Goal: Task Accomplishment & Management: Manage account settings

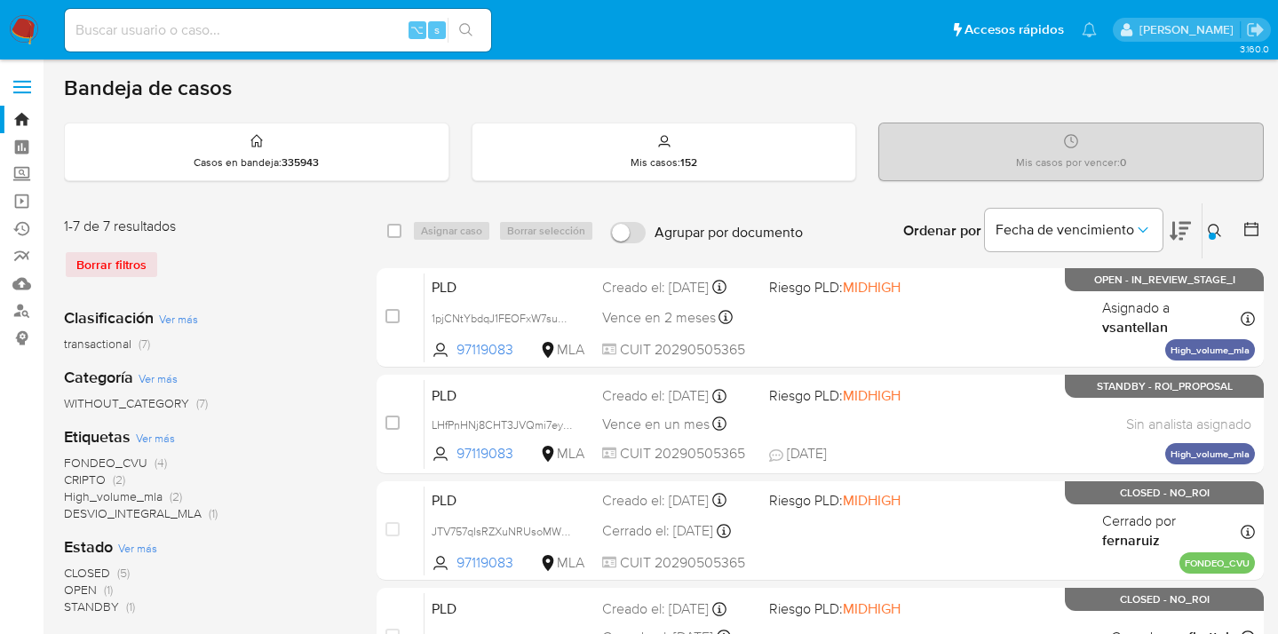
click at [1213, 227] on icon at bounding box center [1215, 231] width 14 height 14
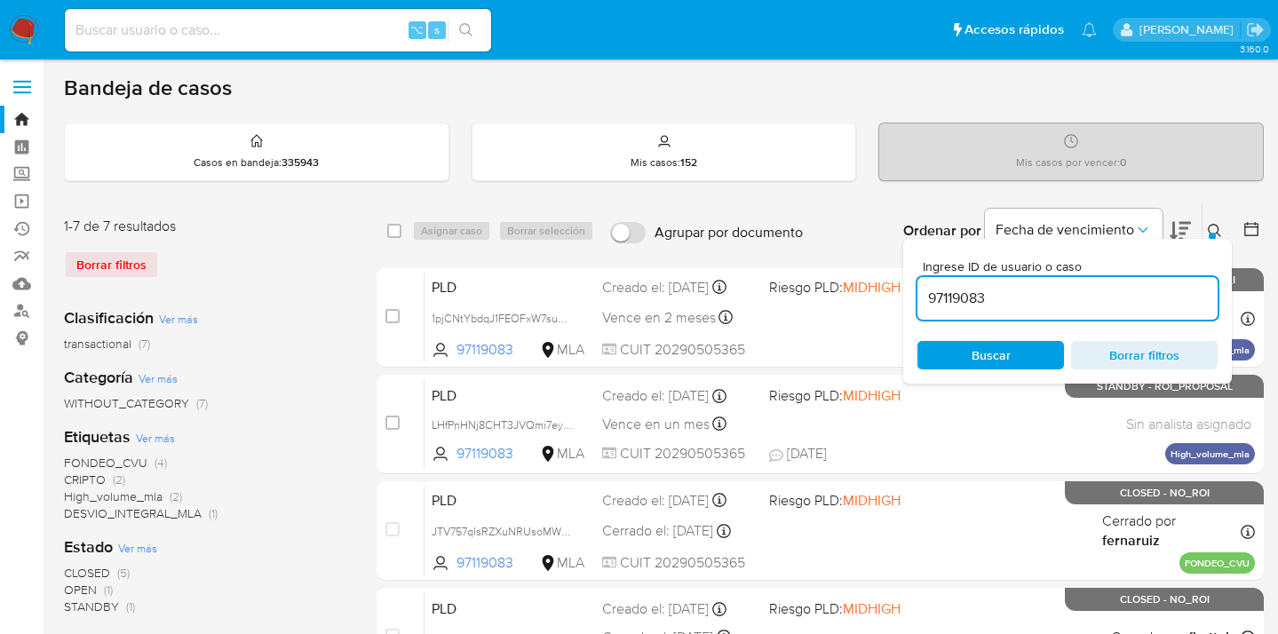
drag, startPoint x: 1013, startPoint y: 297, endPoint x: 923, endPoint y: 292, distance: 89.8
click at [923, 292] on input "97119083" at bounding box center [1068, 298] width 300 height 23
type input "94706435"
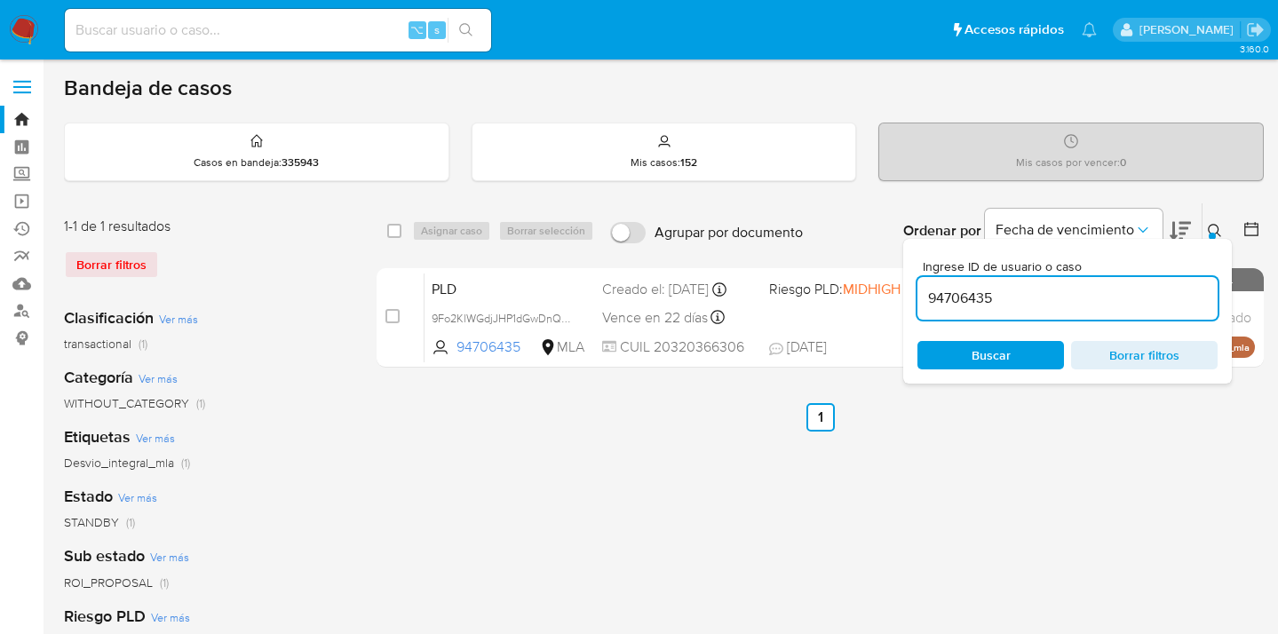
click at [1216, 229] on icon at bounding box center [1215, 231] width 14 height 14
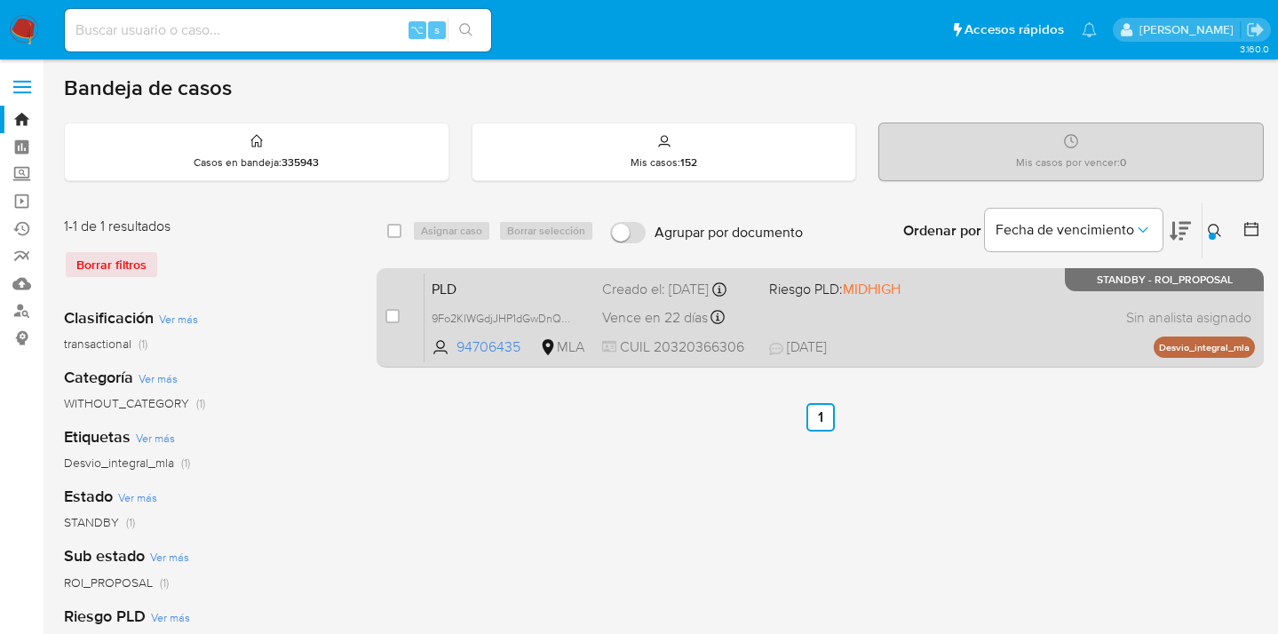
click at [1046, 314] on div "PLD 9Fo2KlWGdjJHP1dGwDnQsfBK 94706435 MLA Riesgo PLD: MIDHIGH Creado el: 12/07/…" at bounding box center [840, 318] width 831 height 90
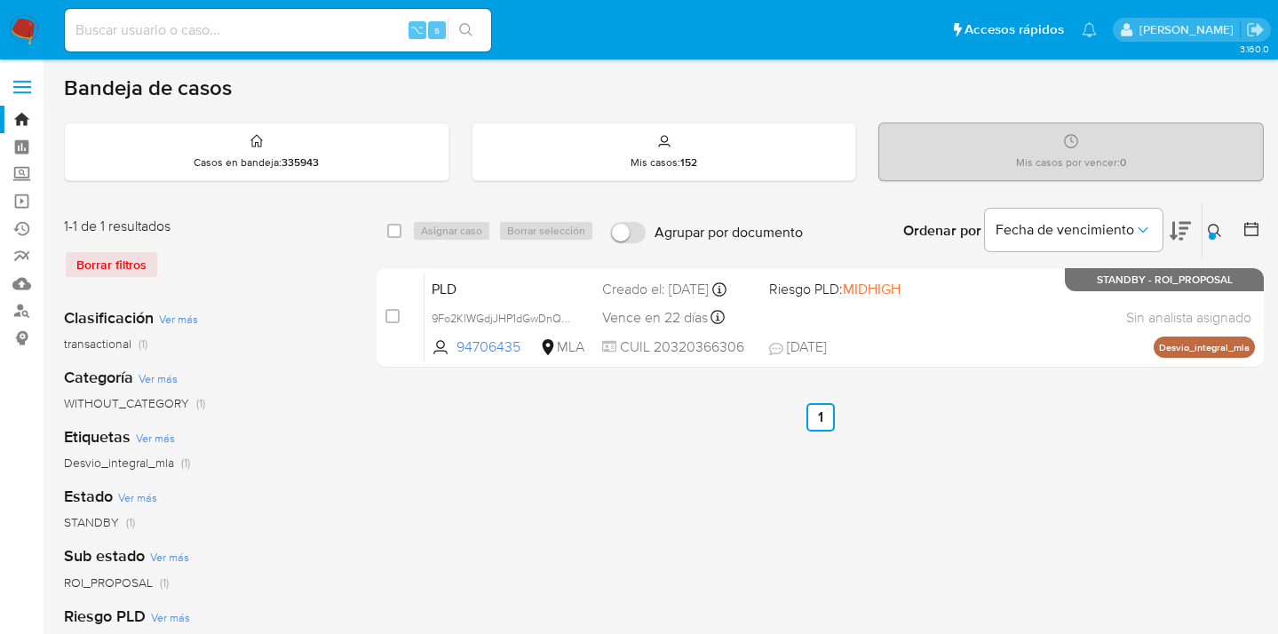
click at [398, 231] on input "checkbox" at bounding box center [394, 231] width 14 height 14
checkbox input "true"
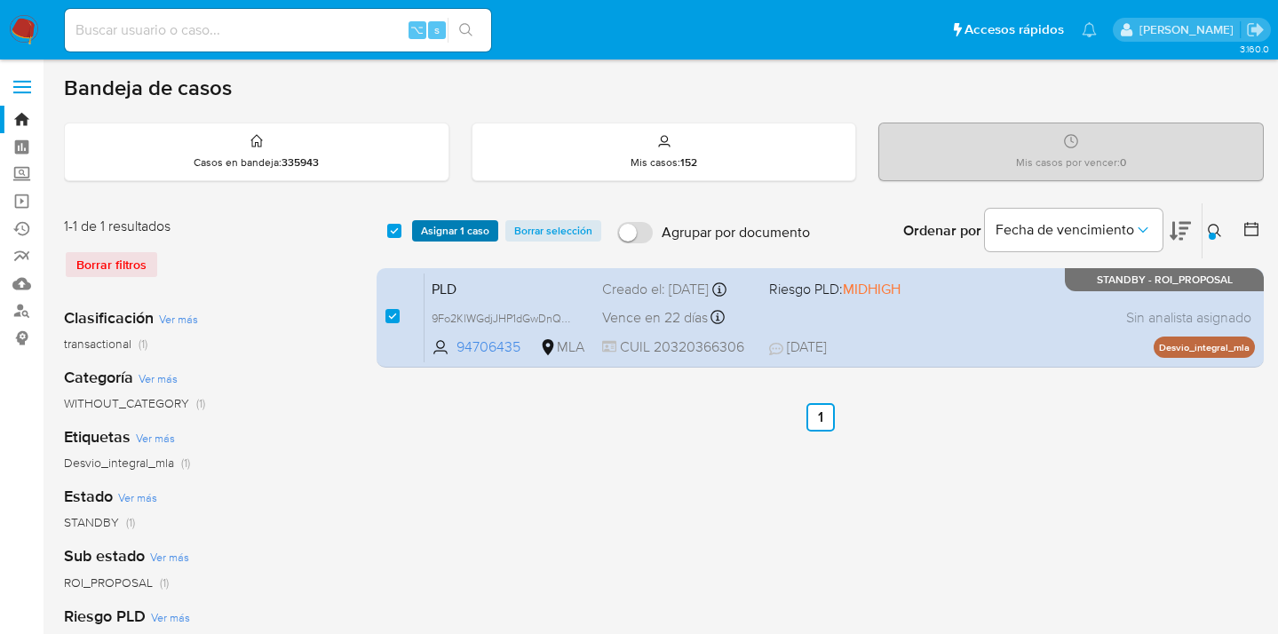
click at [430, 228] on span "Asignar 1 caso" at bounding box center [455, 231] width 68 height 18
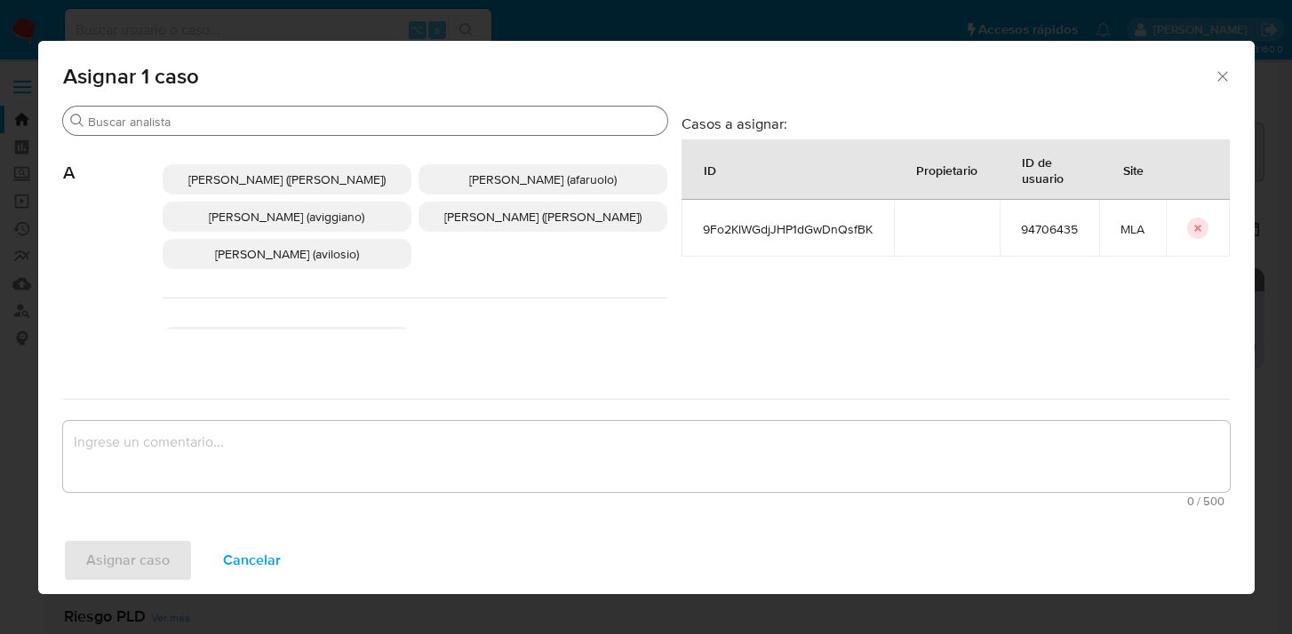
click at [332, 123] on input "Buscar" at bounding box center [374, 122] width 572 height 16
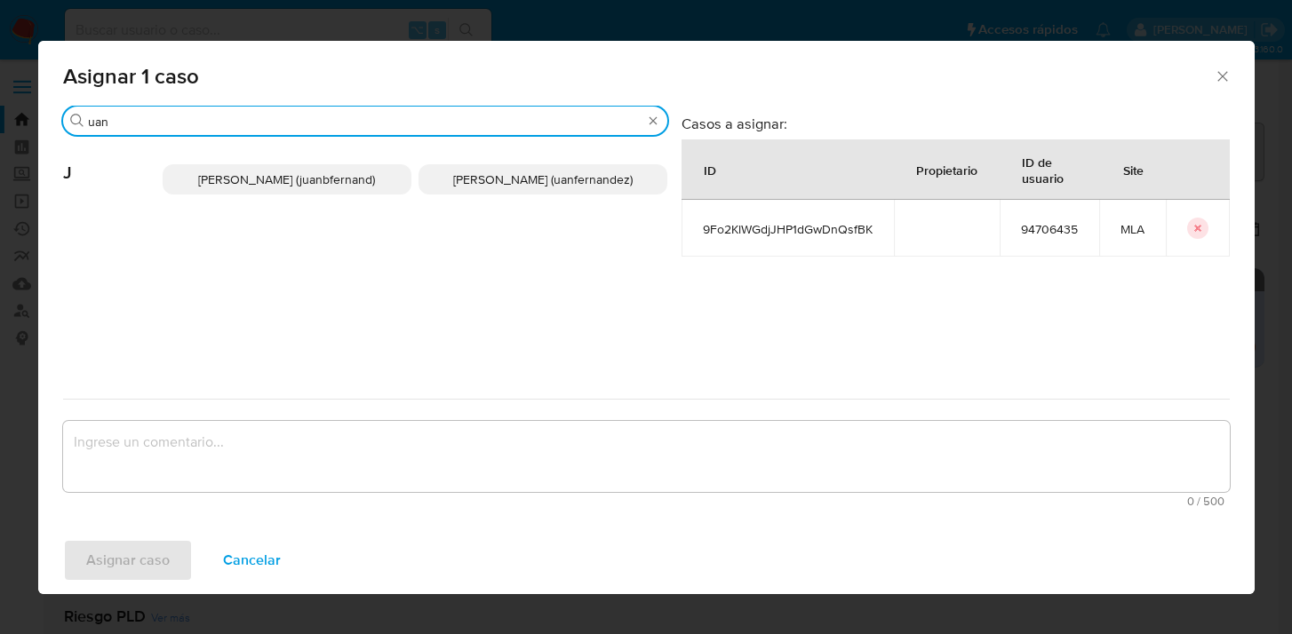
type input "uan"
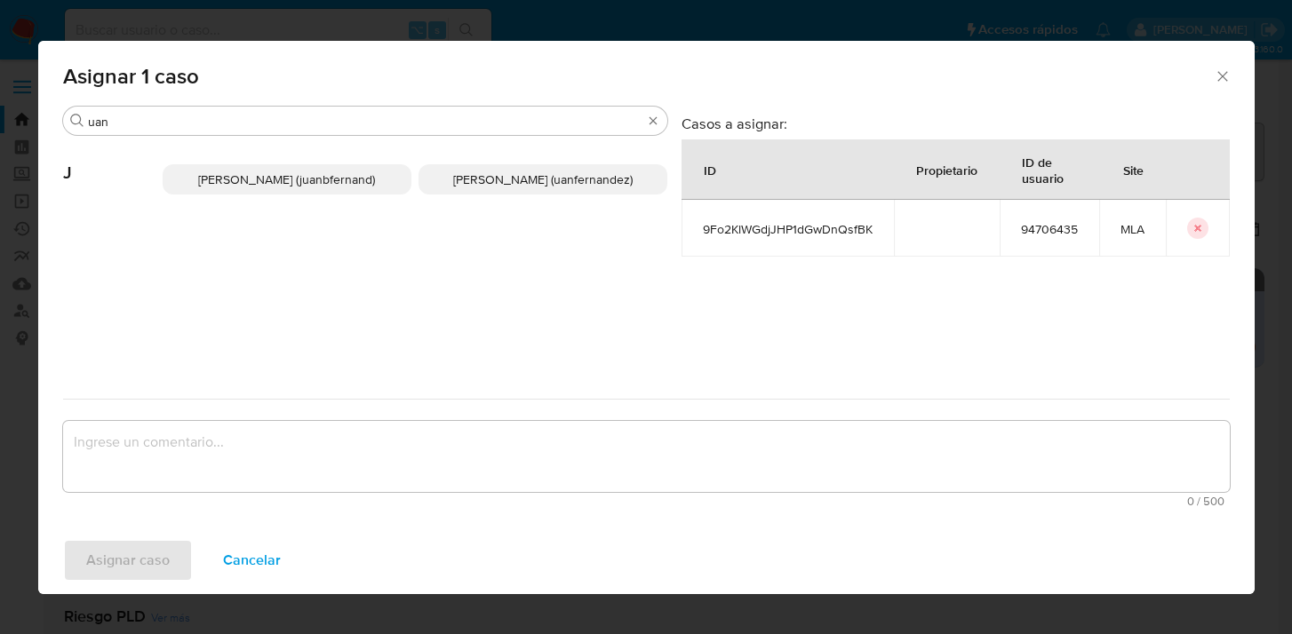
drag, startPoint x: 488, startPoint y: 179, endPoint x: 435, endPoint y: 406, distance: 232.5
click at [488, 180] on span "Juan Pablo Fernandez (uanfernandez)" at bounding box center [542, 180] width 179 height 18
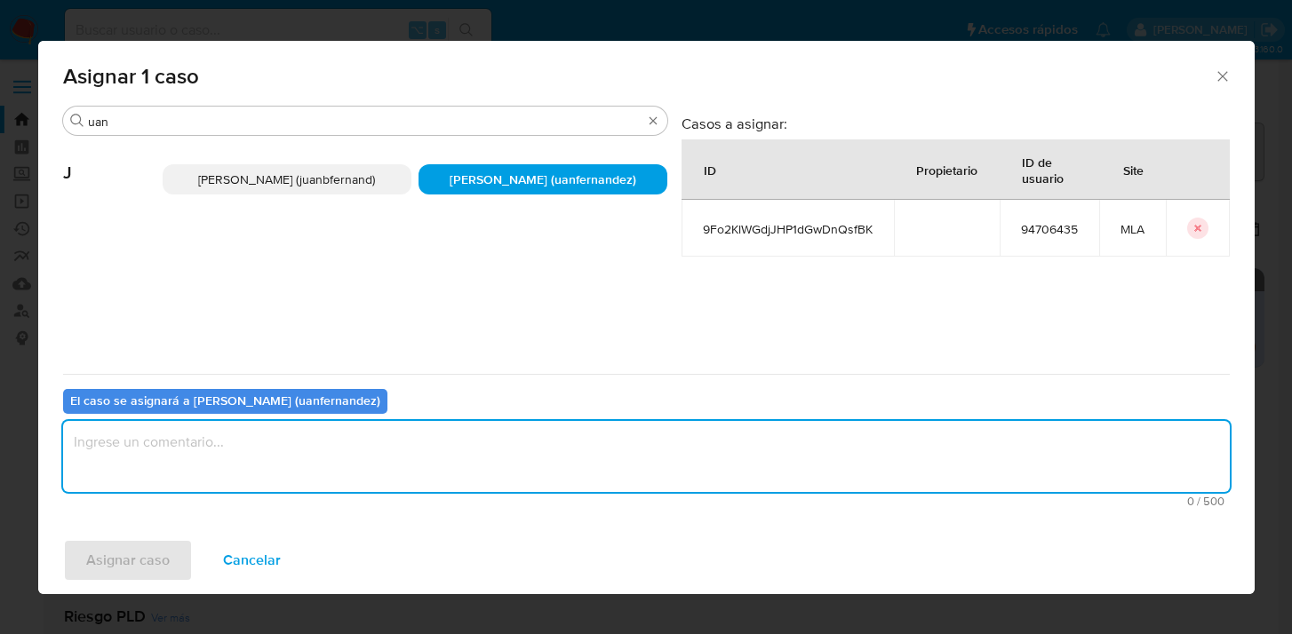
click at [434, 474] on textarea "assign-modal" at bounding box center [646, 456] width 1166 height 71
type textarea "asig"
click at [141, 561] on span "Asignar caso" at bounding box center [127, 560] width 83 height 39
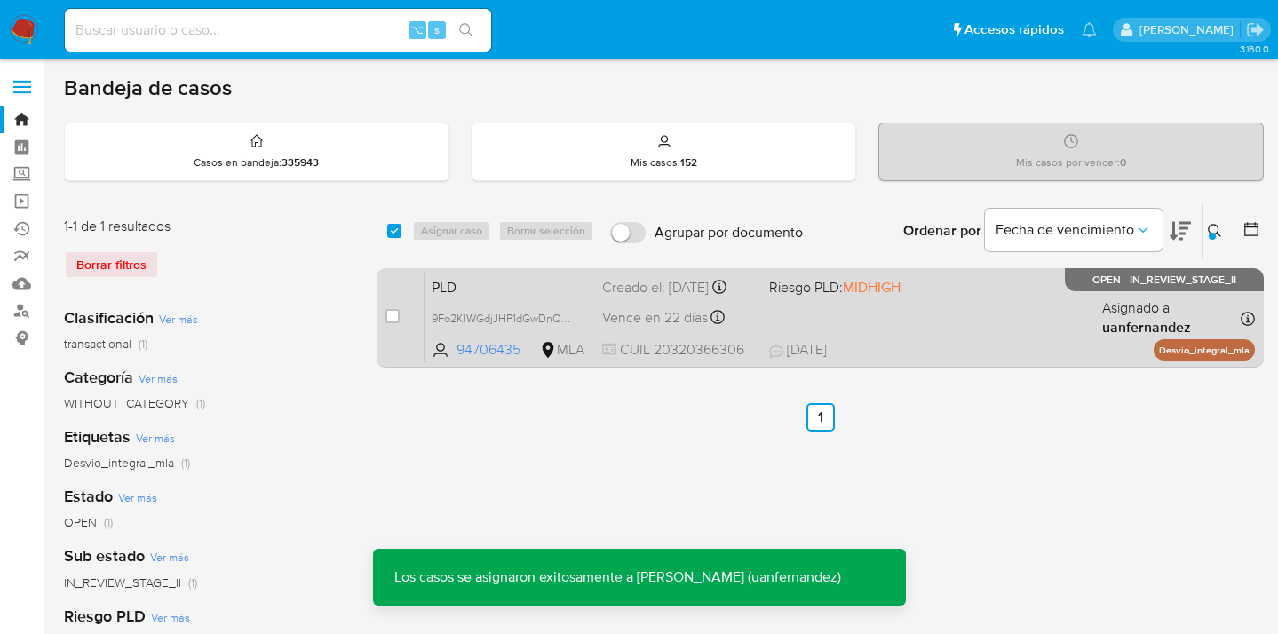
click at [935, 328] on div "PLD 9Fo2KlWGdjJHP1dGwDnQsfBK 94706435 MLA Riesgo PLD: MIDHIGH Creado el: 12/07/…" at bounding box center [840, 318] width 831 height 90
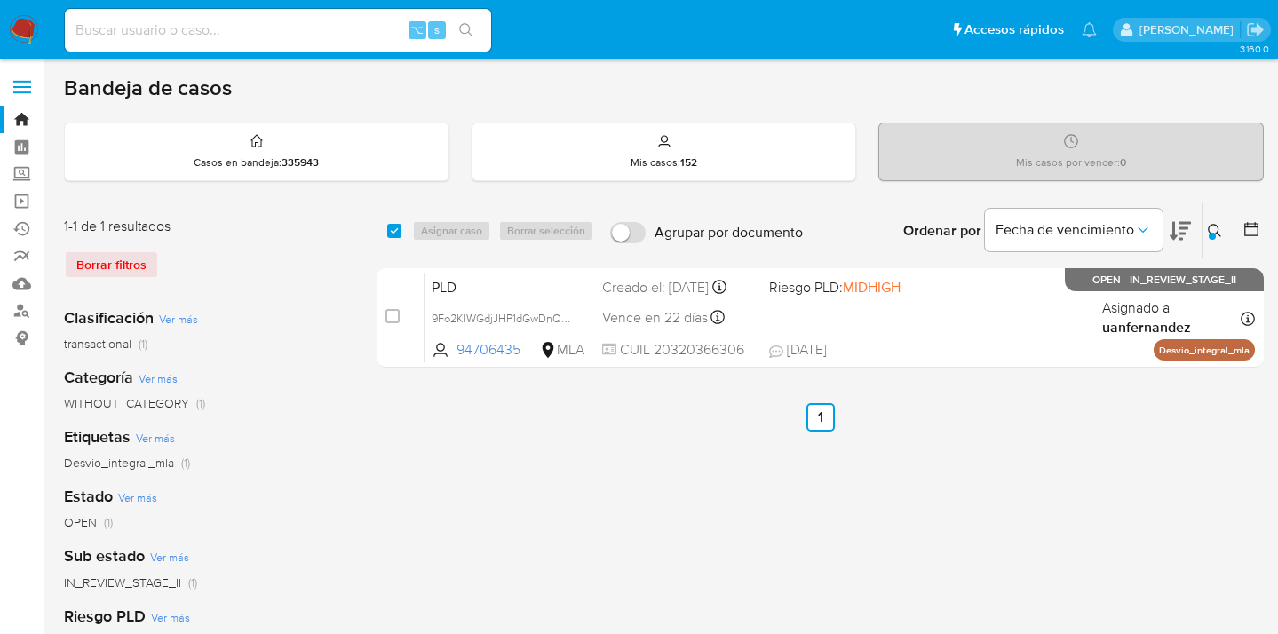
click at [1213, 226] on icon at bounding box center [1215, 231] width 14 height 14
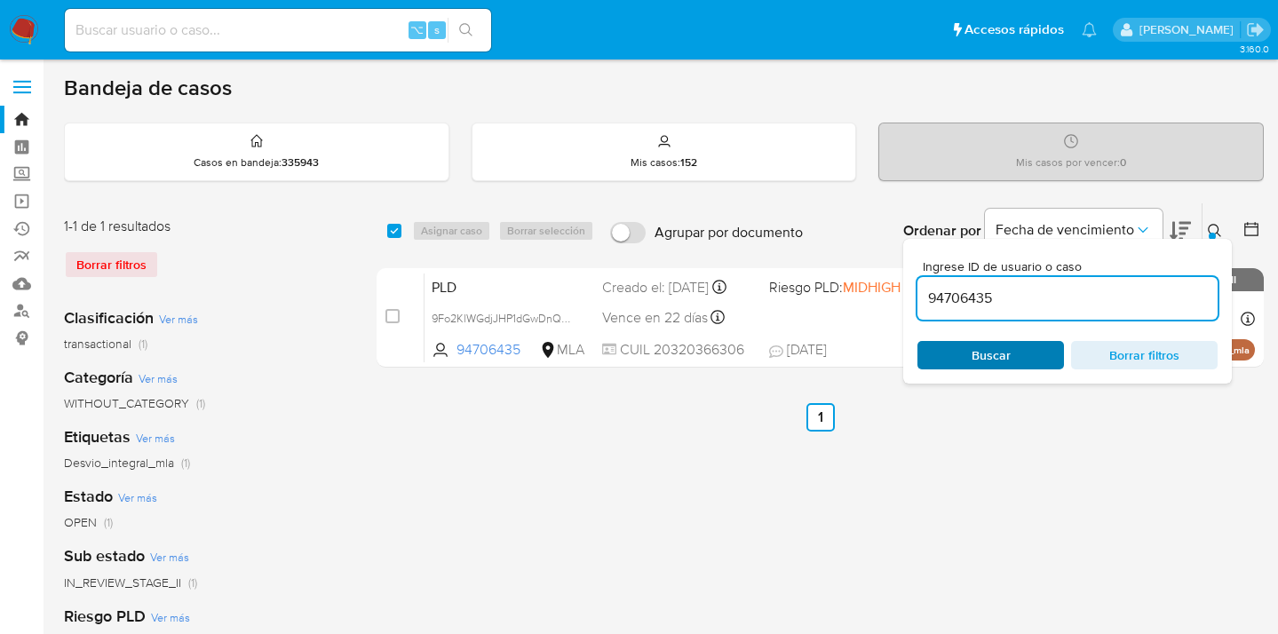
click at [1012, 350] on span "Buscar" at bounding box center [991, 355] width 122 height 25
click at [1212, 228] on icon at bounding box center [1215, 231] width 14 height 14
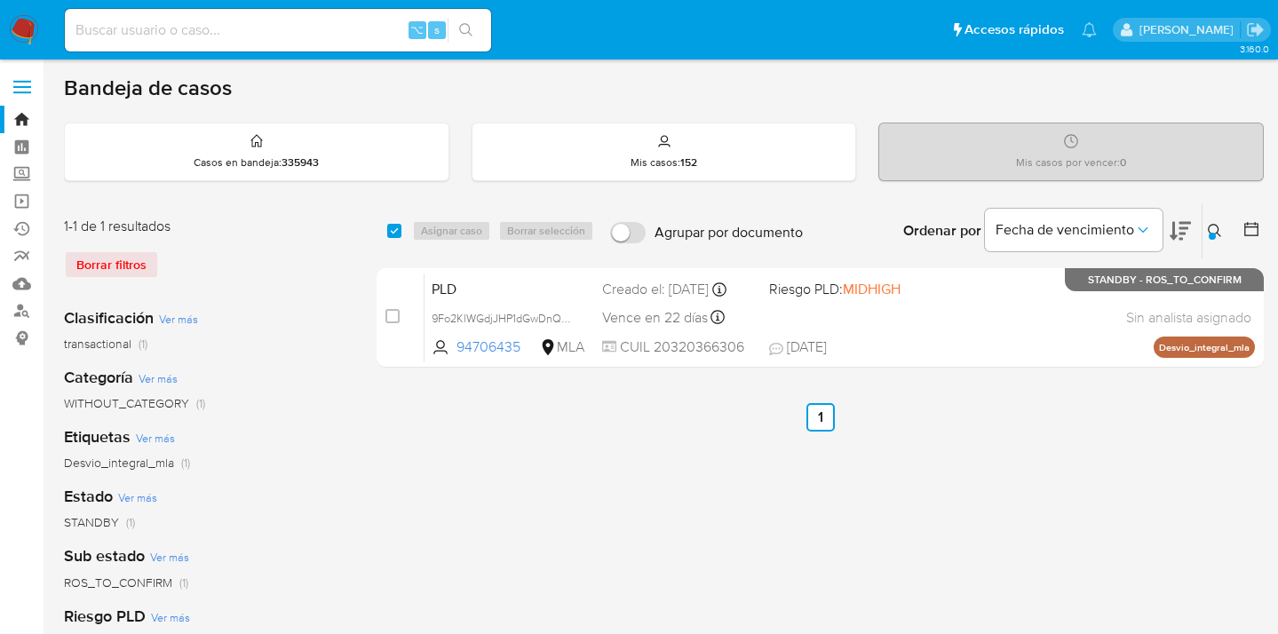
click at [1212, 235] on div at bounding box center [1212, 236] width 7 height 7
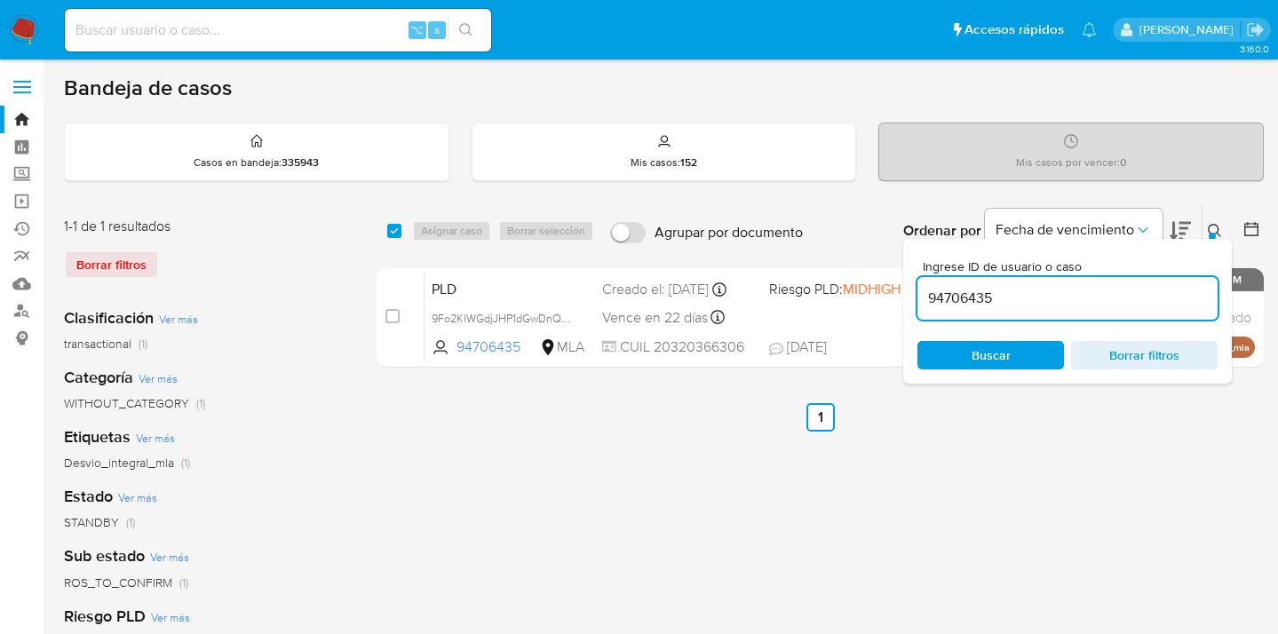
drag, startPoint x: 1006, startPoint y: 306, endPoint x: 916, endPoint y: 304, distance: 89.7
click at [916, 304] on div "Ingrese ID de usuario o caso 94706435 Buscar Borrar filtros" at bounding box center [1067, 311] width 329 height 145
type input "73090606"
click at [1216, 229] on icon at bounding box center [1215, 231] width 14 height 14
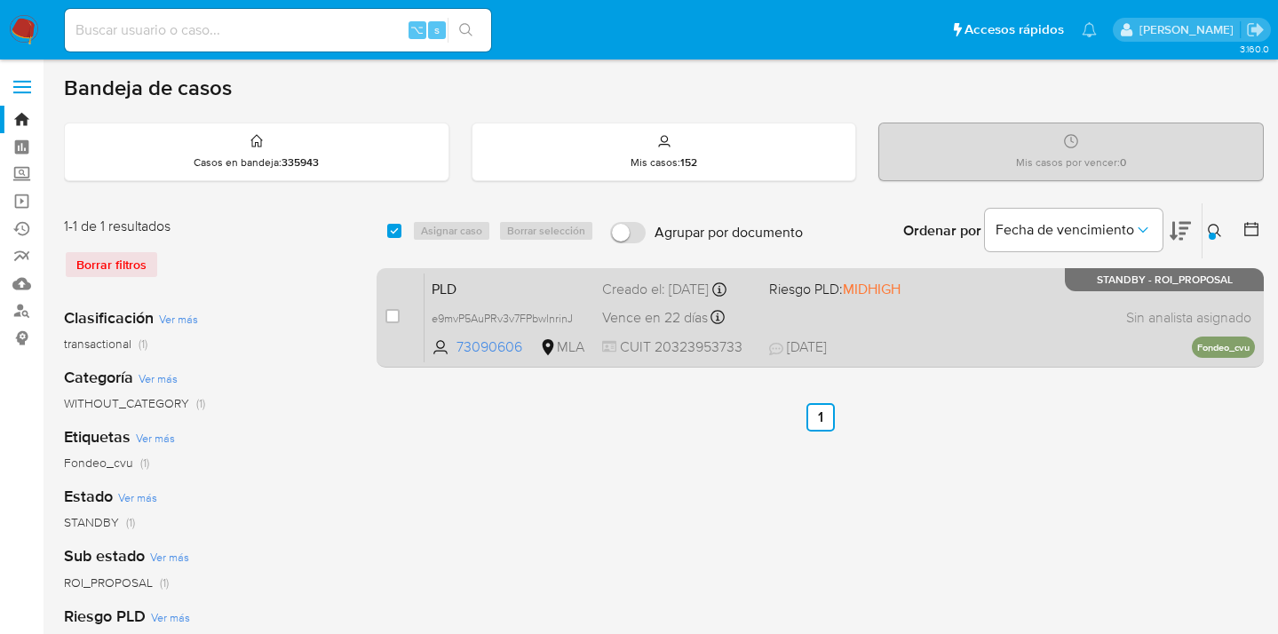
click at [956, 330] on div "PLD e9mvP5AuPRv3v7FPbwlnrinJ 73090606 MLA Riesgo PLD: MIDHIGH Creado el: 12/07/…" at bounding box center [840, 318] width 831 height 90
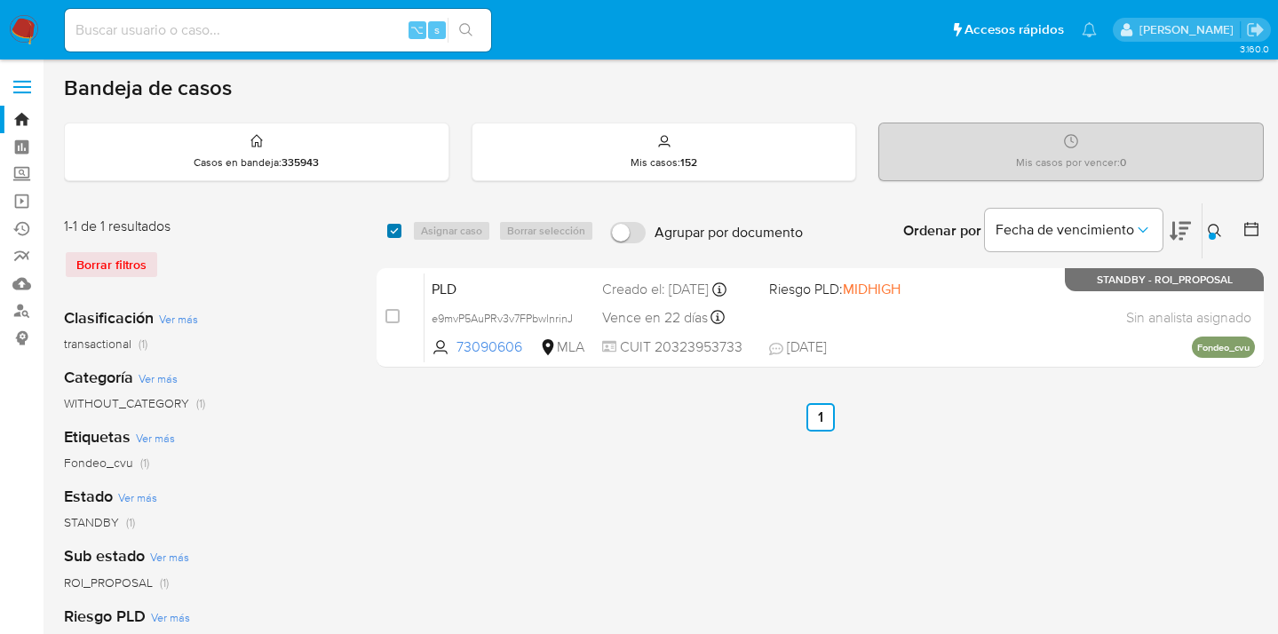
click at [392, 233] on input "checkbox" at bounding box center [394, 231] width 14 height 14
checkbox input "true"
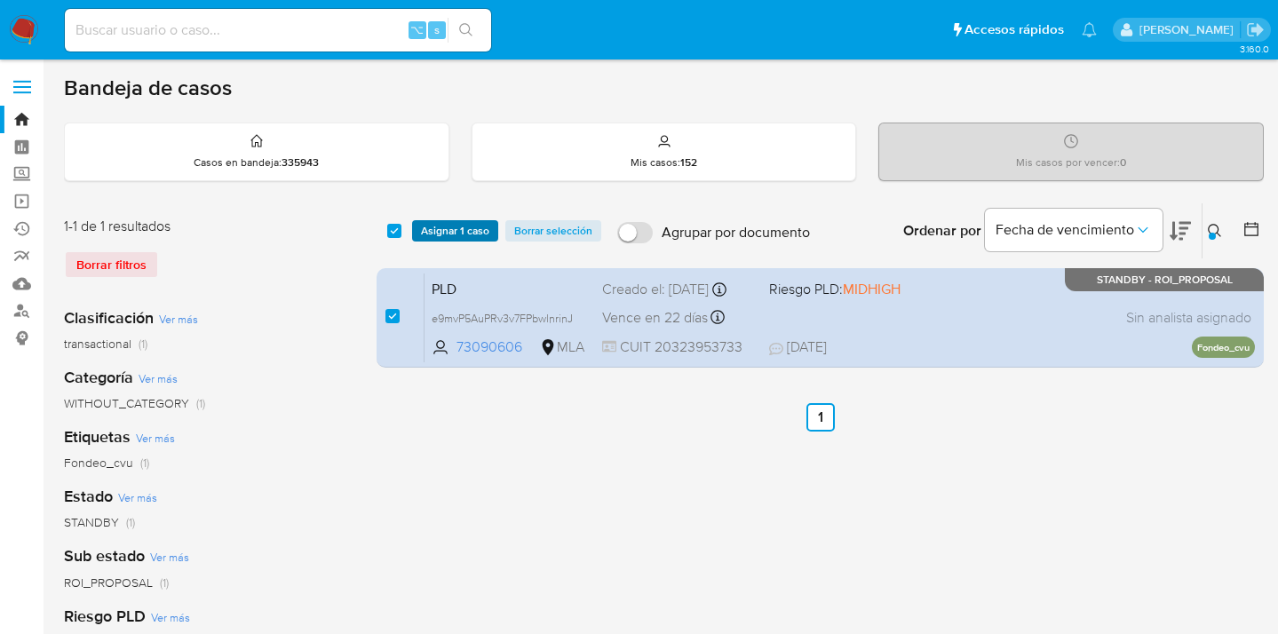
click at [441, 235] on span "Asignar 1 caso" at bounding box center [455, 231] width 68 height 18
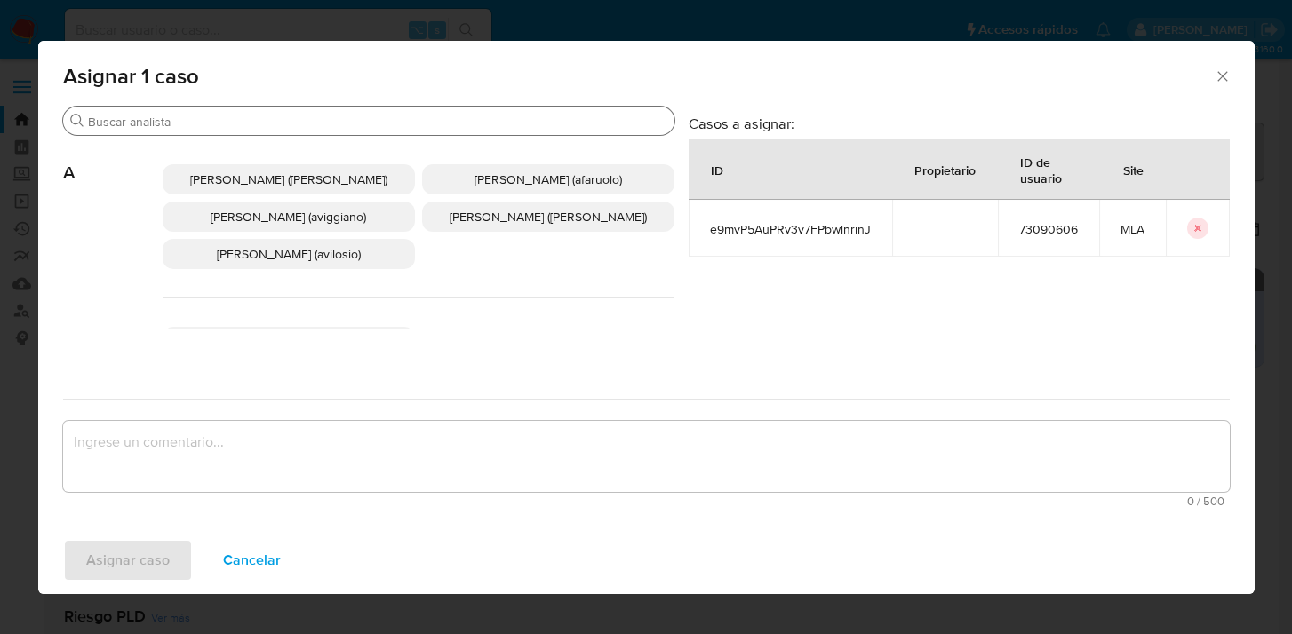
click at [401, 116] on input "Buscar" at bounding box center [377, 122] width 579 height 16
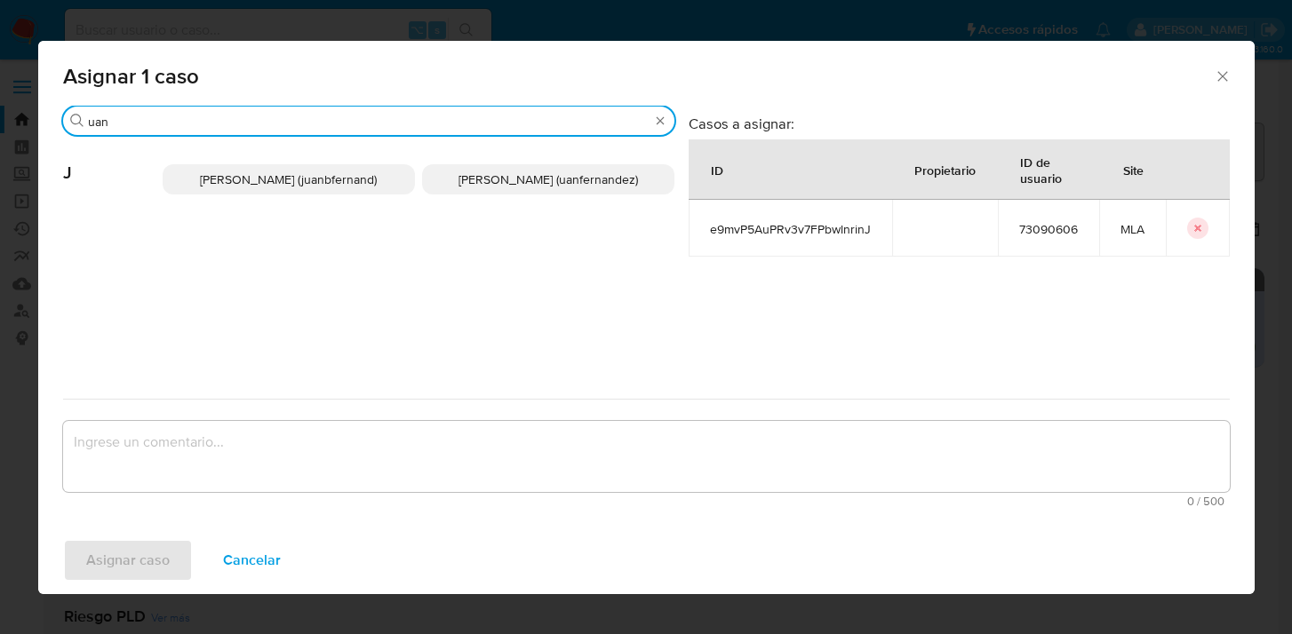
type input "uan"
click at [539, 175] on span "Juan Pablo Fernandez (uanfernandez)" at bounding box center [547, 180] width 179 height 18
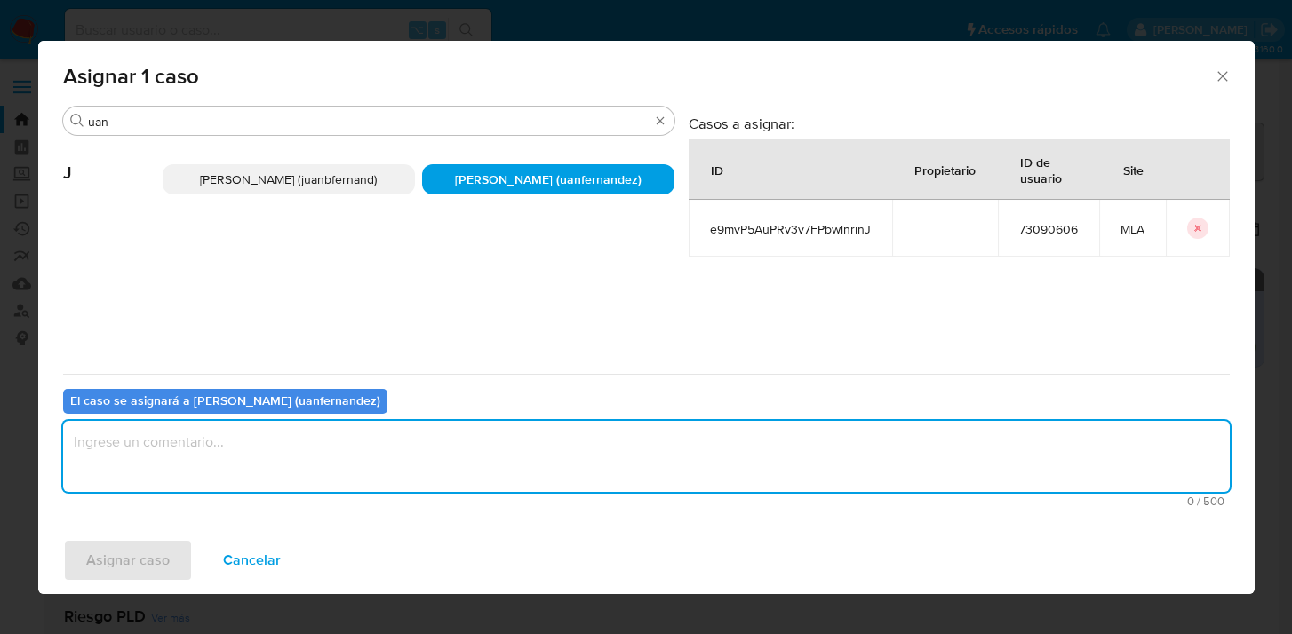
click at [429, 468] on textarea "assign-modal" at bounding box center [646, 456] width 1166 height 71
type textarea "asig"
click at [147, 555] on span "Asignar caso" at bounding box center [127, 560] width 83 height 39
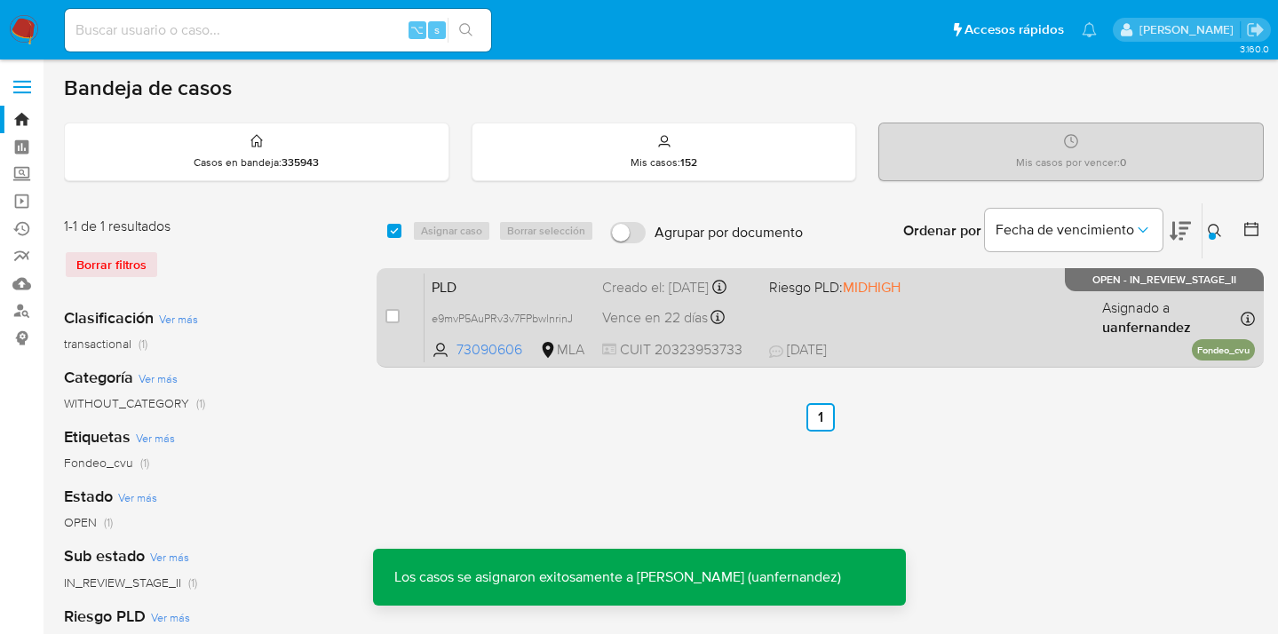
click at [1004, 329] on div "PLD e9mvP5AuPRv3v7FPbwlnrinJ 73090606 MLA Riesgo PLD: MIDHIGH Creado el: 12/07/…" at bounding box center [840, 318] width 831 height 90
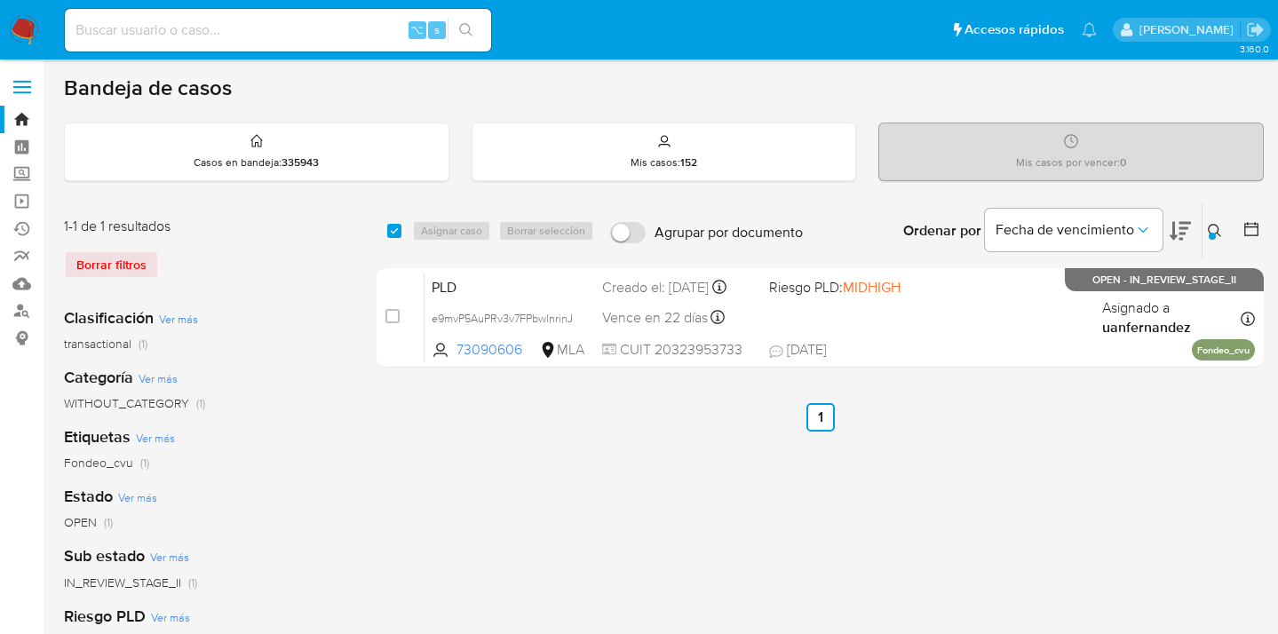
drag, startPoint x: 1214, startPoint y: 224, endPoint x: 1157, endPoint y: 253, distance: 64.0
click at [1213, 225] on icon at bounding box center [1215, 231] width 14 height 14
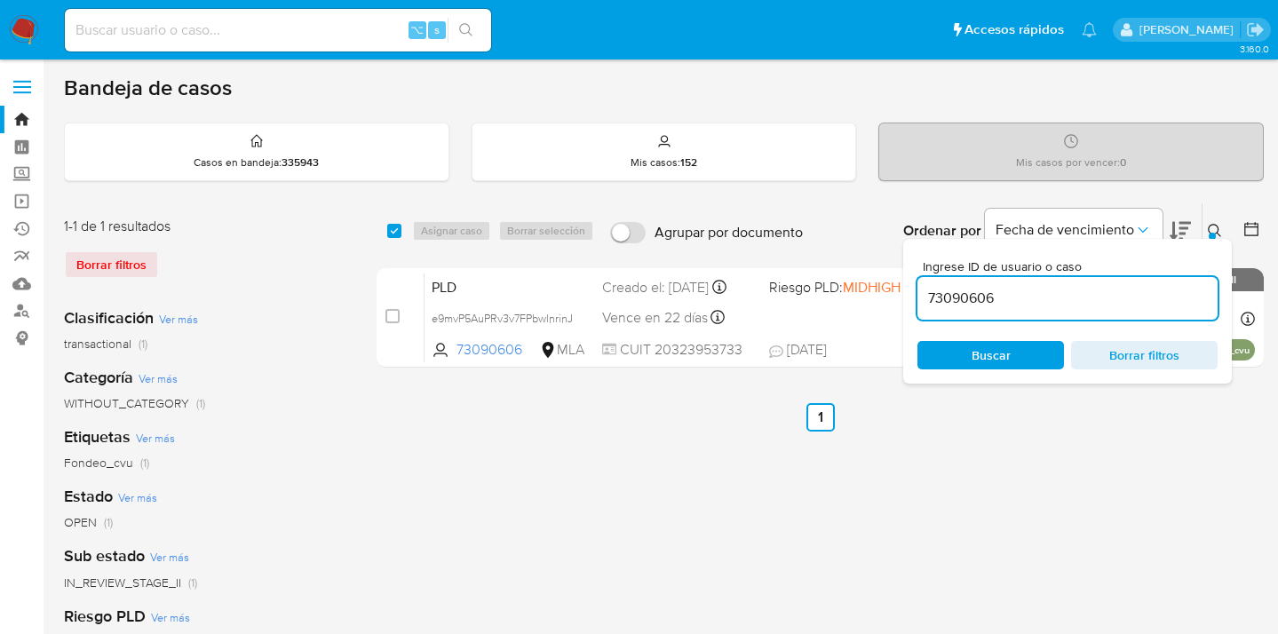
drag, startPoint x: 1076, startPoint y: 298, endPoint x: 925, endPoint y: 284, distance: 151.7
click at [925, 284] on div "73090606" at bounding box center [1068, 298] width 300 height 43
type input "386543688"
click at [1216, 228] on icon at bounding box center [1215, 231] width 14 height 14
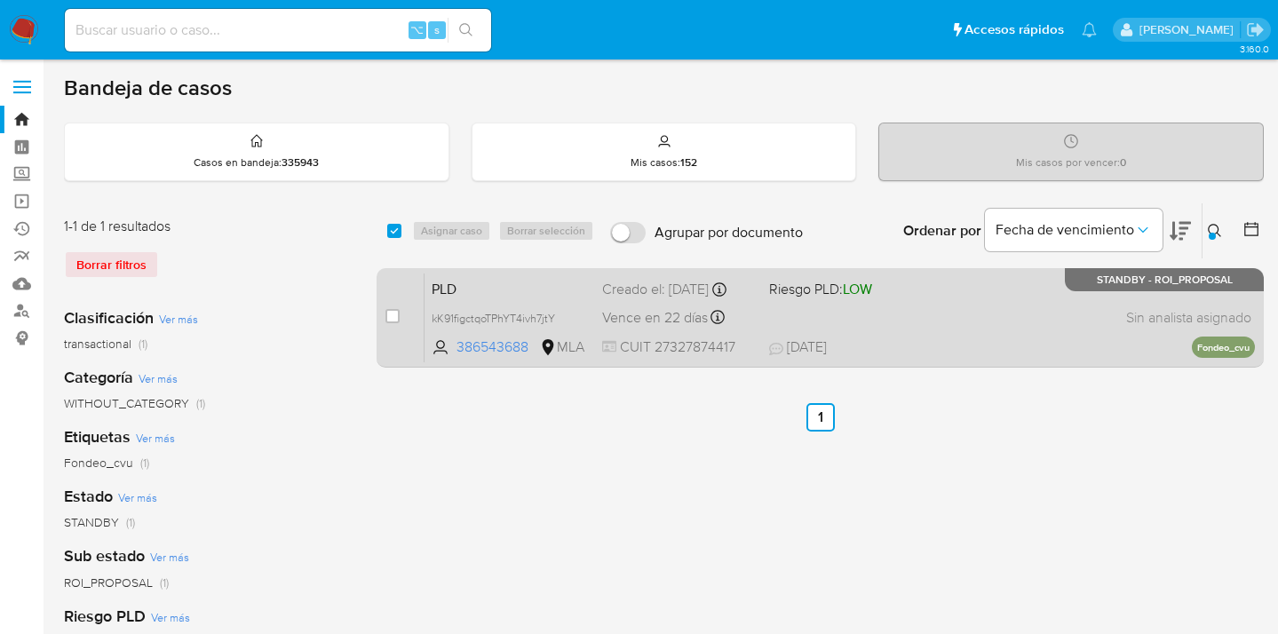
click at [986, 310] on div "PLD kK91figctqoTPhYT4ivh7jtY 386543688 MLA Riesgo PLD: LOW Creado el: 12/07/202…" at bounding box center [840, 318] width 831 height 90
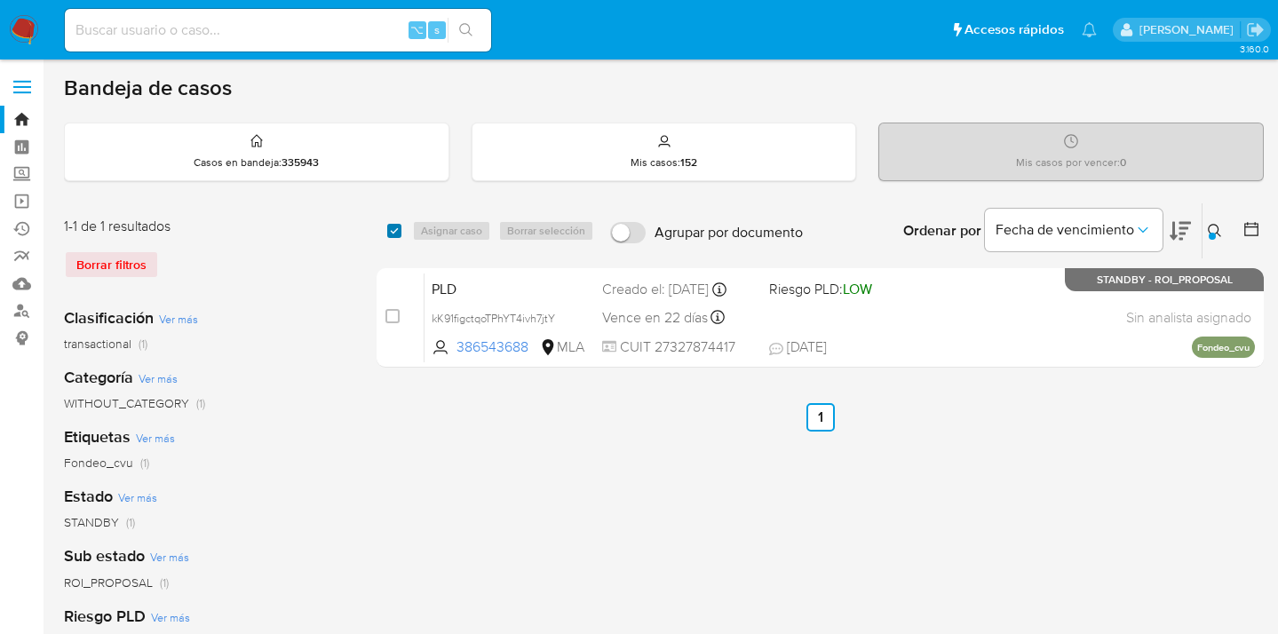
drag, startPoint x: 394, startPoint y: 232, endPoint x: 408, endPoint y: 233, distance: 13.4
click at [394, 232] on input "checkbox" at bounding box center [394, 231] width 14 height 14
checkbox input "true"
click at [442, 231] on span "Asignar caso" at bounding box center [451, 231] width 61 height 18
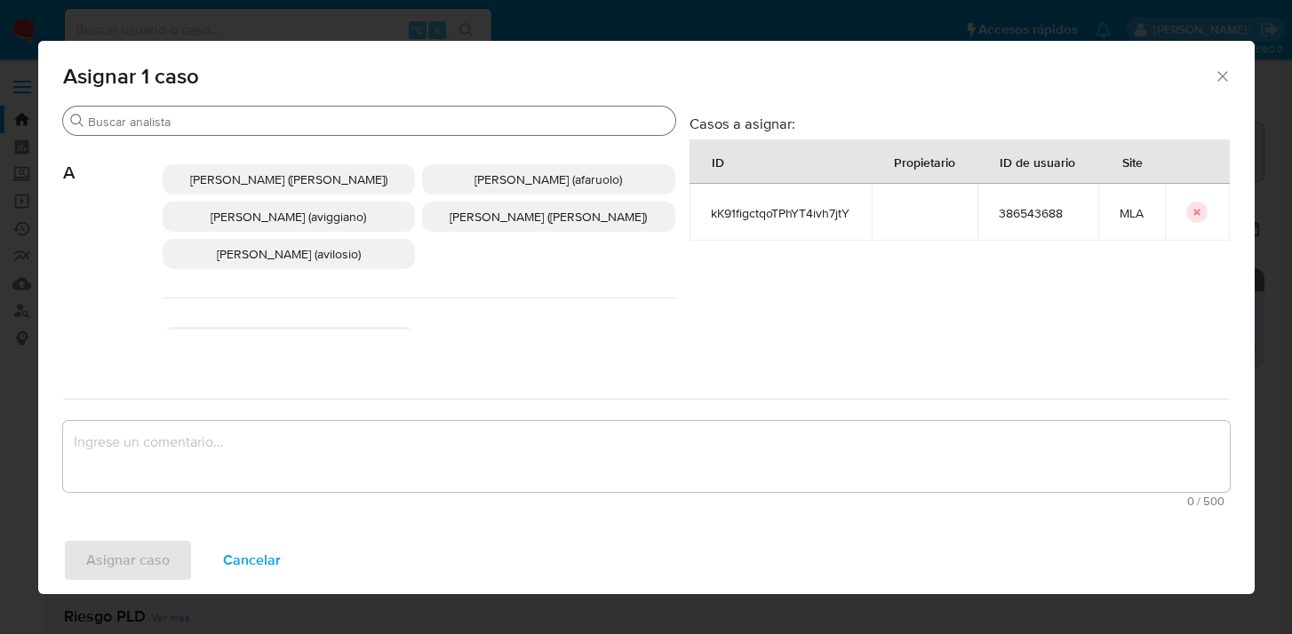
click at [410, 126] on input "Buscar" at bounding box center [378, 122] width 580 height 16
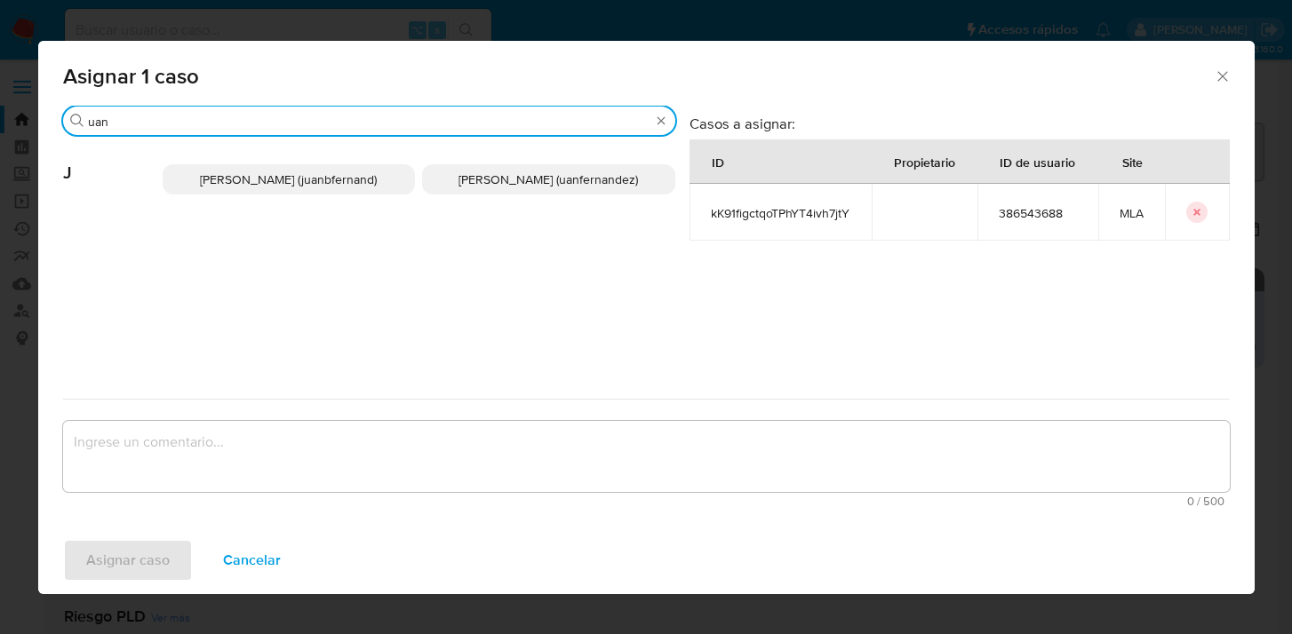
type input "uan"
click at [561, 194] on p "Juan Pablo Fernandez (uanfernandez)" at bounding box center [548, 179] width 253 height 30
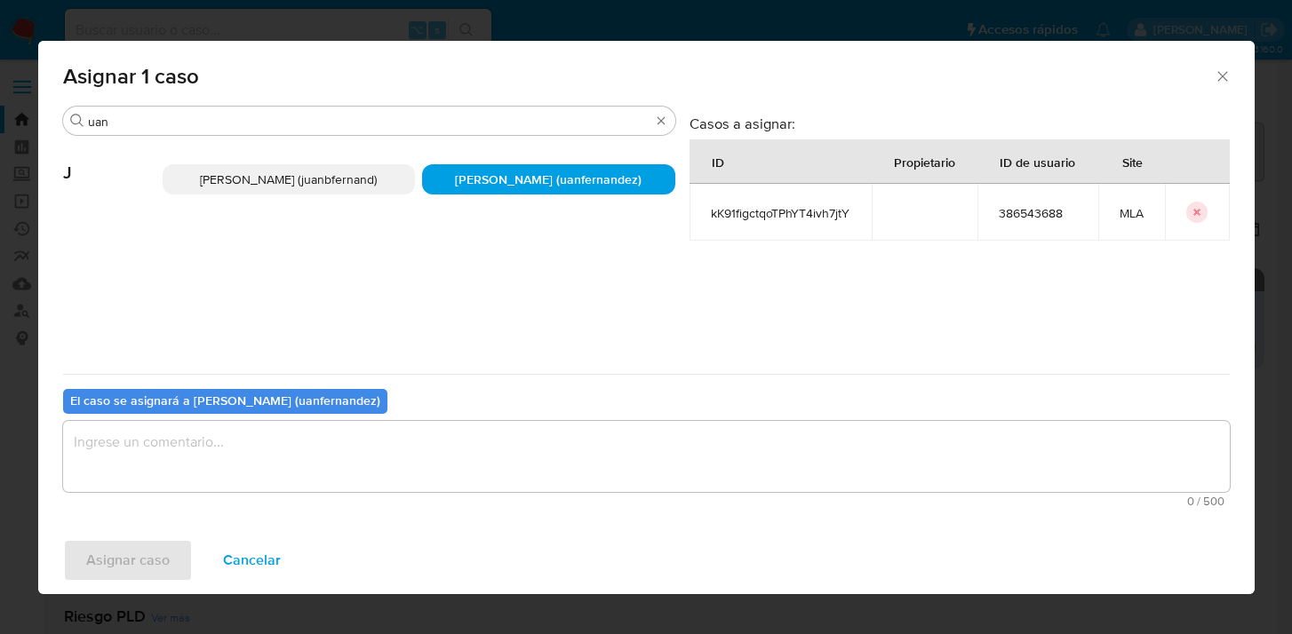
click at [476, 454] on textarea "assign-modal" at bounding box center [646, 456] width 1166 height 71
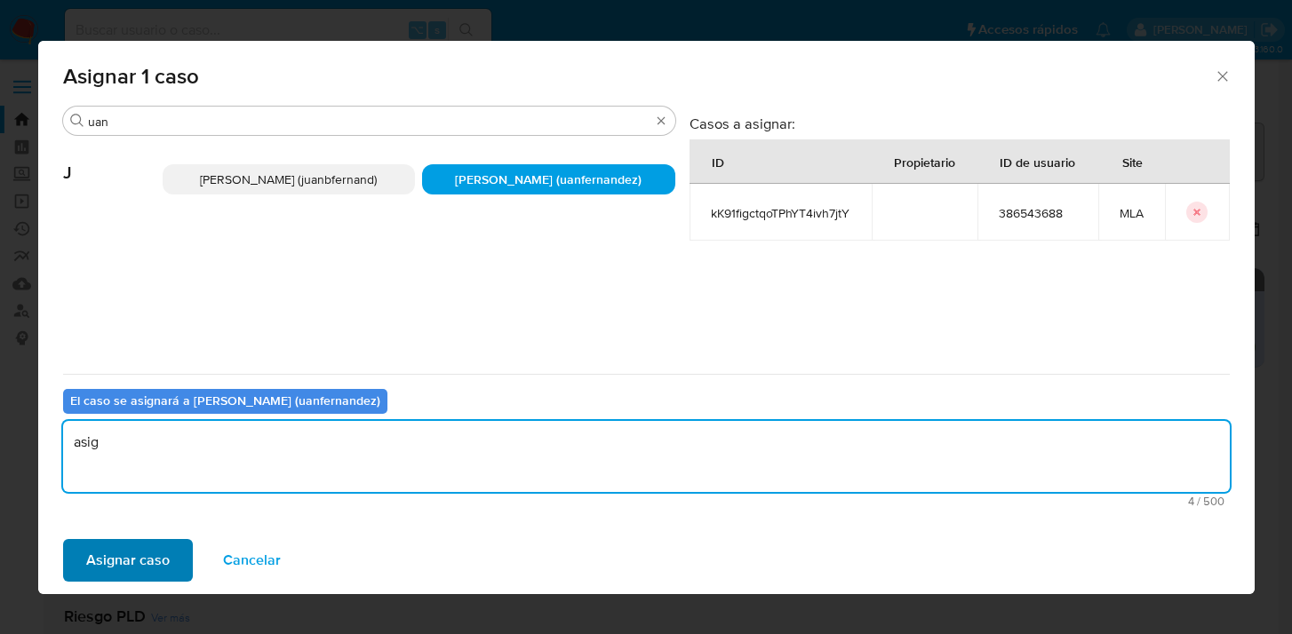
type textarea "asig"
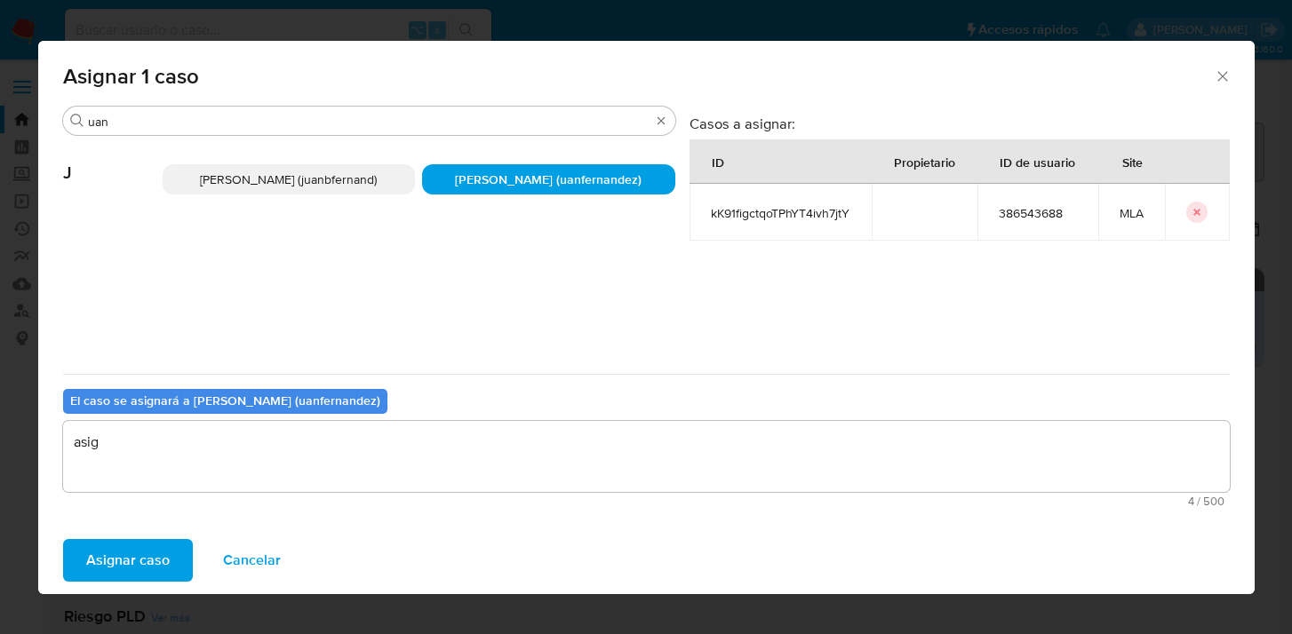
click at [173, 557] on button "Asignar caso" at bounding box center [128, 560] width 130 height 43
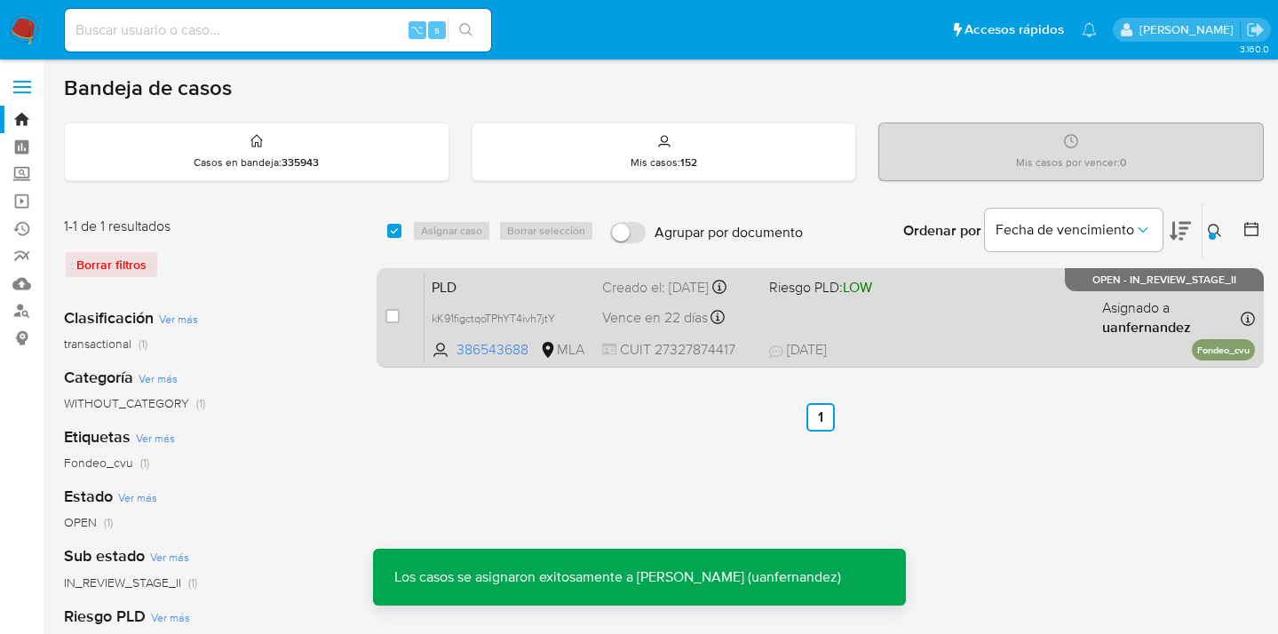
click at [891, 335] on div "PLD kK91figctqoTPhYT4ivh7jtY 386543688 MLA Riesgo PLD: LOW Creado el: 12/07/202…" at bounding box center [840, 318] width 831 height 90
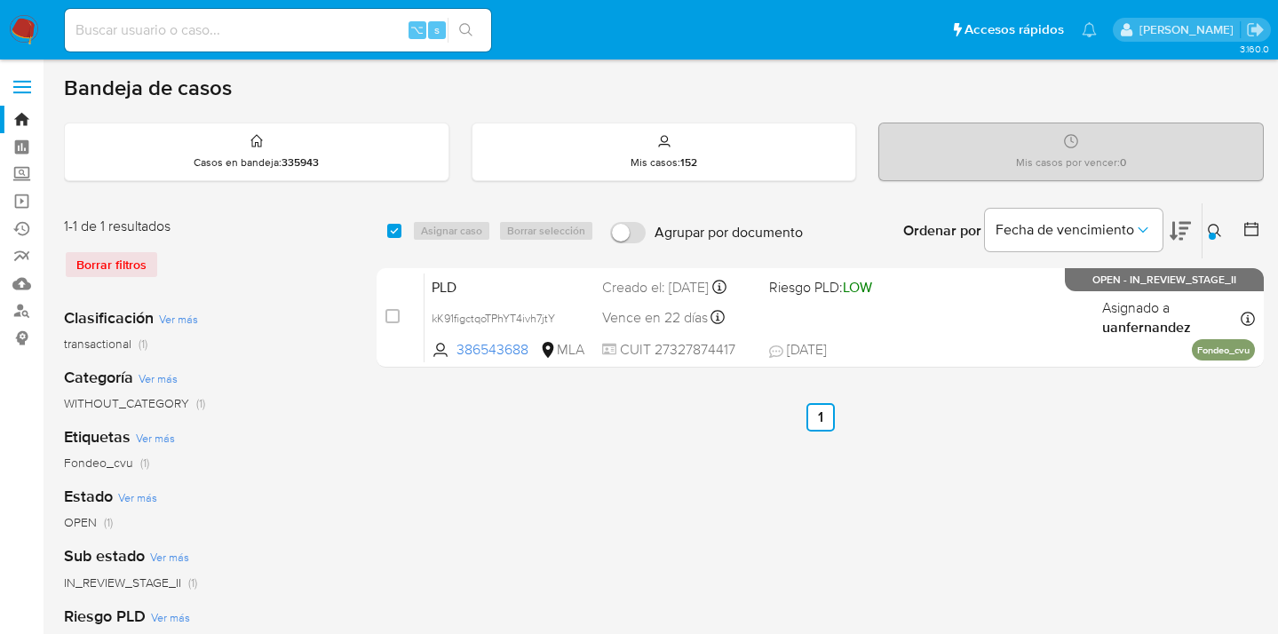
click at [1215, 226] on icon at bounding box center [1215, 231] width 14 height 14
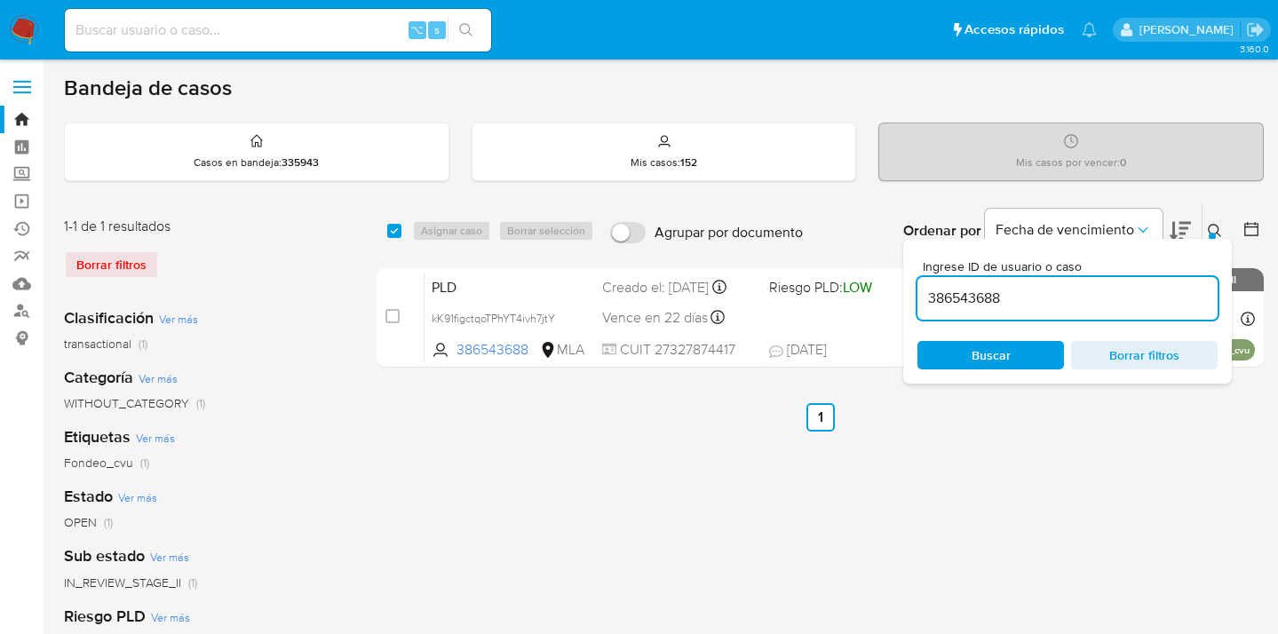
drag, startPoint x: 1032, startPoint y: 352, endPoint x: 1157, endPoint y: 282, distance: 142.8
click at [1033, 352] on span "Buscar" at bounding box center [991, 355] width 122 height 25
click at [1214, 227] on icon at bounding box center [1215, 231] width 14 height 14
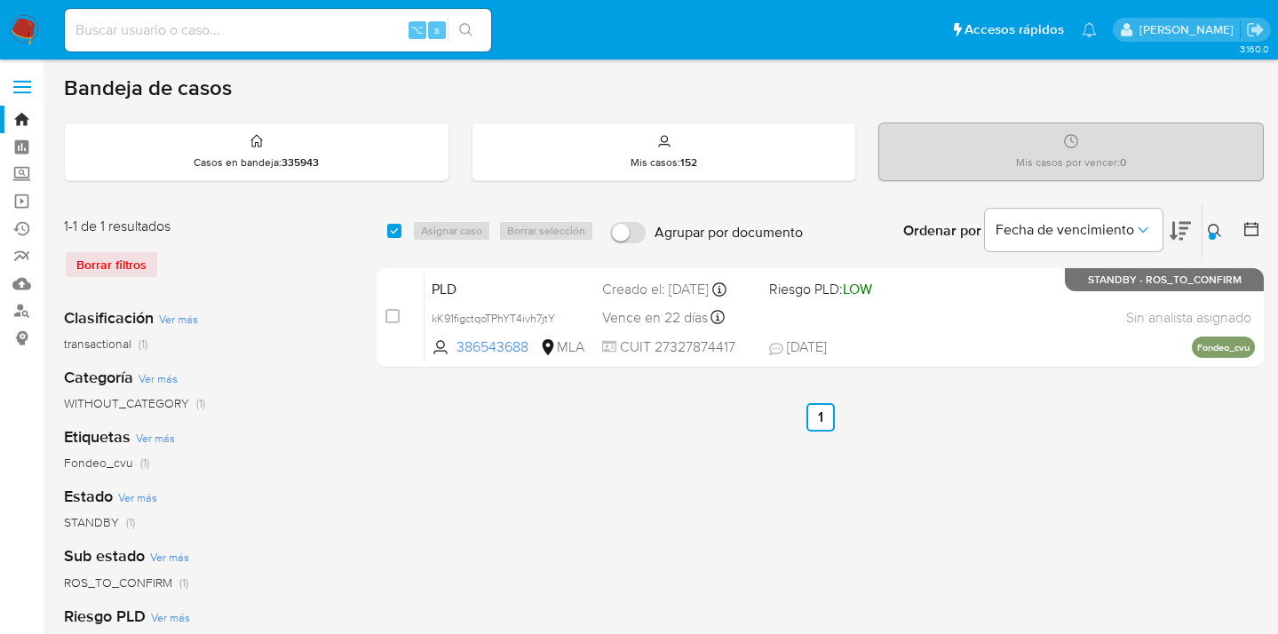
click at [1215, 227] on icon at bounding box center [1215, 231] width 14 height 14
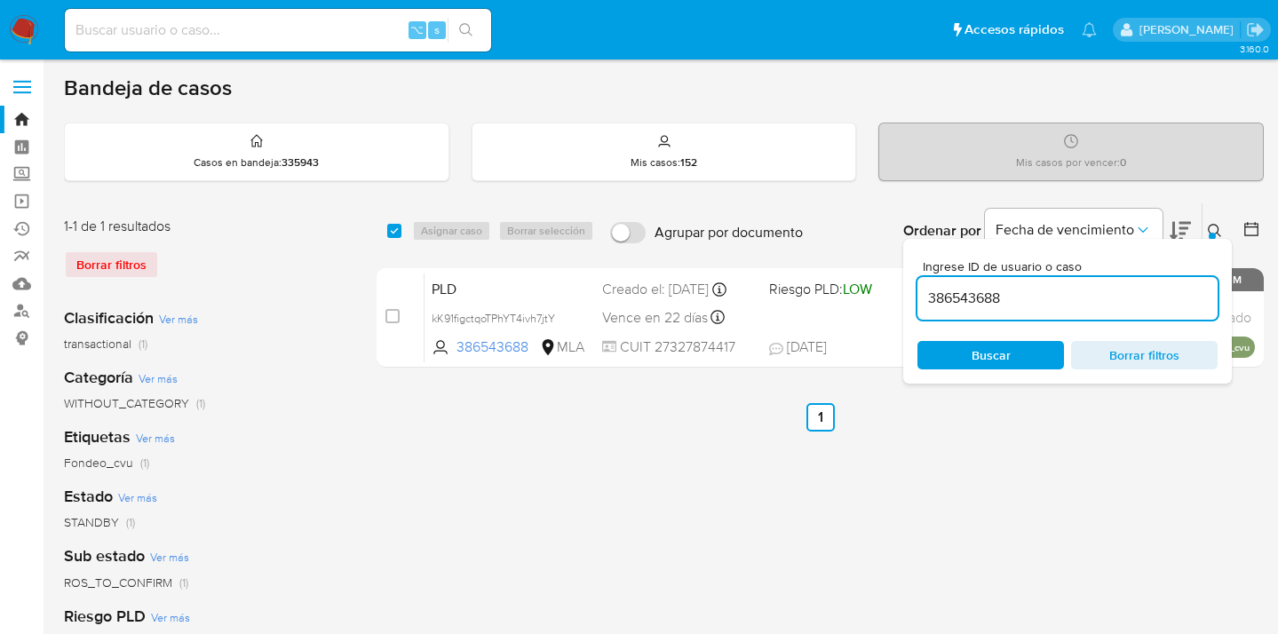
drag, startPoint x: 1050, startPoint y: 298, endPoint x: 926, endPoint y: 297, distance: 124.4
click at [926, 297] on input "386543688" at bounding box center [1068, 298] width 300 height 23
type input "2287430606"
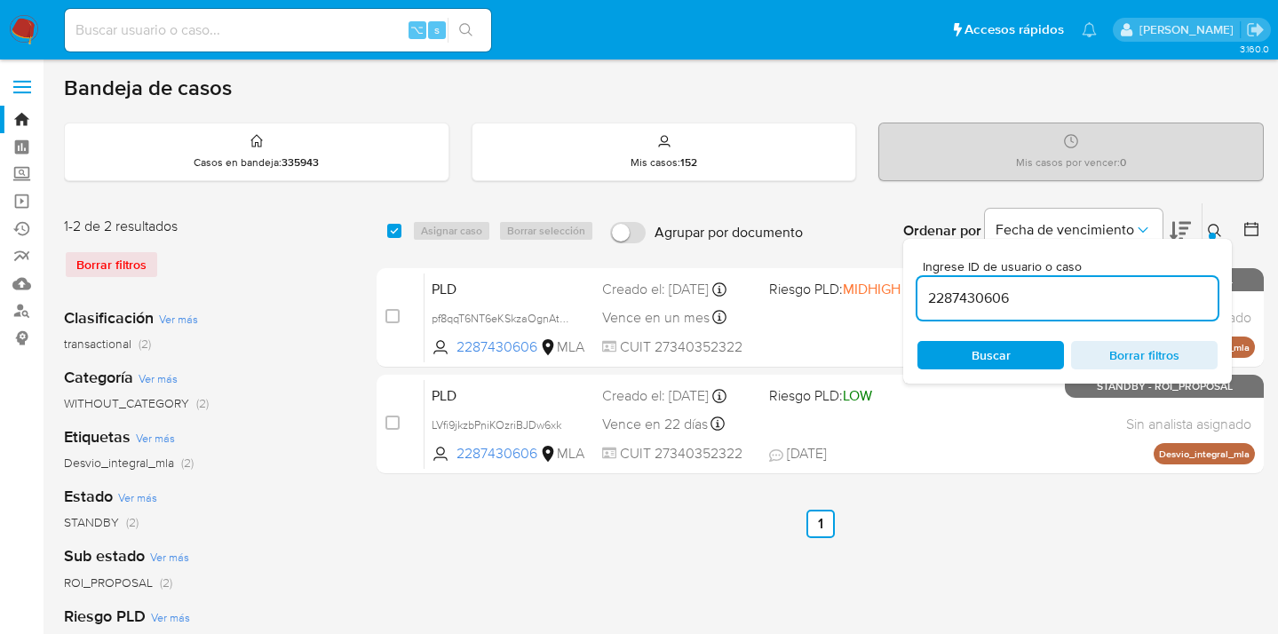
click at [1215, 227] on icon at bounding box center [1215, 231] width 14 height 14
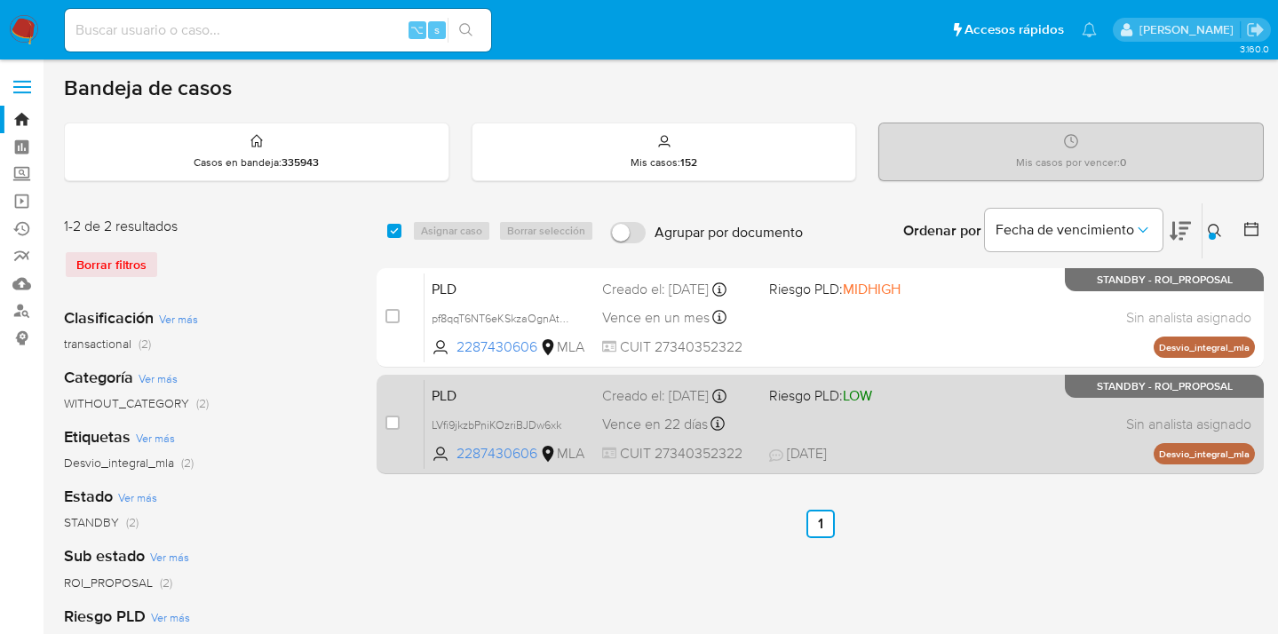
click at [988, 425] on div "PLD LVfi9jkzbPniKOzriBJDw6xk 2287430606 MLA Riesgo PLD: LOW Creado el: 12/07/20…" at bounding box center [840, 424] width 831 height 90
click at [390, 425] on input "checkbox" at bounding box center [393, 423] width 14 height 14
checkbox input "true"
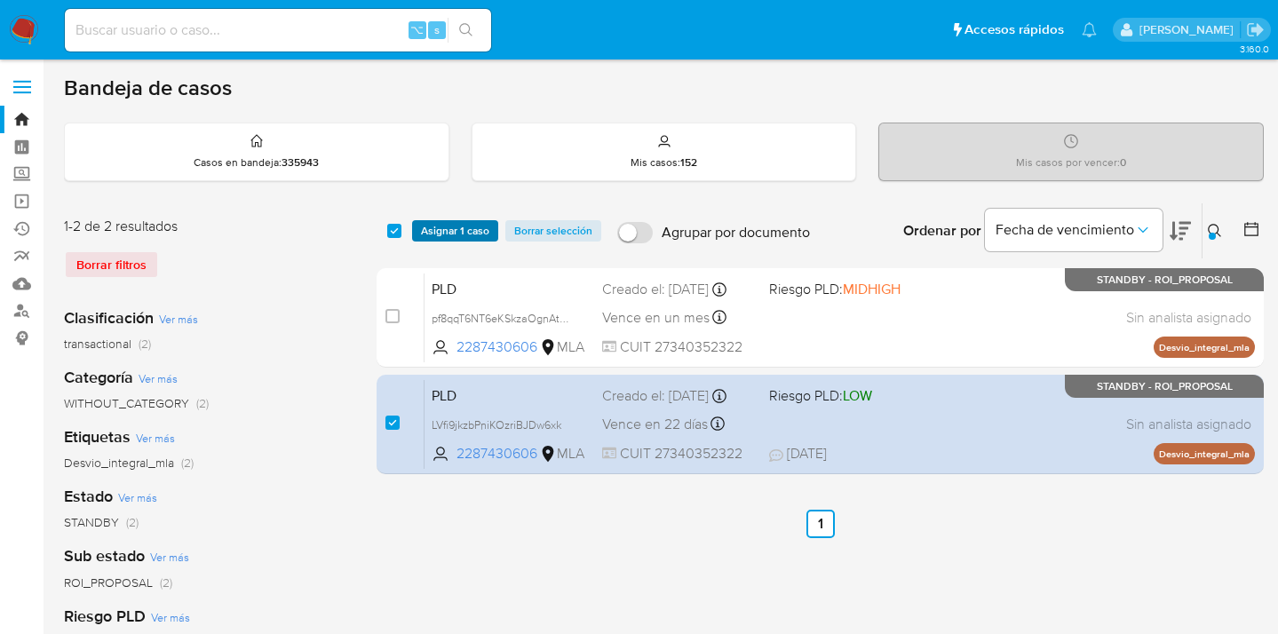
click at [456, 231] on span "Asignar 1 caso" at bounding box center [455, 231] width 68 height 18
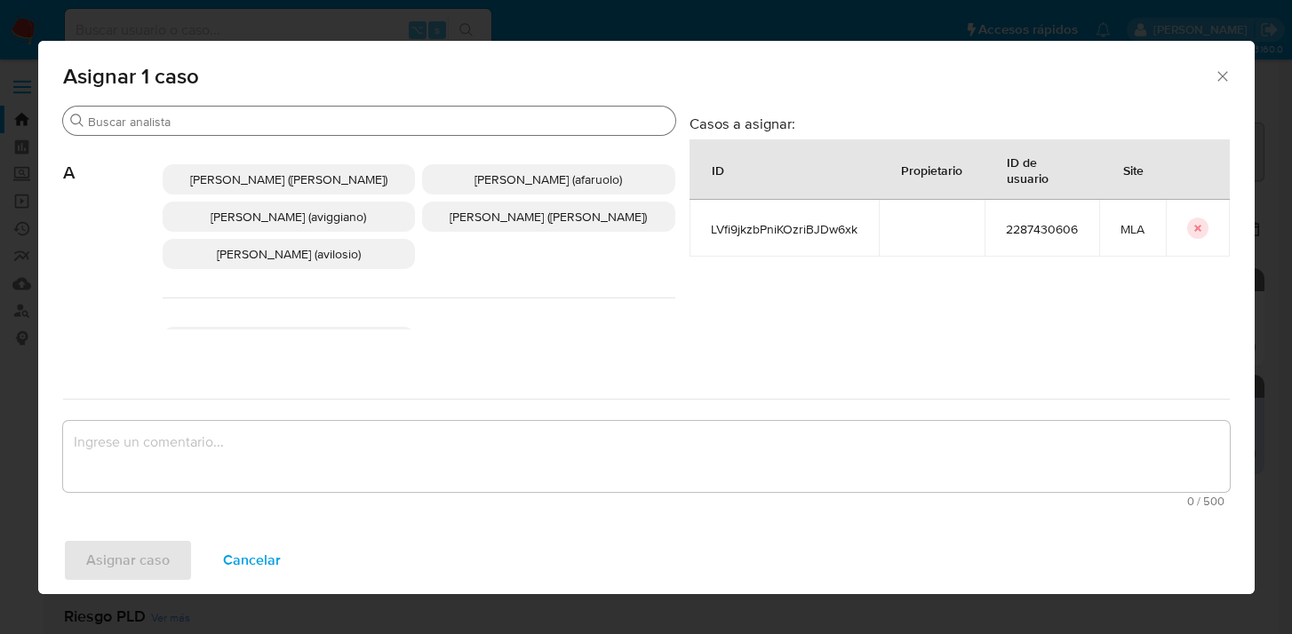
click at [364, 118] on input "Buscar" at bounding box center [378, 122] width 580 height 16
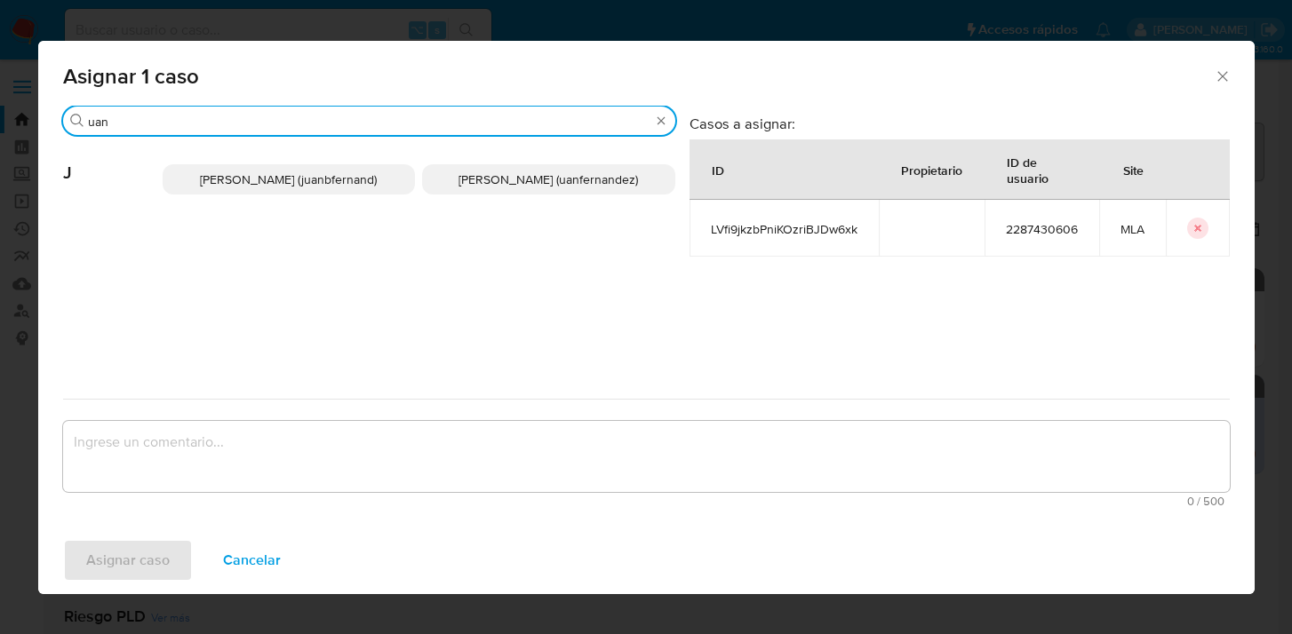
type input "uan"
click at [481, 178] on span "Juan Pablo Fernandez (uanfernandez)" at bounding box center [547, 180] width 179 height 18
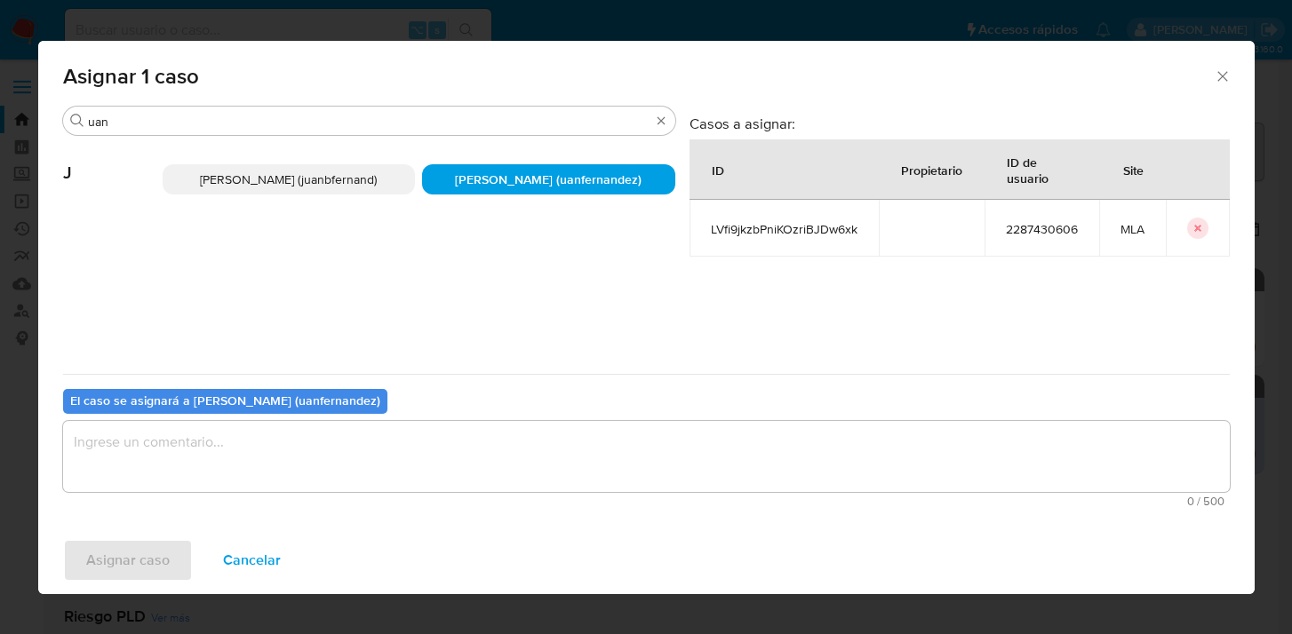
click at [413, 459] on textarea "assign-modal" at bounding box center [646, 456] width 1166 height 71
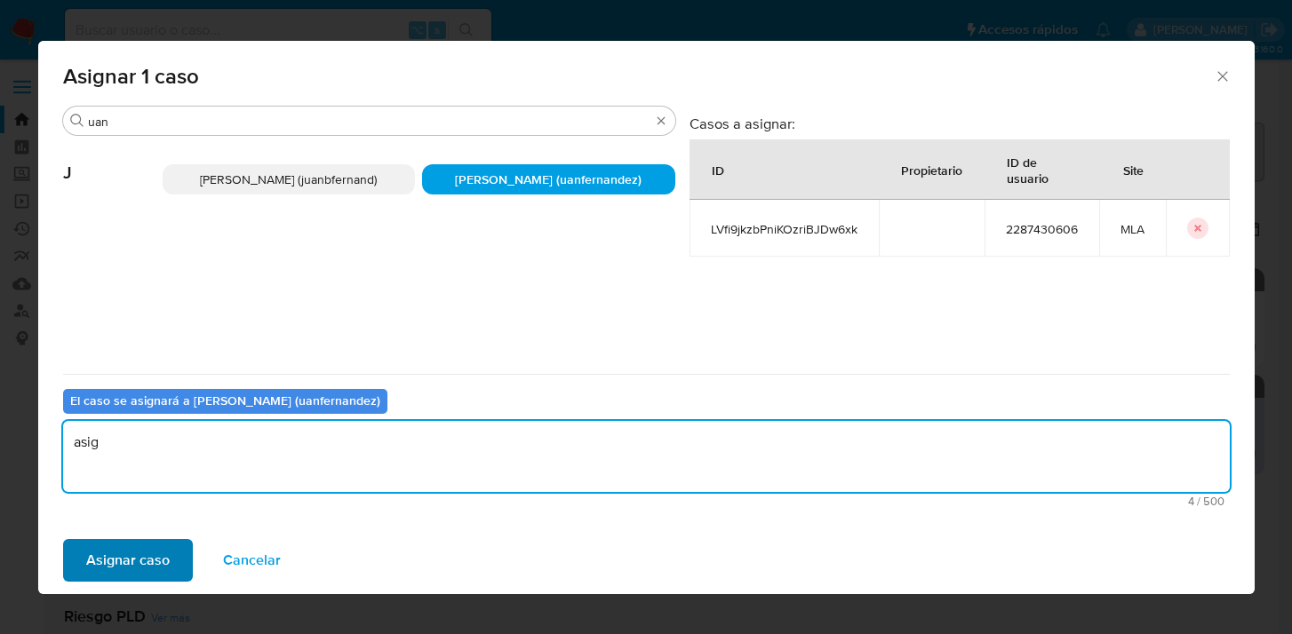
type textarea "asig"
click at [149, 555] on span "Asignar caso" at bounding box center [127, 560] width 83 height 39
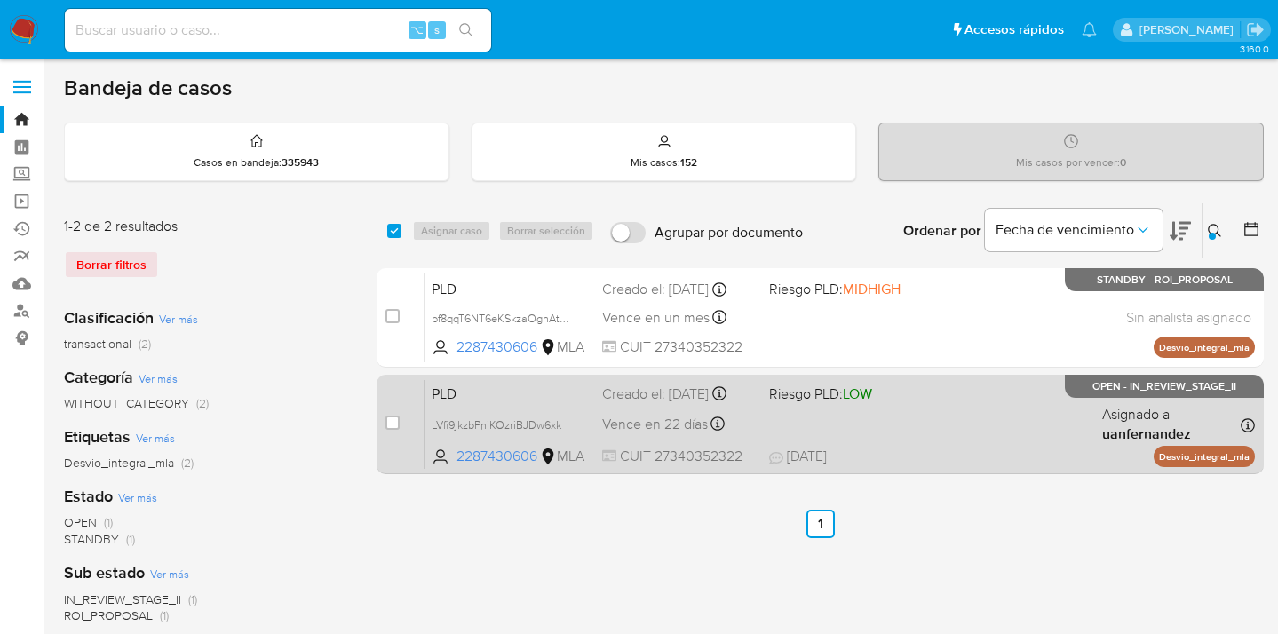
click at [995, 446] on div "PLD LVfi9jkzbPniKOzriBJDw6xk 2287430606 MLA Riesgo PLD: LOW Creado el: 12/07/20…" at bounding box center [840, 424] width 831 height 90
click at [0, 0] on div "Pausado Ver notificaciones ⌥ s Accesos rápidos Presiona las siguientes teclas p…" at bounding box center [639, 528] width 1278 height 1057
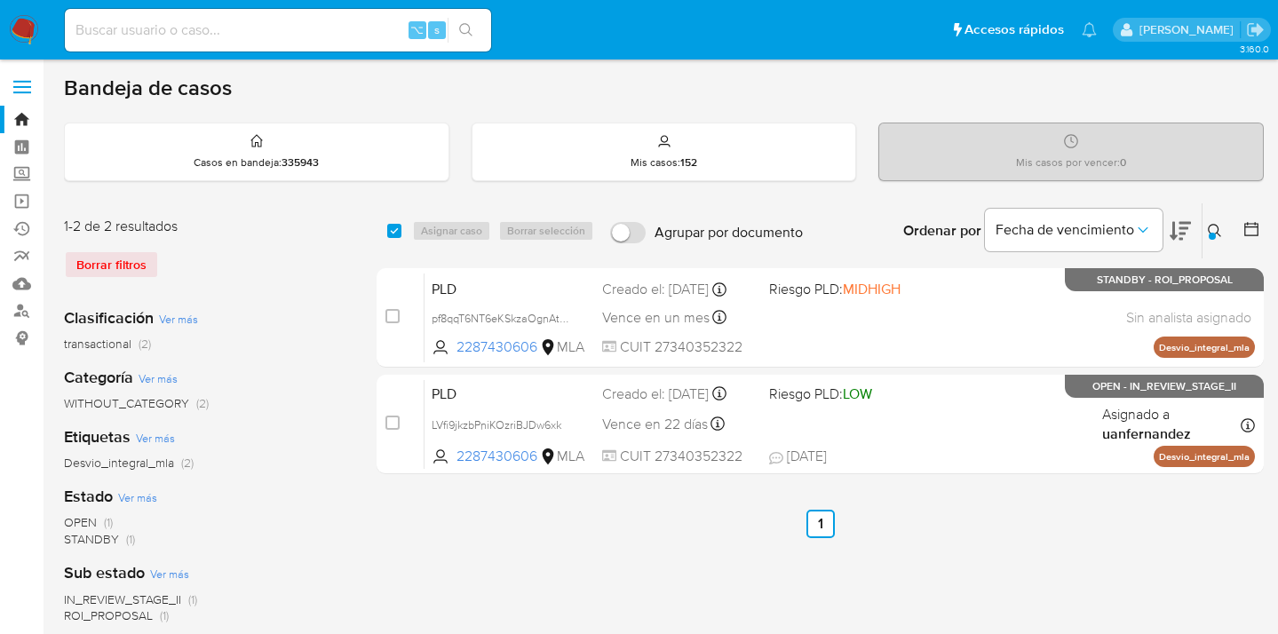
drag, startPoint x: 1212, startPoint y: 228, endPoint x: 1182, endPoint y: 250, distance: 36.8
click at [1206, 230] on button at bounding box center [1217, 230] width 29 height 21
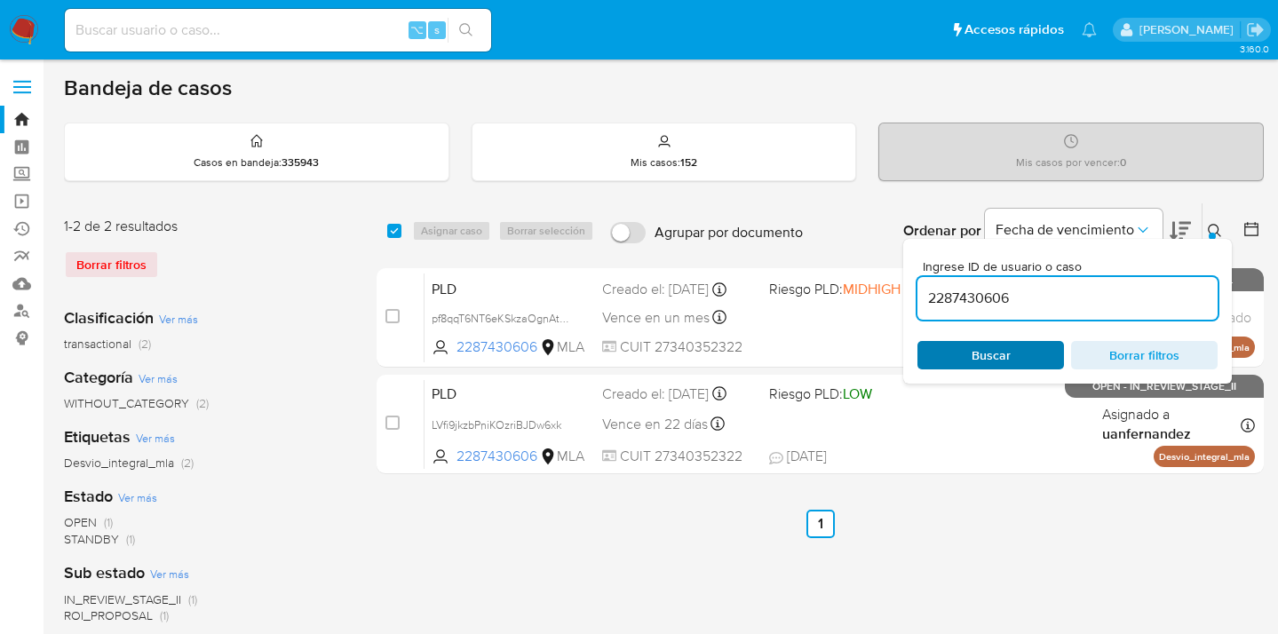
click at [1038, 359] on span "Buscar" at bounding box center [991, 355] width 122 height 25
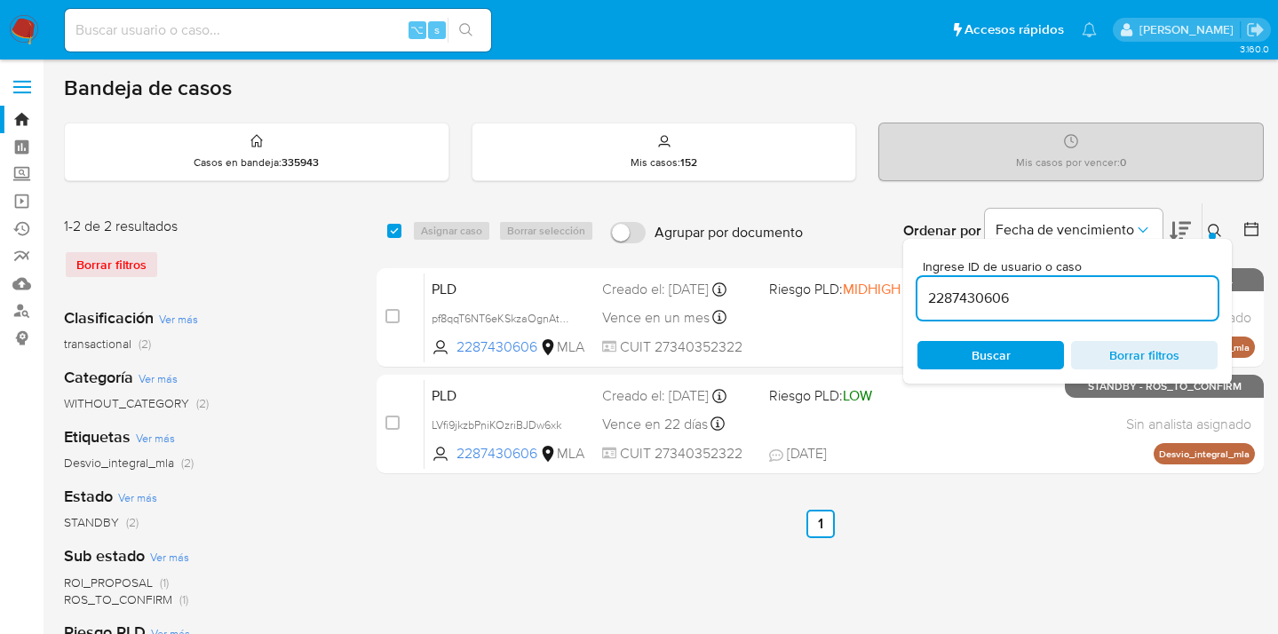
click at [1214, 229] on icon at bounding box center [1215, 231] width 14 height 14
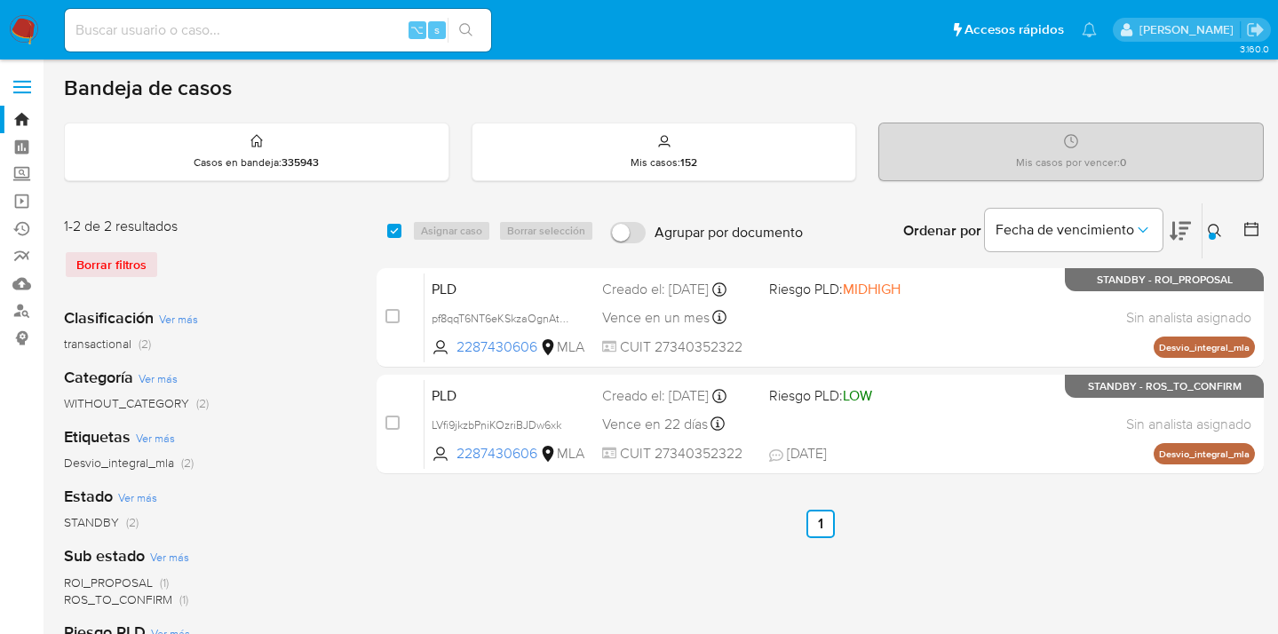
click at [1214, 229] on icon at bounding box center [1215, 231] width 14 height 14
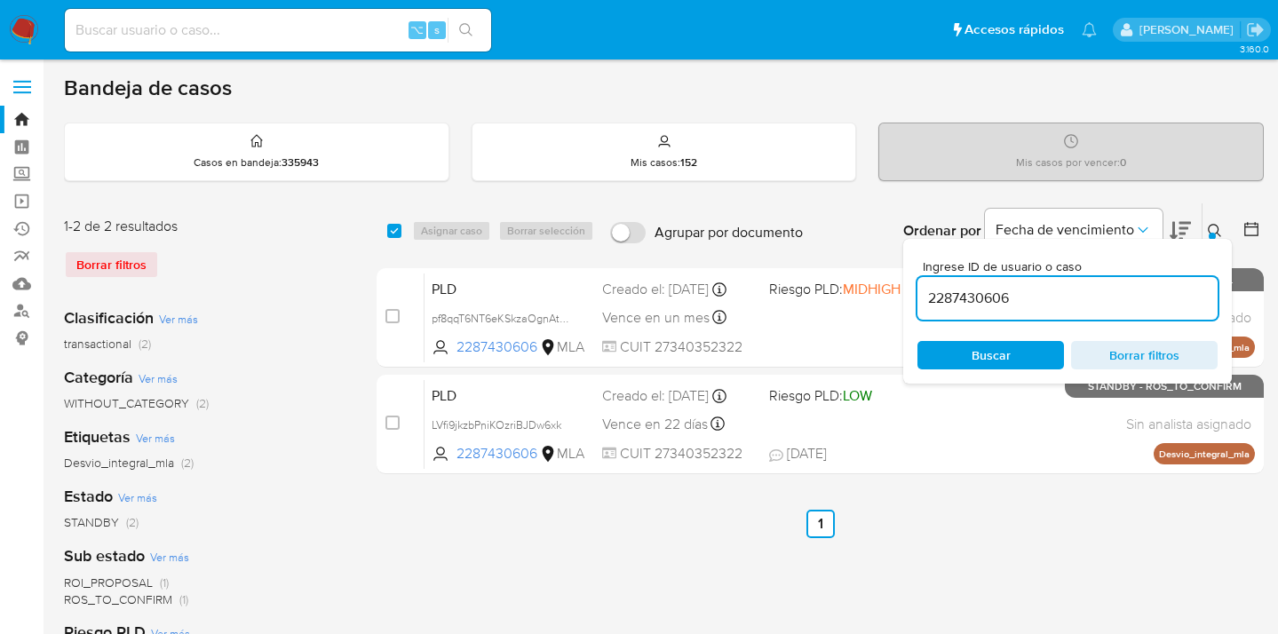
drag, startPoint x: 1048, startPoint y: 297, endPoint x: 909, endPoint y: 298, distance: 139.5
click at [913, 298] on div "Ingrese ID de usuario o caso 2287430606 Buscar Borrar filtros" at bounding box center [1067, 311] width 329 height 145
type input "331268807"
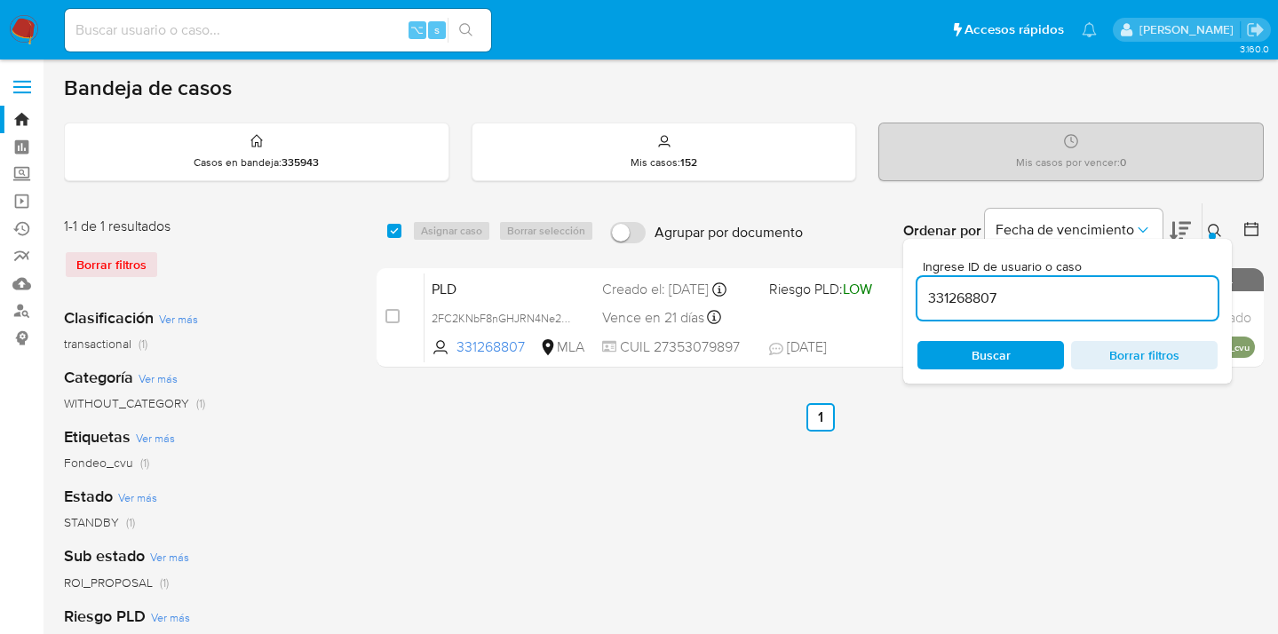
click at [1215, 229] on icon at bounding box center [1215, 231] width 14 height 14
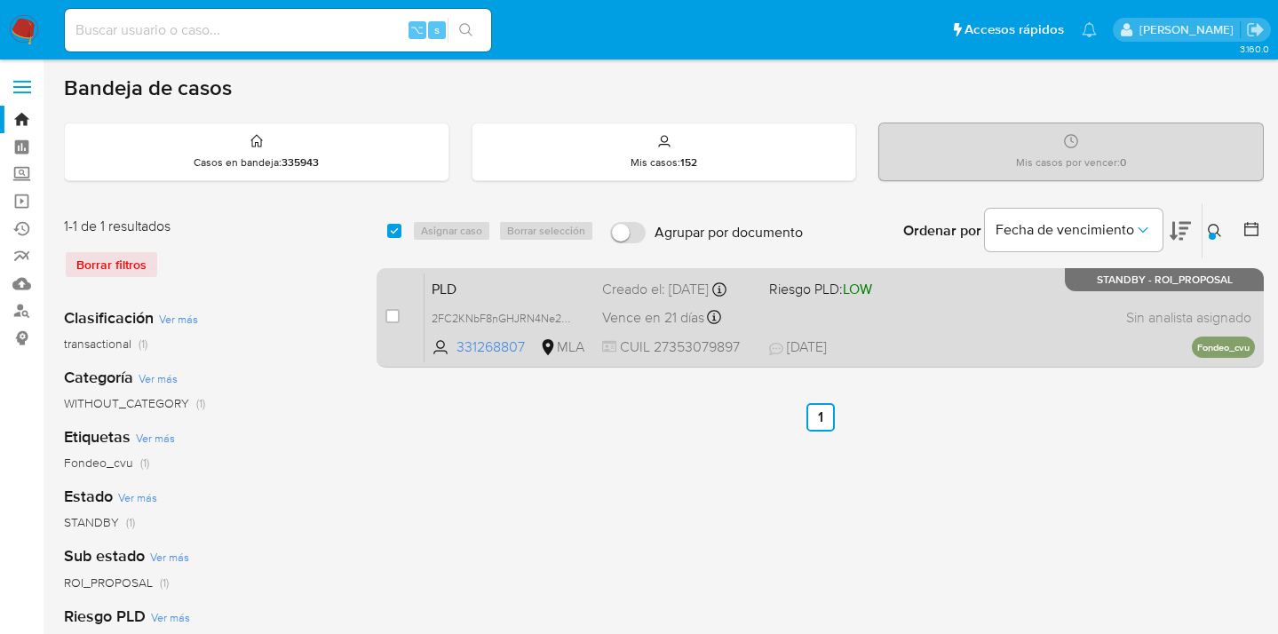
drag, startPoint x: 977, startPoint y: 322, endPoint x: 957, endPoint y: 317, distance: 20.9
click at [966, 319] on div "PLD 2FC2KNbF8nGHJRN4Ne2ZiYK3 331268807 MLA Riesgo PLD: LOW Creado el: 12/07/202…" at bounding box center [840, 318] width 831 height 90
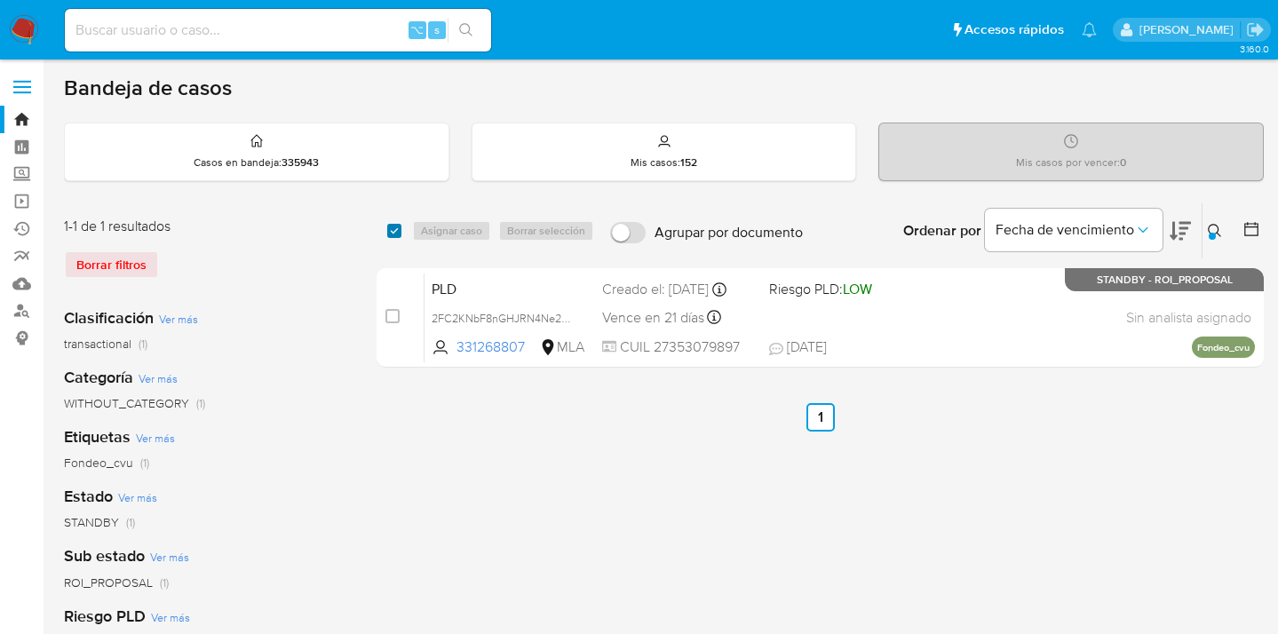
click at [396, 227] on input "checkbox" at bounding box center [394, 231] width 14 height 14
checkbox input "true"
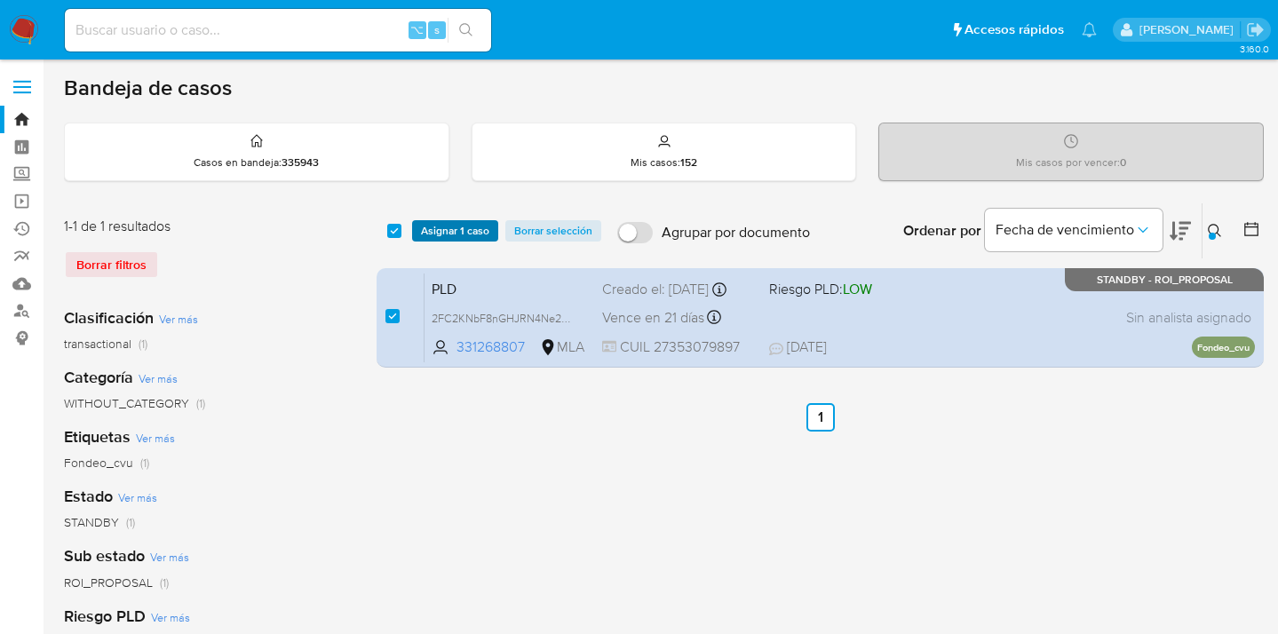
click at [427, 227] on span "Asignar 1 caso" at bounding box center [455, 231] width 68 height 18
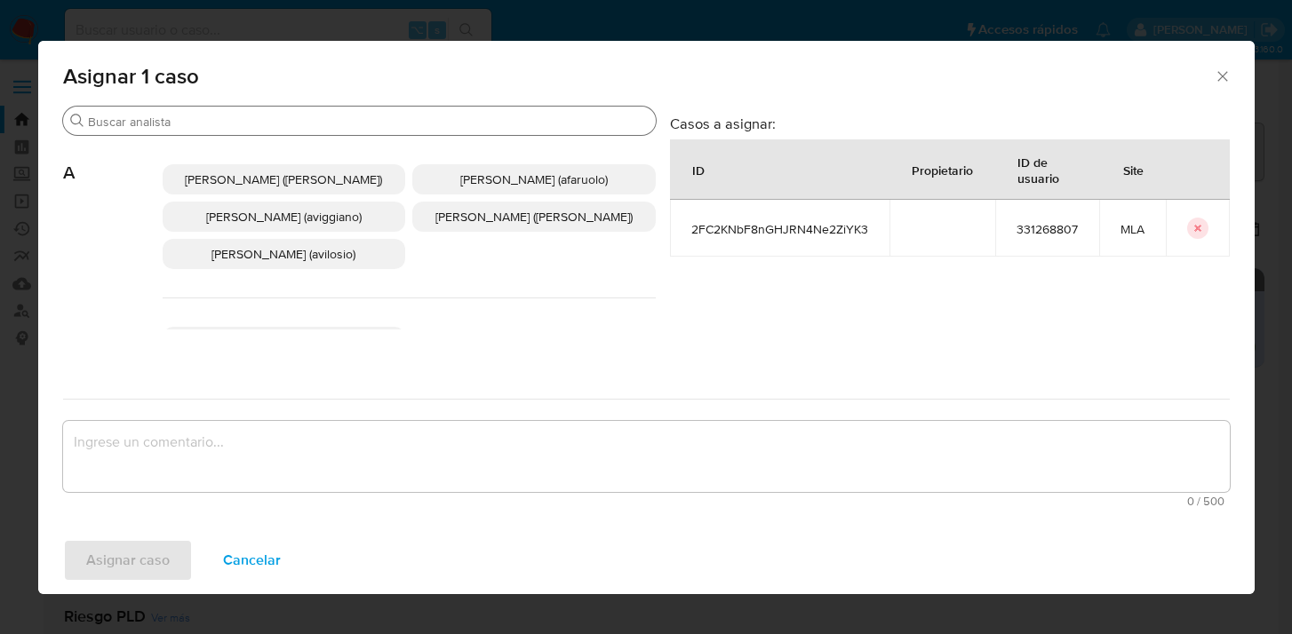
click at [362, 120] on input "Buscar" at bounding box center [368, 122] width 561 height 16
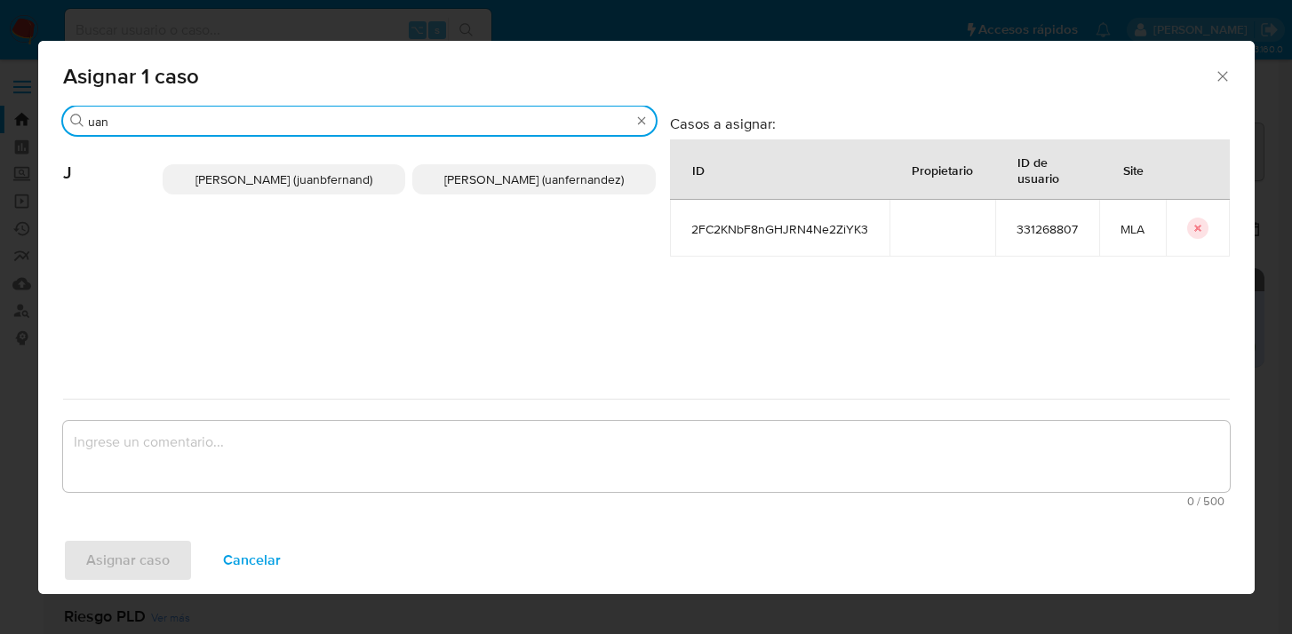
type input "uan"
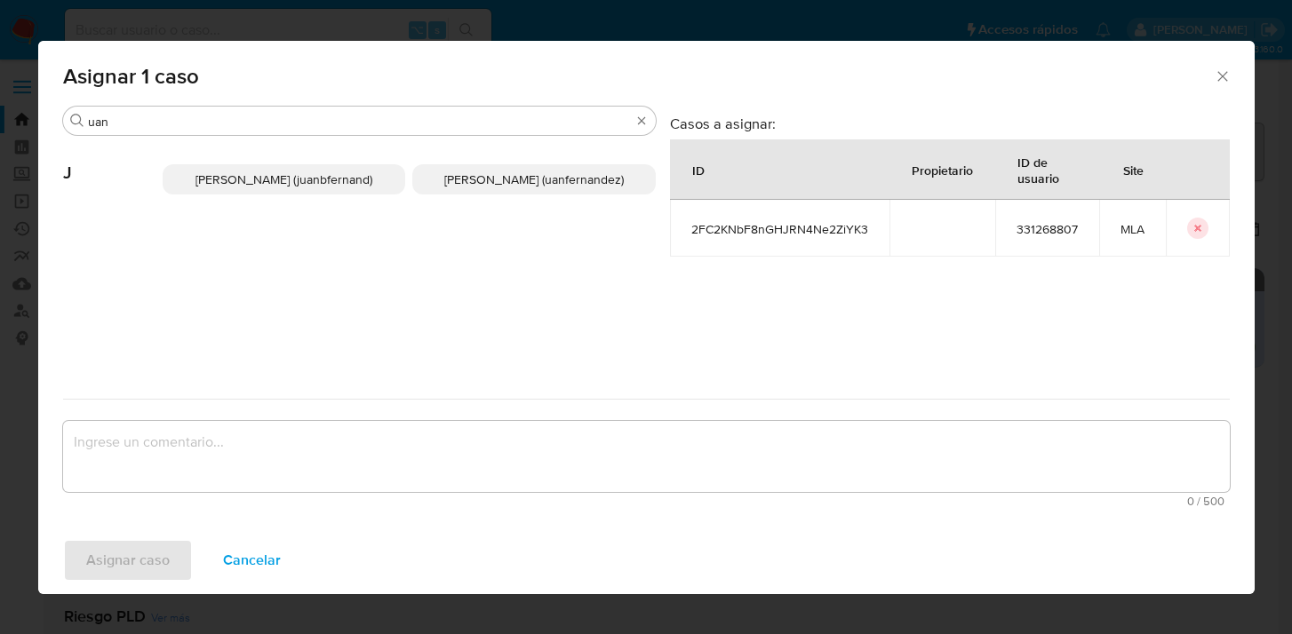
drag, startPoint x: 497, startPoint y: 176, endPoint x: 484, endPoint y: 219, distance: 45.3
click at [497, 176] on span "Juan Pablo Fernandez (uanfernandez)" at bounding box center [533, 180] width 179 height 18
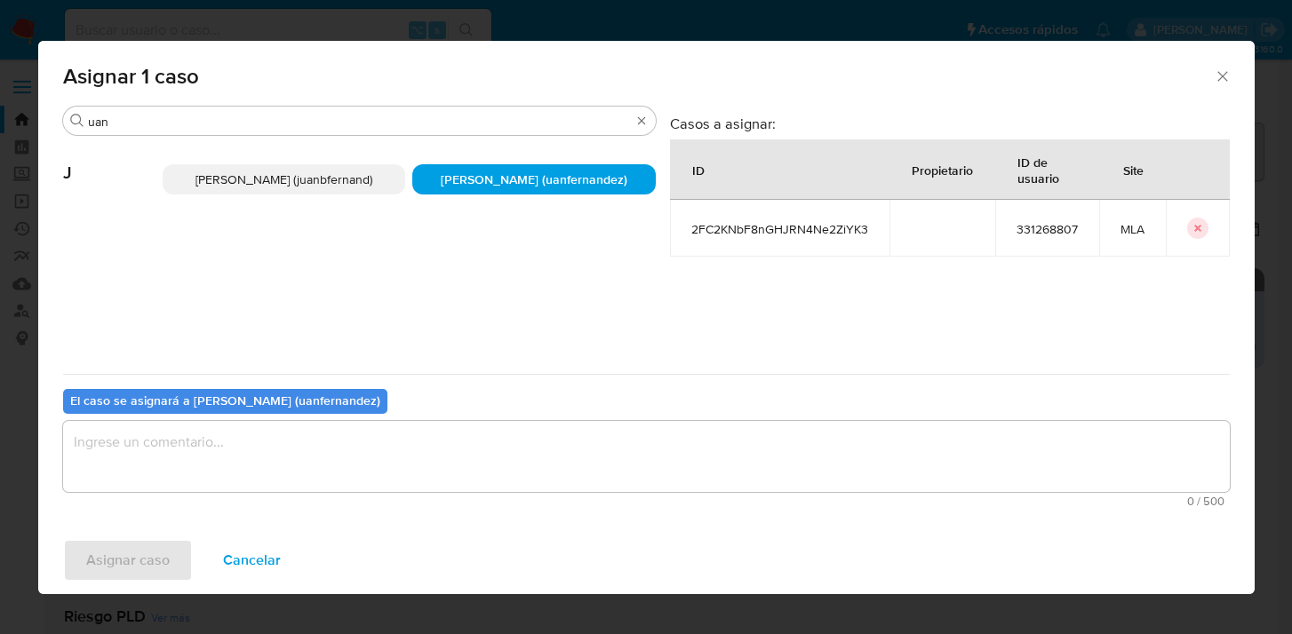
click at [457, 506] on span "0 / 500" at bounding box center [646, 502] width 1156 height 12
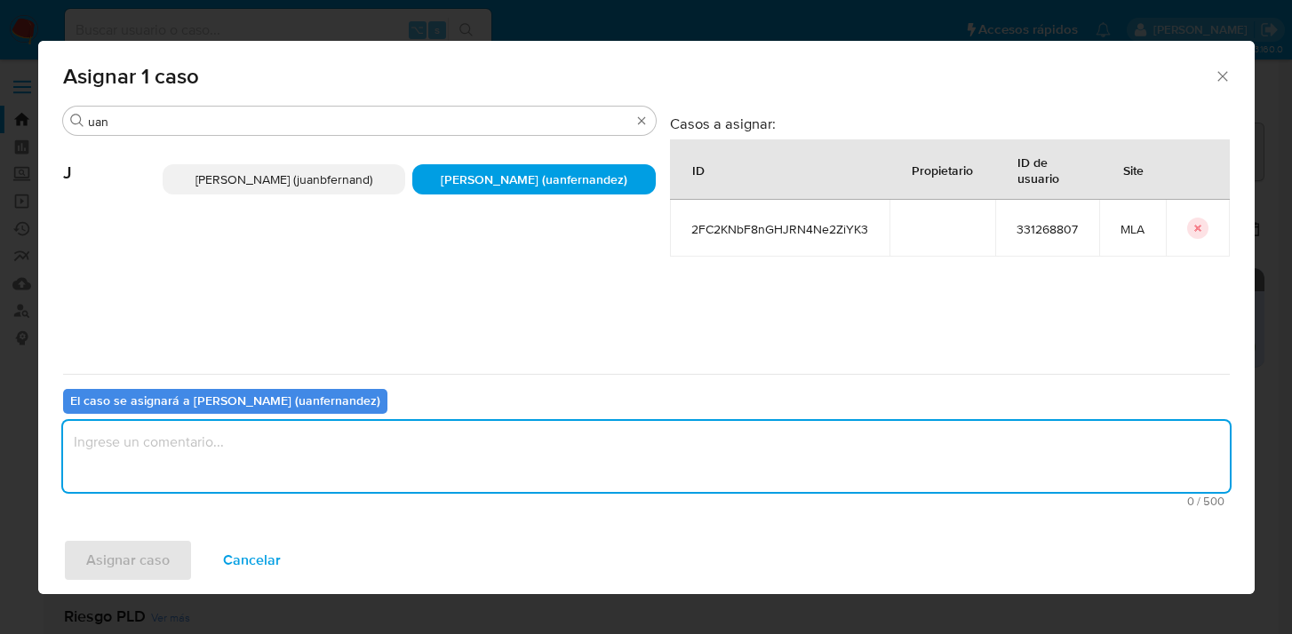
click at [444, 456] on textarea "assign-modal" at bounding box center [646, 456] width 1166 height 71
type textarea "asig"
click at [162, 560] on span "Asignar caso" at bounding box center [127, 560] width 83 height 39
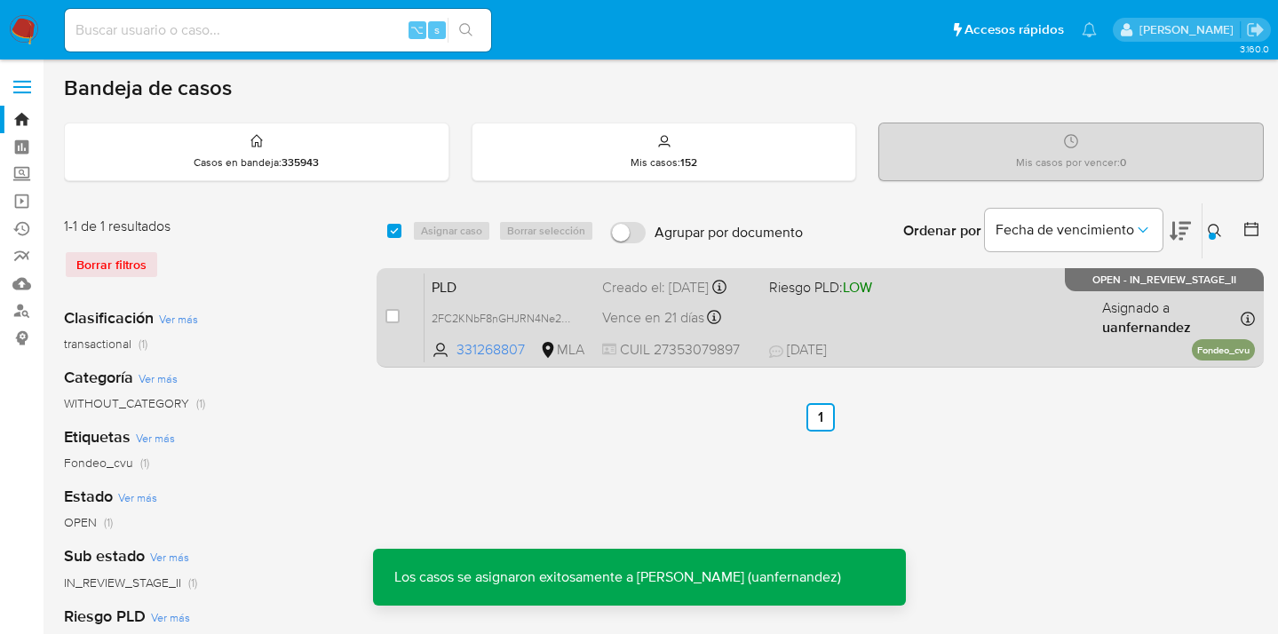
click at [1000, 356] on span "21/07/2025 21/07/2025 22:37" at bounding box center [928, 350] width 319 height 20
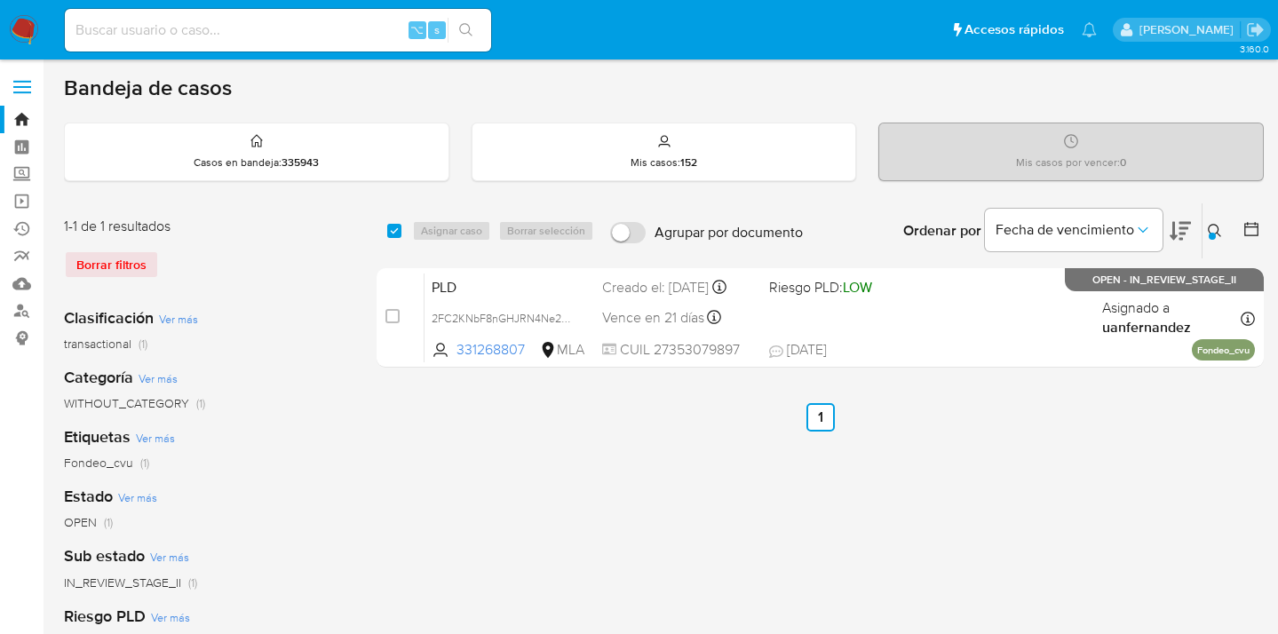
click at [1210, 229] on icon at bounding box center [1215, 231] width 14 height 14
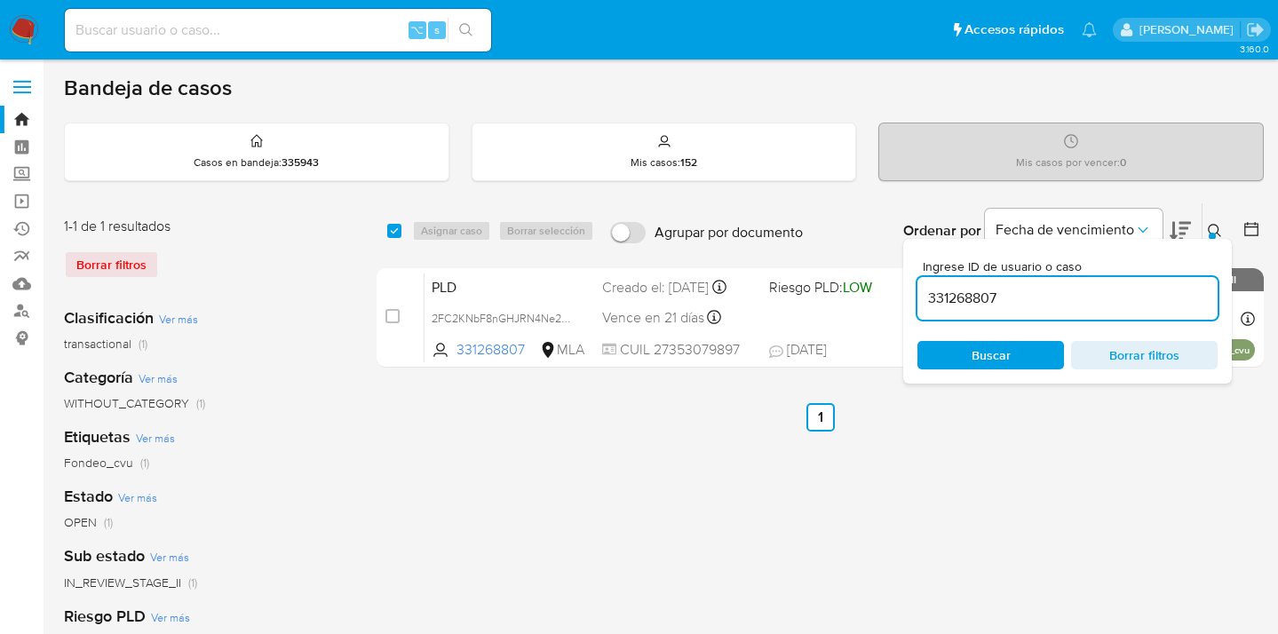
drag, startPoint x: 1037, startPoint y: 293, endPoint x: 961, endPoint y: 280, distance: 76.7
click at [918, 292] on input "331268807" at bounding box center [1068, 298] width 300 height 23
type input "337325320"
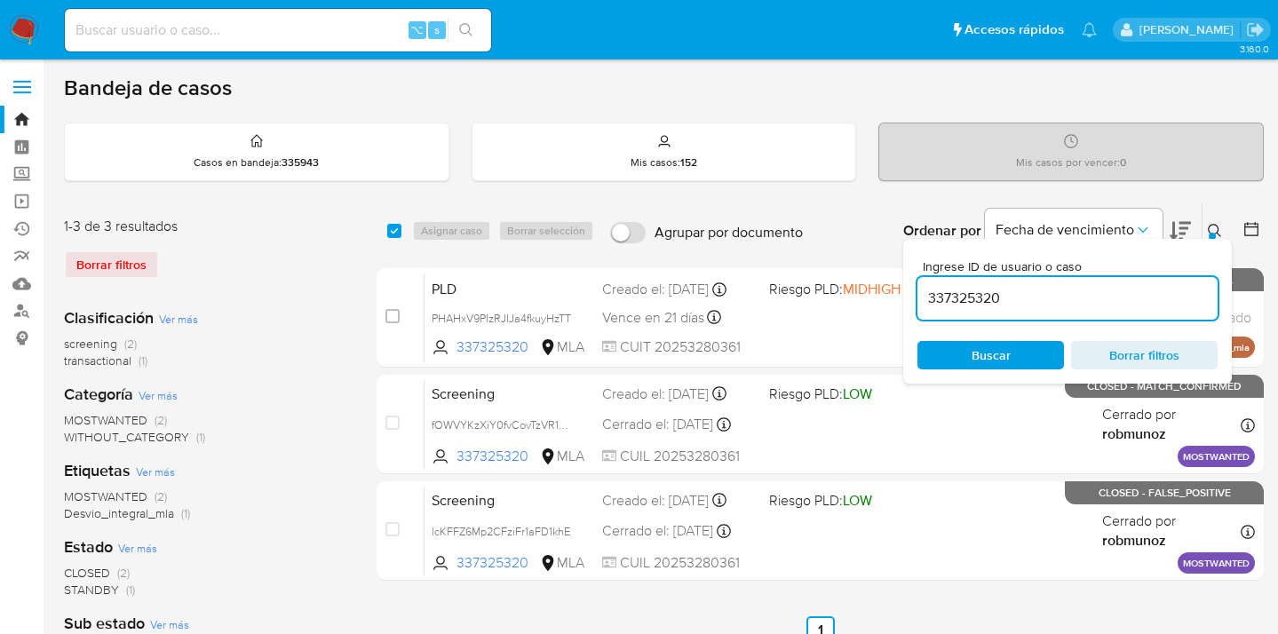
click at [1217, 224] on icon at bounding box center [1214, 230] width 13 height 13
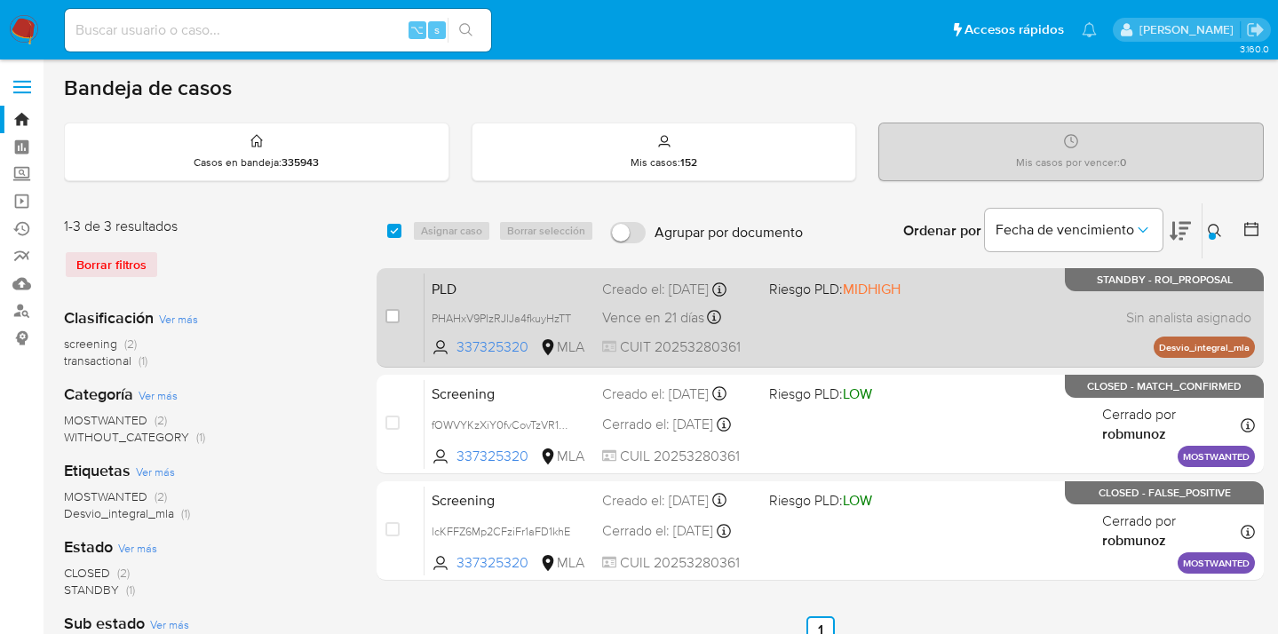
click at [941, 323] on div "PLD PHAHxV9PIzRJlJa4fkuyHzTT 337325320 MLA Riesgo PLD: MIDHIGH Creado el: 12/07…" at bounding box center [840, 318] width 831 height 90
click at [394, 315] on input "checkbox" at bounding box center [393, 316] width 14 height 14
checkbox input "true"
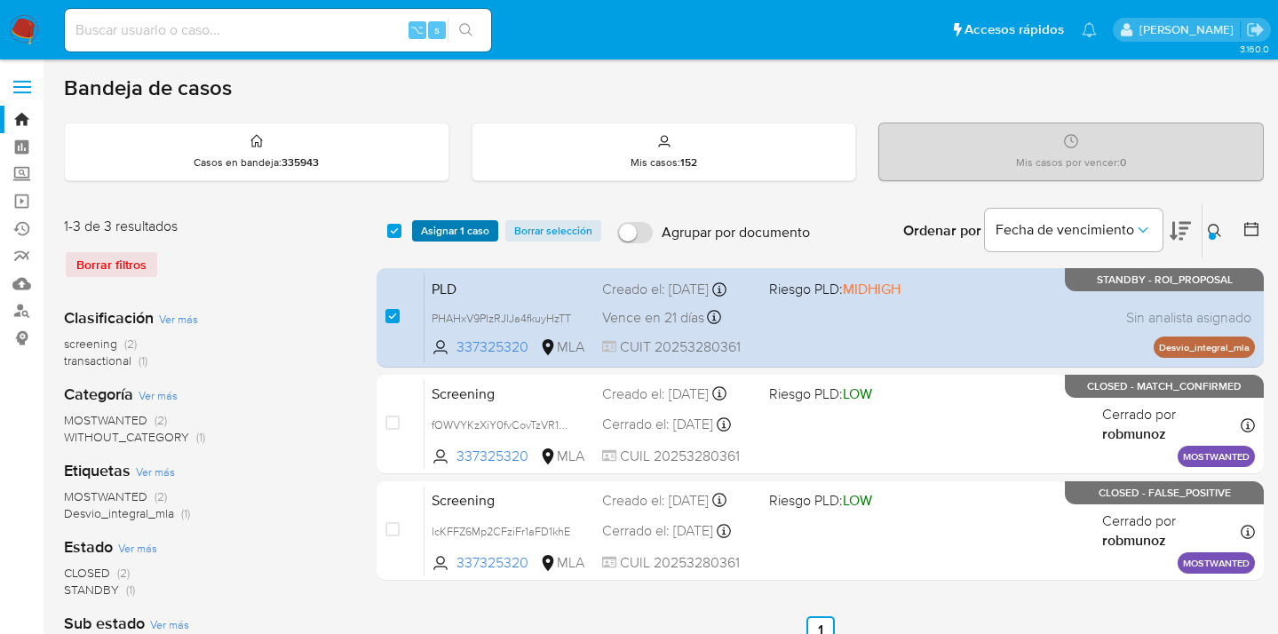
click at [457, 223] on span "Asignar 1 caso" at bounding box center [455, 231] width 68 height 18
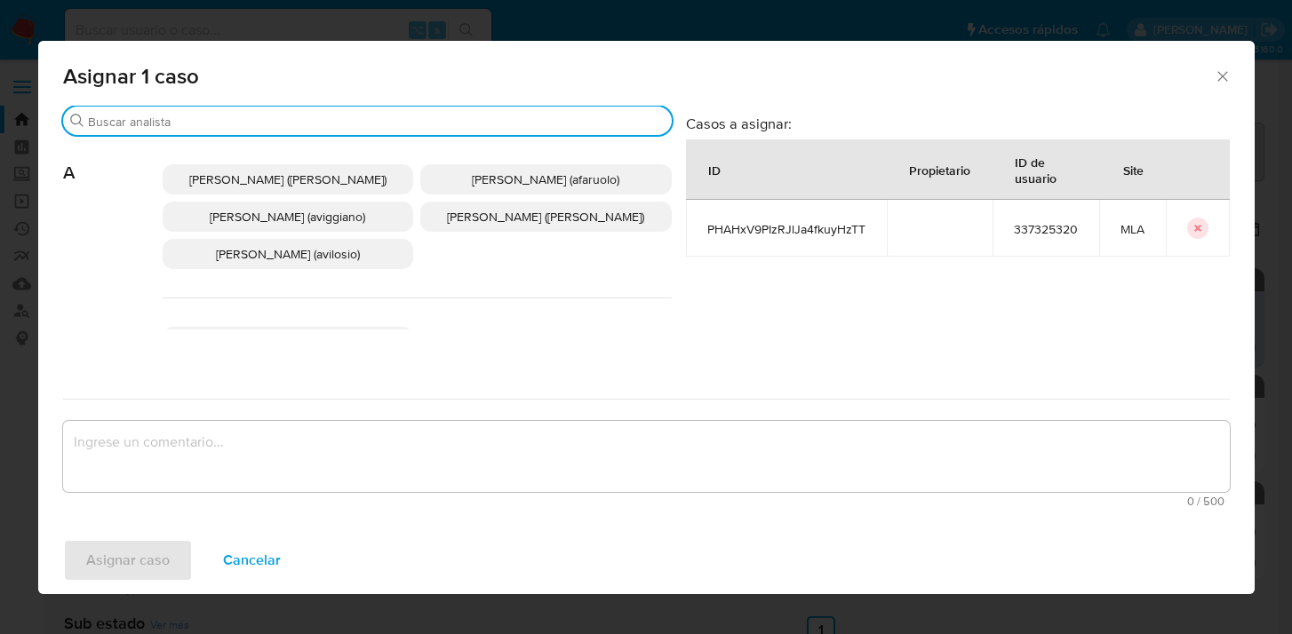
click at [346, 121] on input "Buscar" at bounding box center [376, 122] width 576 height 16
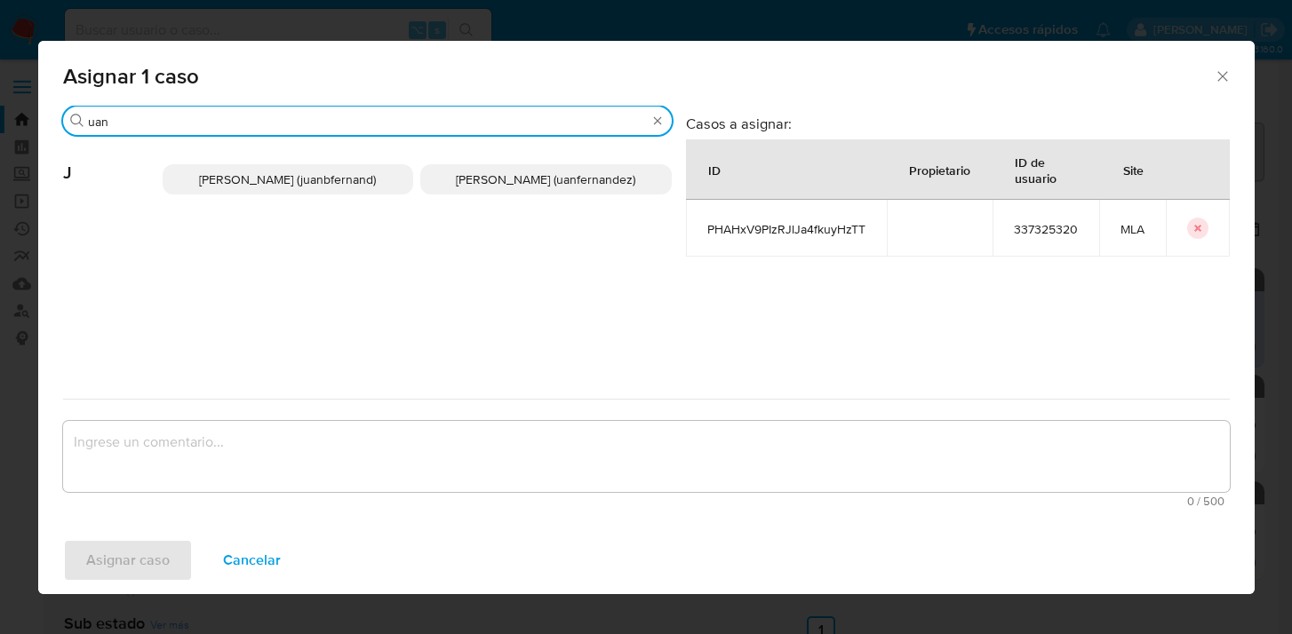
type input "uan"
click at [550, 179] on span "Juan Pablo Fernandez (uanfernandez)" at bounding box center [545, 180] width 179 height 18
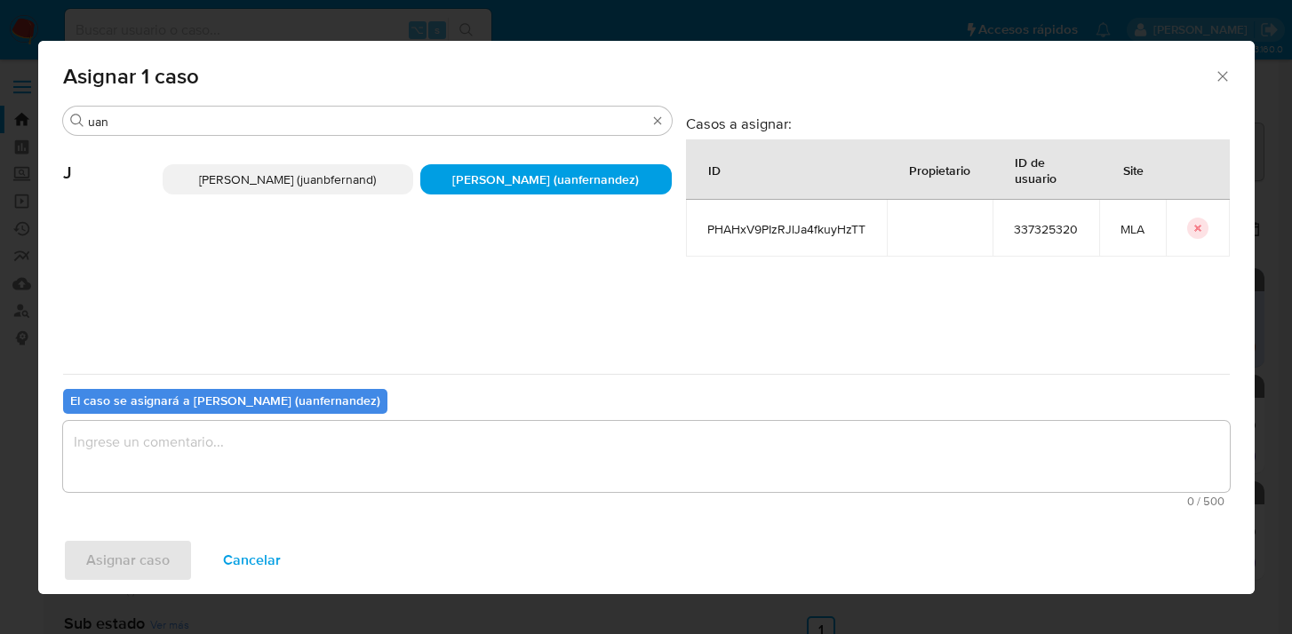
click at [467, 490] on textarea "assign-modal" at bounding box center [646, 456] width 1166 height 71
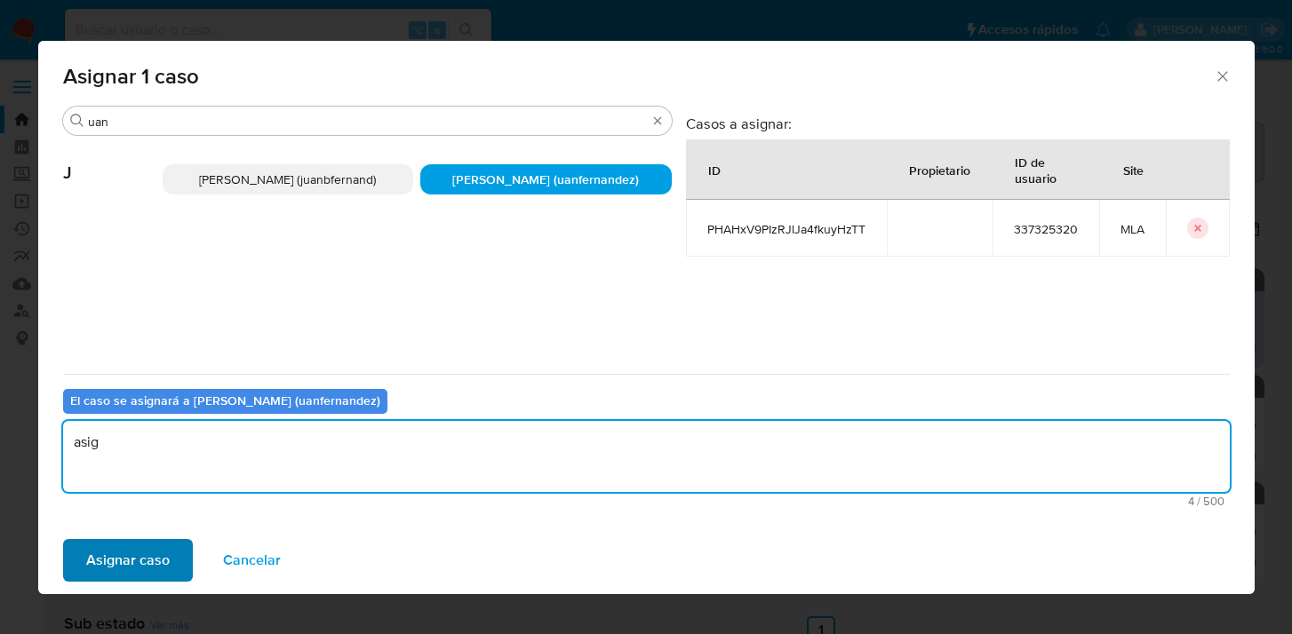
type textarea "asig"
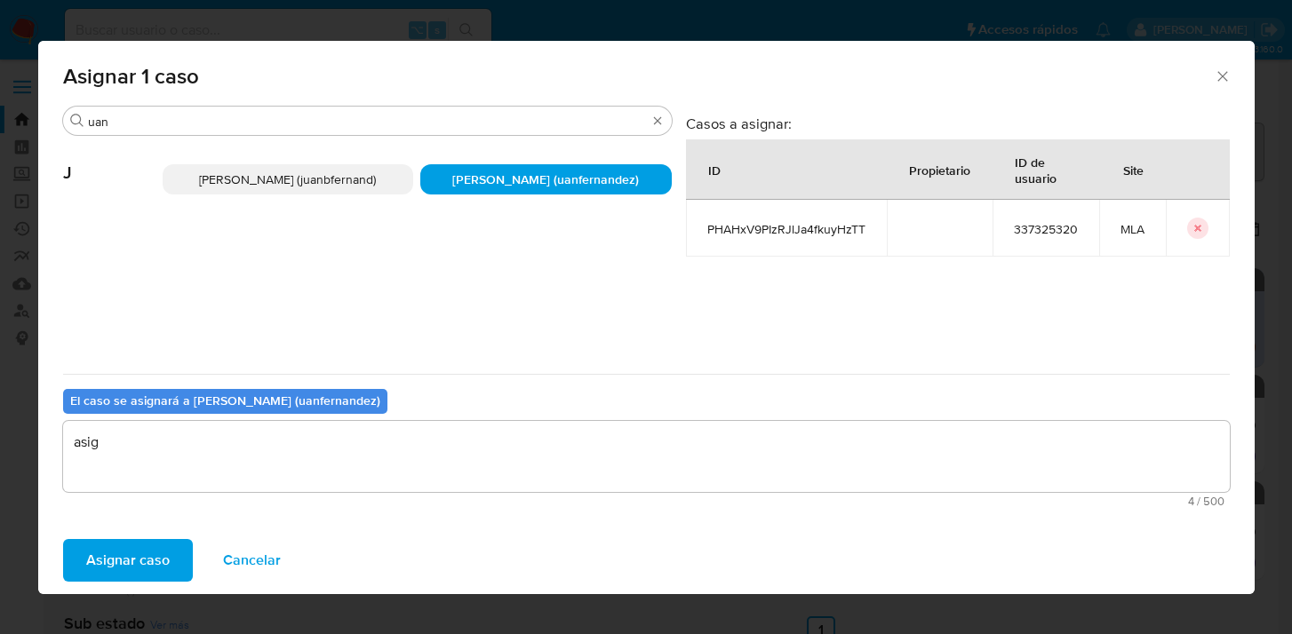
click at [115, 568] on span "Asignar caso" at bounding box center [127, 560] width 83 height 39
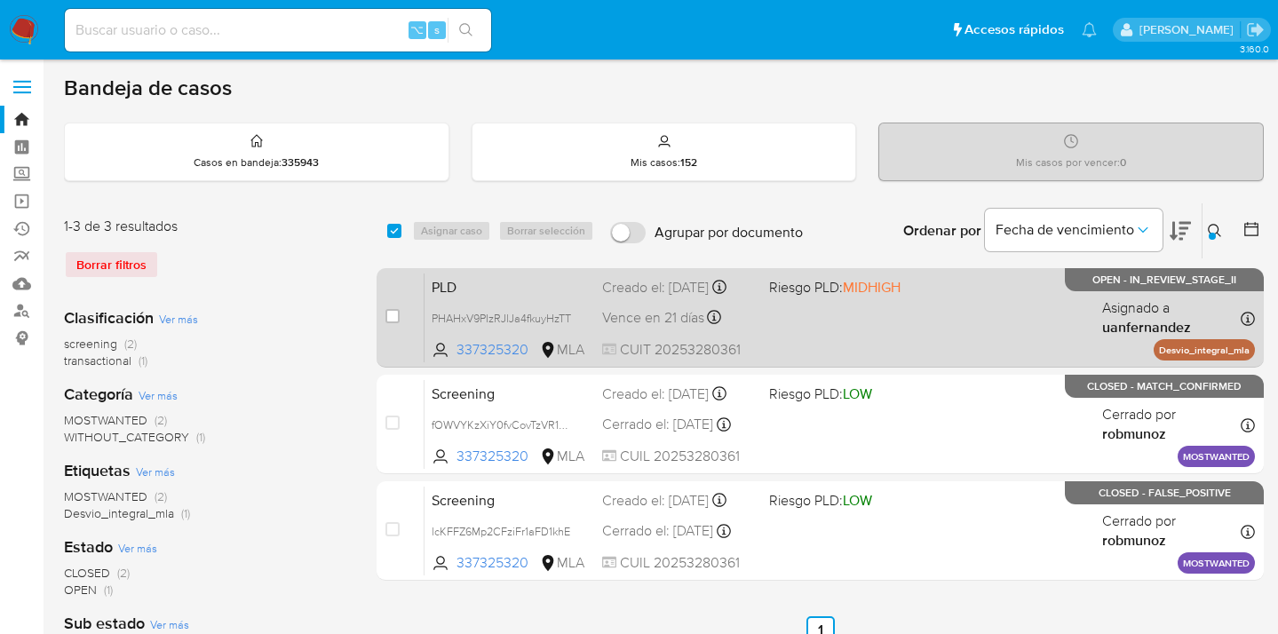
click at [995, 306] on div "PLD PHAHxV9PIzRJlJa4fkuyHzTT 337325320 MLA Riesgo PLD: MIDHIGH Creado el: 12/07…" at bounding box center [840, 318] width 831 height 90
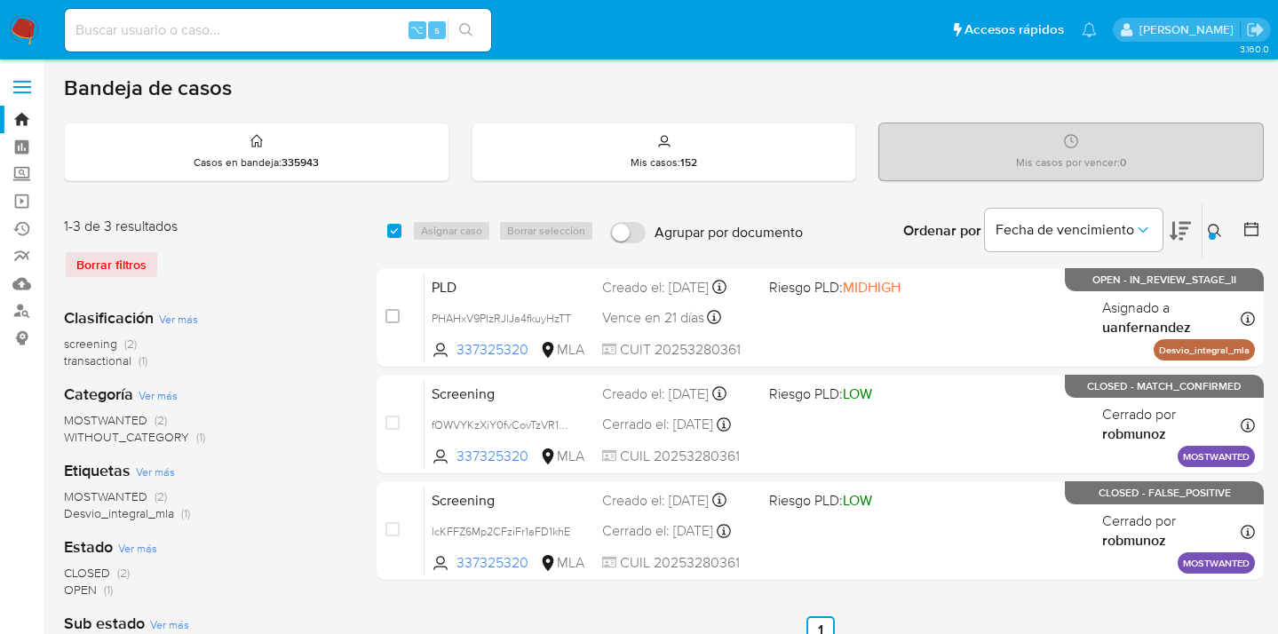
click at [1216, 233] on icon at bounding box center [1215, 231] width 14 height 14
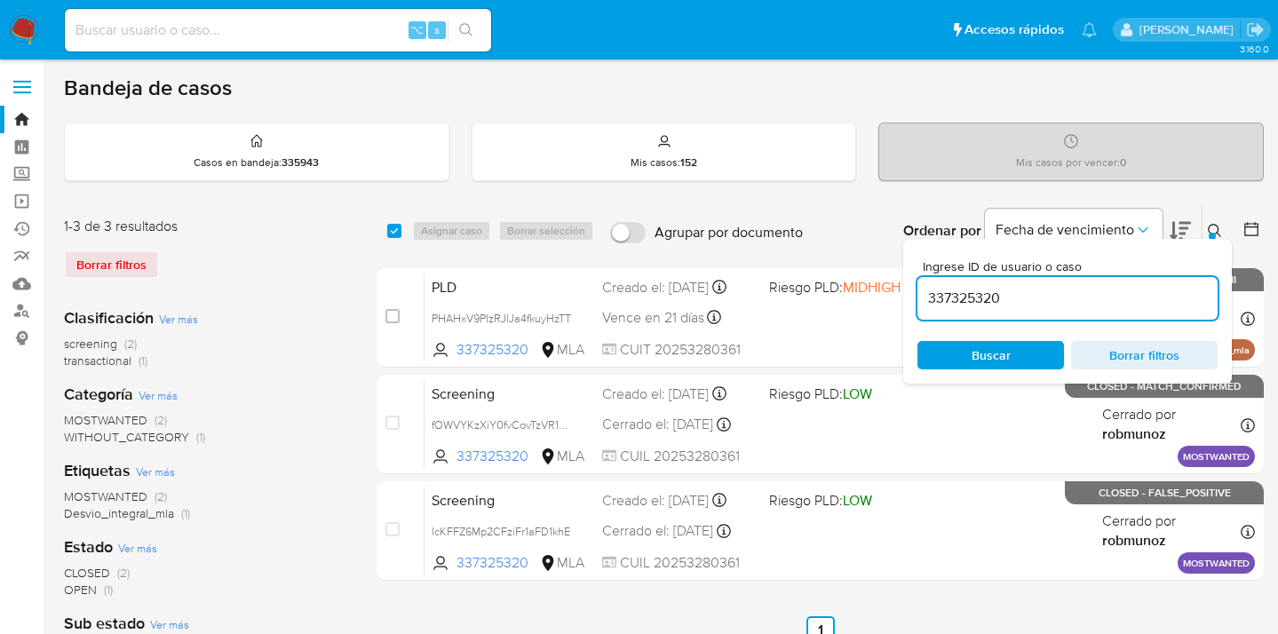
drag, startPoint x: 1024, startPoint y: 346, endPoint x: 1131, endPoint y: 306, distance: 113.5
click at [1023, 346] on span "Buscar" at bounding box center [991, 355] width 122 height 25
click at [1212, 227] on icon at bounding box center [1215, 231] width 14 height 14
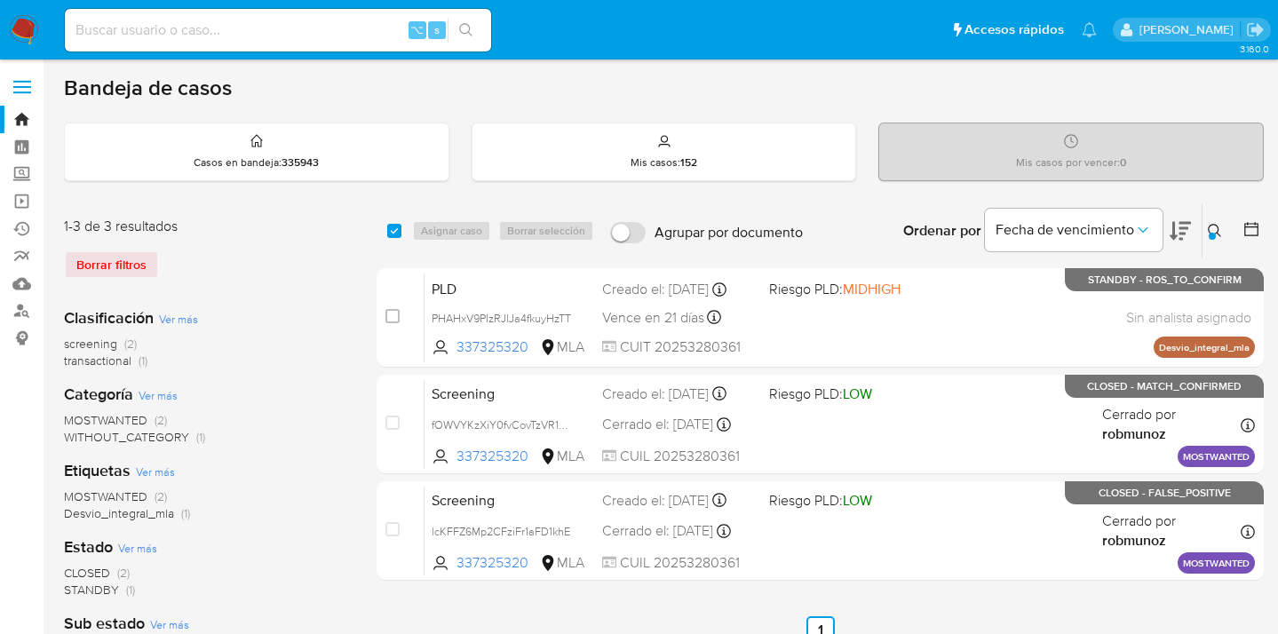
drag, startPoint x: 1213, startPoint y: 227, endPoint x: 1077, endPoint y: 276, distance: 145.6
click at [1212, 227] on icon at bounding box center [1215, 231] width 14 height 14
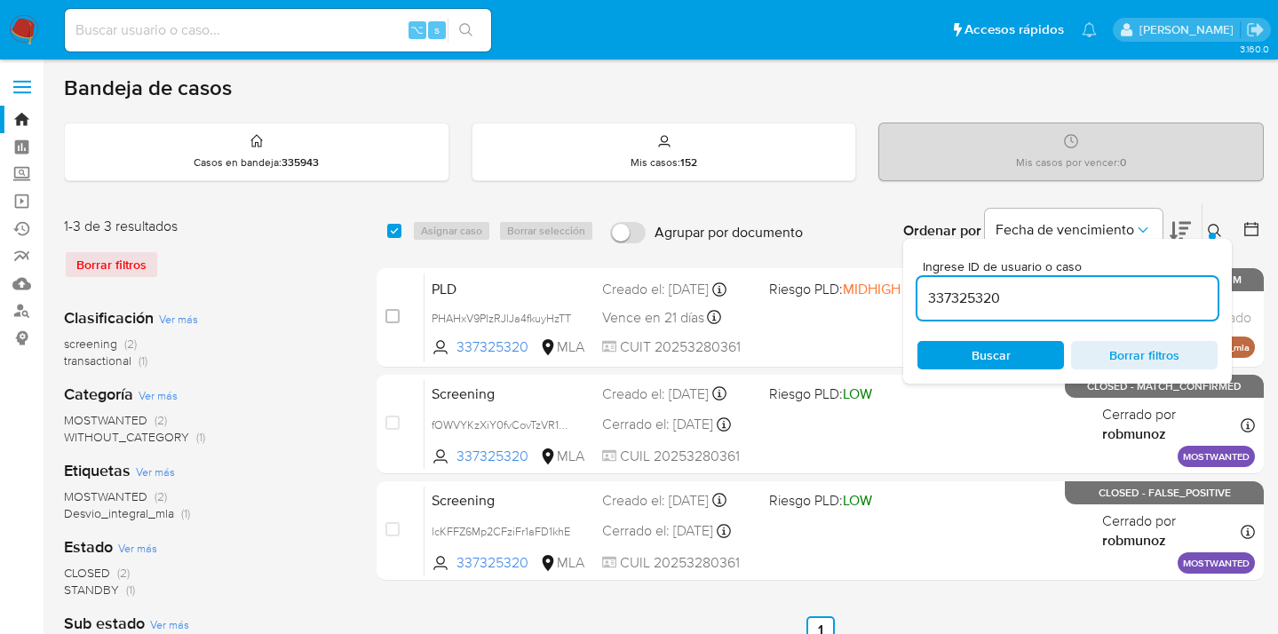
drag, startPoint x: 1034, startPoint y: 302, endPoint x: 922, endPoint y: 294, distance: 112.2
click at [922, 294] on input "337325320" at bounding box center [1068, 298] width 300 height 23
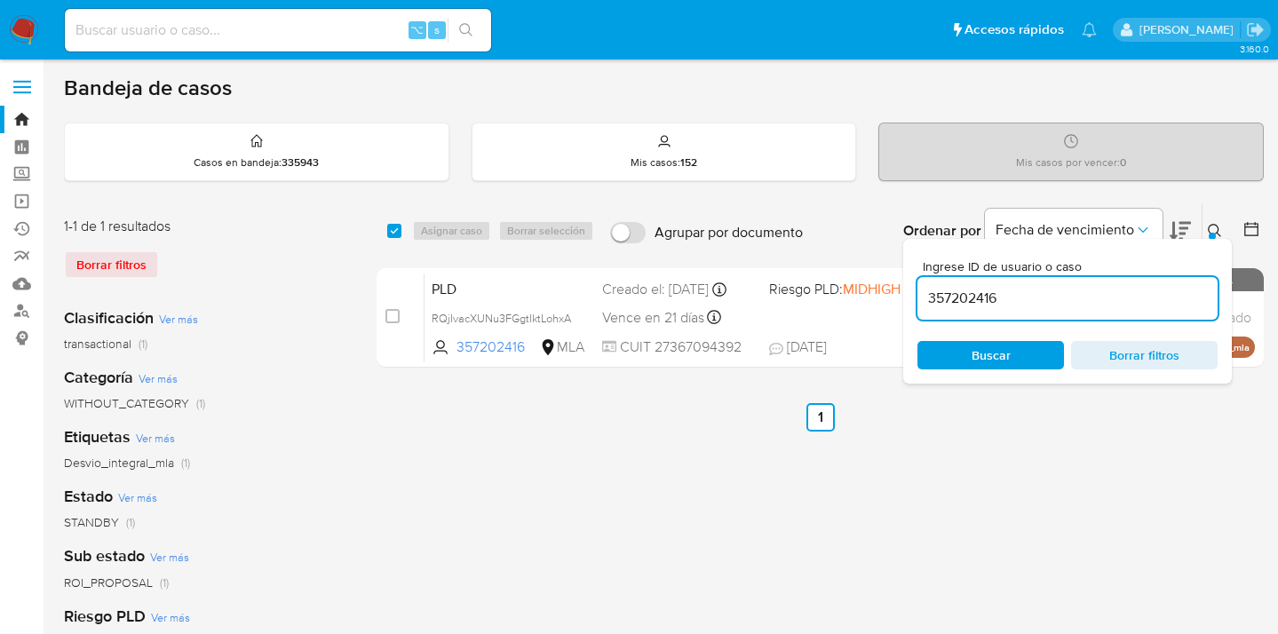
click at [1218, 233] on icon at bounding box center [1214, 230] width 13 height 13
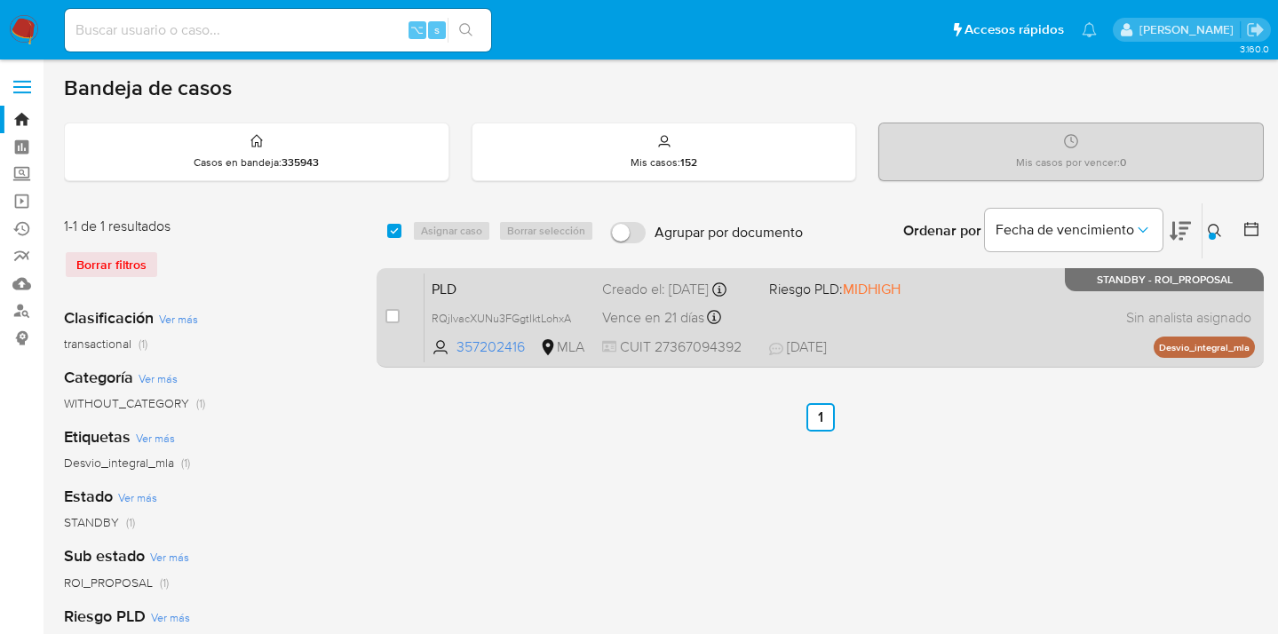
click at [983, 290] on div "PLD RQjIvacXUNu3FGgtIktLohxA 357202416 MLA Riesgo PLD: MIDHIGH Creado el: 12/07…" at bounding box center [840, 318] width 831 height 90
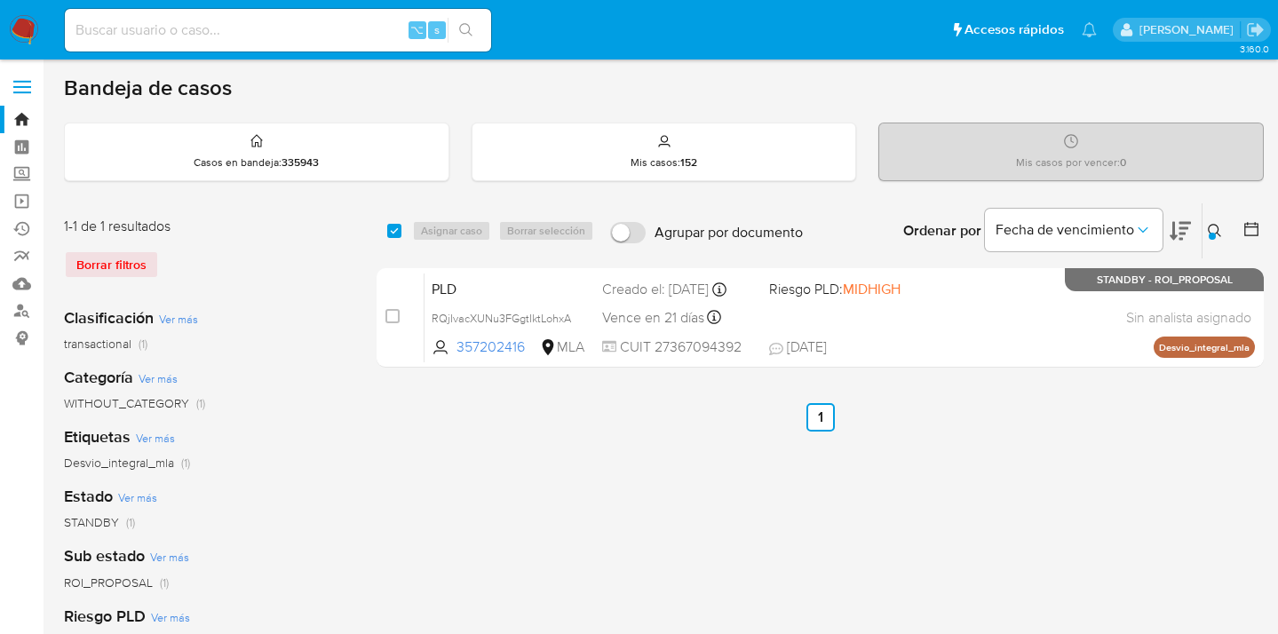
click at [1211, 228] on icon at bounding box center [1215, 231] width 14 height 14
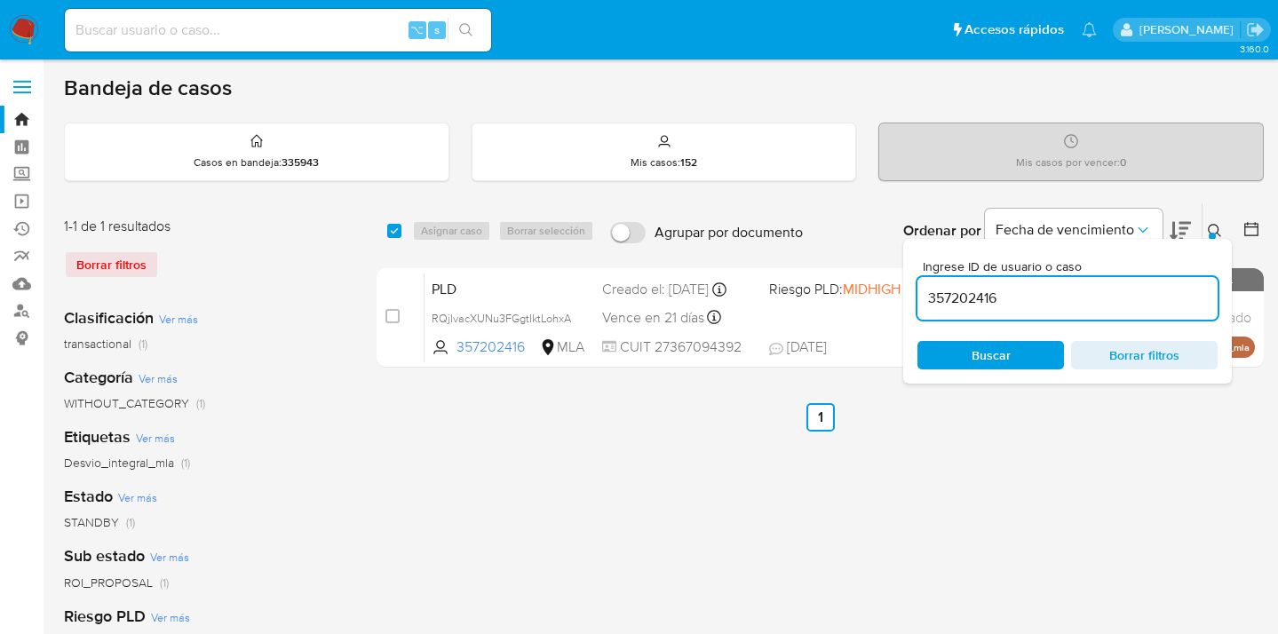
drag, startPoint x: 1001, startPoint y: 300, endPoint x: 924, endPoint y: 290, distance: 78.0
click at [924, 290] on input "357202416" at bounding box center [1068, 298] width 300 height 23
type input "432107461"
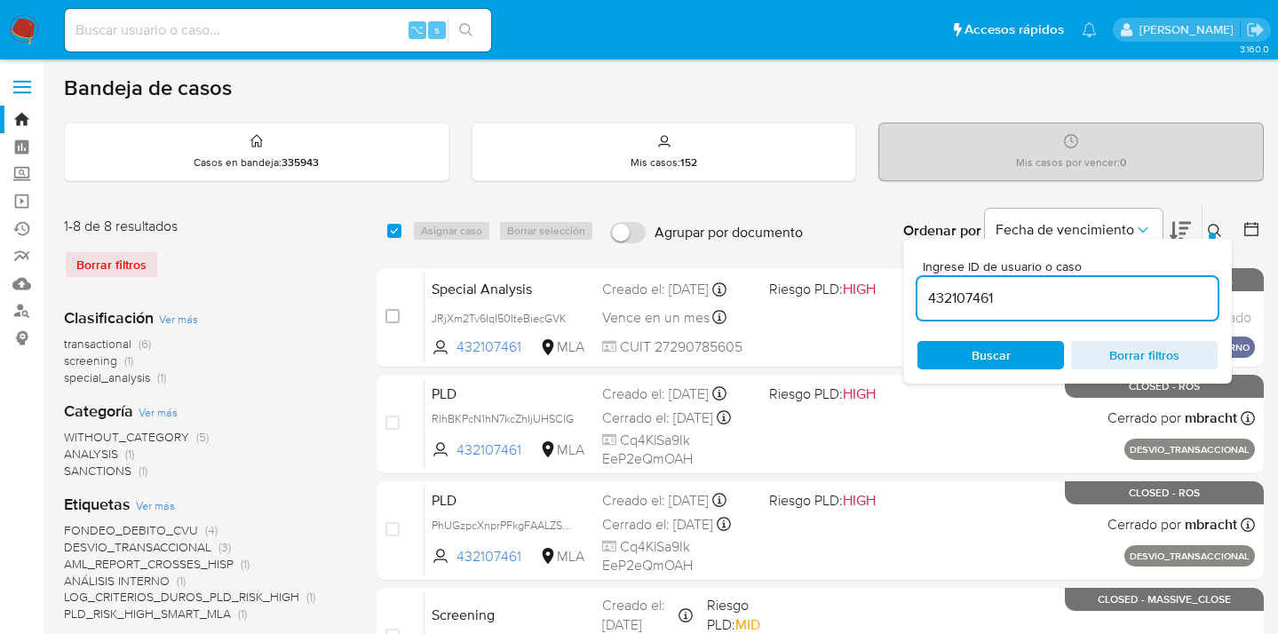
click at [1212, 226] on icon at bounding box center [1215, 231] width 14 height 14
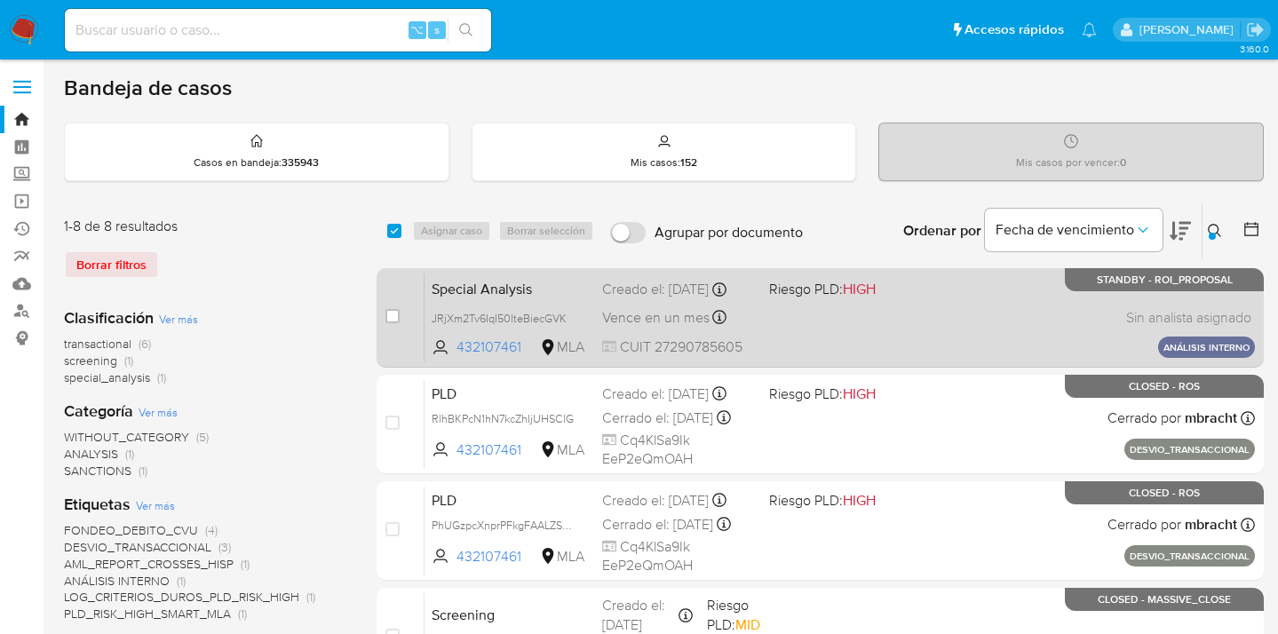
click at [867, 319] on div "Special Analysis JRjXm2Tv6IqI50IteBiecGVK 432107461 MLA Riesgo PLD: HIGH Creado…" at bounding box center [840, 318] width 831 height 90
click at [392, 316] on input "checkbox" at bounding box center [393, 316] width 14 height 14
checkbox input "true"
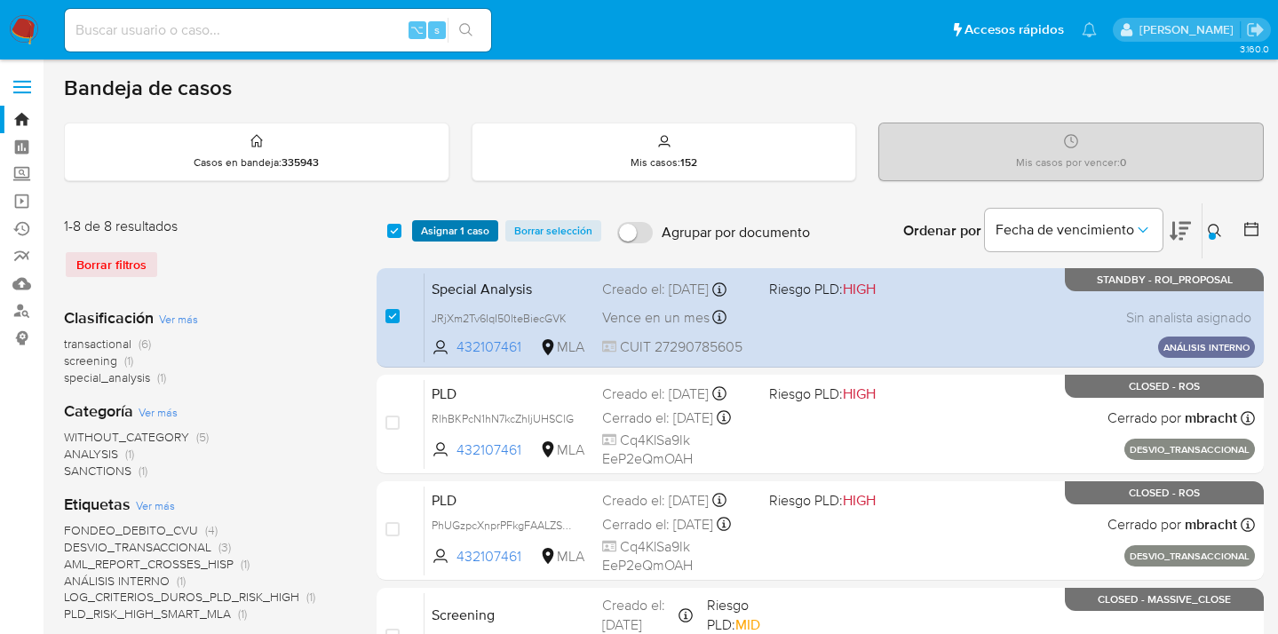
click at [443, 234] on span "Asignar 1 caso" at bounding box center [455, 231] width 68 height 18
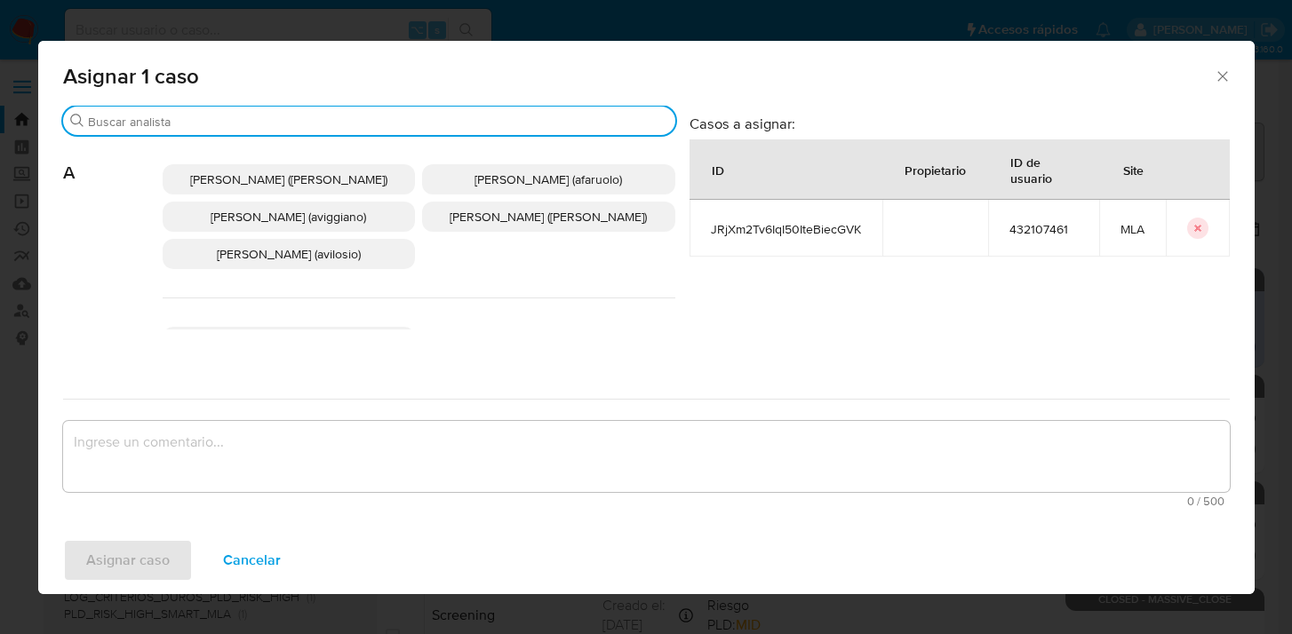
click at [373, 115] on input "Buscar" at bounding box center [378, 122] width 580 height 16
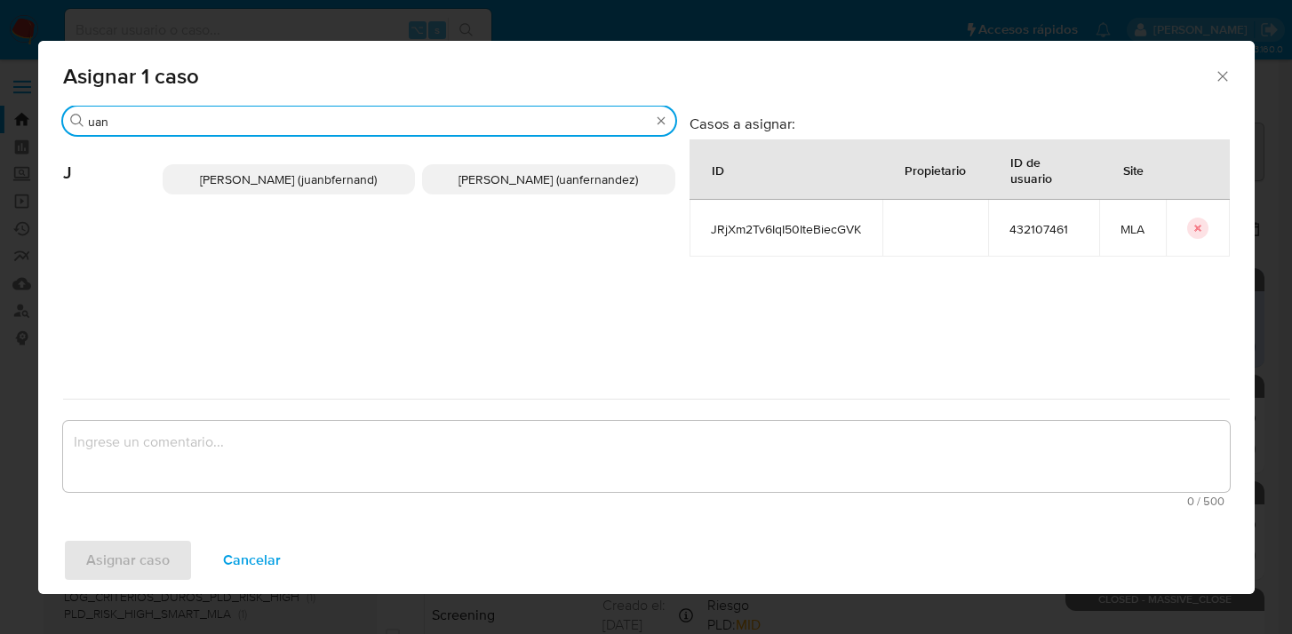
type input "uan"
click at [486, 173] on span "Juan Pablo Fernandez (uanfernandez)" at bounding box center [547, 180] width 179 height 18
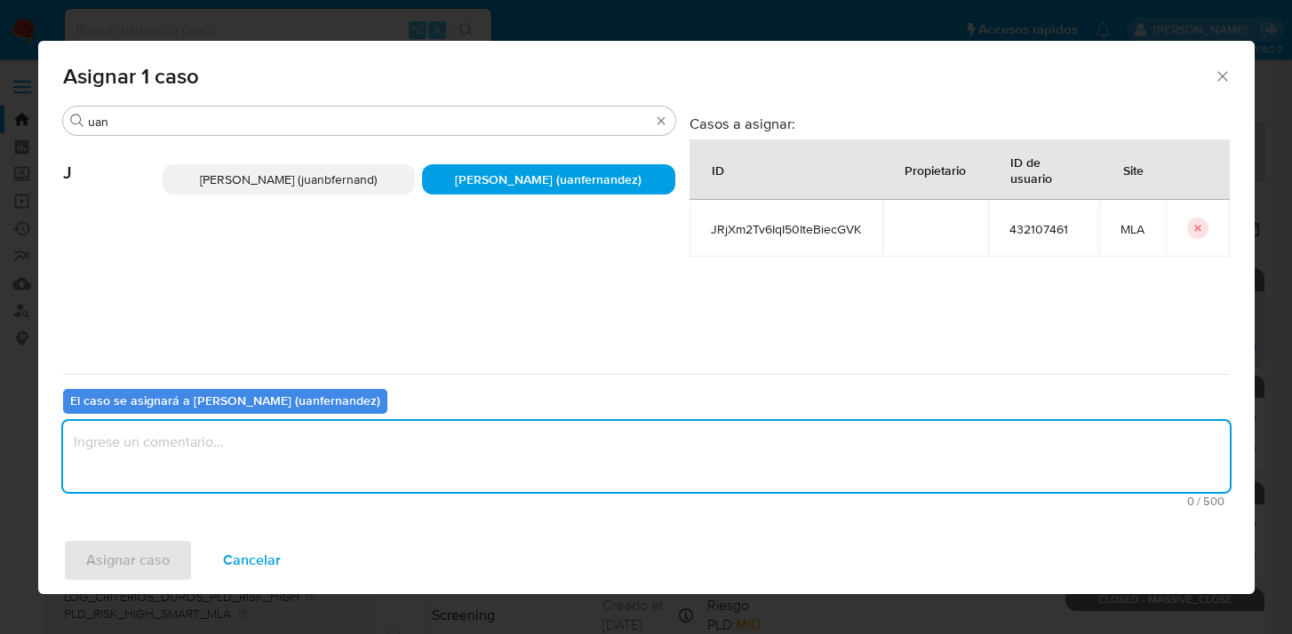
click at [427, 463] on textarea "assign-modal" at bounding box center [646, 456] width 1166 height 71
type textarea "asig"
click at [119, 568] on span "Asignar caso" at bounding box center [127, 560] width 83 height 39
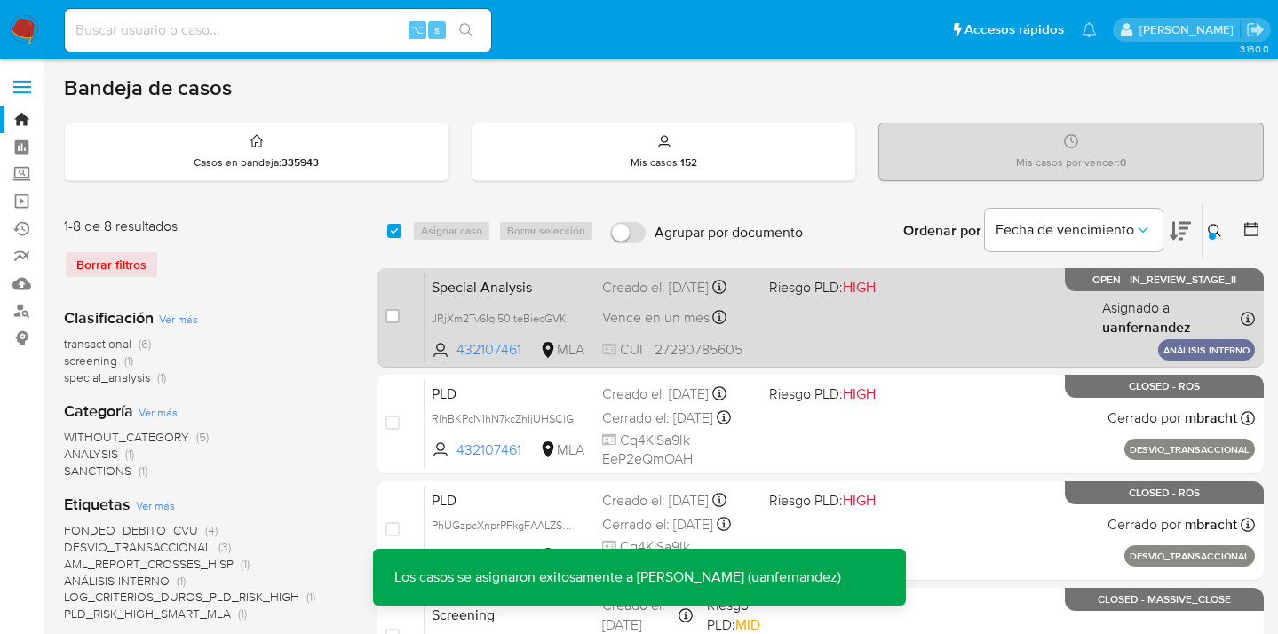
click at [993, 330] on div "Special Analysis JRjXm2Tv6IqI50IteBiecGVK 432107461 MLA Riesgo PLD: HIGH Creado…" at bounding box center [840, 318] width 831 height 90
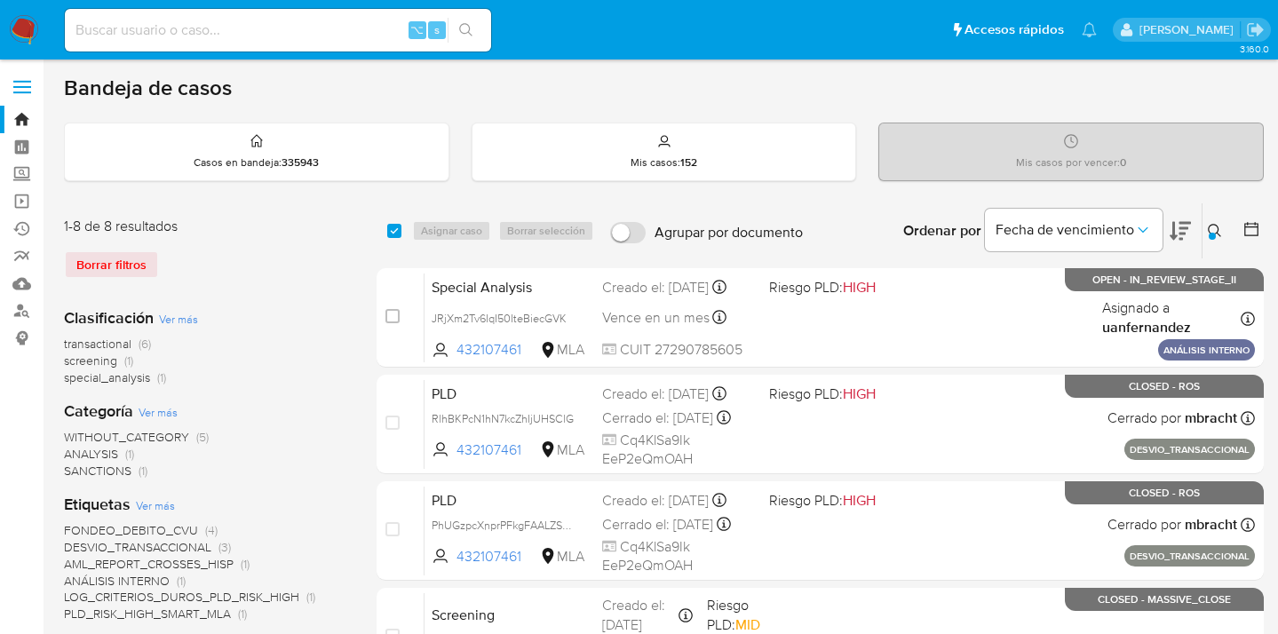
drag, startPoint x: 1212, startPoint y: 225, endPoint x: 1177, endPoint y: 252, distance: 44.3
click at [1212, 226] on icon at bounding box center [1215, 231] width 14 height 14
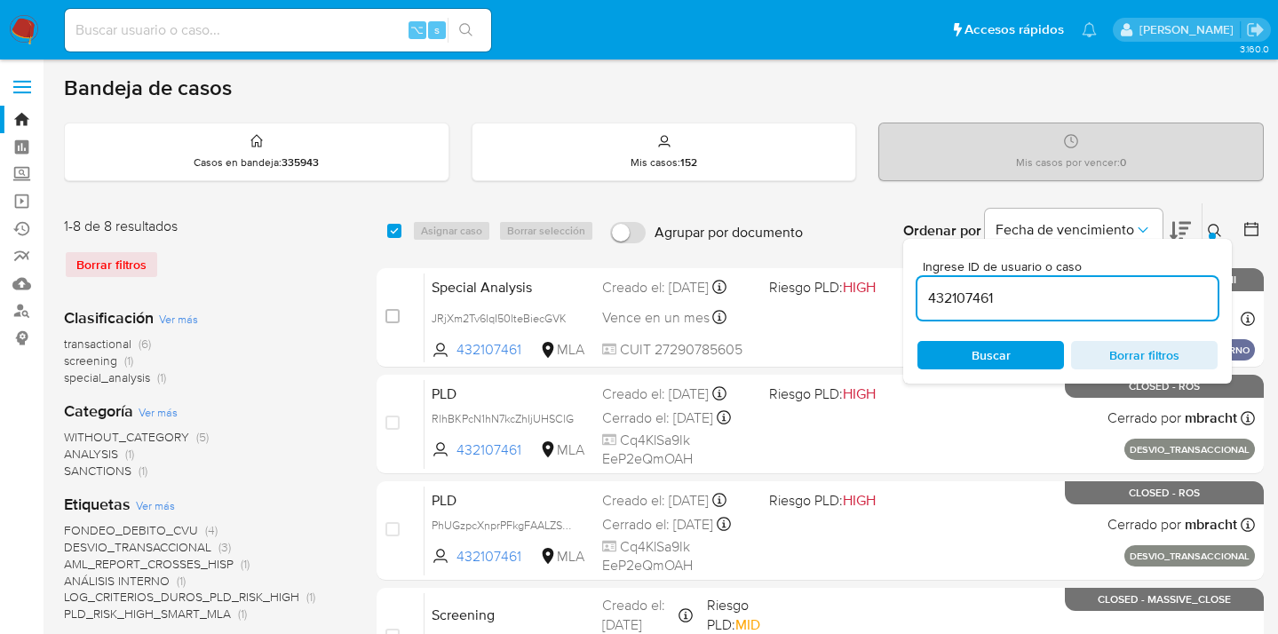
drag, startPoint x: 1044, startPoint y: 300, endPoint x: 1023, endPoint y: 286, distance: 24.9
click at [921, 287] on input "432107461" at bounding box center [1068, 298] width 300 height 23
type input "1073697532"
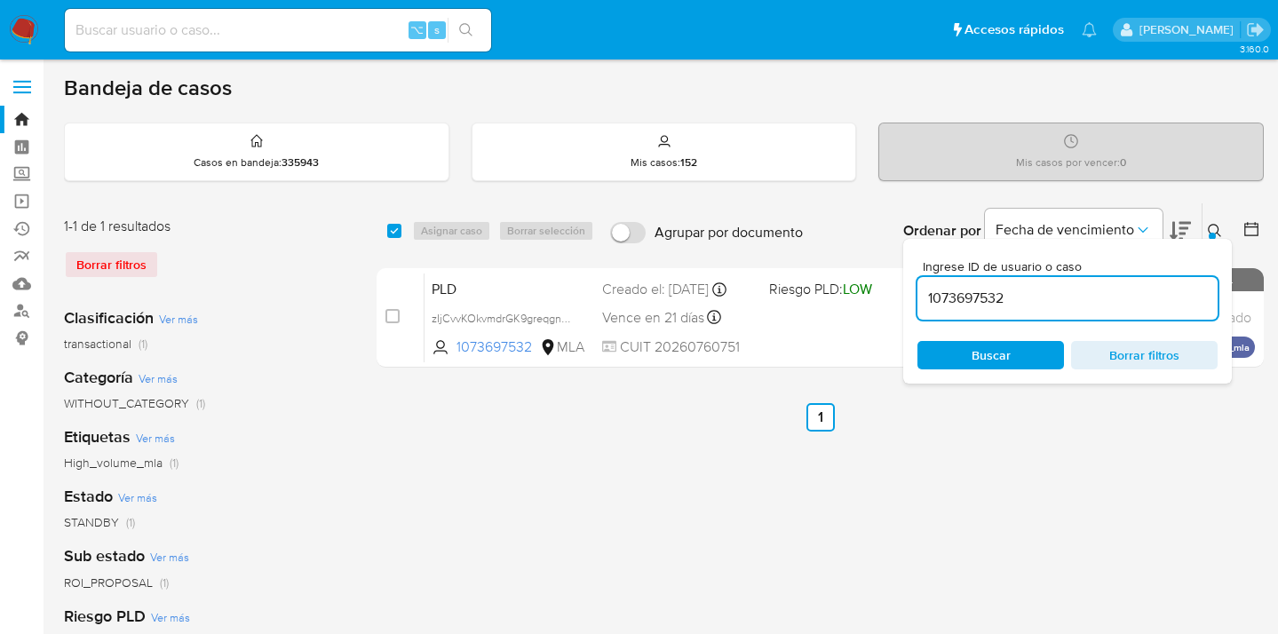
click at [1215, 227] on icon at bounding box center [1215, 231] width 14 height 14
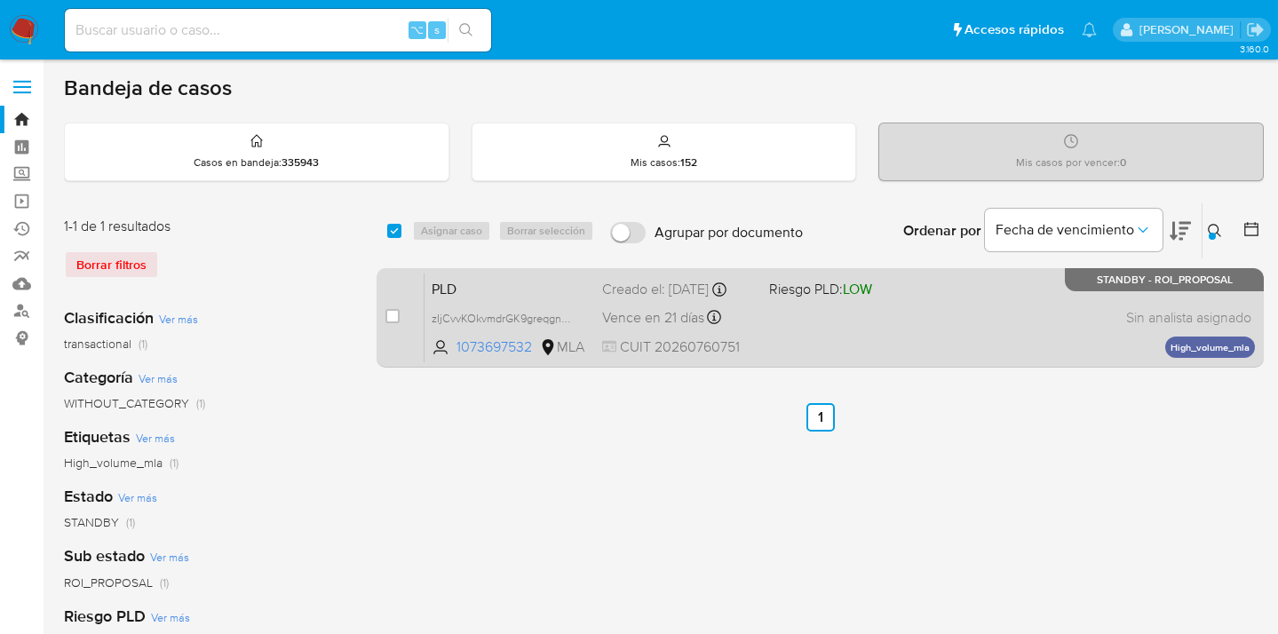
click at [955, 326] on div "PLD zIjCvvKOkvmdrGK9greqgnwG 1073697532 MLA Riesgo PLD: LOW Creado el: 12/07/20…" at bounding box center [840, 318] width 831 height 90
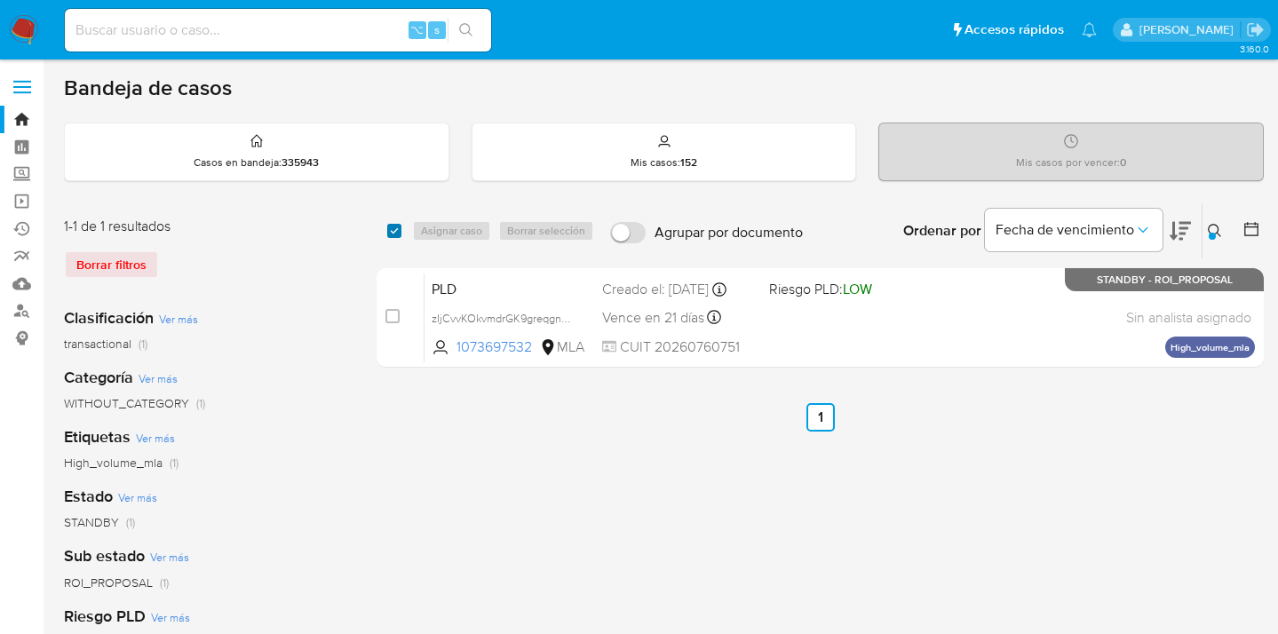
drag, startPoint x: 395, startPoint y: 230, endPoint x: 419, endPoint y: 224, distance: 24.8
click at [396, 229] on input "checkbox" at bounding box center [394, 231] width 14 height 14
checkbox input "true"
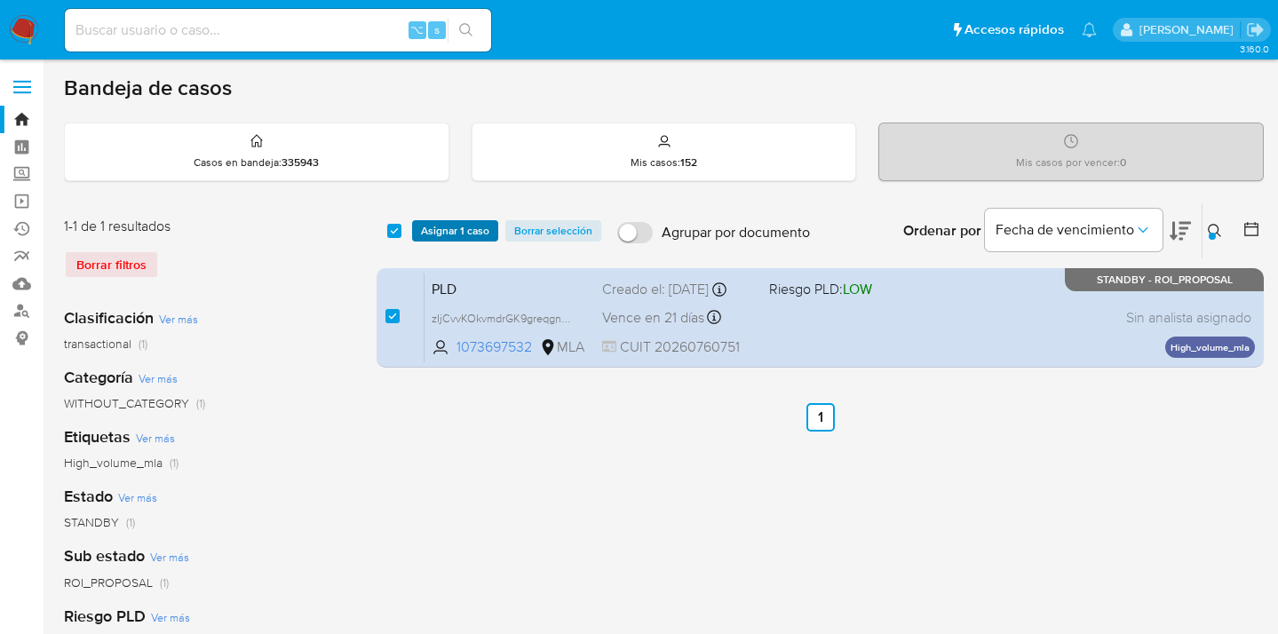
click at [438, 227] on span "Asignar 1 caso" at bounding box center [455, 231] width 68 height 18
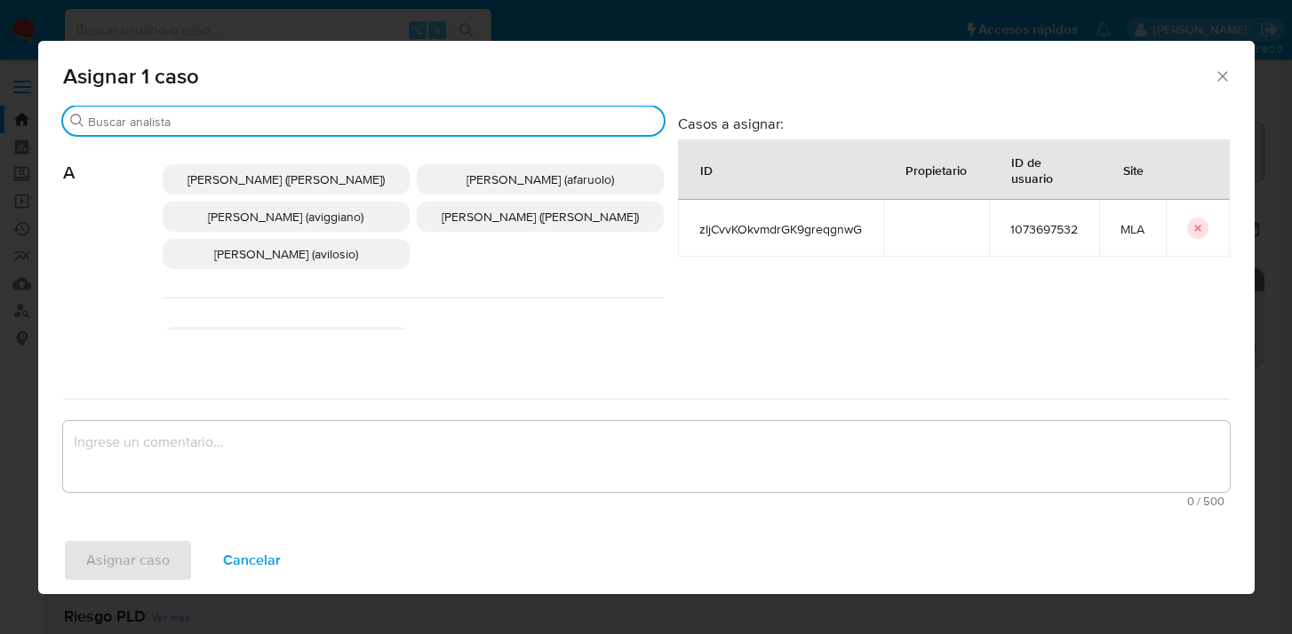
click at [349, 125] on input "Buscar" at bounding box center [372, 122] width 568 height 16
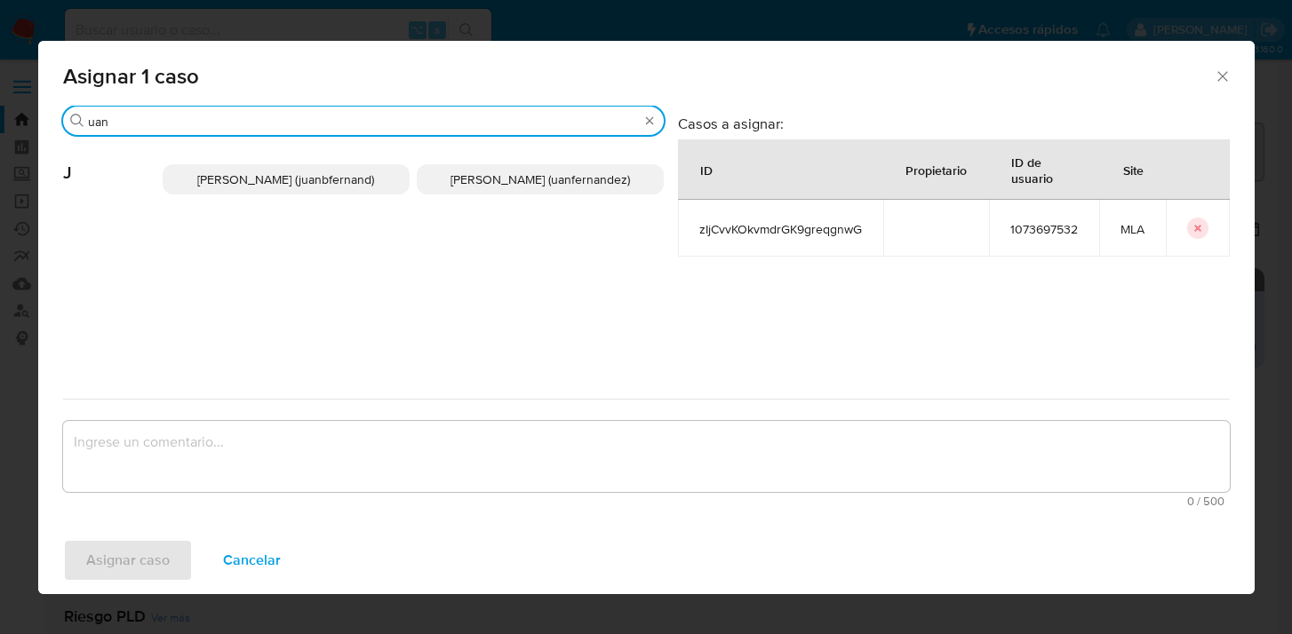
type input "uan"
click at [509, 176] on span "Juan Pablo Fernandez (uanfernandez)" at bounding box center [539, 180] width 179 height 18
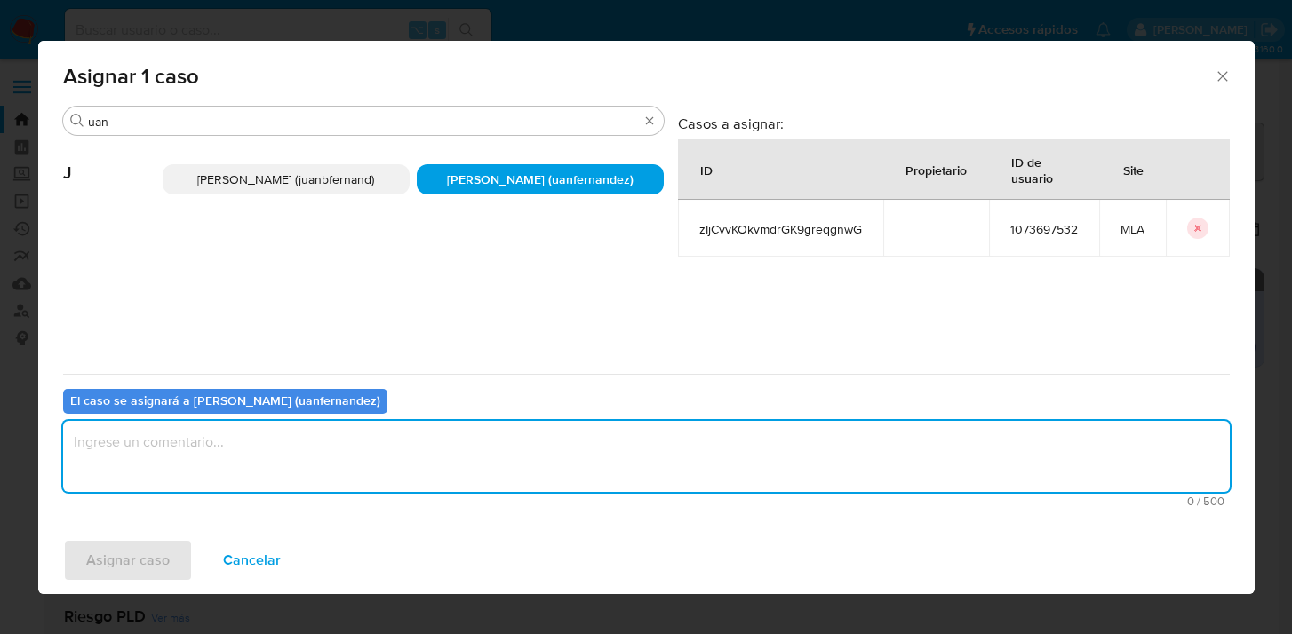
click at [401, 436] on textarea "assign-modal" at bounding box center [646, 456] width 1166 height 71
type textarea "asig"
click at [142, 561] on span "Asignar caso" at bounding box center [127, 560] width 83 height 39
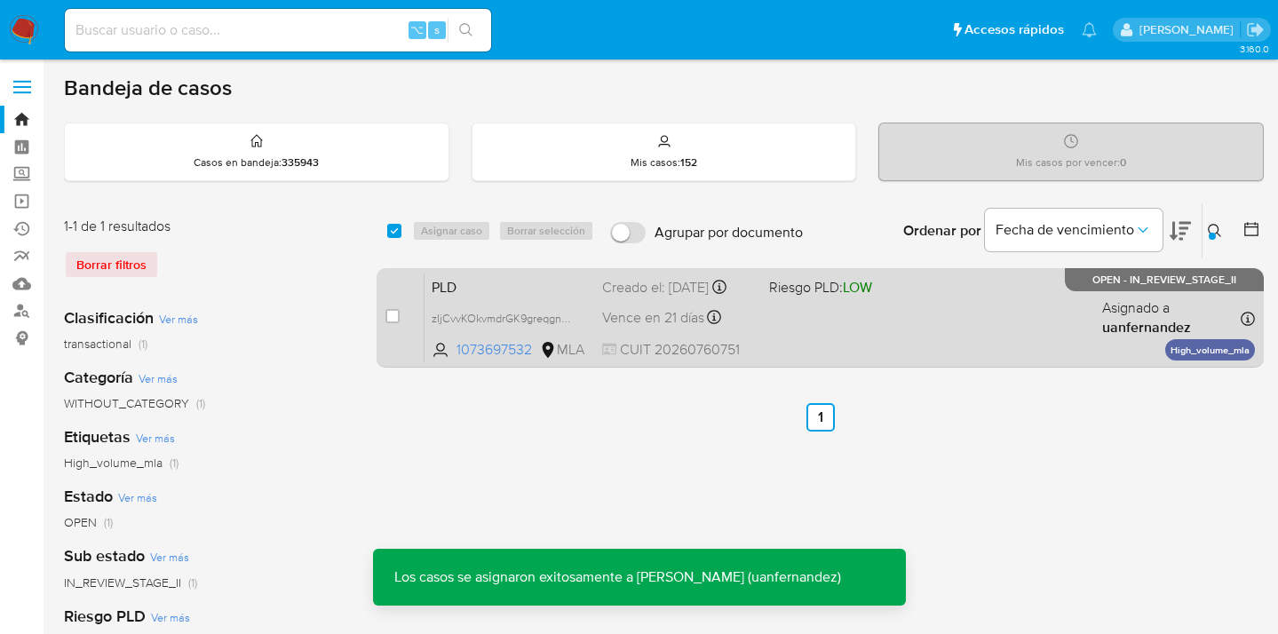
click at [968, 315] on div "PLD zIjCvvKOkvmdrGK9greqgnwG 1073697532 MLA Riesgo PLD: LOW Creado el: 12/07/20…" at bounding box center [840, 318] width 831 height 90
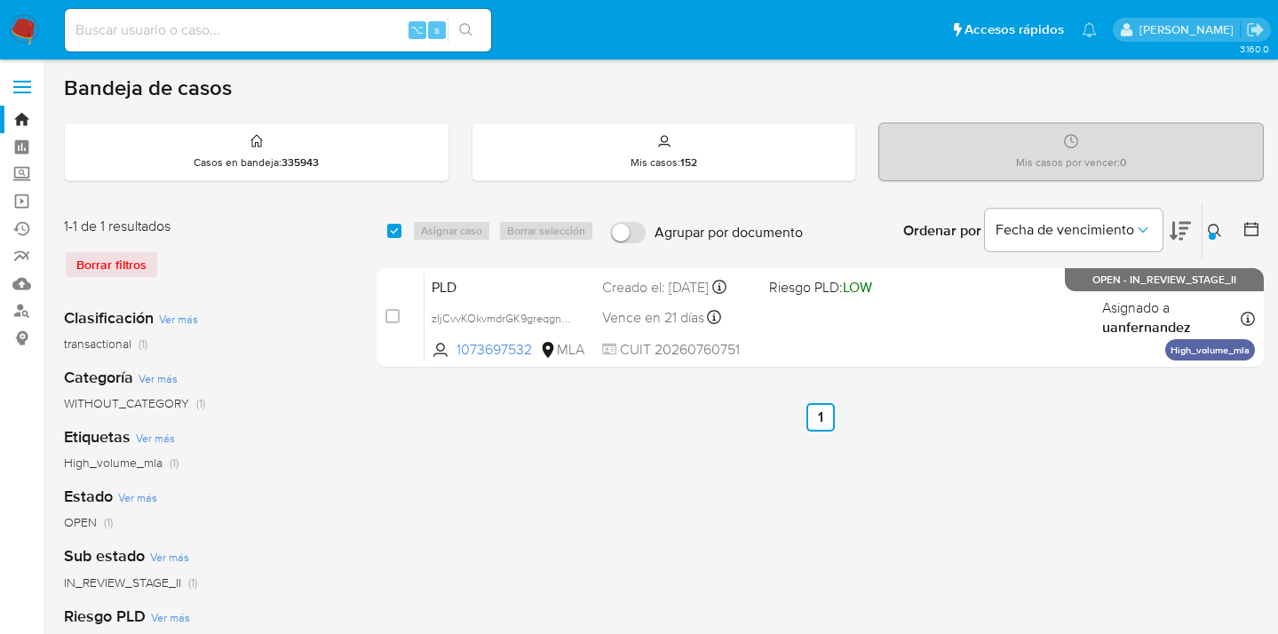
click at [1216, 230] on icon at bounding box center [1215, 231] width 14 height 14
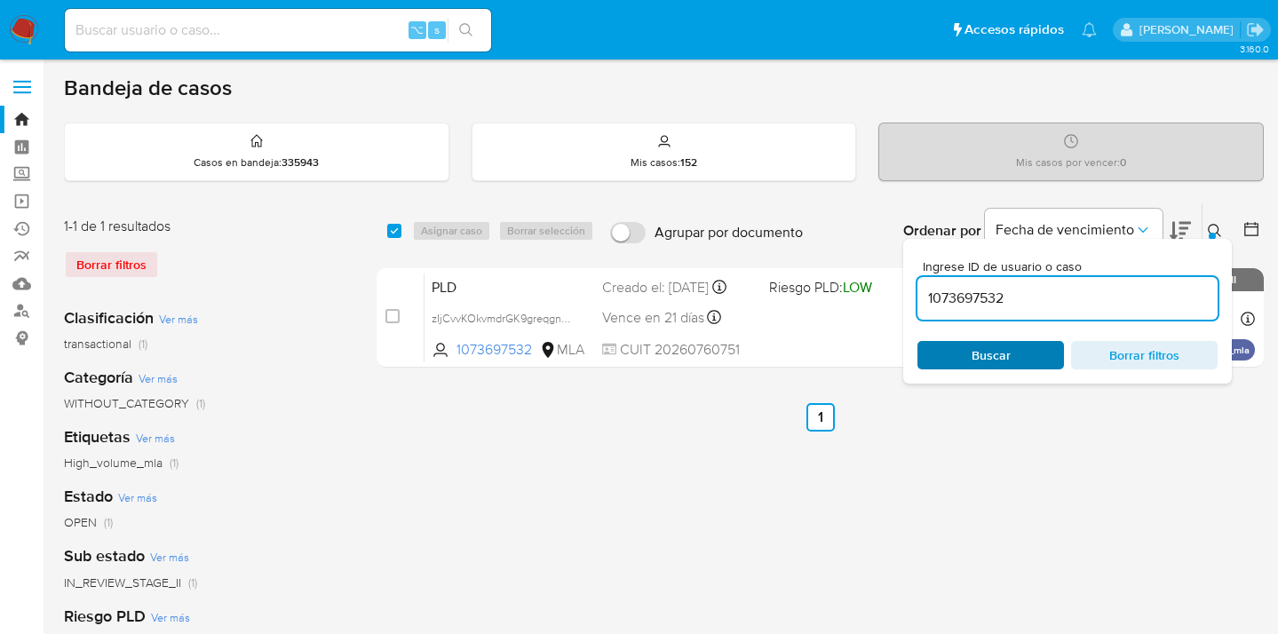
click at [1024, 351] on span "Buscar" at bounding box center [991, 355] width 122 height 25
click at [1213, 227] on icon at bounding box center [1215, 231] width 14 height 14
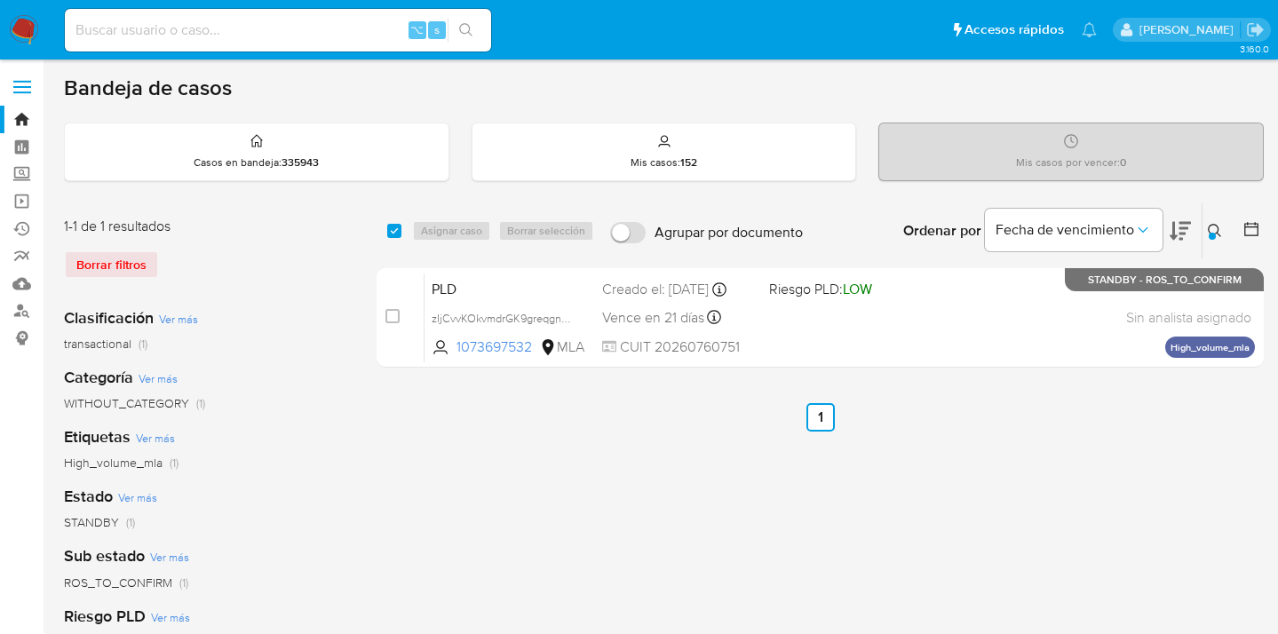
drag, startPoint x: 1217, startPoint y: 228, endPoint x: 1109, endPoint y: 296, distance: 127.7
click at [1215, 229] on icon at bounding box center [1215, 231] width 14 height 14
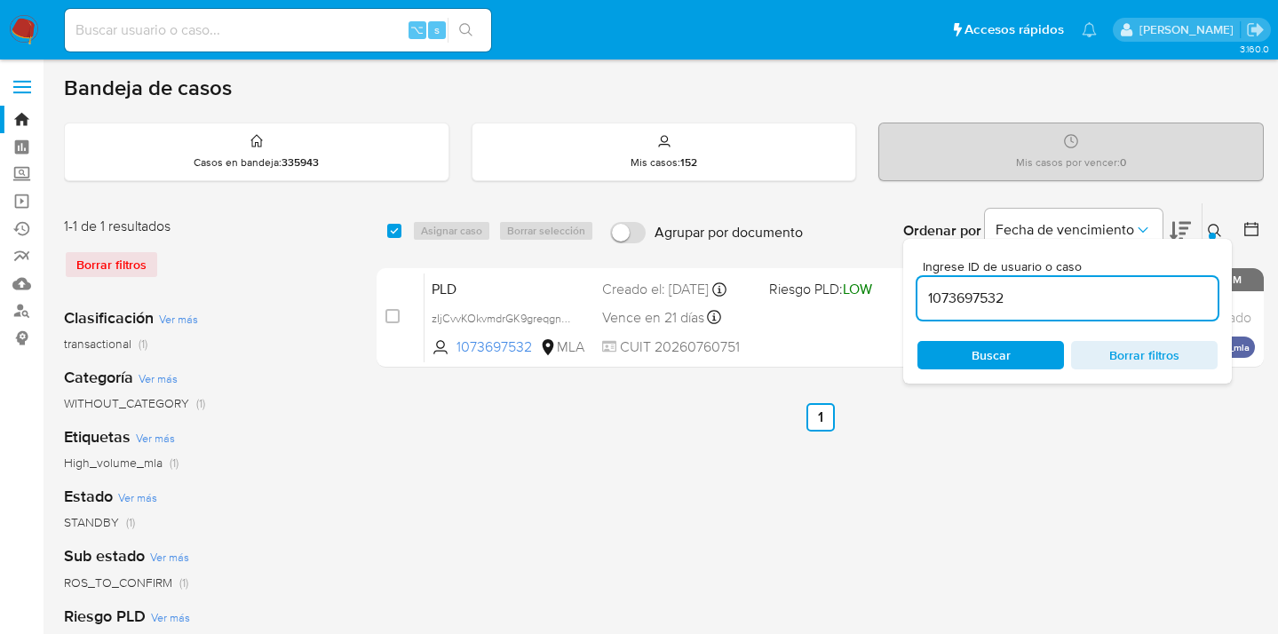
drag, startPoint x: 1082, startPoint y: 305, endPoint x: 928, endPoint y: 290, distance: 154.3
click at [928, 290] on input "1073697532" at bounding box center [1068, 298] width 300 height 23
type input "417285536"
click at [1216, 229] on icon at bounding box center [1215, 231] width 14 height 14
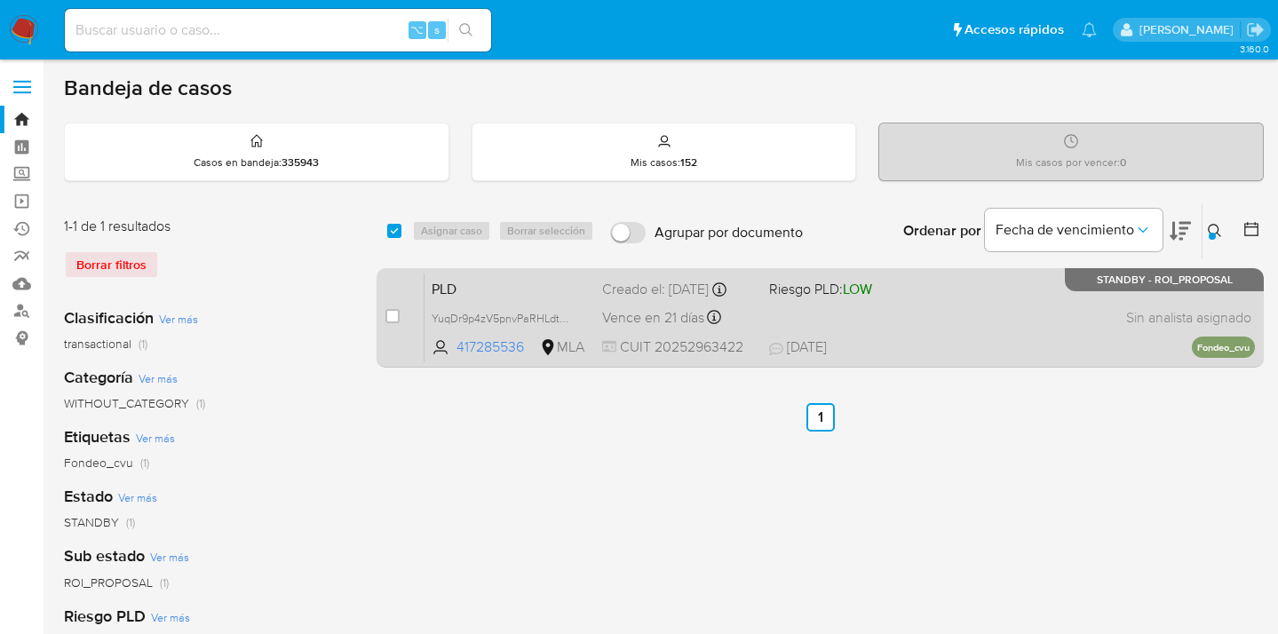
click at [1043, 312] on div "PLD YuqDr9p4zV5pnvPaRHLdt71N 417285536 MLA Riesgo PLD: LOW Creado el: 12/07/202…" at bounding box center [840, 318] width 831 height 90
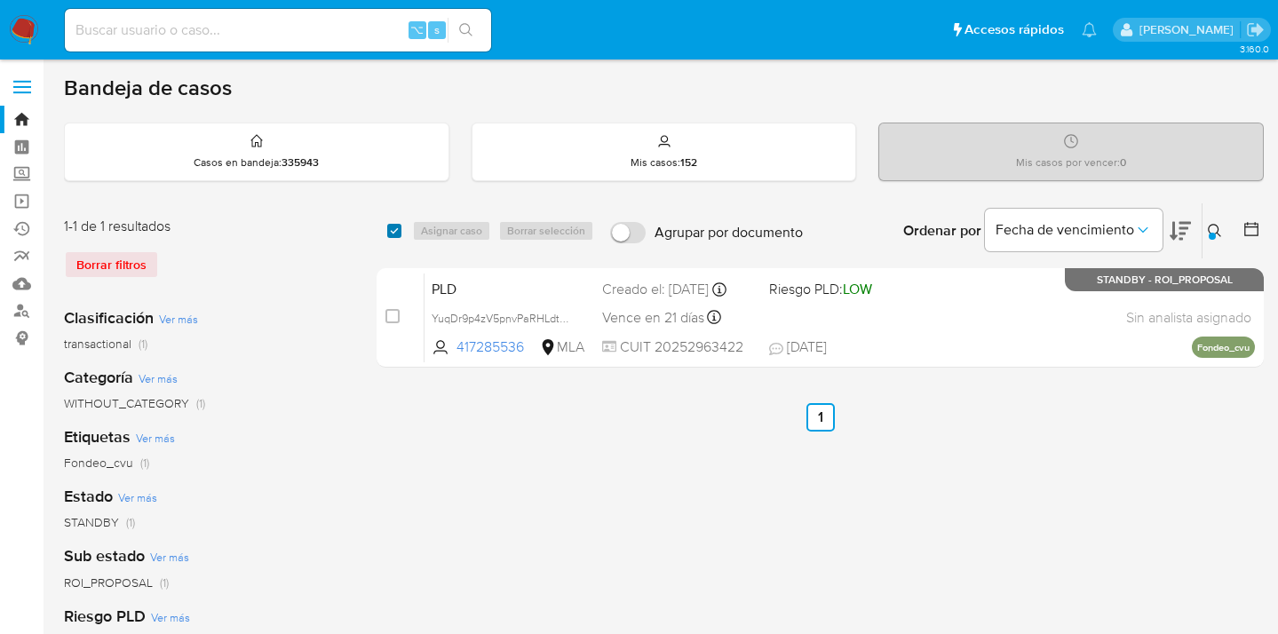
click at [397, 228] on input "checkbox" at bounding box center [394, 231] width 14 height 14
checkbox input "true"
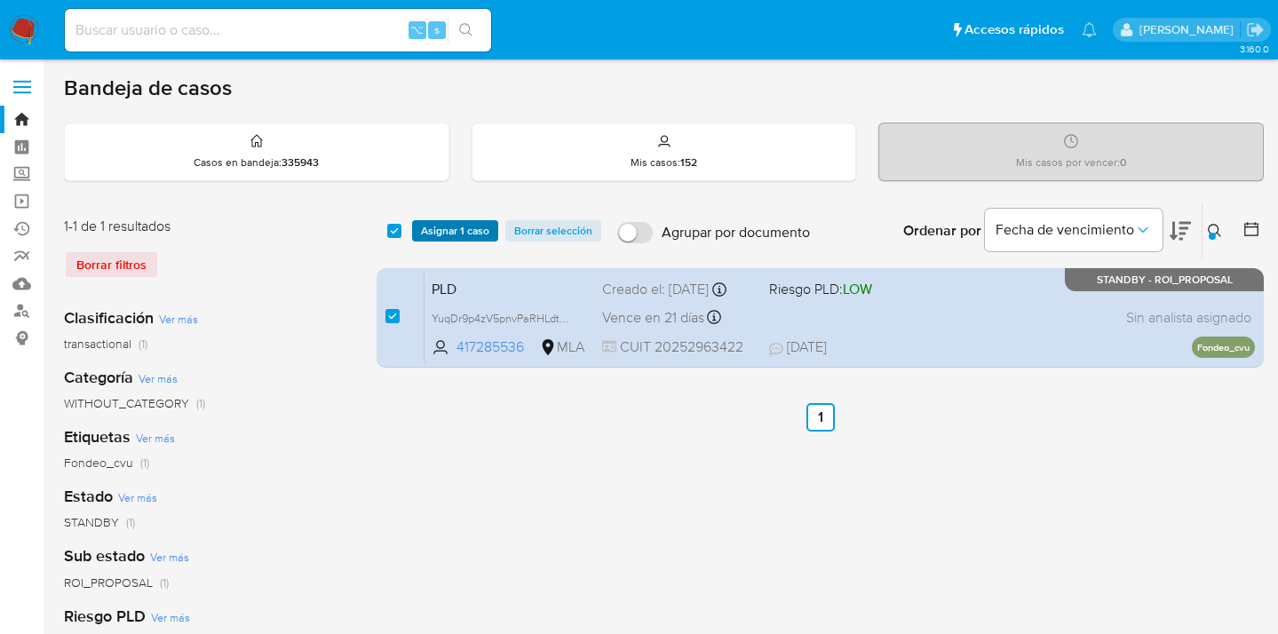
click at [420, 227] on button "Asignar 1 caso" at bounding box center [455, 230] width 86 height 21
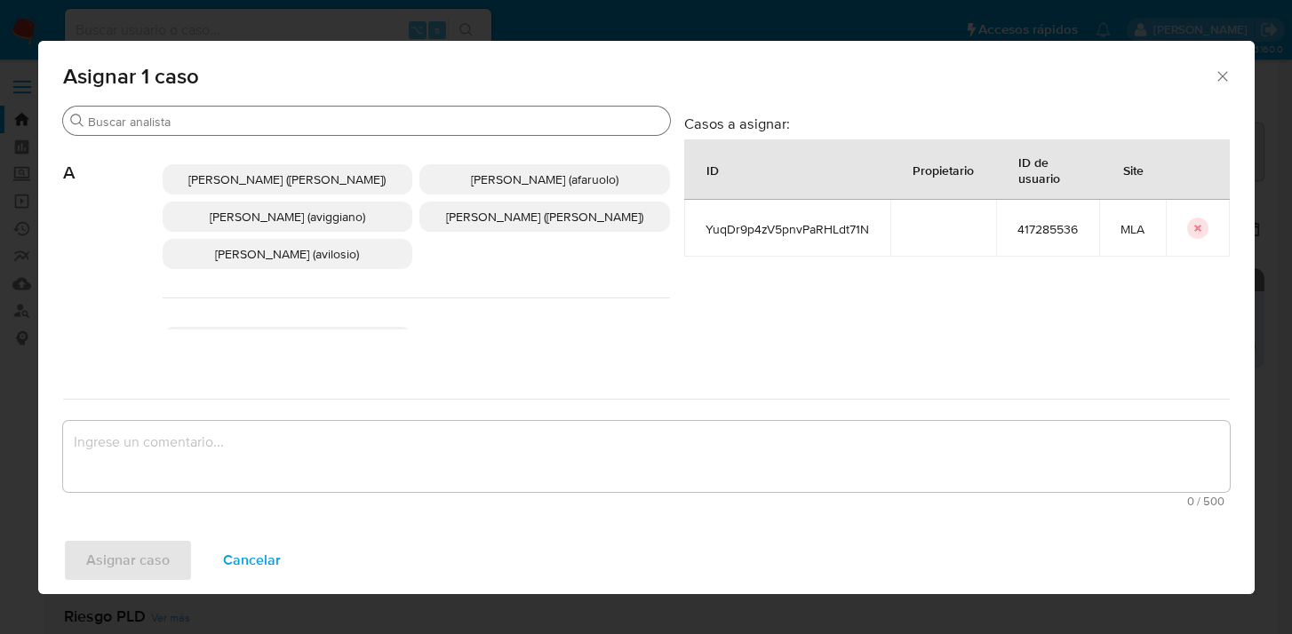
click at [301, 125] on input "Buscar" at bounding box center [375, 122] width 575 height 16
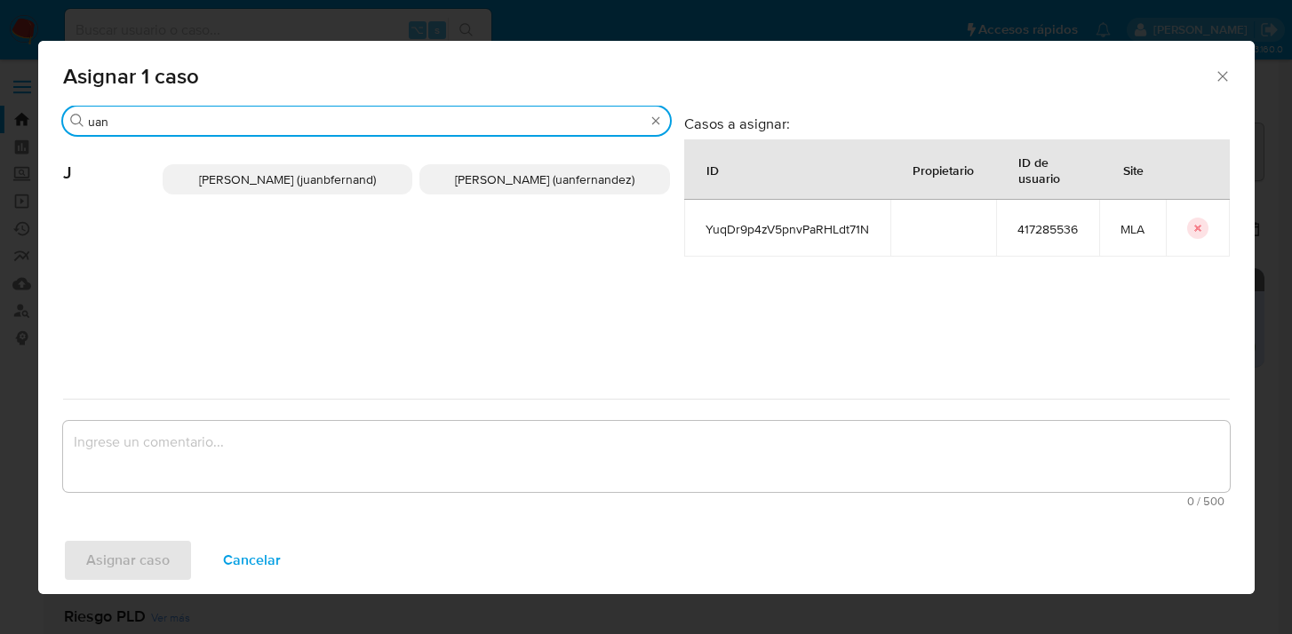
type input "uan"
click at [497, 180] on span "Juan Pablo Fernandez (uanfernandez)" at bounding box center [544, 180] width 179 height 18
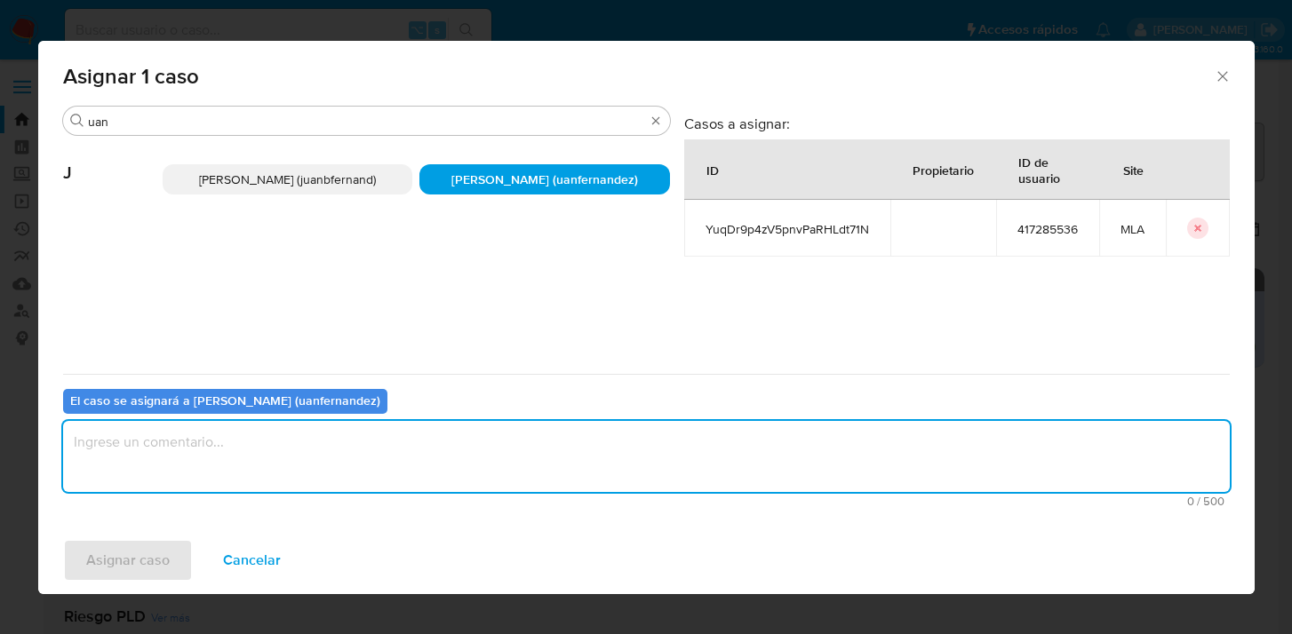
click at [450, 453] on textarea "assign-modal" at bounding box center [646, 456] width 1166 height 71
type textarea "asig"
click at [147, 567] on span "Asignar caso" at bounding box center [127, 560] width 83 height 39
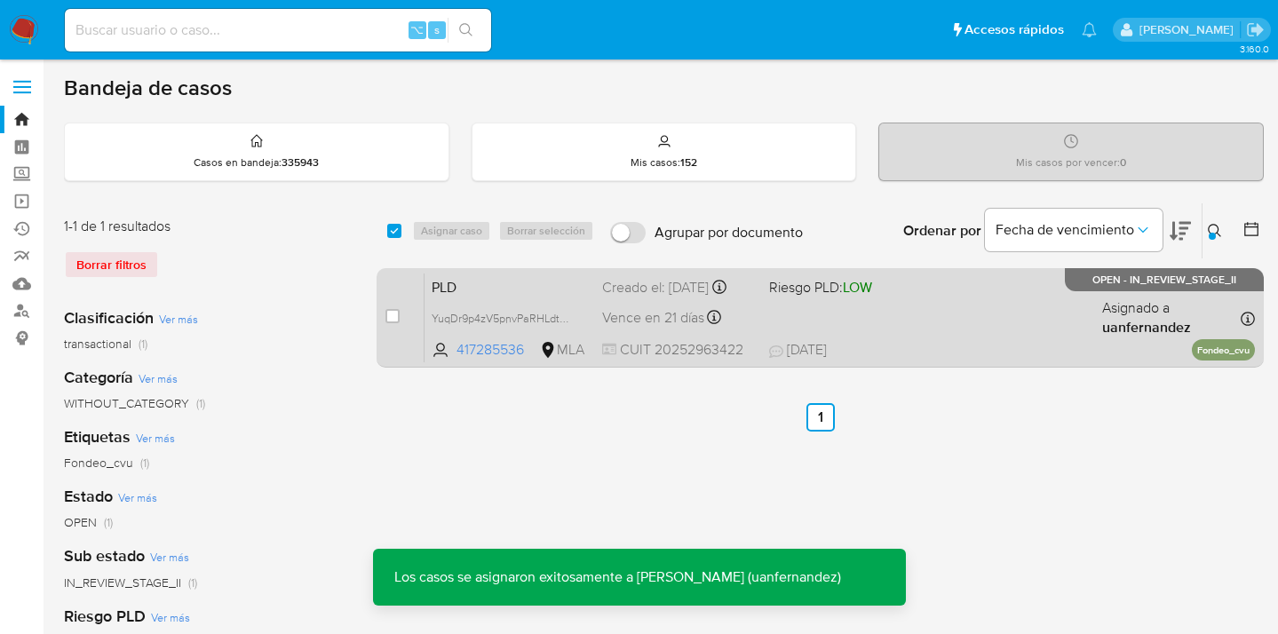
click at [956, 312] on div "PLD YuqDr9p4zV5pnvPaRHLdt71N 417285536 MLA Riesgo PLD: LOW Creado el: 12/07/202…" at bounding box center [840, 318] width 831 height 90
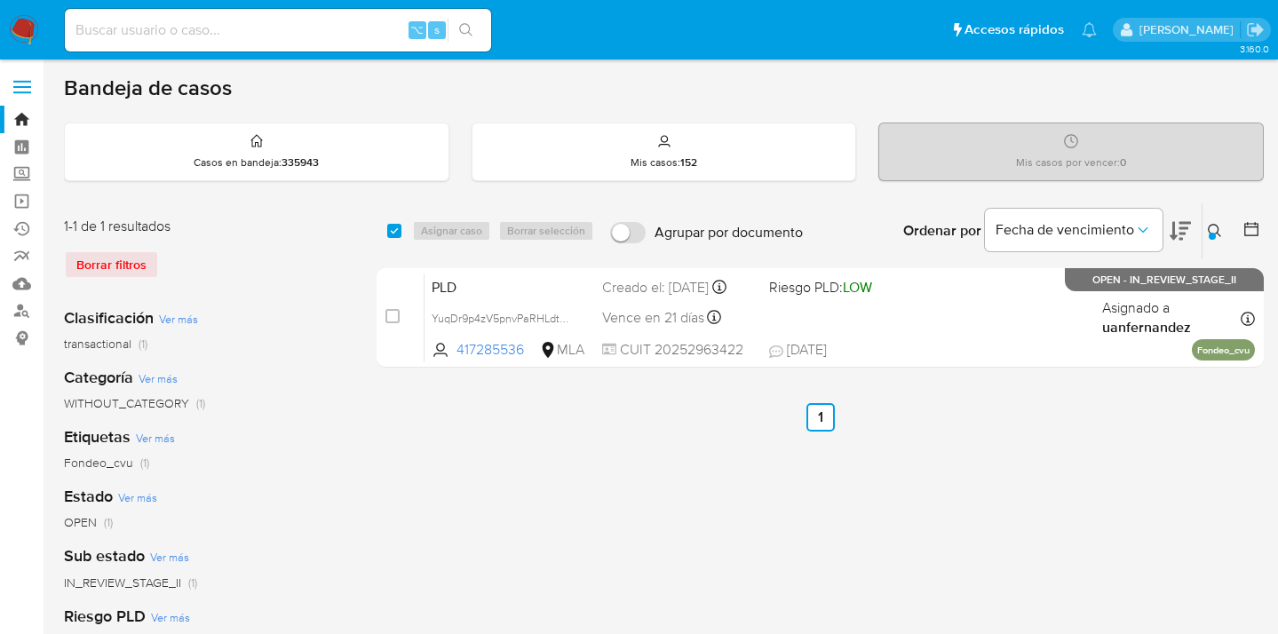
click at [1212, 225] on icon at bounding box center [1215, 231] width 14 height 14
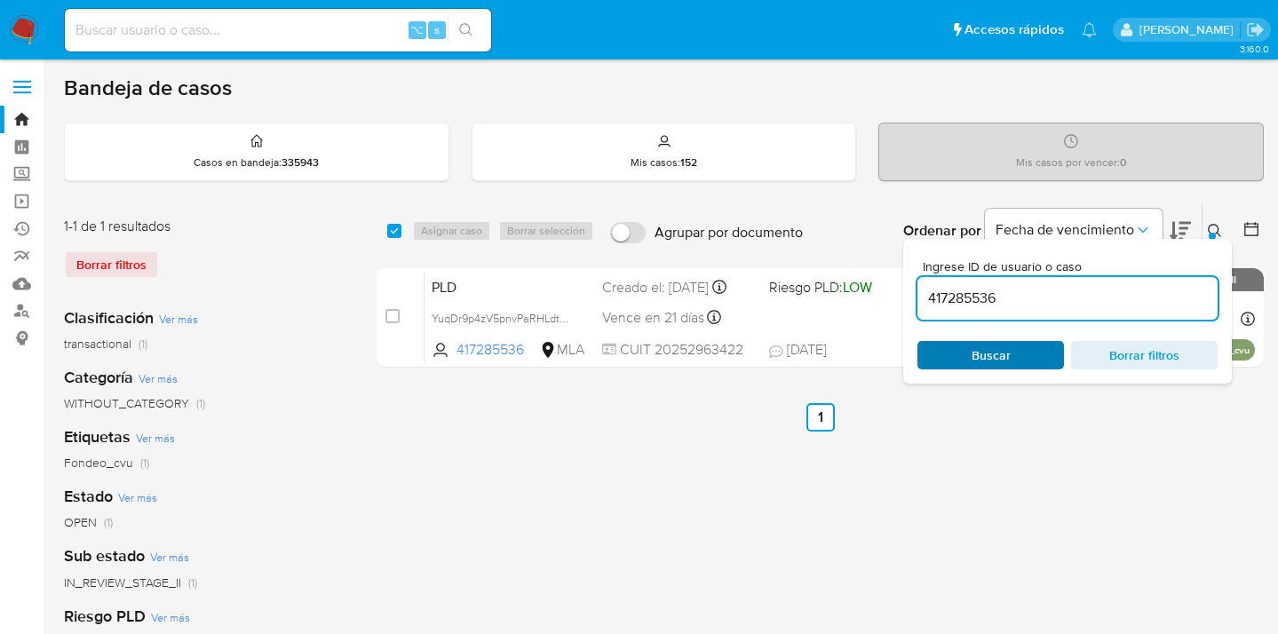
drag, startPoint x: 977, startPoint y: 354, endPoint x: 997, endPoint y: 346, distance: 21.1
click at [977, 354] on span "Buscar" at bounding box center [991, 355] width 39 height 28
click at [1214, 227] on icon at bounding box center [1215, 231] width 14 height 14
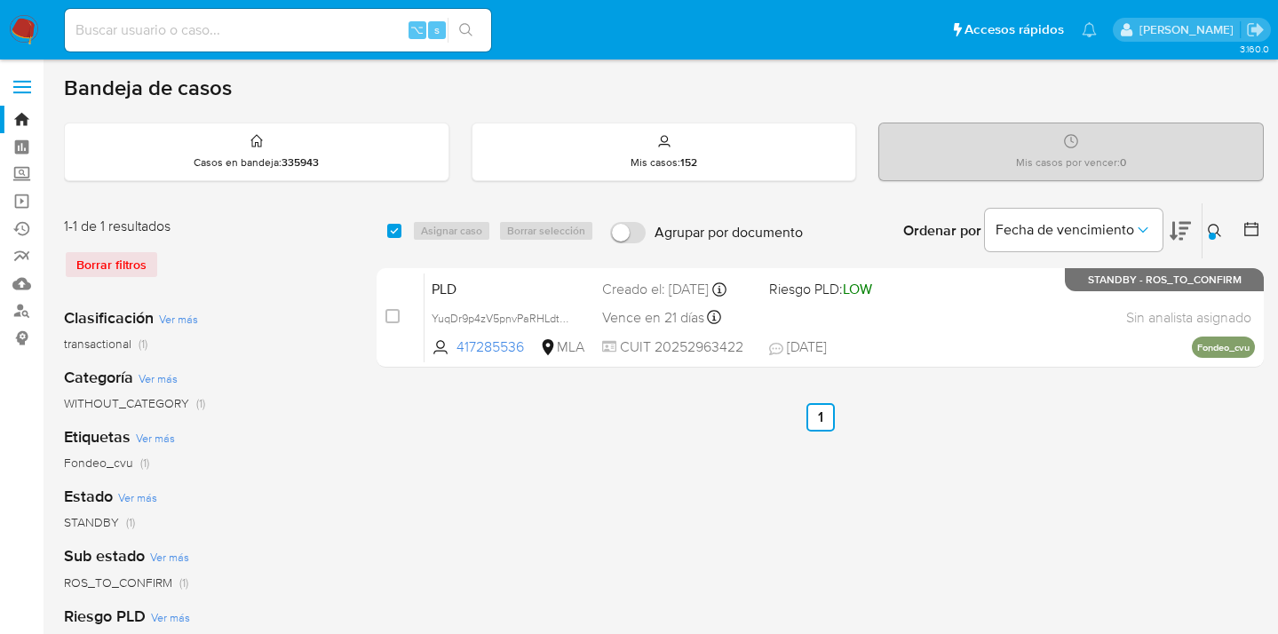
click at [1214, 227] on icon at bounding box center [1215, 231] width 14 height 14
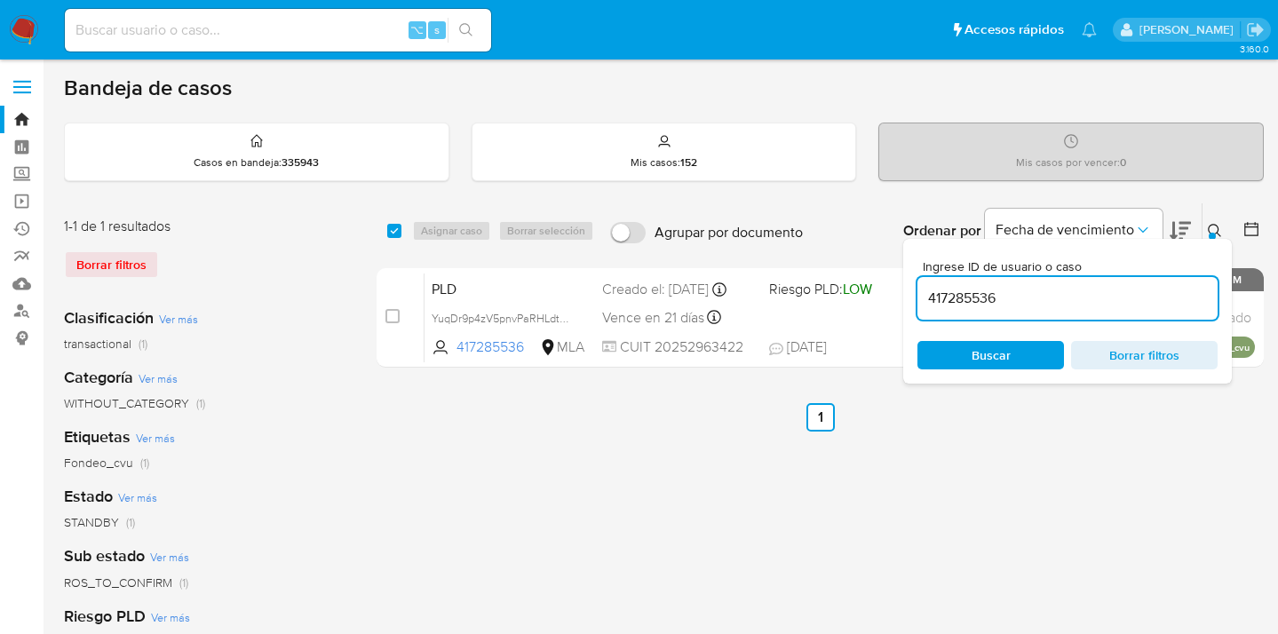
drag, startPoint x: 1015, startPoint y: 296, endPoint x: 928, endPoint y: 297, distance: 87.1
click at [928, 297] on input "417285536" at bounding box center [1068, 298] width 300 height 23
type input "393529449"
click at [1216, 229] on icon at bounding box center [1215, 231] width 14 height 14
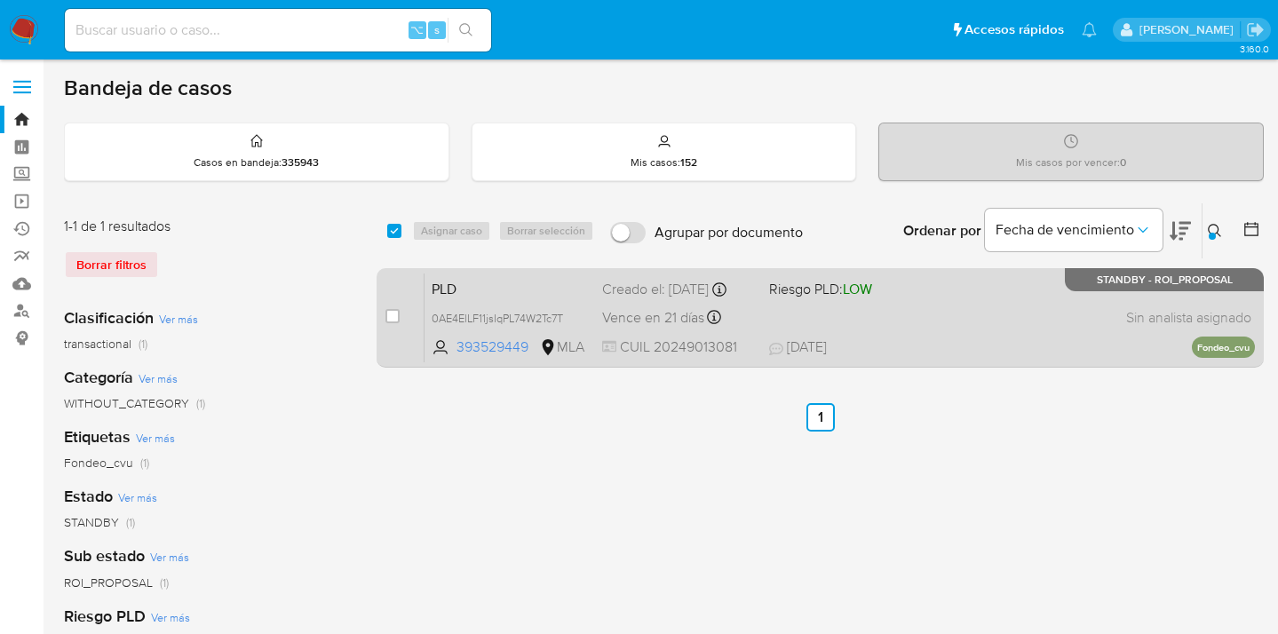
click at [972, 337] on div "PLD 0AE4ElLF11jsIqPL74W2Tc7T 393529449 MLA Riesgo PLD: LOW Creado el: 12/07/202…" at bounding box center [840, 318] width 831 height 90
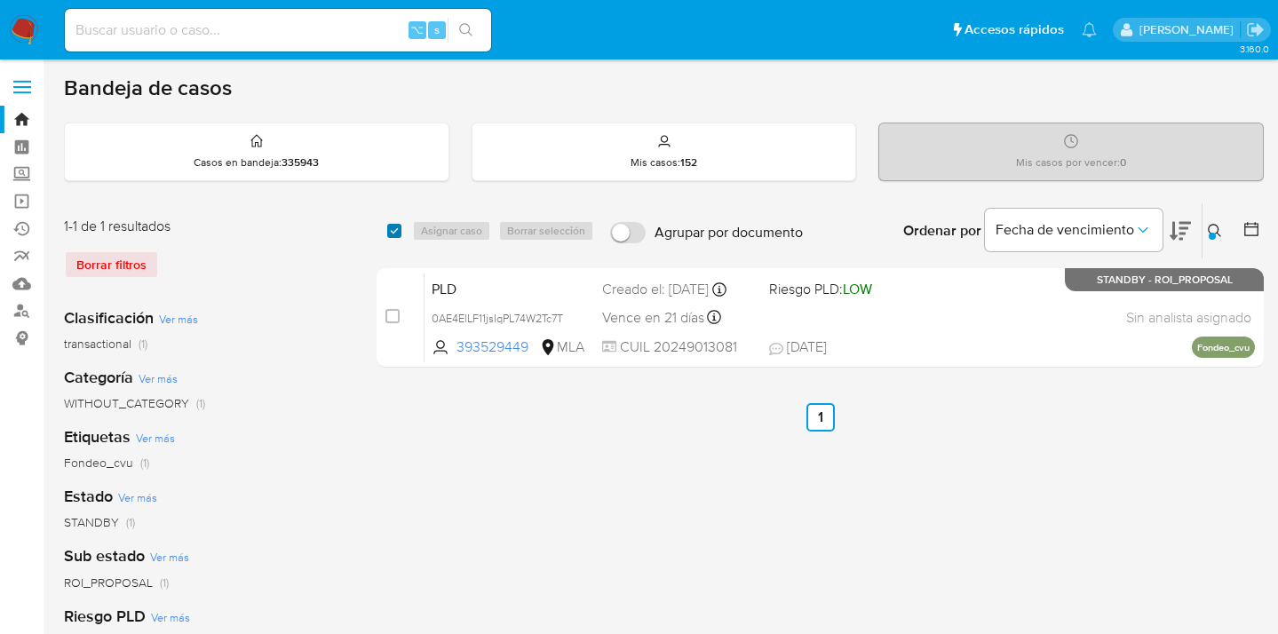
click at [396, 228] on input "checkbox" at bounding box center [394, 231] width 14 height 14
checkbox input "true"
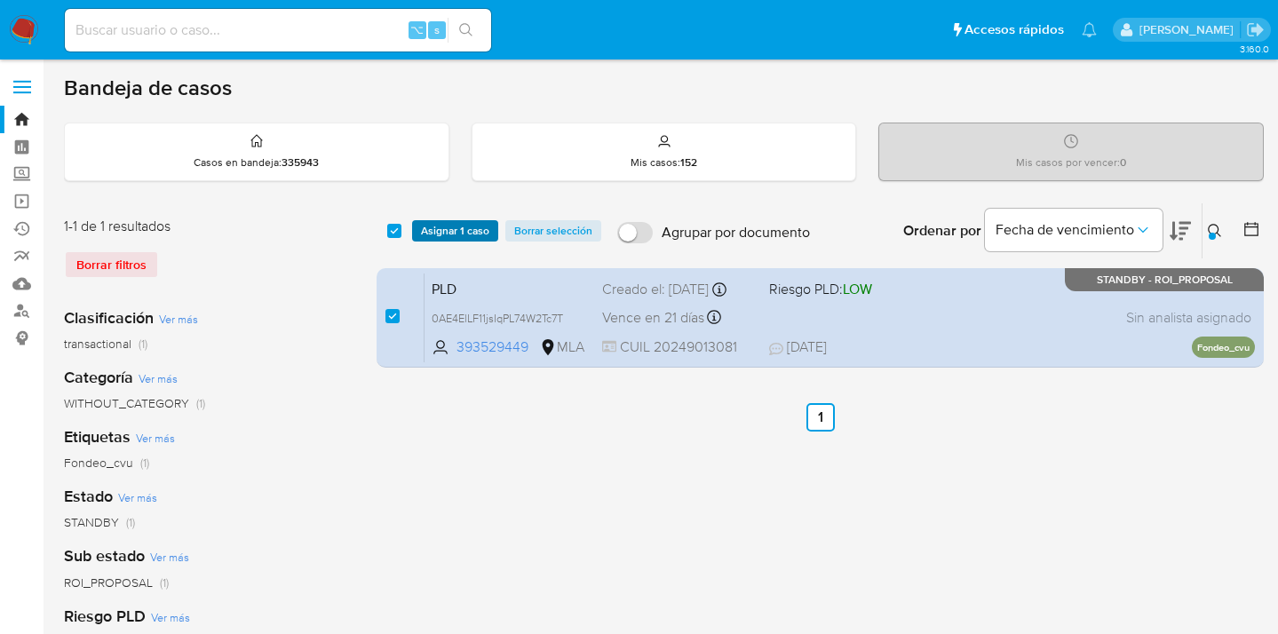
click at [450, 232] on span "Asignar 1 caso" at bounding box center [455, 231] width 68 height 18
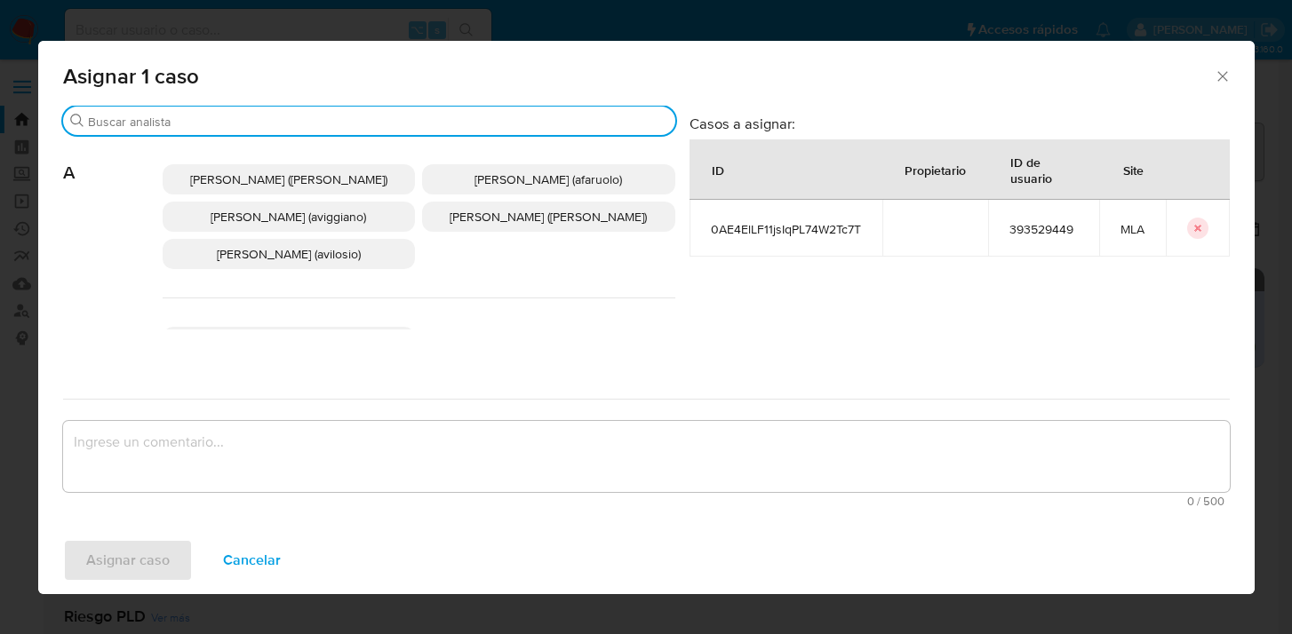
click at [399, 123] on input "Buscar" at bounding box center [378, 122] width 580 height 16
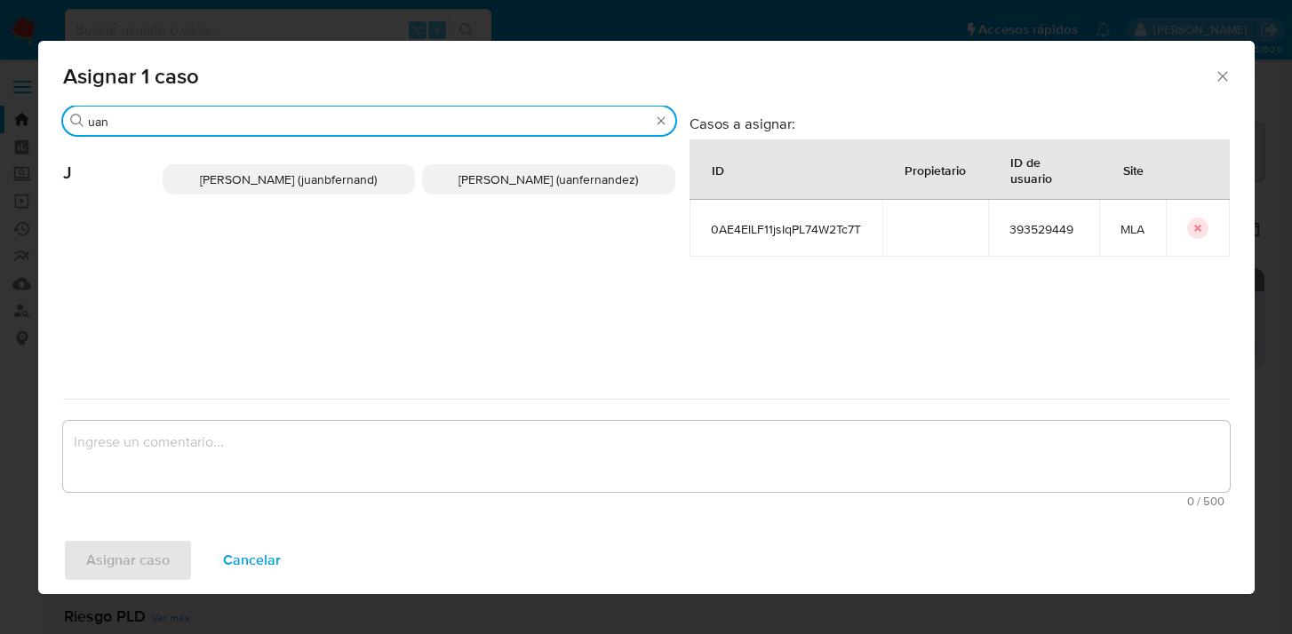
type input "uan"
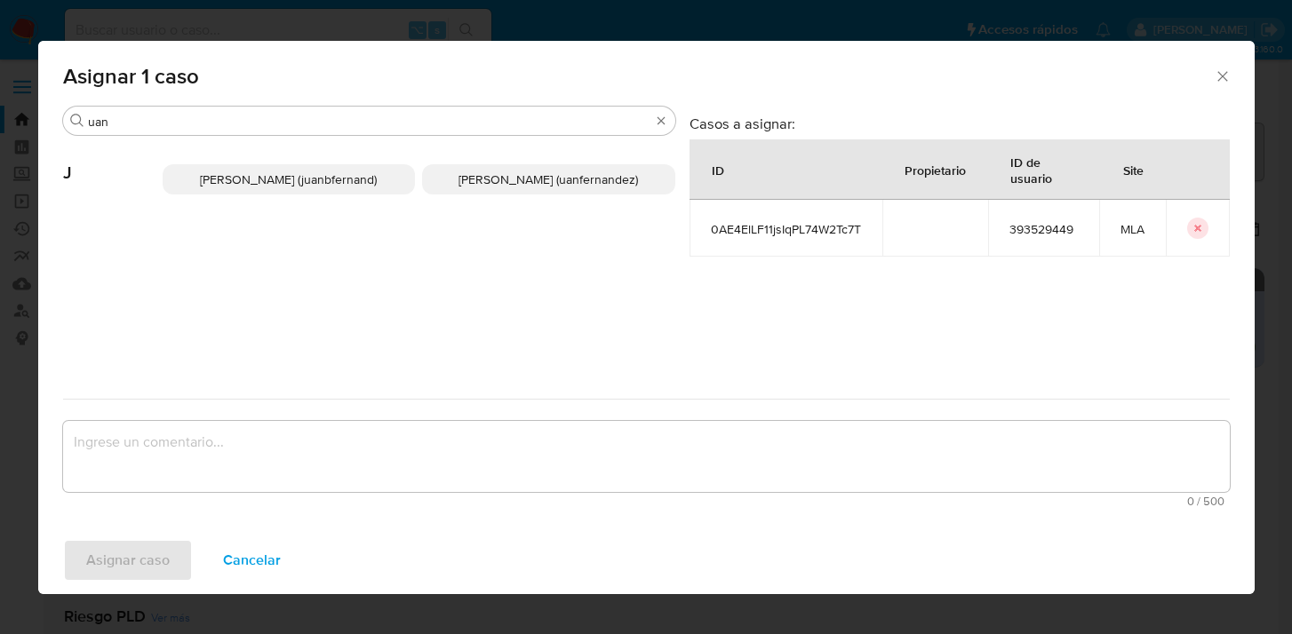
drag, startPoint x: 504, startPoint y: 179, endPoint x: 433, endPoint y: 347, distance: 182.8
click at [503, 180] on span "Juan Pablo Fernandez (uanfernandez)" at bounding box center [547, 180] width 179 height 18
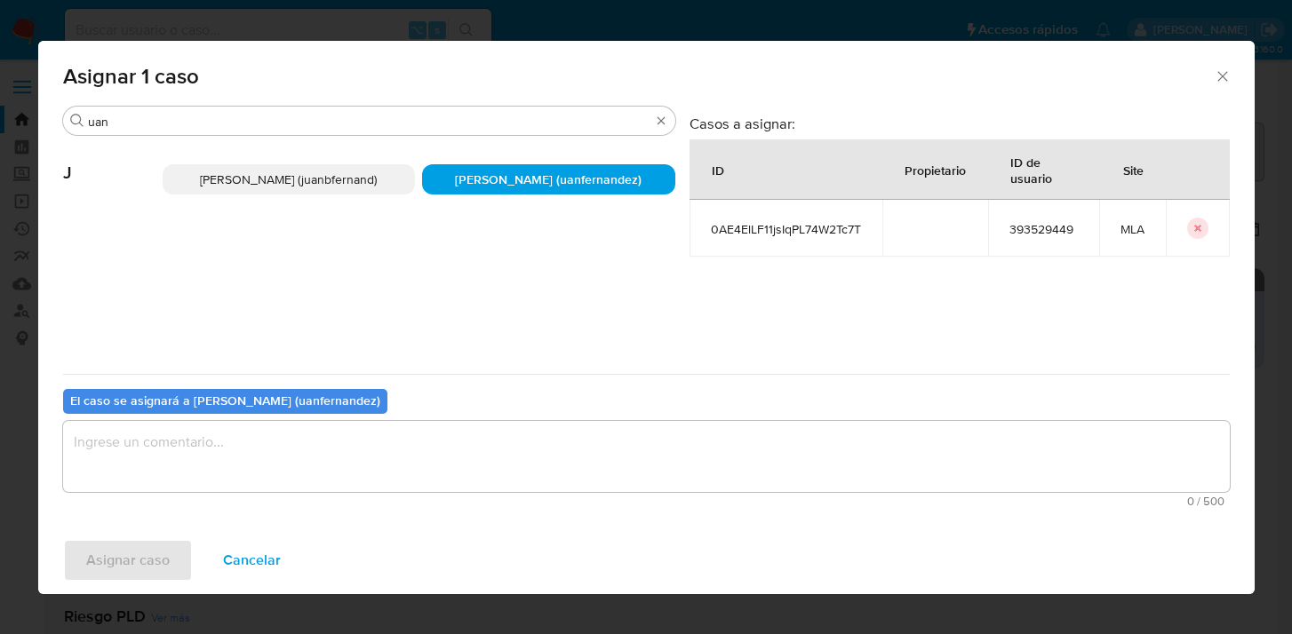
click at [432, 449] on textarea "assign-modal" at bounding box center [646, 456] width 1166 height 71
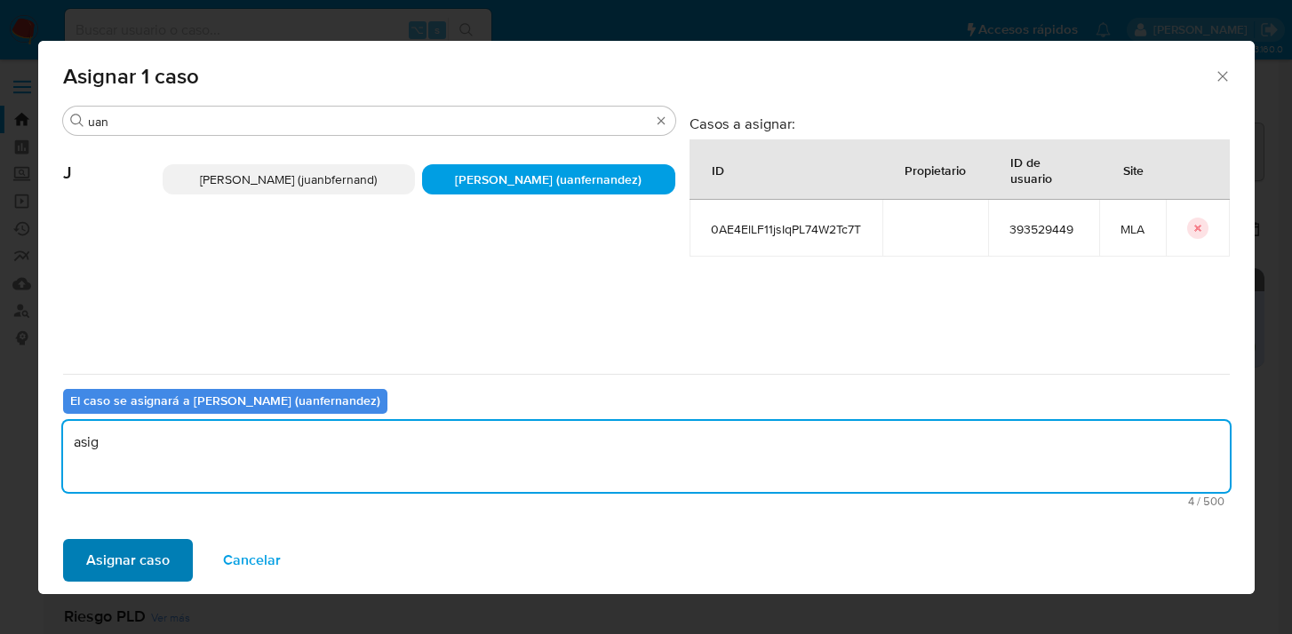
type textarea "asig"
drag, startPoint x: 121, startPoint y: 561, endPoint x: 396, endPoint y: 632, distance: 284.6
click at [123, 560] on span "Asignar caso" at bounding box center [127, 560] width 83 height 39
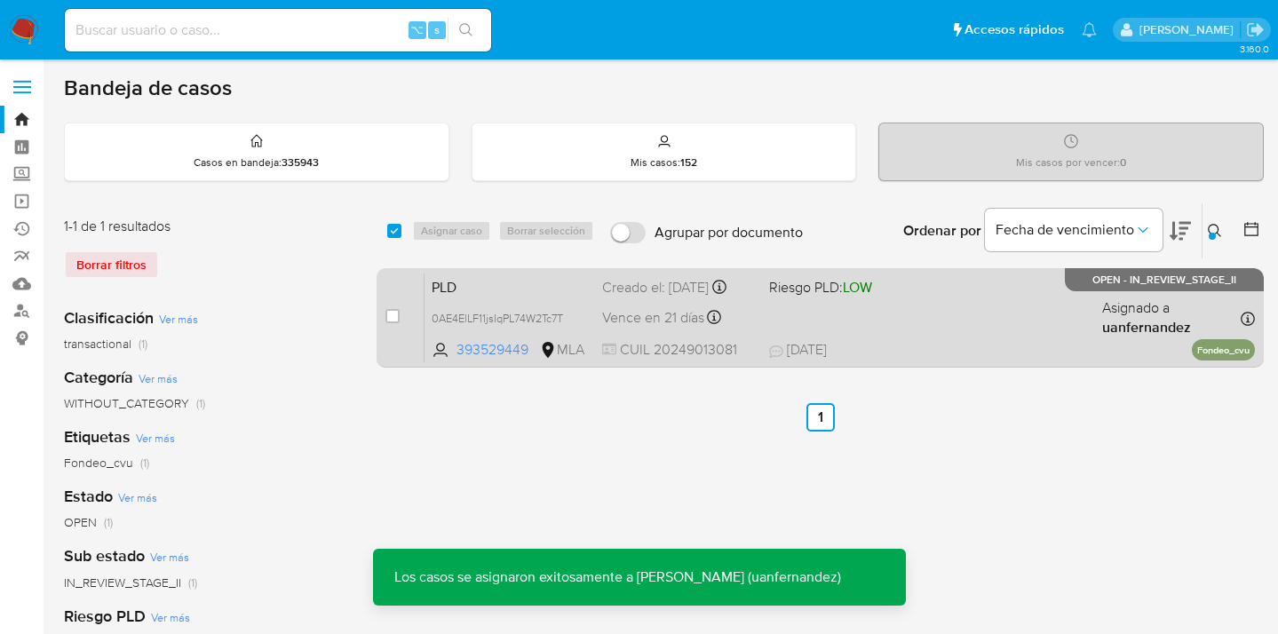
click at [966, 309] on div "PLD 0AE4ElLF11jsIqPL74W2Tc7T 393529449 MLA Riesgo PLD: LOW Creado el: 12/07/202…" at bounding box center [840, 318] width 831 height 90
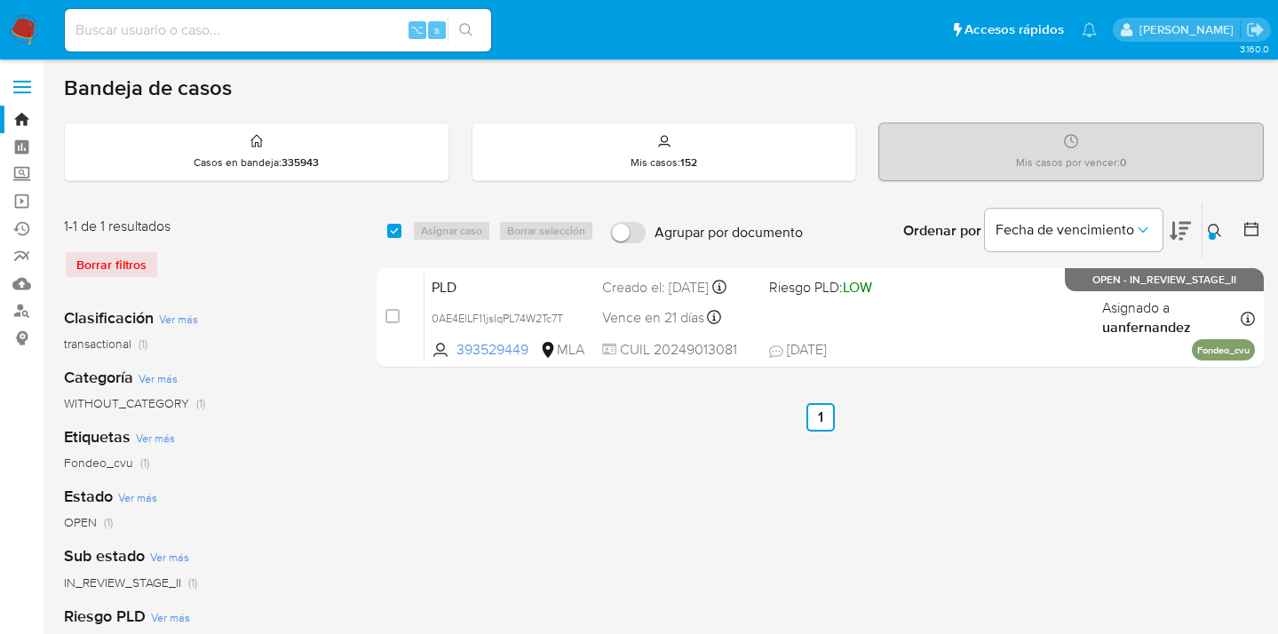
click at [1214, 220] on button at bounding box center [1217, 230] width 29 height 21
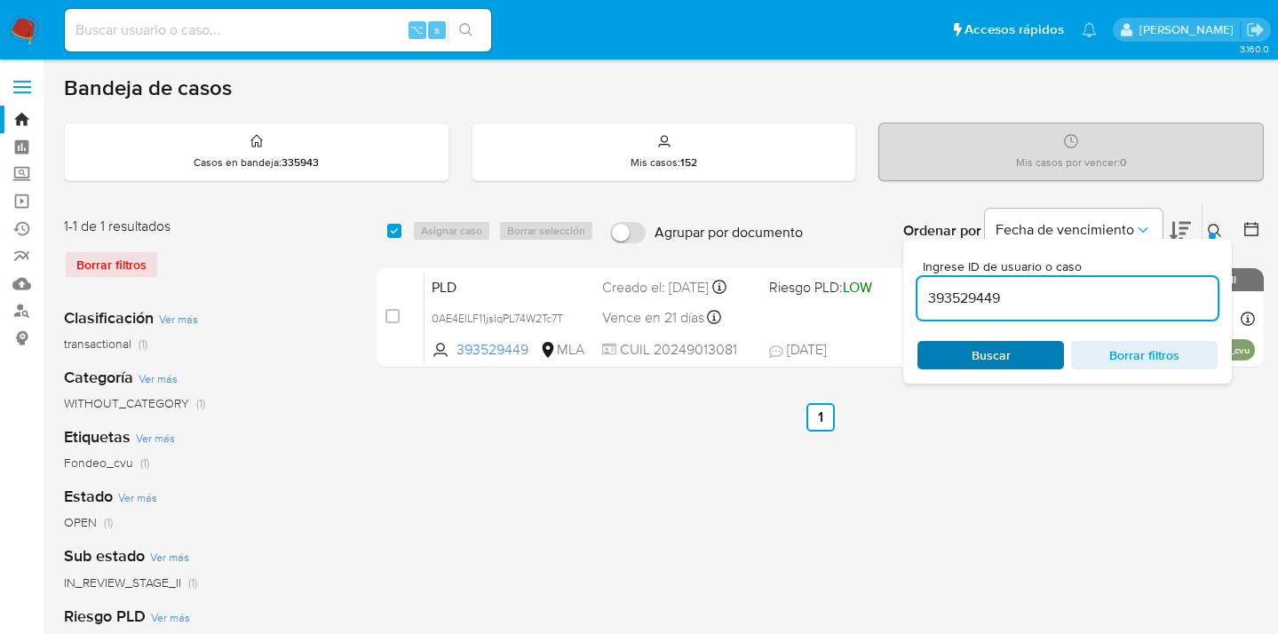
click at [1006, 346] on span "Buscar" at bounding box center [991, 355] width 39 height 28
click at [1215, 231] on icon at bounding box center [1215, 231] width 14 height 14
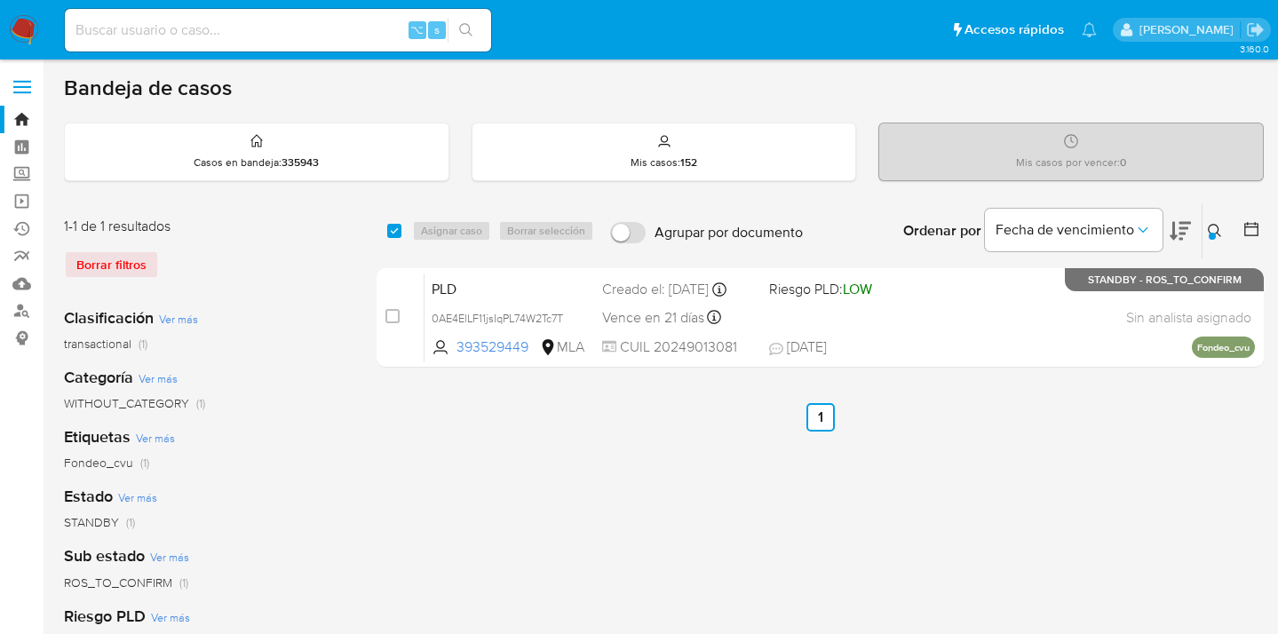
click at [1217, 224] on icon at bounding box center [1215, 231] width 14 height 14
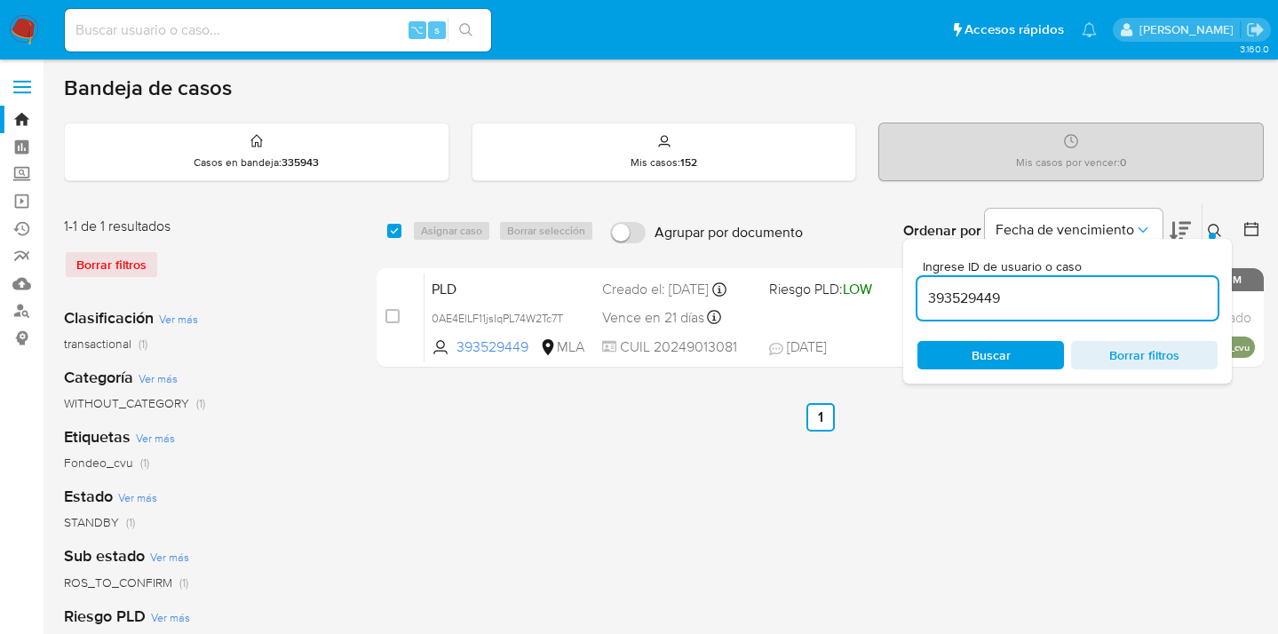
drag, startPoint x: 1045, startPoint y: 295, endPoint x: 920, endPoint y: 288, distance: 124.6
click at [920, 288] on input "393529449" at bounding box center [1068, 298] width 300 height 23
click at [1213, 229] on icon at bounding box center [1215, 231] width 14 height 14
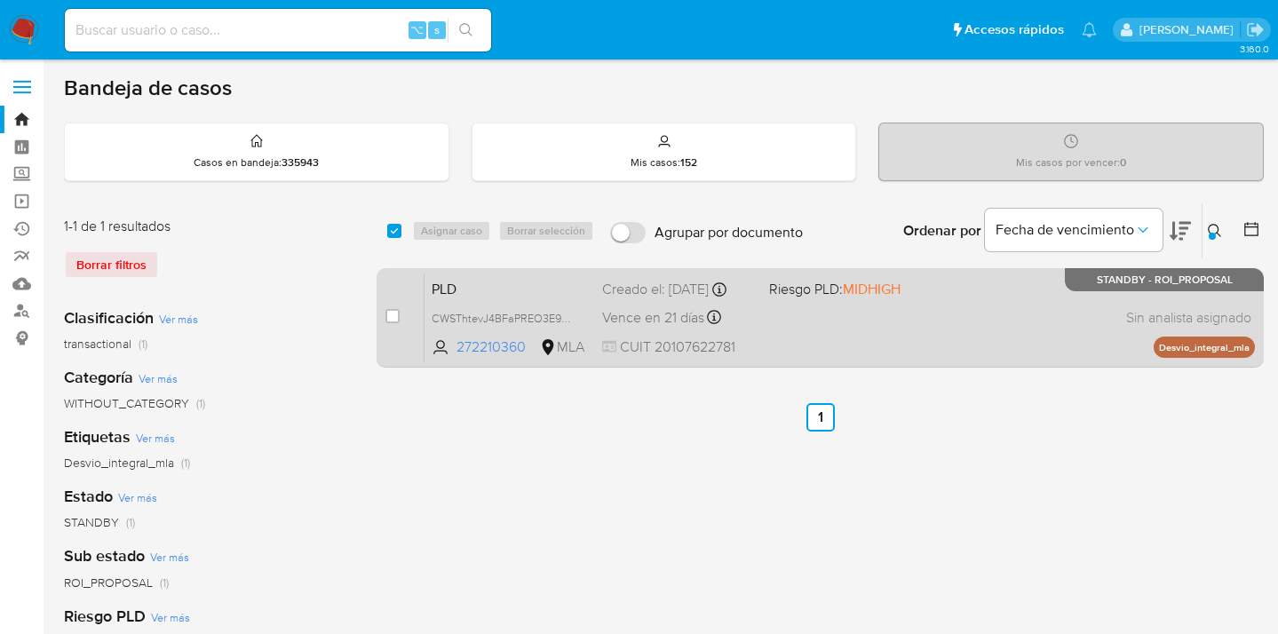
click at [928, 314] on div "PLD CWSThtevJ4BFaPREO3E9pKq6 272210360 MLA Riesgo PLD: MIDHIGH Creado el: 12/07…" at bounding box center [840, 318] width 831 height 90
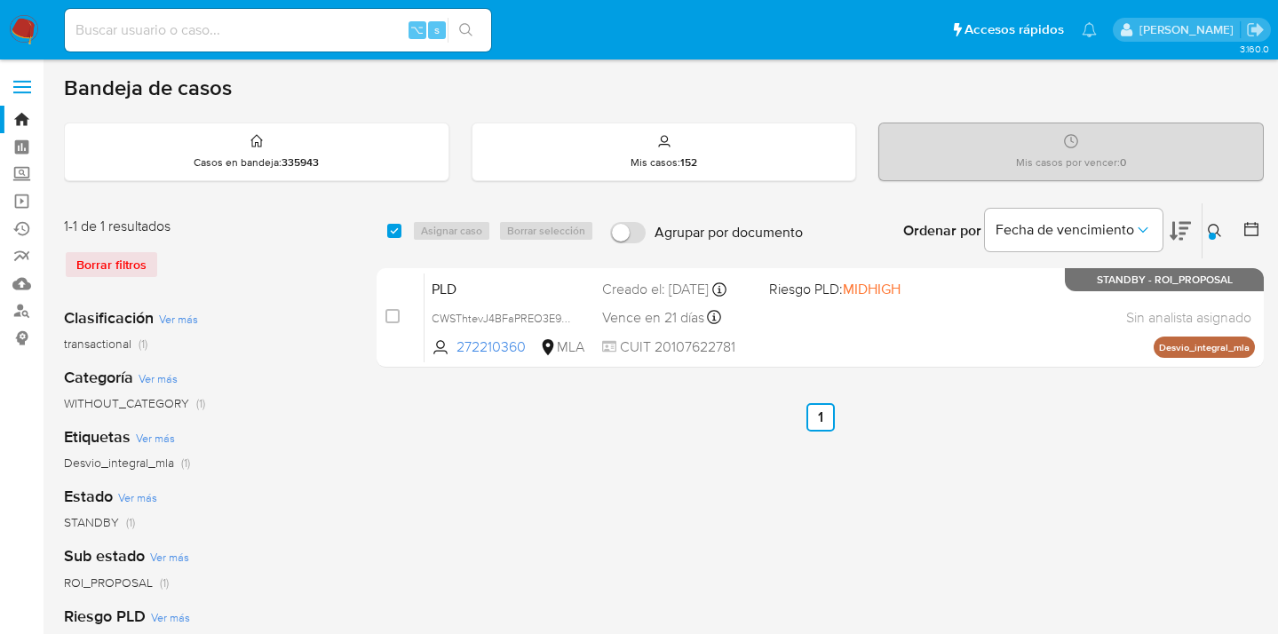
click at [1218, 227] on icon at bounding box center [1215, 231] width 14 height 14
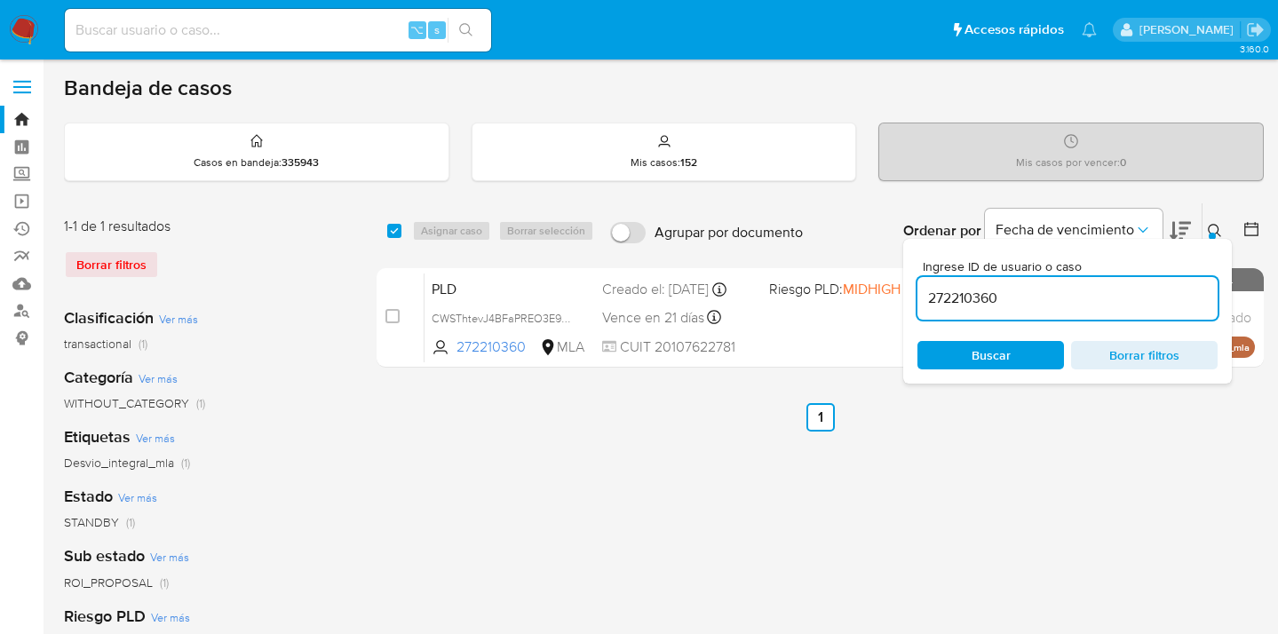
drag, startPoint x: 1024, startPoint y: 294, endPoint x: 918, endPoint y: 300, distance: 105.9
click at [918, 300] on input "272210360" at bounding box center [1068, 298] width 300 height 23
type input "188054292"
click at [1215, 227] on icon at bounding box center [1215, 231] width 14 height 14
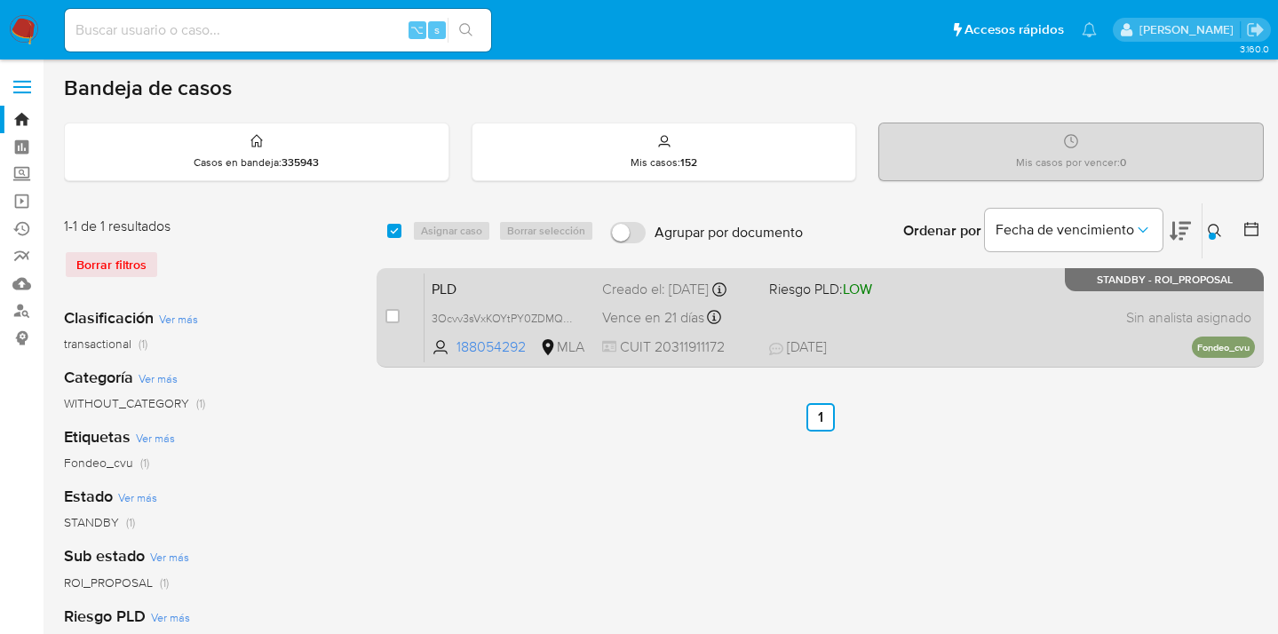
click at [1065, 320] on div "PLD 3Ocvv3sVxKOYtPY0ZDMQsBR0 188054292 MLA Riesgo PLD: LOW Creado el: 12/07/202…" at bounding box center [840, 318] width 831 height 90
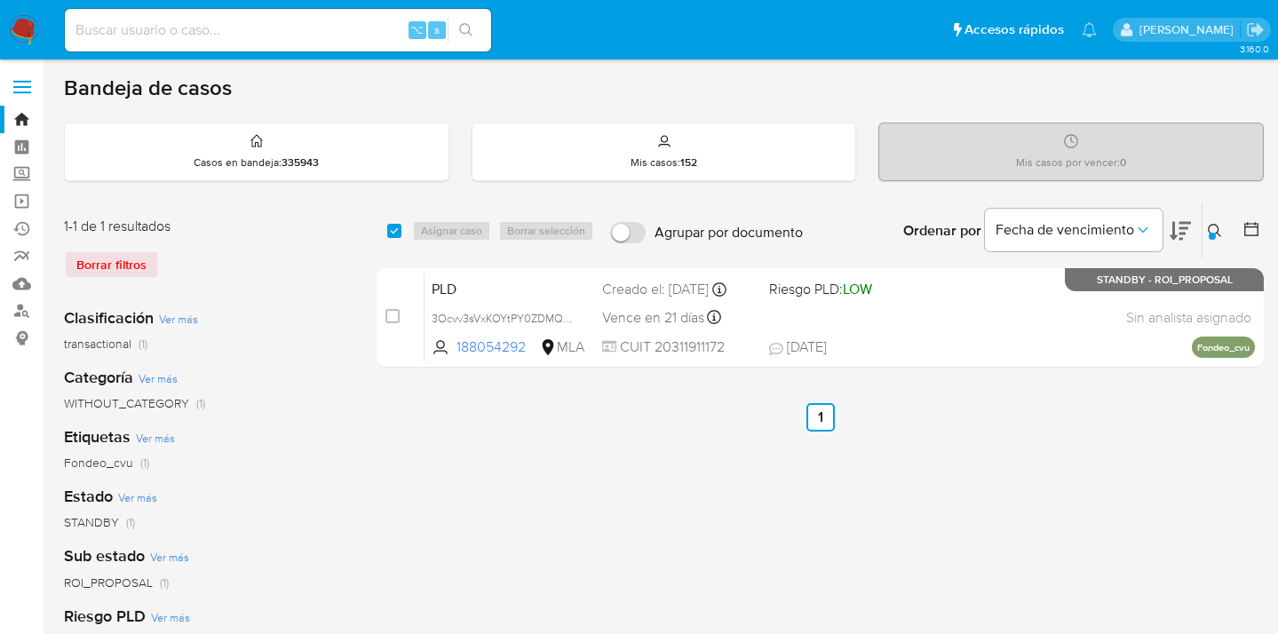
drag, startPoint x: 387, startPoint y: 231, endPoint x: 409, endPoint y: 229, distance: 22.3
click at [387, 231] on input "checkbox" at bounding box center [394, 231] width 14 height 14
checkbox input "true"
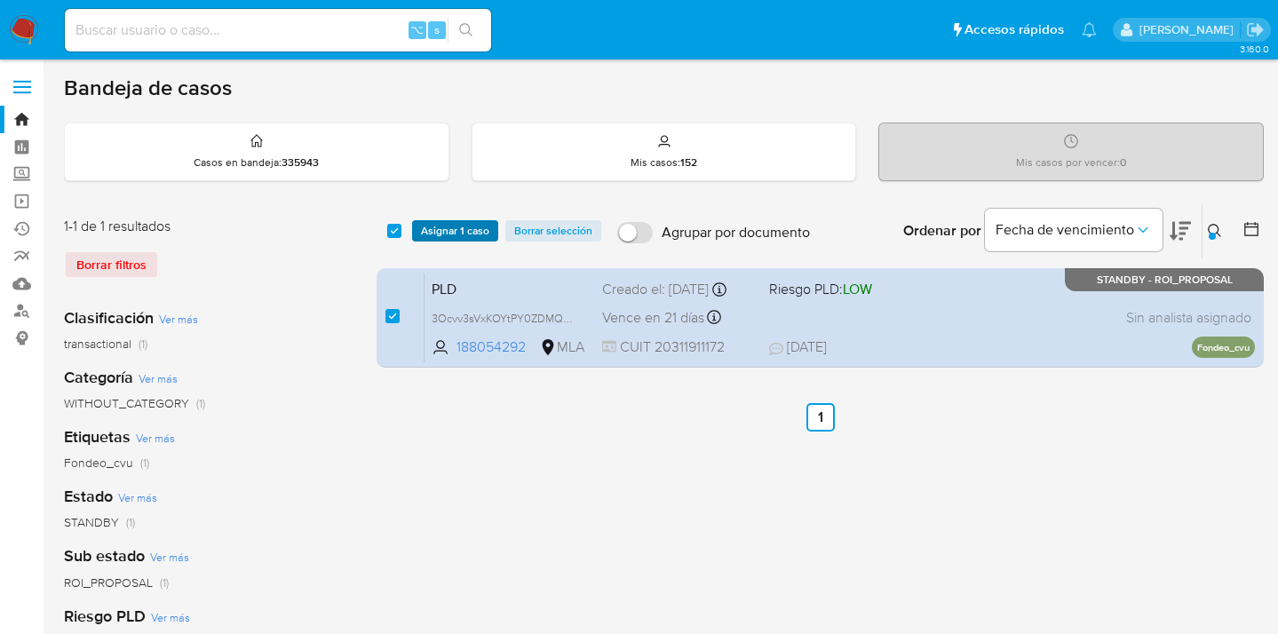
click at [442, 232] on span "Asignar 1 caso" at bounding box center [455, 231] width 68 height 18
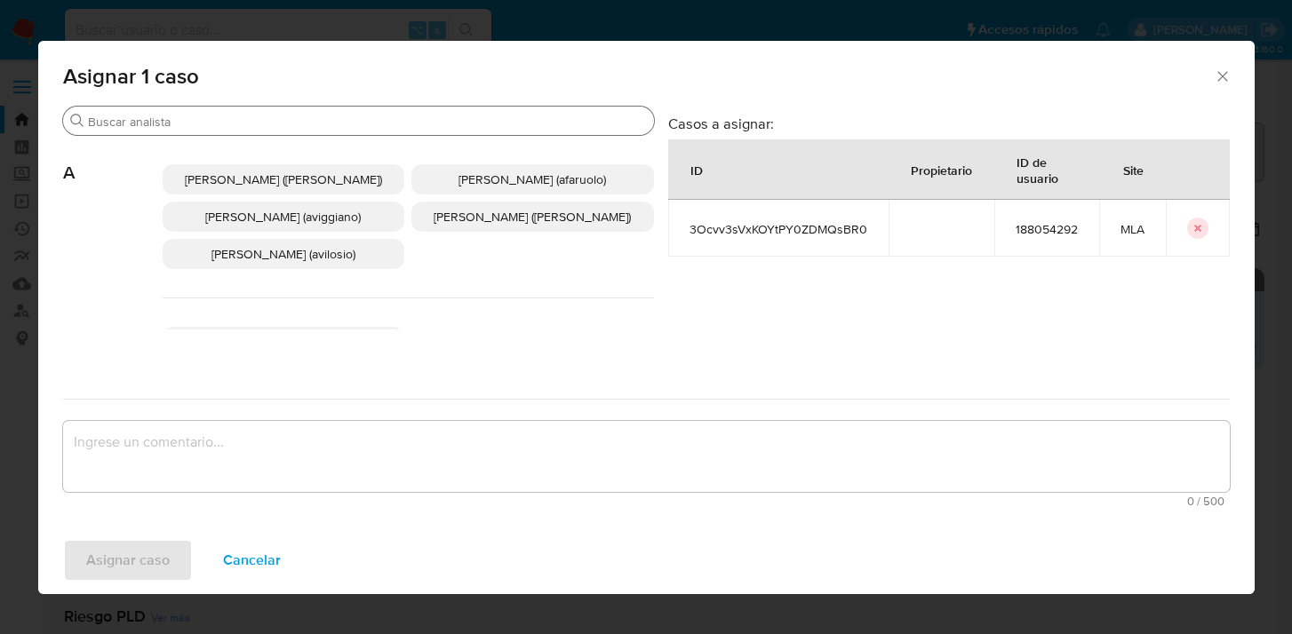
click at [338, 126] on input "Buscar" at bounding box center [367, 122] width 559 height 16
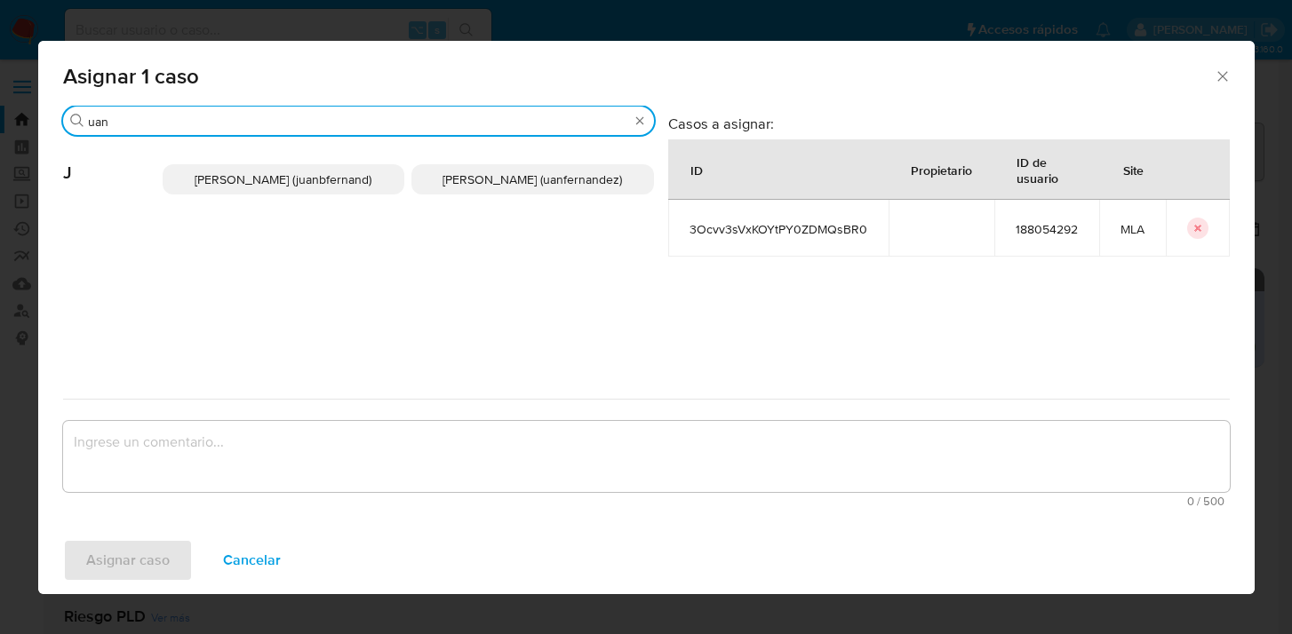
type input "uan"
click at [468, 187] on span "Juan Pablo Fernandez (uanfernandez)" at bounding box center [531, 180] width 179 height 18
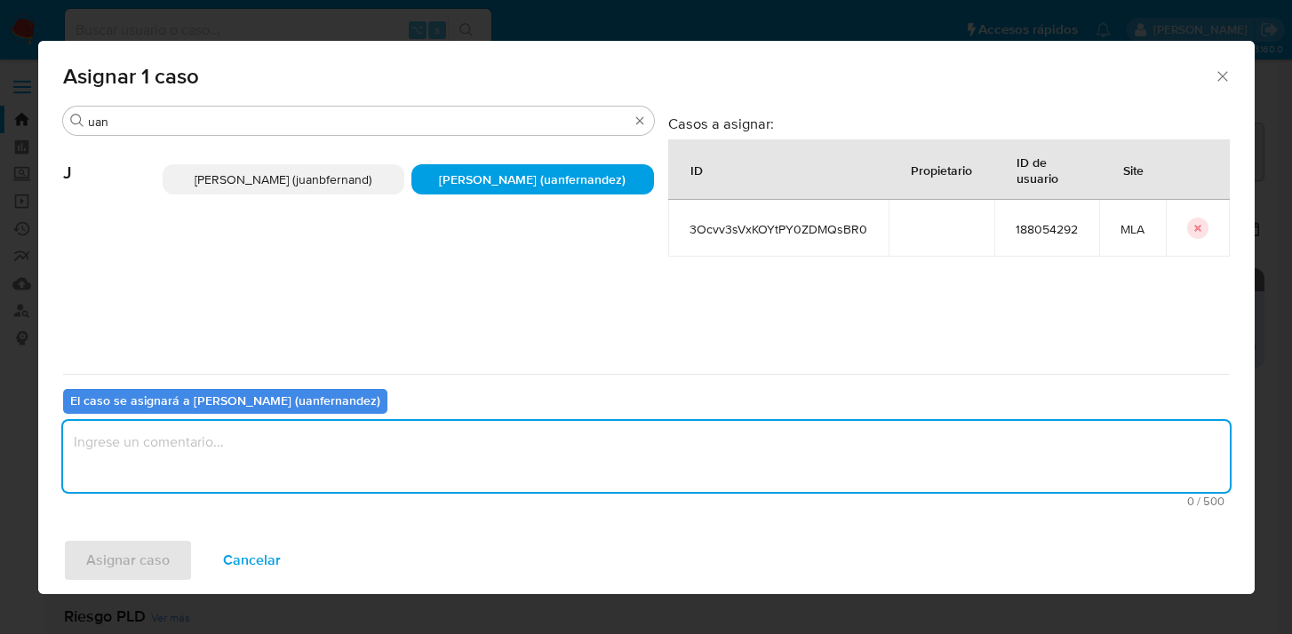
click at [433, 465] on textarea "assign-modal" at bounding box center [646, 456] width 1166 height 71
type textarea "asig"
click at [115, 571] on span "Asignar caso" at bounding box center [127, 560] width 83 height 39
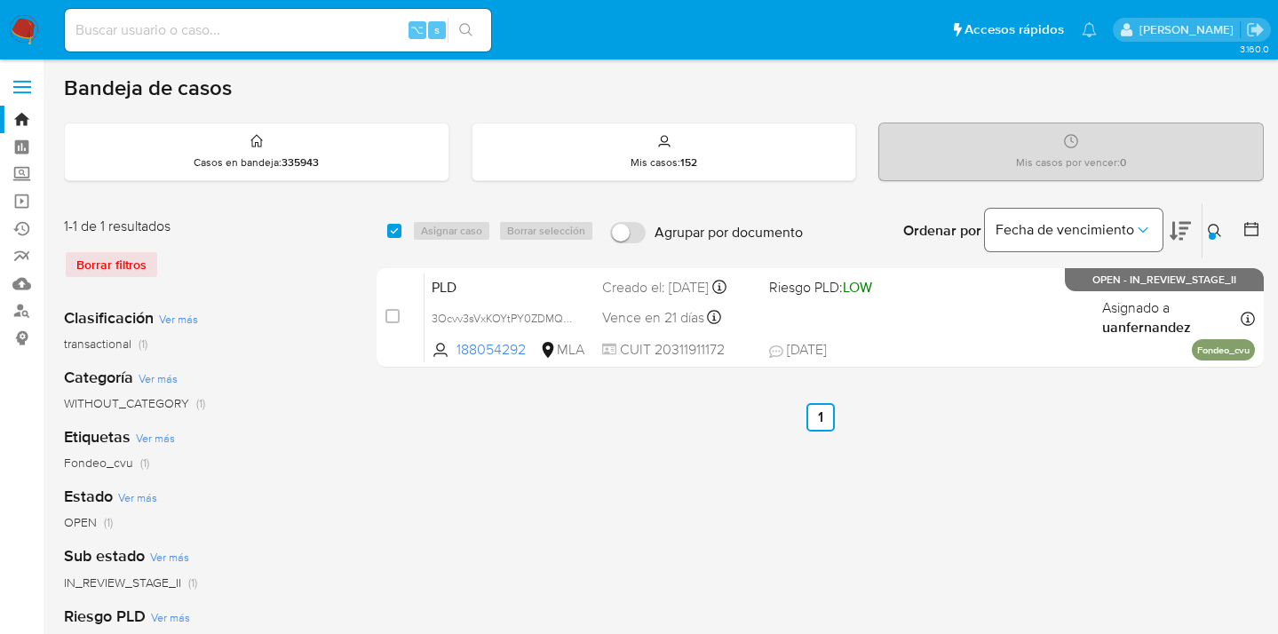
drag, startPoint x: 1218, startPoint y: 230, endPoint x: 1123, endPoint y: 232, distance: 95.1
click at [1217, 230] on icon at bounding box center [1214, 230] width 13 height 13
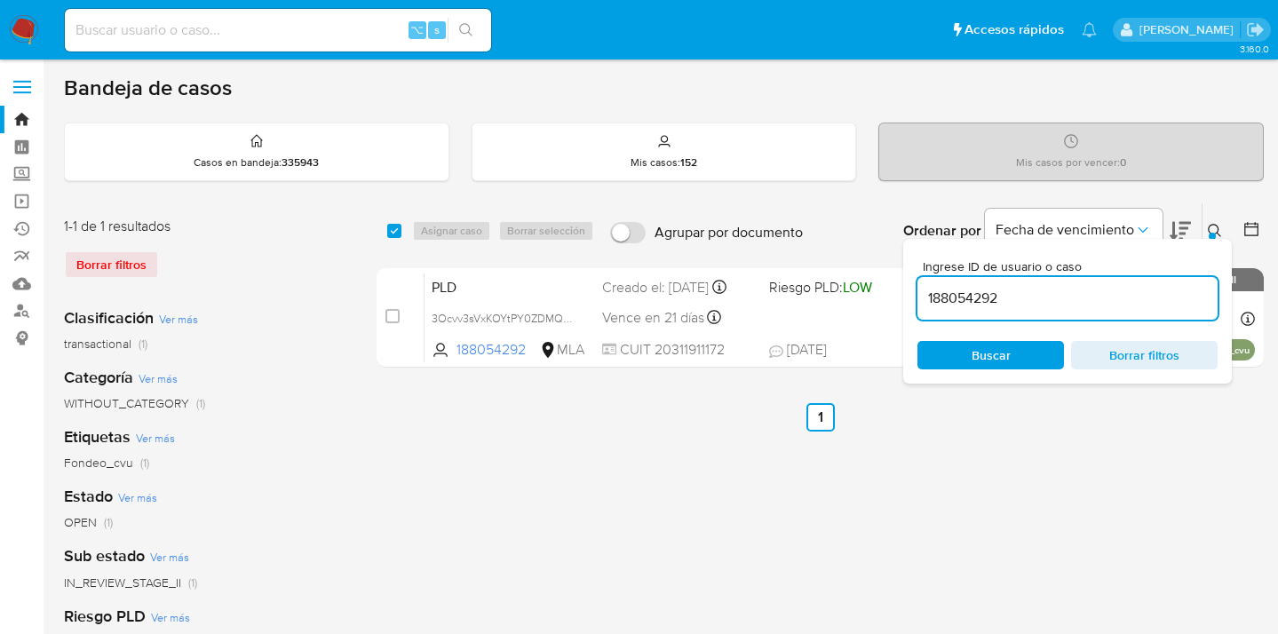
click at [1006, 438] on div "select-all-cases-checkbox Asignar caso Borrar selección Agrupar por documento O…" at bounding box center [820, 593] width 887 height 780
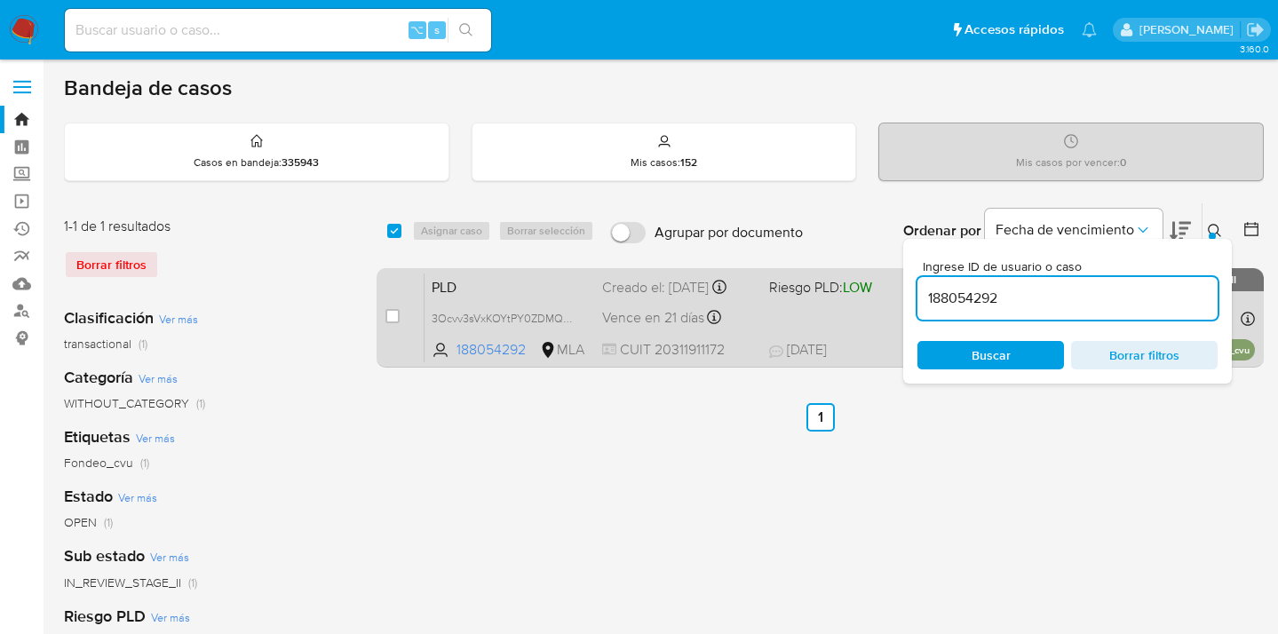
click at [863, 308] on div "PLD 3Ocvv3sVxKOYtPY0ZDMQsBR0 188054292 MLA Riesgo PLD: LOW Creado el: 12/07/202…" at bounding box center [840, 318] width 831 height 90
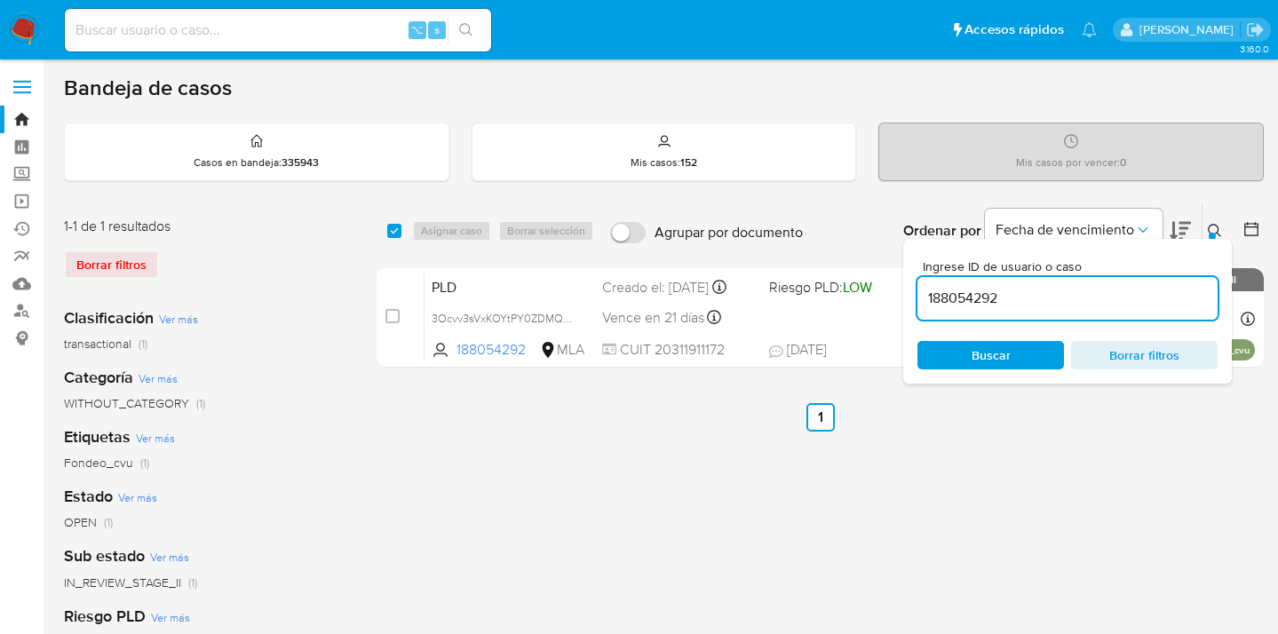
click at [1207, 227] on button at bounding box center [1217, 230] width 29 height 21
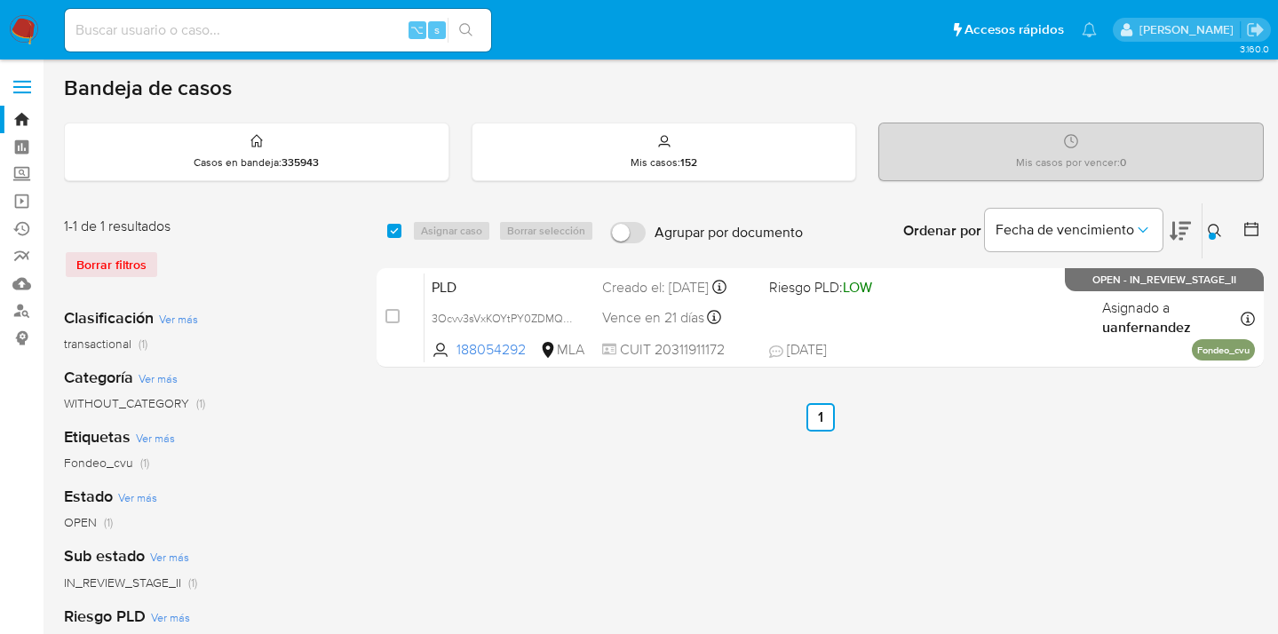
drag, startPoint x: 1216, startPoint y: 226, endPoint x: 1199, endPoint y: 242, distance: 23.9
click at [1214, 226] on icon at bounding box center [1215, 231] width 14 height 14
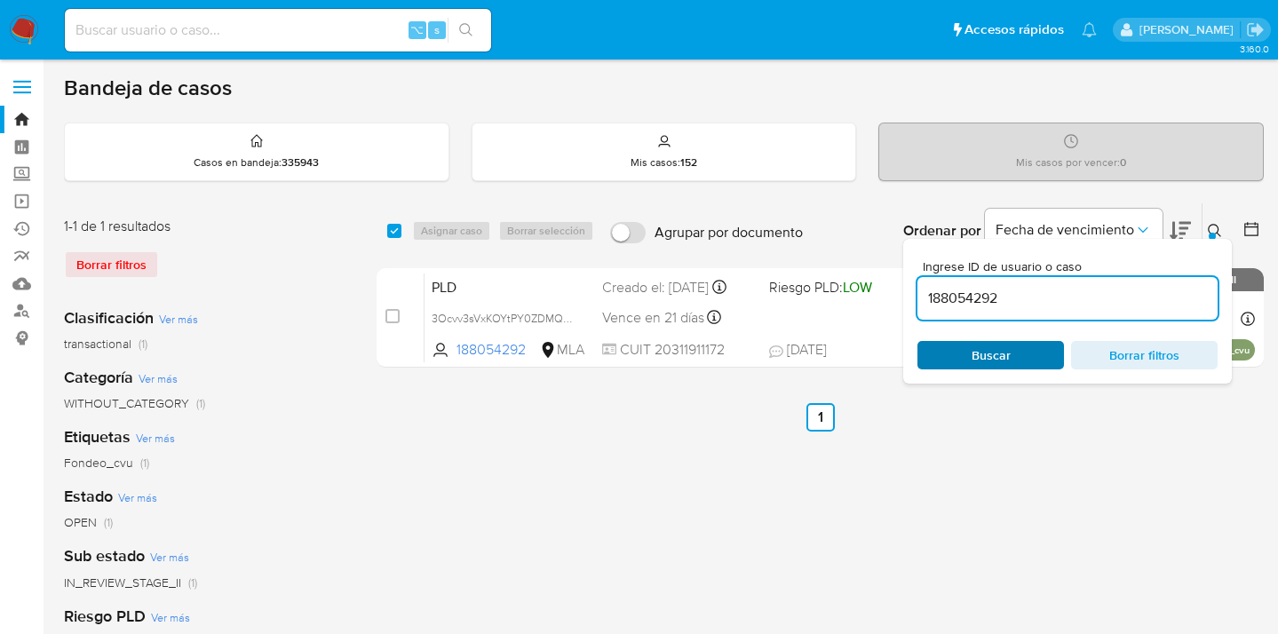
drag, startPoint x: 1017, startPoint y: 355, endPoint x: 1033, endPoint y: 346, distance: 18.3
click at [1015, 355] on span "Buscar" at bounding box center [991, 355] width 122 height 25
click at [1213, 229] on icon at bounding box center [1215, 231] width 14 height 14
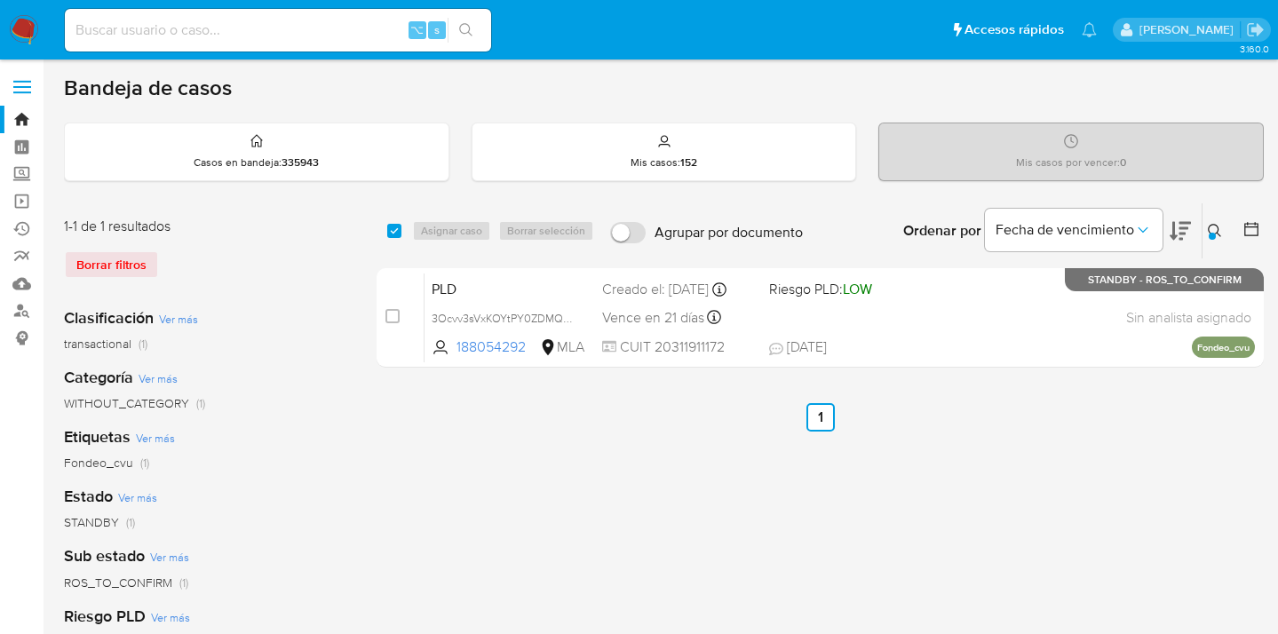
click at [1204, 226] on button at bounding box center [1217, 230] width 29 height 21
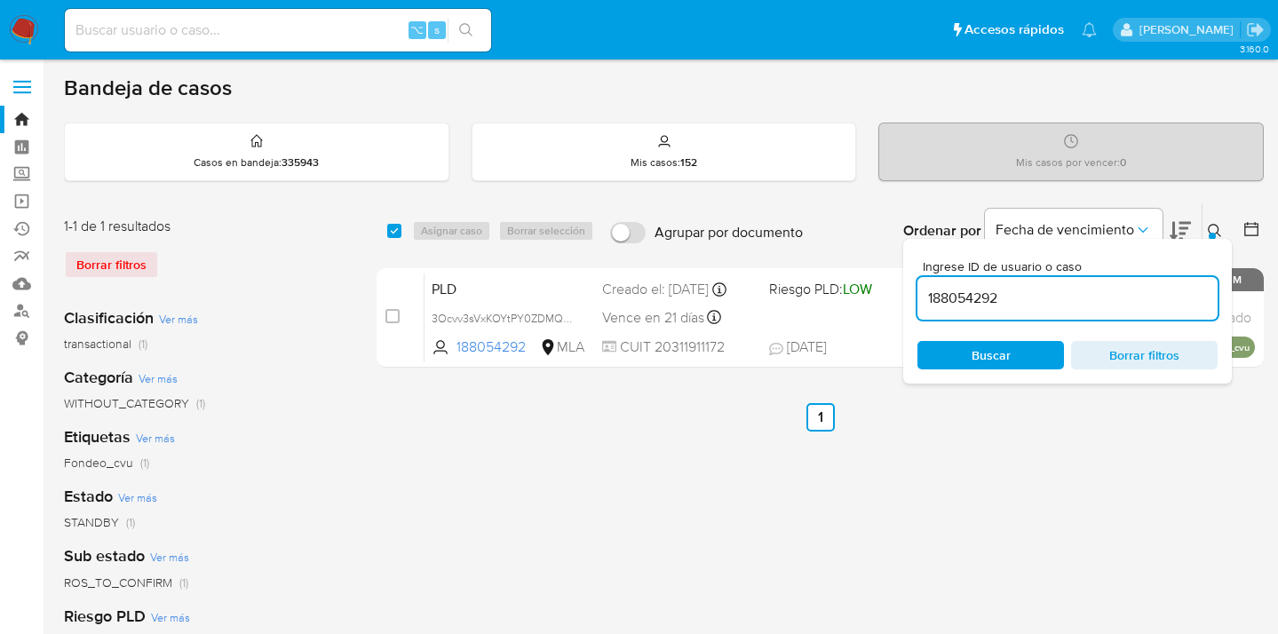
drag, startPoint x: 1029, startPoint y: 298, endPoint x: 1086, endPoint y: 282, distance: 59.9
click at [909, 297] on div "Ingrese ID de usuario o caso 188054292 Buscar Borrar filtros" at bounding box center [1067, 311] width 329 height 145
type input "127223731"
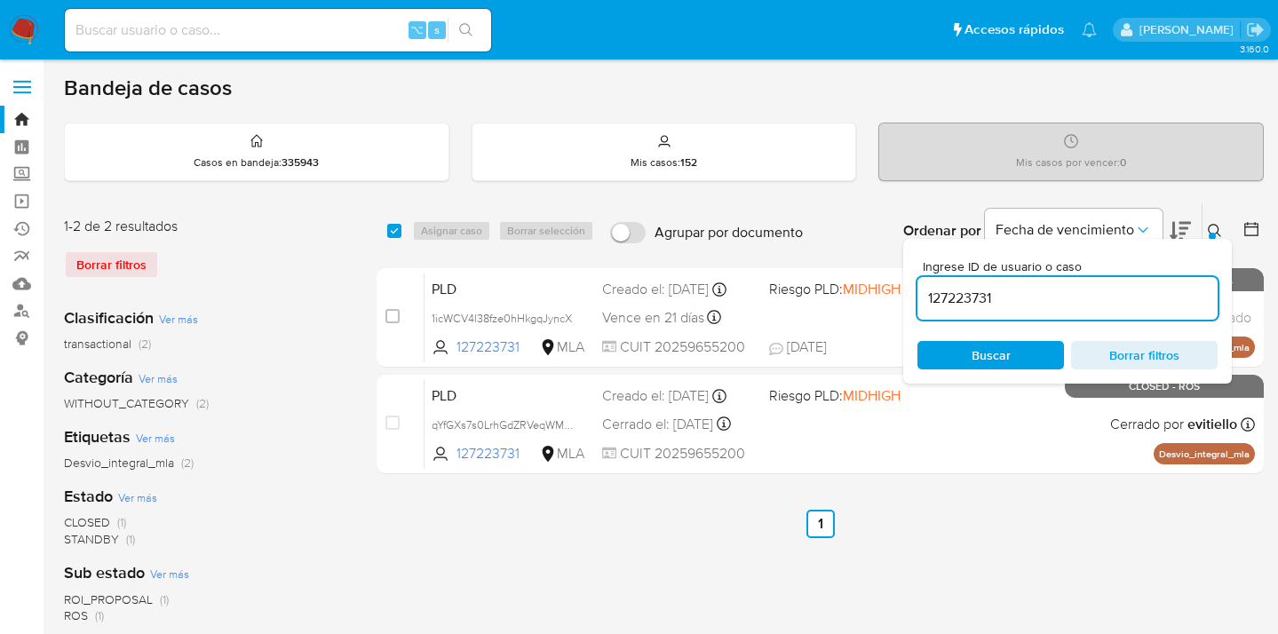
click at [1216, 227] on icon at bounding box center [1215, 231] width 14 height 14
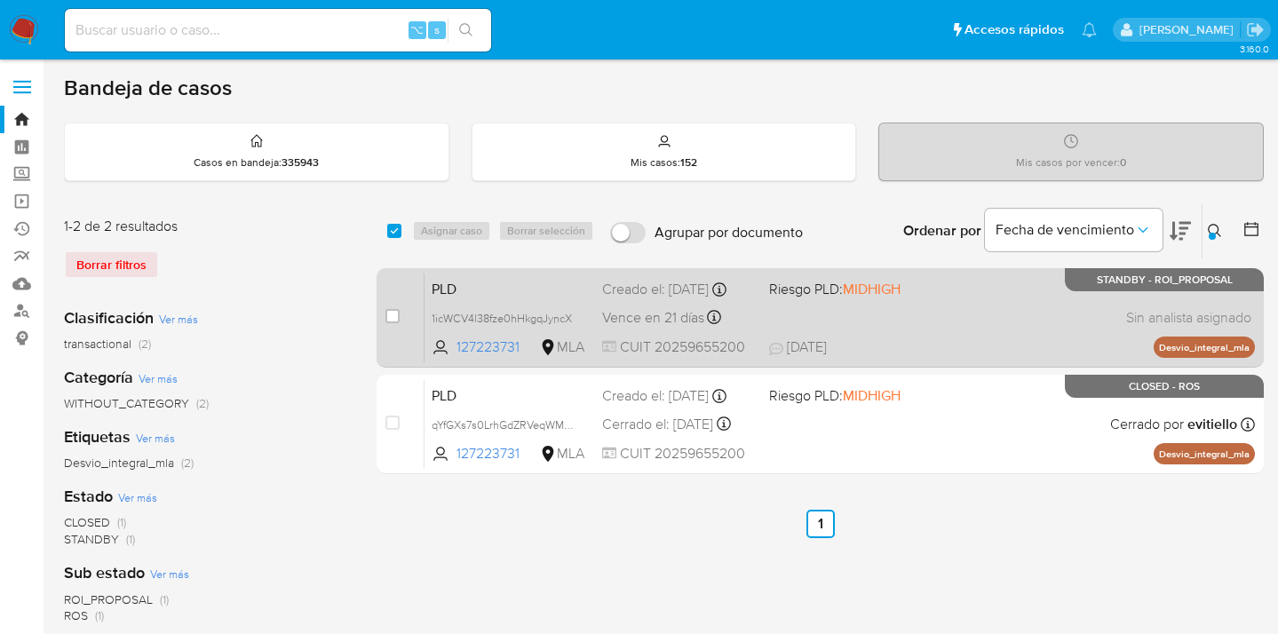
click at [925, 320] on div "PLD 1icWCV4l38fze0hHkgqJyncX 127223731 MLA Riesgo PLD: MIDHIGH Creado el: 12/07…" at bounding box center [840, 318] width 831 height 90
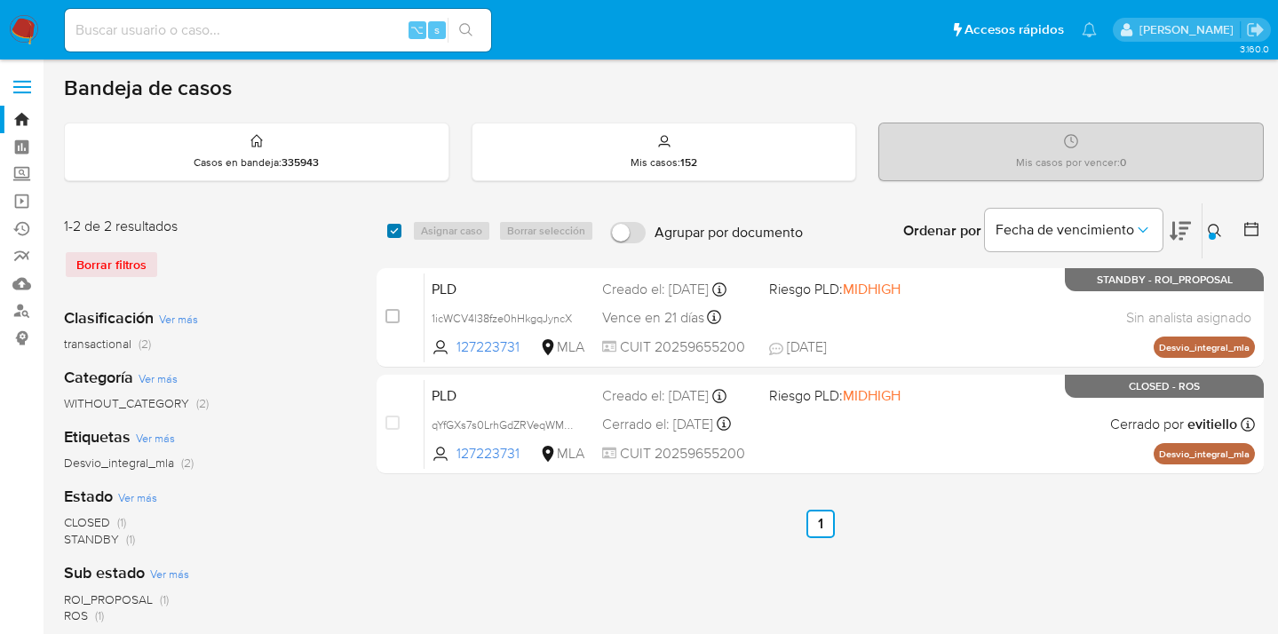
click at [395, 228] on input "checkbox" at bounding box center [394, 231] width 14 height 14
checkbox input "true"
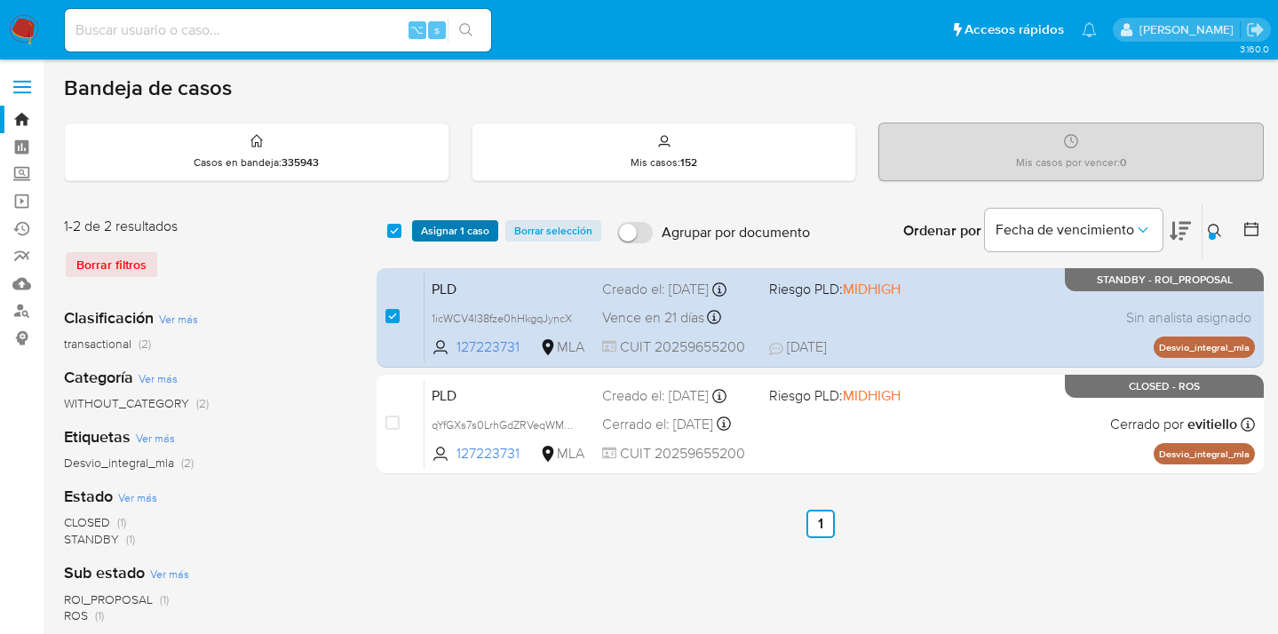
click at [440, 228] on span "Asignar 1 caso" at bounding box center [455, 231] width 68 height 18
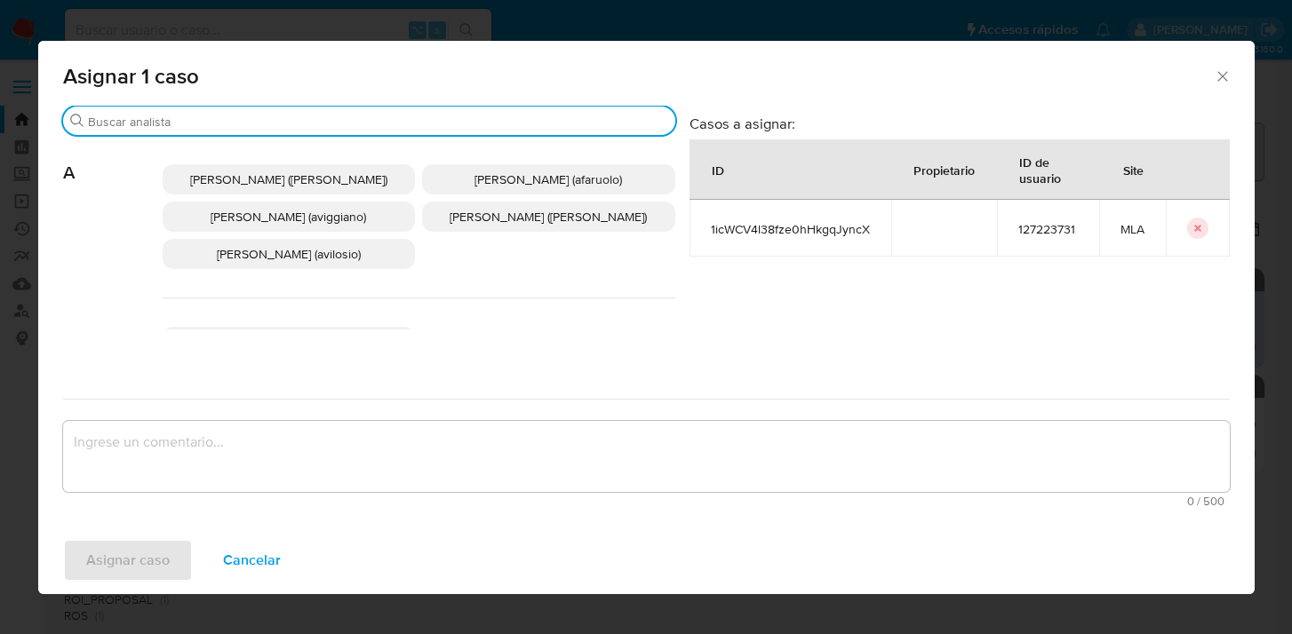
click at [383, 126] on input "Buscar" at bounding box center [378, 122] width 580 height 16
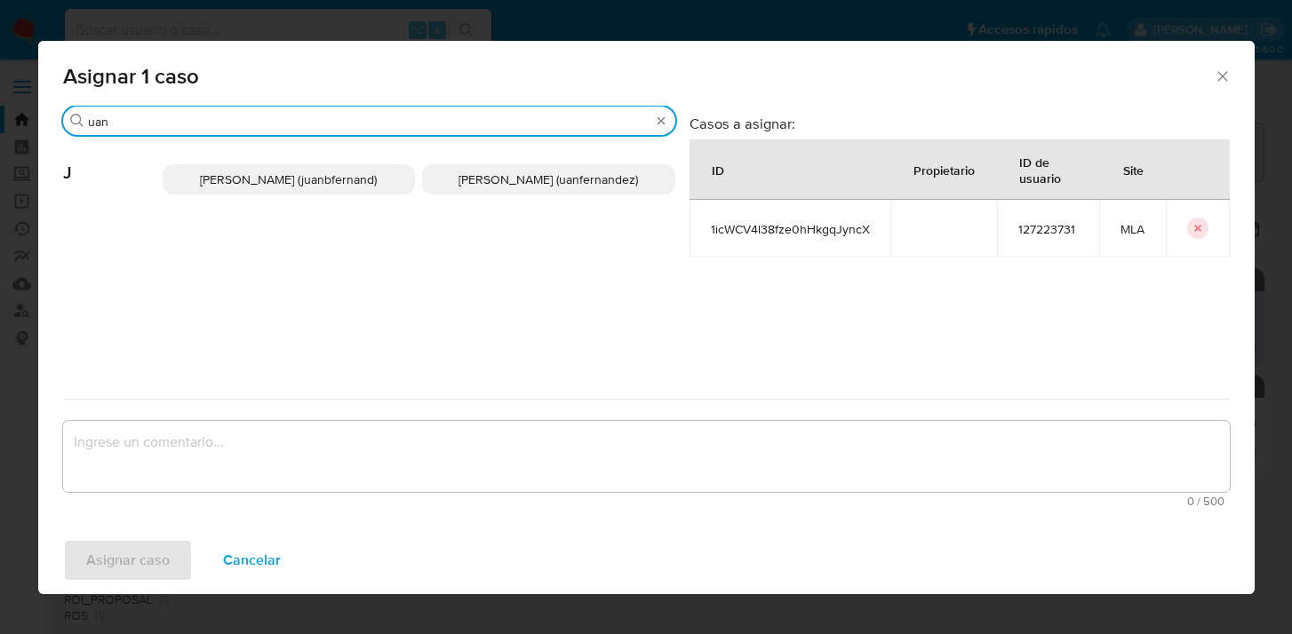
type input "uan"
click at [464, 173] on span "Juan Pablo Fernandez (uanfernandez)" at bounding box center [547, 180] width 179 height 18
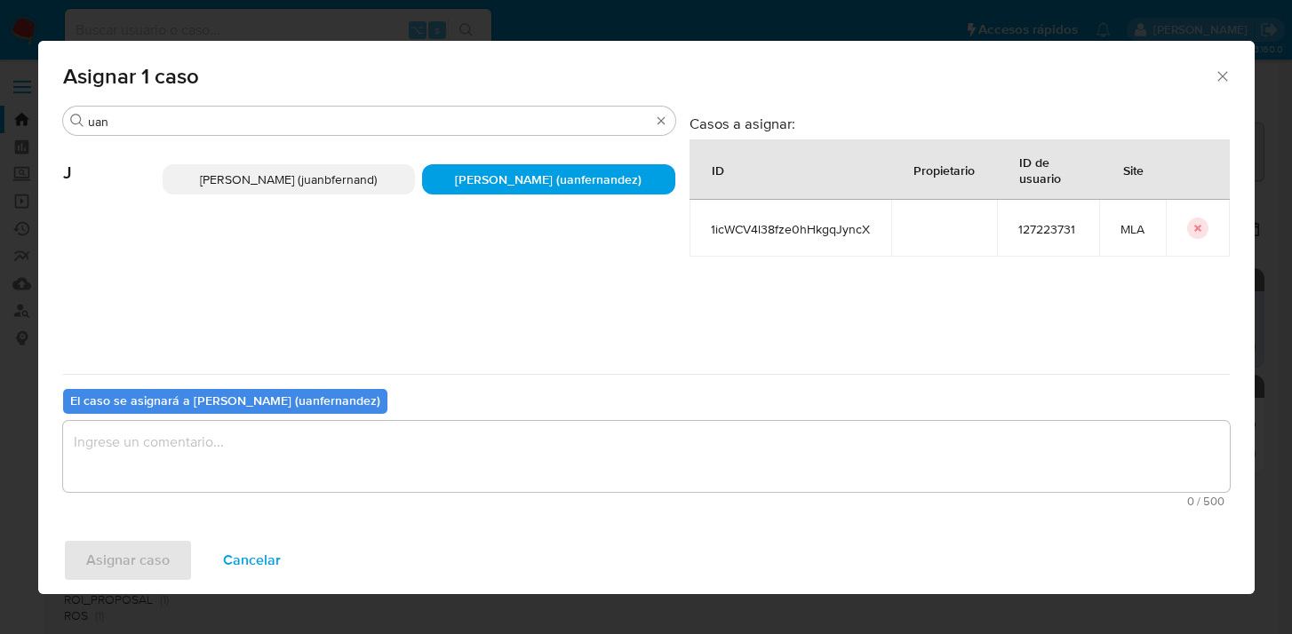
click at [412, 407] on div "El caso se asignará a Juan Pablo Fernandez (uanfernandez) 0 / 500 500 caractere…" at bounding box center [646, 444] width 1166 height 140
click at [414, 447] on textarea "assign-modal" at bounding box center [646, 456] width 1166 height 71
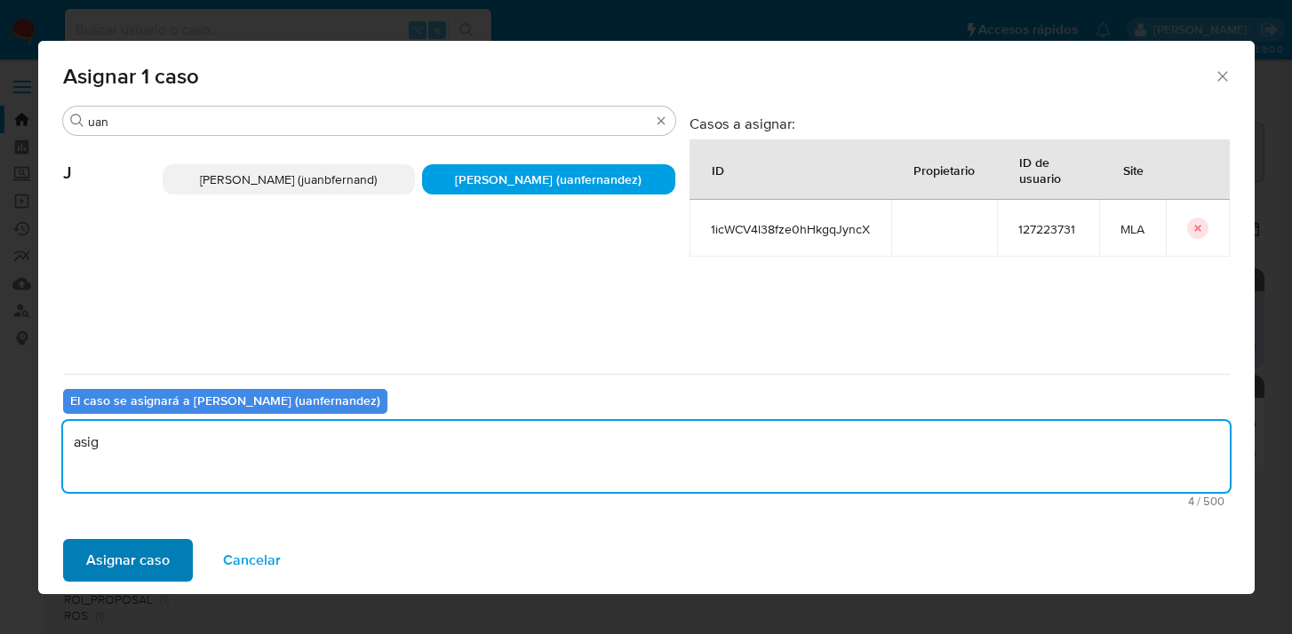
type textarea "asig"
click at [148, 561] on span "Asignar caso" at bounding box center [127, 560] width 83 height 39
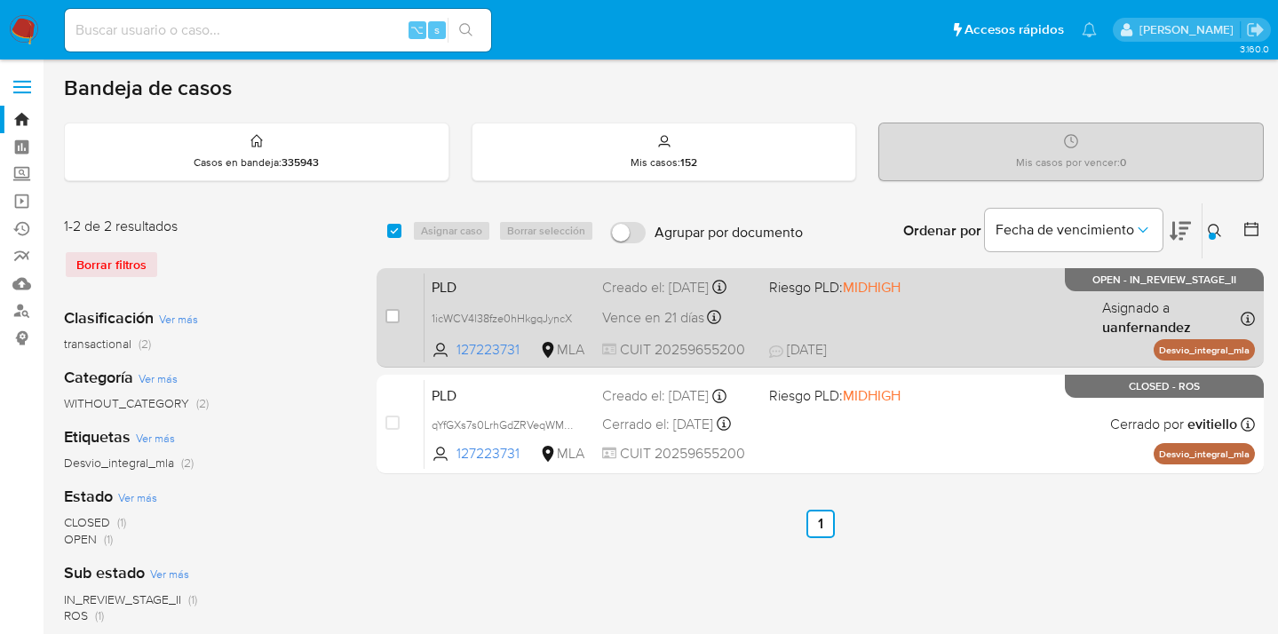
click at [973, 322] on div "PLD 1icWCV4l38fze0hHkgqJyncX 127223731 MLA Riesgo PLD: MIDHIGH Creado el: 12/07…" at bounding box center [840, 318] width 831 height 90
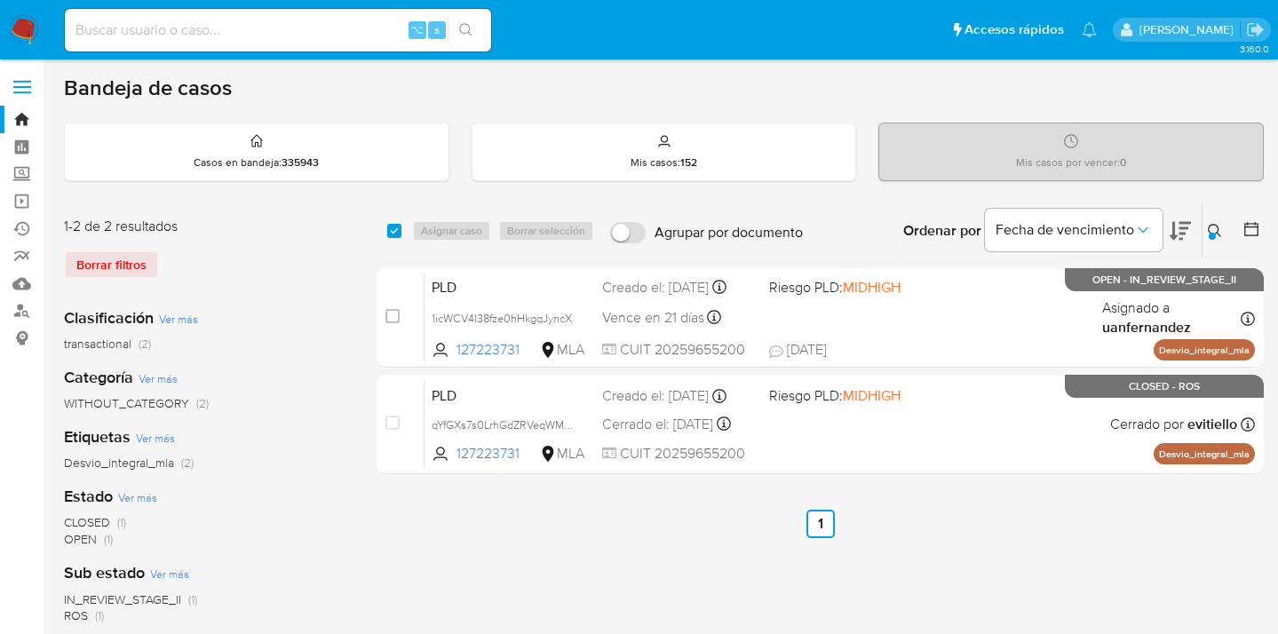
click at [1218, 234] on icon at bounding box center [1215, 231] width 14 height 14
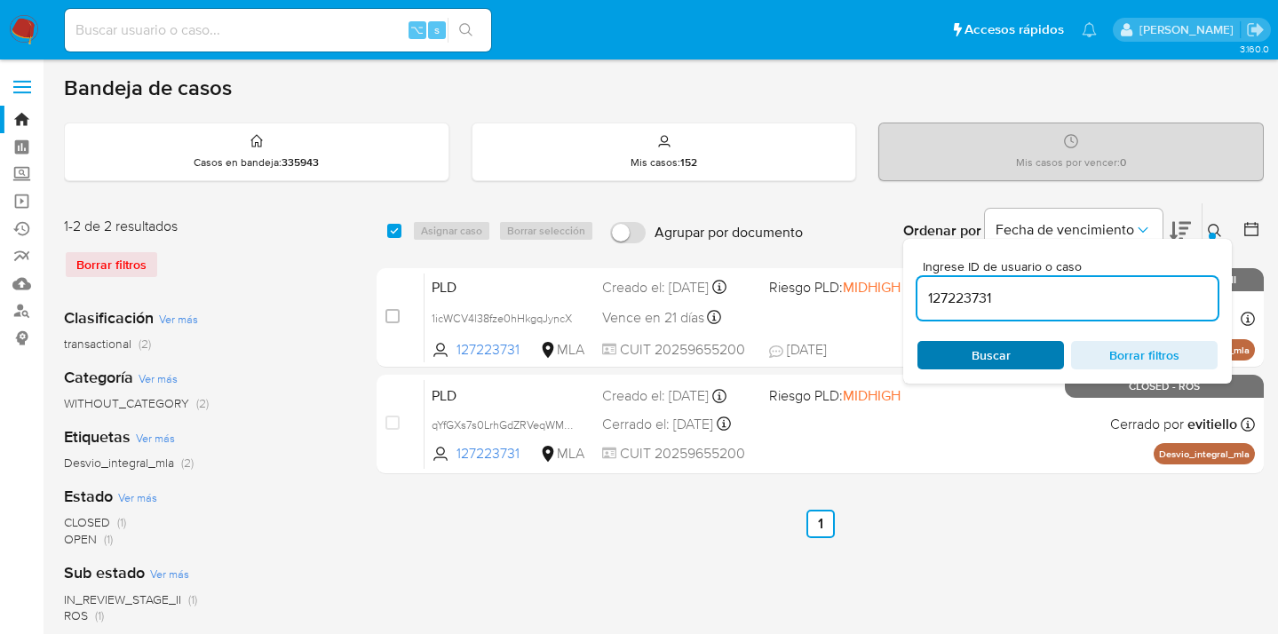
click at [1006, 359] on span "Buscar" at bounding box center [991, 355] width 39 height 28
click at [1214, 227] on icon at bounding box center [1215, 231] width 14 height 14
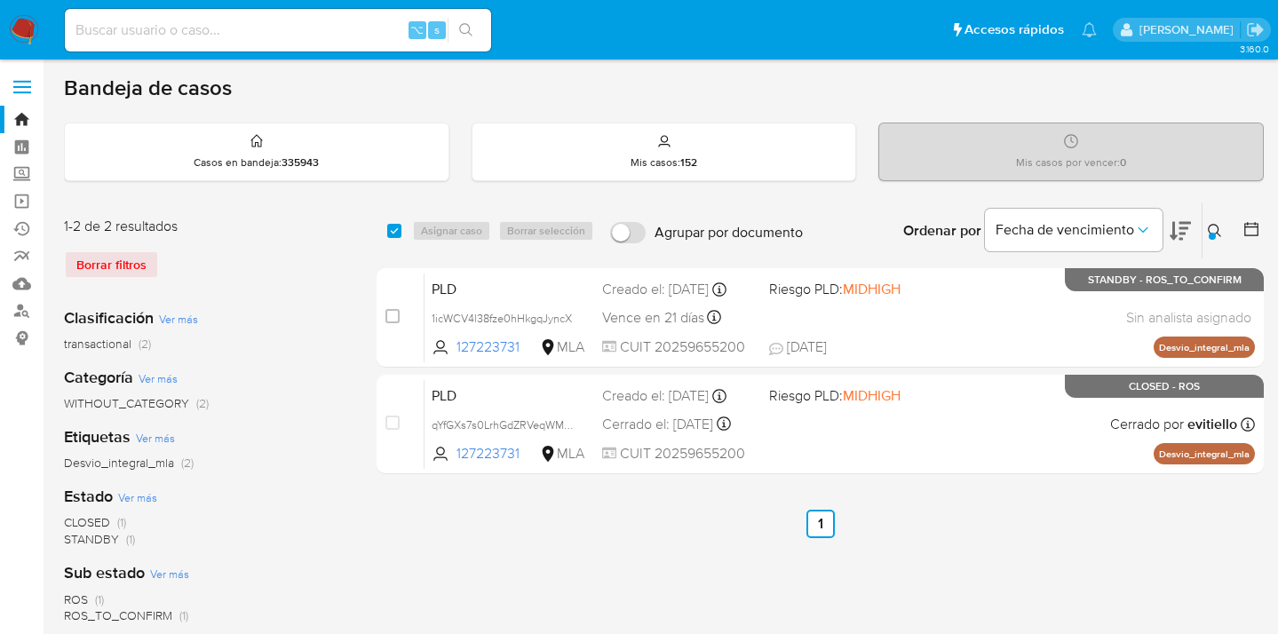
drag, startPoint x: 1212, startPoint y: 233, endPoint x: 1149, endPoint y: 253, distance: 65.4
click at [1211, 233] on div at bounding box center [1212, 236] width 7 height 7
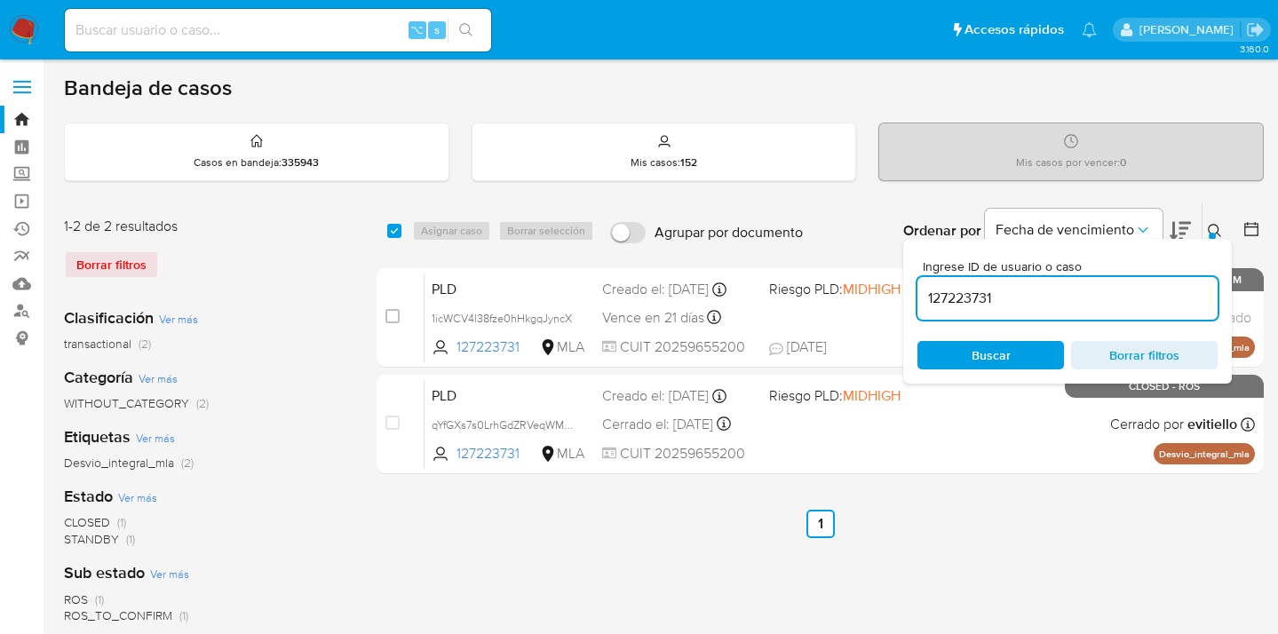
drag, startPoint x: 982, startPoint y: 290, endPoint x: 982, endPoint y: 274, distance: 16.0
click at [920, 291] on input "127223731" at bounding box center [1068, 298] width 300 height 23
type input "89806317"
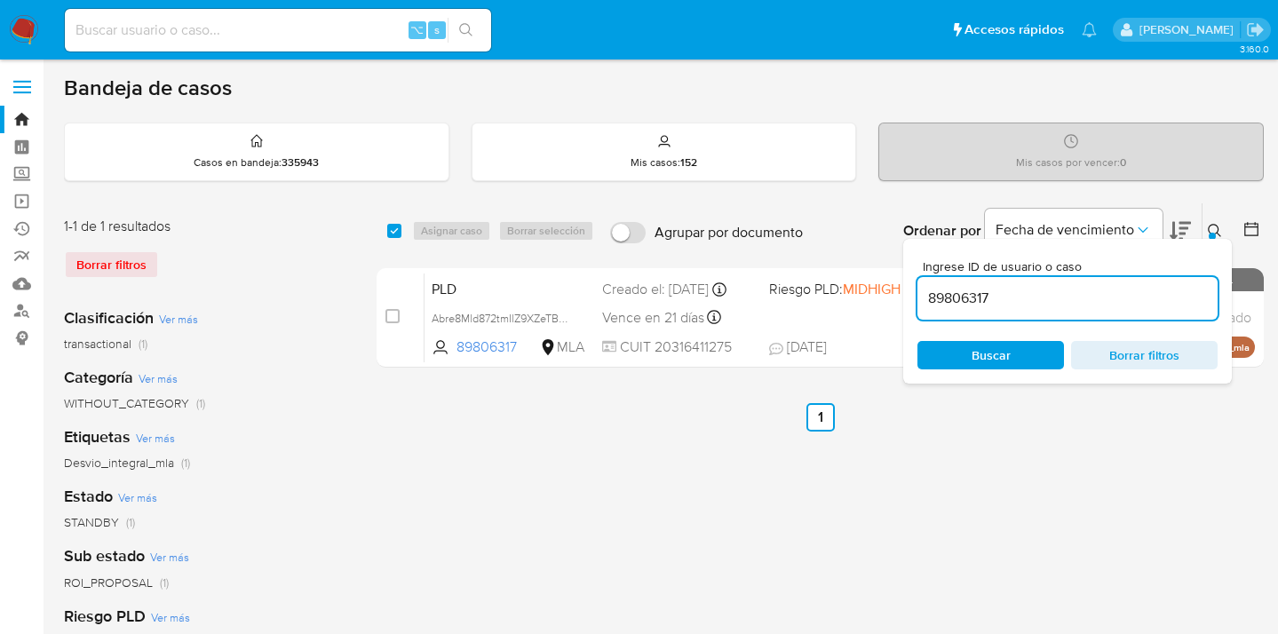
click at [1214, 228] on icon at bounding box center [1215, 231] width 14 height 14
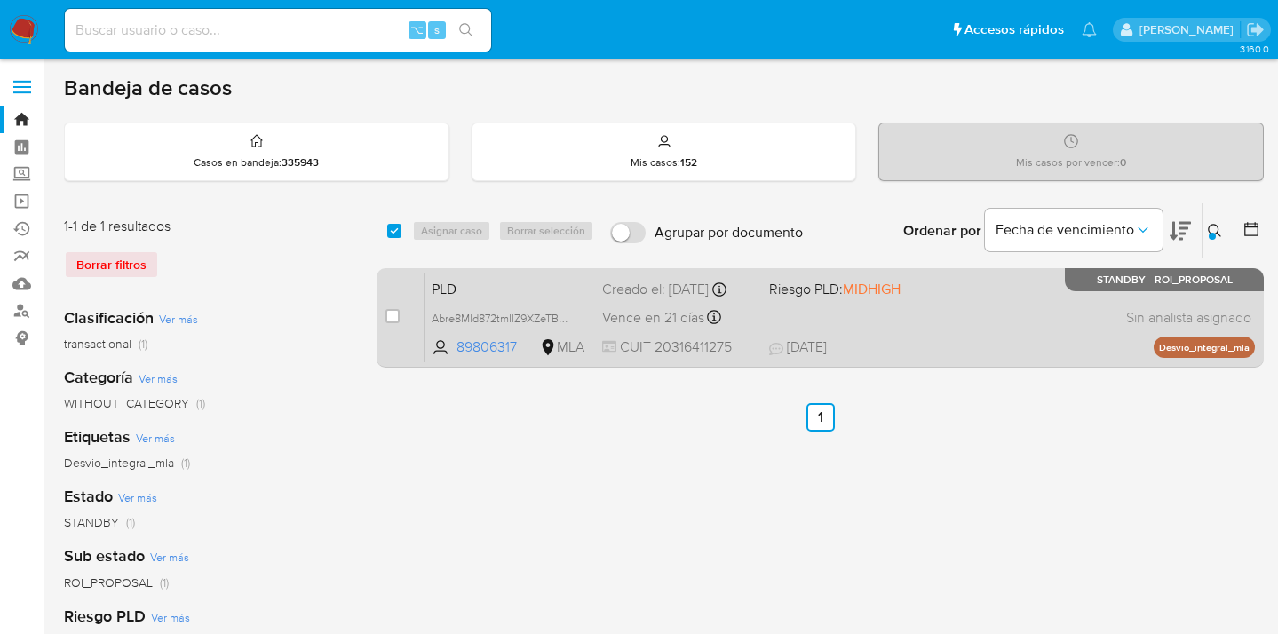
click at [993, 320] on div "PLD Abre8Mld872tmIlZ9XZeTBTW 89806317 MLA Riesgo PLD: MIDHIGH Creado el: 12/07/…" at bounding box center [840, 318] width 831 height 90
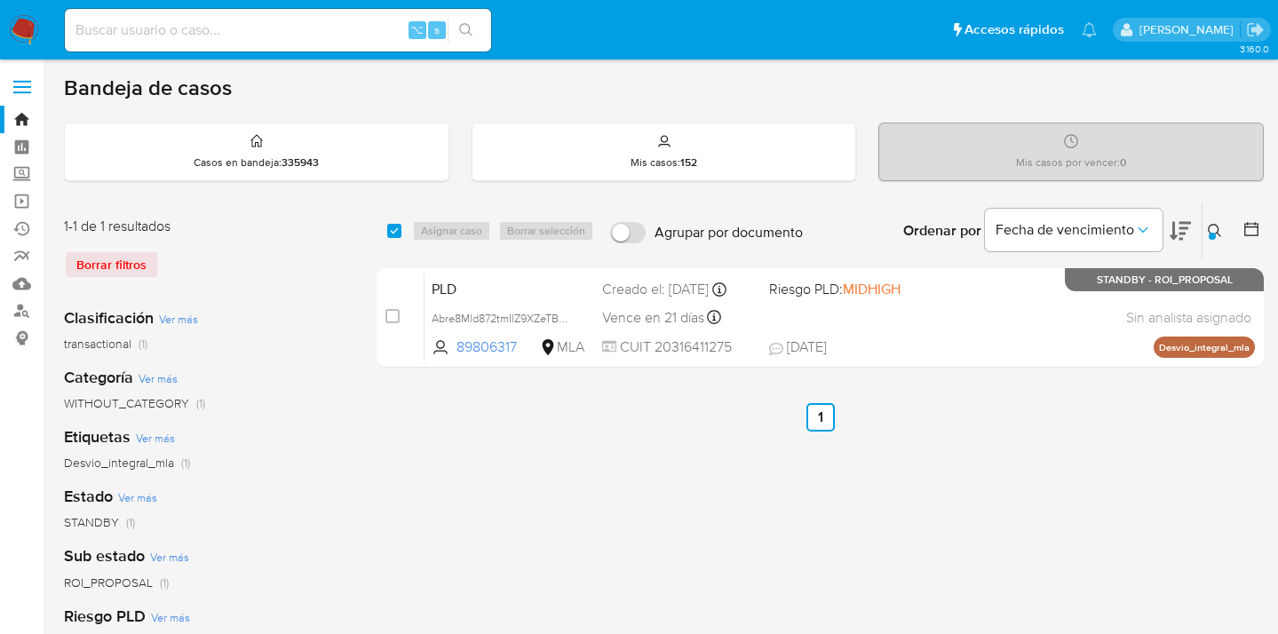
click at [390, 230] on input "checkbox" at bounding box center [394, 231] width 14 height 14
checkbox input "true"
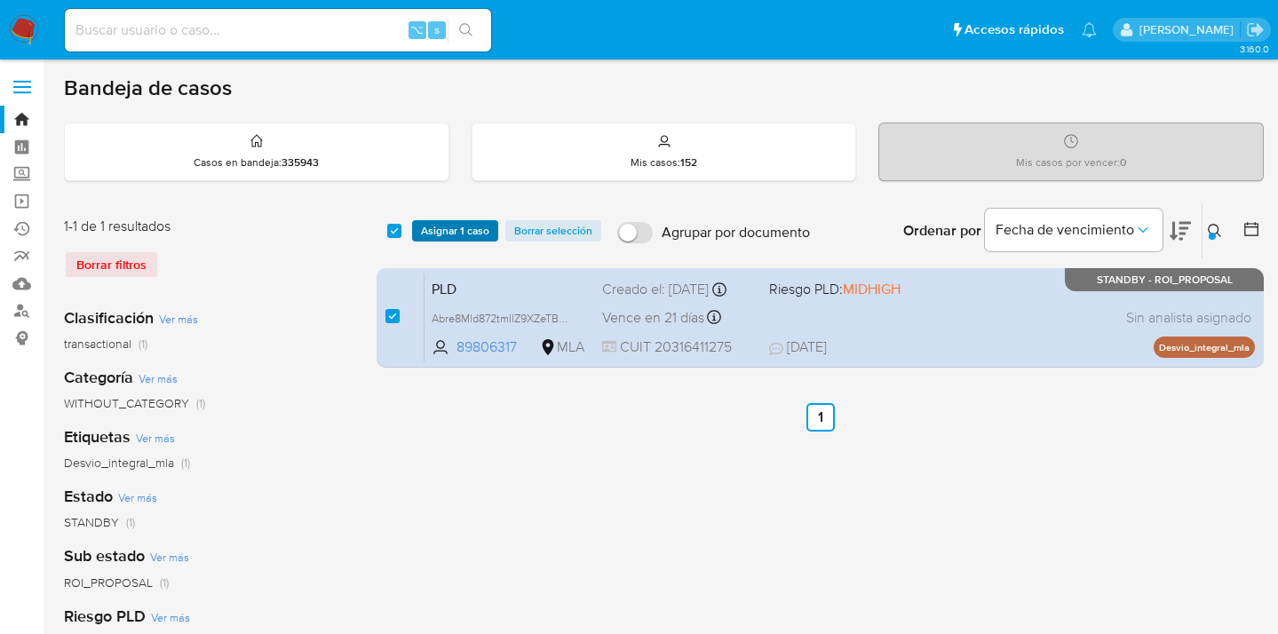
click at [426, 235] on span "Asignar 1 caso" at bounding box center [455, 231] width 68 height 18
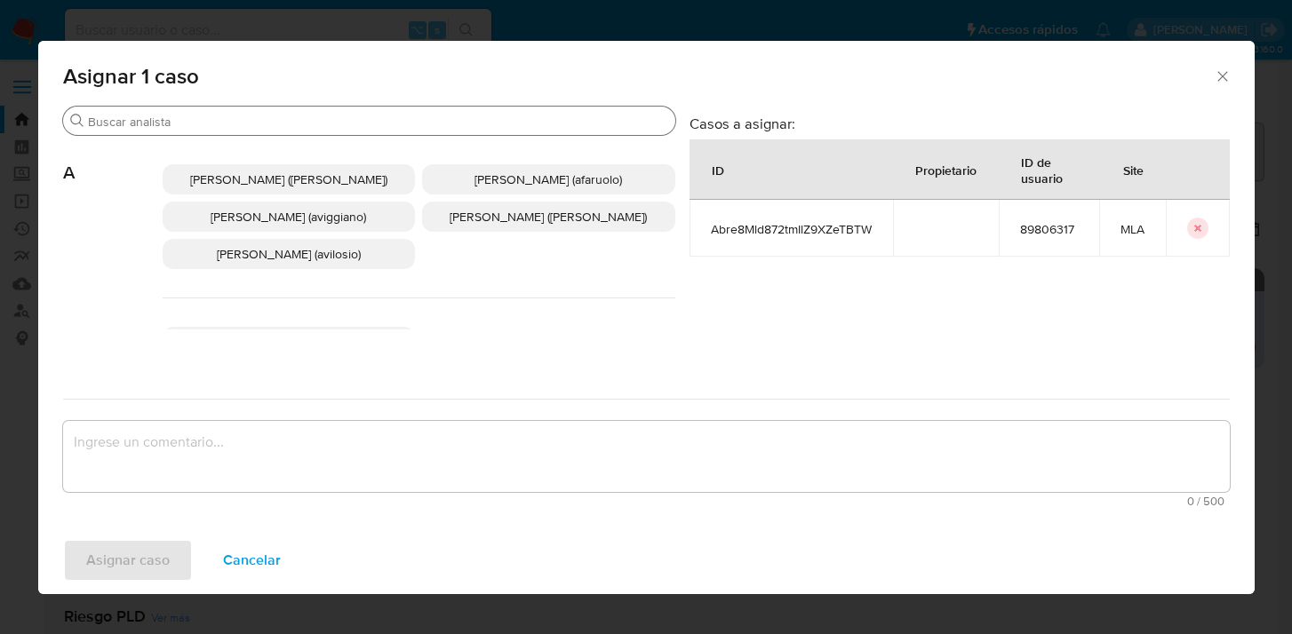
click at [385, 118] on input "Buscar" at bounding box center [378, 122] width 580 height 16
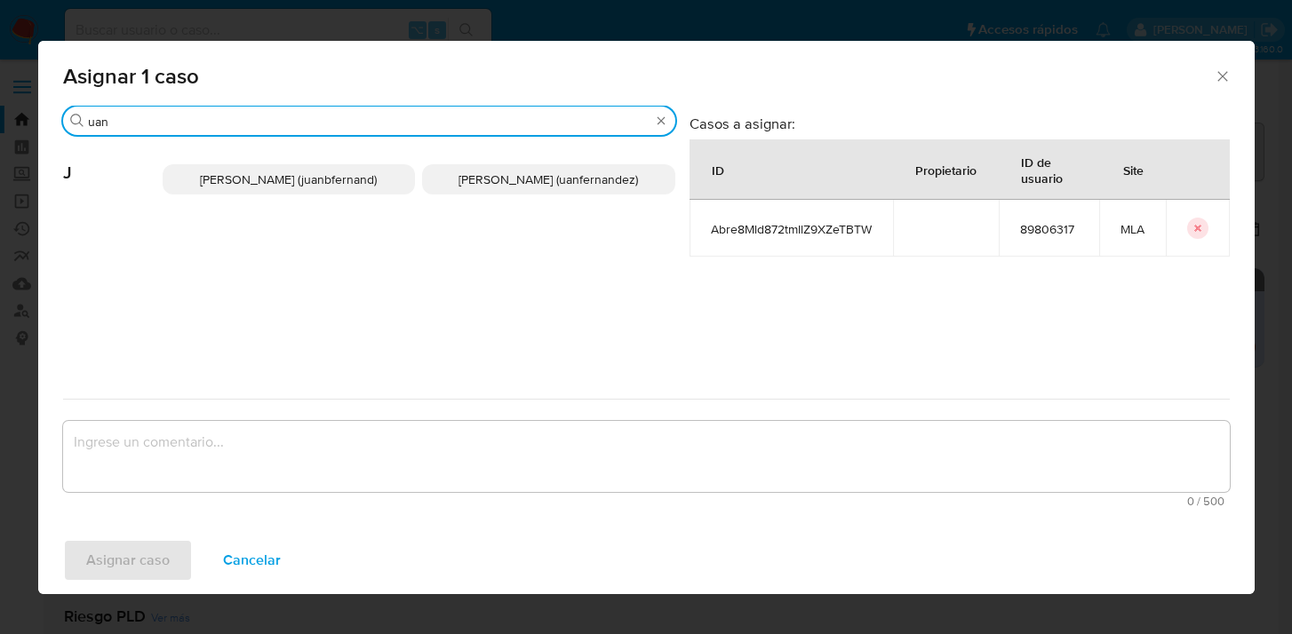
type input "uan"
click at [492, 171] on span "Juan Pablo Fernandez (uanfernandez)" at bounding box center [547, 180] width 179 height 18
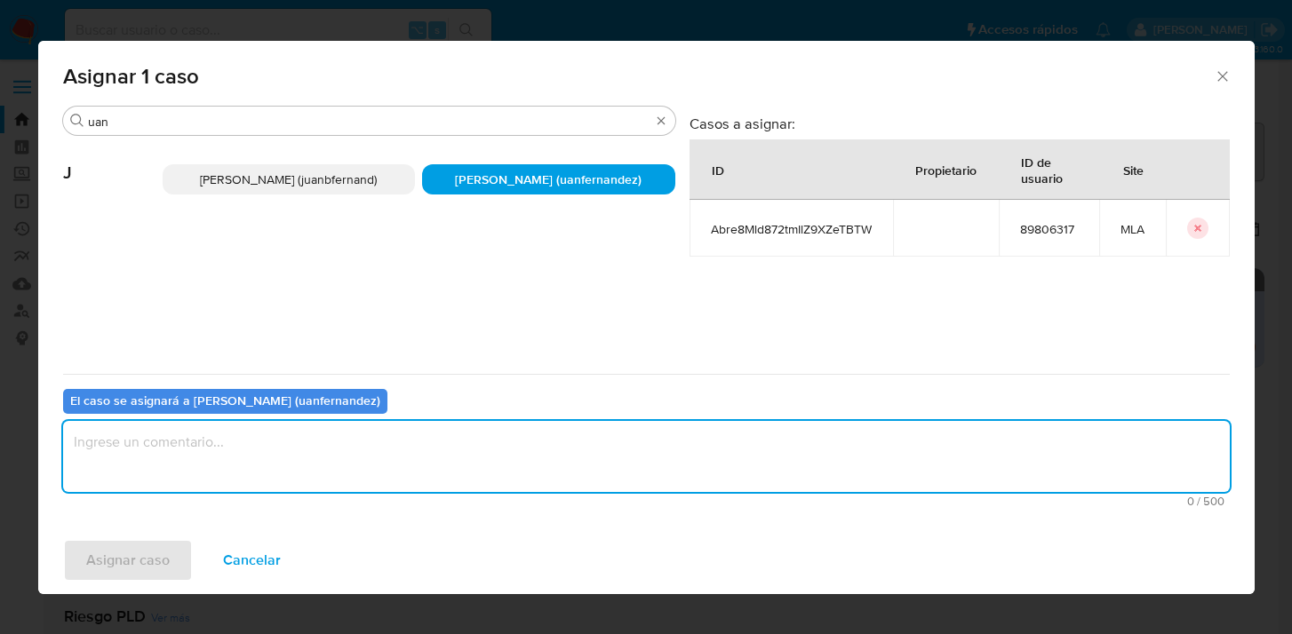
click at [499, 477] on textarea "assign-modal" at bounding box center [646, 456] width 1166 height 71
type textarea "asig"
click at [163, 557] on span "Asignar caso" at bounding box center [127, 560] width 83 height 39
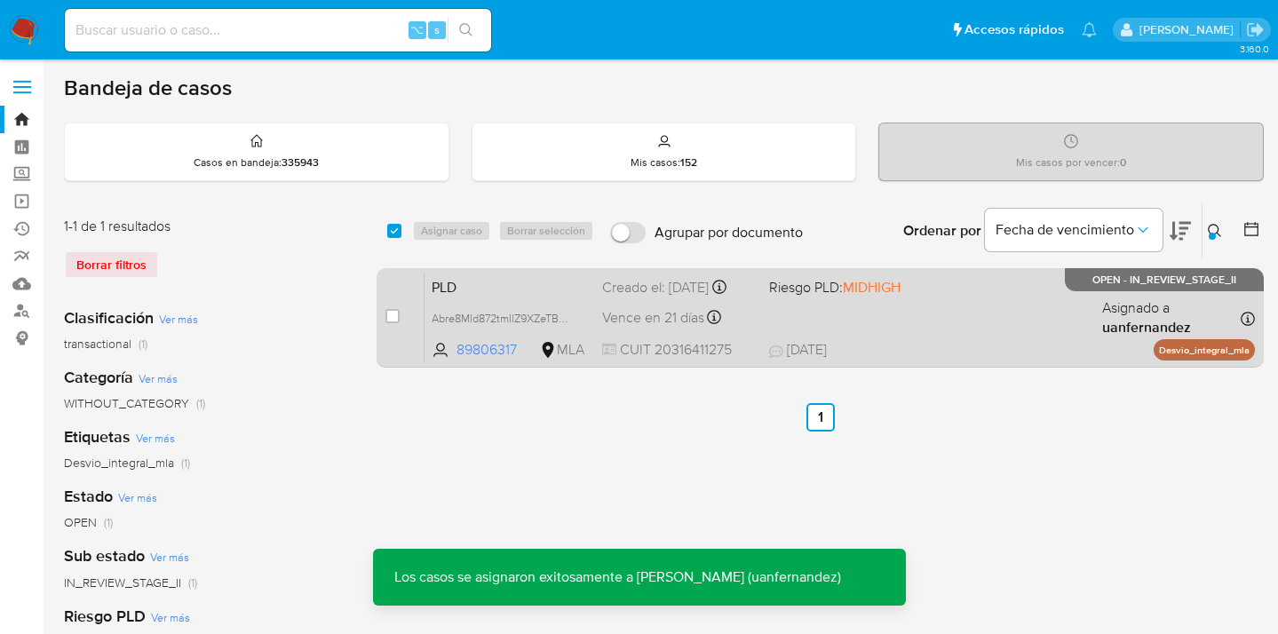
click at [979, 334] on div "PLD Abre8Mld872tmIlZ9XZeTBTW 89806317 MLA Riesgo PLD: MIDHIGH Creado el: 12/07/…" at bounding box center [840, 318] width 831 height 90
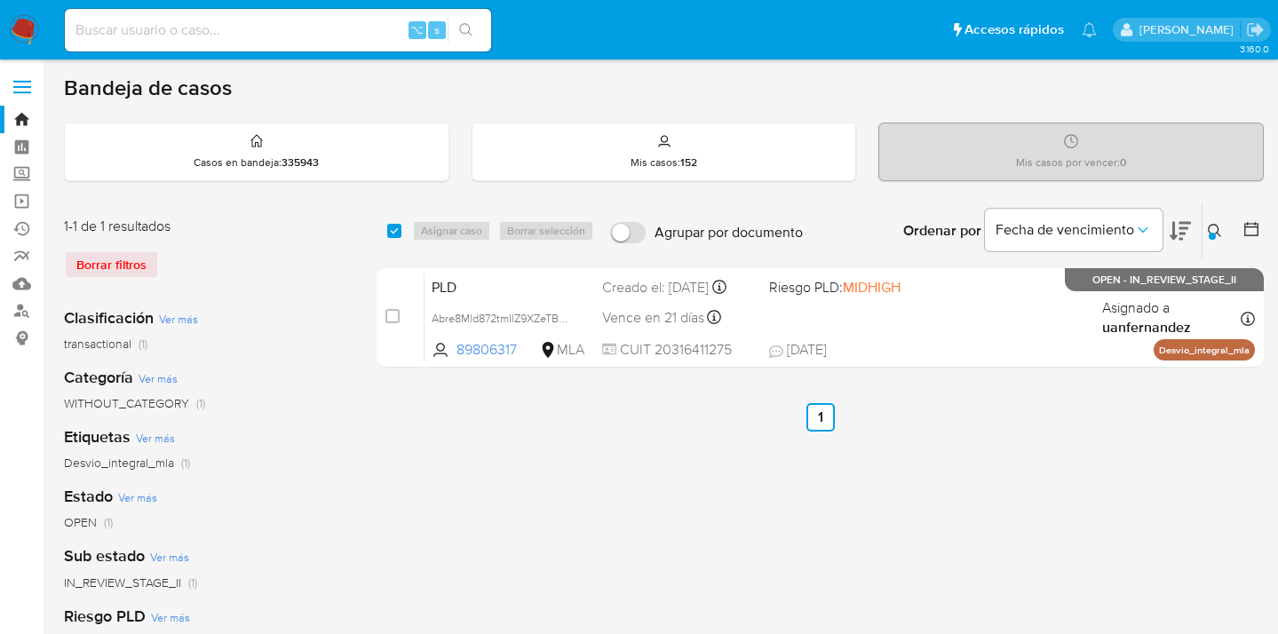
click at [1205, 228] on button at bounding box center [1217, 230] width 29 height 21
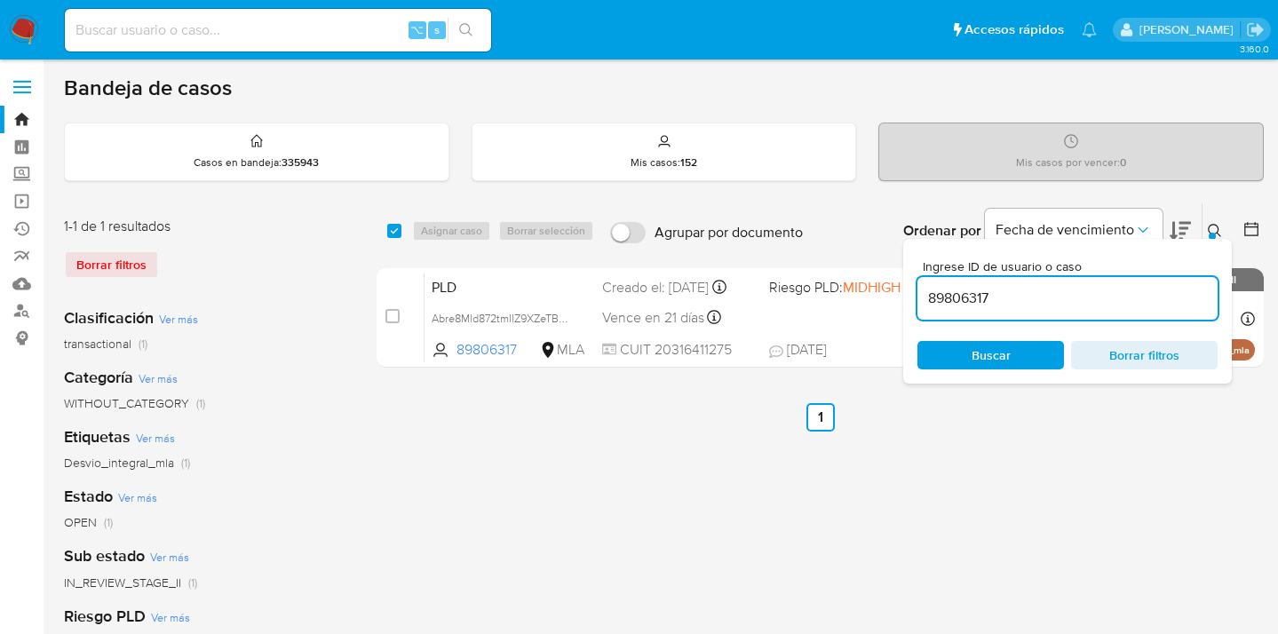
click at [990, 370] on div "Ingrese ID de usuario o caso 89806317 Buscar Borrar filtros" at bounding box center [1067, 311] width 329 height 145
click at [1019, 361] on span "Buscar" at bounding box center [991, 355] width 122 height 25
click at [1217, 231] on icon at bounding box center [1214, 230] width 13 height 13
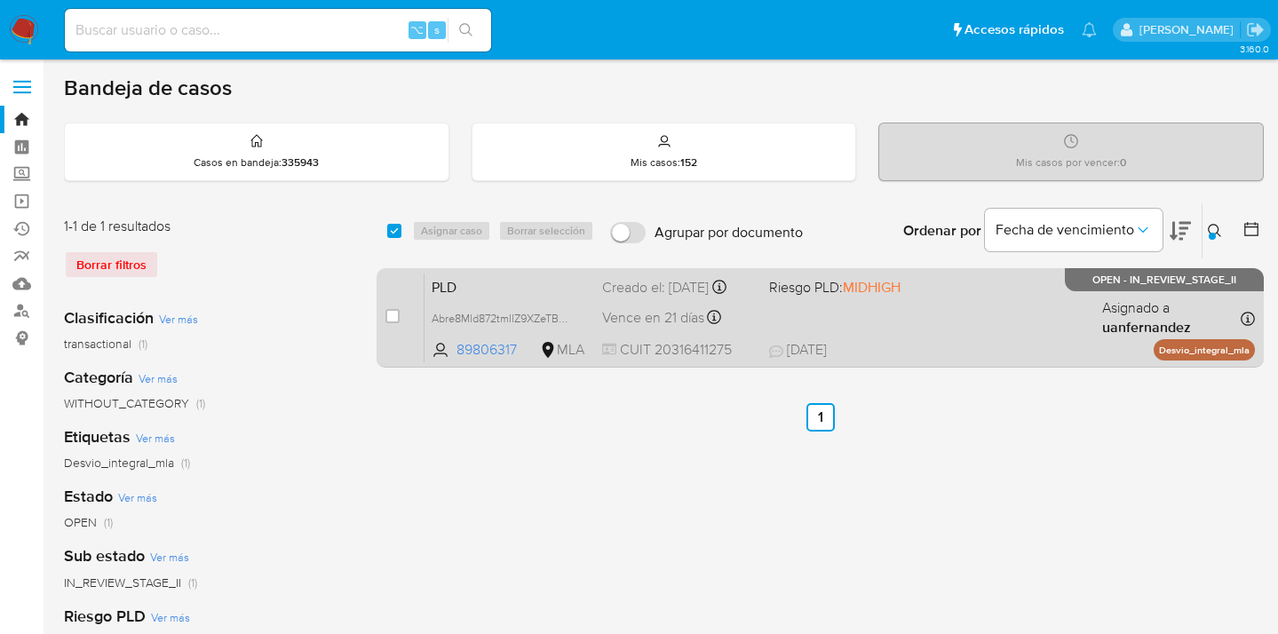
click at [993, 332] on div "PLD Abre8Mld872tmIlZ9XZeTBTW 89806317 MLA Riesgo PLD: MIDHIGH Creado el: 12/07/…" at bounding box center [840, 318] width 831 height 90
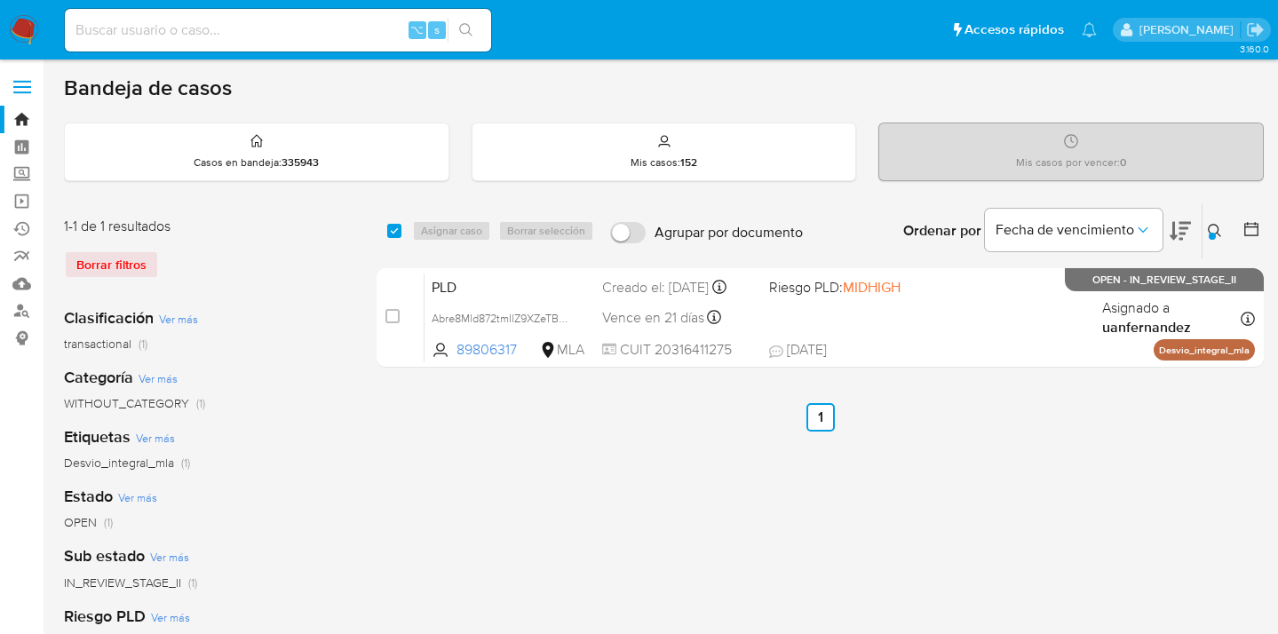
click at [1214, 230] on icon at bounding box center [1215, 231] width 14 height 14
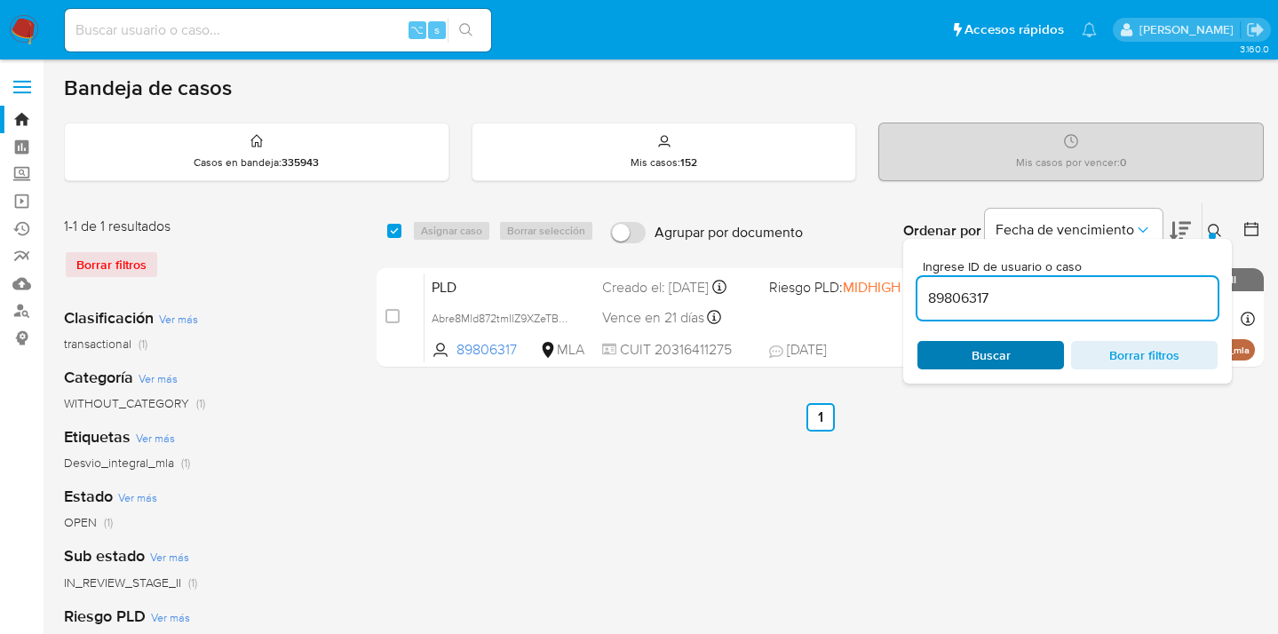
drag, startPoint x: 1025, startPoint y: 355, endPoint x: 1042, endPoint y: 340, distance: 22.6
click at [1024, 355] on span "Buscar" at bounding box center [991, 355] width 122 height 25
click at [1215, 228] on icon at bounding box center [1215, 231] width 14 height 14
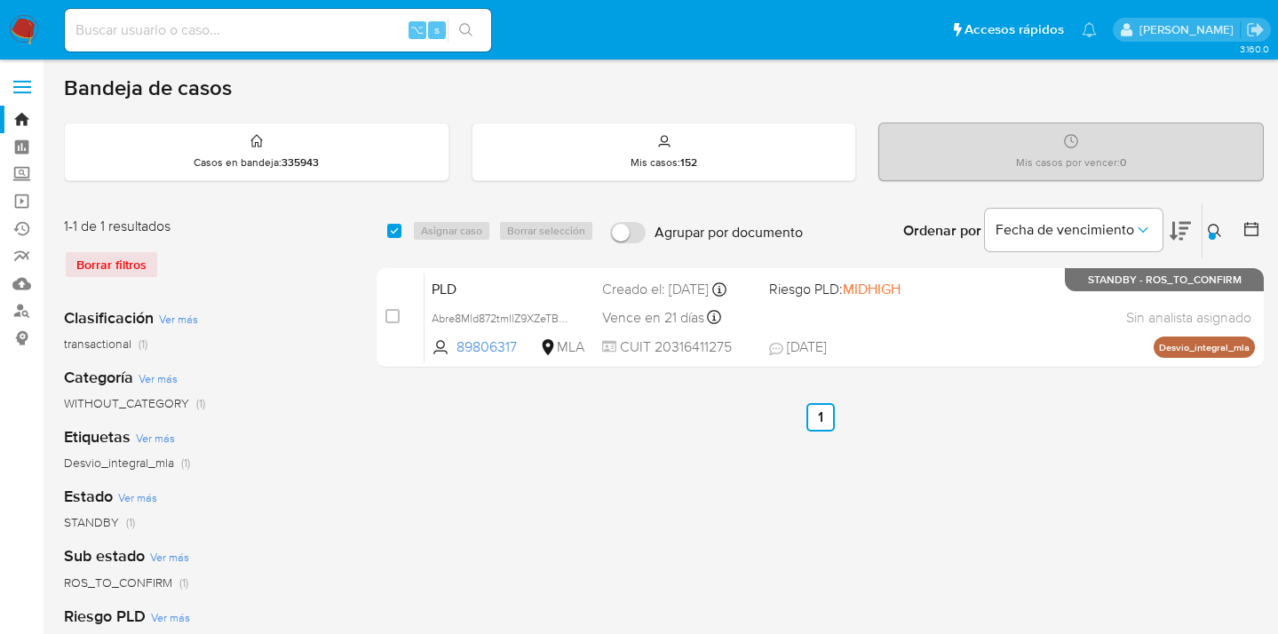
click at [1216, 227] on icon at bounding box center [1215, 231] width 14 height 14
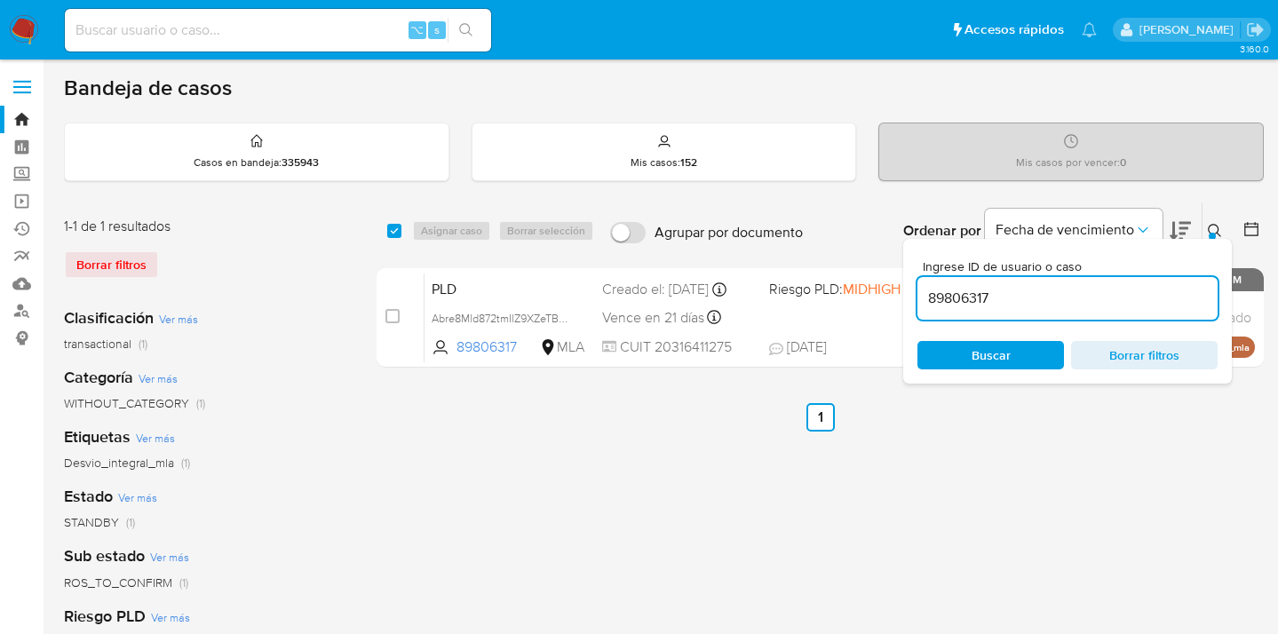
drag, startPoint x: 1078, startPoint y: 296, endPoint x: 914, endPoint y: 291, distance: 164.4
click at [918, 292] on input "89806317" at bounding box center [1068, 298] width 300 height 23
type input "40566692"
click at [1215, 228] on icon at bounding box center [1215, 231] width 14 height 14
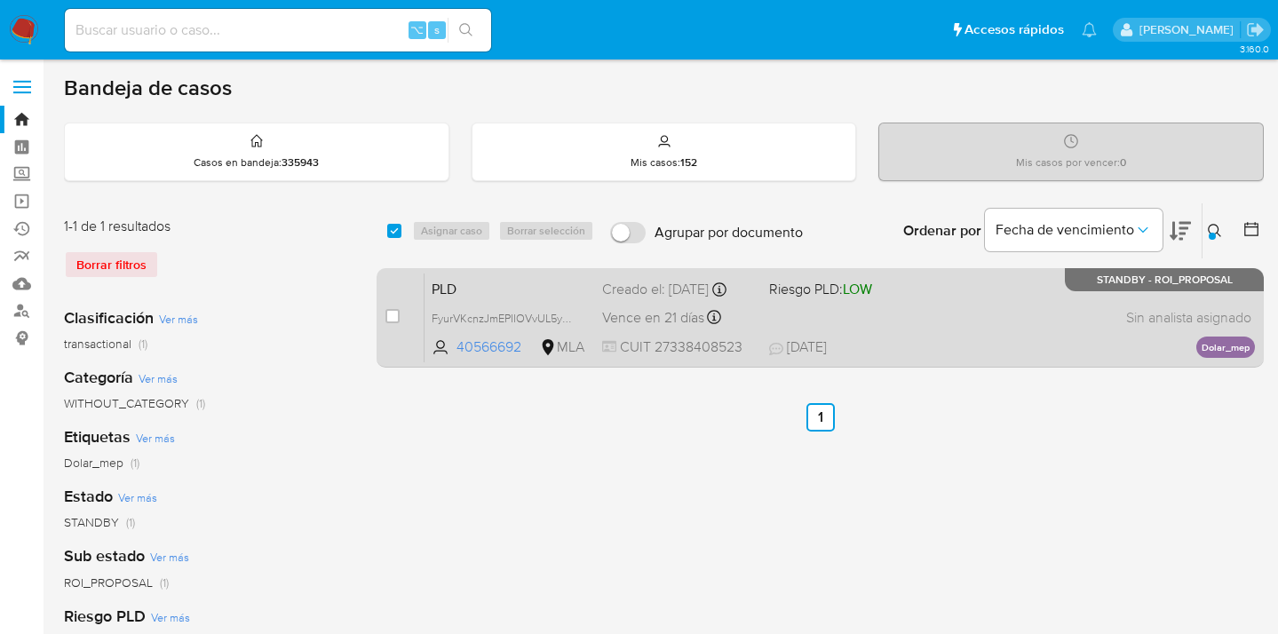
click at [1039, 322] on div "PLD FyurVKcnzJmEPIIOVvUL5yPu 40566692 MLA Riesgo PLD: LOW Creado el: 12/07/2025…" at bounding box center [840, 318] width 831 height 90
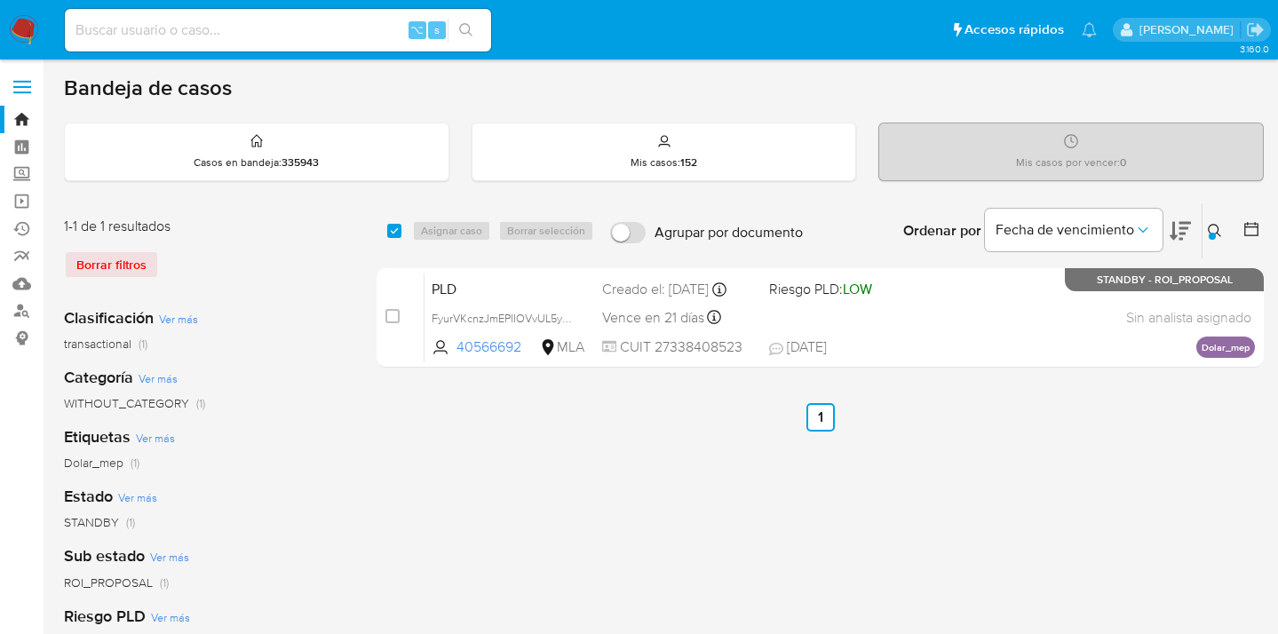
drag, startPoint x: 394, startPoint y: 227, endPoint x: 412, endPoint y: 225, distance: 18.8
click at [394, 227] on input "checkbox" at bounding box center [394, 231] width 14 height 14
checkbox input "true"
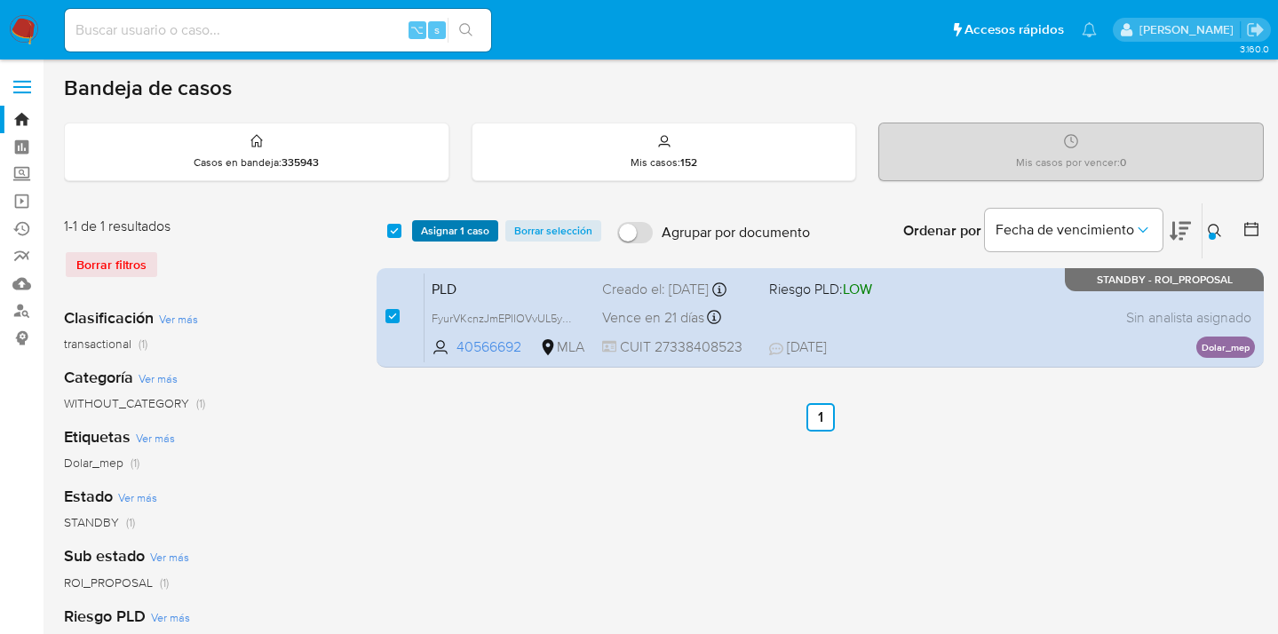
click at [433, 222] on span "Asignar 1 caso" at bounding box center [455, 231] width 68 height 18
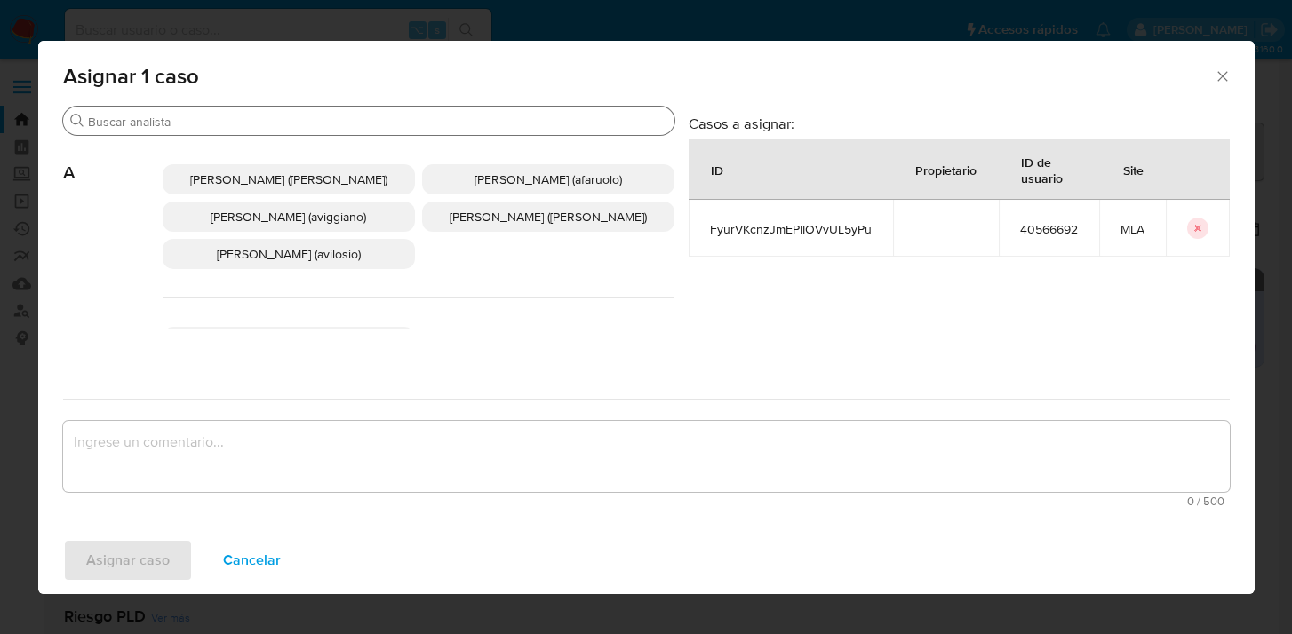
click at [373, 125] on input "Buscar" at bounding box center [377, 122] width 579 height 16
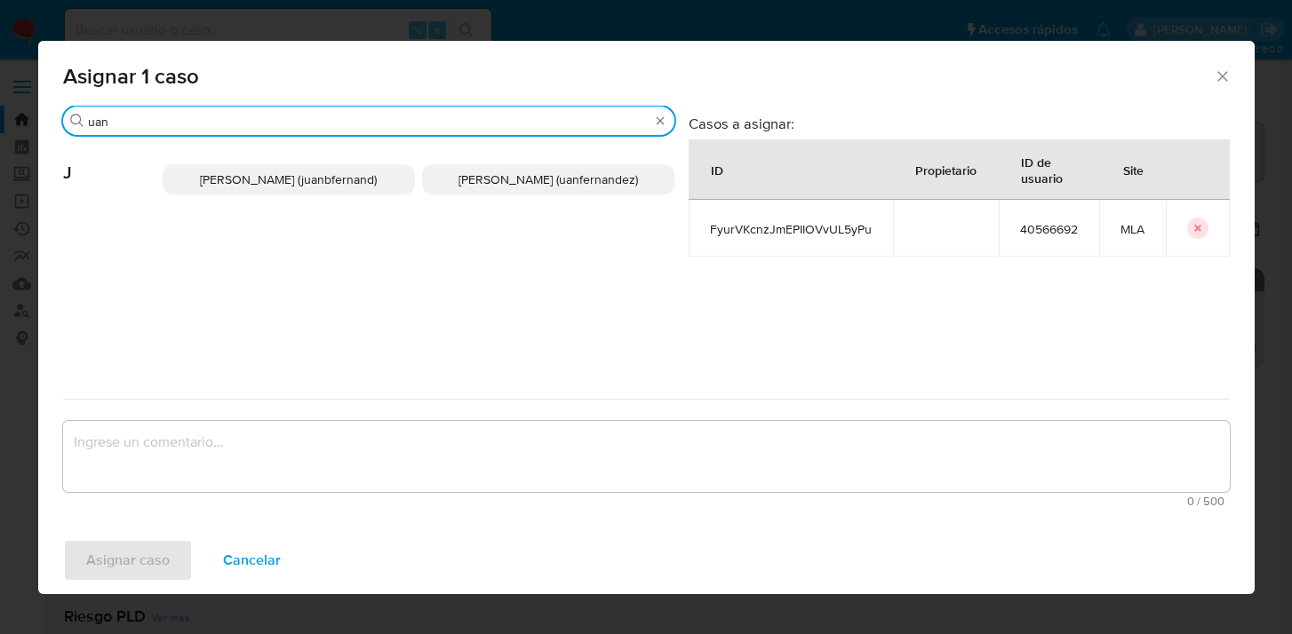
type input "uan"
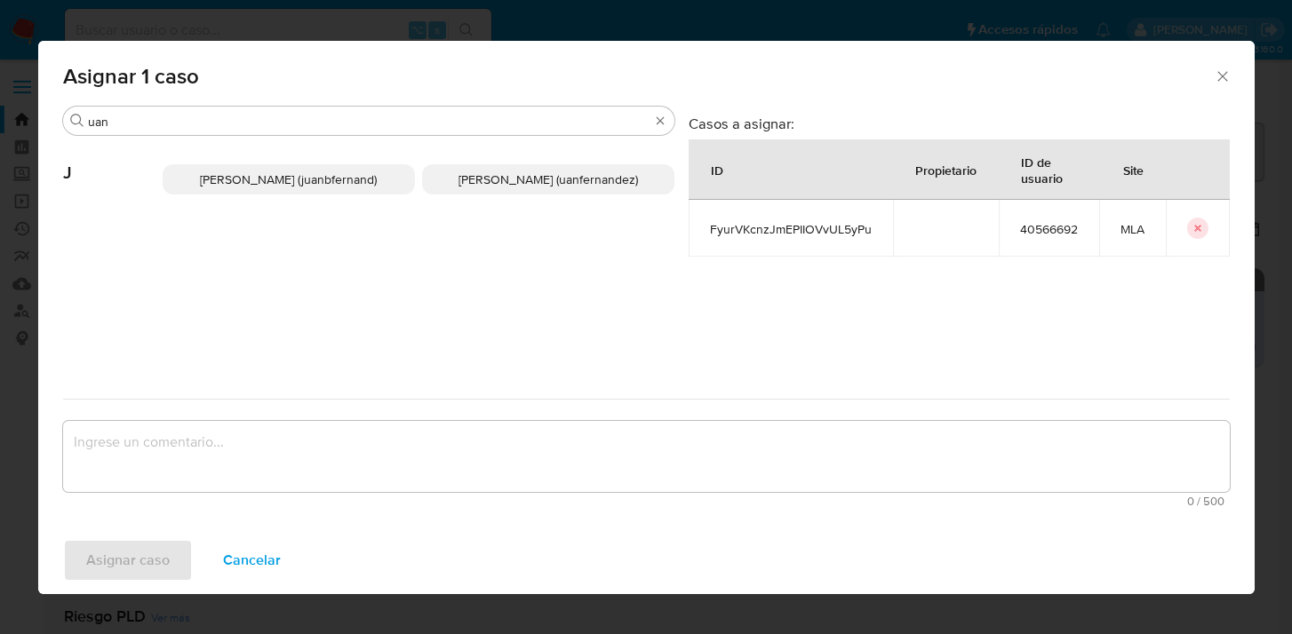
click at [501, 179] on span "Juan Pablo Fernandez (uanfernandez)" at bounding box center [547, 180] width 179 height 18
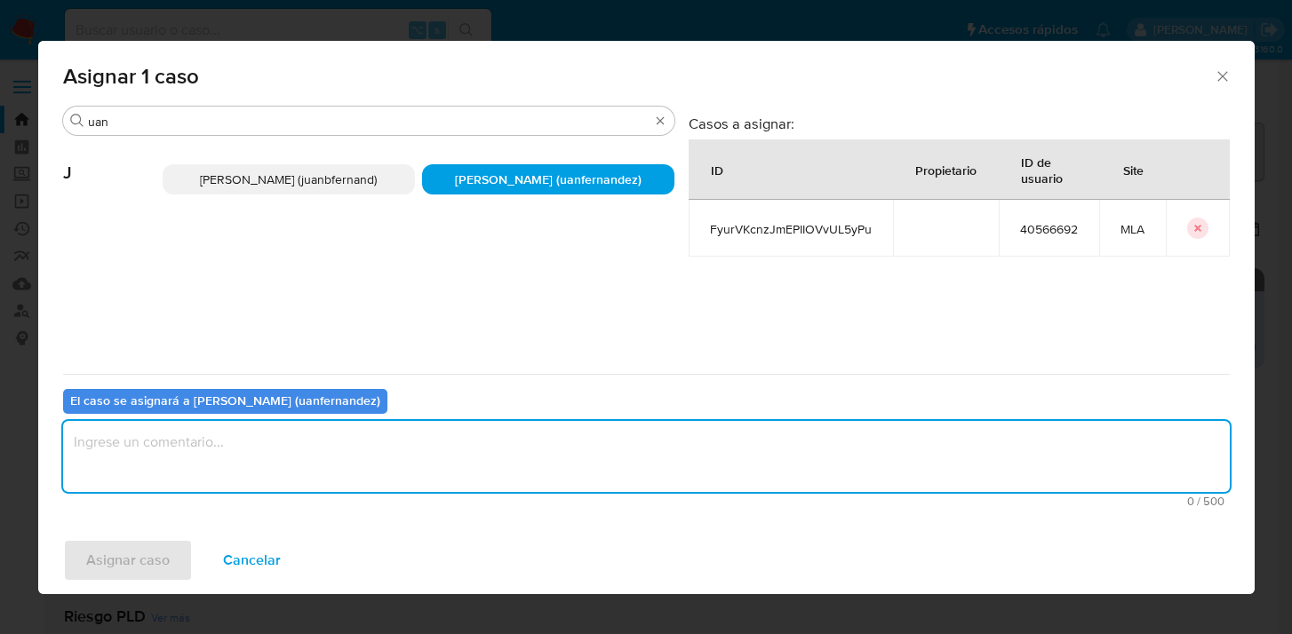
click at [425, 448] on textarea "assign-modal" at bounding box center [646, 456] width 1166 height 71
type textarea "asig"
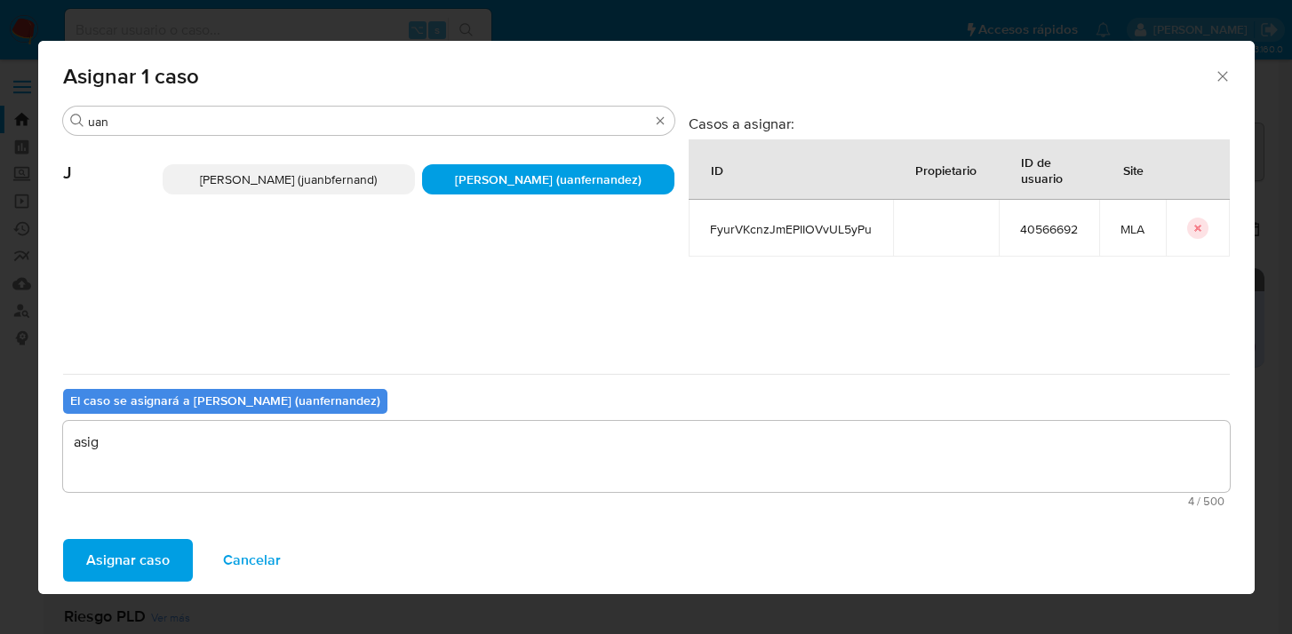
click at [133, 574] on span "Asignar caso" at bounding box center [127, 560] width 83 height 39
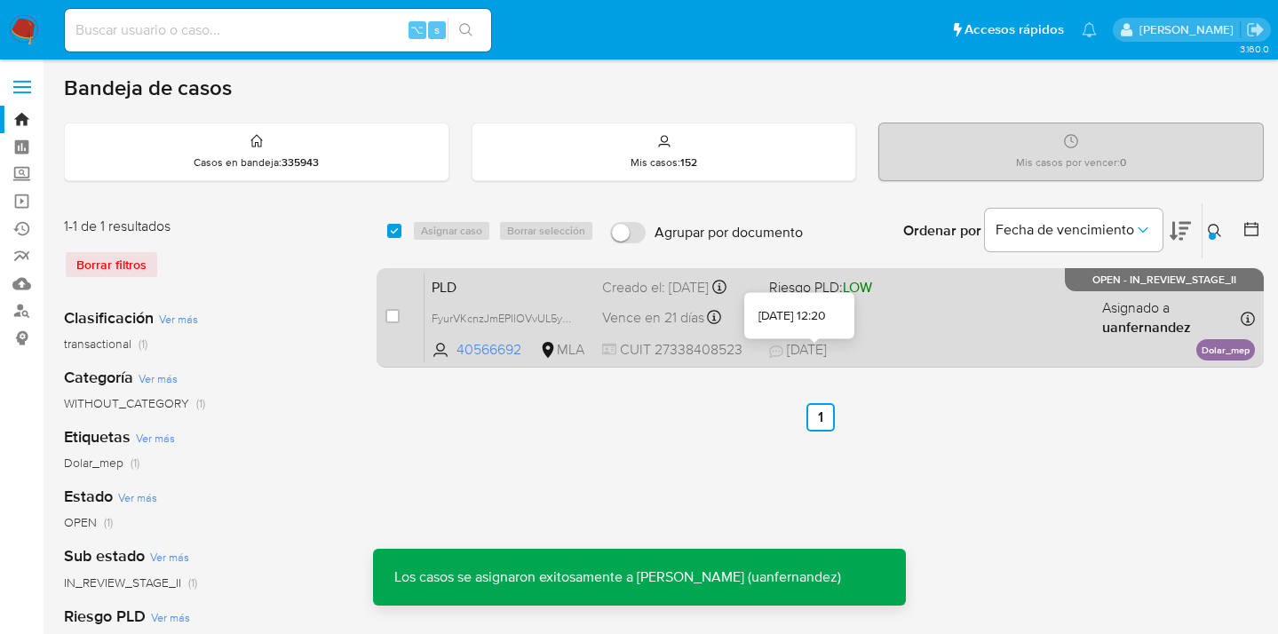
click at [1026, 317] on div "PLD FyurVKcnzJmEPIIOVvUL5yPu 40566692 MLA Riesgo PLD: LOW Creado el: 12/07/2025…" at bounding box center [840, 318] width 831 height 90
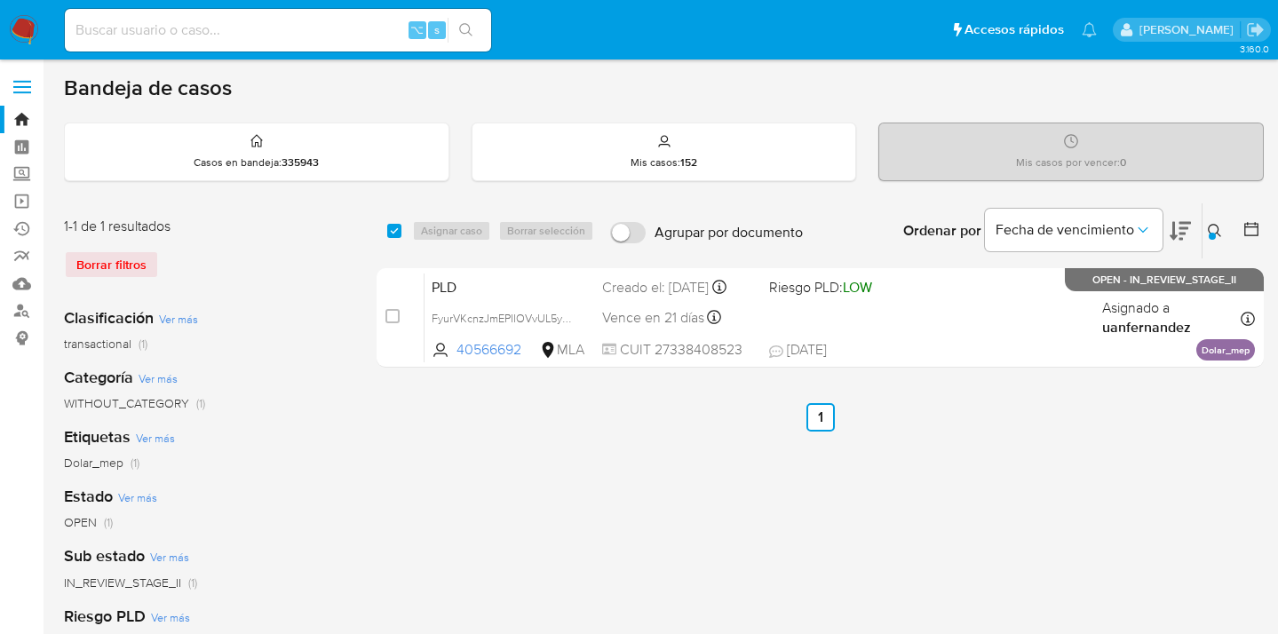
drag, startPoint x: 1212, startPoint y: 229, endPoint x: 1127, endPoint y: 281, distance: 99.6
click at [1211, 229] on icon at bounding box center [1215, 231] width 14 height 14
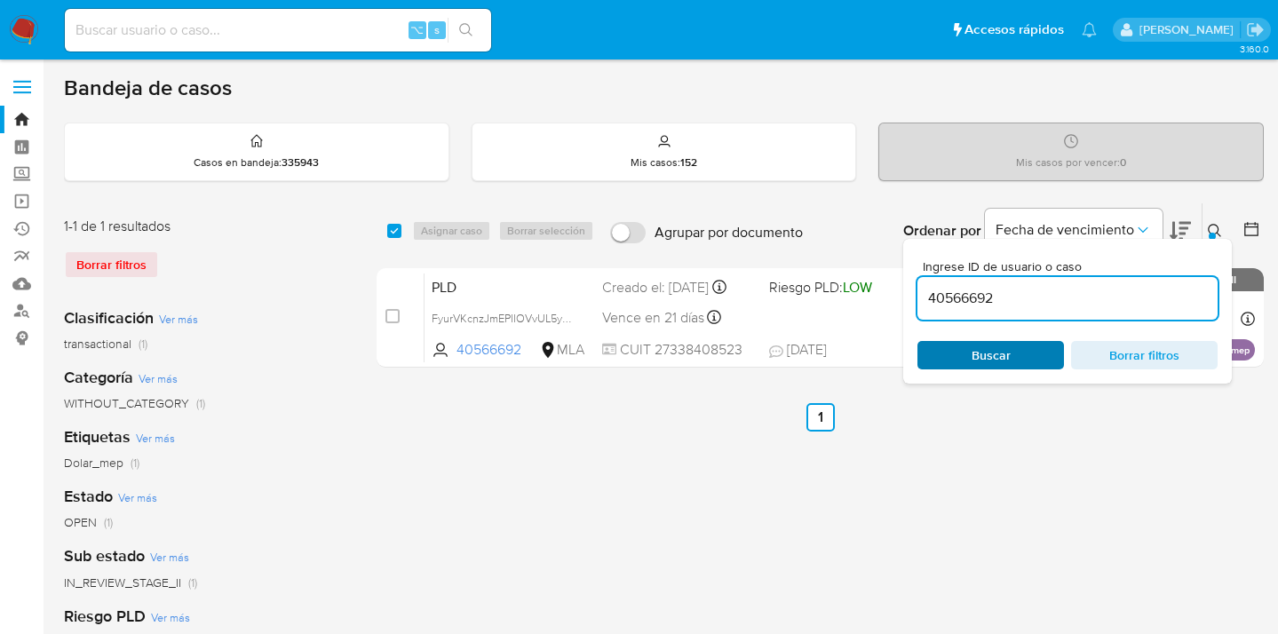
click at [996, 359] on span "Buscar" at bounding box center [991, 355] width 39 height 28
click at [1216, 226] on icon at bounding box center [1215, 231] width 14 height 14
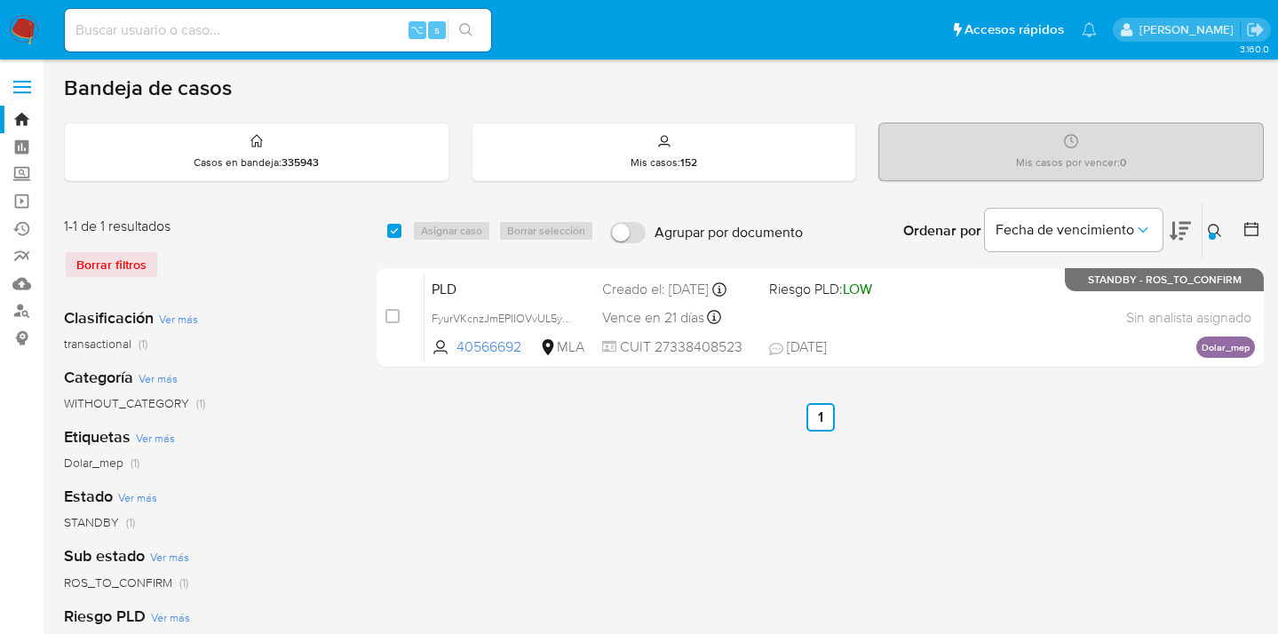
click at [1216, 227] on icon at bounding box center [1215, 231] width 14 height 14
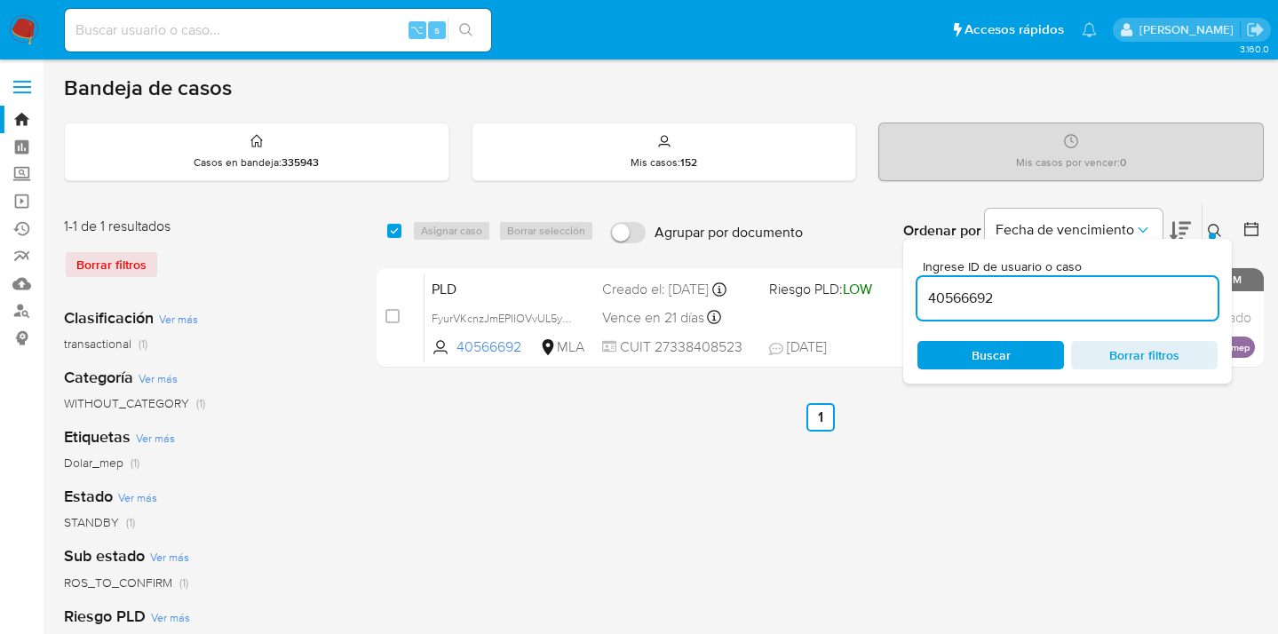
drag, startPoint x: 1022, startPoint y: 291, endPoint x: 919, endPoint y: 291, distance: 103.0
click at [918, 292] on input "40566692" at bounding box center [1068, 298] width 300 height 23
type input "7022637"
click at [1216, 225] on icon at bounding box center [1215, 231] width 14 height 14
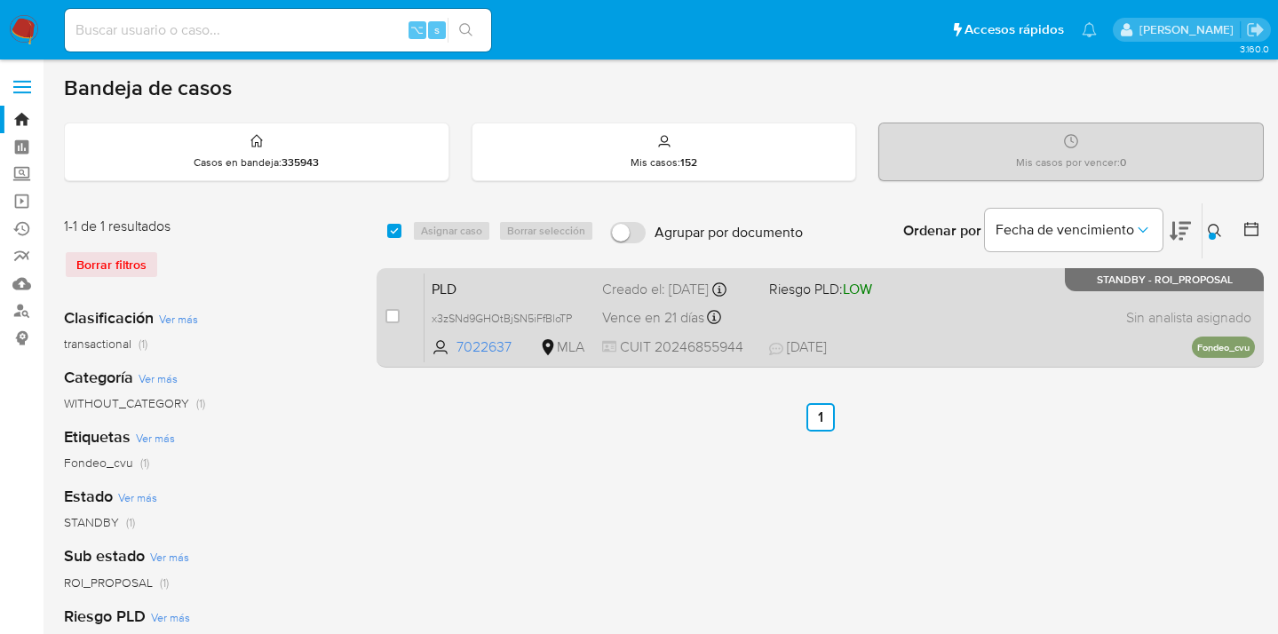
click at [970, 310] on div "PLD x3zSNd9GHOtBjSN5iFfBloTP 7022637 MLA Riesgo PLD: LOW Creado el: 12/07/2025 …" at bounding box center [840, 318] width 831 height 90
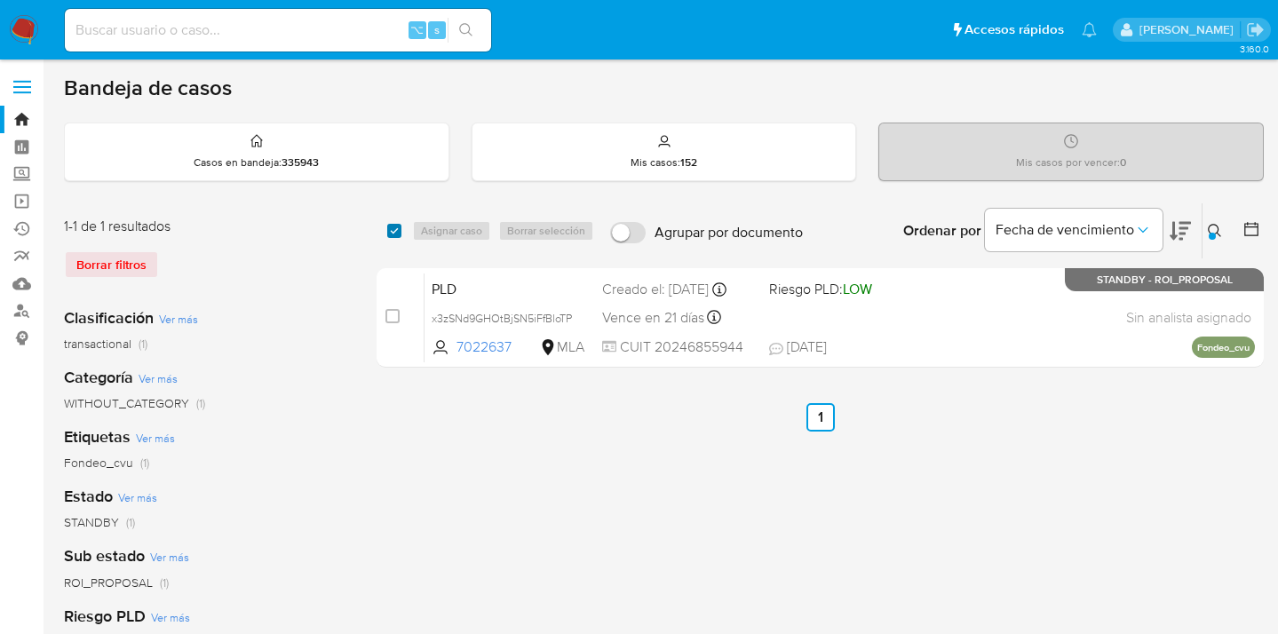
click at [397, 226] on input "checkbox" at bounding box center [394, 231] width 14 height 14
checkbox input "true"
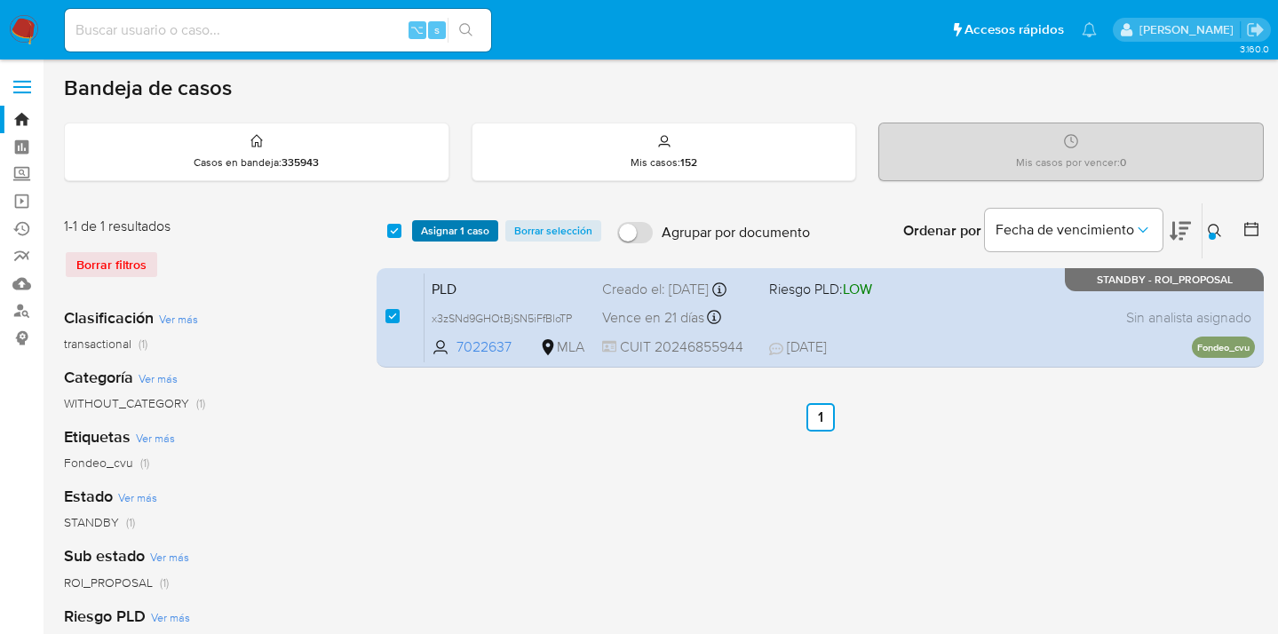
click at [456, 225] on span "Asignar 1 caso" at bounding box center [455, 231] width 68 height 18
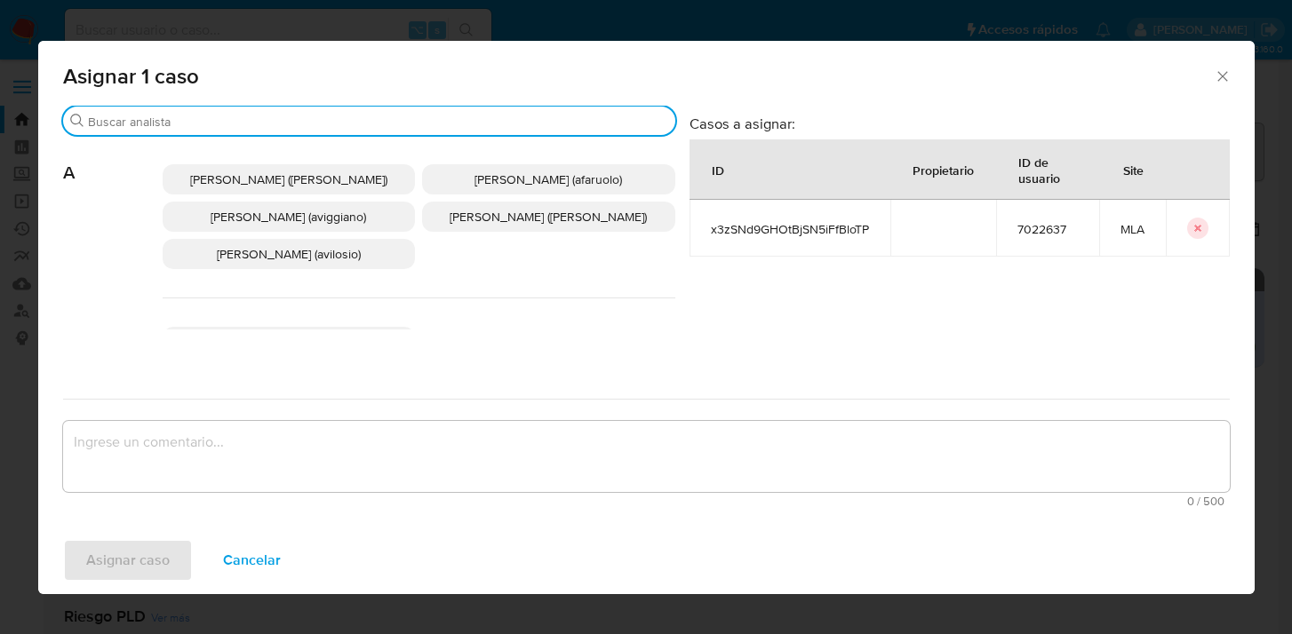
click at [370, 124] on input "Buscar" at bounding box center [378, 122] width 580 height 16
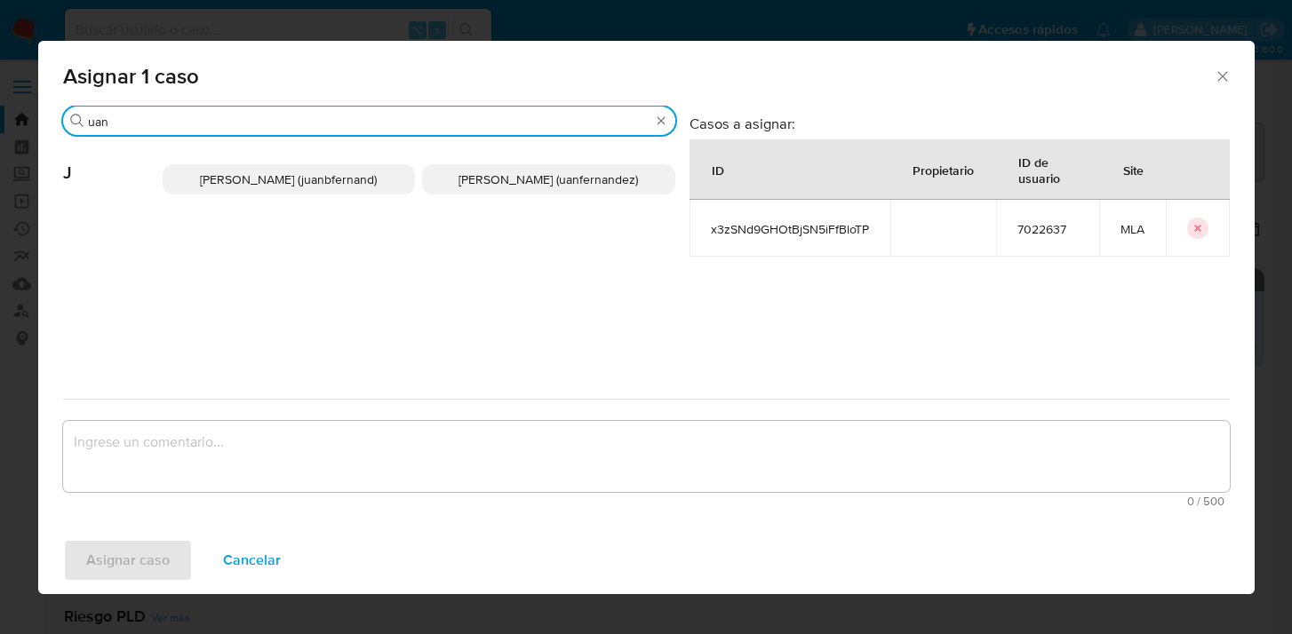
type input "uan"
click at [497, 171] on span "Juan Pablo Fernandez (uanfernandez)" at bounding box center [547, 180] width 179 height 18
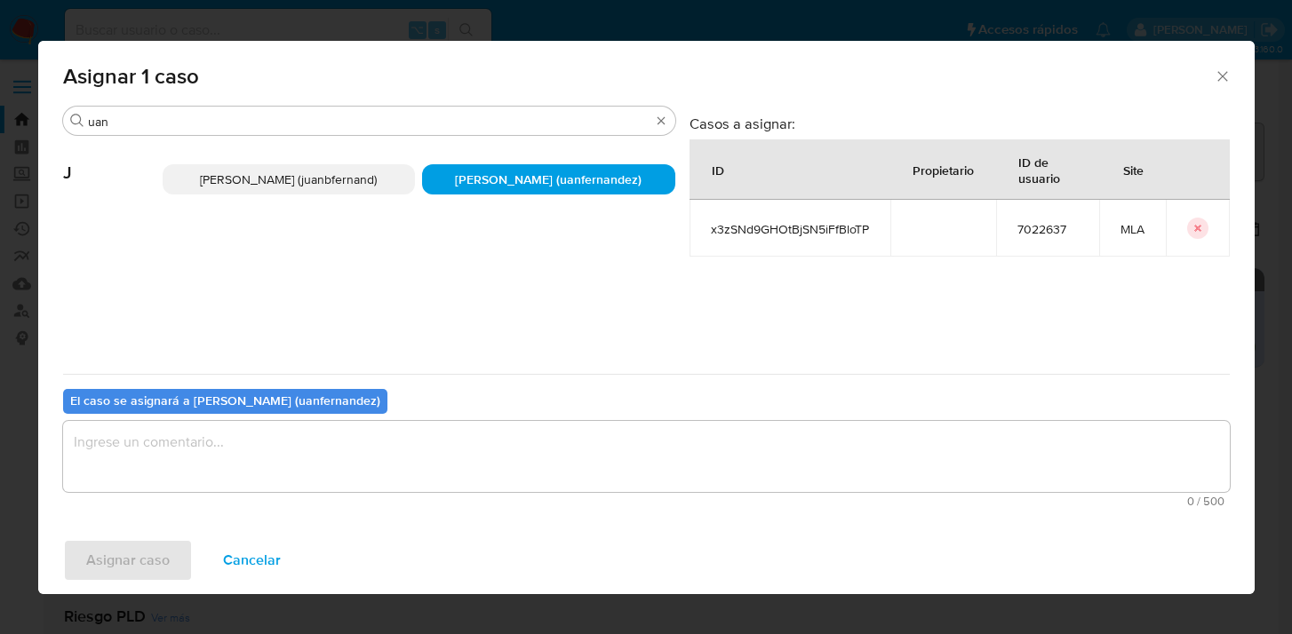
click at [445, 457] on textarea "assign-modal" at bounding box center [646, 456] width 1166 height 71
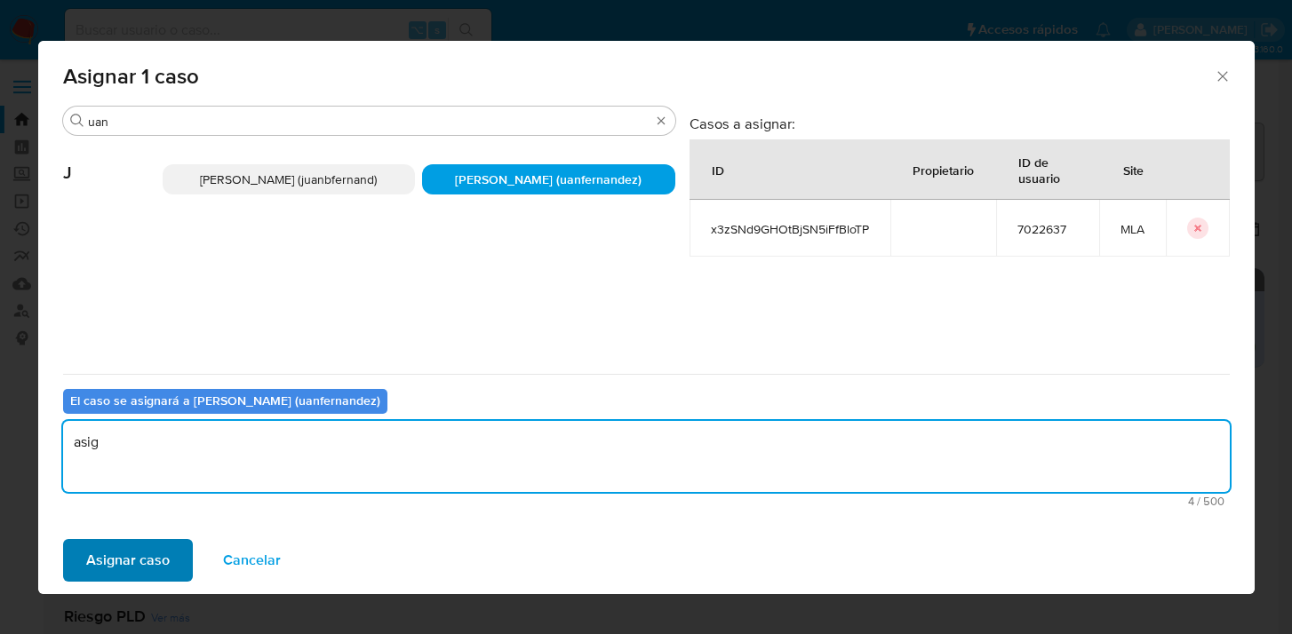
type textarea "asig"
click at [151, 553] on span "Asignar caso" at bounding box center [127, 560] width 83 height 39
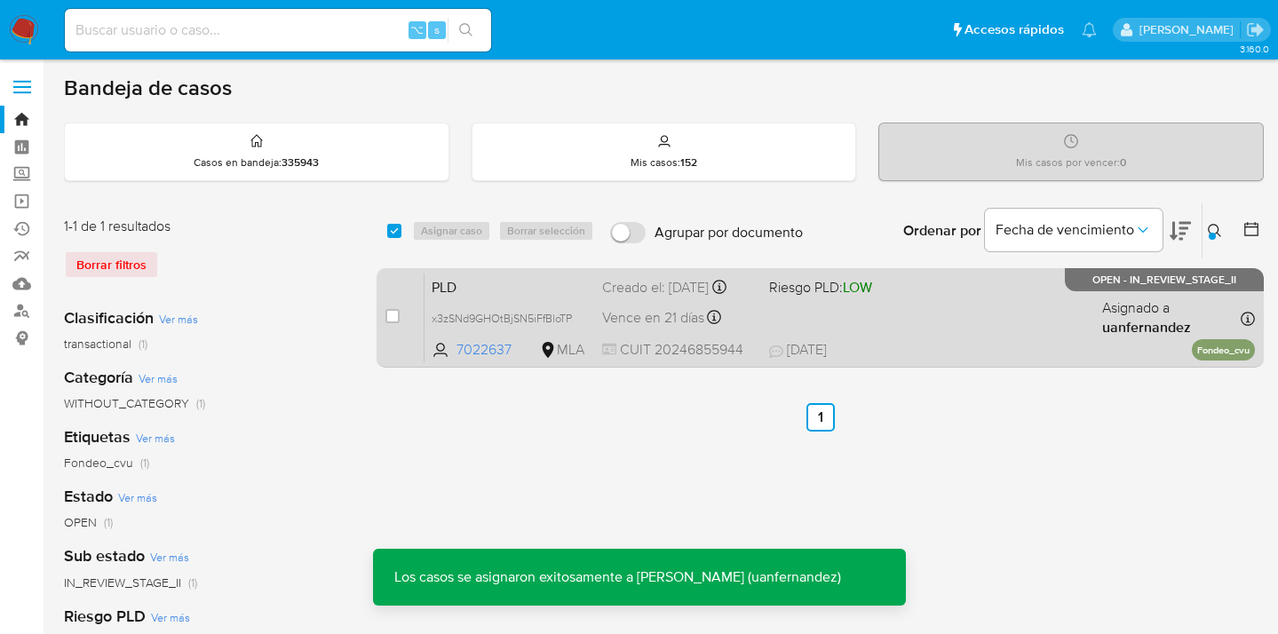
click at [902, 328] on div "PLD x3zSNd9GHOtBjSN5iFfBloTP 7022637 MLA Riesgo PLD: LOW Creado el: 12/07/2025 …" at bounding box center [840, 318] width 831 height 90
click at [0, 0] on div "Pausado Ver notificaciones ⌥ s Accesos rápidos Presiona las siguientes teclas p…" at bounding box center [639, 528] width 1278 height 1057
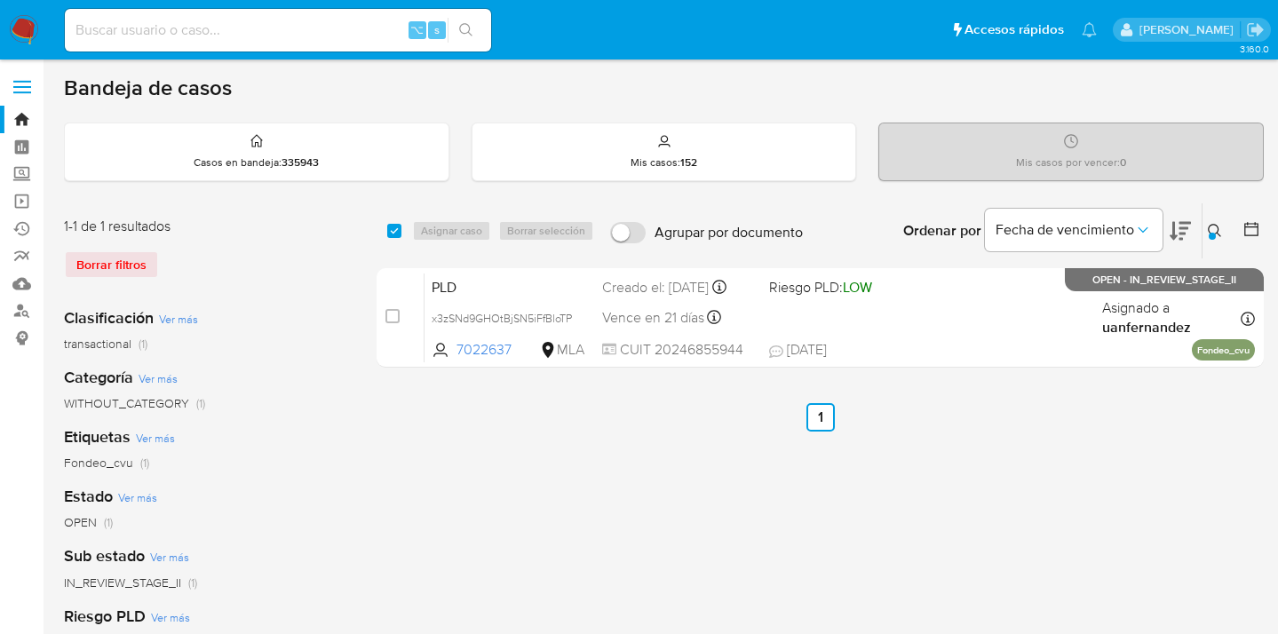
drag, startPoint x: 1215, startPoint y: 228, endPoint x: 1113, endPoint y: 296, distance: 122.4
click at [1215, 228] on icon at bounding box center [1215, 231] width 14 height 14
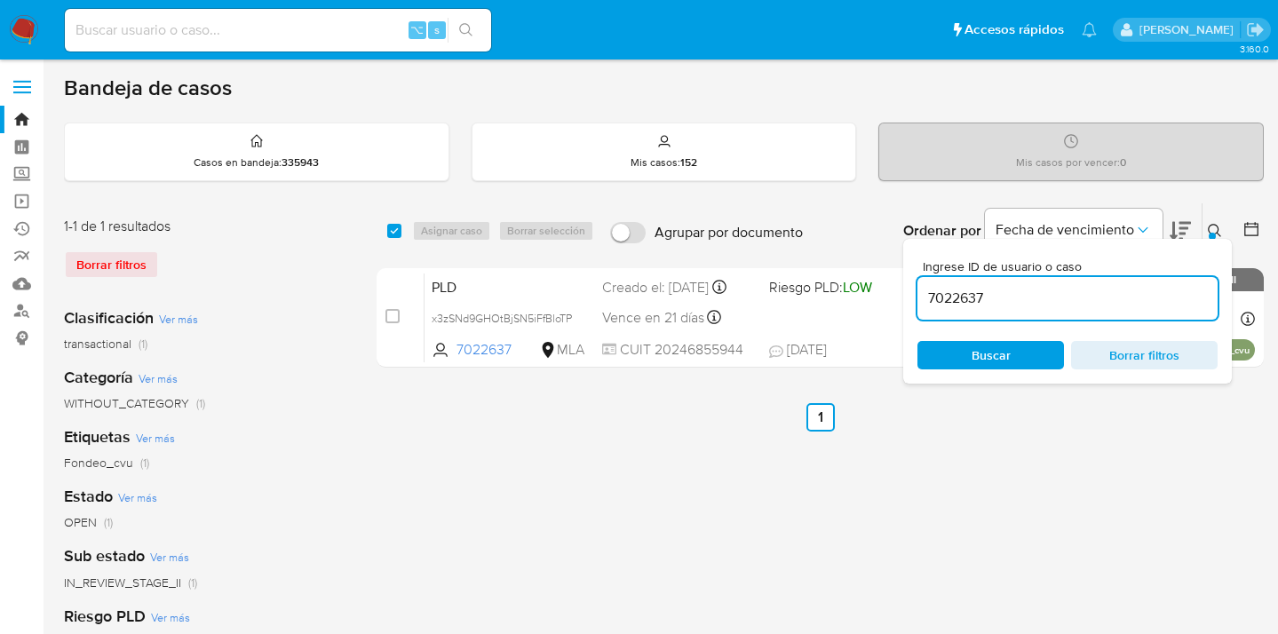
drag, startPoint x: 963, startPoint y: 292, endPoint x: 924, endPoint y: 291, distance: 39.1
click at [923, 290] on input "7022637" at bounding box center [1068, 298] width 300 height 23
type input "52806044"
click at [1215, 225] on icon at bounding box center [1215, 231] width 14 height 14
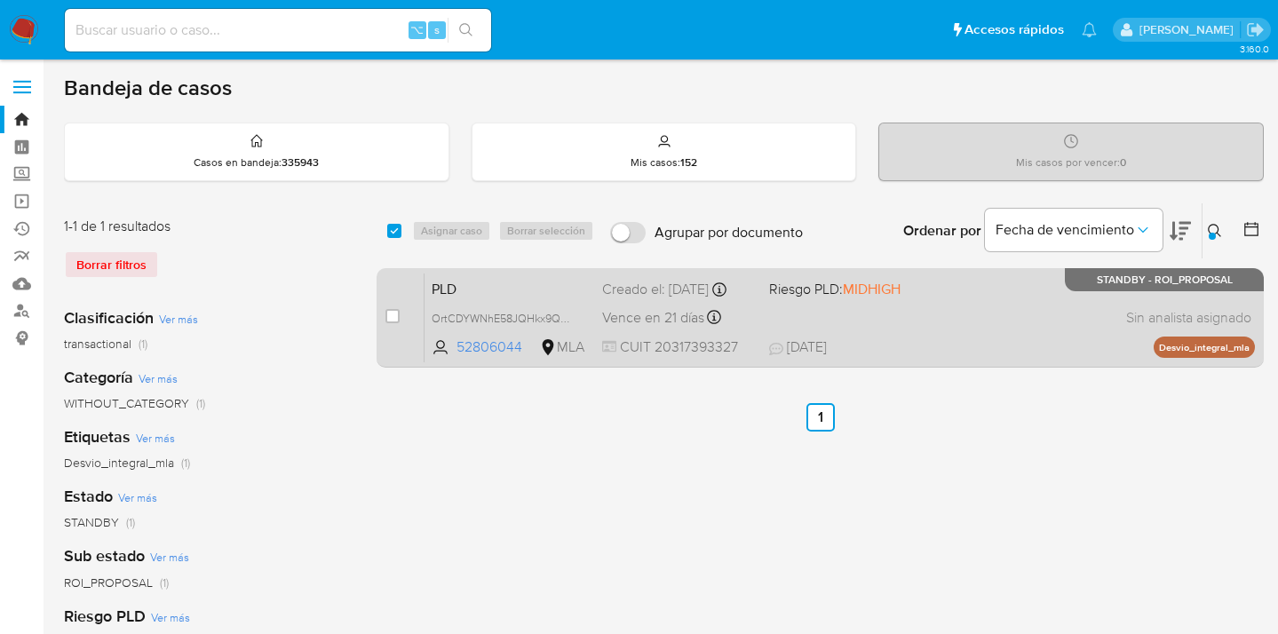
click at [1055, 323] on div "PLD OrtCDYWNhE58JQHkx9QA1kha 52806044 MLA Riesgo PLD: MIDHIGH Creado el: 12/07/…" at bounding box center [840, 318] width 831 height 90
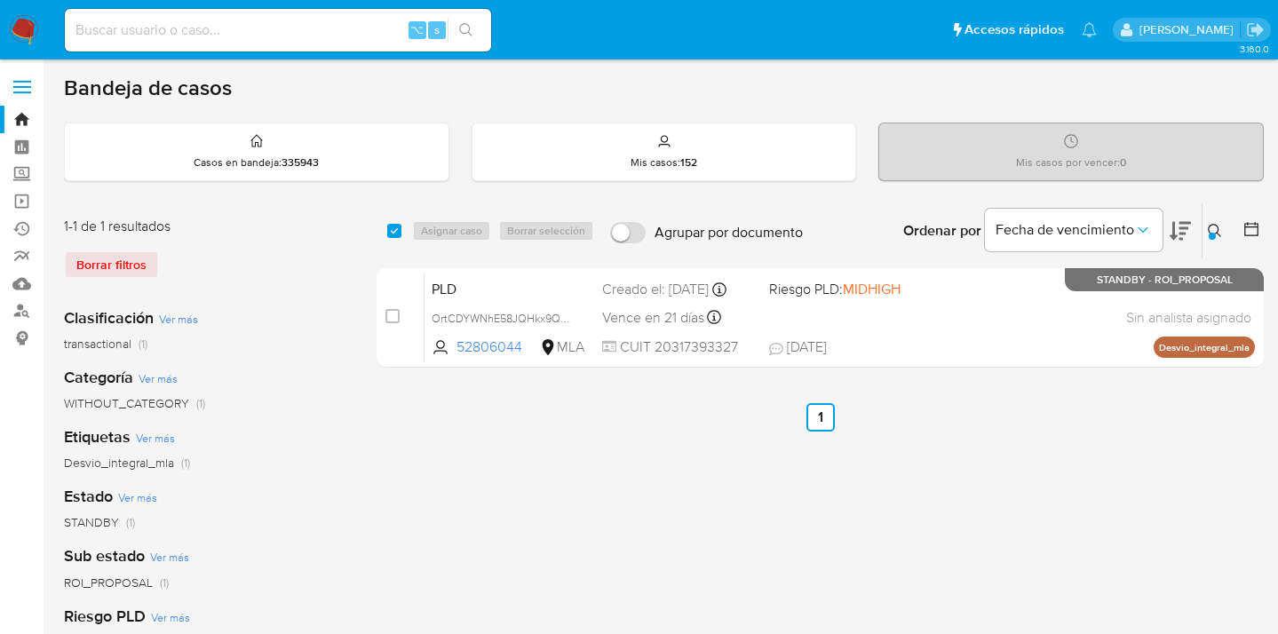
drag, startPoint x: 390, startPoint y: 231, endPoint x: 401, endPoint y: 229, distance: 11.7
click at [391, 231] on input "checkbox" at bounding box center [394, 231] width 14 height 14
checkbox input "true"
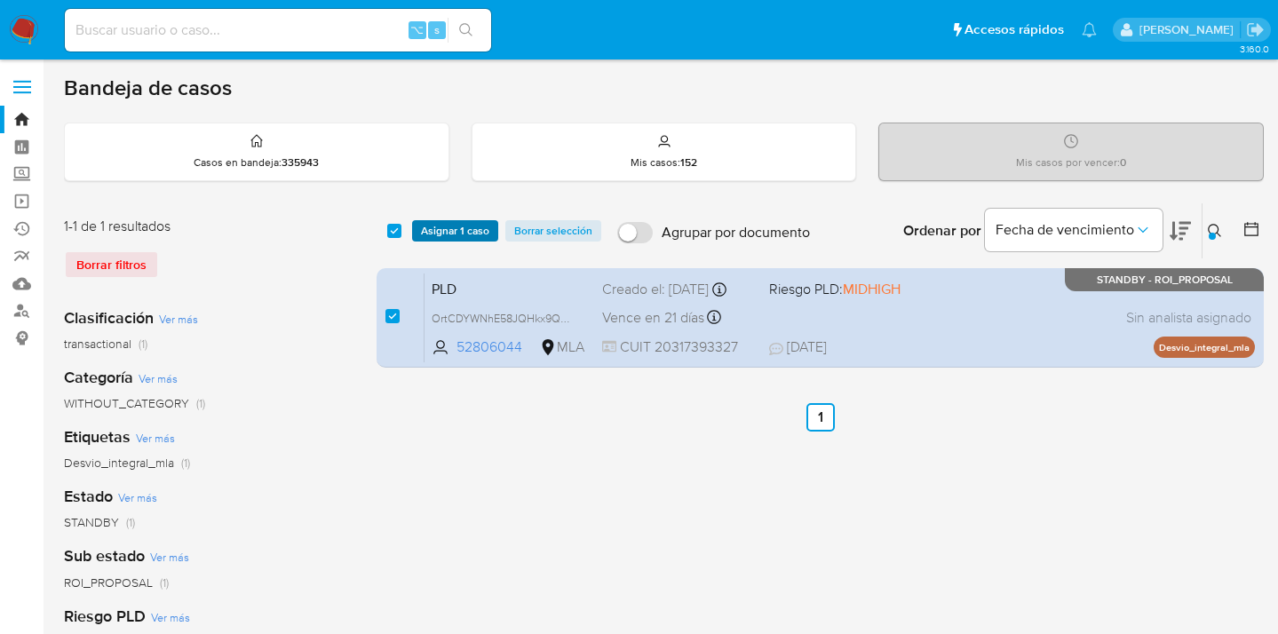
click at [441, 232] on span "Asignar 1 caso" at bounding box center [455, 231] width 68 height 18
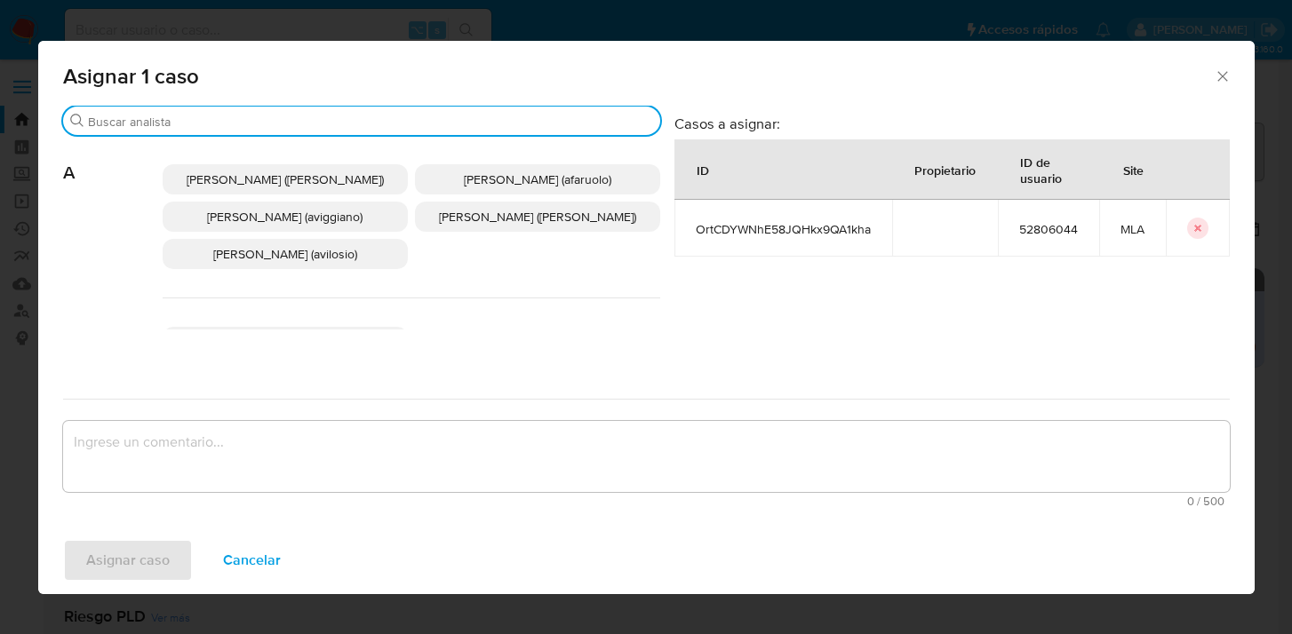
click at [416, 122] on input "Buscar" at bounding box center [370, 122] width 565 height 16
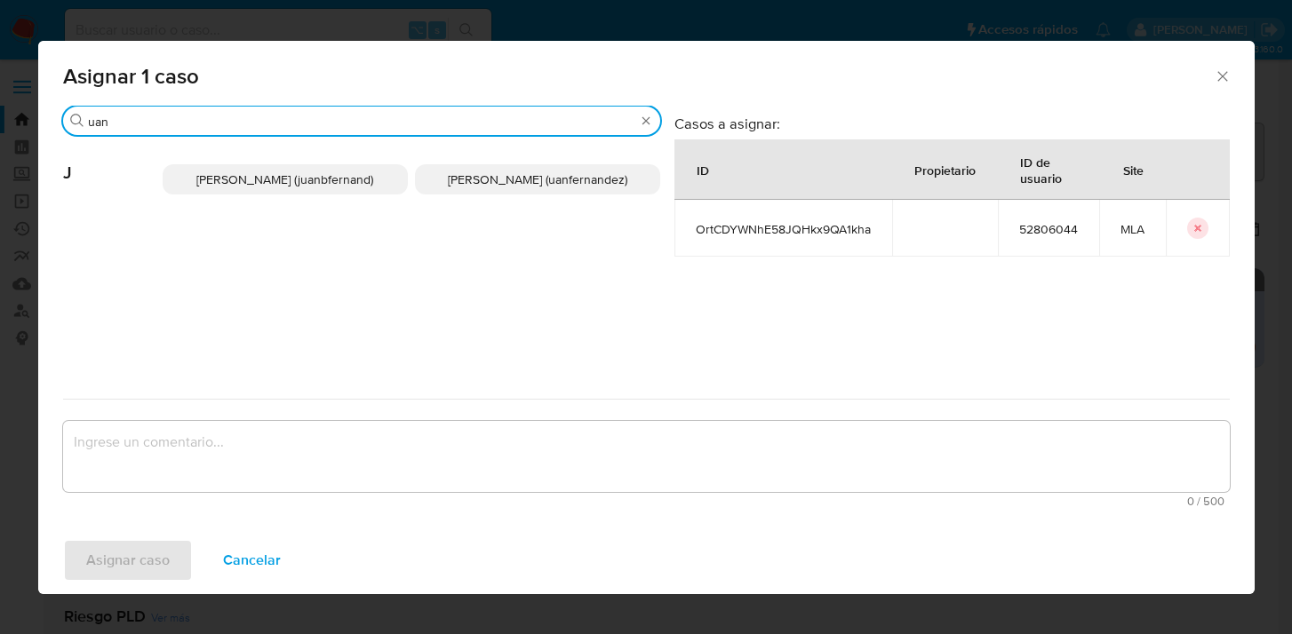
type input "uan"
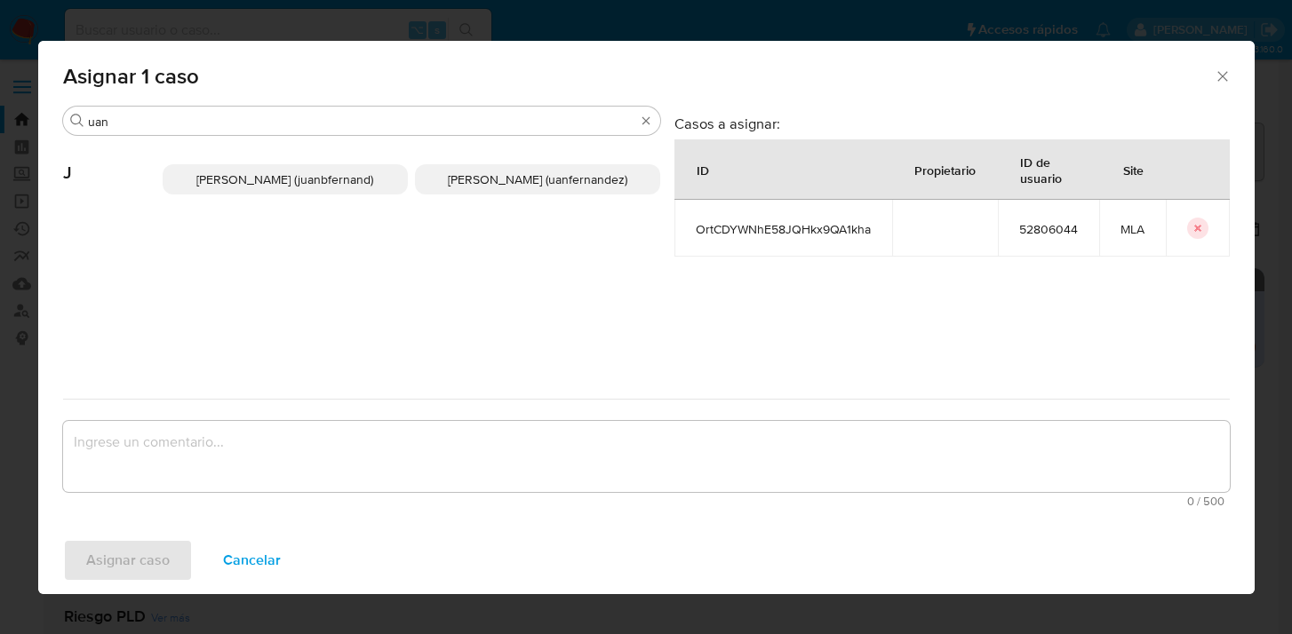
click at [503, 182] on span "Juan Pablo Fernandez (uanfernandez)" at bounding box center [537, 180] width 179 height 18
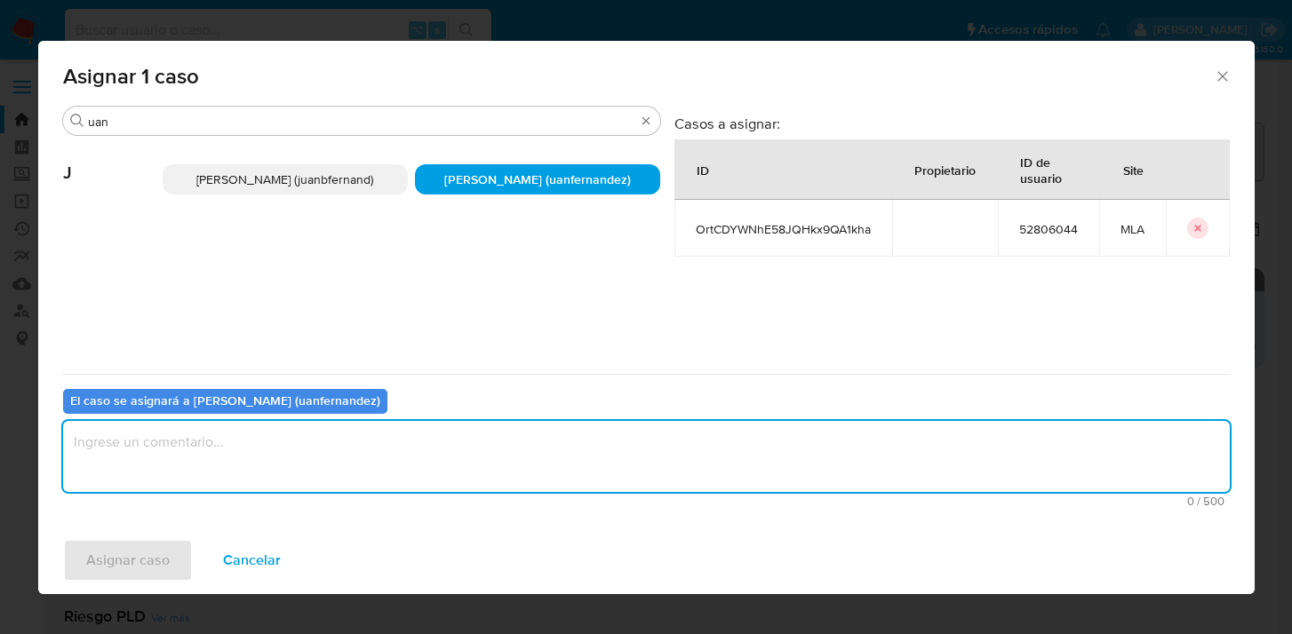
click at [448, 460] on textarea "assign-modal" at bounding box center [646, 456] width 1166 height 71
type textarea "asig"
click at [111, 559] on span "Asignar caso" at bounding box center [127, 560] width 83 height 39
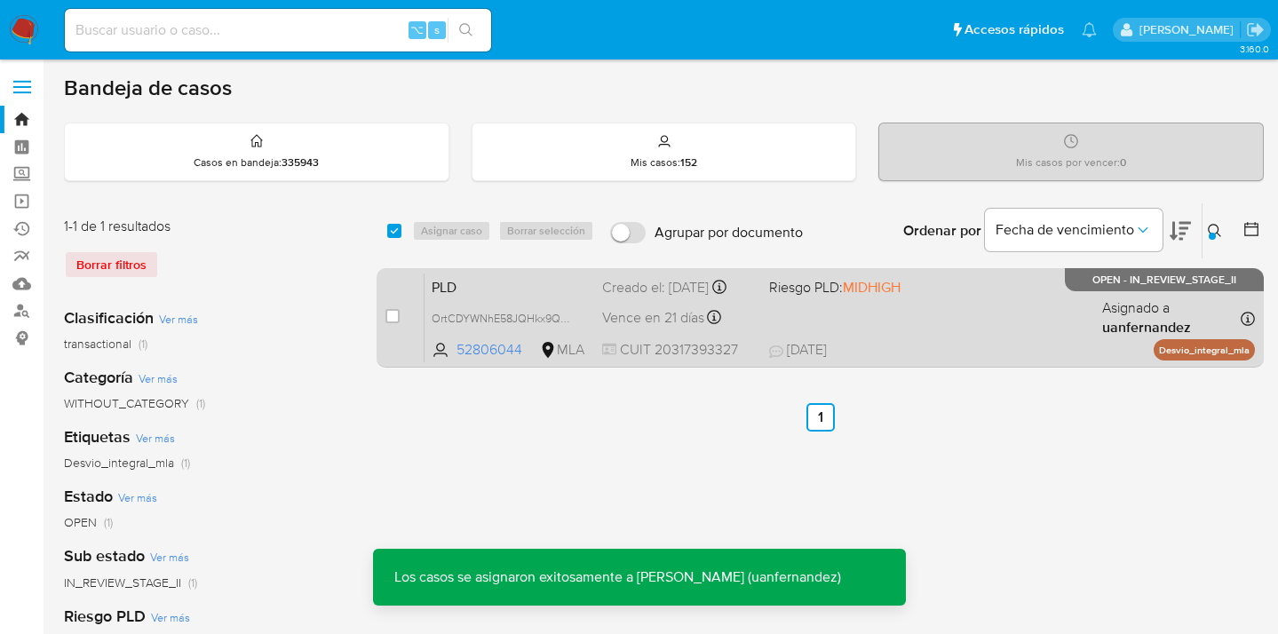
click at [984, 339] on div "PLD OrtCDYWNhE58JQHkx9QA1kha 52806044 MLA Riesgo PLD: MIDHIGH Creado el: 12/07/…" at bounding box center [840, 318] width 831 height 90
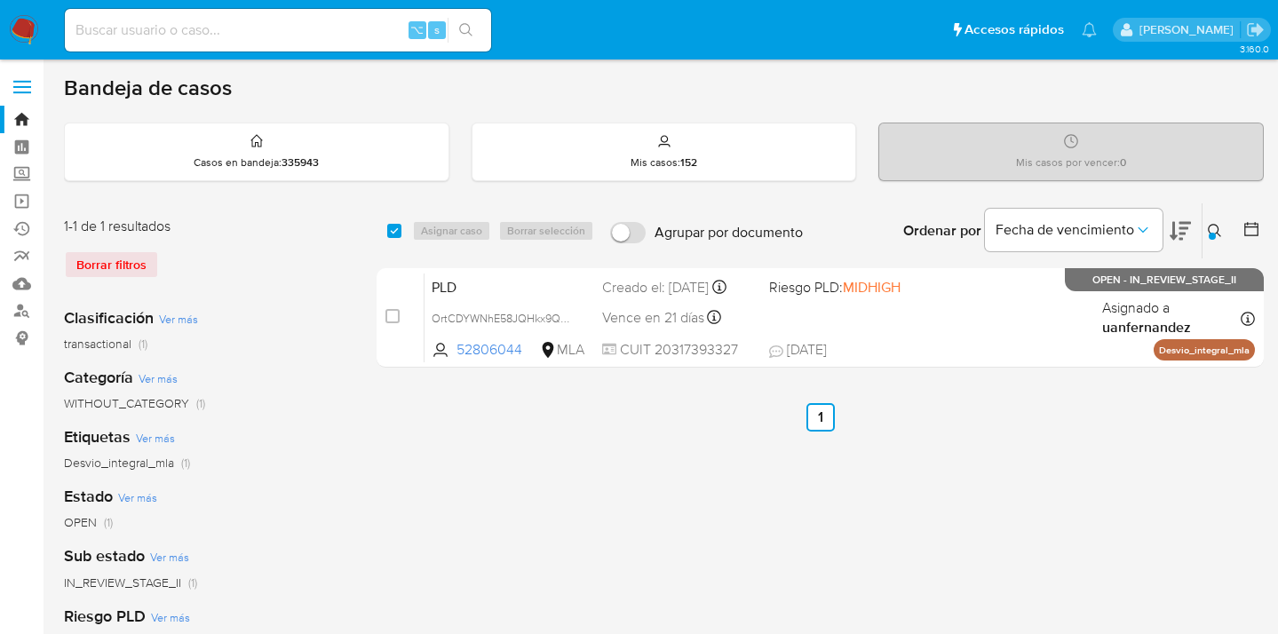
click at [1214, 233] on div at bounding box center [1212, 236] width 7 height 7
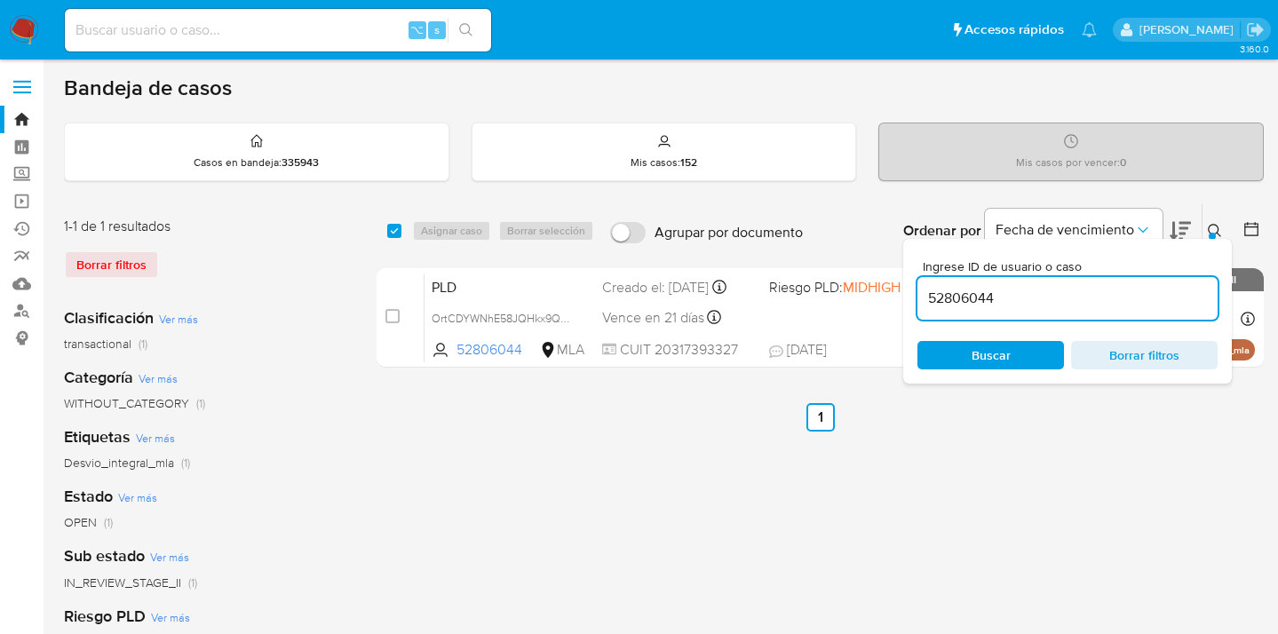
drag, startPoint x: 1063, startPoint y: 298, endPoint x: 933, endPoint y: 280, distance: 131.8
click at [933, 280] on div "52806044" at bounding box center [1068, 298] width 300 height 43
type input "658919565"
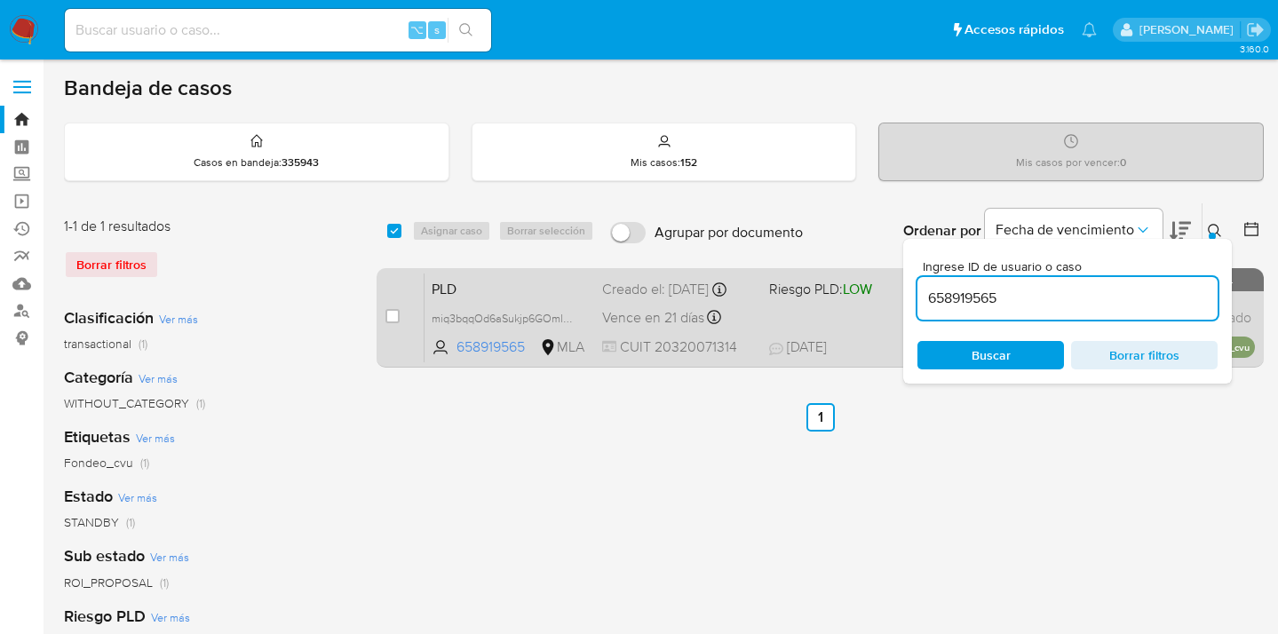
drag, startPoint x: 1218, startPoint y: 229, endPoint x: 954, endPoint y: 308, distance: 275.4
click at [1217, 229] on icon at bounding box center [1215, 231] width 14 height 14
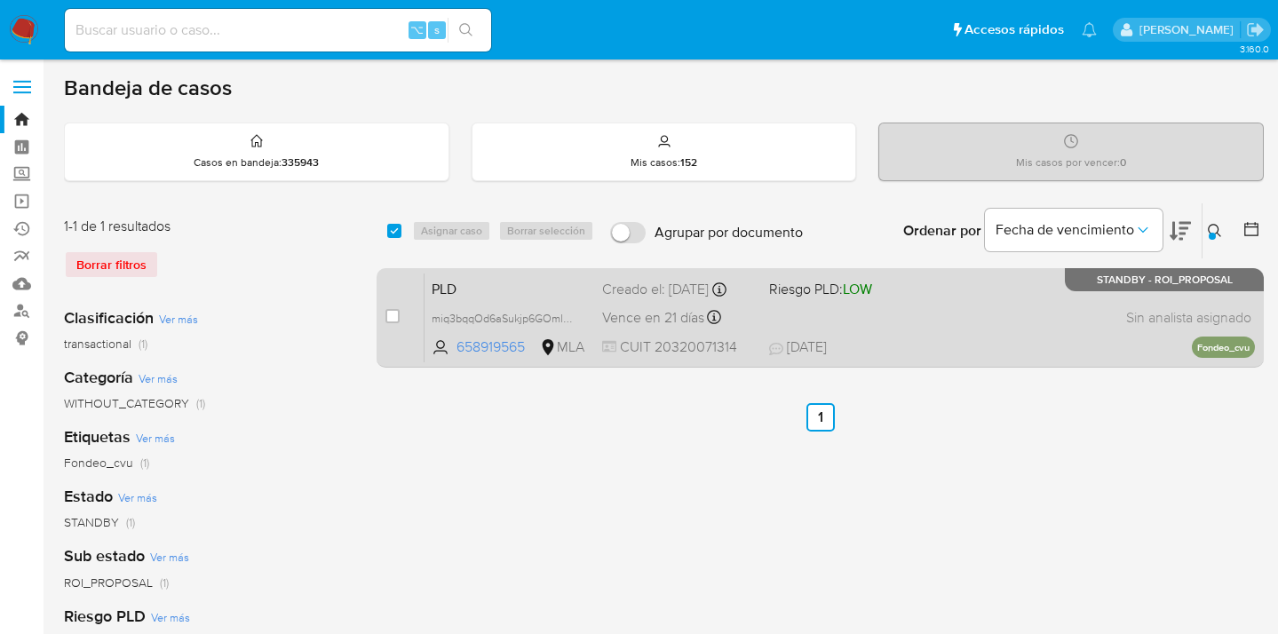
click at [949, 318] on div "PLD miq3bqqOd6aSukjp6GOmlOlq 658919565 MLA Riesgo PLD: LOW Creado el: 12/07/202…" at bounding box center [840, 318] width 831 height 90
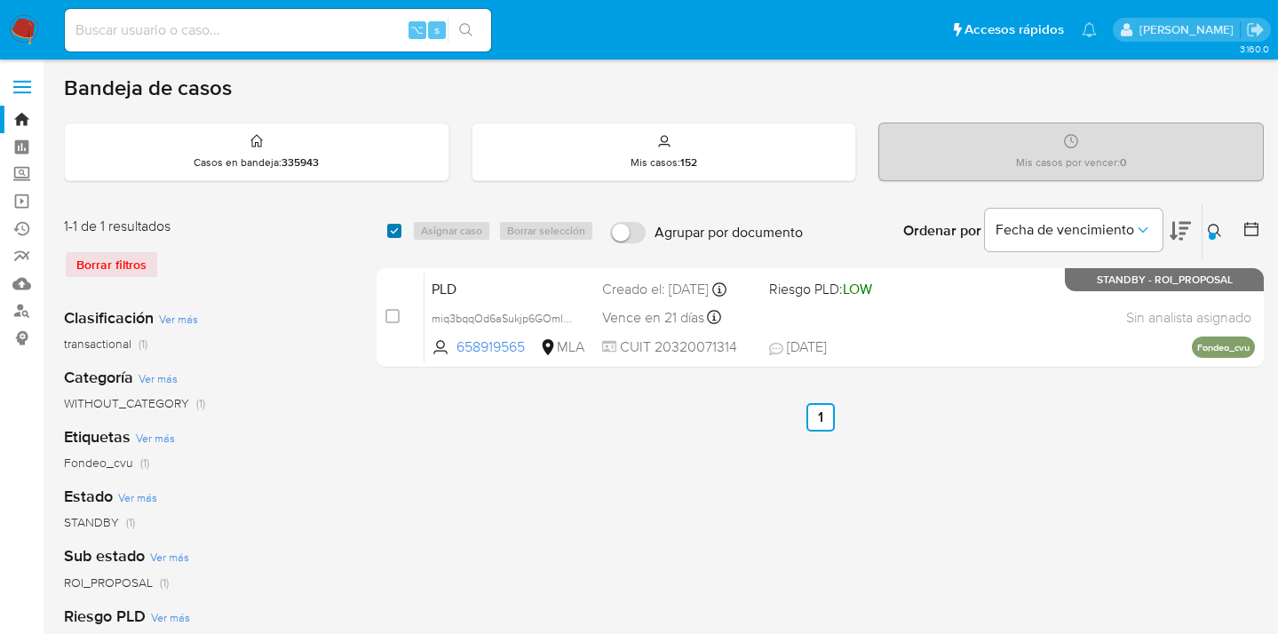
click at [395, 226] on input "checkbox" at bounding box center [394, 231] width 14 height 14
checkbox input "true"
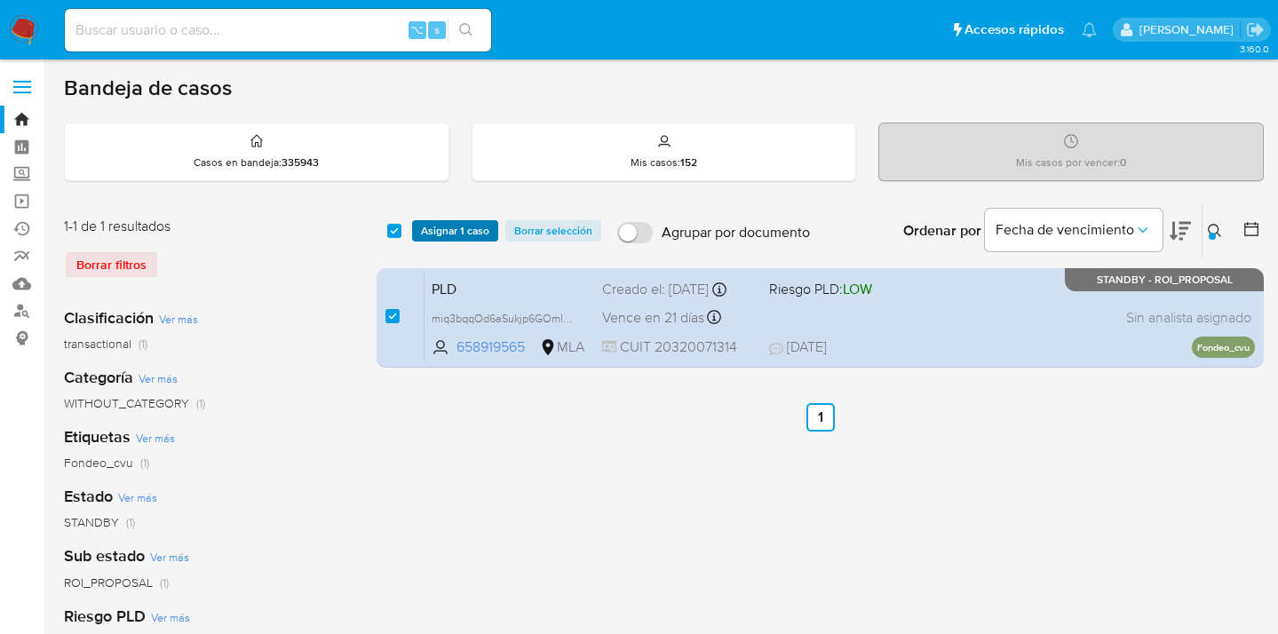
click at [432, 229] on span "Asignar 1 caso" at bounding box center [455, 231] width 68 height 18
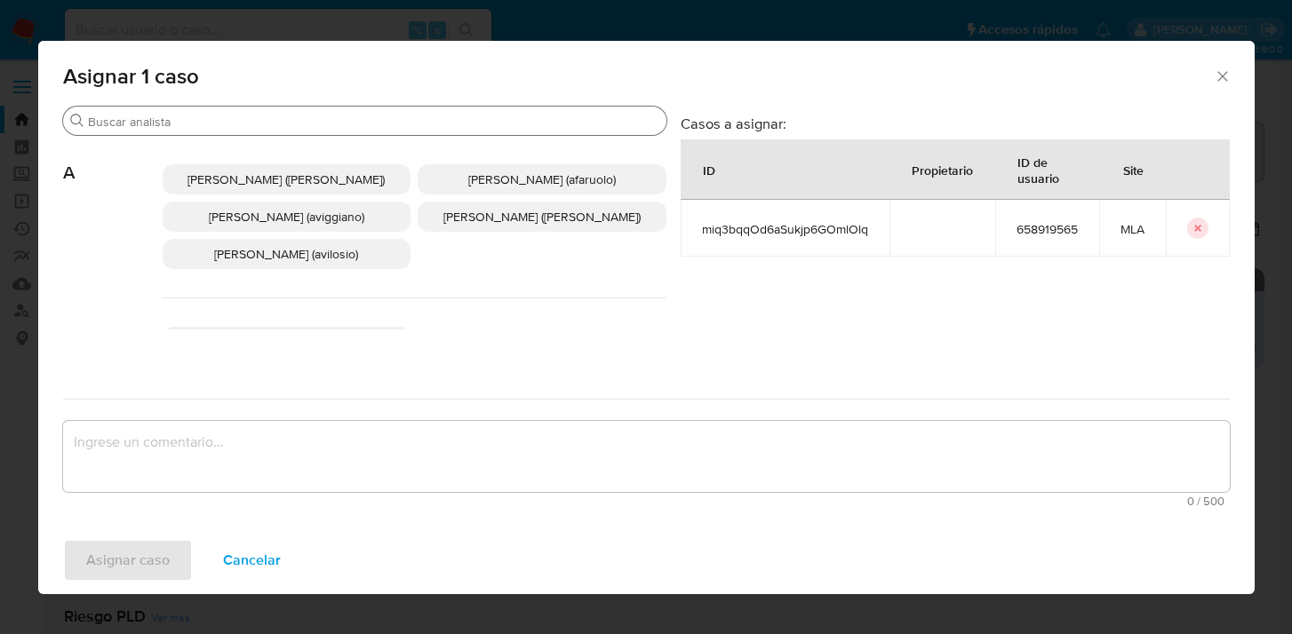
click at [395, 131] on div "Buscar" at bounding box center [364, 121] width 603 height 28
click at [394, 123] on input "Buscar" at bounding box center [373, 122] width 571 height 16
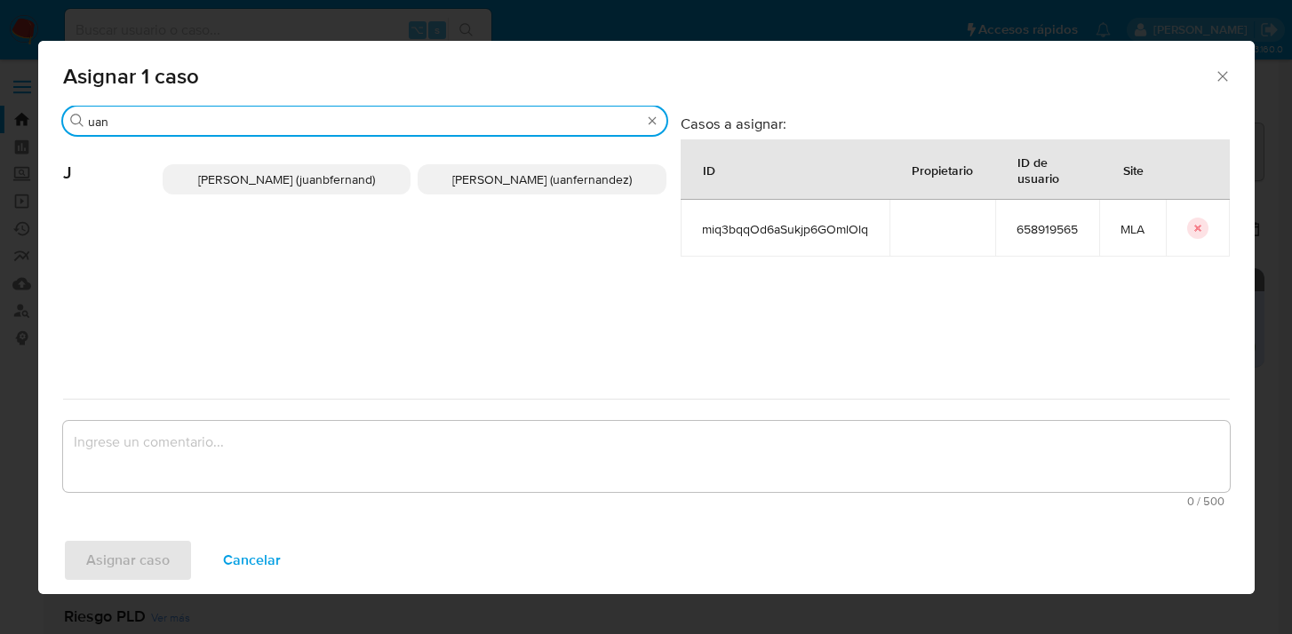
type input "uan"
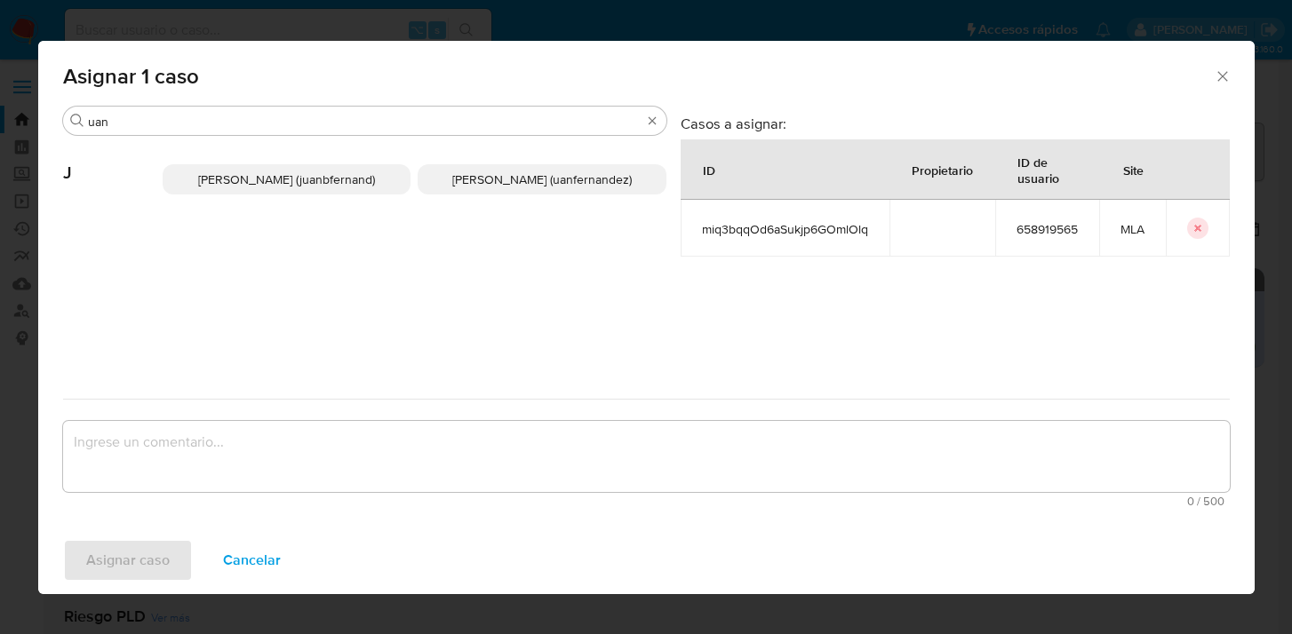
click at [491, 167] on p "Juan Pablo Fernandez (uanfernandez)" at bounding box center [541, 179] width 249 height 30
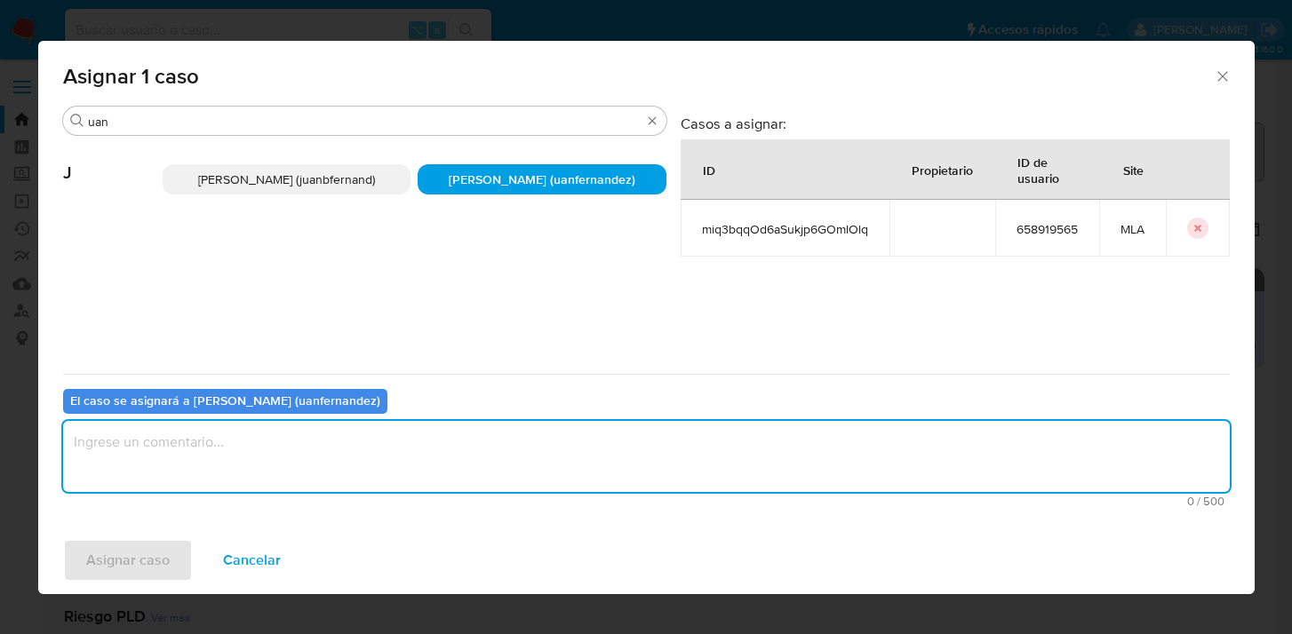
click at [450, 441] on textarea "assign-modal" at bounding box center [646, 456] width 1166 height 71
type textarea "asig"
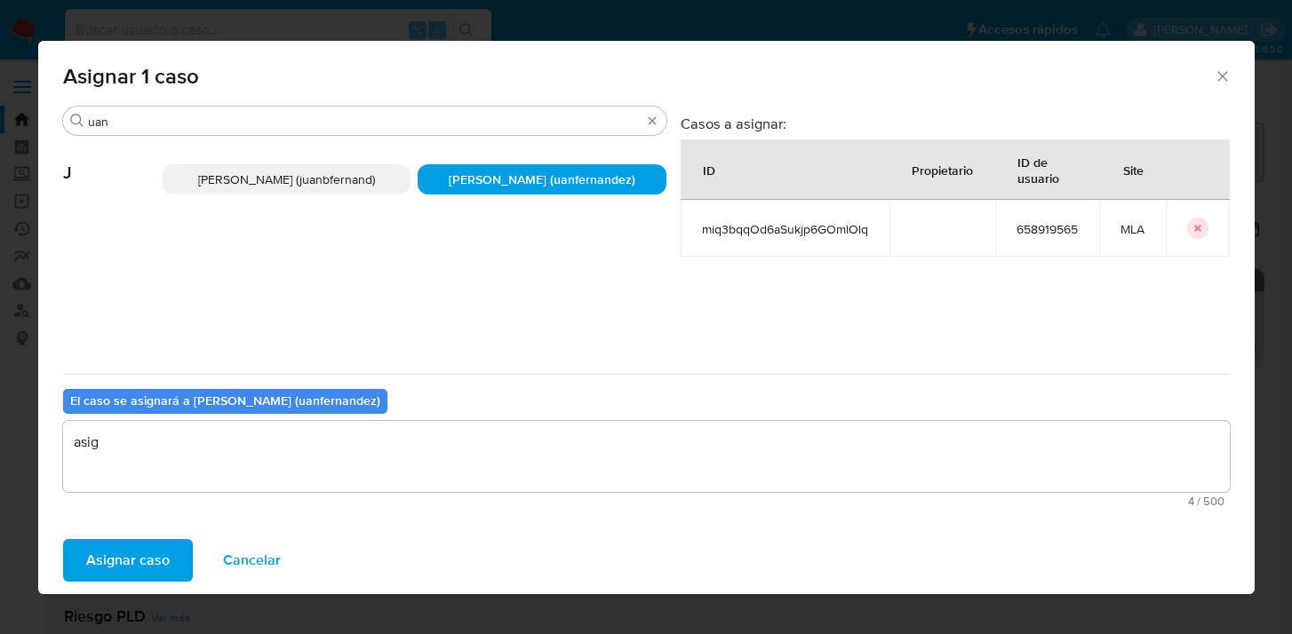
click at [156, 549] on span "Asignar caso" at bounding box center [127, 560] width 83 height 39
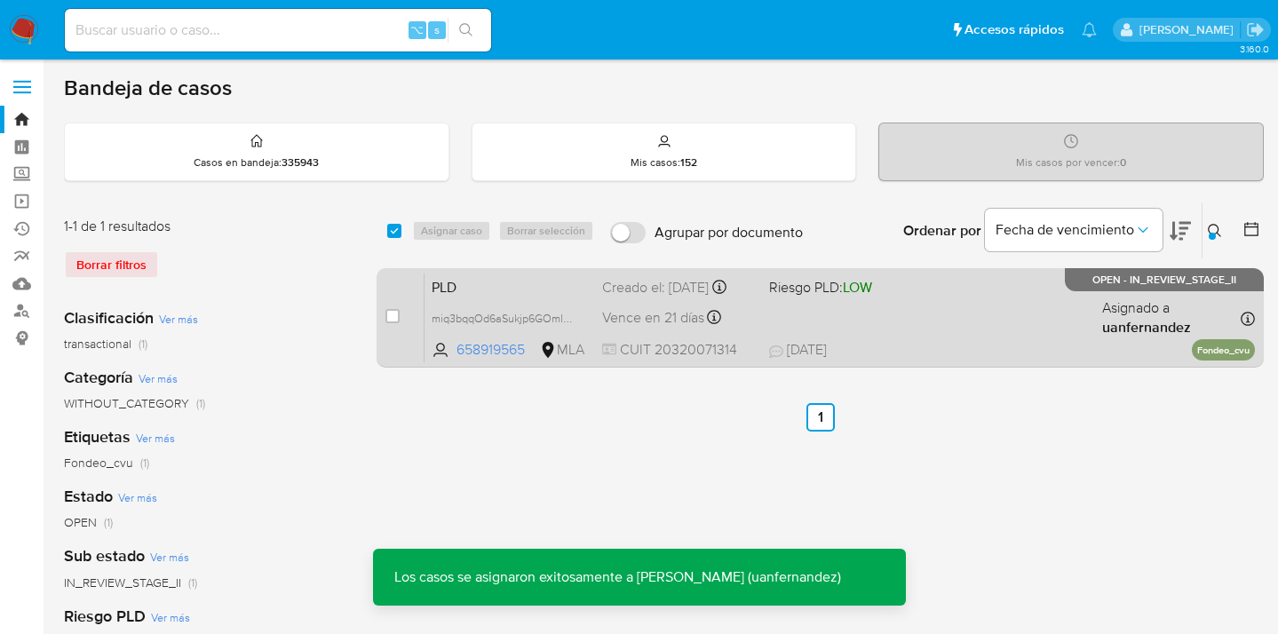
click at [1009, 340] on div "PLD miq3bqqOd6aSukjp6GOmlOlq 658919565 MLA Riesgo PLD: LOW Creado el: 12/07/202…" at bounding box center [840, 318] width 831 height 90
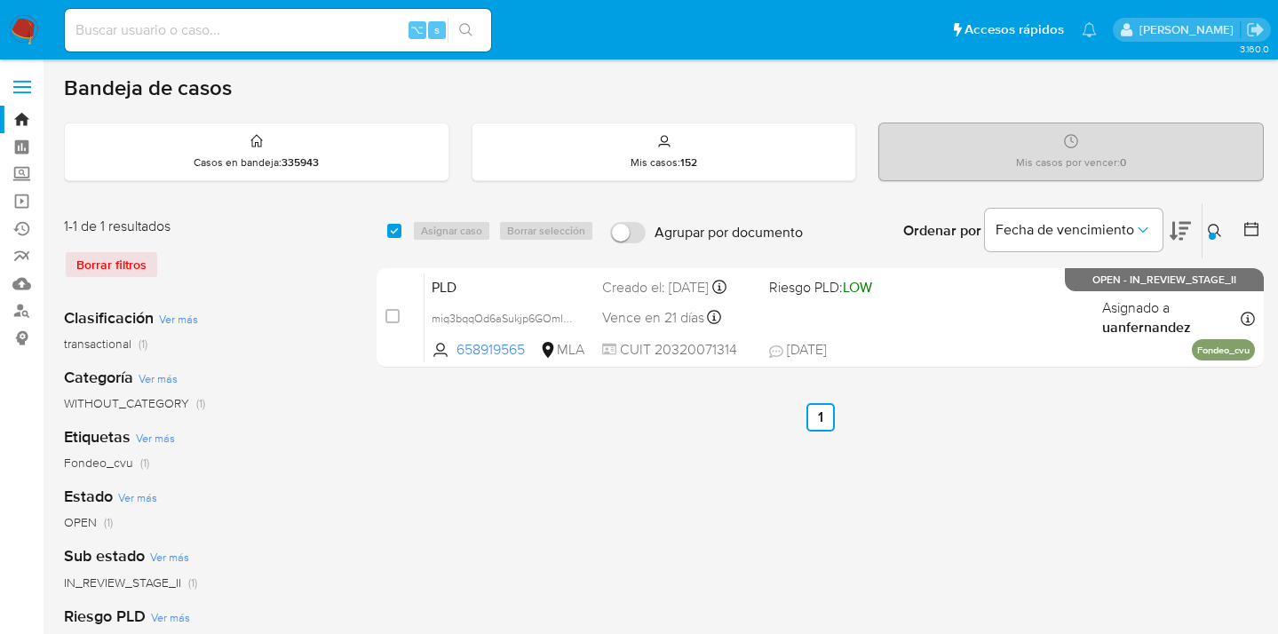
click at [936, 434] on div "select-all-cases-checkbox Asignar caso Borrar selección Agrupar por documento O…" at bounding box center [820, 593] width 887 height 780
click at [1212, 227] on icon at bounding box center [1215, 231] width 14 height 14
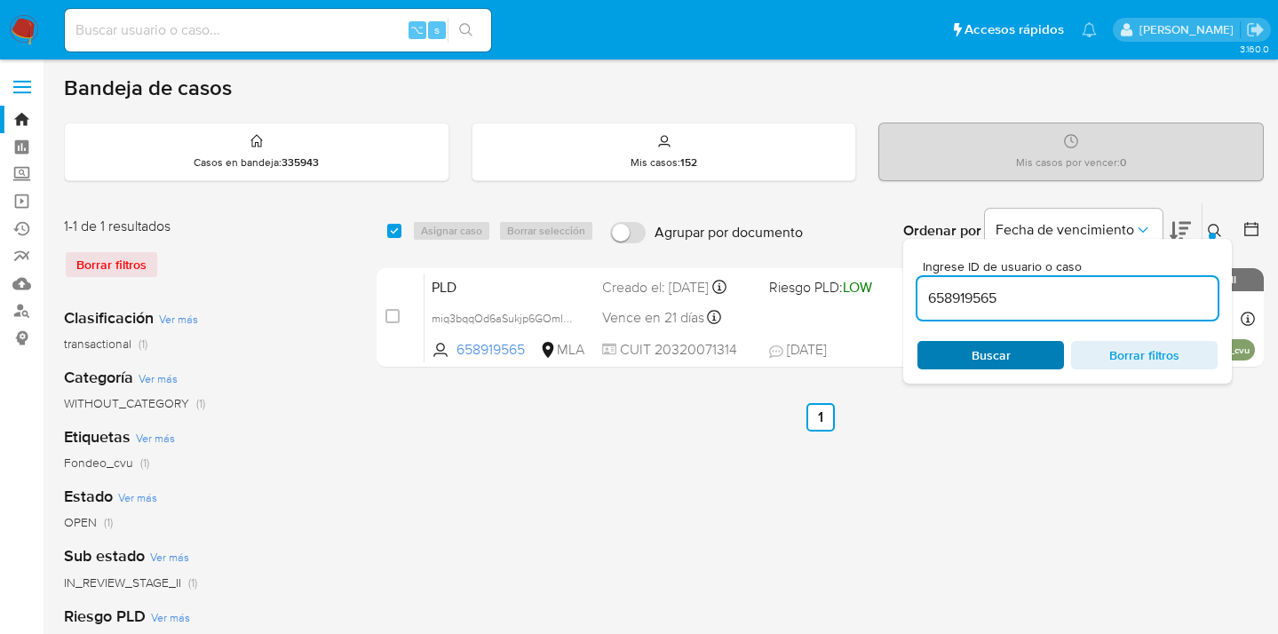
click at [1002, 354] on span "Buscar" at bounding box center [991, 355] width 39 height 28
click at [1213, 228] on icon at bounding box center [1215, 231] width 14 height 14
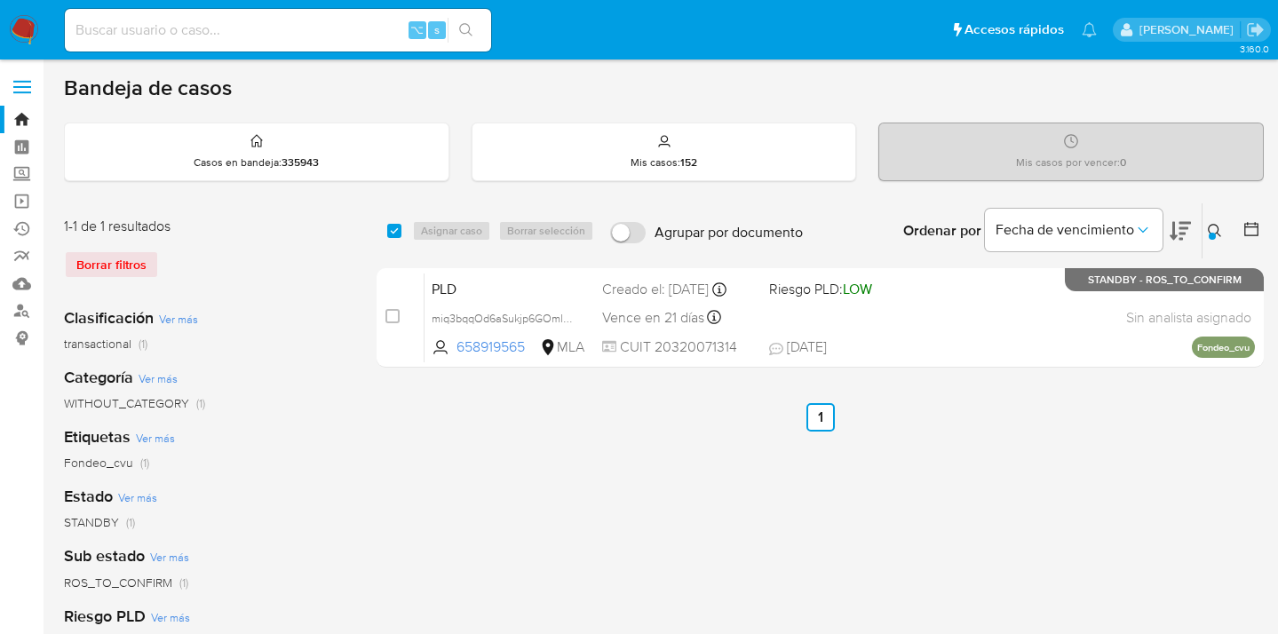
click at [1212, 225] on icon at bounding box center [1215, 231] width 14 height 14
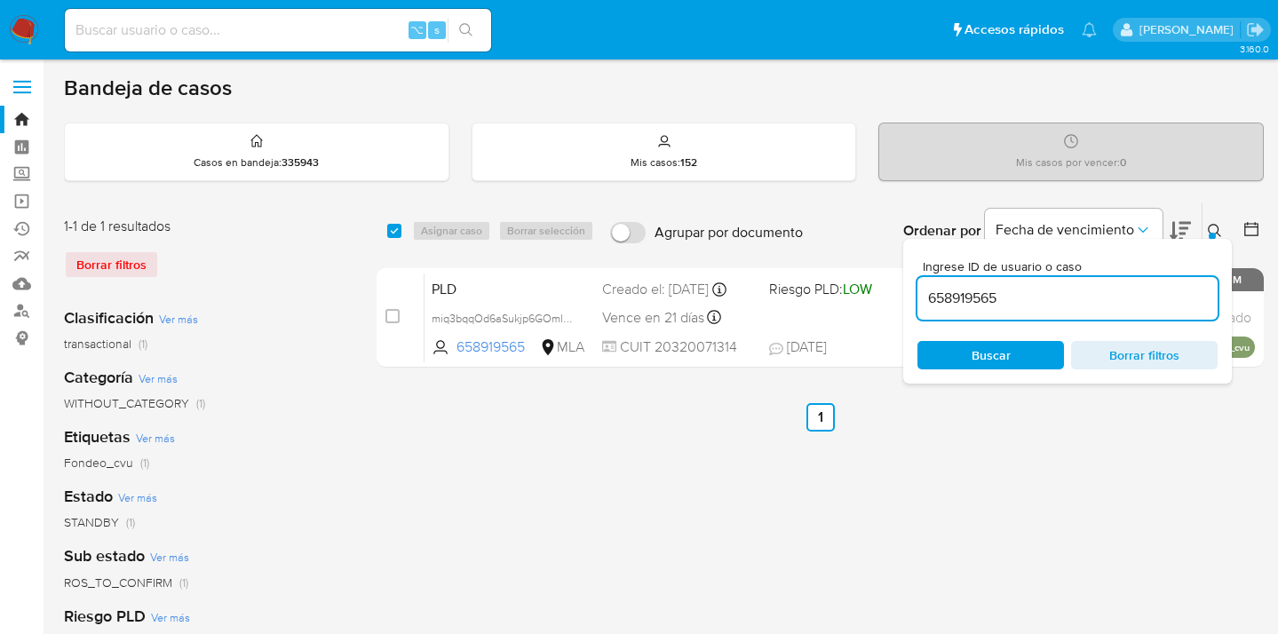
drag, startPoint x: 1027, startPoint y: 297, endPoint x: 924, endPoint y: 296, distance: 103.0
click at [924, 296] on input "658919565" at bounding box center [1068, 298] width 300 height 23
type input "655033945"
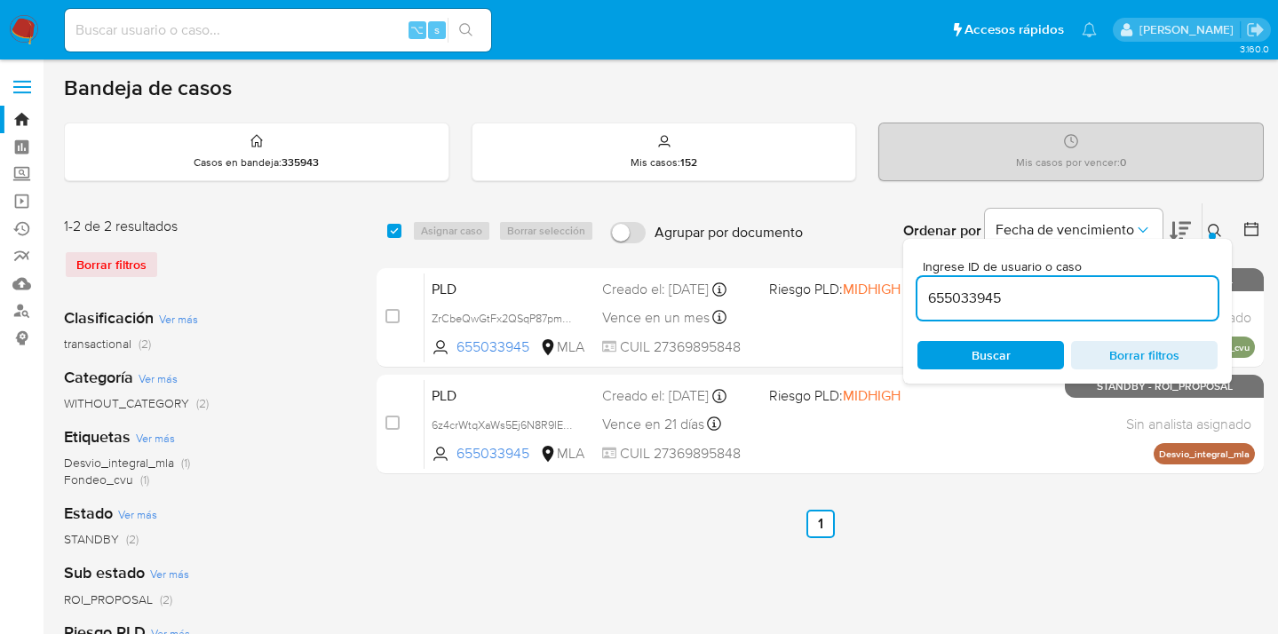
click at [1215, 229] on icon at bounding box center [1215, 231] width 14 height 14
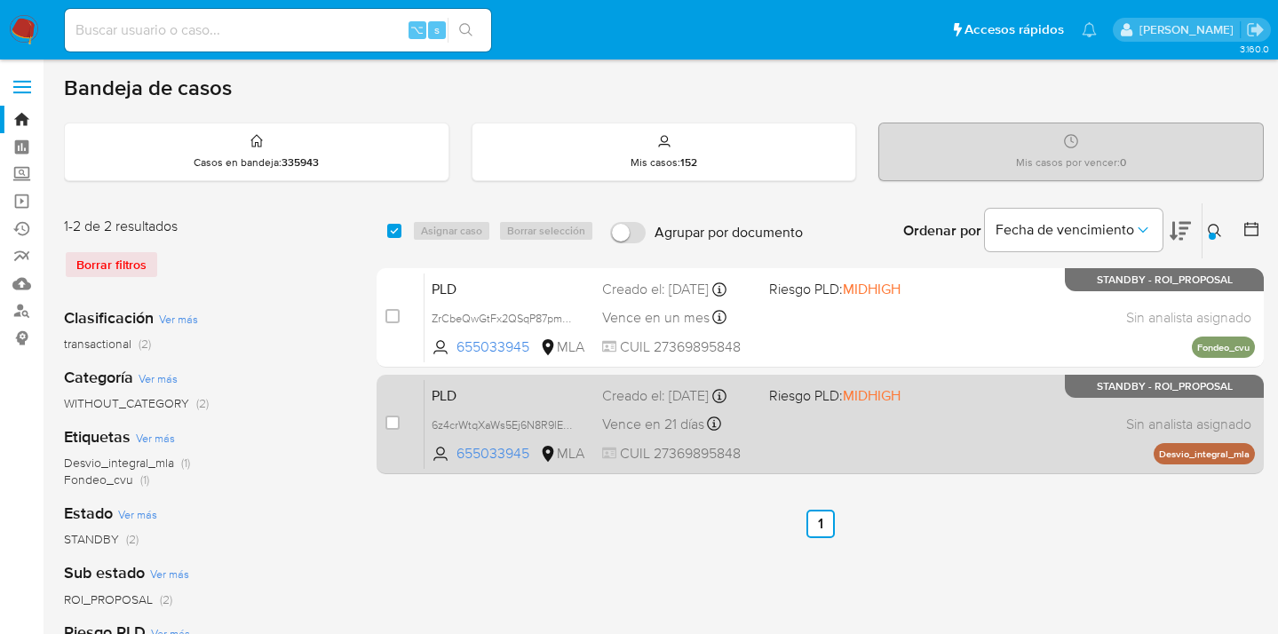
click at [898, 421] on div "PLD 6z4crWtqXaWs5Ej6N8R9lE74 655033945 MLA Riesgo PLD: MIDHIGH Creado el: 12/07…" at bounding box center [840, 424] width 831 height 90
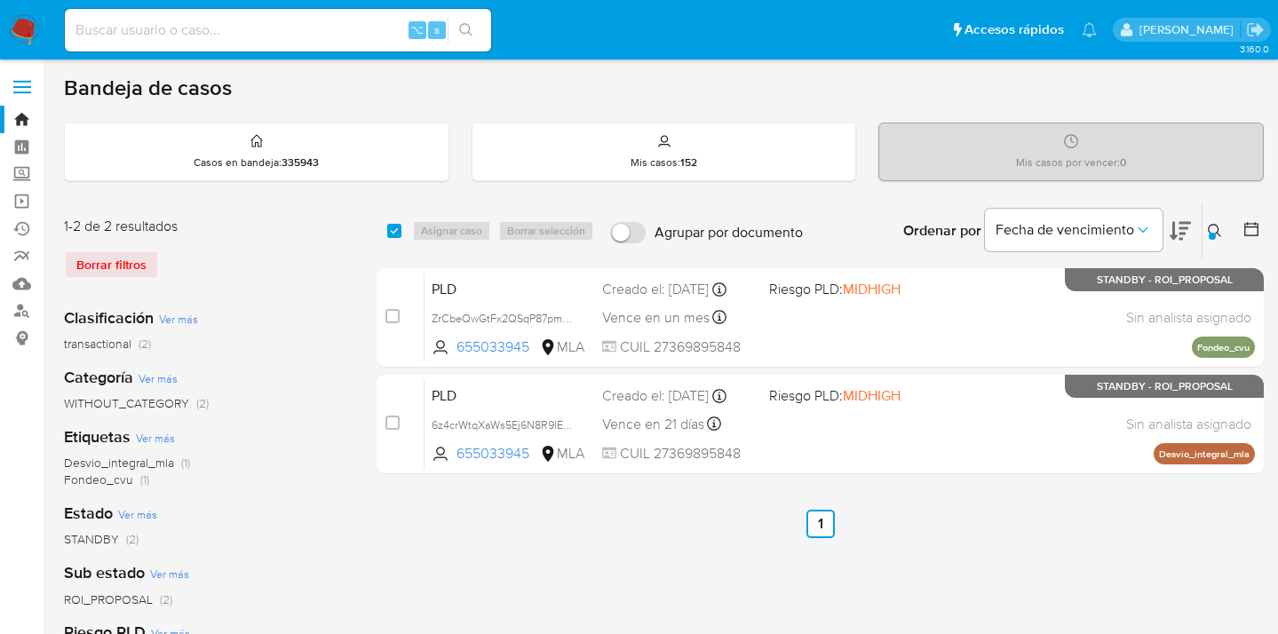
click at [396, 226] on input "checkbox" at bounding box center [394, 231] width 14 height 14
checkbox input "true"
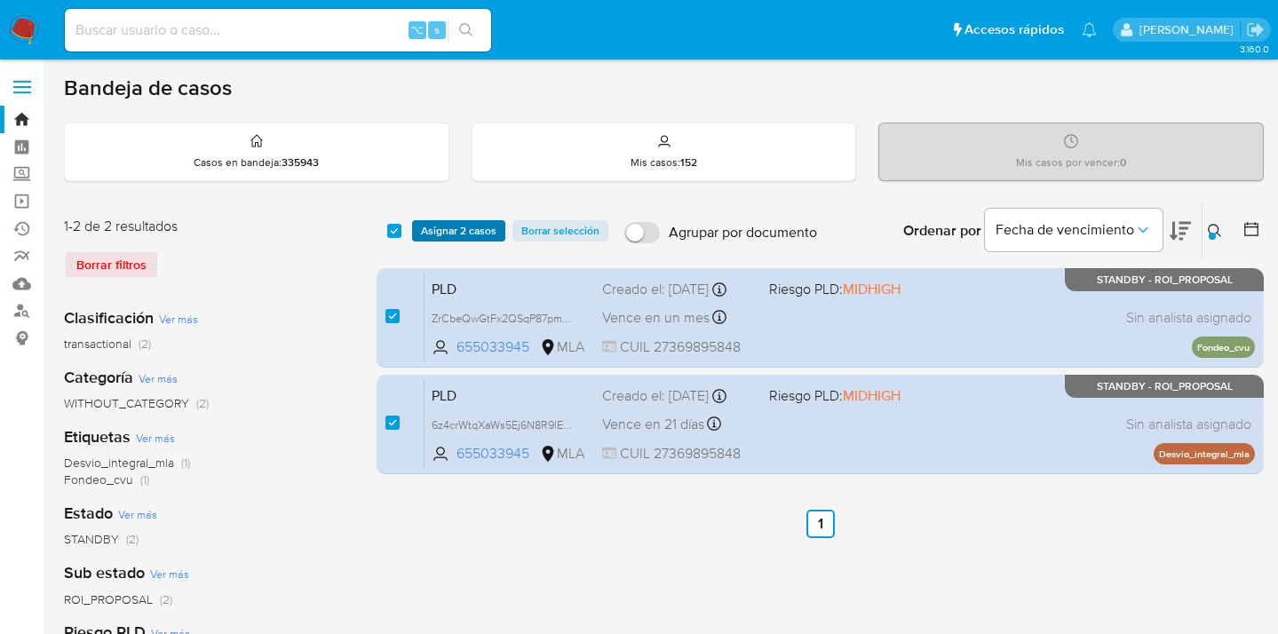
click at [435, 229] on span "Asignar 2 casos" at bounding box center [459, 231] width 76 height 18
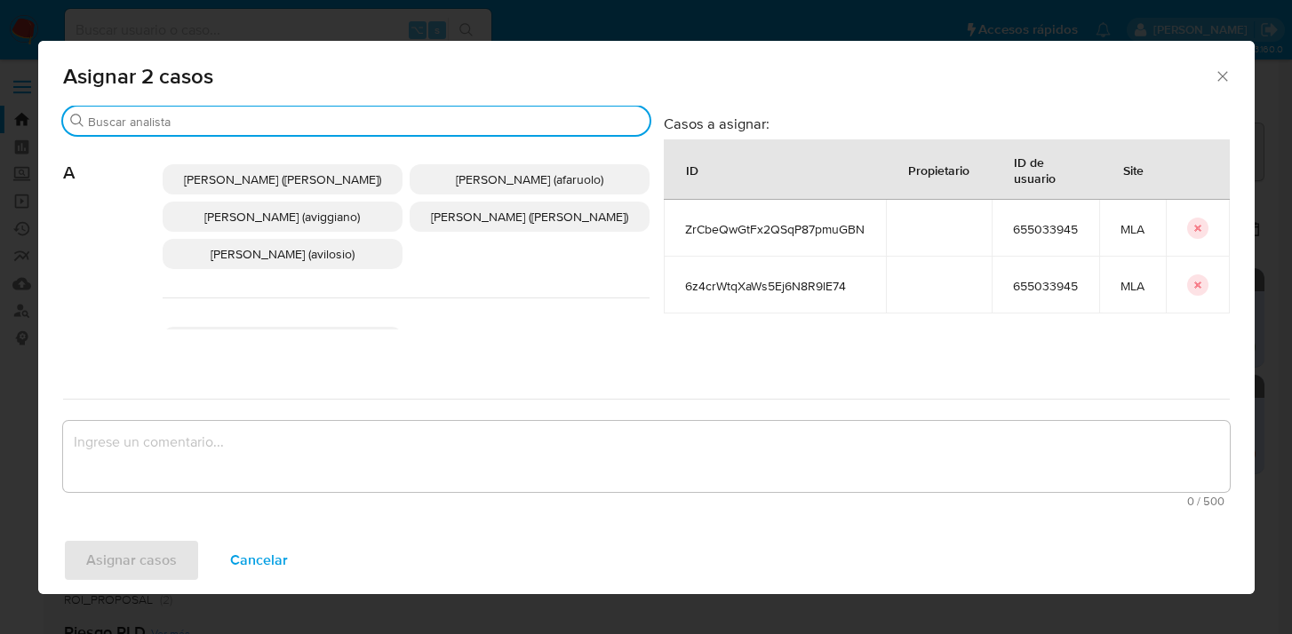
click at [336, 129] on input "Buscar" at bounding box center [365, 122] width 554 height 16
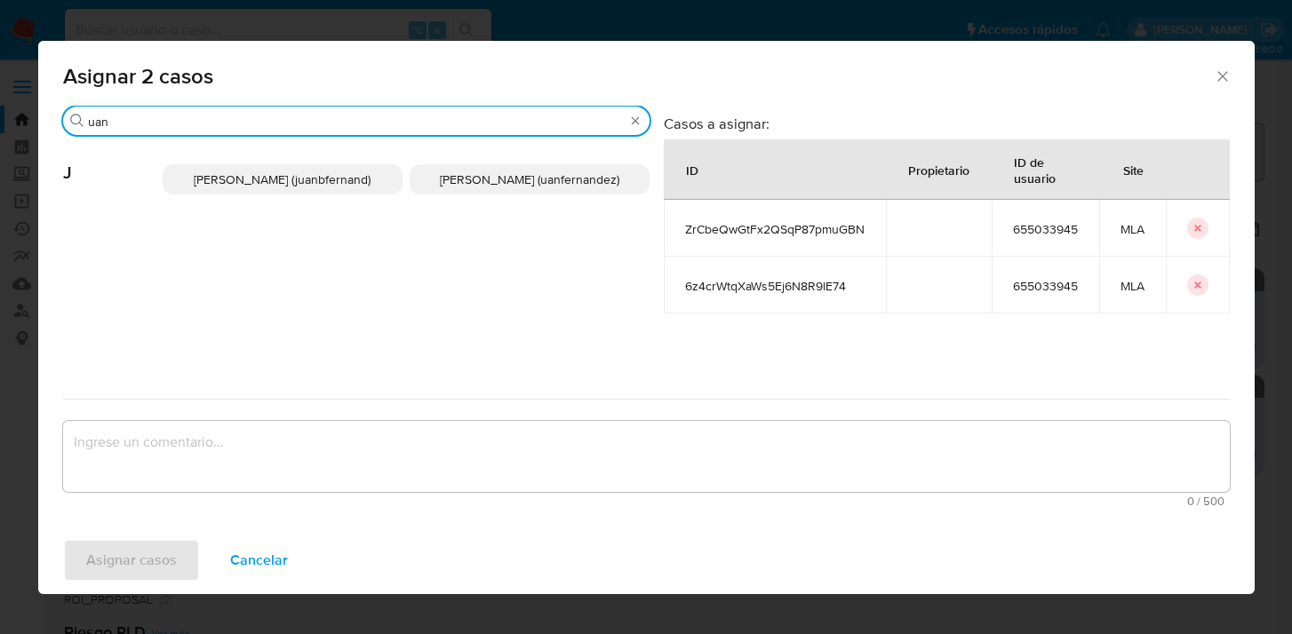
type input "uan"
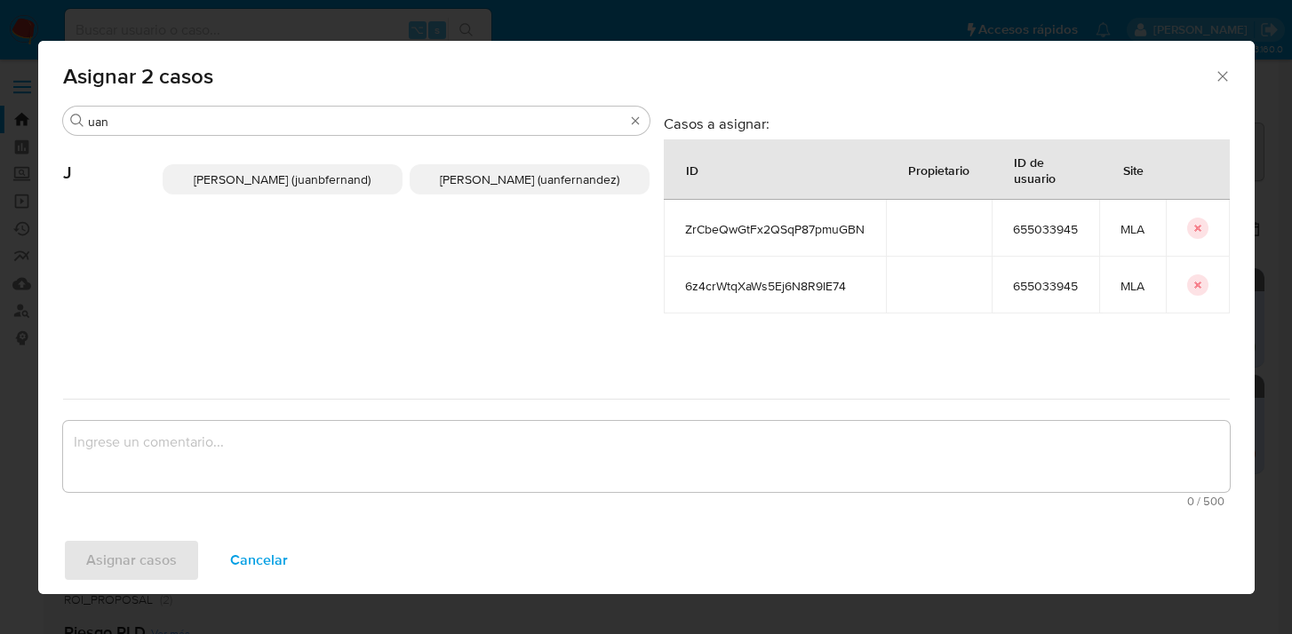
drag, startPoint x: 461, startPoint y: 185, endPoint x: 441, endPoint y: 303, distance: 119.9
click at [461, 185] on span "Juan Pablo Fernandez (uanfernandez)" at bounding box center [529, 180] width 179 height 18
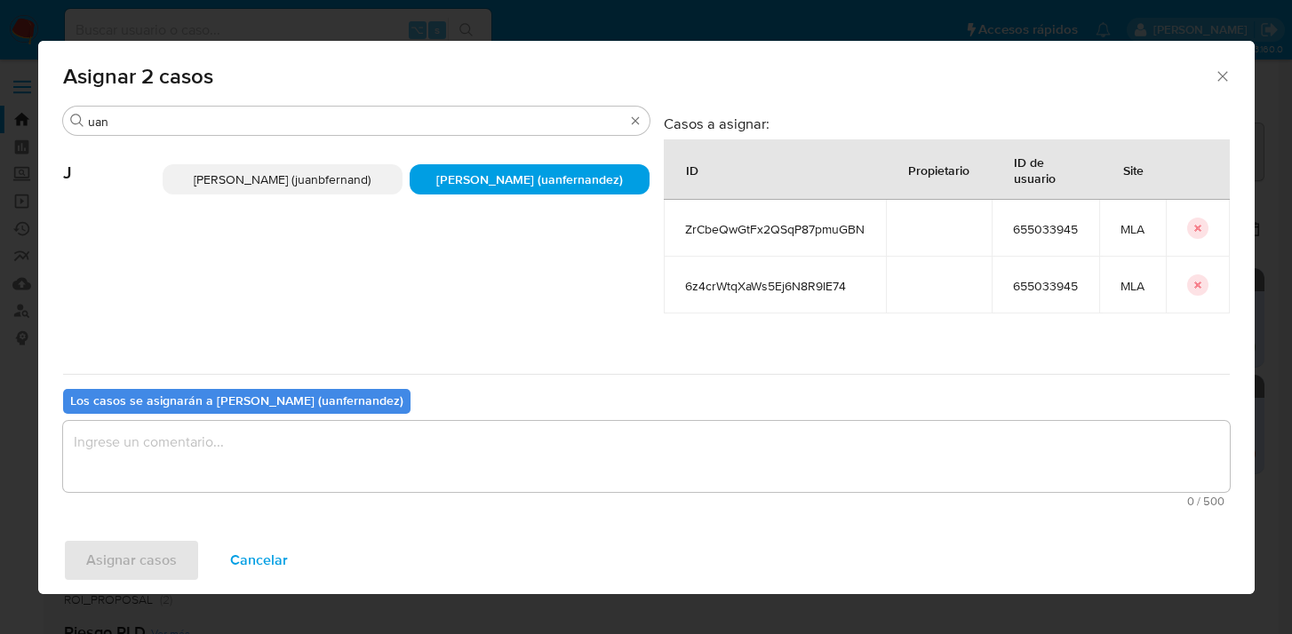
click at [412, 457] on textarea "assign-modal" at bounding box center [646, 456] width 1166 height 71
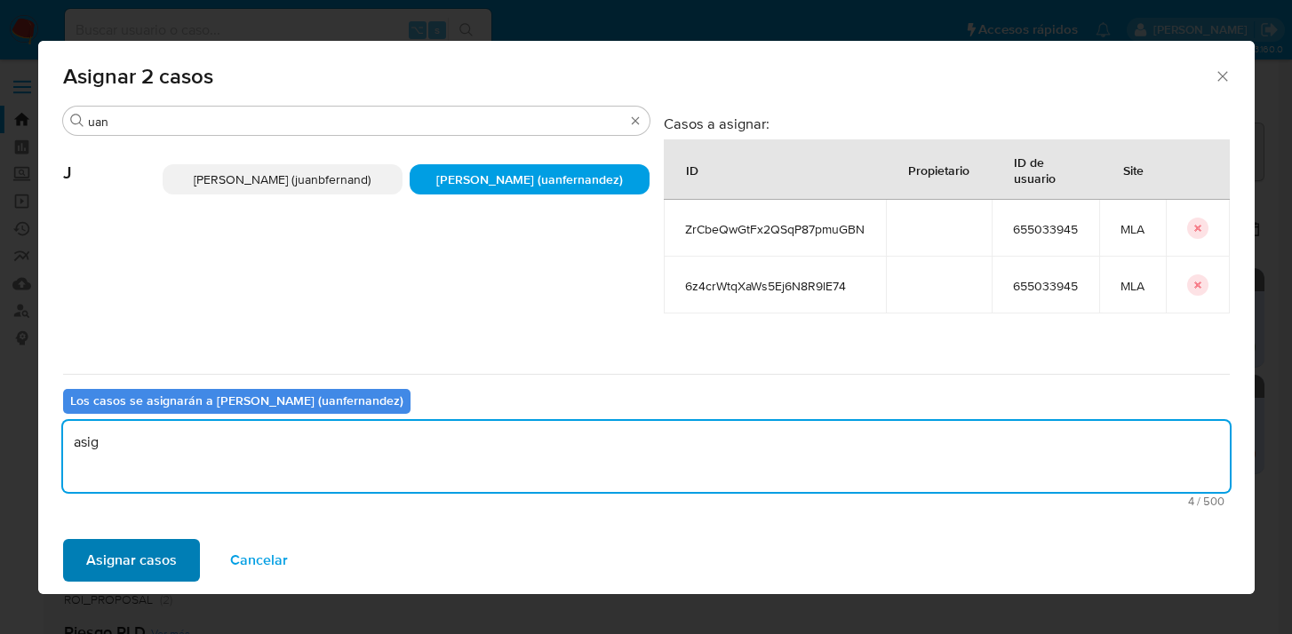
type textarea "asig"
click at [161, 569] on span "Asignar casos" at bounding box center [131, 560] width 91 height 39
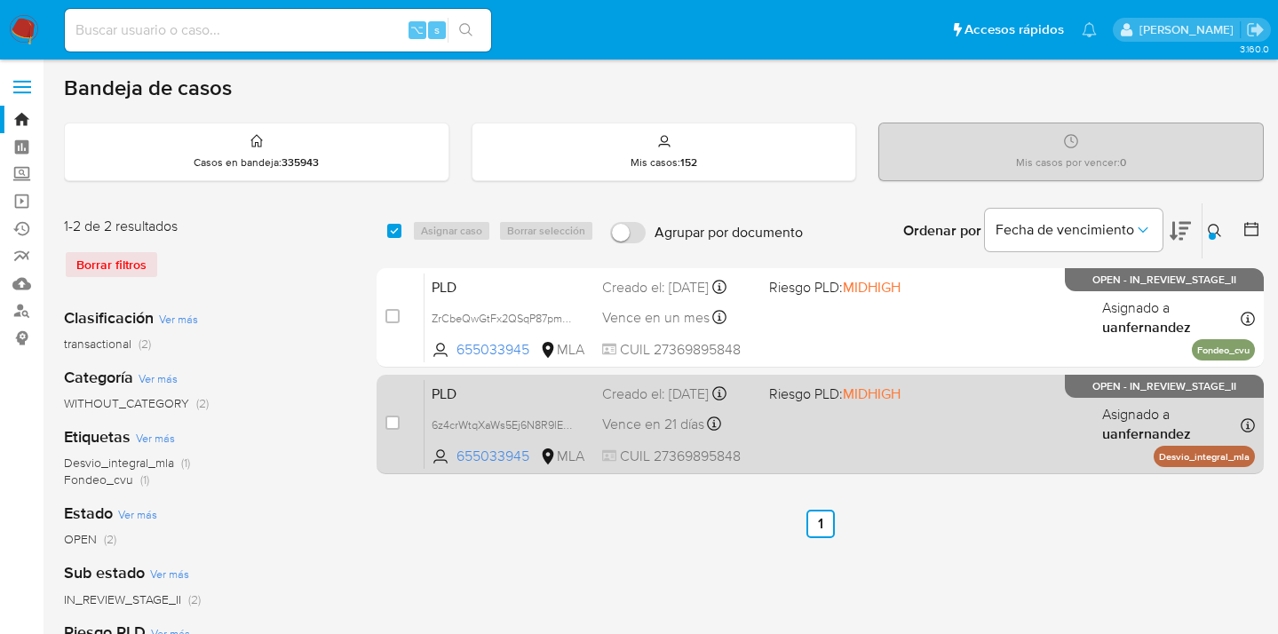
click at [1025, 436] on div "PLD 6z4crWtqXaWs5Ej6N8R9lE74 655033945 MLA Riesgo PLD: MIDHIGH Creado el: 12/07…" at bounding box center [840, 424] width 831 height 90
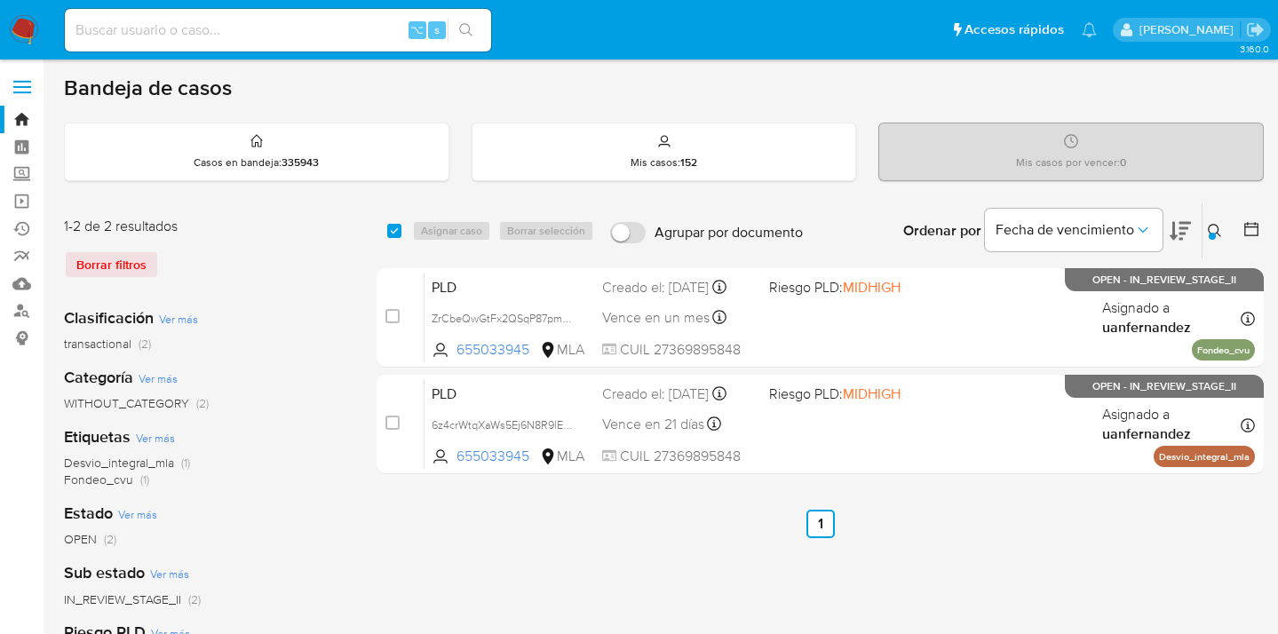
click at [1200, 219] on div "Ordenar por Fecha de vencimiento" at bounding box center [1045, 230] width 313 height 55
drag, startPoint x: 1216, startPoint y: 229, endPoint x: 1170, endPoint y: 266, distance: 58.8
click at [1215, 229] on icon at bounding box center [1215, 231] width 14 height 14
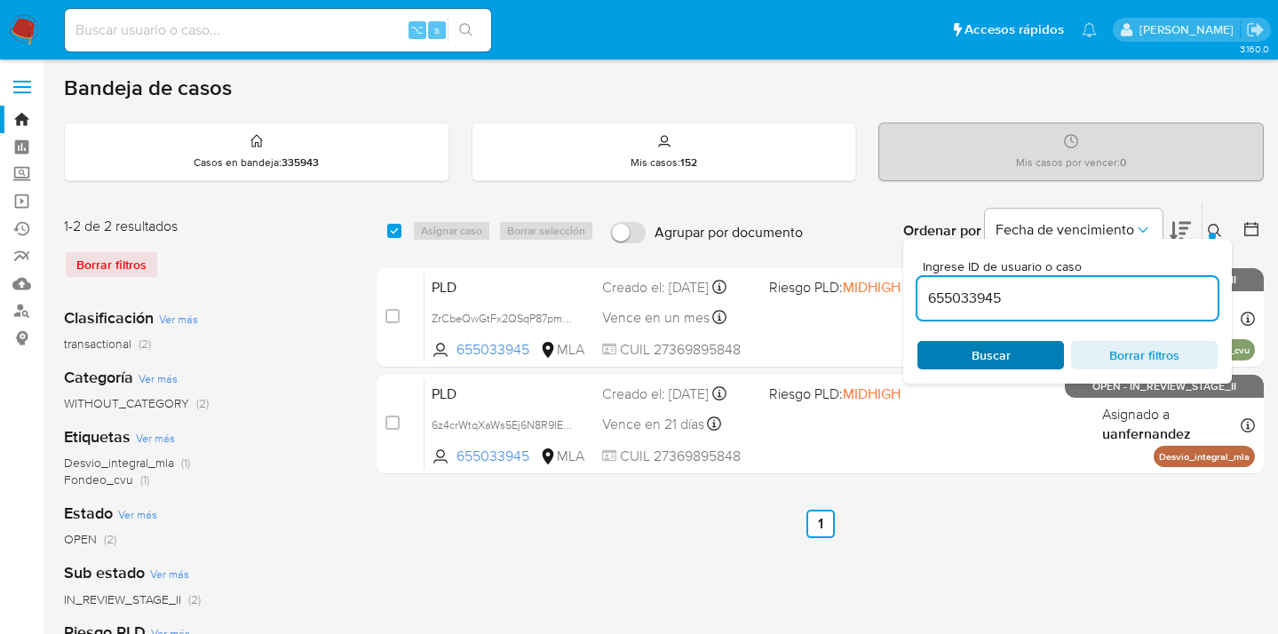
drag, startPoint x: 1027, startPoint y: 372, endPoint x: 1031, endPoint y: 364, distance: 9.1
click at [1028, 372] on div "Ingrese ID de usuario o caso 655033945 Buscar Borrar filtros" at bounding box center [1067, 311] width 329 height 145
click at [1032, 363] on span "Buscar" at bounding box center [991, 355] width 122 height 25
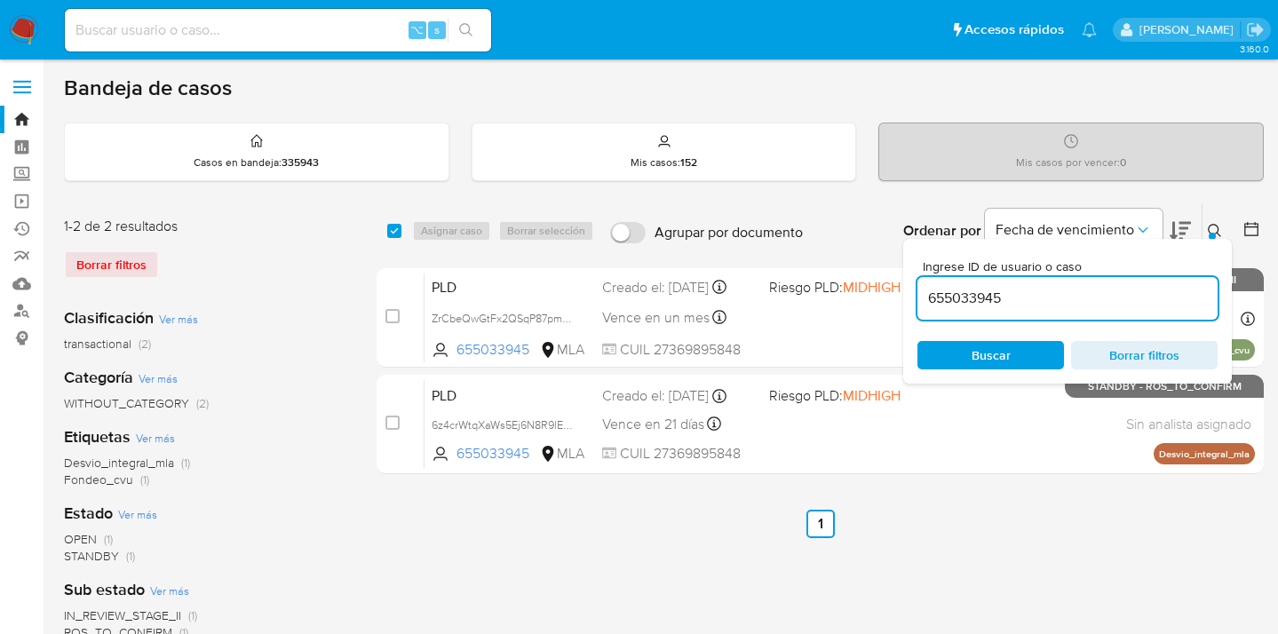
click at [1213, 227] on icon at bounding box center [1215, 231] width 14 height 14
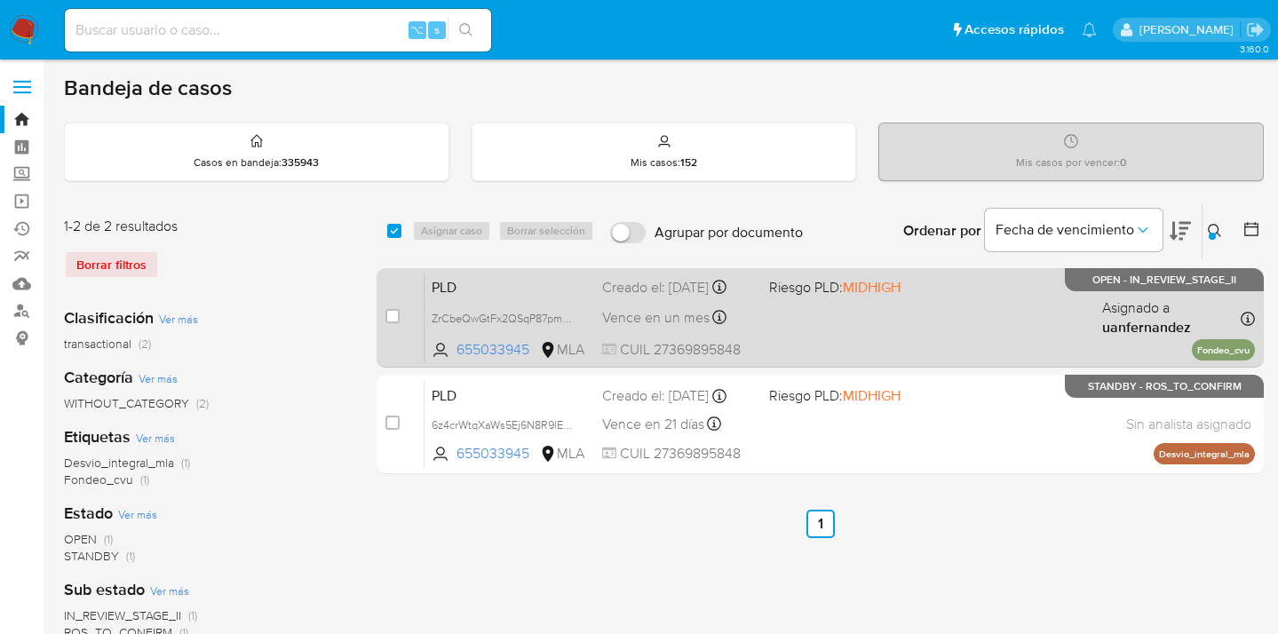
click at [1013, 322] on div "PLD ZrCbeQwGtFx2QSqP87pmuGBN 655033945 MLA Riesgo PLD: MIDHIGH Creado el: 12/08…" at bounding box center [840, 318] width 831 height 90
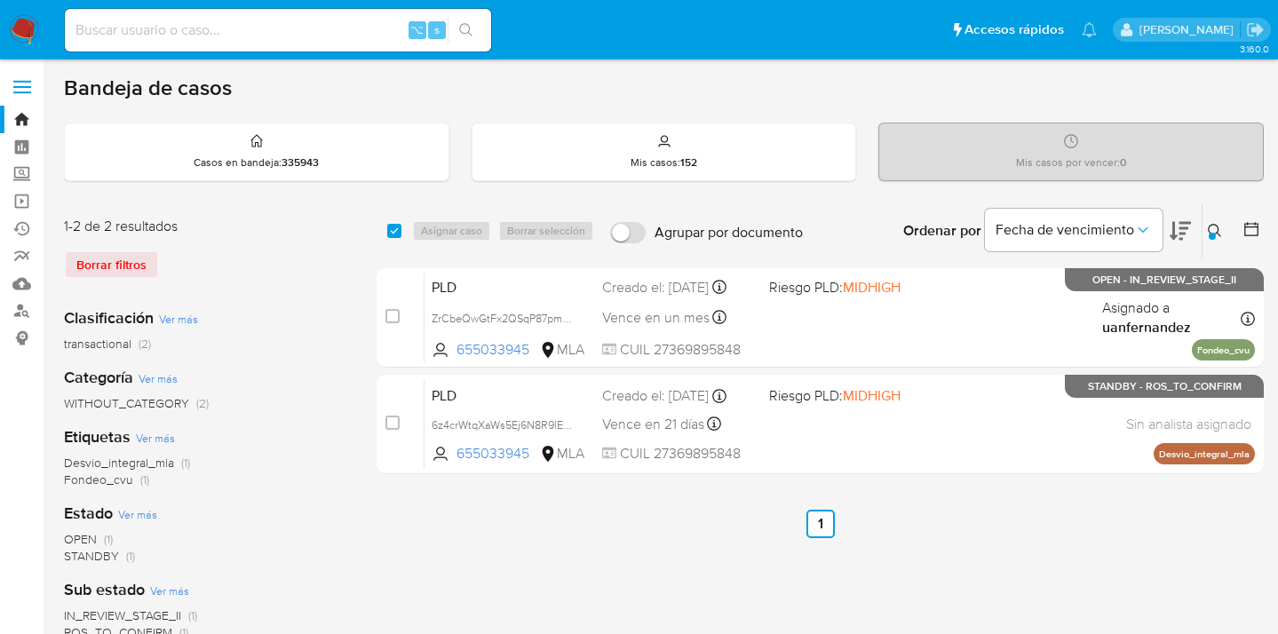
drag, startPoint x: 1212, startPoint y: 228, endPoint x: 1061, endPoint y: 311, distance: 172.1
click at [1212, 229] on icon at bounding box center [1215, 231] width 14 height 14
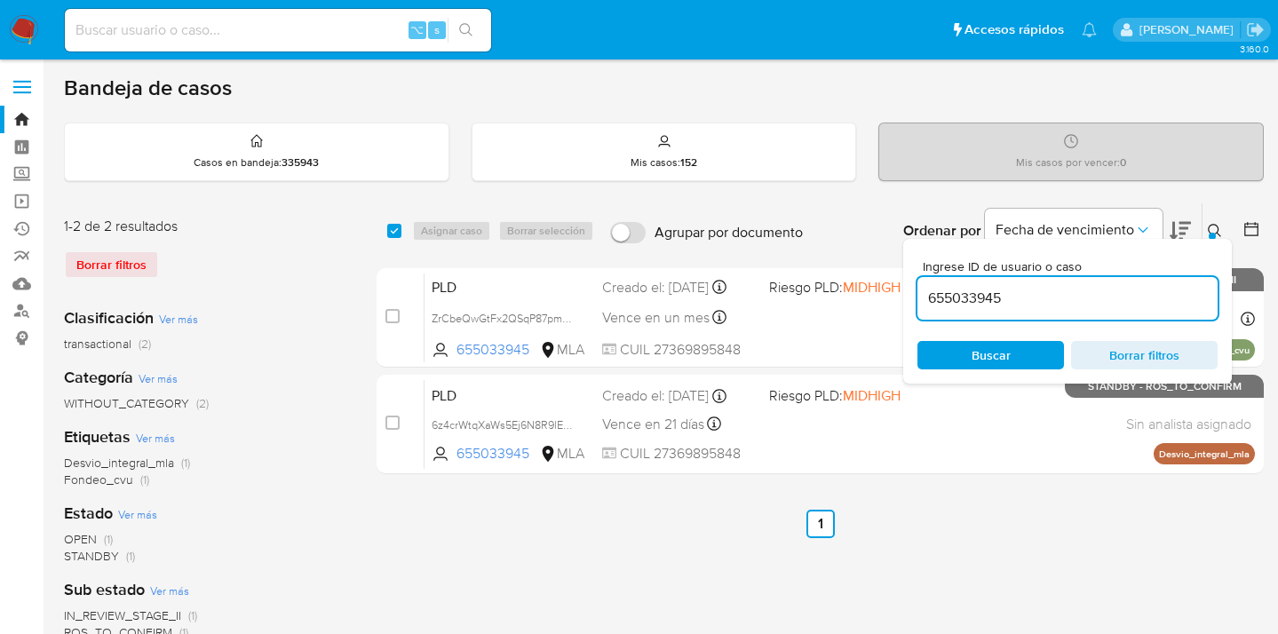
drag, startPoint x: 1017, startPoint y: 356, endPoint x: 1105, endPoint y: 302, distance: 103.3
click at [1017, 357] on span "Buscar" at bounding box center [991, 355] width 122 height 25
click at [1216, 222] on button at bounding box center [1217, 230] width 29 height 21
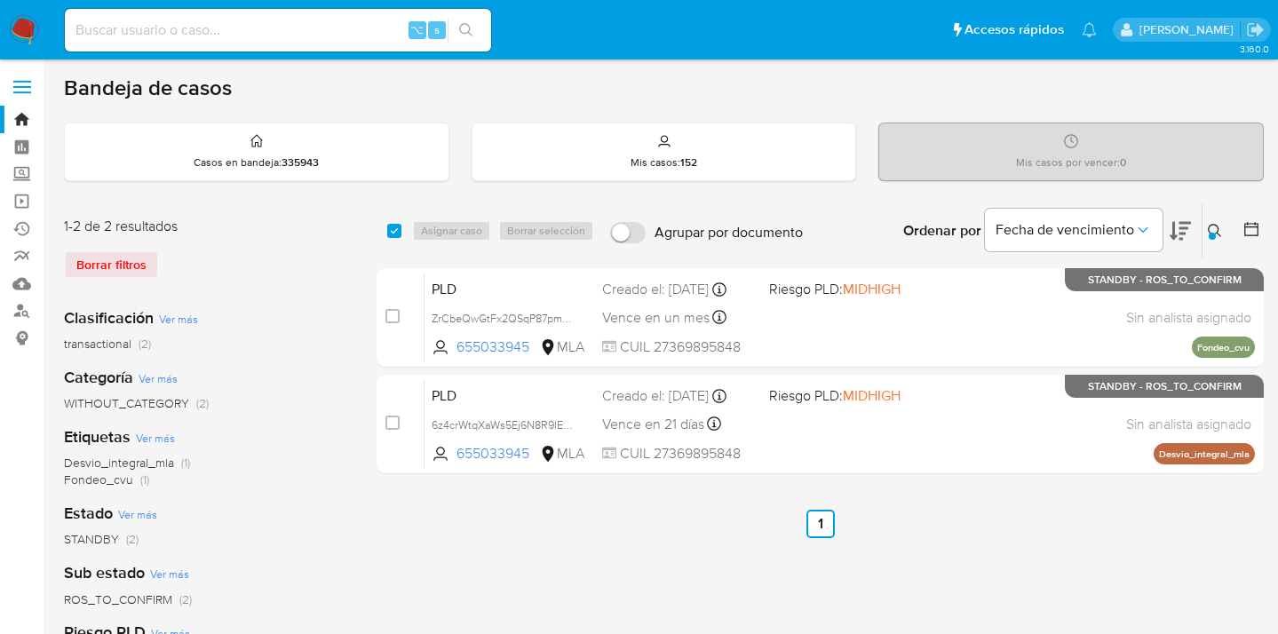
click at [1212, 228] on icon at bounding box center [1215, 231] width 14 height 14
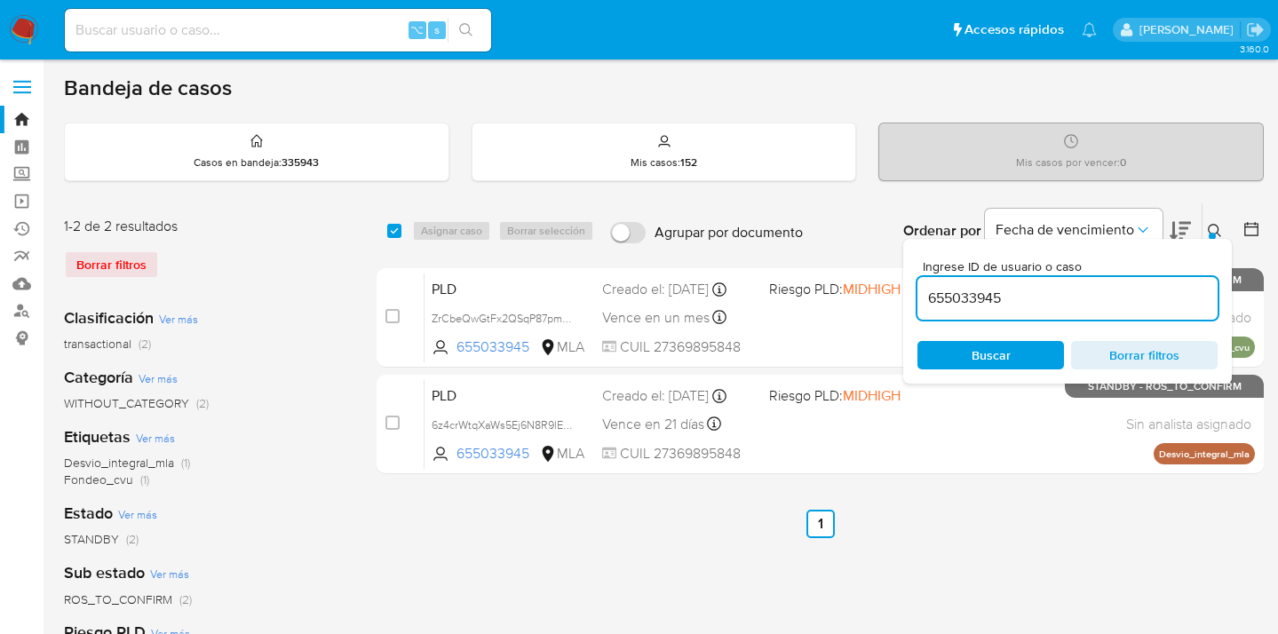
drag, startPoint x: 1039, startPoint y: 301, endPoint x: 923, endPoint y: 300, distance: 116.4
click at [922, 300] on input "655033945" at bounding box center [1068, 298] width 300 height 23
type input "2116320784"
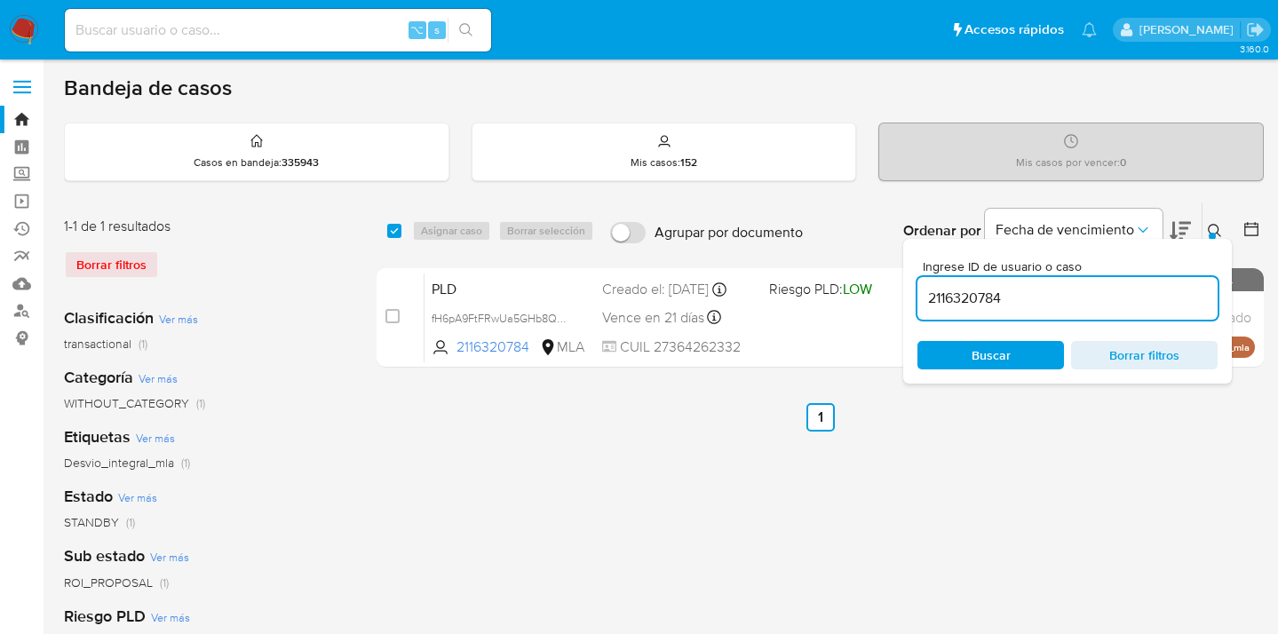
click at [1215, 227] on icon at bounding box center [1215, 231] width 14 height 14
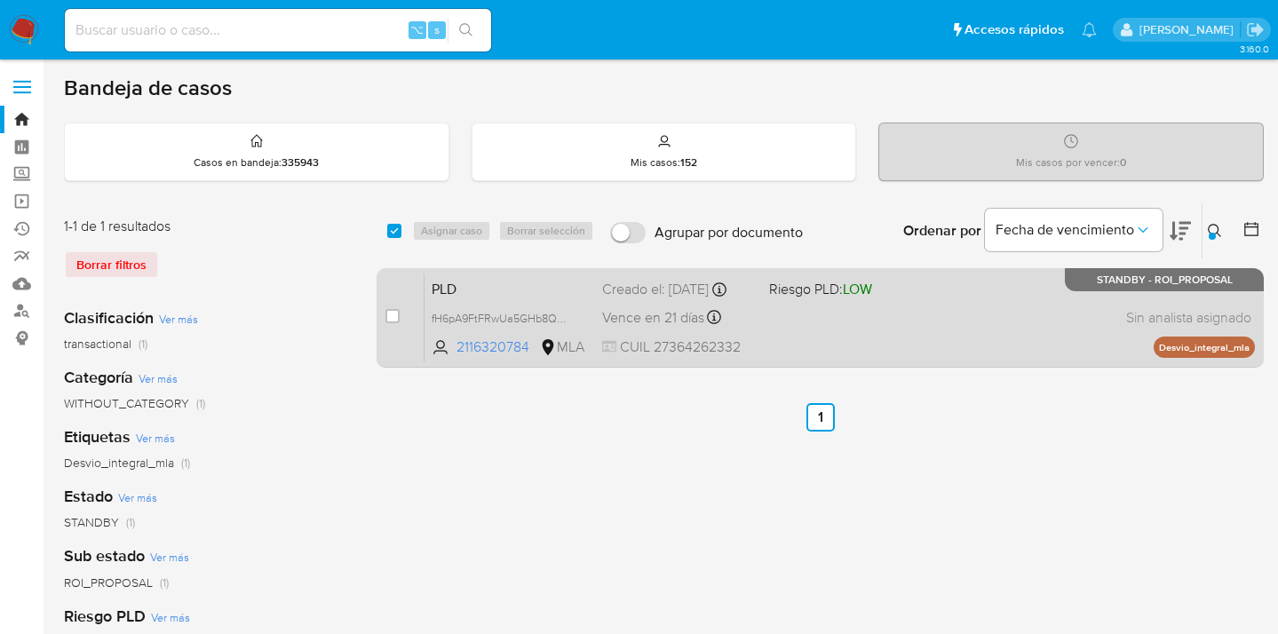
click at [982, 314] on div "PLD fH6pA9FtFRwUa5GHb8QQddn1 2116320784 MLA Riesgo PLD: LOW Creado el: 12/07/20…" at bounding box center [840, 318] width 831 height 90
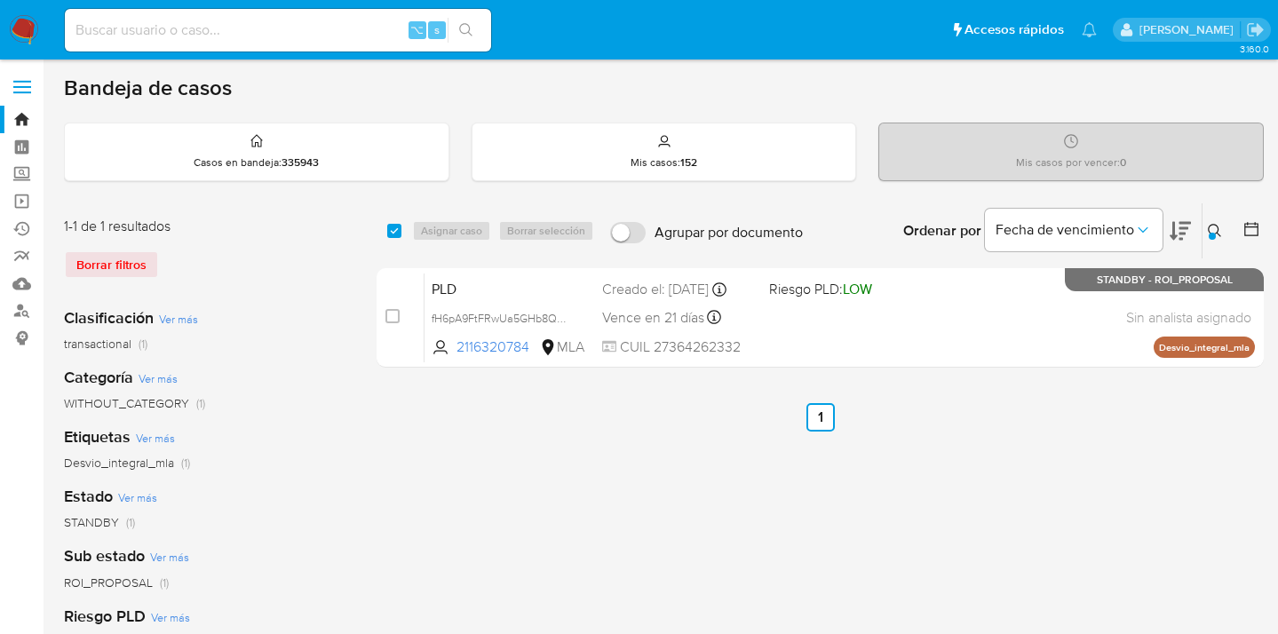
drag, startPoint x: 395, startPoint y: 231, endPoint x: 420, endPoint y: 224, distance: 25.9
click at [396, 231] on input "checkbox" at bounding box center [394, 231] width 14 height 14
checkbox input "true"
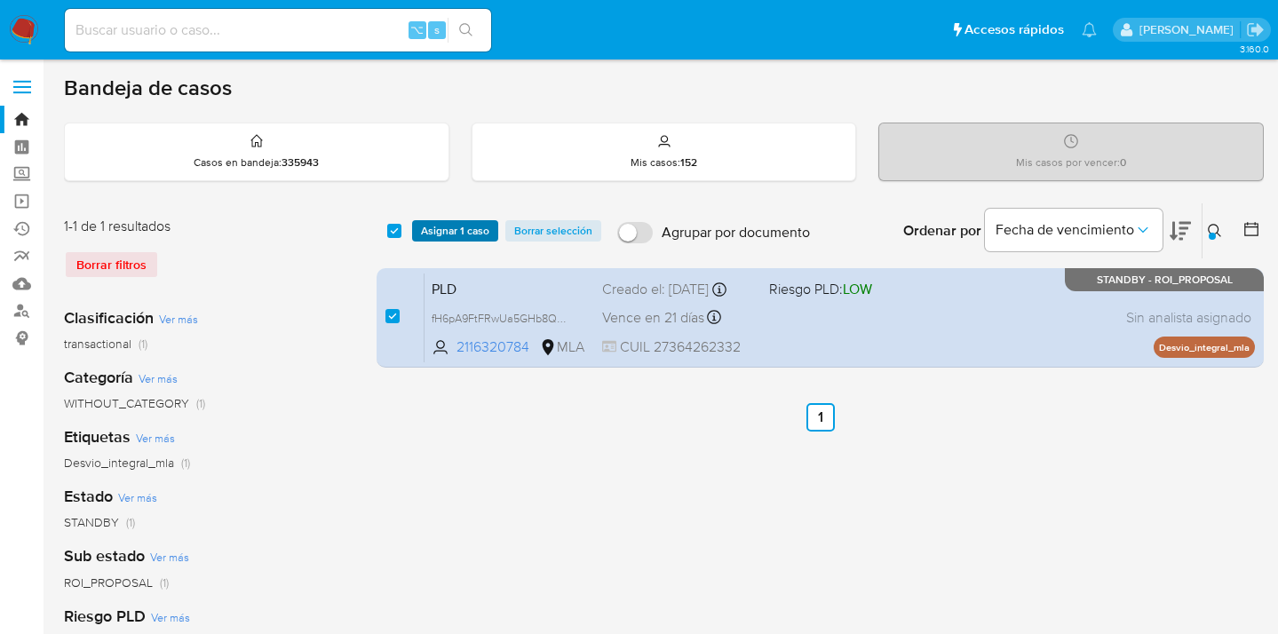
click at [422, 225] on span "Asignar 1 caso" at bounding box center [455, 231] width 68 height 18
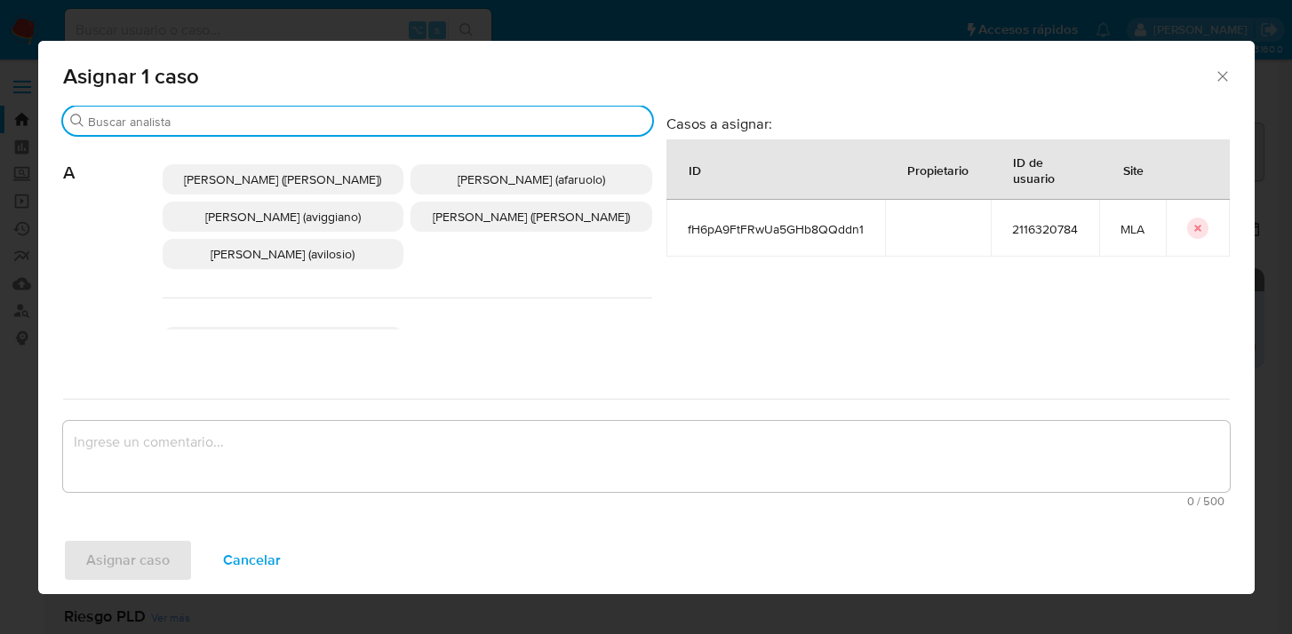
click at [447, 121] on input "Buscar" at bounding box center [366, 122] width 557 height 16
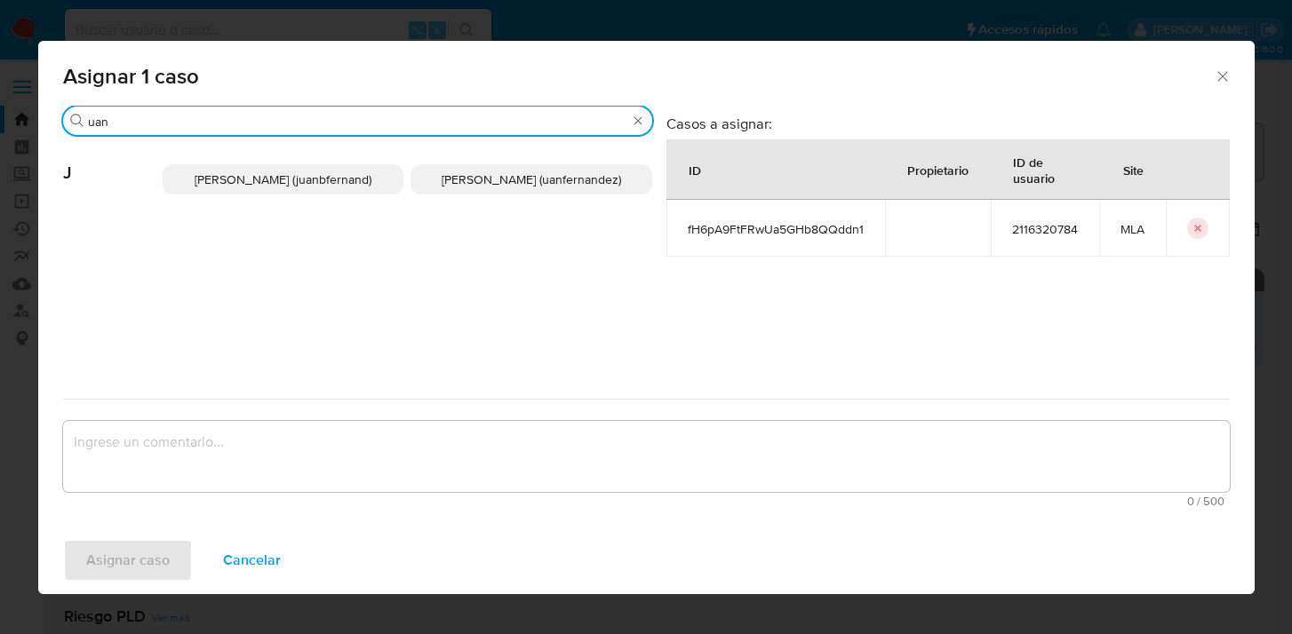
type input "uan"
drag, startPoint x: 526, startPoint y: 171, endPoint x: 489, endPoint y: 315, distance: 148.7
click at [526, 171] on span "Juan Pablo Fernandez (uanfernandez)" at bounding box center [530, 180] width 179 height 18
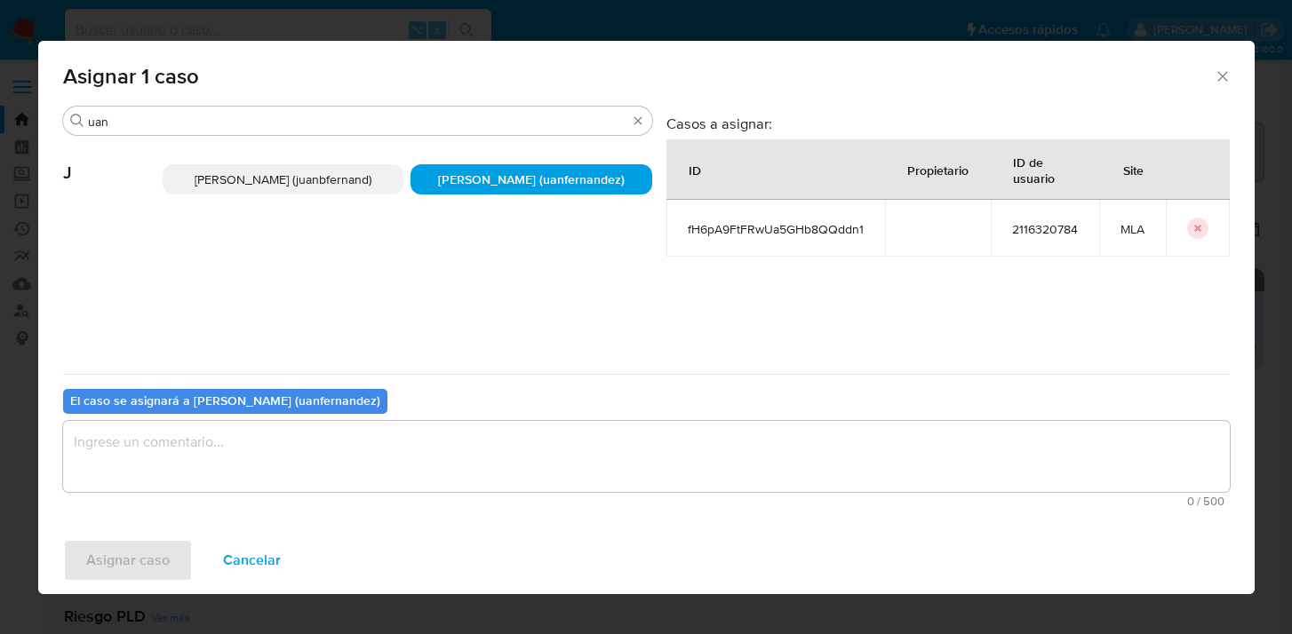
click at [489, 480] on textarea "assign-modal" at bounding box center [646, 456] width 1166 height 71
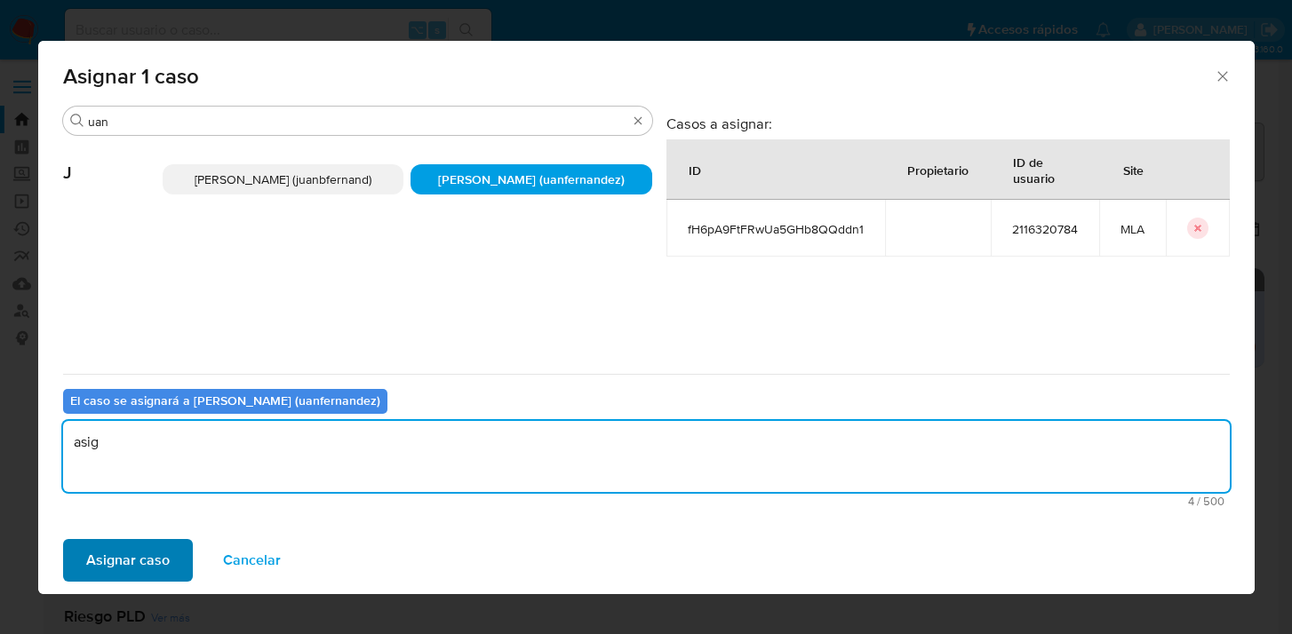
type textarea "asig"
click at [154, 553] on span "Asignar caso" at bounding box center [127, 560] width 83 height 39
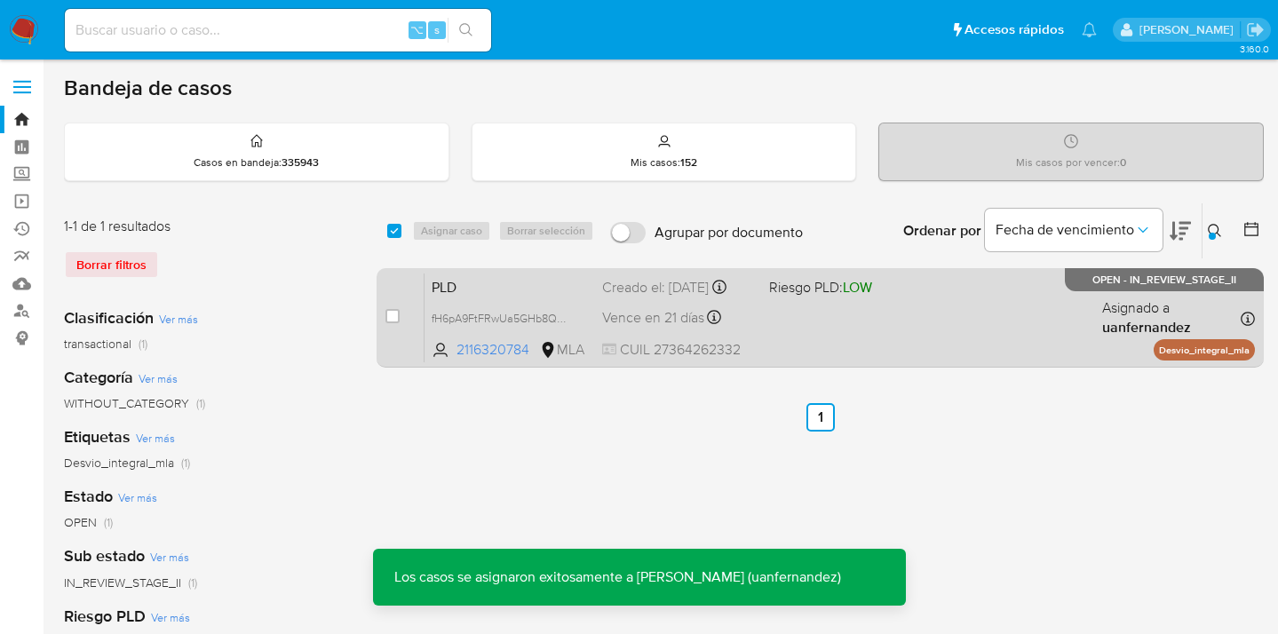
click at [916, 330] on div "PLD fH6pA9FtFRwUa5GHb8QQddn1 2116320784 MLA Riesgo PLD: LOW Creado el: 12/07/20…" at bounding box center [840, 318] width 831 height 90
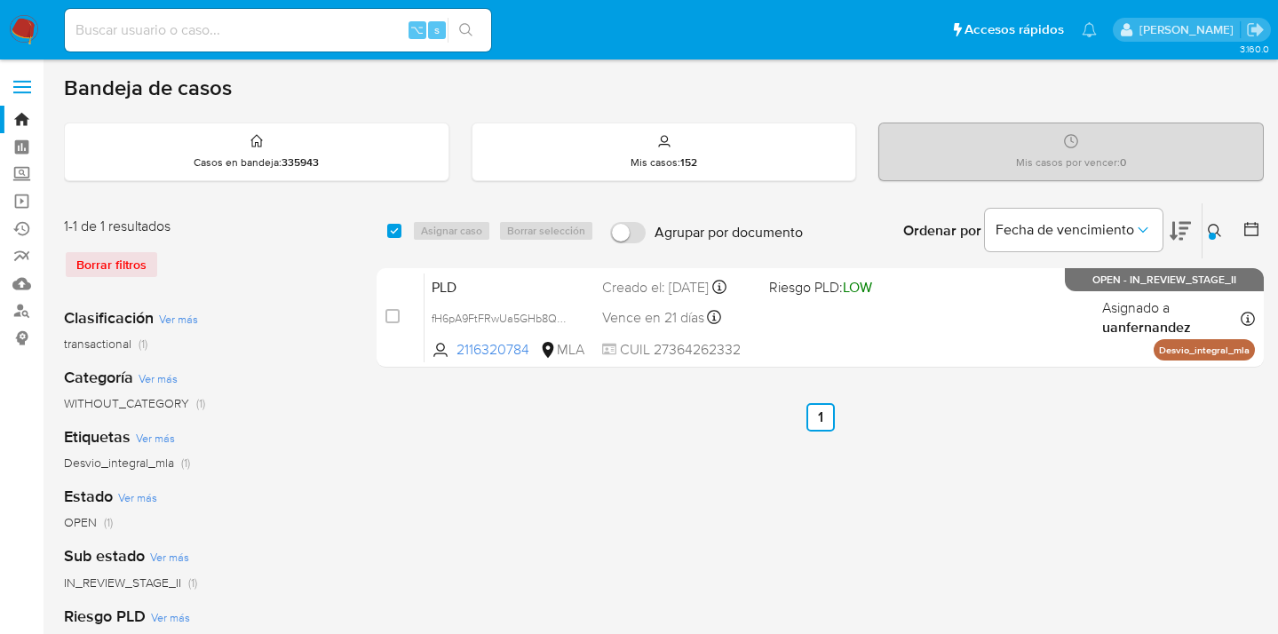
drag, startPoint x: 1213, startPoint y: 226, endPoint x: 1170, endPoint y: 250, distance: 50.1
click at [1213, 226] on icon at bounding box center [1215, 231] width 14 height 14
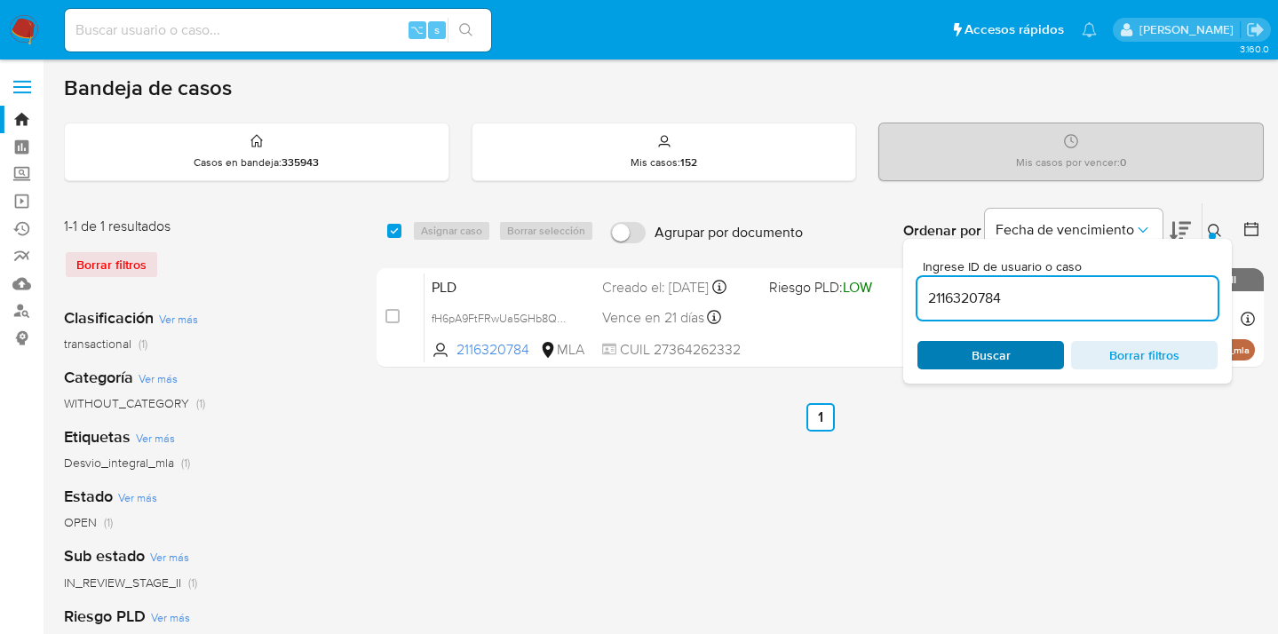
click at [1018, 358] on span "Buscar" at bounding box center [991, 355] width 122 height 25
click at [1213, 228] on icon at bounding box center [1215, 231] width 14 height 14
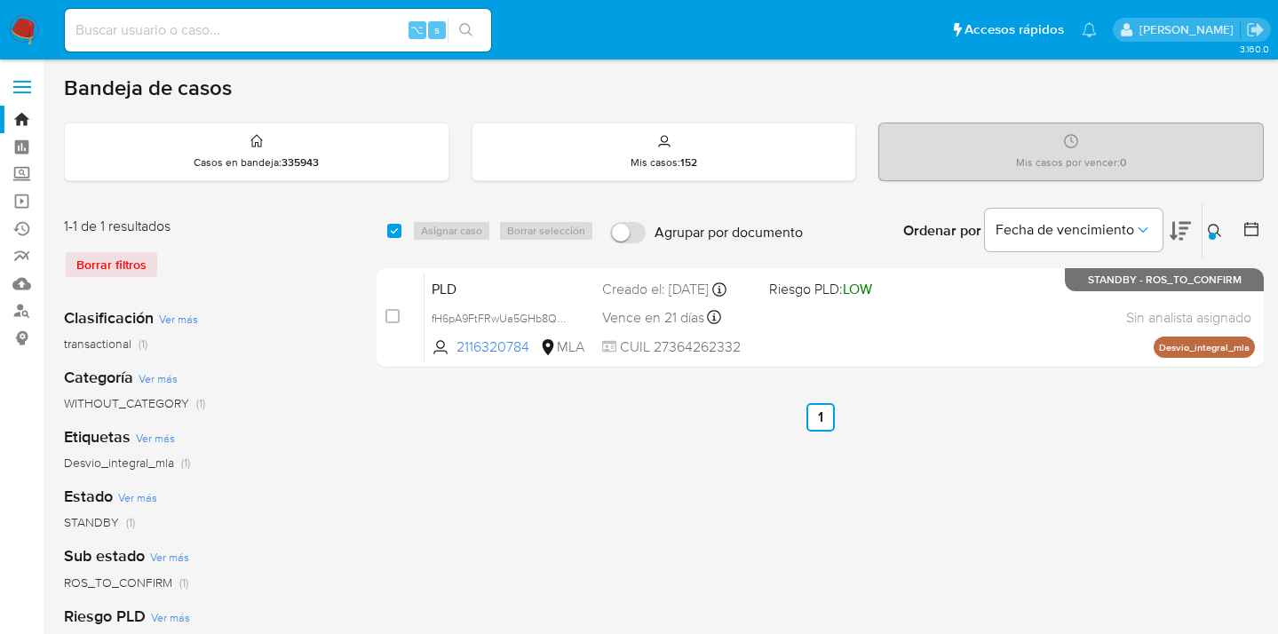
drag, startPoint x: 1214, startPoint y: 228, endPoint x: 1094, endPoint y: 296, distance: 137.6
click at [1213, 228] on icon at bounding box center [1215, 231] width 14 height 14
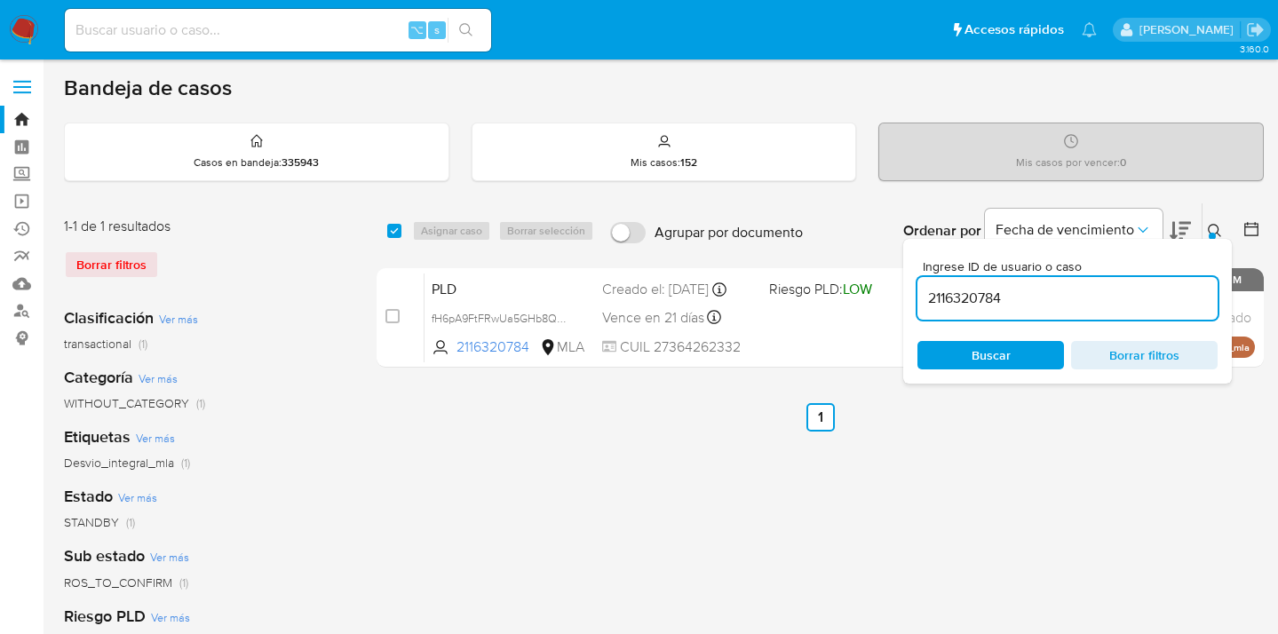
drag, startPoint x: 1031, startPoint y: 300, endPoint x: 968, endPoint y: 271, distance: 69.5
click at [894, 287] on div "select-all-cases-checkbox Asignar caso Borrar selección Agrupar por documento O…" at bounding box center [820, 289] width 887 height 172
type input "776822838"
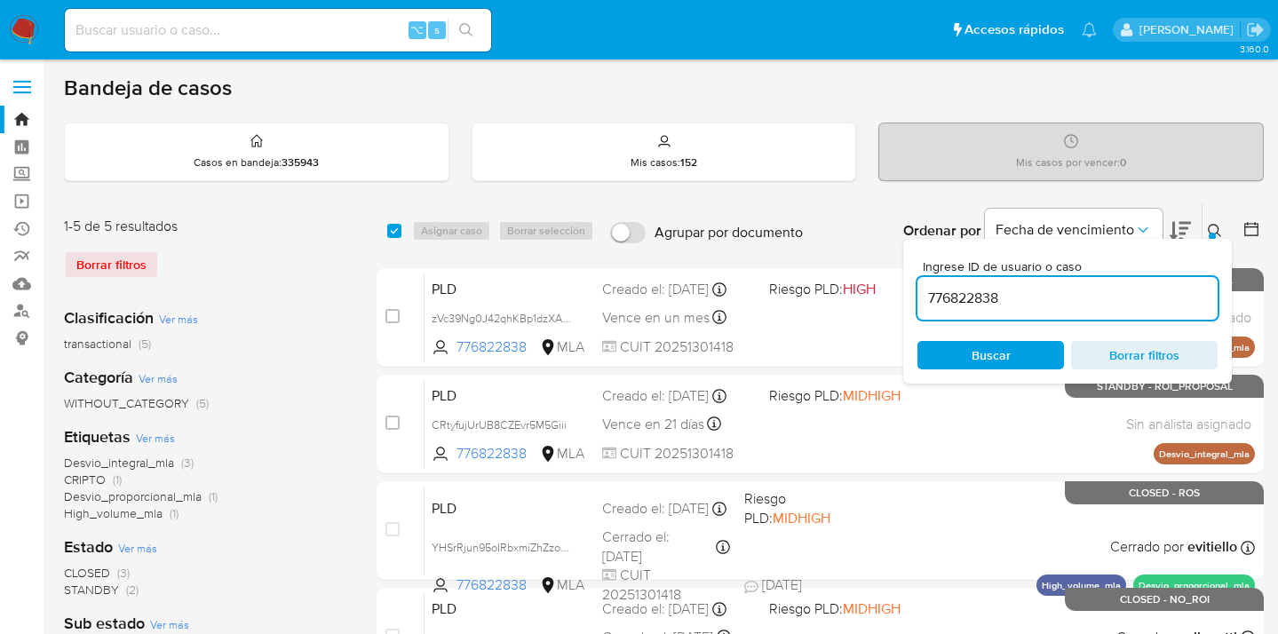
drag, startPoint x: 1215, startPoint y: 227, endPoint x: 1189, endPoint y: 231, distance: 26.9
click at [1213, 227] on icon at bounding box center [1215, 231] width 14 height 14
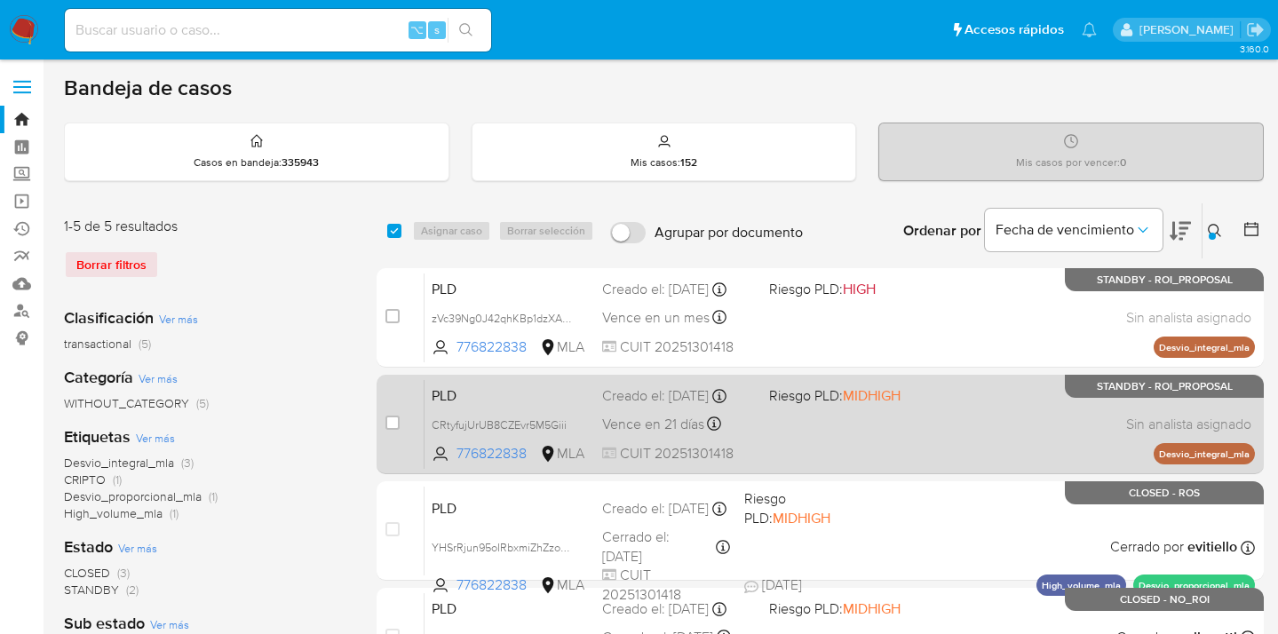
click at [972, 432] on div "PLD CRtyfujUrUB8CZEvr5M5Giii 776822838 MLA Riesgo PLD: MIDHIGH Creado el: 12/07…" at bounding box center [840, 424] width 831 height 90
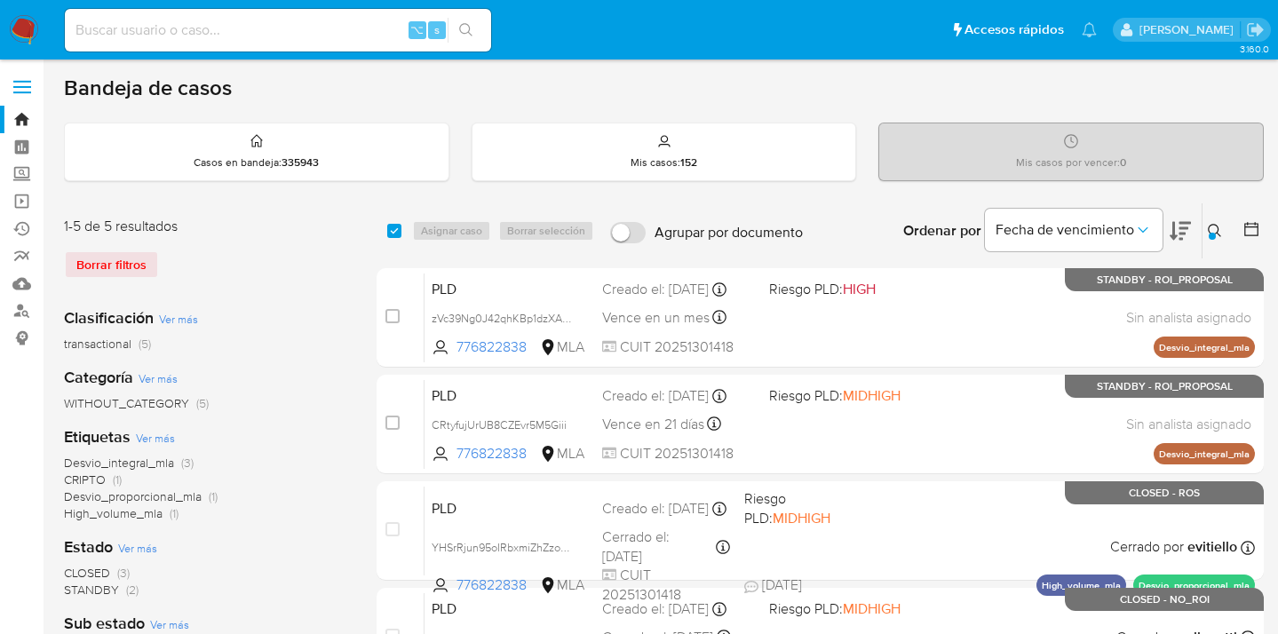
click at [1215, 224] on icon at bounding box center [1215, 231] width 14 height 14
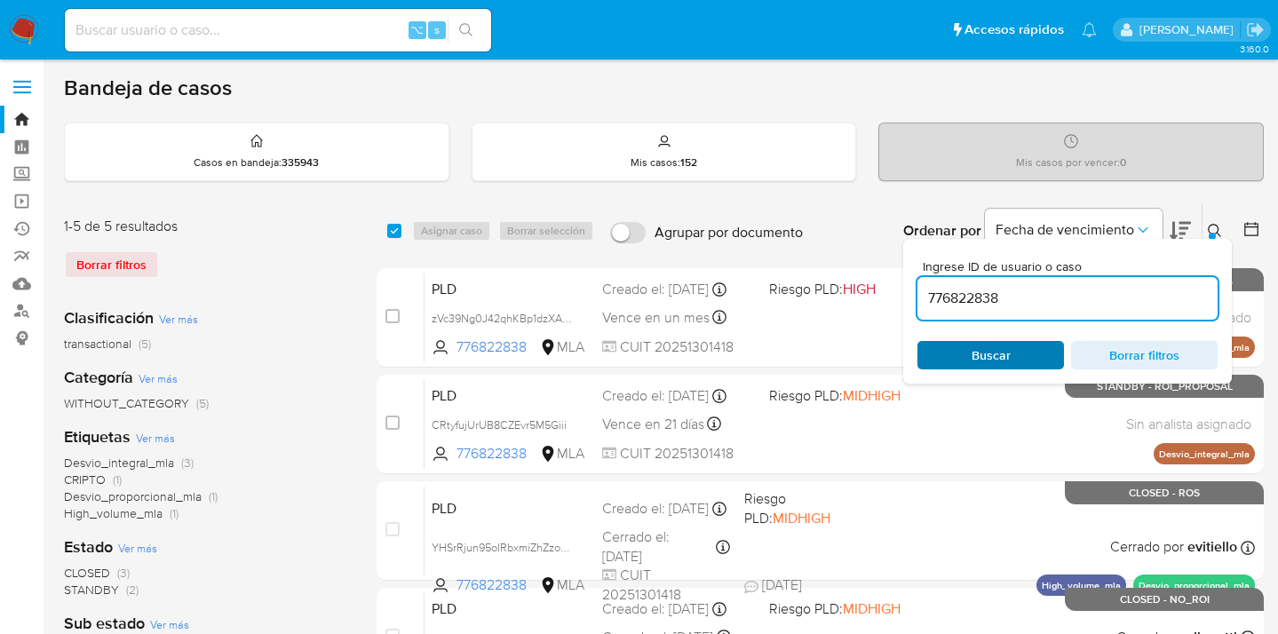
click at [1008, 349] on span "Buscar" at bounding box center [991, 355] width 39 height 28
click at [1217, 229] on icon at bounding box center [1215, 231] width 14 height 14
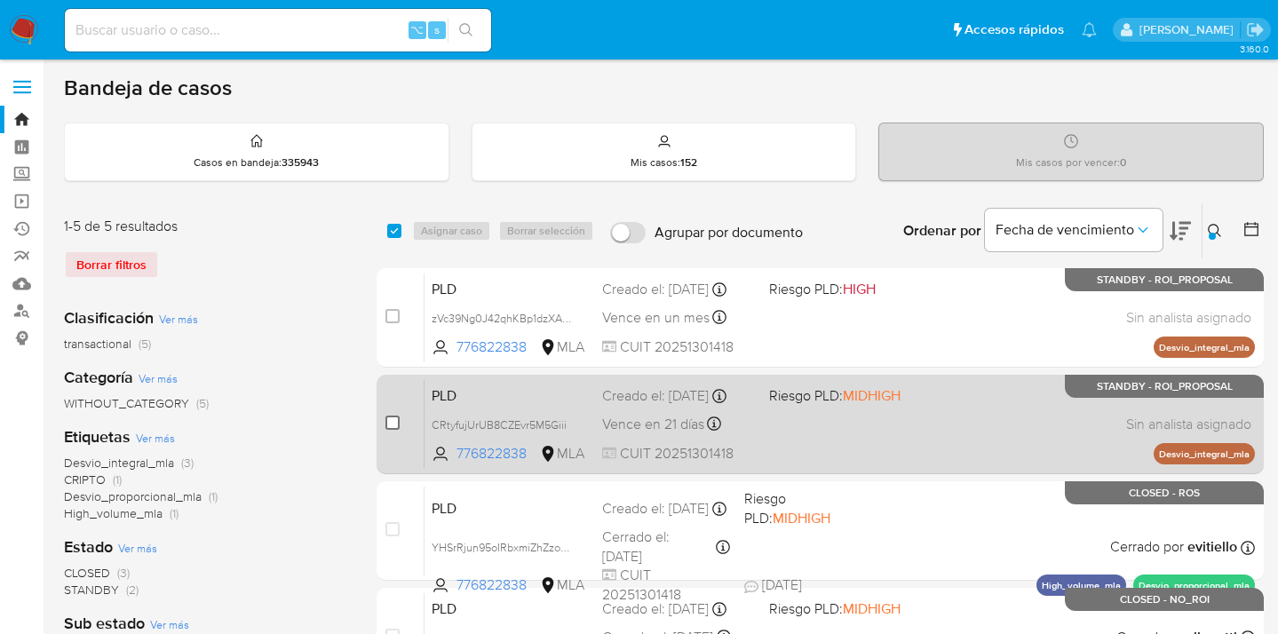
click at [390, 420] on input "checkbox" at bounding box center [393, 423] width 14 height 14
checkbox input "true"
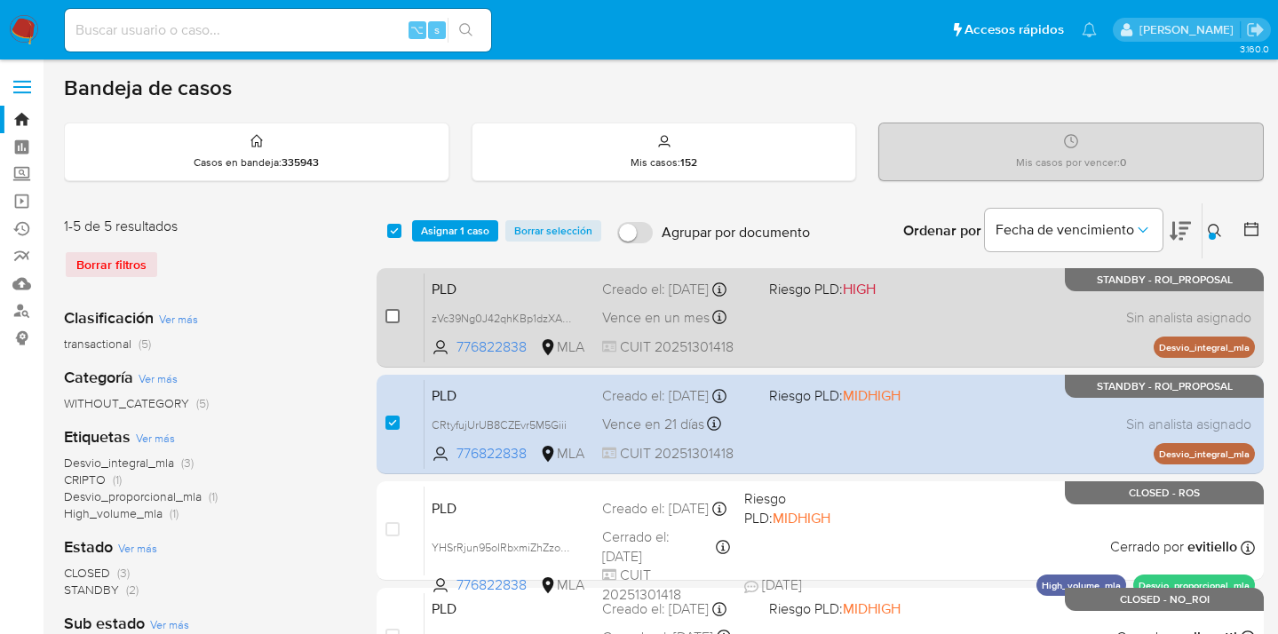
click at [394, 311] on input "checkbox" at bounding box center [393, 316] width 14 height 14
checkbox input "true"
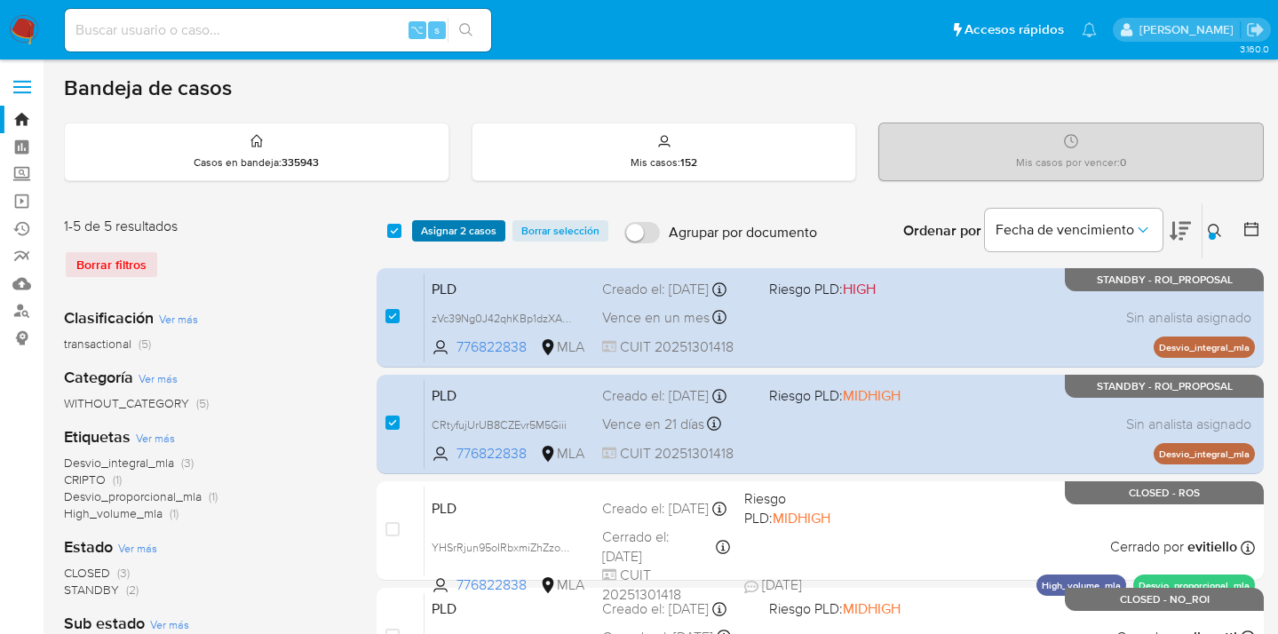
click at [460, 235] on span "Asignar 2 casos" at bounding box center [459, 231] width 76 height 18
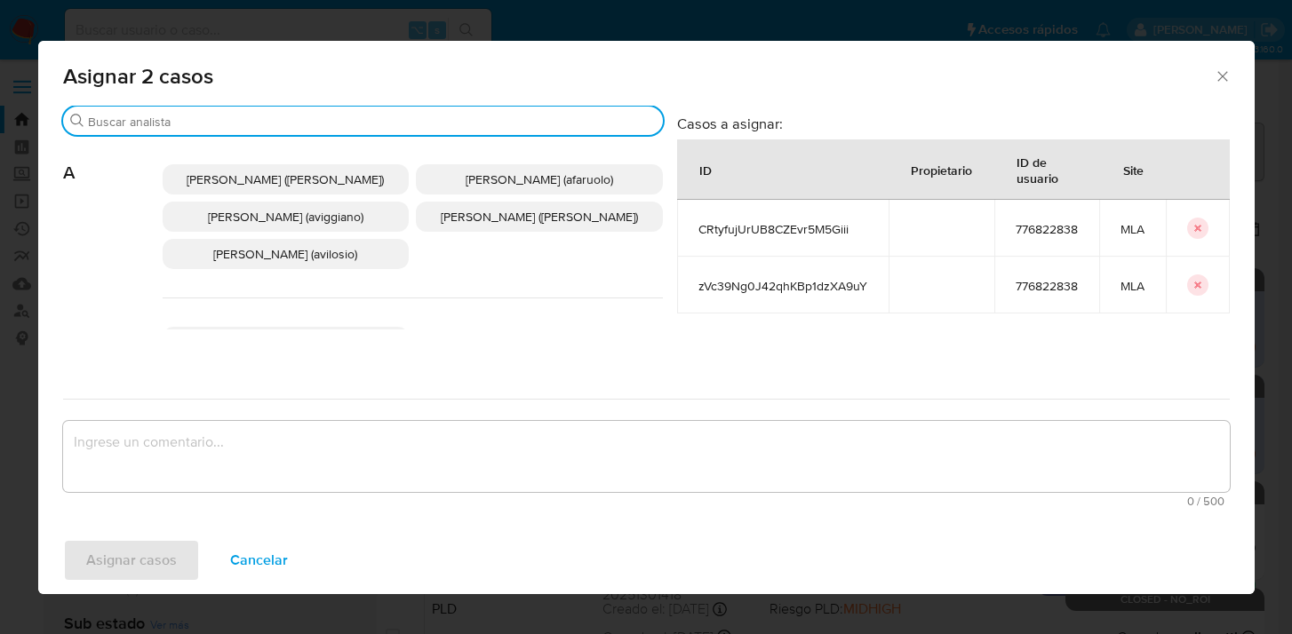
click at [415, 123] on input "Buscar" at bounding box center [372, 122] width 568 height 16
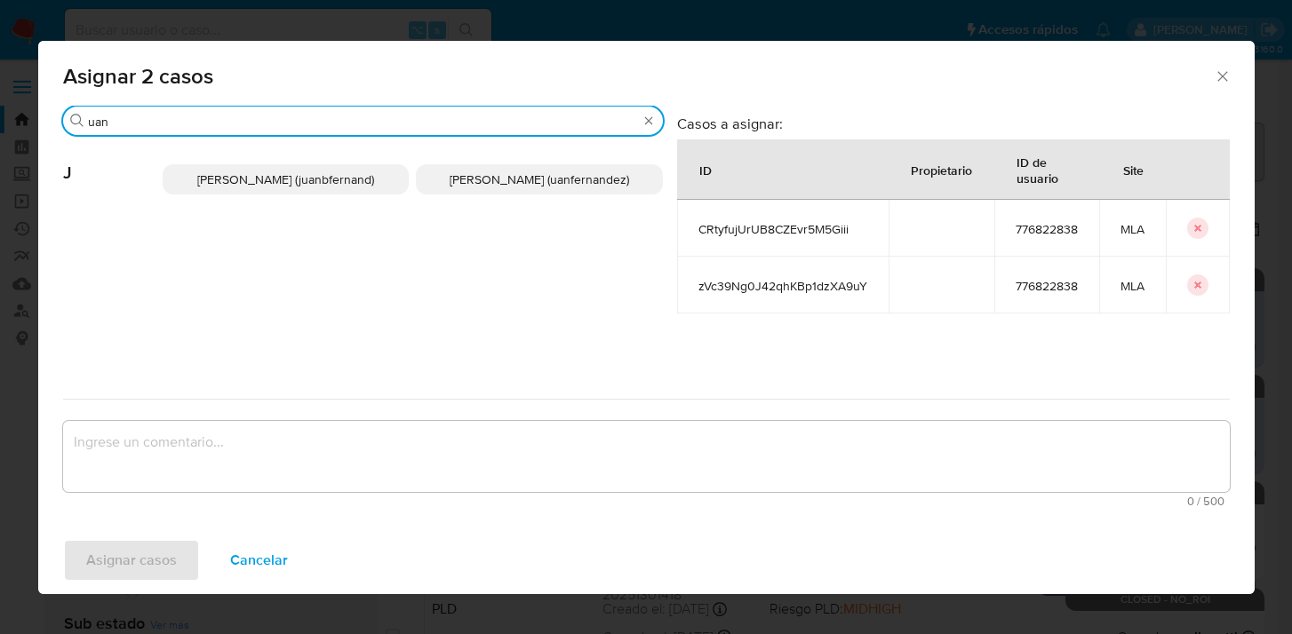
type input "uan"
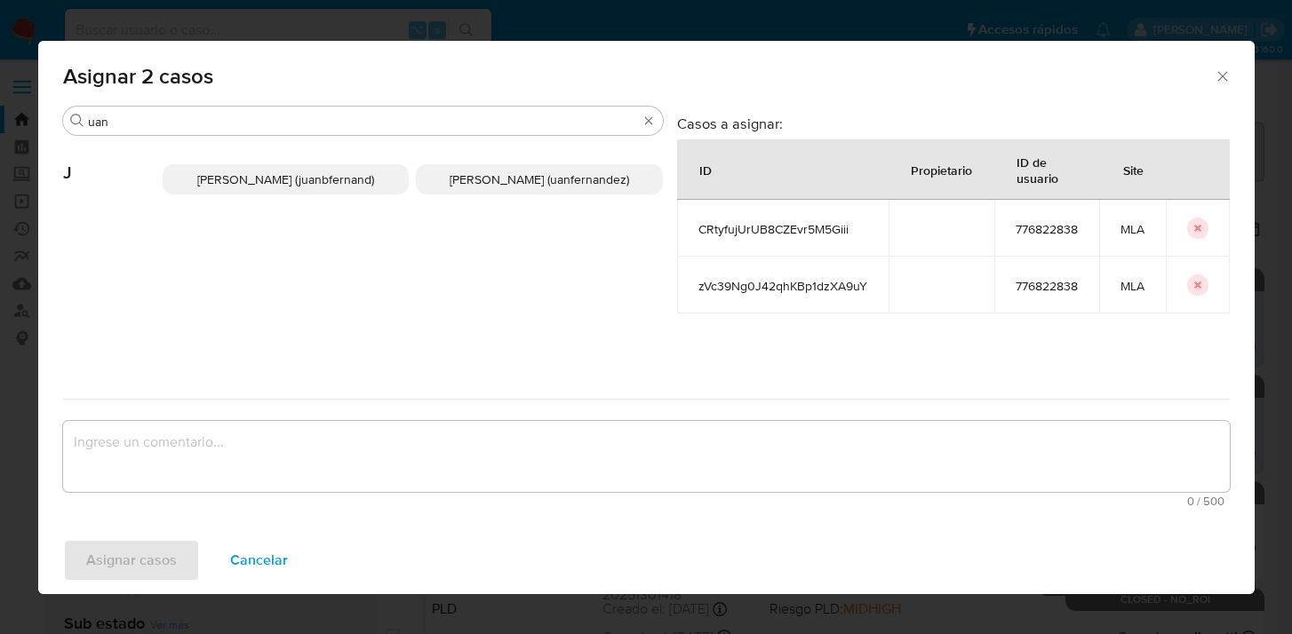
click at [481, 178] on span "Juan Pablo Fernandez (uanfernandez)" at bounding box center [538, 180] width 179 height 18
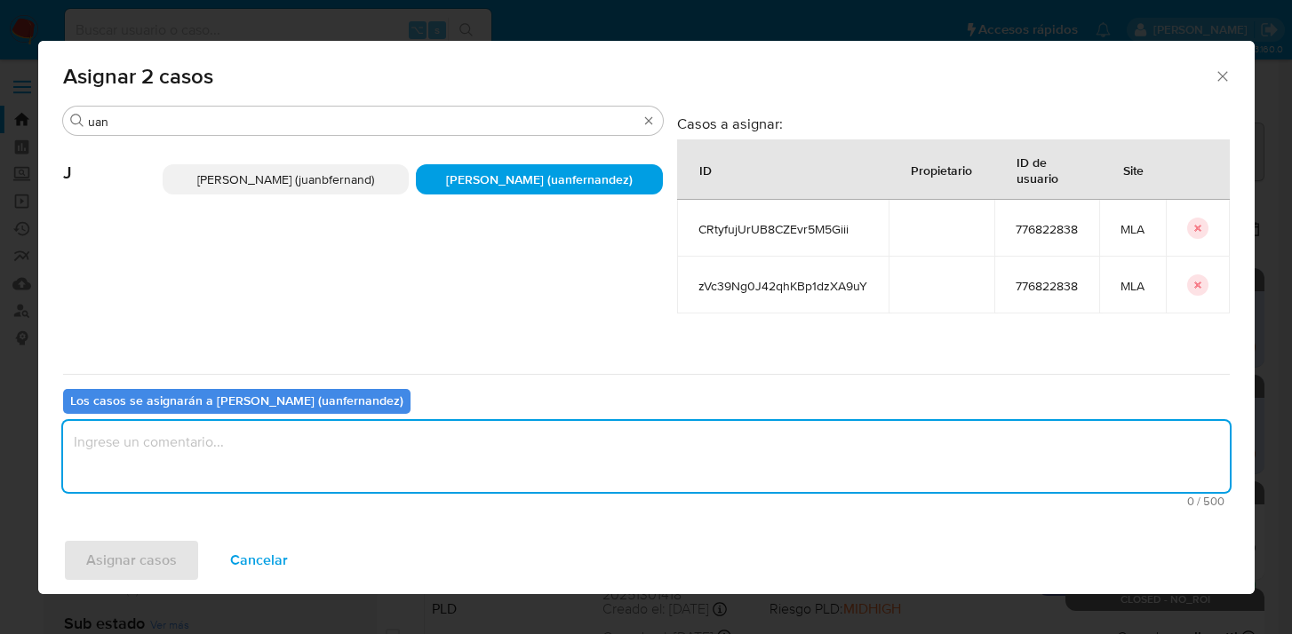
click at [518, 455] on textarea "assign-modal" at bounding box center [646, 456] width 1166 height 71
type textarea "asig"
click at [166, 553] on span "Asignar casos" at bounding box center [131, 560] width 91 height 39
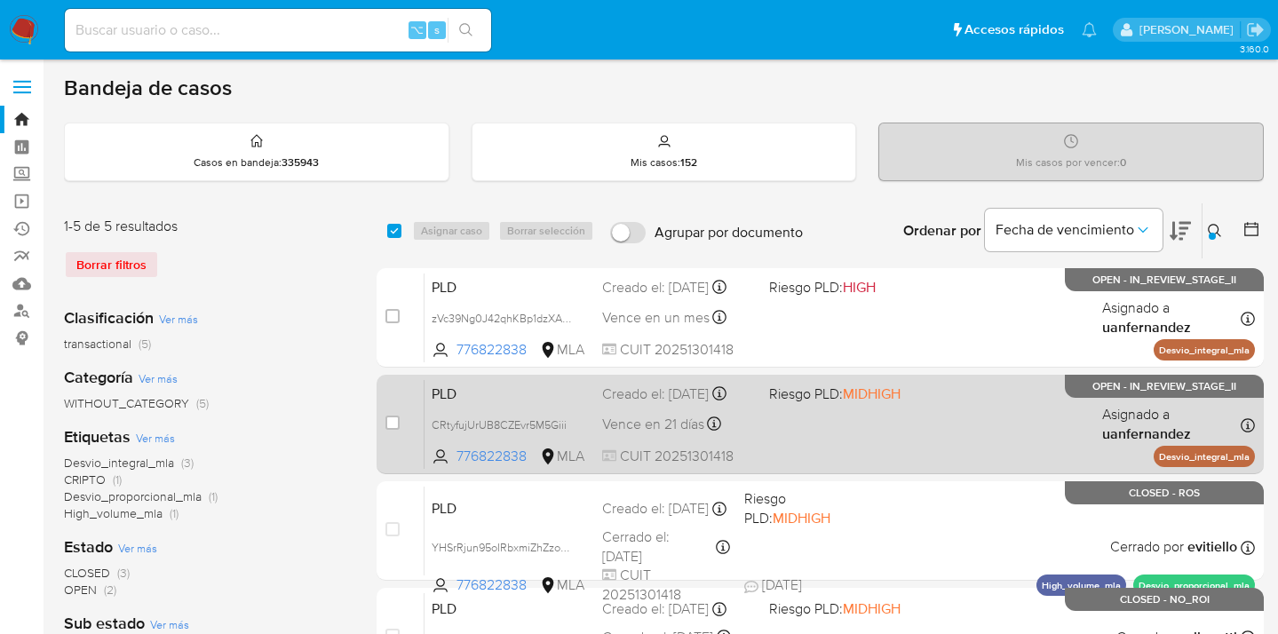
click at [994, 439] on div "PLD CRtyfujUrUB8CZEvr5M5Giii 776822838 MLA Riesgo PLD: MIDHIGH Creado el: 12/07…" at bounding box center [840, 424] width 831 height 90
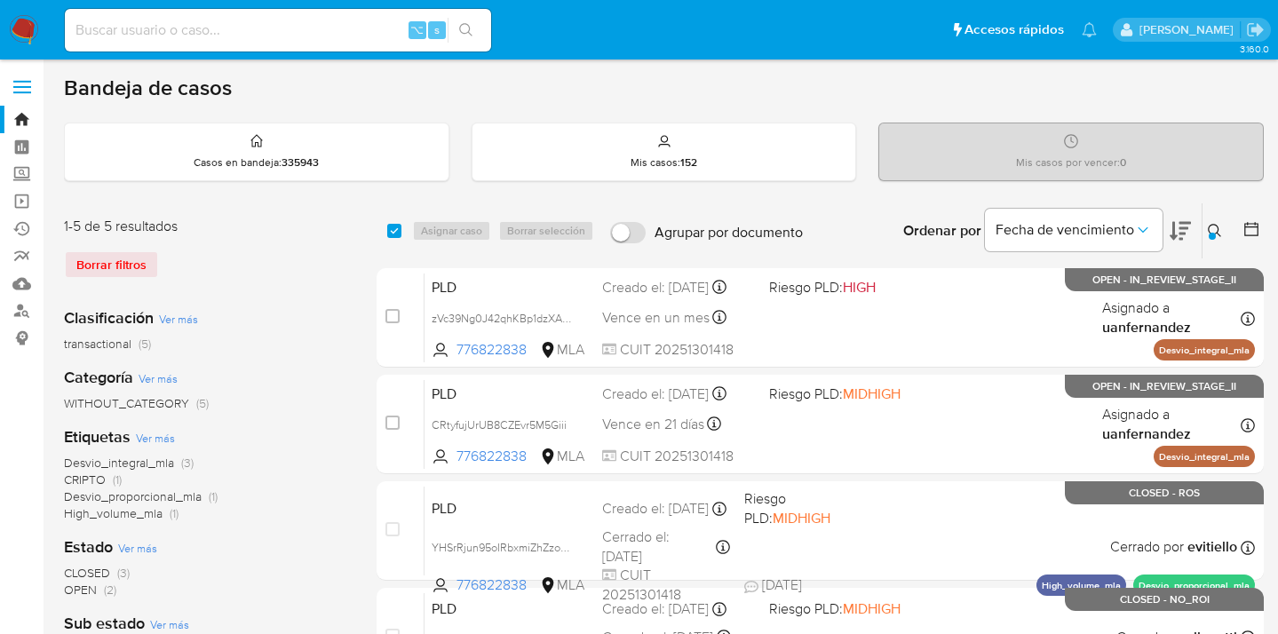
drag, startPoint x: 1211, startPoint y: 229, endPoint x: 1189, endPoint y: 266, distance: 43.0
click at [1210, 229] on icon at bounding box center [1215, 231] width 14 height 14
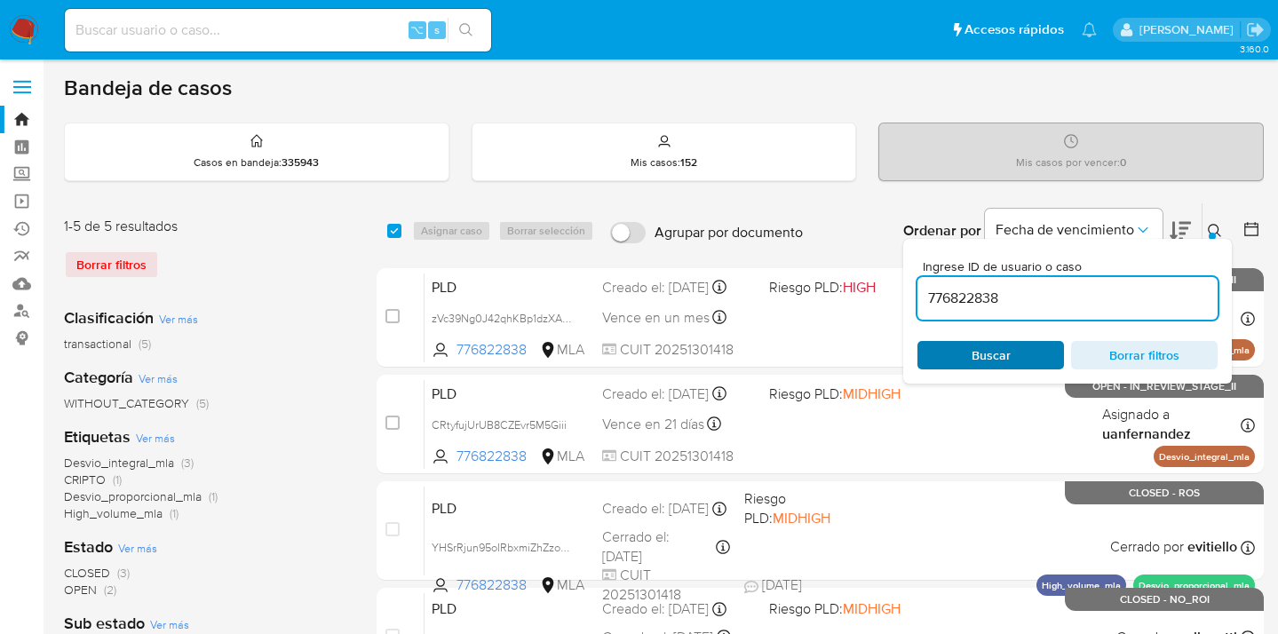
click at [1011, 352] on span "Buscar" at bounding box center [991, 355] width 122 height 25
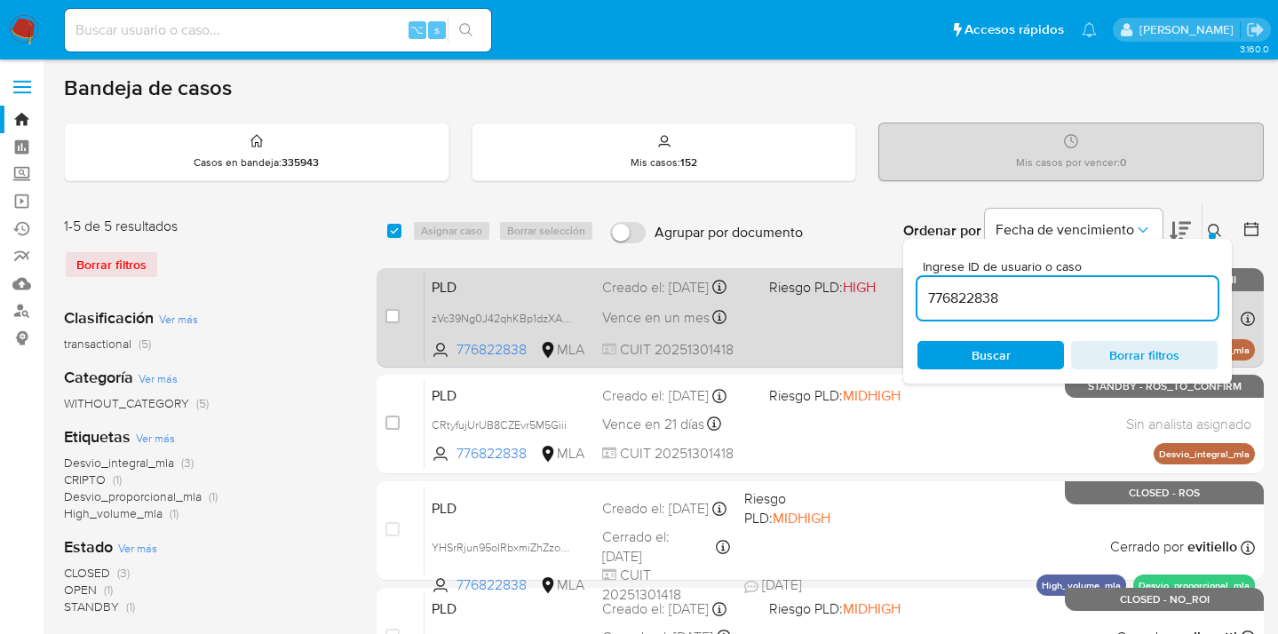
drag, startPoint x: 1216, startPoint y: 228, endPoint x: 1161, endPoint y: 282, distance: 77.3
click at [1214, 229] on icon at bounding box center [1215, 231] width 14 height 14
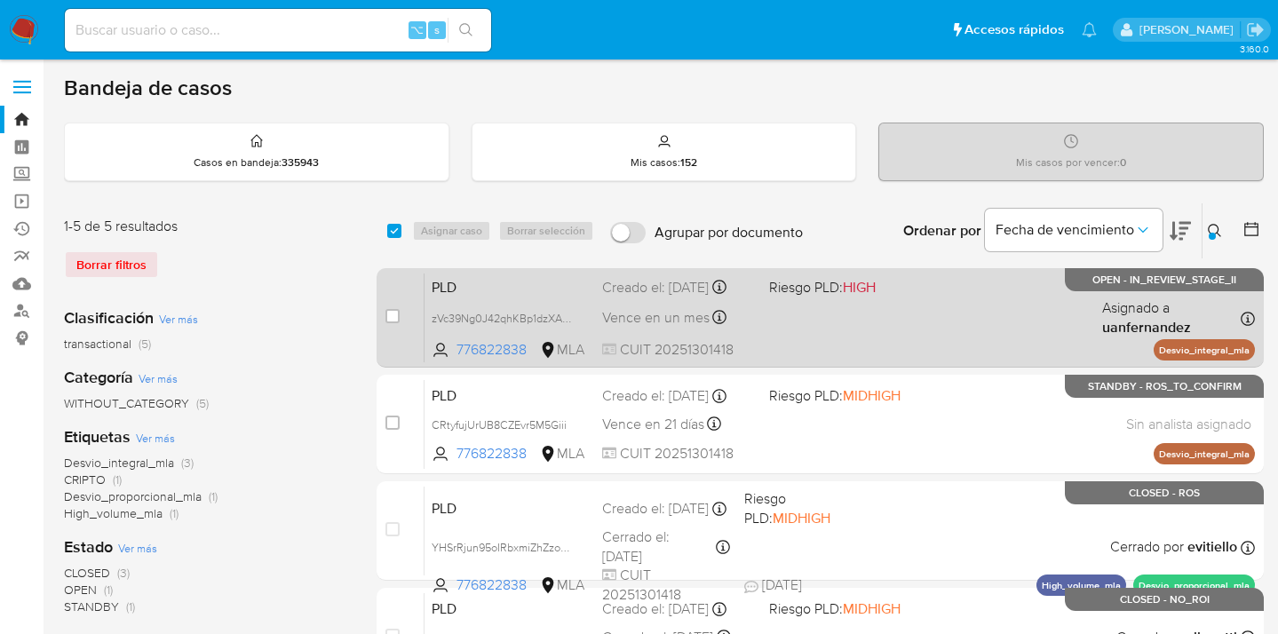
click at [1025, 304] on div "PLD zVc39Ng0J42qhKBp1dzXA9uY 776822838 MLA Riesgo PLD: HIGH Creado el: 12/08/20…" at bounding box center [840, 318] width 831 height 90
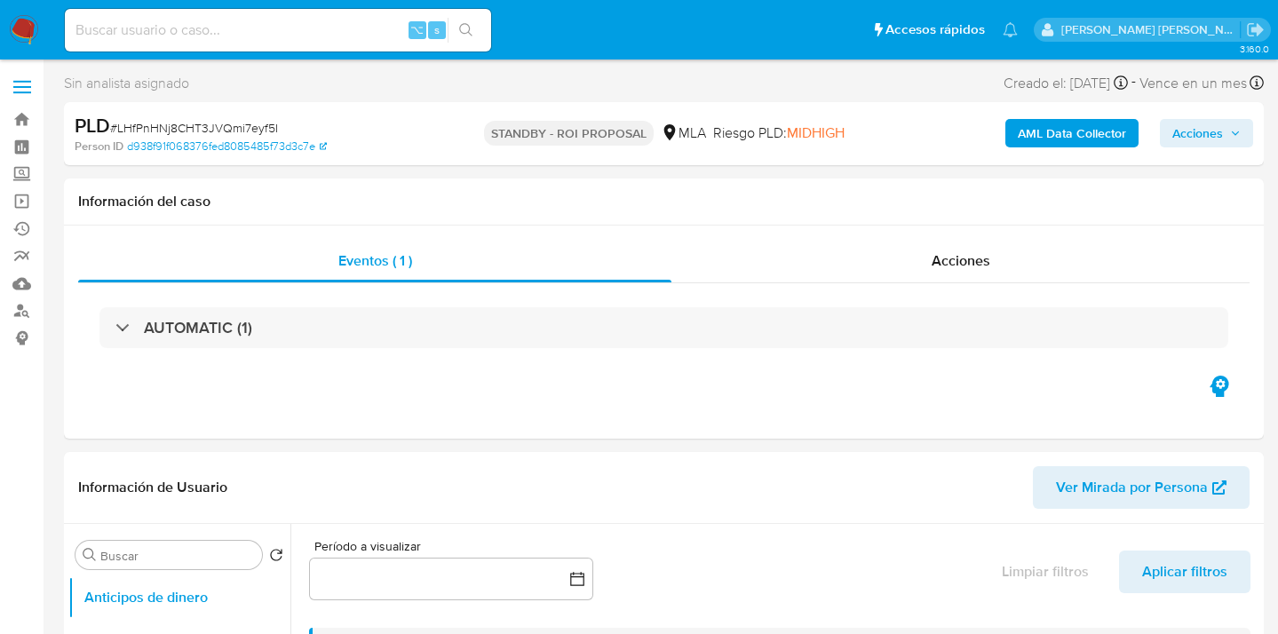
select select "10"
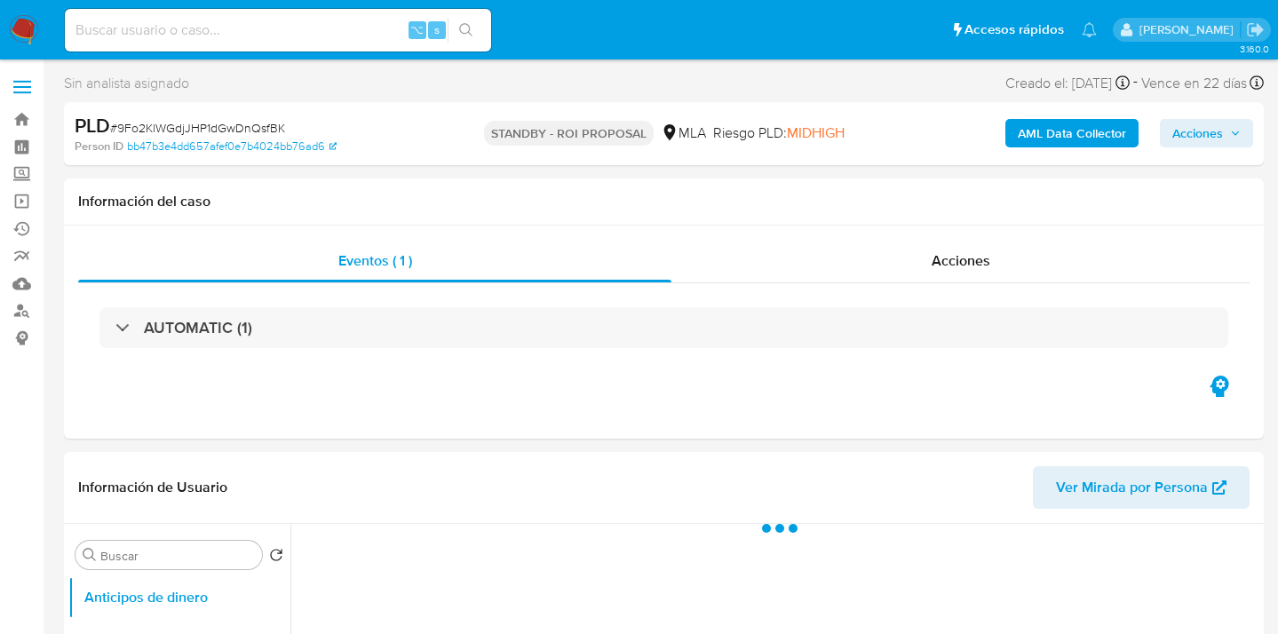
select select "10"
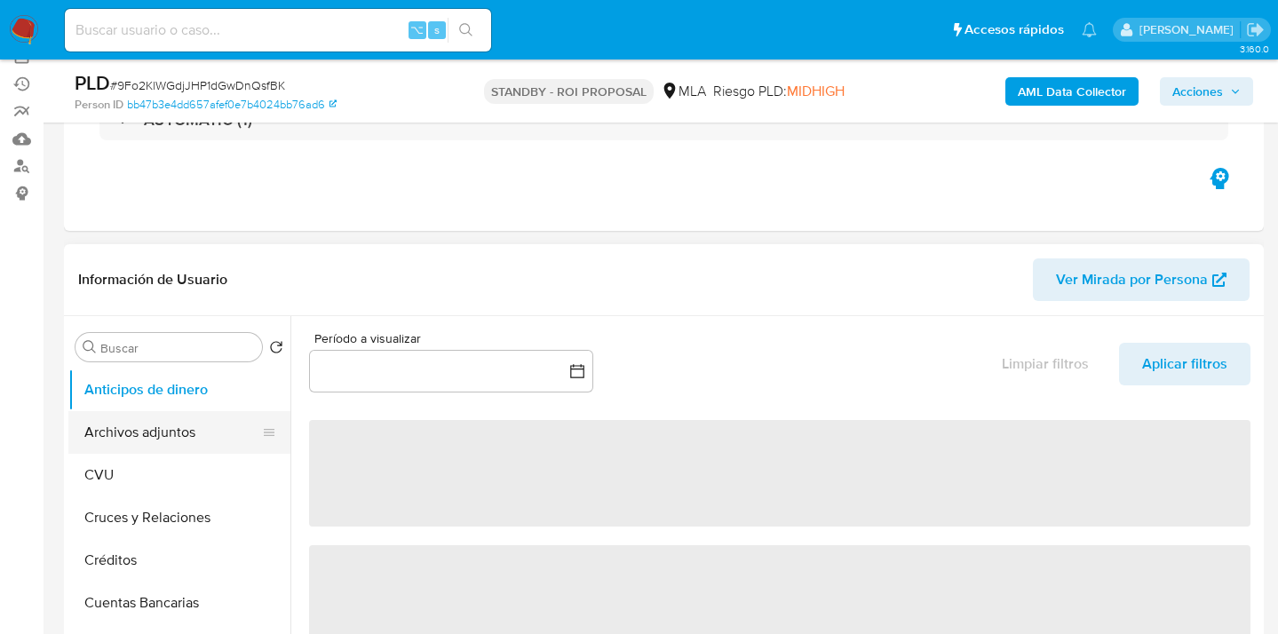
scroll to position [180, 0]
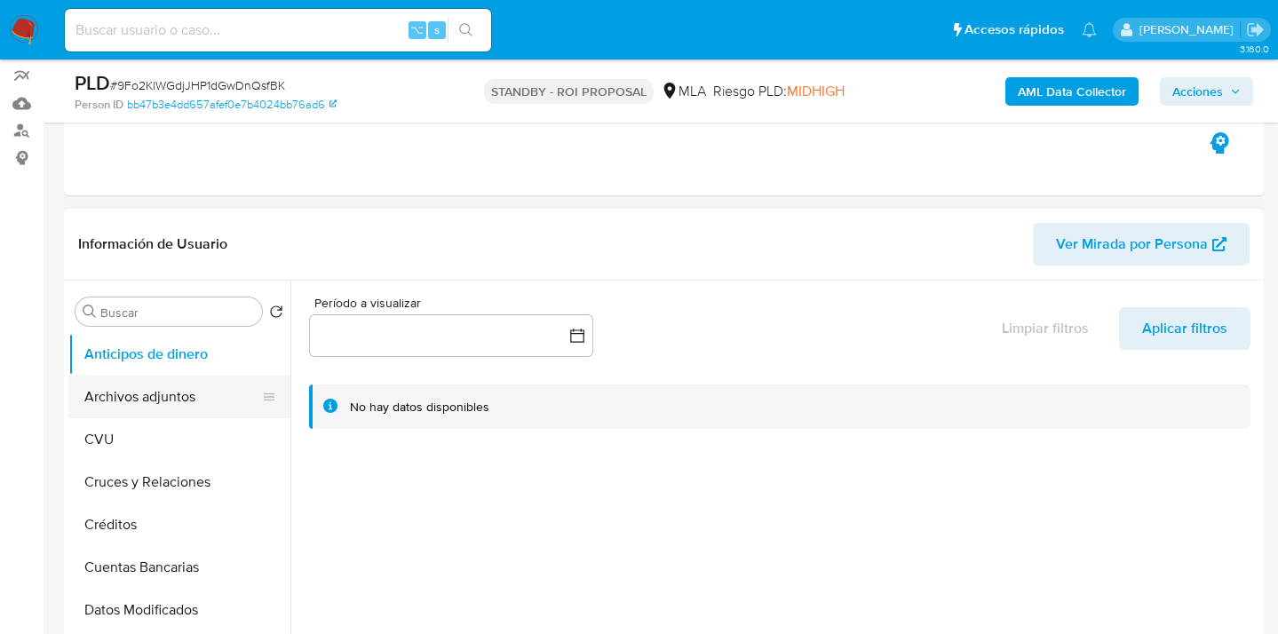
click at [142, 394] on button "Archivos adjuntos" at bounding box center [172, 397] width 208 height 43
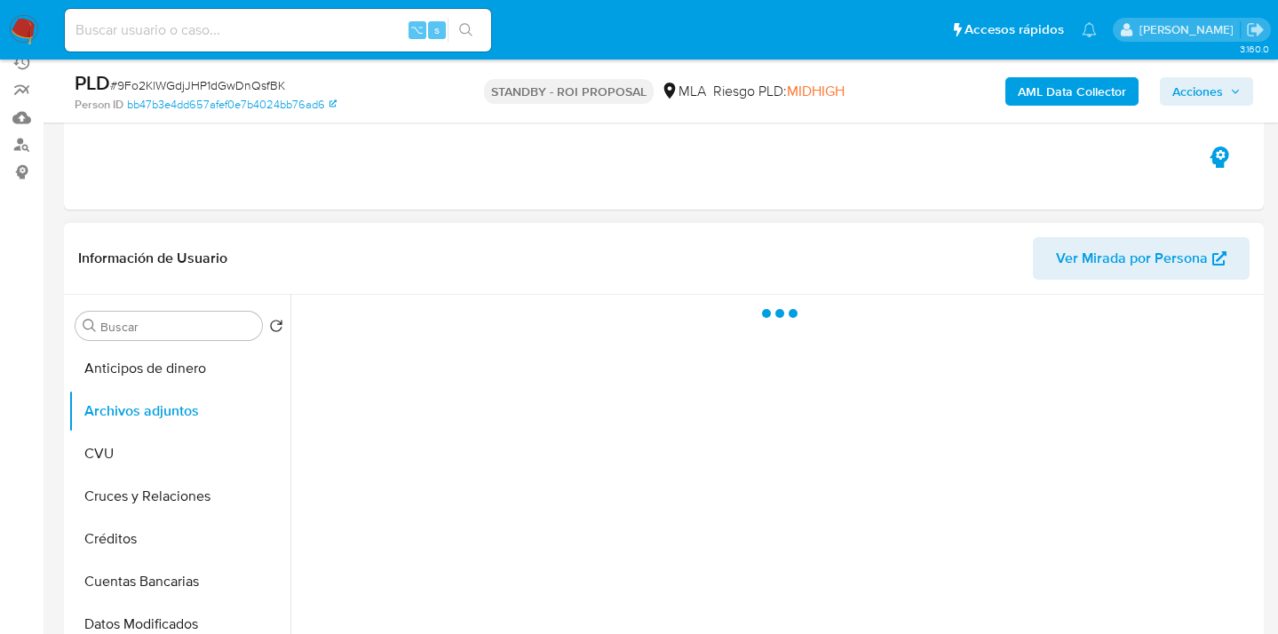
scroll to position [162, 0]
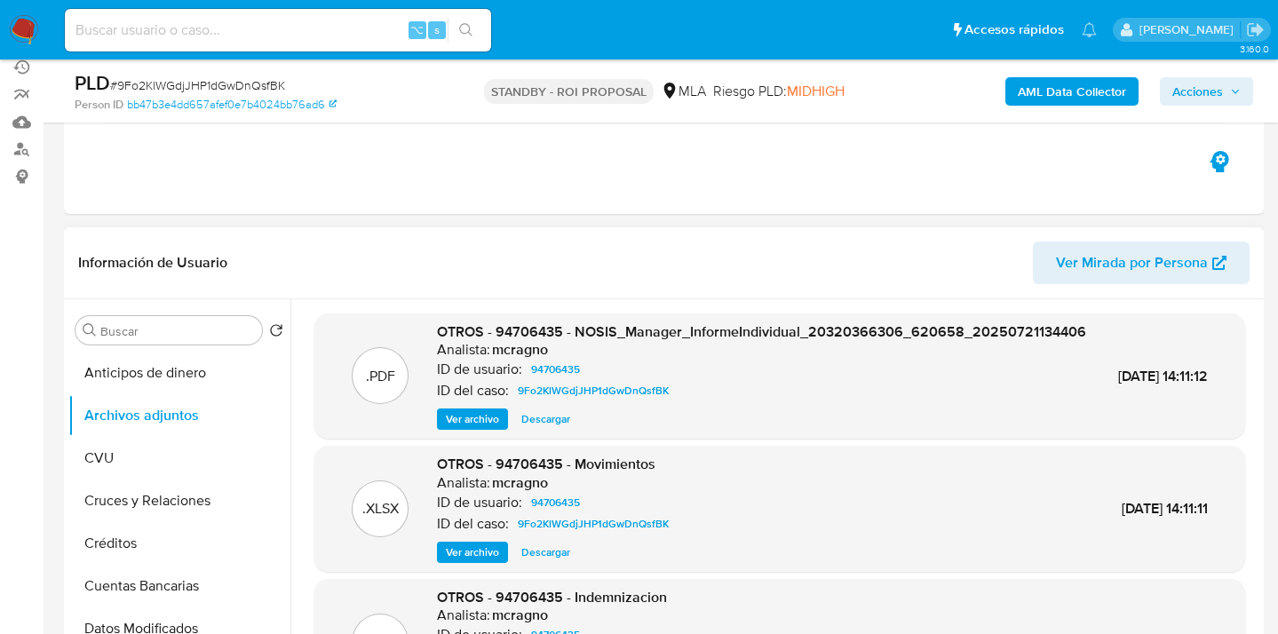
click at [485, 428] on span "Ver archivo" at bounding box center [472, 419] width 53 height 18
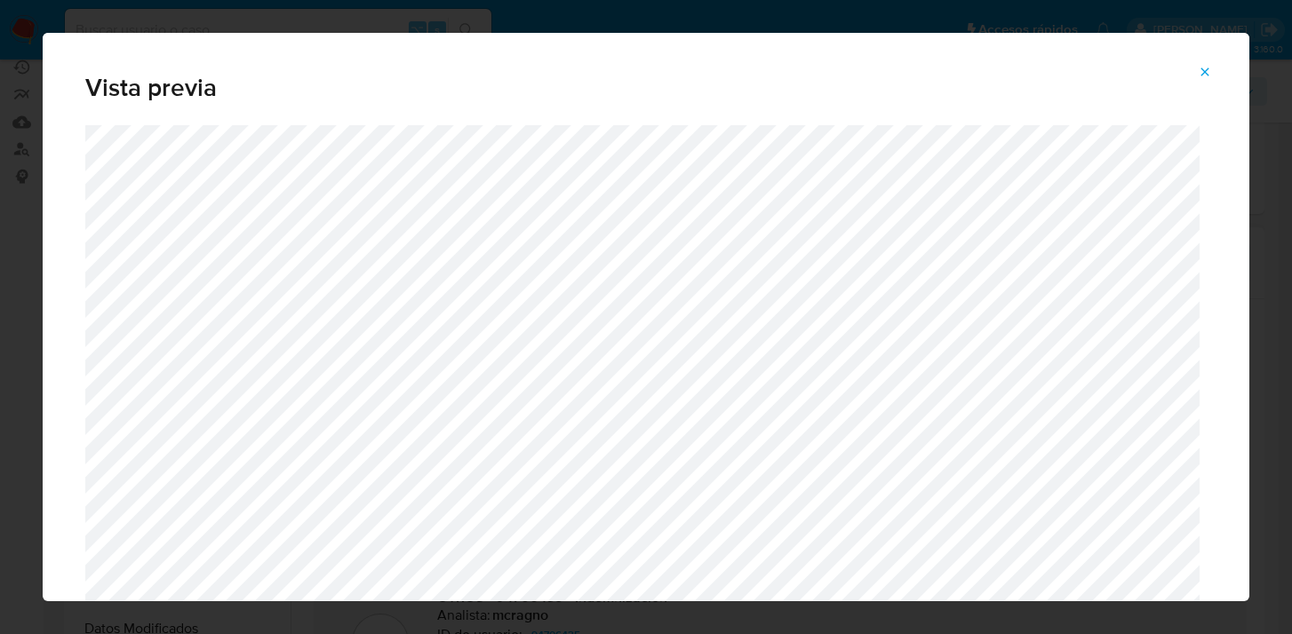
click at [1204, 75] on icon "Attachment preview" at bounding box center [1204, 72] width 14 height 14
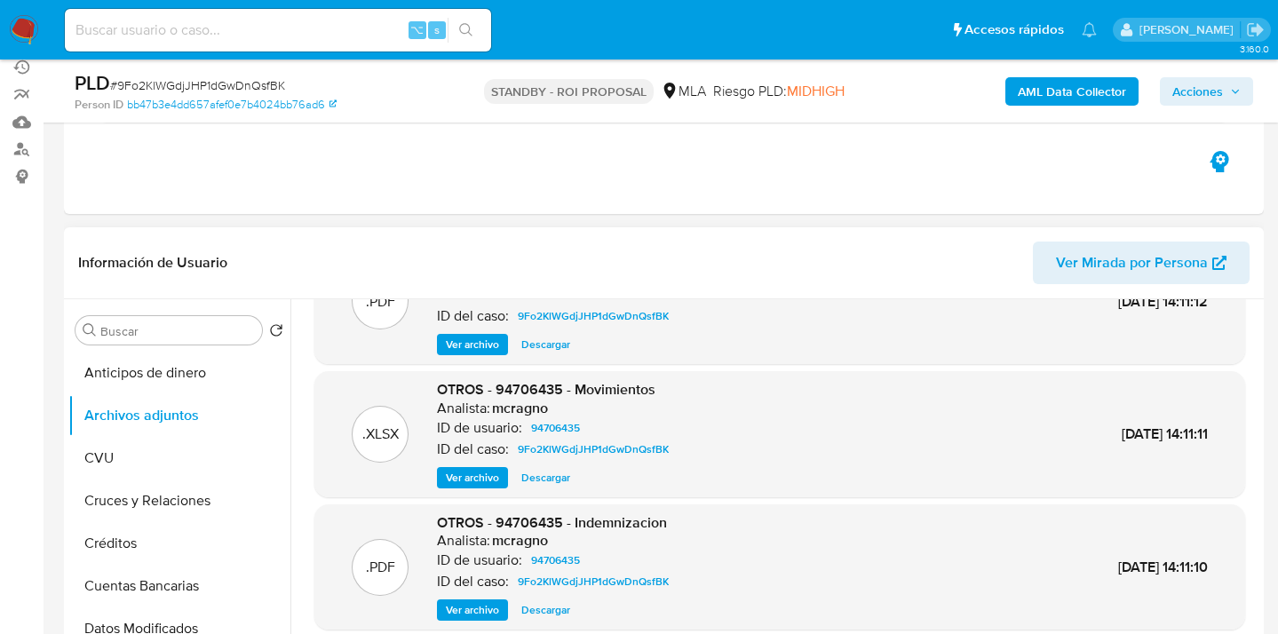
scroll to position [119, 0]
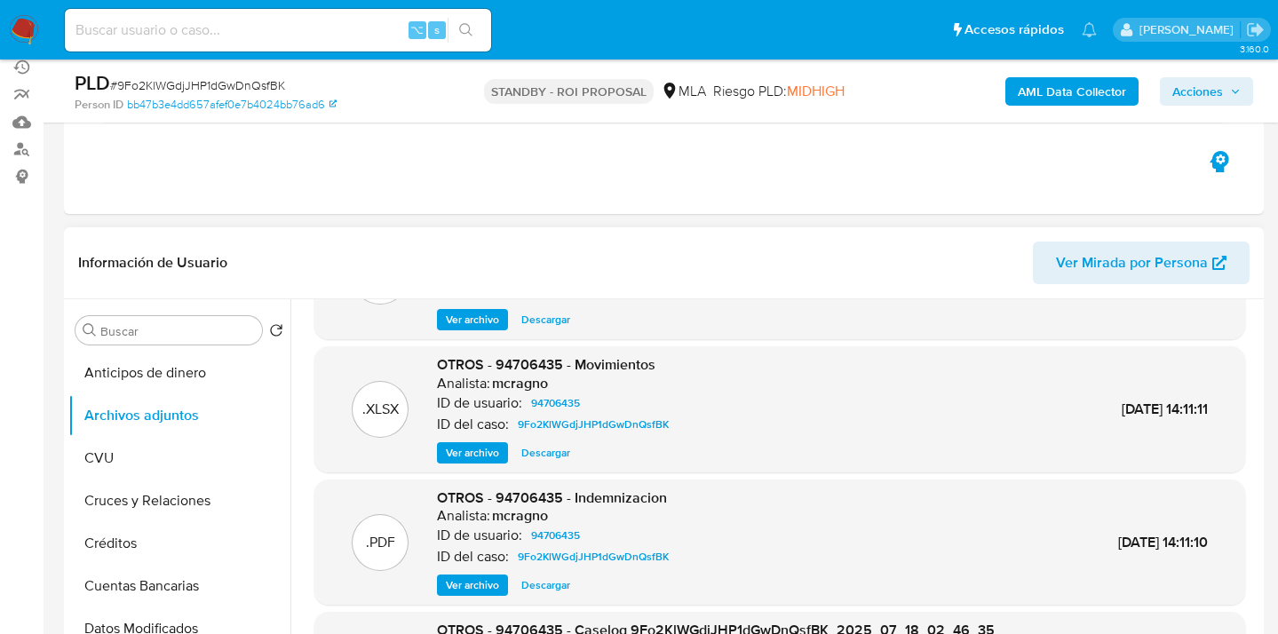
click at [488, 456] on span "Ver archivo" at bounding box center [472, 453] width 53 height 18
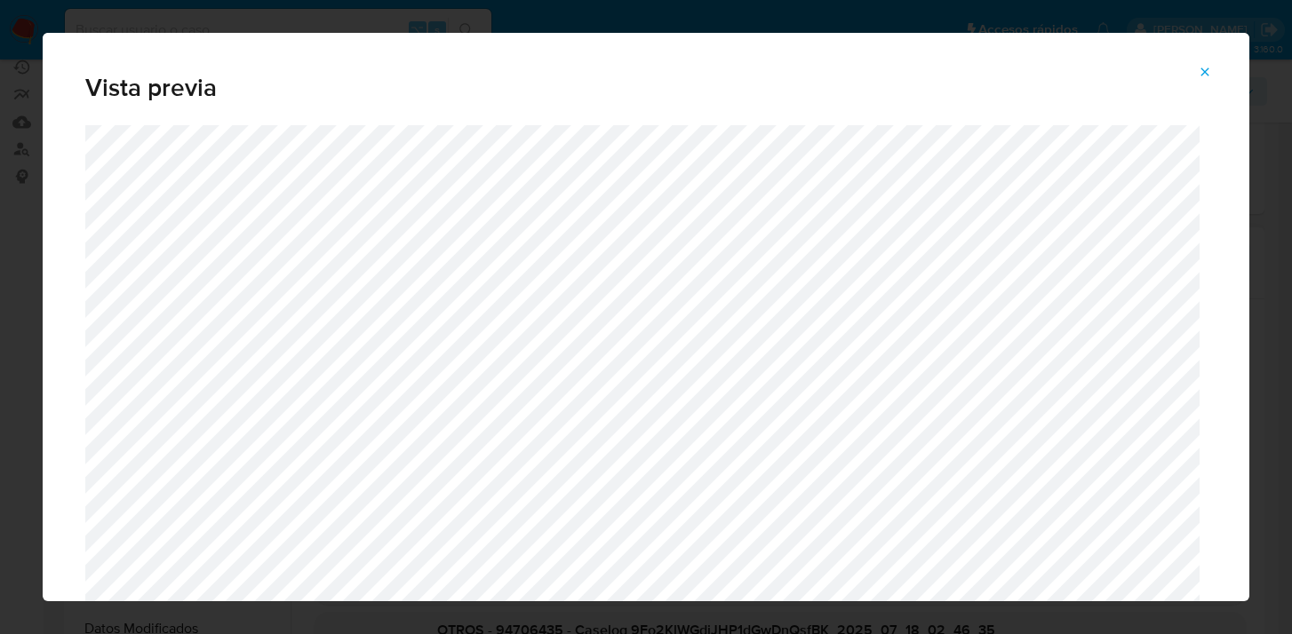
click at [1210, 76] on icon "Attachment preview" at bounding box center [1204, 72] width 14 height 14
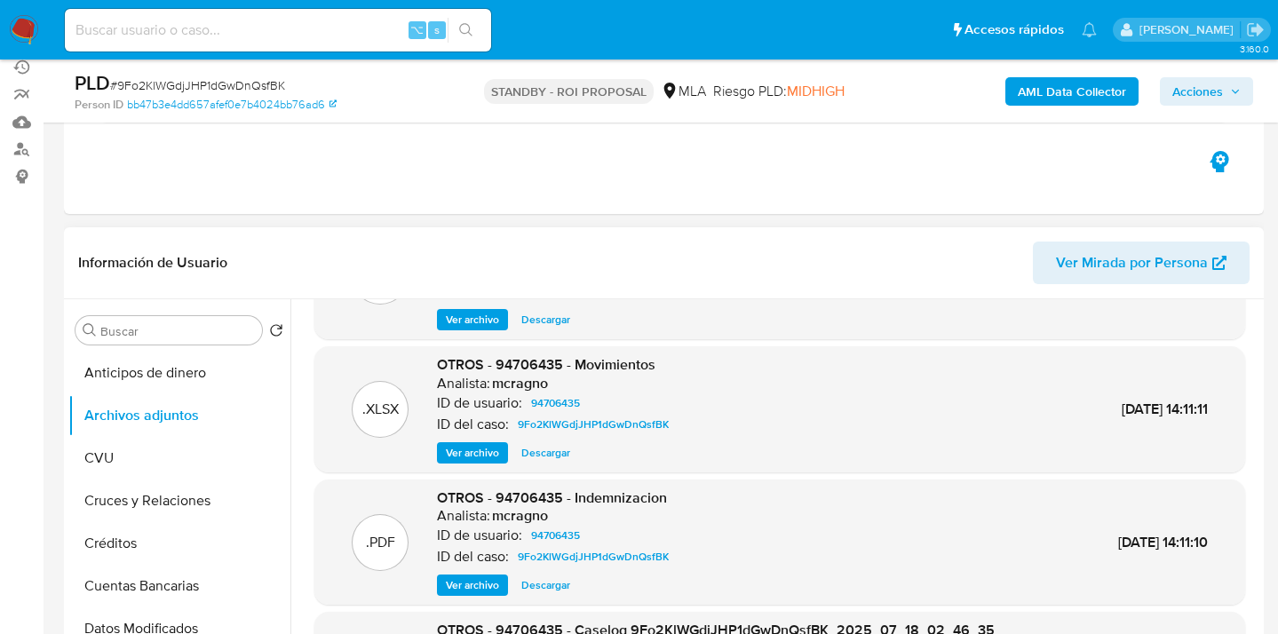
click at [534, 461] on span "Descargar" at bounding box center [545, 453] width 49 height 18
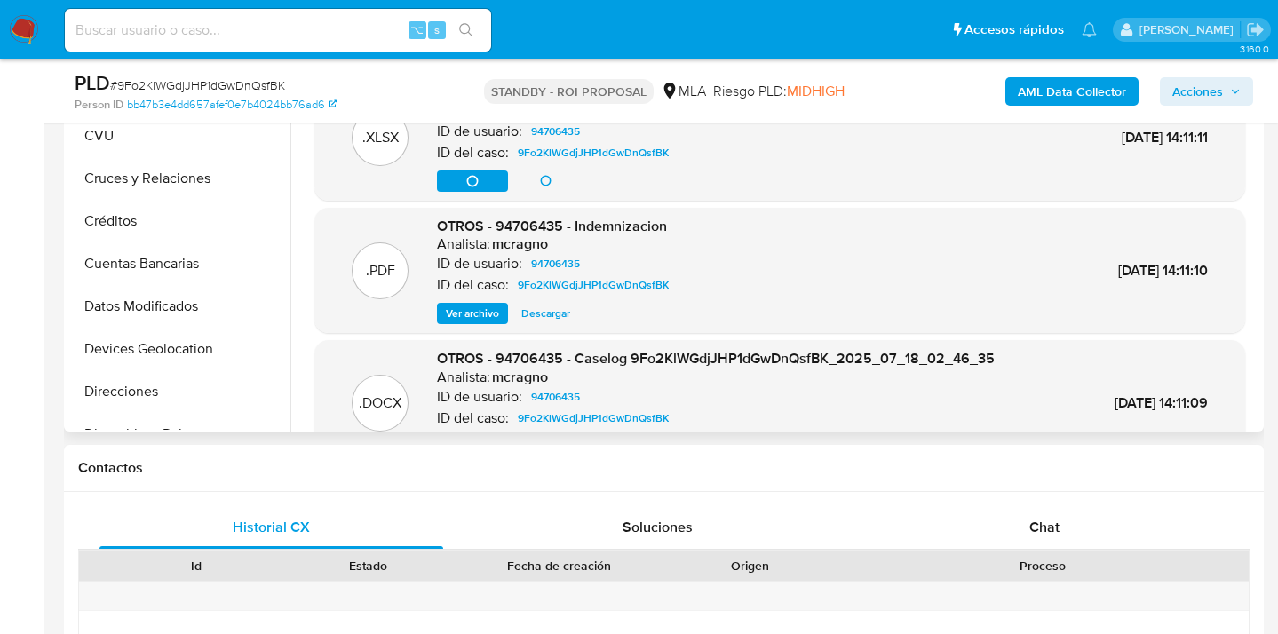
scroll to position [0, 0]
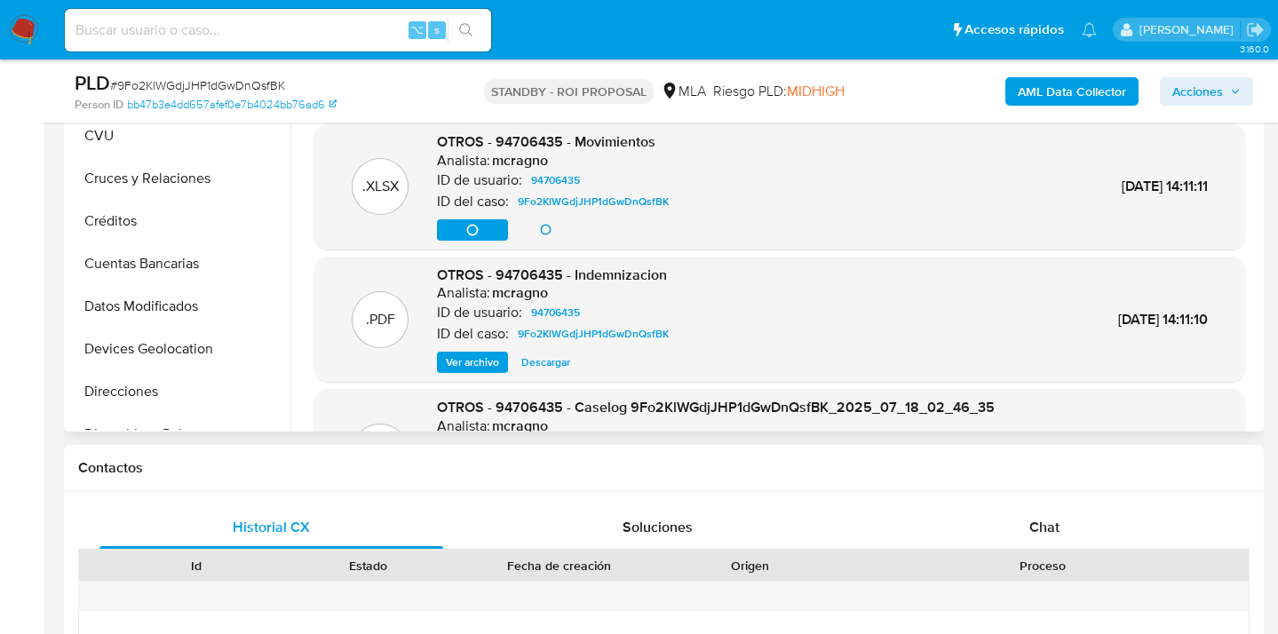
click at [480, 371] on span "Ver archivo" at bounding box center [472, 363] width 53 height 18
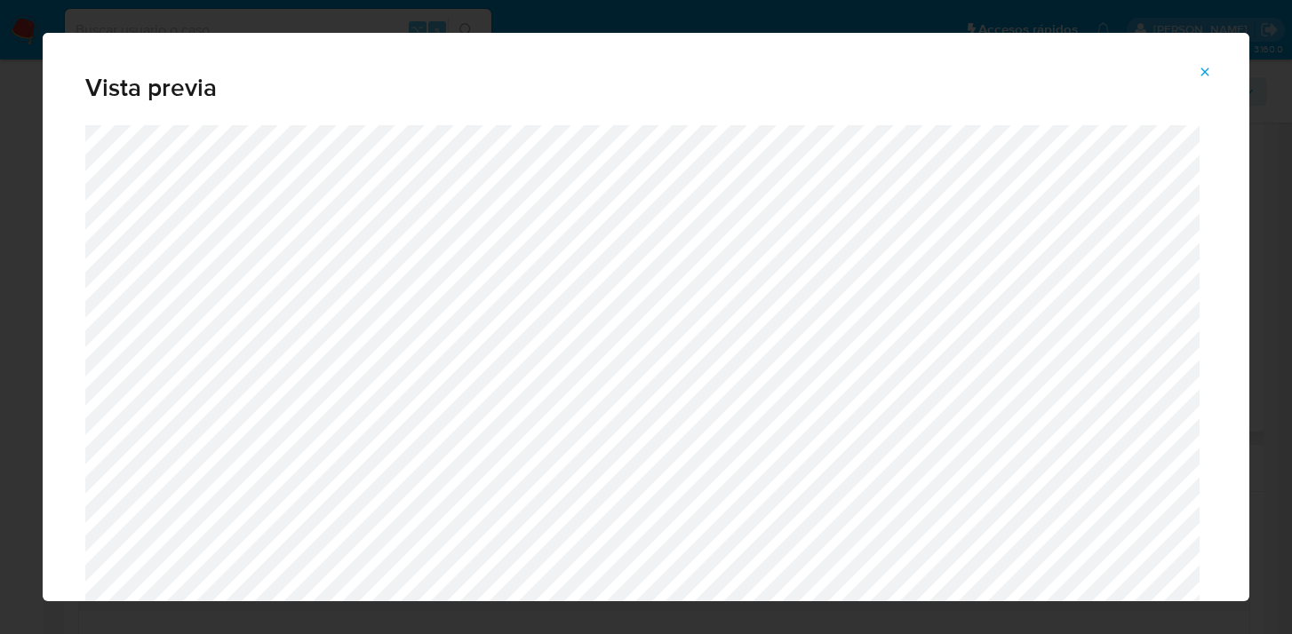
click at [1204, 68] on icon "Attachment preview" at bounding box center [1204, 72] width 14 height 14
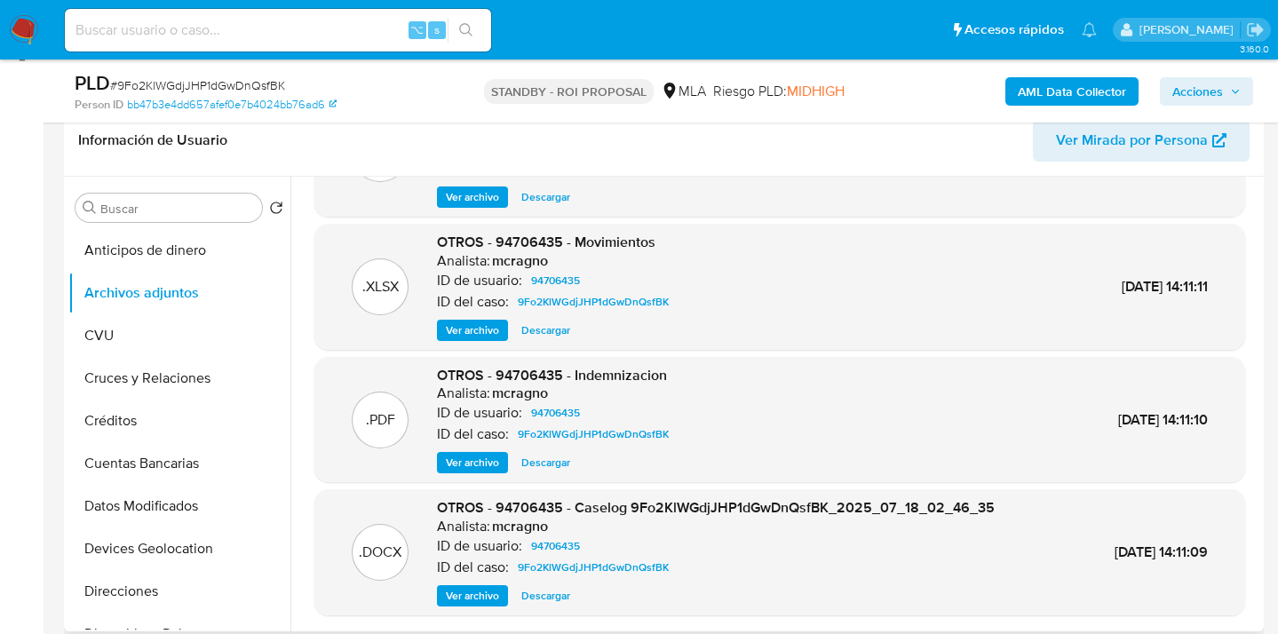
scroll to position [448, 0]
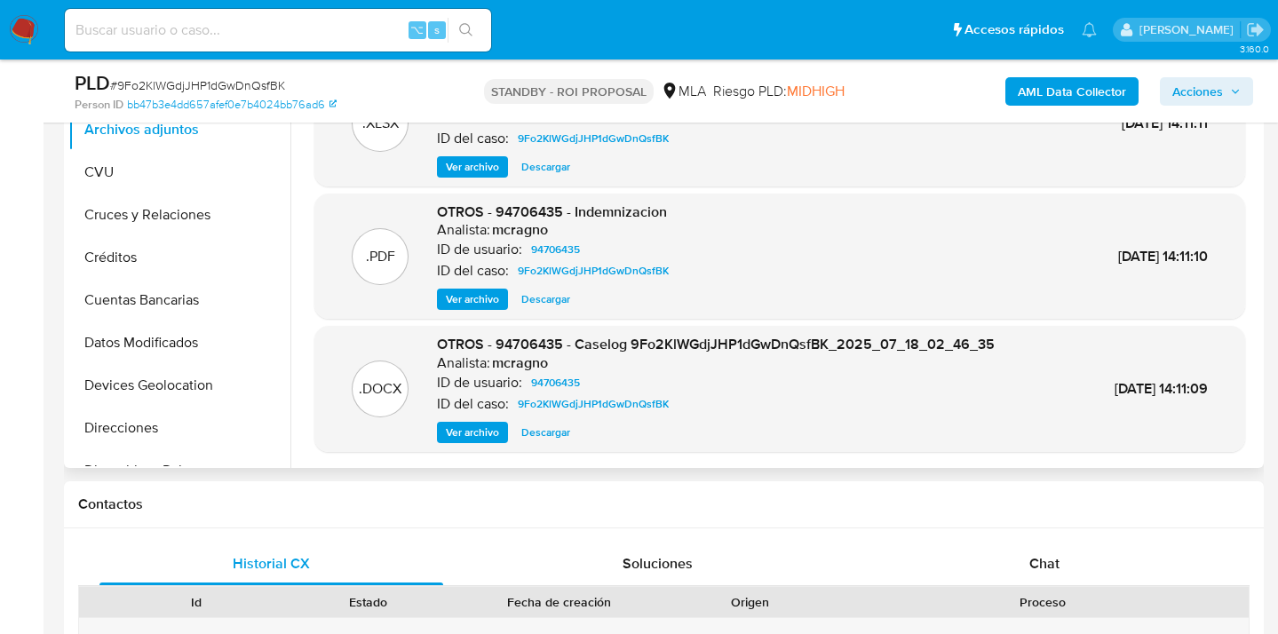
click at [535, 432] on span "Descargar" at bounding box center [545, 433] width 49 height 18
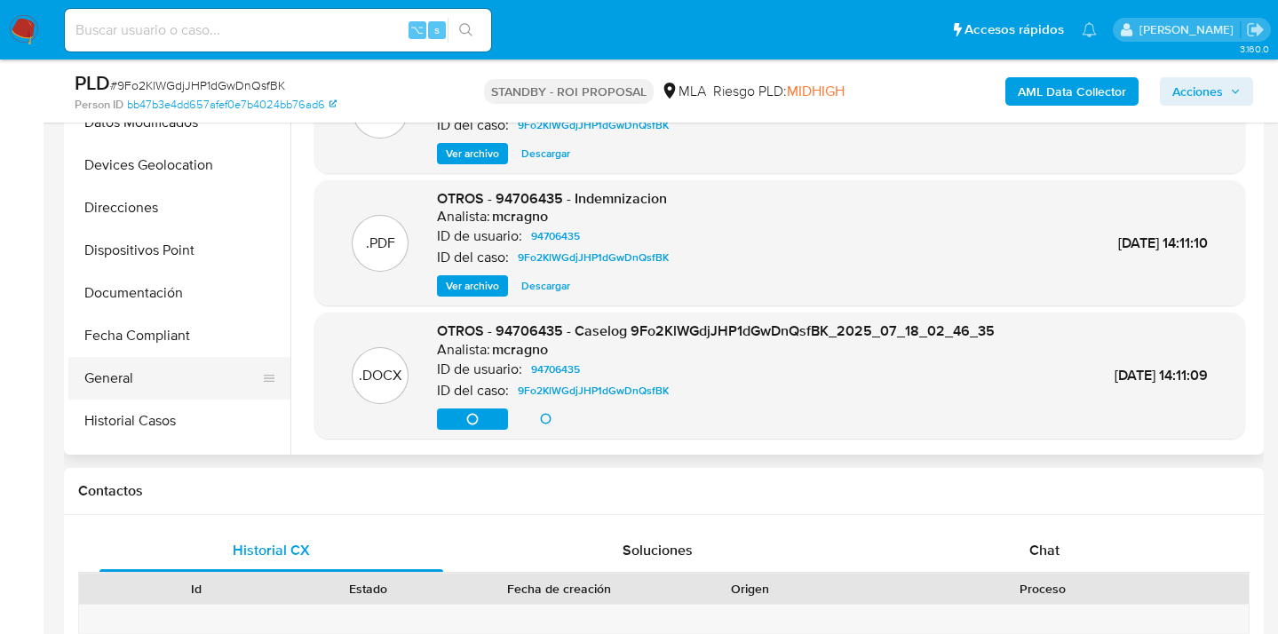
scroll to position [214, 0]
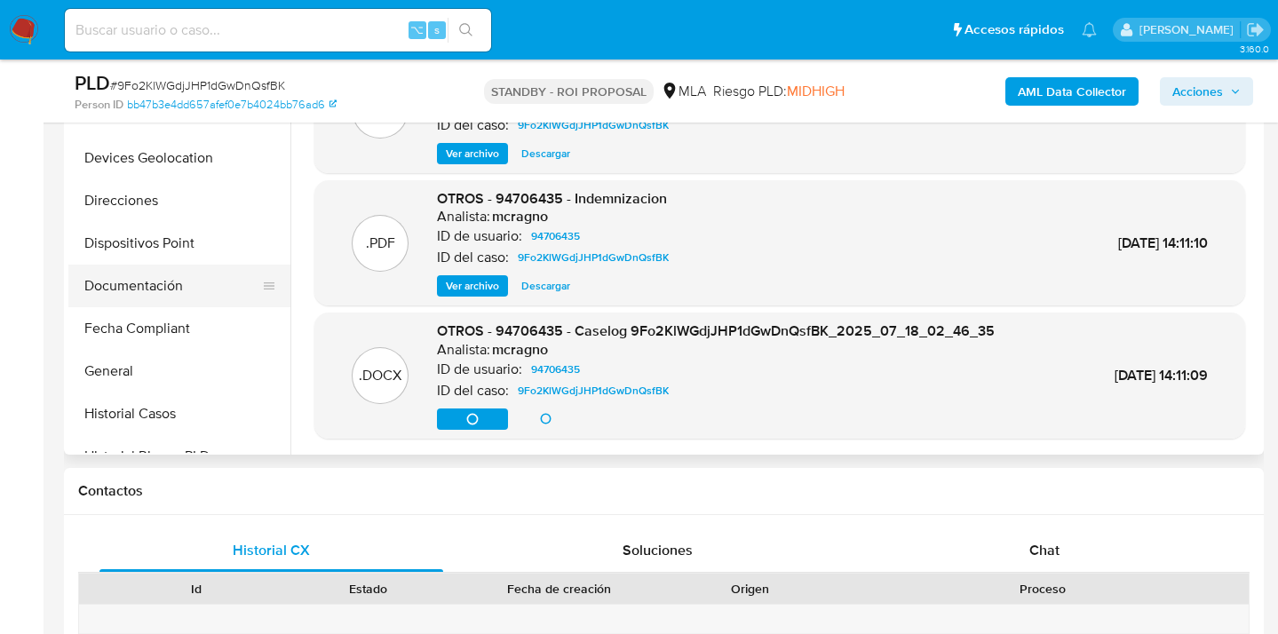
click at [181, 301] on button "Documentación" at bounding box center [172, 286] width 208 height 43
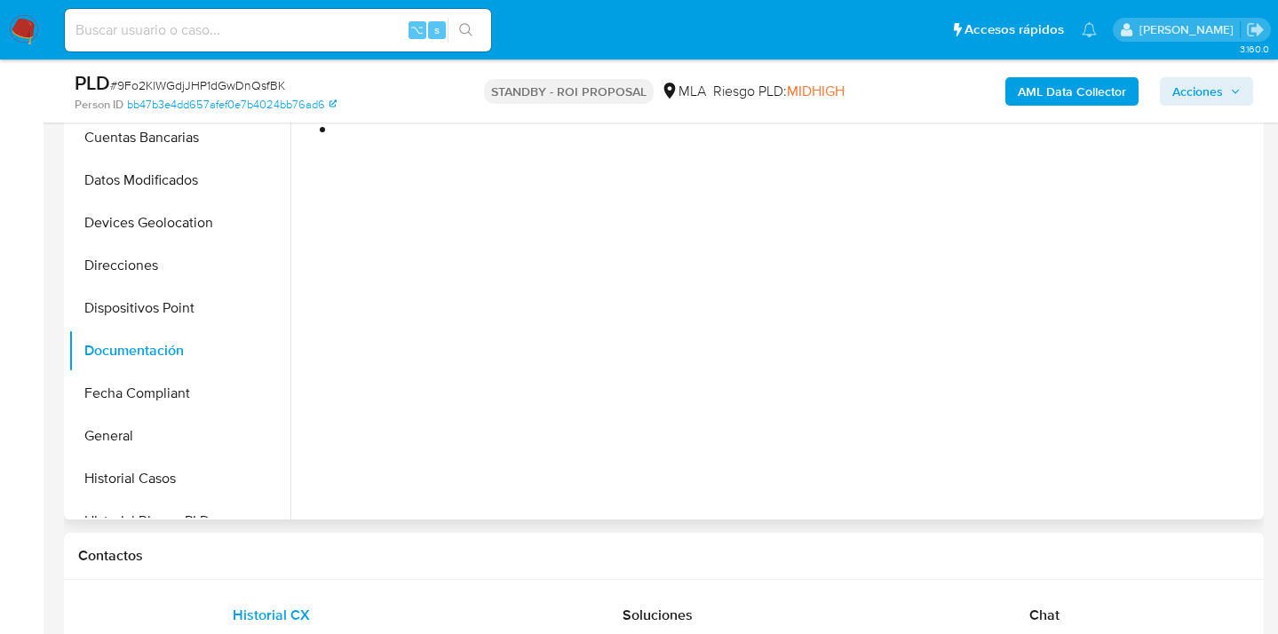
scroll to position [395, 0]
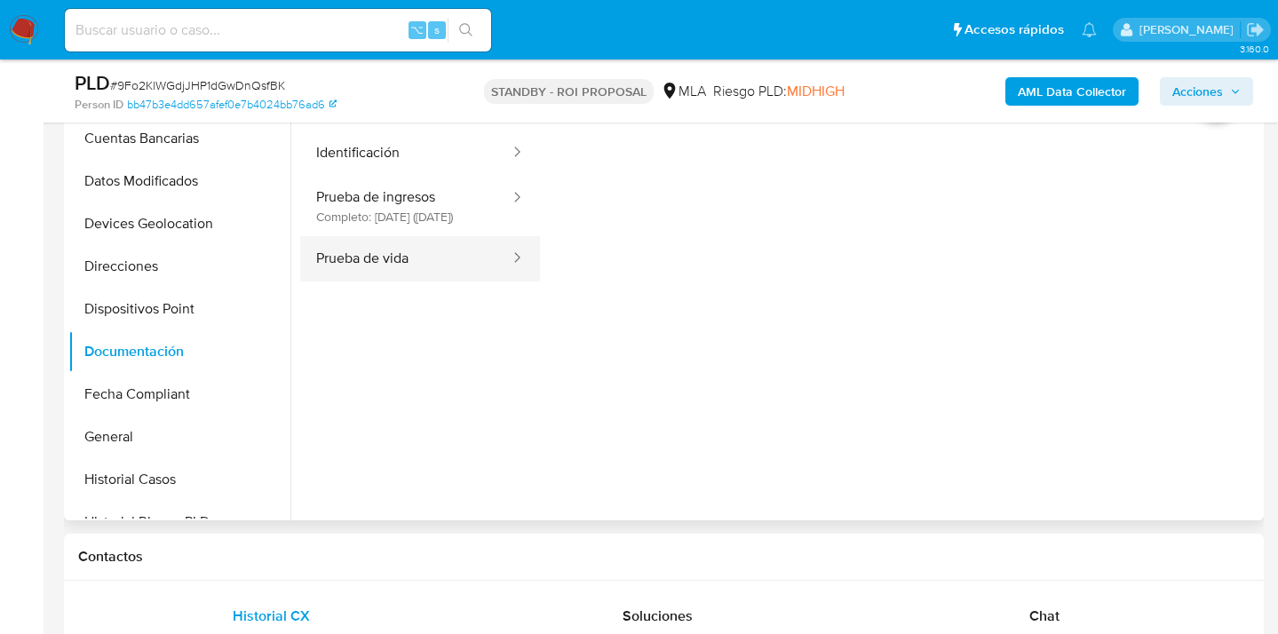
click at [439, 273] on button "Prueba de vida" at bounding box center [405, 258] width 211 height 45
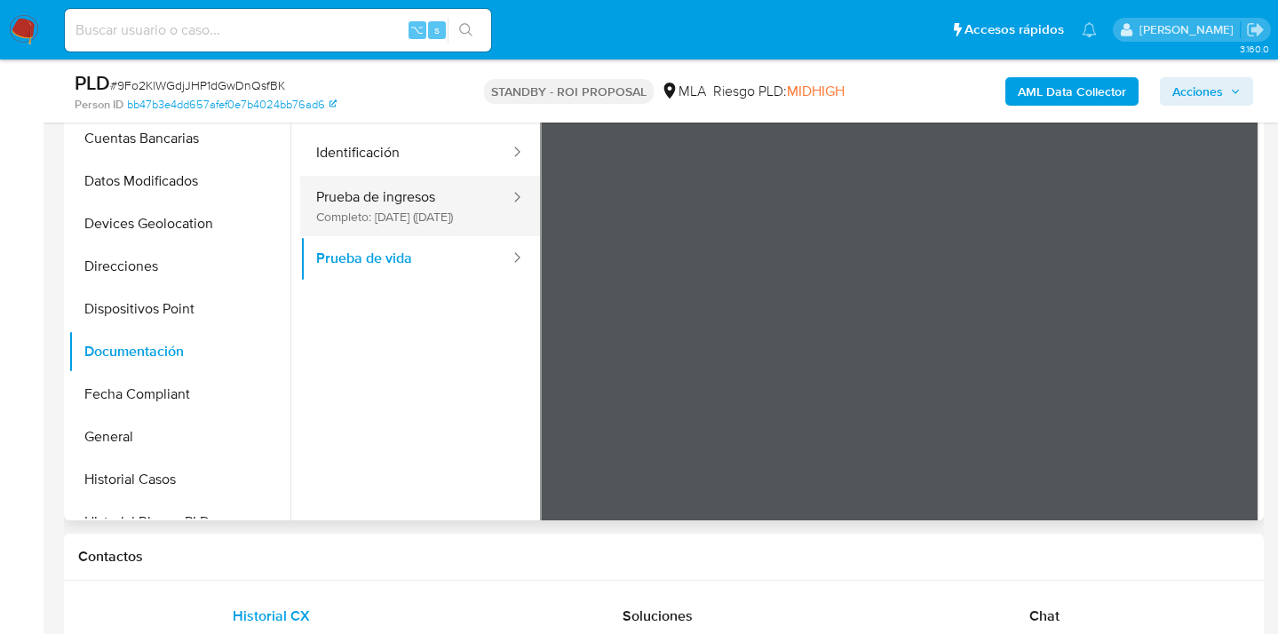
click at [406, 216] on button "Prueba de ingresos Completo: 29/05/2023 (hace 2 años)" at bounding box center [405, 206] width 211 height 60
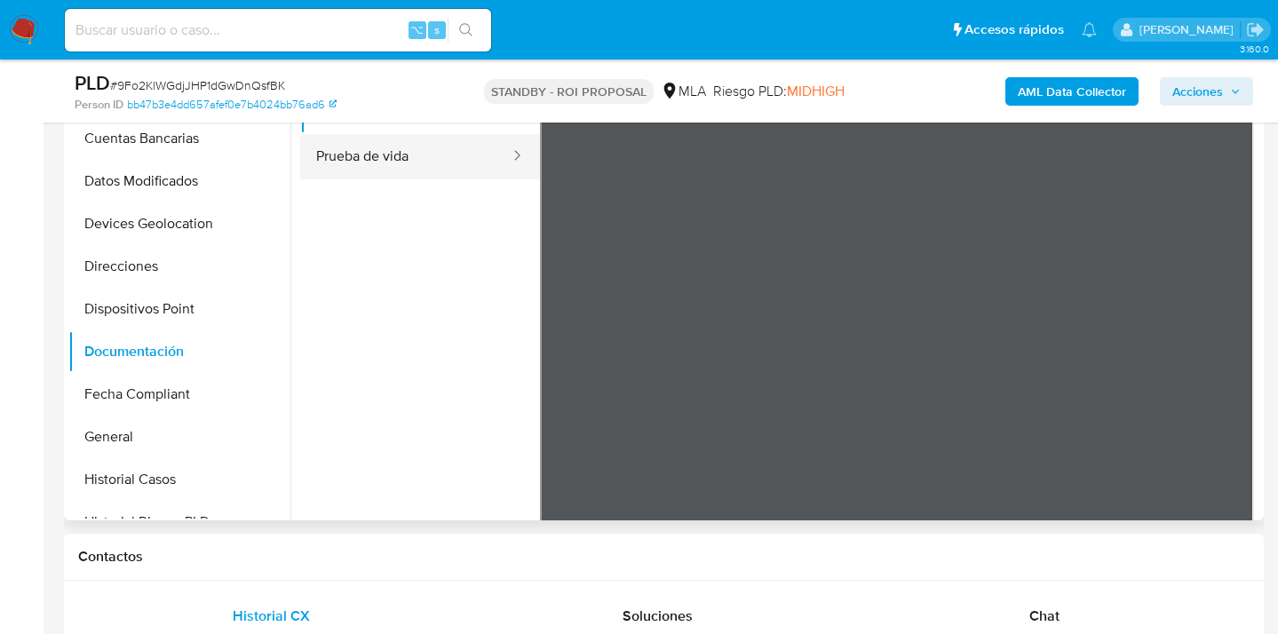
scroll to position [155, 0]
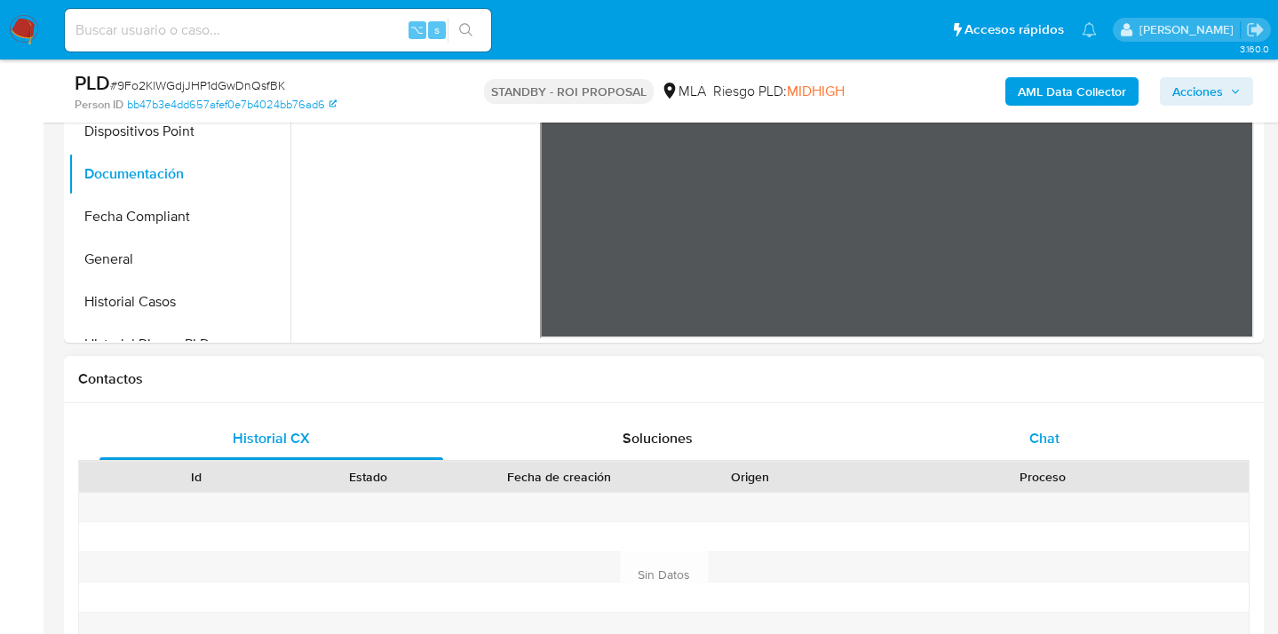
click at [1025, 440] on div "Chat" at bounding box center [1045, 438] width 344 height 43
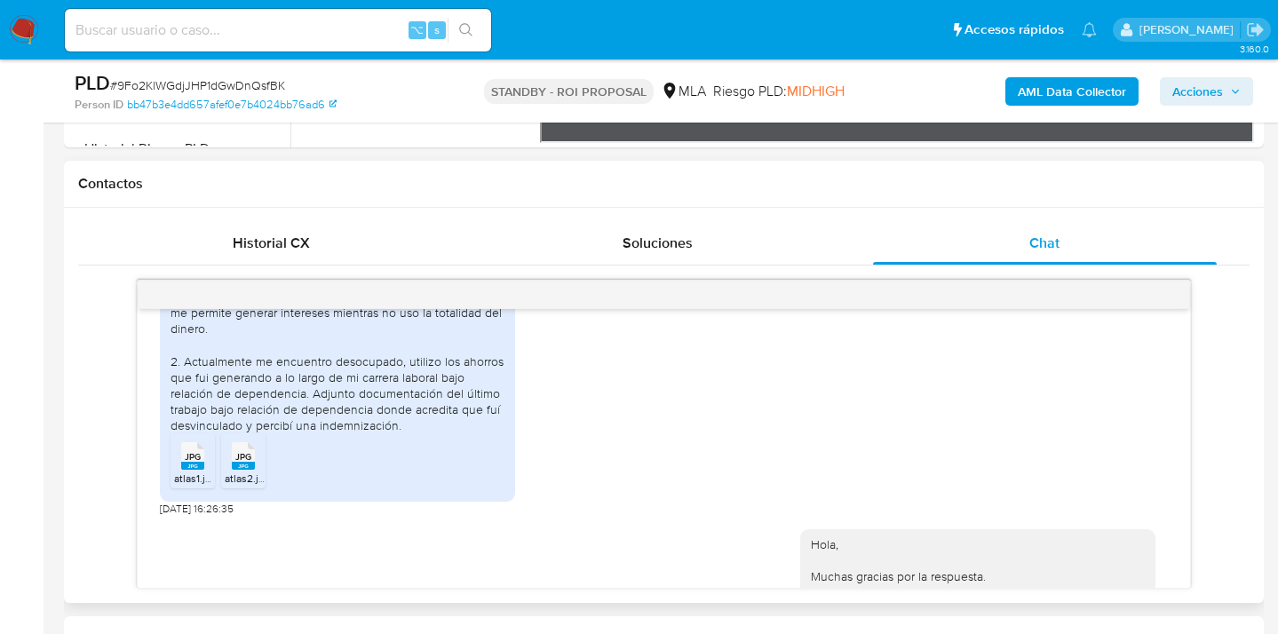
scroll to position [1151, 0]
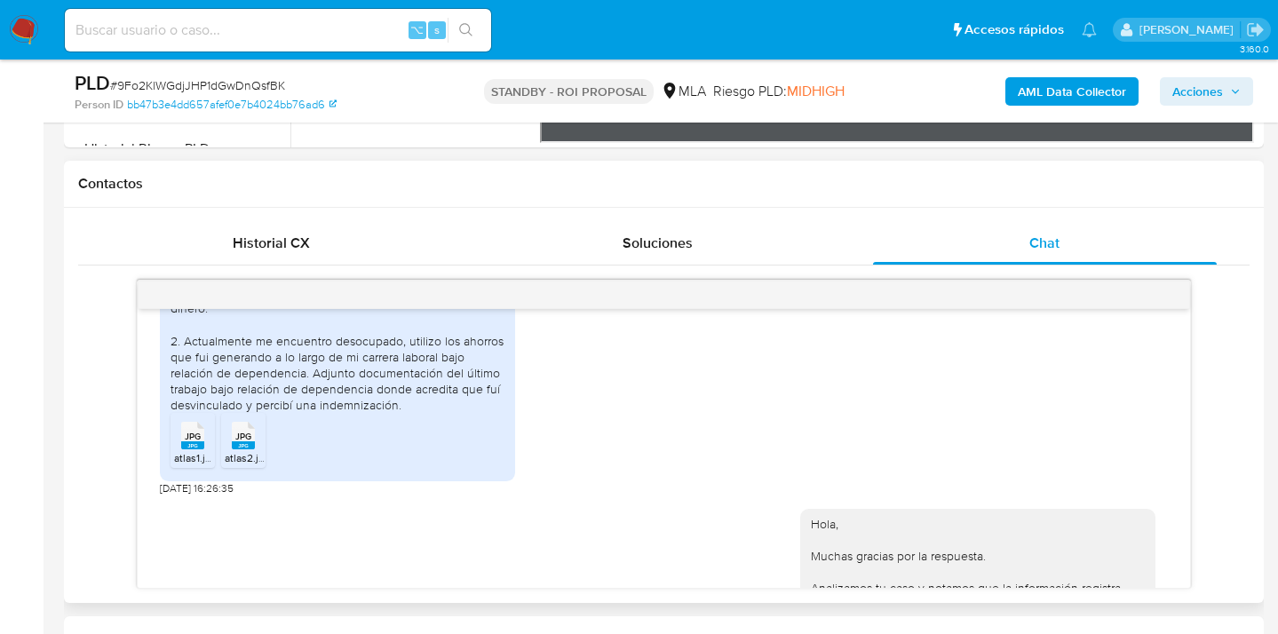
click at [187, 449] on rect at bounding box center [192, 445] width 23 height 8
click at [250, 449] on rect at bounding box center [243, 445] width 23 height 8
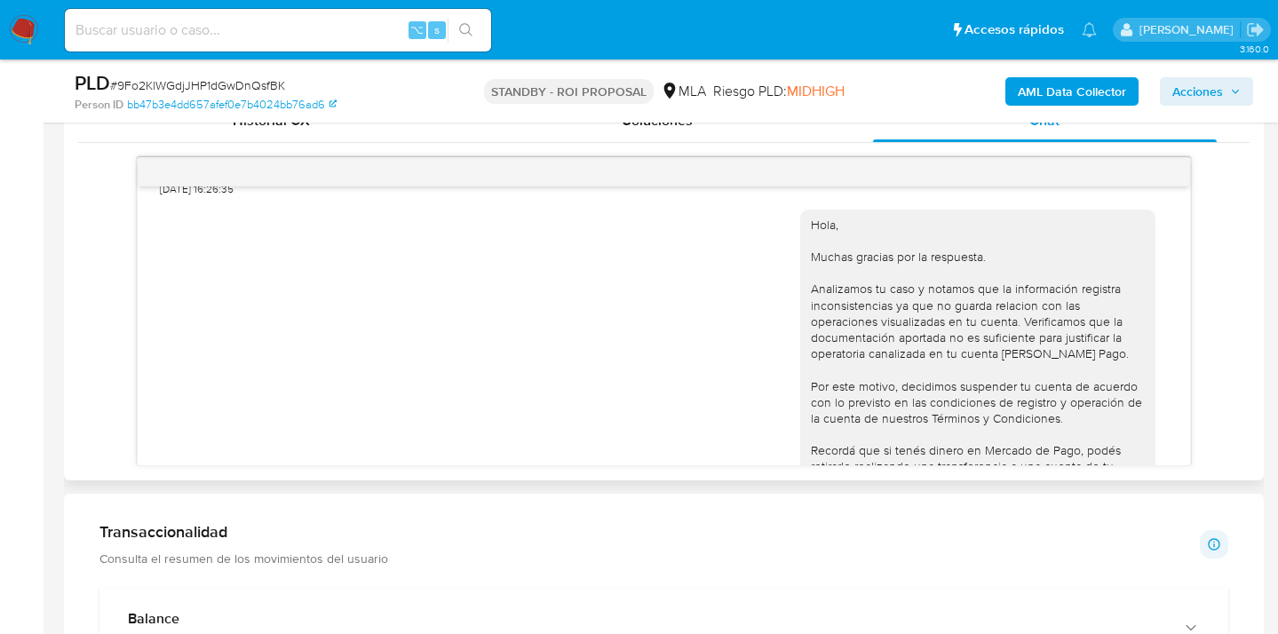
scroll to position [1288, 0]
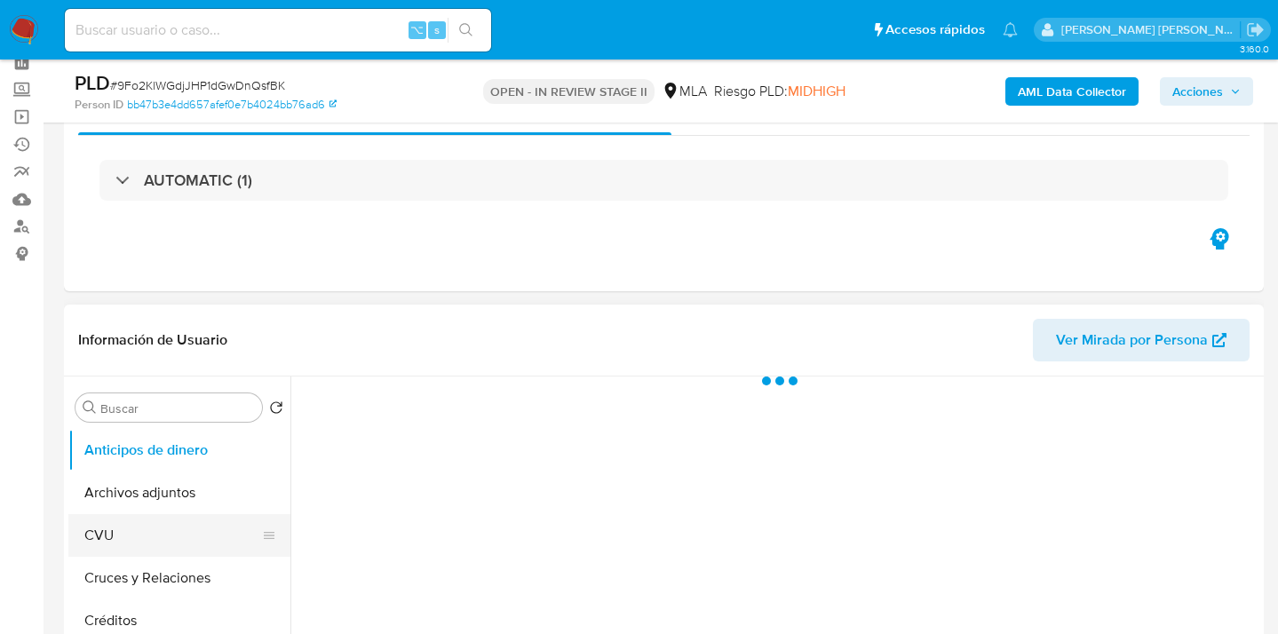
scroll to position [158, 0]
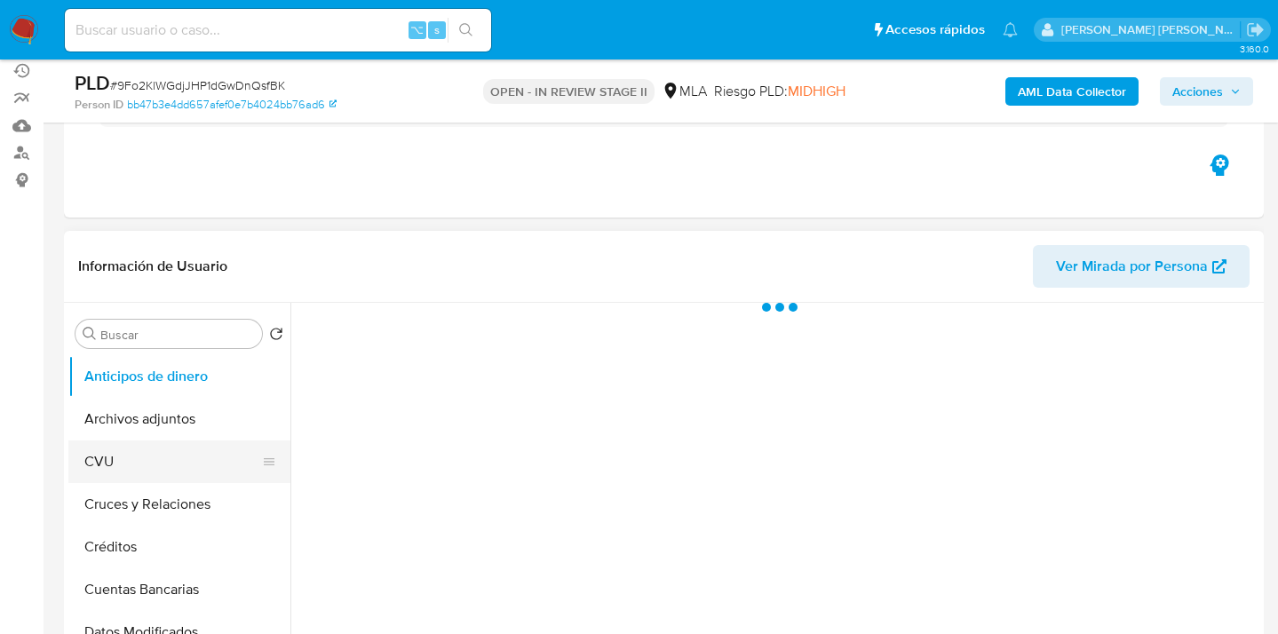
select select "10"
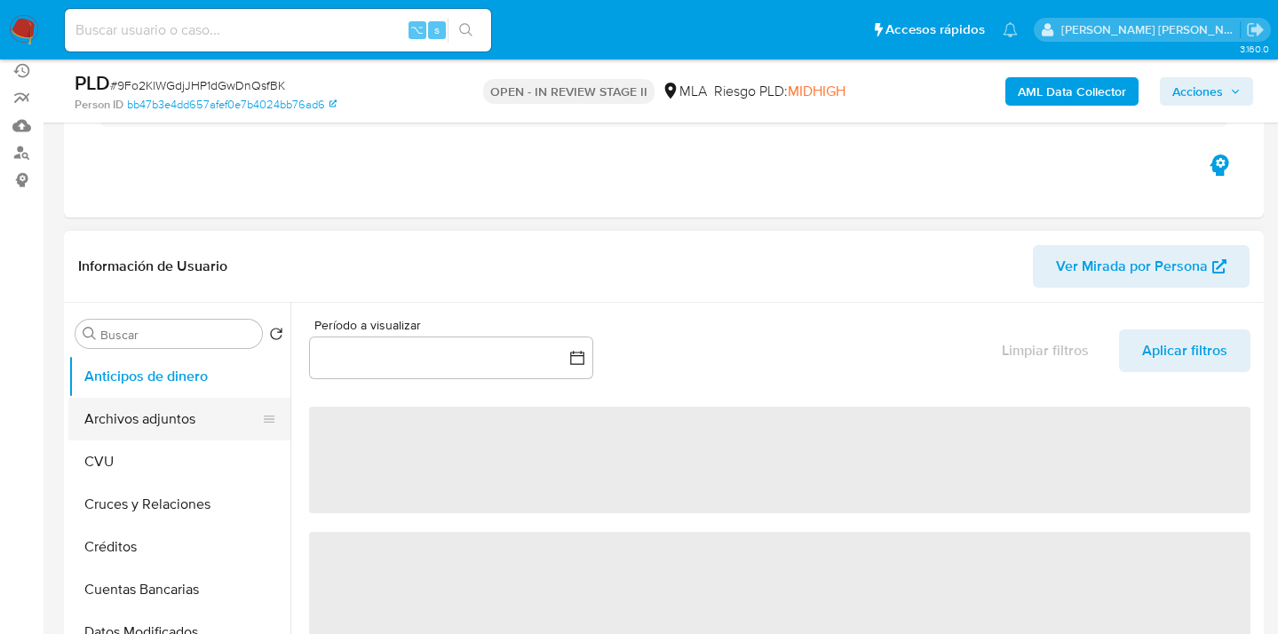
click at [187, 420] on button "Archivos adjuntos" at bounding box center [172, 419] width 208 height 43
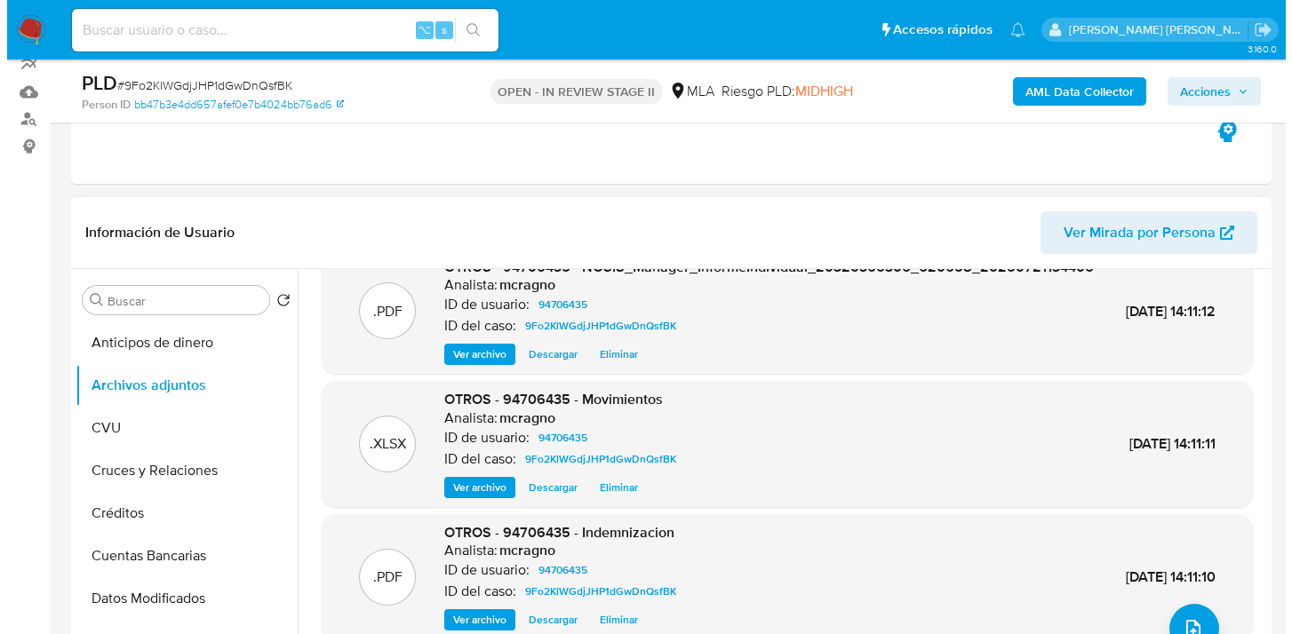
scroll to position [119, 0]
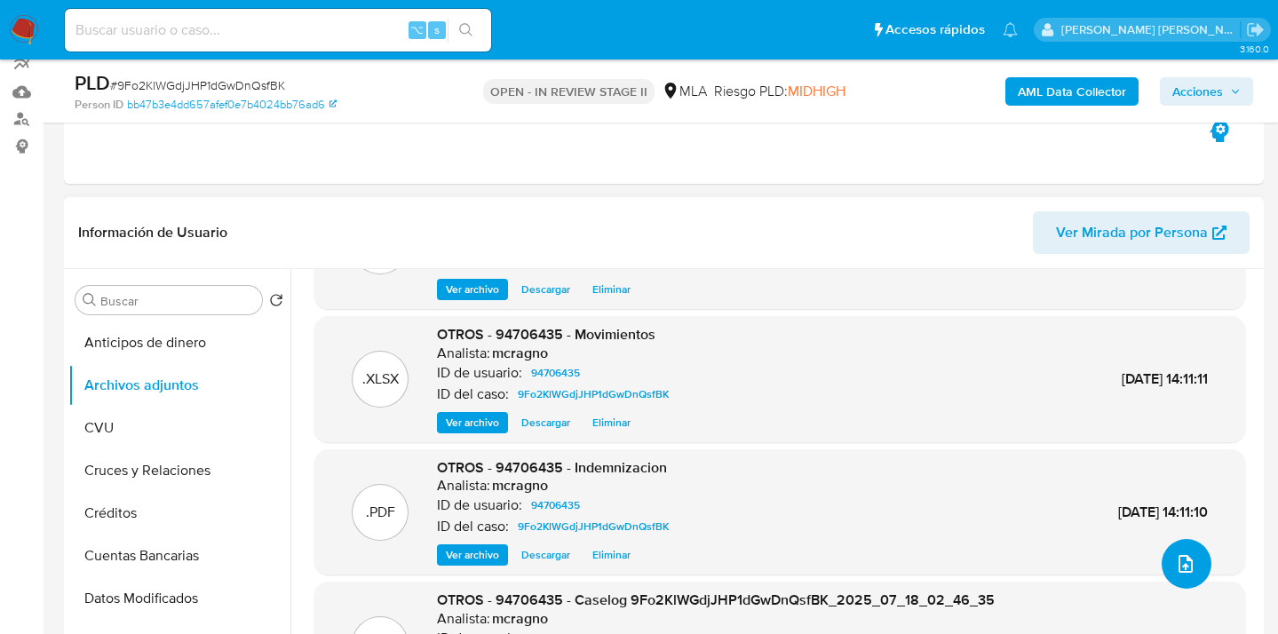
click at [1189, 545] on button "upload-file" at bounding box center [1187, 564] width 50 height 50
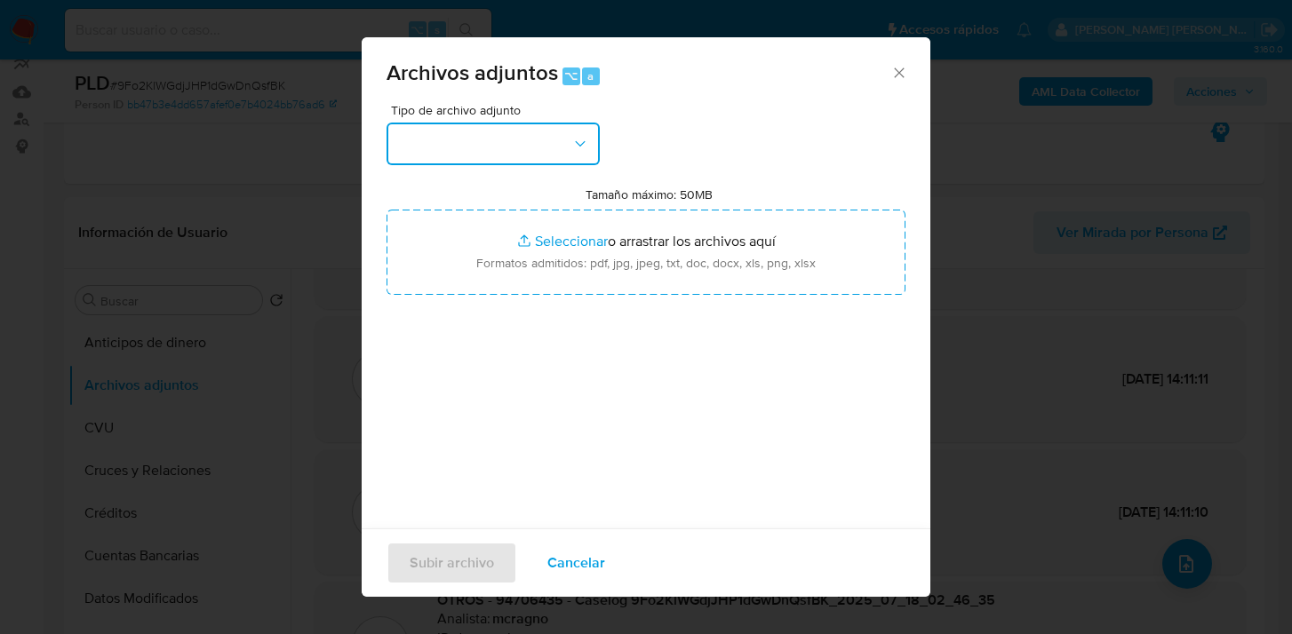
click at [558, 160] on button "button" at bounding box center [492, 144] width 213 height 43
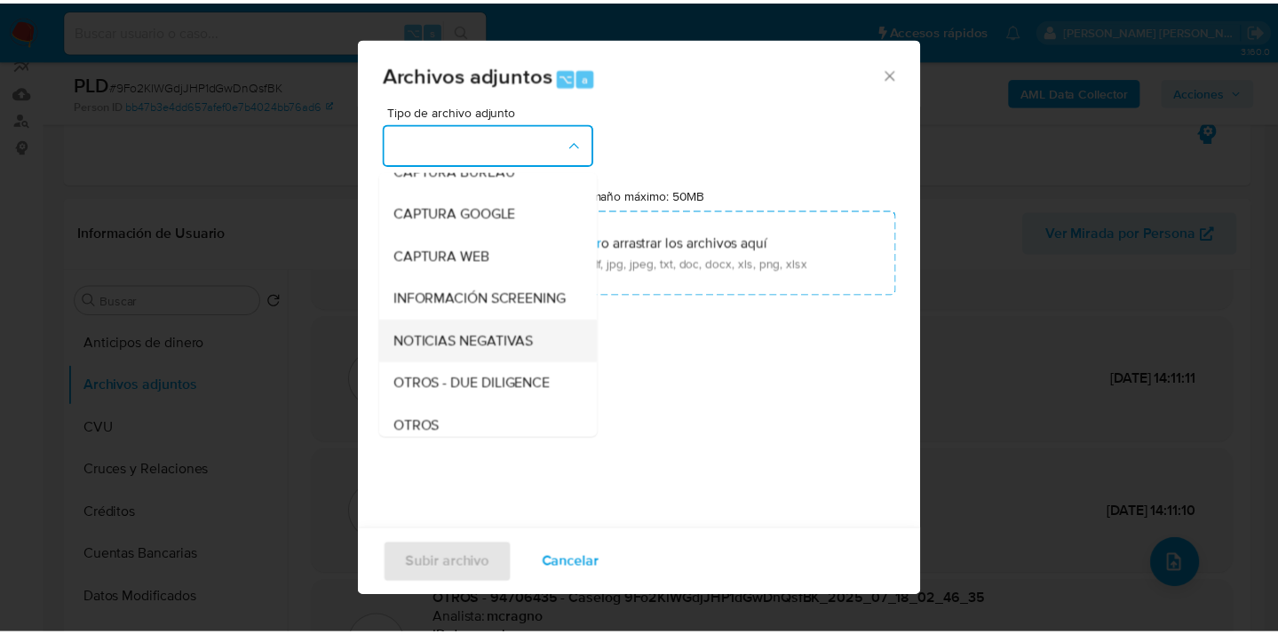
scroll to position [154, 0]
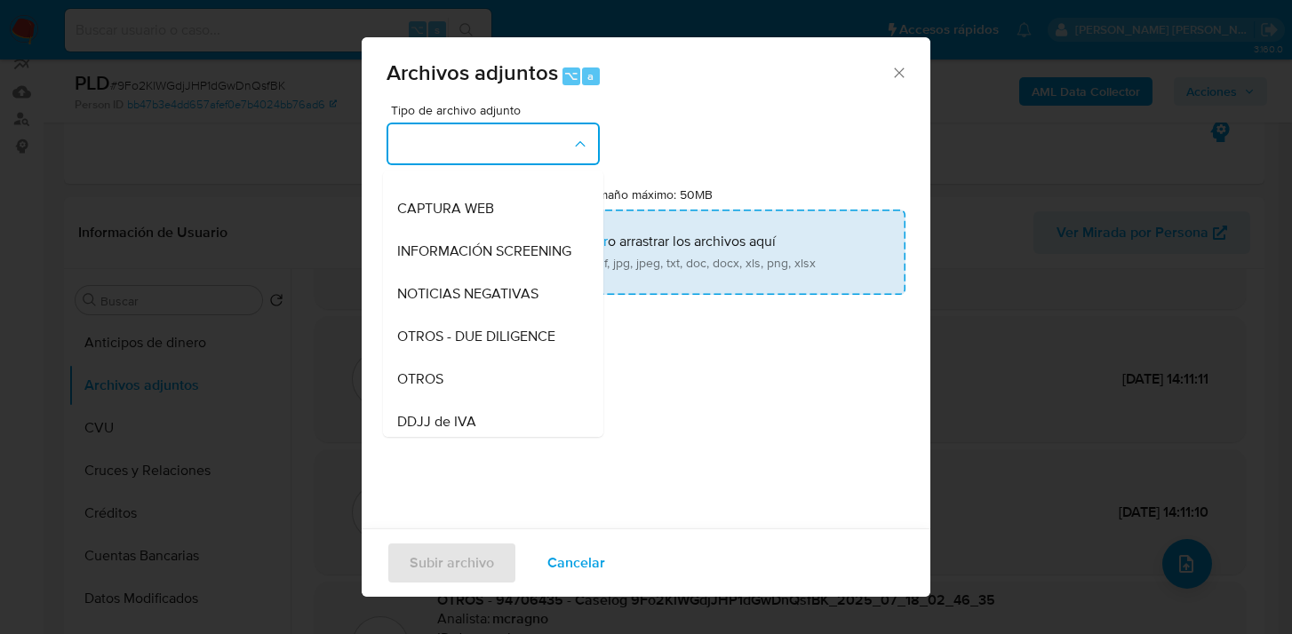
drag, startPoint x: 491, startPoint y: 383, endPoint x: 611, endPoint y: 258, distance: 172.8
click at [491, 382] on div "OTROS" at bounding box center [487, 379] width 181 height 43
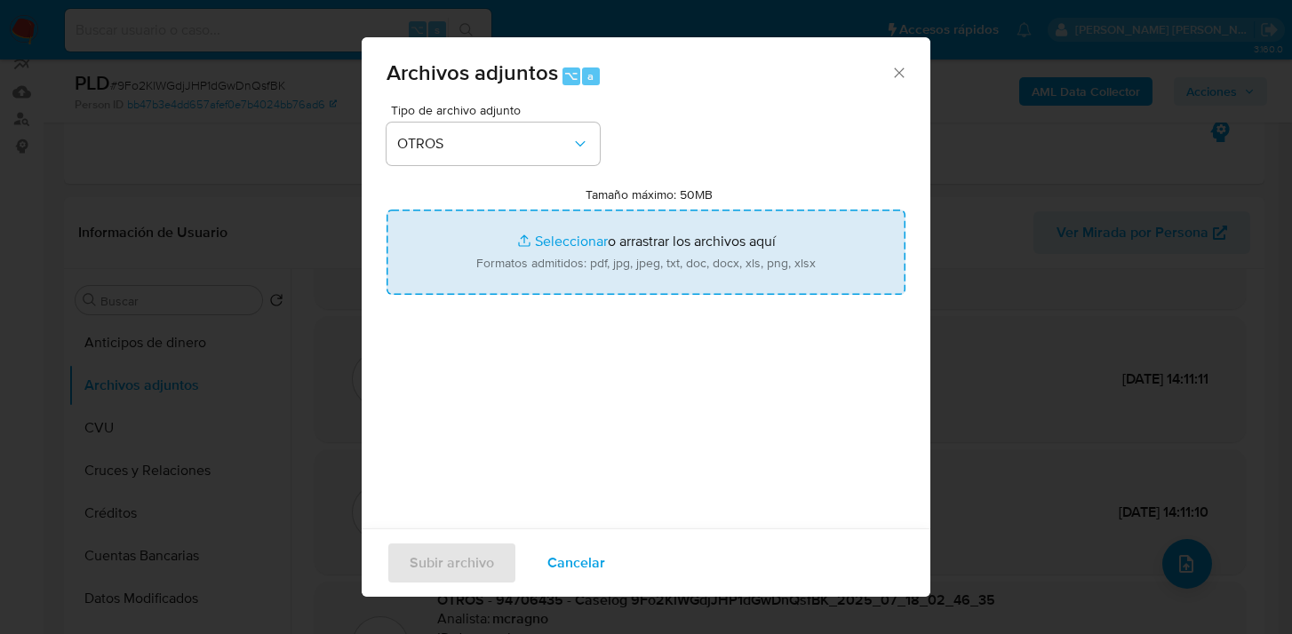
click at [618, 246] on input "Tamaño máximo: 50MB Seleccionar archivos" at bounding box center [645, 252] width 519 height 85
click at [567, 242] on input "Tamaño máximo: 50MB Seleccionar archivos" at bounding box center [645, 252] width 519 height 85
click at [551, 260] on input "Tamaño máximo: 50MB Seleccionar archivos" at bounding box center [645, 252] width 519 height 85
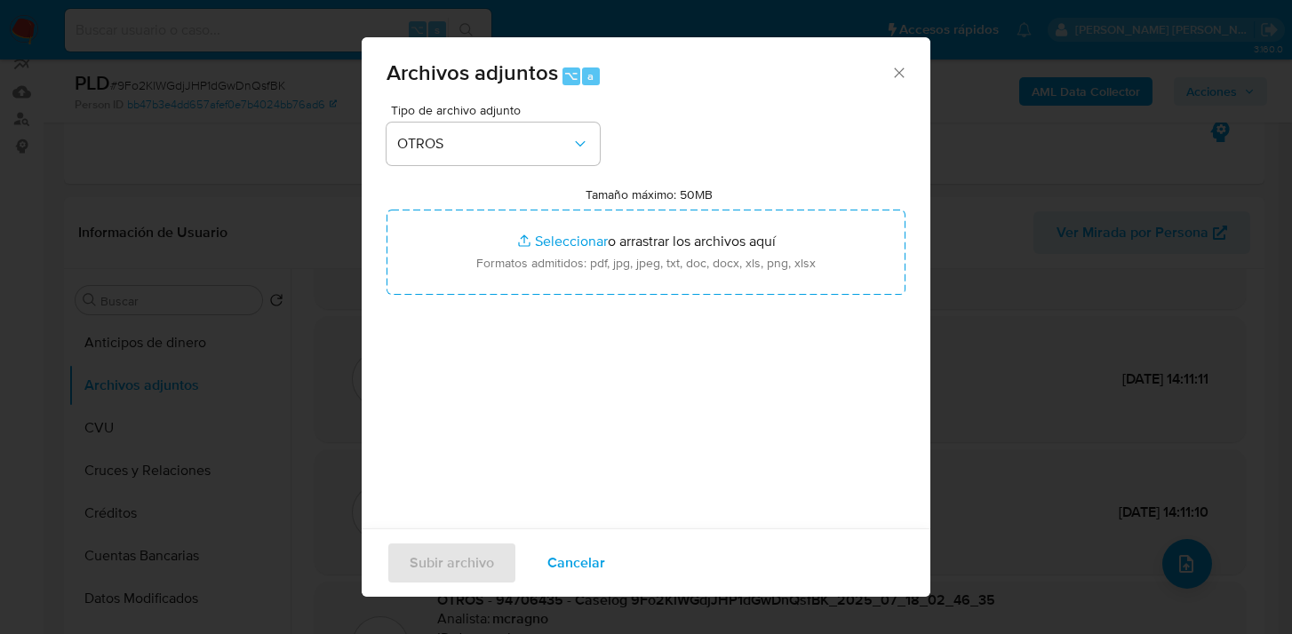
type input "C:\fakepath\Caselog 9Fo2KlWGdjJHP1dGwDnQsfBK_2025_07_18_02_46_35 V2.docx"
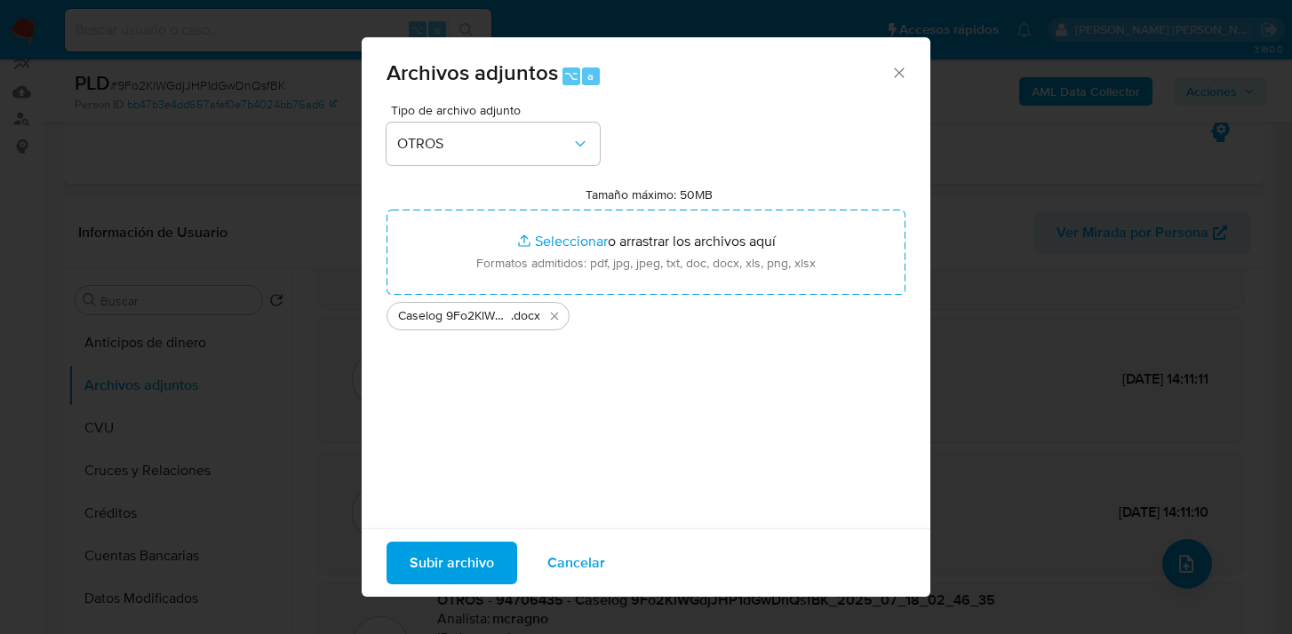
click at [462, 568] on span "Subir archivo" at bounding box center [451, 563] width 84 height 39
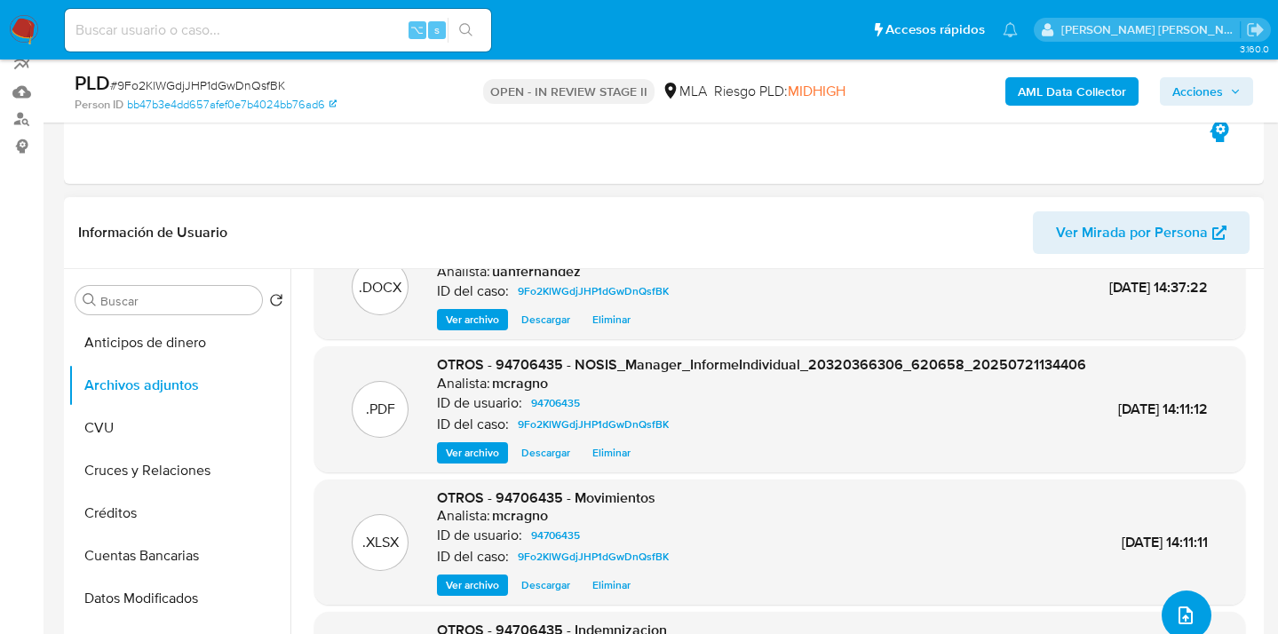
scroll to position [0, 0]
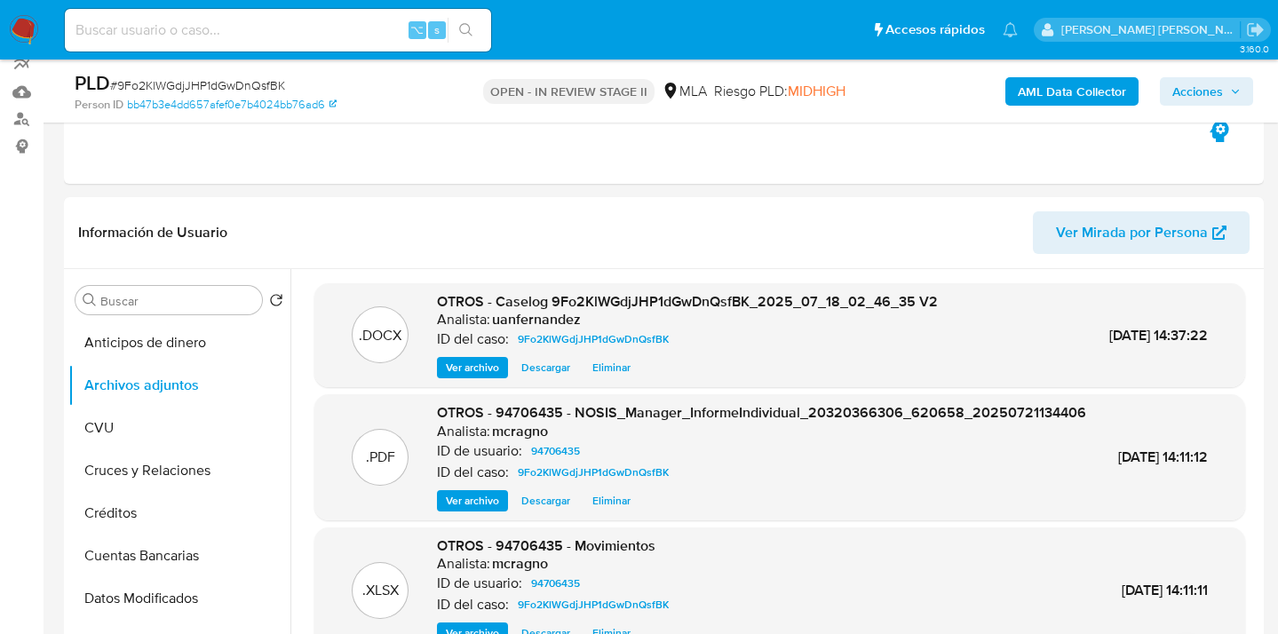
click at [1197, 89] on span "Acciones" at bounding box center [1198, 91] width 51 height 28
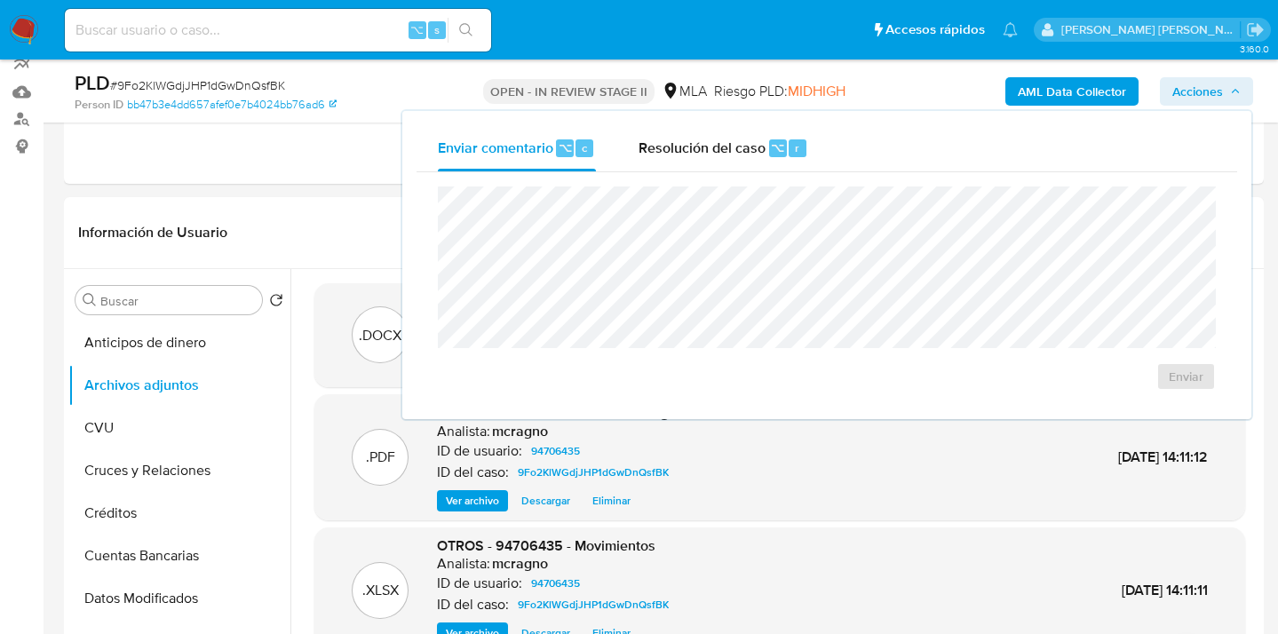
click at [703, 140] on span "Resolución del caso" at bounding box center [702, 147] width 127 height 20
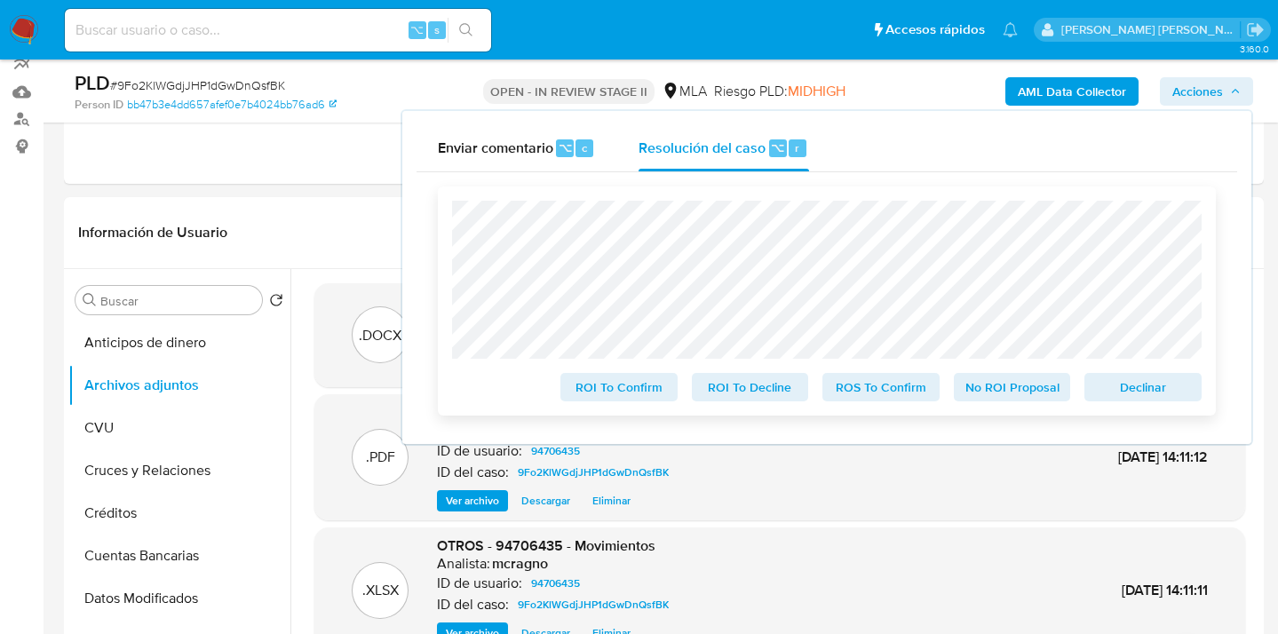
click at [870, 390] on span "ROS To Confirm" at bounding box center [881, 387] width 92 height 25
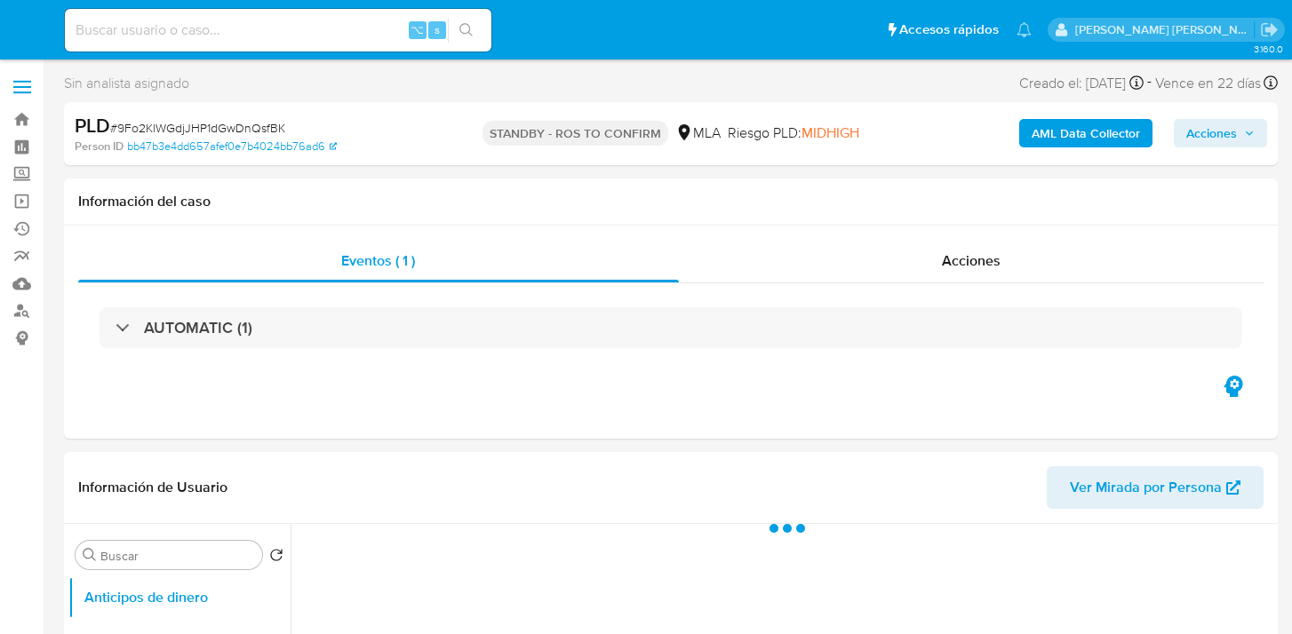
select select "10"
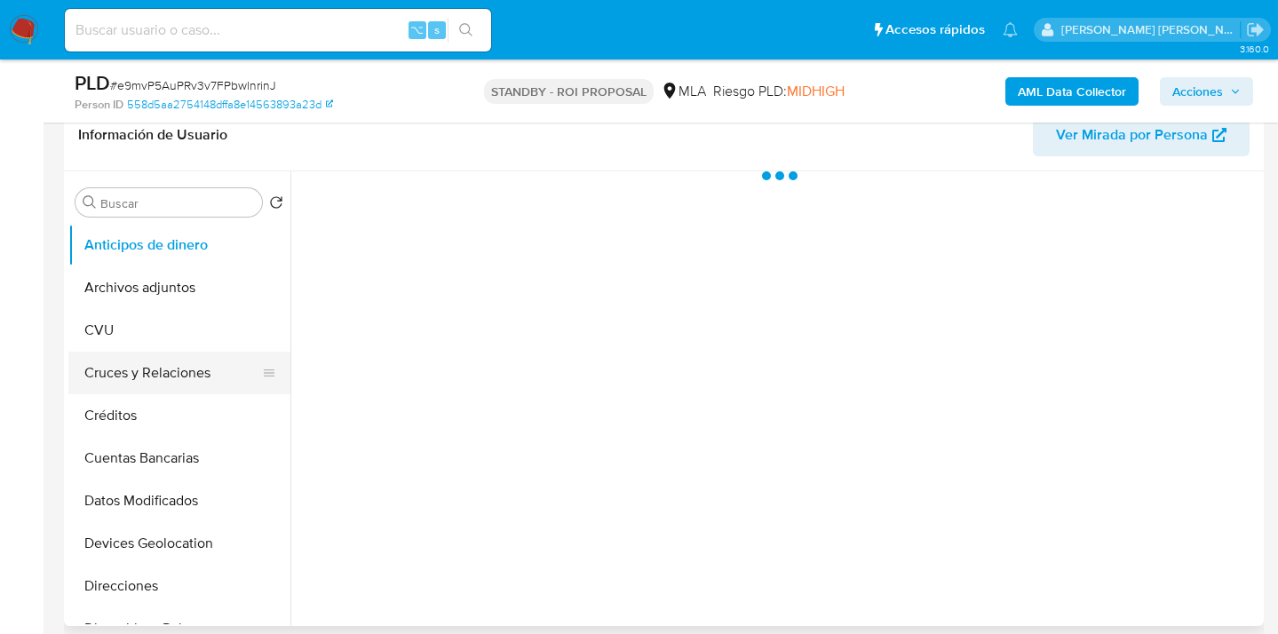
scroll to position [354, 0]
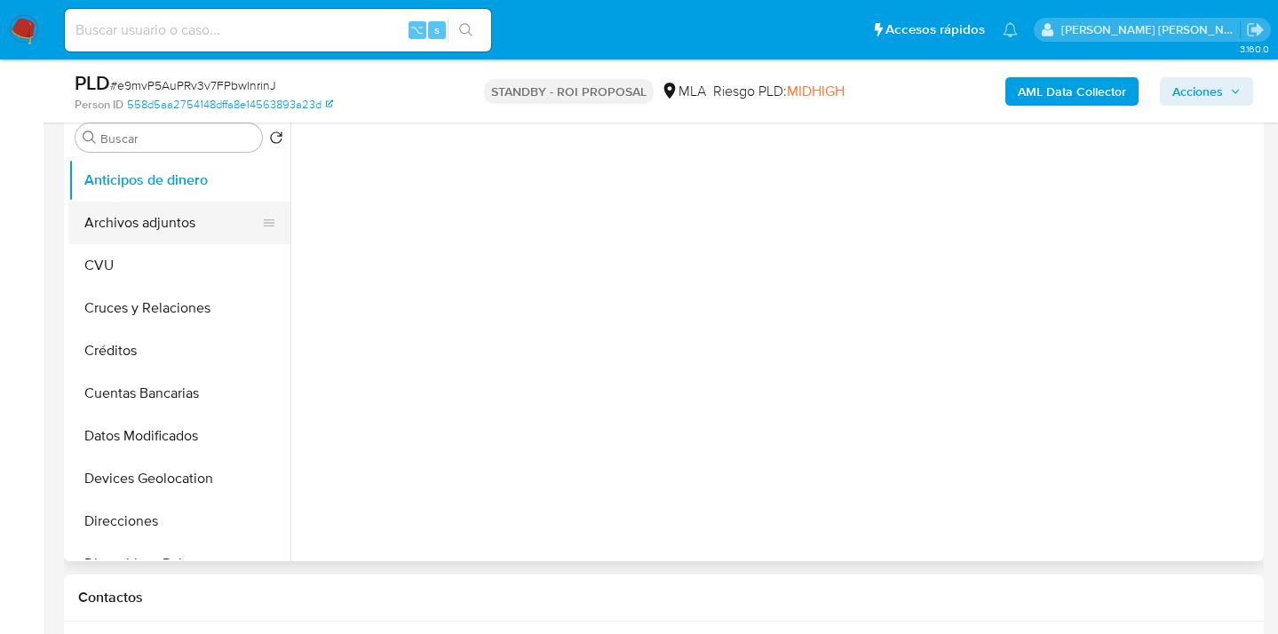
select select "10"
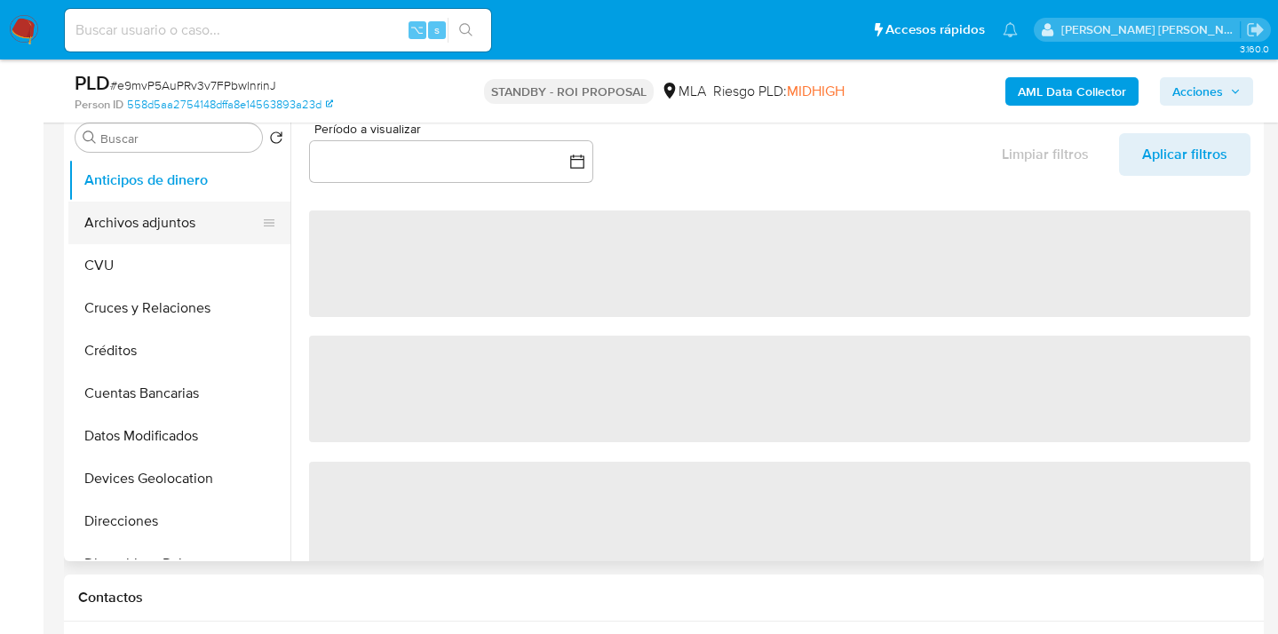
click at [182, 224] on button "Archivos adjuntos" at bounding box center [172, 223] width 208 height 43
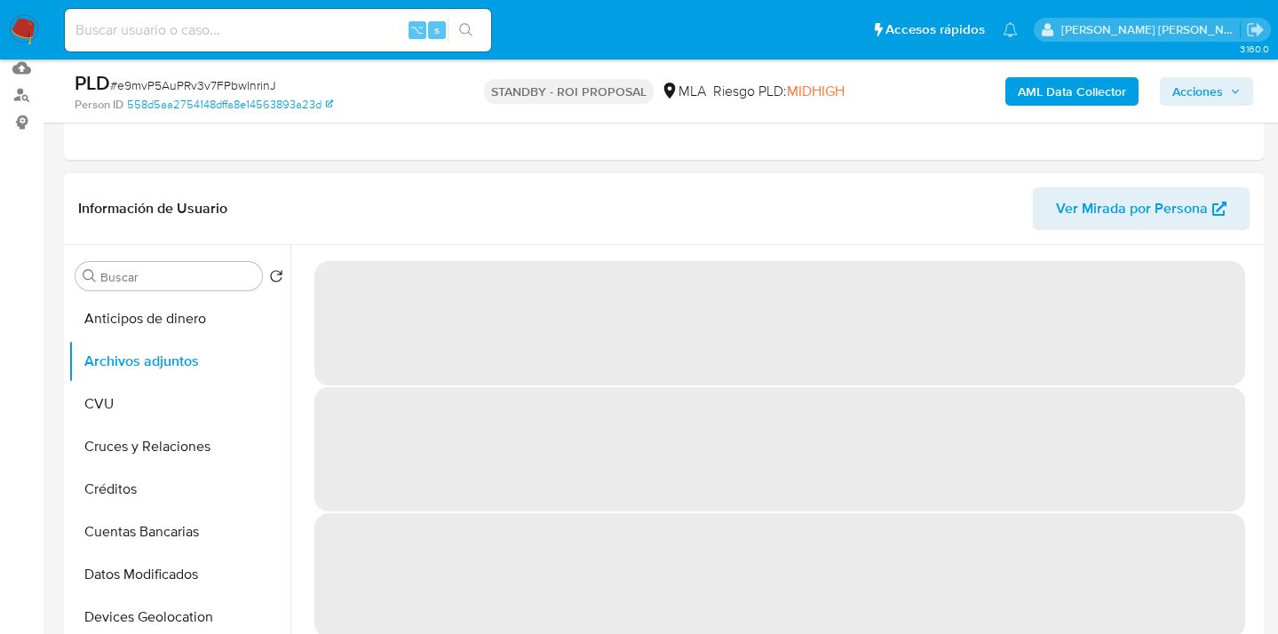
scroll to position [232, 0]
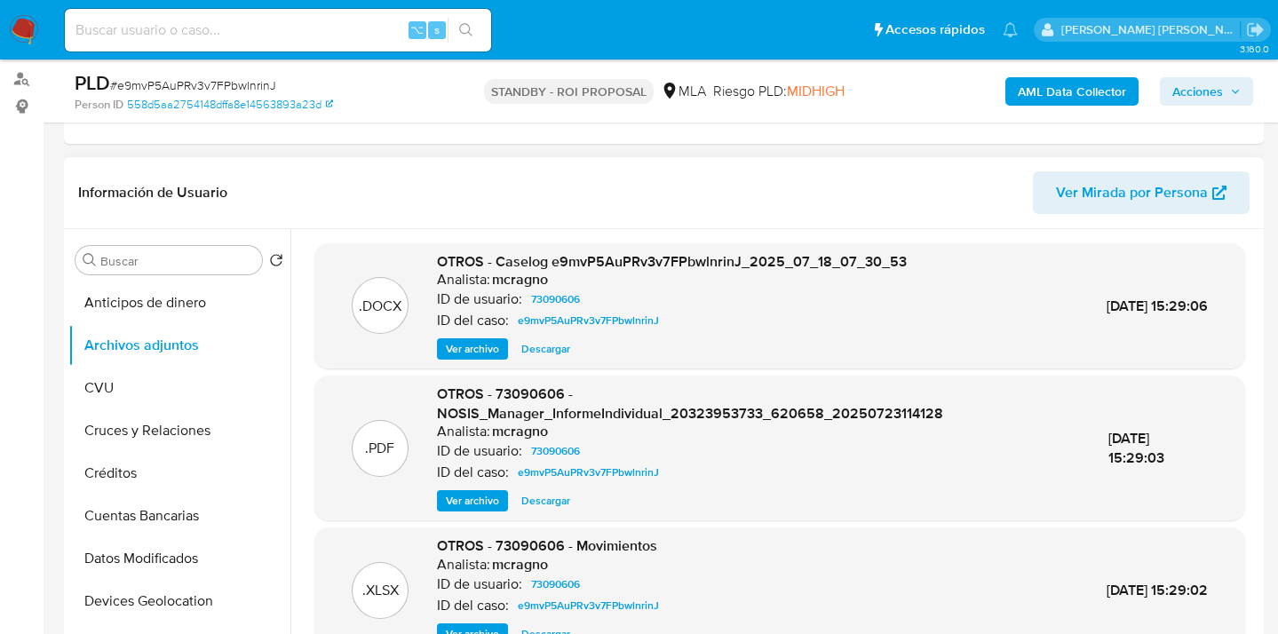
click at [533, 347] on span "Descargar" at bounding box center [545, 349] width 49 height 18
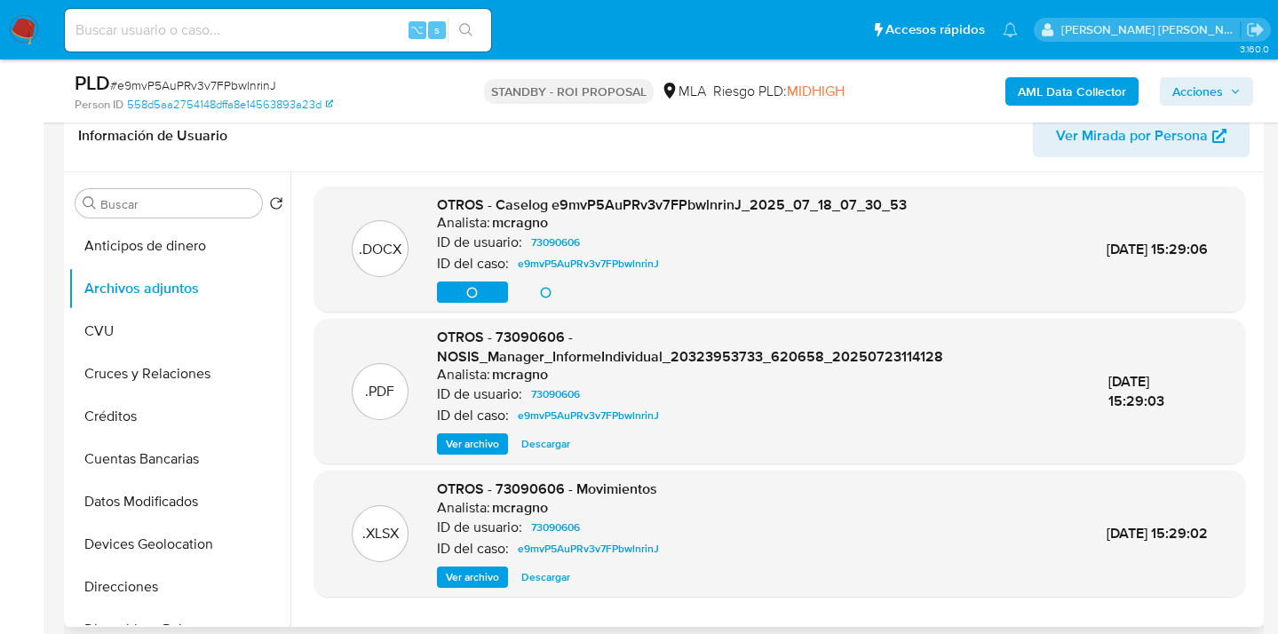
scroll to position [290, 0]
click at [541, 575] on span "Descargar" at bounding box center [545, 577] width 49 height 18
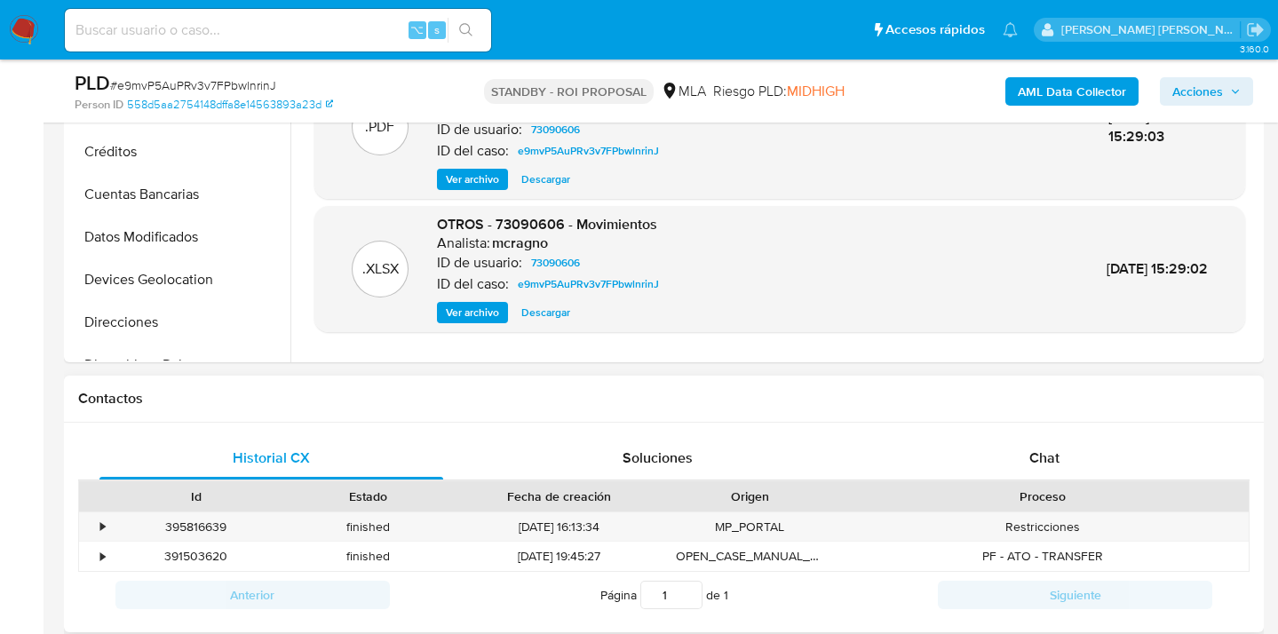
scroll to position [655, 0]
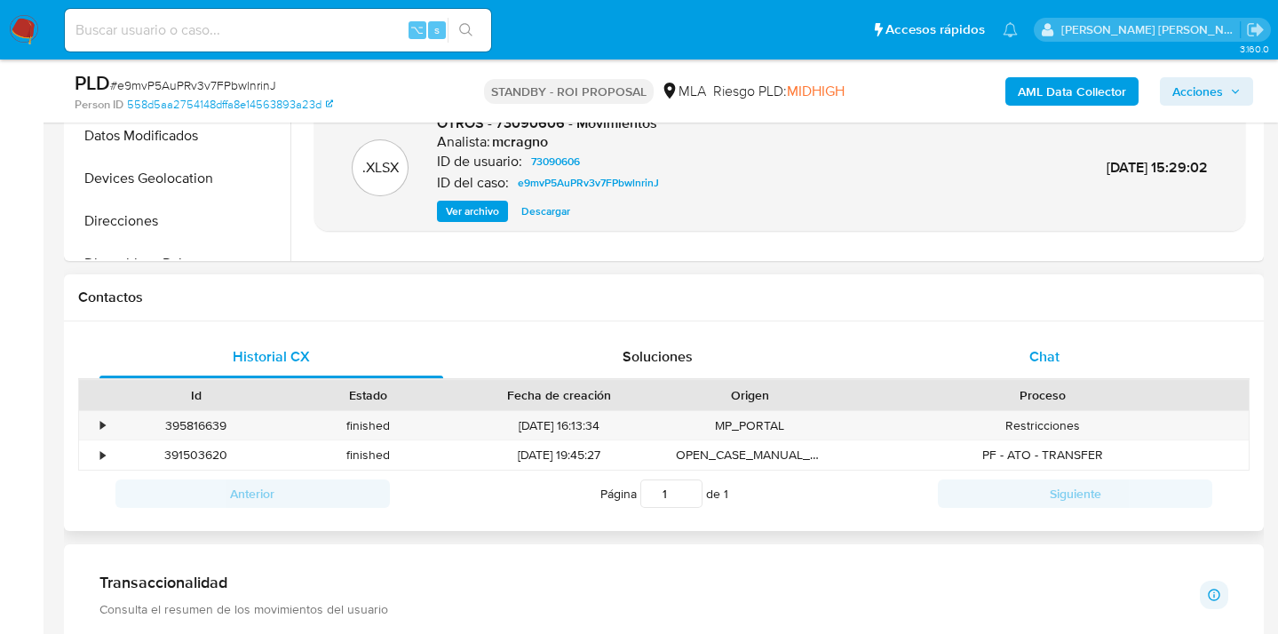
click at [1075, 341] on div "Chat" at bounding box center [1045, 357] width 344 height 43
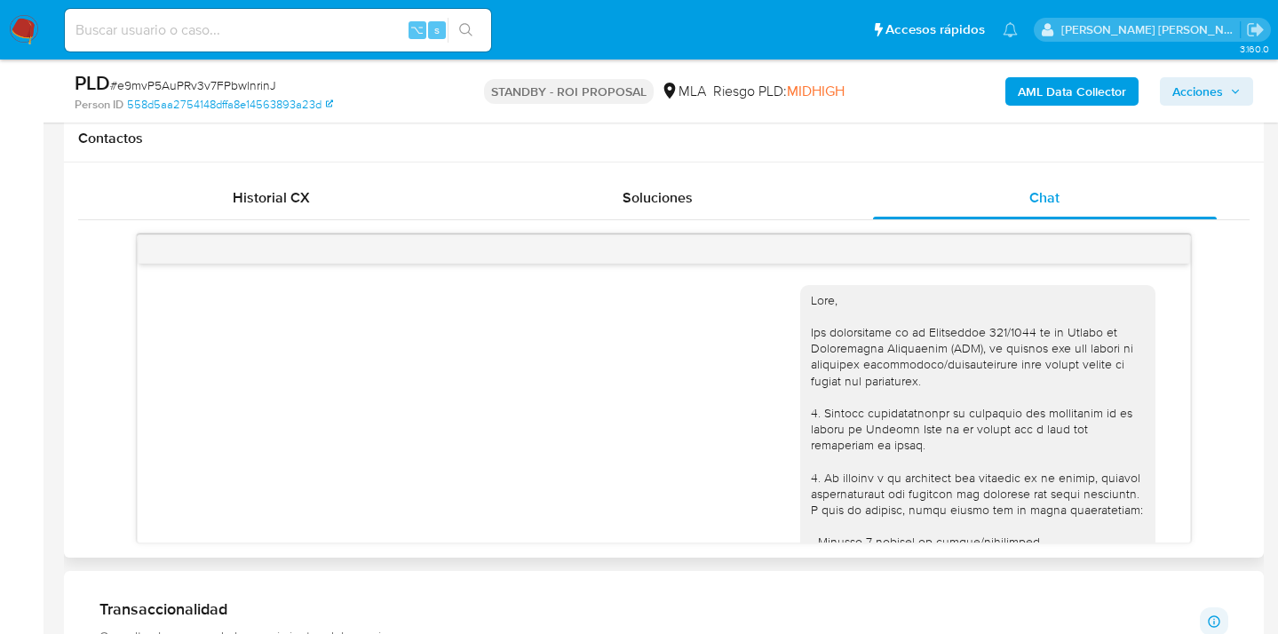
scroll to position [1177, 0]
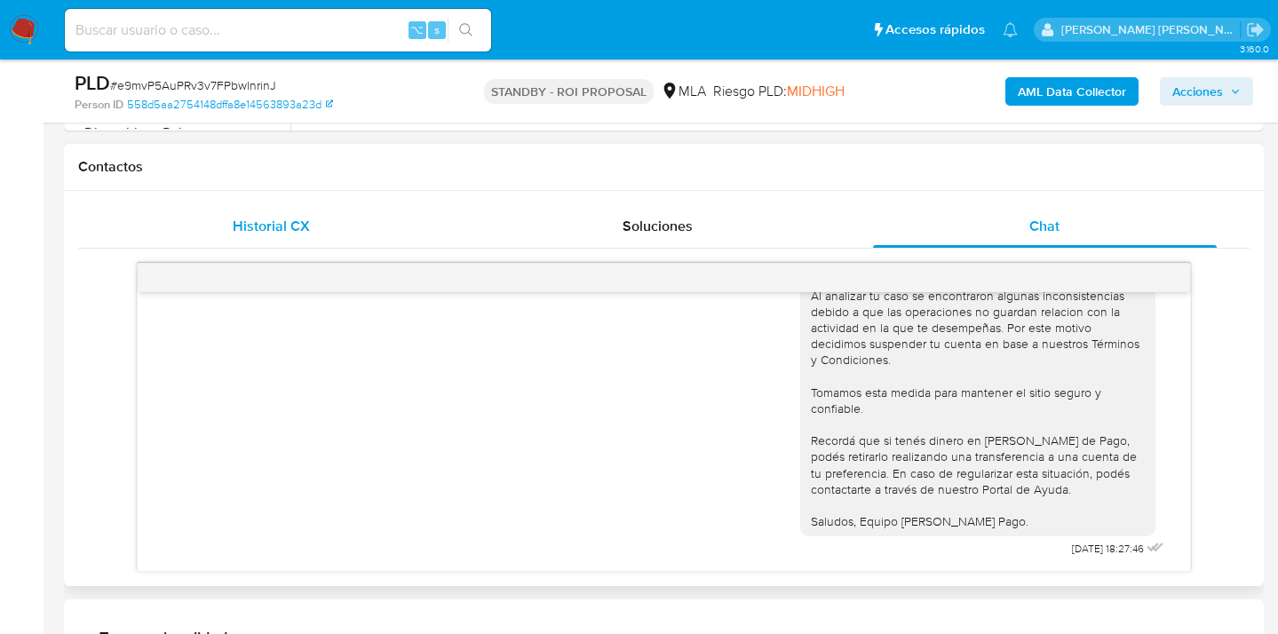
click at [336, 224] on div "Historial CX" at bounding box center [271, 226] width 344 height 43
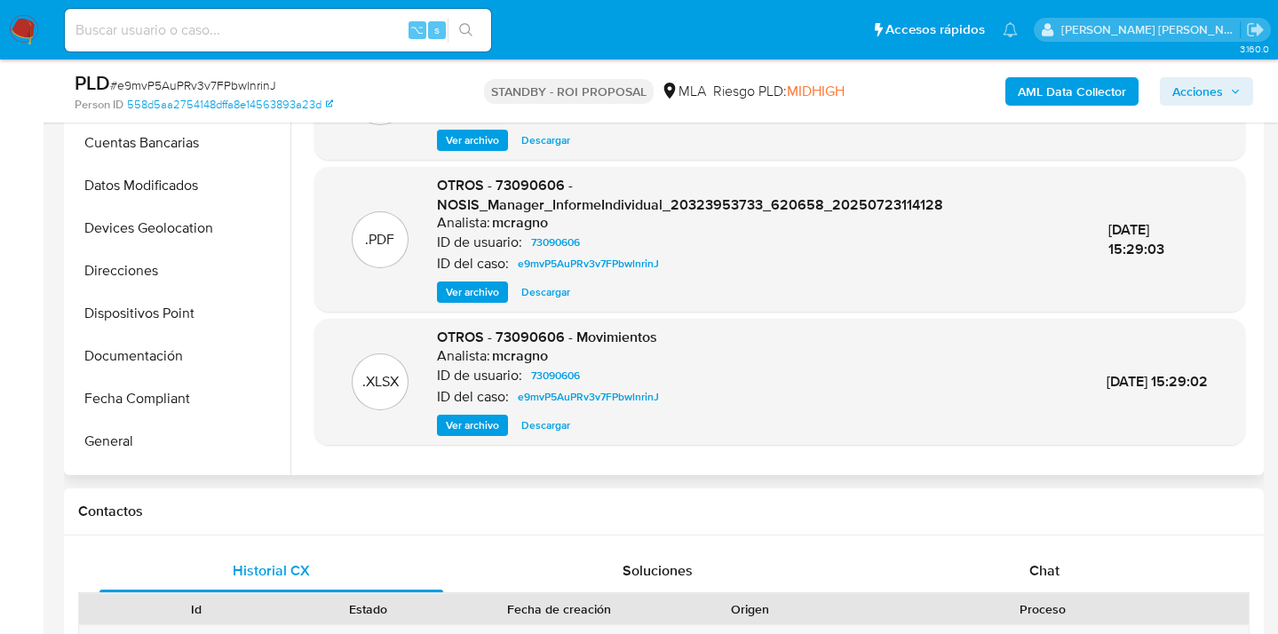
scroll to position [178, 0]
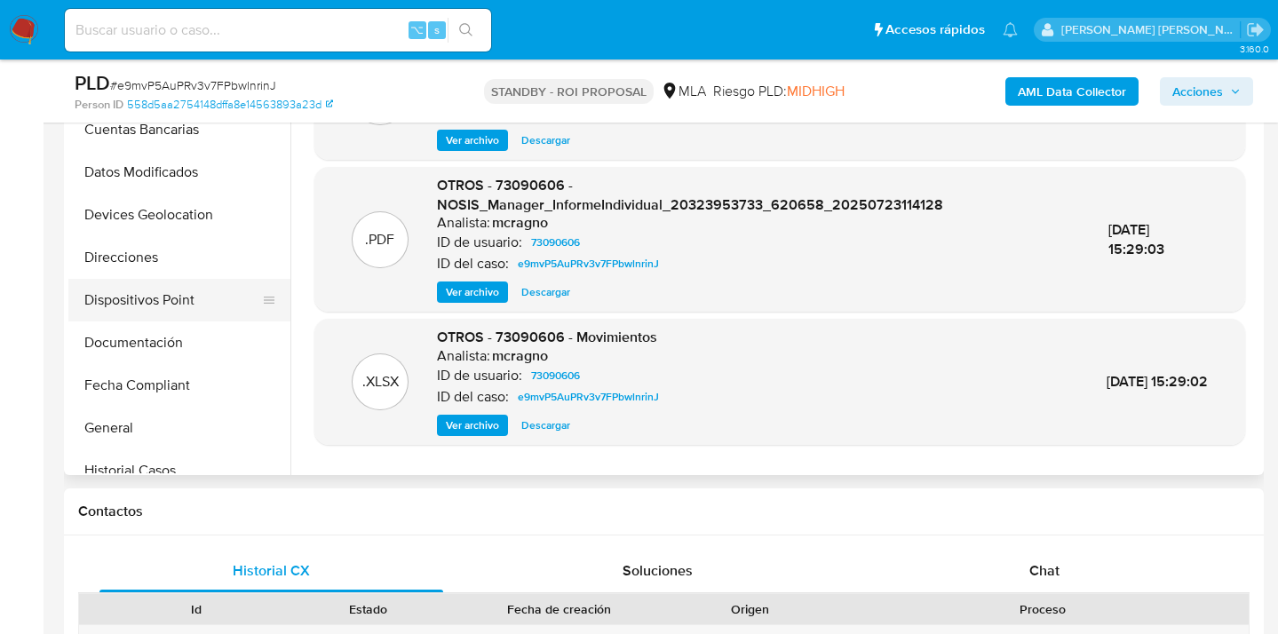
click at [196, 279] on button "Dispositivos Point" at bounding box center [172, 300] width 208 height 43
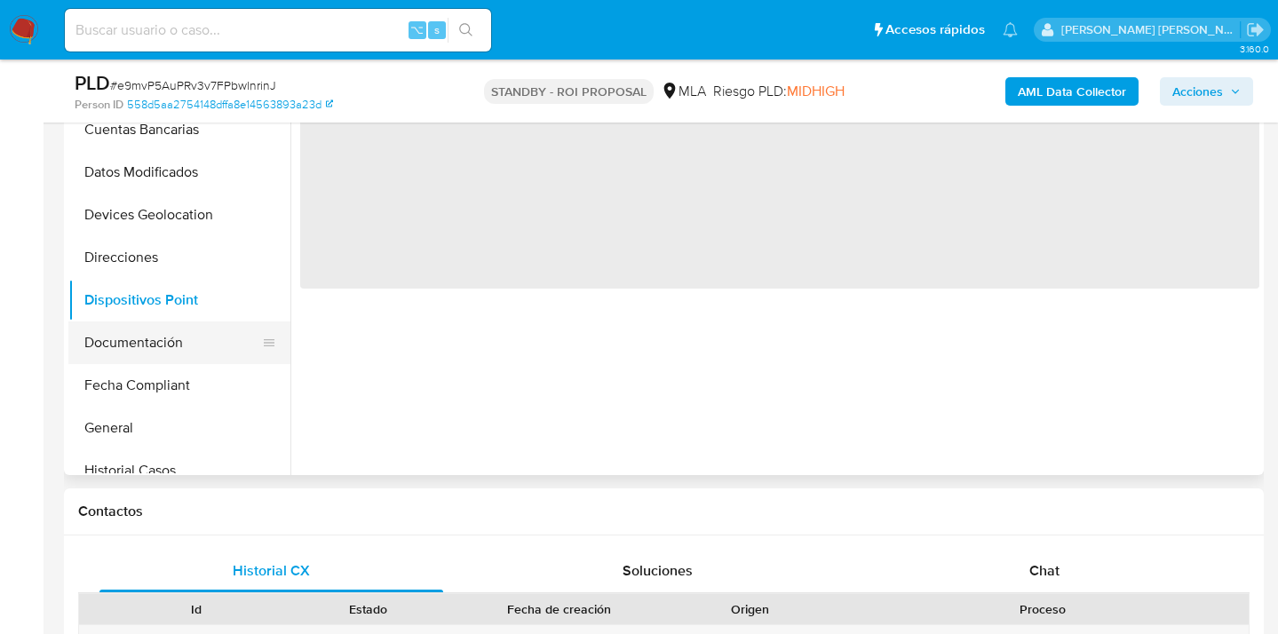
click at [187, 327] on button "Documentación" at bounding box center [172, 343] width 208 height 43
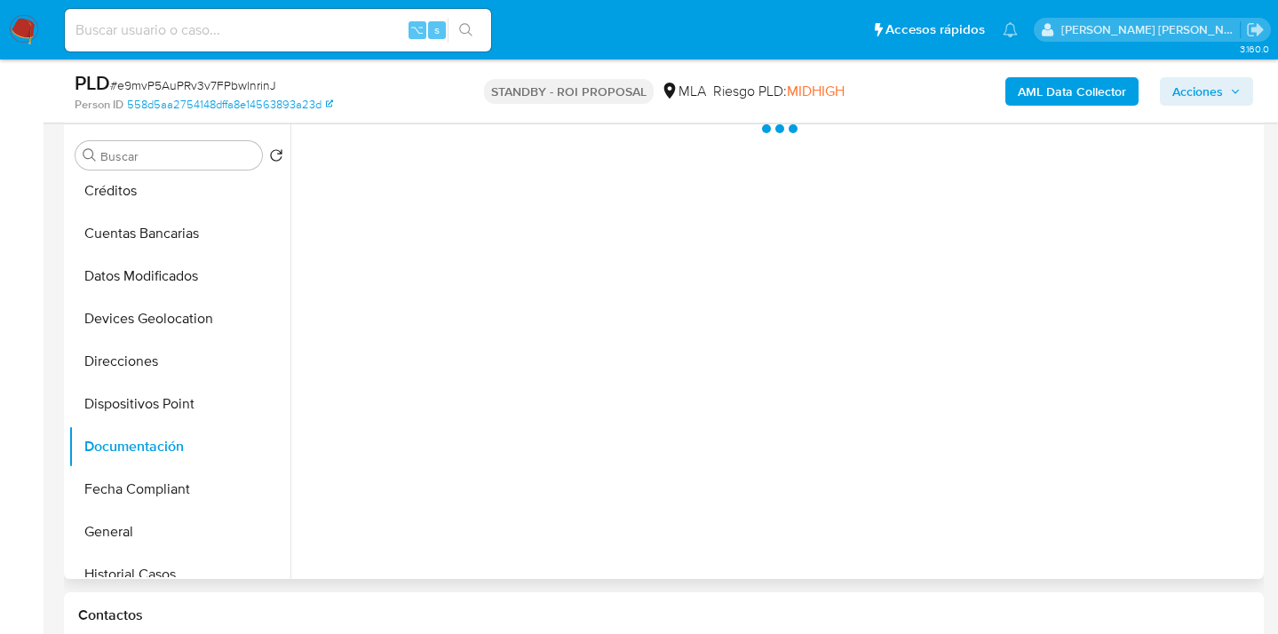
scroll to position [265, 0]
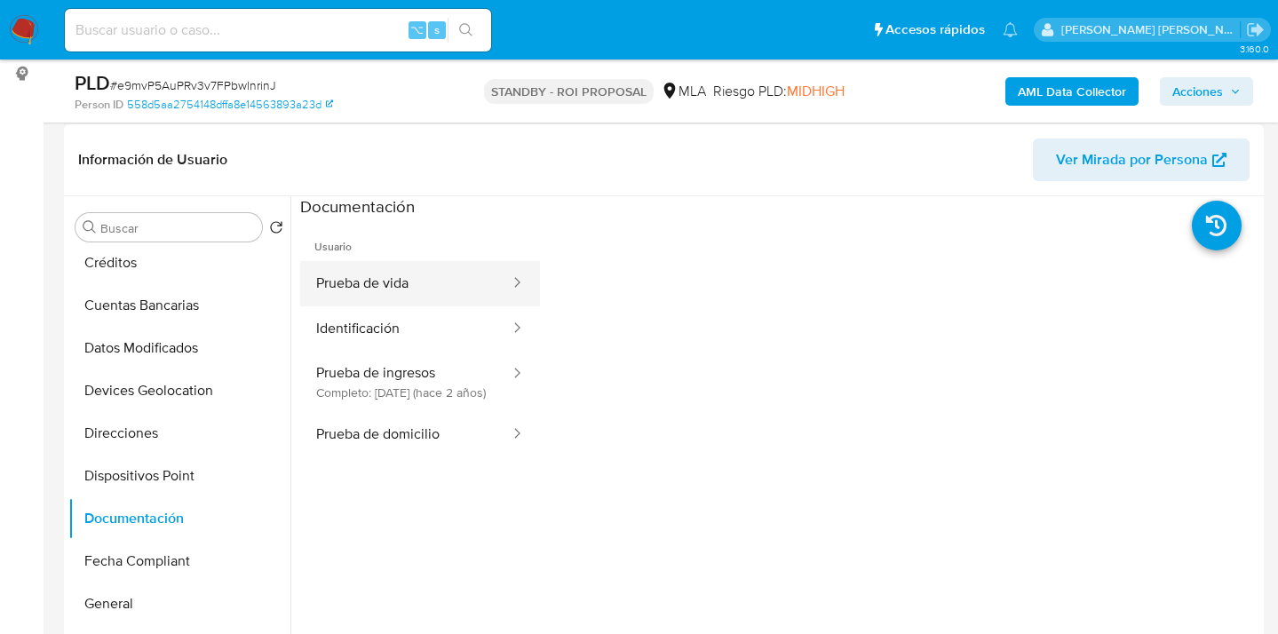
click at [406, 280] on button "Prueba de vida" at bounding box center [405, 283] width 211 height 45
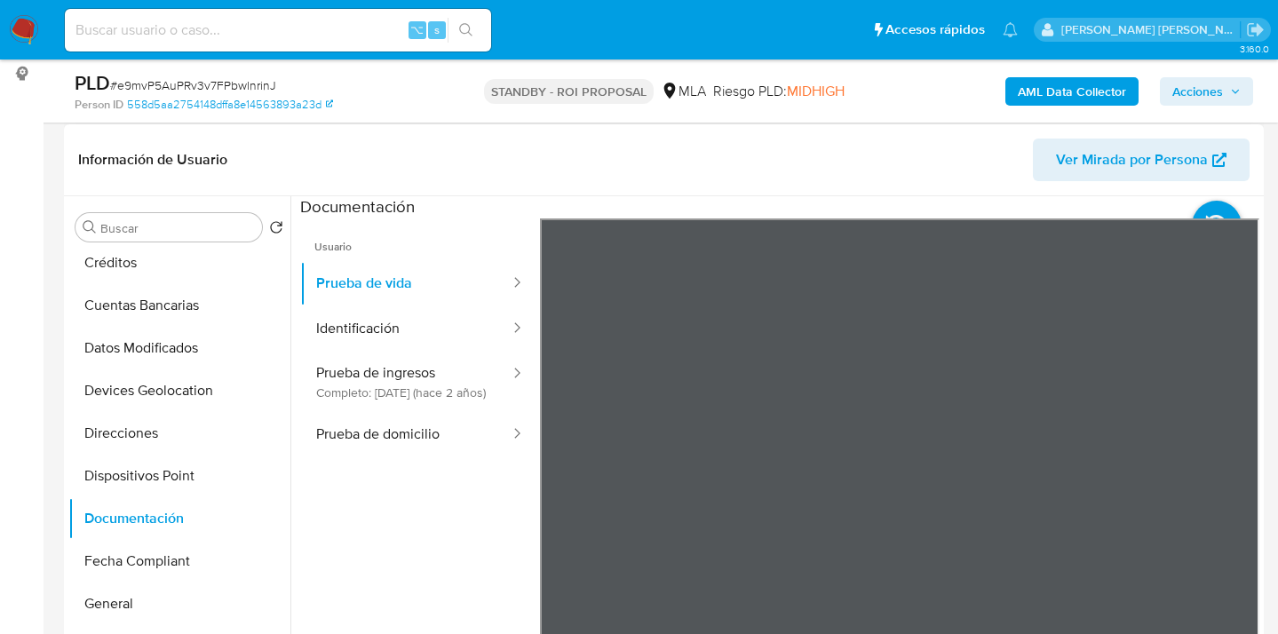
scroll to position [0, 0]
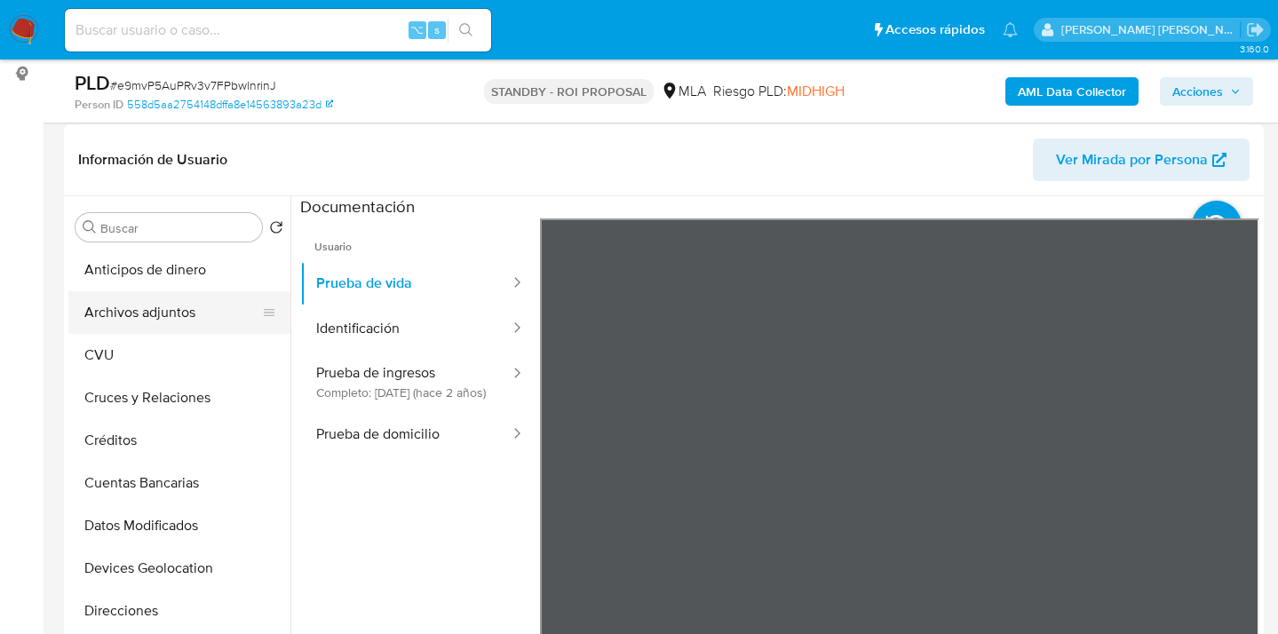
click at [182, 310] on button "Archivos adjuntos" at bounding box center [172, 312] width 208 height 43
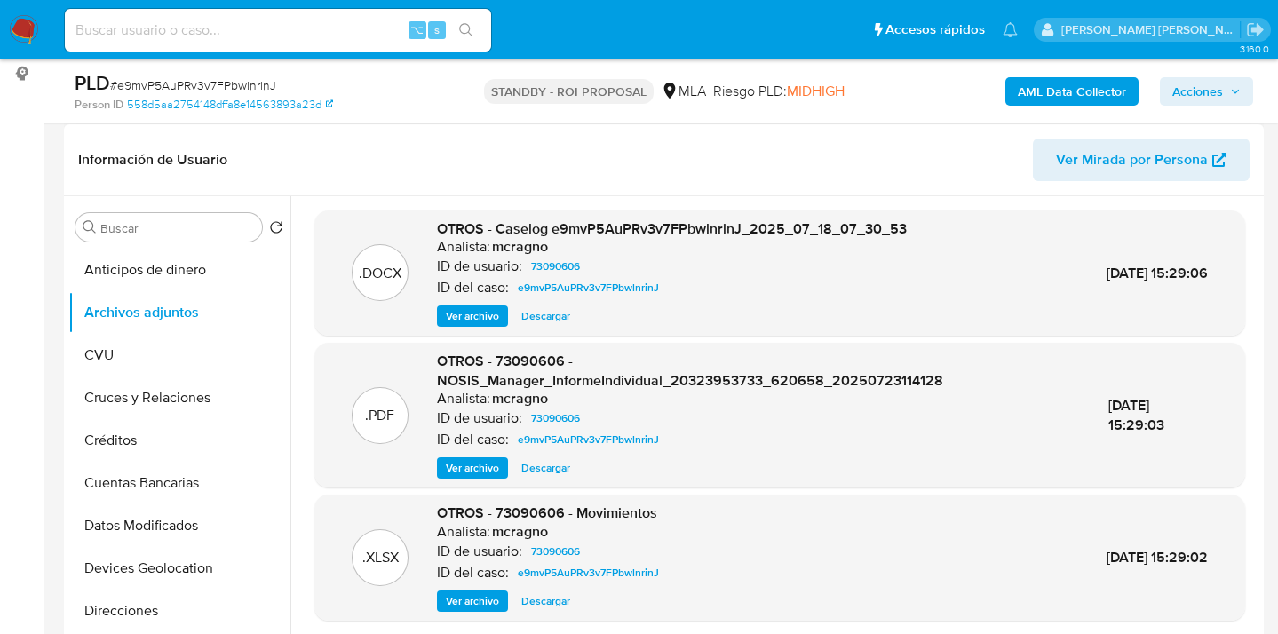
click at [489, 464] on span "Ver archivo" at bounding box center [472, 468] width 53 height 18
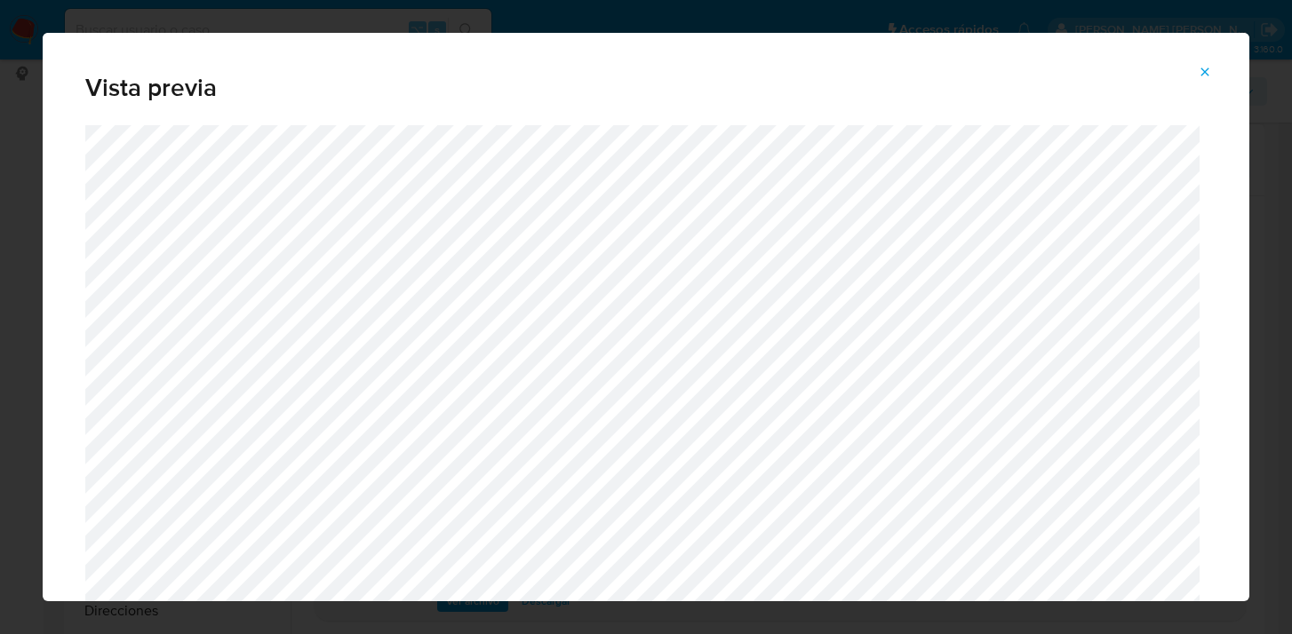
click at [1206, 76] on icon "Attachment preview" at bounding box center [1204, 72] width 14 height 14
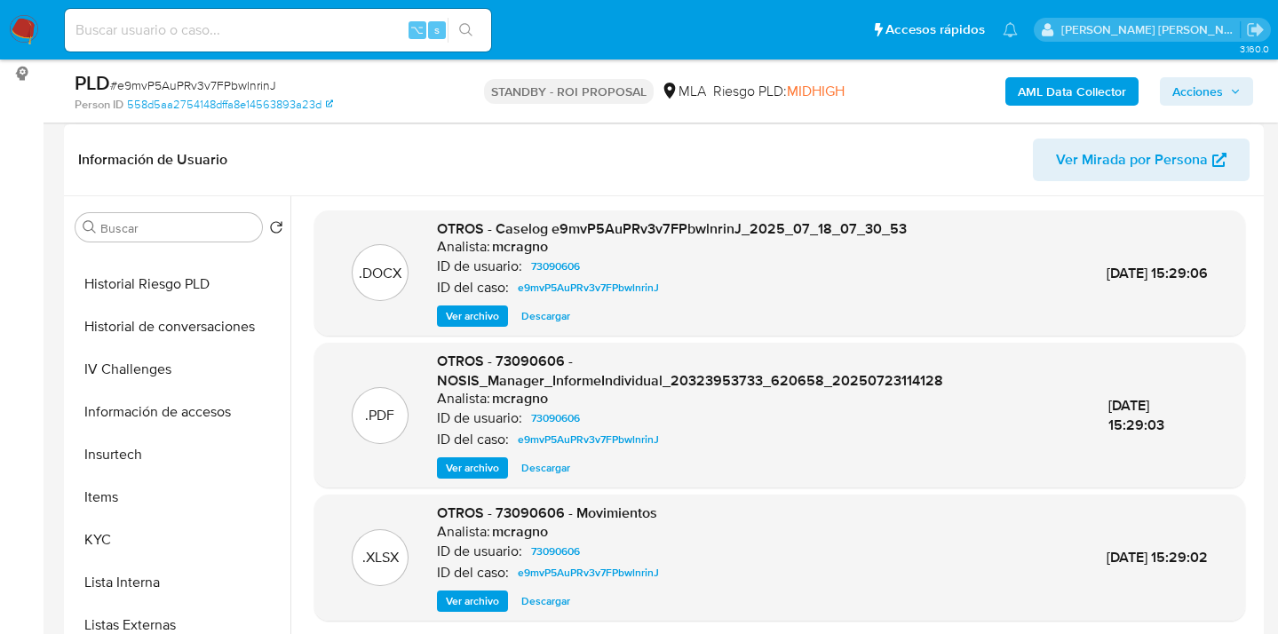
scroll to position [597, 0]
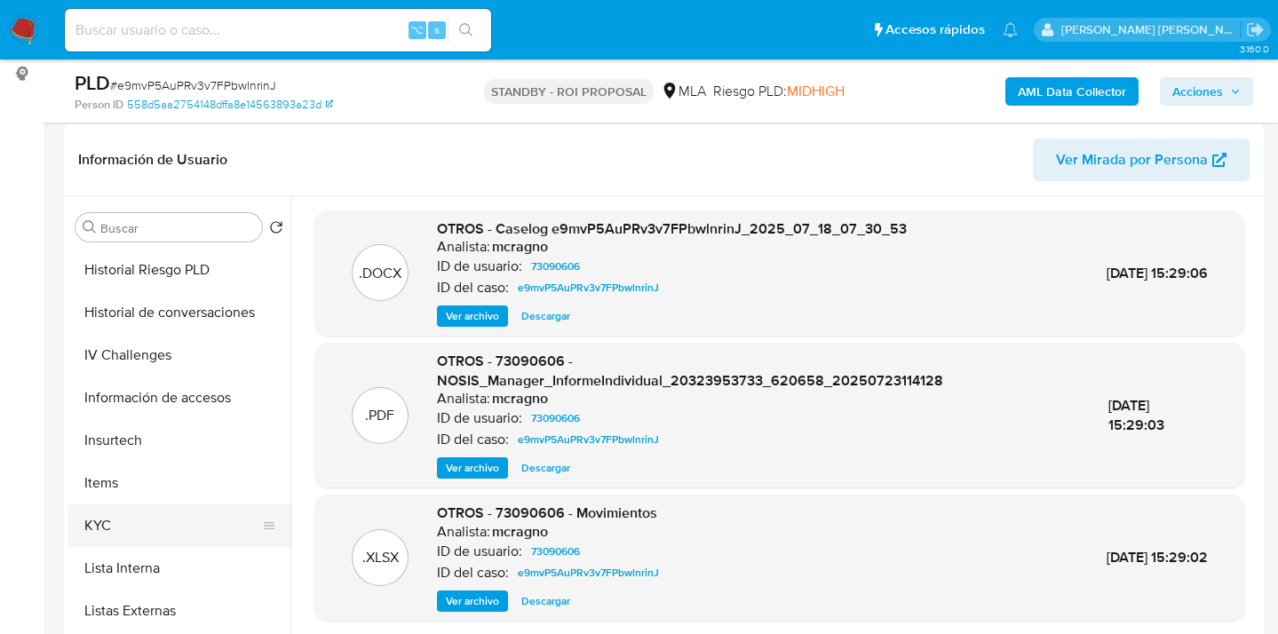
drag, startPoint x: 168, startPoint y: 523, endPoint x: 266, endPoint y: 505, distance: 100.3
click at [168, 524] on button "KYC" at bounding box center [172, 526] width 208 height 43
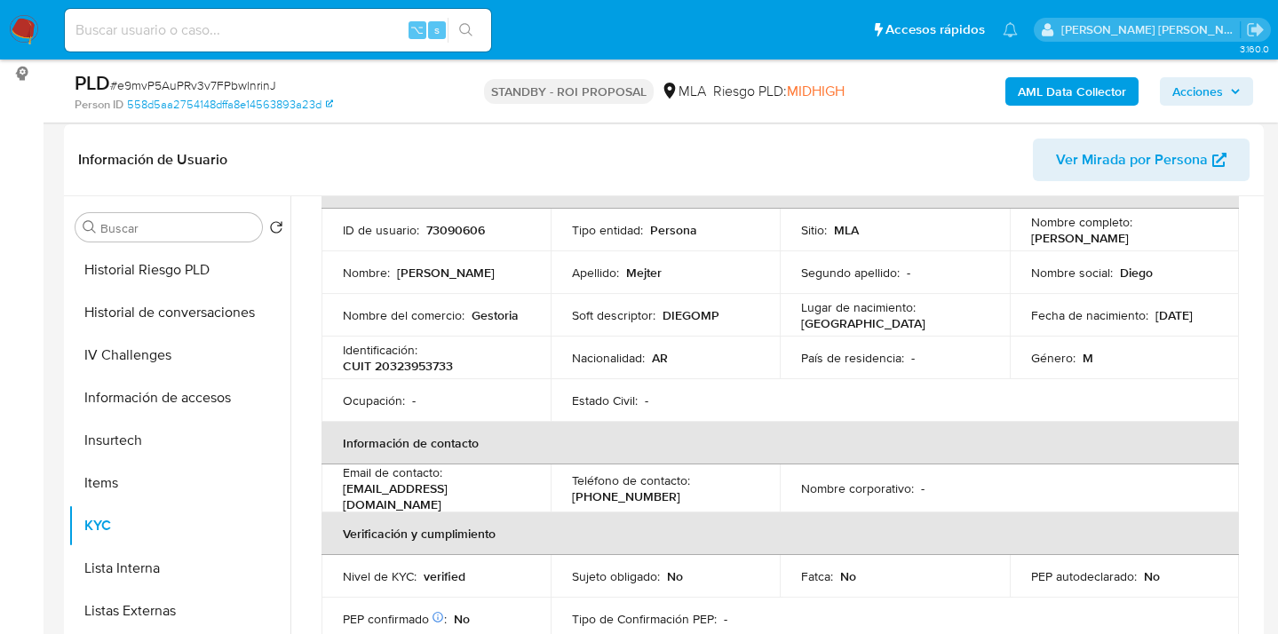
scroll to position [344, 0]
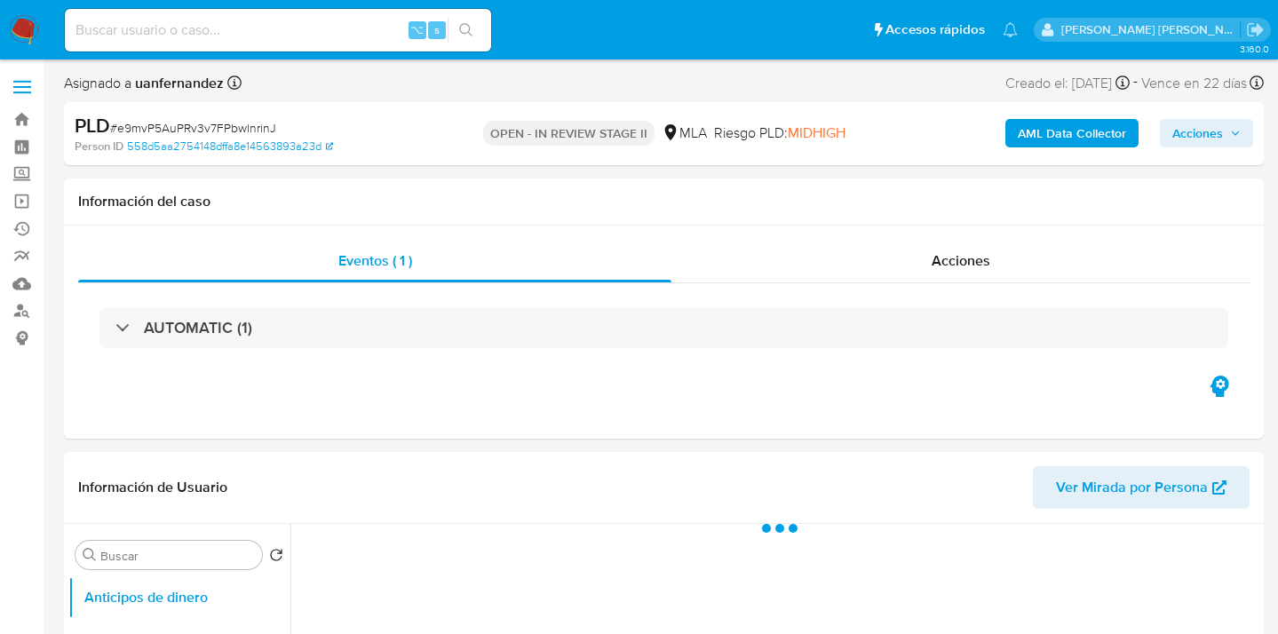
click at [1194, 135] on span "Acciones" at bounding box center [1198, 133] width 51 height 28
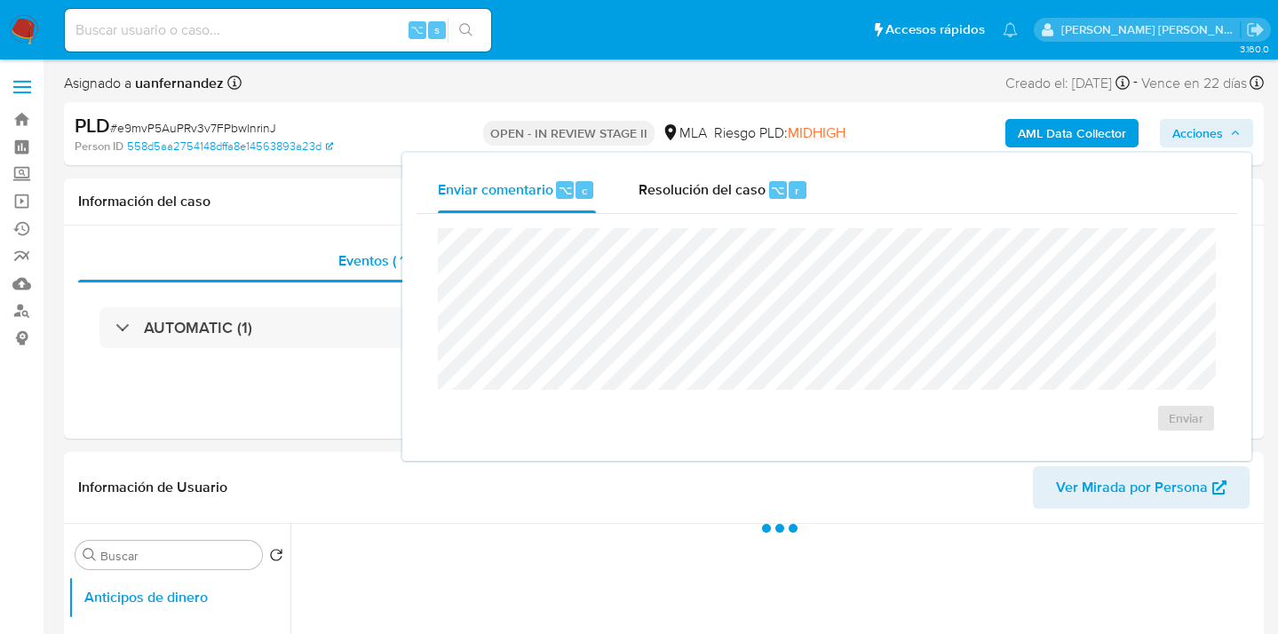
drag, startPoint x: 660, startPoint y: 185, endPoint x: 655, endPoint y: 217, distance: 32.4
click at [660, 186] on span "Resolución del caso" at bounding box center [702, 189] width 127 height 20
select select "10"
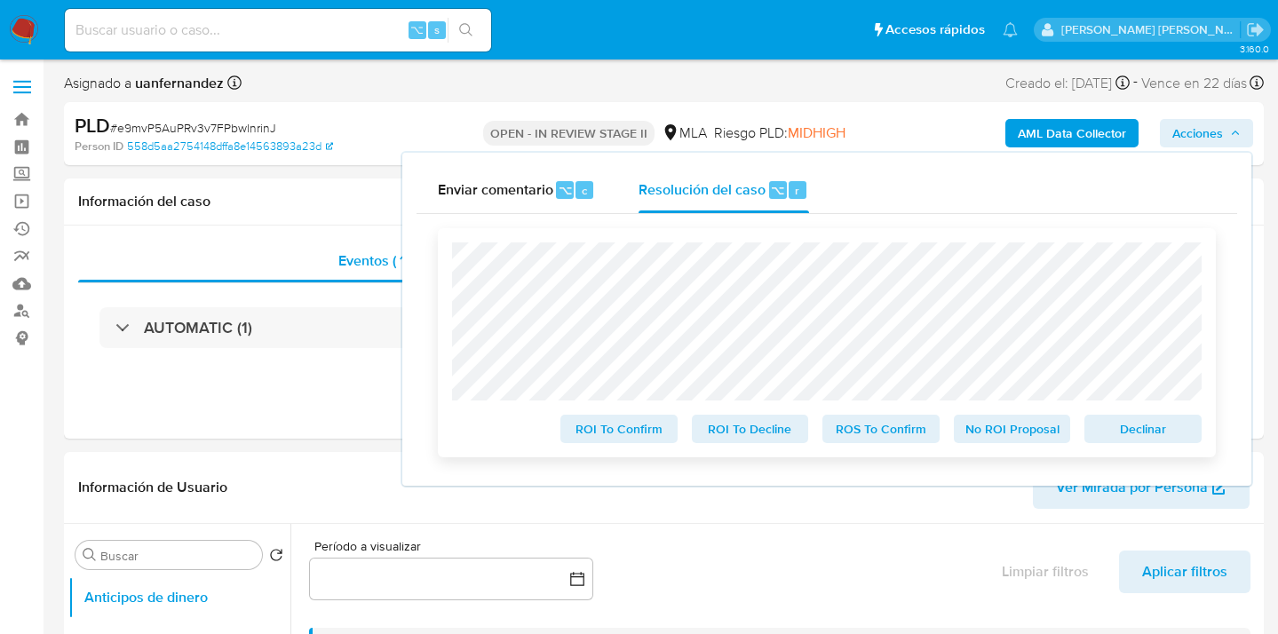
click at [879, 438] on span "ROS To Confirm" at bounding box center [881, 429] width 92 height 25
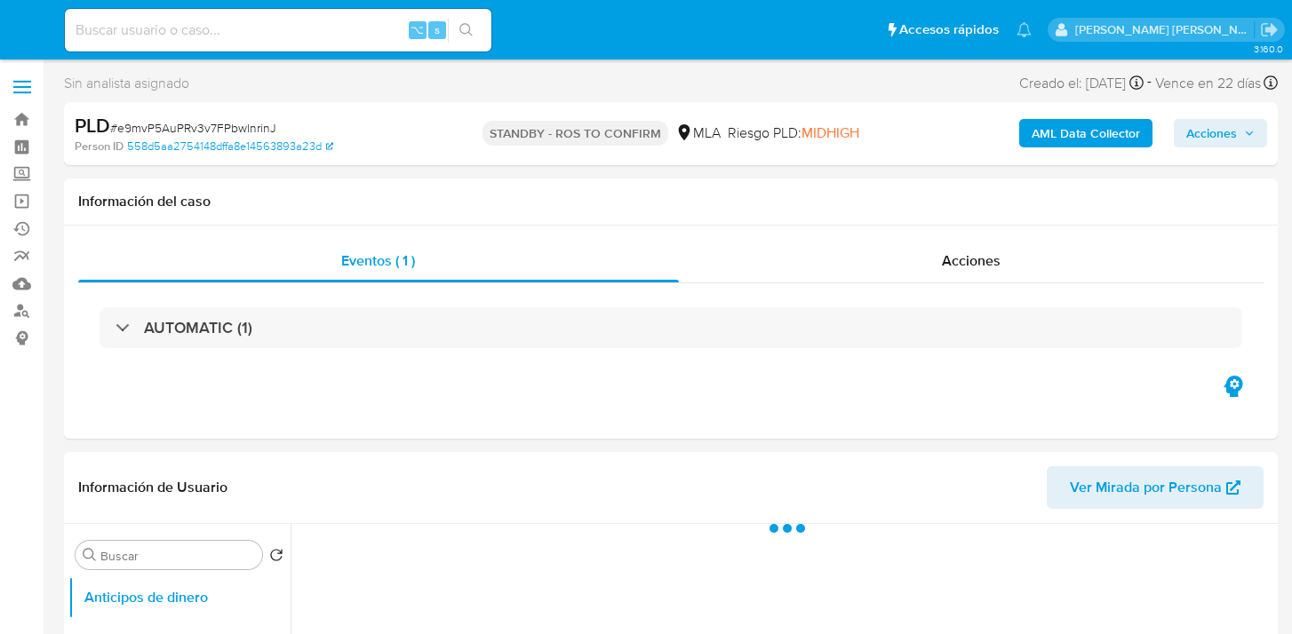
select select "10"
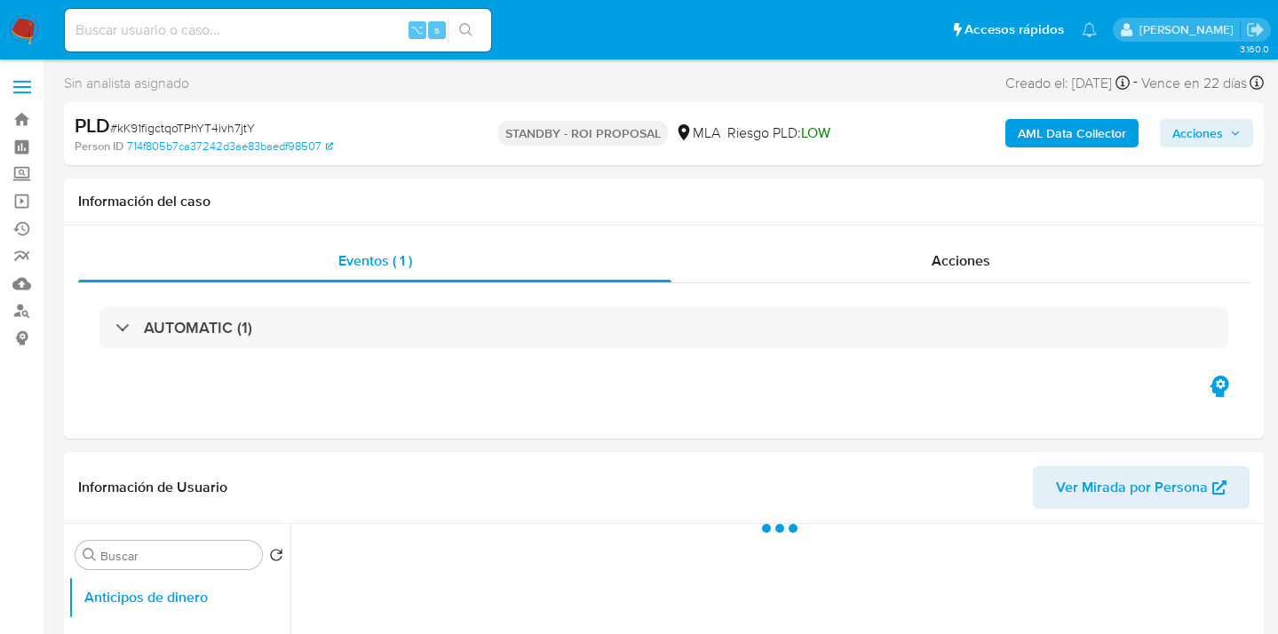
select select "10"
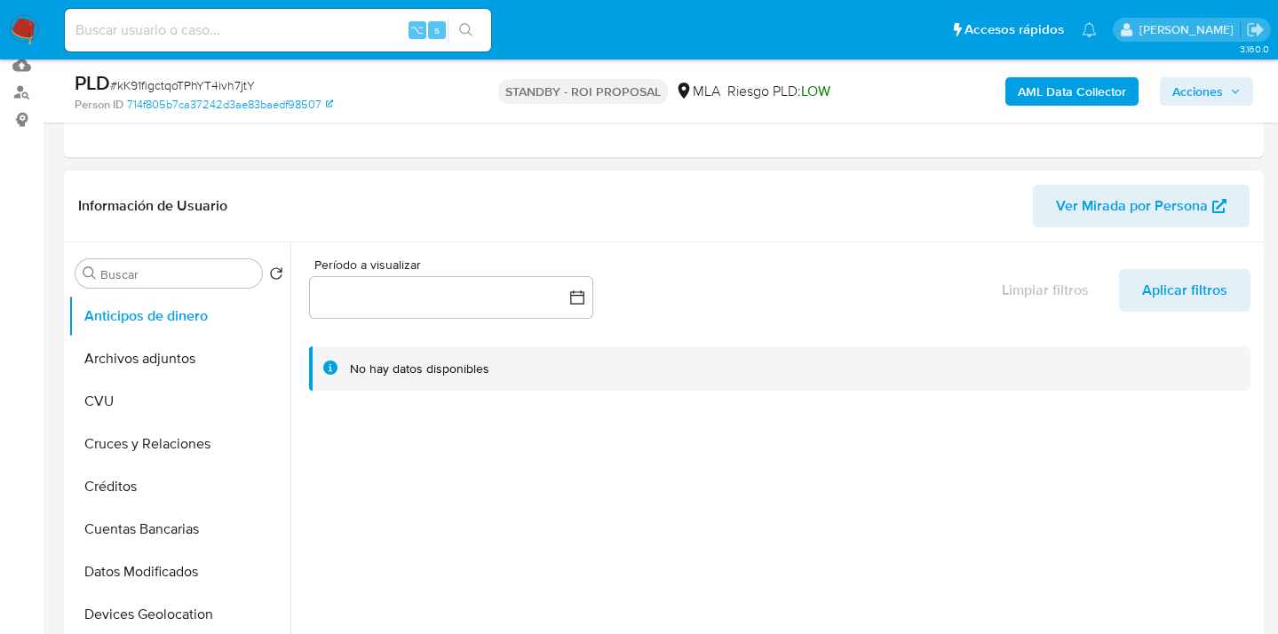
scroll to position [354, 0]
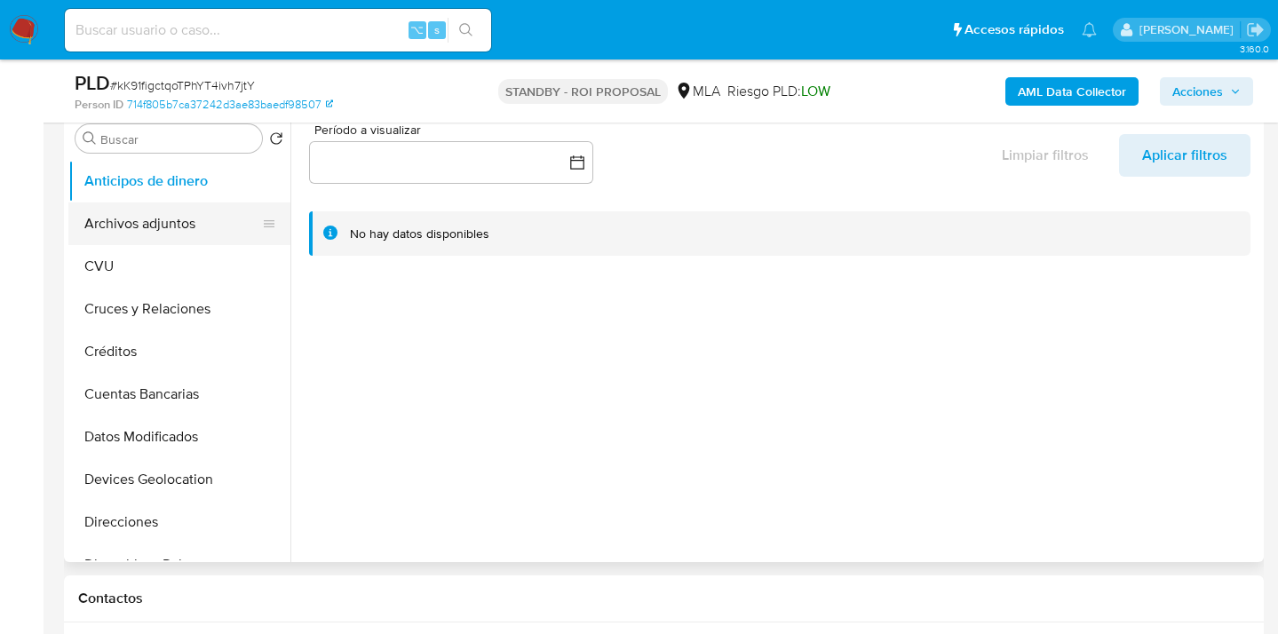
click at [225, 230] on button "Archivos adjuntos" at bounding box center [172, 224] width 208 height 43
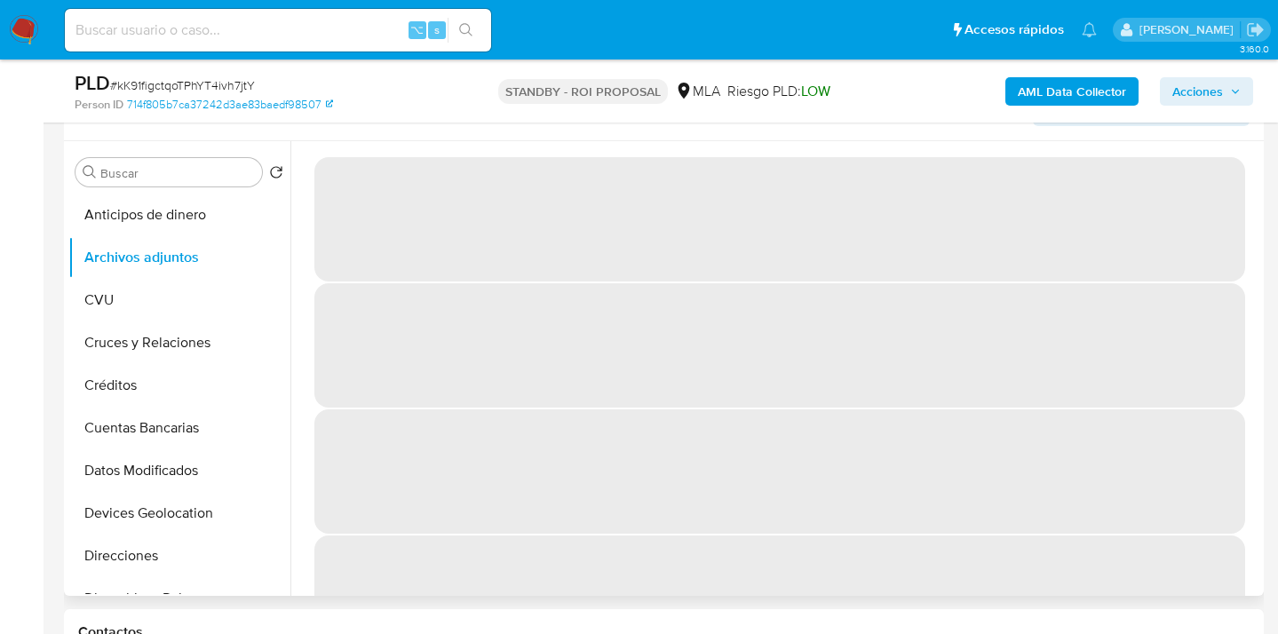
scroll to position [319, 0]
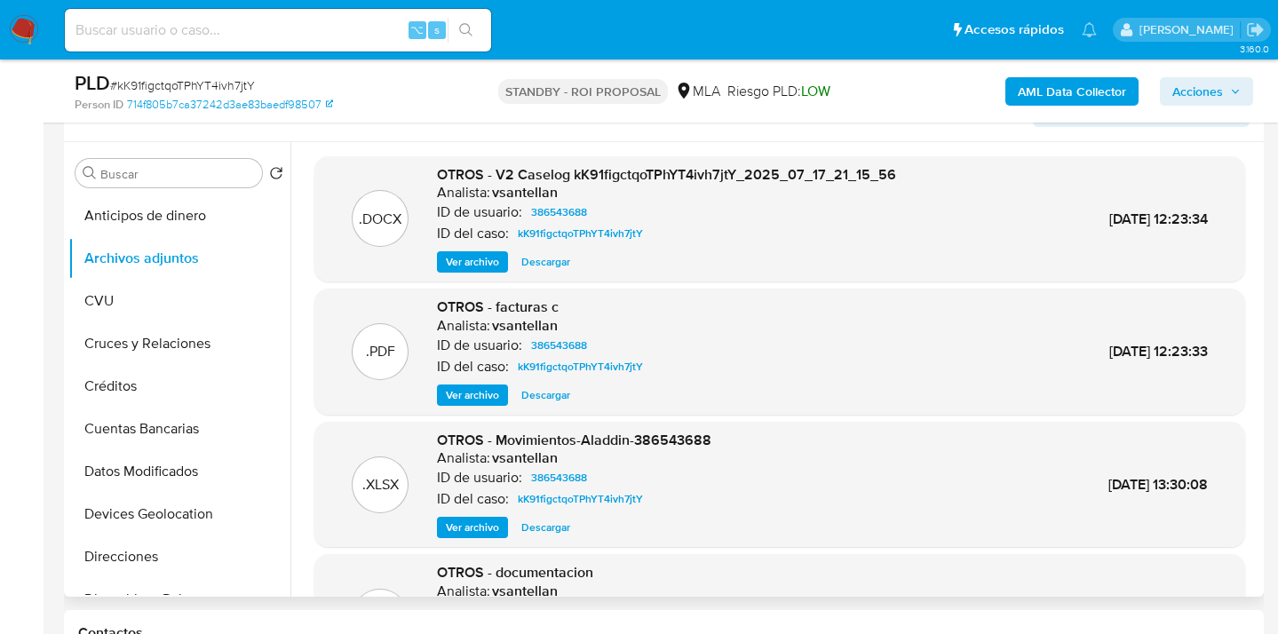
click at [535, 264] on span "Descargar" at bounding box center [545, 262] width 49 height 18
click at [542, 529] on span "Descargar" at bounding box center [545, 528] width 49 height 18
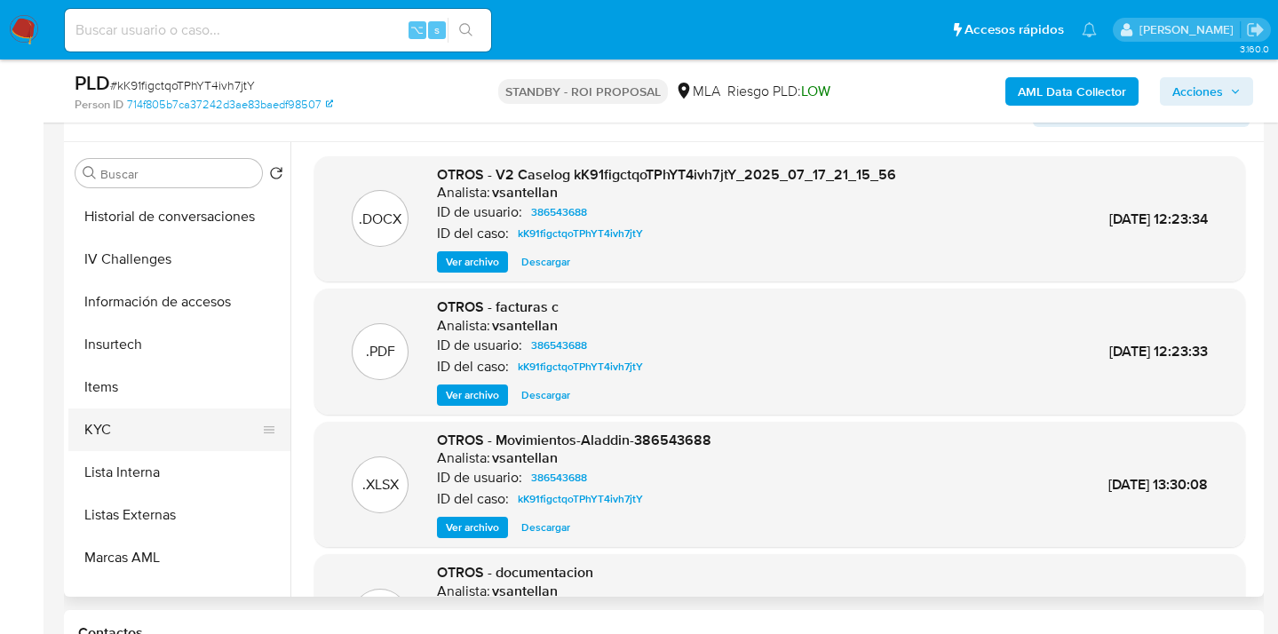
scroll to position [637, 0]
click at [151, 435] on button "KYC" at bounding box center [172, 431] width 208 height 43
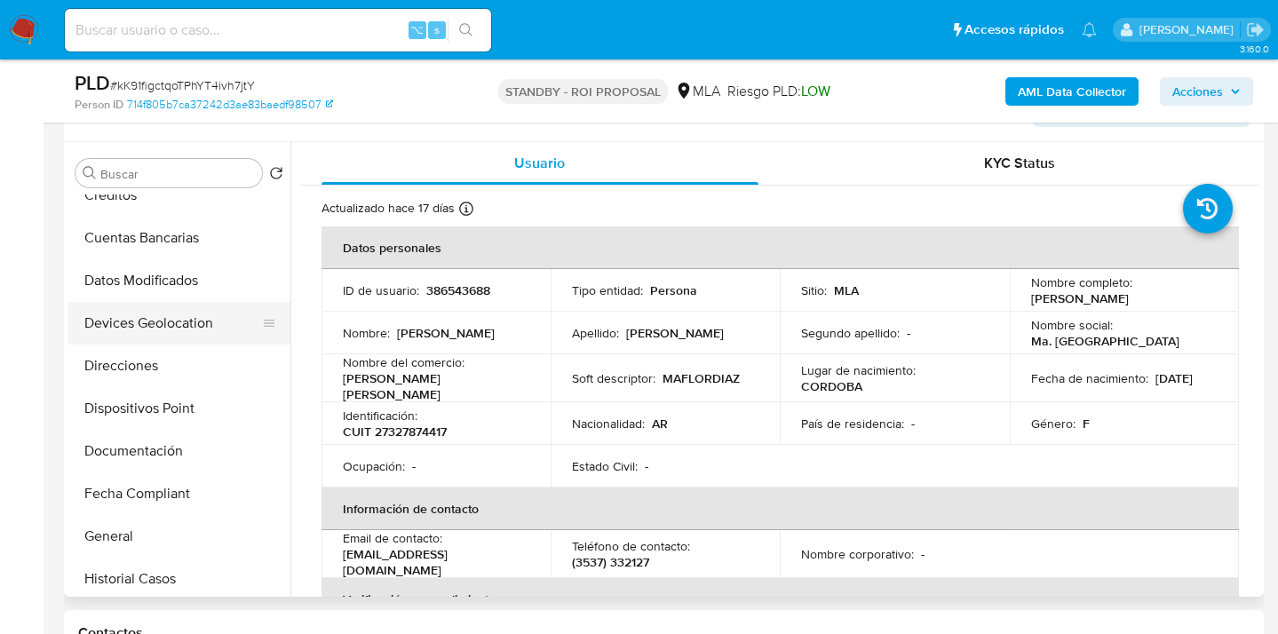
scroll to position [119, 0]
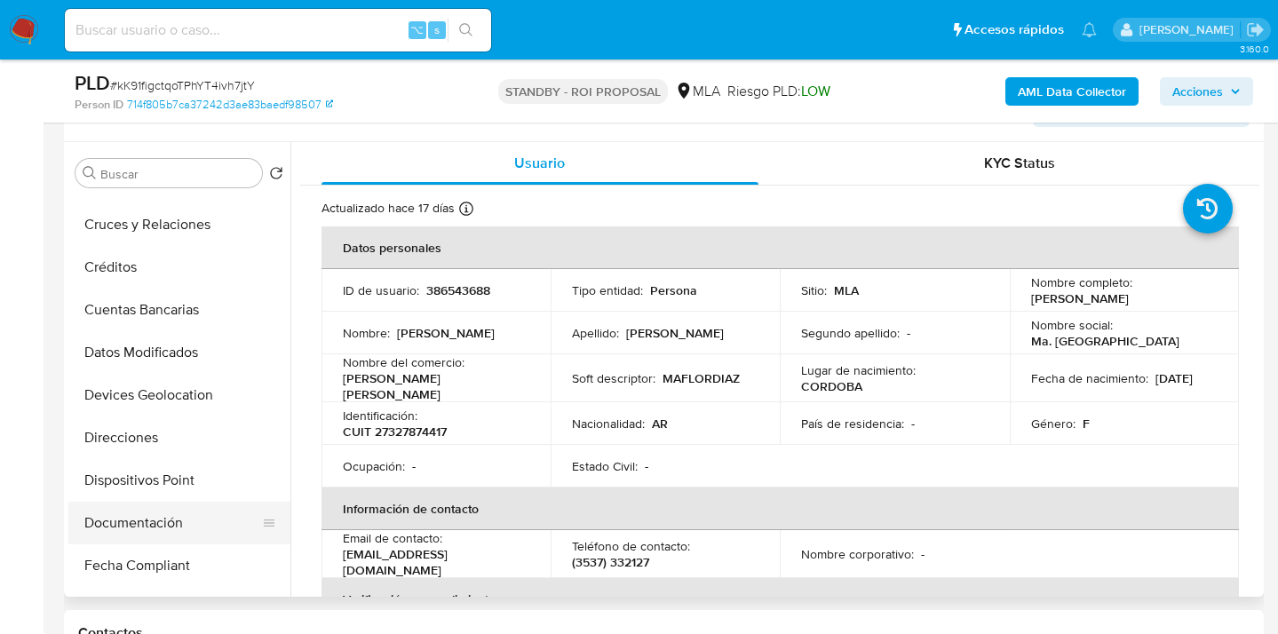
click at [179, 529] on button "Documentación" at bounding box center [172, 523] width 208 height 43
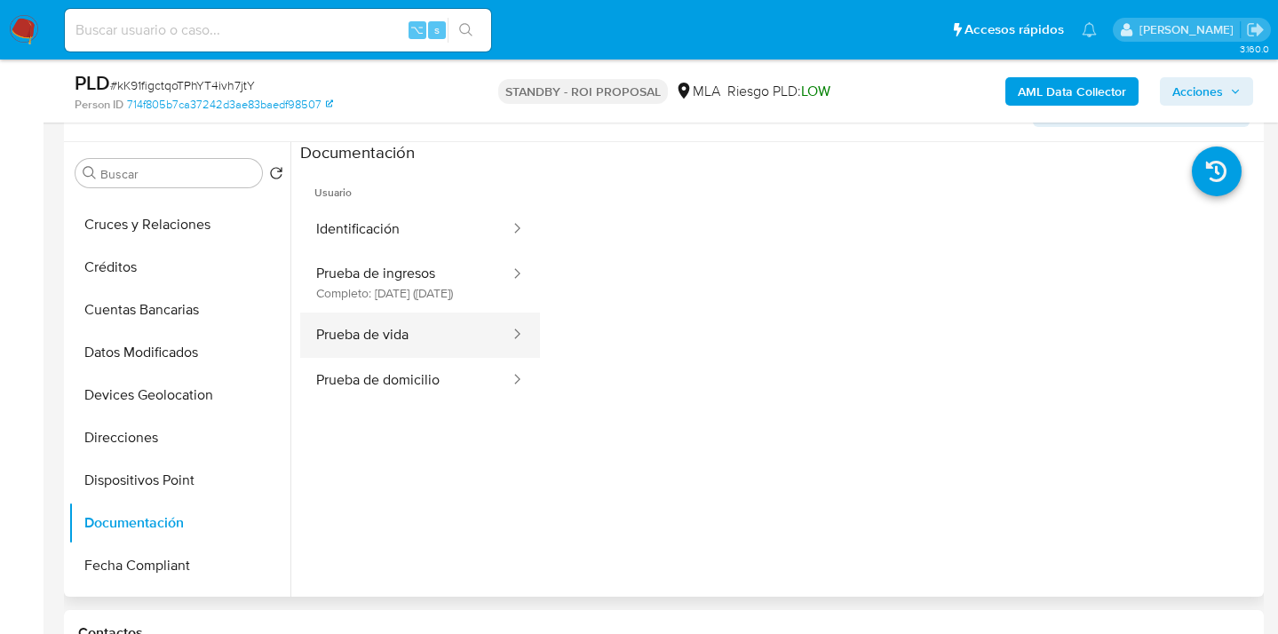
drag, startPoint x: 433, startPoint y: 347, endPoint x: 504, endPoint y: 354, distance: 70.5
click at [433, 347] on button "Prueba de vida" at bounding box center [405, 335] width 211 height 45
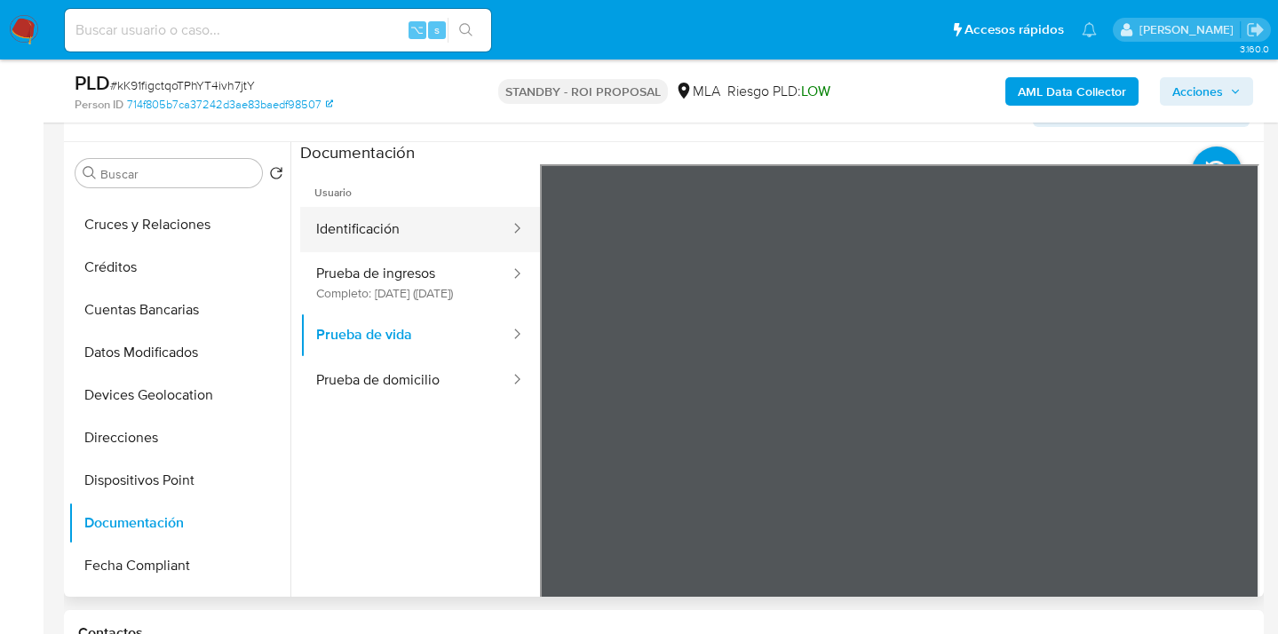
click at [406, 234] on button "Identificación" at bounding box center [405, 229] width 211 height 45
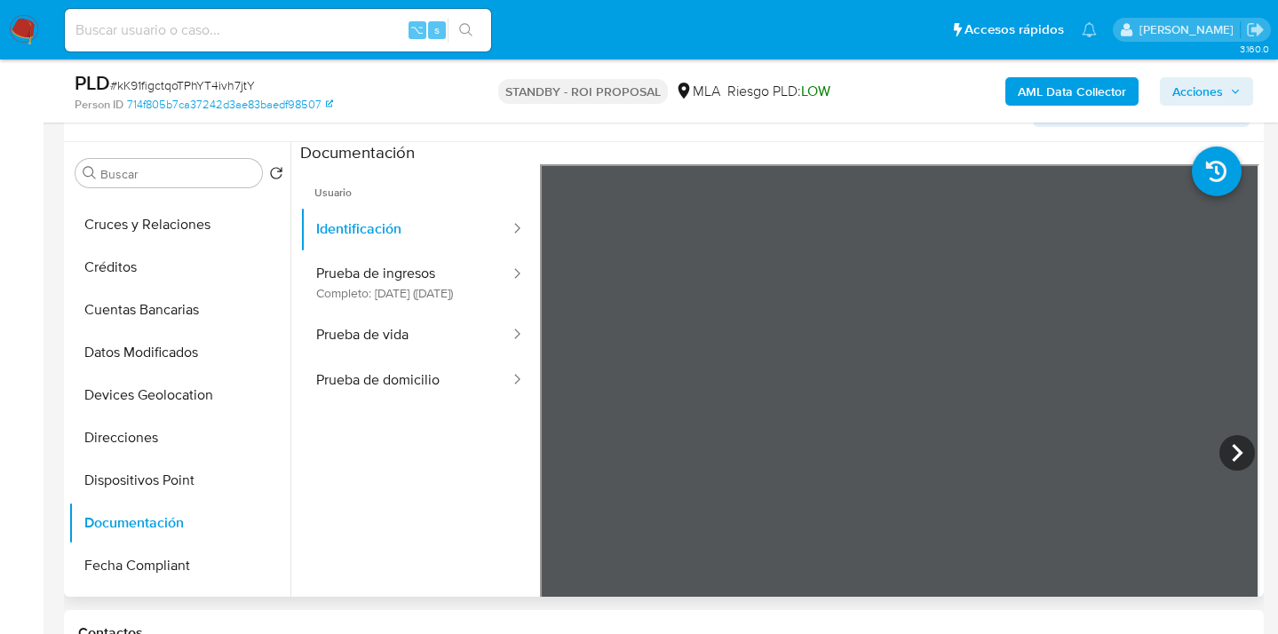
drag, startPoint x: 282, startPoint y: 261, endPoint x: 285, endPoint y: 345, distance: 83.5
click at [285, 345] on ul "Anticipos de dinero Archivos adjuntos CVU Cruces y Relaciones Créditos Cuentas …" at bounding box center [179, 395] width 222 height 401
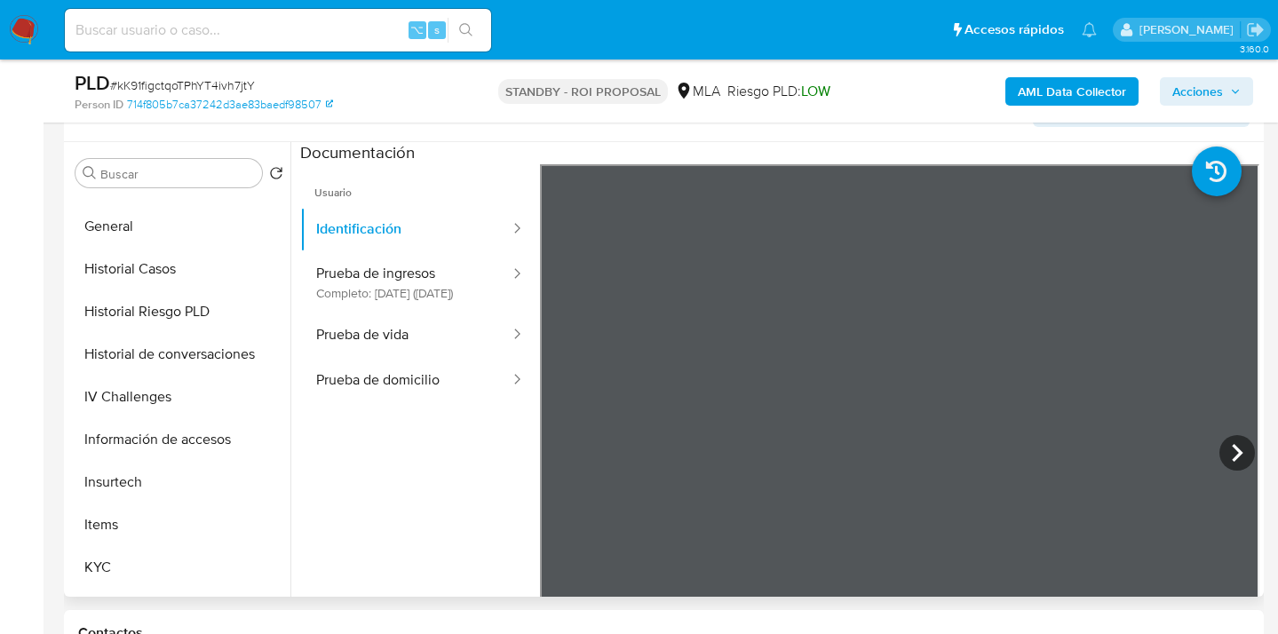
scroll to position [506, 0]
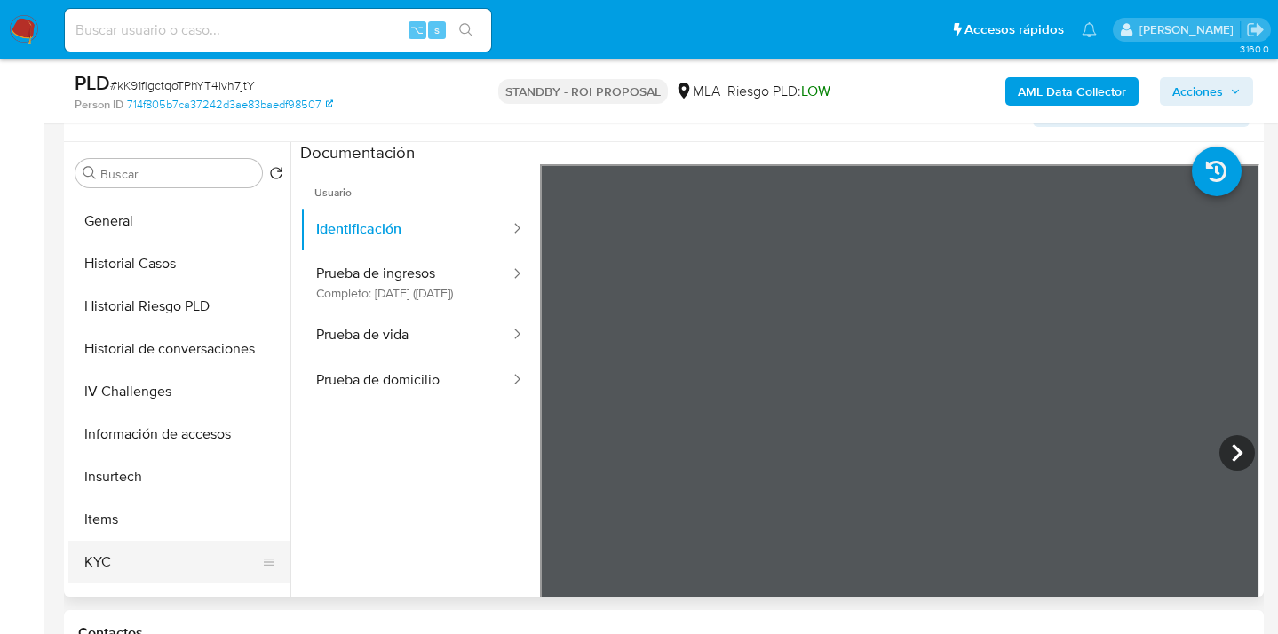
click at [186, 553] on button "KYC" at bounding box center [172, 562] width 208 height 43
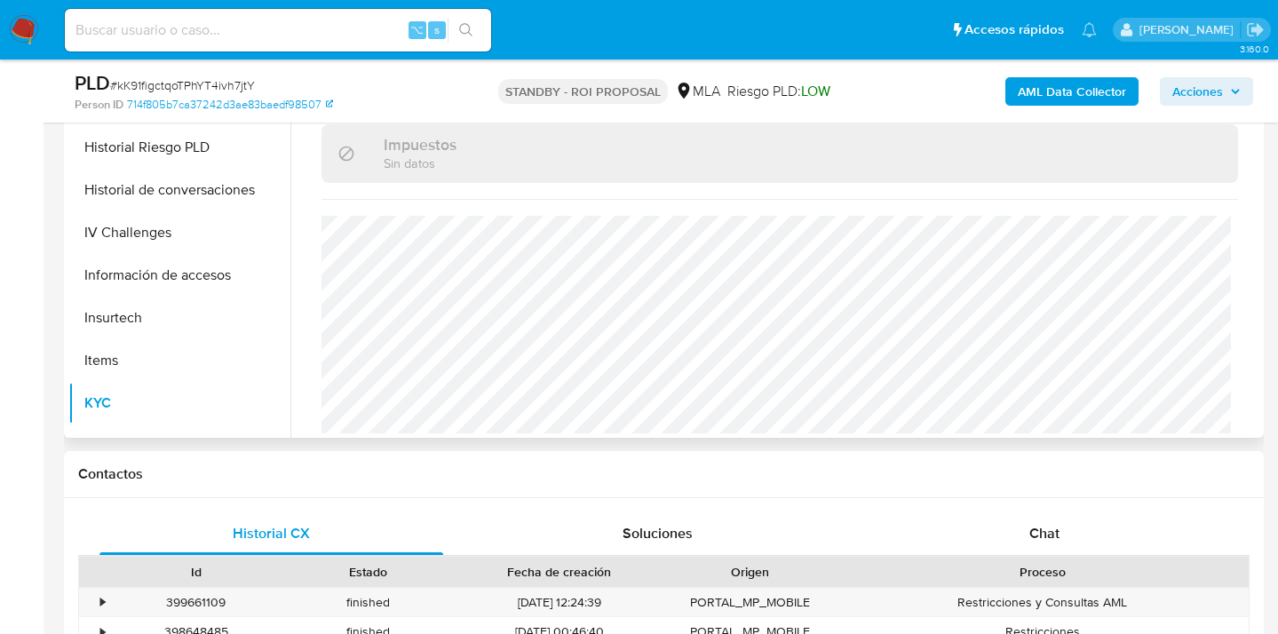
scroll to position [727, 0]
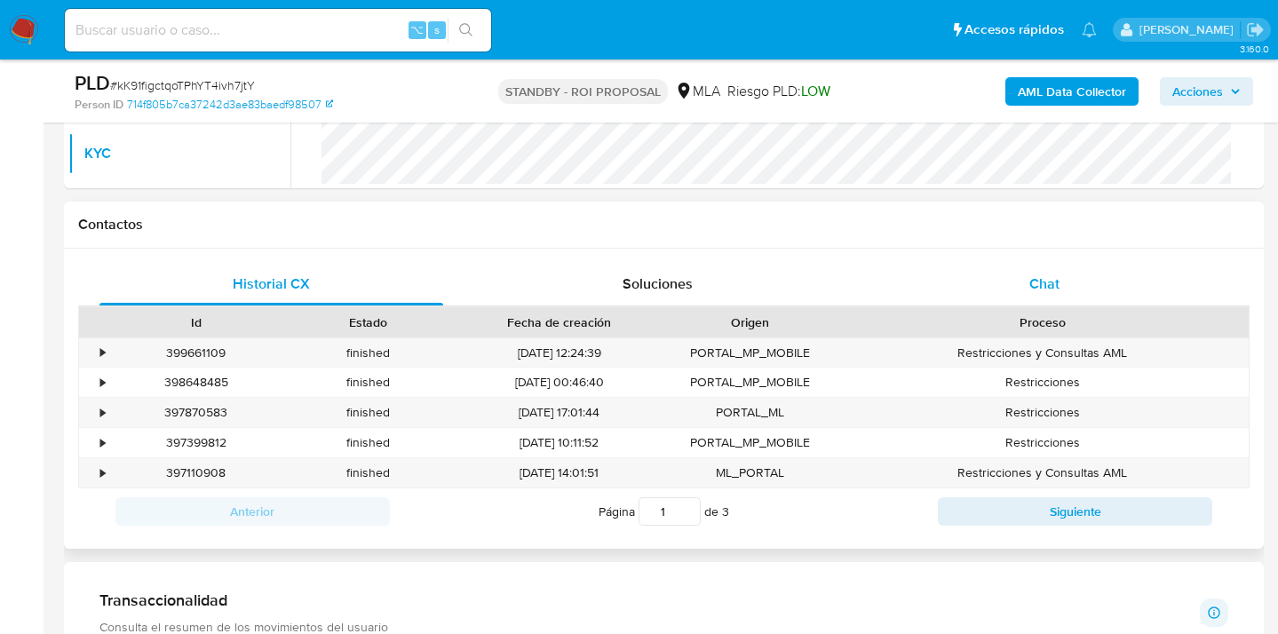
click at [1045, 282] on span "Chat" at bounding box center [1045, 284] width 30 height 20
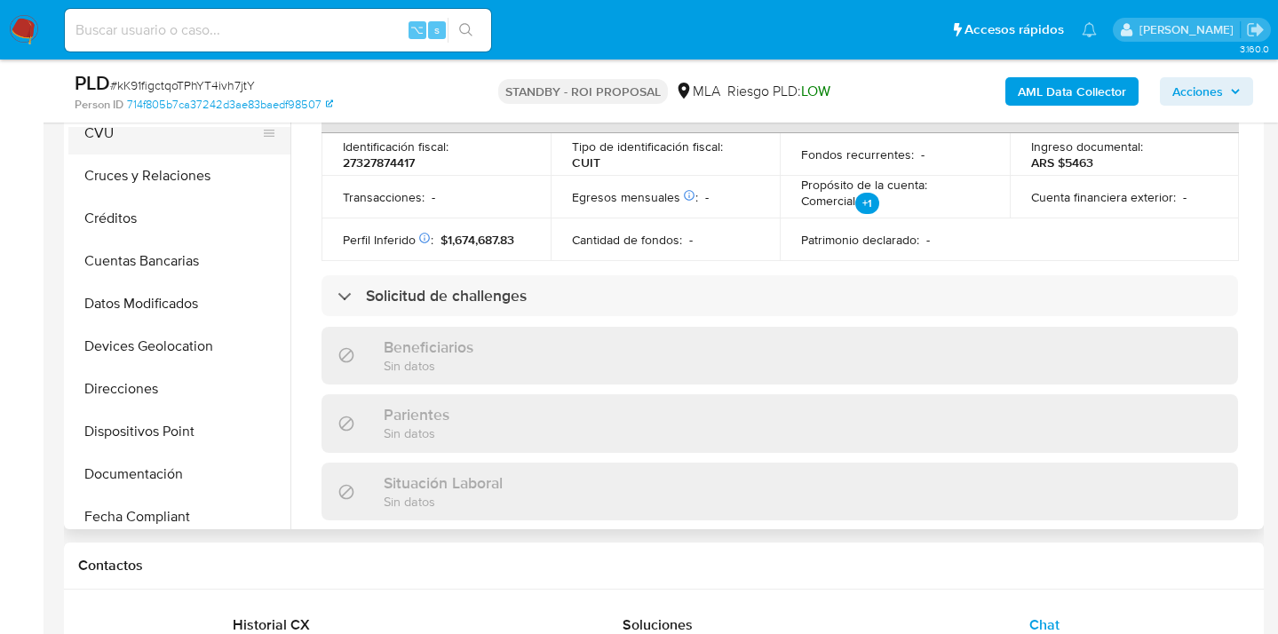
scroll to position [0, 0]
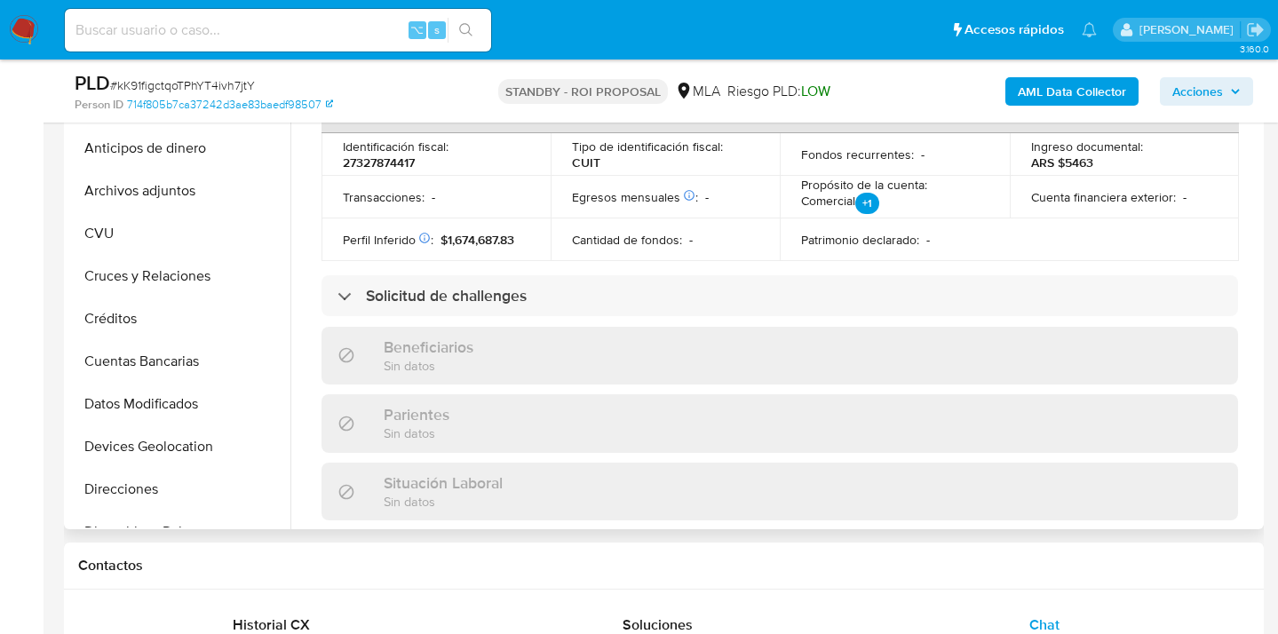
drag, startPoint x: 190, startPoint y: 195, endPoint x: 355, endPoint y: 211, distance: 166.0
click at [191, 195] on button "Archivos adjuntos" at bounding box center [179, 191] width 222 height 43
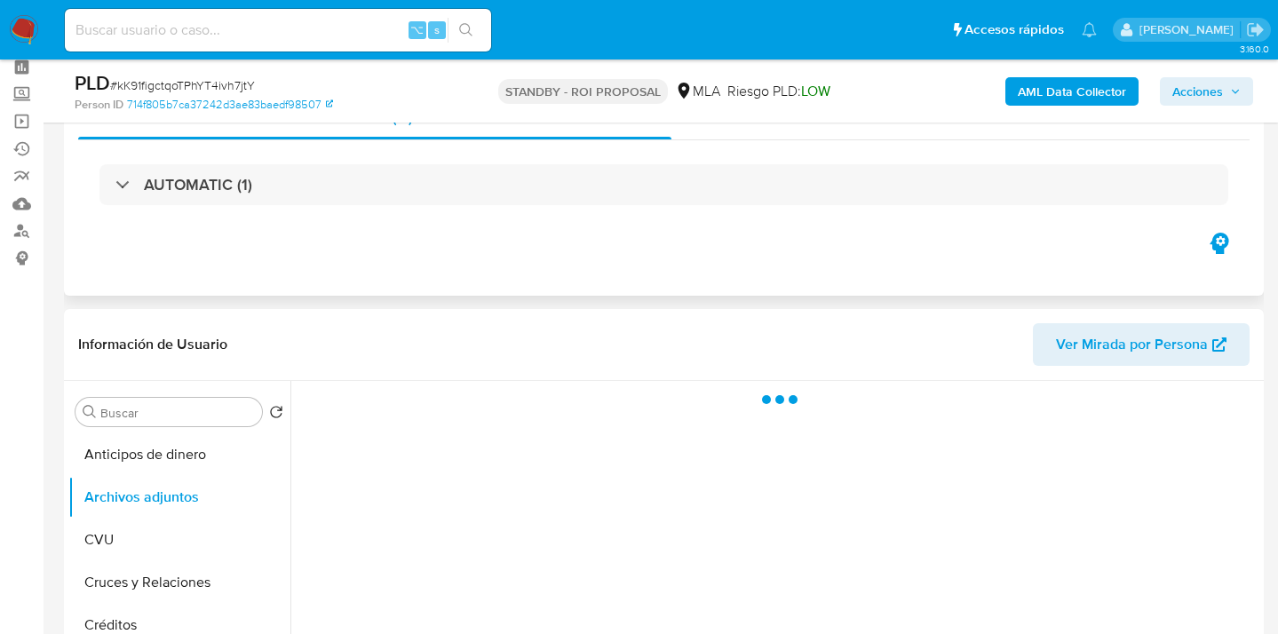
scroll to position [170, 0]
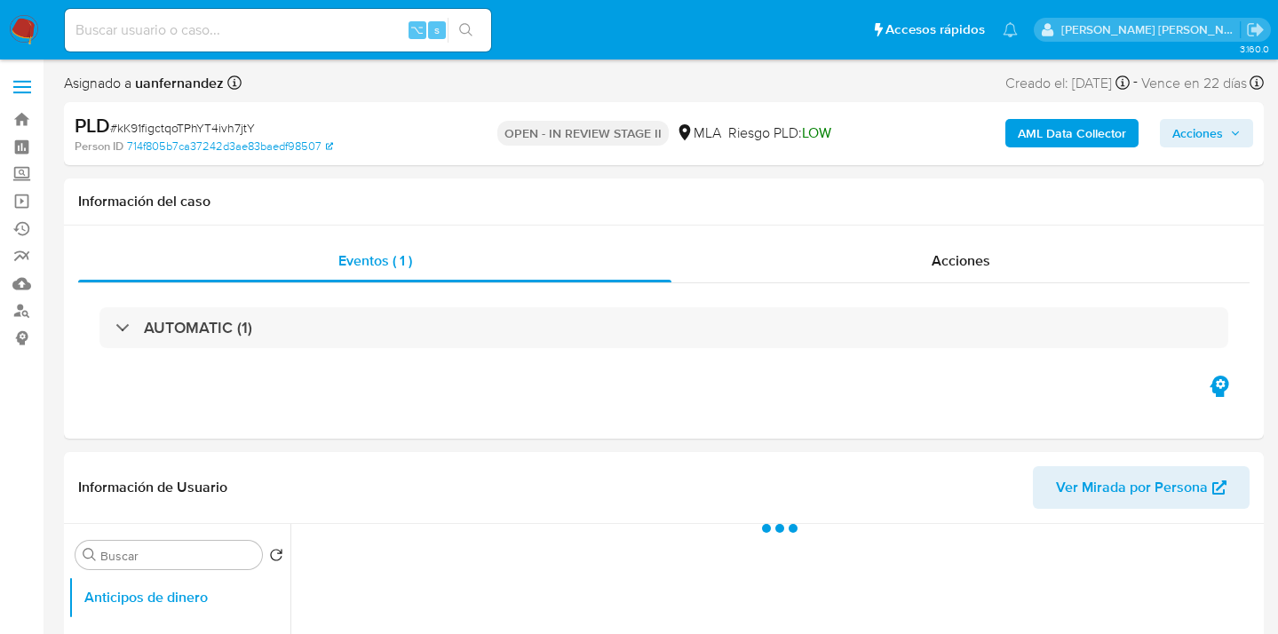
select select "10"
drag, startPoint x: 1194, startPoint y: 136, endPoint x: 1173, endPoint y: 147, distance: 23.0
click at [1194, 136] on span "Acciones" at bounding box center [1198, 133] width 51 height 28
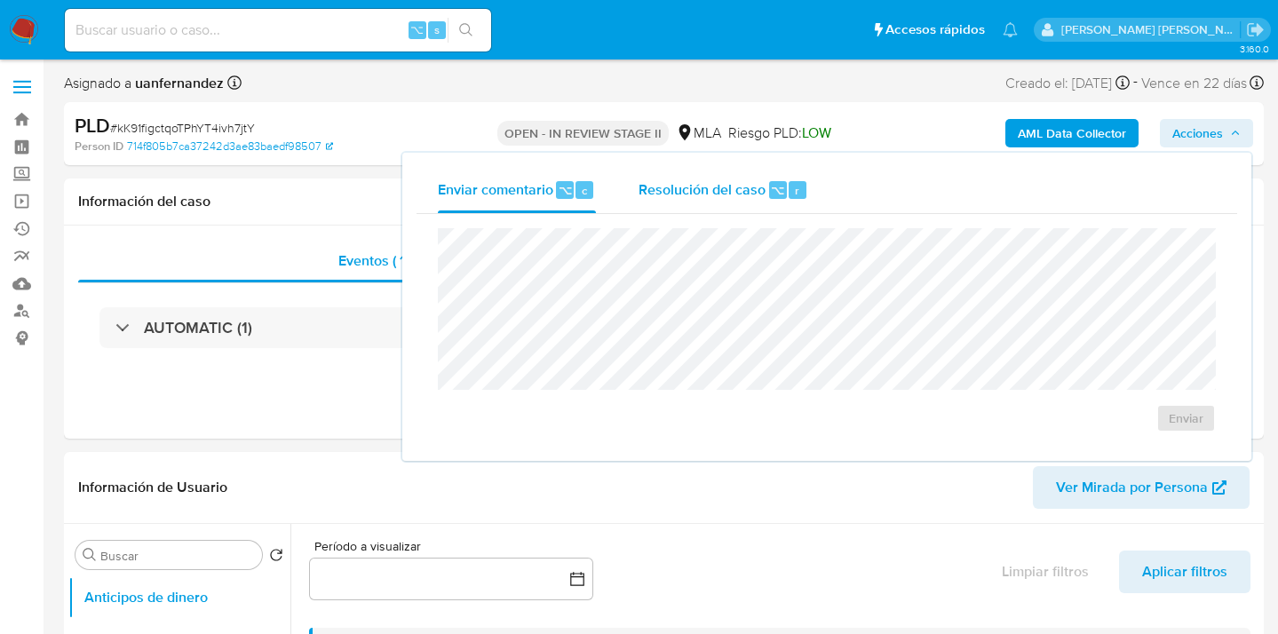
click at [673, 185] on span "Resolución del caso" at bounding box center [702, 189] width 127 height 20
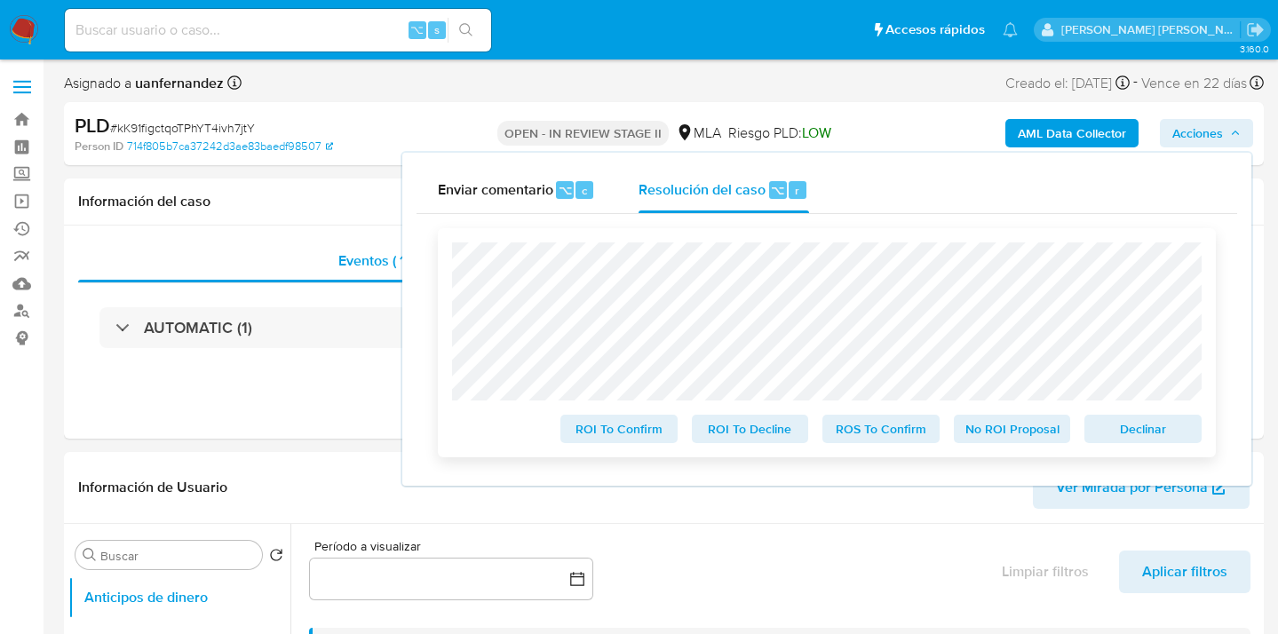
click at [875, 433] on span "ROS To Confirm" at bounding box center [881, 429] width 92 height 25
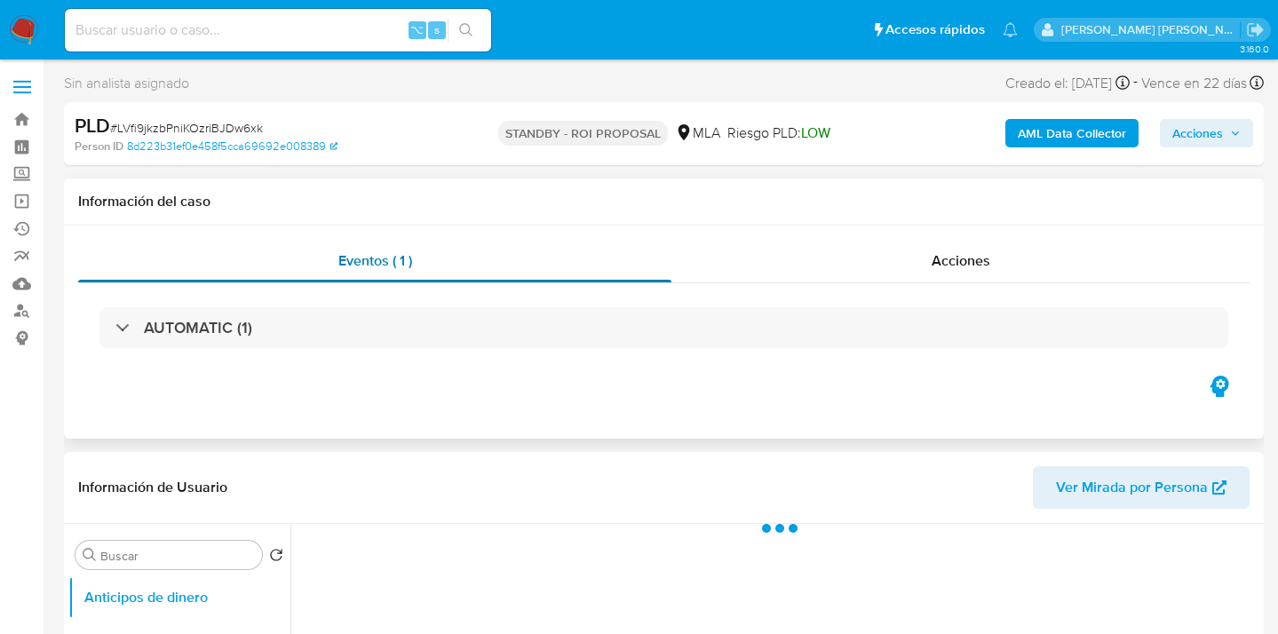
select select "10"
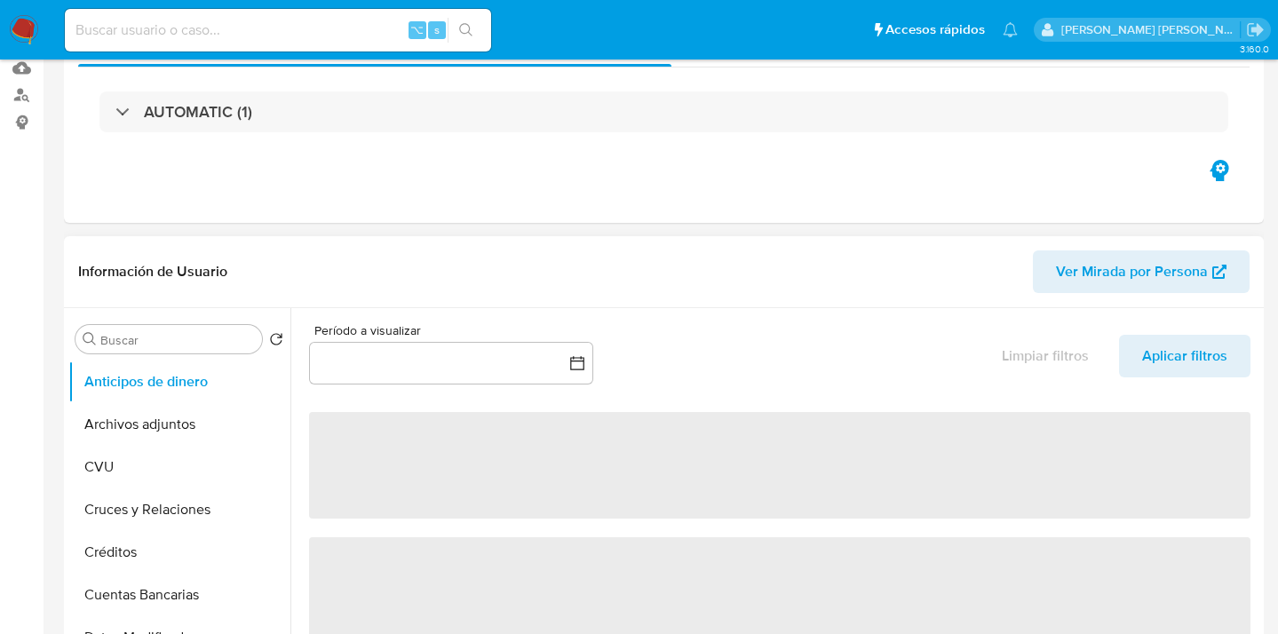
scroll to position [334, 0]
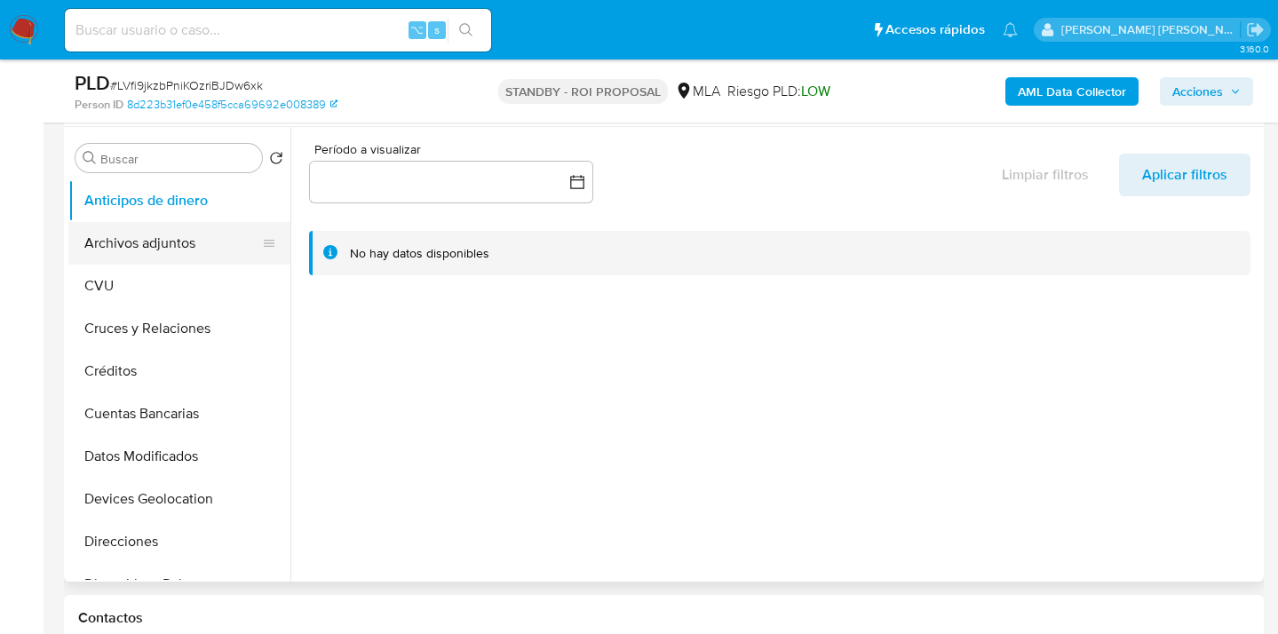
click at [171, 238] on button "Archivos adjuntos" at bounding box center [172, 243] width 208 height 43
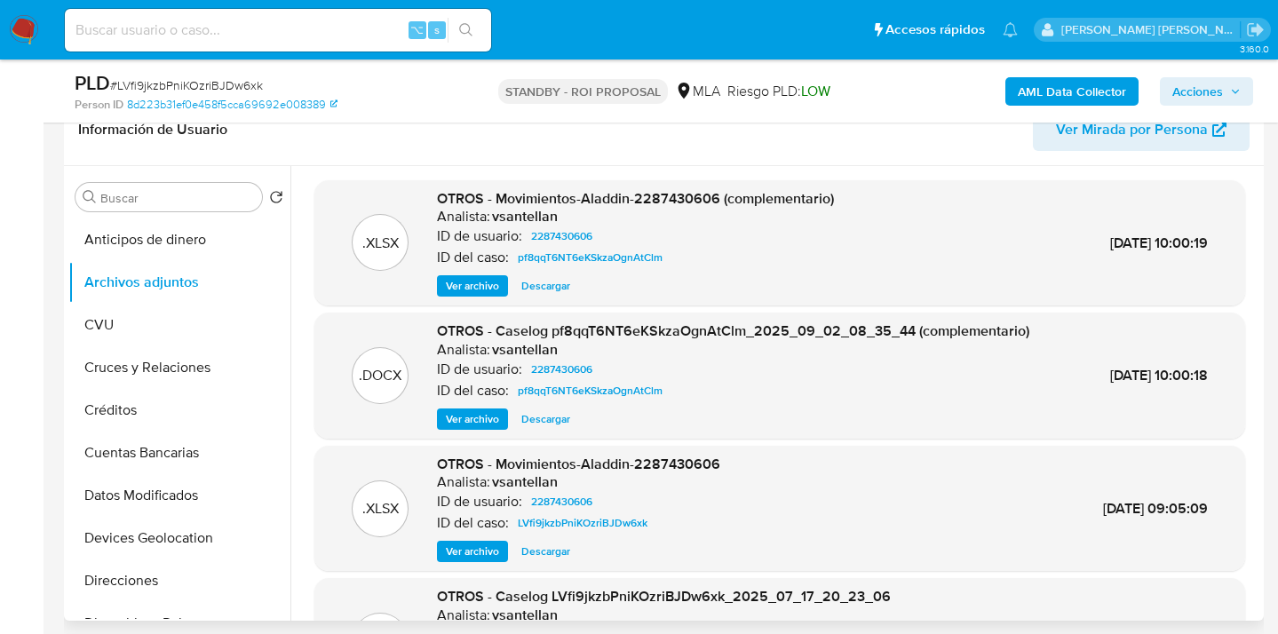
scroll to position [149, 0]
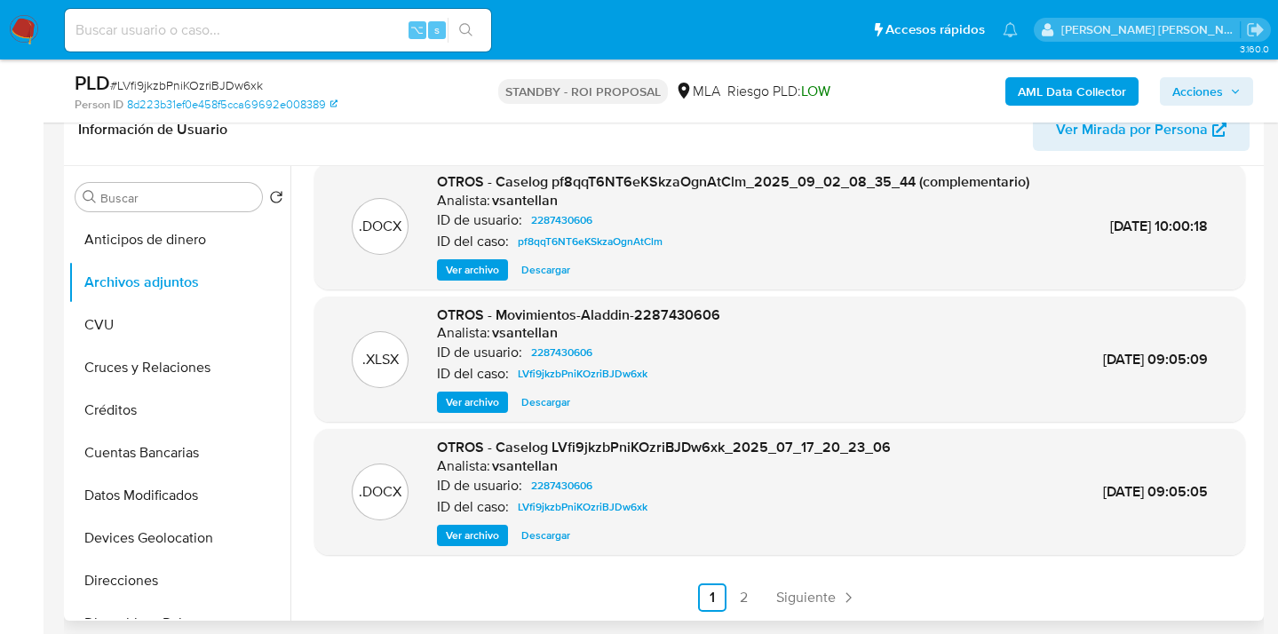
click at [545, 404] on span "Descargar" at bounding box center [545, 403] width 49 height 18
click at [552, 537] on span "Descargar" at bounding box center [545, 536] width 49 height 18
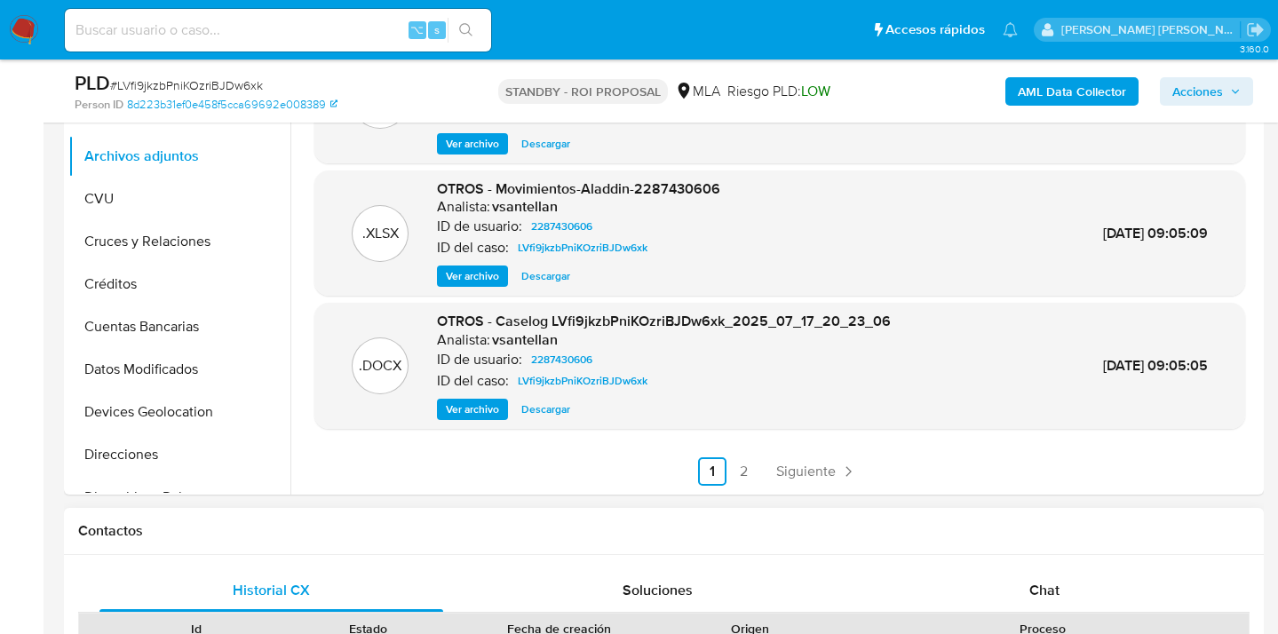
scroll to position [663, 0]
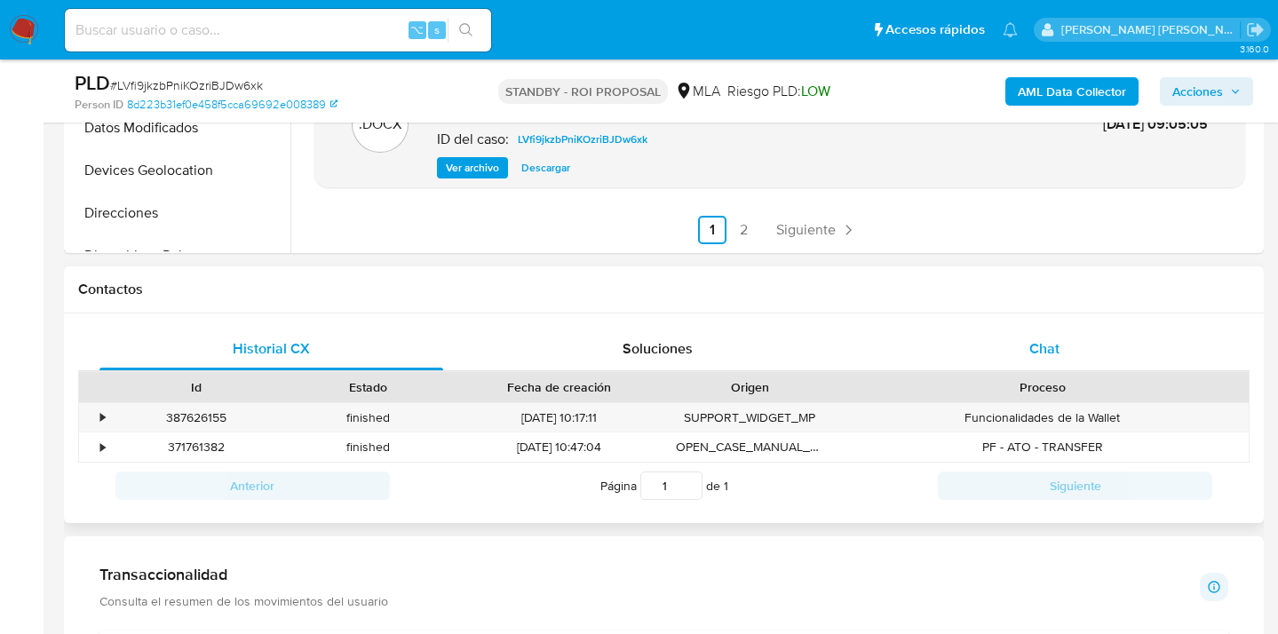
click at [1067, 345] on div "Chat" at bounding box center [1045, 349] width 344 height 43
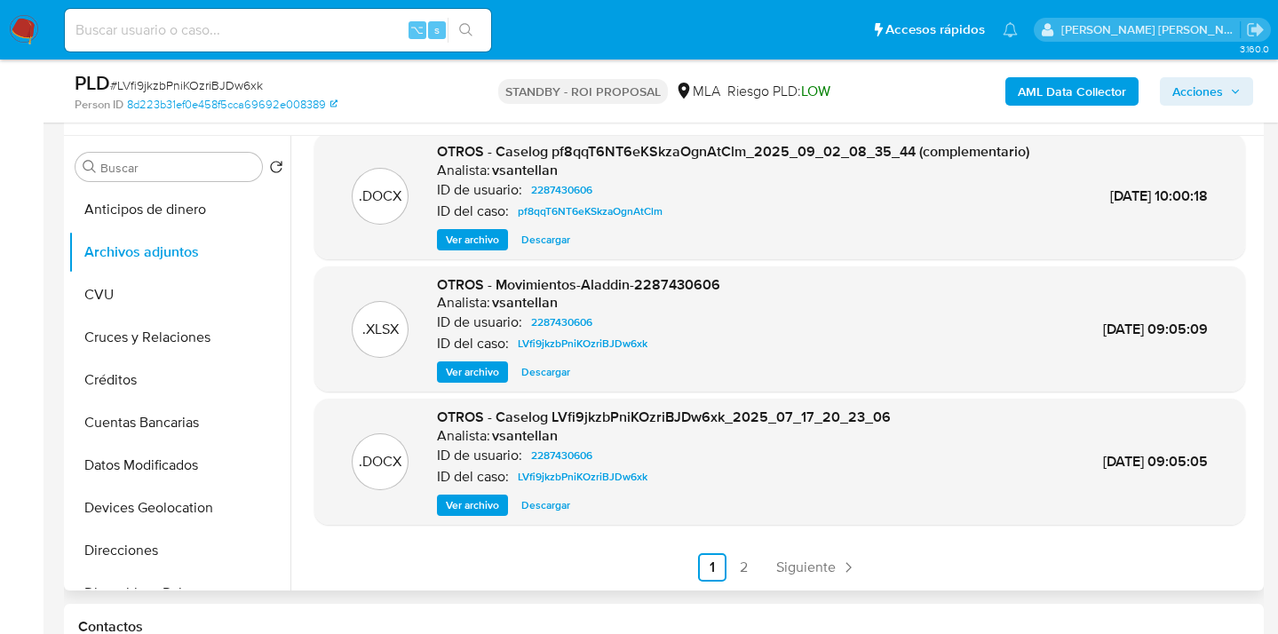
scroll to position [219, 0]
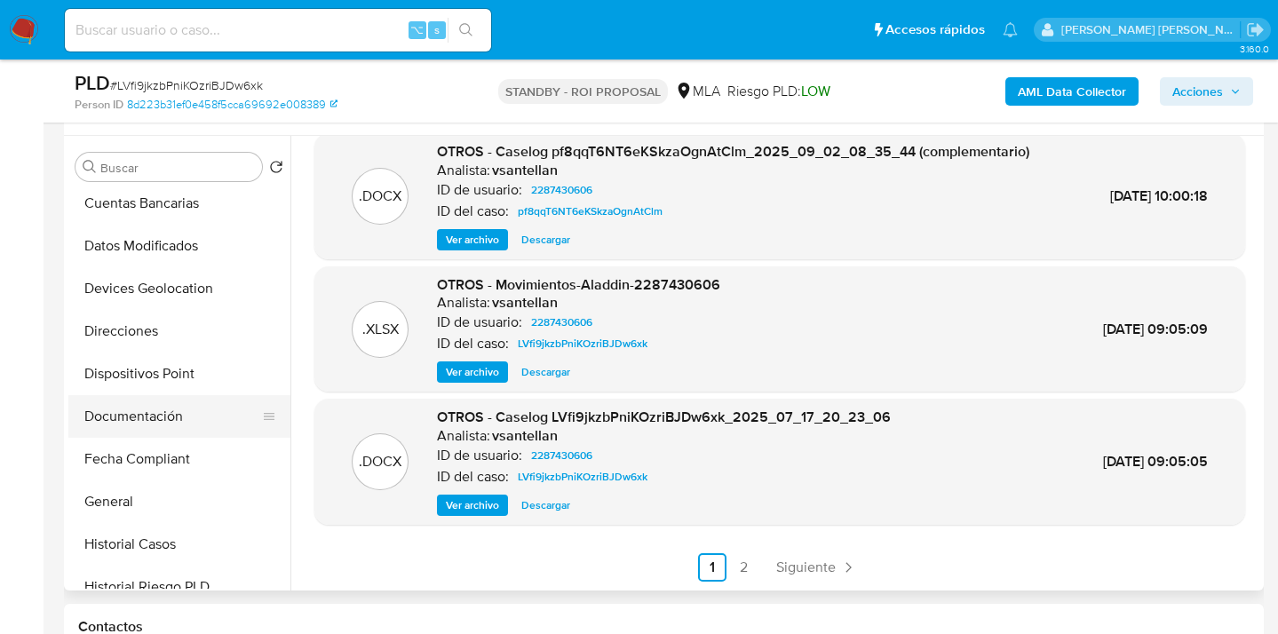
click at [199, 409] on button "Documentación" at bounding box center [172, 416] width 208 height 43
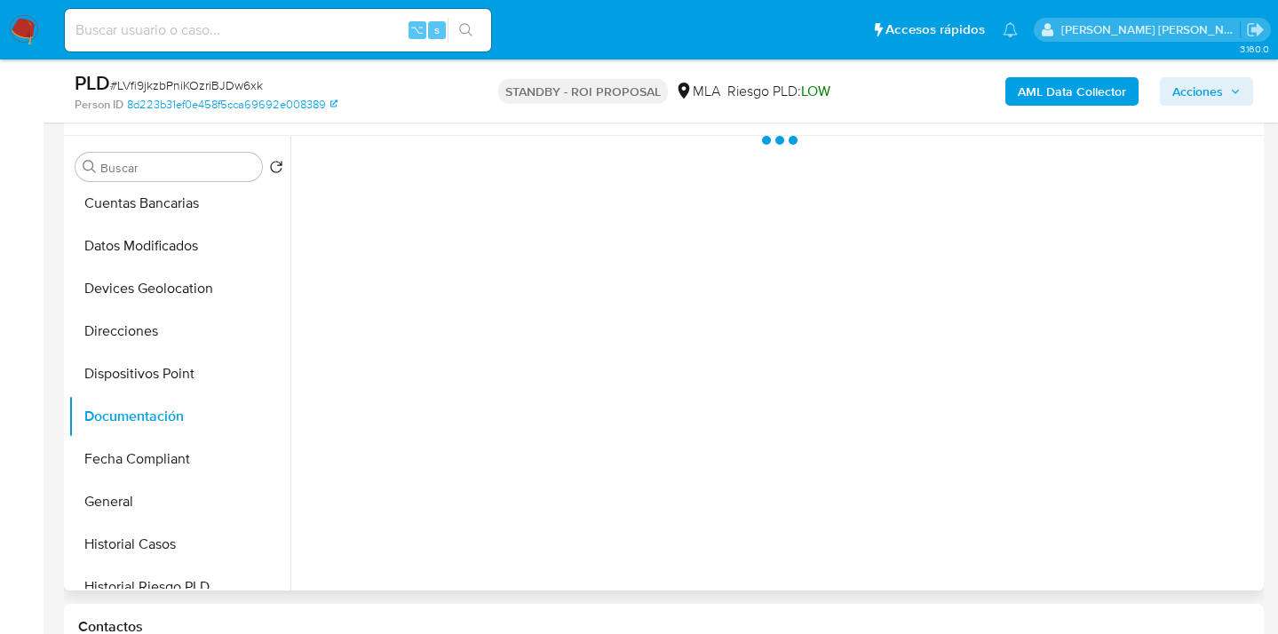
scroll to position [0, 0]
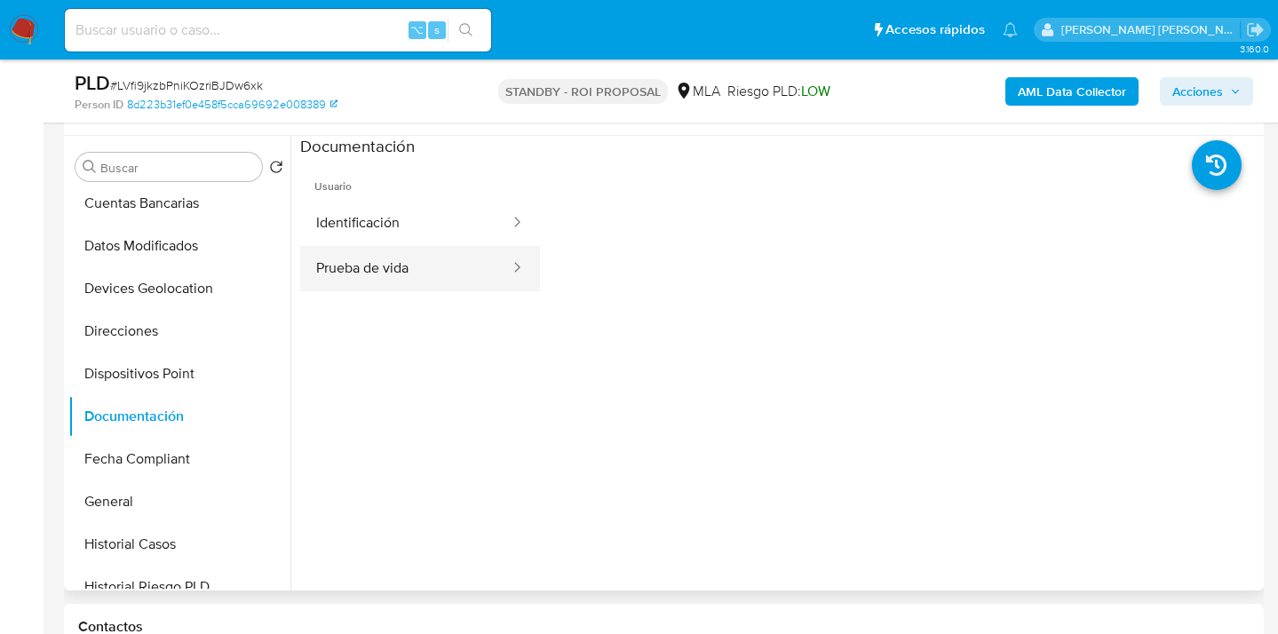
click at [438, 264] on button "Prueba de vida" at bounding box center [405, 268] width 211 height 45
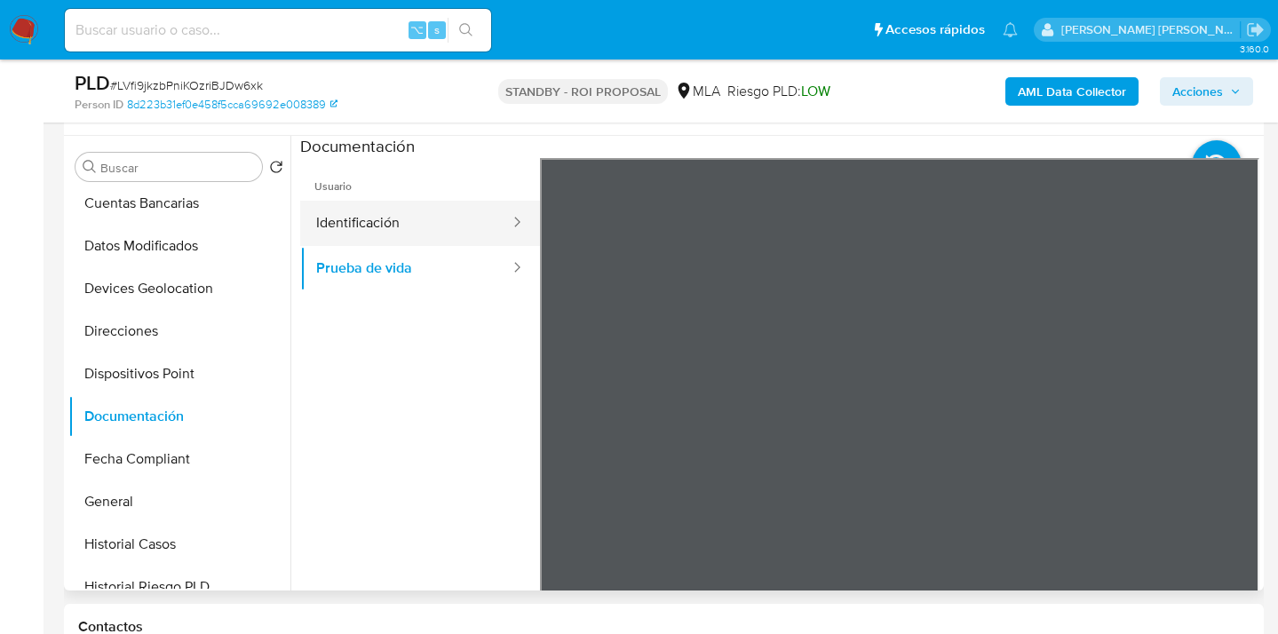
drag, startPoint x: 387, startPoint y: 224, endPoint x: 406, endPoint y: 232, distance: 20.3
click at [388, 224] on button "Identificación" at bounding box center [405, 223] width 211 height 45
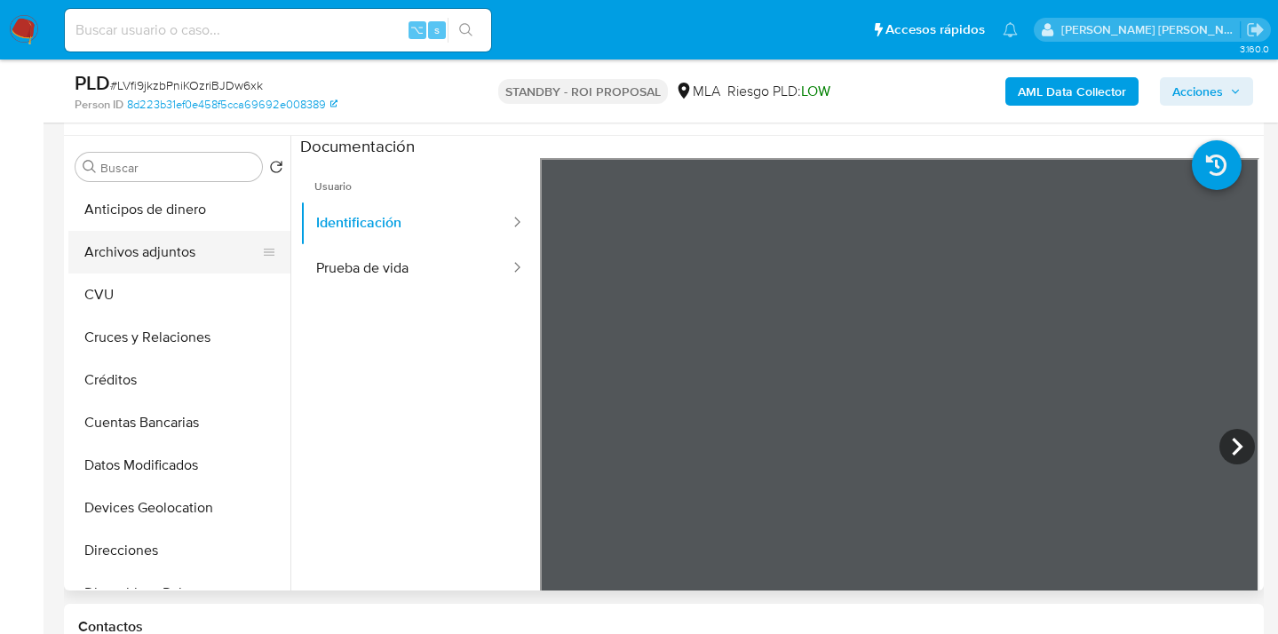
drag, startPoint x: 202, startPoint y: 255, endPoint x: 254, endPoint y: 261, distance: 52.8
click at [202, 255] on button "Archivos adjuntos" at bounding box center [172, 252] width 208 height 43
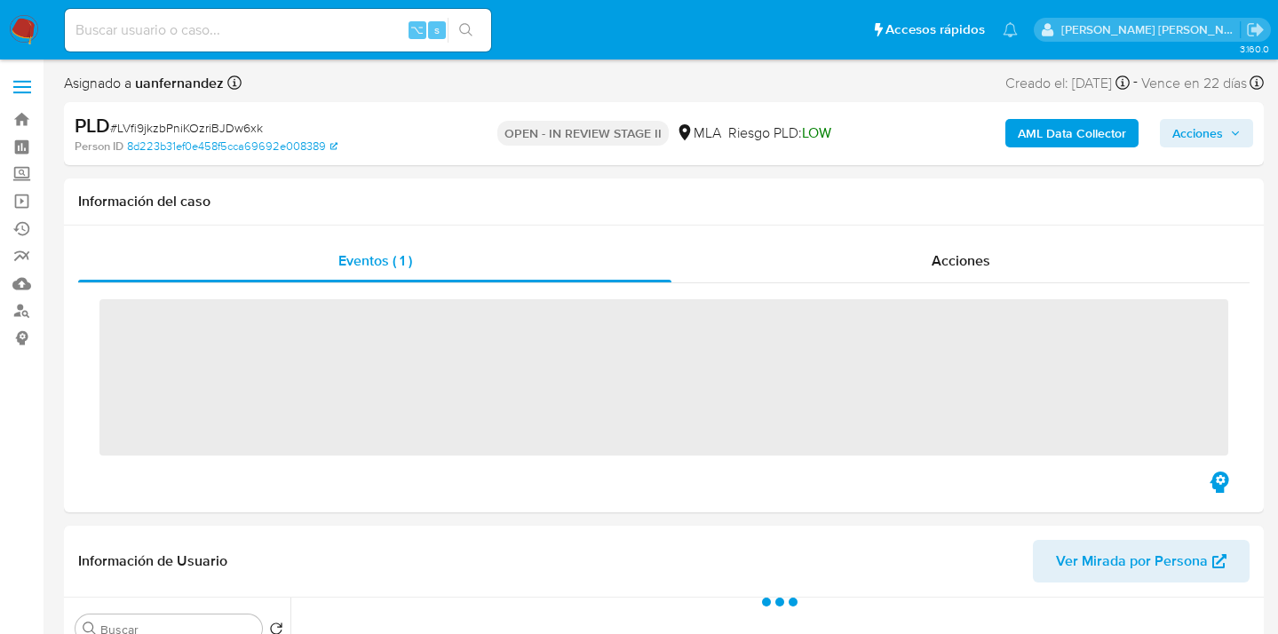
drag, startPoint x: 1187, startPoint y: 132, endPoint x: 1175, endPoint y: 137, distance: 12.4
click at [1187, 132] on span "Acciones" at bounding box center [1198, 133] width 51 height 28
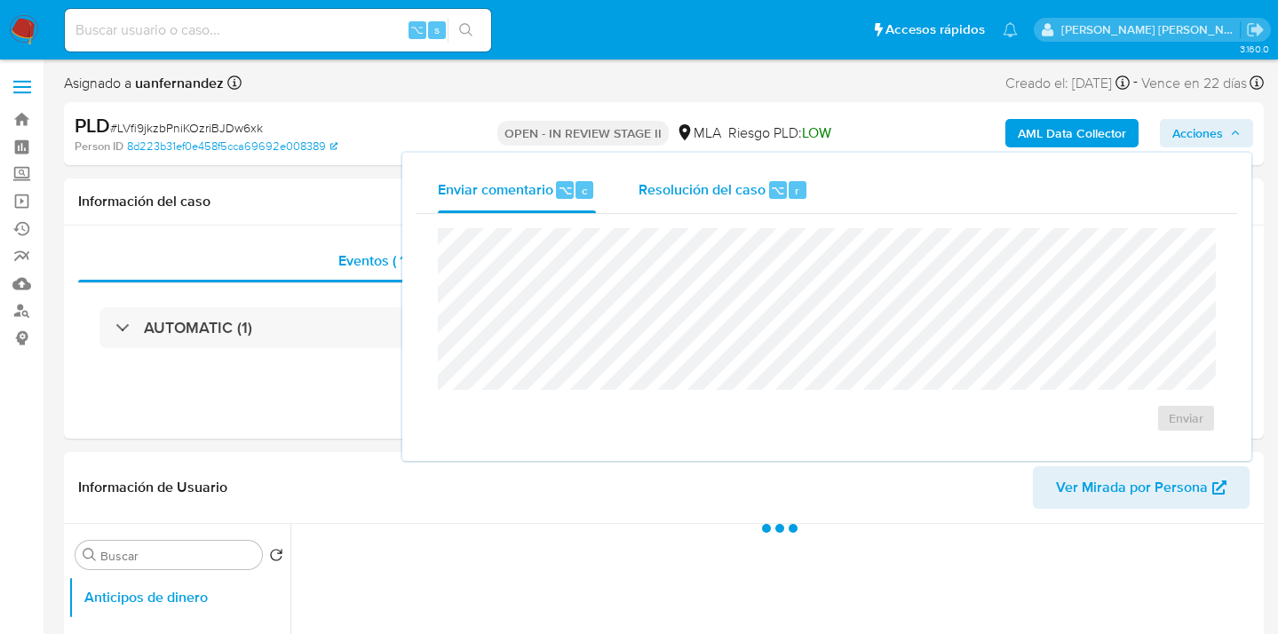
click at [663, 195] on span "Resolución del caso" at bounding box center [702, 189] width 127 height 20
select select "10"
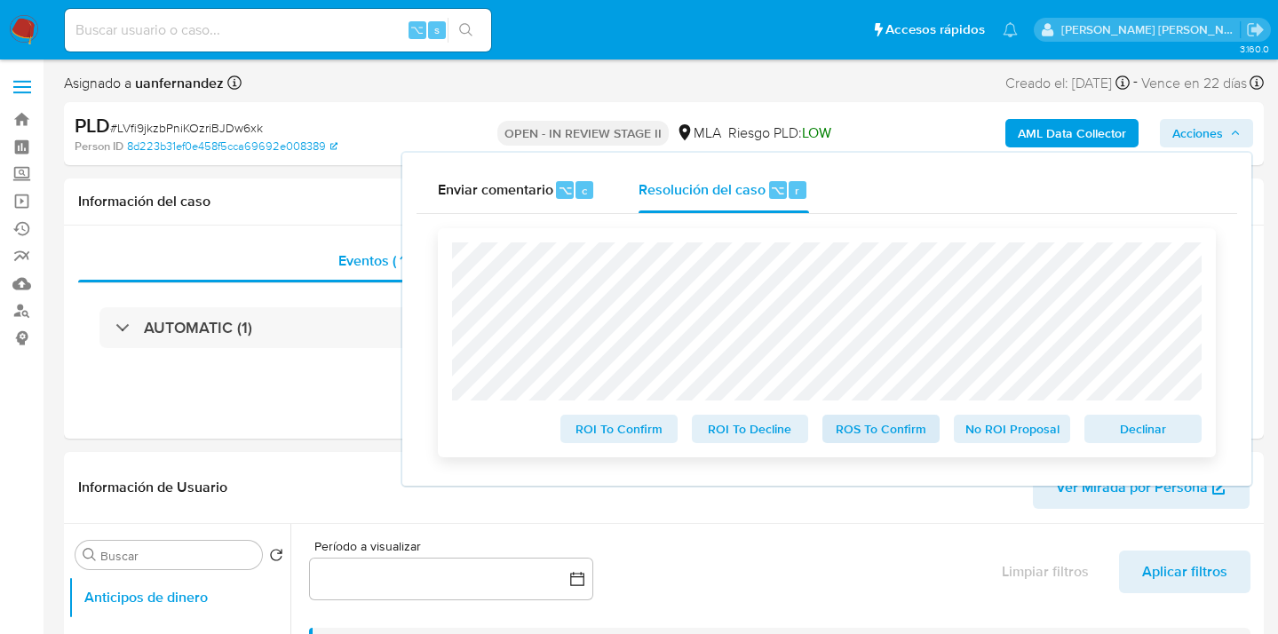
drag, startPoint x: 895, startPoint y: 447, endPoint x: 894, endPoint y: 433, distance: 14.2
click at [895, 447] on div "ROI To Confirm ROI To Decline ROS To Confirm No ROI Proposal Declinar" at bounding box center [827, 342] width 778 height 229
click at [894, 431] on span "ROS To Confirm" at bounding box center [881, 429] width 92 height 25
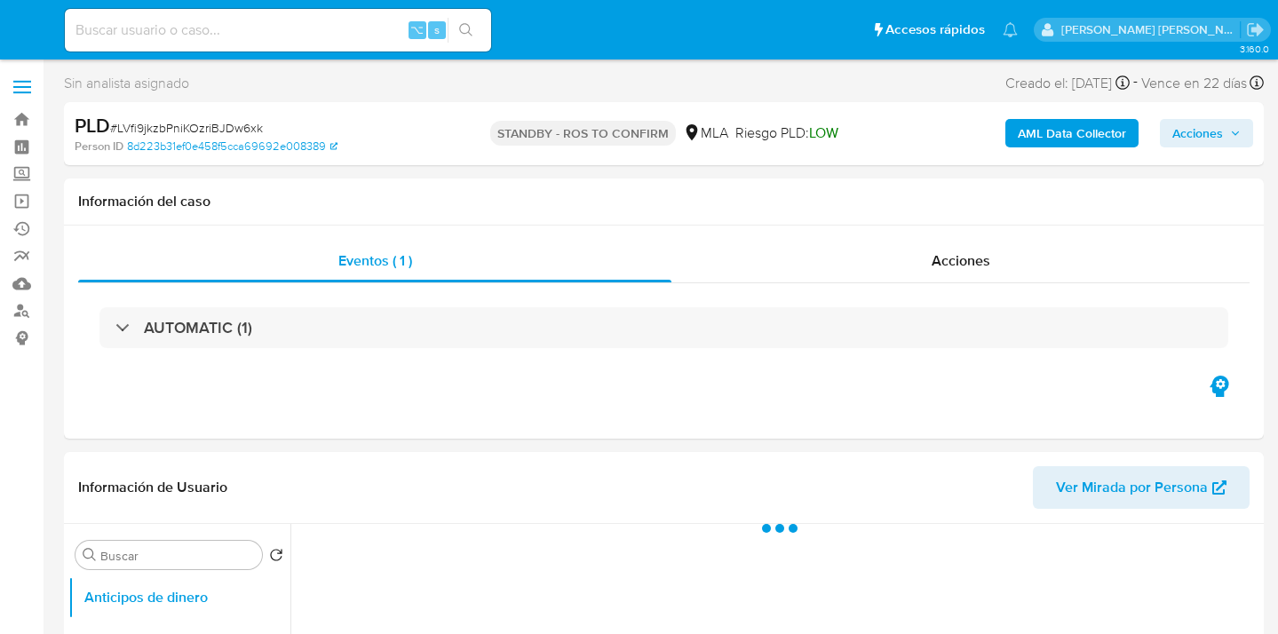
select select "10"
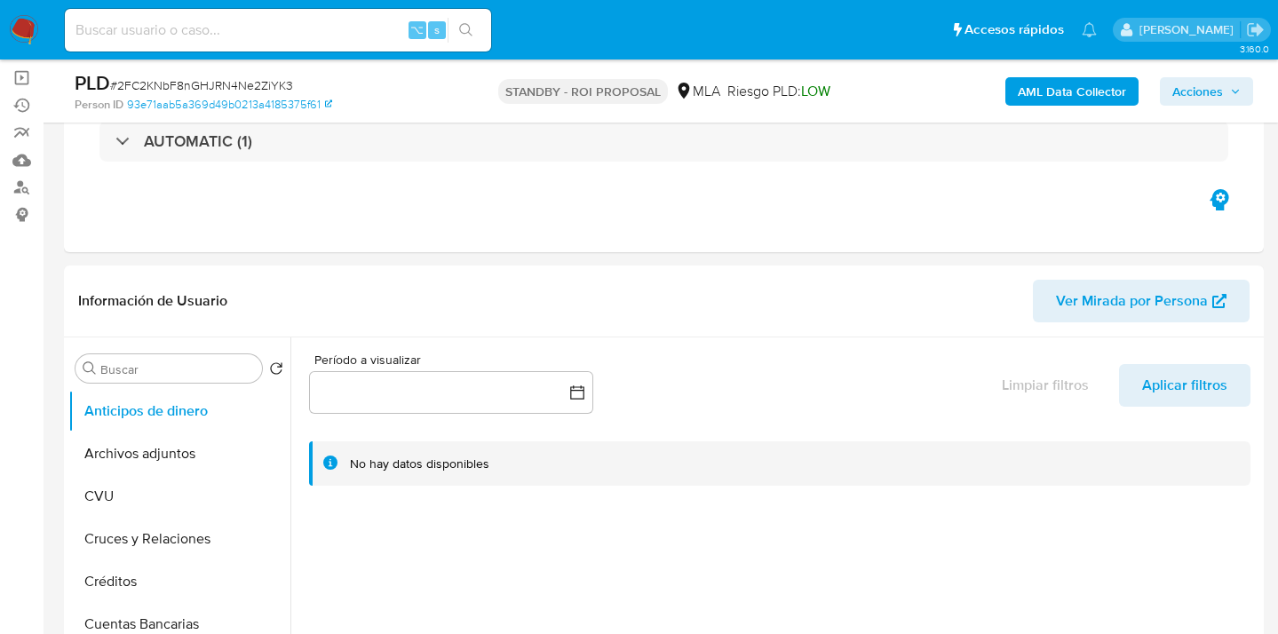
scroll to position [171, 0]
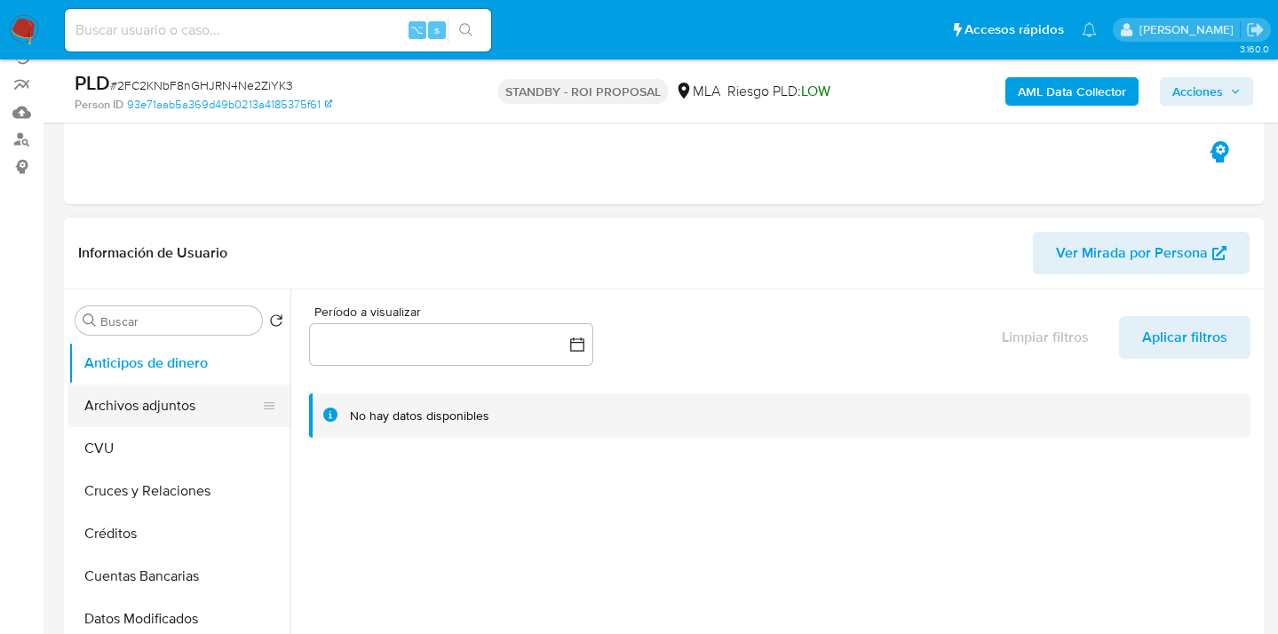
click at [184, 410] on button "Archivos adjuntos" at bounding box center [172, 406] width 208 height 43
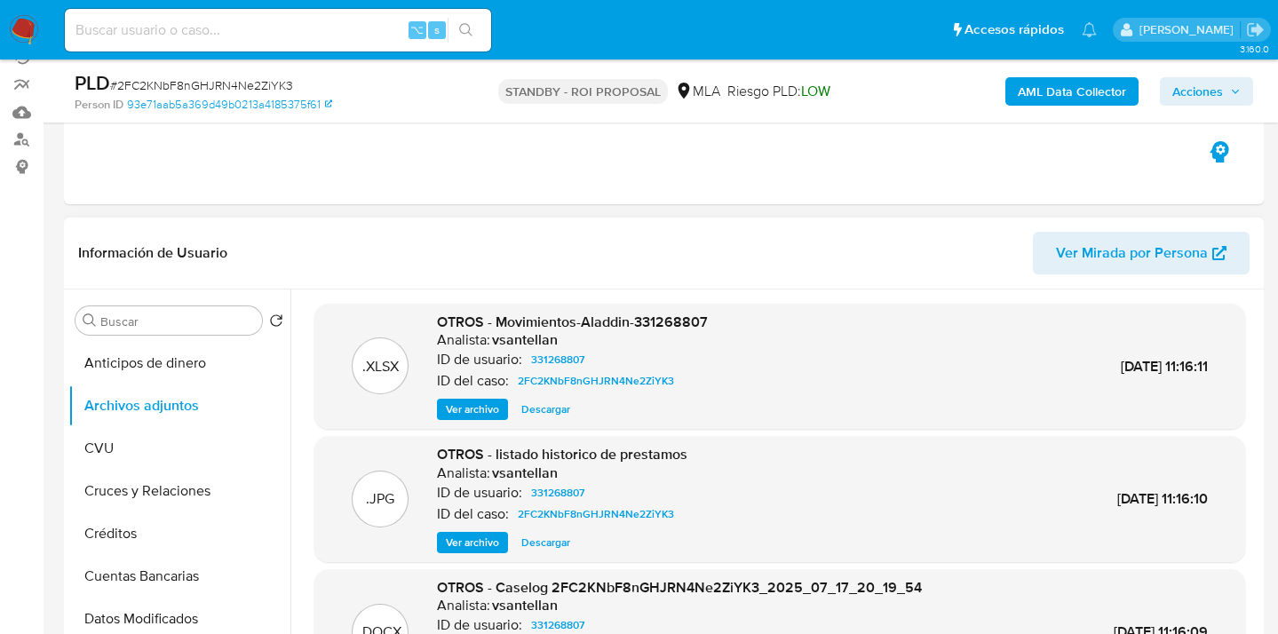
click at [543, 407] on span "Descargar" at bounding box center [545, 410] width 49 height 18
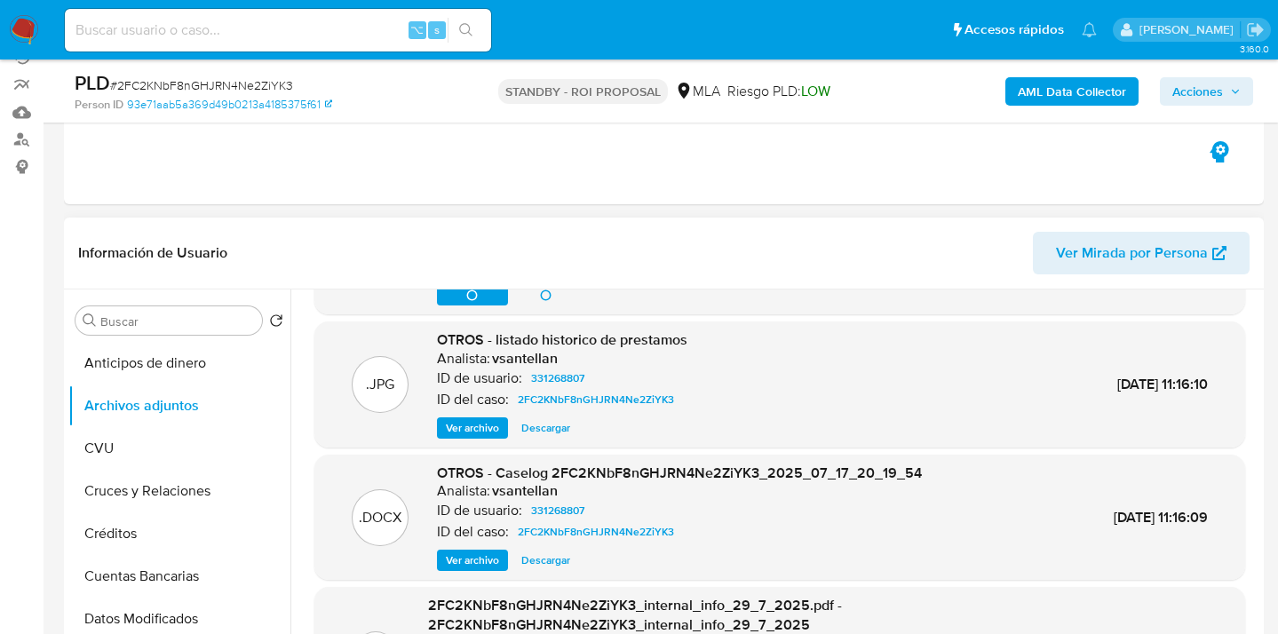
scroll to position [97, 0]
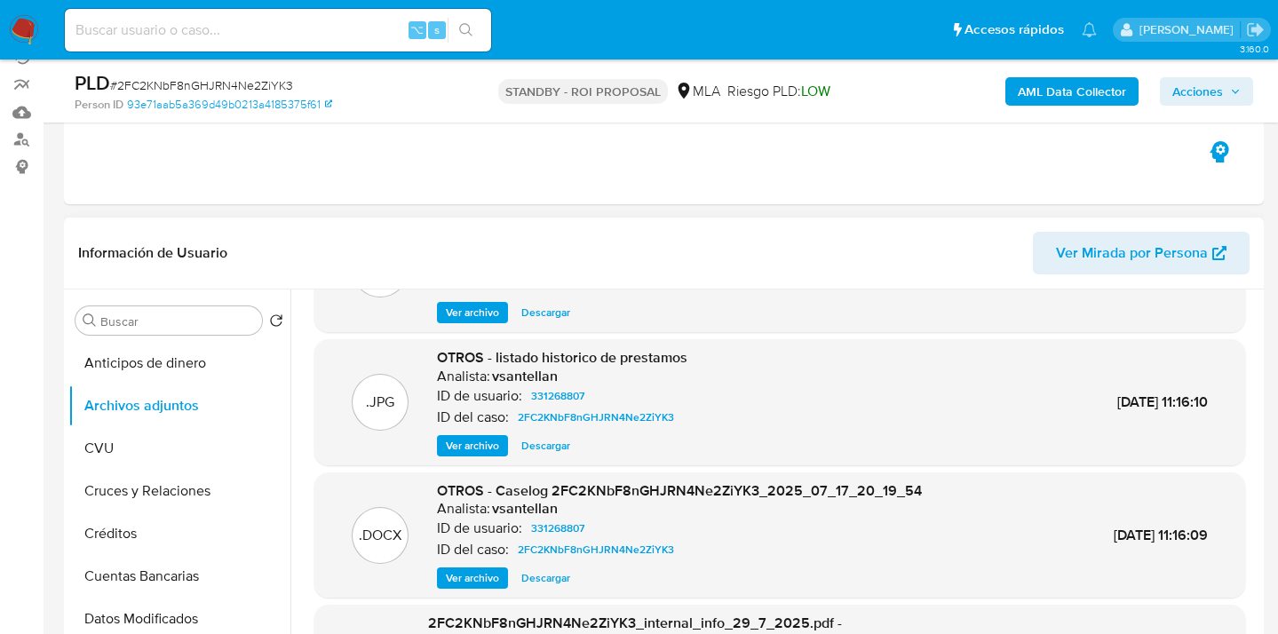
click at [552, 576] on span "Descargar" at bounding box center [545, 578] width 49 height 18
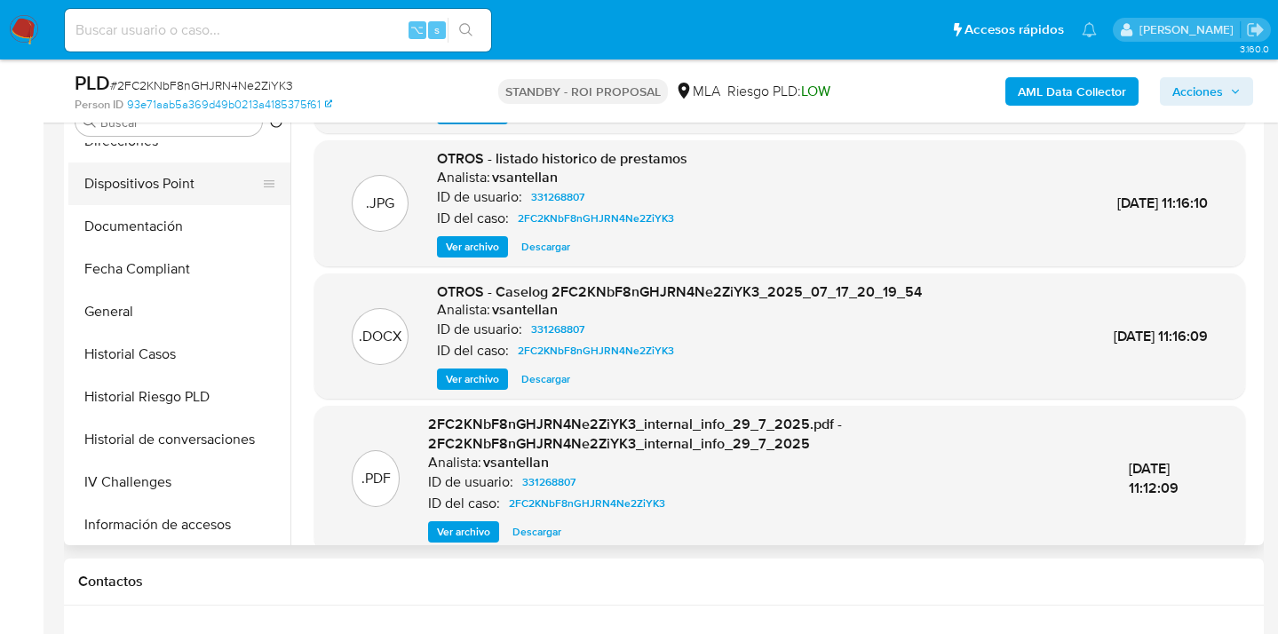
scroll to position [314, 0]
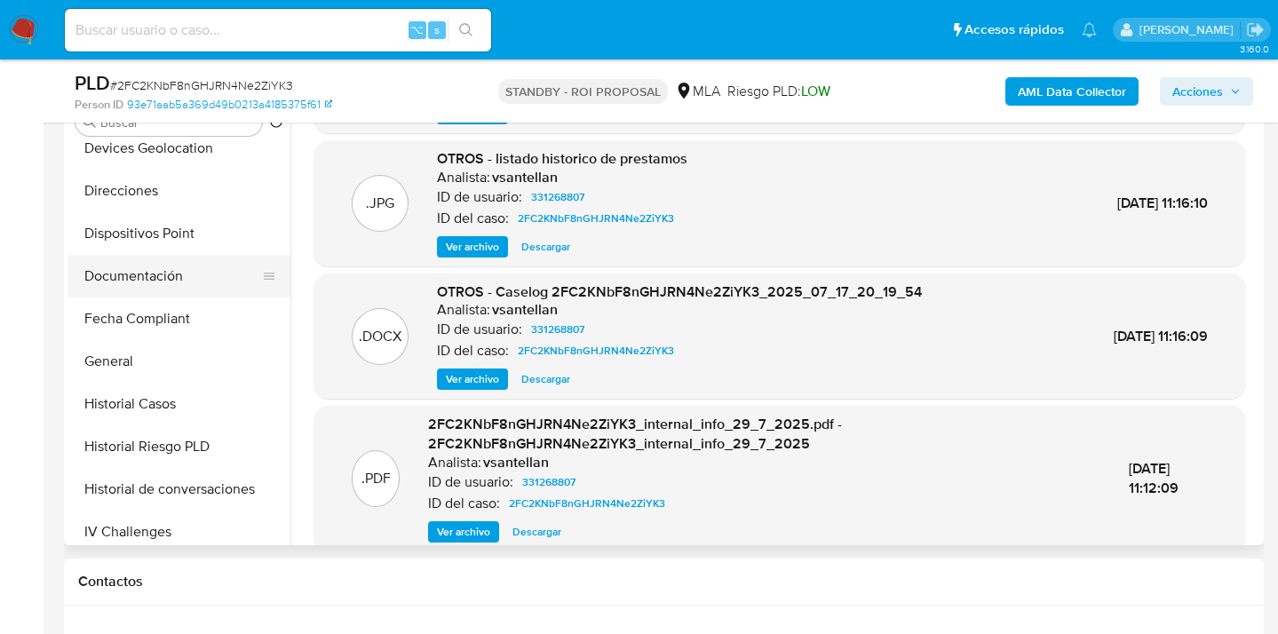
click at [197, 282] on button "Documentación" at bounding box center [172, 276] width 208 height 43
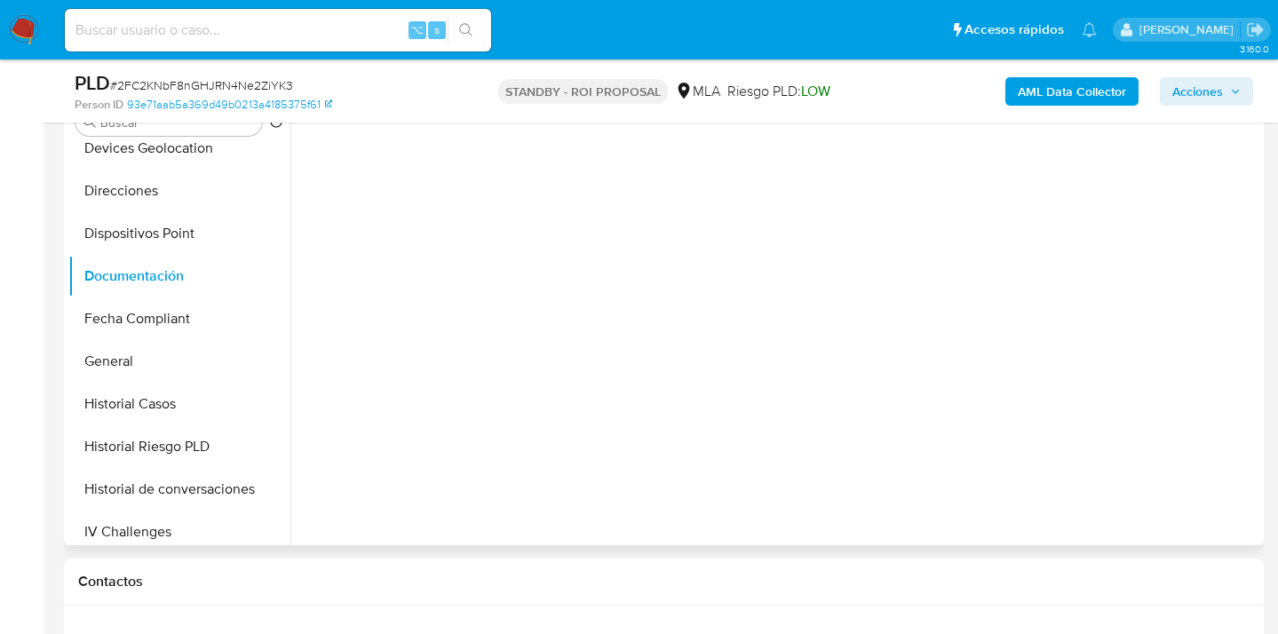
scroll to position [0, 0]
click at [403, 219] on button "Prueba de vida" at bounding box center [405, 223] width 211 height 45
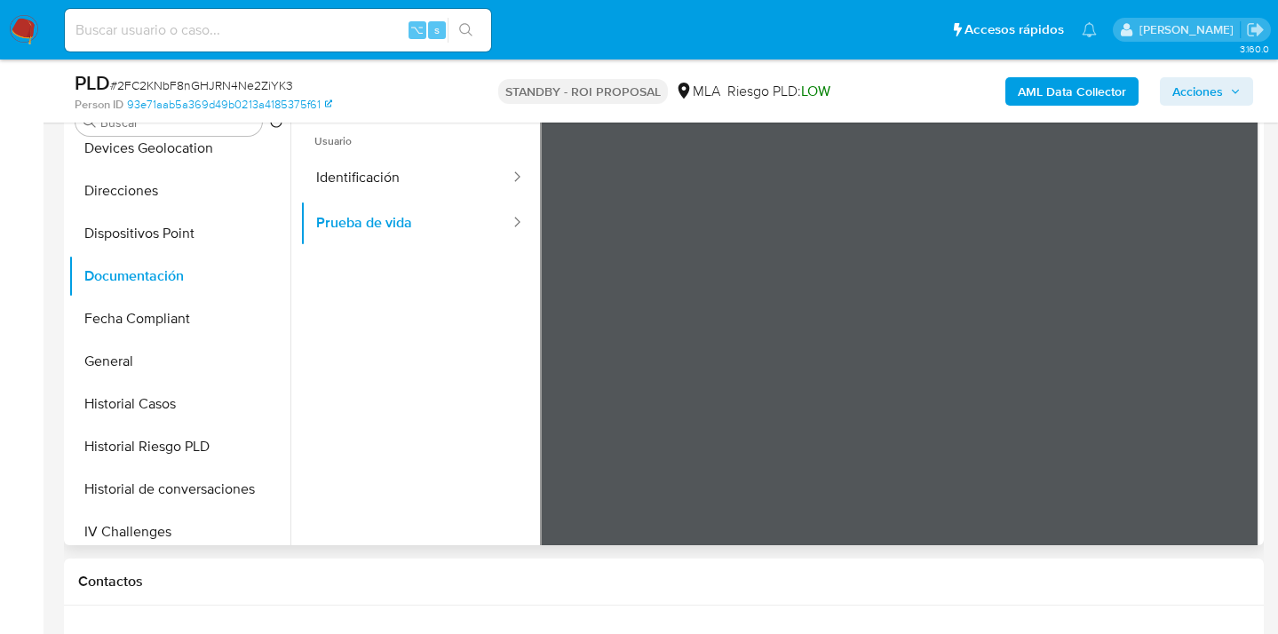
drag, startPoint x: 346, startPoint y: 195, endPoint x: 466, endPoint y: 250, distance: 132.8
click at [346, 195] on button "Identificación" at bounding box center [405, 177] width 211 height 45
click at [1224, 391] on icon at bounding box center [1238, 402] width 36 height 36
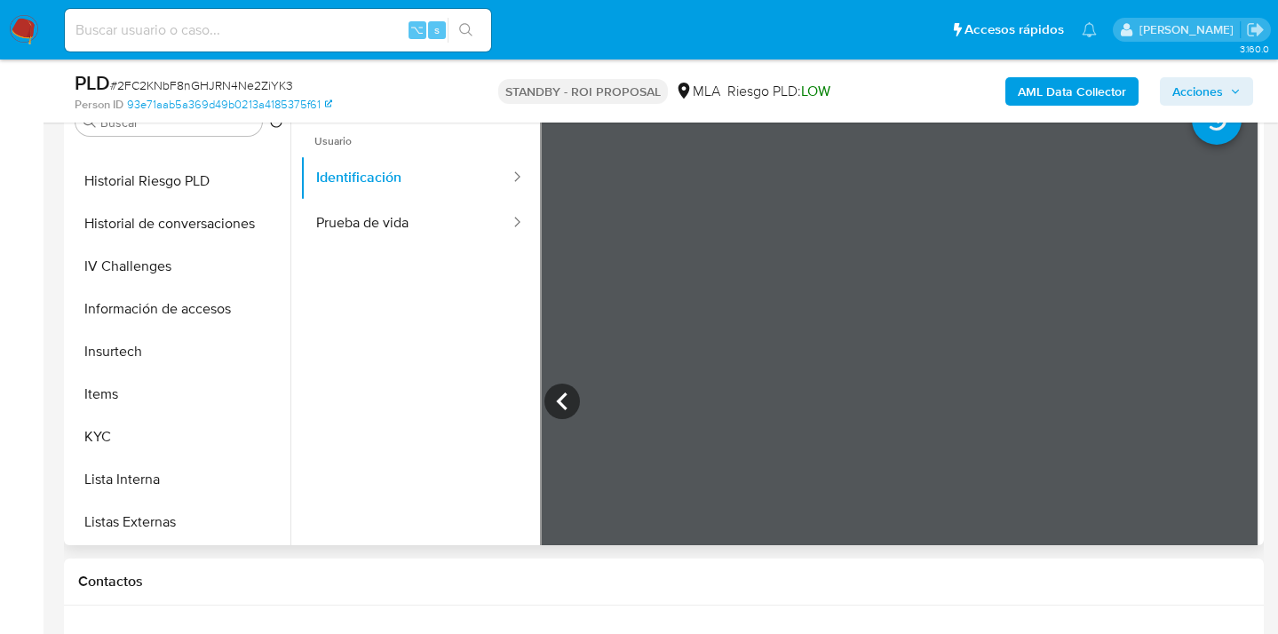
scroll to position [661, 0]
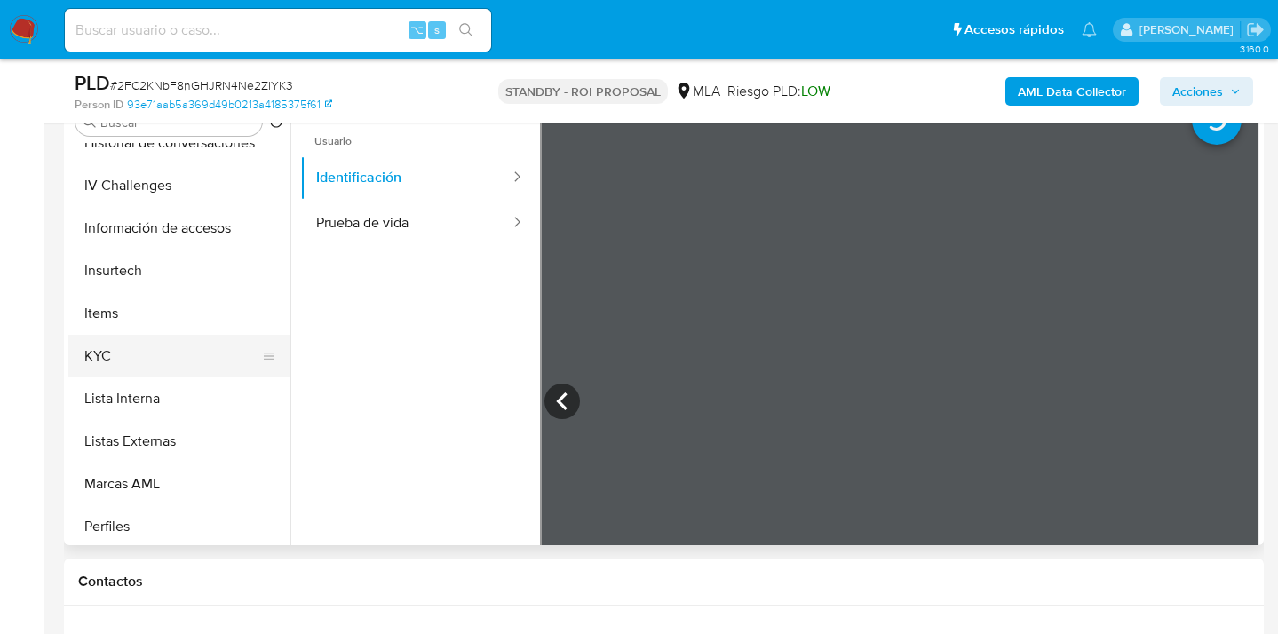
drag, startPoint x: 196, startPoint y: 362, endPoint x: 206, endPoint y: 362, distance: 9.8
click at [196, 362] on button "KYC" at bounding box center [172, 356] width 208 height 43
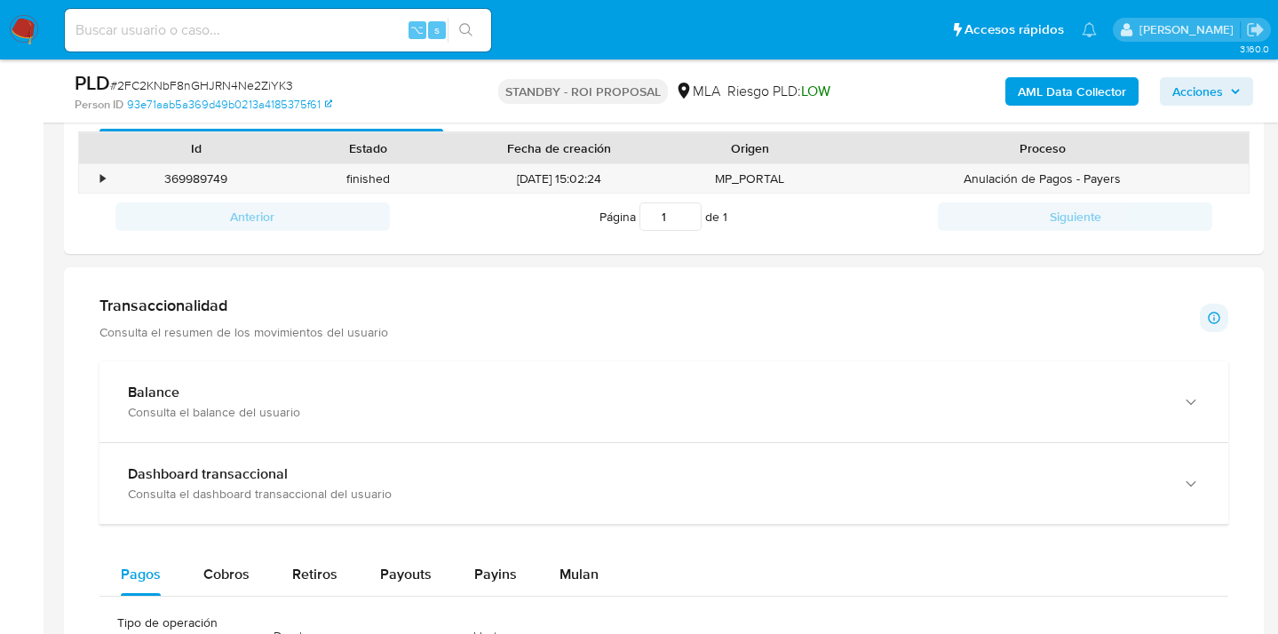
scroll to position [779, 0]
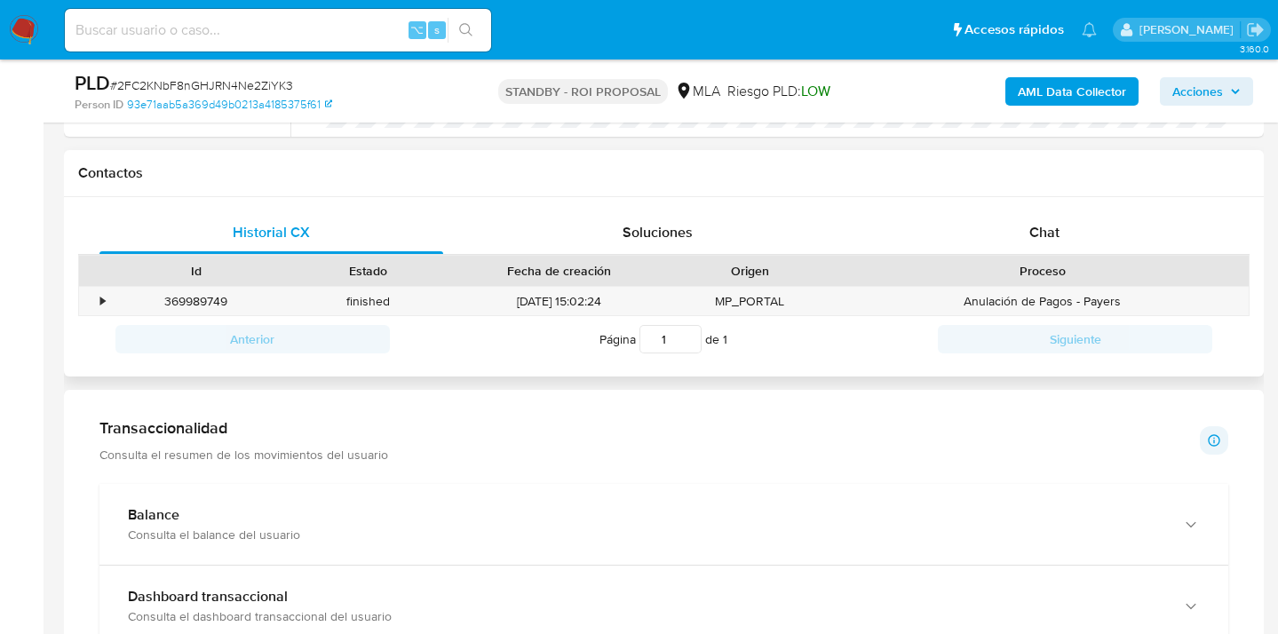
click at [1060, 203] on div "Historial CX Soluciones Chat Id Estado Fecha de creación Origen Proceso • 36998…" at bounding box center [664, 287] width 1200 height 180
click at [1044, 227] on span "Chat" at bounding box center [1045, 232] width 30 height 20
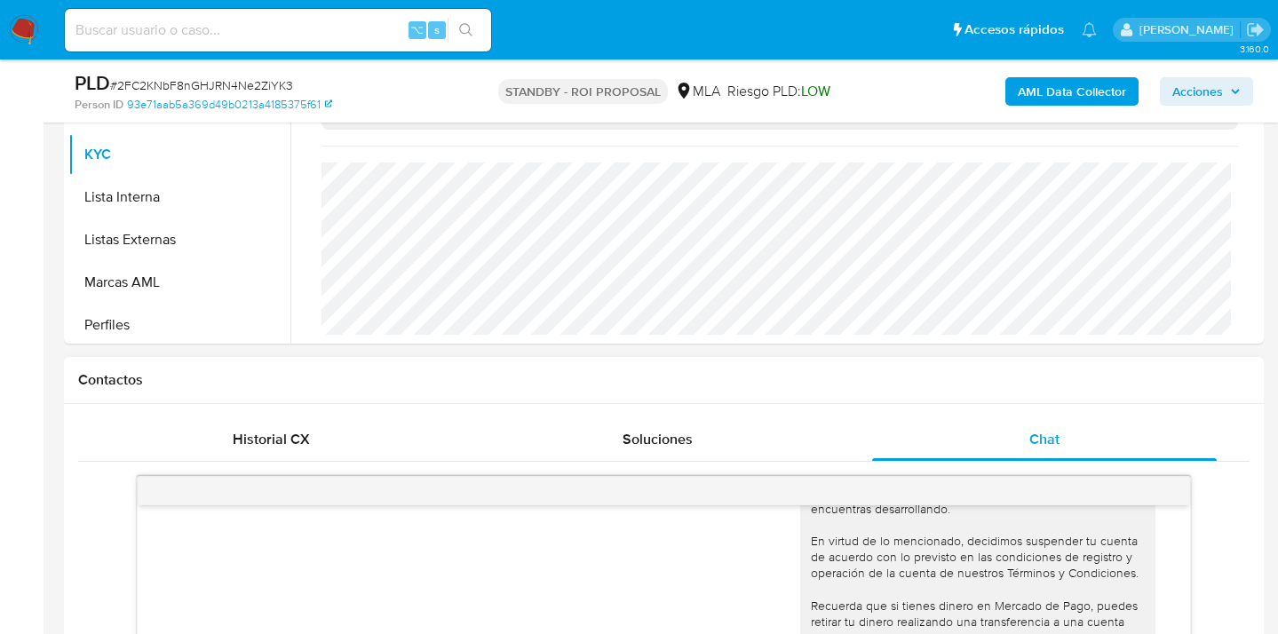
scroll to position [696, 0]
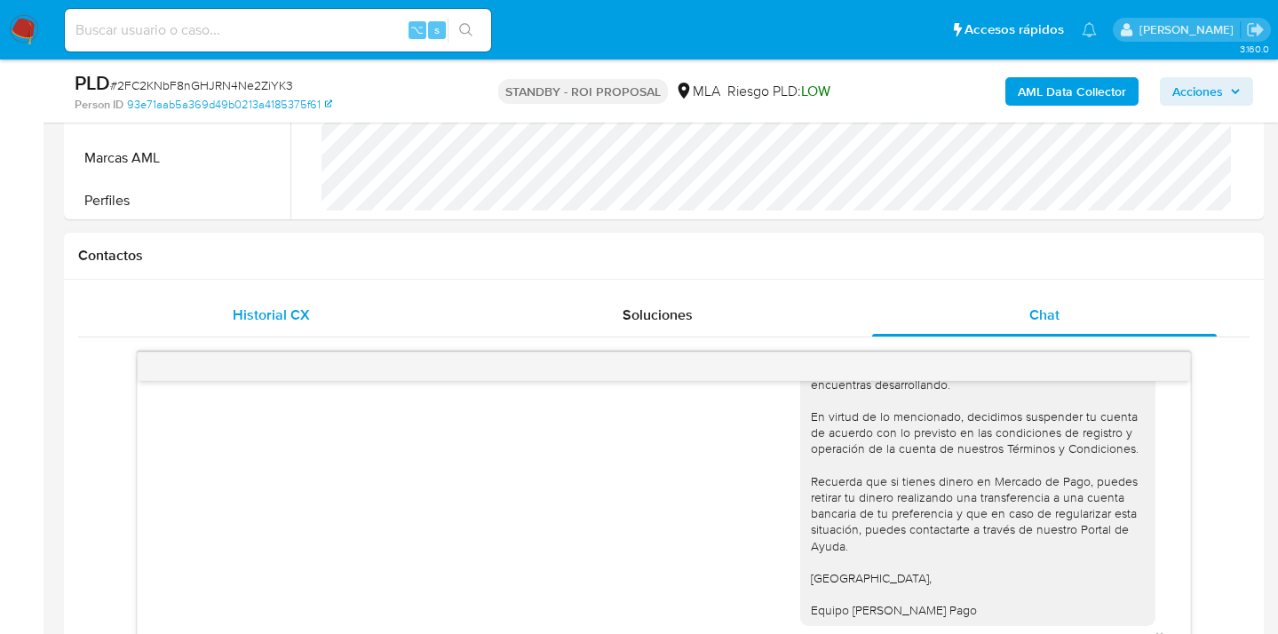
click at [276, 314] on span "Historial CX" at bounding box center [271, 315] width 77 height 20
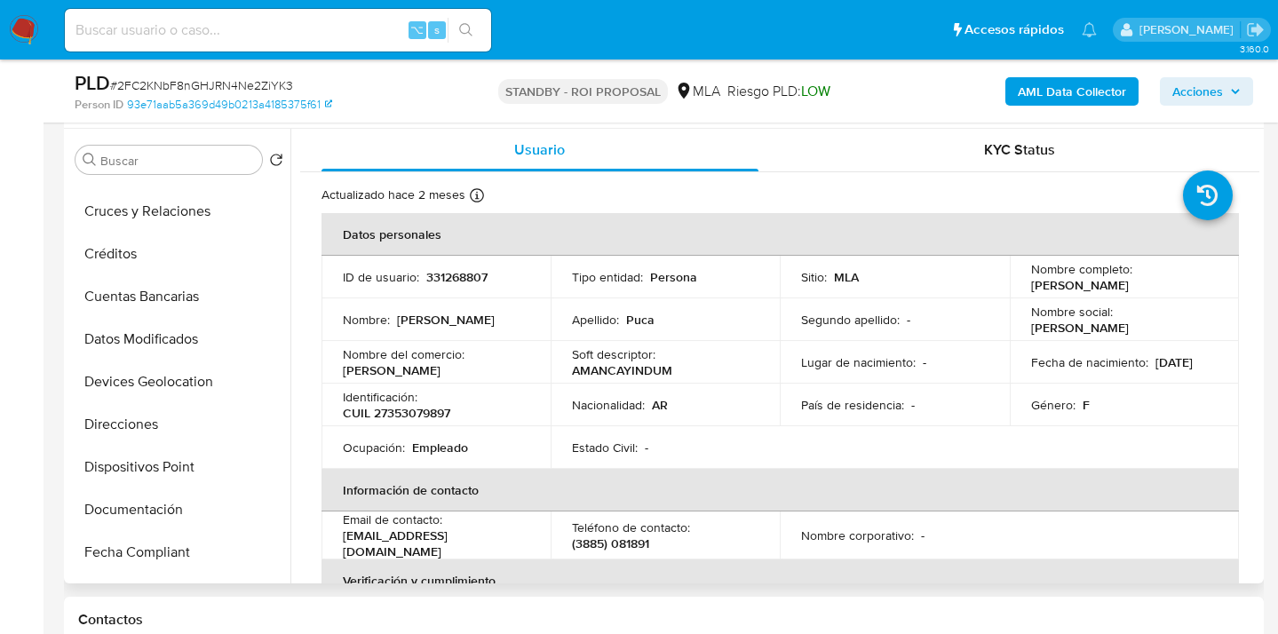
scroll to position [0, 0]
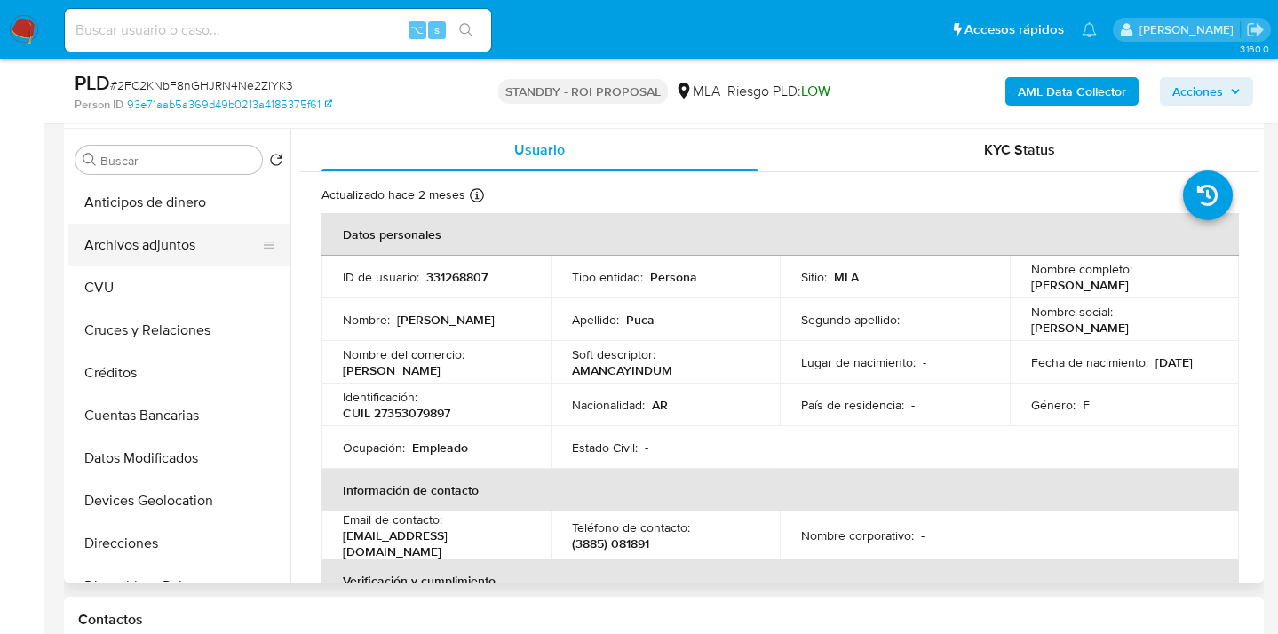
click at [195, 241] on button "Archivos adjuntos" at bounding box center [172, 245] width 208 height 43
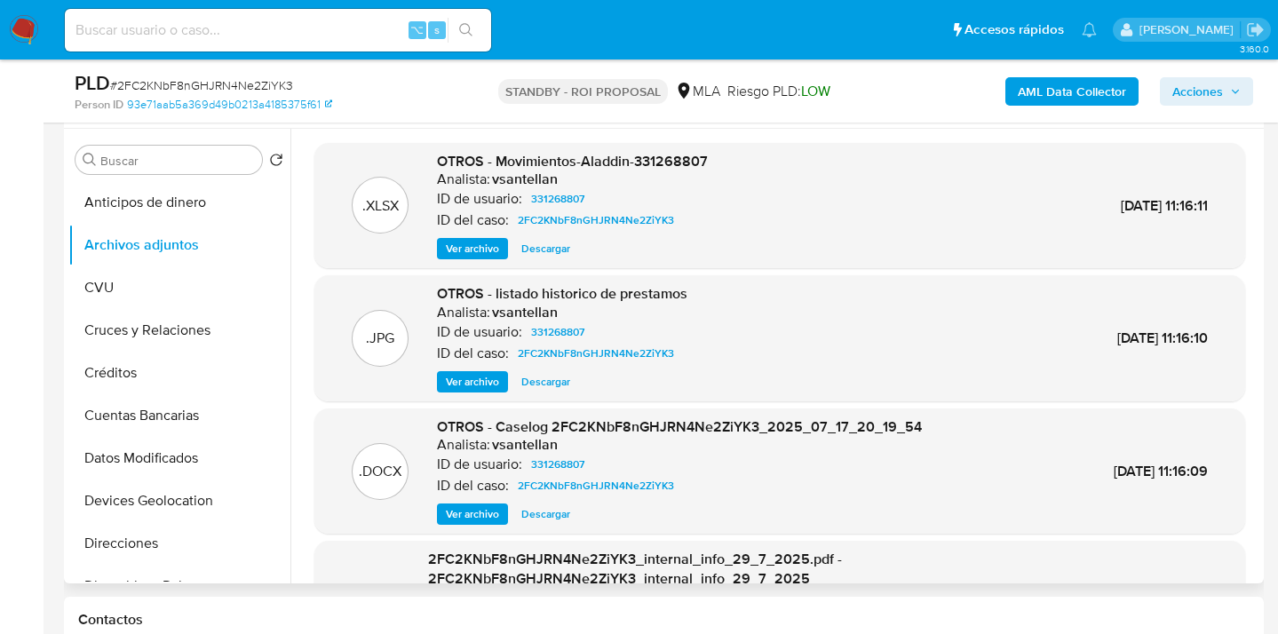
click at [476, 383] on span "Ver archivo" at bounding box center [472, 382] width 53 height 18
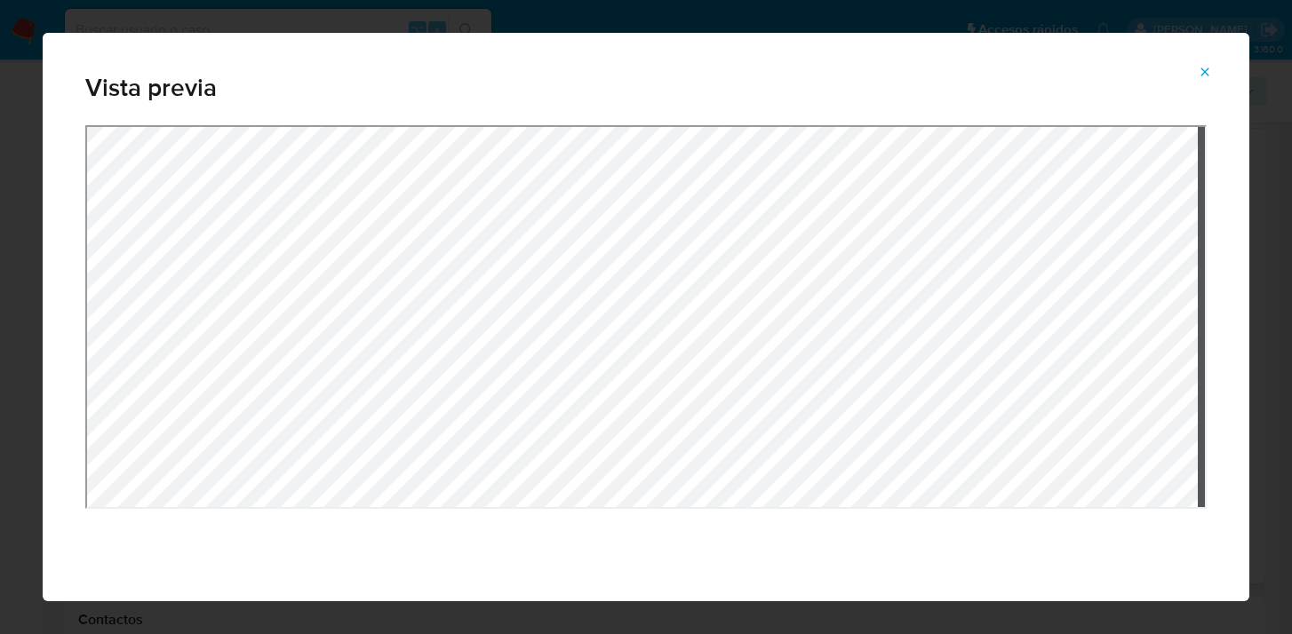
click at [564, 44] on div "Vista previa" at bounding box center [646, 317] width 1206 height 568
click at [550, 75] on div "Vista previa" at bounding box center [646, 317] width 1206 height 568
click at [1202, 70] on icon "Attachment preview" at bounding box center [1204, 72] width 14 height 14
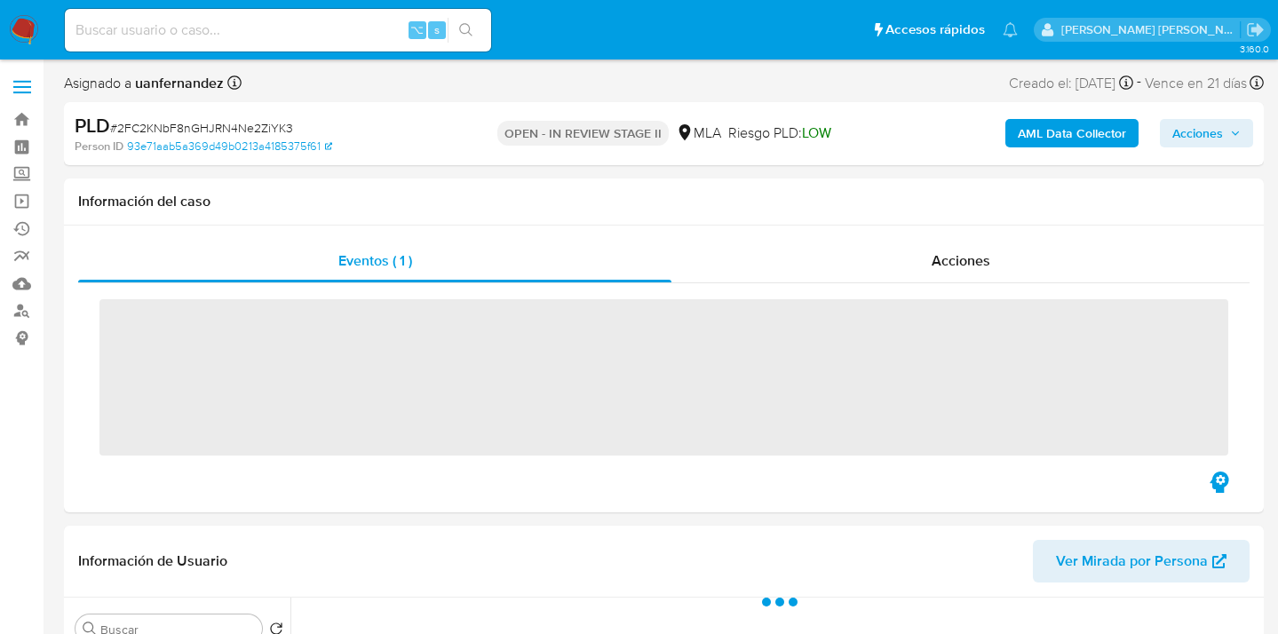
click at [1181, 131] on span "Acciones" at bounding box center [1198, 133] width 51 height 28
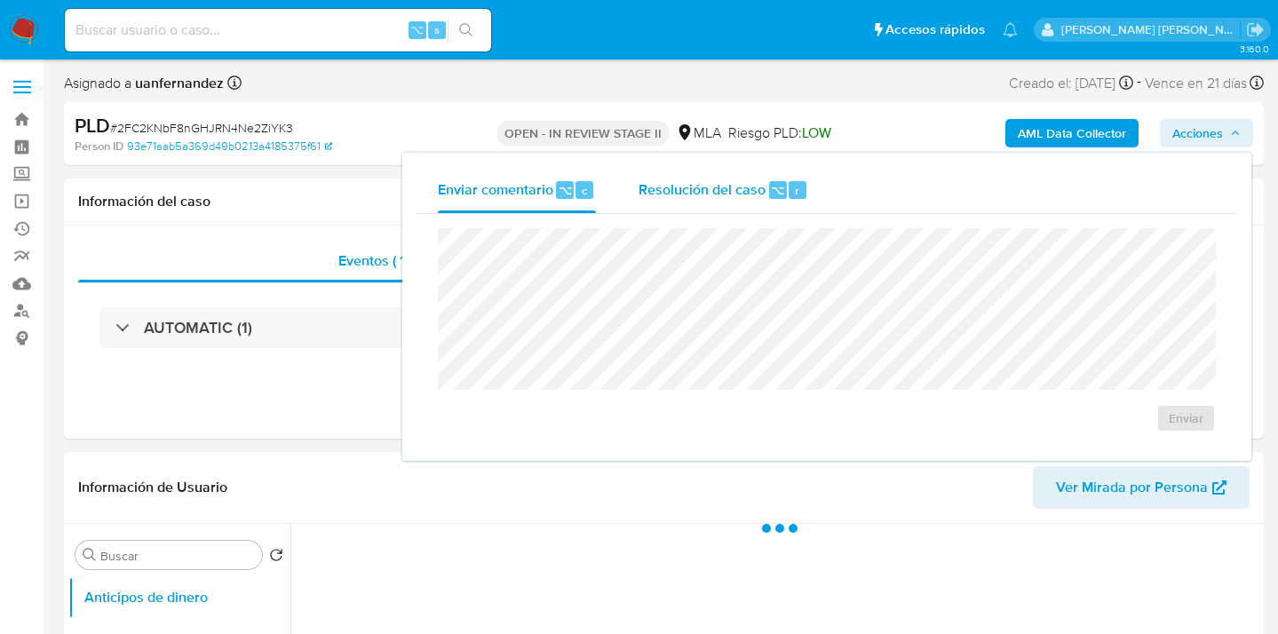
click at [771, 193] on span "⌥" at bounding box center [777, 190] width 13 height 17
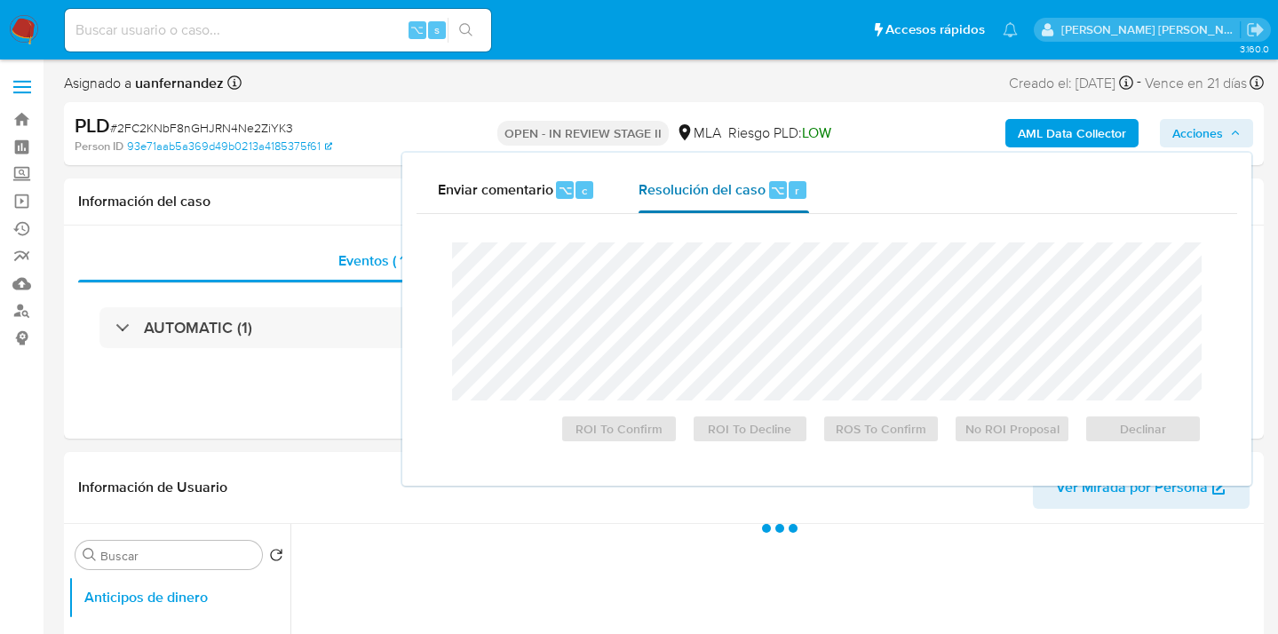
select select "10"
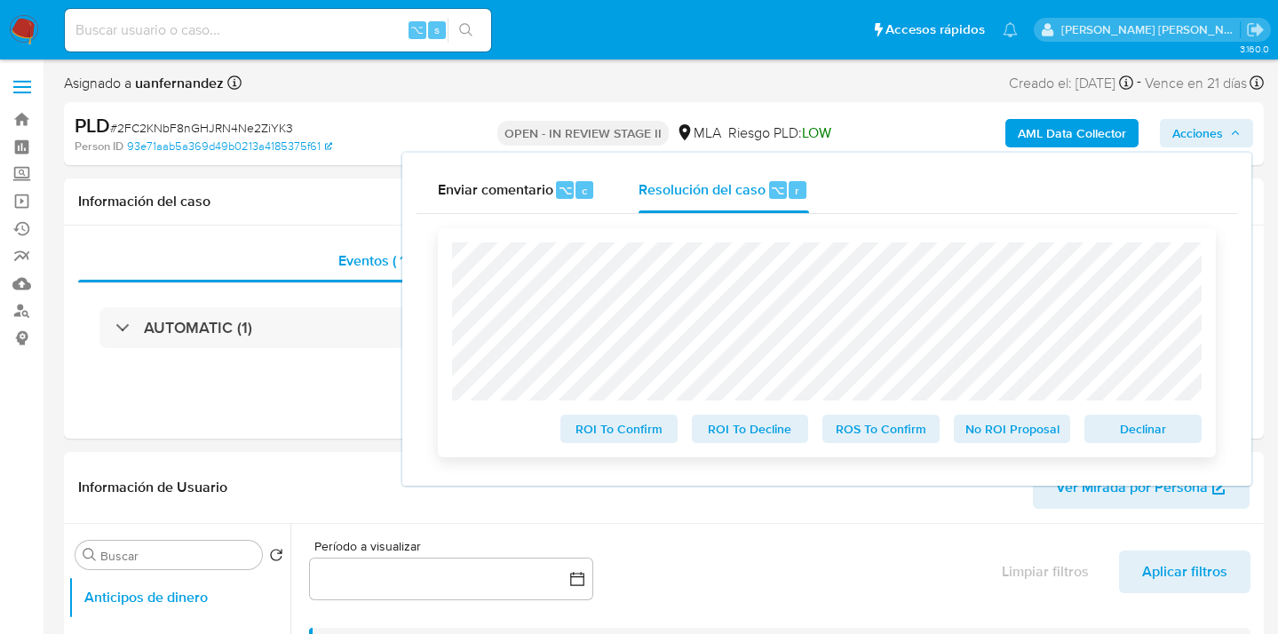
click at [898, 430] on span "ROS To Confirm" at bounding box center [881, 429] width 92 height 25
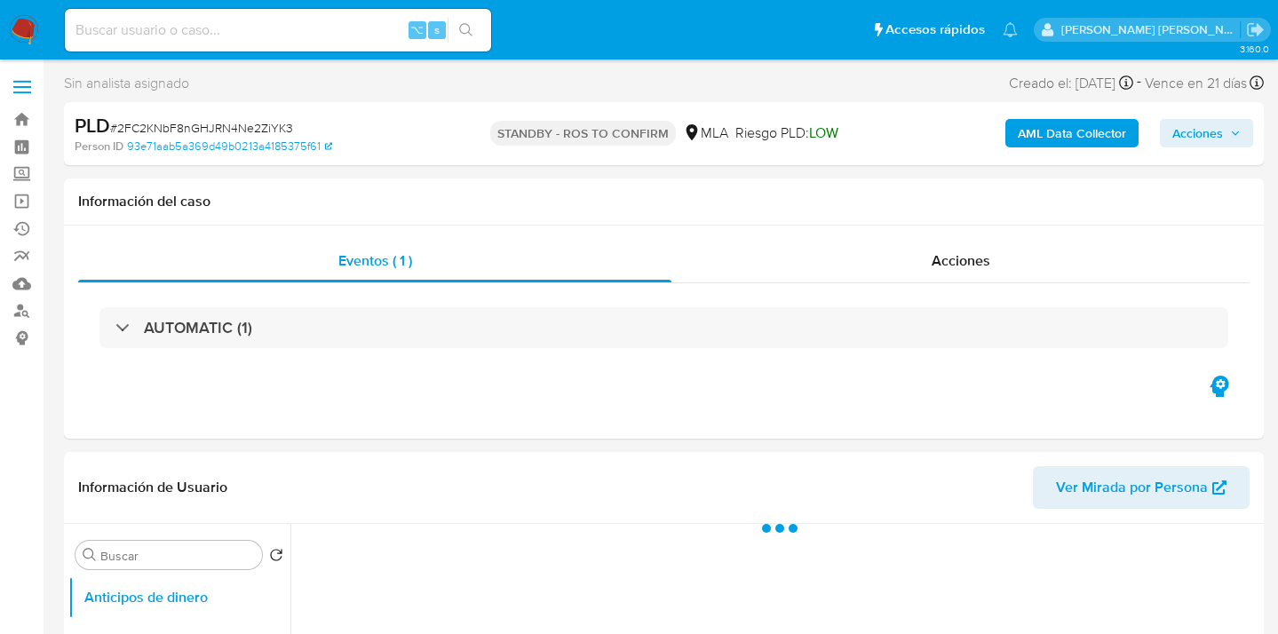
select select "10"
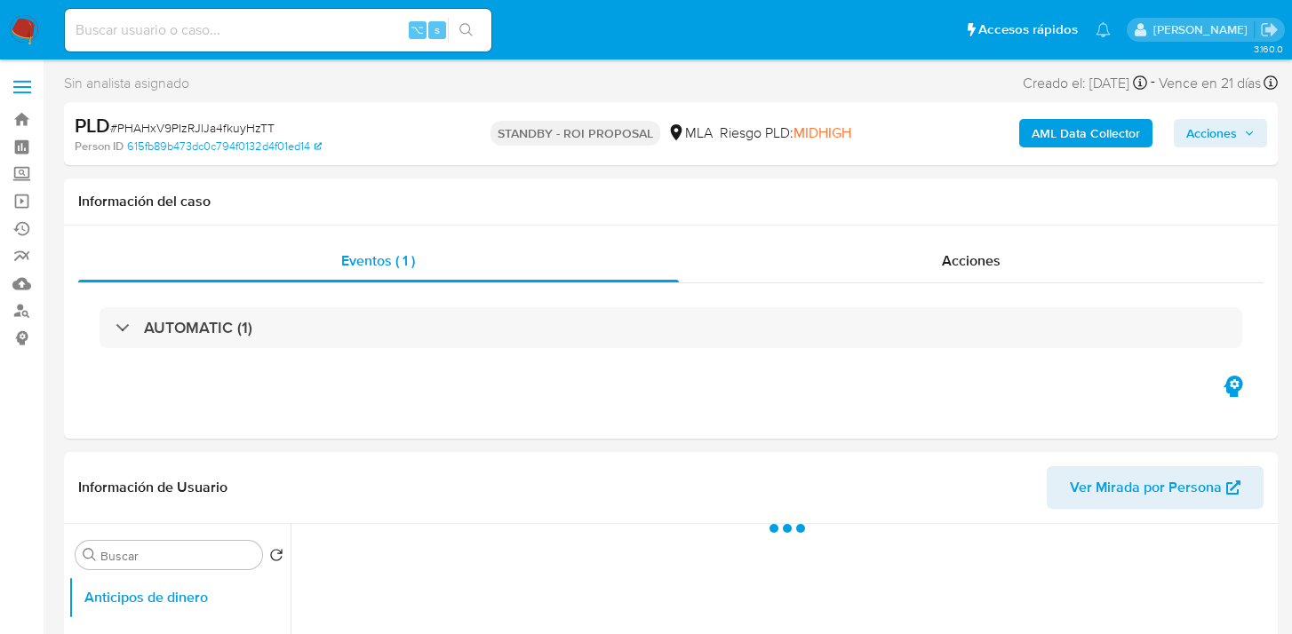
select select "10"
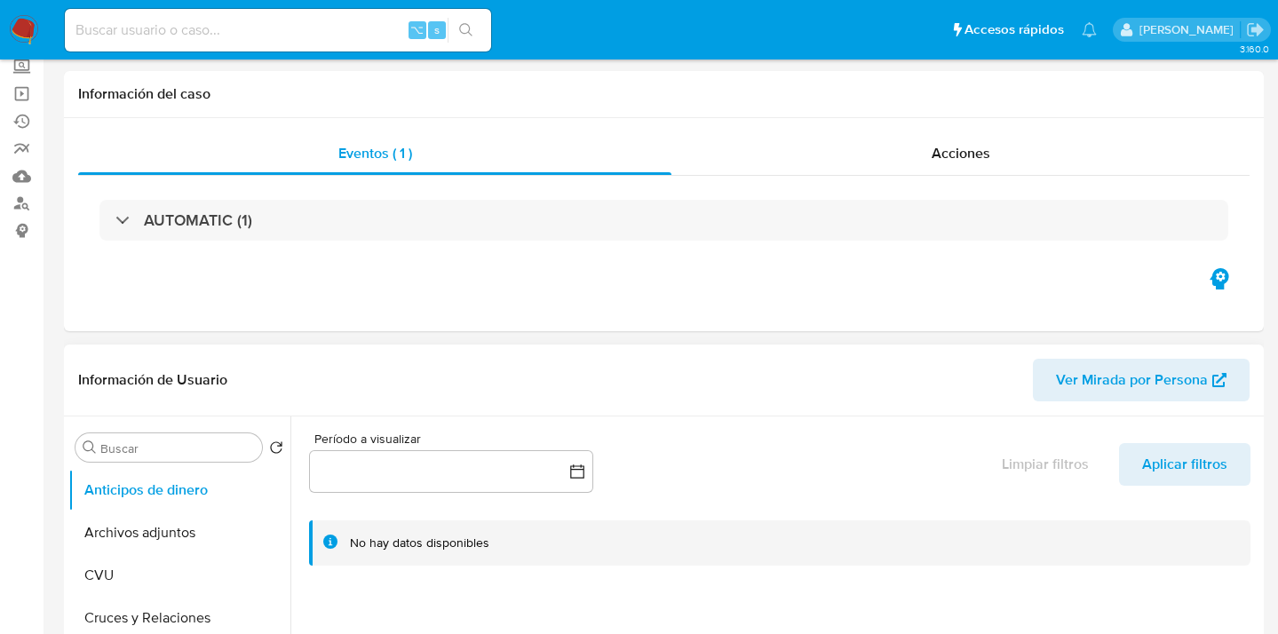
scroll to position [154, 0]
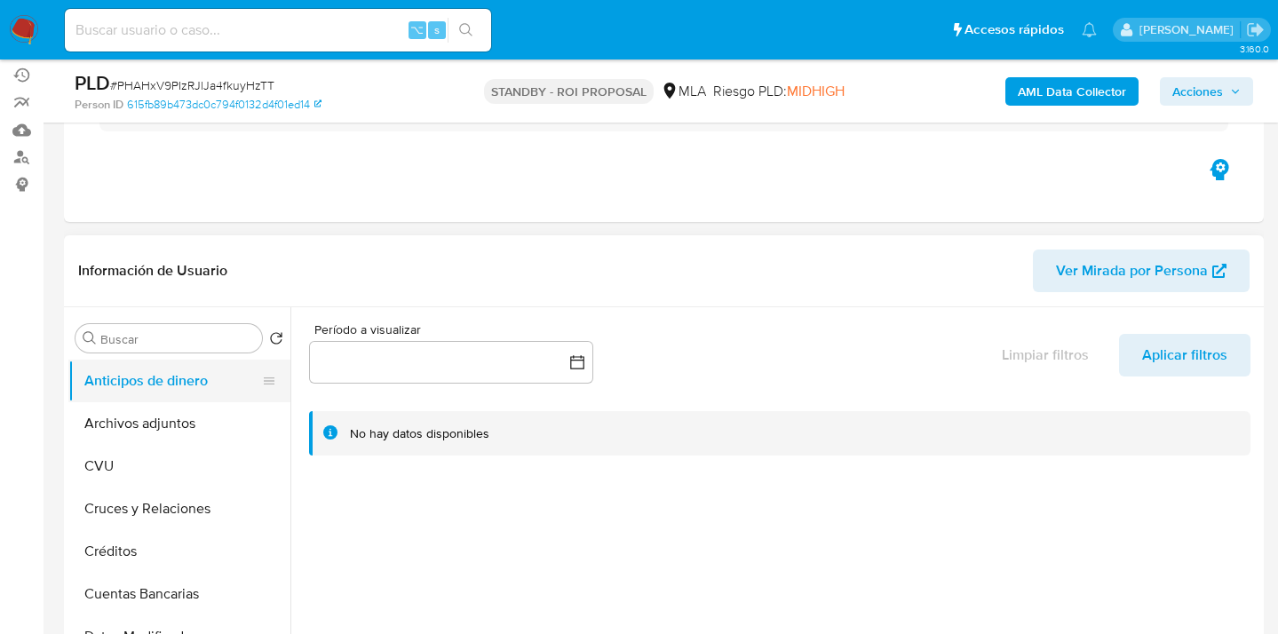
drag, startPoint x: 194, startPoint y: 431, endPoint x: 235, endPoint y: 392, distance: 56.5
click at [194, 431] on button "Archivos adjuntos" at bounding box center [179, 423] width 222 height 43
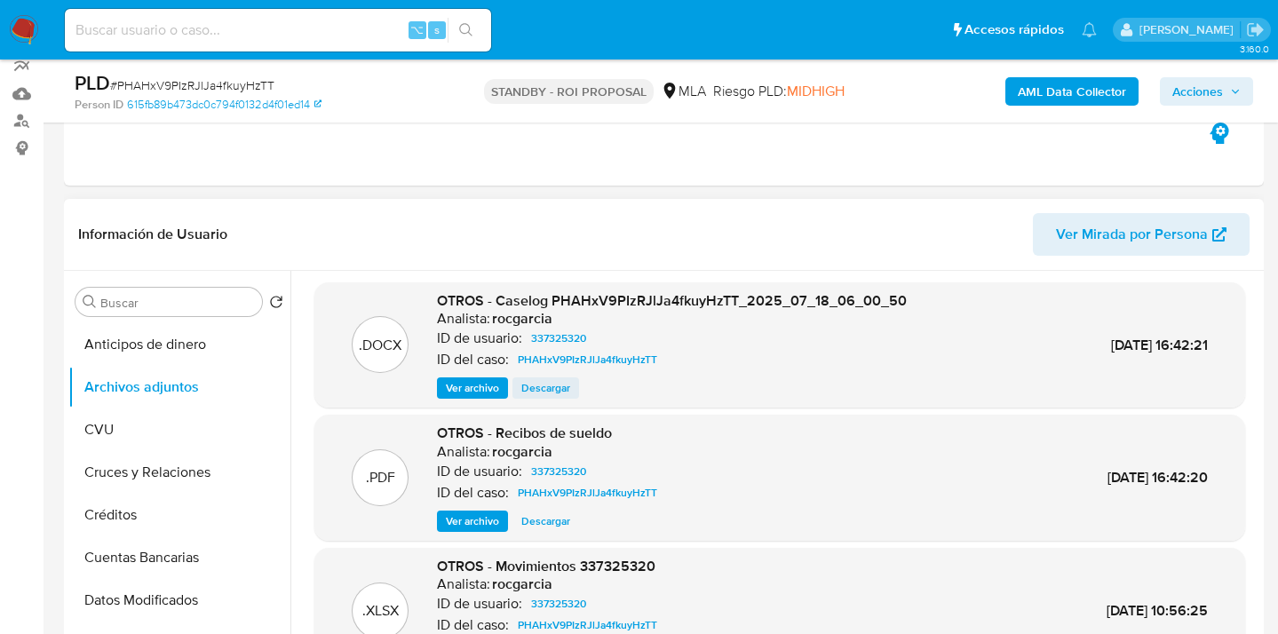
scroll to position [4, 0]
drag, startPoint x: 543, startPoint y: 386, endPoint x: 543, endPoint y: 370, distance: 15.1
click at [542, 386] on span "Descargar" at bounding box center [545, 387] width 49 height 18
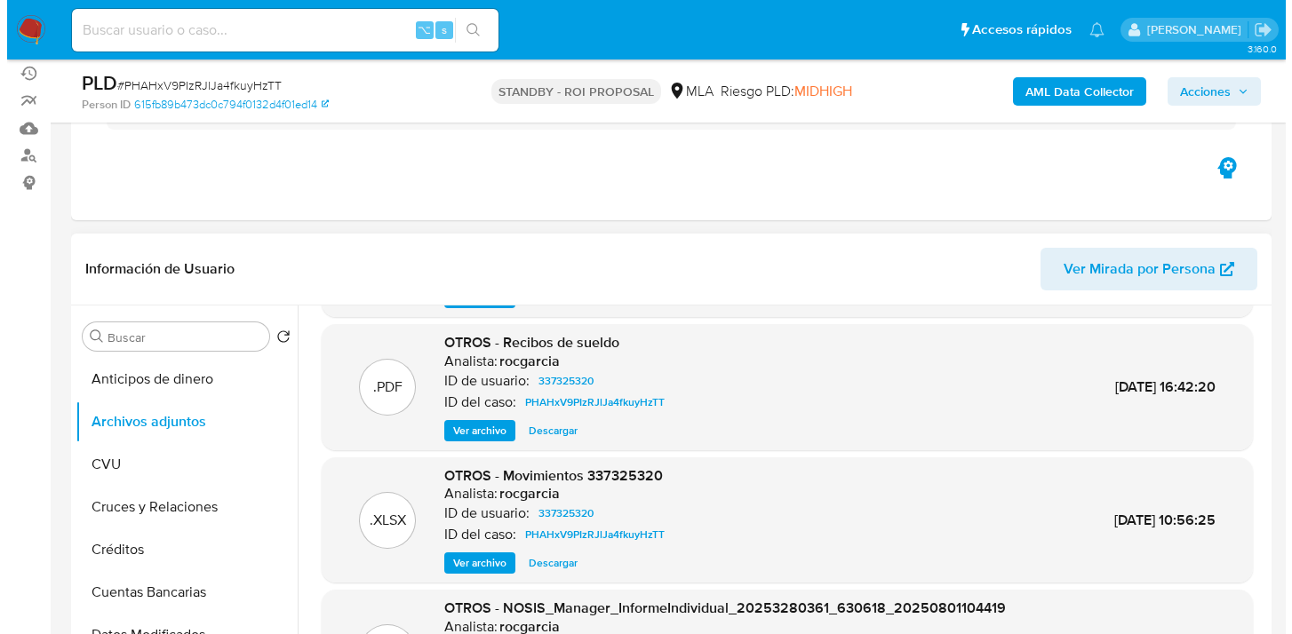
scroll to position [149, 0]
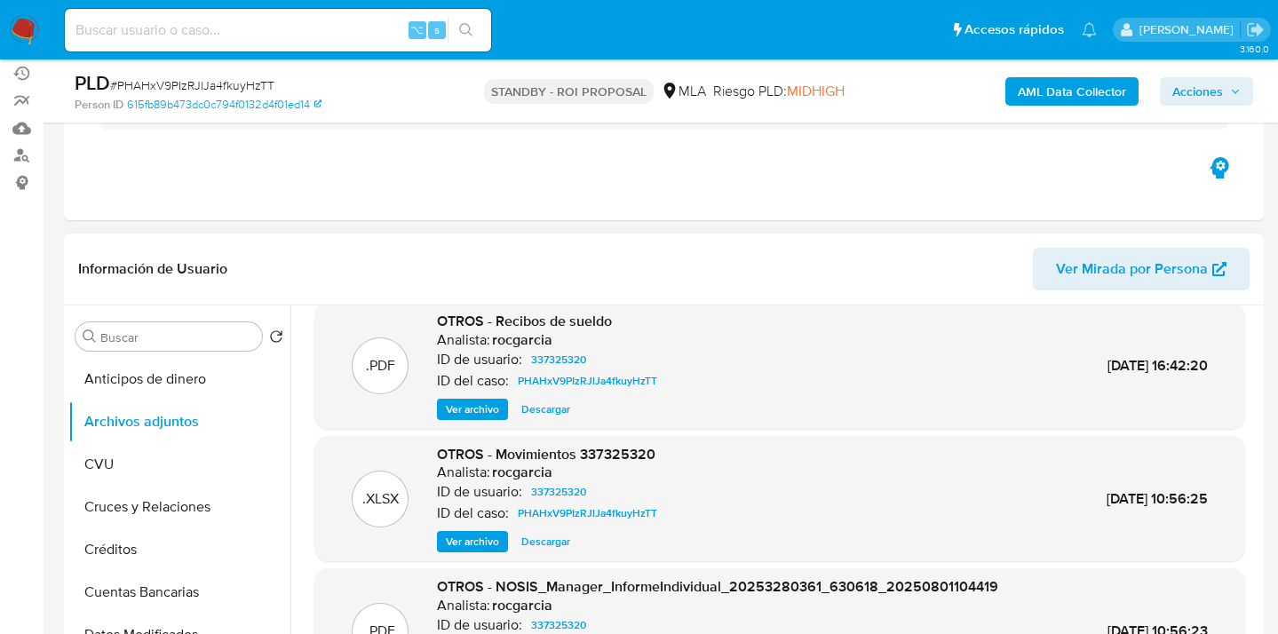
click at [555, 546] on span "Descargar" at bounding box center [545, 542] width 49 height 18
click at [465, 408] on span "Ver archivo" at bounding box center [472, 410] width 53 height 18
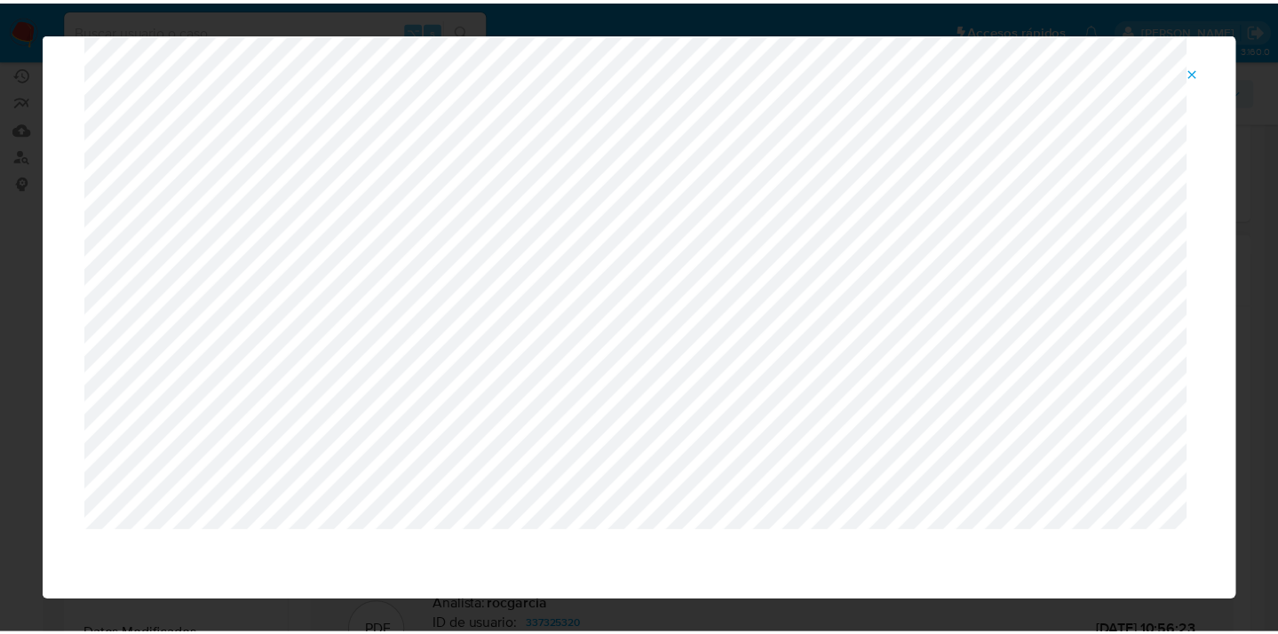
scroll to position [57, 0]
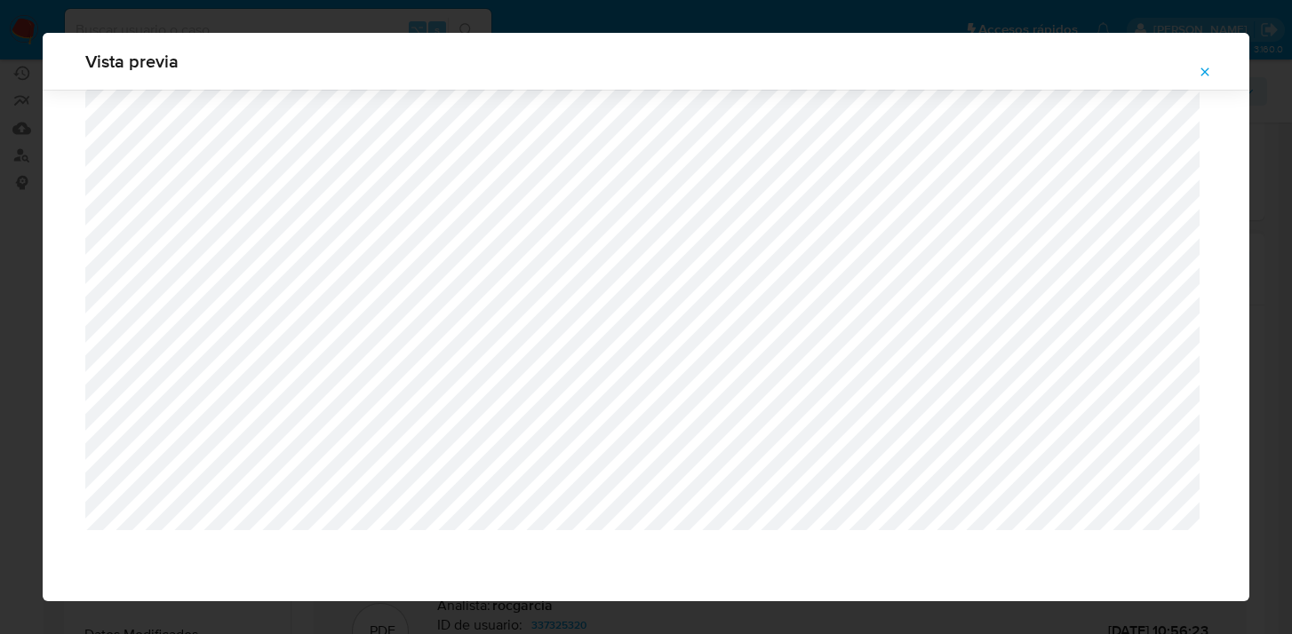
click at [1211, 67] on icon "Attachment preview" at bounding box center [1204, 72] width 14 height 14
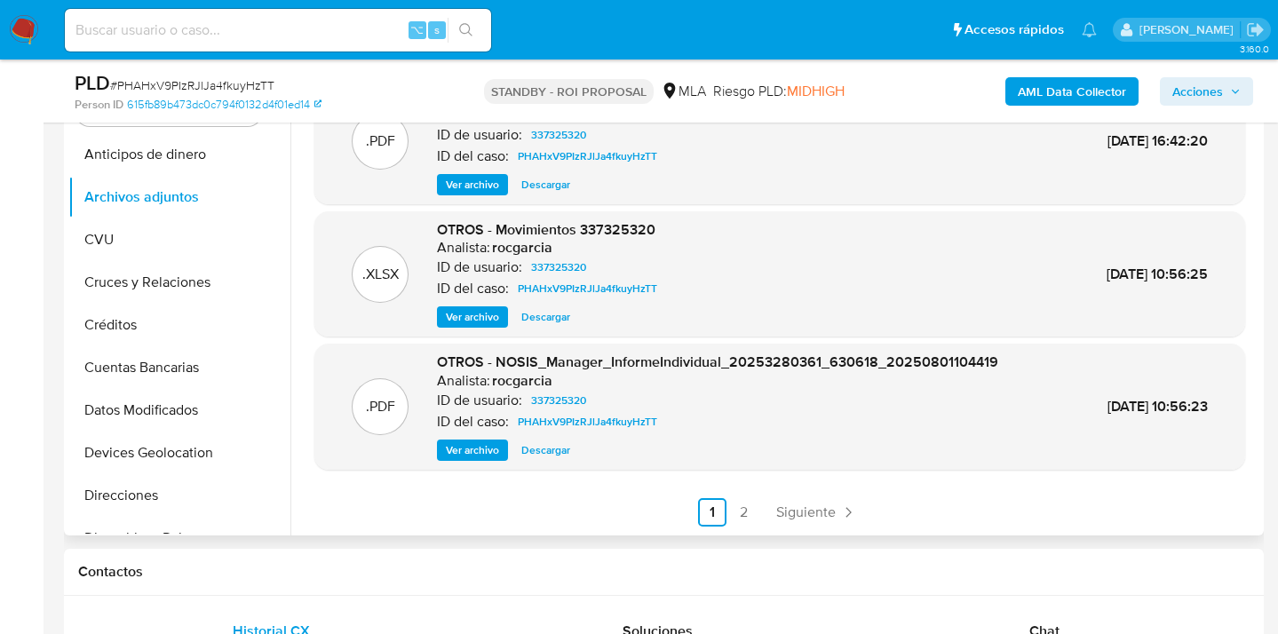
scroll to position [449, 0]
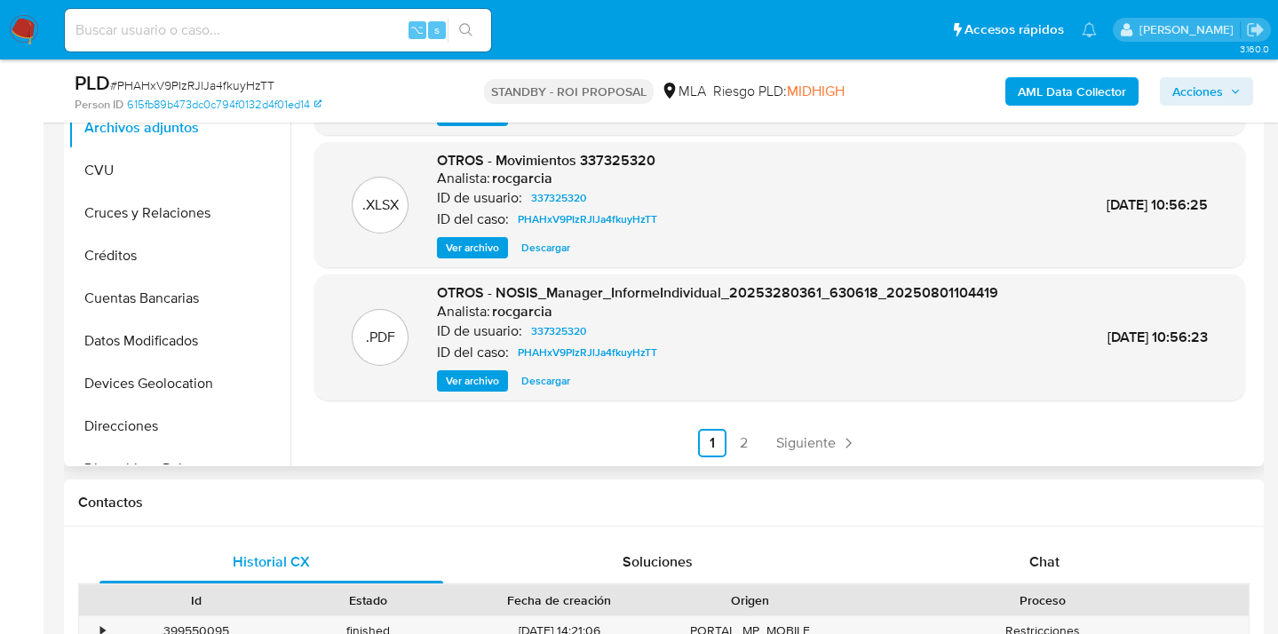
click at [485, 378] on span "Ver archivo" at bounding box center [472, 381] width 53 height 18
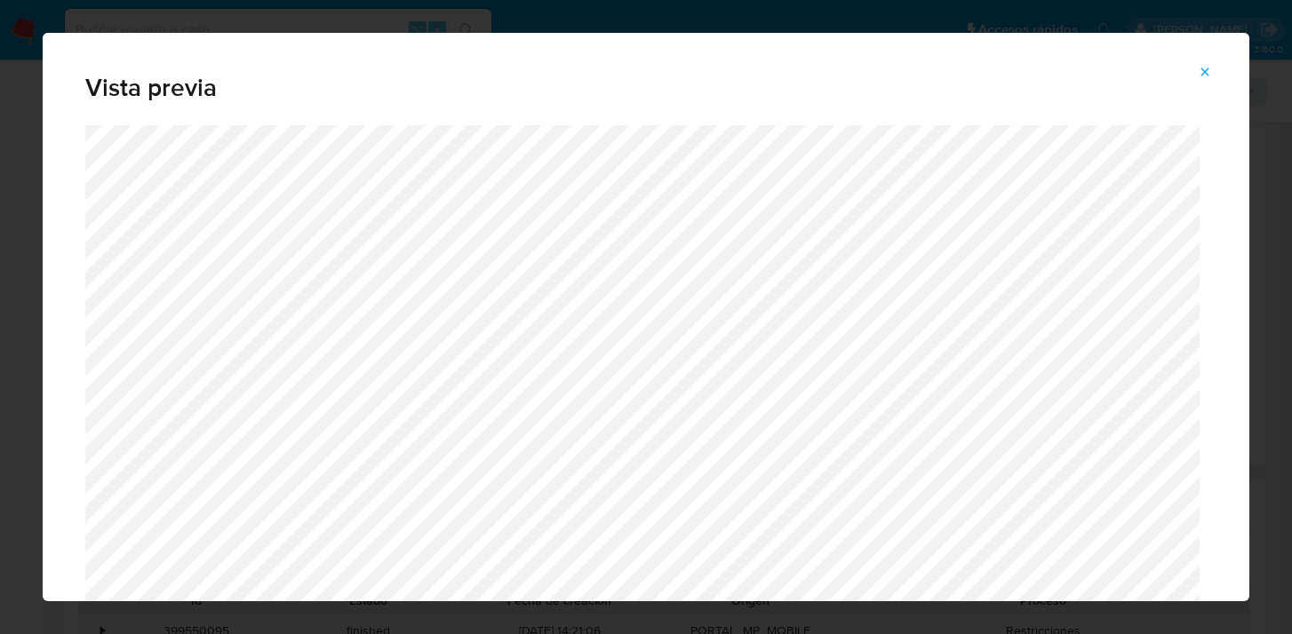
click at [1204, 72] on icon "Attachment preview" at bounding box center [1205, 72] width 8 height 8
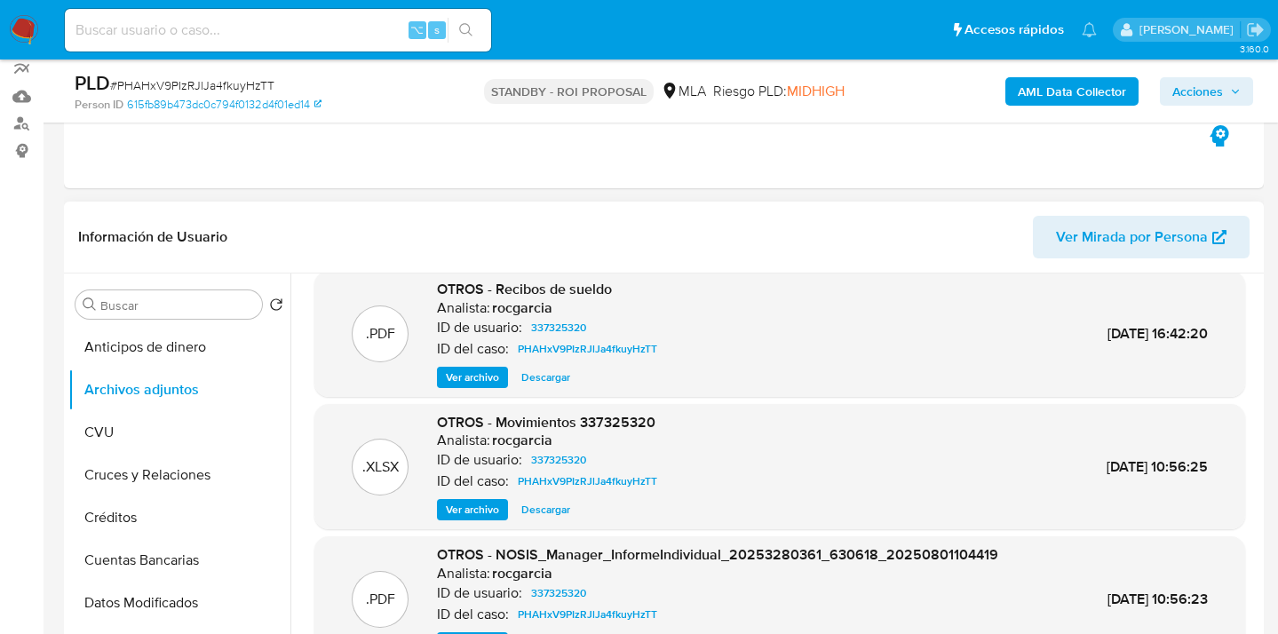
scroll to position [221, 0]
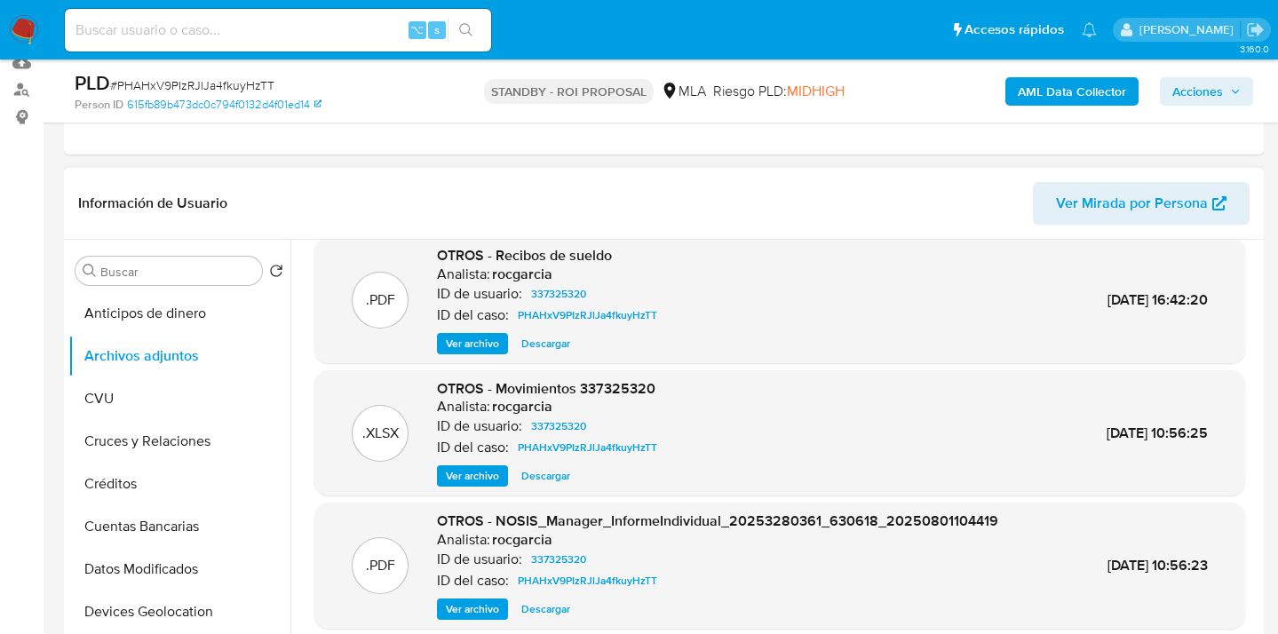
drag, startPoint x: 282, startPoint y: 341, endPoint x: 284, endPoint y: 432, distance: 90.6
click at [288, 432] on ul "Anticipos de dinero Archivos adjuntos CVU Cruces y Relaciones Créditos Cuentas …" at bounding box center [179, 492] width 222 height 401
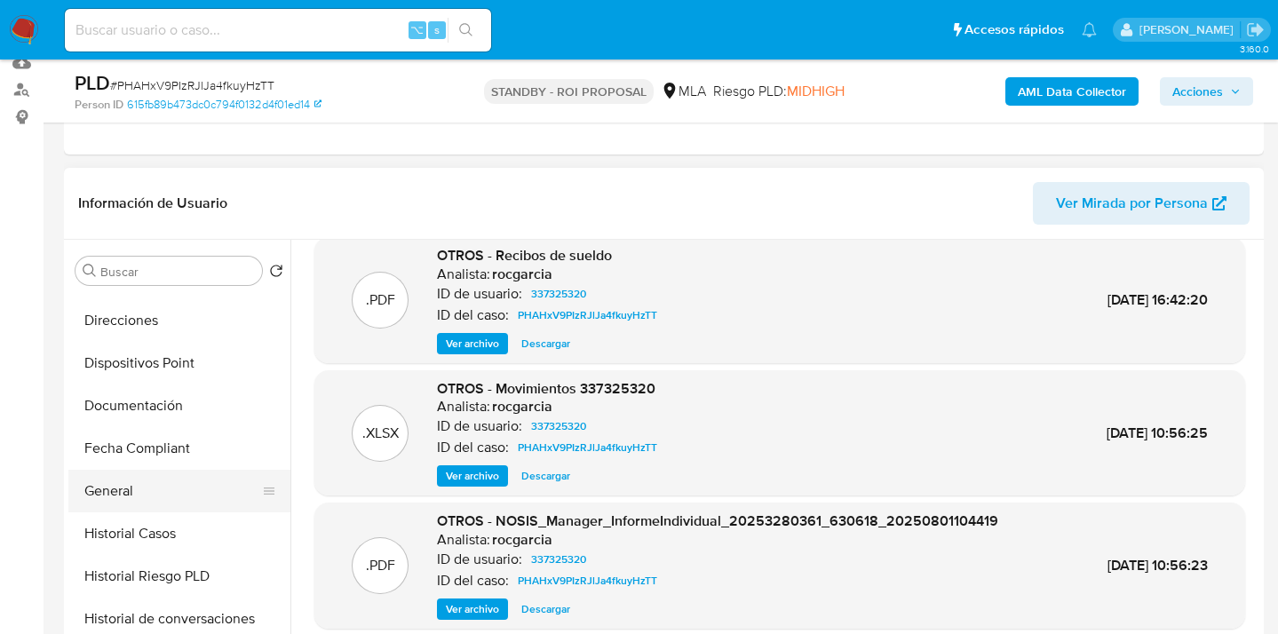
scroll to position [351, 0]
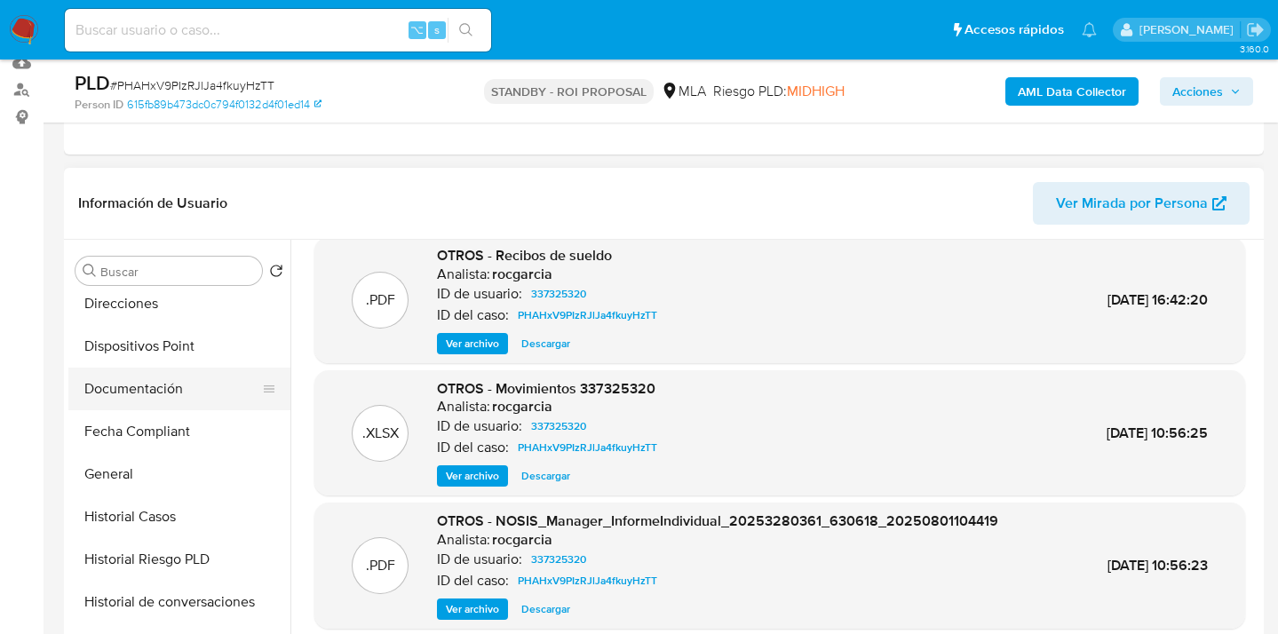
click at [162, 388] on button "Documentación" at bounding box center [172, 389] width 208 height 43
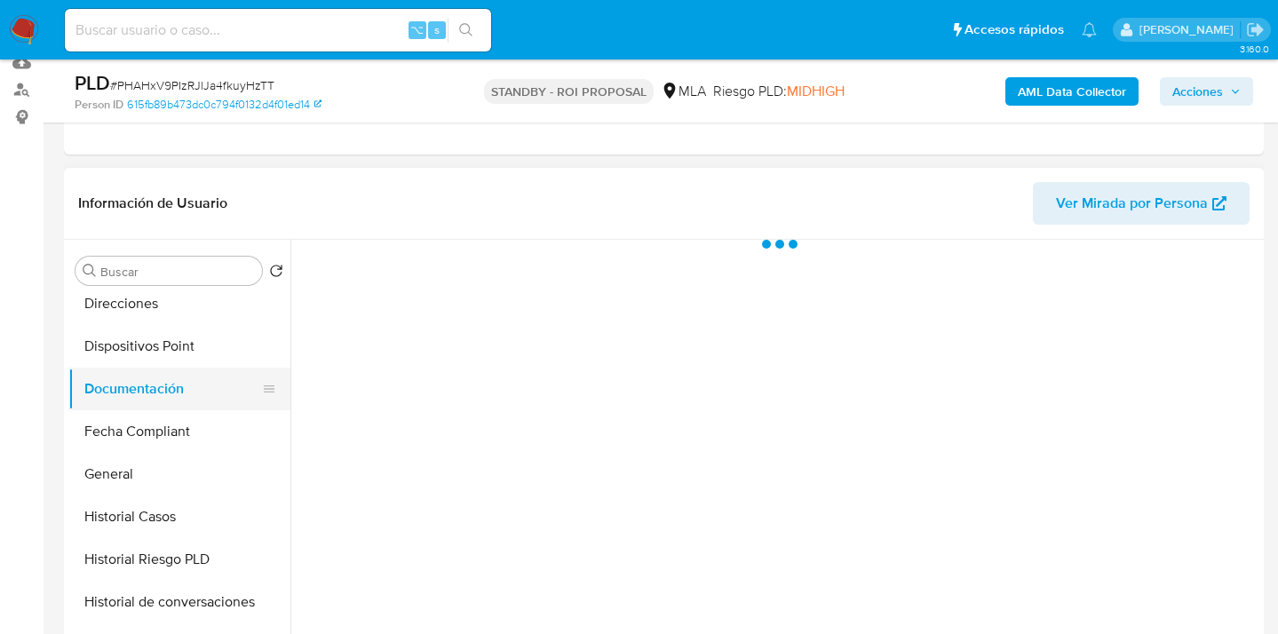
scroll to position [0, 0]
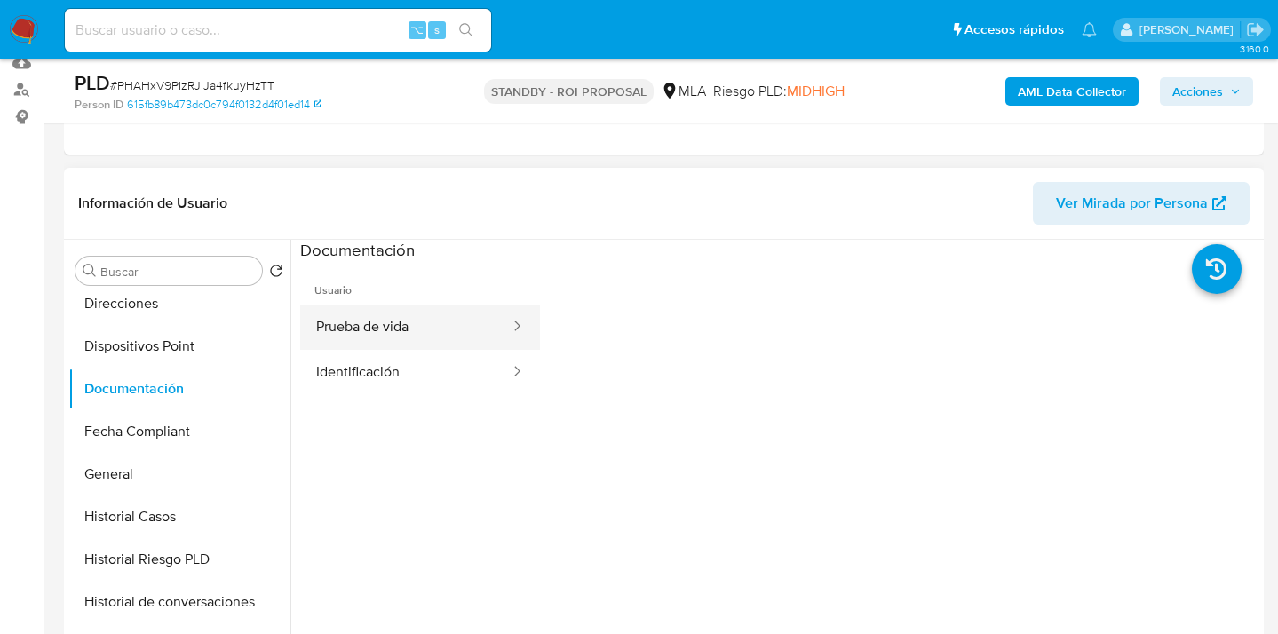
click at [415, 332] on button "Prueba de vida" at bounding box center [405, 327] width 211 height 45
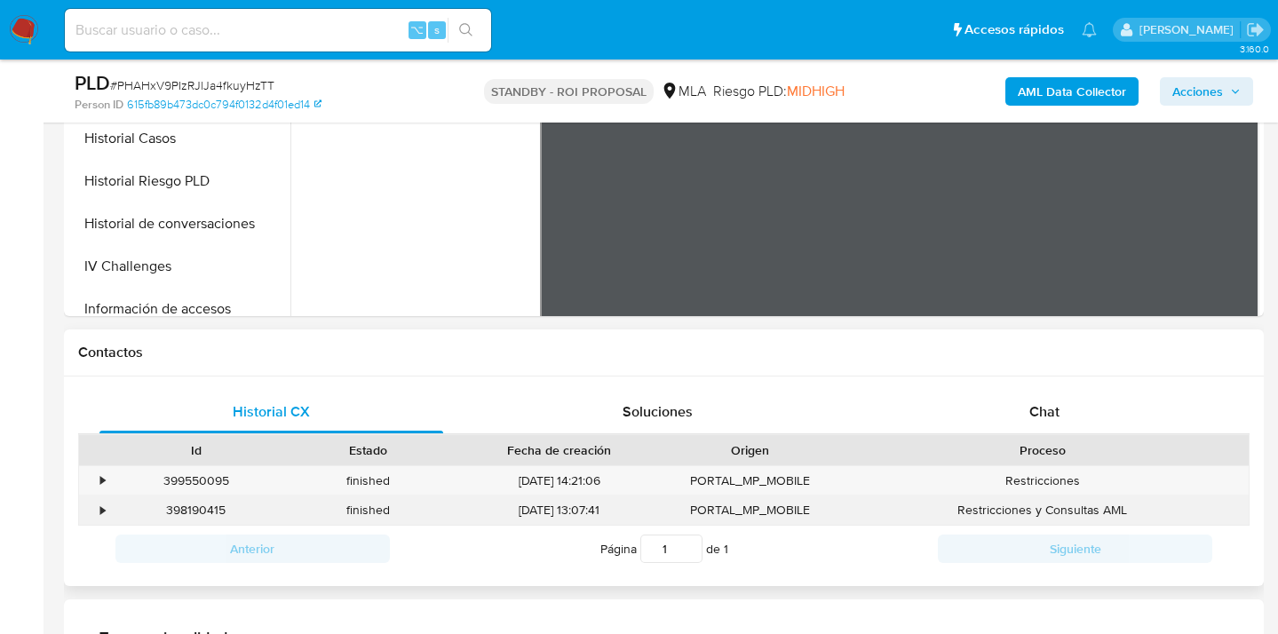
scroll to position [704, 0]
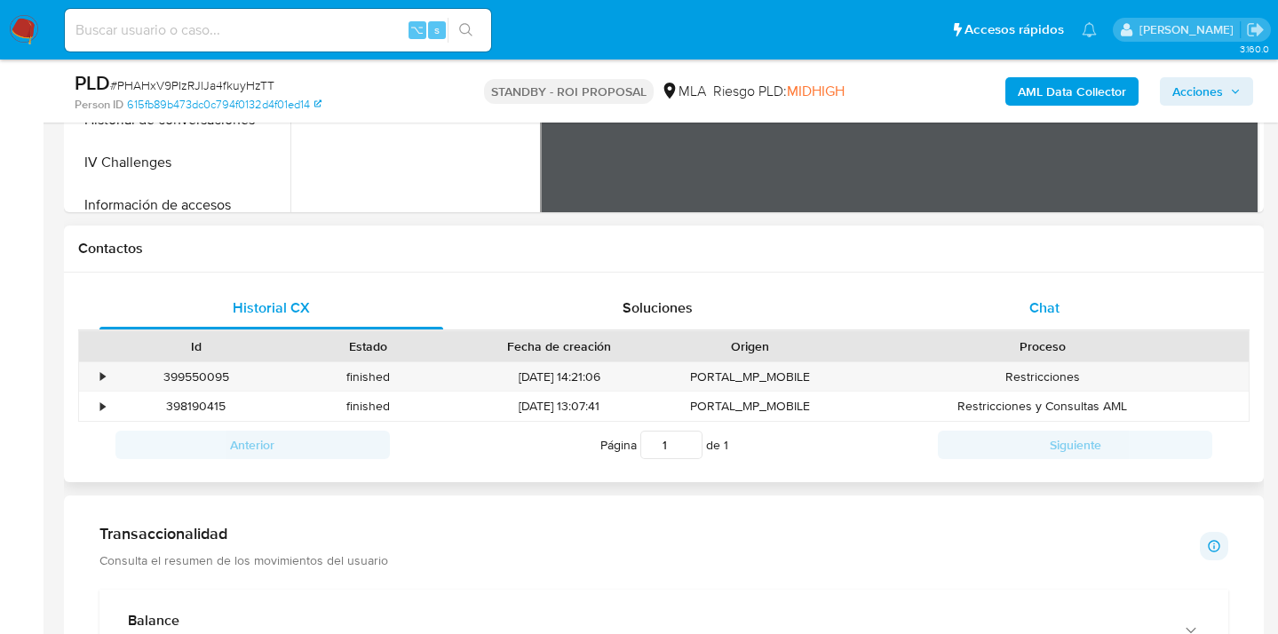
click at [1074, 317] on div "Chat" at bounding box center [1045, 308] width 344 height 43
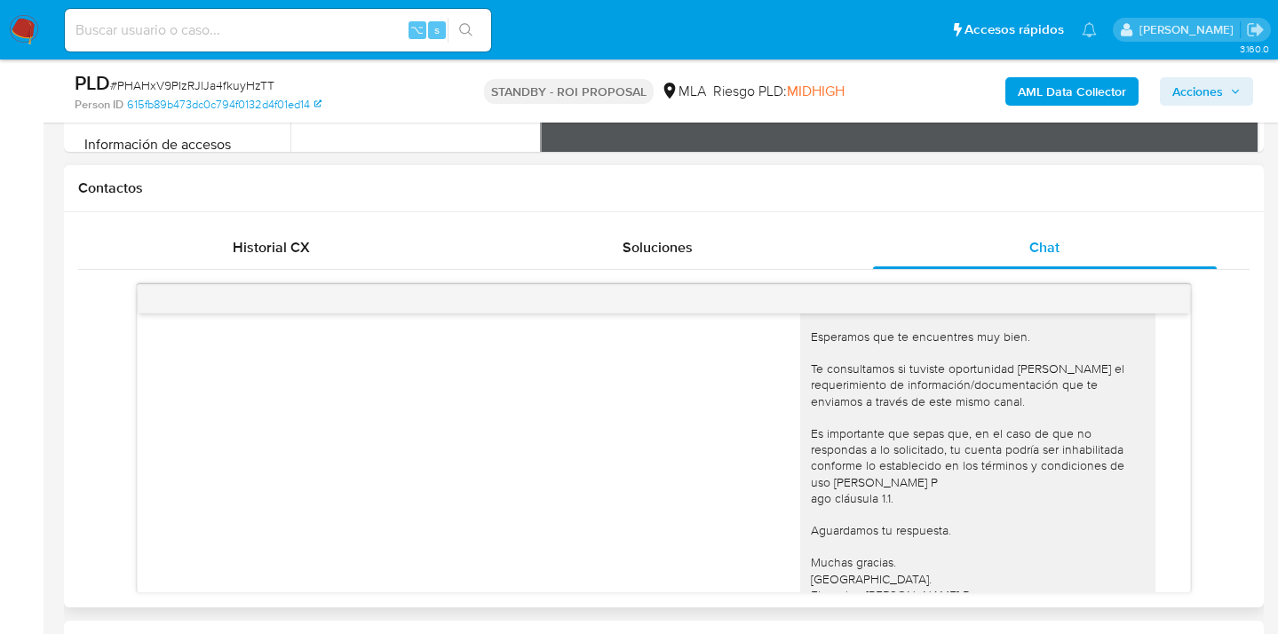
scroll to position [1118, 0]
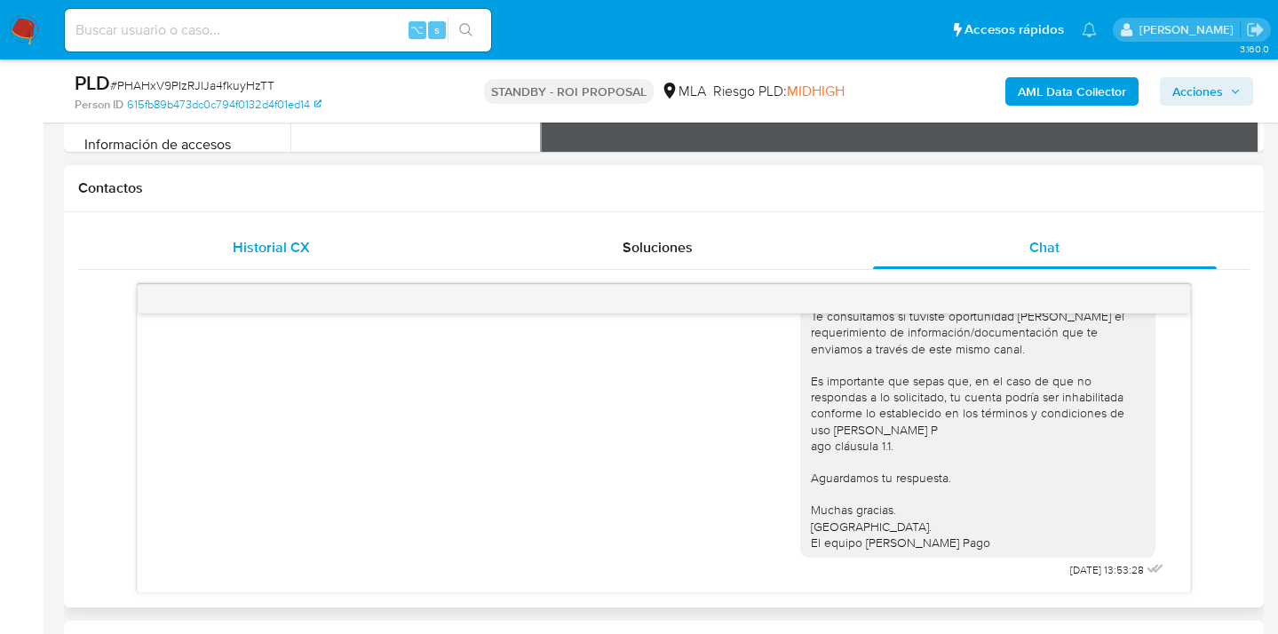
click at [308, 250] on span "Historial CX" at bounding box center [271, 247] width 77 height 20
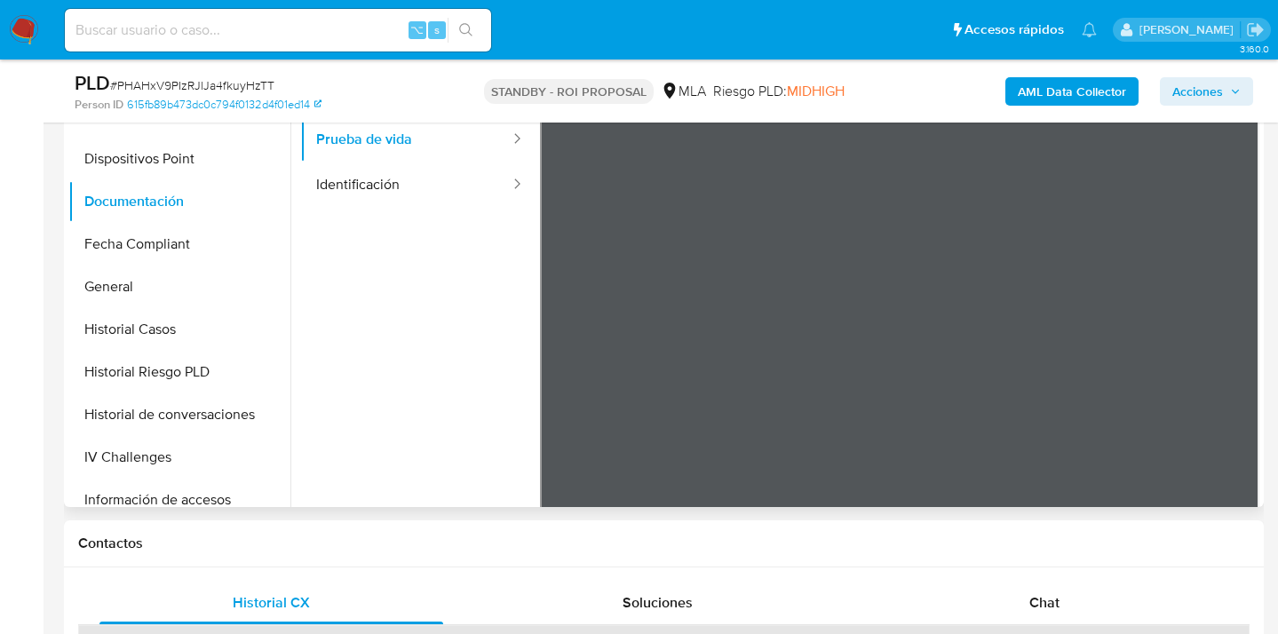
scroll to position [386, 0]
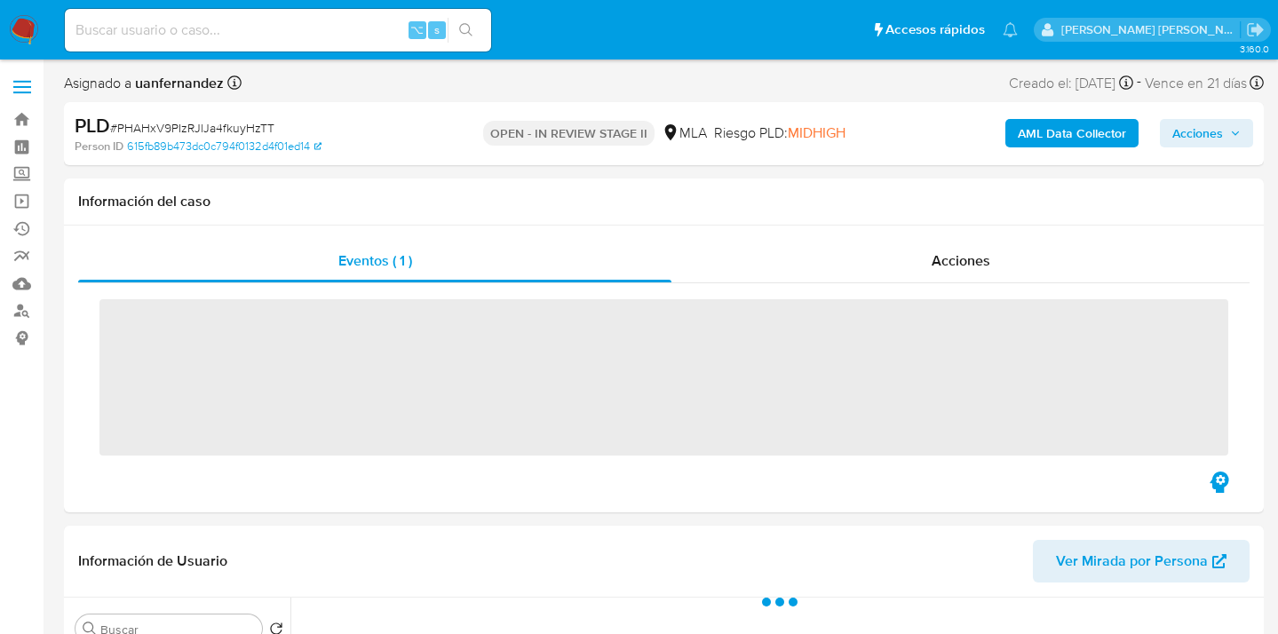
click at [1182, 133] on span "Acciones" at bounding box center [1198, 133] width 51 height 28
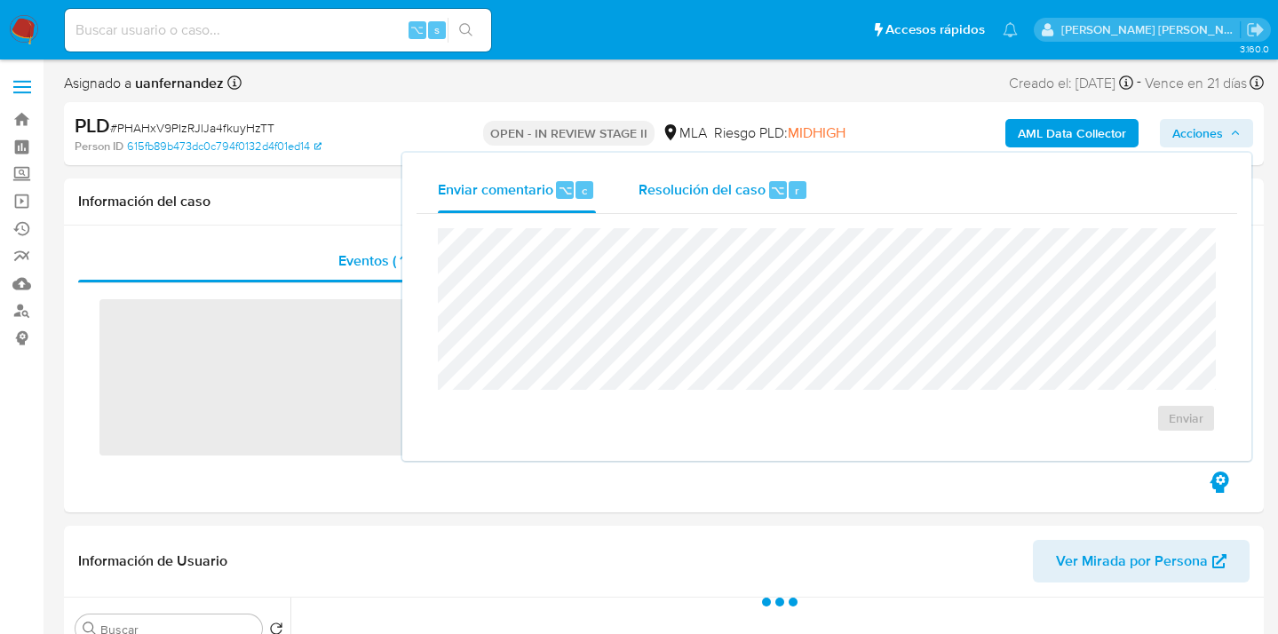
click at [744, 190] on span "Resolución del caso" at bounding box center [702, 189] width 127 height 20
select select "10"
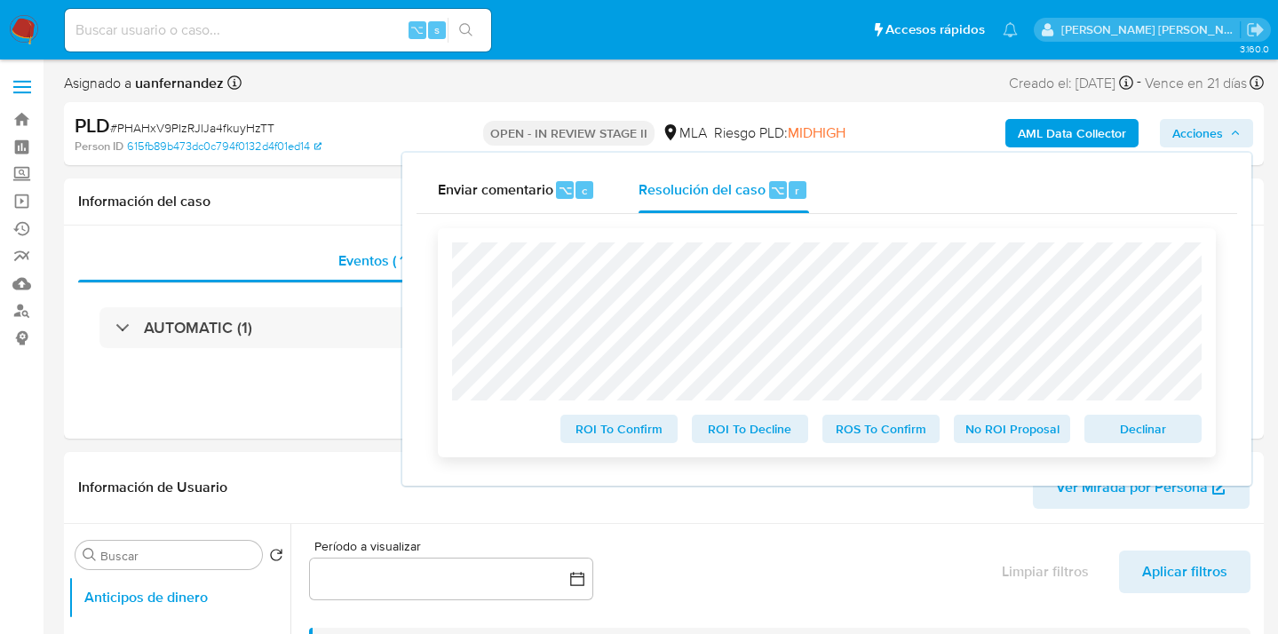
click at [879, 429] on span "ROS To Confirm" at bounding box center [881, 429] width 92 height 25
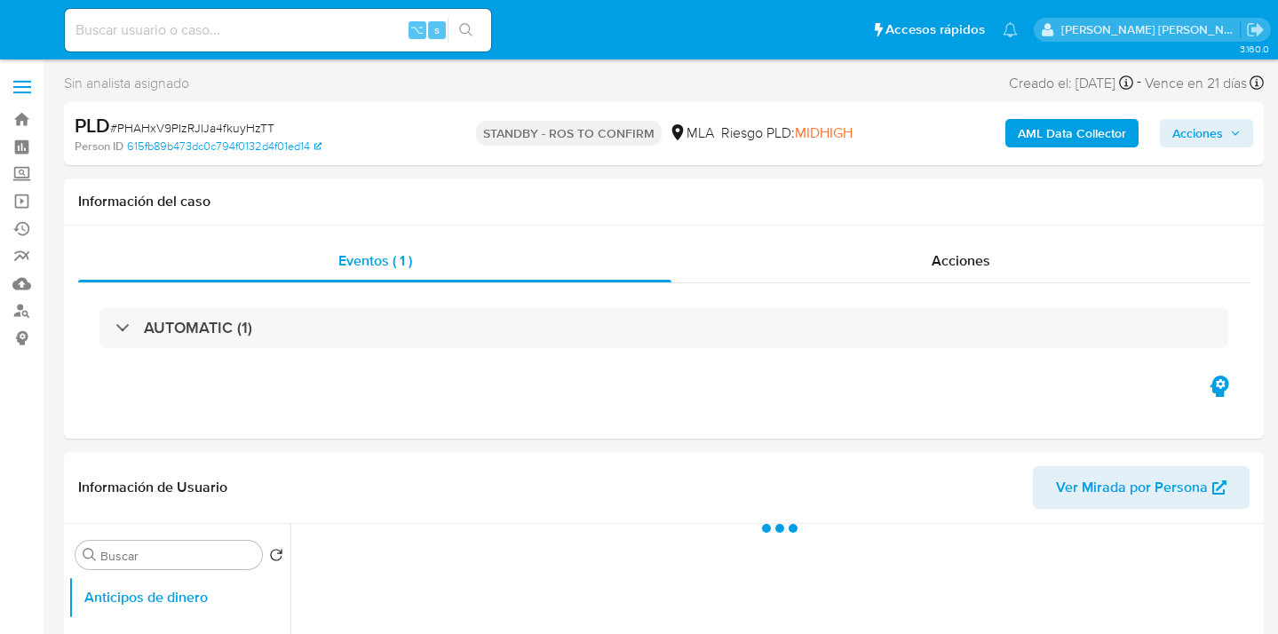
select select "10"
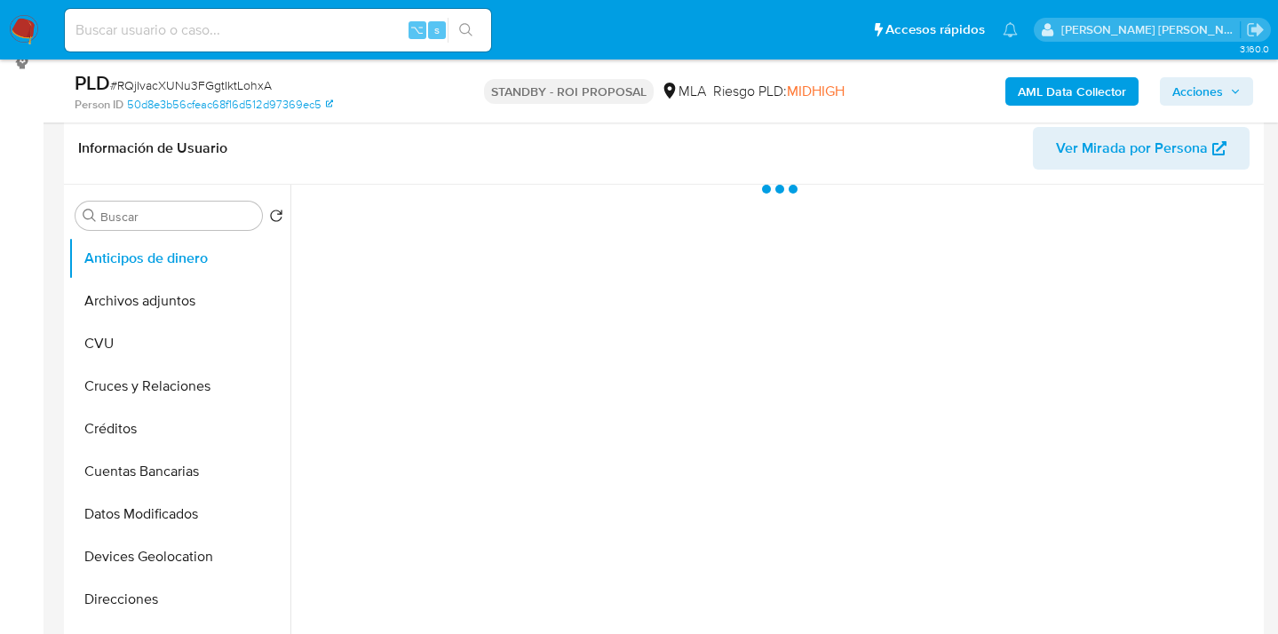
scroll to position [318, 0]
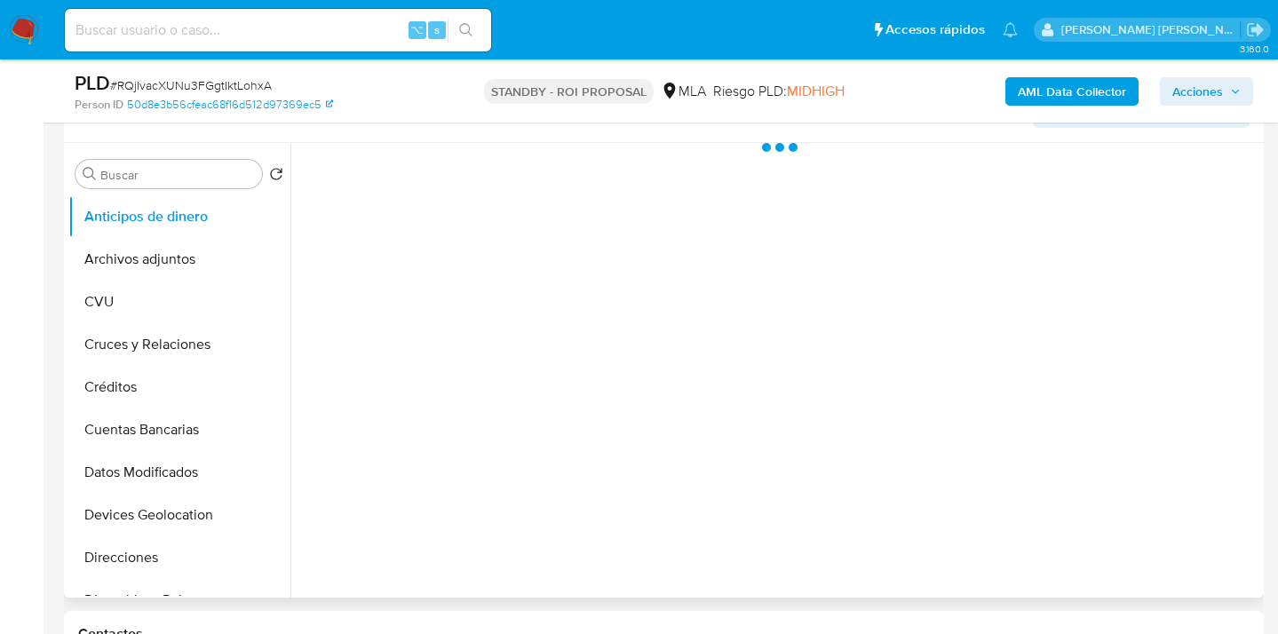
select select "10"
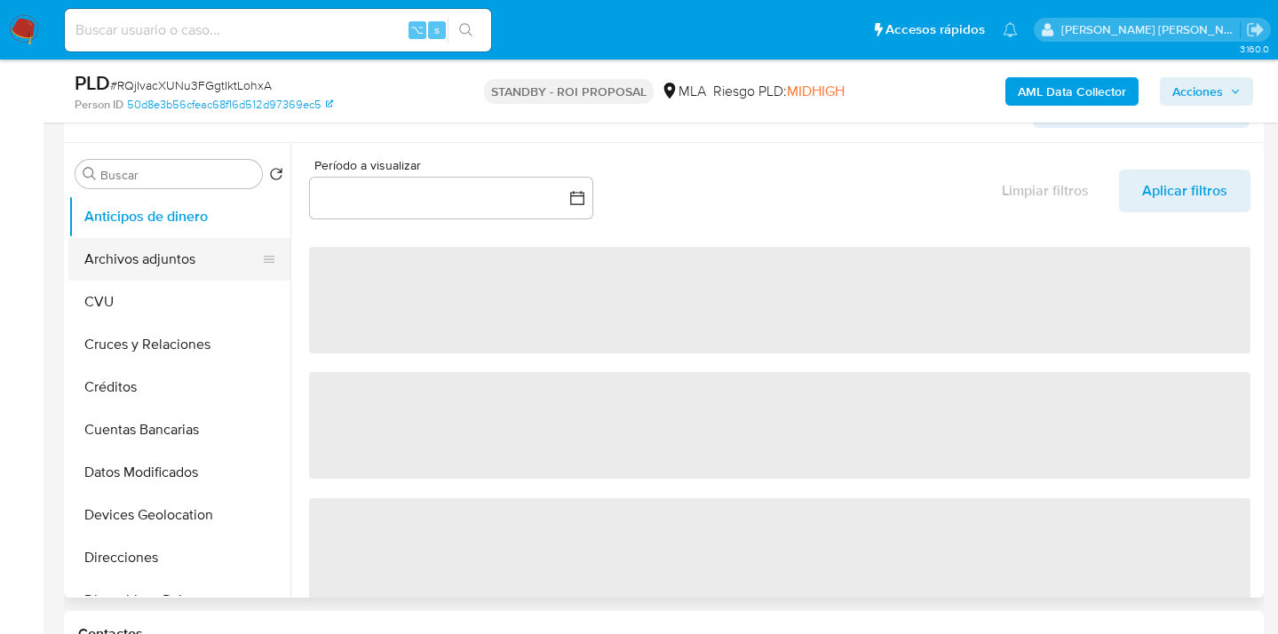
click at [198, 258] on button "Archivos adjuntos" at bounding box center [172, 259] width 208 height 43
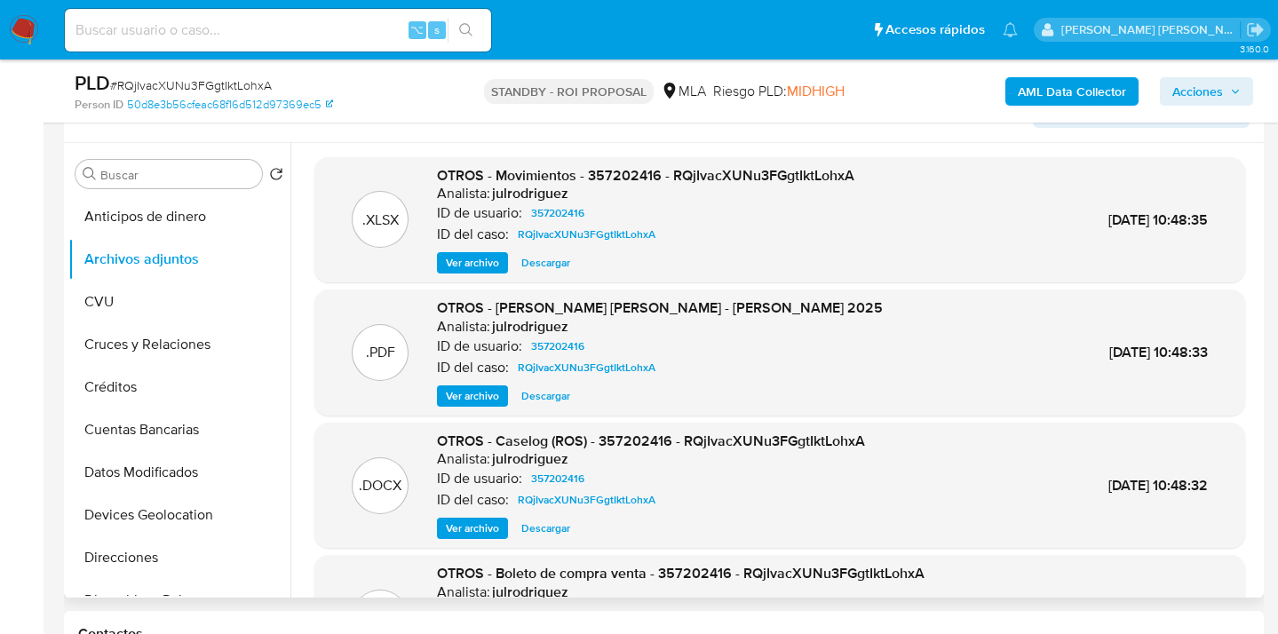
click at [537, 262] on span "Descargar" at bounding box center [545, 263] width 49 height 18
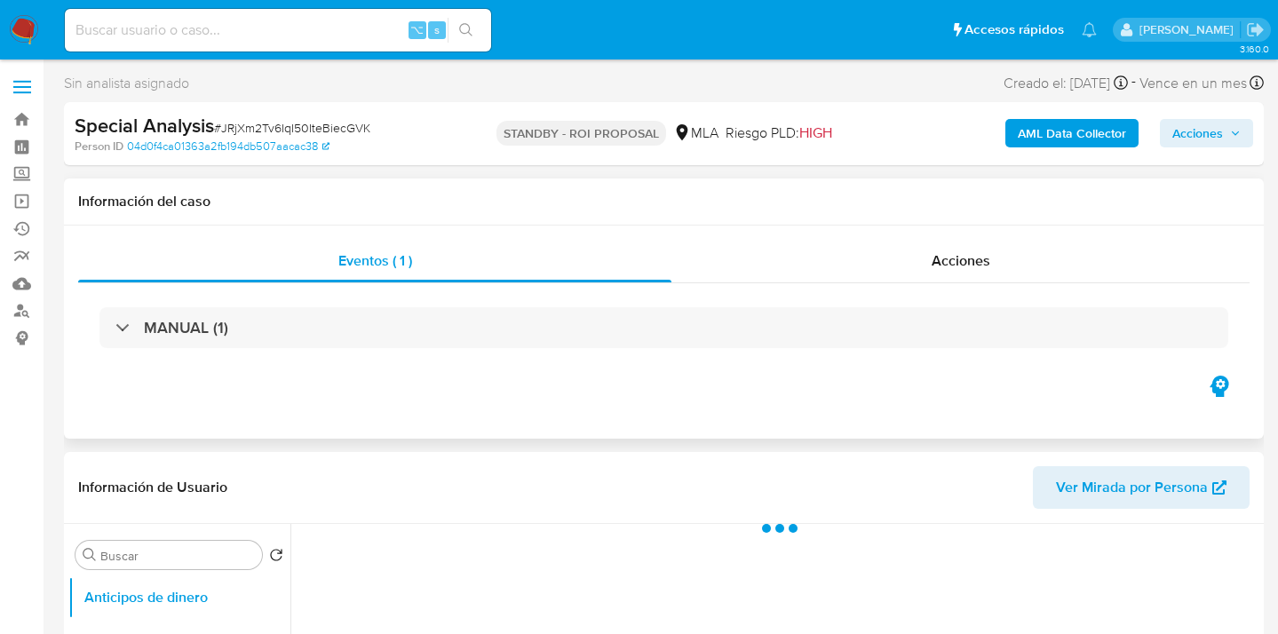
select select "10"
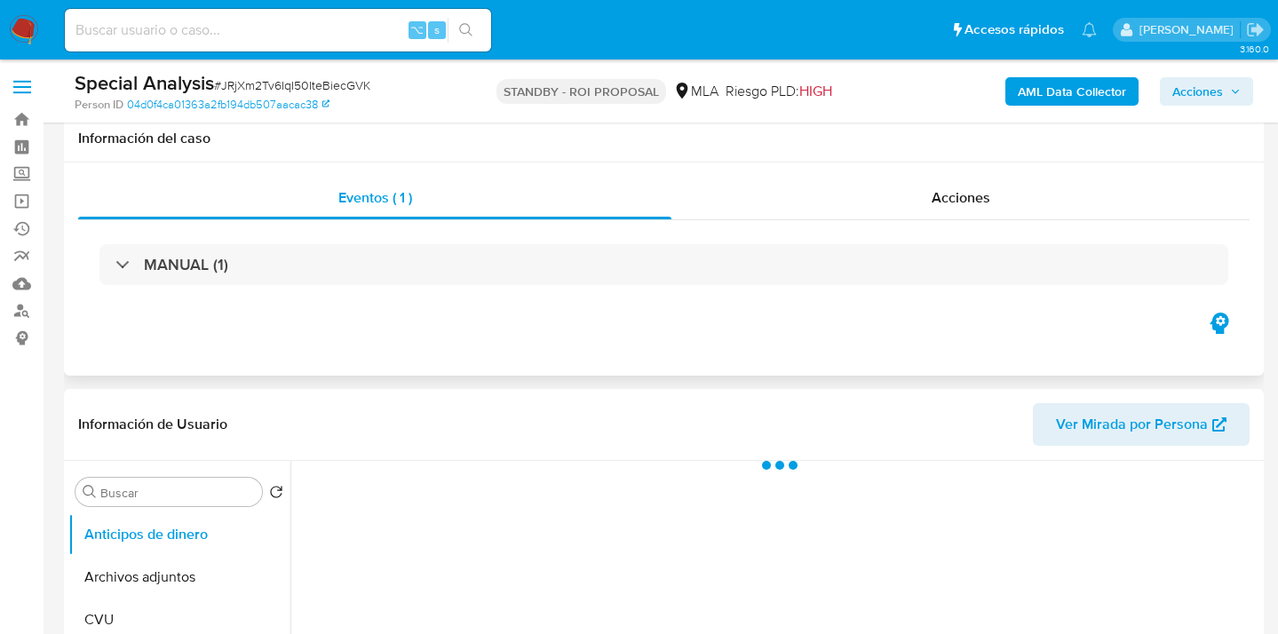
scroll to position [381, 0]
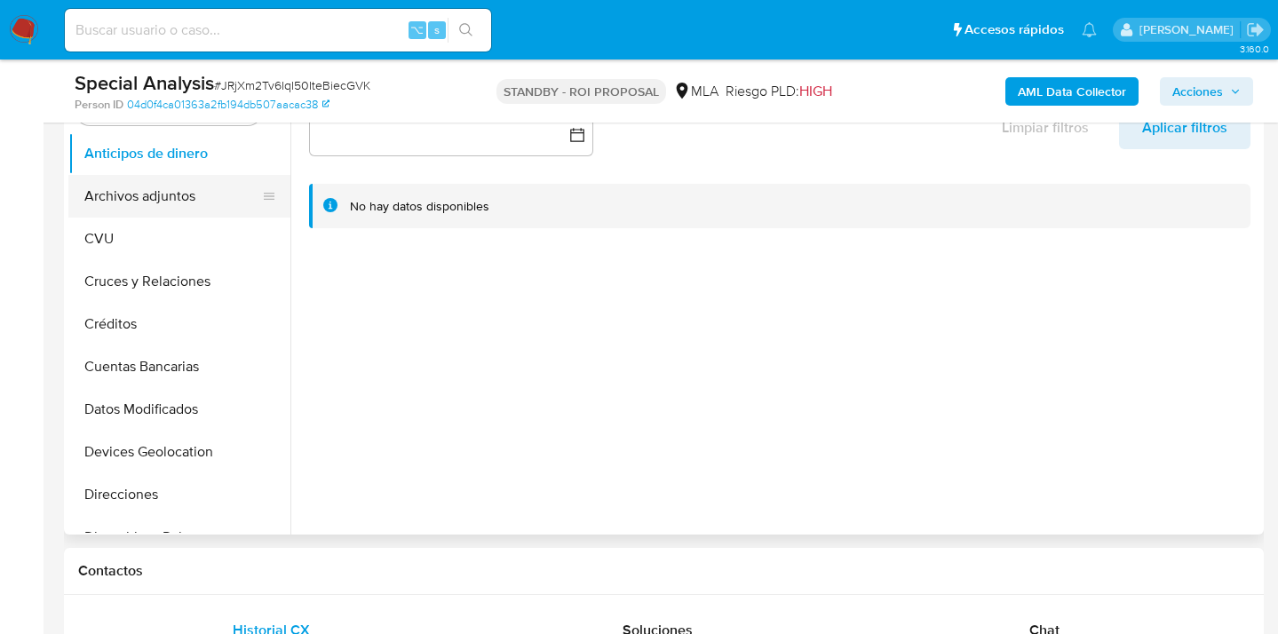
click at [199, 198] on button "Archivos adjuntos" at bounding box center [172, 196] width 208 height 43
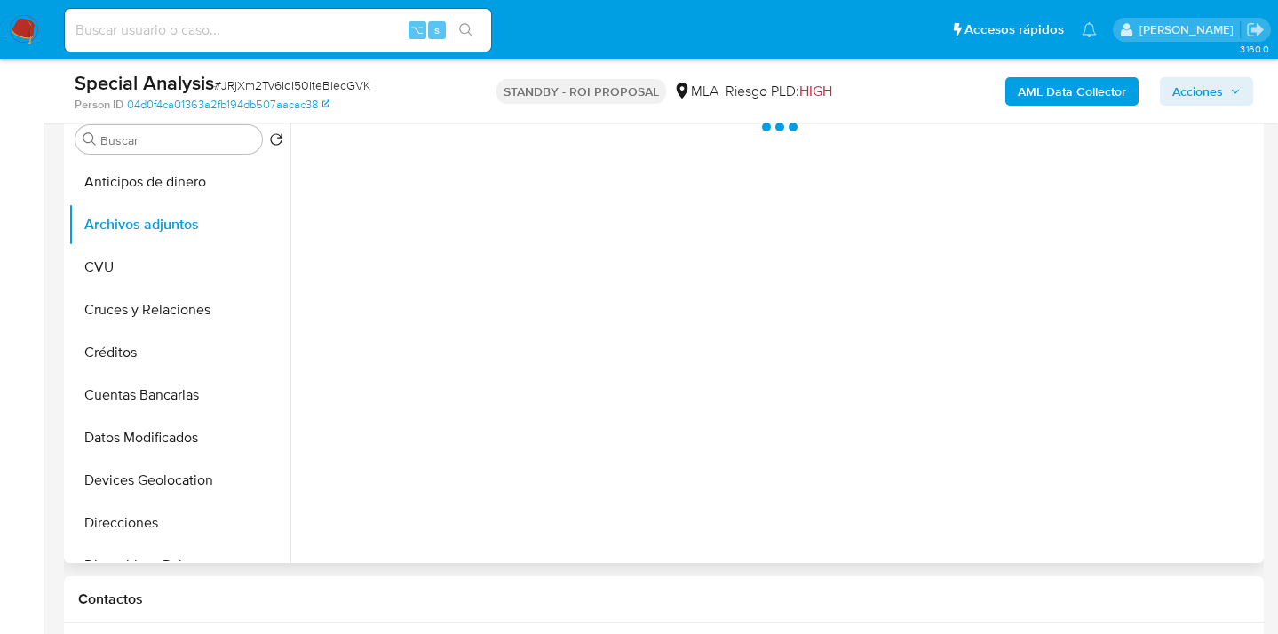
scroll to position [341, 0]
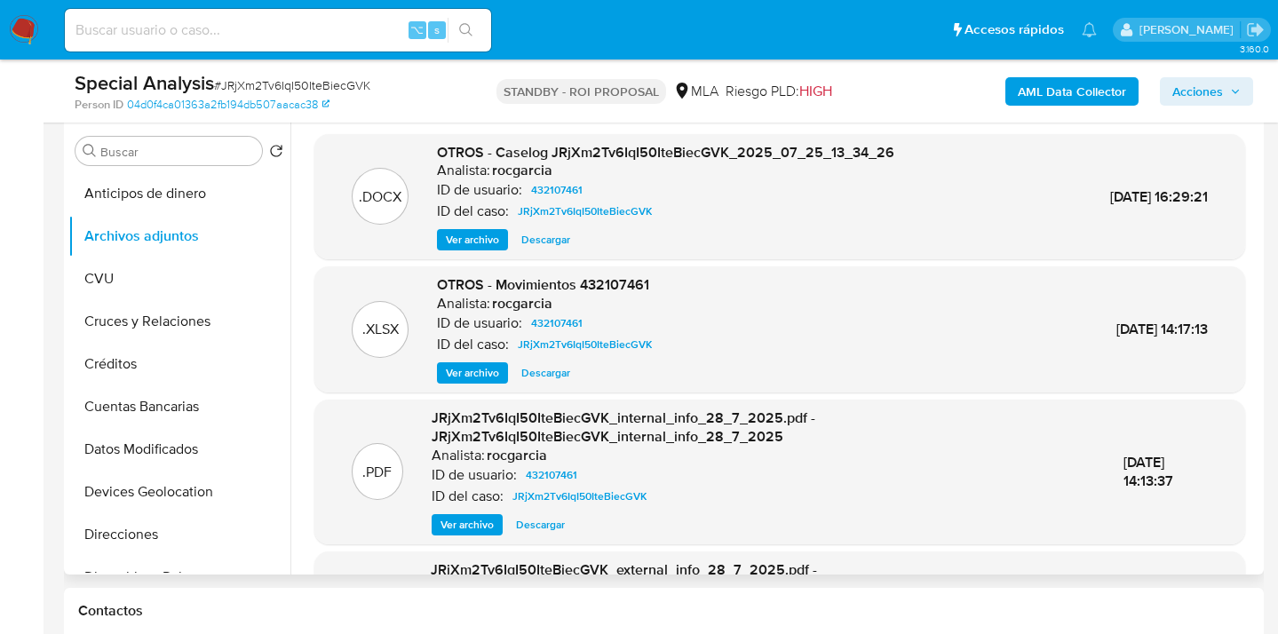
click at [538, 241] on span "Descargar" at bounding box center [545, 240] width 49 height 18
click at [539, 372] on span "Descargar" at bounding box center [545, 373] width 49 height 18
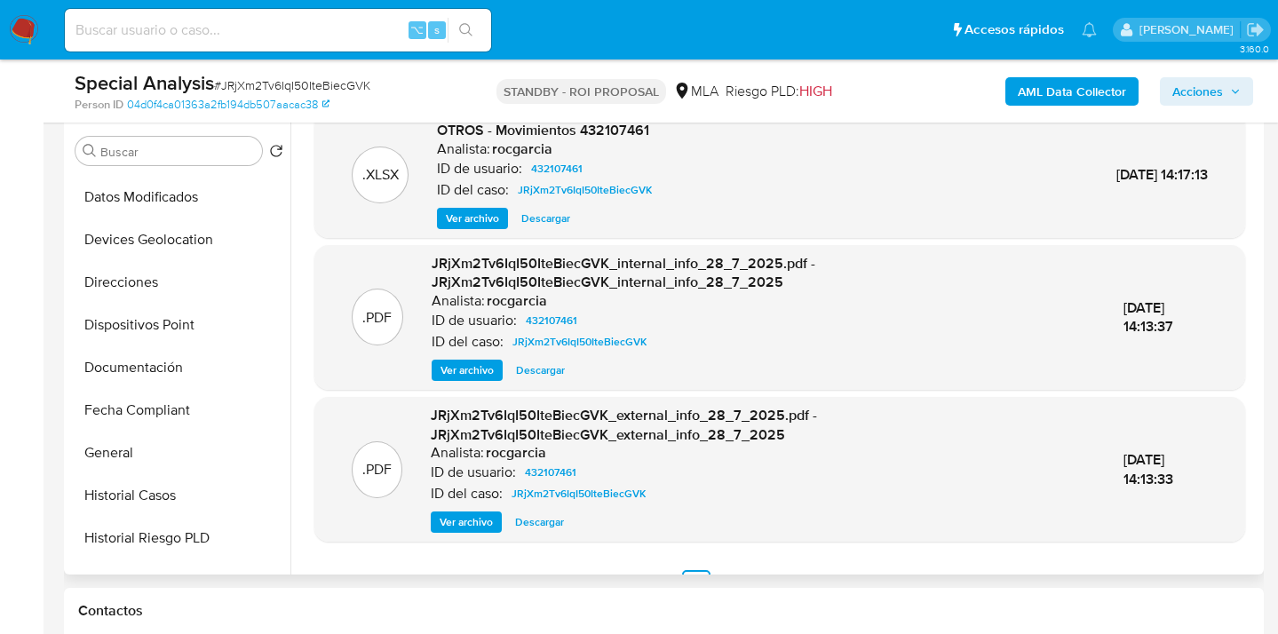
scroll to position [292, 0]
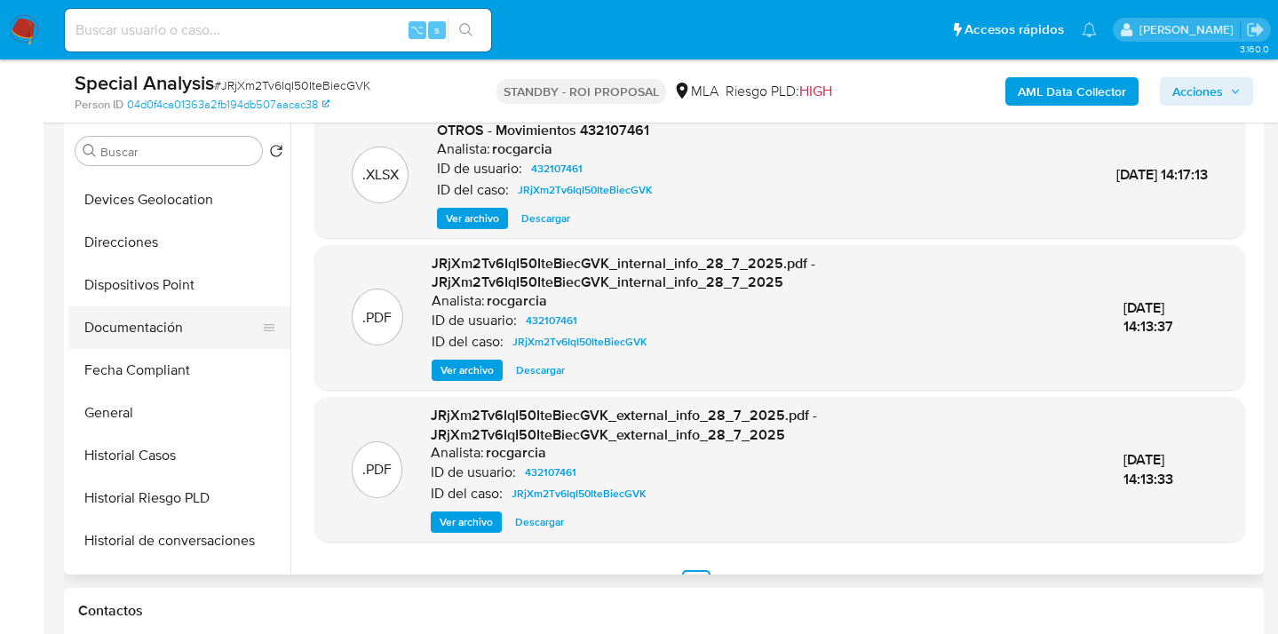
click at [193, 329] on button "Documentación" at bounding box center [172, 327] width 208 height 43
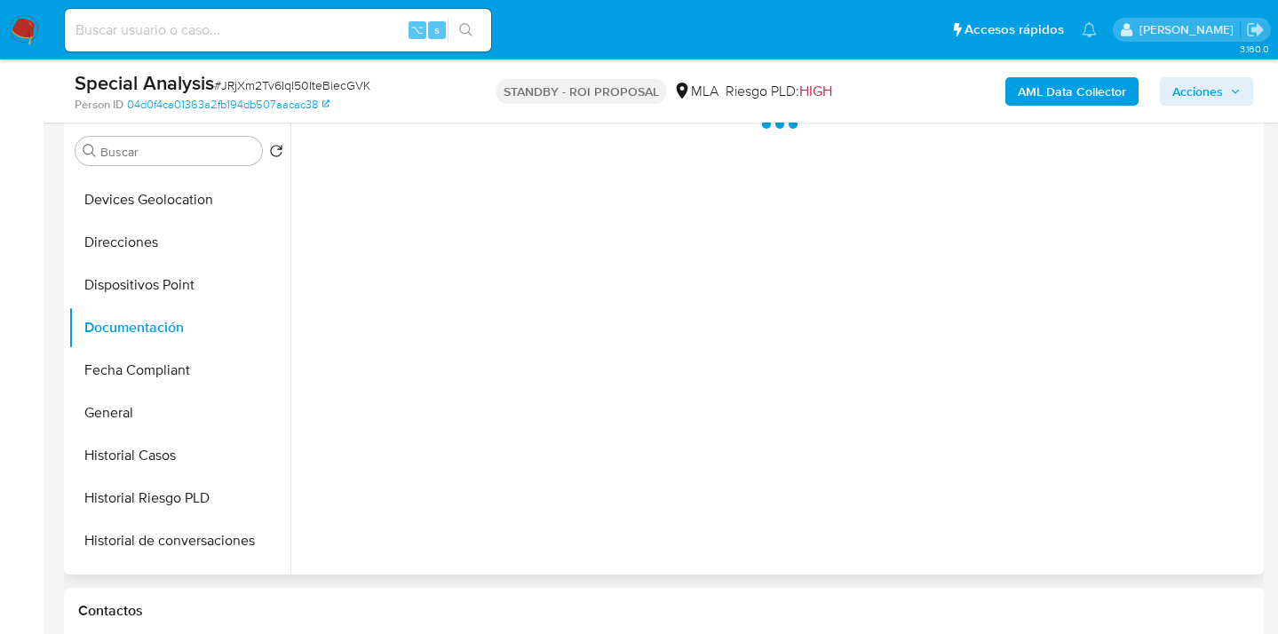
scroll to position [0, 0]
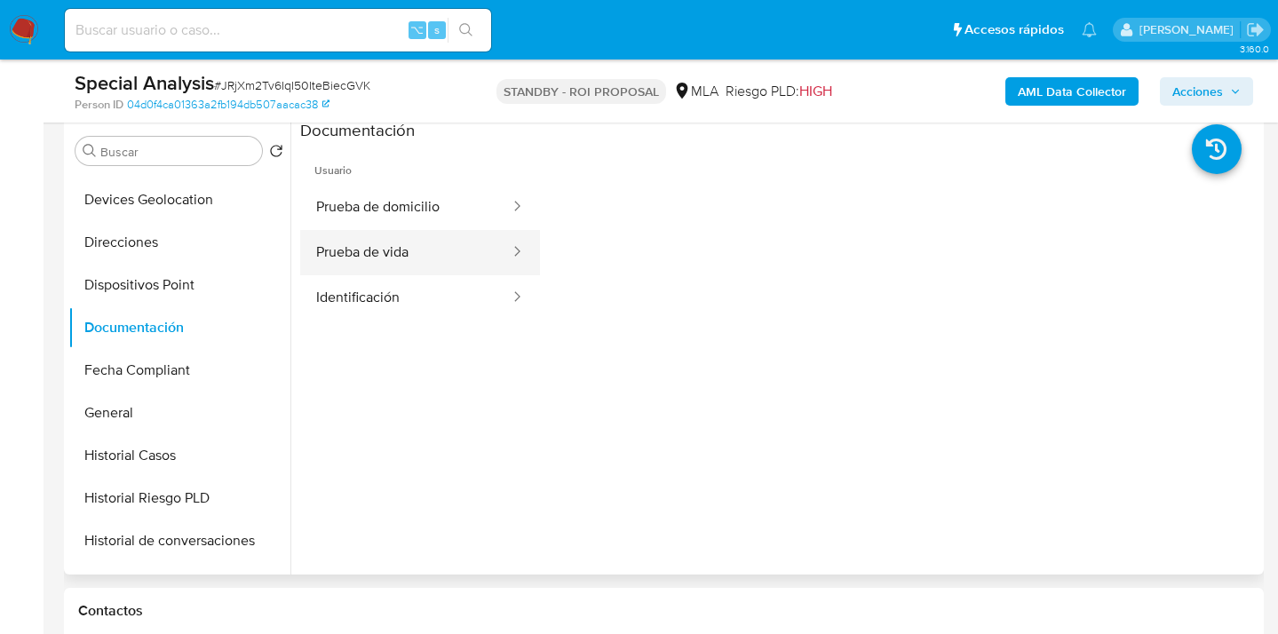
click at [399, 258] on button "Prueba de vida" at bounding box center [405, 252] width 211 height 45
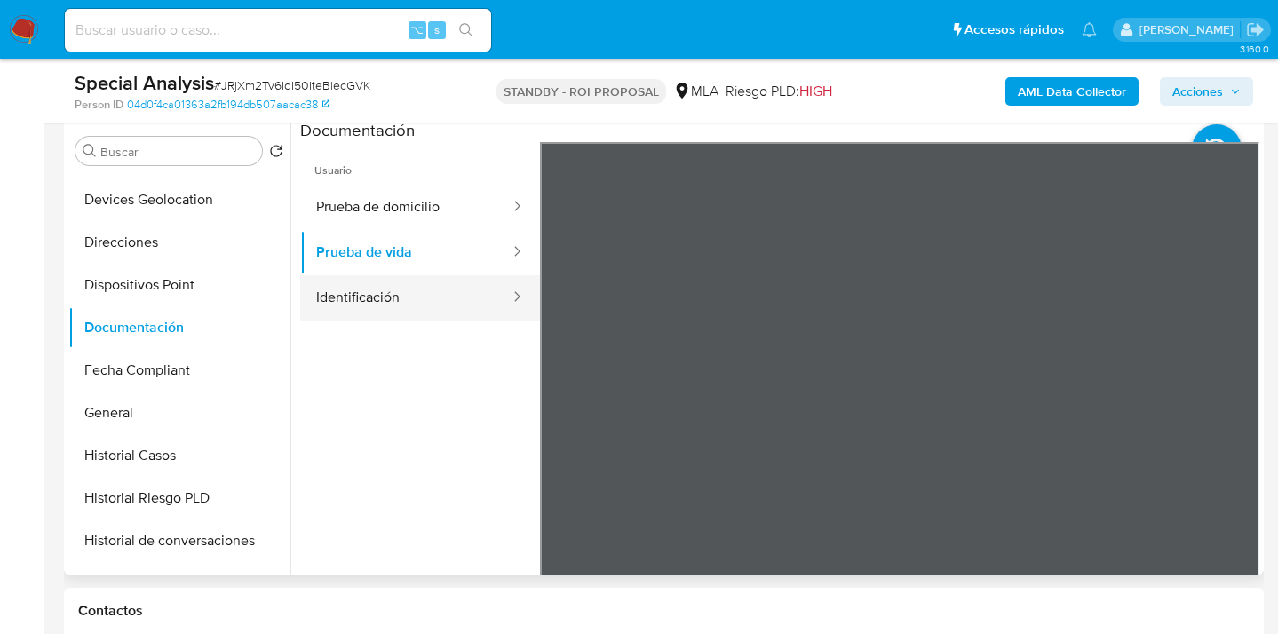
drag, startPoint x: 432, startPoint y: 290, endPoint x: 511, endPoint y: 294, distance: 79.1
click at [432, 290] on button "Identificación" at bounding box center [405, 297] width 211 height 45
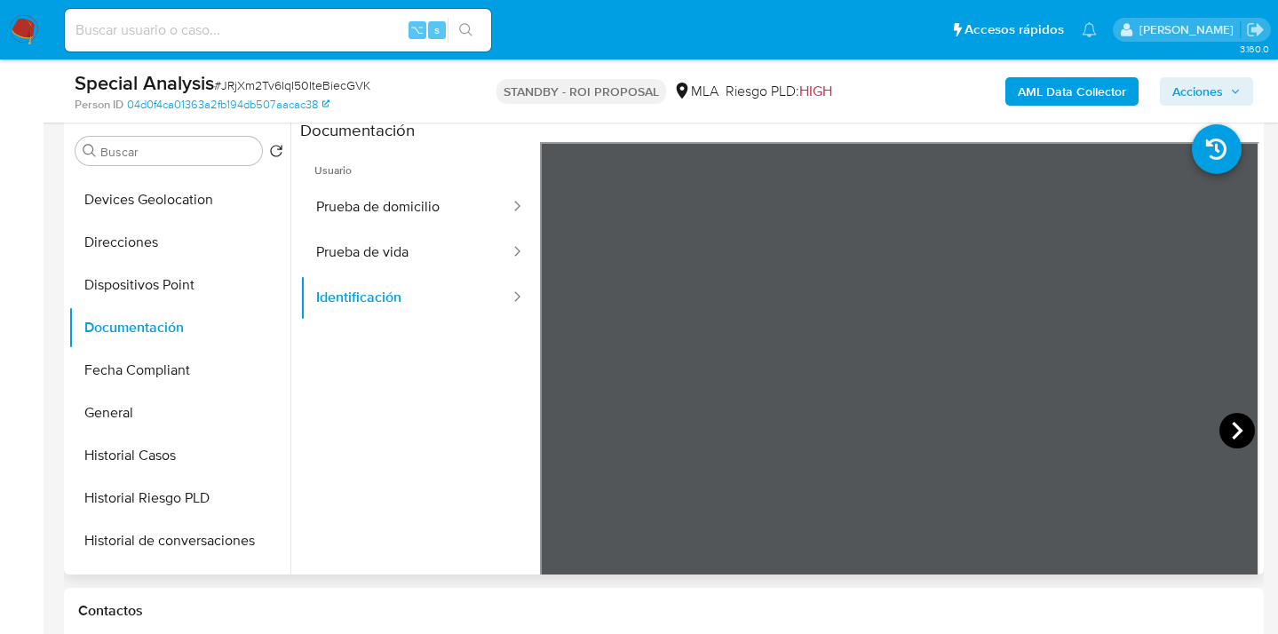
click at [1225, 421] on icon at bounding box center [1238, 431] width 36 height 36
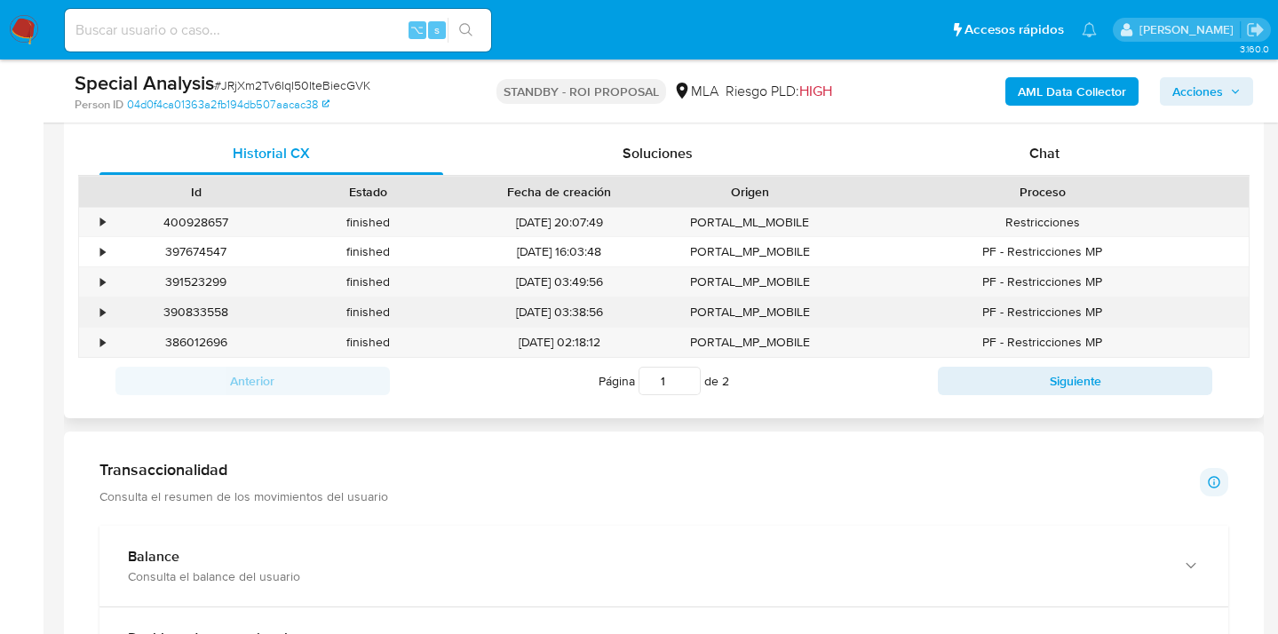
scroll to position [839, 0]
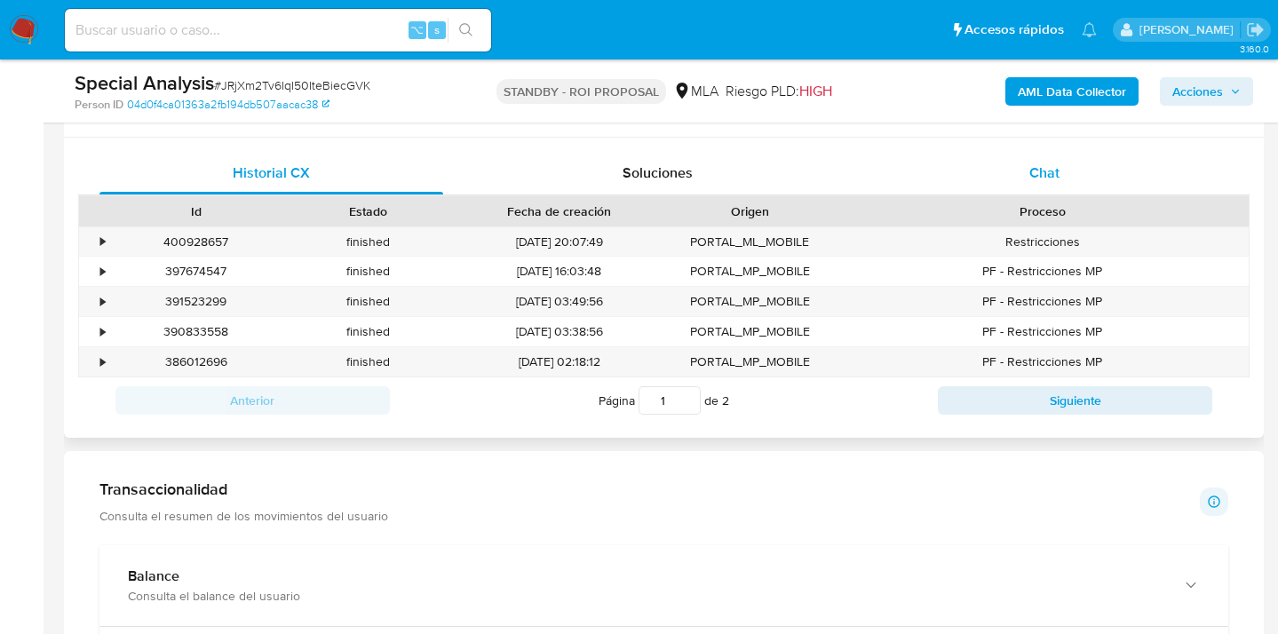
click at [1047, 175] on span "Chat" at bounding box center [1045, 173] width 30 height 20
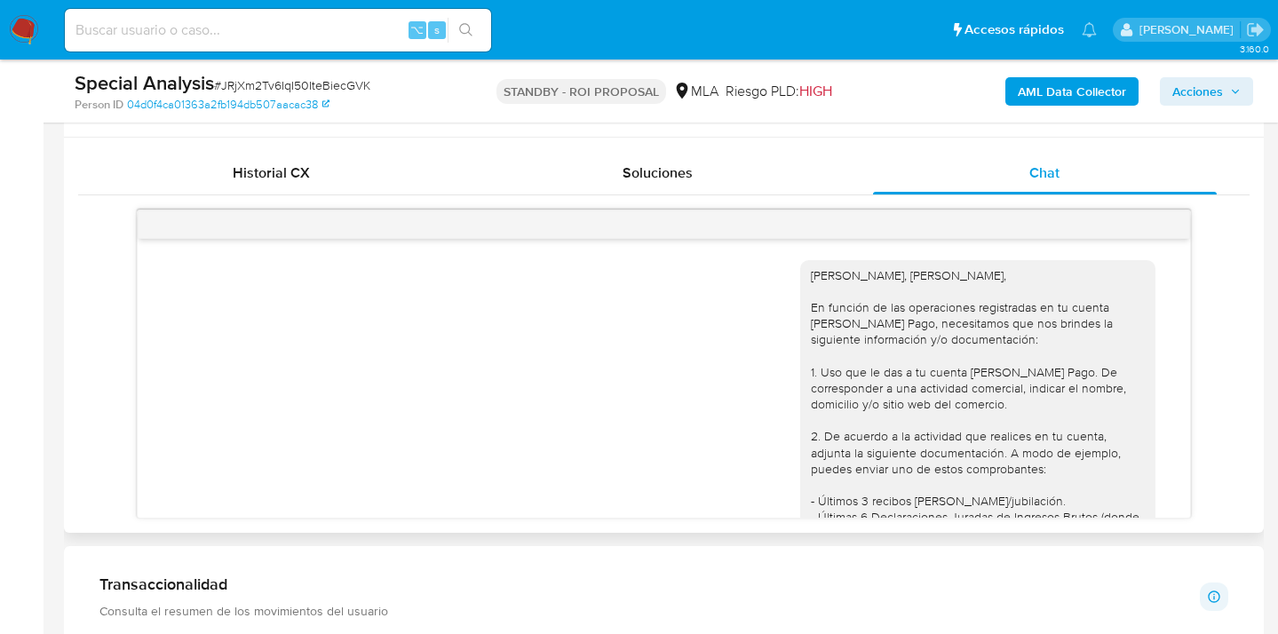
scroll to position [856, 0]
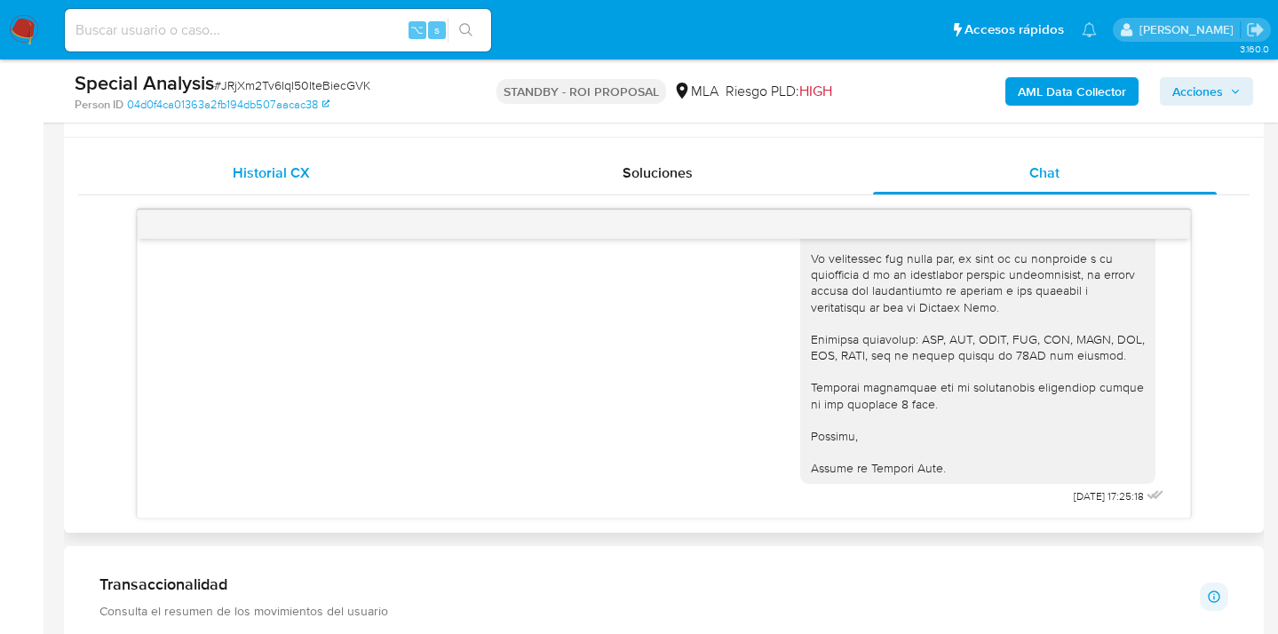
click at [280, 178] on span "Historial CX" at bounding box center [271, 173] width 77 height 20
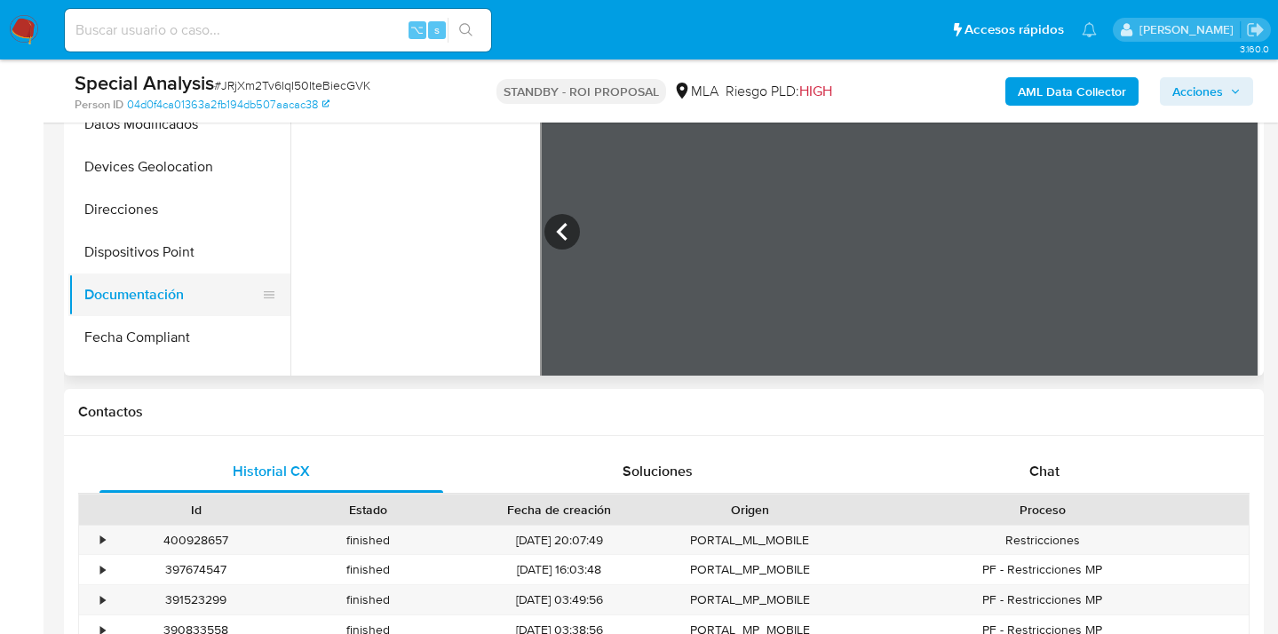
scroll to position [836, 0]
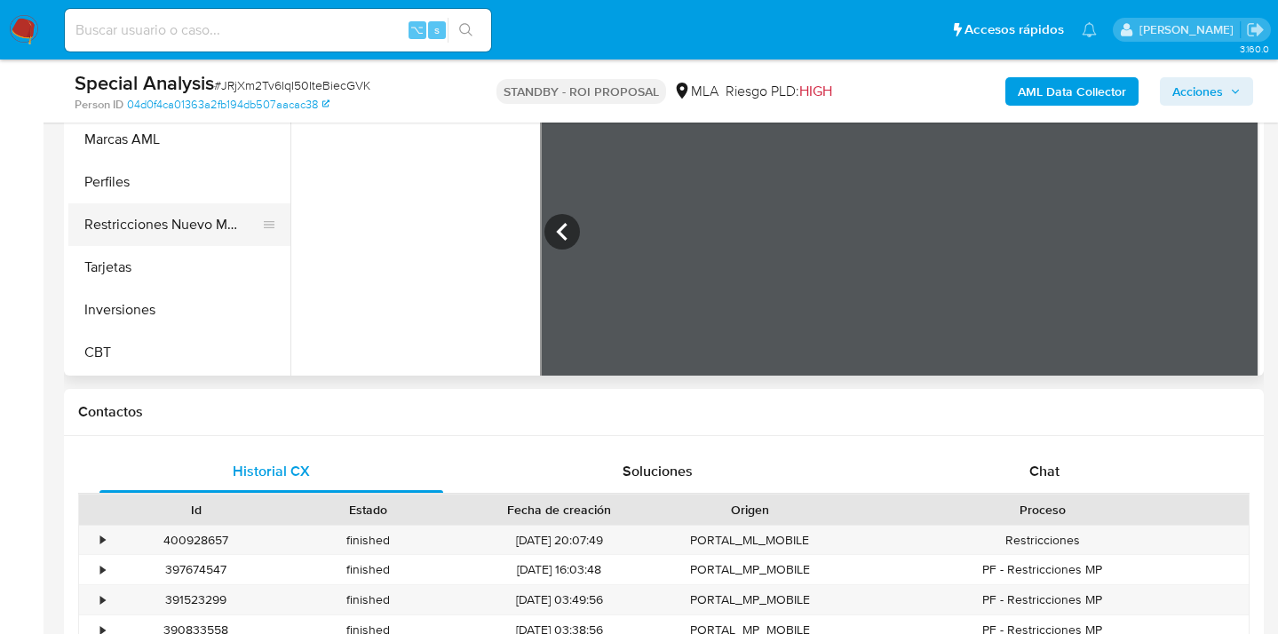
click at [181, 222] on button "Restricciones Nuevo Mundo" at bounding box center [172, 224] width 208 height 43
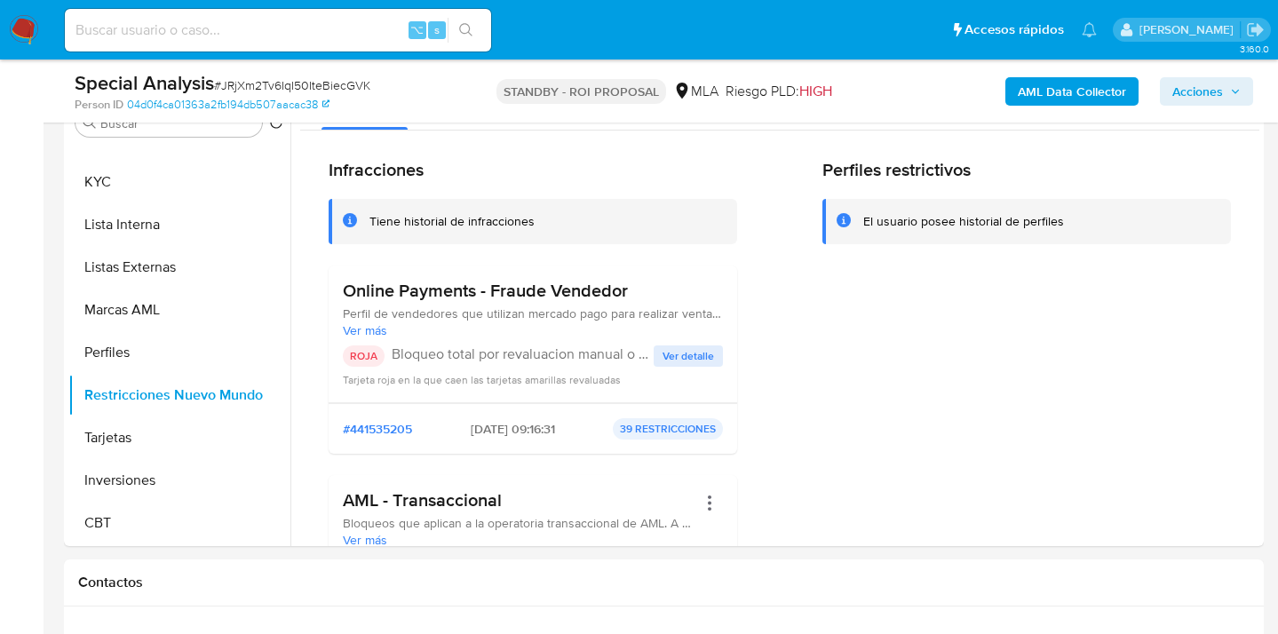
scroll to position [7, 0]
click at [379, 335] on span "Ver más" at bounding box center [533, 331] width 380 height 16
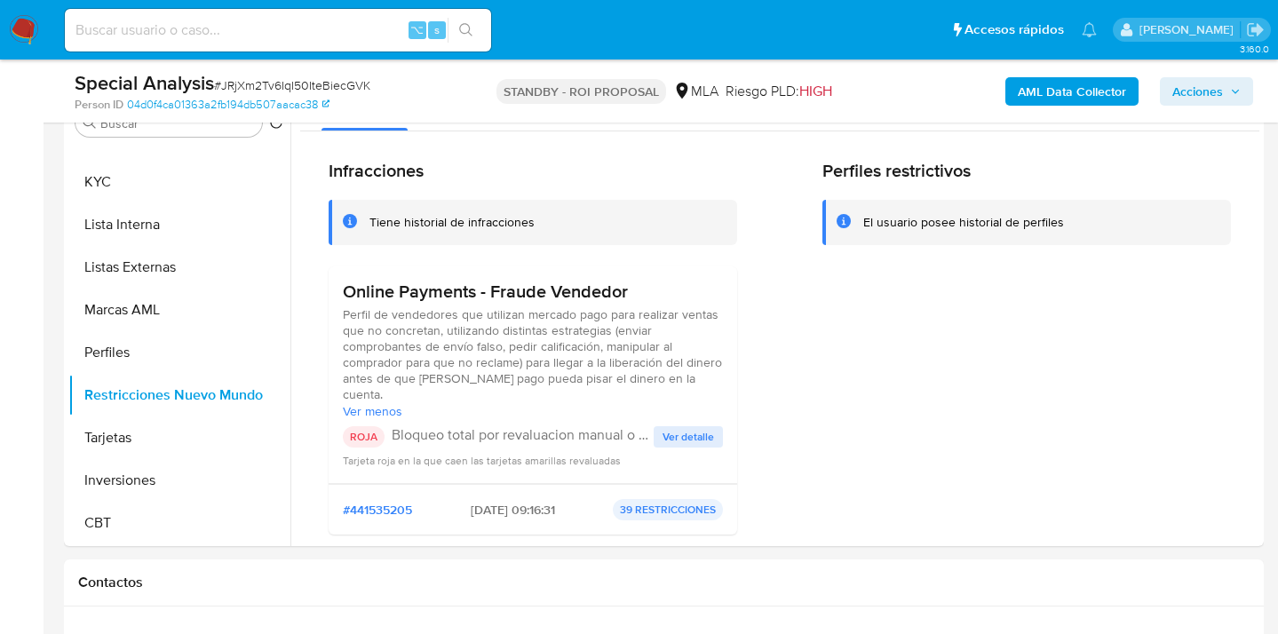
click at [825, 367] on div "Perfiles restrictivos El usuario posee historial de perfiles" at bounding box center [1027, 459] width 409 height 599
click at [357, 412] on span "Ver menos" at bounding box center [533, 411] width 380 height 16
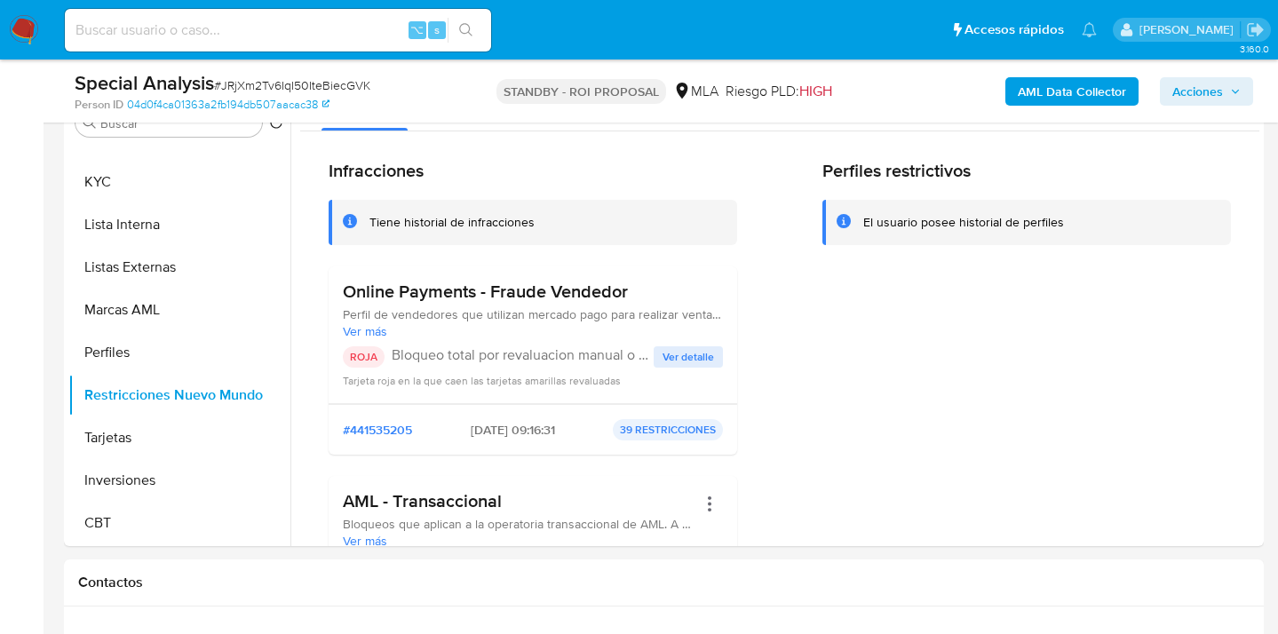
scroll to position [0, 0]
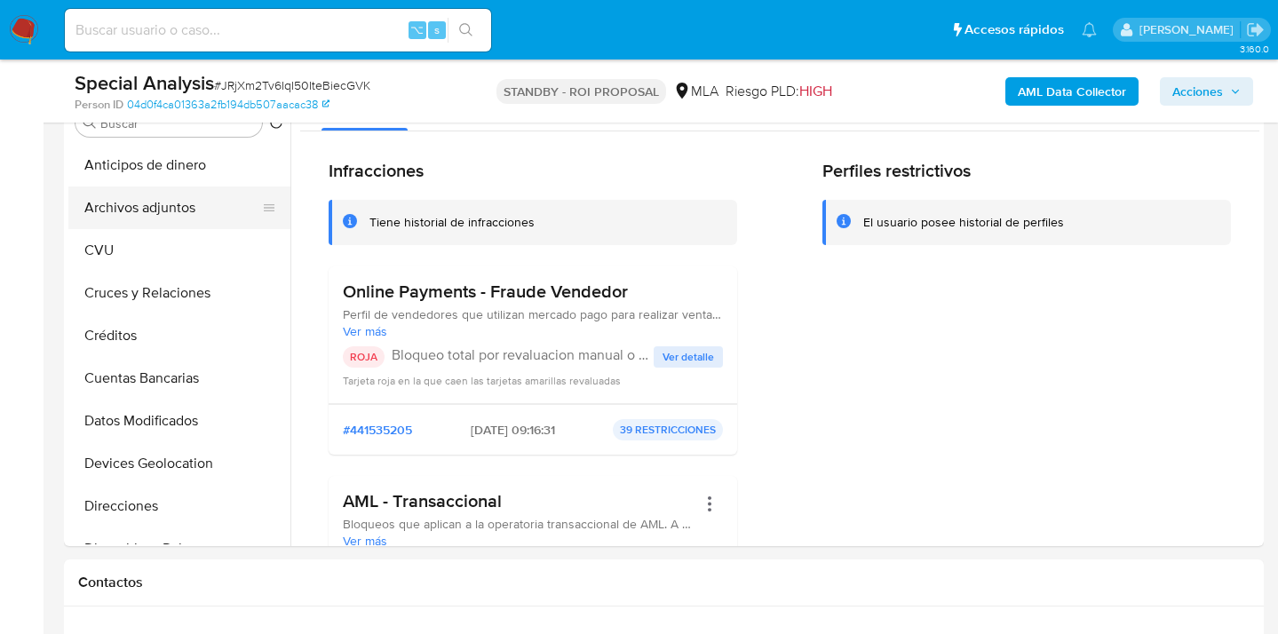
click at [217, 201] on button "Archivos adjuntos" at bounding box center [172, 208] width 208 height 43
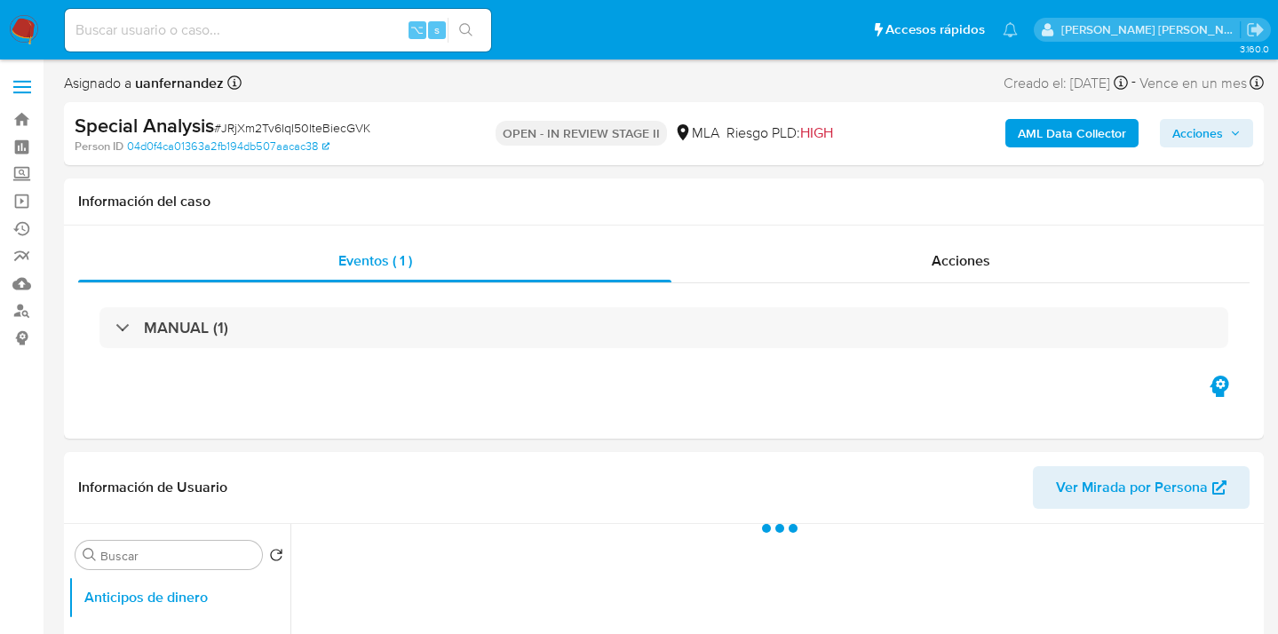
drag, startPoint x: 1199, startPoint y: 132, endPoint x: 1158, endPoint y: 145, distance: 42.7
click at [1199, 132] on span "Acciones" at bounding box center [1198, 133] width 51 height 28
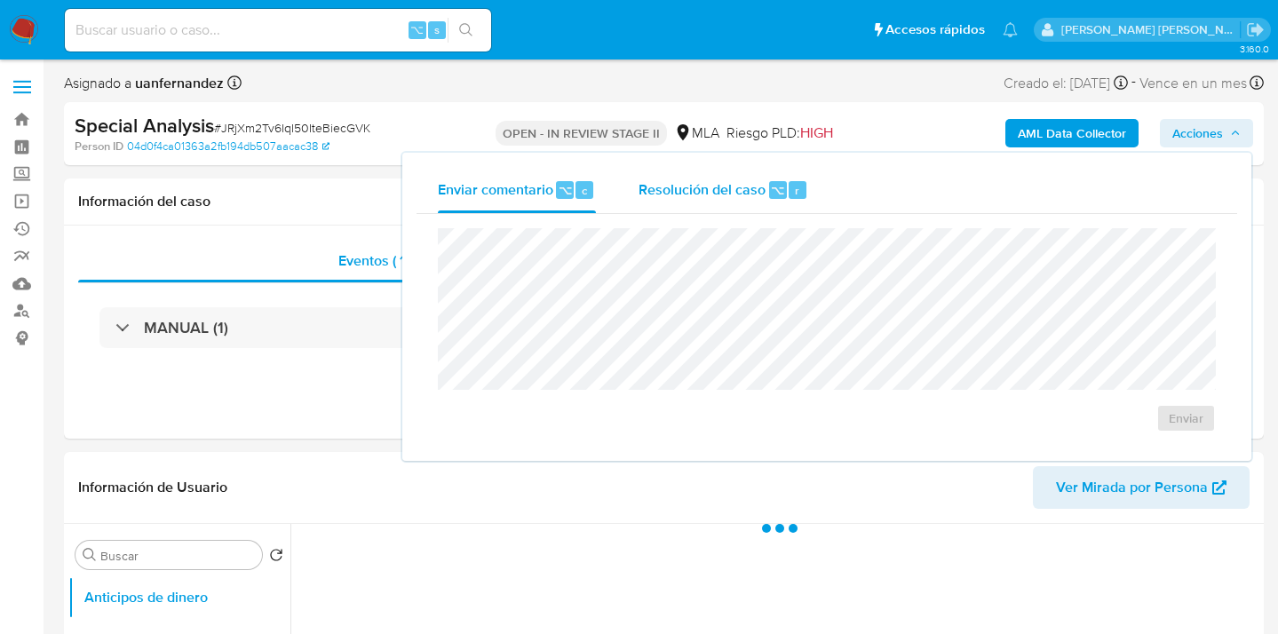
click at [693, 201] on div "Resolución del caso ⌥ r" at bounding box center [724, 190] width 170 height 46
select select "10"
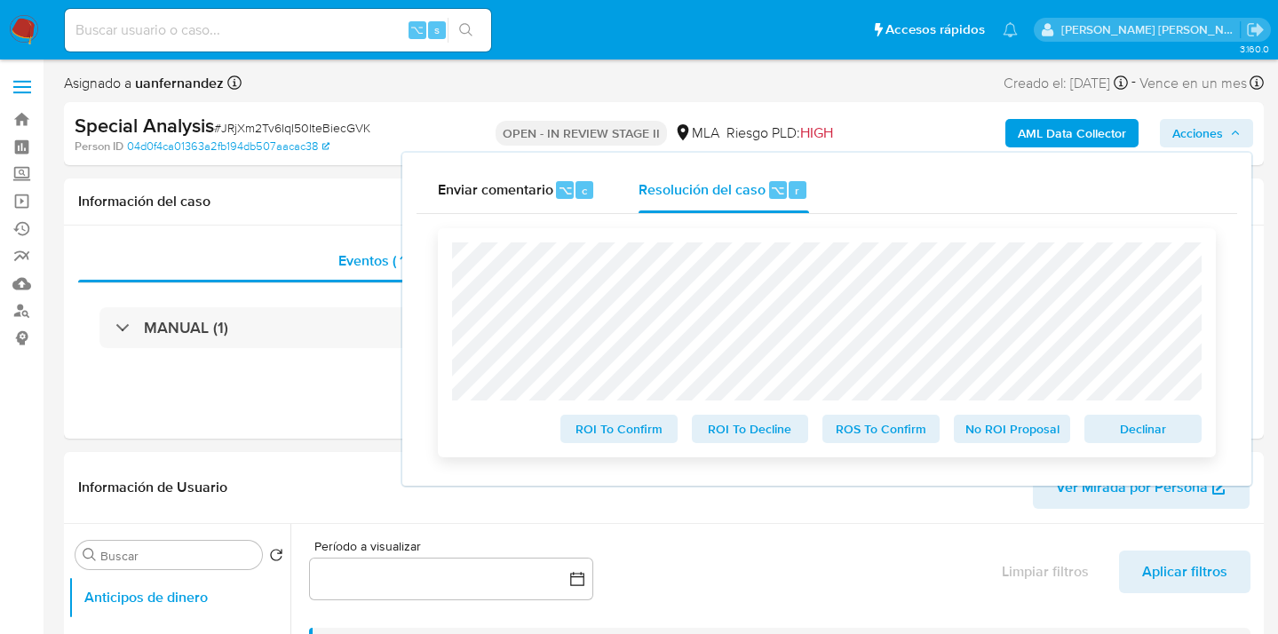
click at [862, 433] on span "ROS To Confirm" at bounding box center [881, 429] width 92 height 25
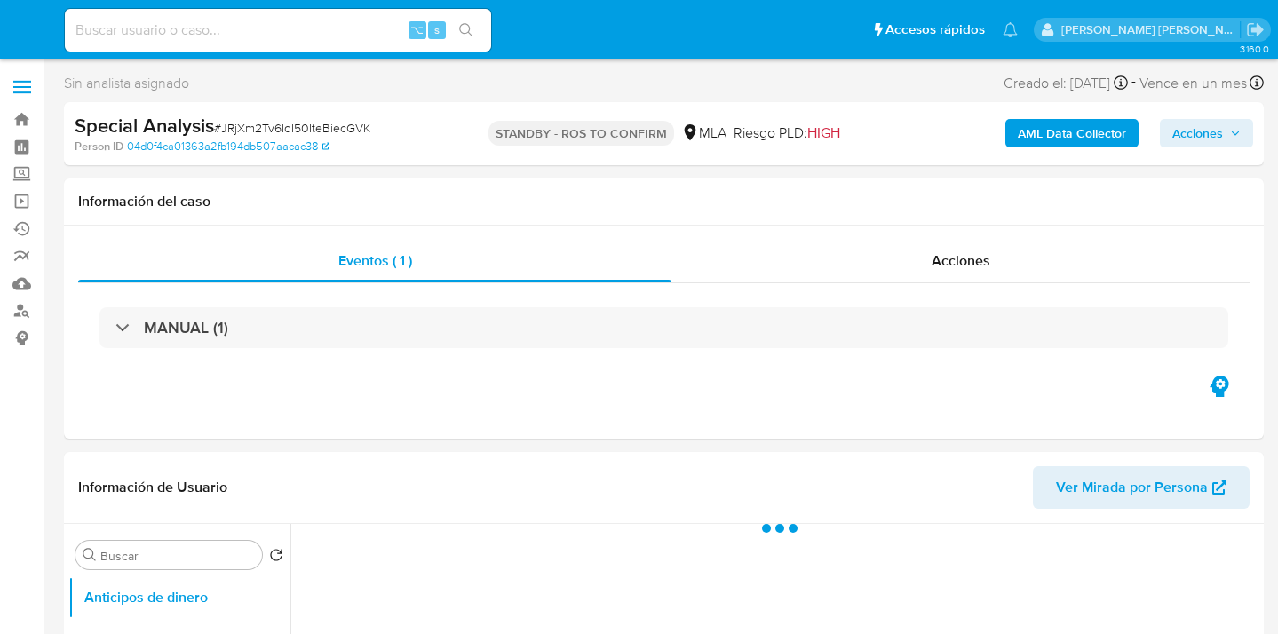
select select "10"
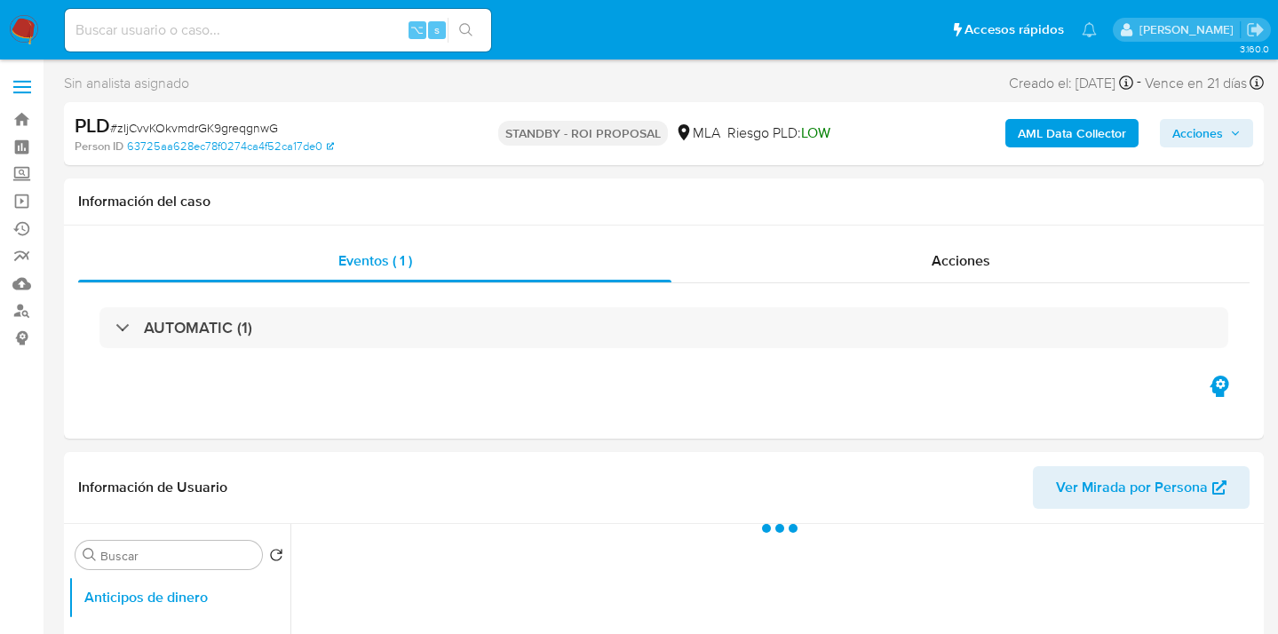
select select "10"
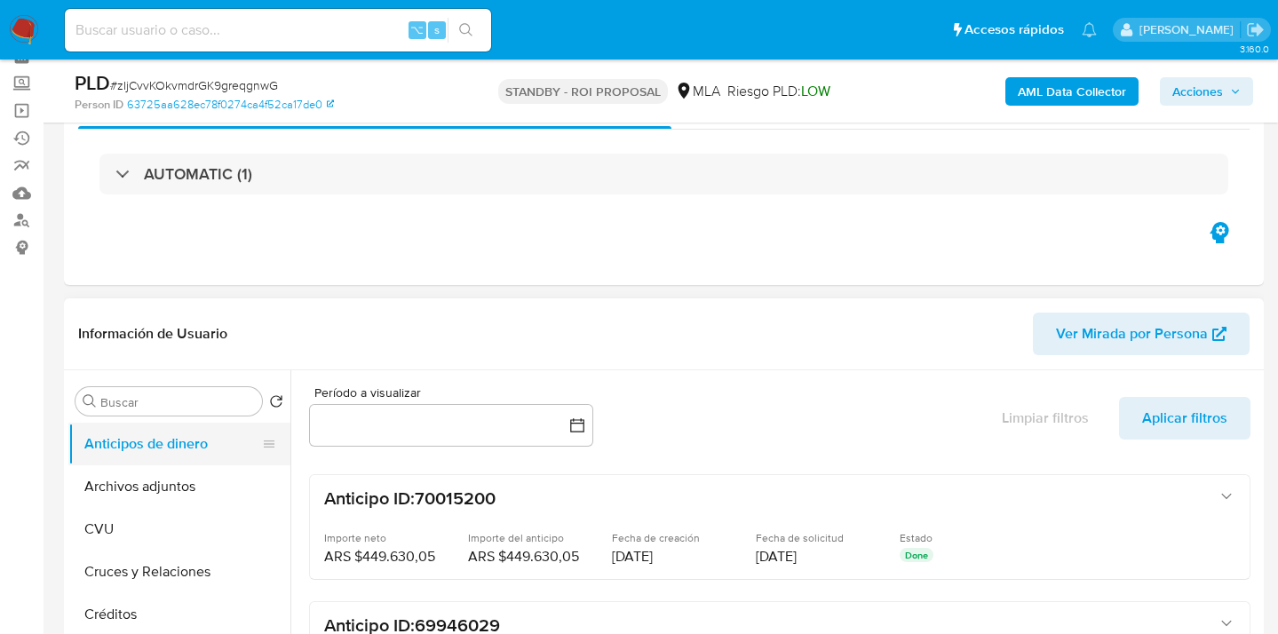
scroll to position [168, 0]
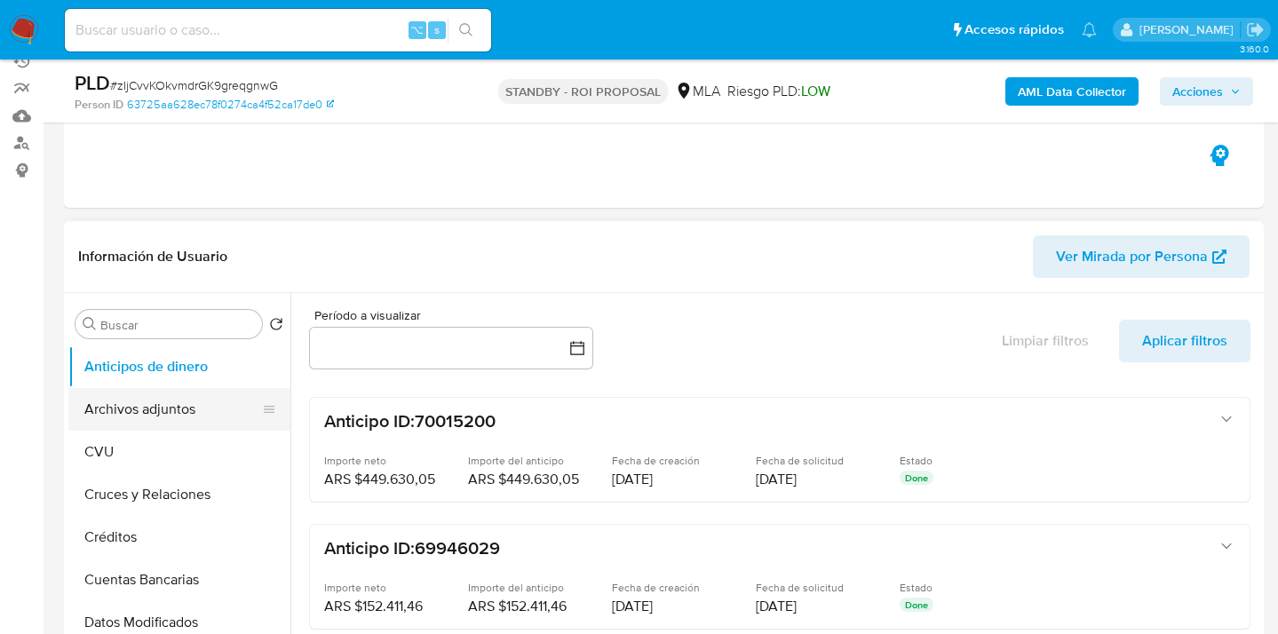
click at [157, 399] on button "Archivos adjuntos" at bounding box center [172, 409] width 208 height 43
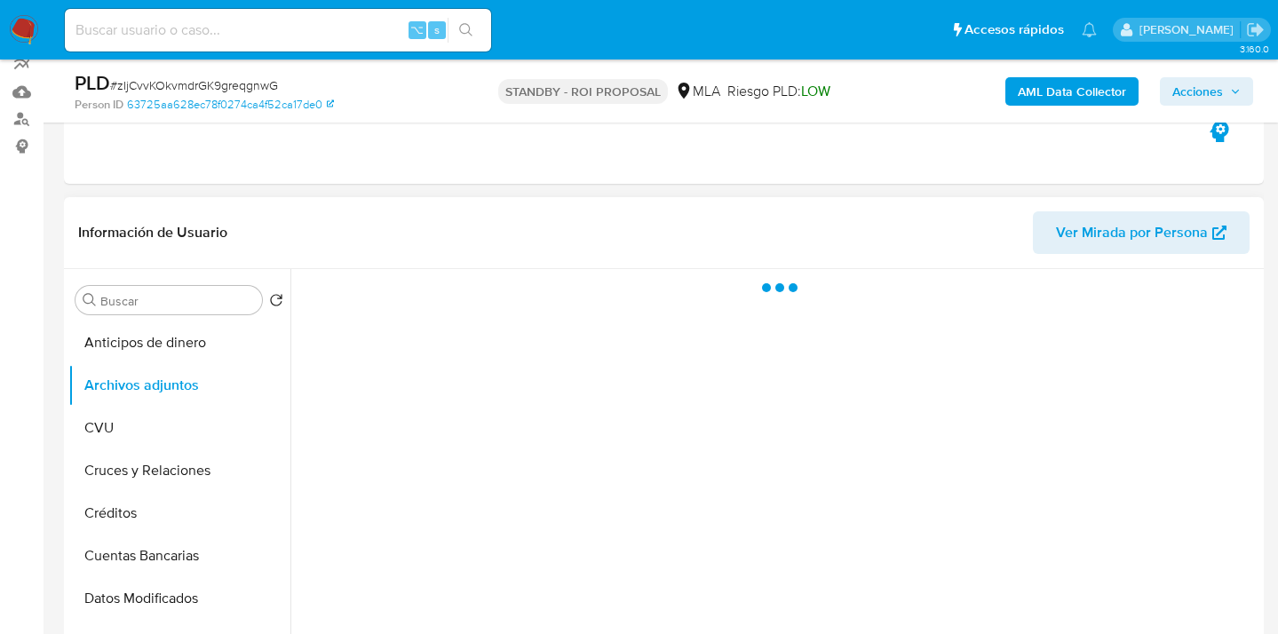
scroll to position [204, 0]
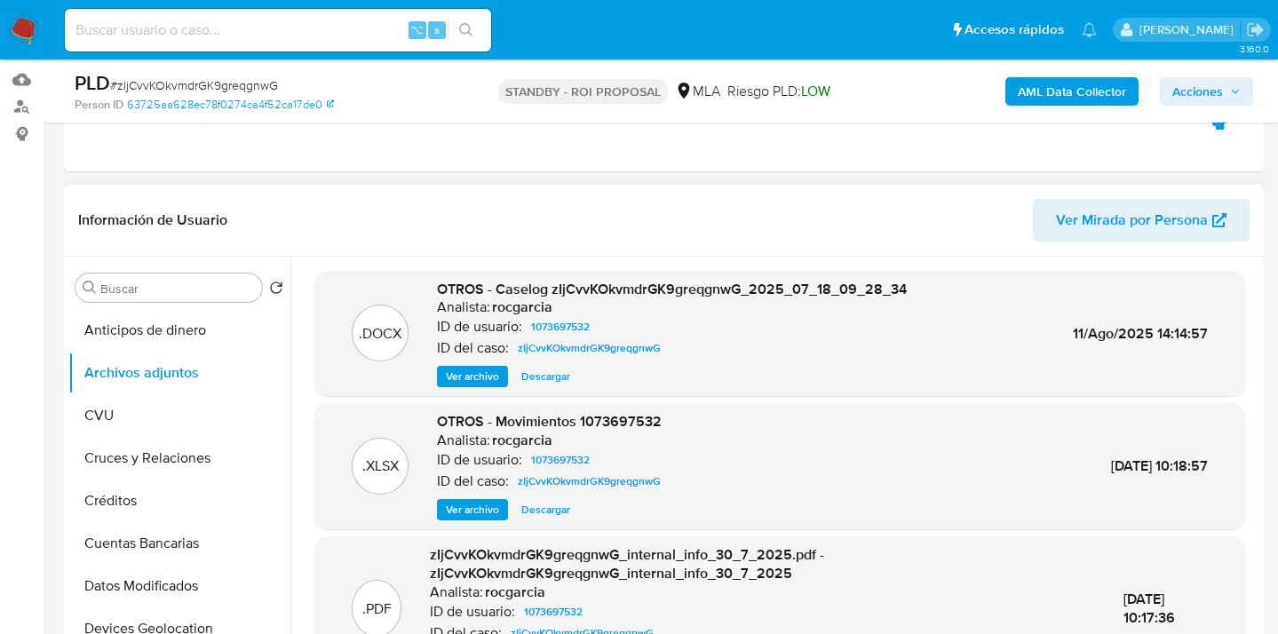
click at [550, 377] on span "Descargar" at bounding box center [545, 377] width 49 height 18
click at [552, 509] on span "Descargar" at bounding box center [545, 510] width 49 height 18
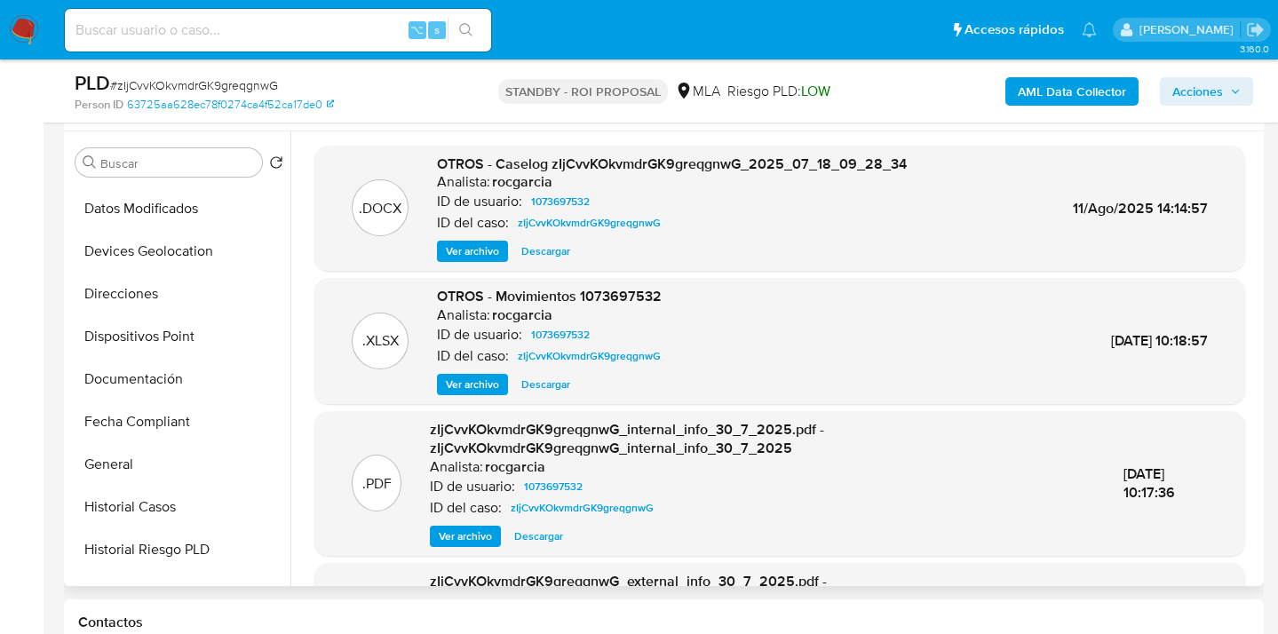
scroll to position [328, 0]
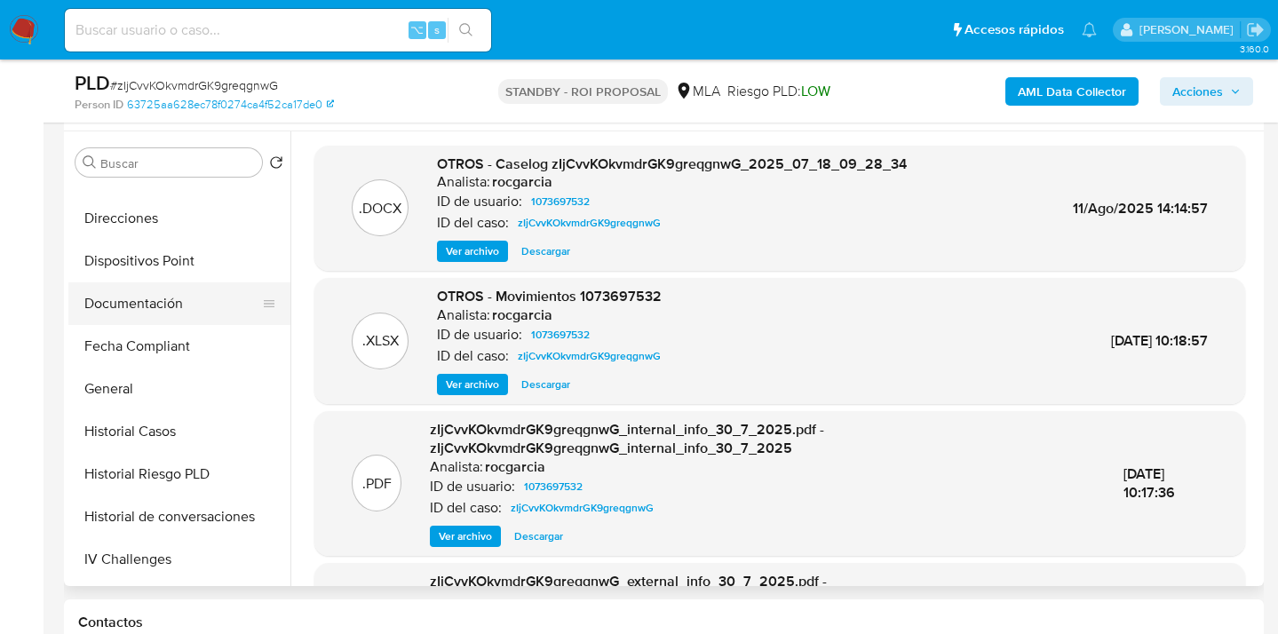
click at [176, 310] on button "Documentación" at bounding box center [172, 303] width 208 height 43
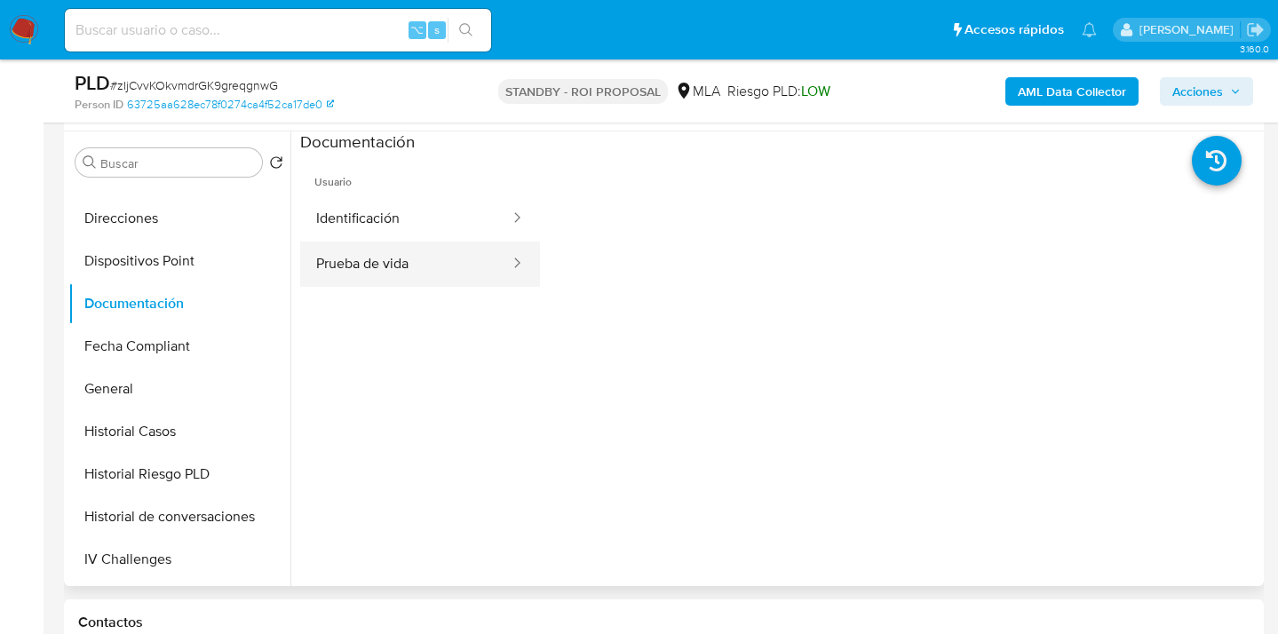
click at [421, 264] on button "Prueba de vida" at bounding box center [405, 264] width 211 height 45
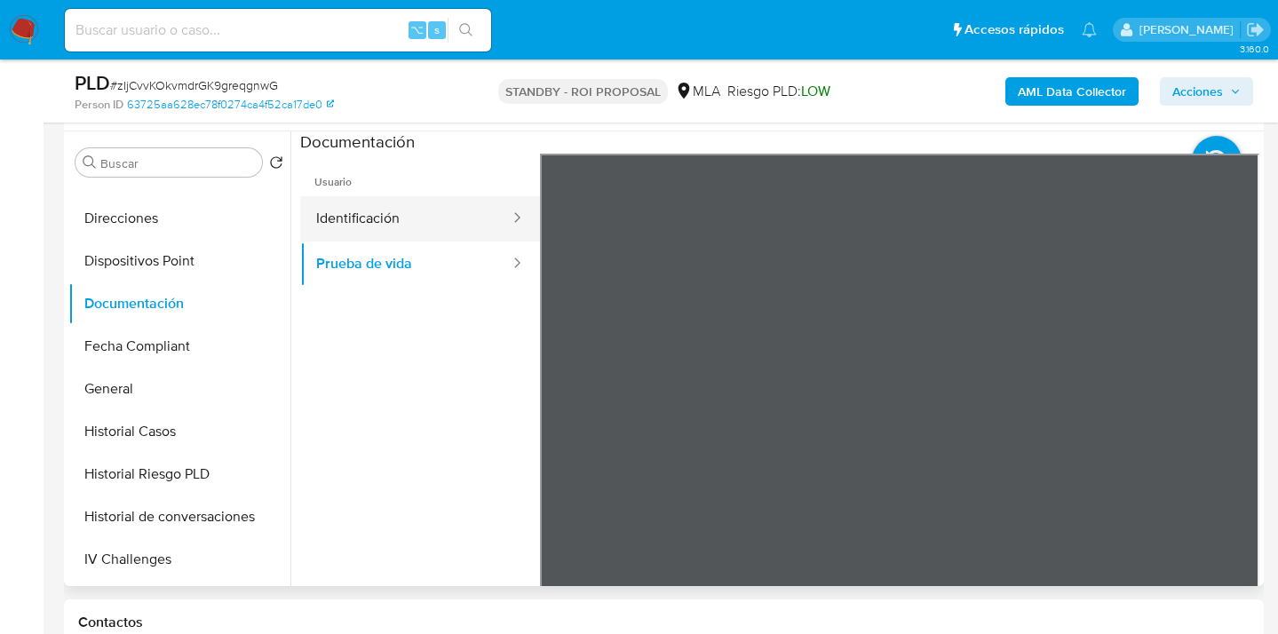
click at [416, 224] on button "Identificación" at bounding box center [405, 218] width 211 height 45
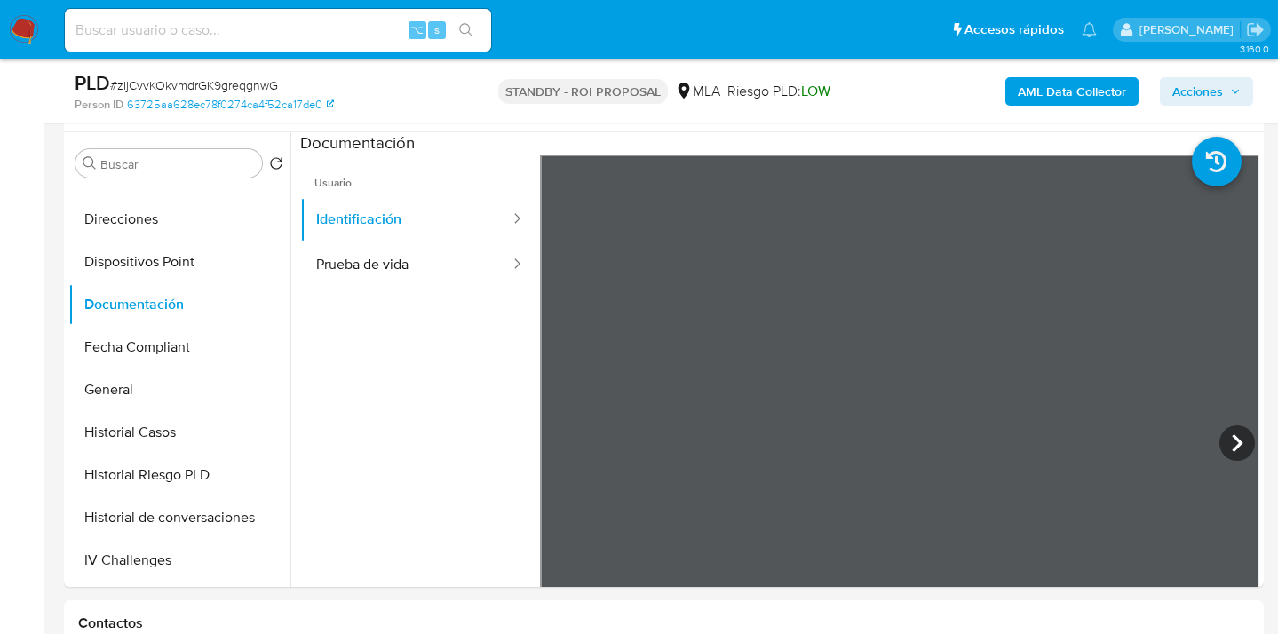
scroll to position [607, 0]
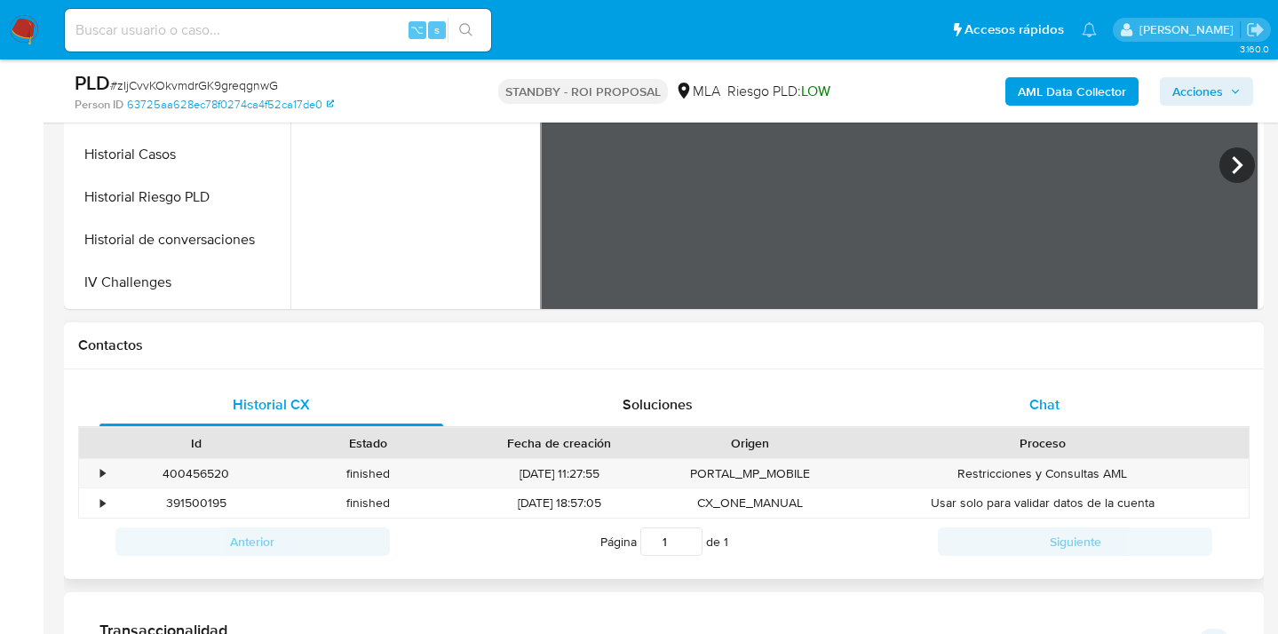
click at [1074, 403] on div "Chat" at bounding box center [1045, 405] width 344 height 43
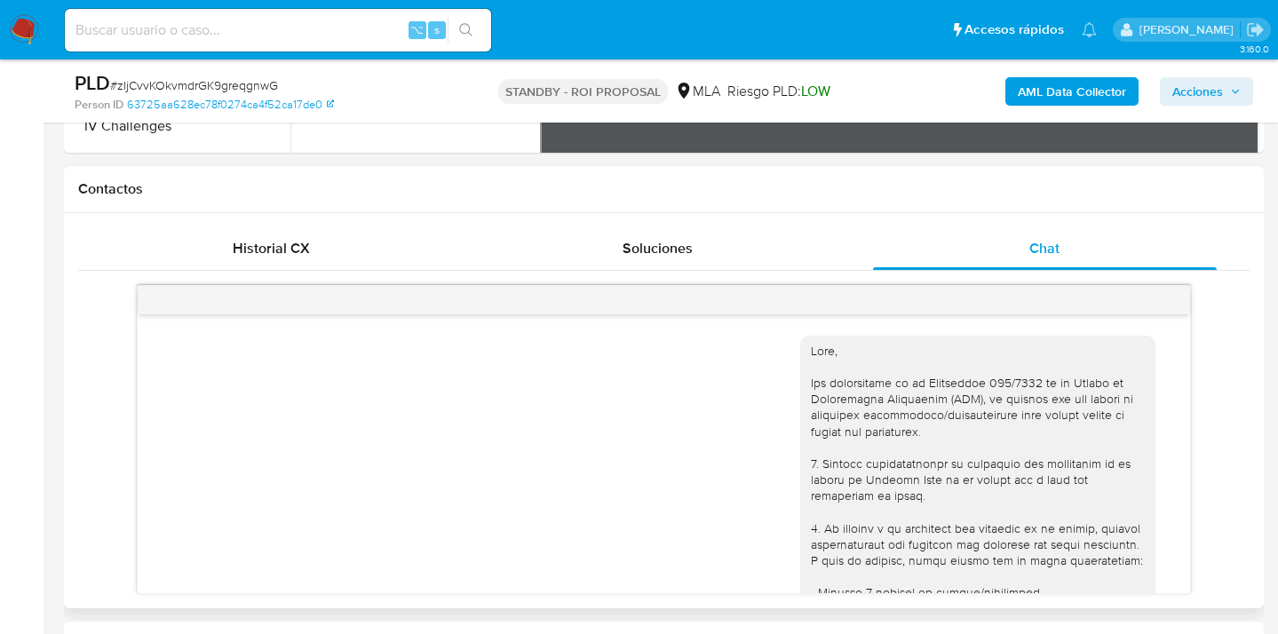
scroll to position [1848, 0]
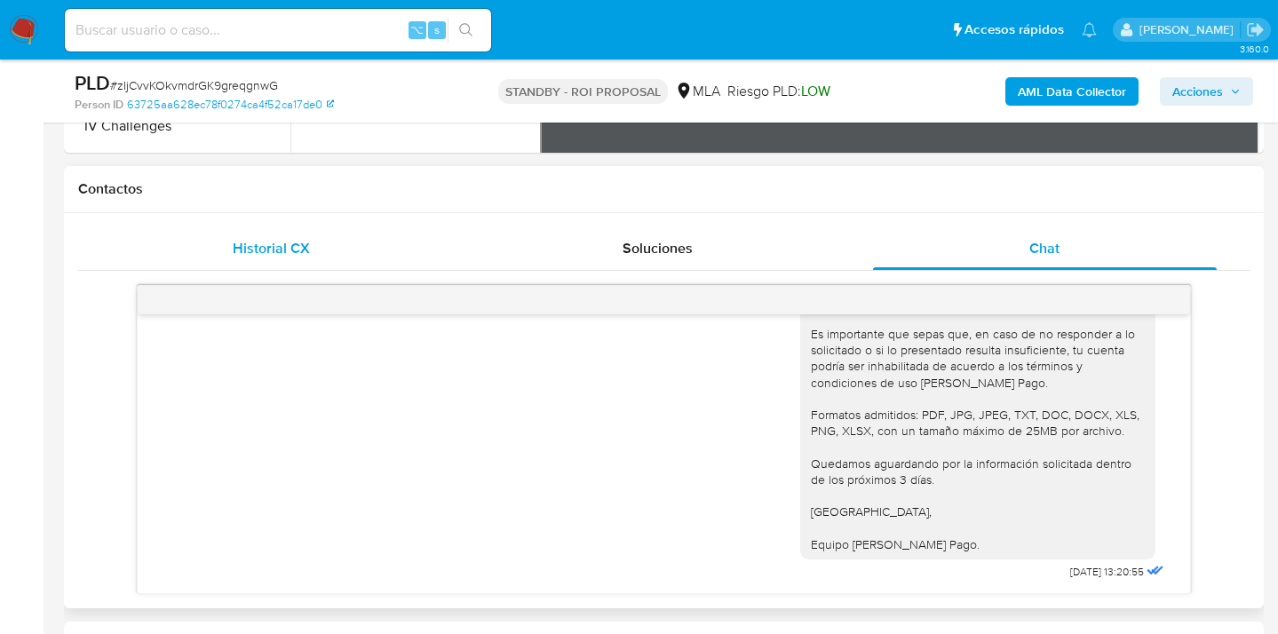
click at [252, 254] on span "Historial CX" at bounding box center [271, 248] width 77 height 20
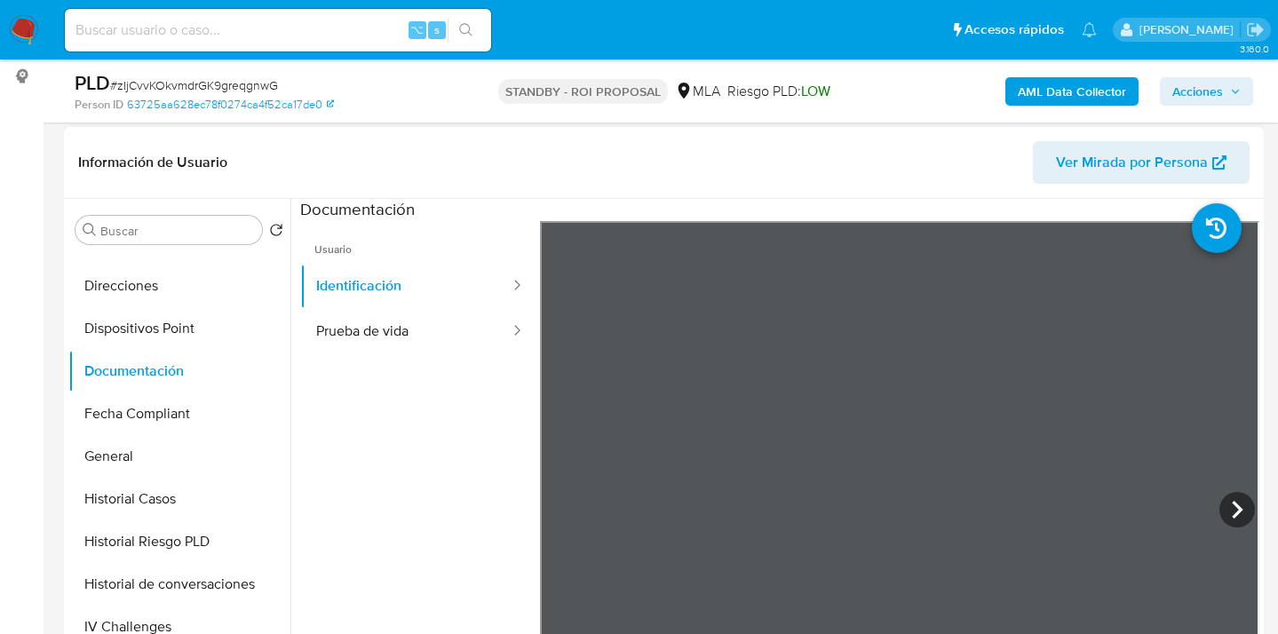
scroll to position [0, 0]
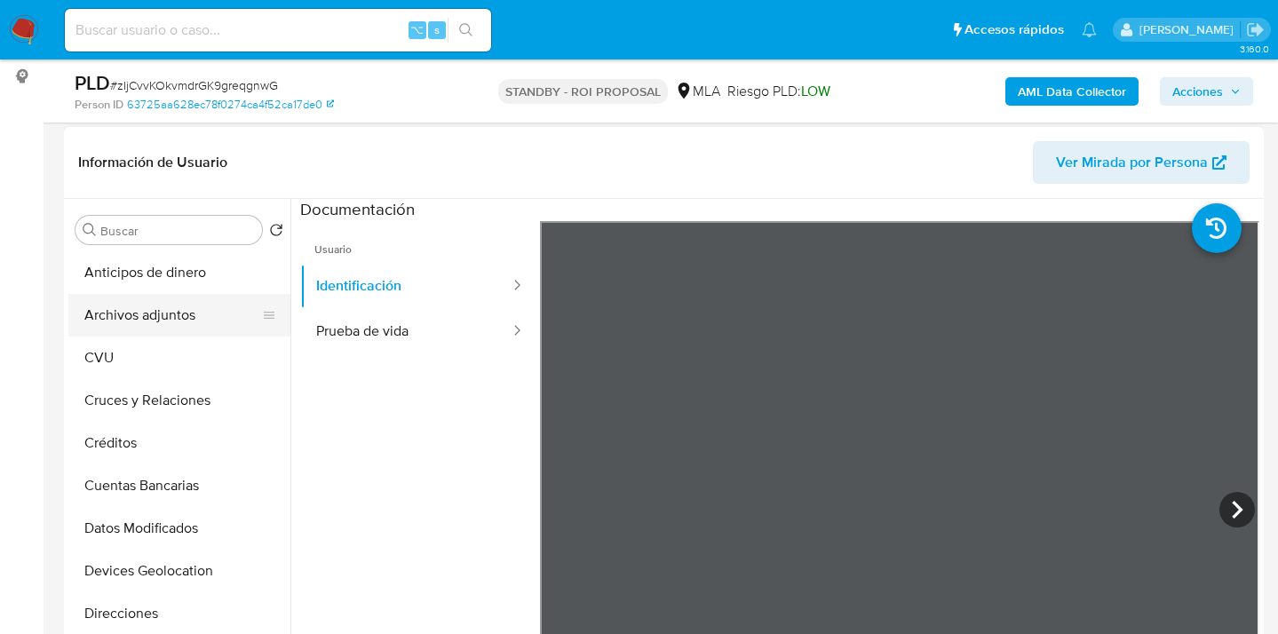
click at [223, 294] on button "Archivos adjuntos" at bounding box center [172, 315] width 208 height 43
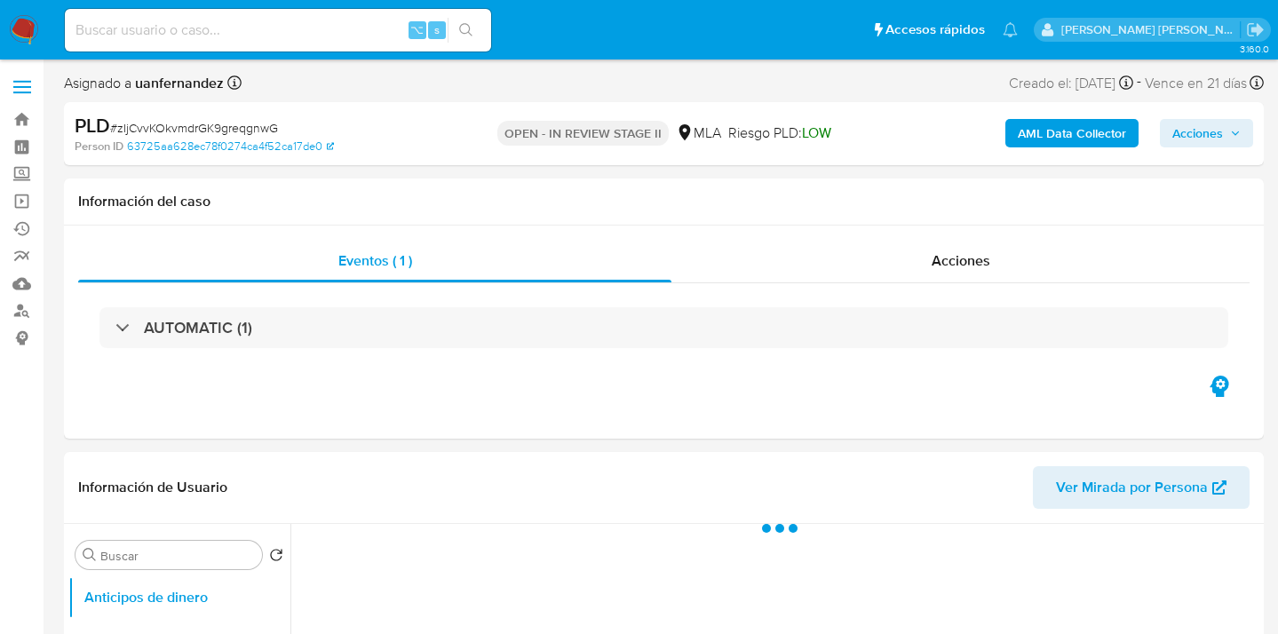
click at [1201, 132] on span "Acciones" at bounding box center [1198, 133] width 51 height 28
select select "10"
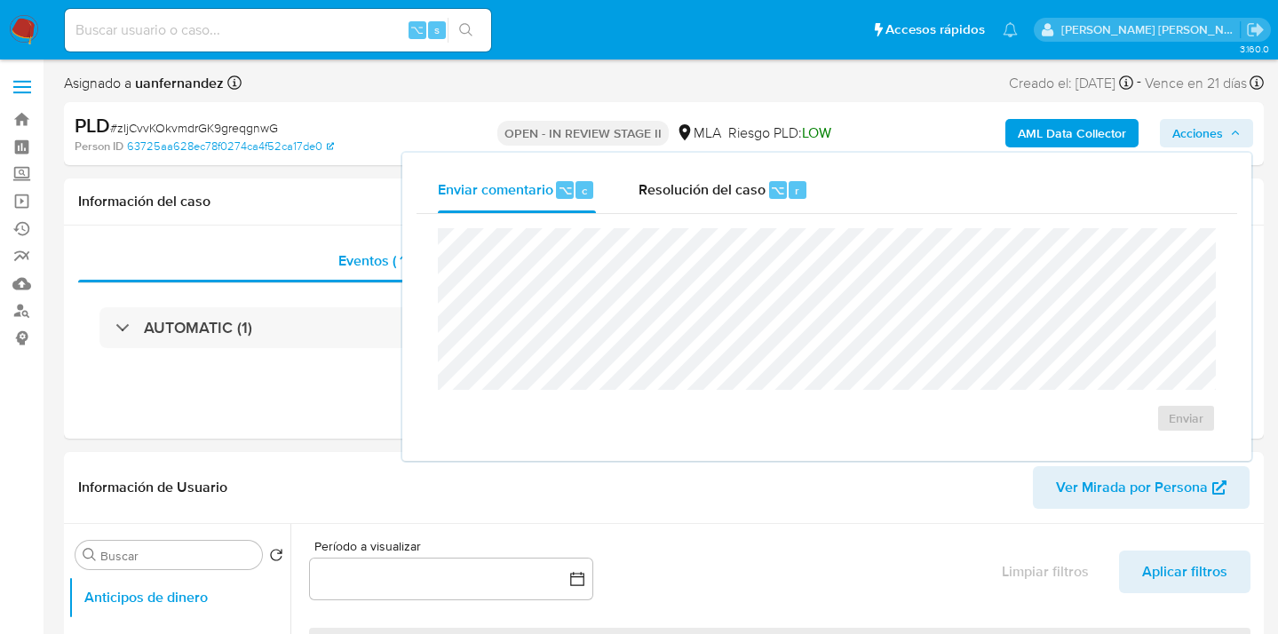
click at [698, 211] on div "Resolución del caso ⌥ r" at bounding box center [724, 190] width 170 height 46
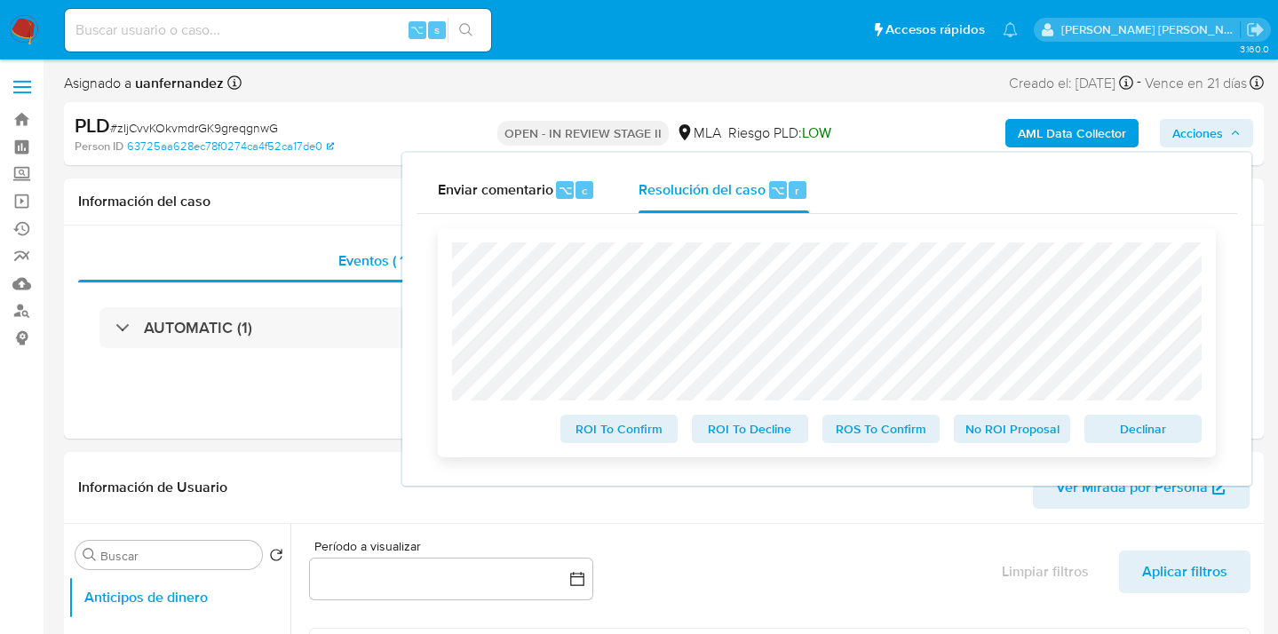
click at [869, 433] on span "ROS To Confirm" at bounding box center [881, 429] width 92 height 25
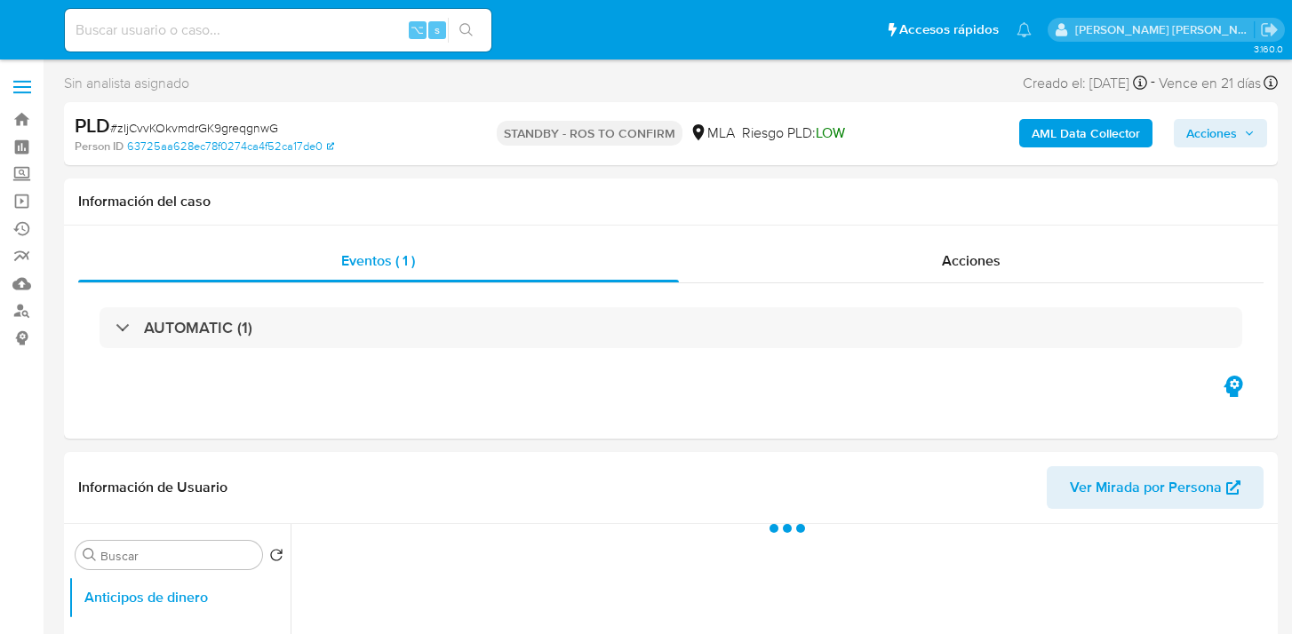
select select "10"
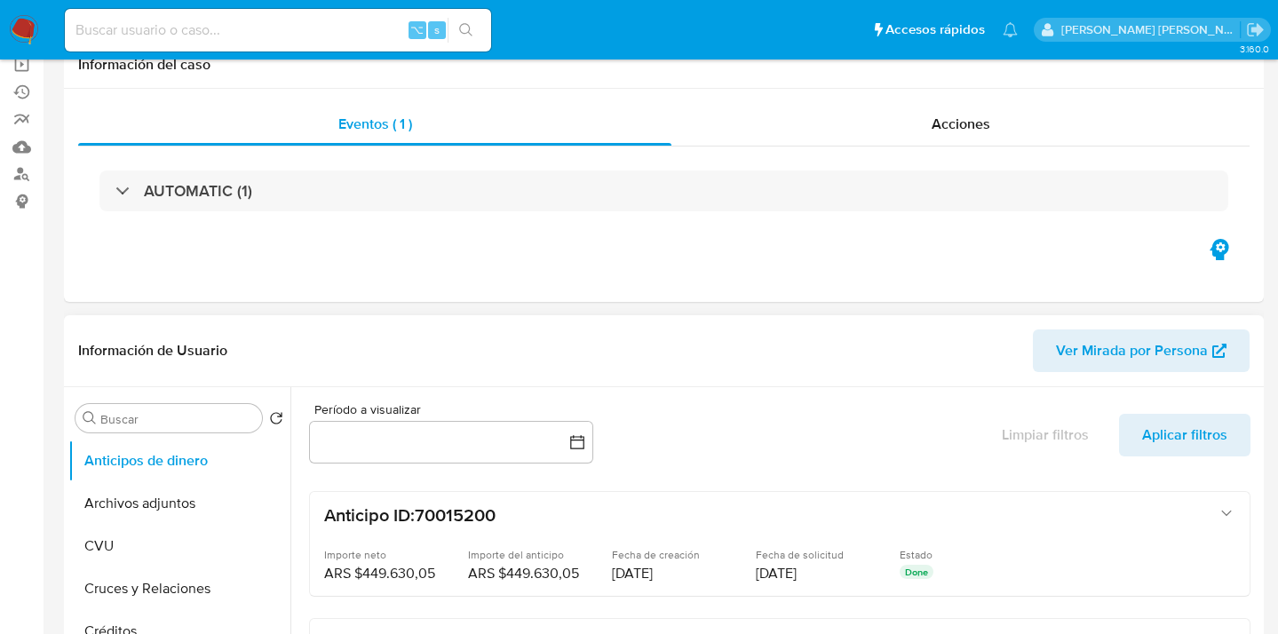
scroll to position [355, 0]
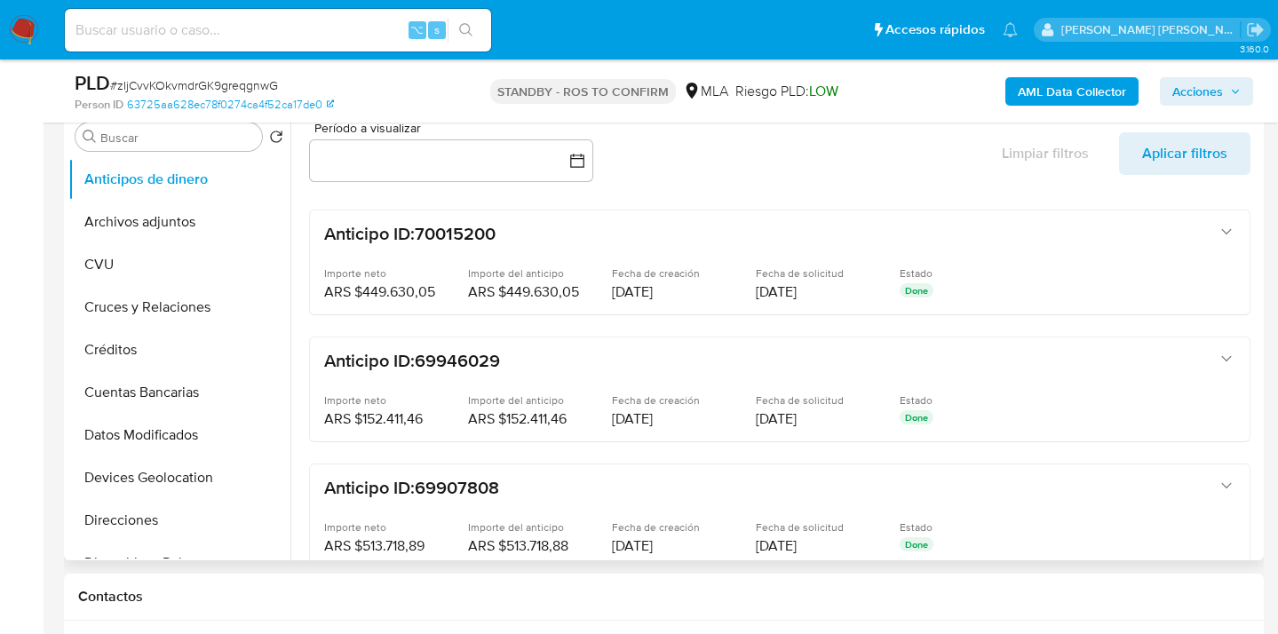
drag, startPoint x: 205, startPoint y: 216, endPoint x: 566, endPoint y: 244, distance: 361.8
click at [205, 216] on button "Archivos adjuntos" at bounding box center [179, 222] width 222 height 43
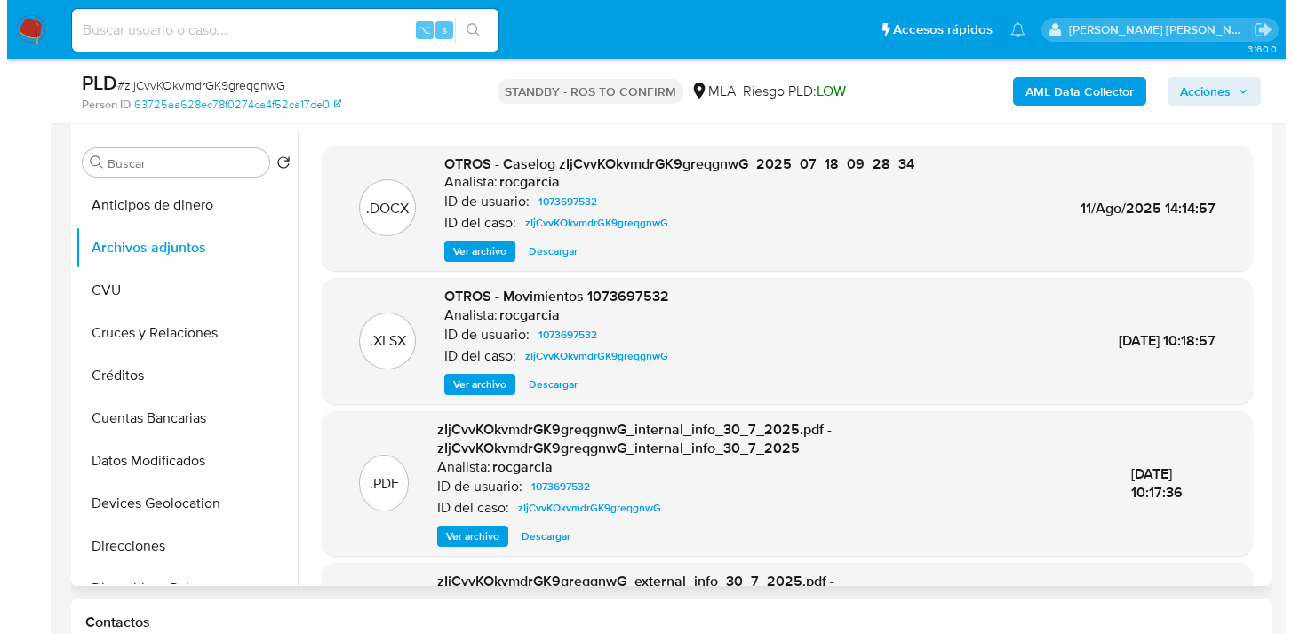
scroll to position [316, 0]
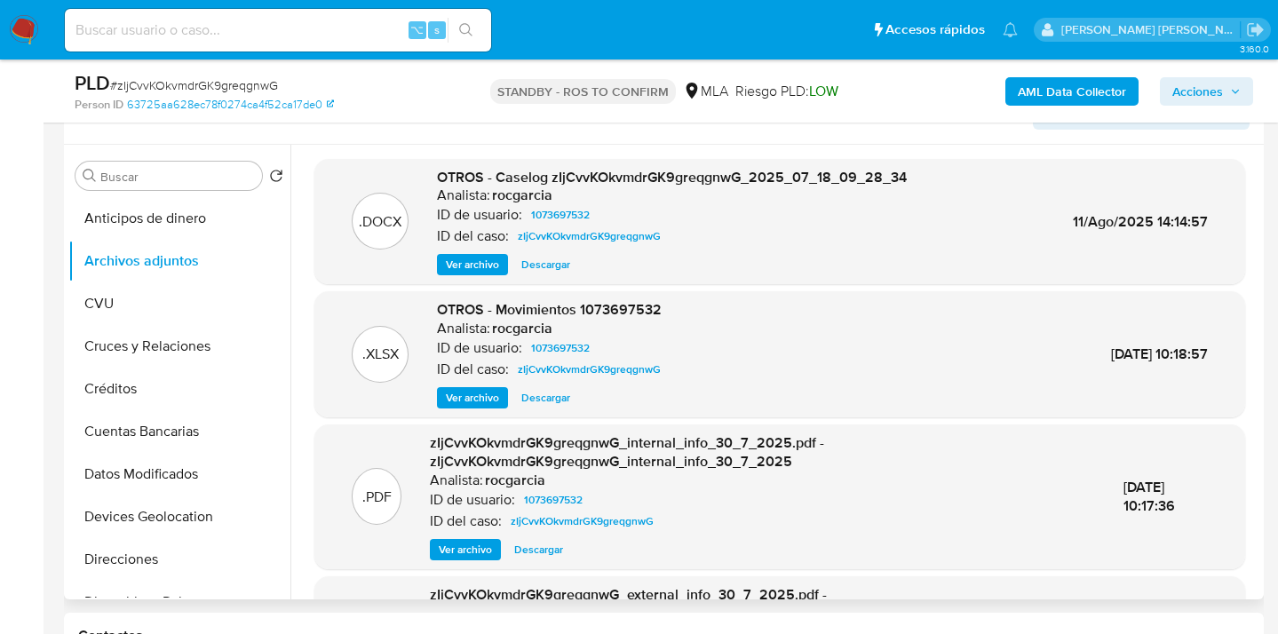
drag, startPoint x: 488, startPoint y: 261, endPoint x: 521, endPoint y: 259, distance: 32.9
click at [488, 262] on span "Ver archivo" at bounding box center [472, 265] width 53 height 18
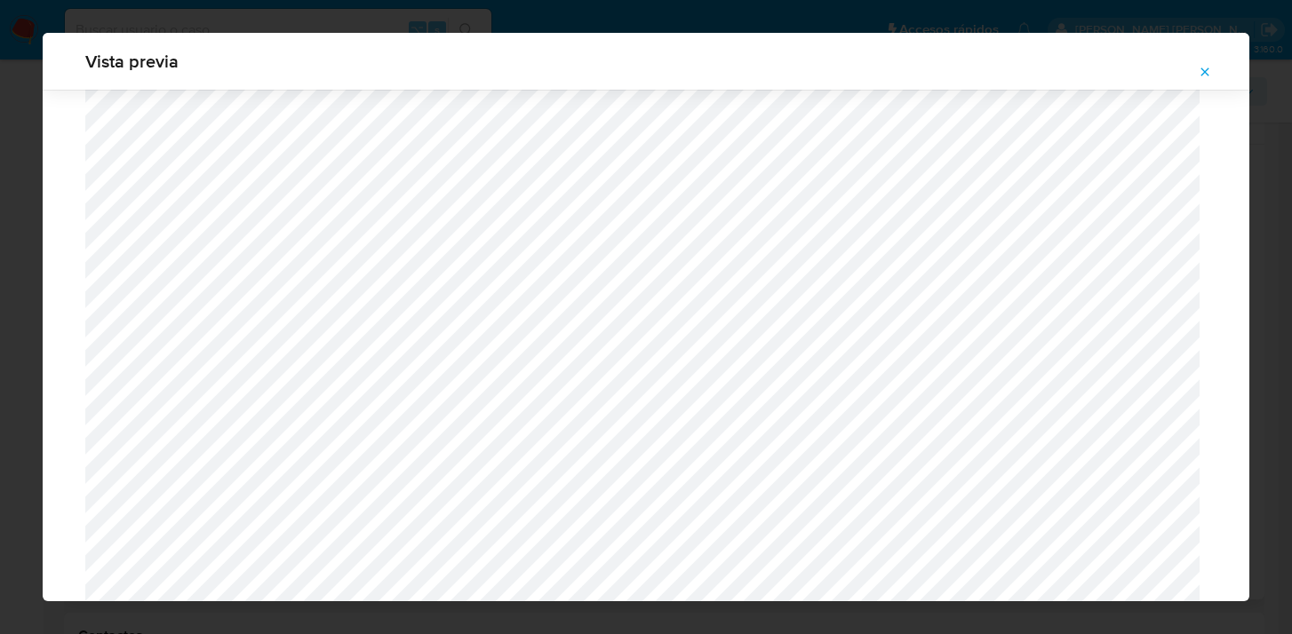
scroll to position [844, 0]
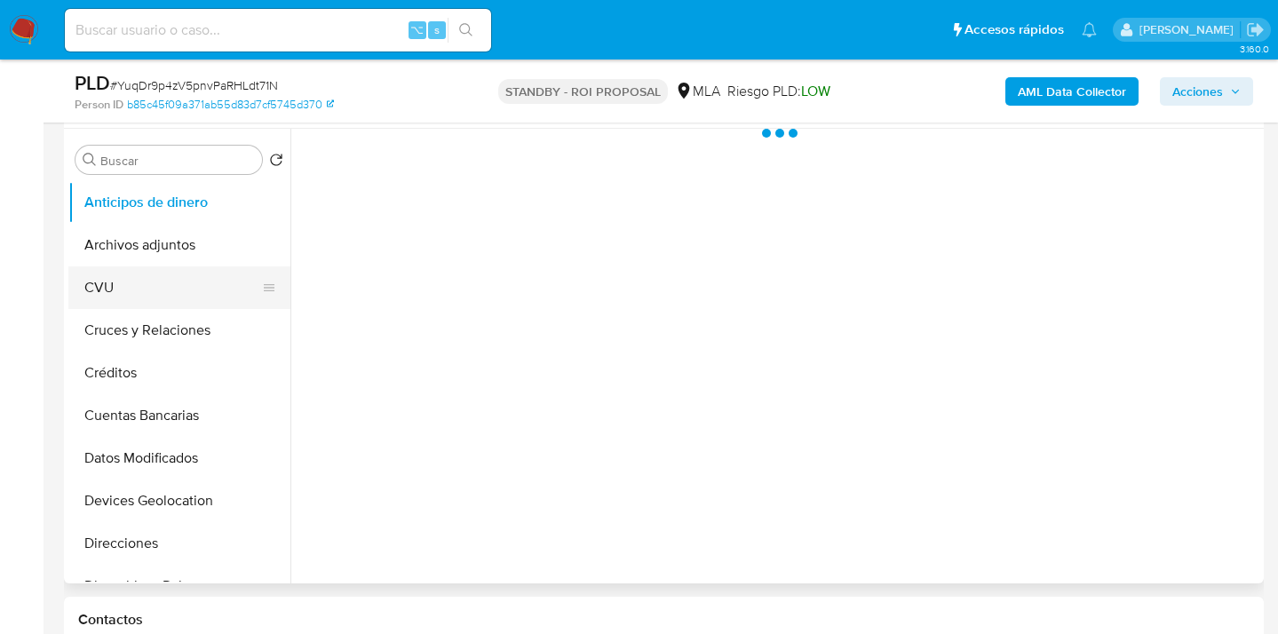
scroll to position [362, 0]
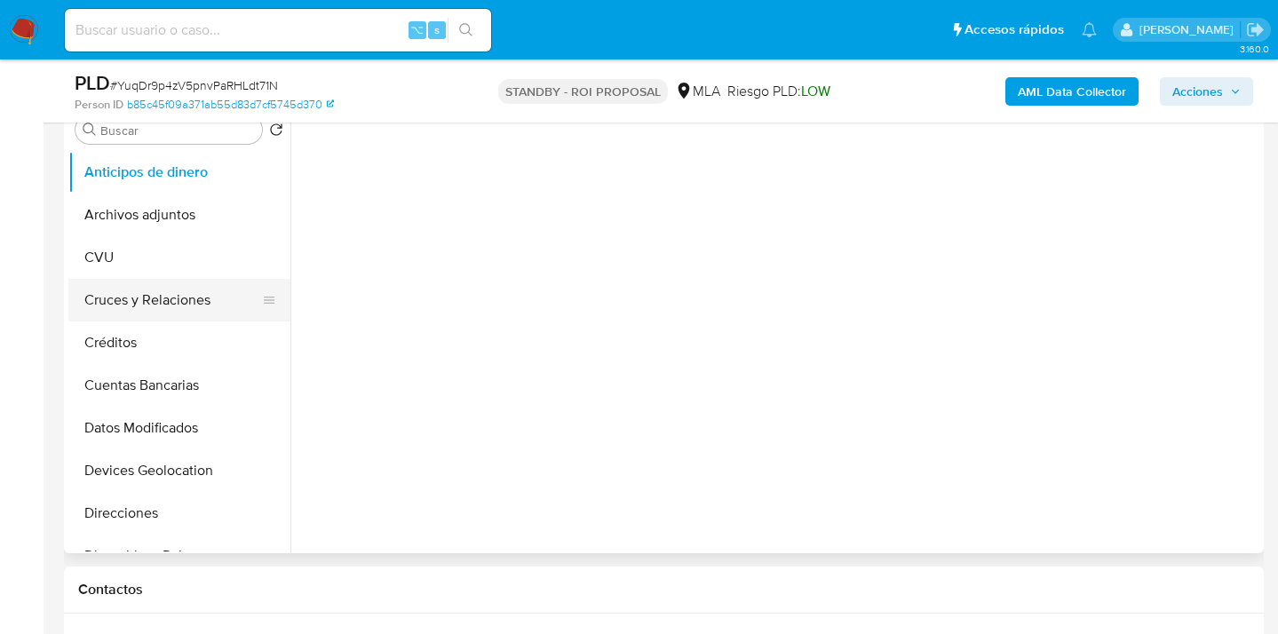
select select "10"
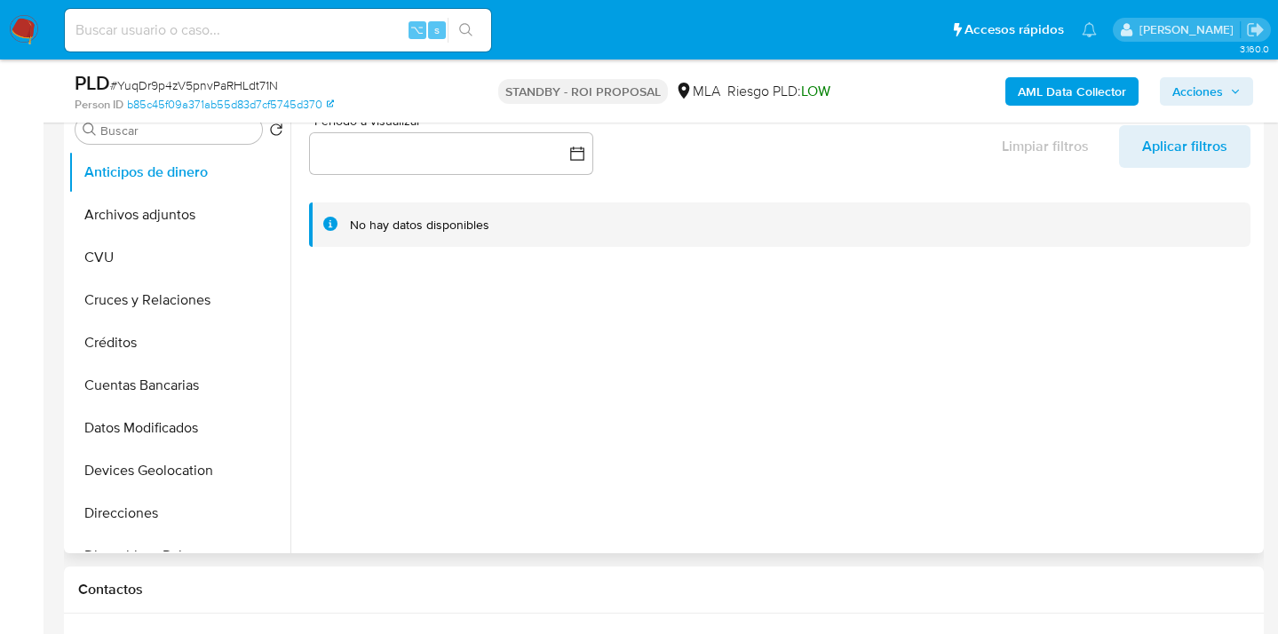
drag, startPoint x: 164, startPoint y: 220, endPoint x: 354, endPoint y: 203, distance: 190.9
click at [164, 220] on button "Archivos adjuntos" at bounding box center [179, 215] width 222 height 43
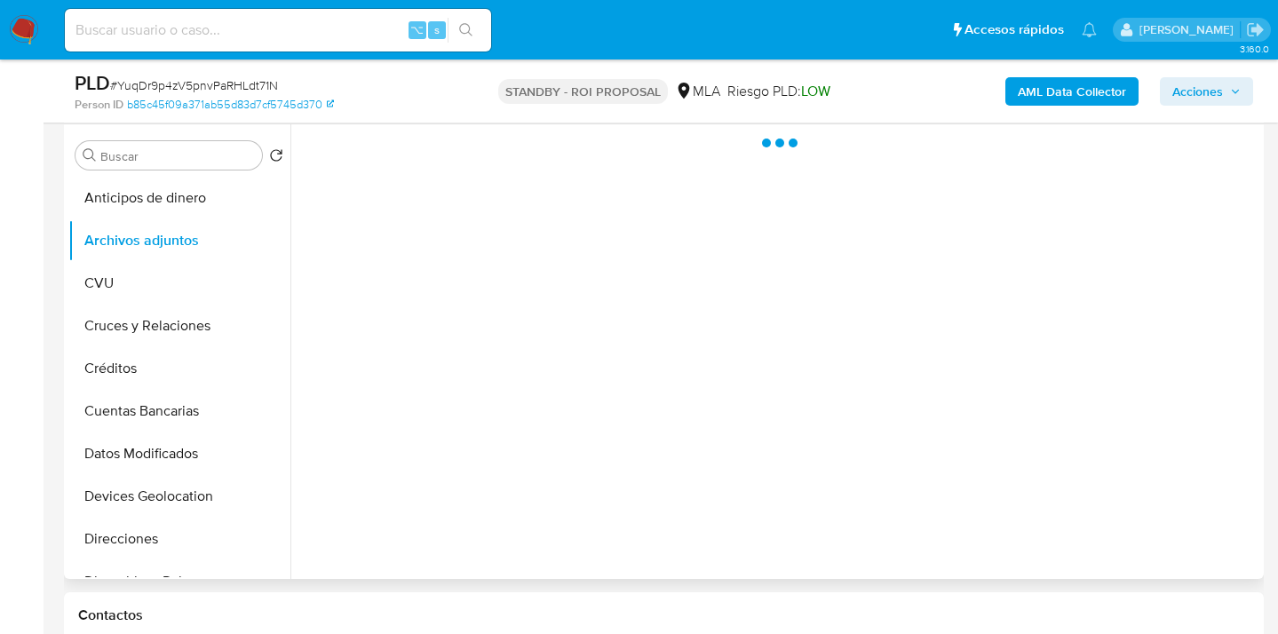
scroll to position [331, 0]
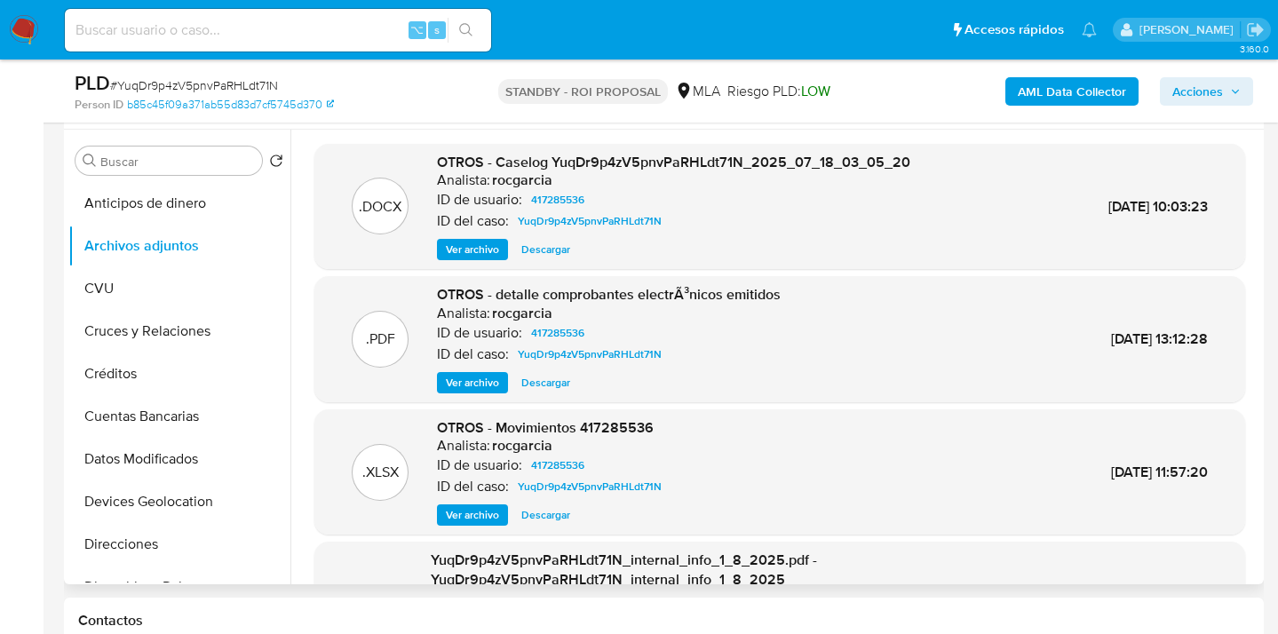
click at [546, 250] on span "Descargar" at bounding box center [545, 250] width 49 height 18
click at [545, 514] on span "Descargar" at bounding box center [545, 515] width 49 height 18
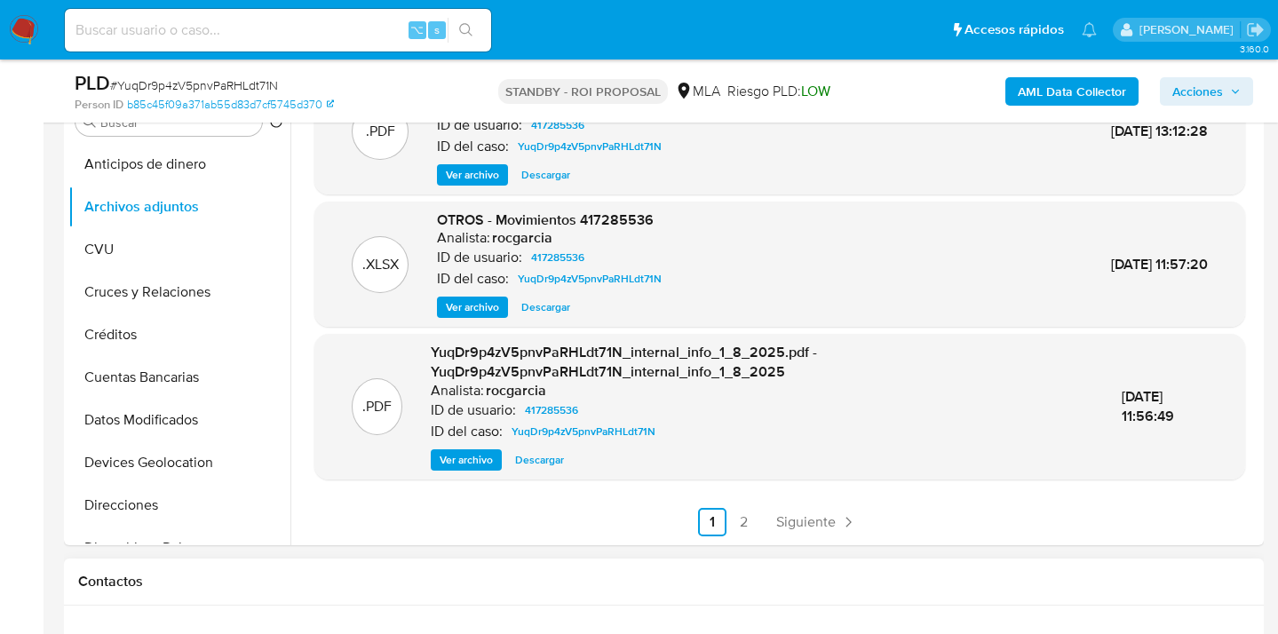
scroll to position [736, 0]
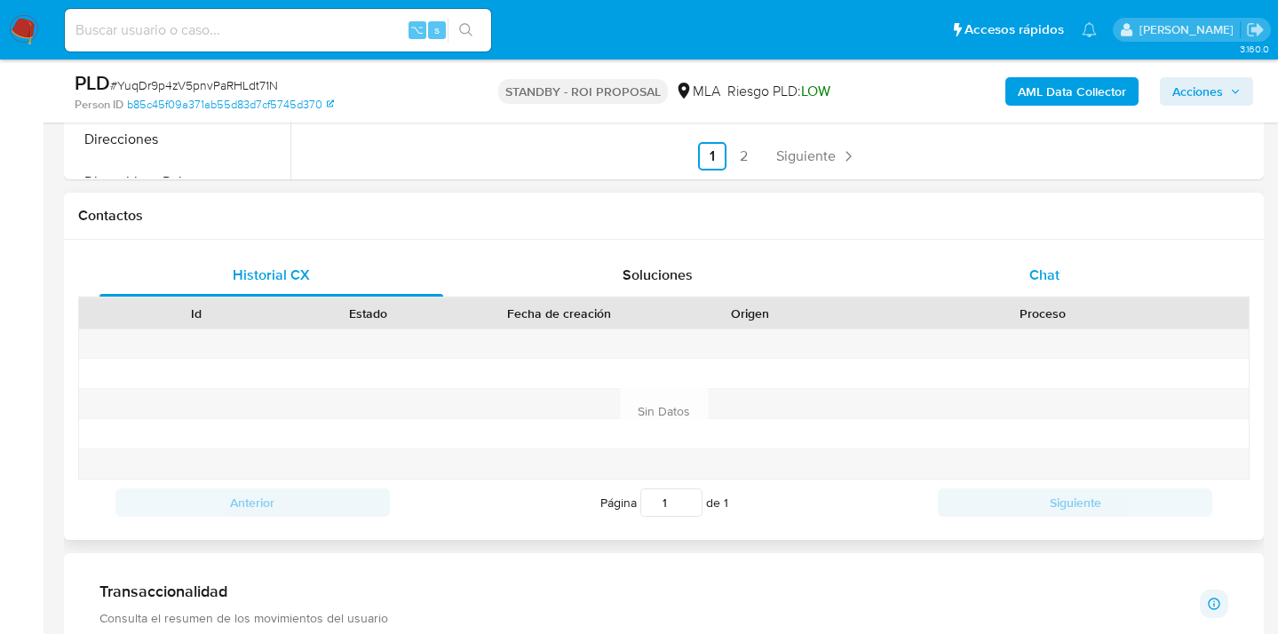
click at [1066, 279] on div "Chat" at bounding box center [1045, 275] width 344 height 43
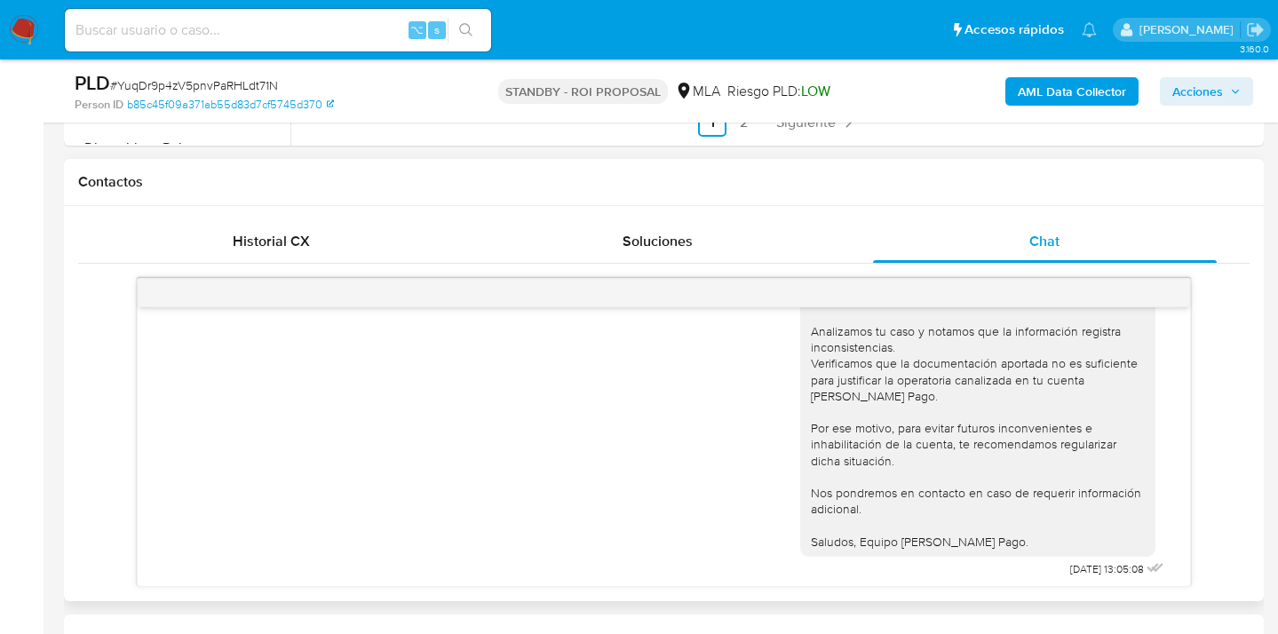
scroll to position [3267, 0]
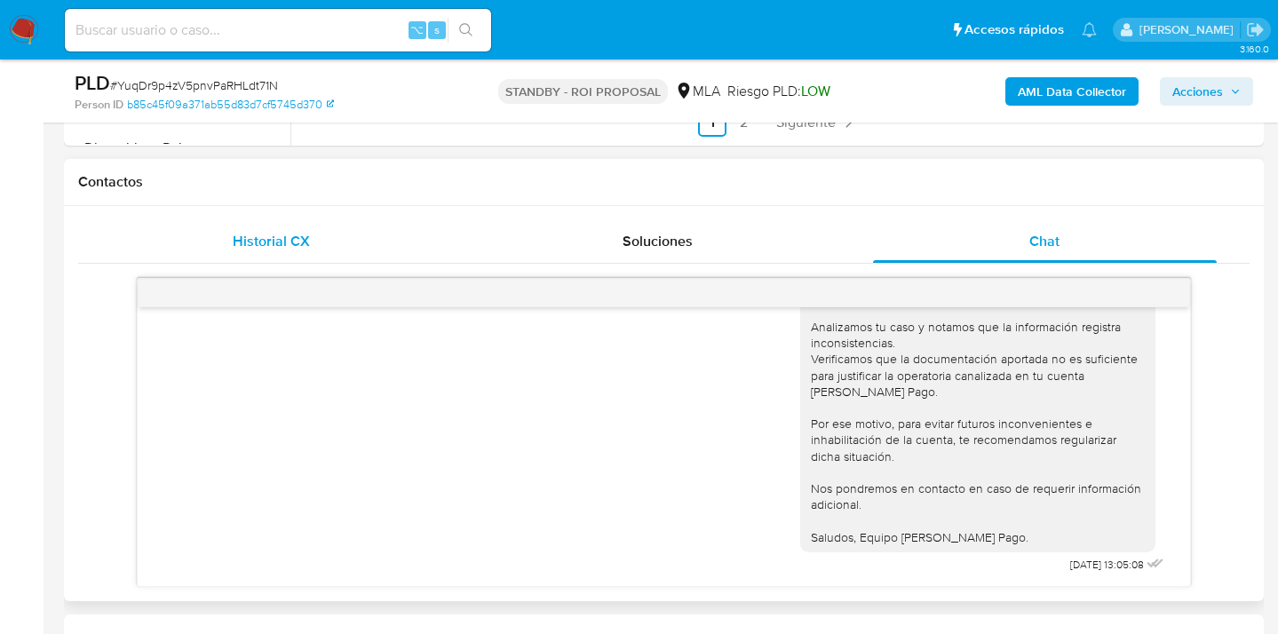
click at [294, 242] on span "Historial CX" at bounding box center [271, 241] width 77 height 20
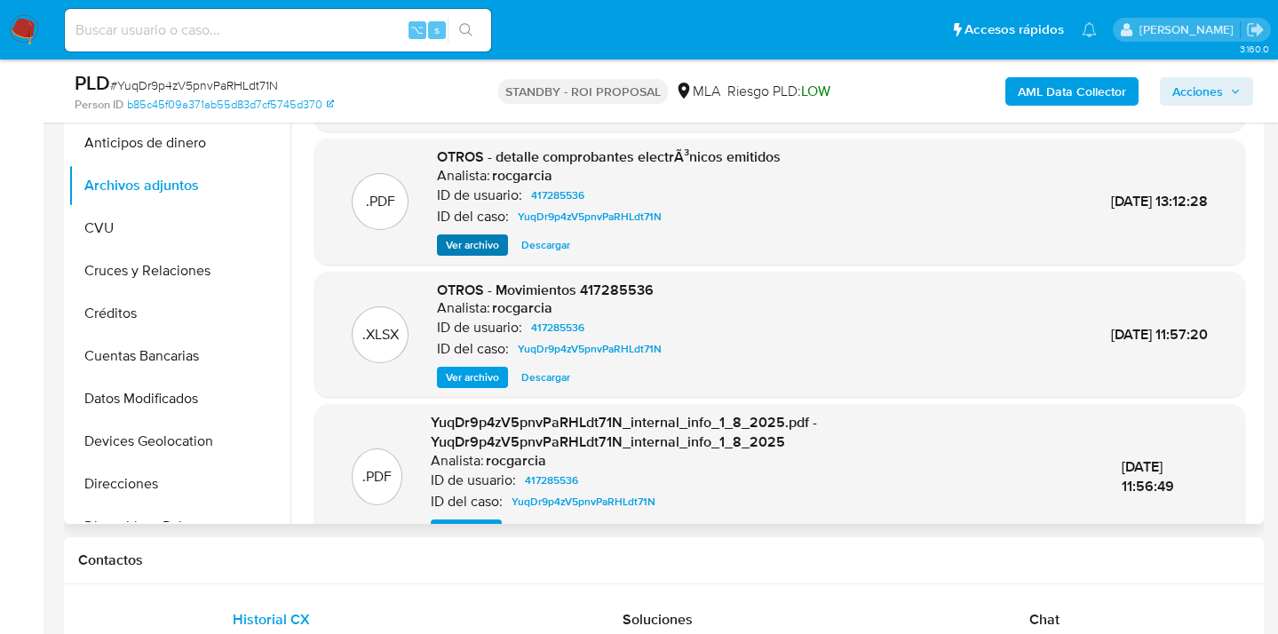
scroll to position [76, 0]
click at [469, 242] on span "Ver archivo" at bounding box center [472, 246] width 53 height 18
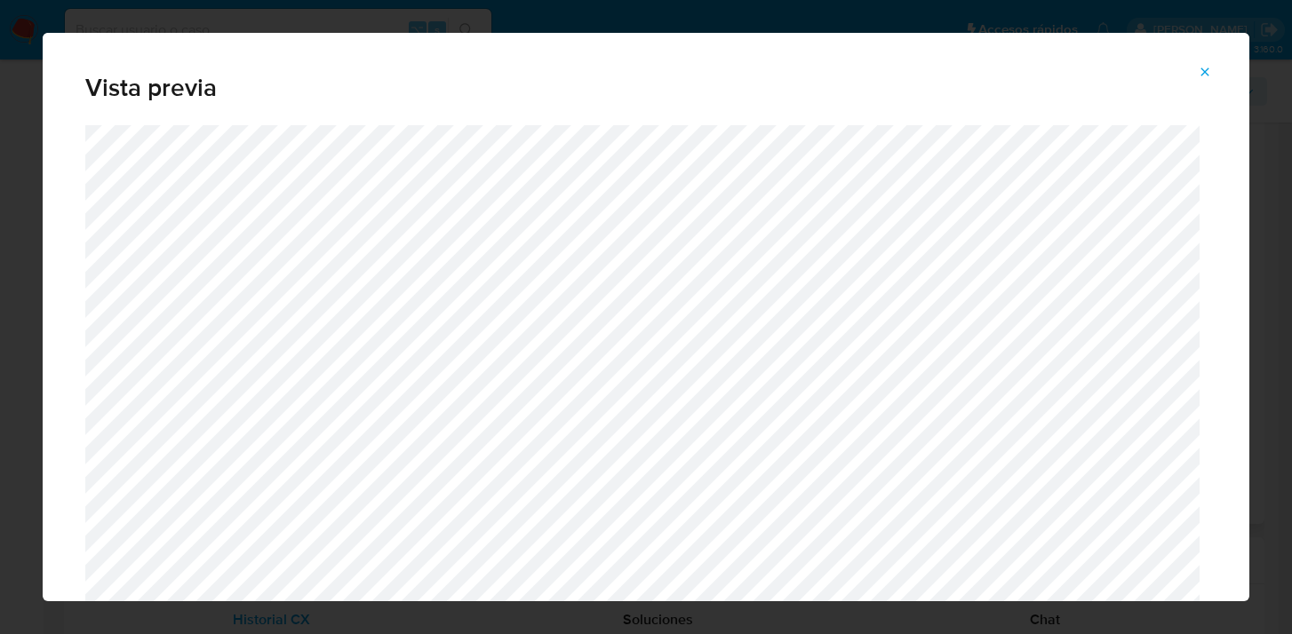
click at [1207, 72] on icon "Attachment preview" at bounding box center [1204, 72] width 14 height 14
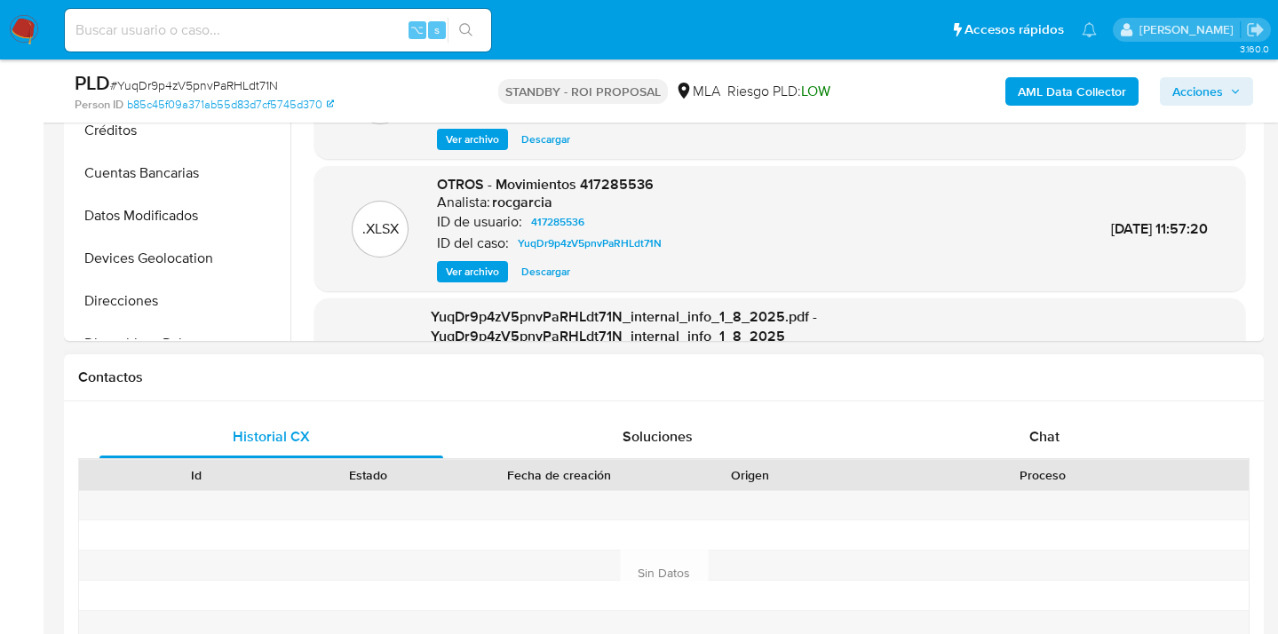
scroll to position [749, 0]
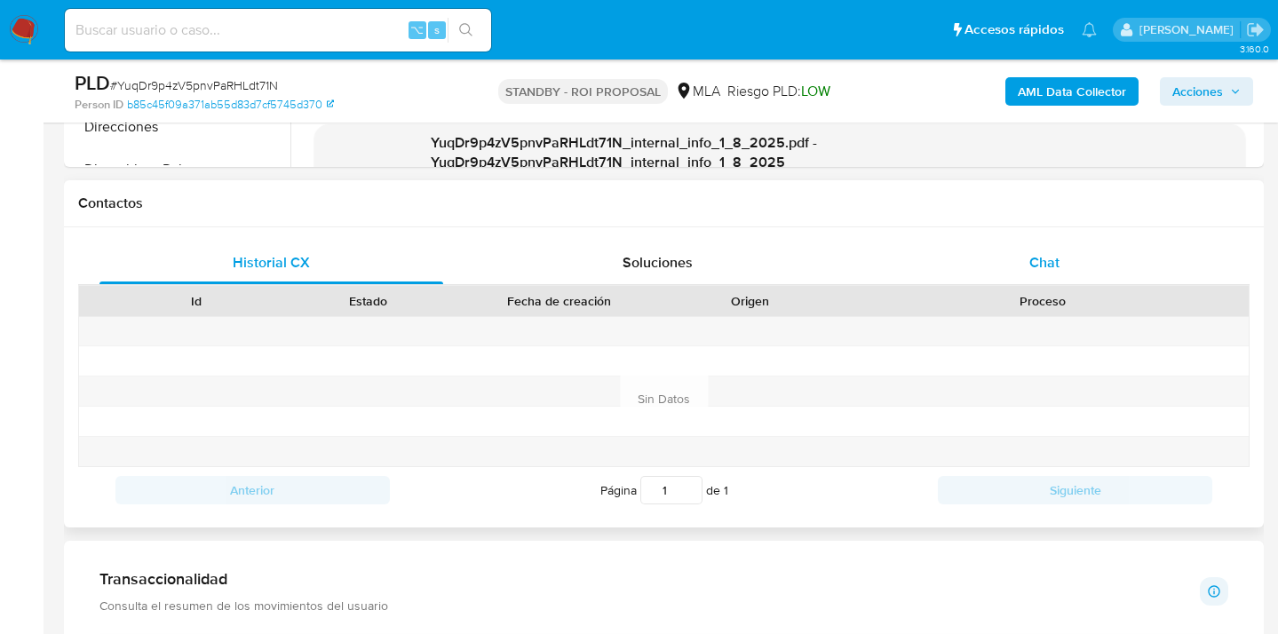
click at [1050, 266] on span "Chat" at bounding box center [1045, 262] width 30 height 20
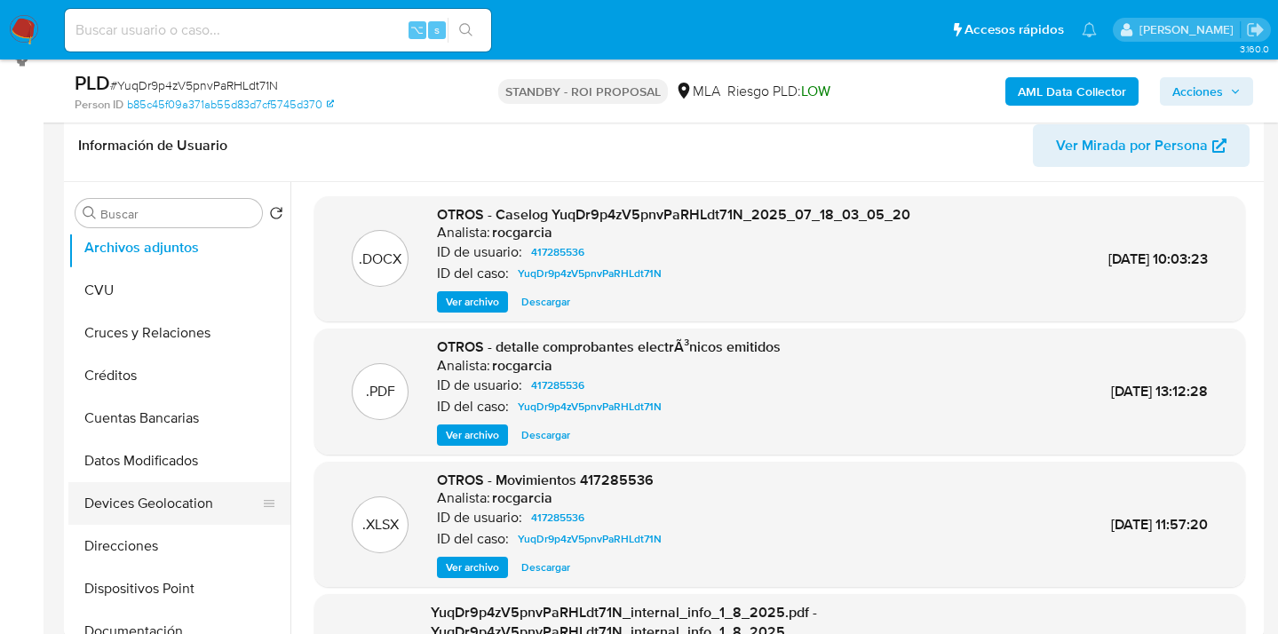
scroll to position [147, 0]
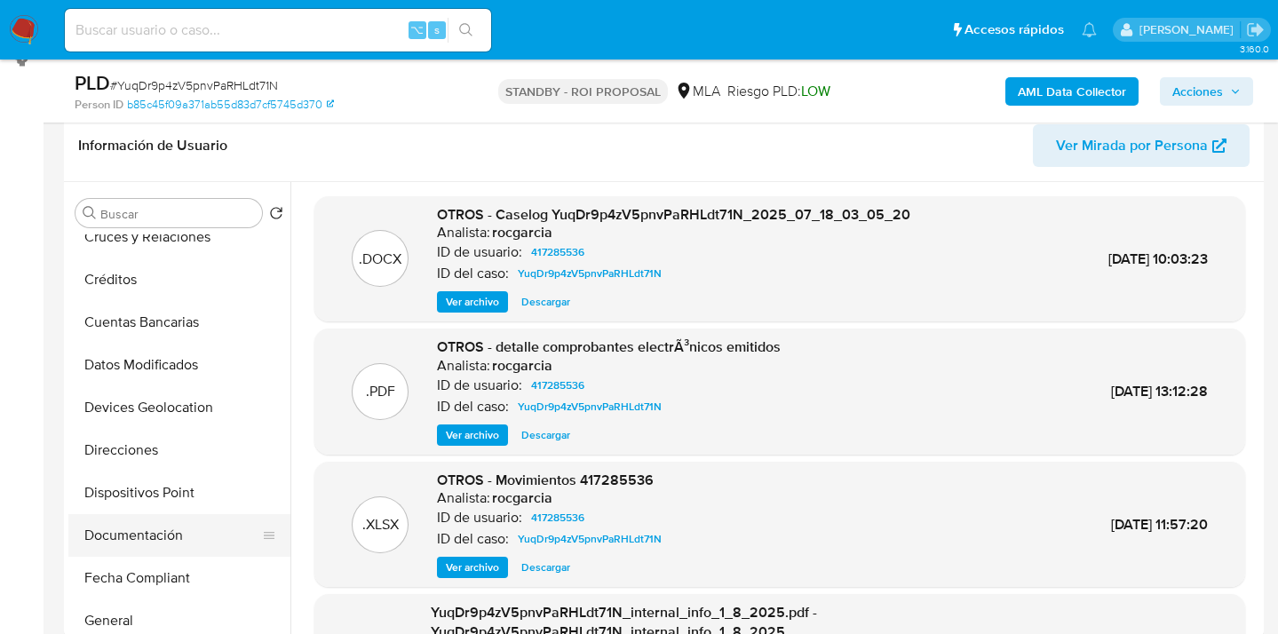
click at [178, 523] on button "Documentación" at bounding box center [172, 535] width 208 height 43
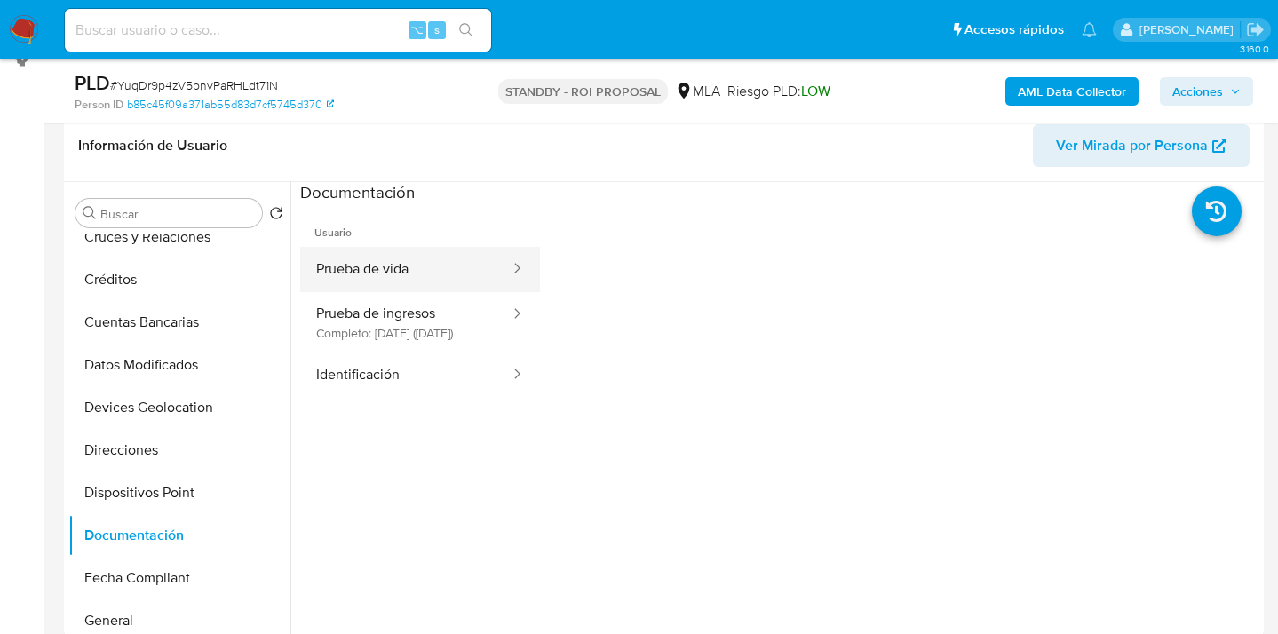
click at [425, 279] on button "Prueba de vida" at bounding box center [405, 269] width 211 height 45
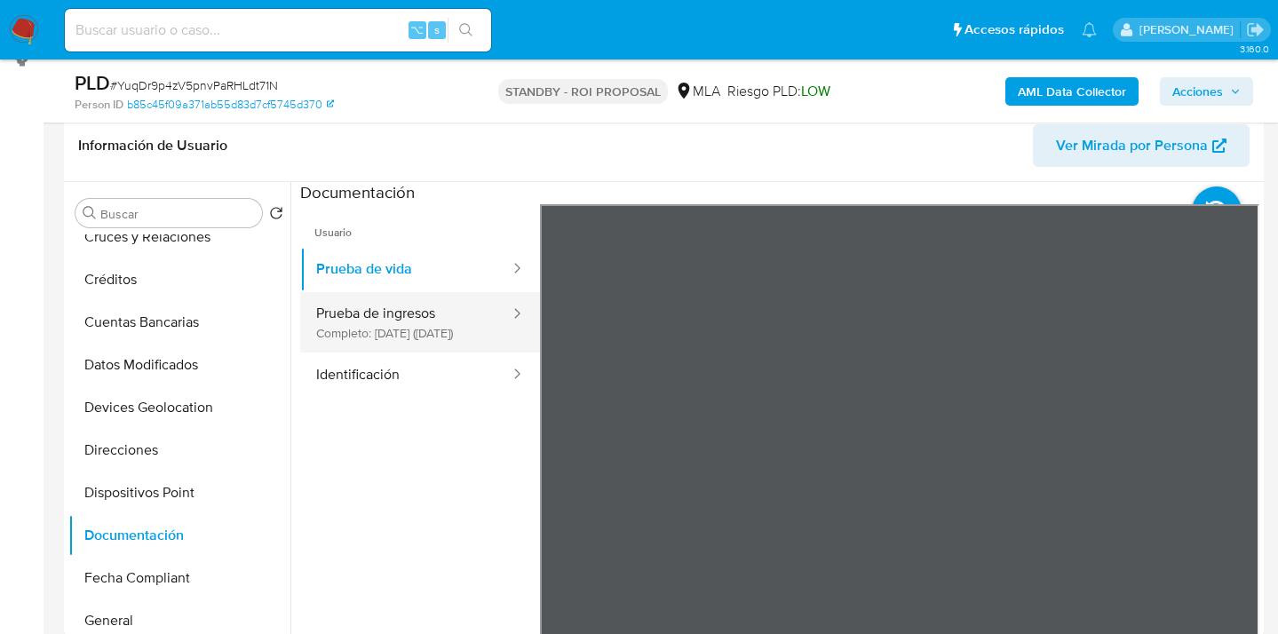
click at [386, 318] on button "Prueba de ingresos Completo: [DATE] ([DATE])" at bounding box center [405, 322] width 211 height 60
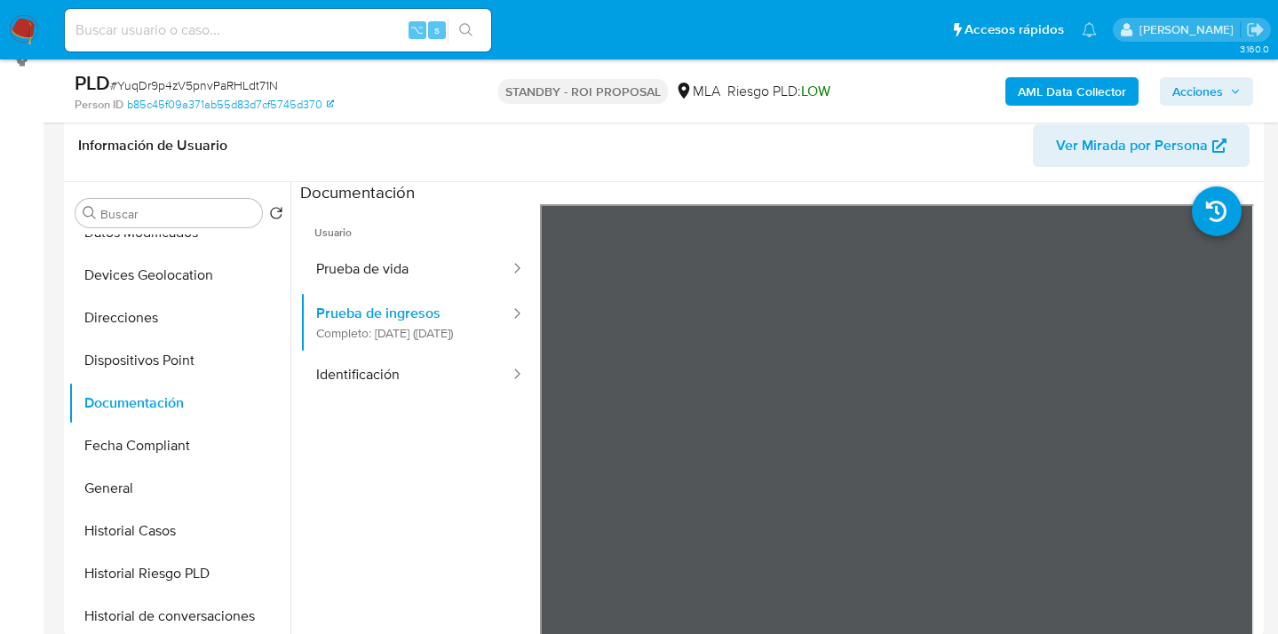
scroll to position [513, 0]
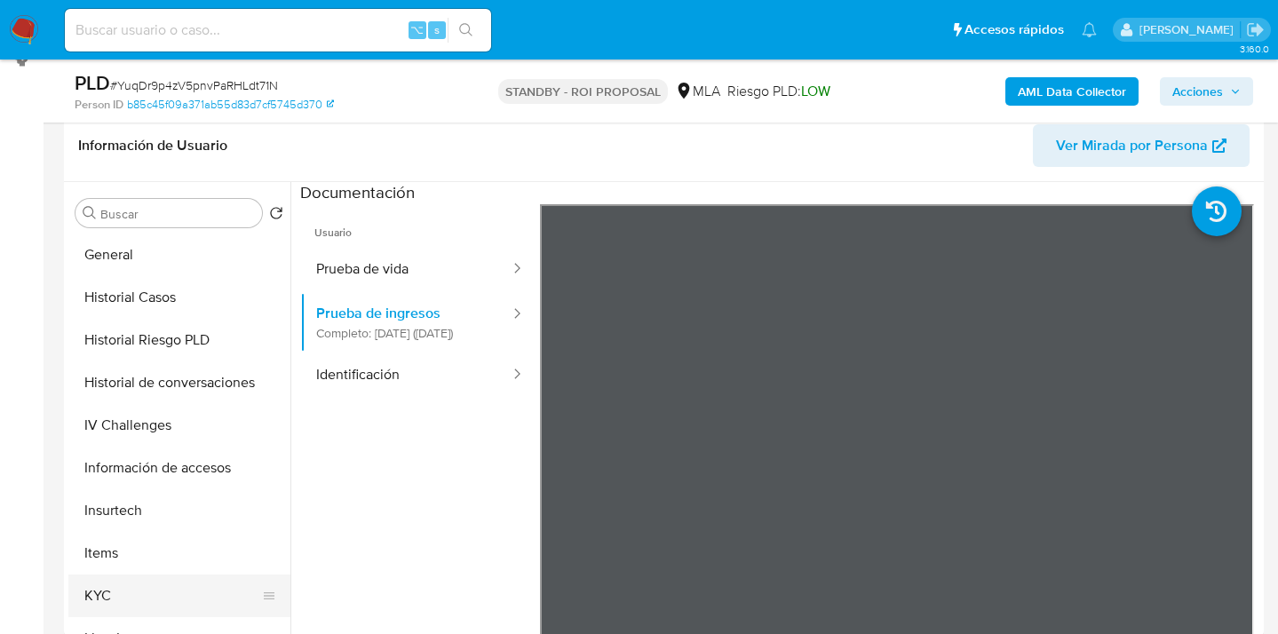
drag, startPoint x: 150, startPoint y: 590, endPoint x: 171, endPoint y: 576, distance: 24.9
click at [150, 590] on button "KYC" at bounding box center [172, 596] width 208 height 43
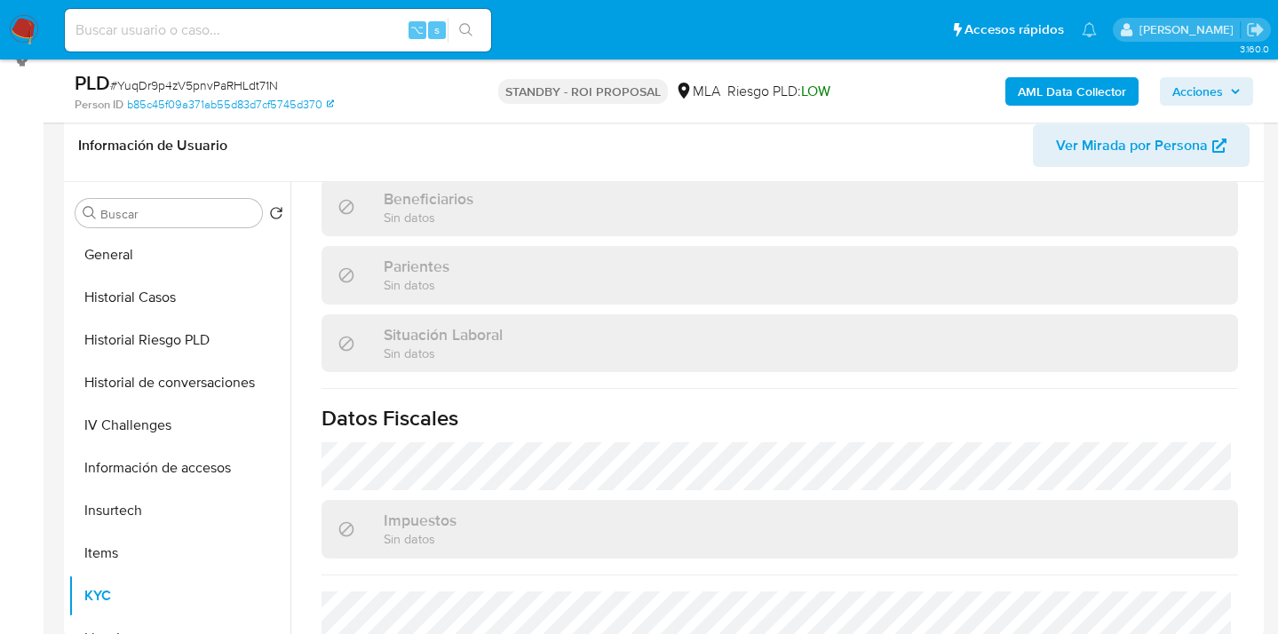
scroll to position [934, 0]
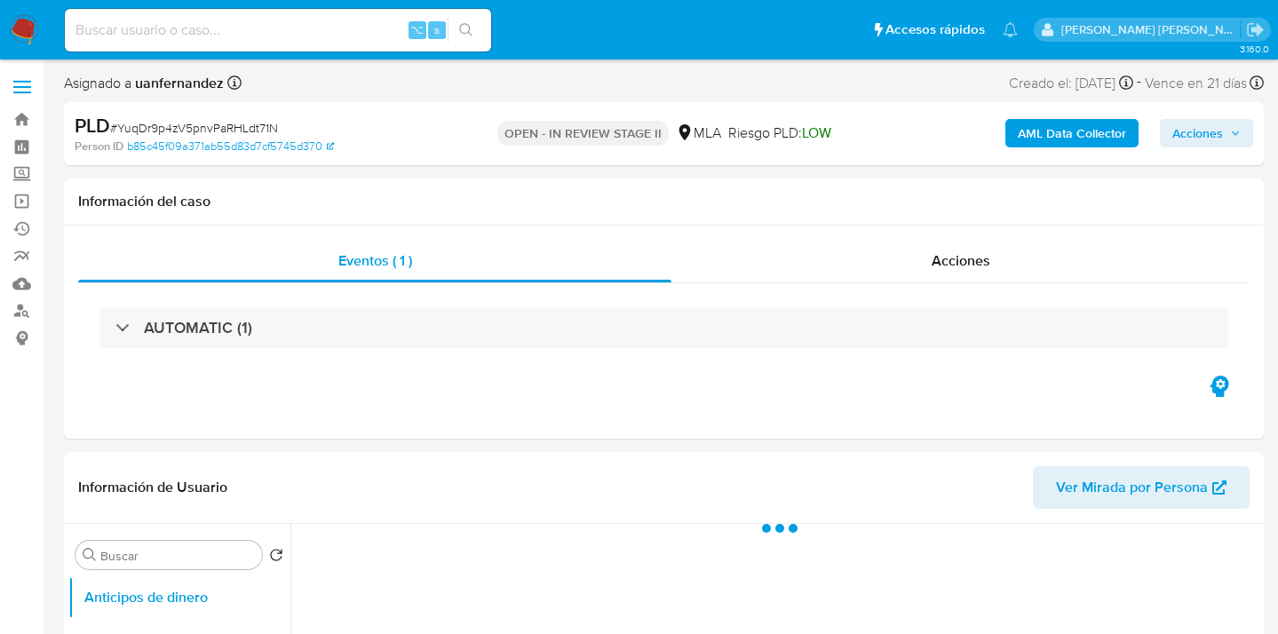
click at [1202, 136] on span "Acciones" at bounding box center [1198, 133] width 51 height 28
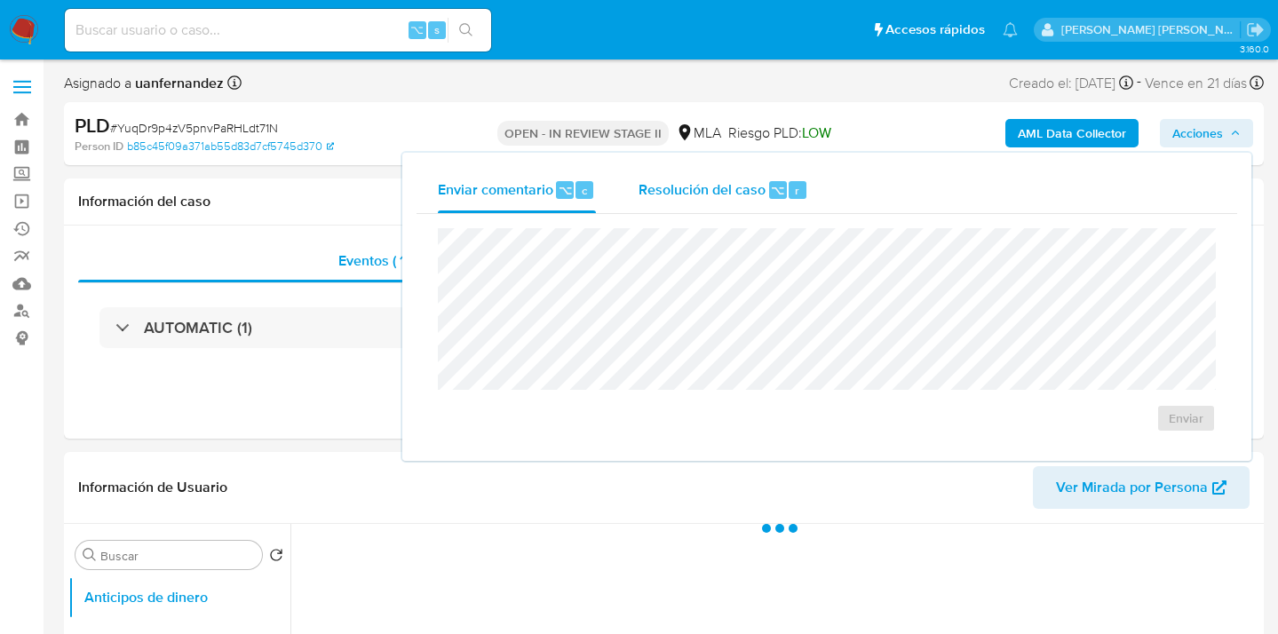
select select "10"
drag, startPoint x: 703, startPoint y: 193, endPoint x: 699, endPoint y: 214, distance: 21.6
click at [702, 193] on span "Resolución del caso" at bounding box center [702, 189] width 127 height 20
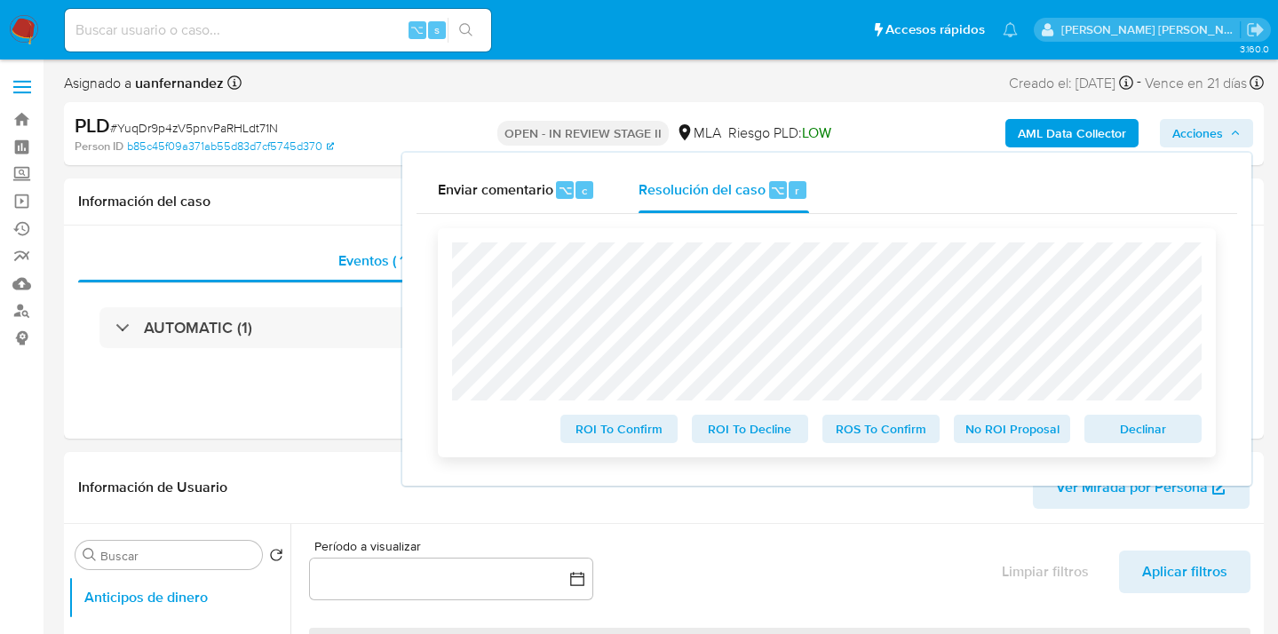
click at [874, 430] on span "ROS To Confirm" at bounding box center [881, 429] width 92 height 25
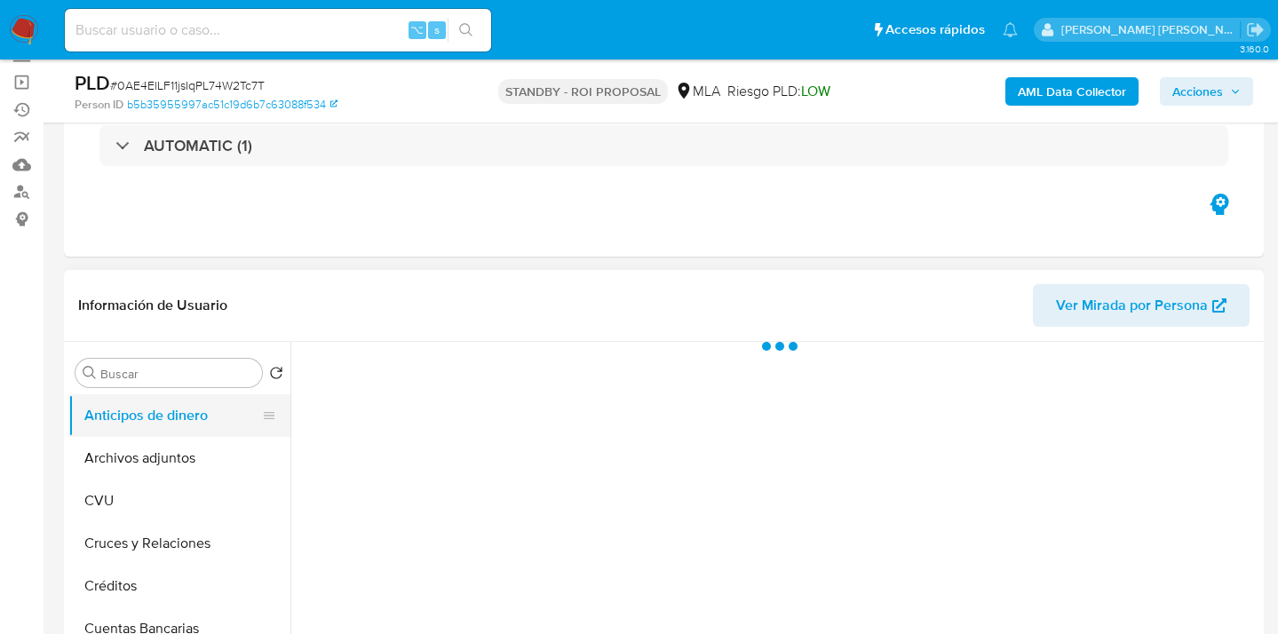
scroll to position [172, 0]
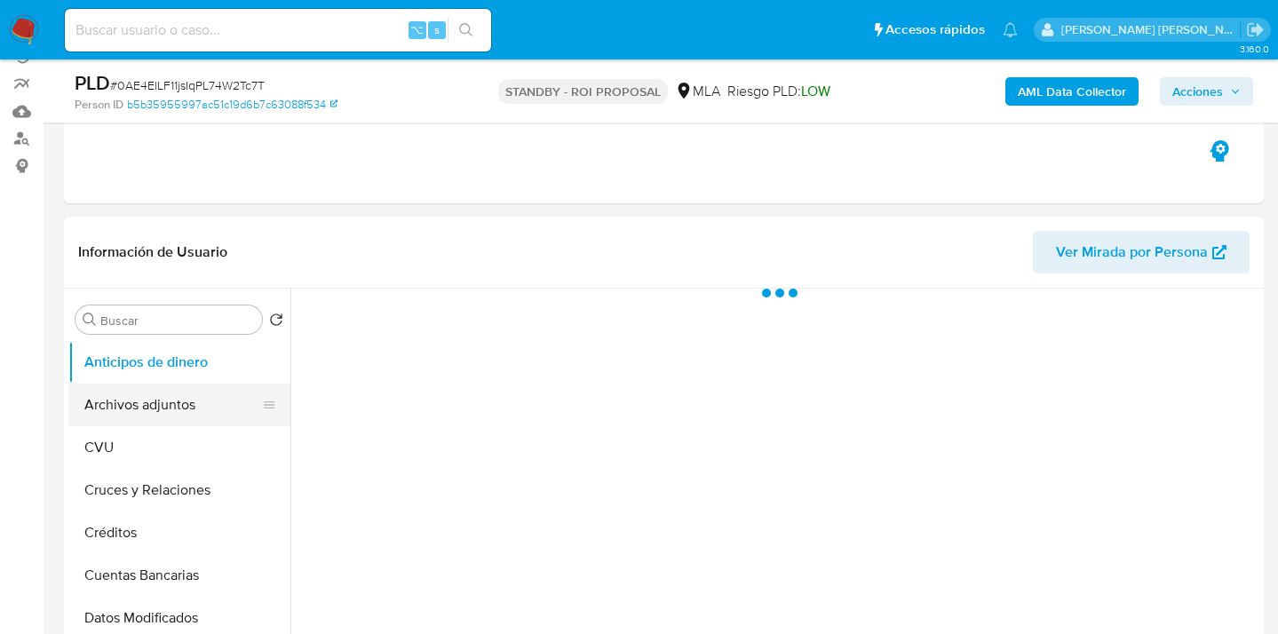
select select "10"
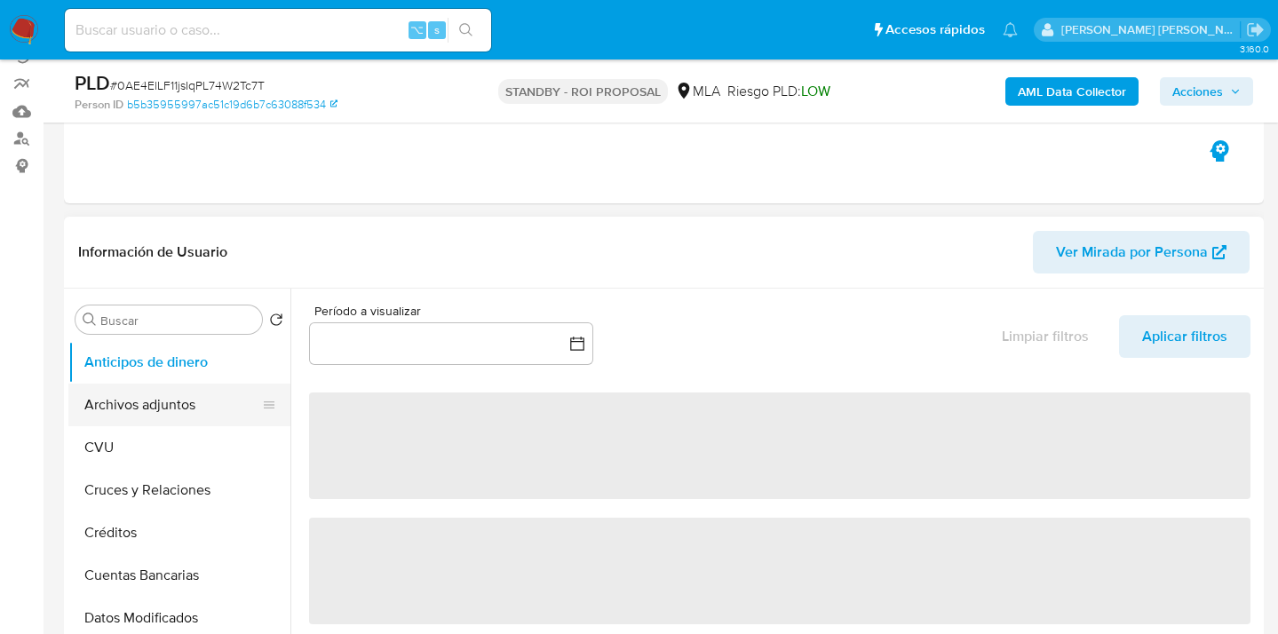
drag, startPoint x: 189, startPoint y: 408, endPoint x: 400, endPoint y: 221, distance: 281.3
click at [189, 408] on button "Archivos adjuntos" at bounding box center [179, 405] width 222 height 43
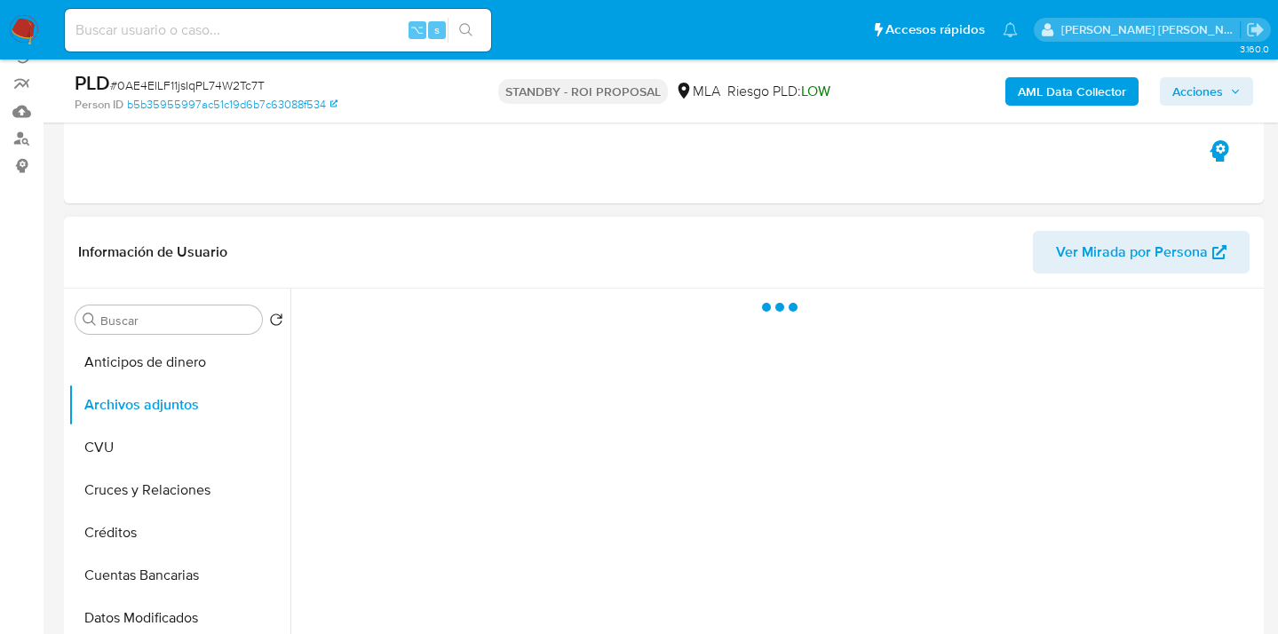
scroll to position [210, 0]
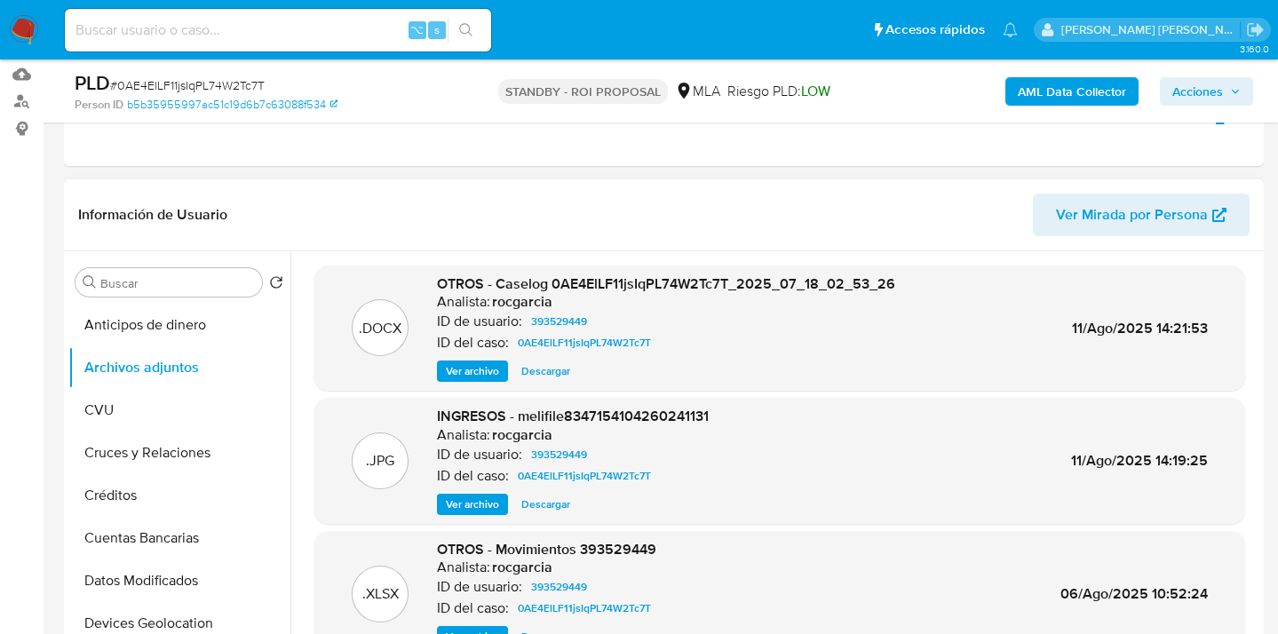
click at [552, 373] on span "Descargar" at bounding box center [545, 371] width 49 height 18
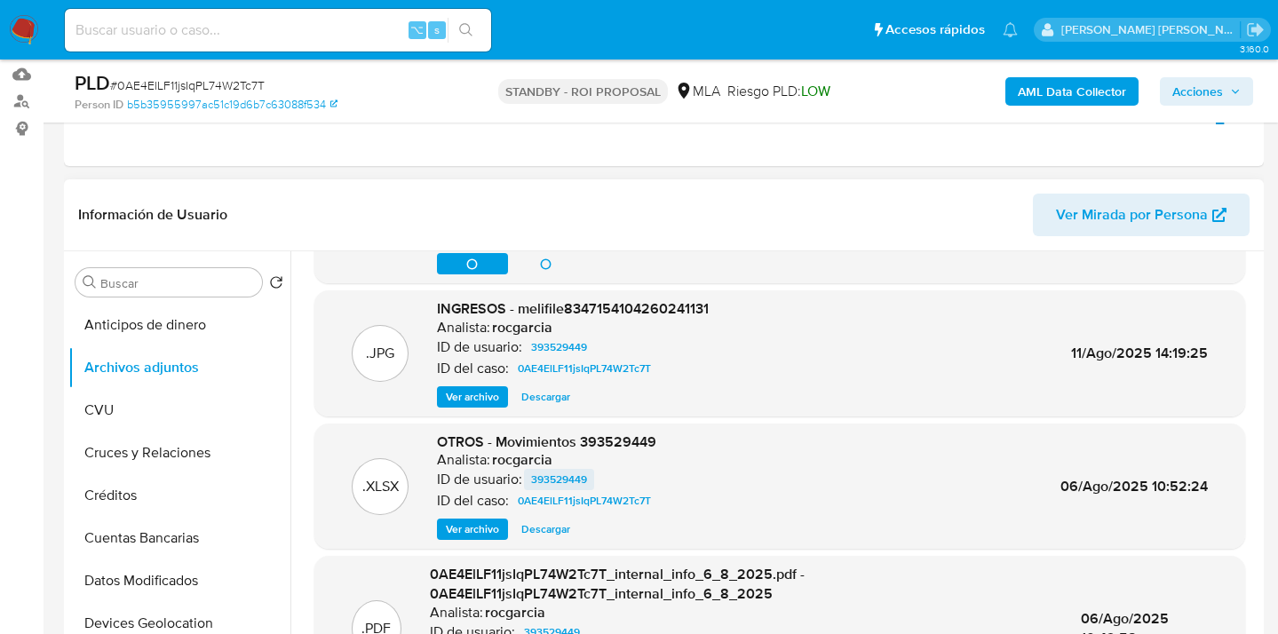
scroll to position [117, 0]
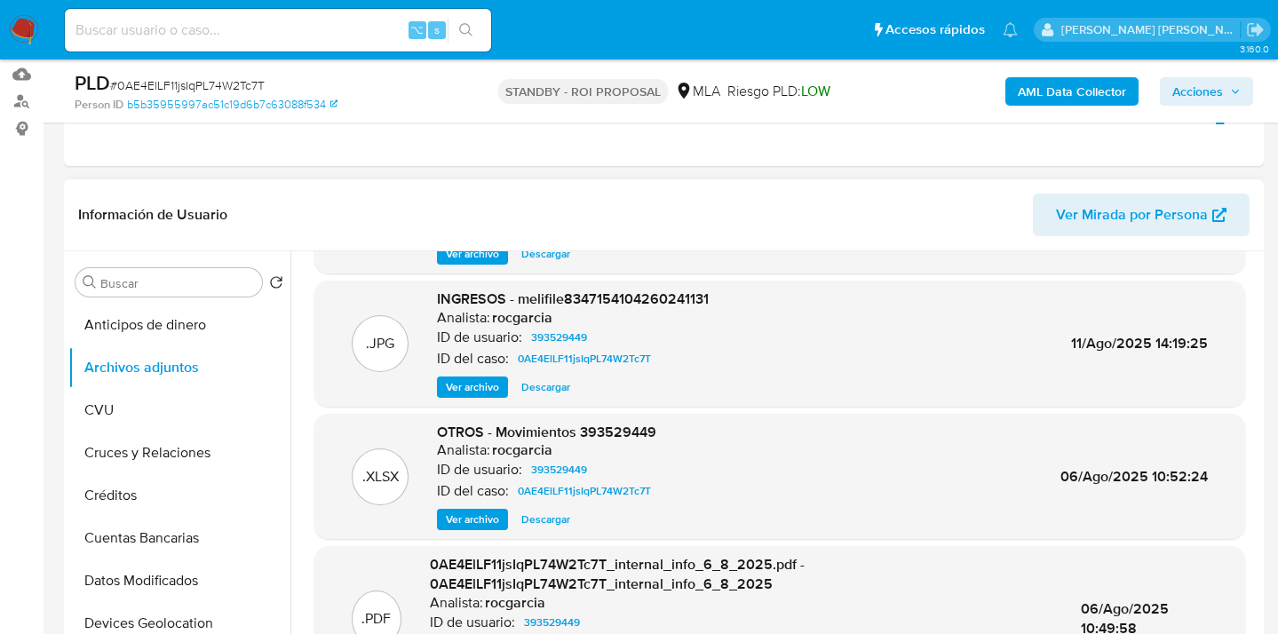
click at [539, 518] on span "Descargar" at bounding box center [545, 520] width 49 height 18
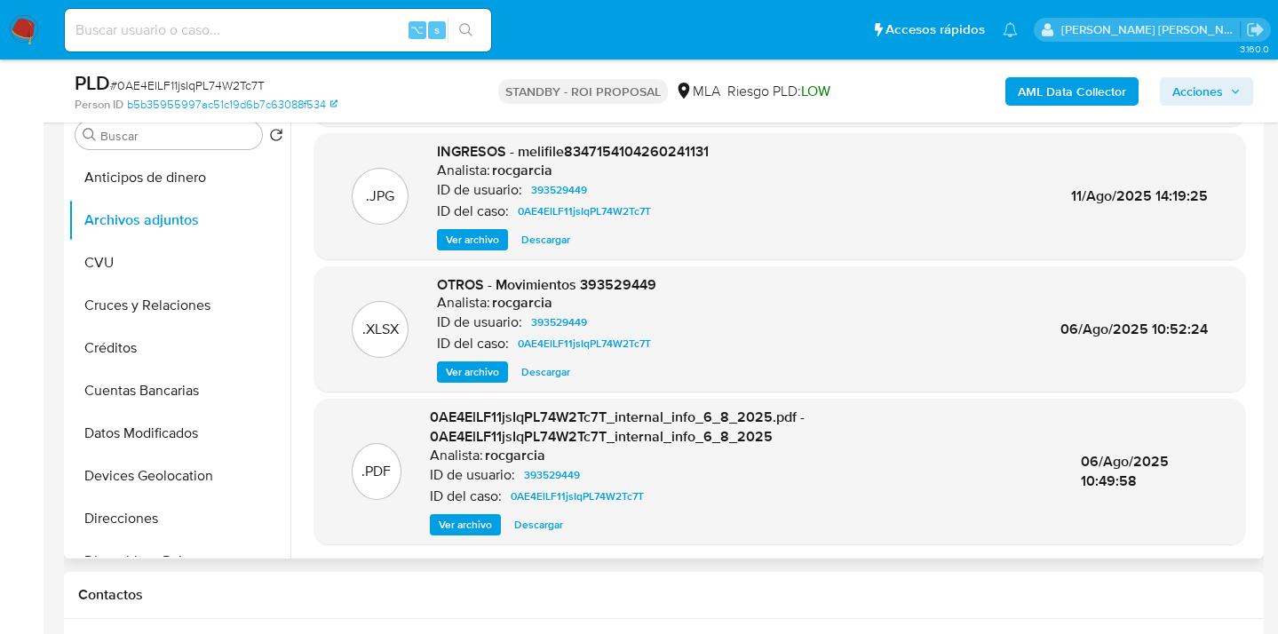
scroll to position [173, 0]
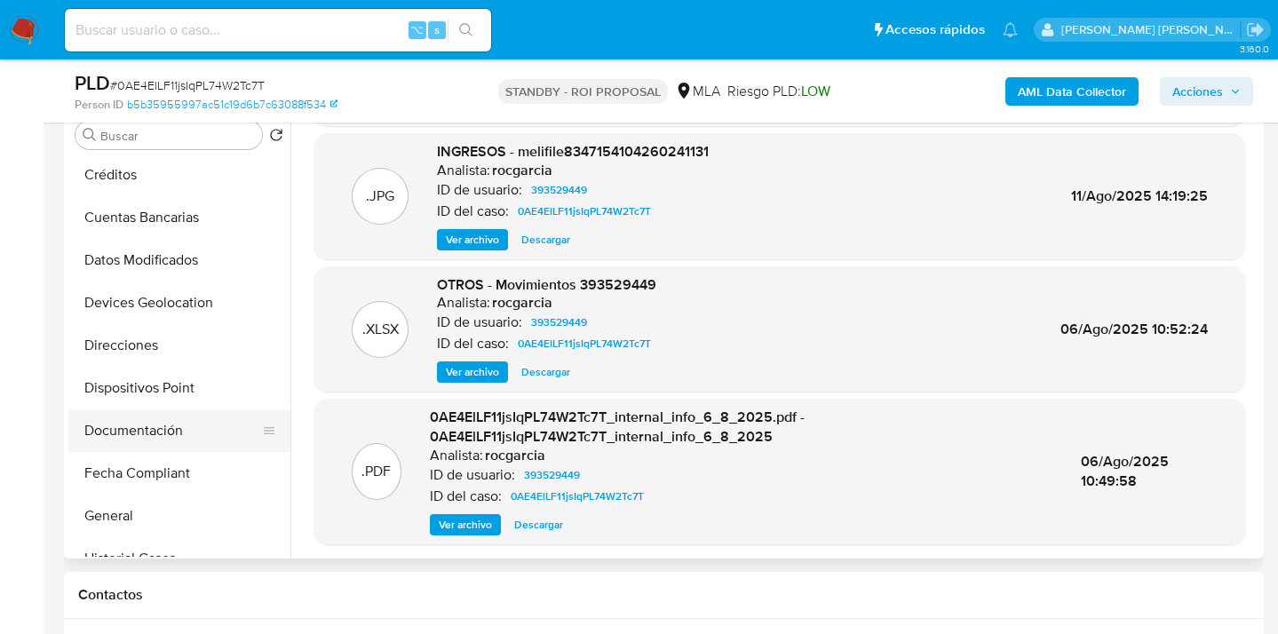
click at [190, 424] on button "Documentación" at bounding box center [172, 430] width 208 height 43
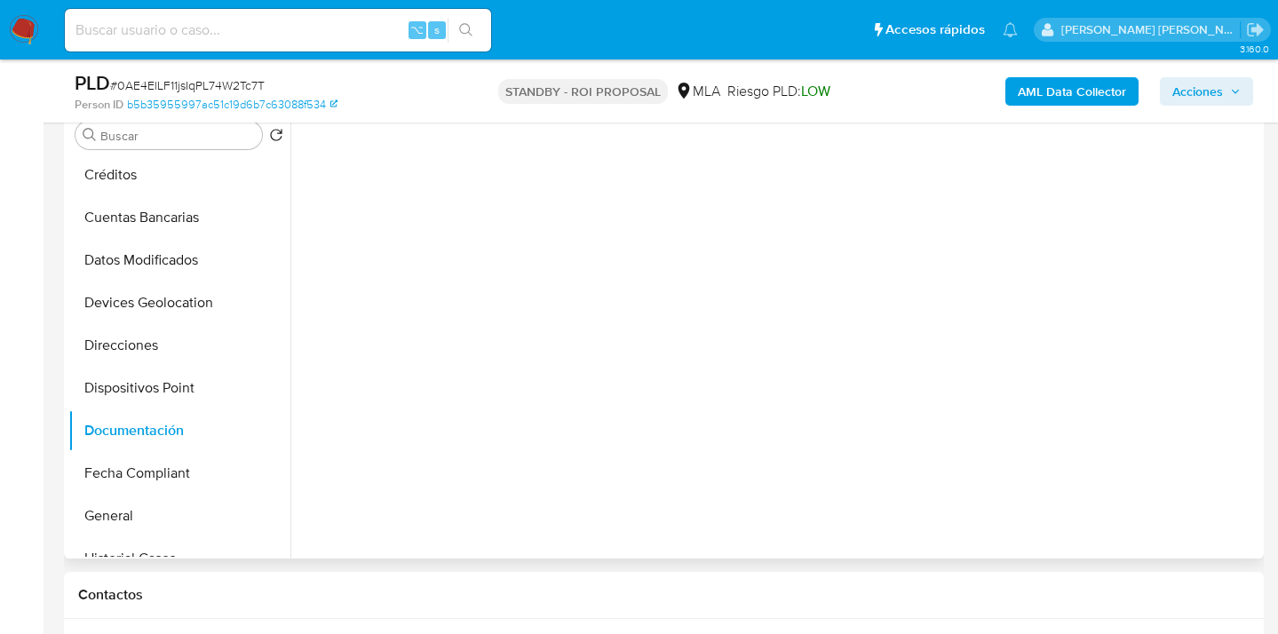
scroll to position [0, 0]
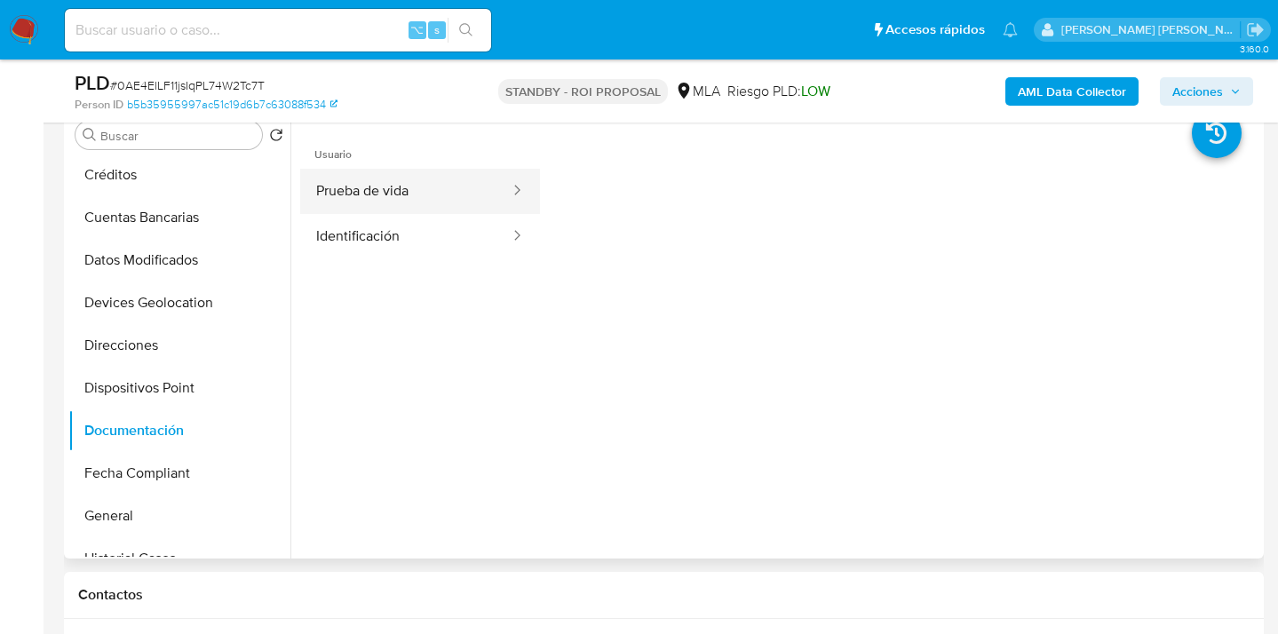
drag, startPoint x: 424, startPoint y: 200, endPoint x: 442, endPoint y: 195, distance: 19.2
click at [425, 200] on button "Prueba de vida" at bounding box center [405, 191] width 211 height 45
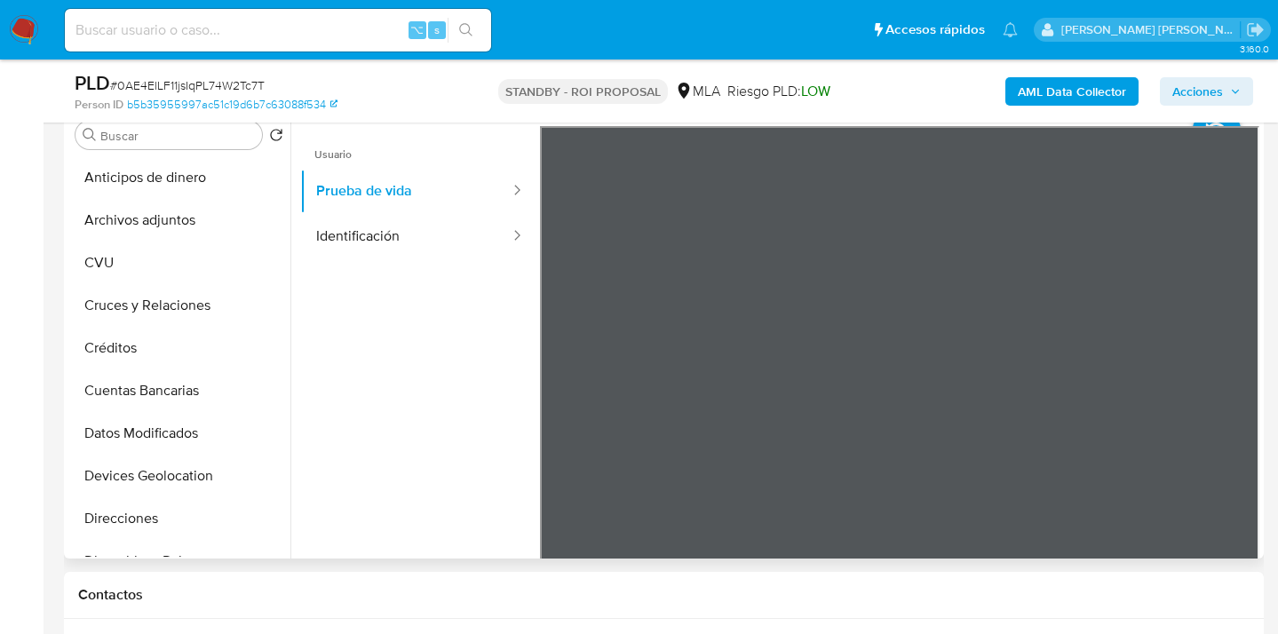
drag, startPoint x: 227, startPoint y: 221, endPoint x: 505, endPoint y: 219, distance: 277.2
click at [228, 221] on button "Archivos adjuntos" at bounding box center [179, 220] width 222 height 43
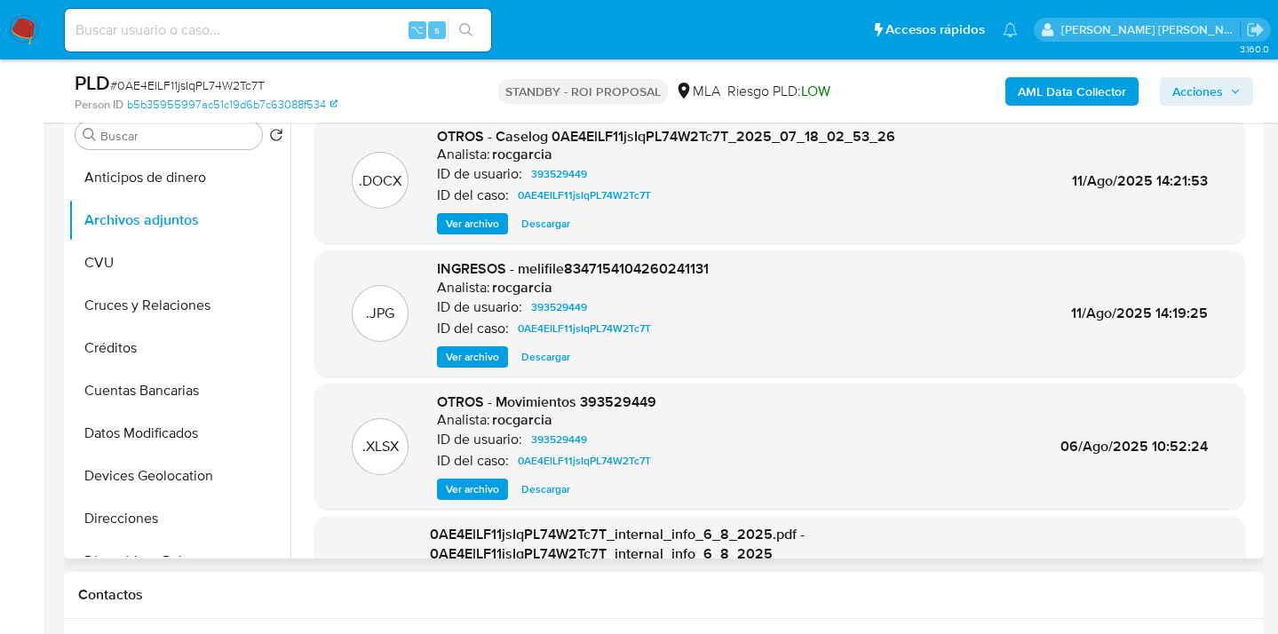
click at [484, 358] on span "Ver archivo" at bounding box center [472, 357] width 53 height 18
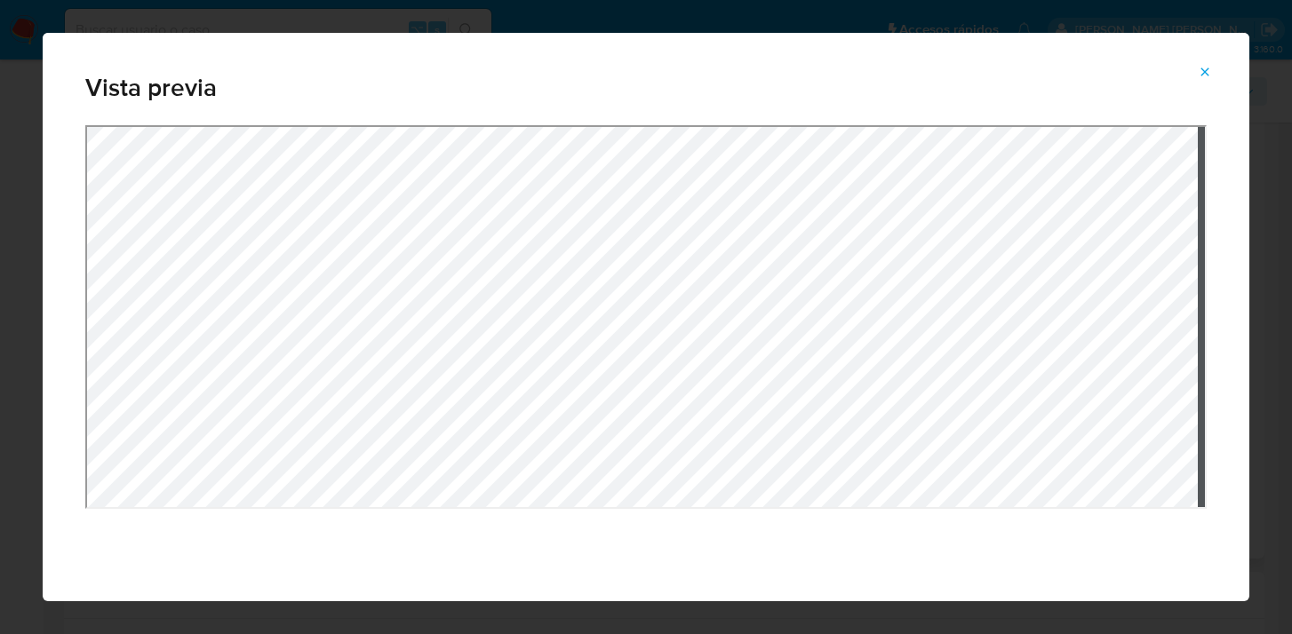
click at [732, 109] on div "Vista previa" at bounding box center [646, 317] width 1206 height 568
click at [743, 87] on div "Vista previa" at bounding box center [646, 317] width 1206 height 568
click at [1200, 71] on icon "Attachment preview" at bounding box center [1204, 72] width 14 height 14
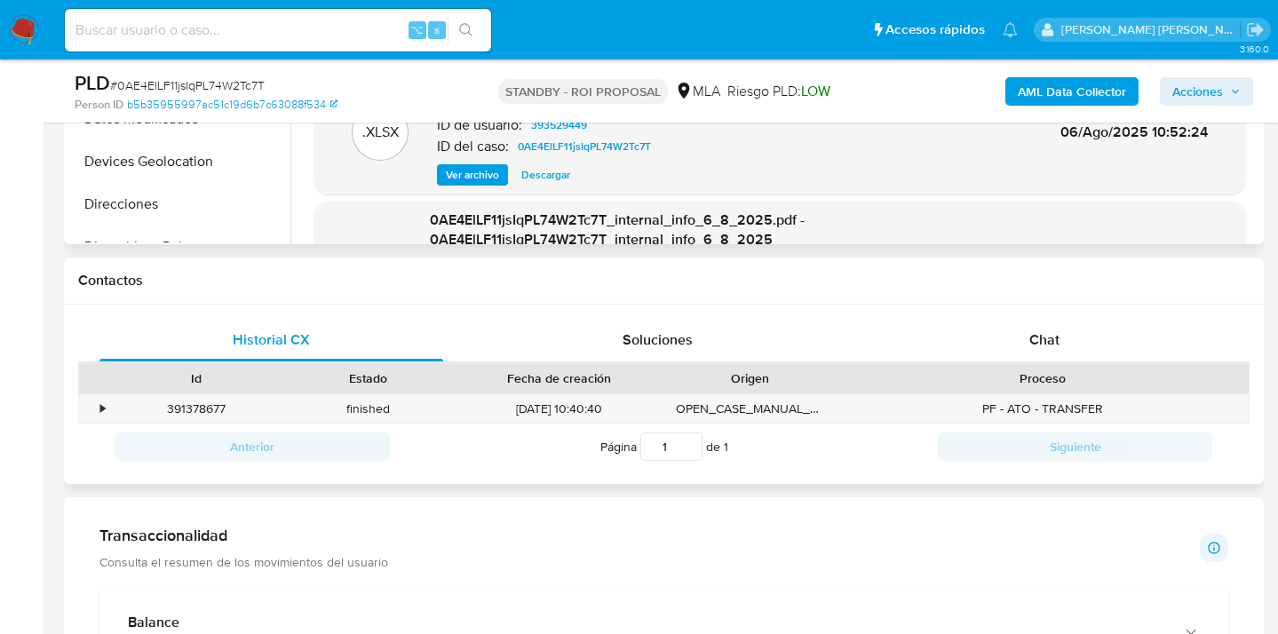
scroll to position [696, 0]
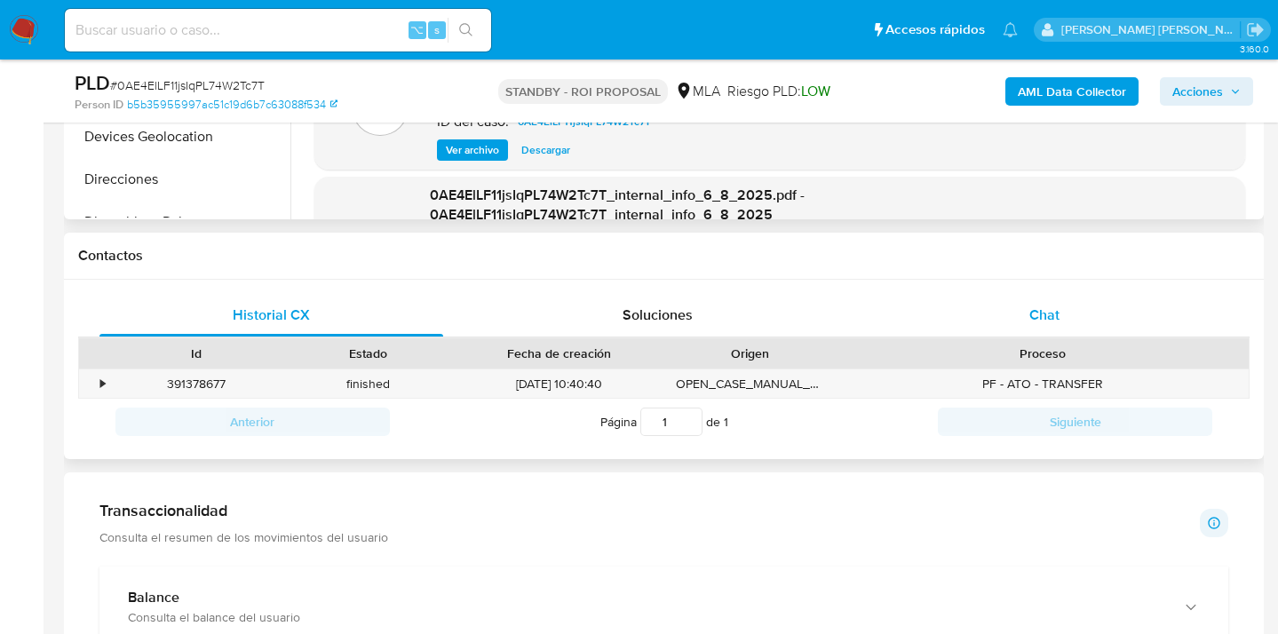
click at [1051, 327] on div "Chat" at bounding box center [1045, 315] width 344 height 43
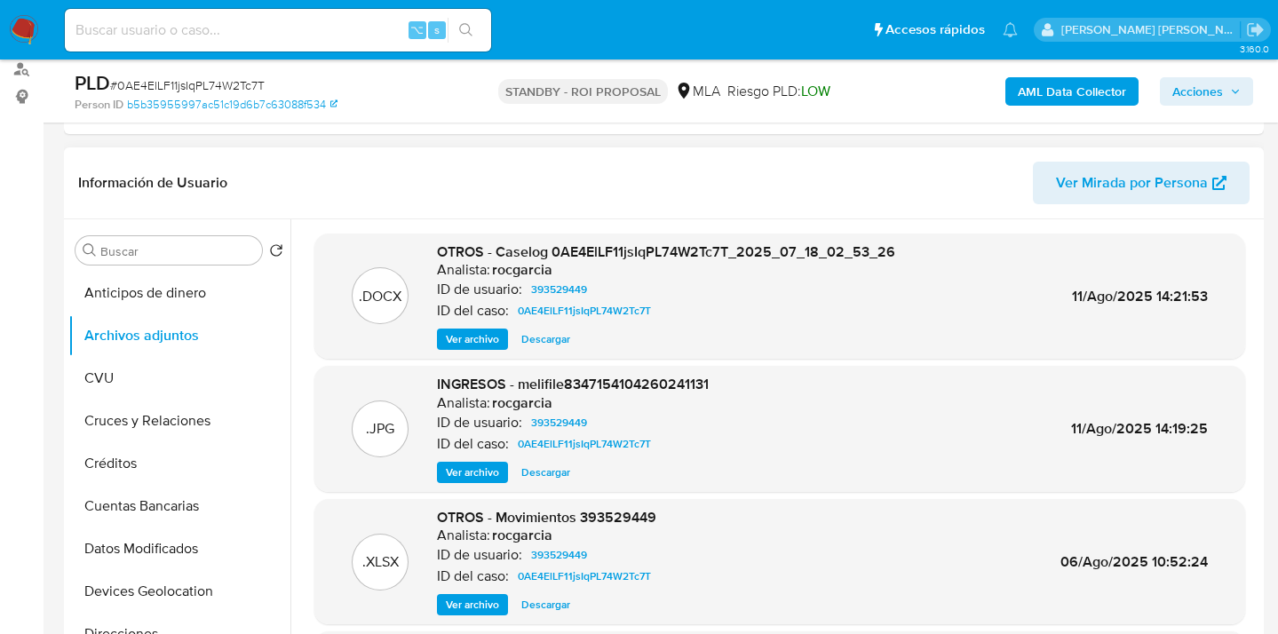
scroll to position [260, 0]
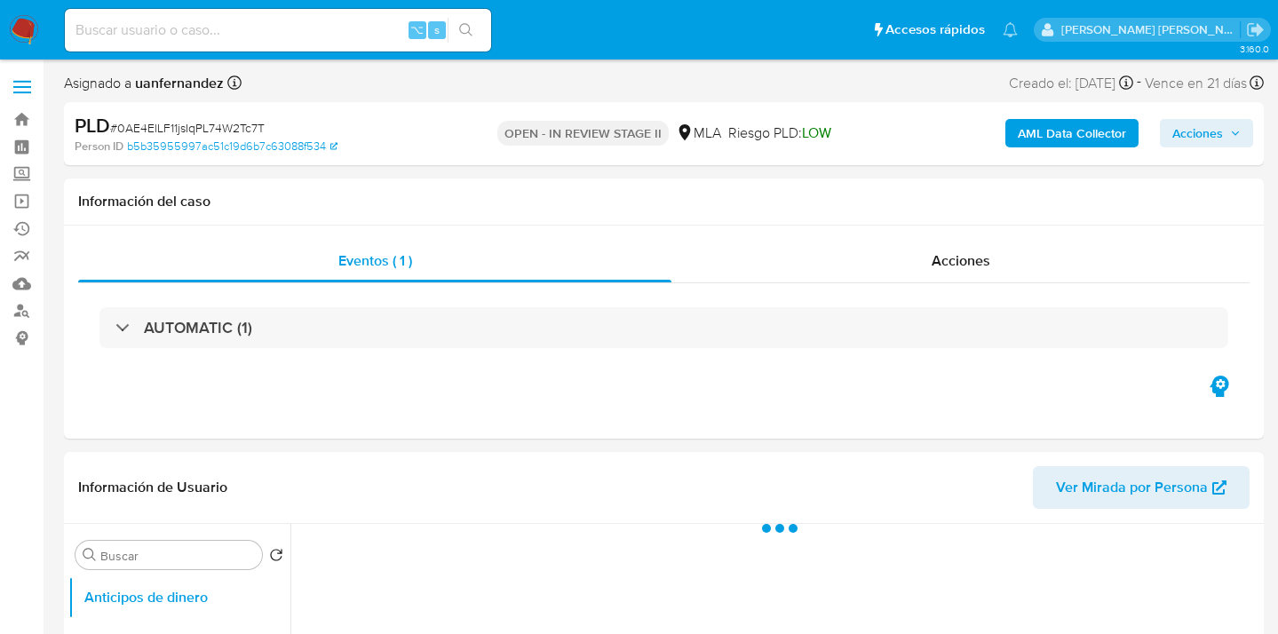
click at [1185, 124] on span "Acciones" at bounding box center [1198, 133] width 51 height 28
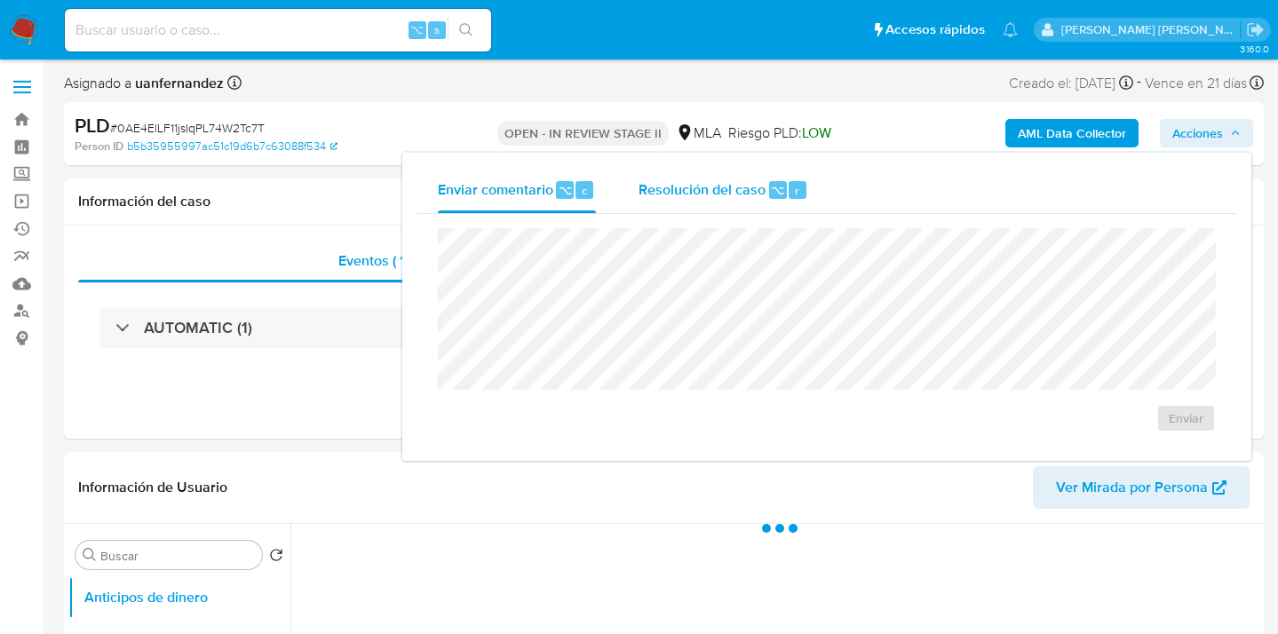
click at [751, 184] on span "Resolución del caso" at bounding box center [702, 189] width 127 height 20
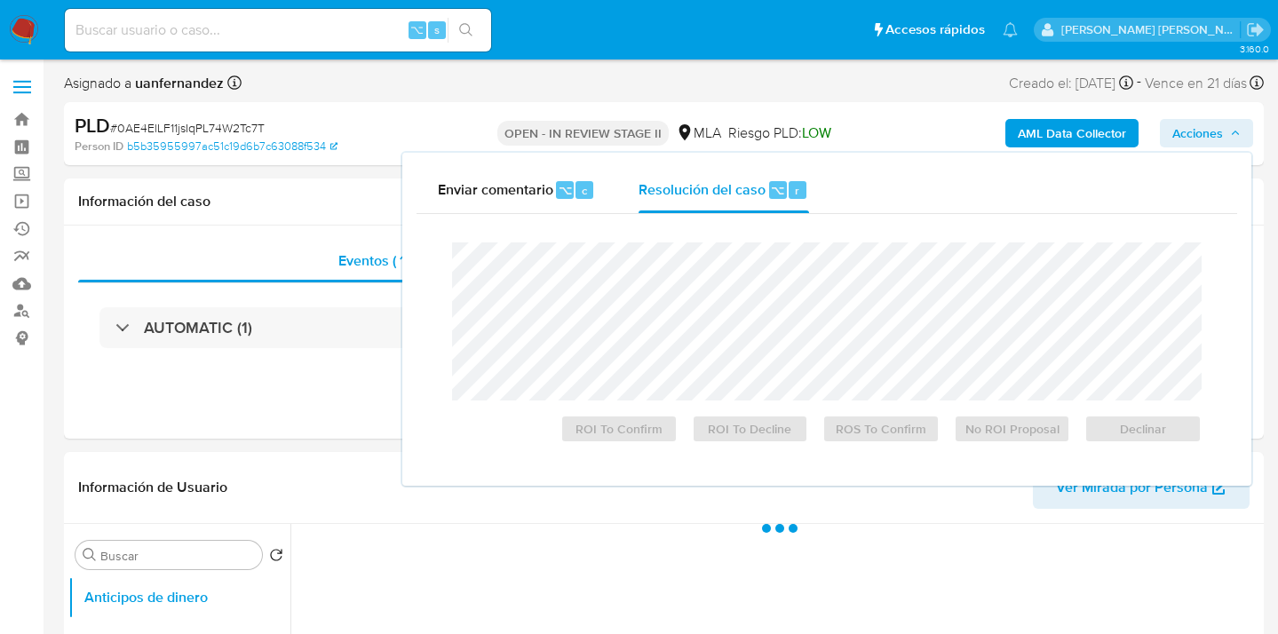
select select "10"
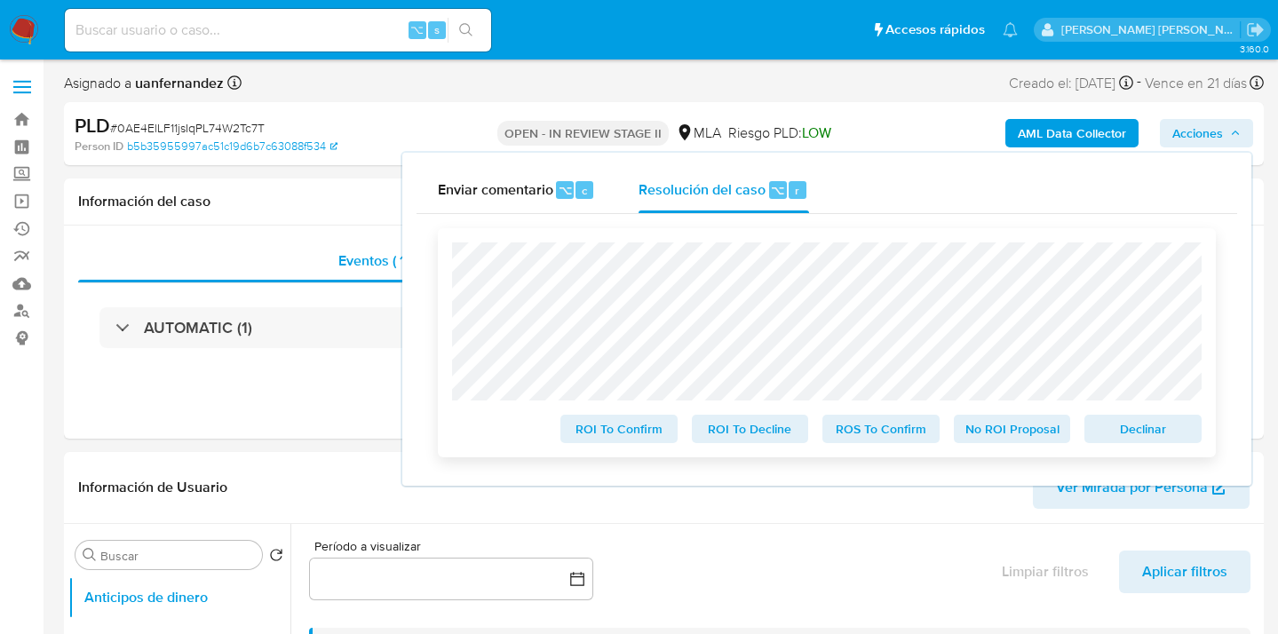
drag, startPoint x: 900, startPoint y: 425, endPoint x: 857, endPoint y: 406, distance: 46.5
click at [900, 425] on span "ROS To Confirm" at bounding box center [881, 429] width 92 height 25
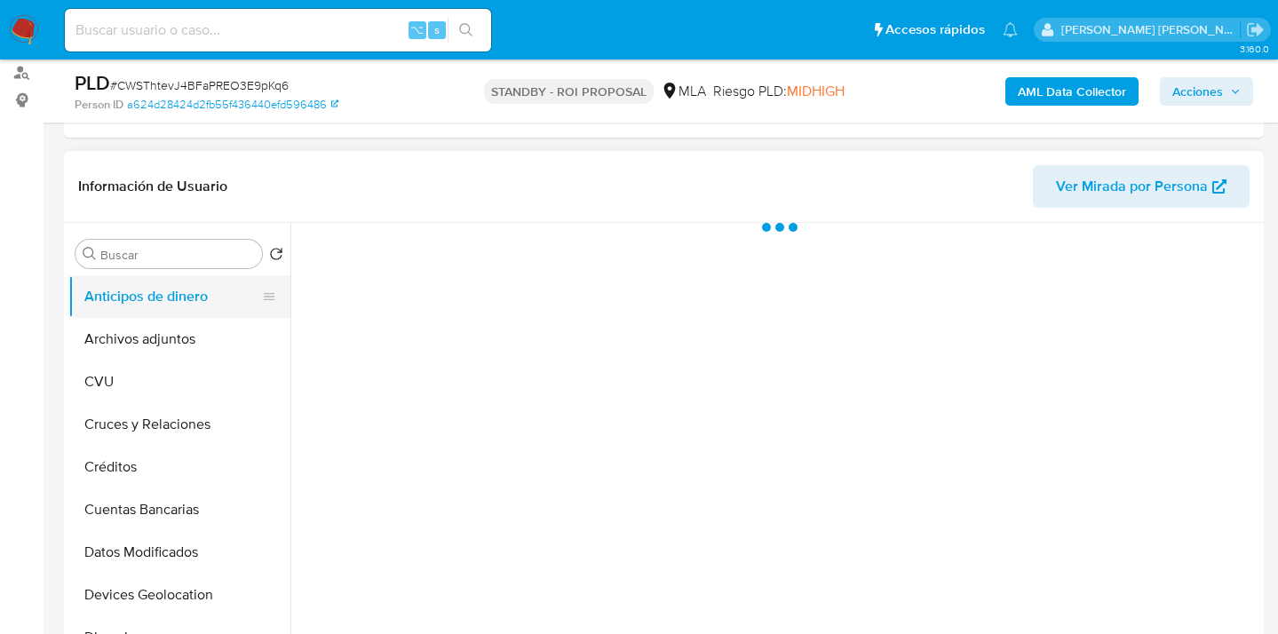
scroll to position [282, 0]
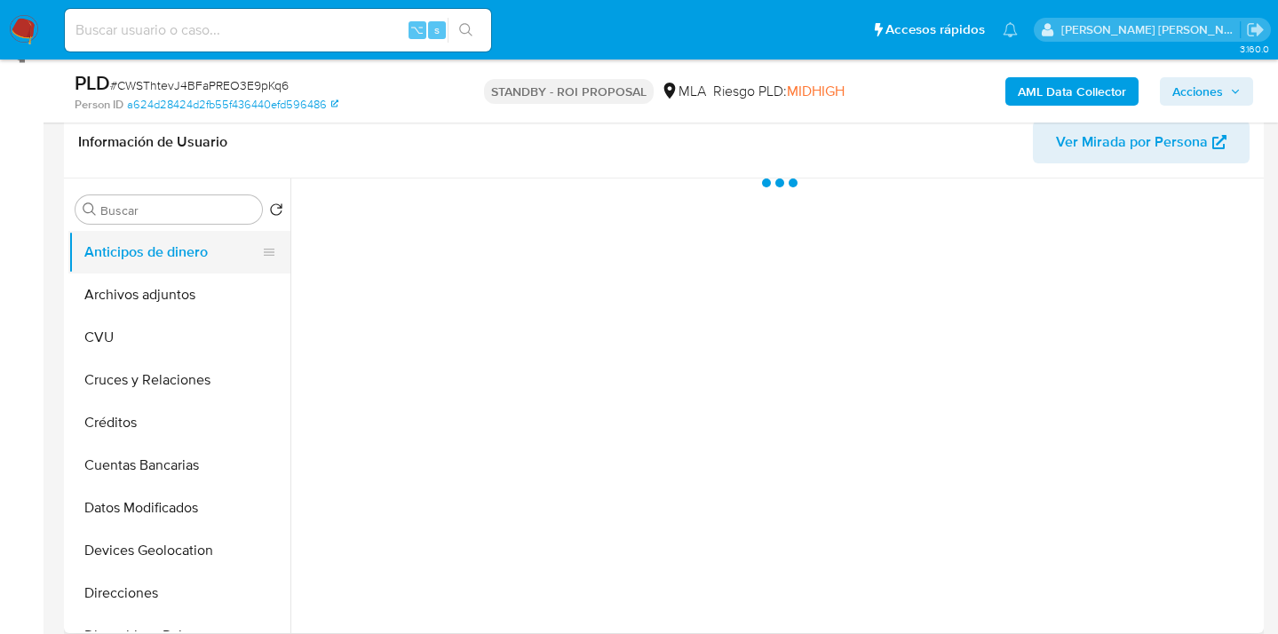
select select "10"
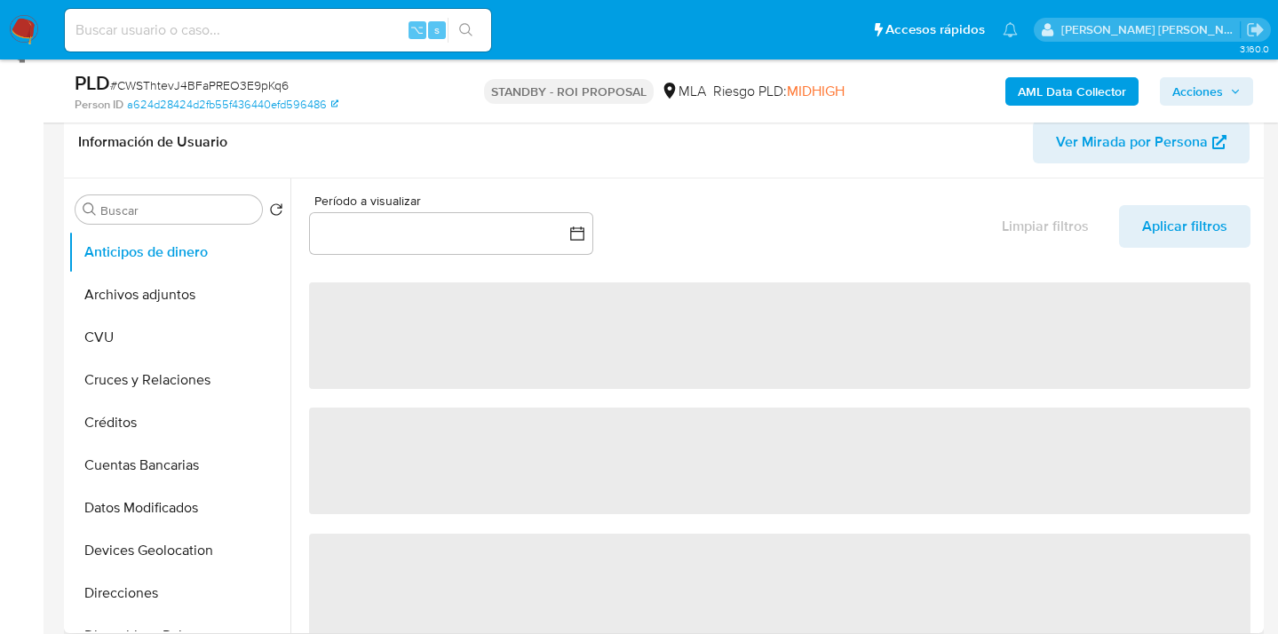
drag, startPoint x: 165, startPoint y: 294, endPoint x: 284, endPoint y: 258, distance: 124.2
click at [166, 294] on button "Archivos adjuntos" at bounding box center [179, 295] width 222 height 43
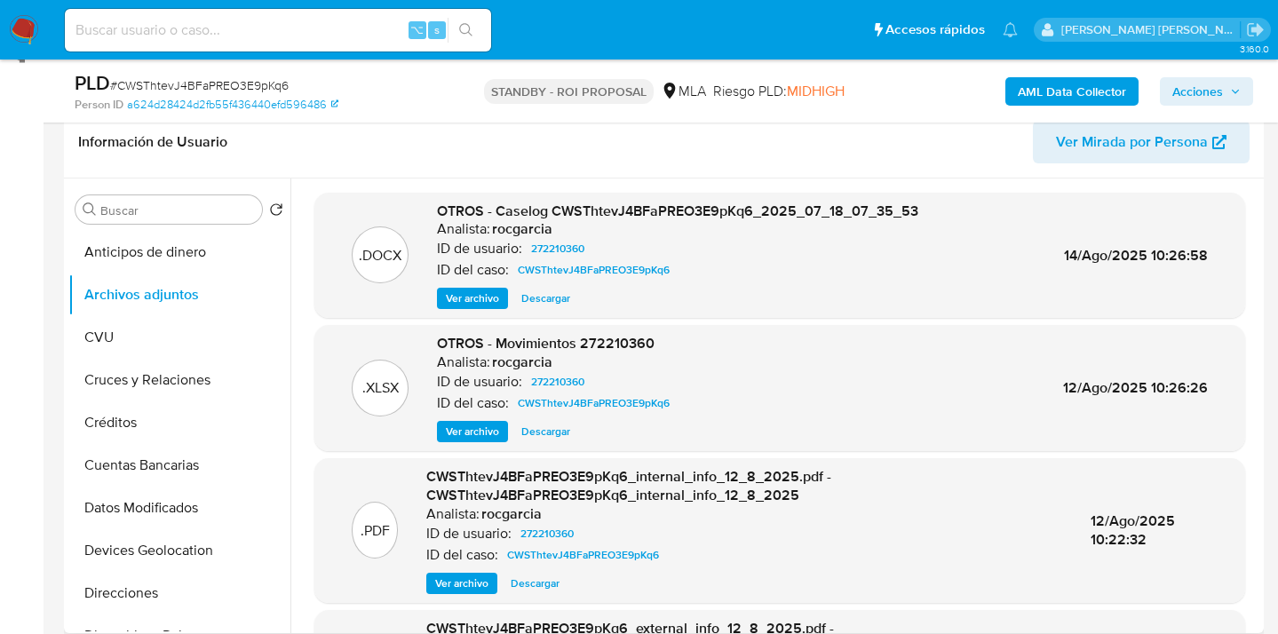
click at [538, 303] on span "Descargar" at bounding box center [545, 299] width 49 height 18
click at [550, 426] on span "Descargar" at bounding box center [545, 432] width 49 height 18
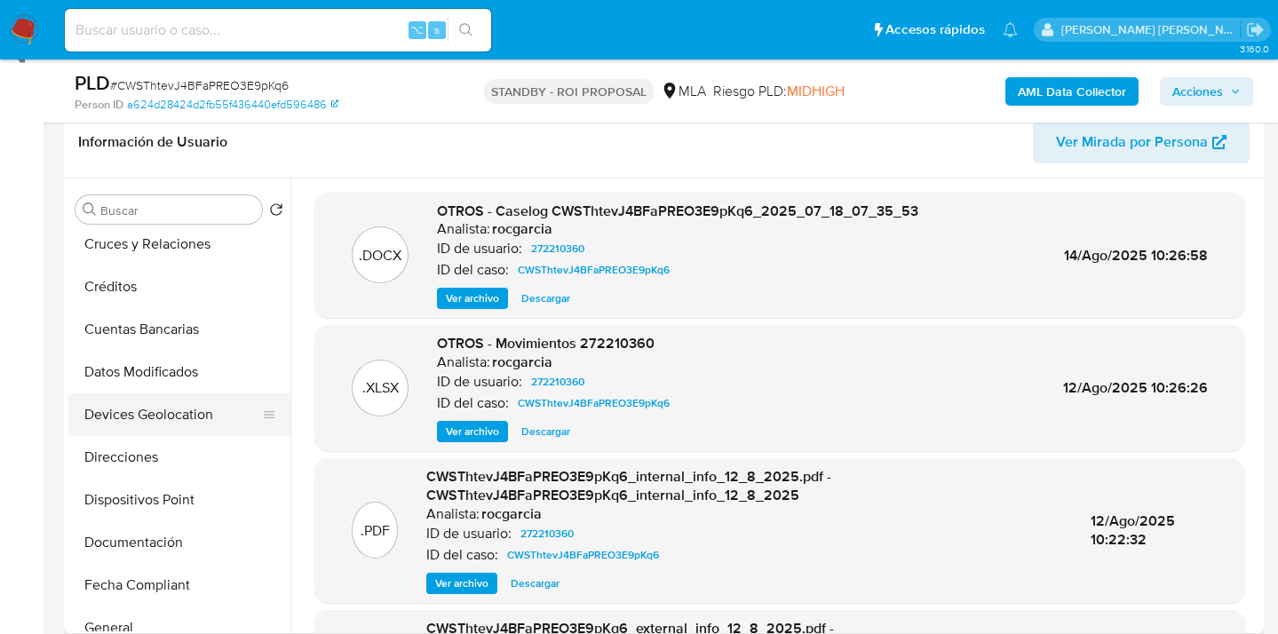
scroll to position [163, 0]
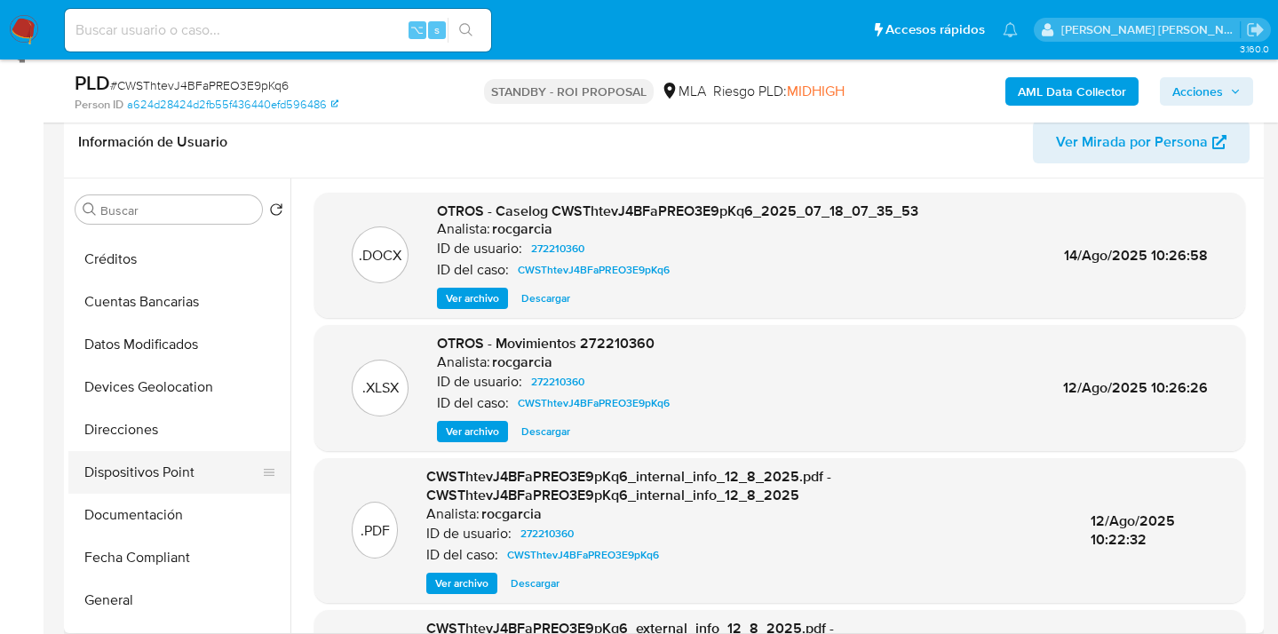
drag, startPoint x: 199, startPoint y: 514, endPoint x: 267, endPoint y: 458, distance: 88.4
click at [199, 514] on button "Documentación" at bounding box center [179, 515] width 222 height 43
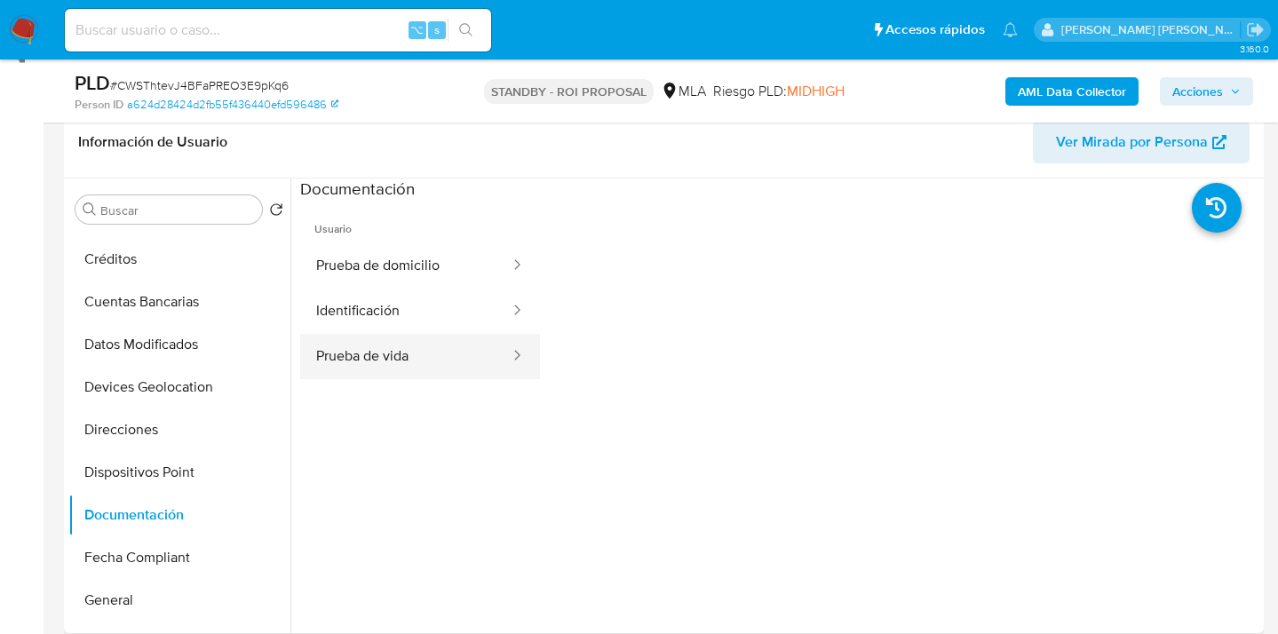
drag, startPoint x: 393, startPoint y: 340, endPoint x: 496, endPoint y: 340, distance: 103.0
click at [396, 340] on button "Prueba de vida" at bounding box center [405, 356] width 211 height 45
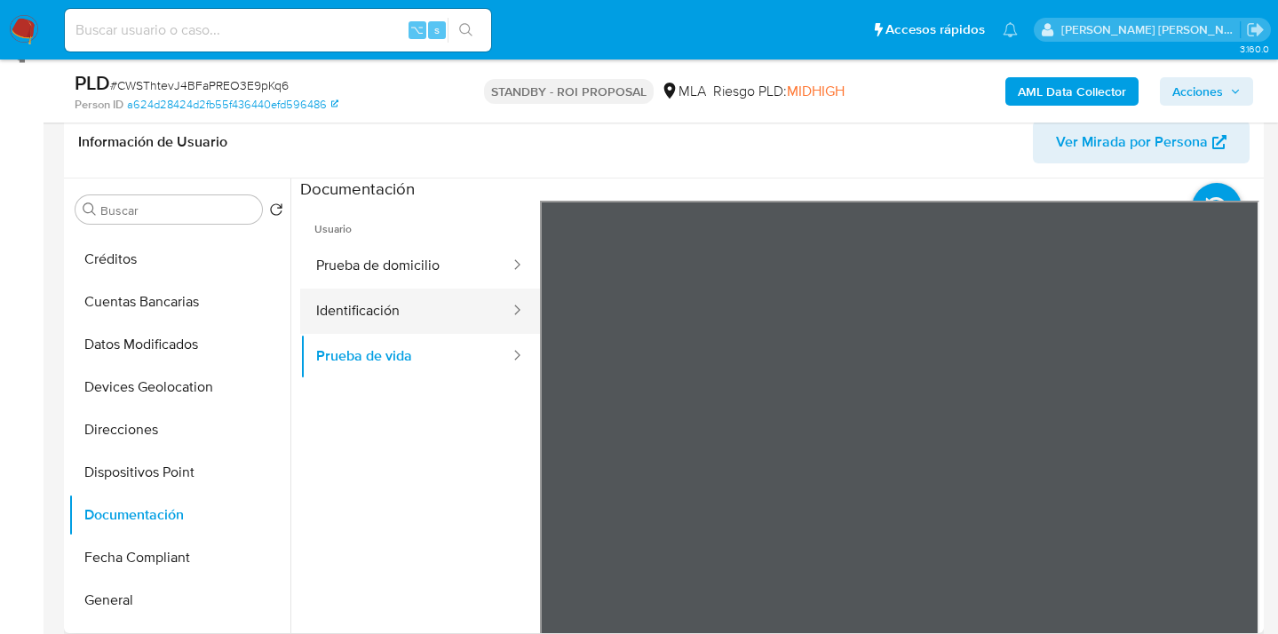
click at [417, 298] on button "Identificación" at bounding box center [405, 311] width 211 height 45
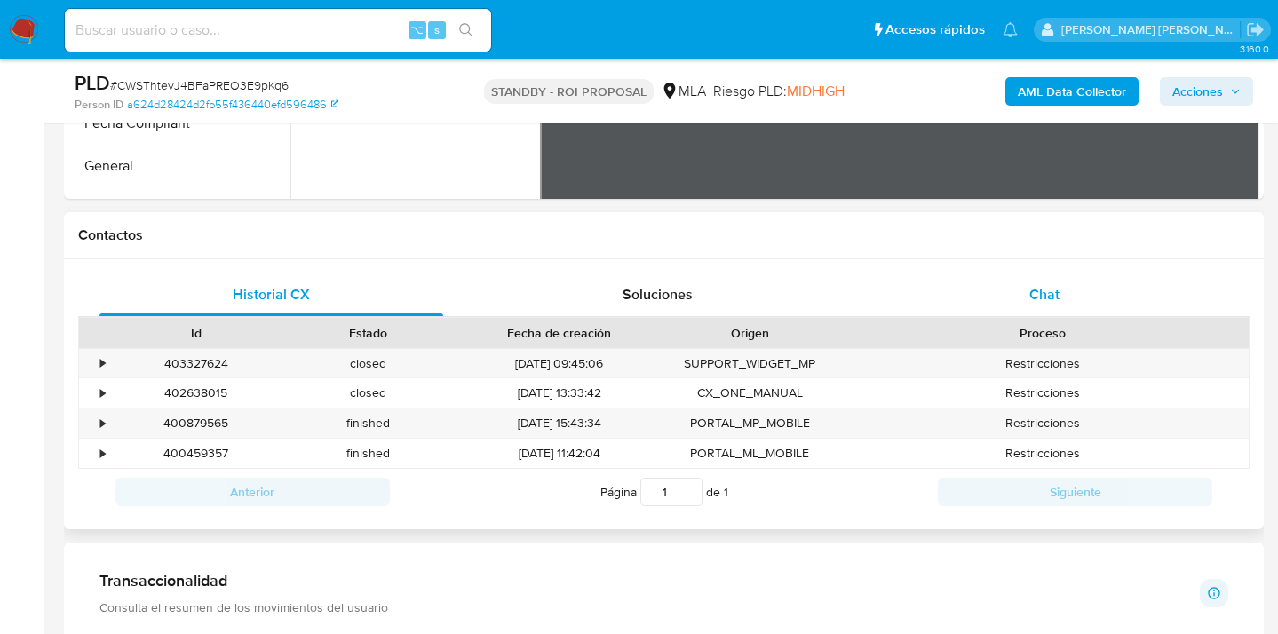
scroll to position [723, 0]
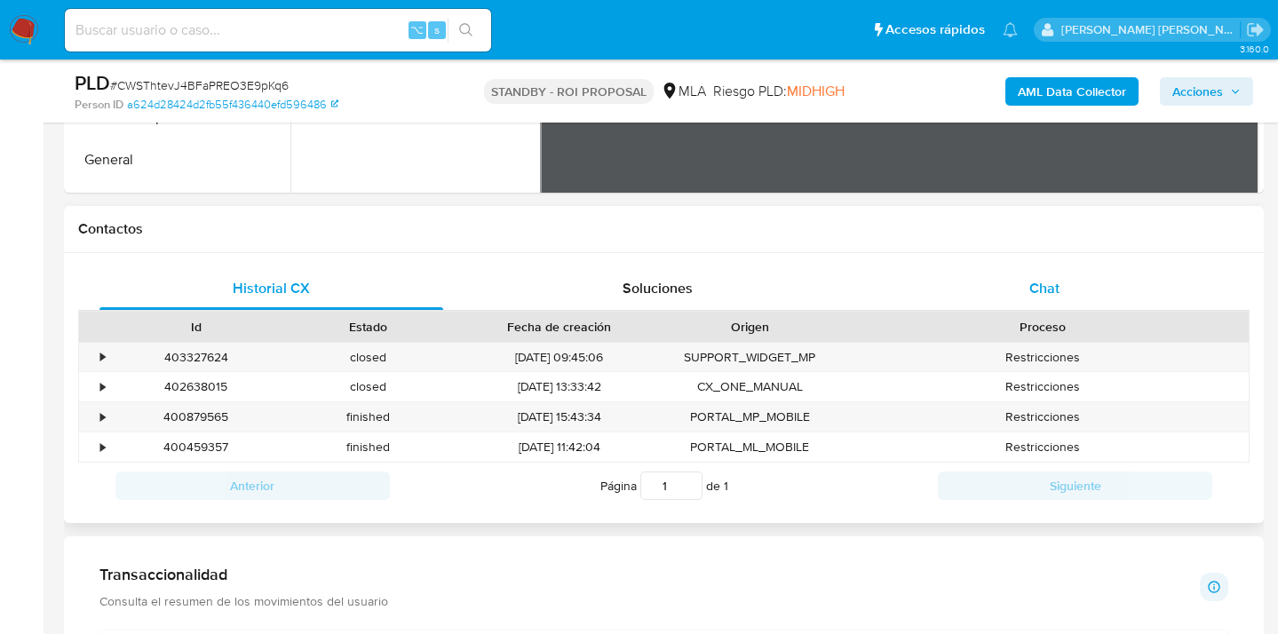
click at [1110, 288] on div "Chat" at bounding box center [1045, 288] width 344 height 43
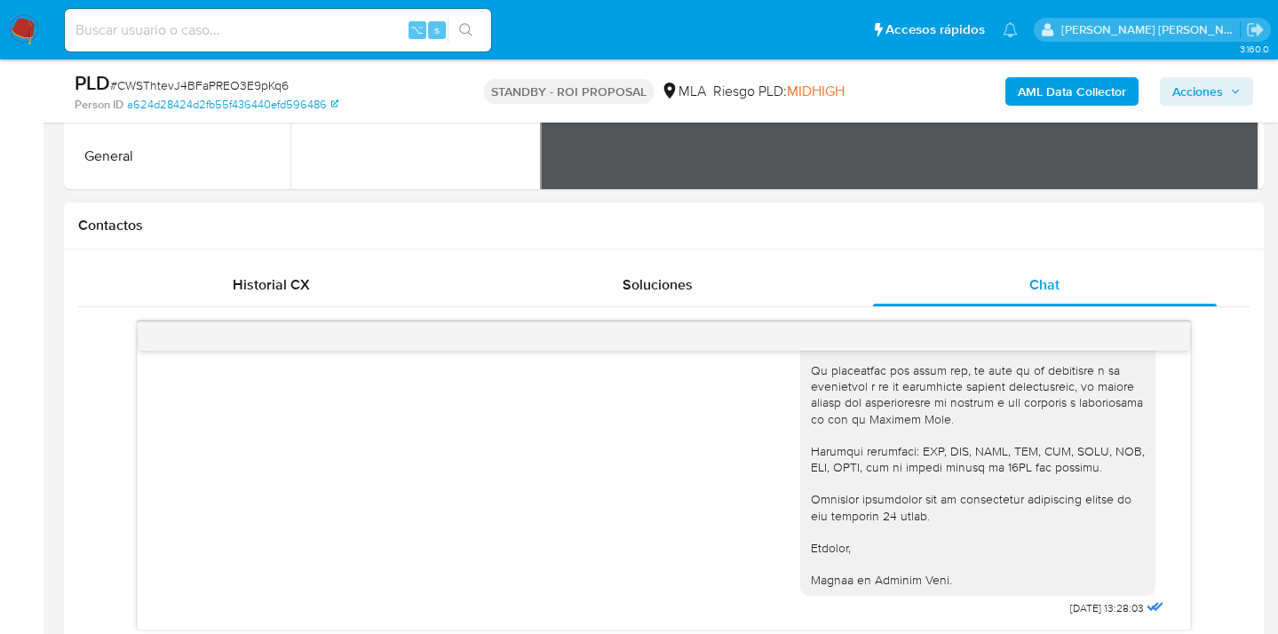
scroll to position [2042, 0]
click at [293, 280] on span "Historial CX" at bounding box center [271, 284] width 77 height 20
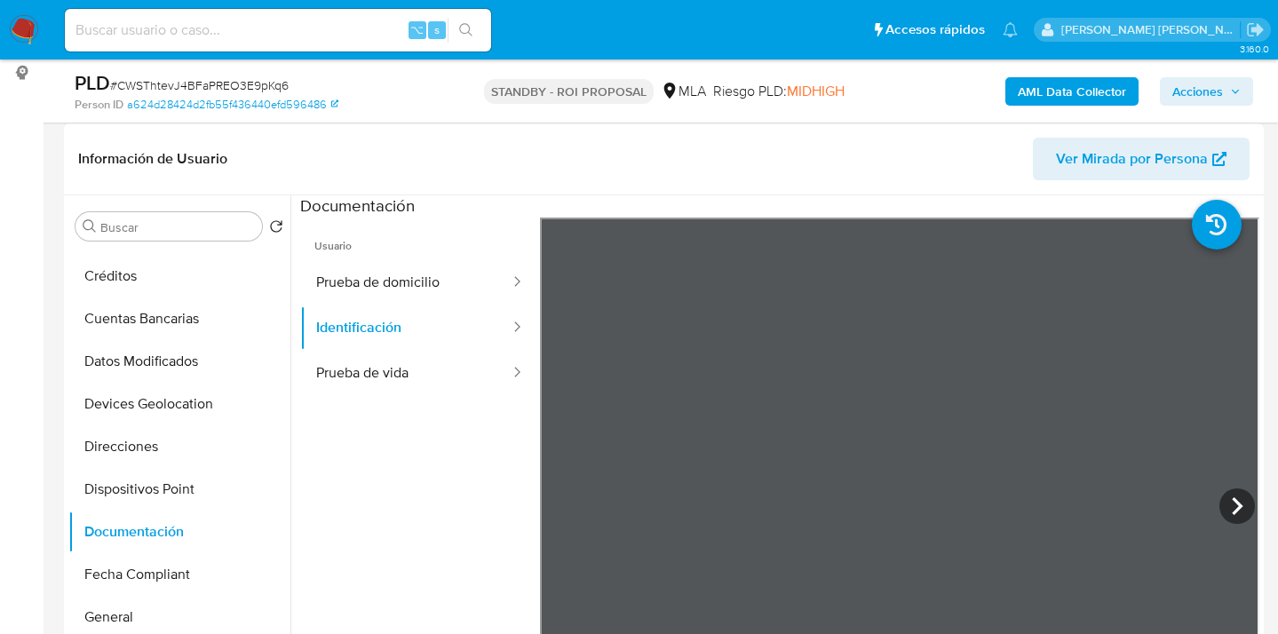
scroll to position [0, 0]
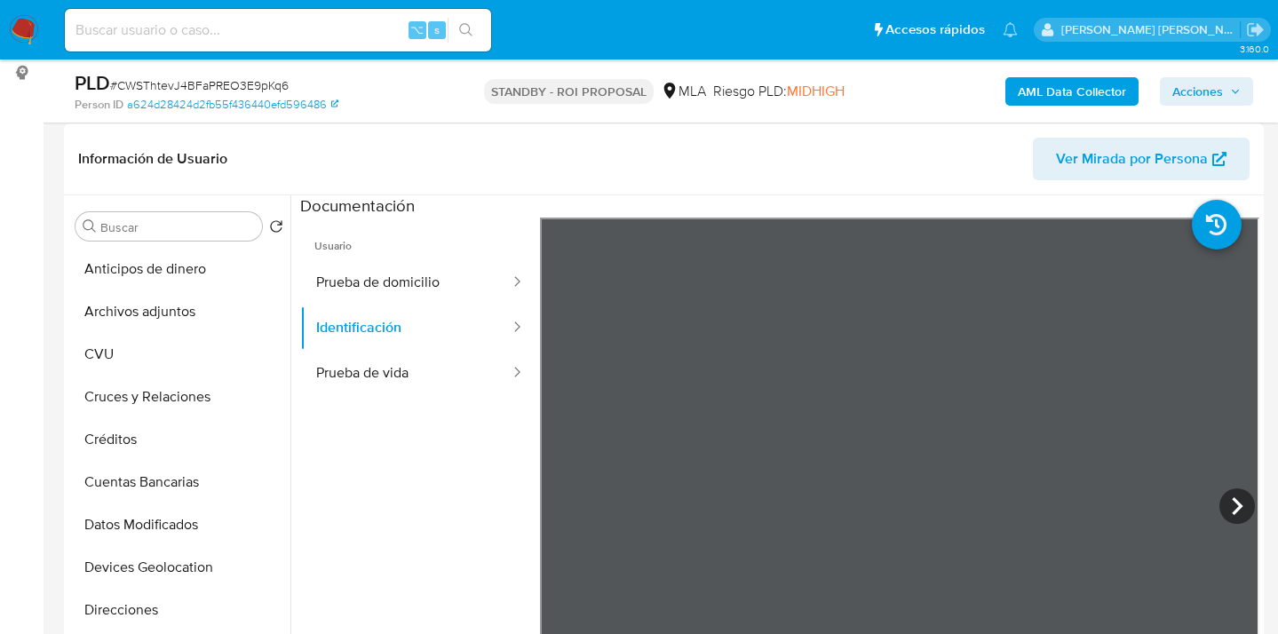
drag, startPoint x: 184, startPoint y: 314, endPoint x: 376, endPoint y: 321, distance: 192.0
click at [184, 314] on button "Archivos adjuntos" at bounding box center [179, 311] width 222 height 43
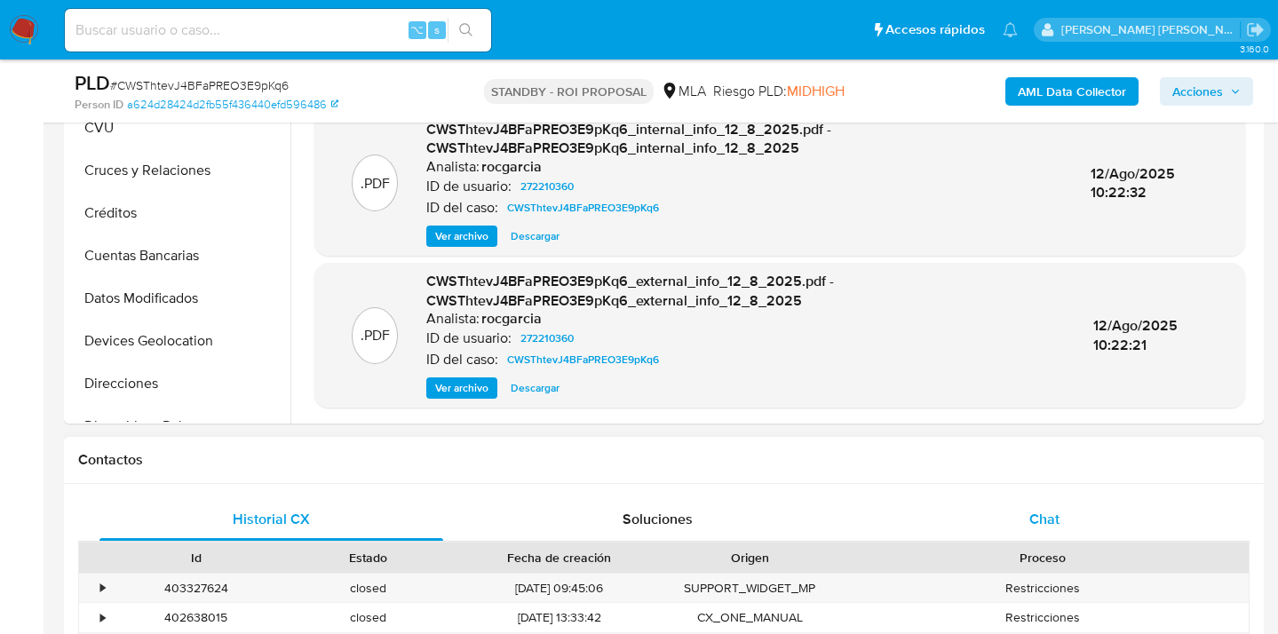
scroll to position [612, 0]
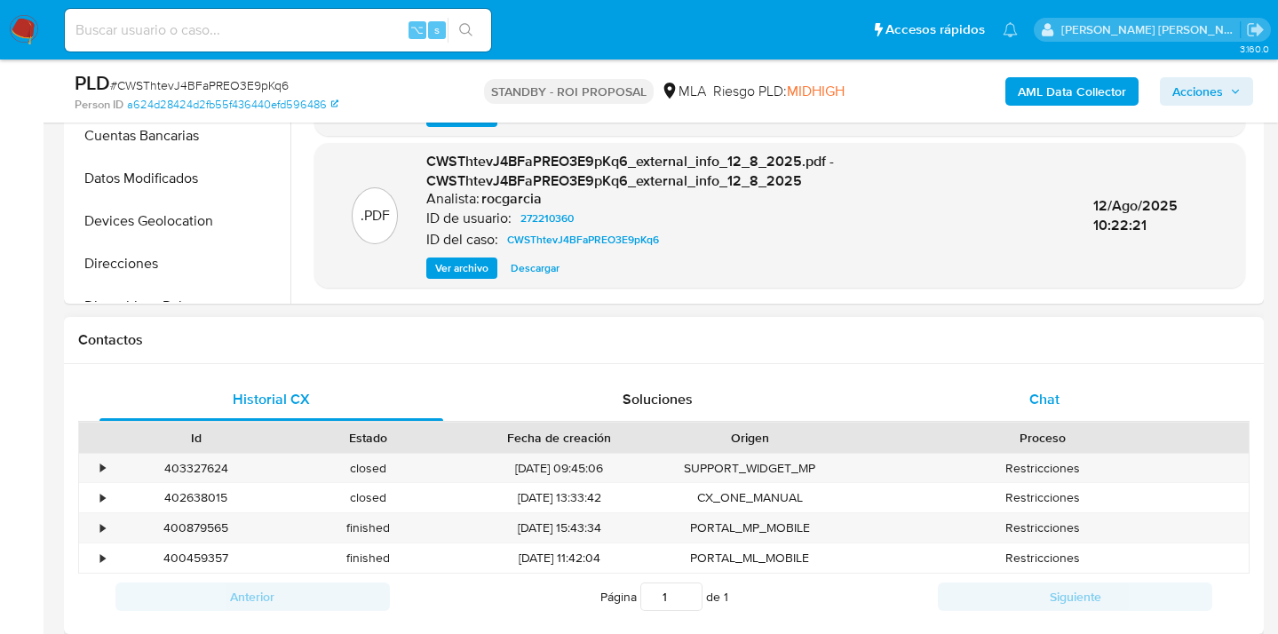
click at [1077, 395] on div "Chat" at bounding box center [1045, 399] width 344 height 43
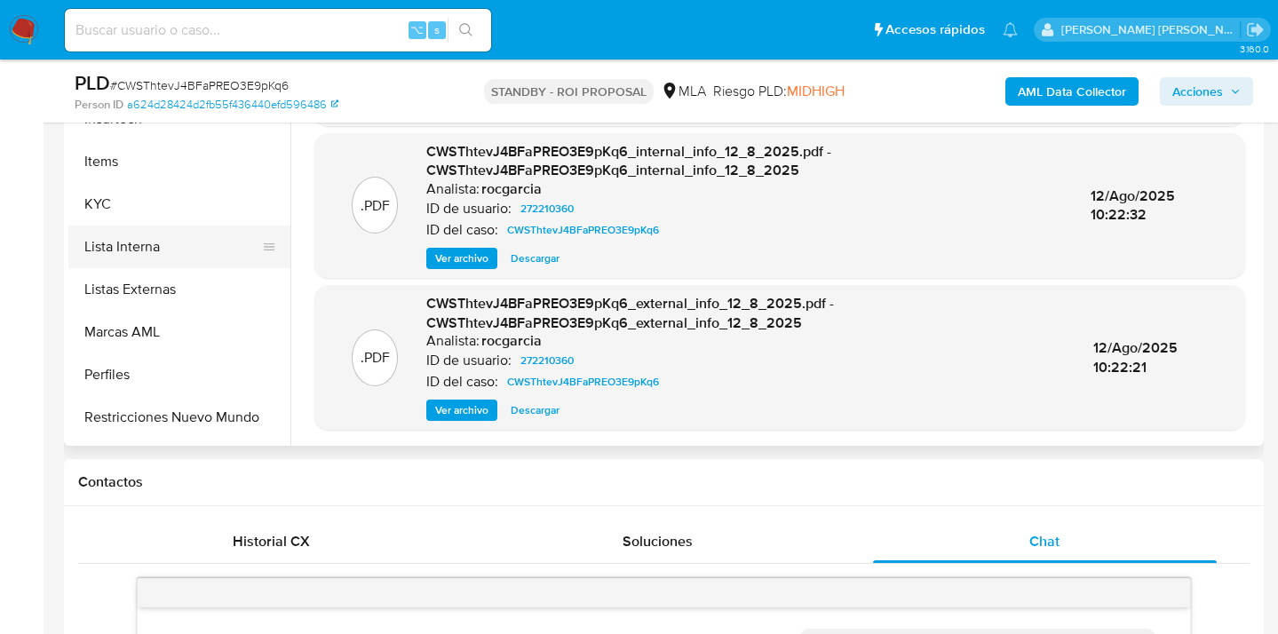
scroll to position [836, 0]
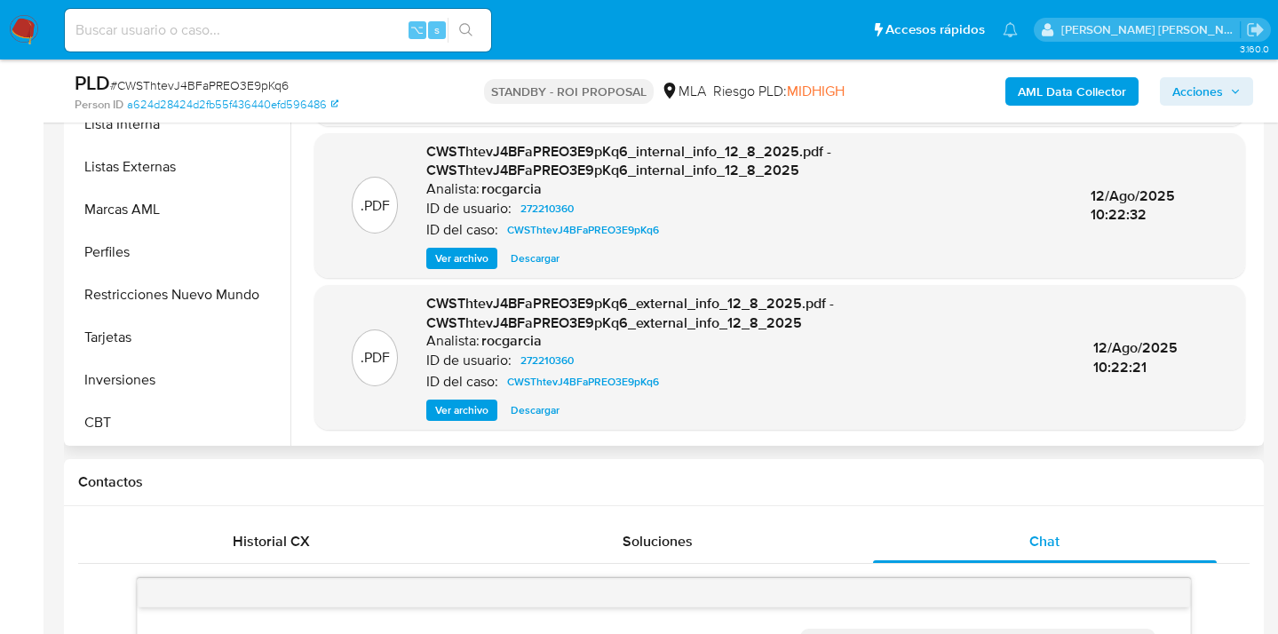
drag, startPoint x: 194, startPoint y: 295, endPoint x: 493, endPoint y: 346, distance: 303.6
click at [194, 295] on button "Restricciones Nuevo Mundo" at bounding box center [179, 295] width 222 height 43
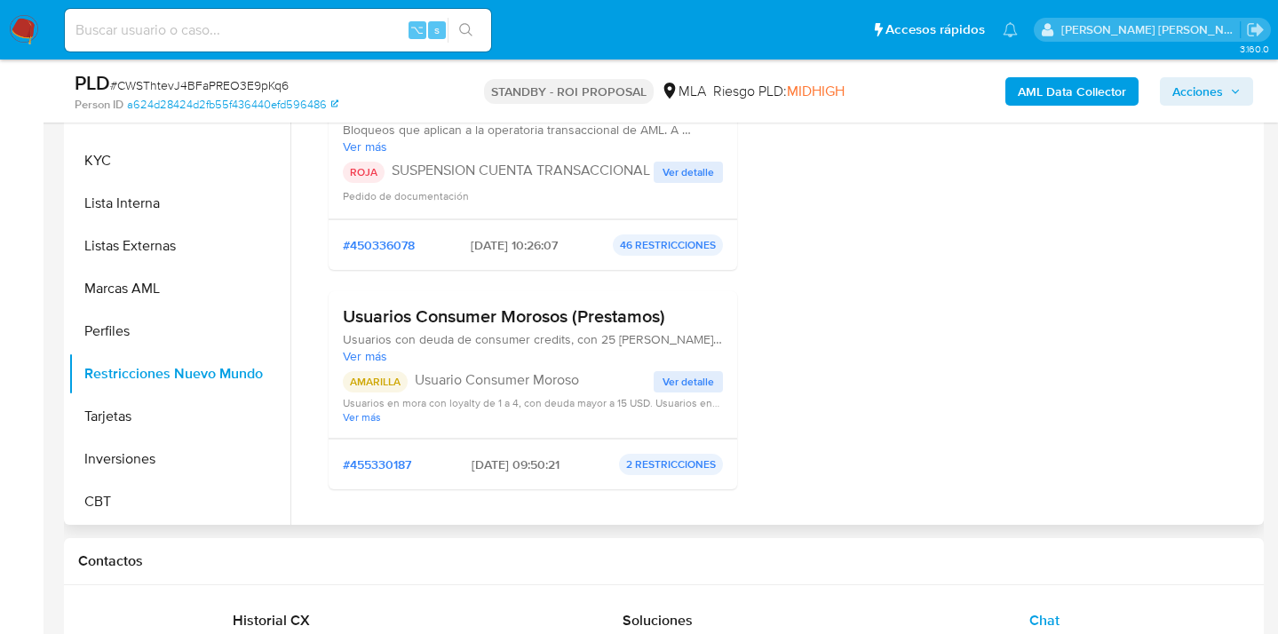
scroll to position [153, 0]
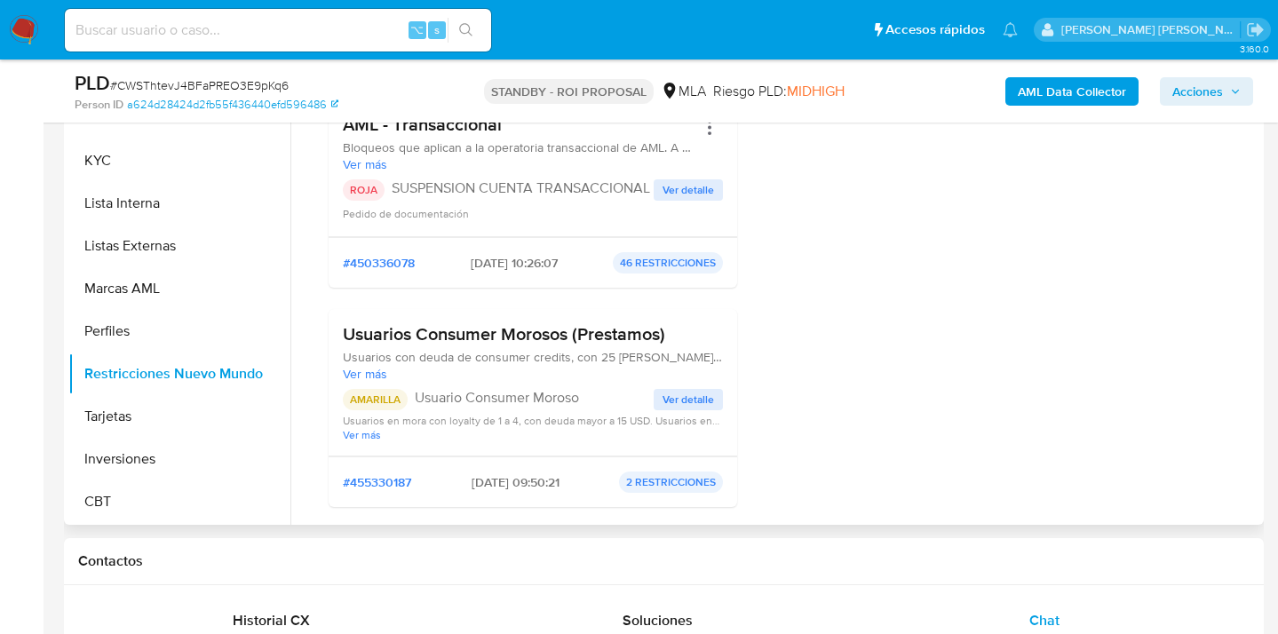
click at [371, 374] on span "Ver más" at bounding box center [533, 374] width 380 height 16
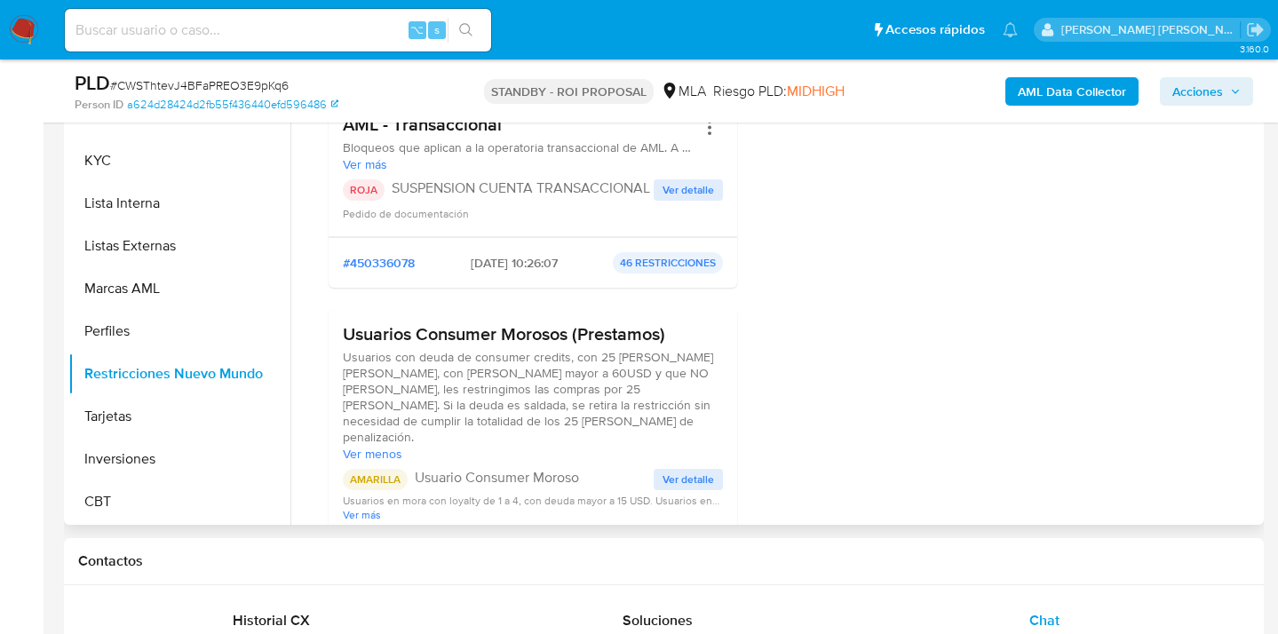
click at [391, 446] on span "Ver menos" at bounding box center [533, 454] width 380 height 16
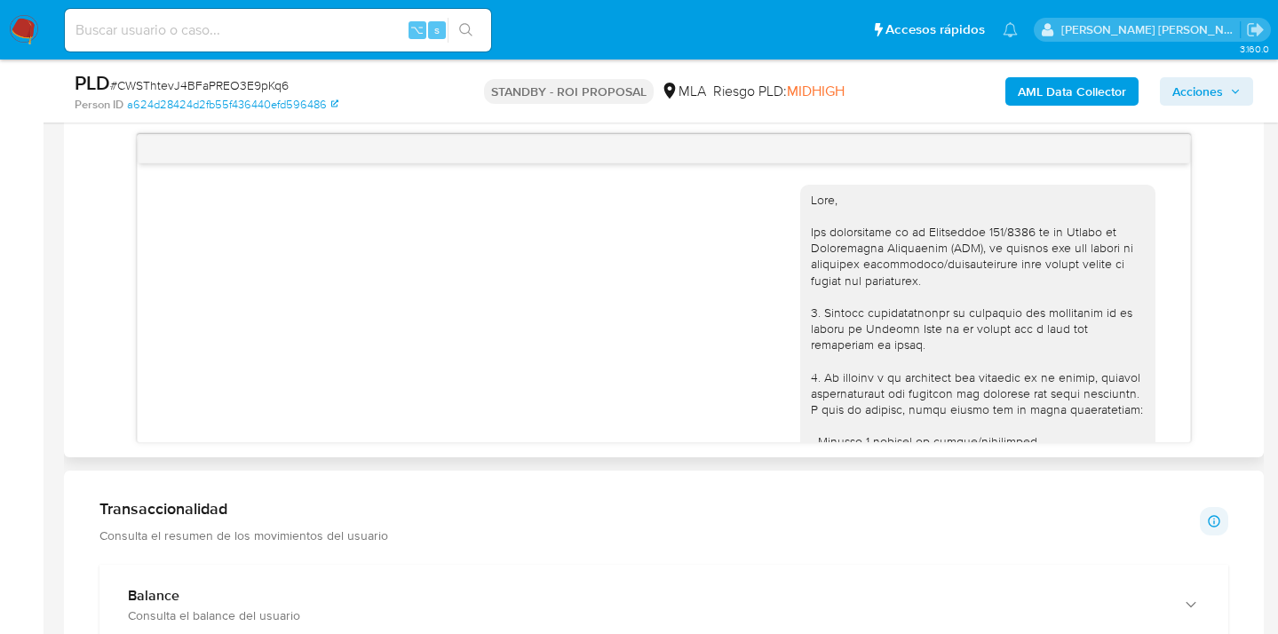
scroll to position [741, 0]
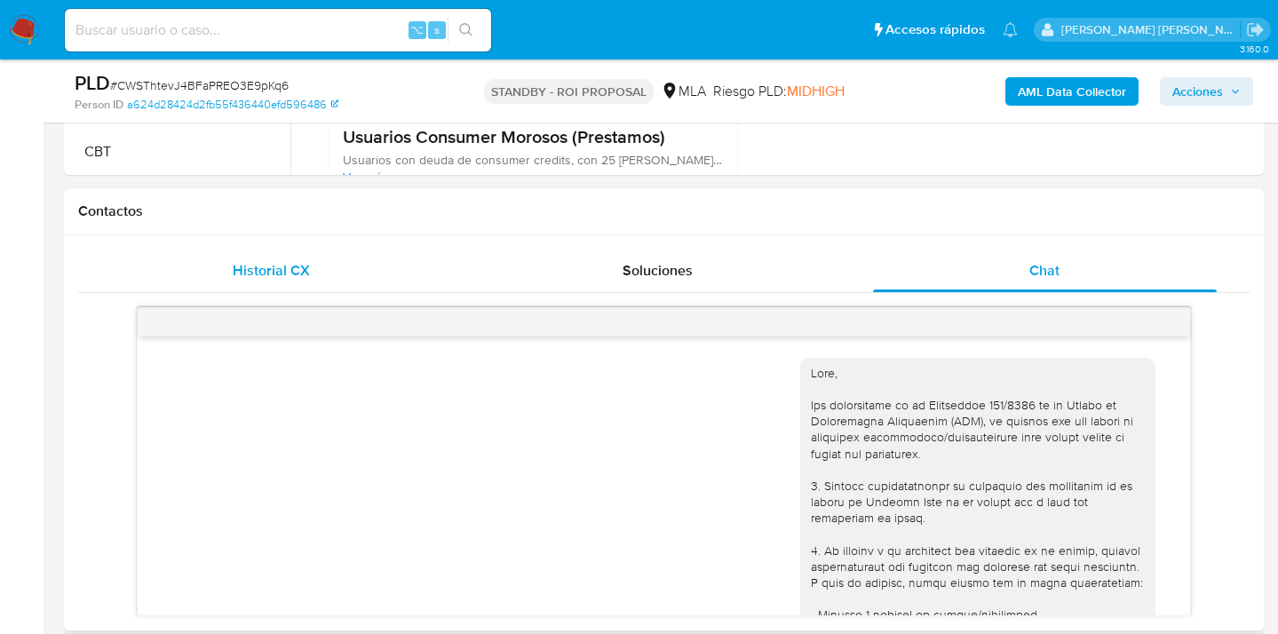
drag, startPoint x: 244, startPoint y: 284, endPoint x: 257, endPoint y: 280, distance: 13.2
click at [244, 284] on div "Historial CX" at bounding box center [271, 271] width 344 height 43
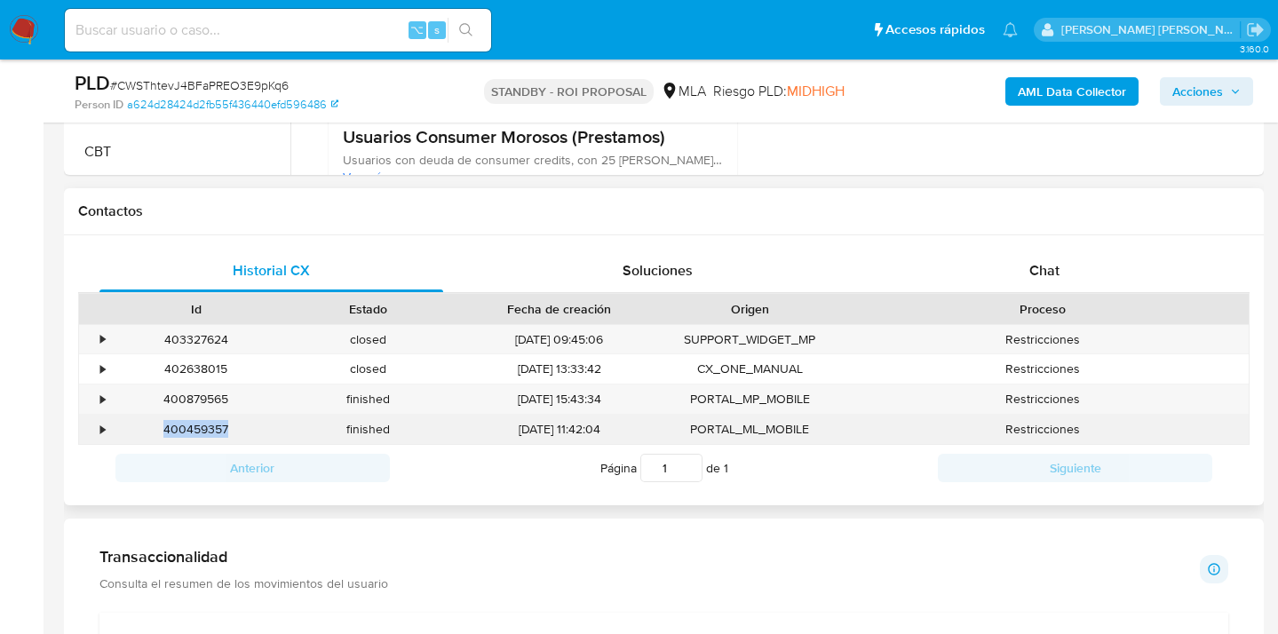
drag, startPoint x: 229, startPoint y: 434, endPoint x: 166, endPoint y: 433, distance: 63.1
click at [166, 433] on div "400459357" at bounding box center [196, 429] width 172 height 29
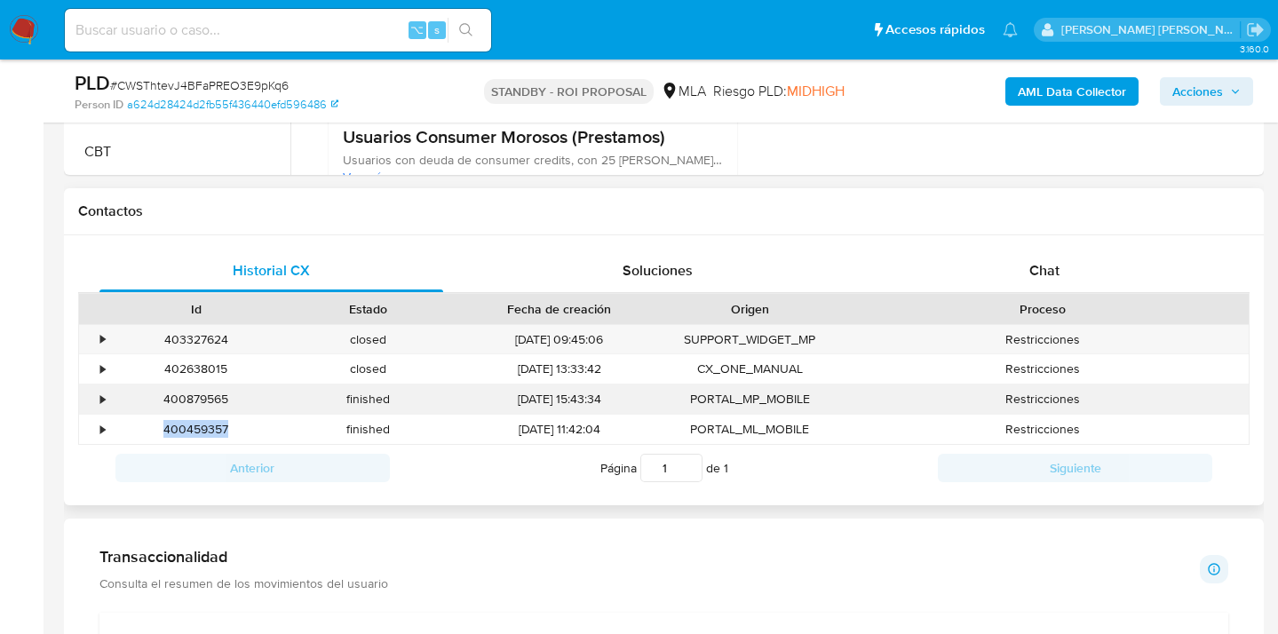
copy div "400459357"
drag, startPoint x: 227, startPoint y: 400, endPoint x: 163, endPoint y: 395, distance: 65.0
click at [163, 395] on div "400879565" at bounding box center [196, 399] width 172 height 29
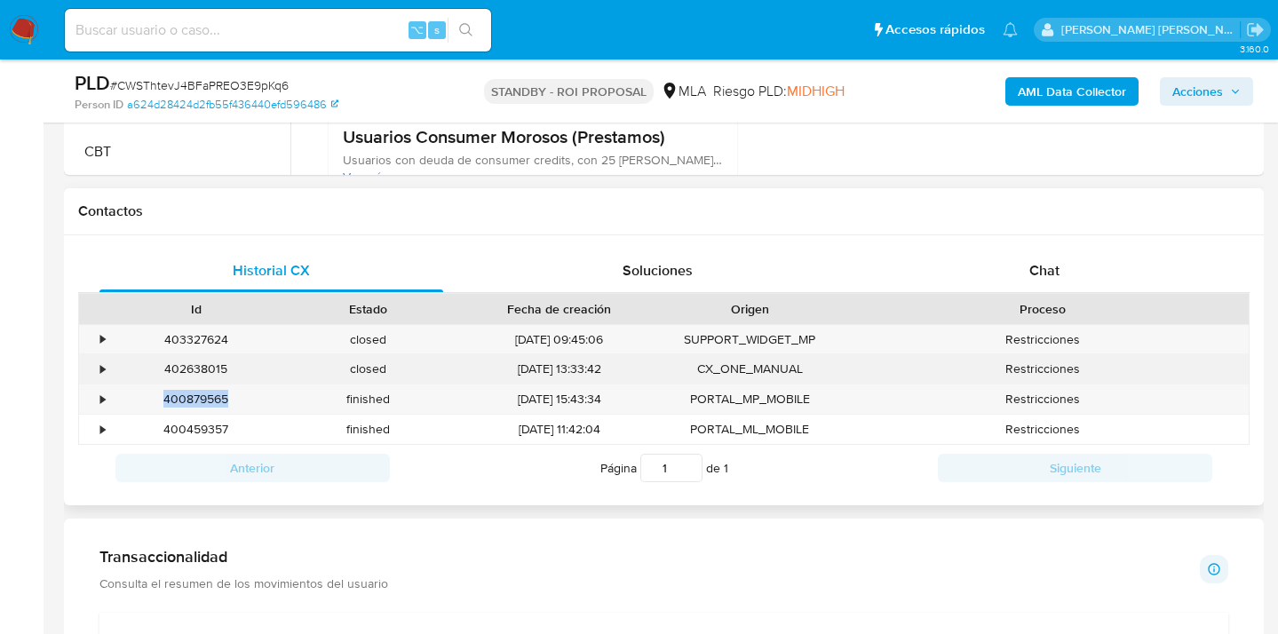
copy div "400879565"
drag, startPoint x: 229, startPoint y: 370, endPoint x: 167, endPoint y: 369, distance: 62.2
click at [167, 369] on div "402638015" at bounding box center [196, 368] width 172 height 29
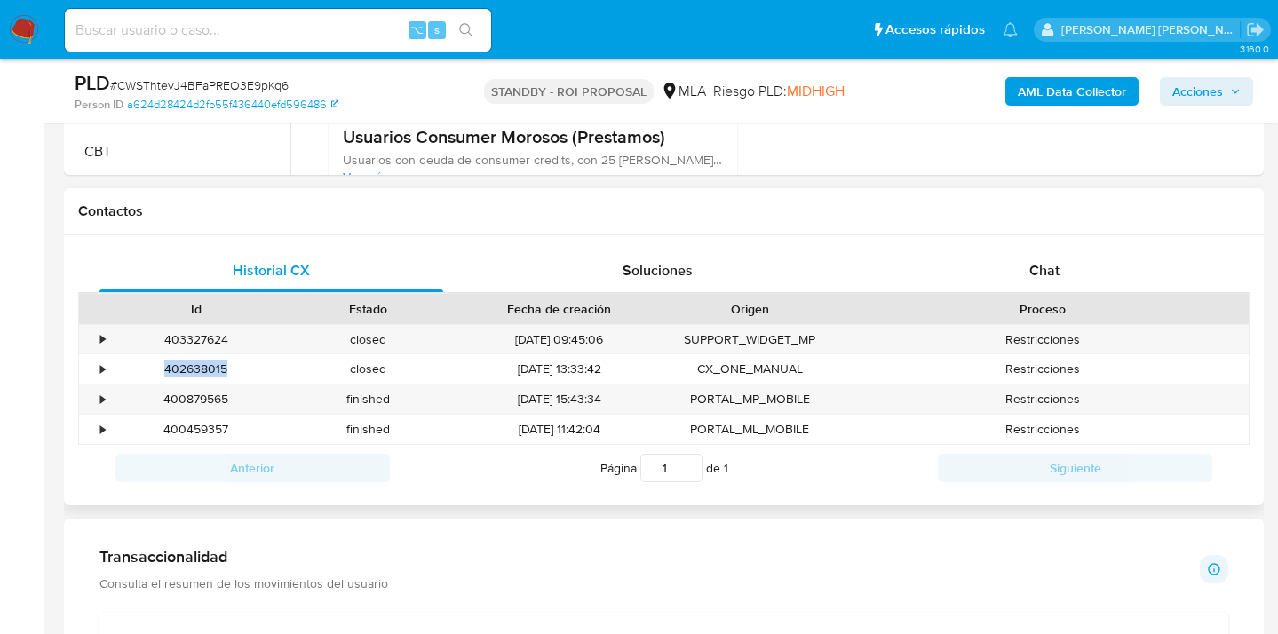
copy div "402638015"
drag, startPoint x: 227, startPoint y: 338, endPoint x: 164, endPoint y: 339, distance: 63.1
click at [163, 338] on div "403327624" at bounding box center [196, 339] width 172 height 29
copy div "403327624"
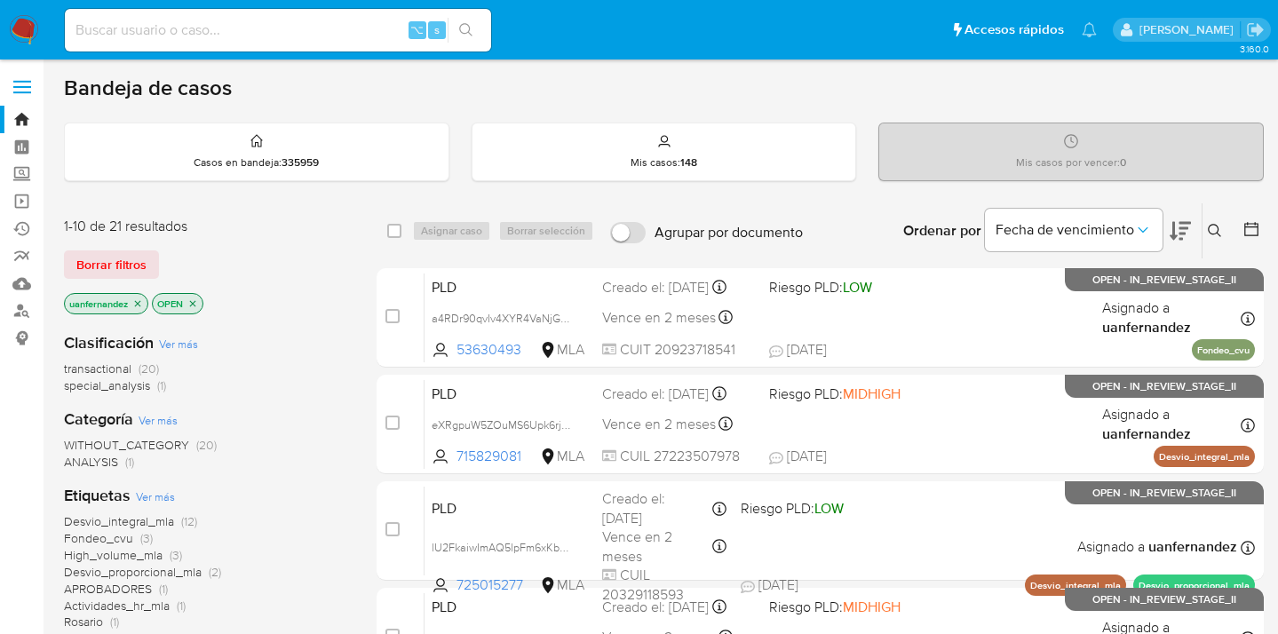
drag, startPoint x: 106, startPoint y: 272, endPoint x: 252, endPoint y: 263, distance: 146.8
click at [107, 272] on span "Borrar filtros" at bounding box center [111, 264] width 70 height 25
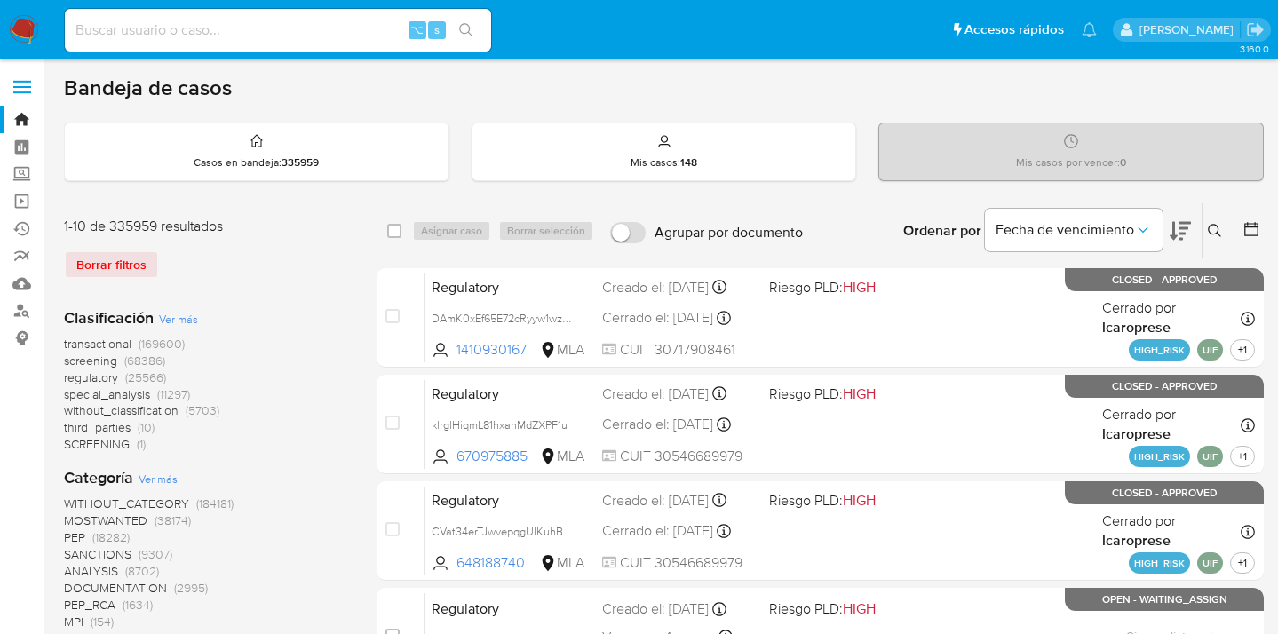
click at [1212, 230] on icon at bounding box center [1215, 231] width 14 height 14
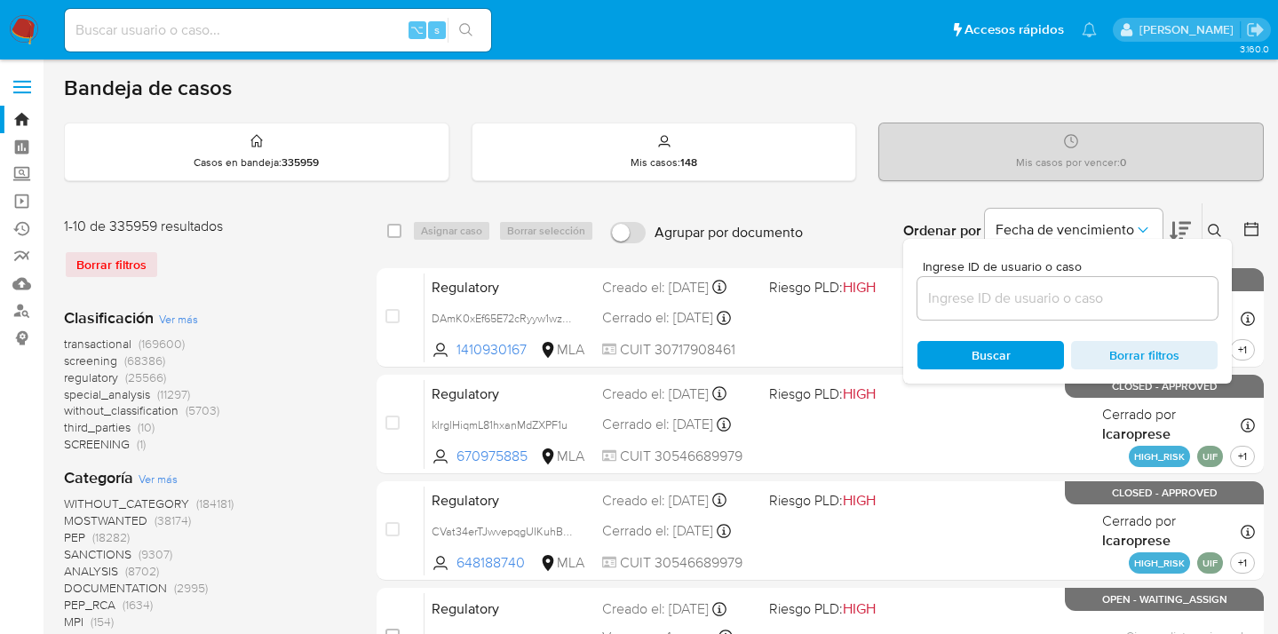
click at [1067, 298] on input at bounding box center [1068, 298] width 300 height 23
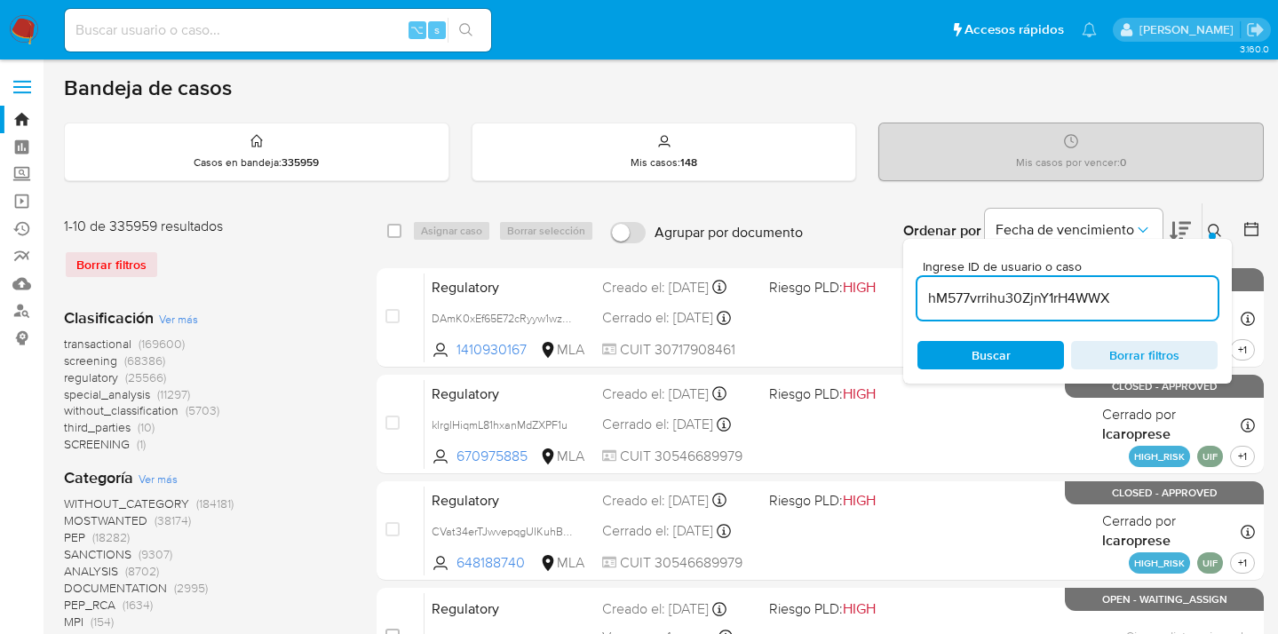
type input "hM577vrrihu30ZjnY1rH4WWX"
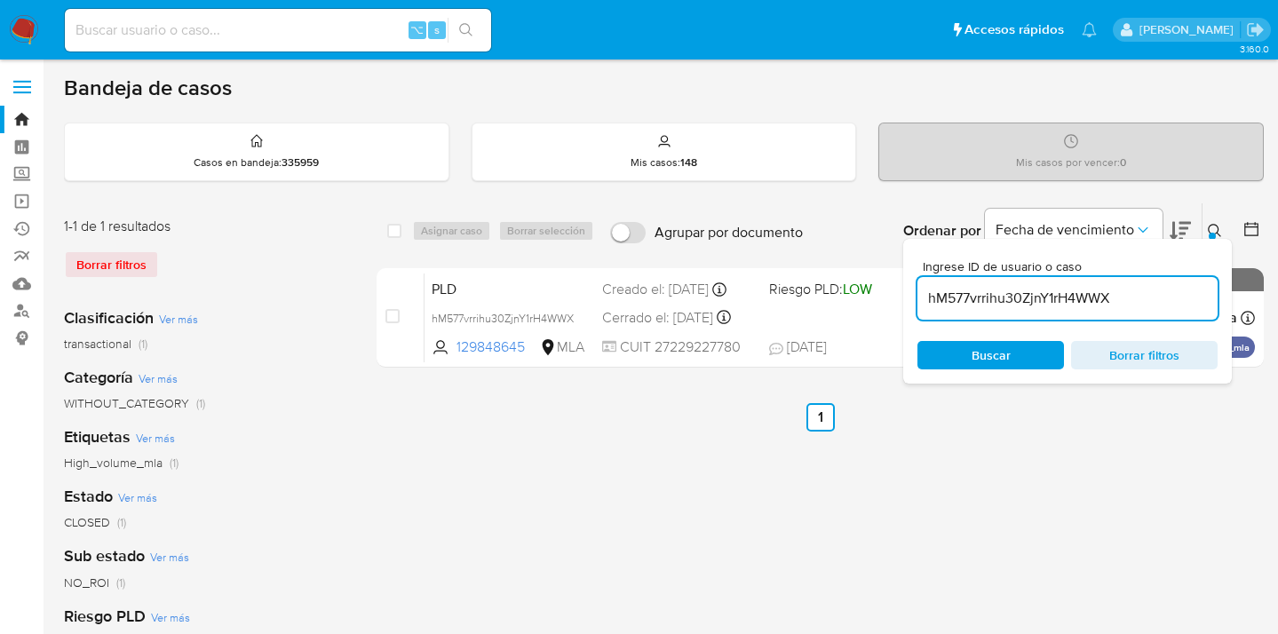
click at [1219, 227] on icon at bounding box center [1214, 230] width 13 height 13
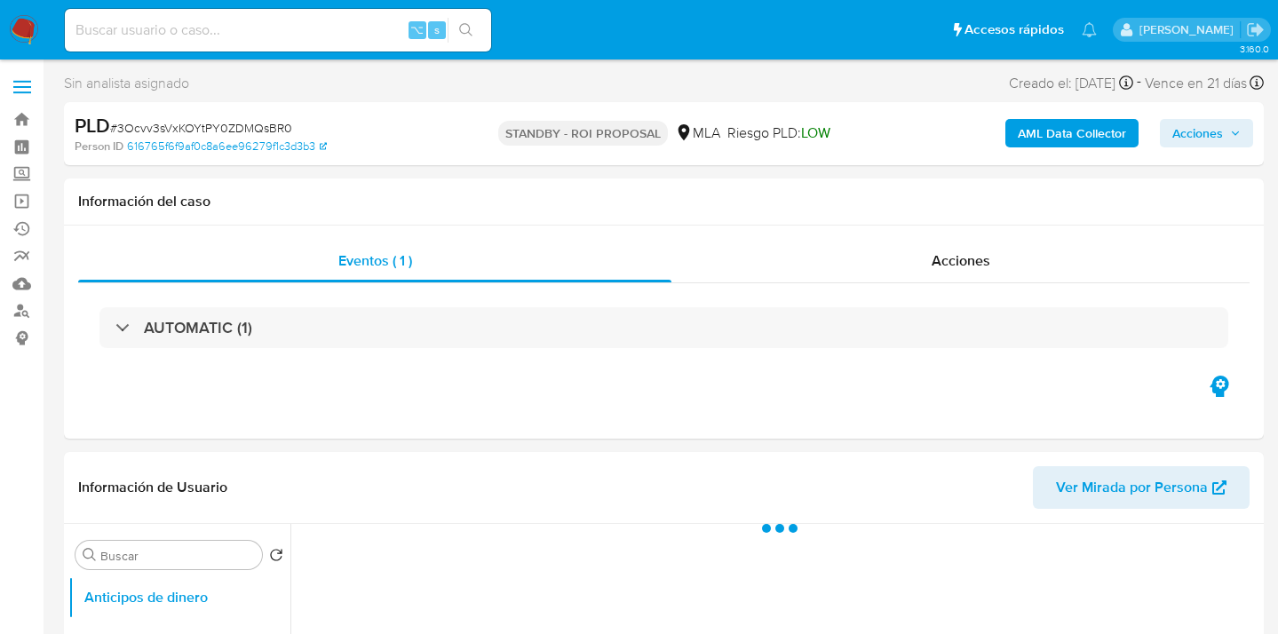
select select "10"
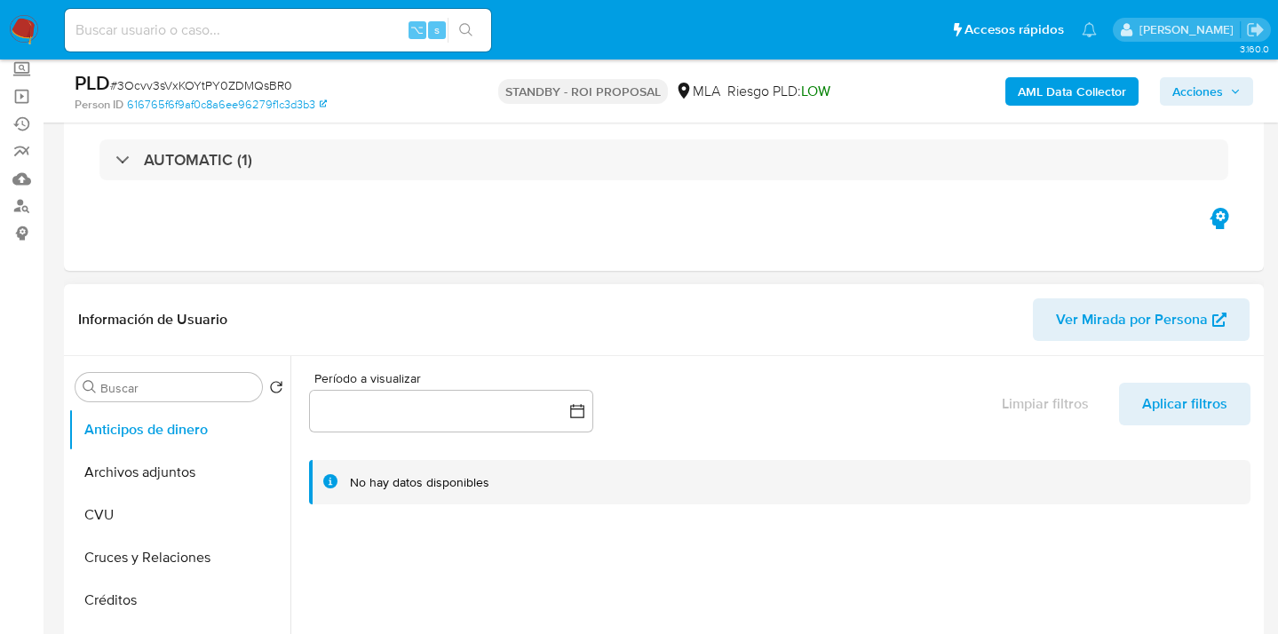
scroll to position [362, 0]
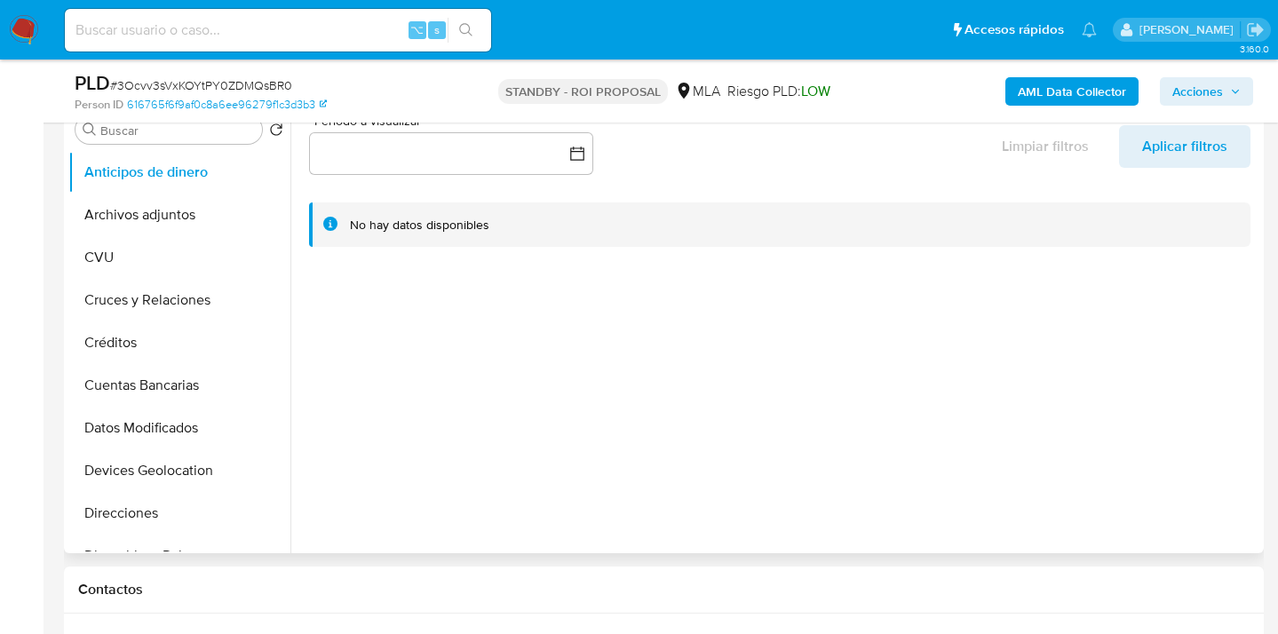
drag, startPoint x: 218, startPoint y: 203, endPoint x: 390, endPoint y: 226, distance: 173.9
click at [218, 203] on button "Archivos adjuntos" at bounding box center [179, 215] width 222 height 43
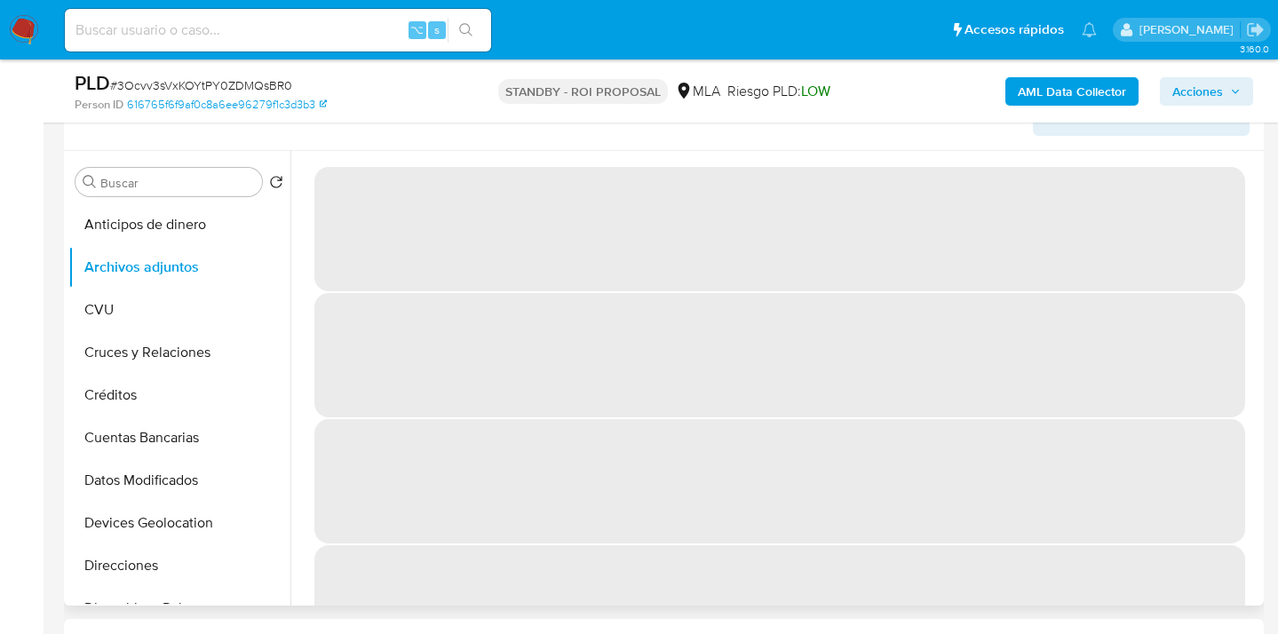
scroll to position [298, 0]
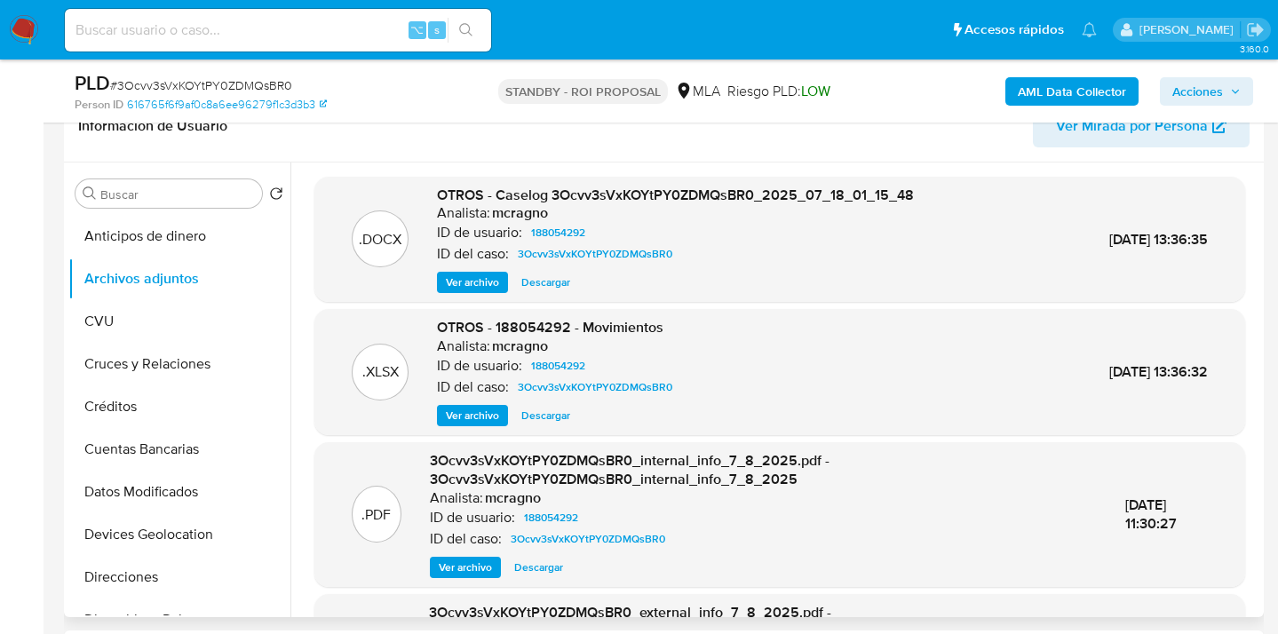
click at [542, 278] on span "Descargar" at bounding box center [545, 283] width 49 height 18
click at [543, 414] on span "Descargar" at bounding box center [545, 416] width 49 height 18
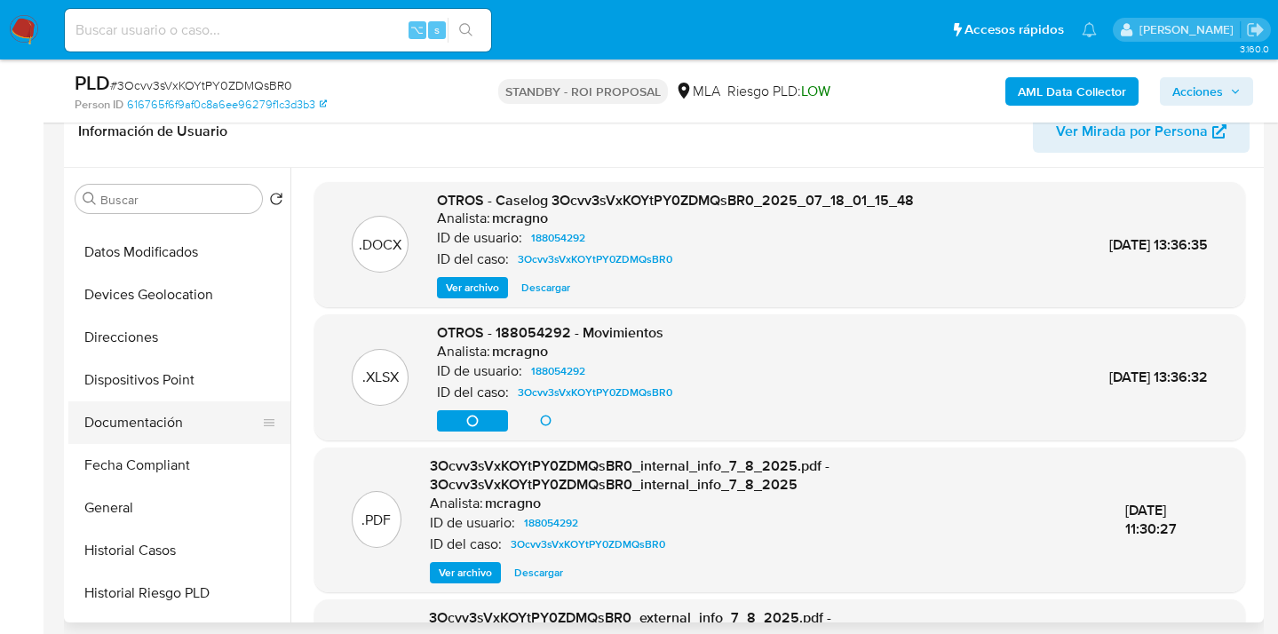
scroll to position [265, 0]
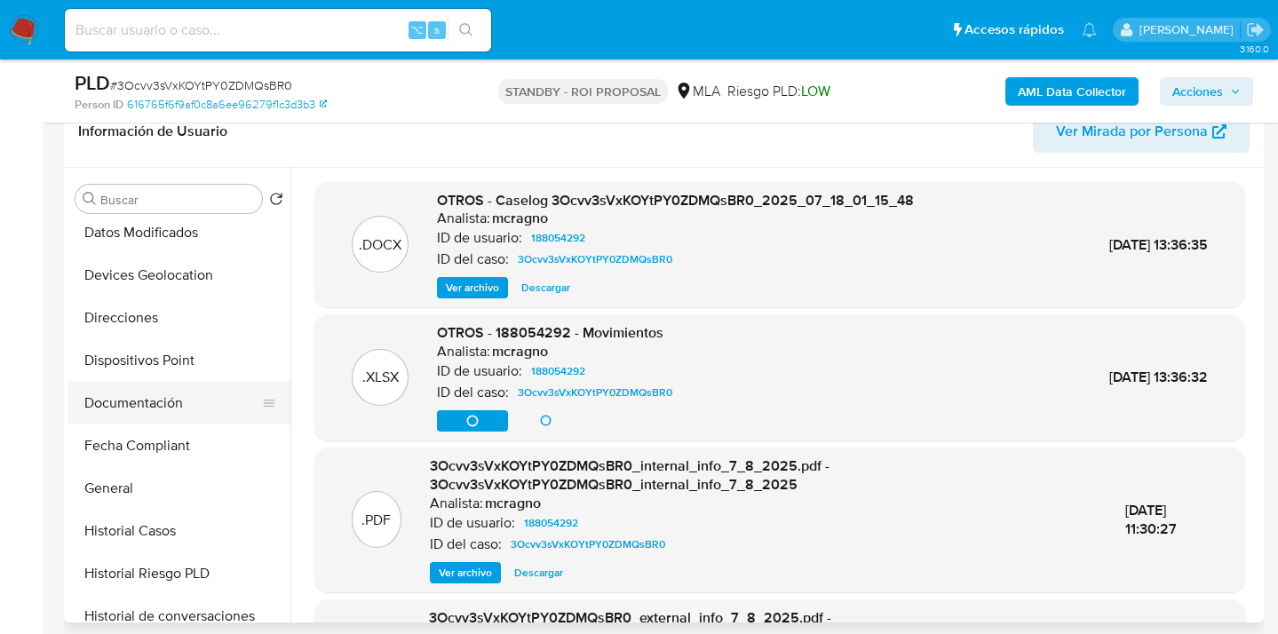
drag, startPoint x: 183, startPoint y: 409, endPoint x: 210, endPoint y: 408, distance: 26.7
click at [183, 409] on button "Documentación" at bounding box center [172, 403] width 208 height 43
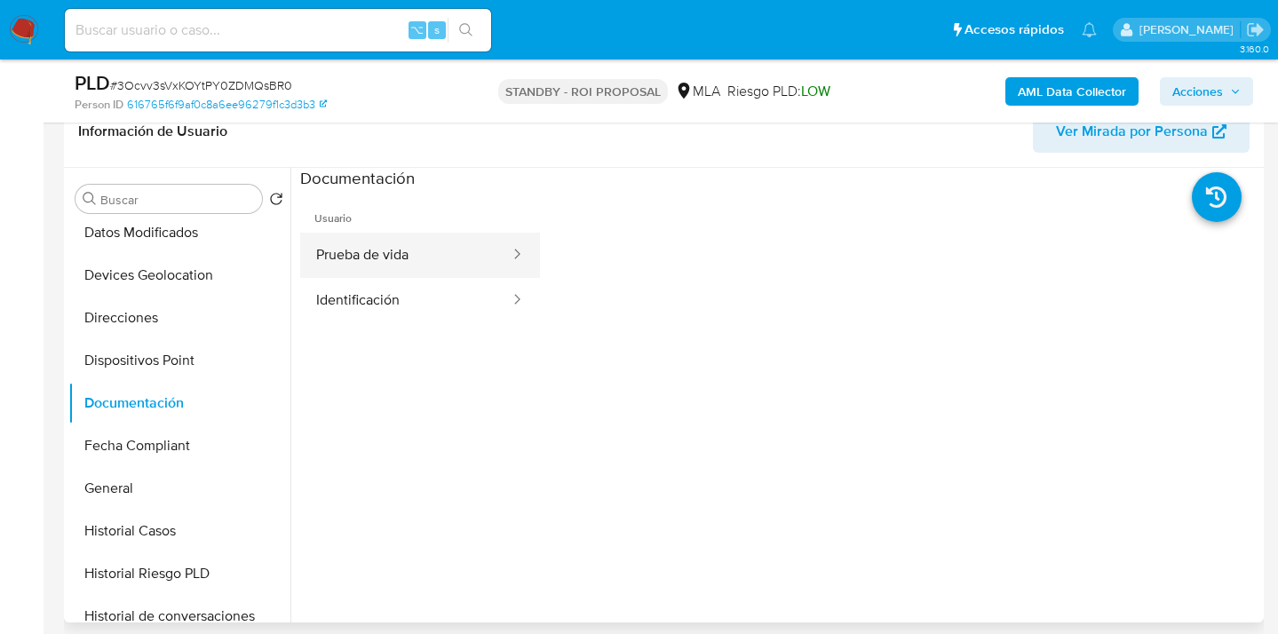
click at [389, 260] on button "Prueba de vida" at bounding box center [405, 255] width 211 height 45
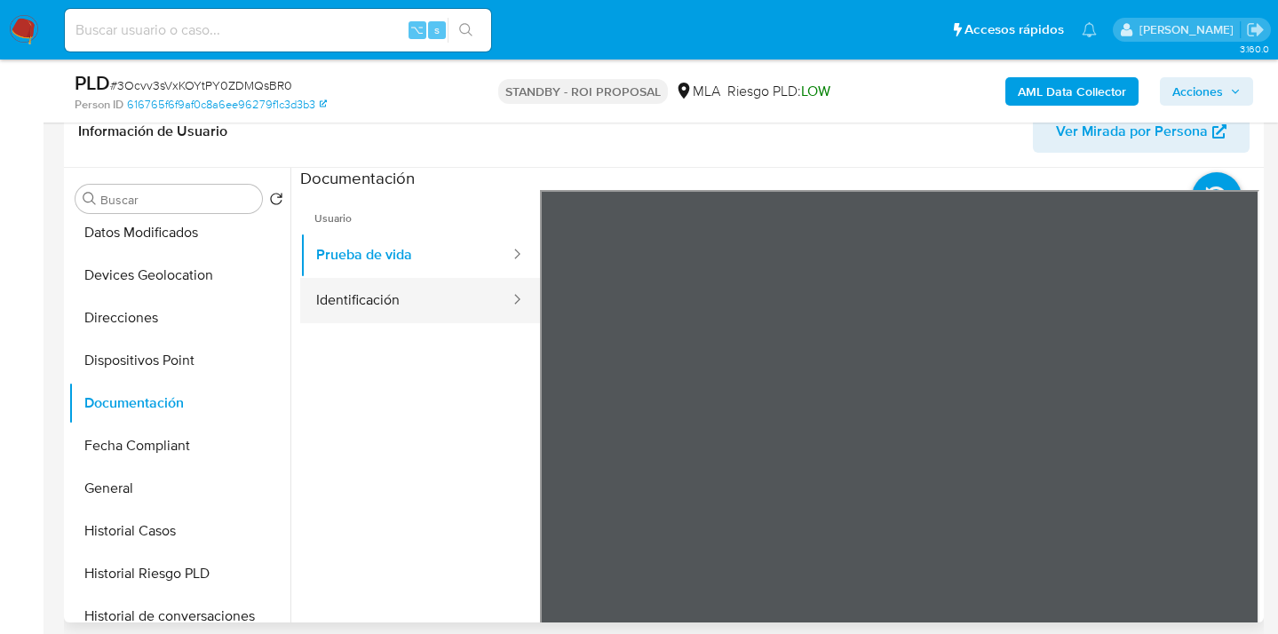
click at [436, 310] on button "Identificación" at bounding box center [405, 300] width 211 height 45
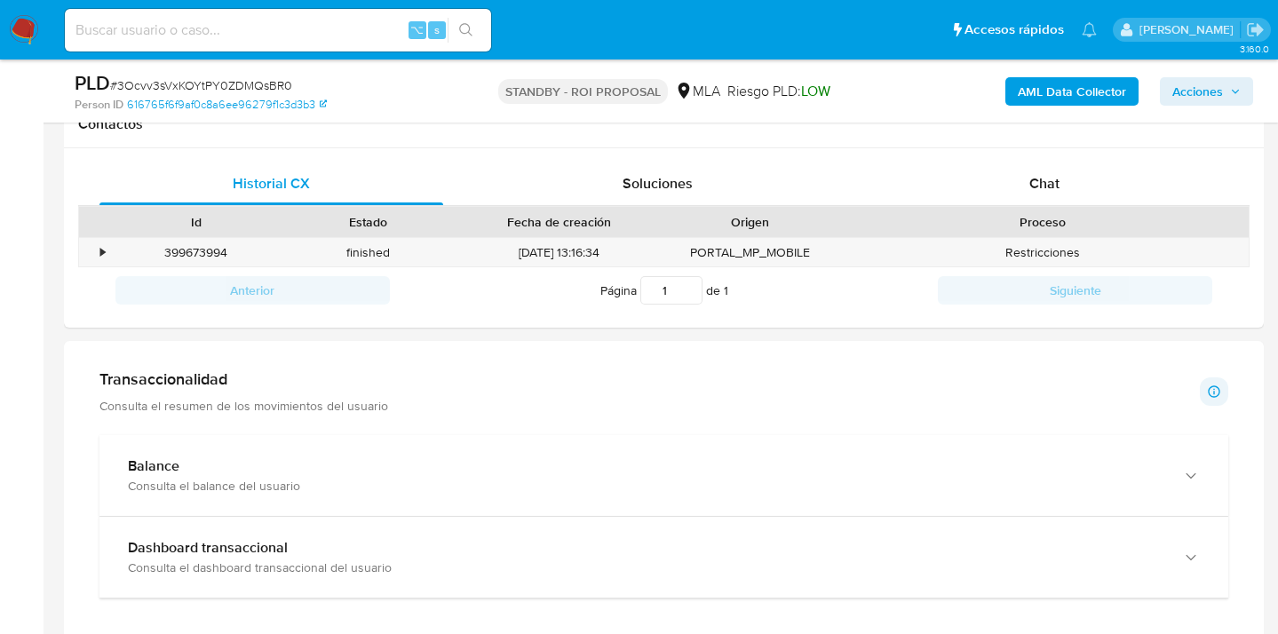
scroll to position [863, 0]
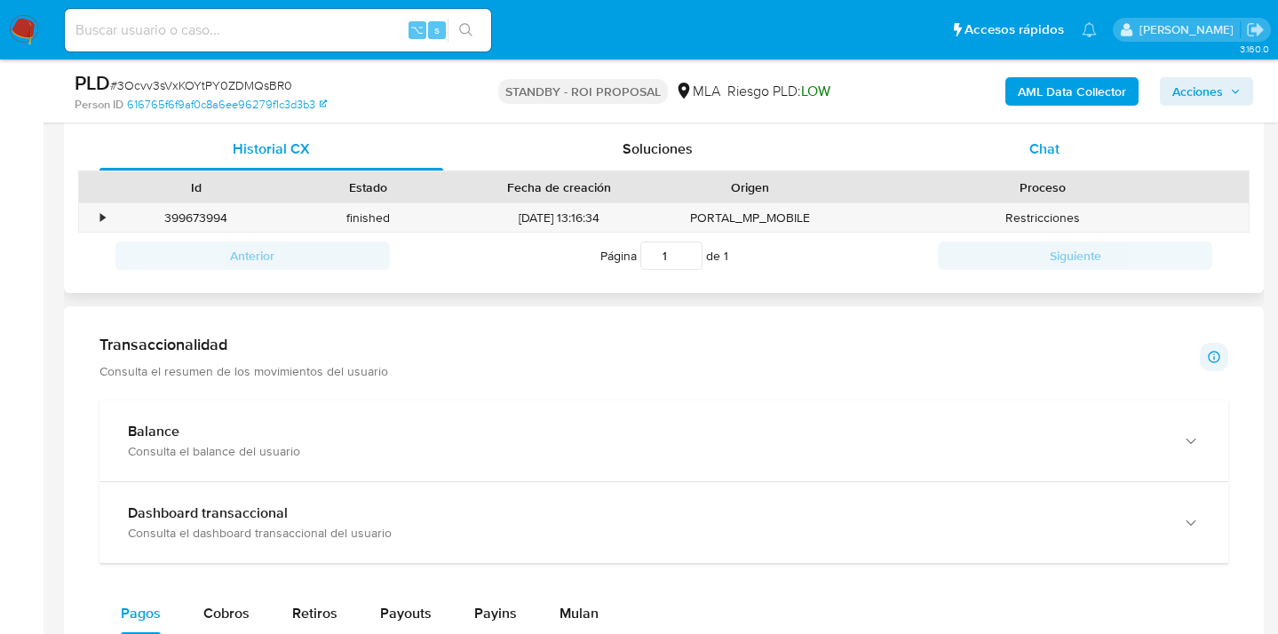
click at [1078, 150] on div "Chat" at bounding box center [1045, 149] width 344 height 43
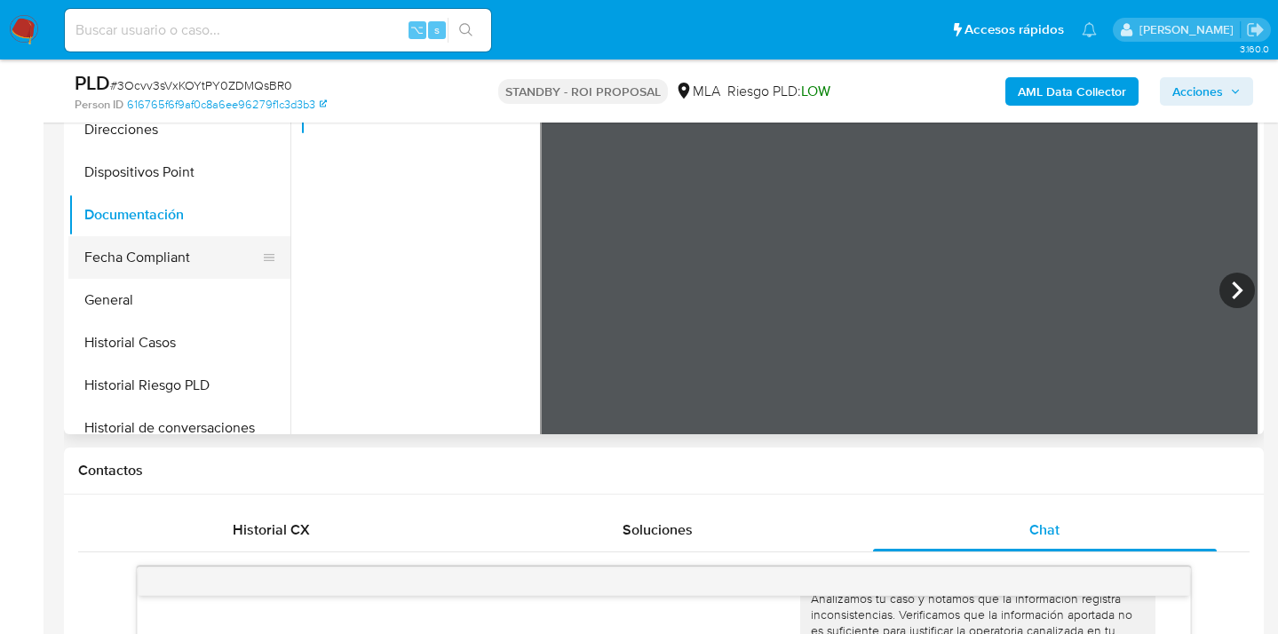
scroll to position [333, 0]
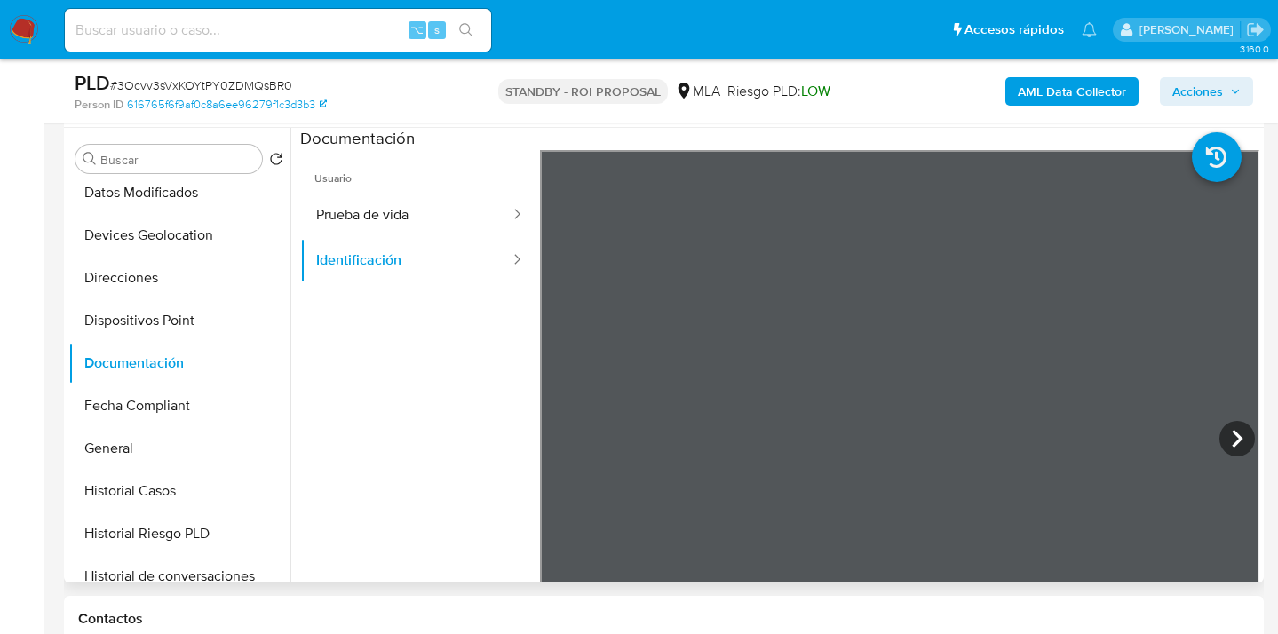
drag, startPoint x: 282, startPoint y: 338, endPoint x: 290, endPoint y: 213, distance: 124.6
click at [290, 212] on div "Buscar Volver al orden por defecto Anticipos de dinero Archivos adjuntos CVU Cr…" at bounding box center [663, 355] width 1191 height 455
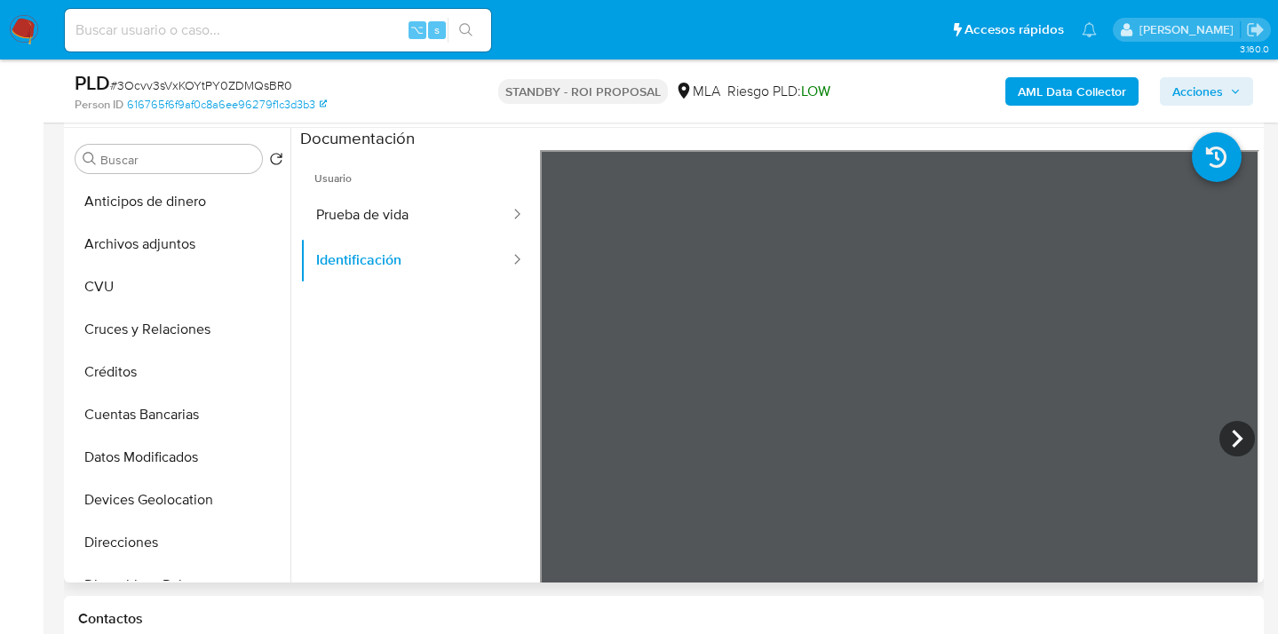
drag, startPoint x: 219, startPoint y: 228, endPoint x: 559, endPoint y: 246, distance: 340.7
click at [221, 228] on button "Archivos adjuntos" at bounding box center [179, 244] width 222 height 43
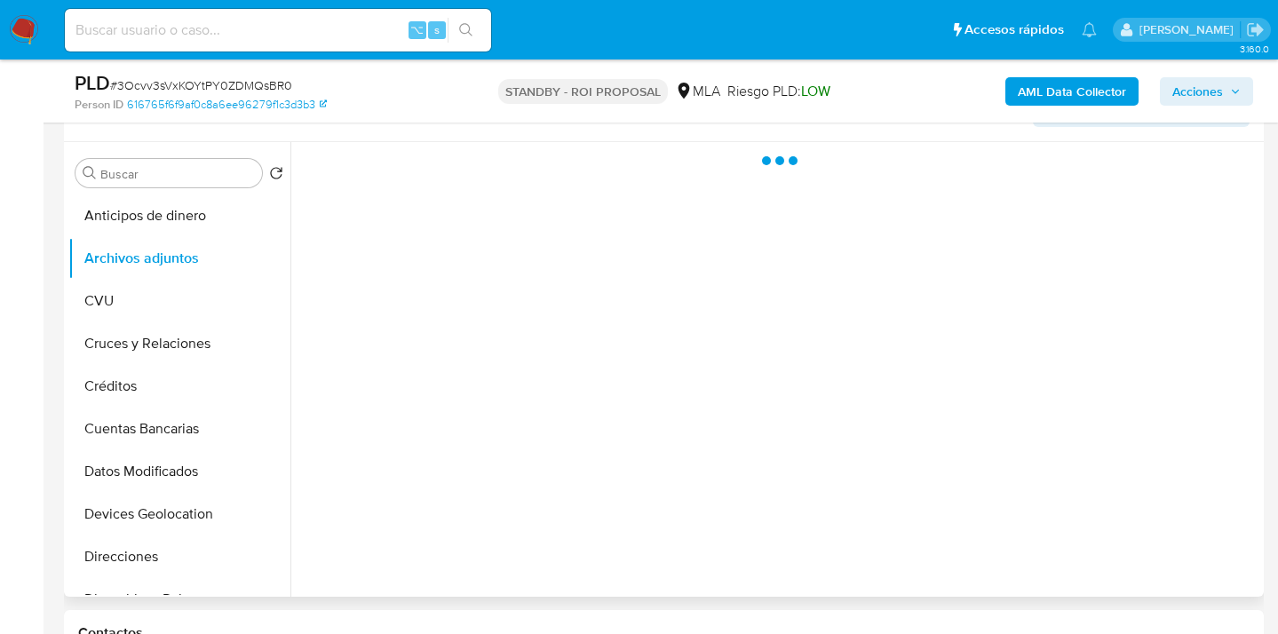
scroll to position [296, 0]
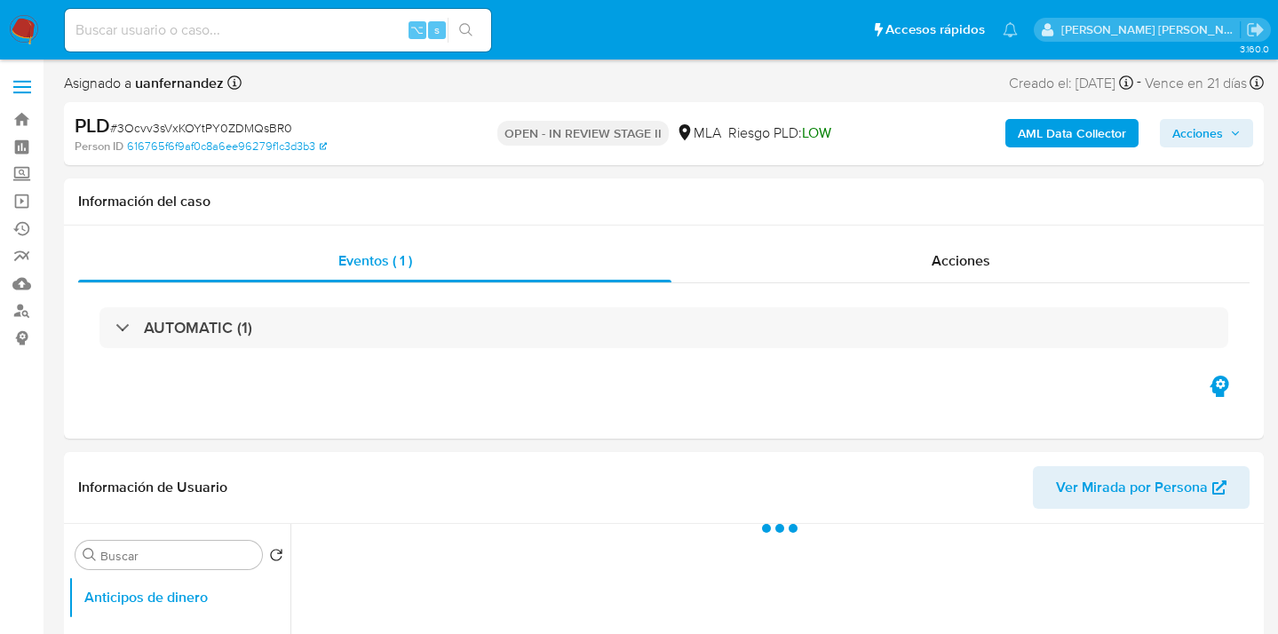
click at [1192, 135] on span "Acciones" at bounding box center [1198, 133] width 51 height 28
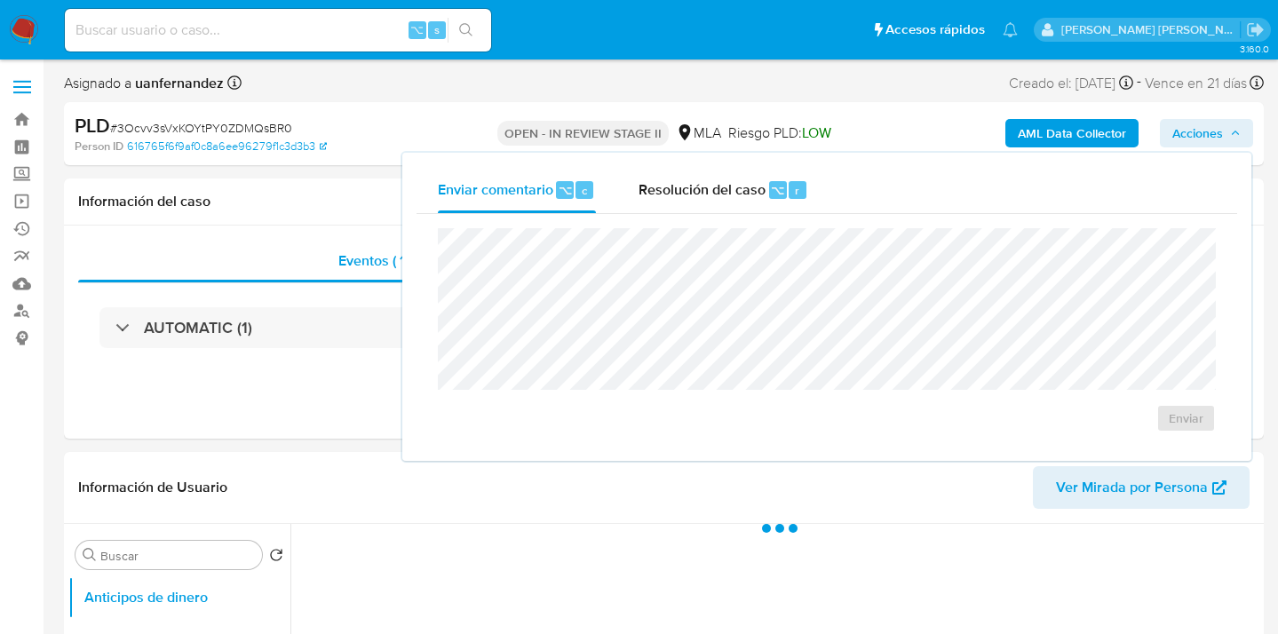
drag, startPoint x: 732, startPoint y: 191, endPoint x: 711, endPoint y: 214, distance: 31.4
click at [731, 192] on span "Resolución del caso" at bounding box center [702, 189] width 127 height 20
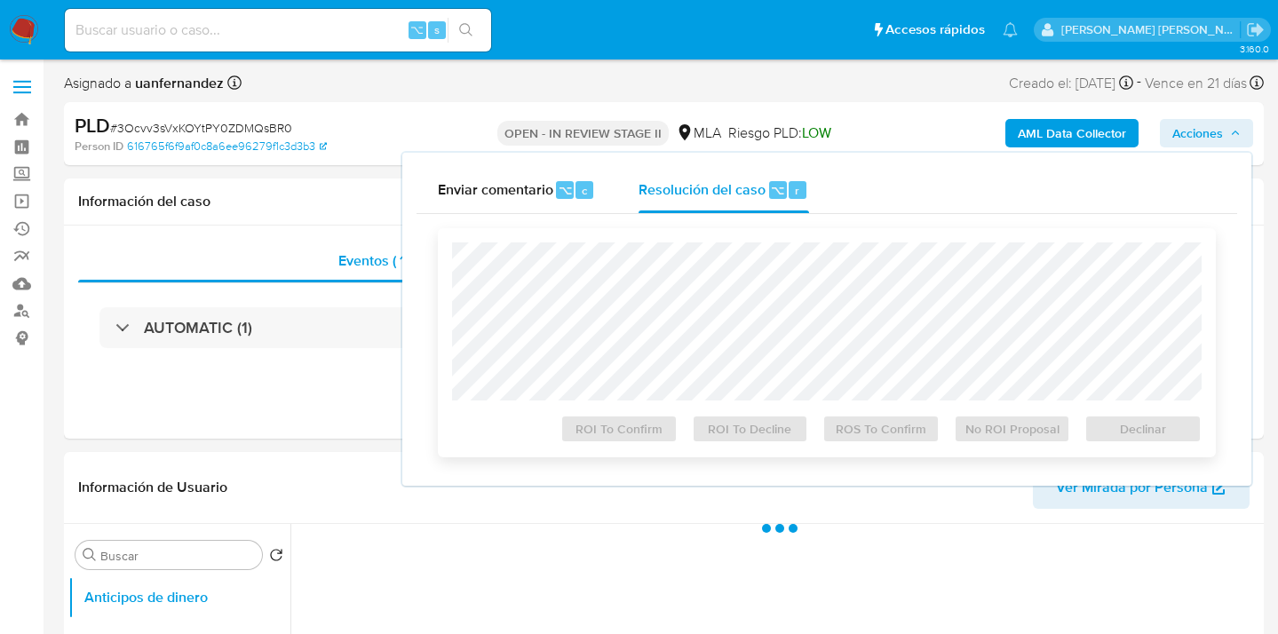
select select "10"
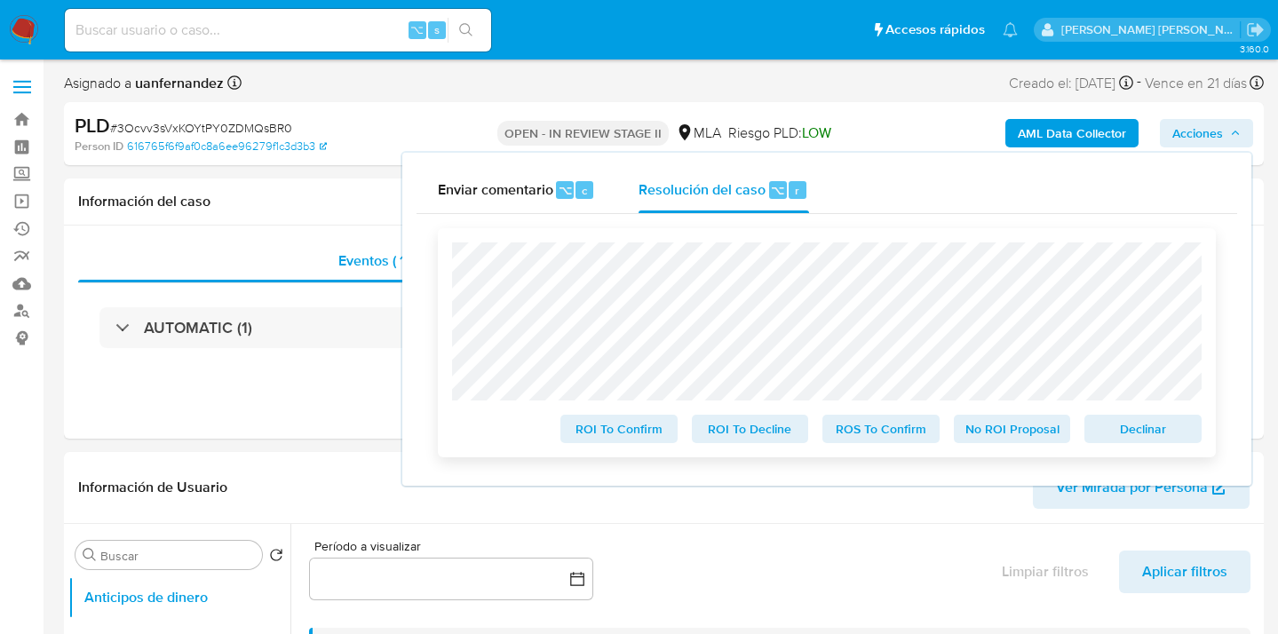
click at [849, 438] on span "ROS To Confirm" at bounding box center [881, 429] width 92 height 25
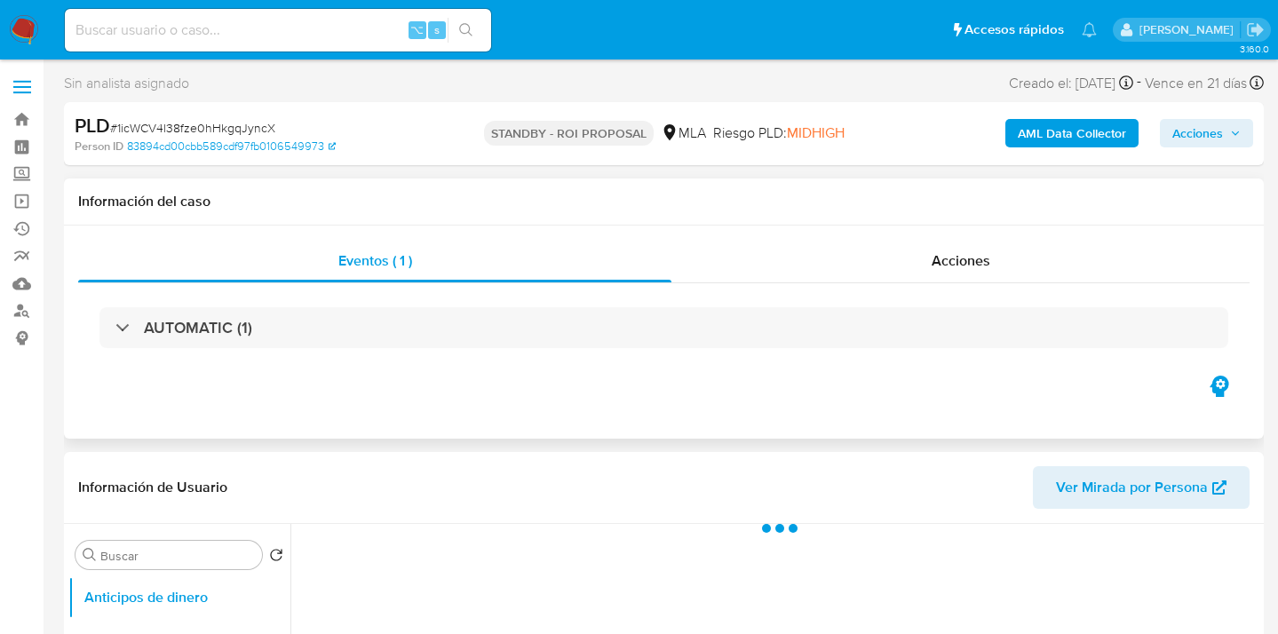
select select "10"
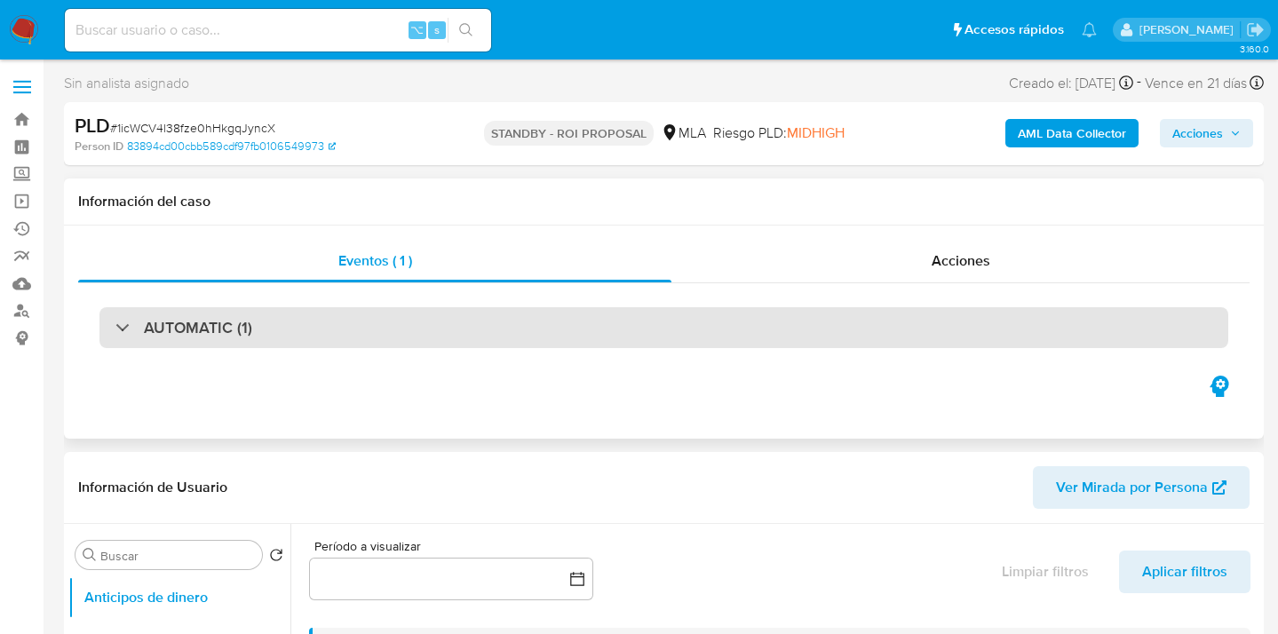
scroll to position [367, 0]
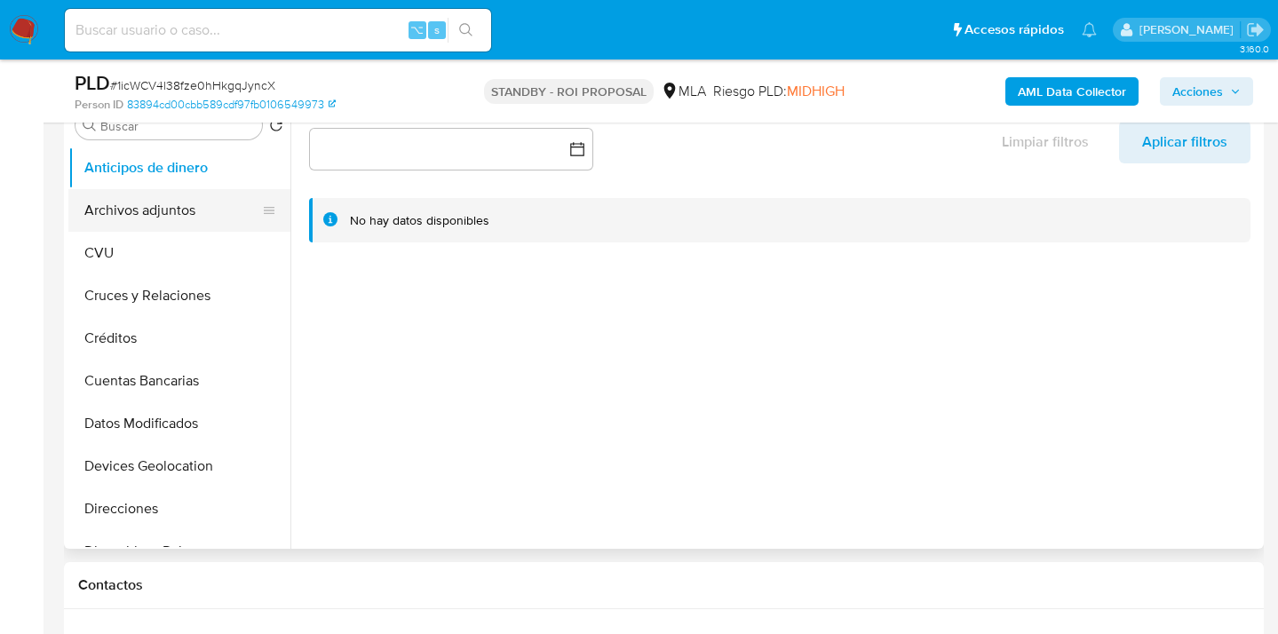
click at [214, 216] on button "Archivos adjuntos" at bounding box center [172, 210] width 208 height 43
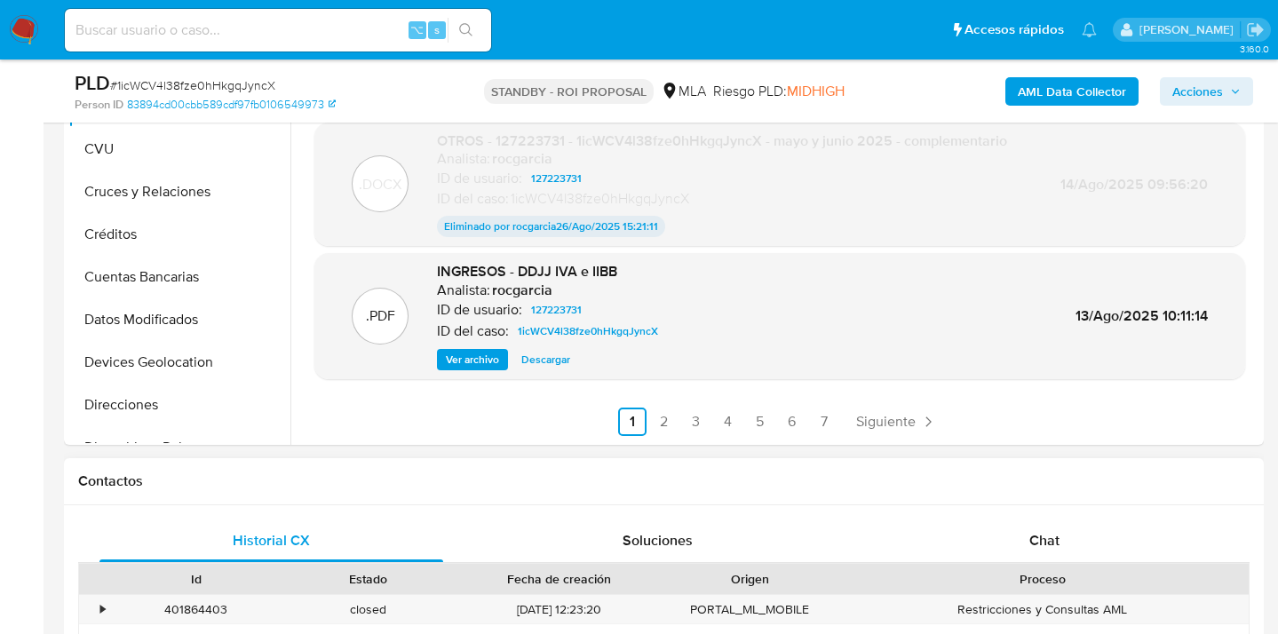
scroll to position [640, 0]
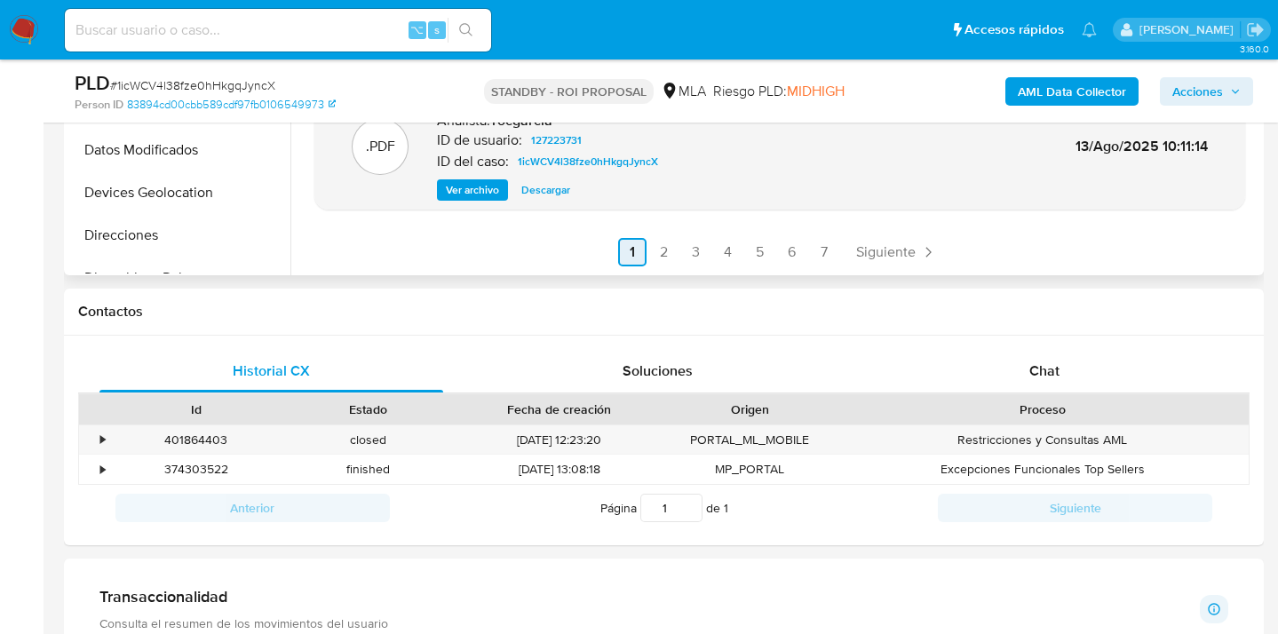
click at [665, 253] on link "2" at bounding box center [664, 252] width 28 height 28
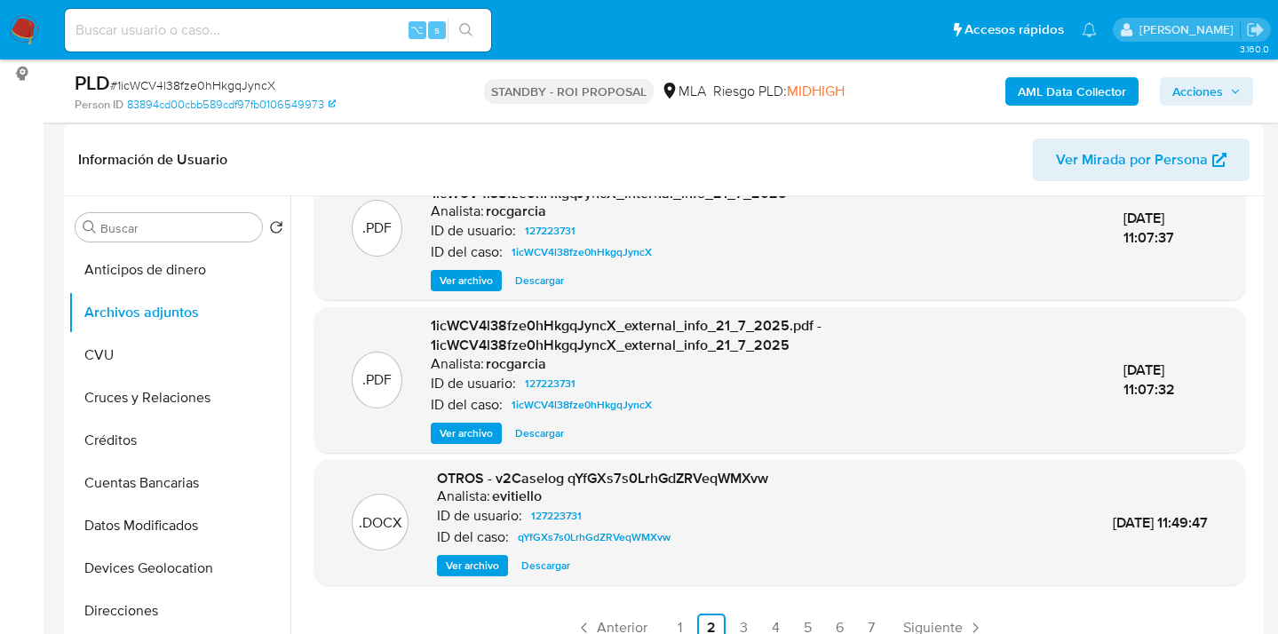
scroll to position [282, 0]
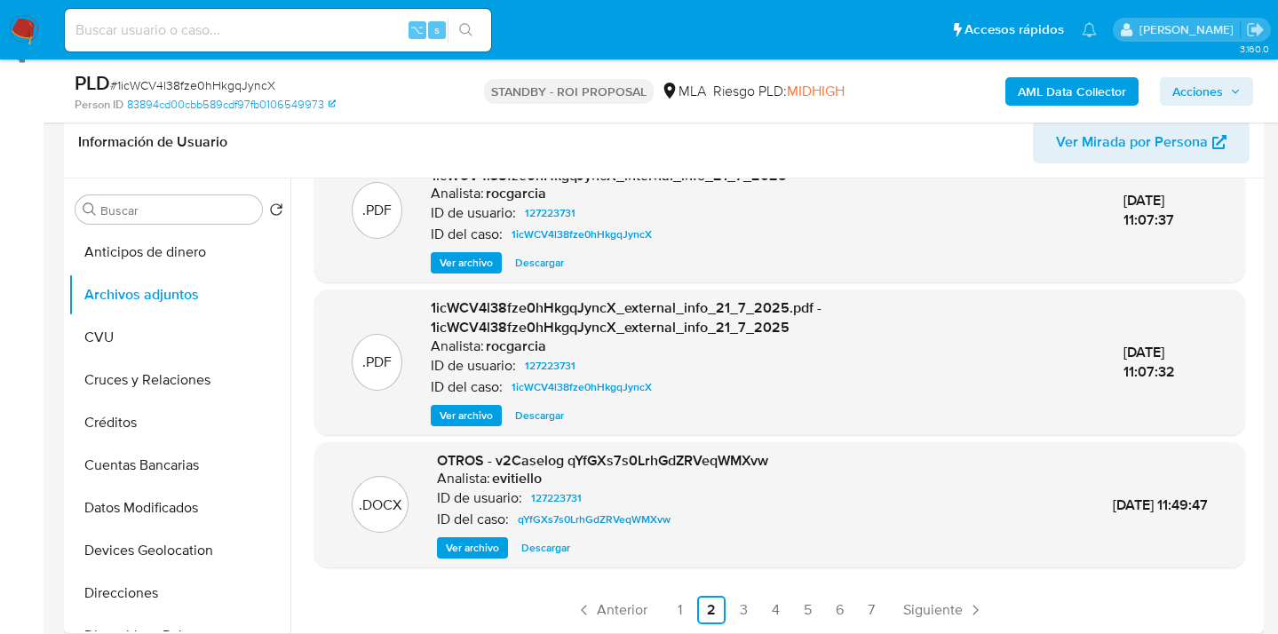
click at [483, 550] on span "Ver archivo" at bounding box center [472, 548] width 53 height 18
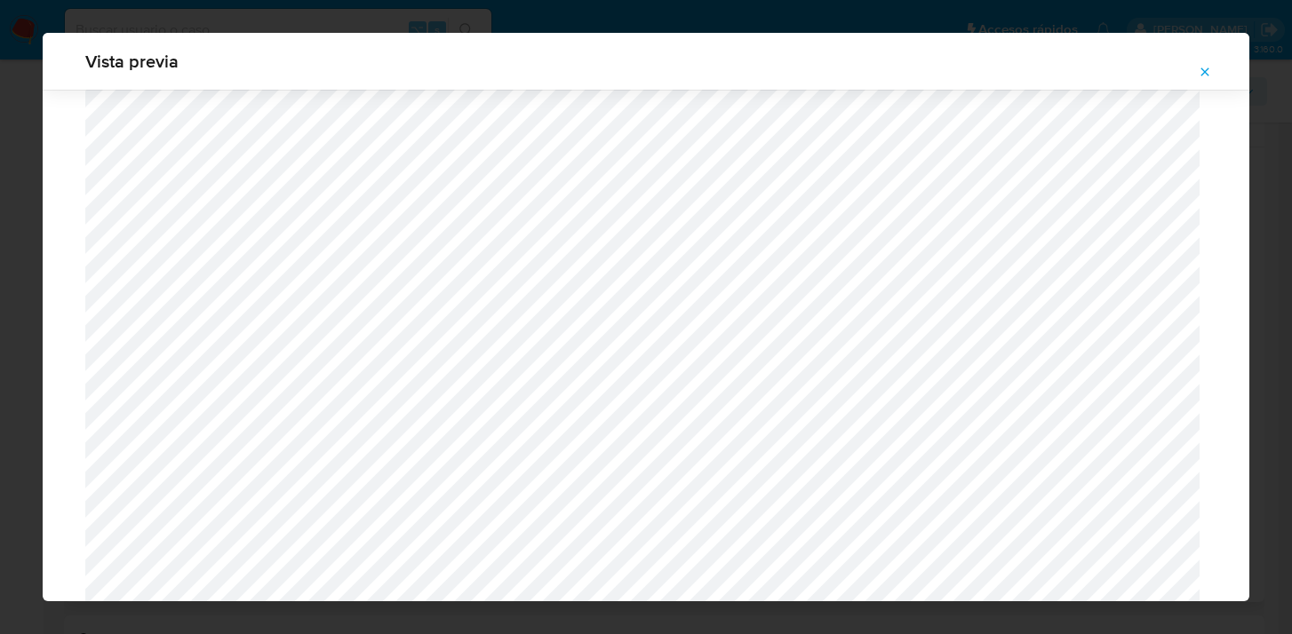
scroll to position [1718, 0]
click at [1205, 75] on icon "Attachment preview" at bounding box center [1204, 72] width 14 height 14
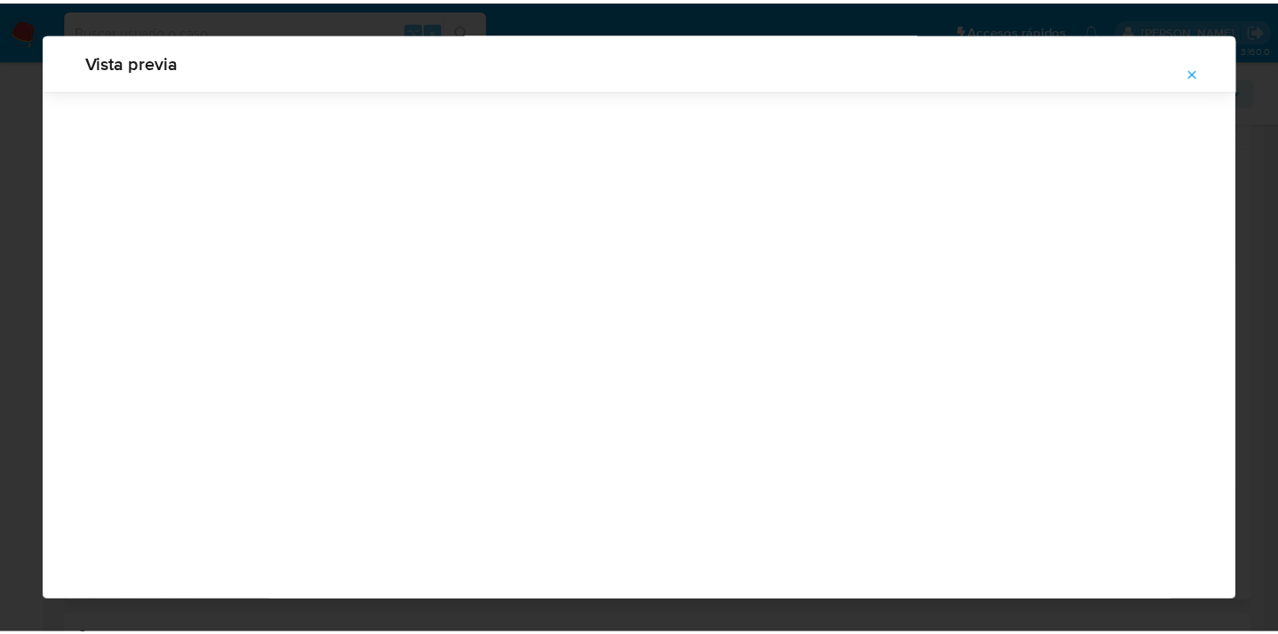
scroll to position [57, 0]
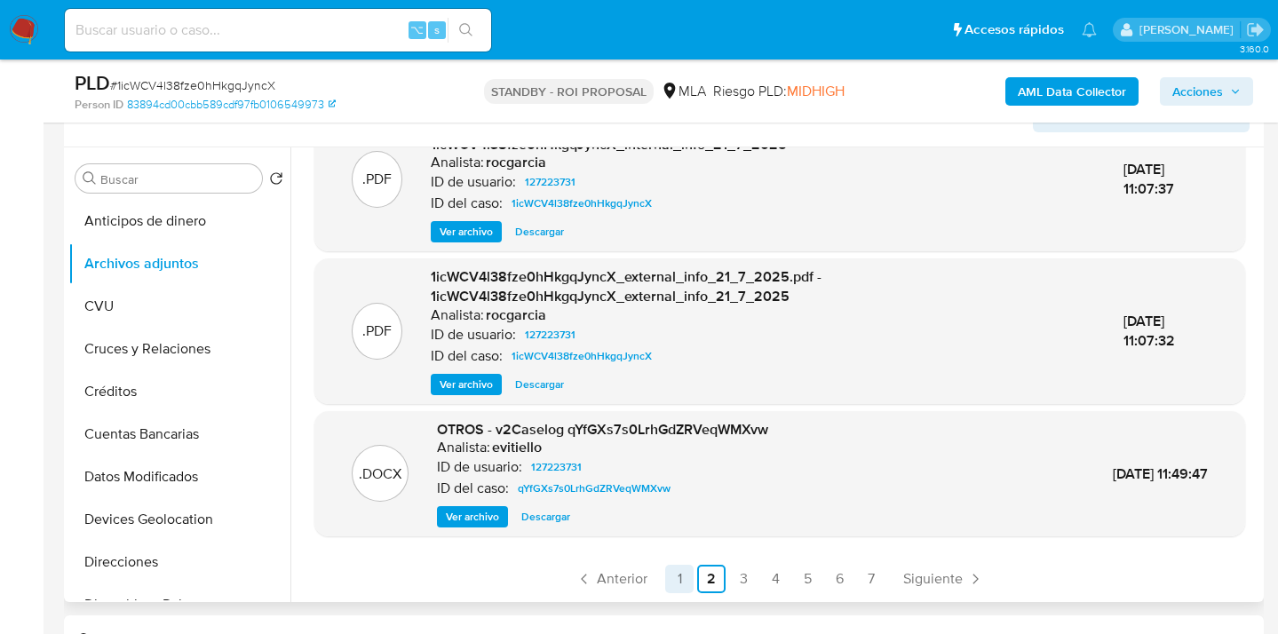
click at [672, 578] on link "1" at bounding box center [679, 579] width 28 height 28
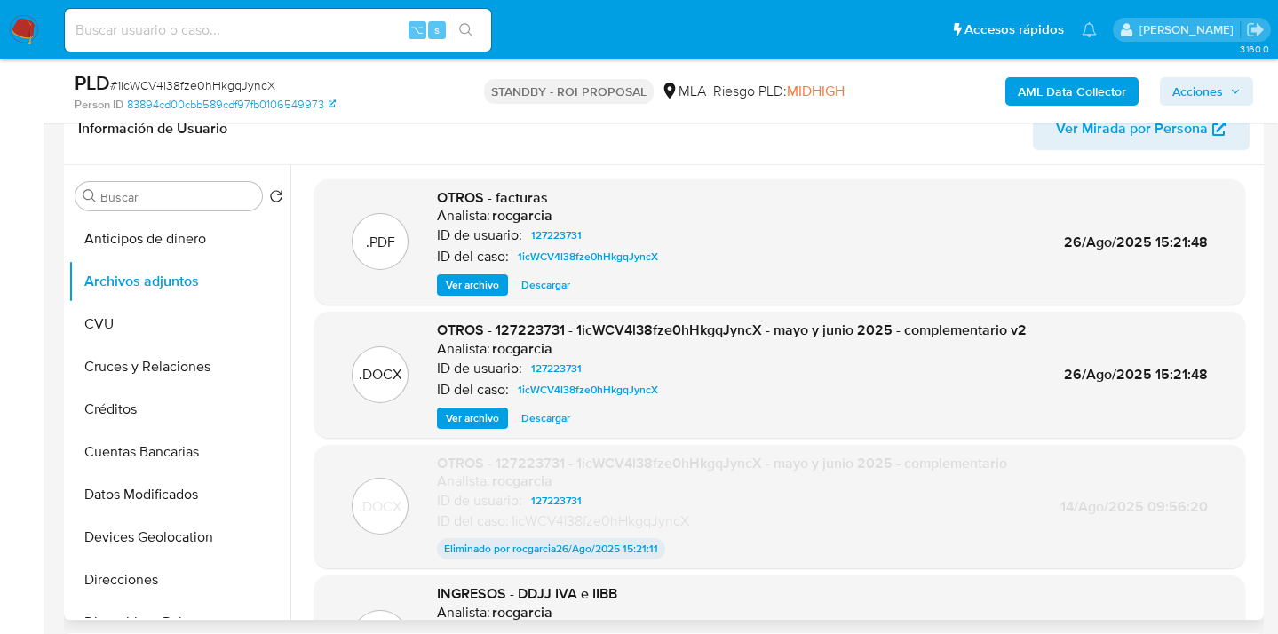
scroll to position [276, 0]
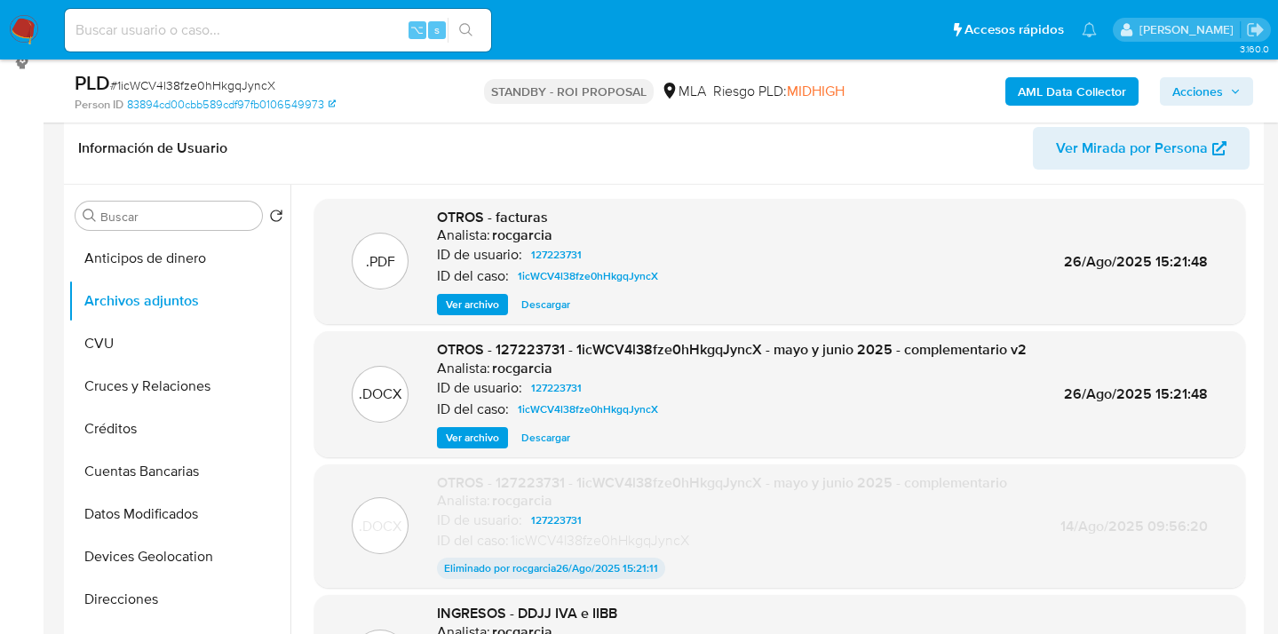
click at [471, 306] on span "Ver archivo" at bounding box center [472, 305] width 53 height 18
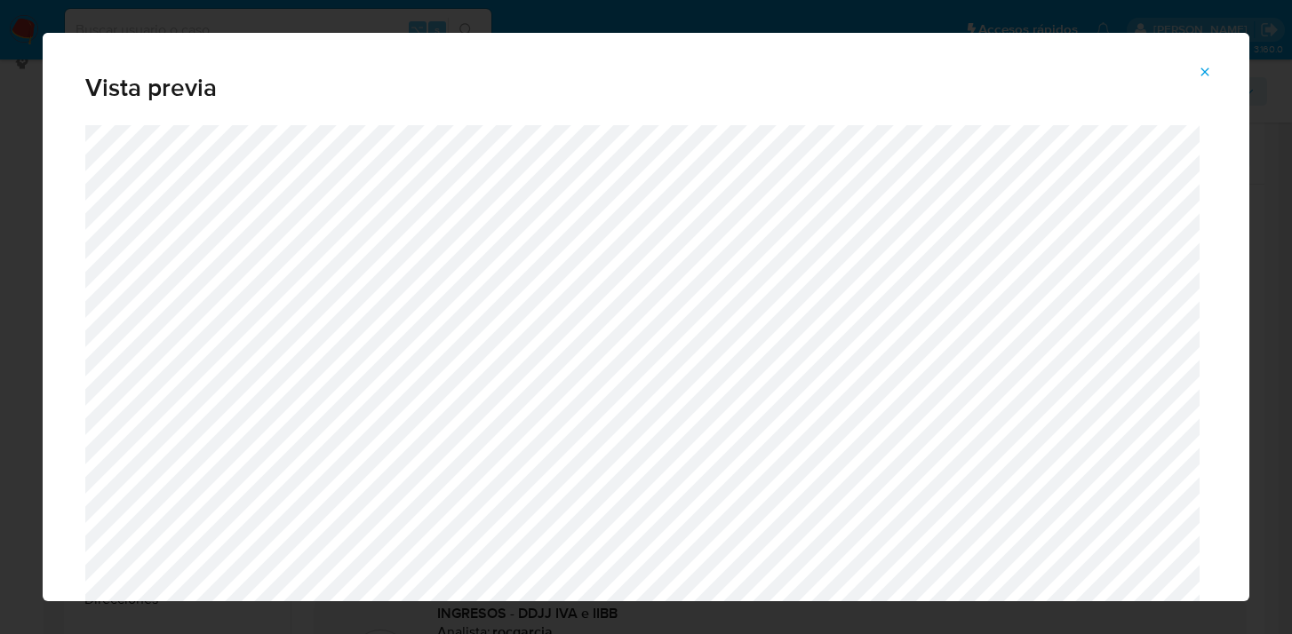
click at [1207, 76] on icon "Attachment preview" at bounding box center [1204, 72] width 14 height 14
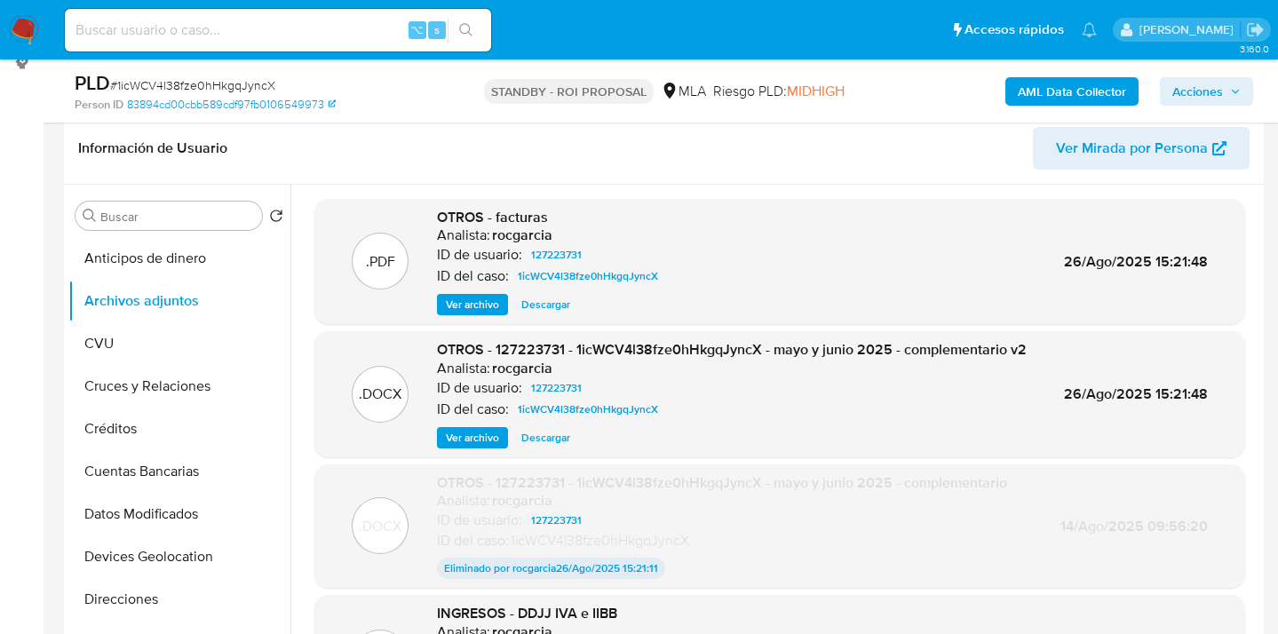
click at [542, 441] on span "Descargar" at bounding box center [545, 438] width 49 height 18
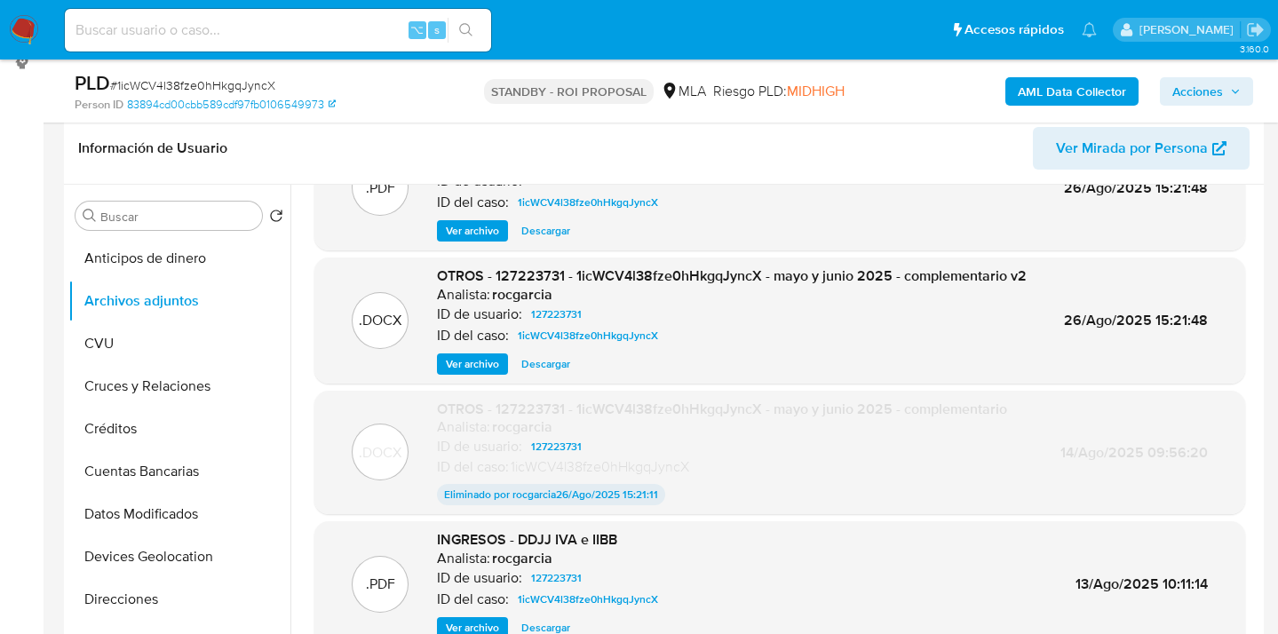
scroll to position [147, 0]
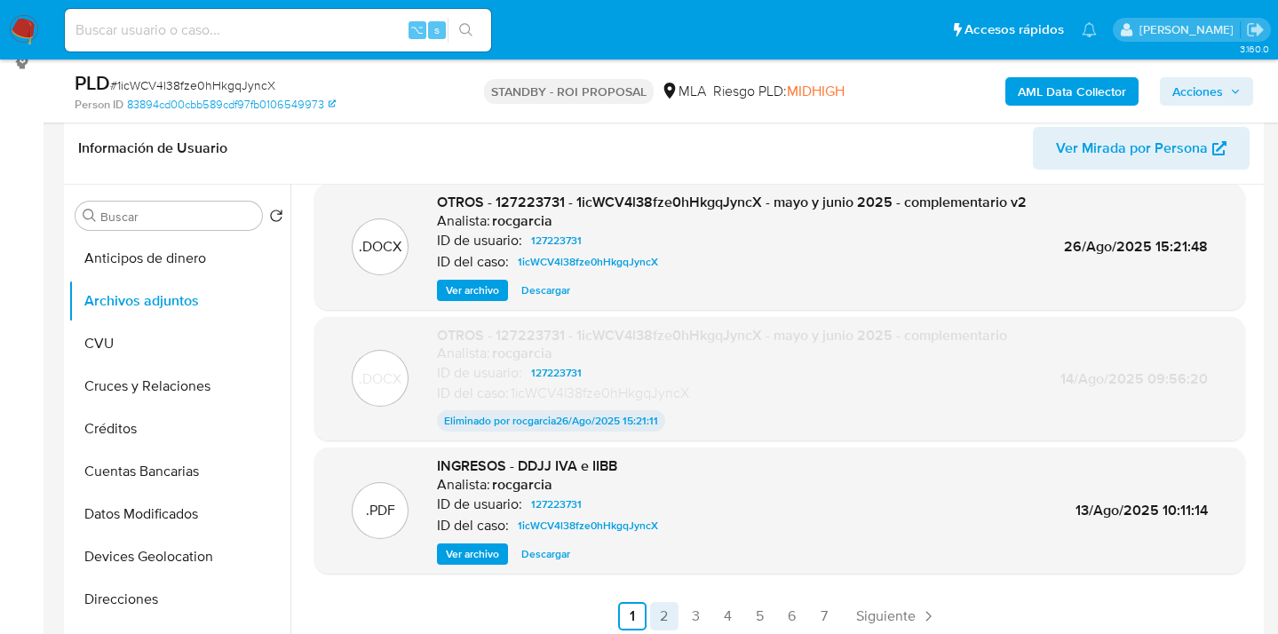
click at [661, 621] on link "2" at bounding box center [664, 616] width 28 height 28
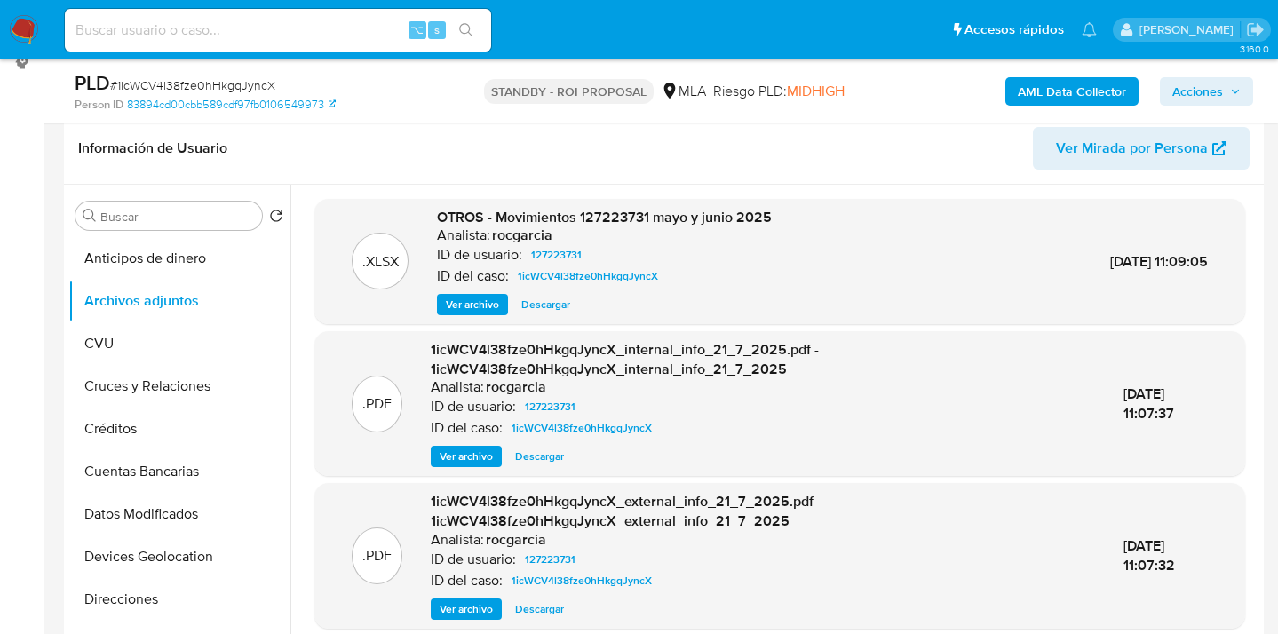
click at [538, 305] on span "Descargar" at bounding box center [545, 305] width 49 height 18
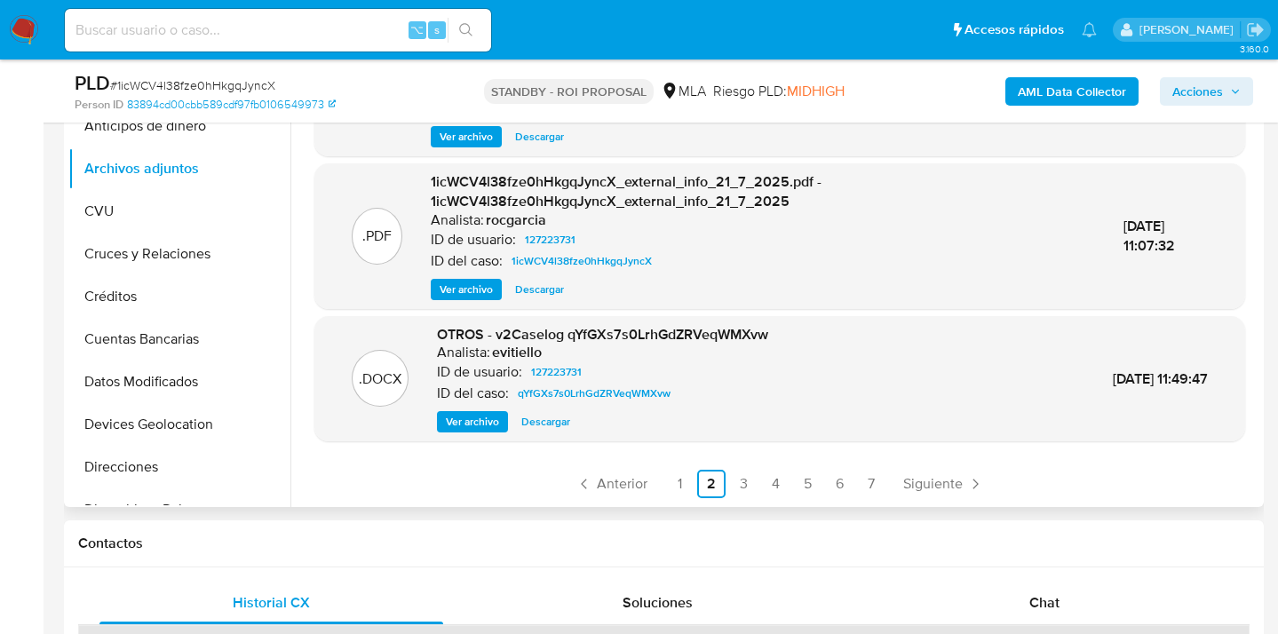
scroll to position [498, 0]
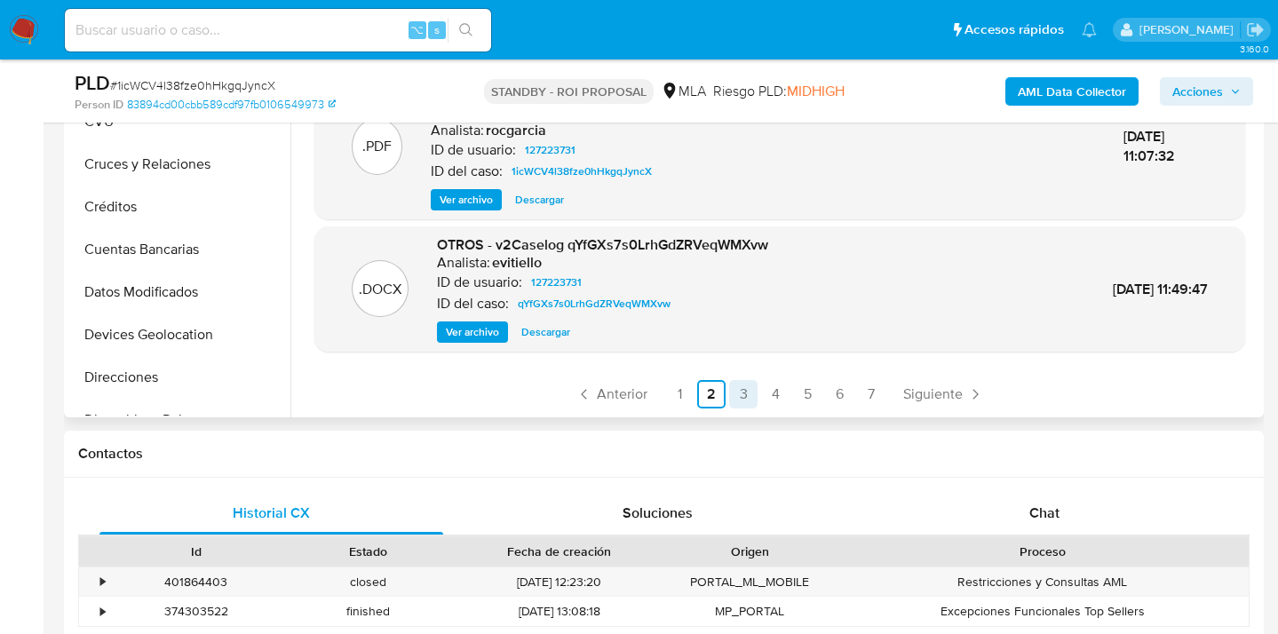
click at [744, 393] on link "3" at bounding box center [743, 394] width 28 height 28
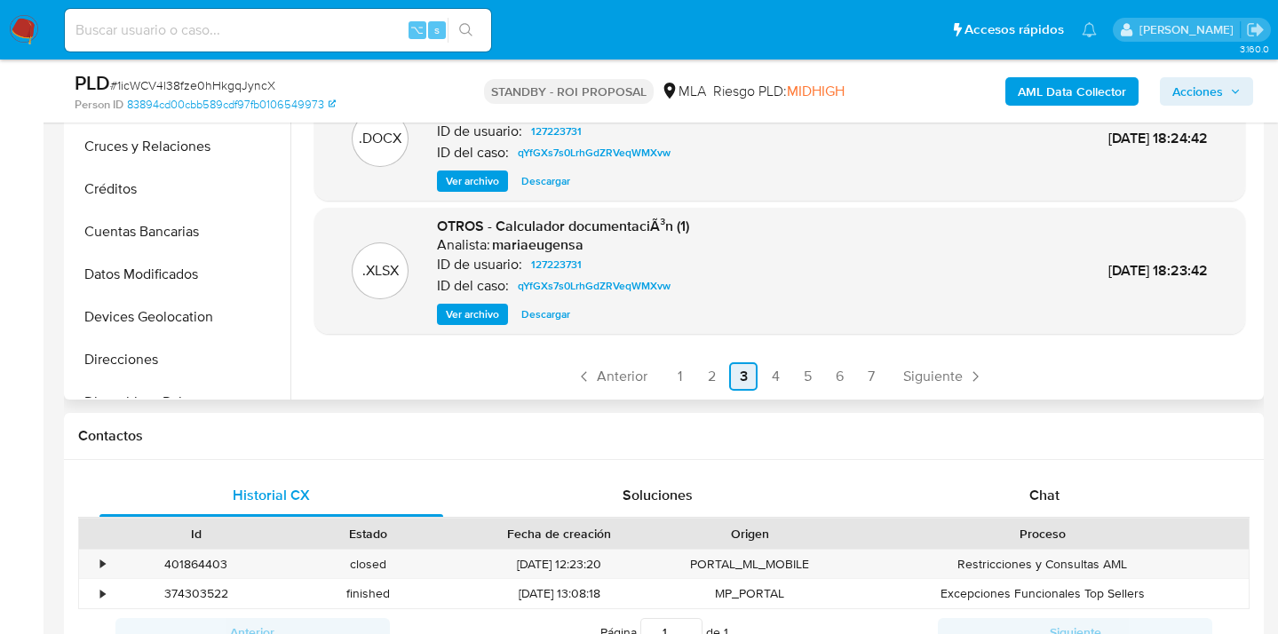
scroll to position [580, 0]
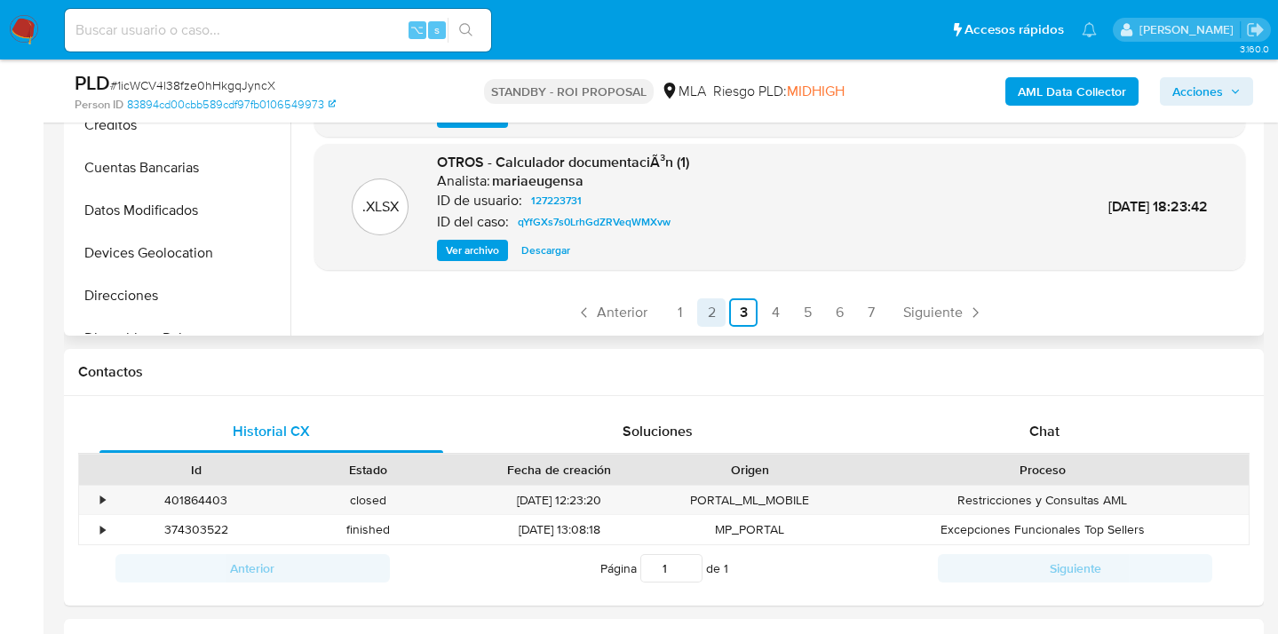
click at [711, 316] on link "2" at bounding box center [711, 312] width 28 height 28
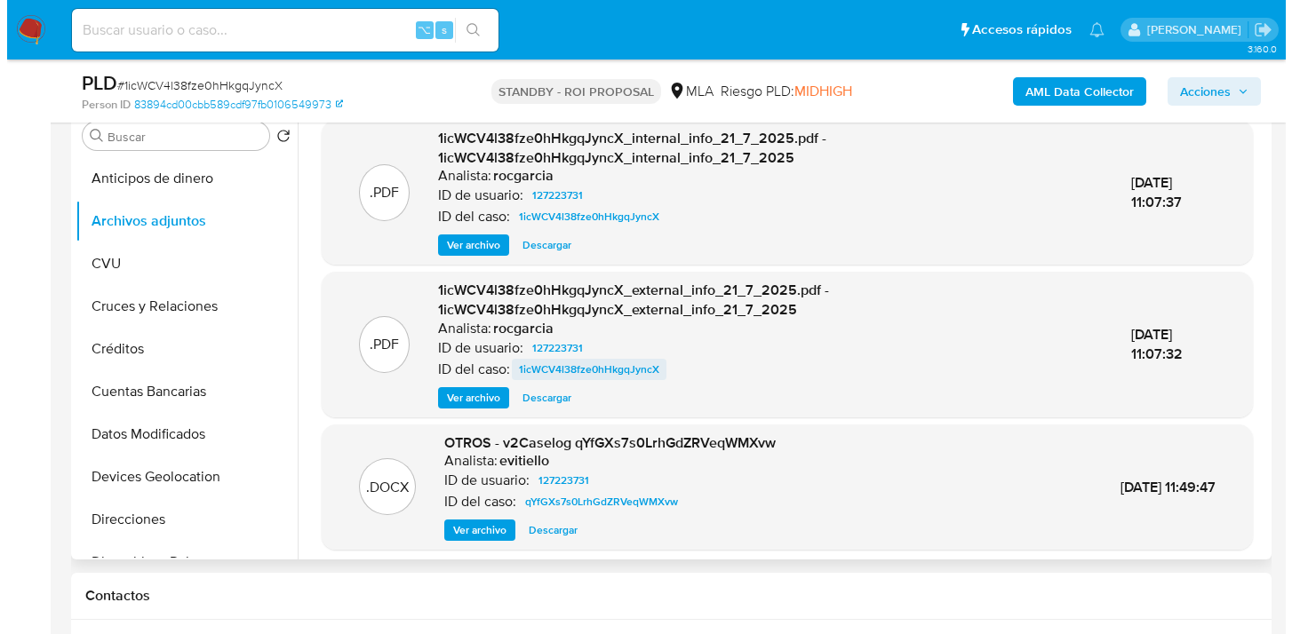
scroll to position [187, 0]
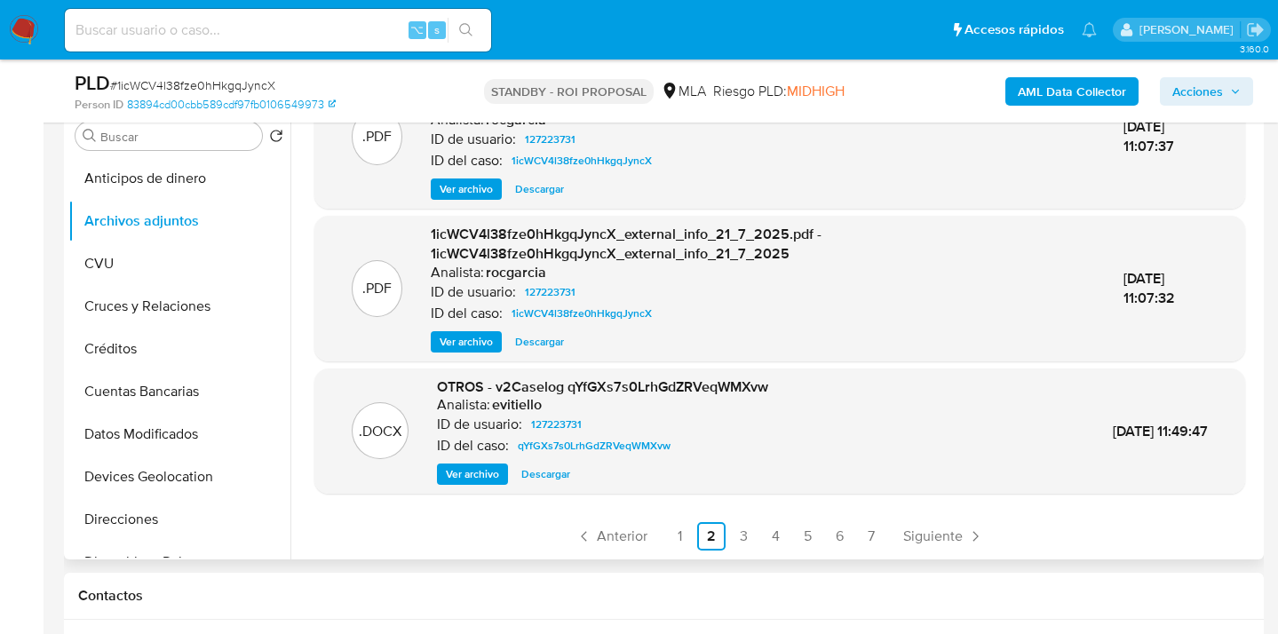
click at [483, 477] on span "Ver archivo" at bounding box center [472, 474] width 53 height 18
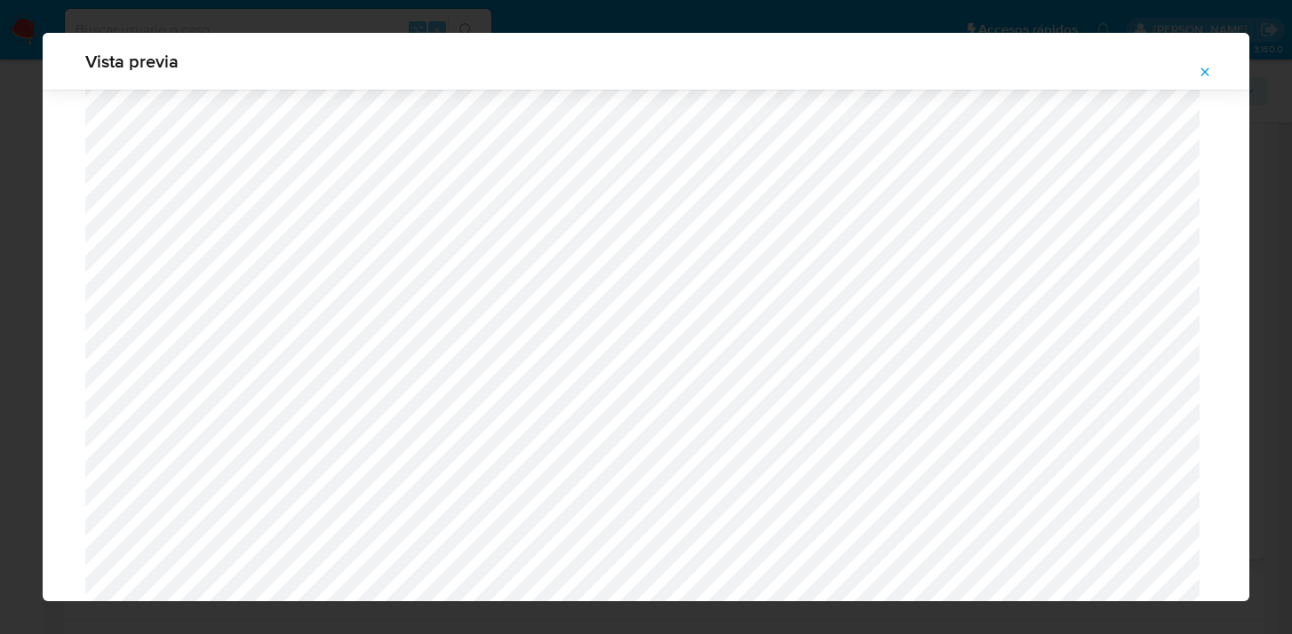
scroll to position [727, 0]
click at [1204, 74] on icon "Attachment preview" at bounding box center [1204, 72] width 14 height 14
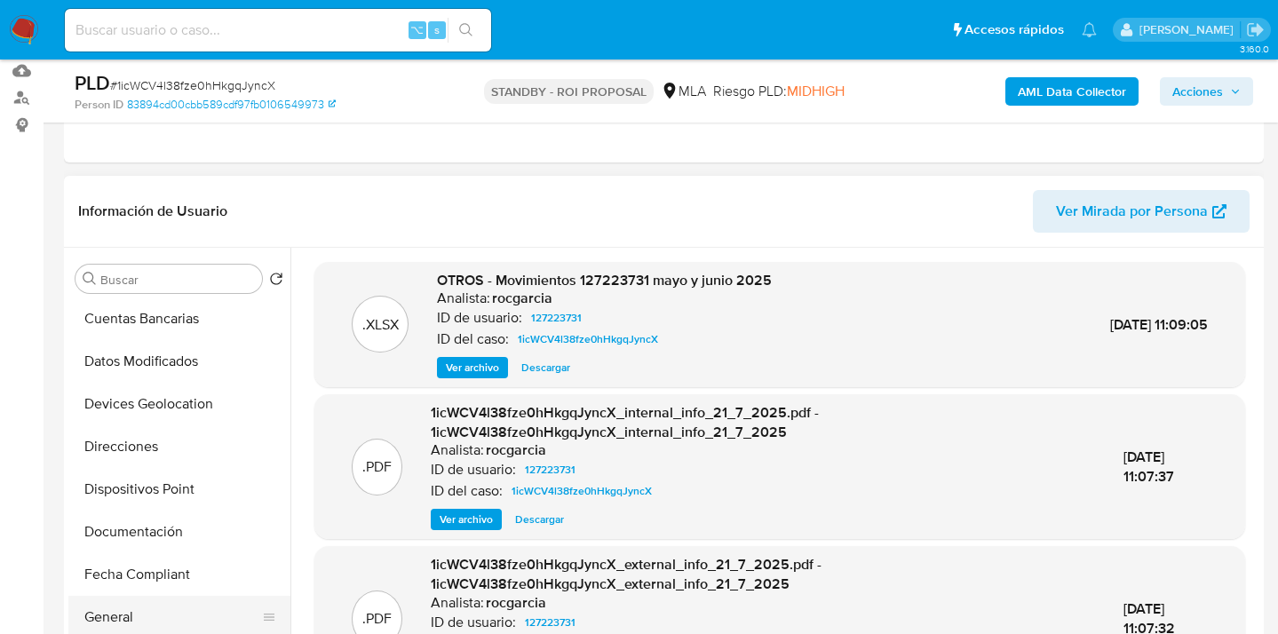
scroll to position [300, 0]
click at [188, 439] on button "Documentación" at bounding box center [172, 447] width 208 height 43
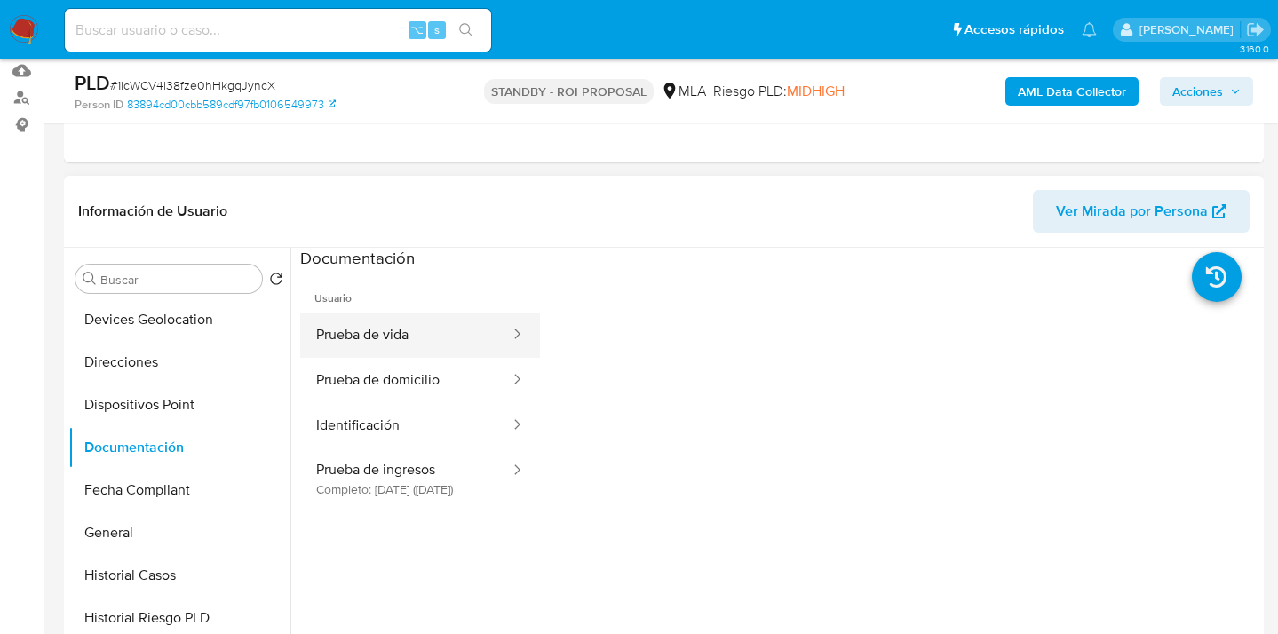
click at [421, 338] on button "Prueba de vida" at bounding box center [405, 335] width 211 height 45
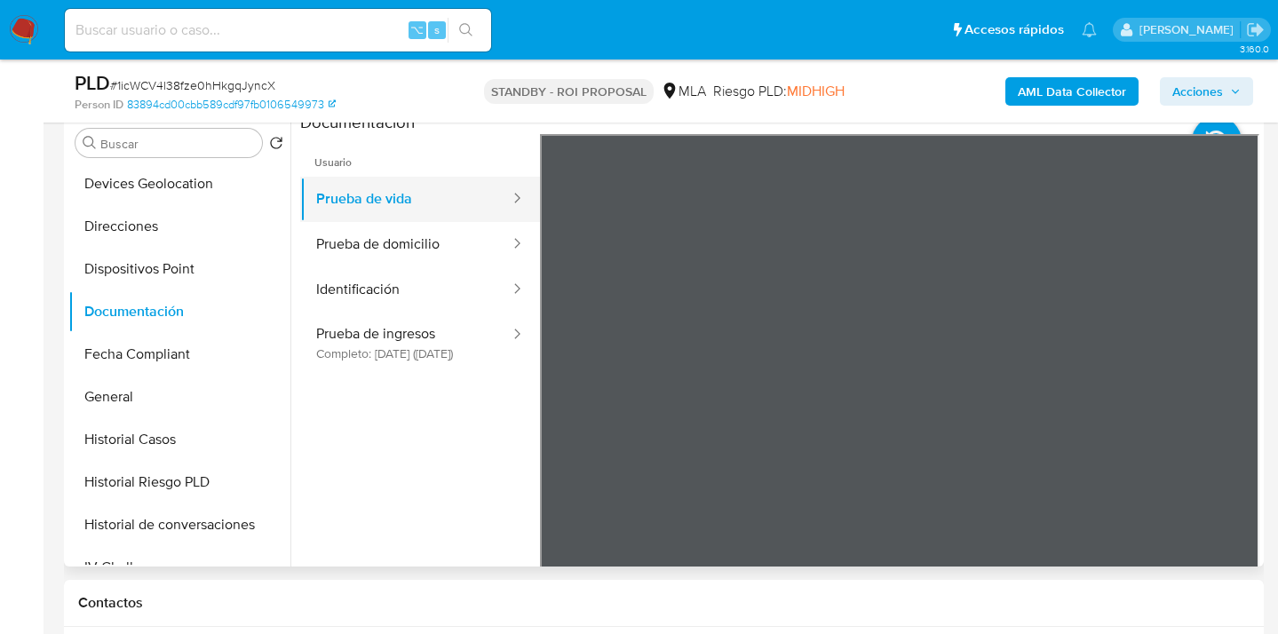
scroll to position [352, 0]
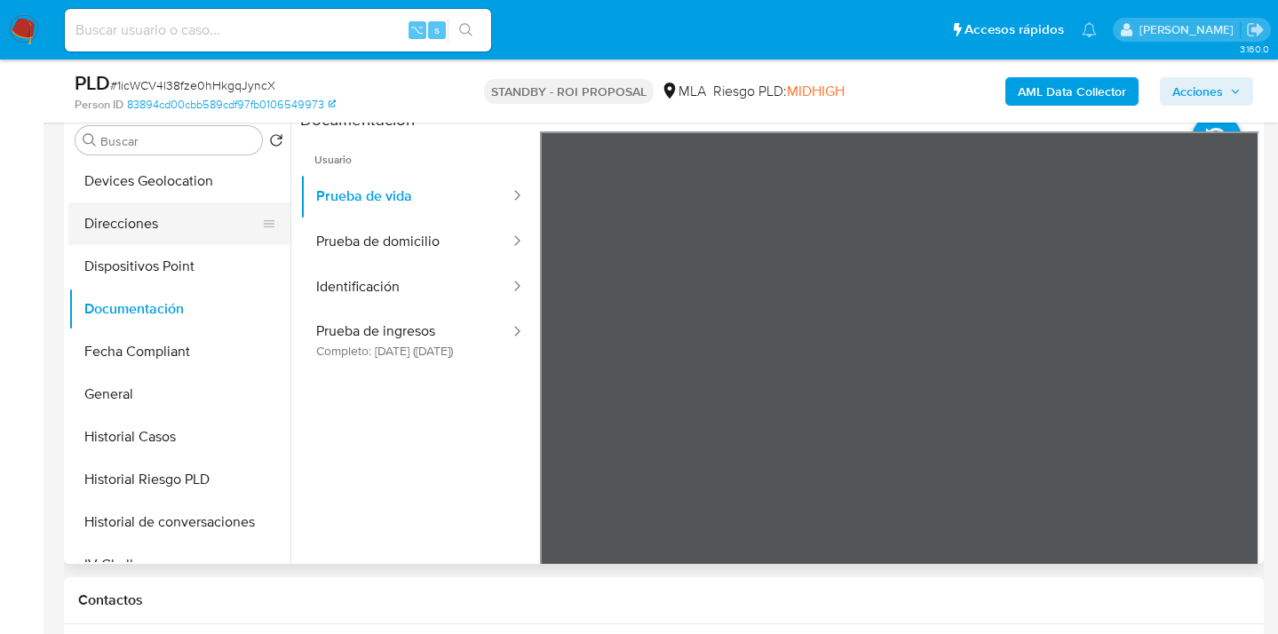
click at [162, 233] on button "Direcciones" at bounding box center [172, 224] width 208 height 43
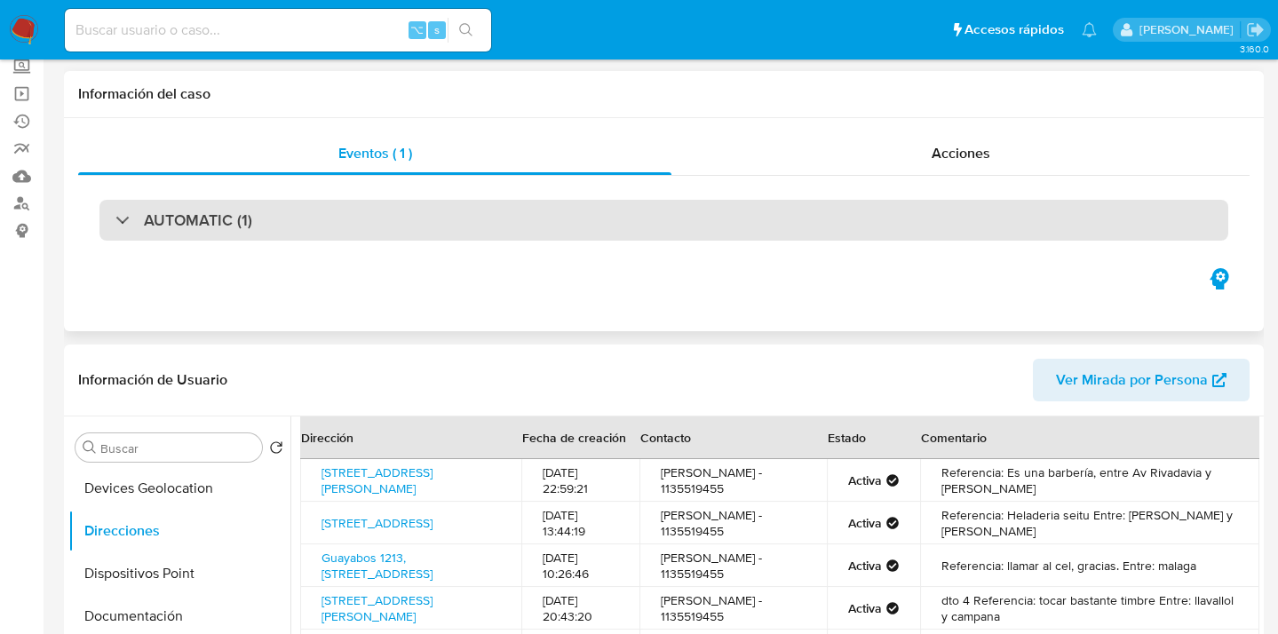
scroll to position [0, 0]
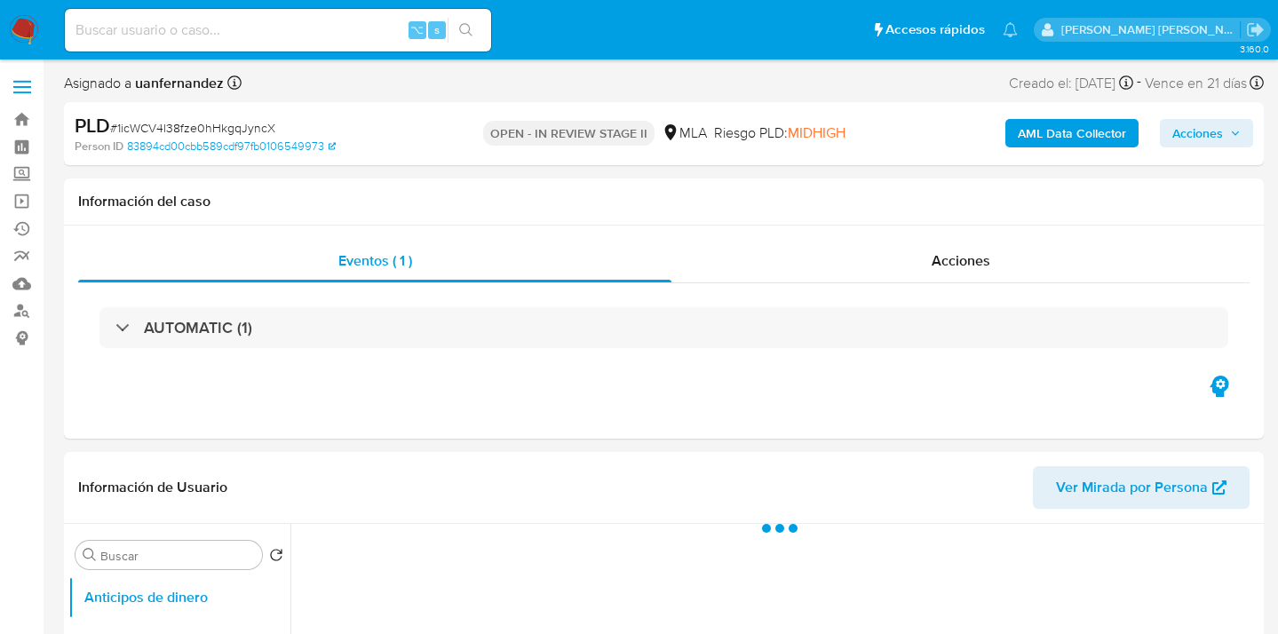
drag, startPoint x: 1205, startPoint y: 138, endPoint x: 1185, endPoint y: 140, distance: 20.6
click at [1204, 138] on span "Acciones" at bounding box center [1198, 133] width 51 height 28
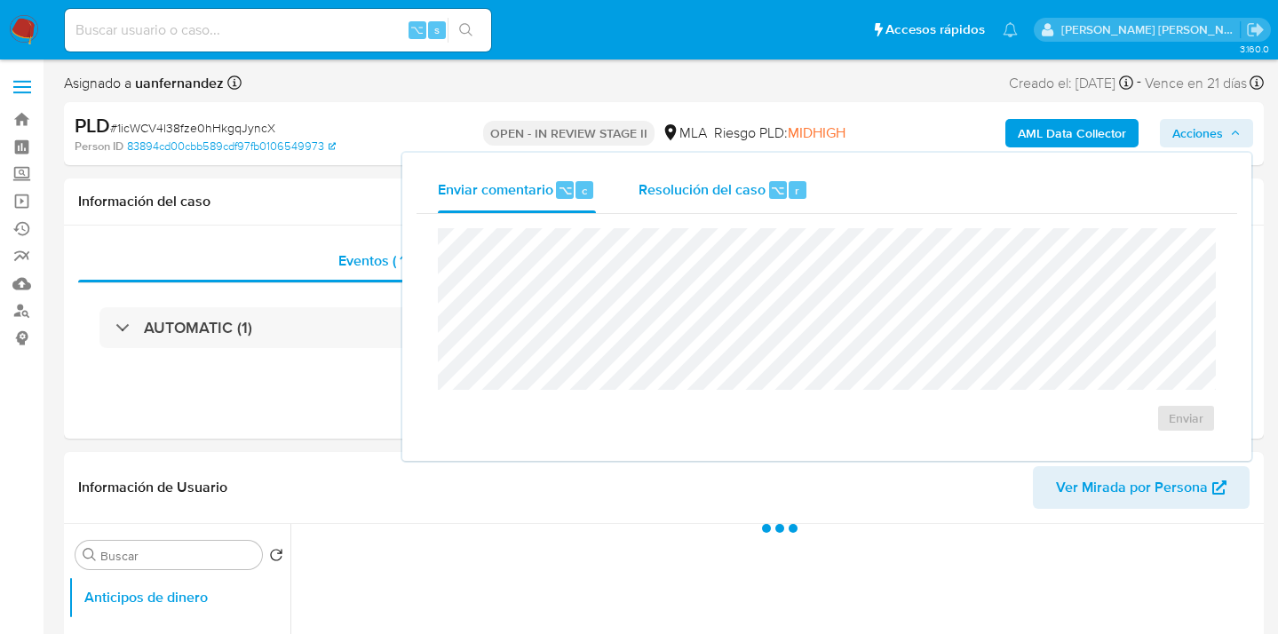
select select "10"
click at [667, 195] on span "Resolución del caso" at bounding box center [702, 189] width 127 height 20
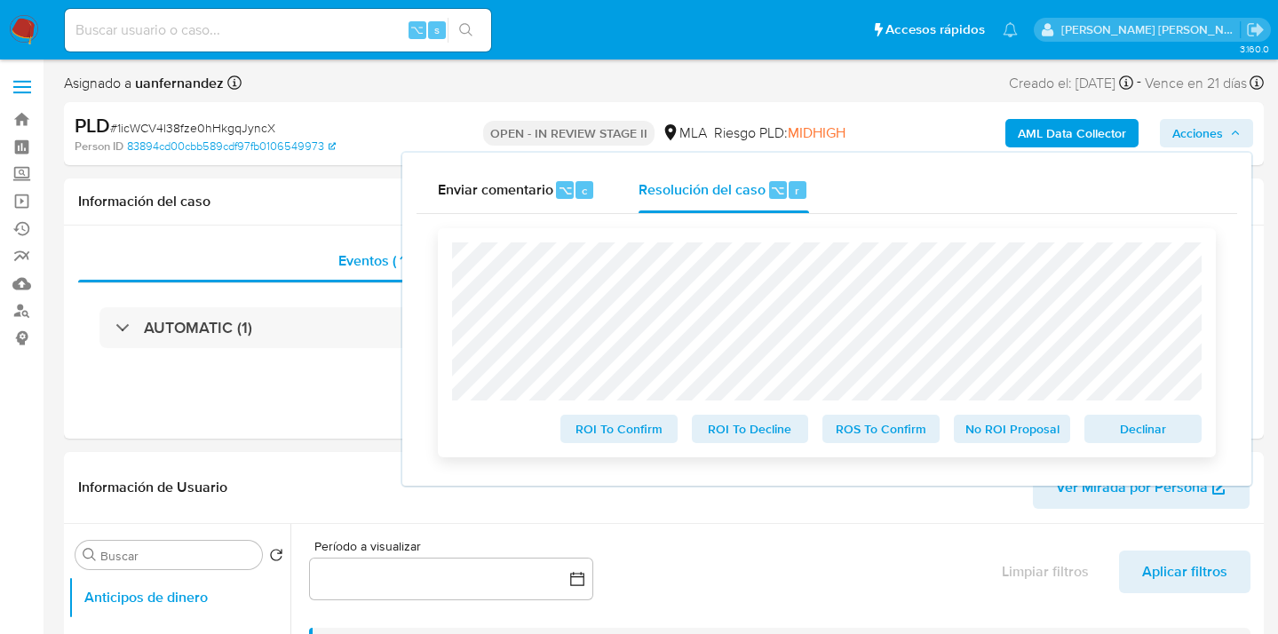
click at [871, 437] on span "ROS To Confirm" at bounding box center [881, 429] width 92 height 25
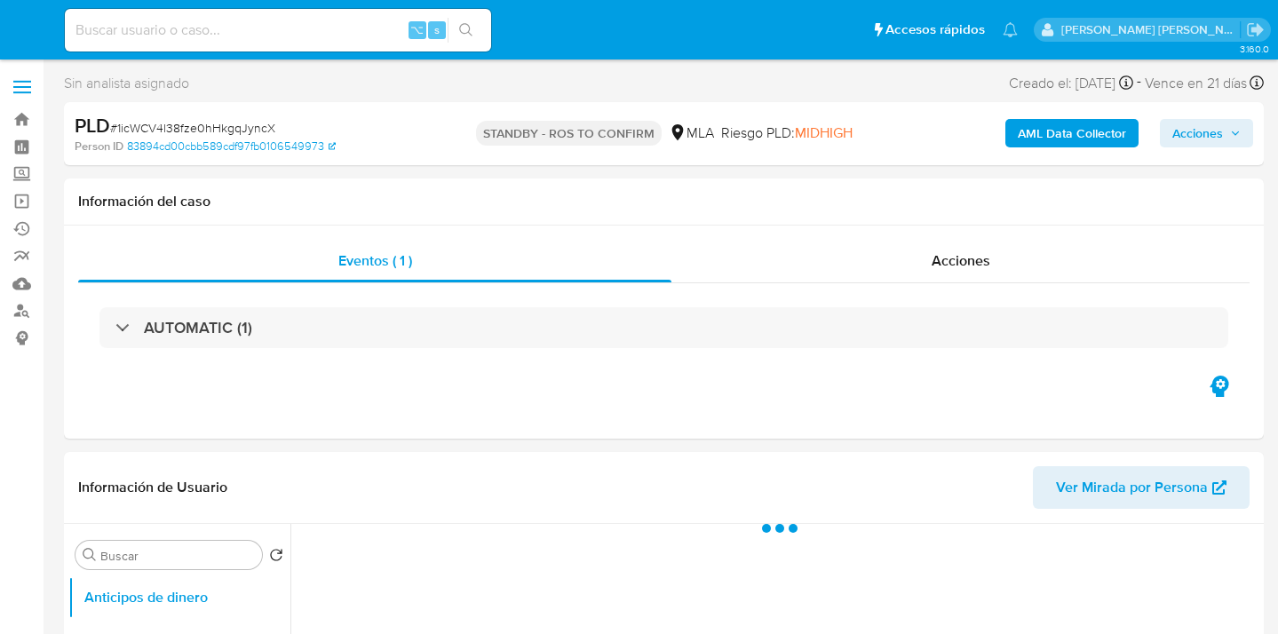
select select "10"
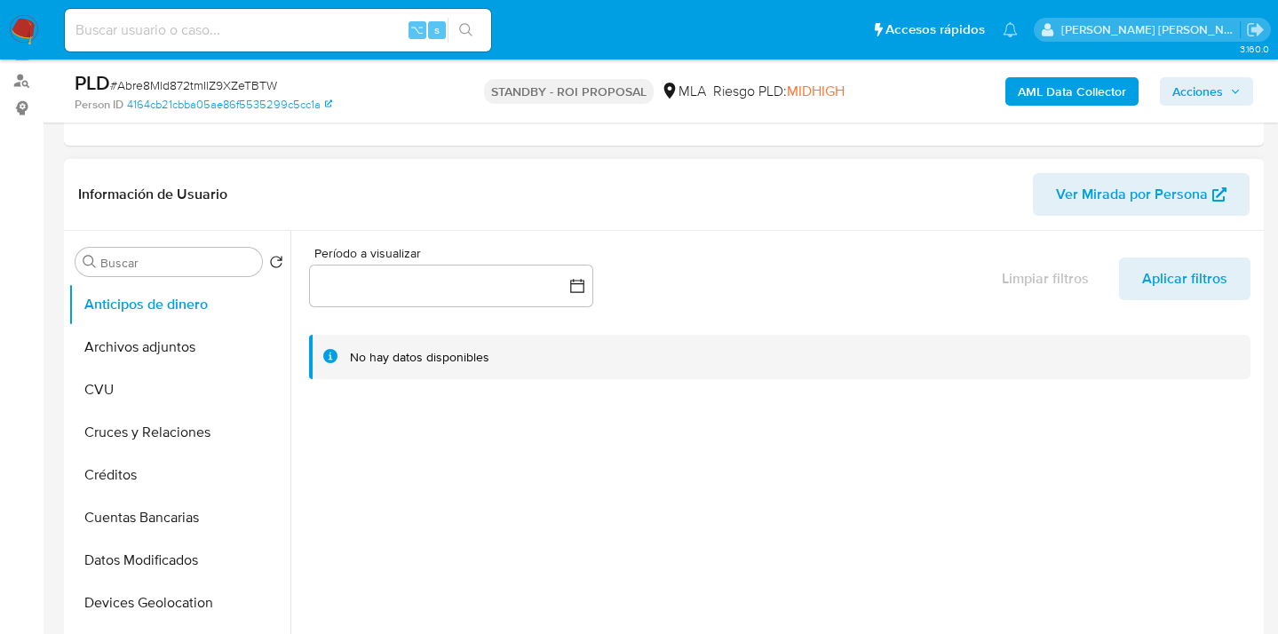
scroll to position [357, 0]
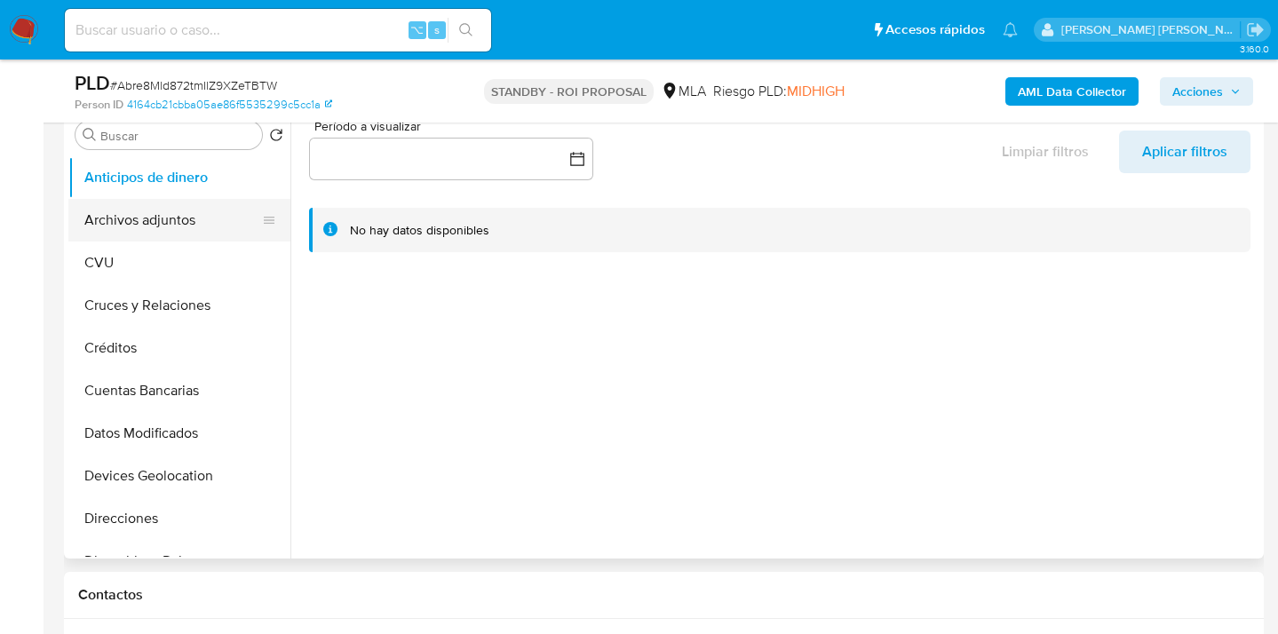
click at [193, 219] on button "Archivos adjuntos" at bounding box center [172, 220] width 208 height 43
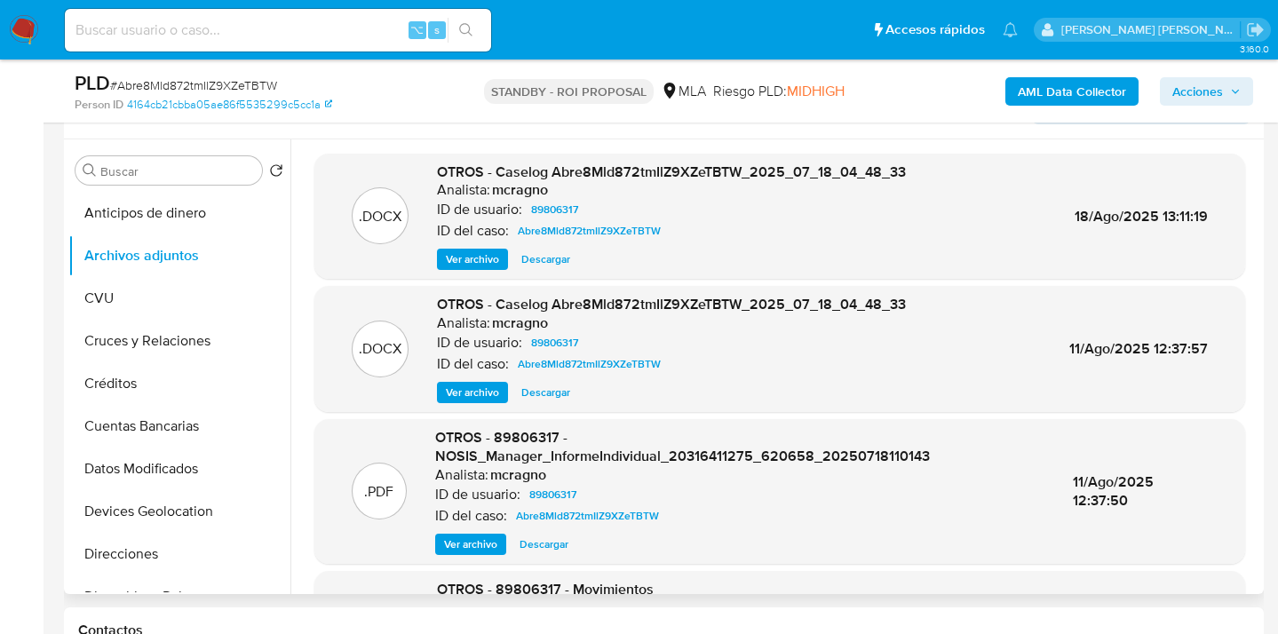
scroll to position [321, 0]
click at [541, 263] on span "Descargar" at bounding box center [545, 260] width 49 height 18
click at [725, 171] on span "OTROS - Caselog Abre8Mld872tmIlZ9XZeTBTW_2025_07_18_04_48_33" at bounding box center [671, 173] width 469 height 20
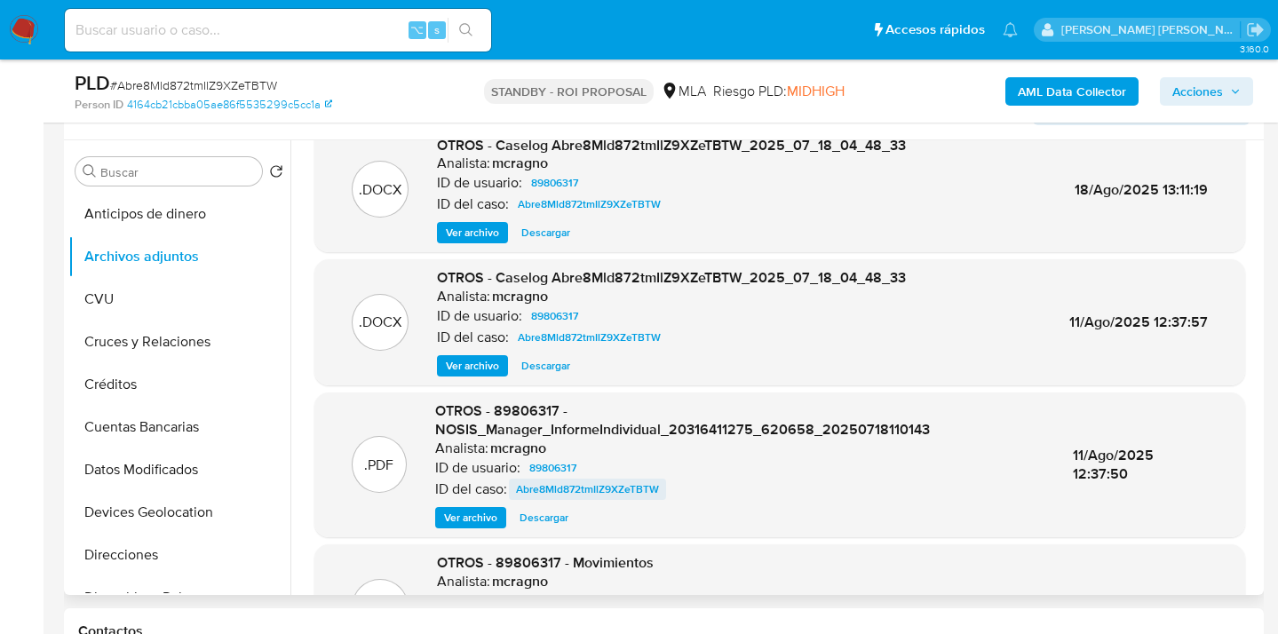
scroll to position [159, 0]
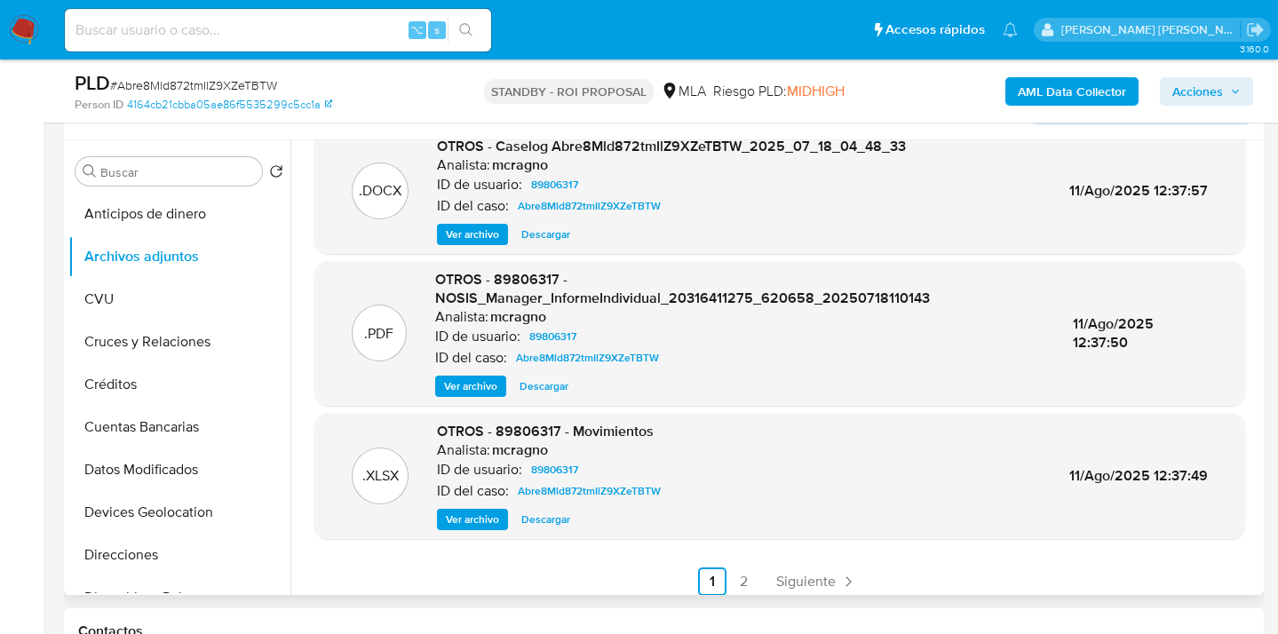
click at [537, 523] on span "Descargar" at bounding box center [545, 520] width 49 height 18
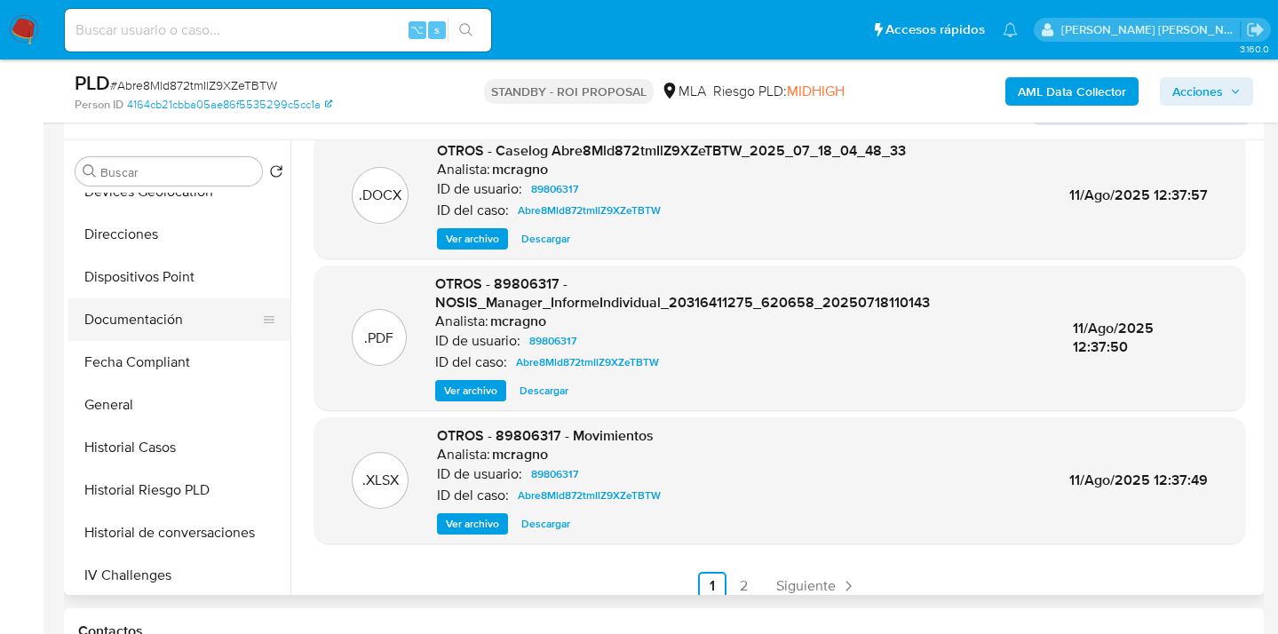
scroll to position [368, 0]
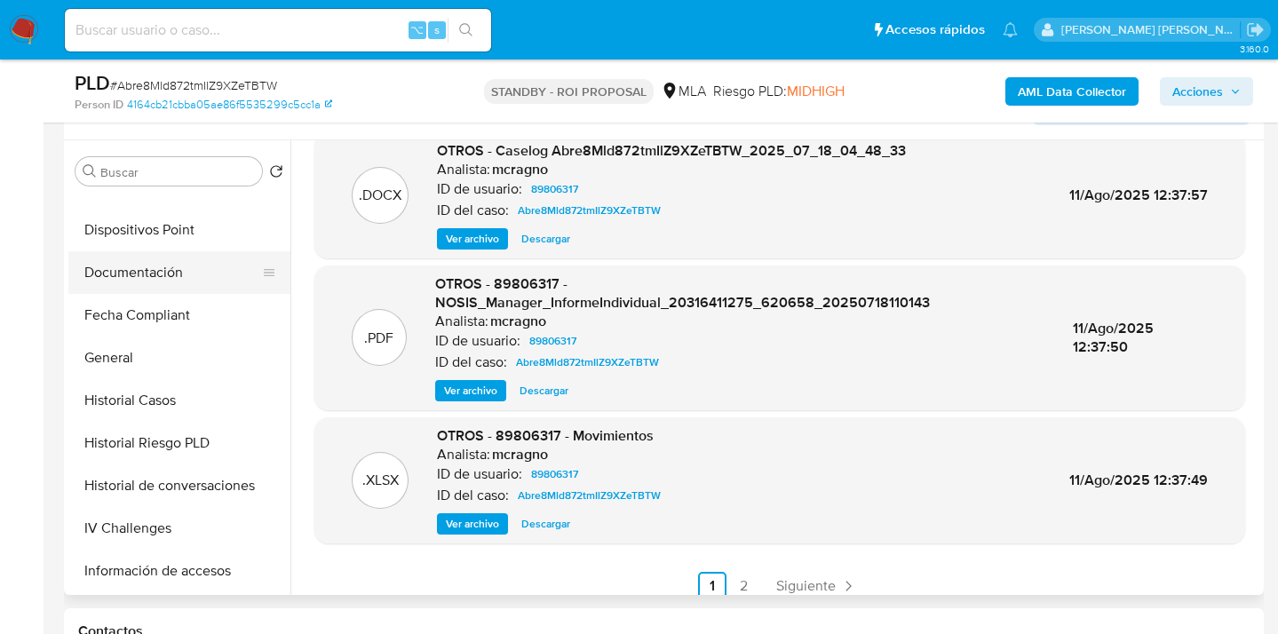
drag, startPoint x: 158, startPoint y: 268, endPoint x: 214, endPoint y: 263, distance: 56.2
click at [158, 268] on button "Documentación" at bounding box center [172, 272] width 208 height 43
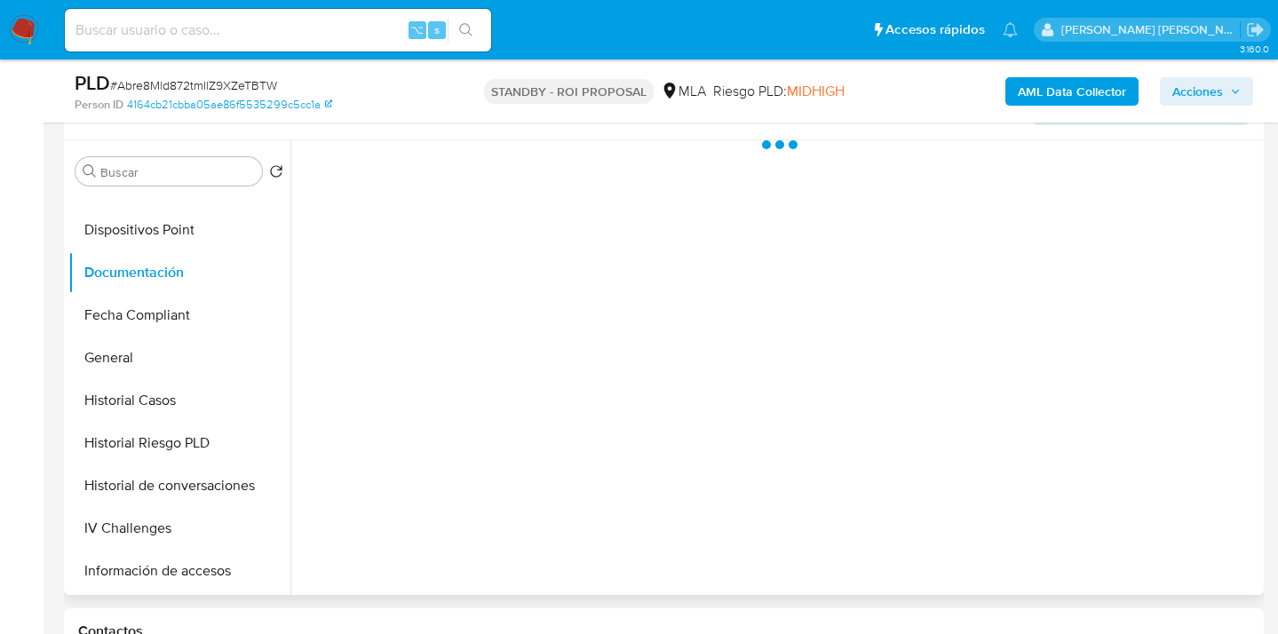
scroll to position [0, 0]
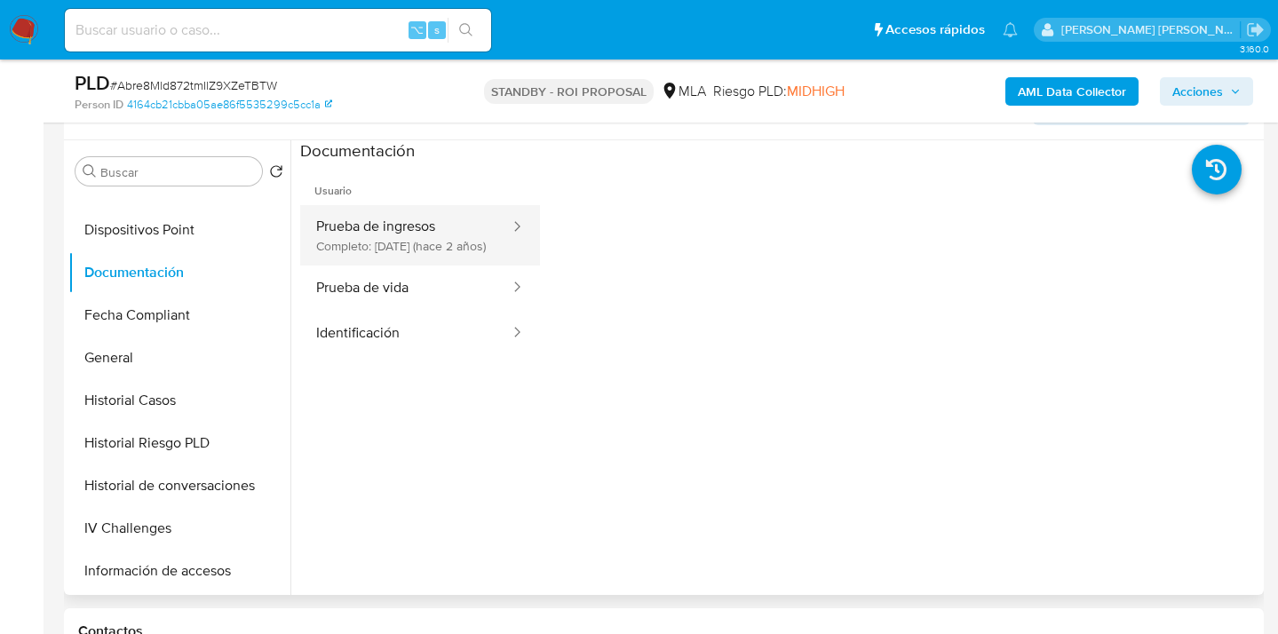
click at [417, 235] on button "Prueba de ingresos Completo: 14/12/2023 (hace 2 años)" at bounding box center [405, 235] width 211 height 60
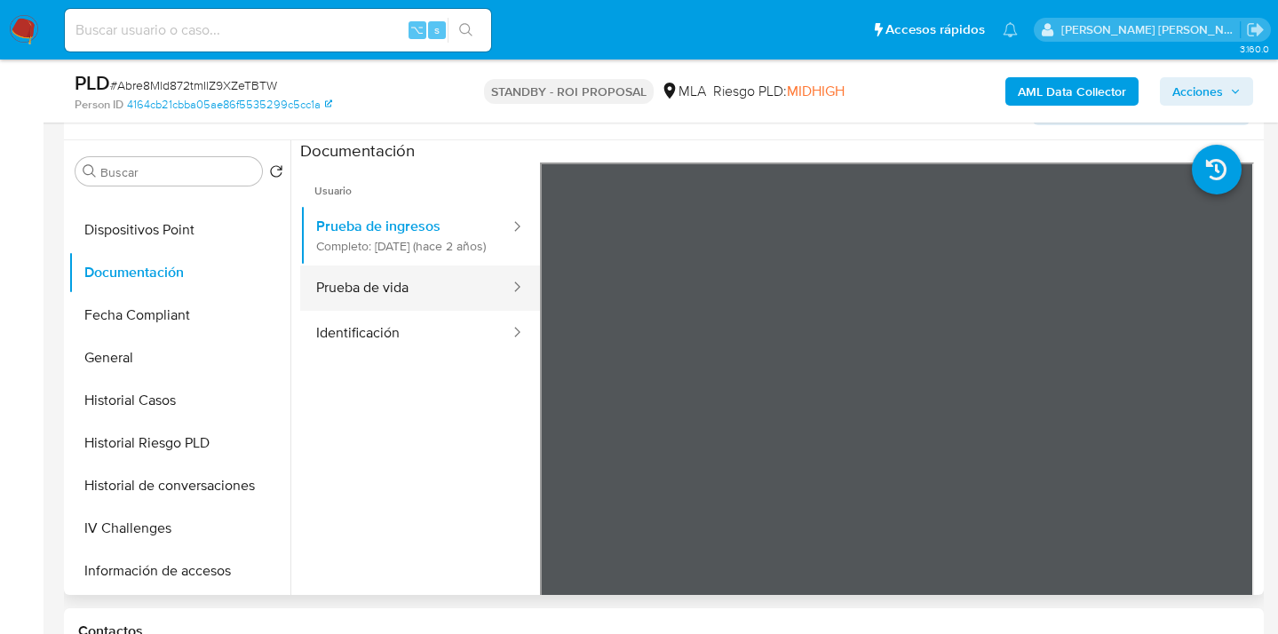
click at [416, 307] on button "Prueba de vida" at bounding box center [405, 288] width 211 height 45
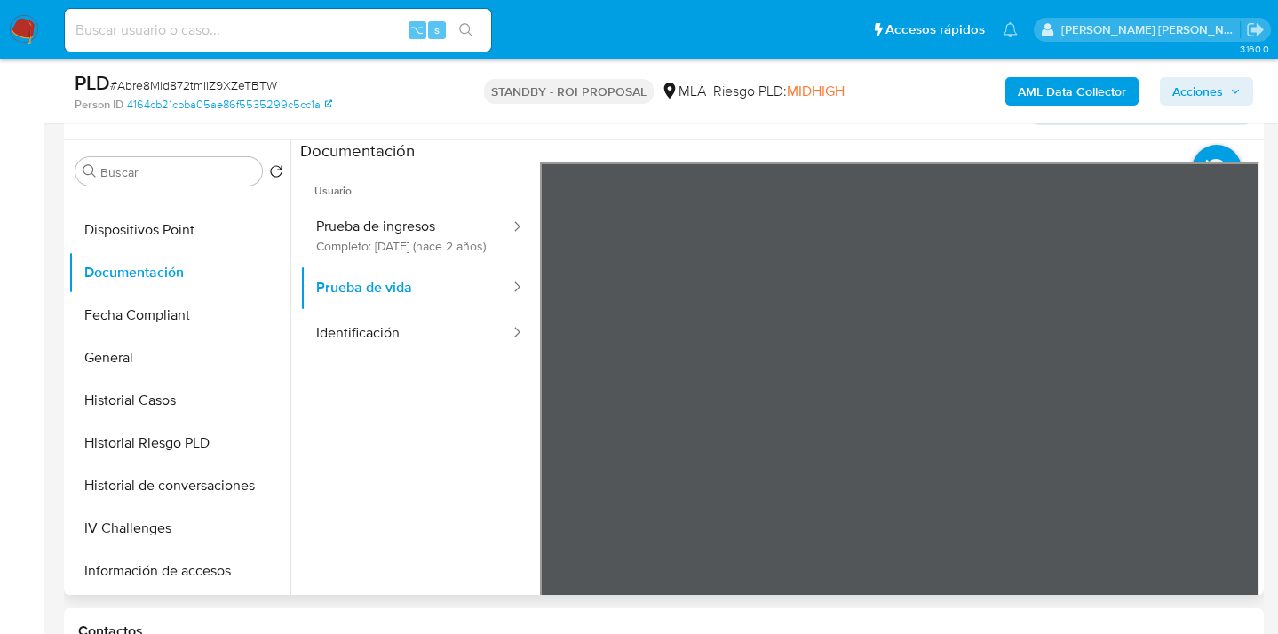
scroll to position [619, 0]
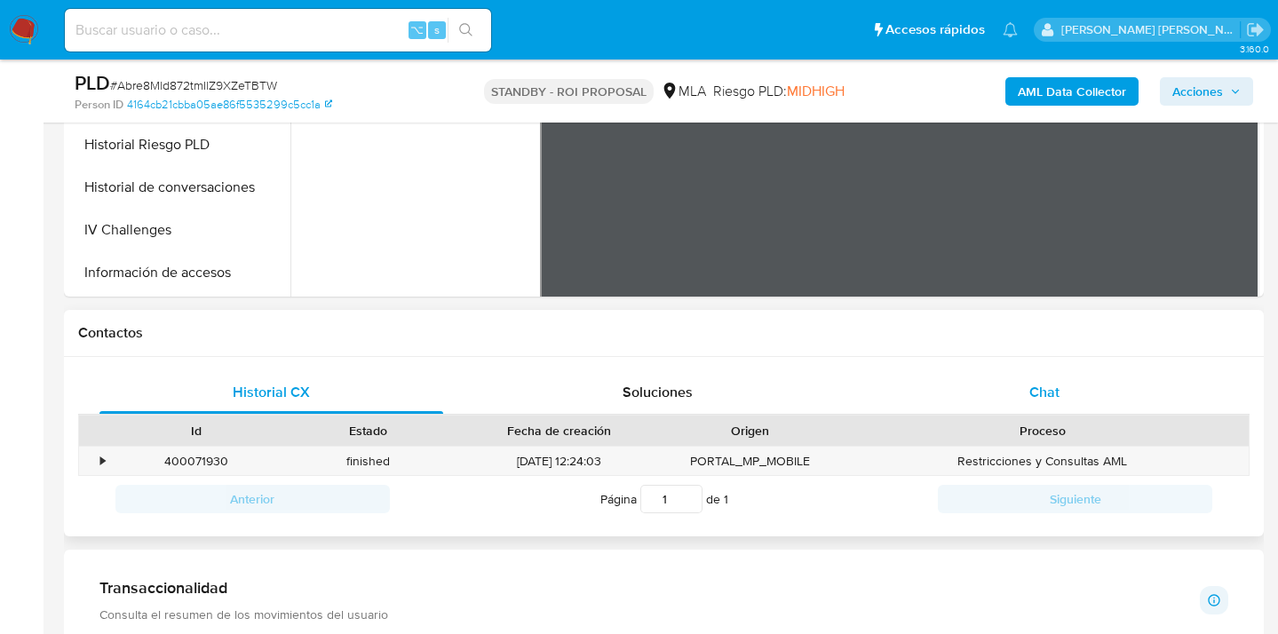
click at [1052, 394] on span "Chat" at bounding box center [1045, 392] width 30 height 20
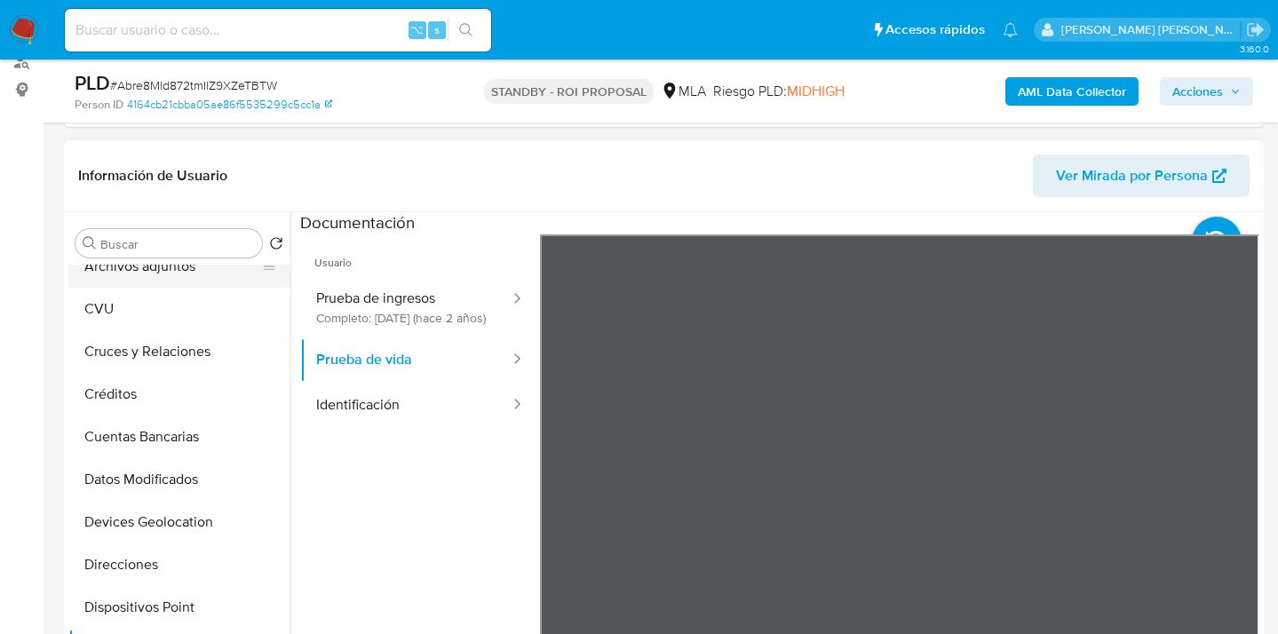
scroll to position [0, 0]
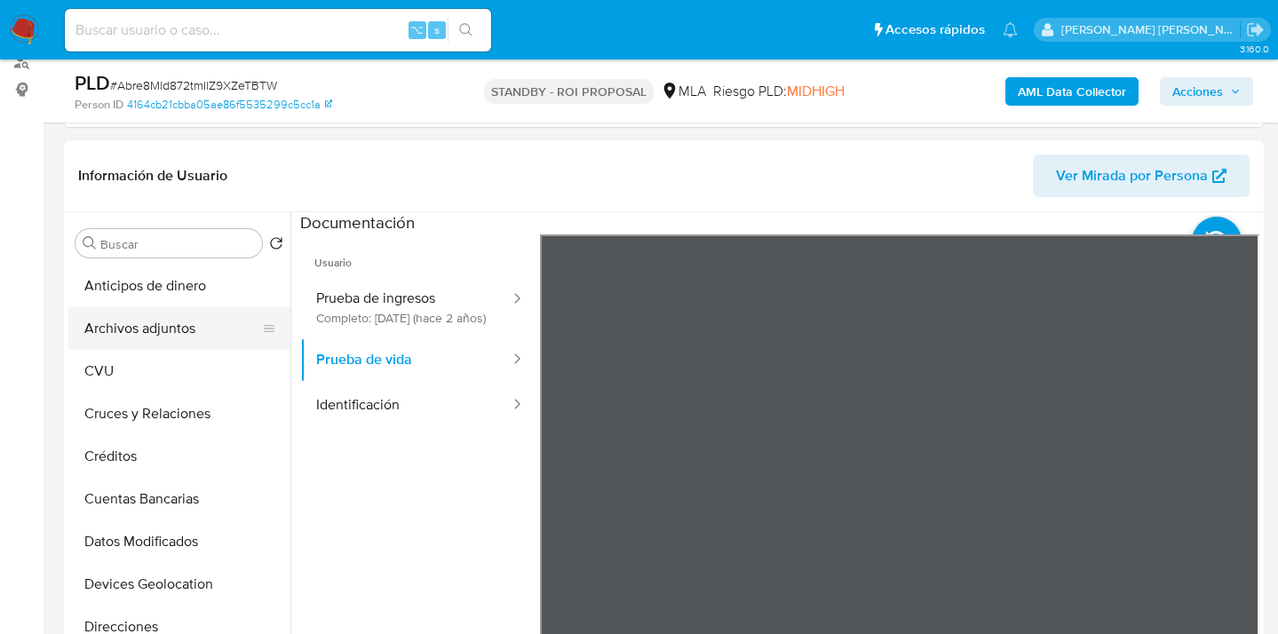
click at [195, 320] on button "Archivos adjuntos" at bounding box center [172, 328] width 208 height 43
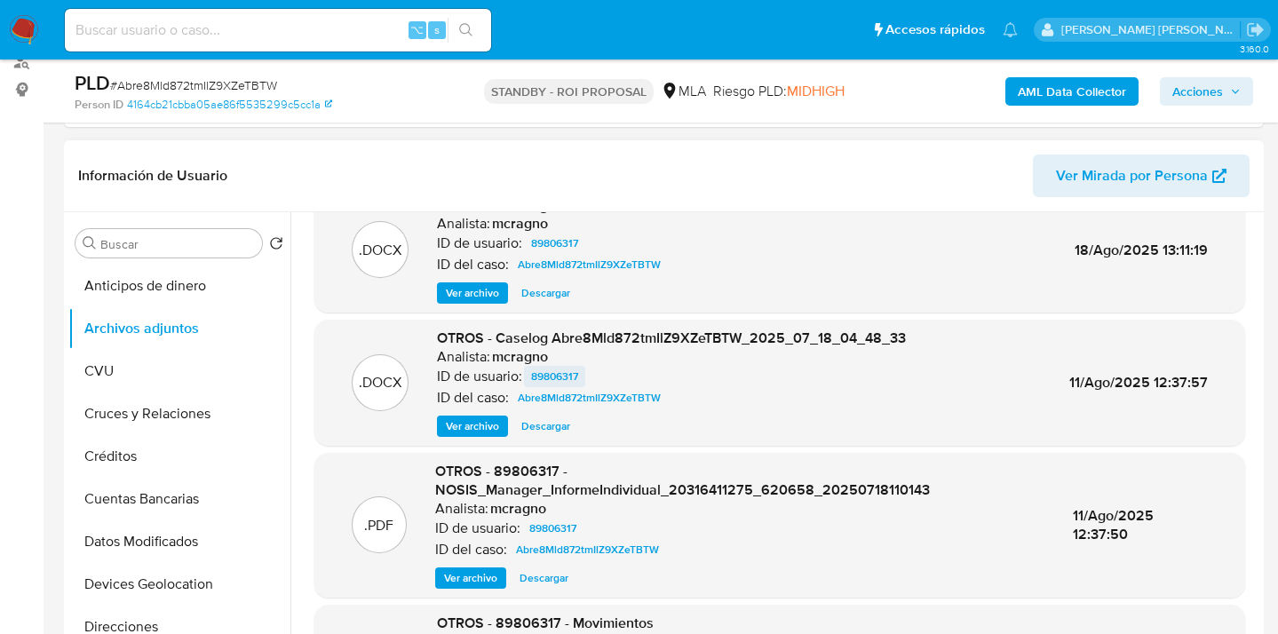
scroll to position [134, 0]
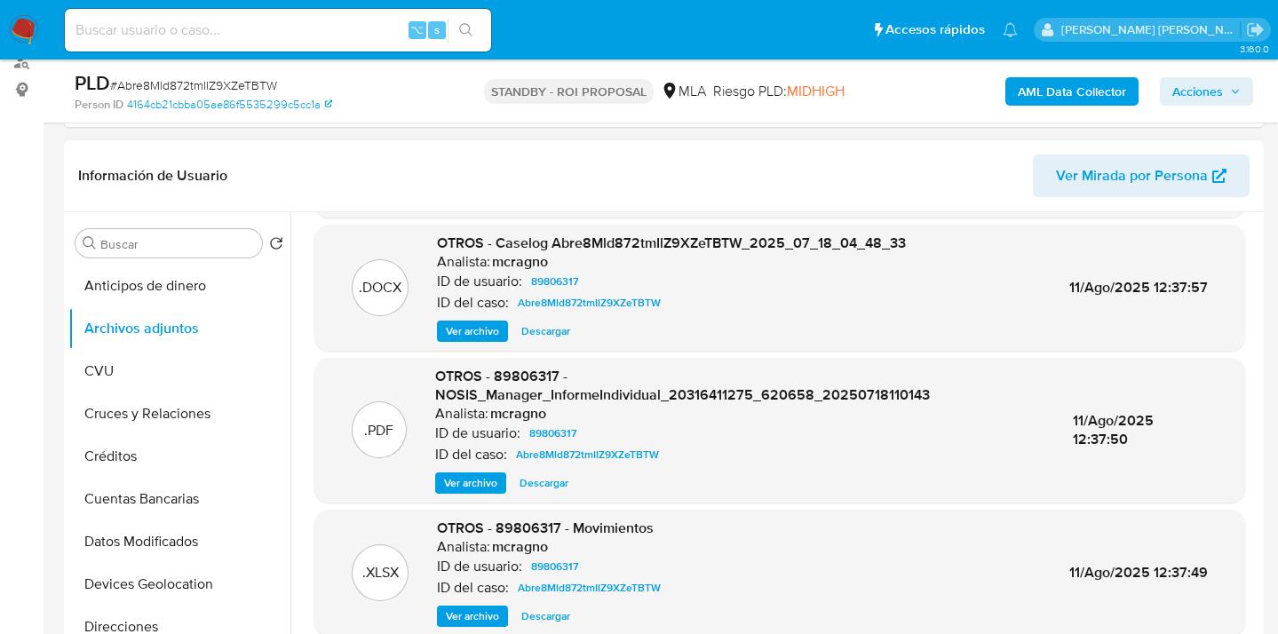
click at [464, 485] on span "Ver archivo" at bounding box center [470, 483] width 53 height 18
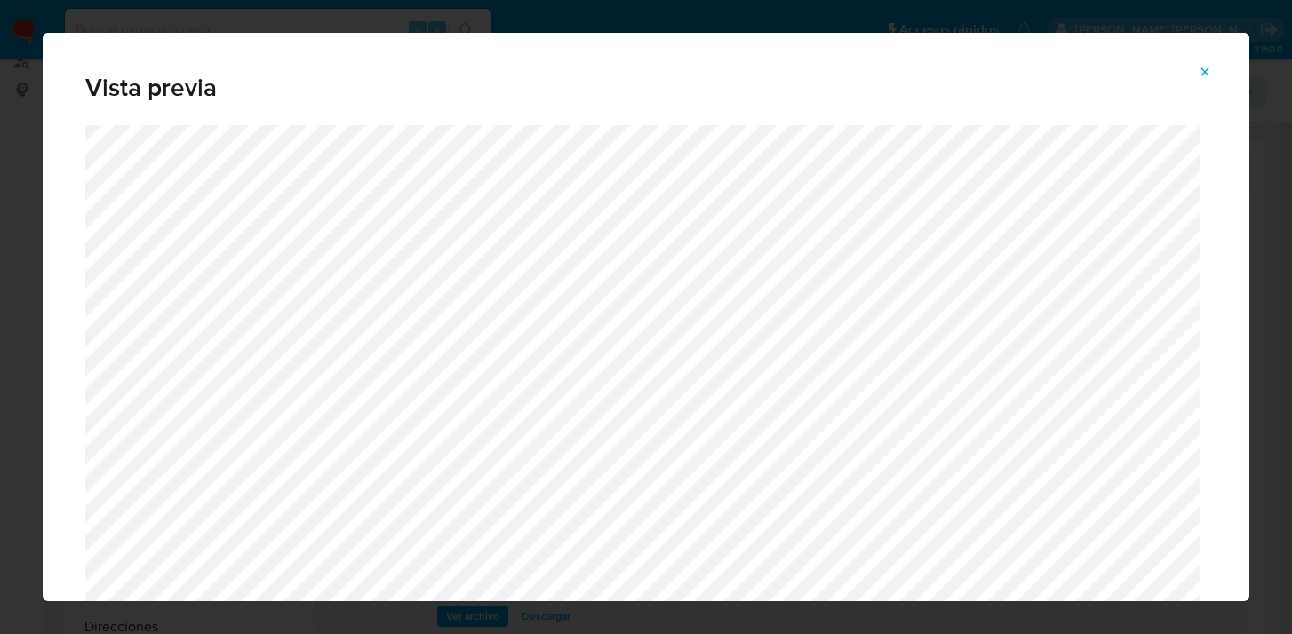
click at [1206, 66] on icon "Attachment preview" at bounding box center [1204, 72] width 14 height 14
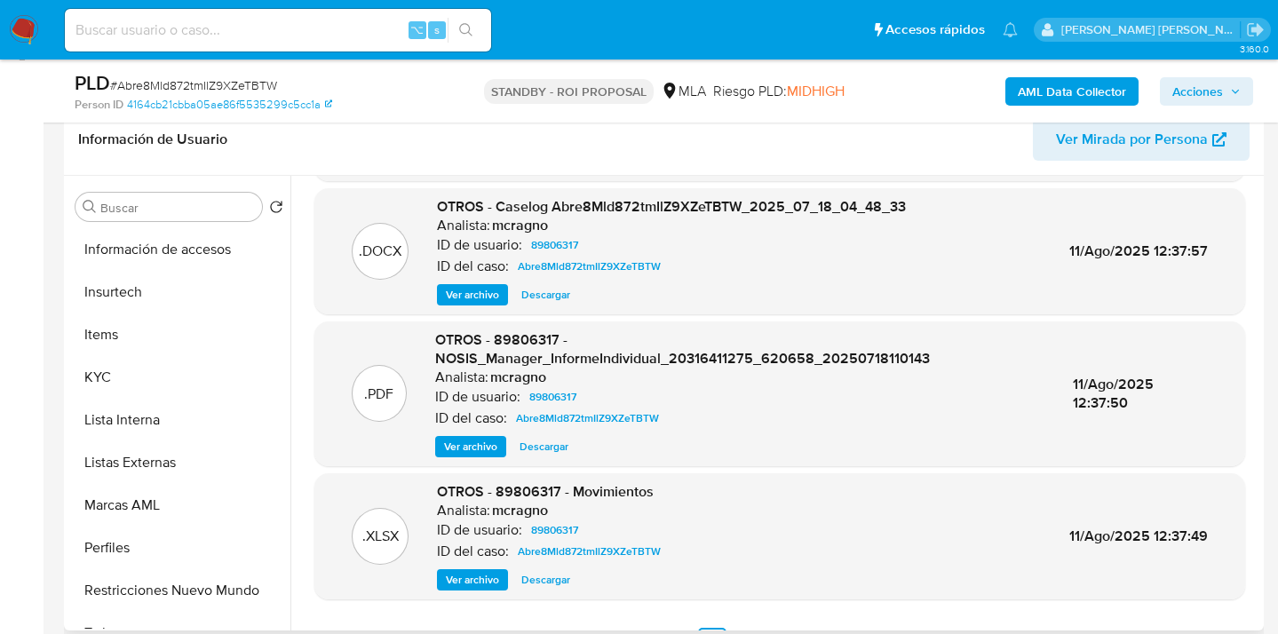
scroll to position [700, 0]
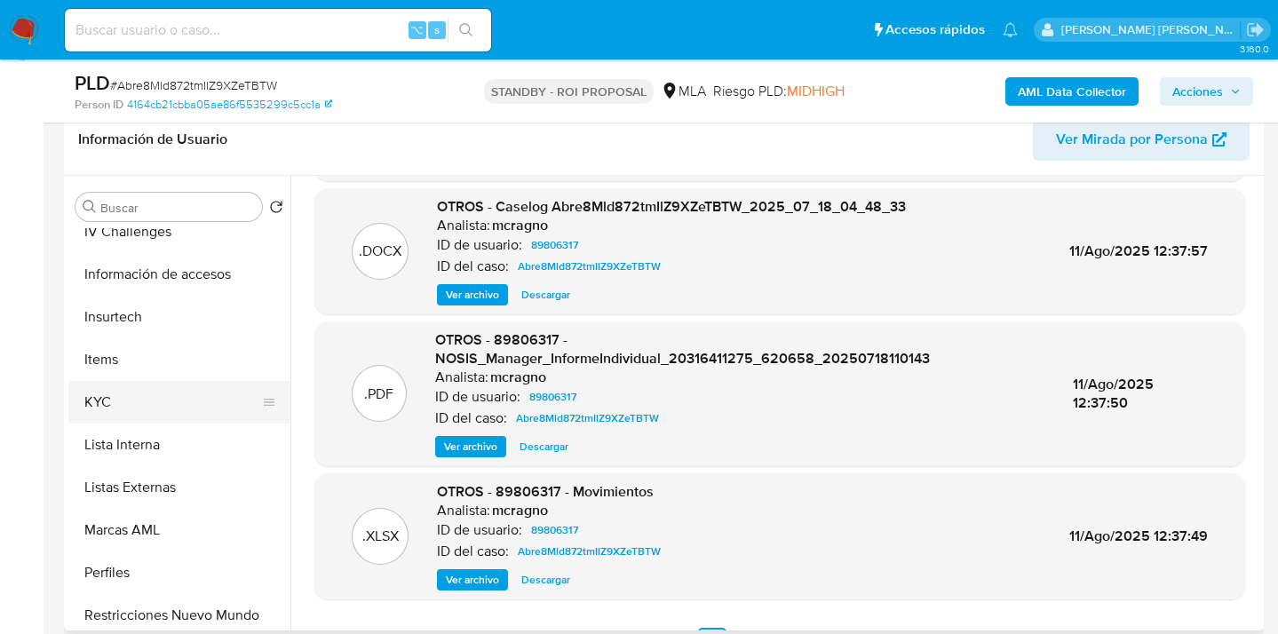
click at [202, 385] on button "KYC" at bounding box center [172, 402] width 208 height 43
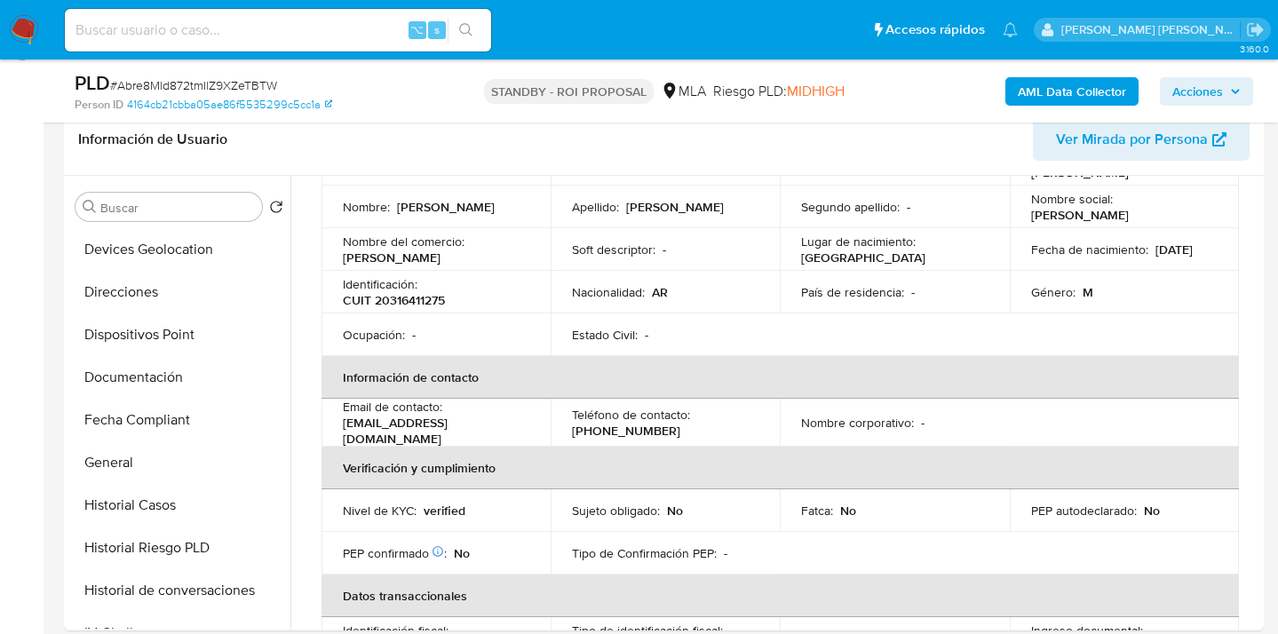
scroll to position [0, 0]
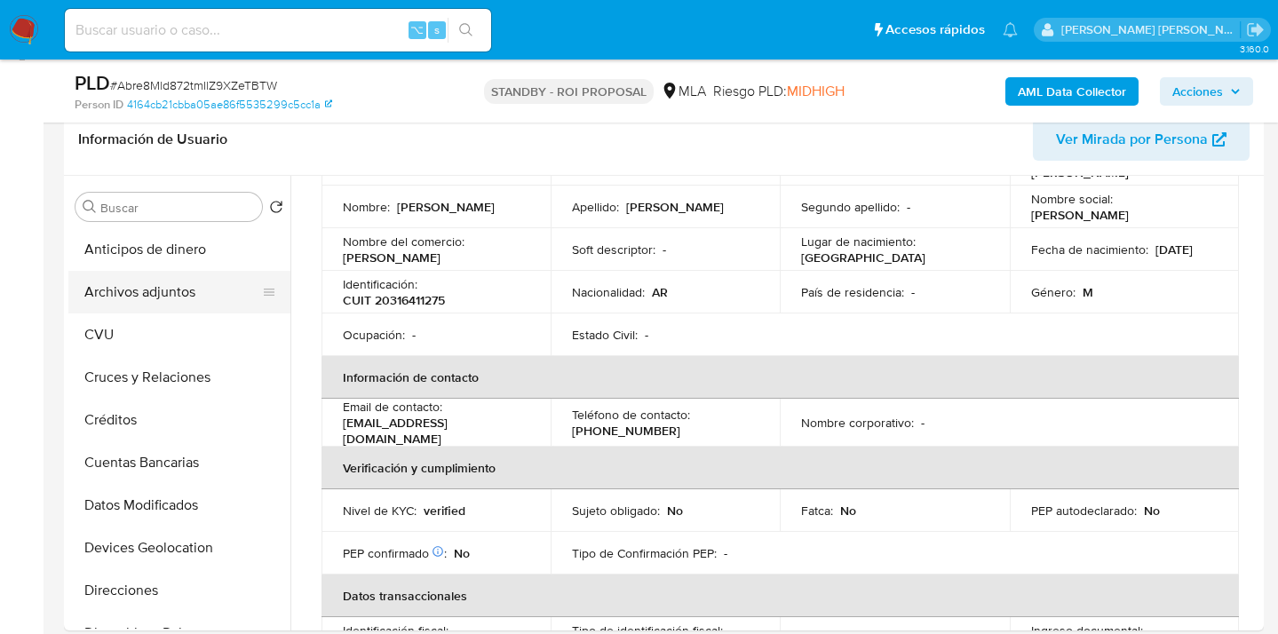
click at [206, 288] on button "Archivos adjuntos" at bounding box center [172, 292] width 208 height 43
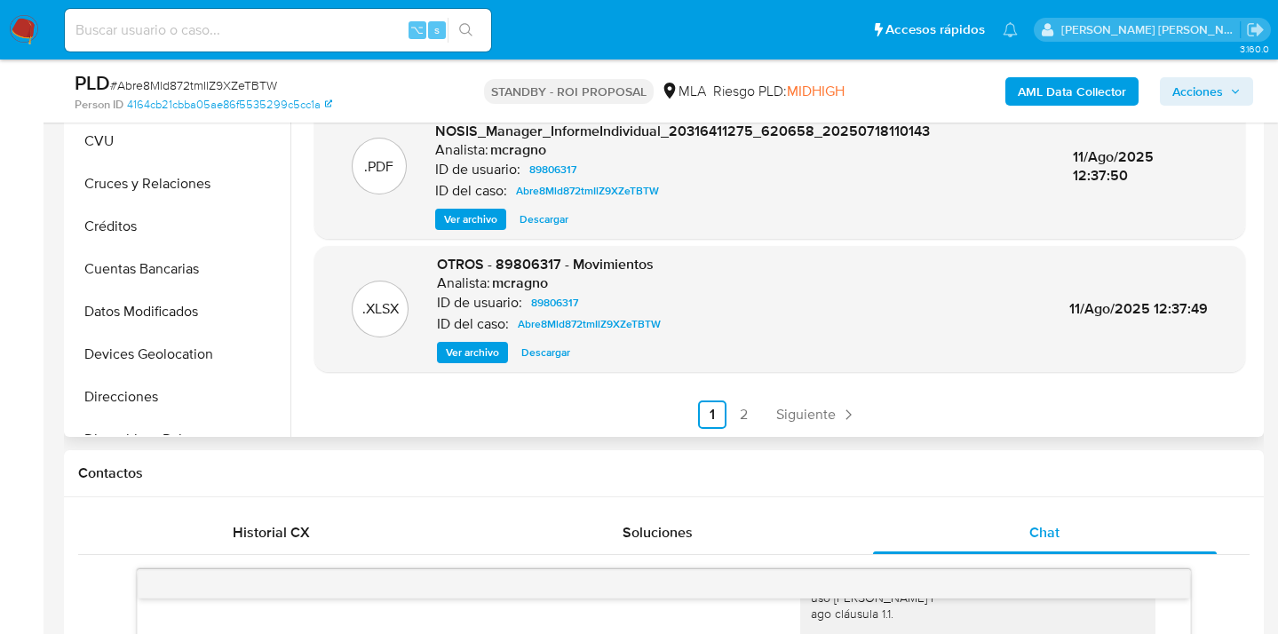
scroll to position [169, 0]
click at [744, 420] on link "2" at bounding box center [744, 414] width 28 height 28
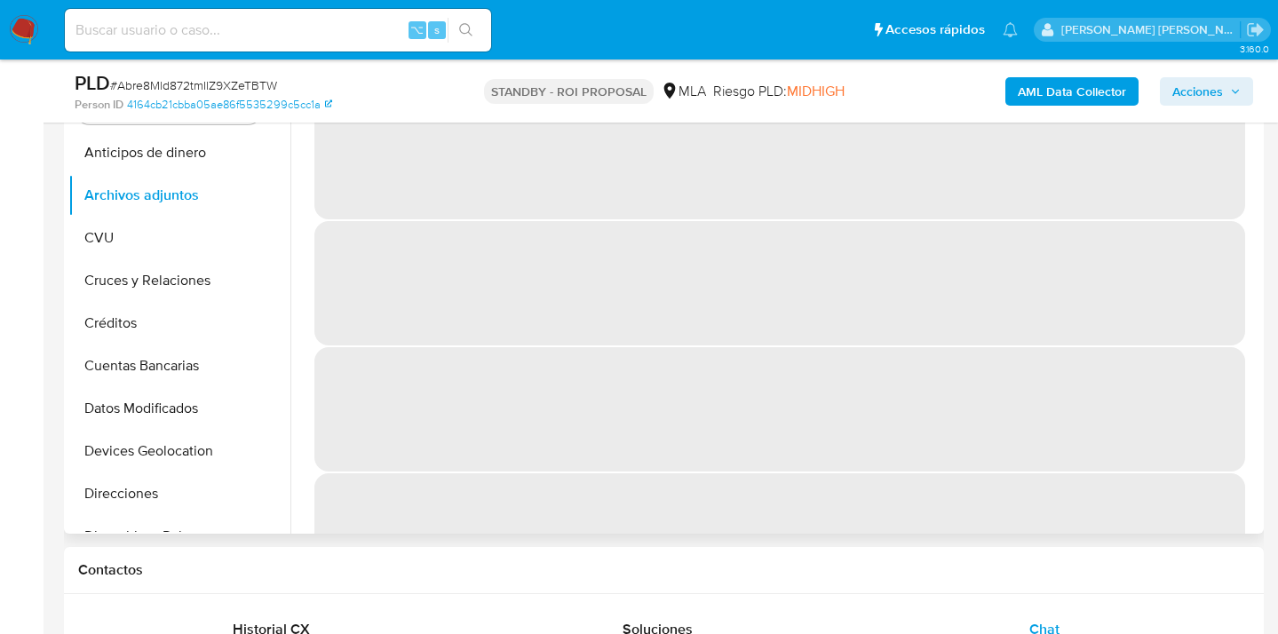
scroll to position [108, 0]
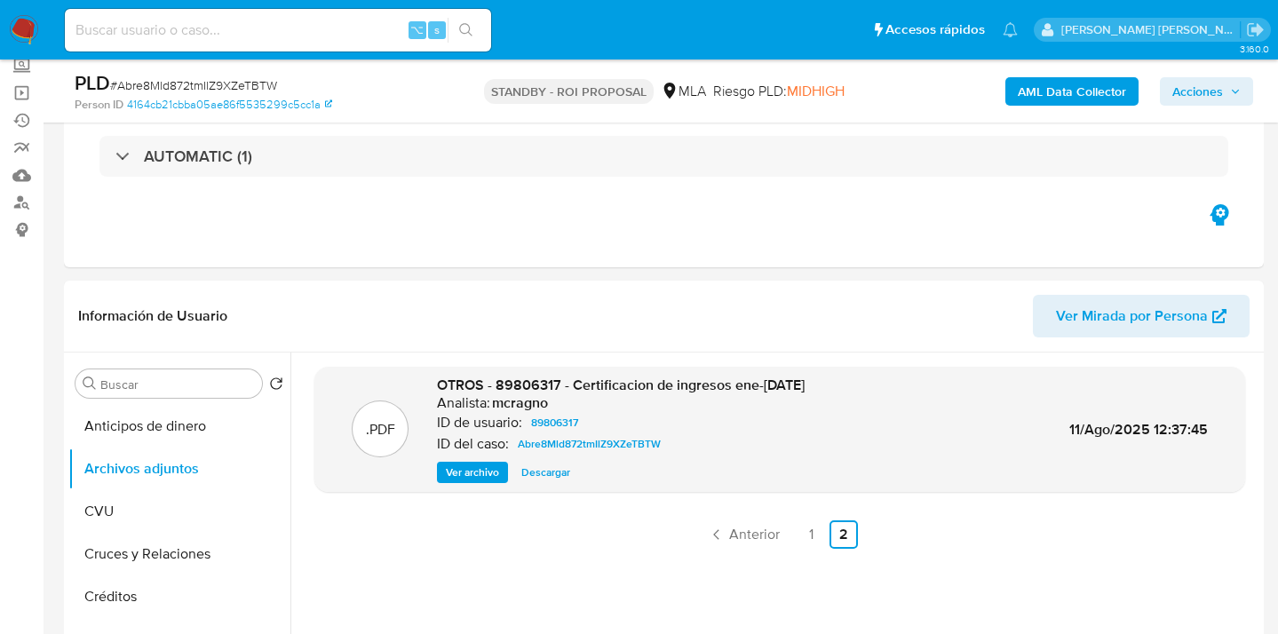
click at [481, 473] on span "Ver archivo" at bounding box center [472, 473] width 53 height 18
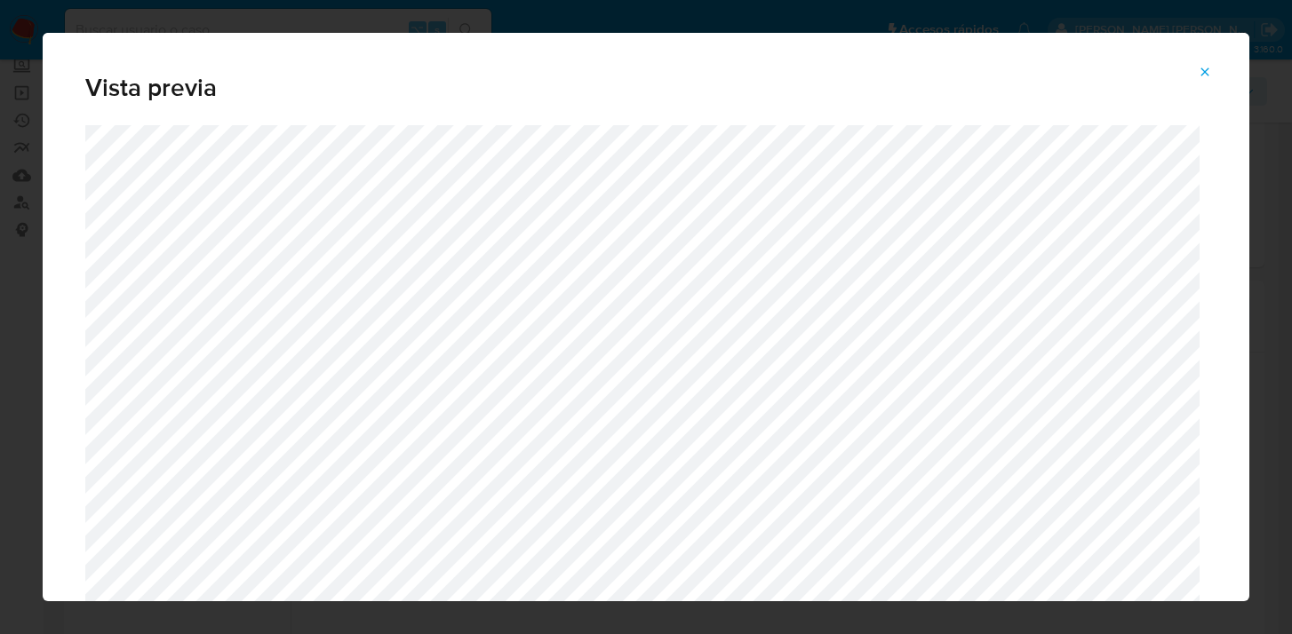
click at [1206, 69] on icon "Attachment preview" at bounding box center [1205, 72] width 8 height 8
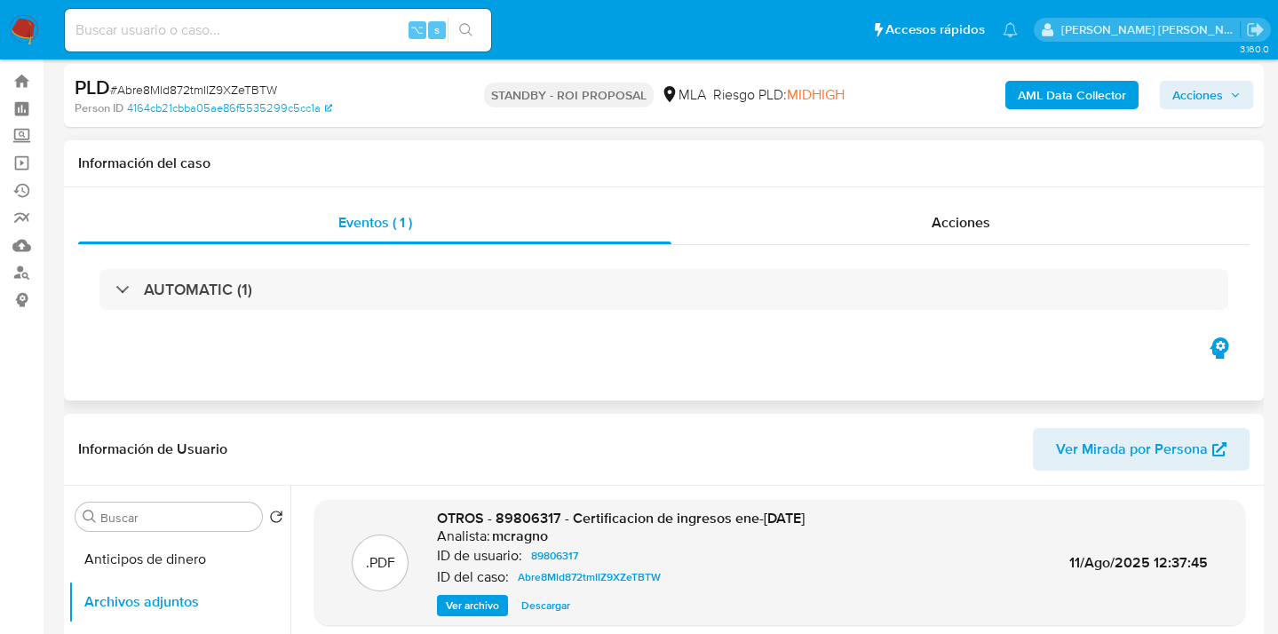
scroll to position [0, 0]
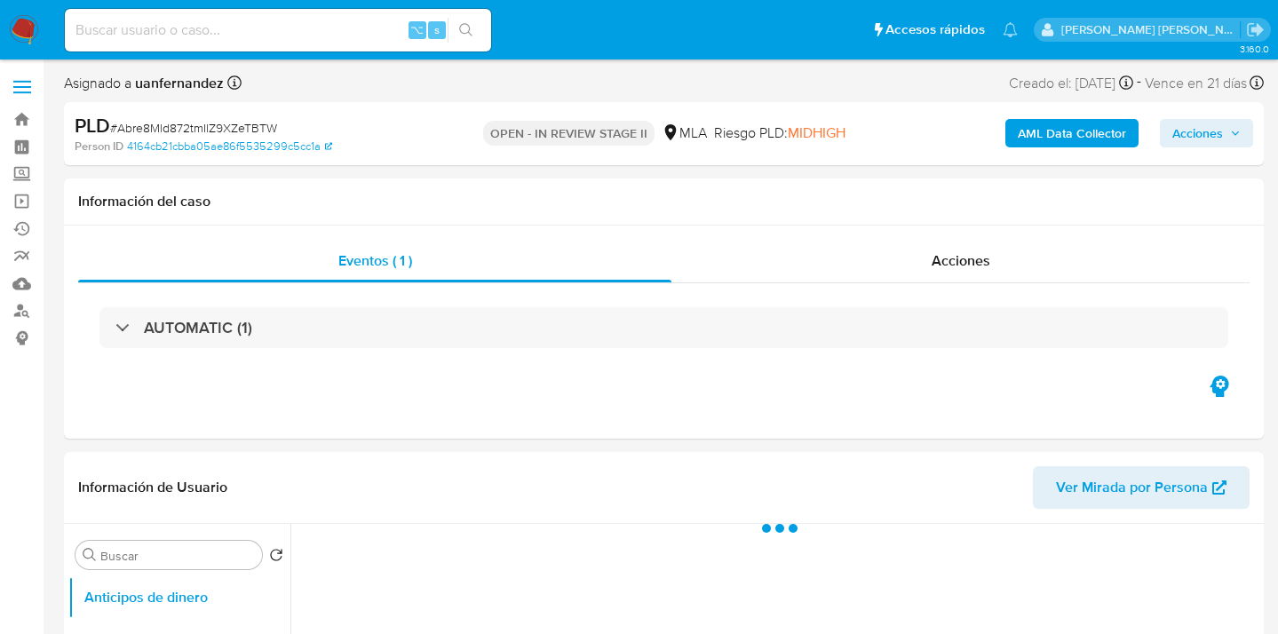
select select "10"
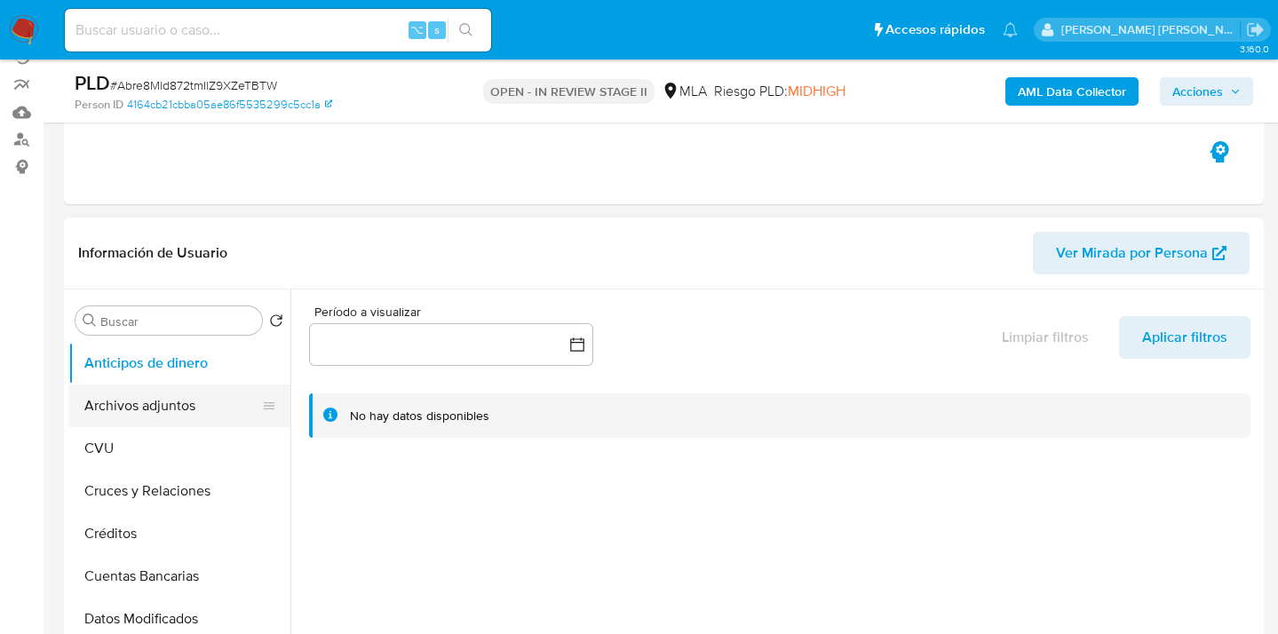
click at [197, 411] on button "Archivos adjuntos" at bounding box center [172, 406] width 208 height 43
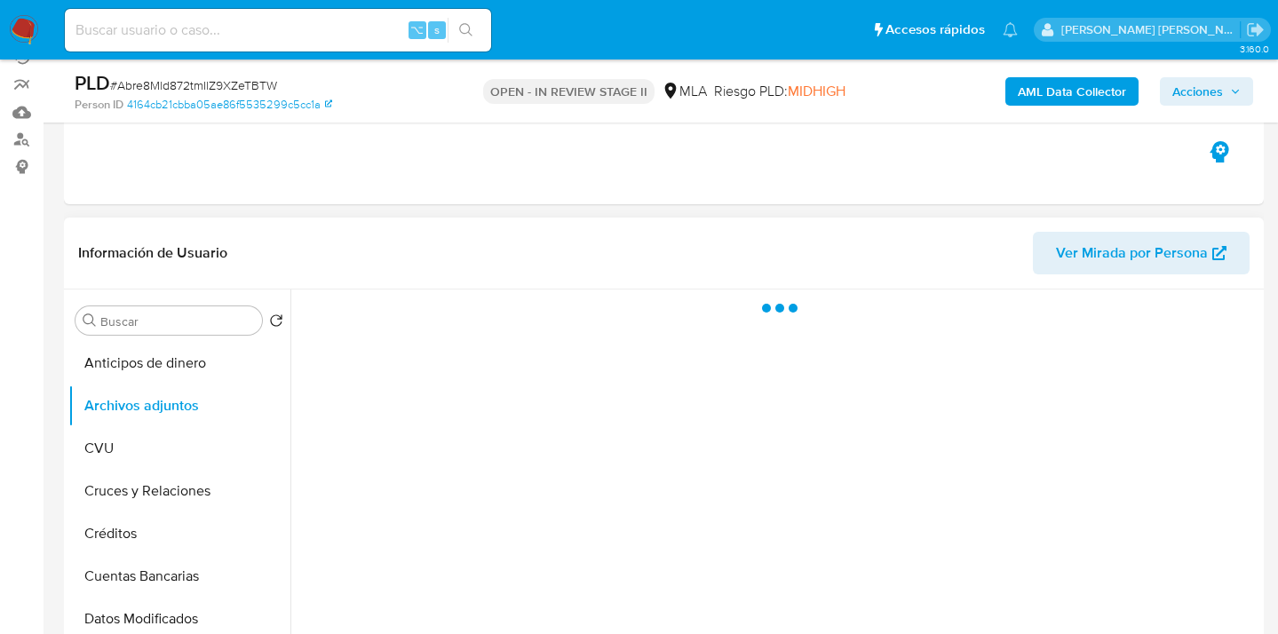
scroll to position [335, 0]
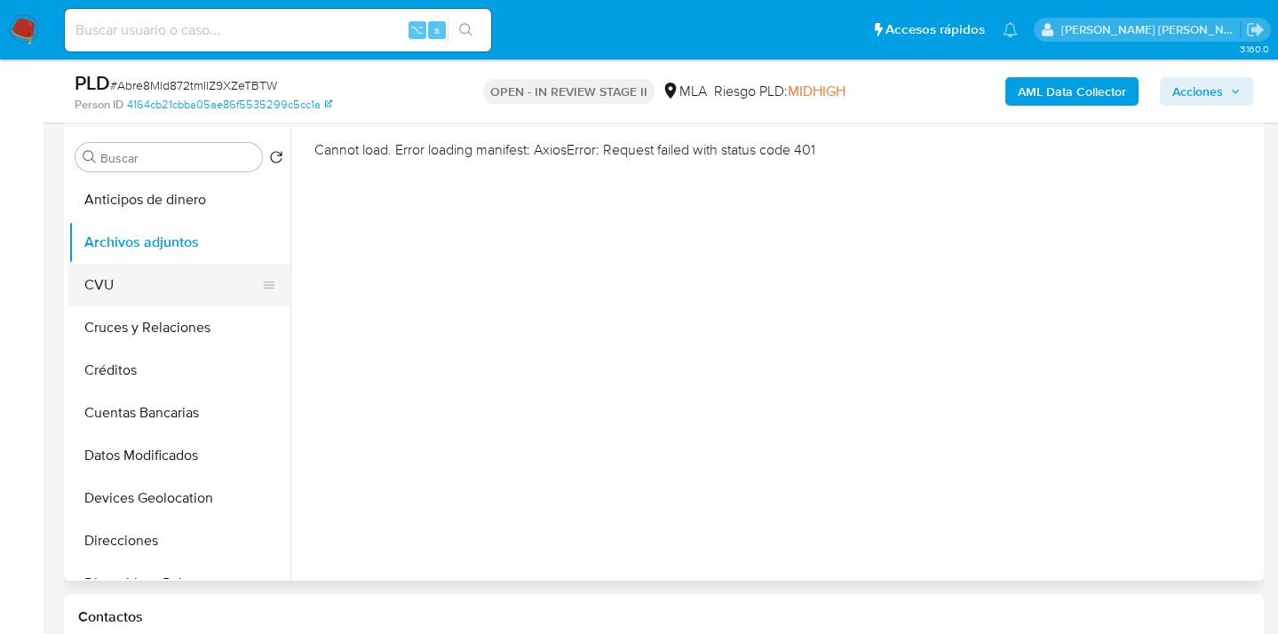
click at [193, 289] on button "CVU" at bounding box center [172, 285] width 208 height 43
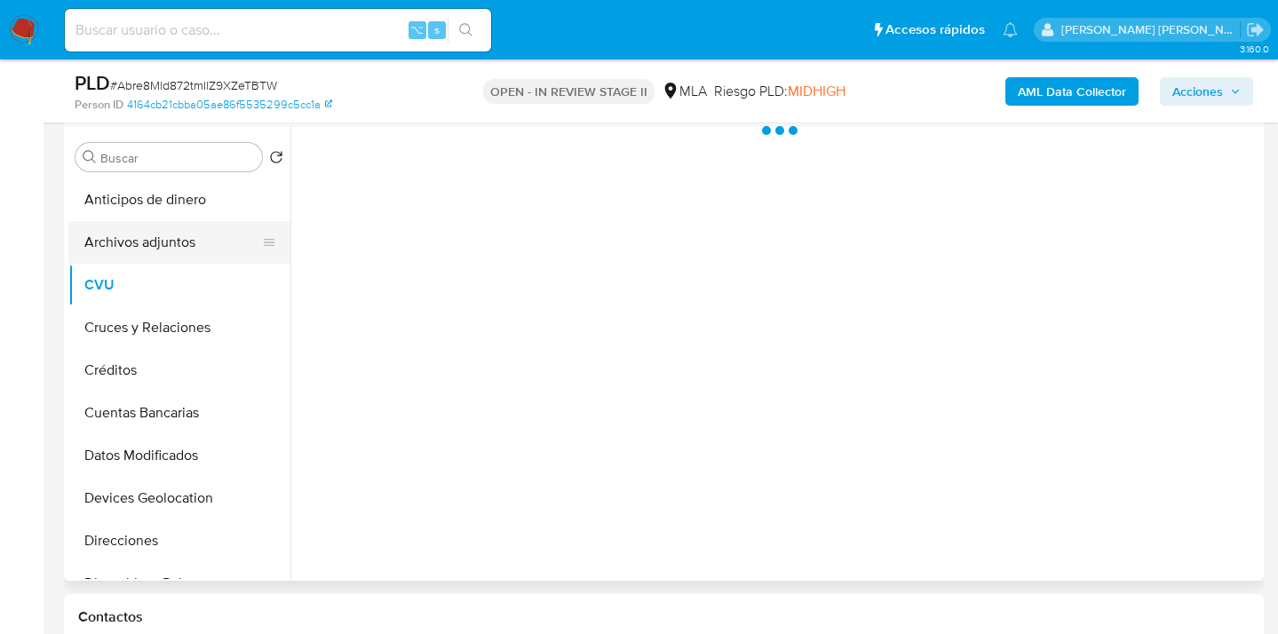
drag, startPoint x: 205, startPoint y: 240, endPoint x: 220, endPoint y: 222, distance: 23.3
click at [205, 240] on button "Archivos adjuntos" at bounding box center [172, 242] width 208 height 43
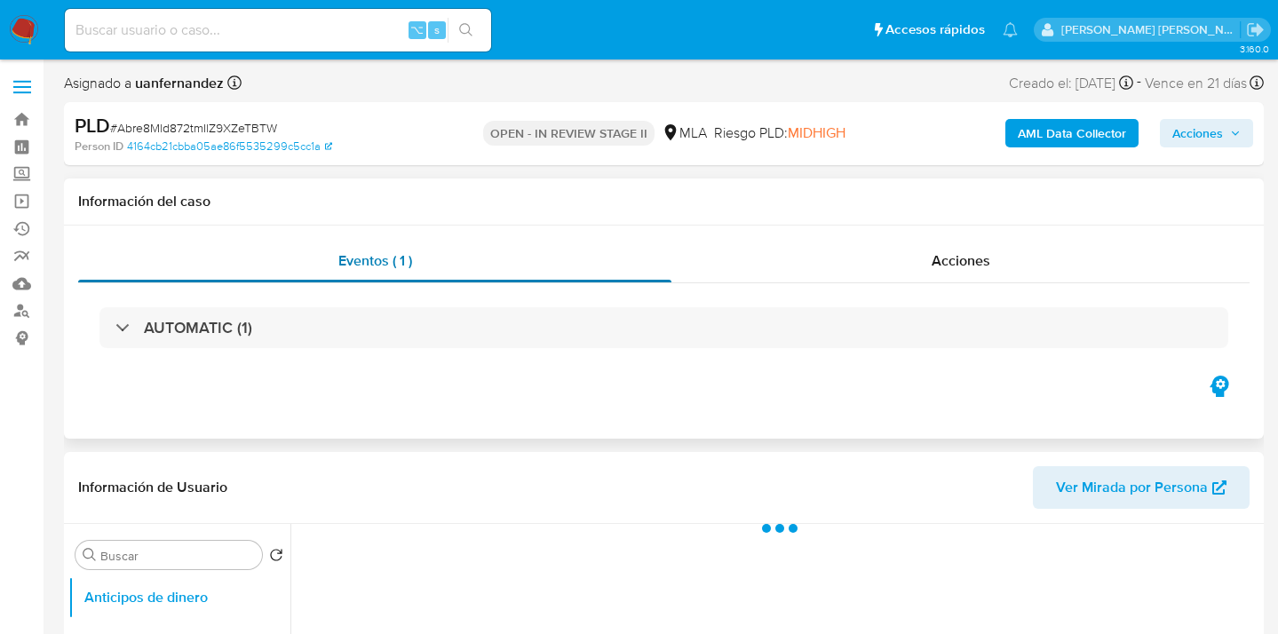
select select "10"
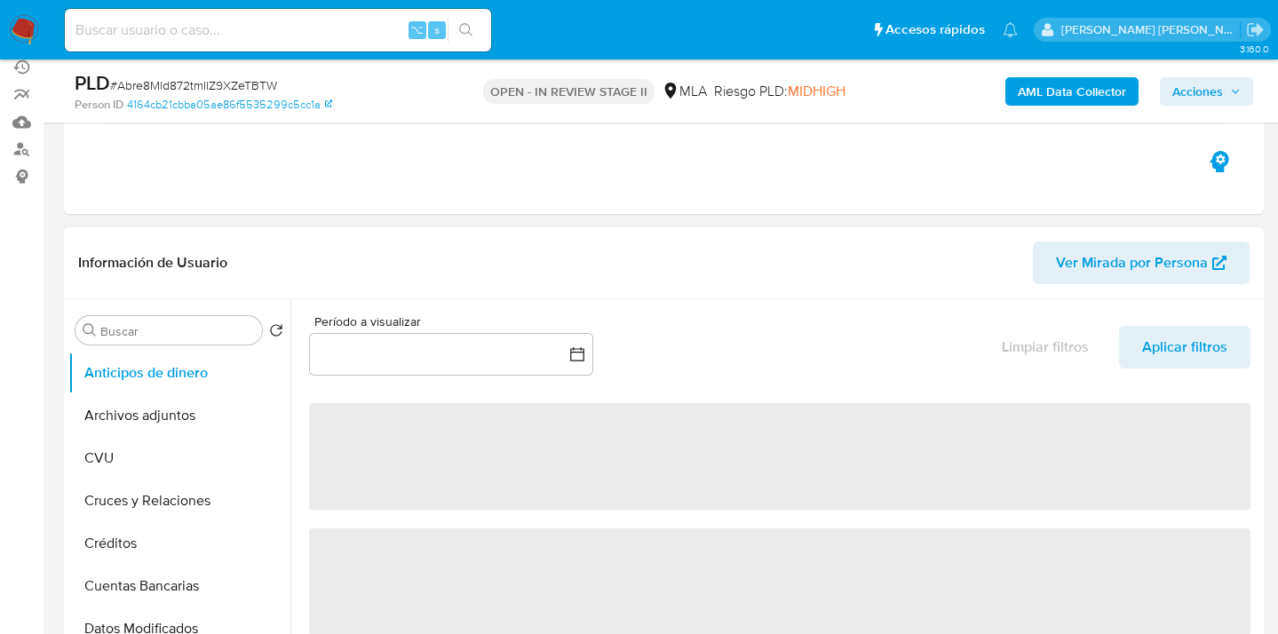
scroll to position [165, 0]
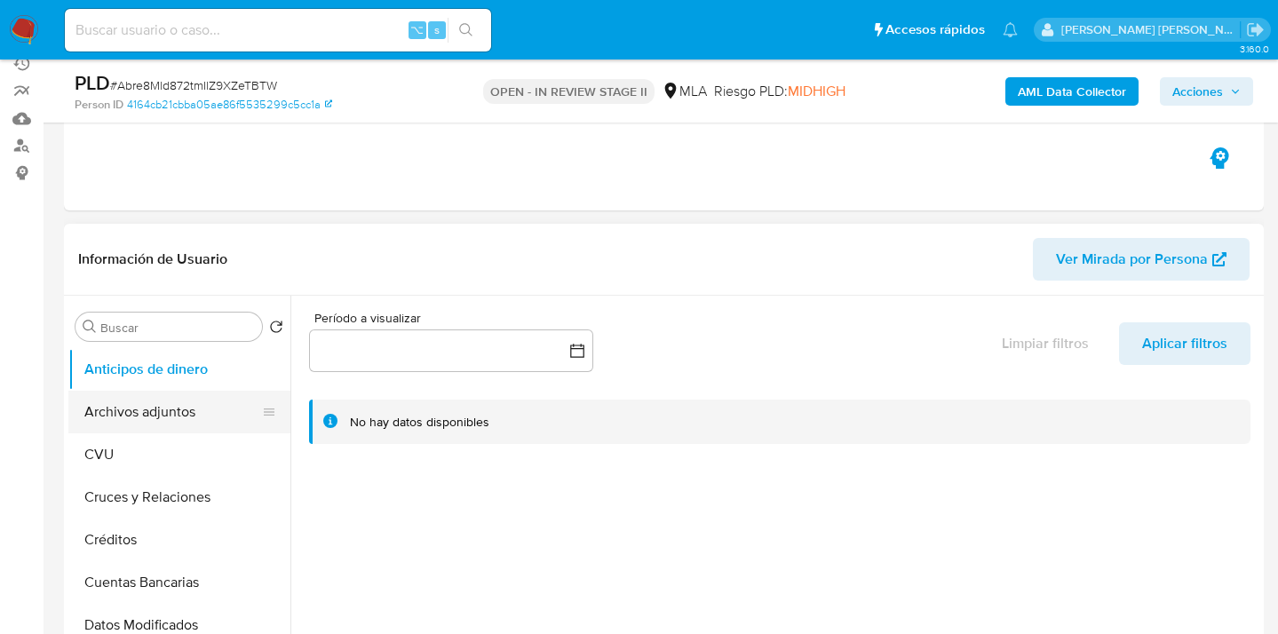
click at [189, 418] on button "Archivos adjuntos" at bounding box center [172, 412] width 208 height 43
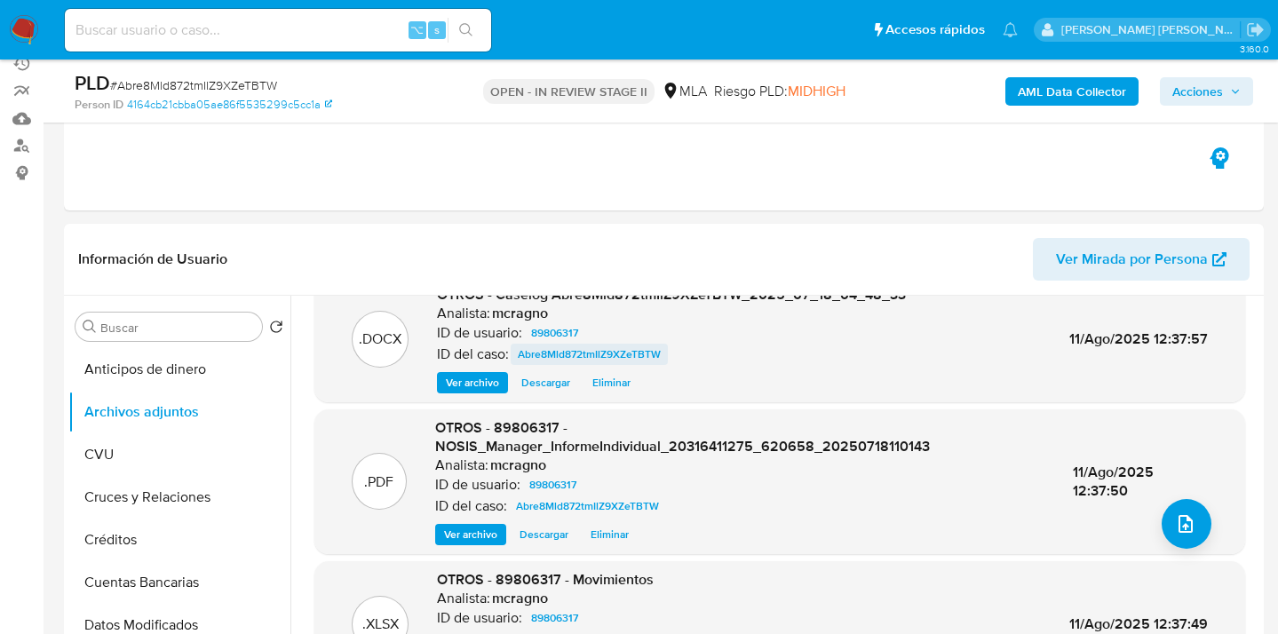
scroll to position [169, 0]
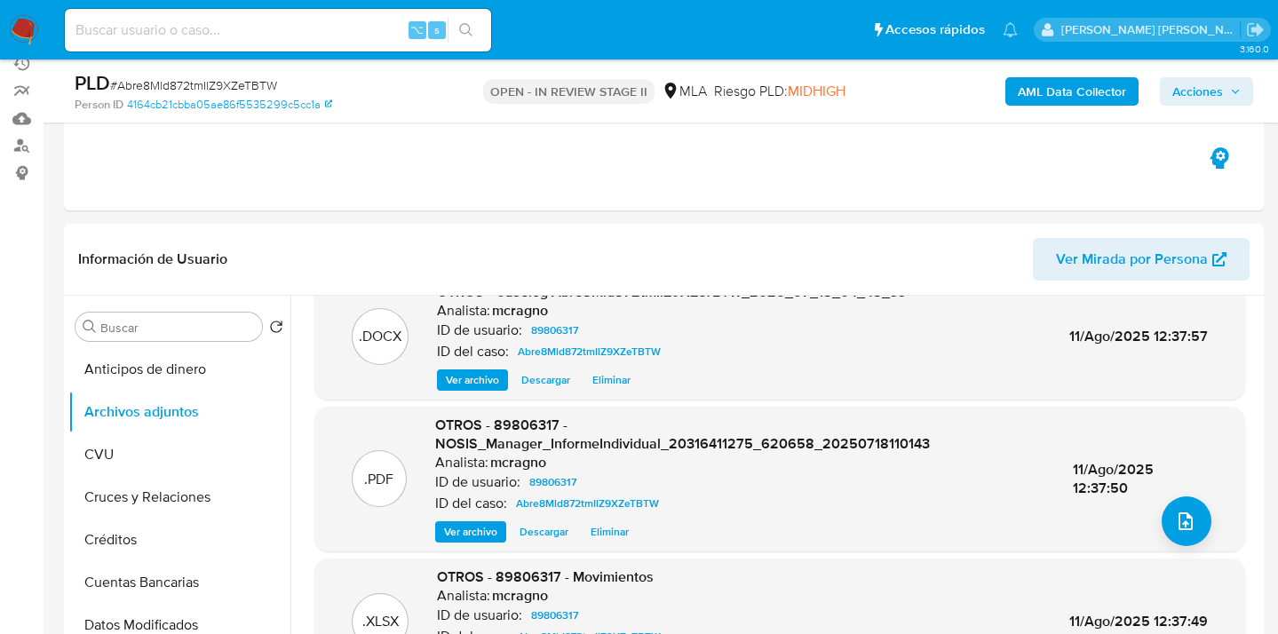
click at [480, 530] on span "Ver archivo" at bounding box center [470, 532] width 53 height 18
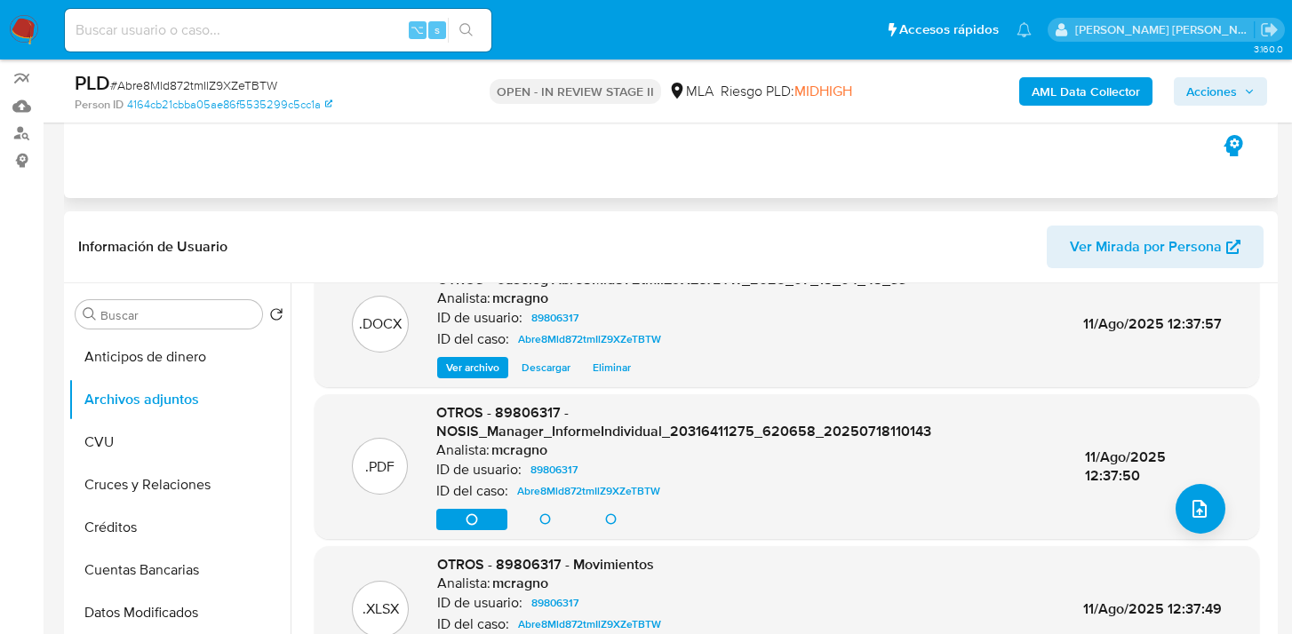
scroll to position [199, 0]
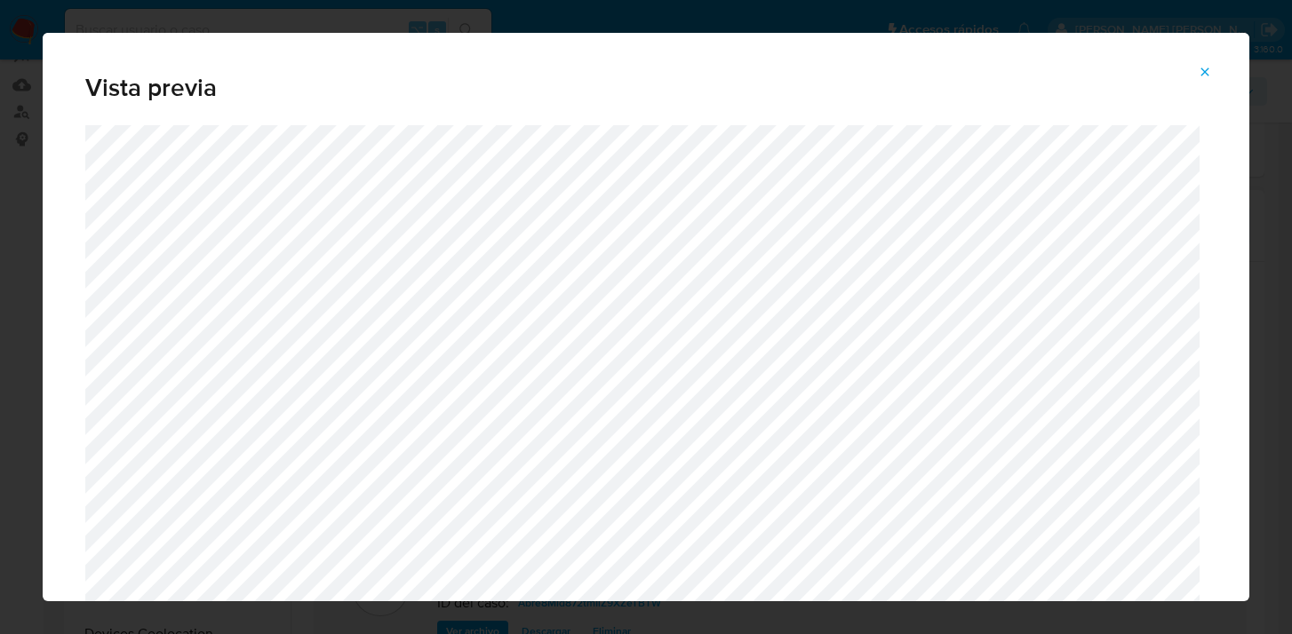
click at [1204, 72] on icon "Attachment preview" at bounding box center [1205, 72] width 8 height 8
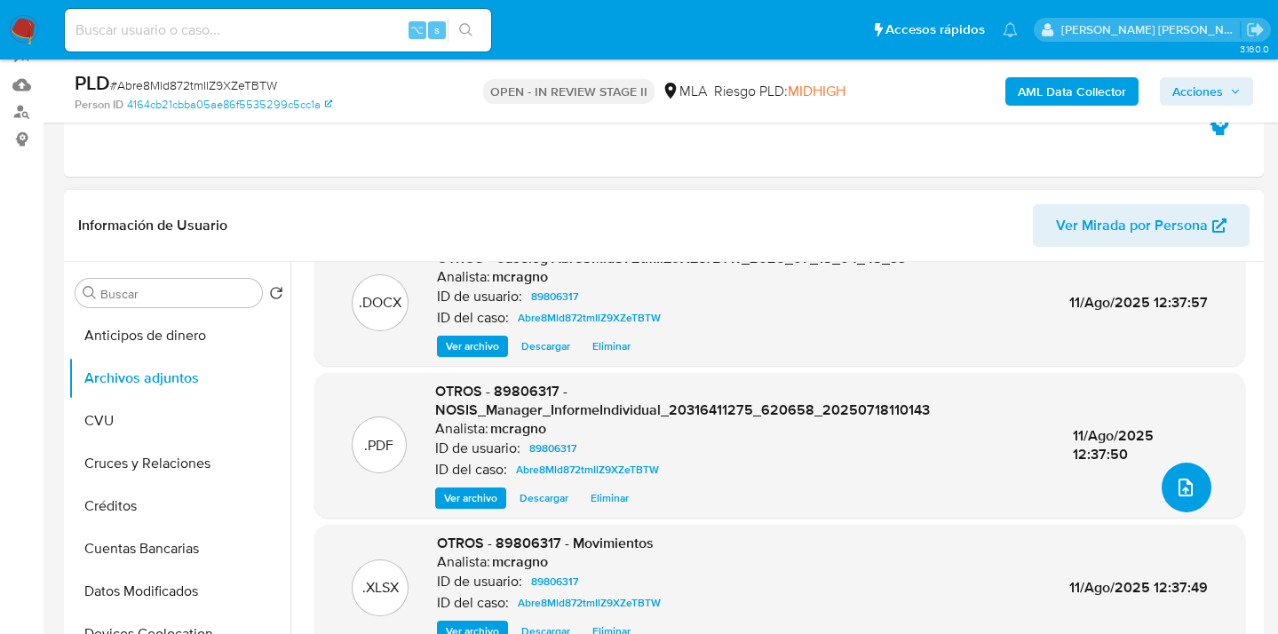
click at [1175, 475] on button "upload-file" at bounding box center [1187, 488] width 50 height 50
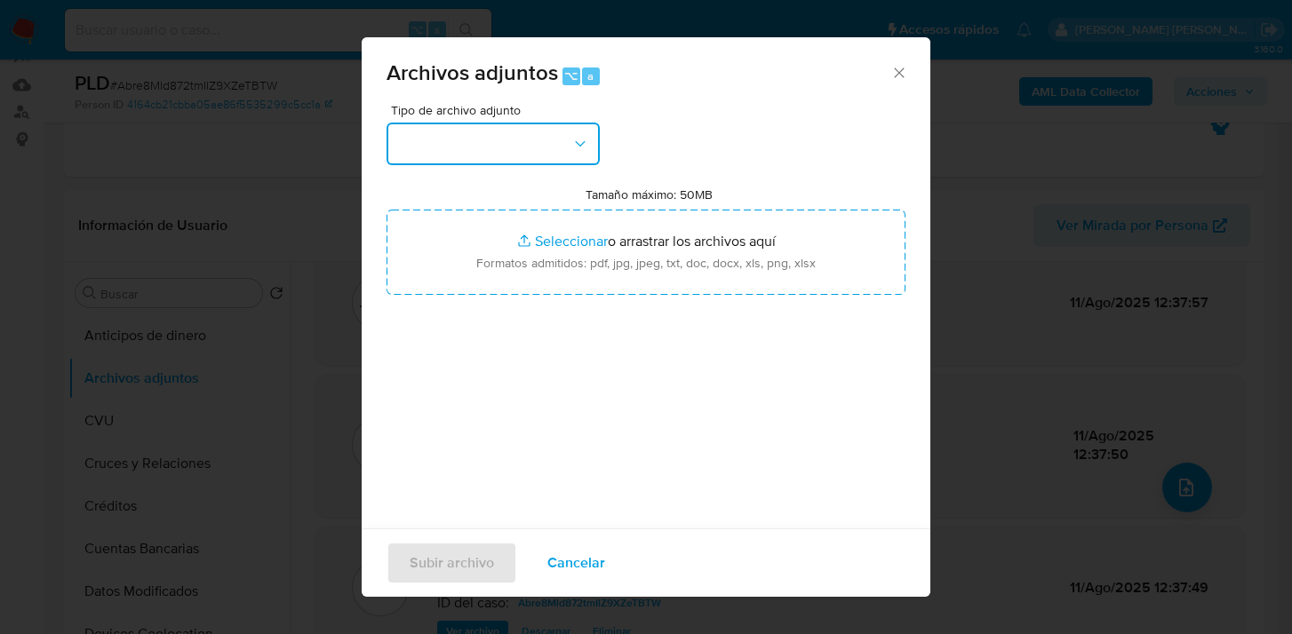
click at [581, 148] on icon "button" at bounding box center [580, 144] width 18 height 18
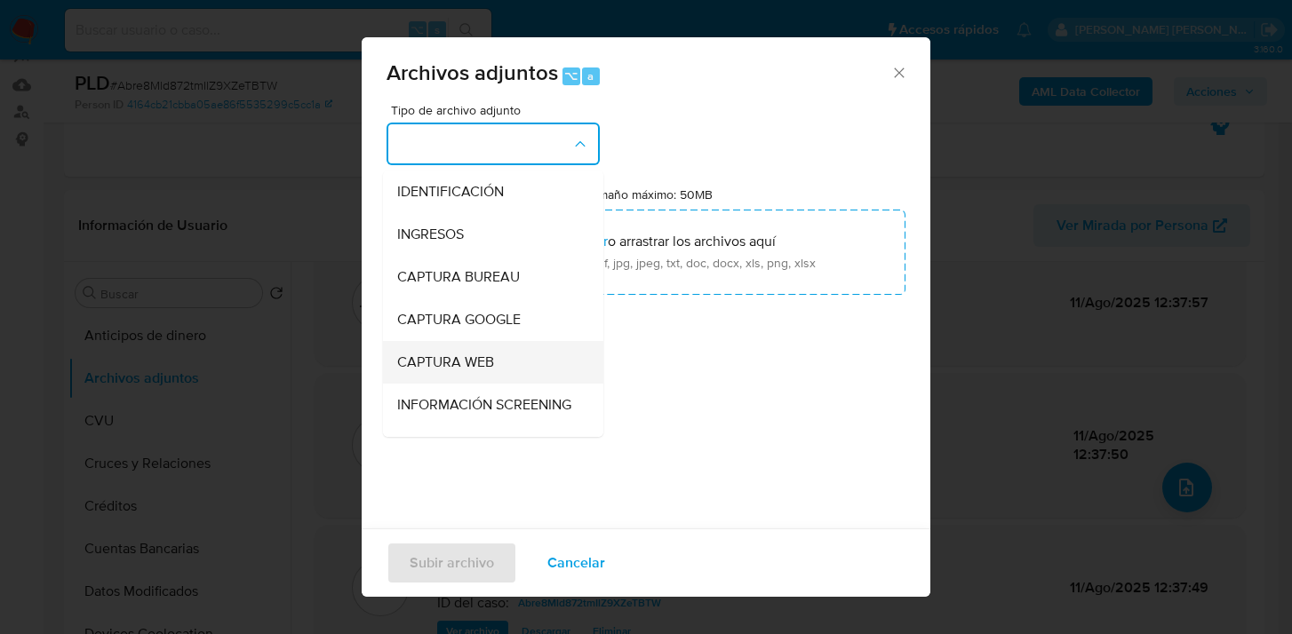
scroll to position [152, 0]
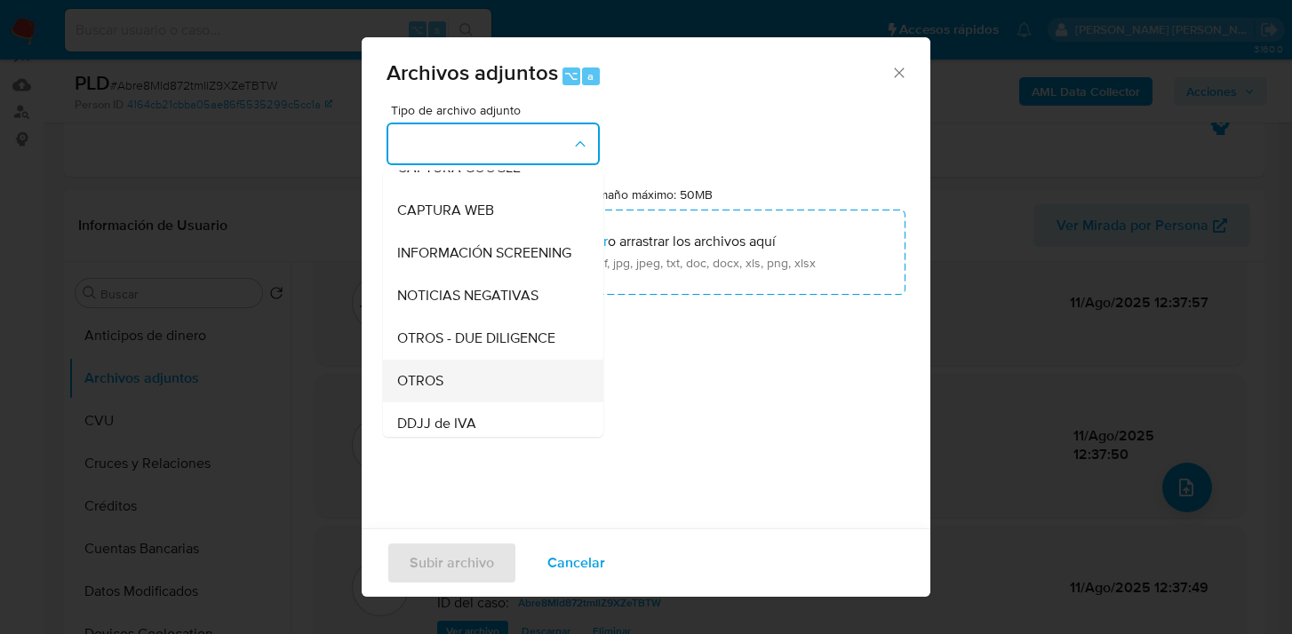
click at [506, 389] on div "OTROS" at bounding box center [487, 381] width 181 height 43
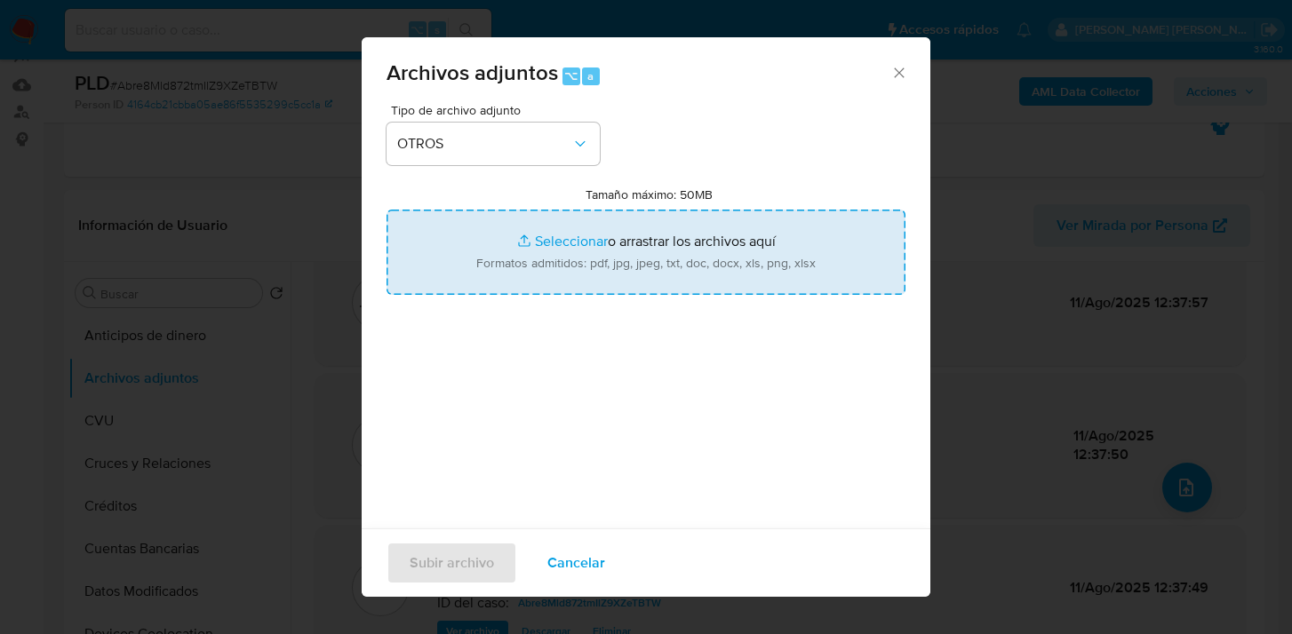
click at [661, 274] on input "Tamaño máximo: 50MB Seleccionar archivos" at bounding box center [645, 252] width 519 height 85
type input "C:\fakepath\Caselog Abre8Mld872tmIlZ9XZeTBTW_2025_07_18_04_48_33 V2.docx"
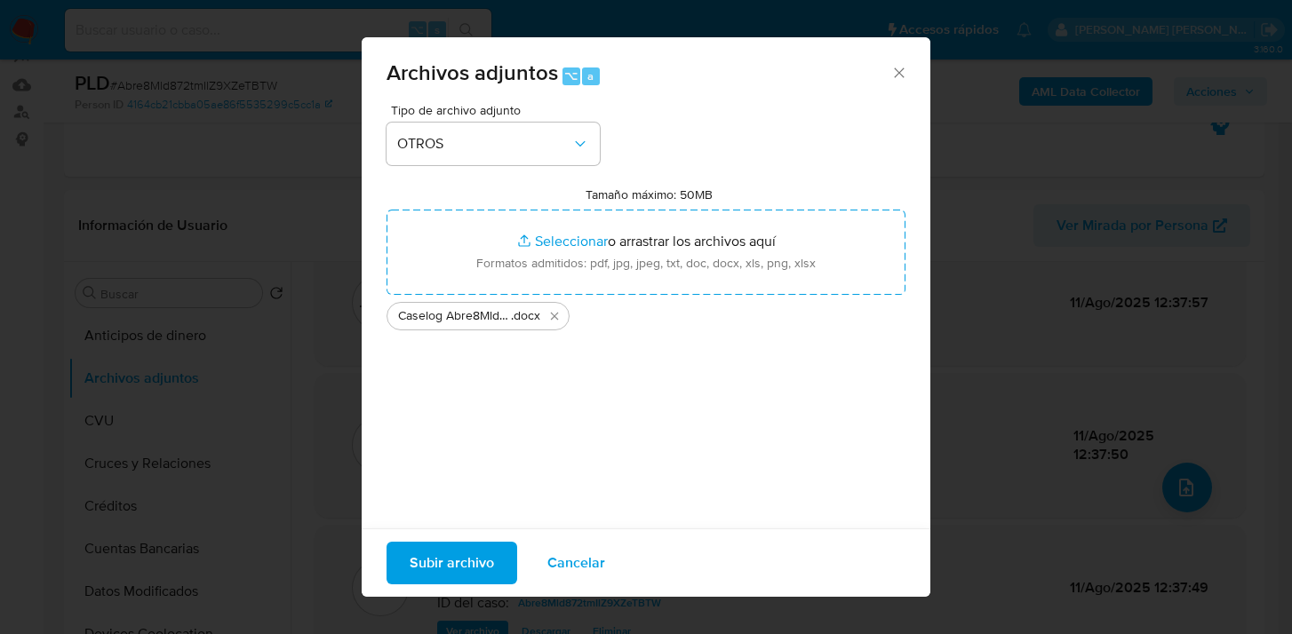
click at [465, 566] on span "Subir archivo" at bounding box center [451, 563] width 84 height 39
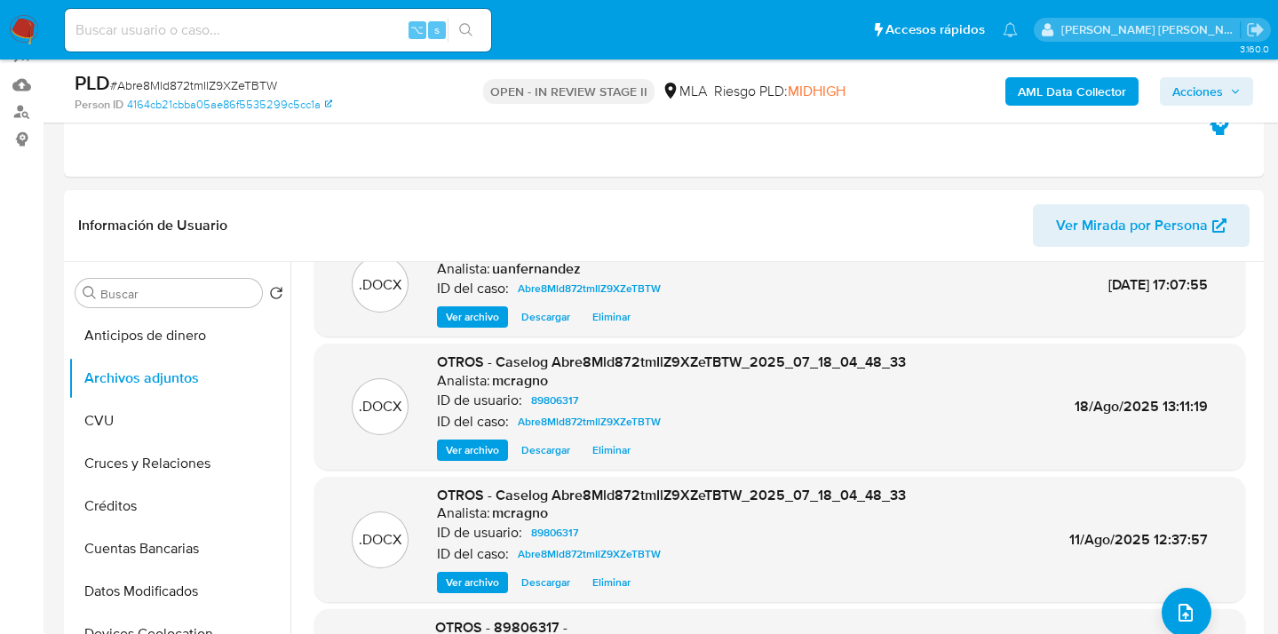
scroll to position [0, 0]
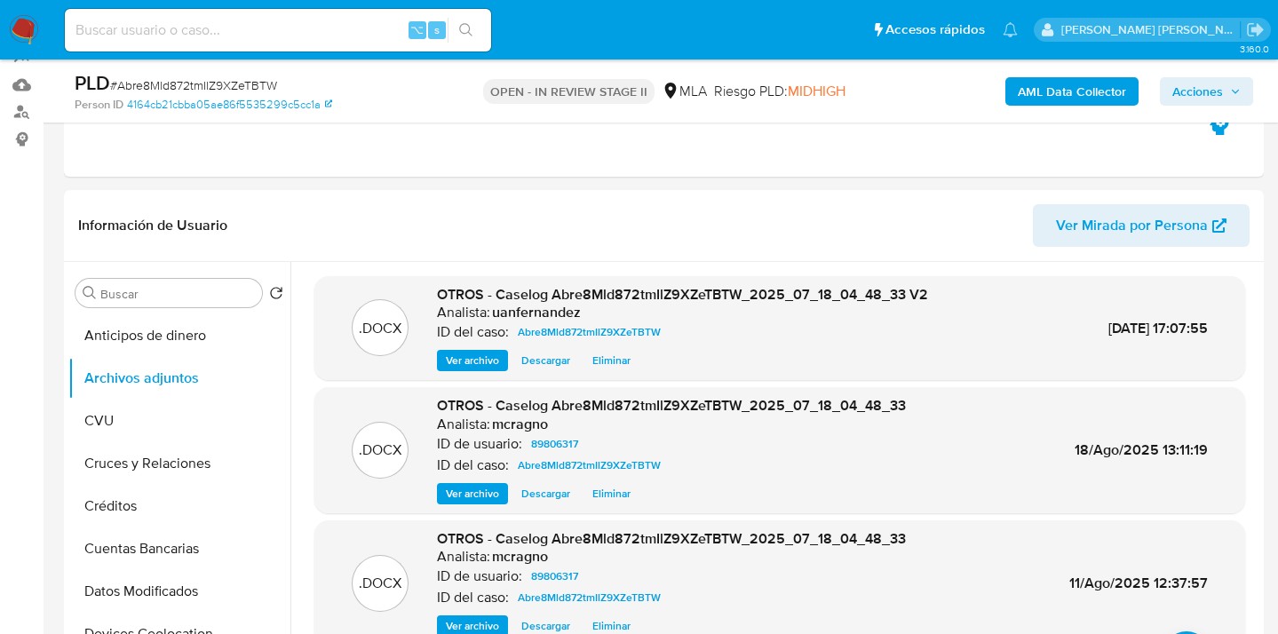
click at [1188, 95] on span "Acciones" at bounding box center [1198, 91] width 51 height 28
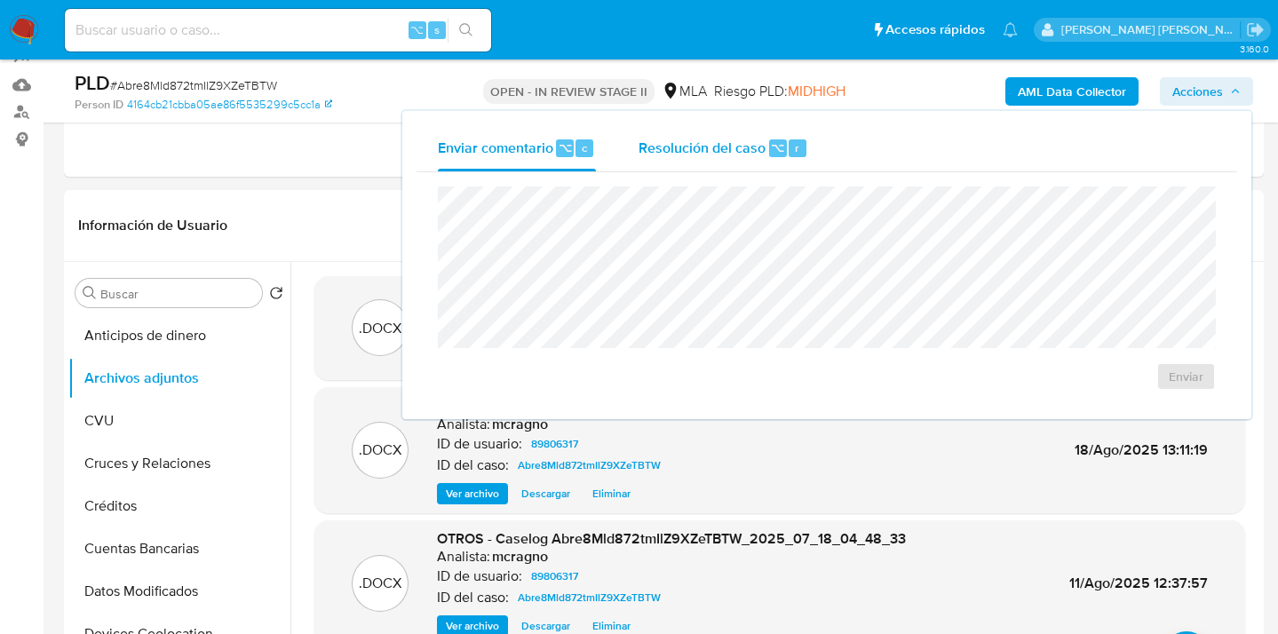
click at [695, 153] on span "Resolución del caso" at bounding box center [702, 147] width 127 height 20
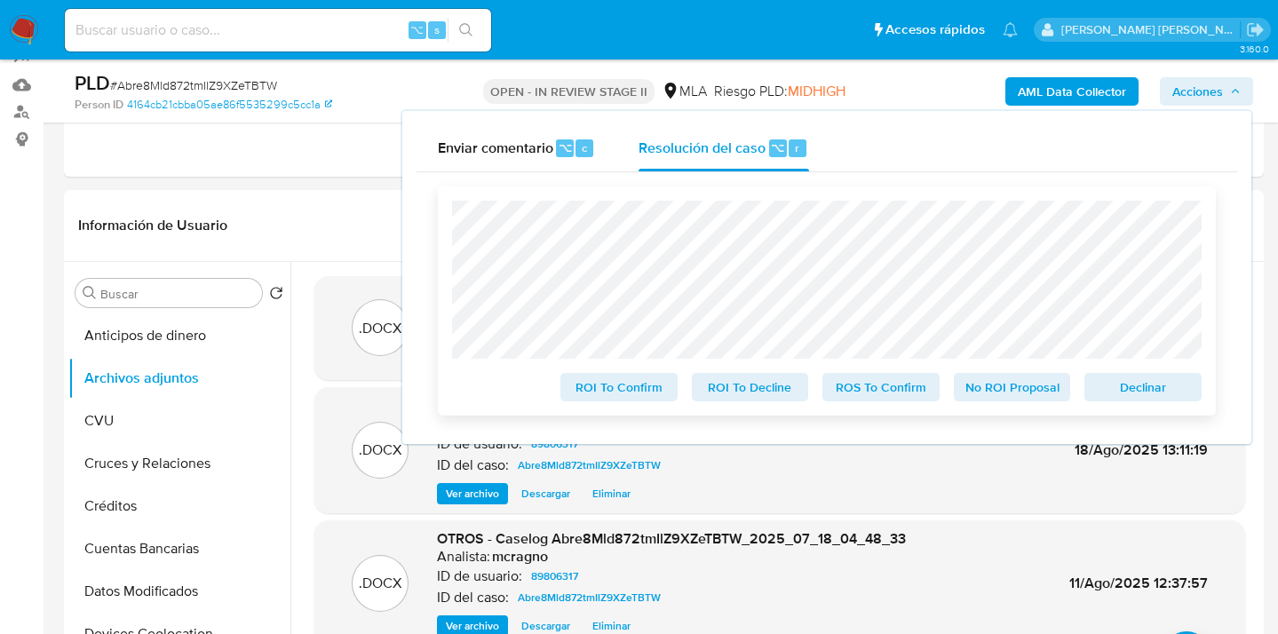
click at [881, 395] on span "ROS To Confirm" at bounding box center [881, 387] width 92 height 25
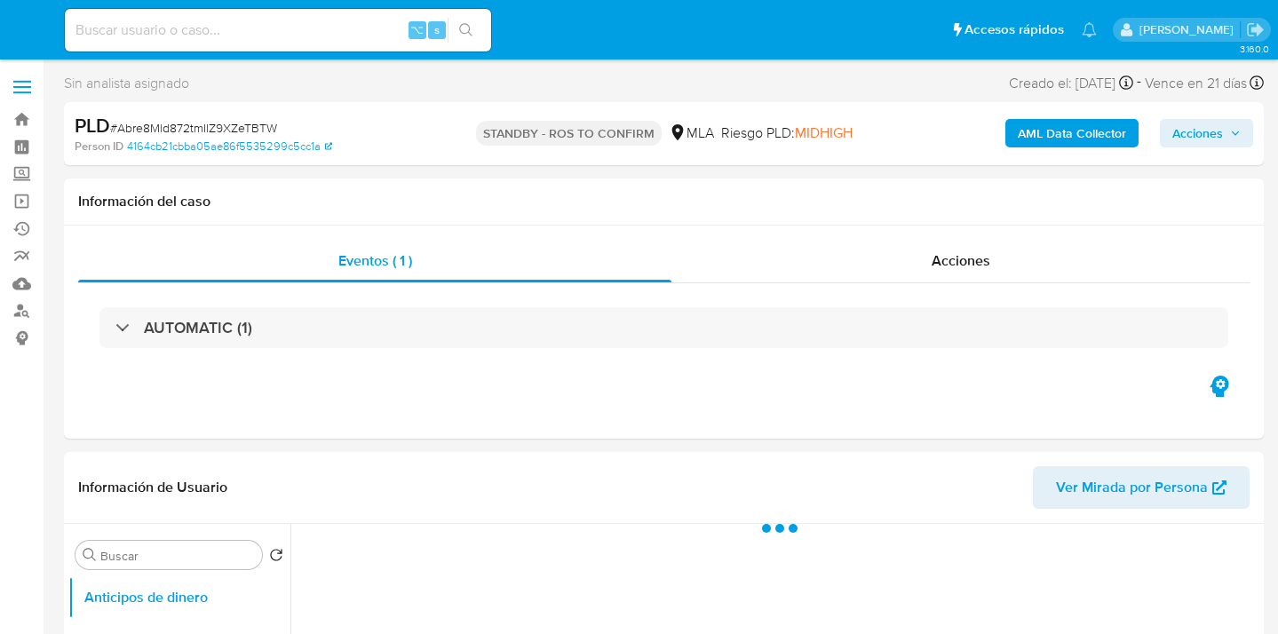
select select "10"
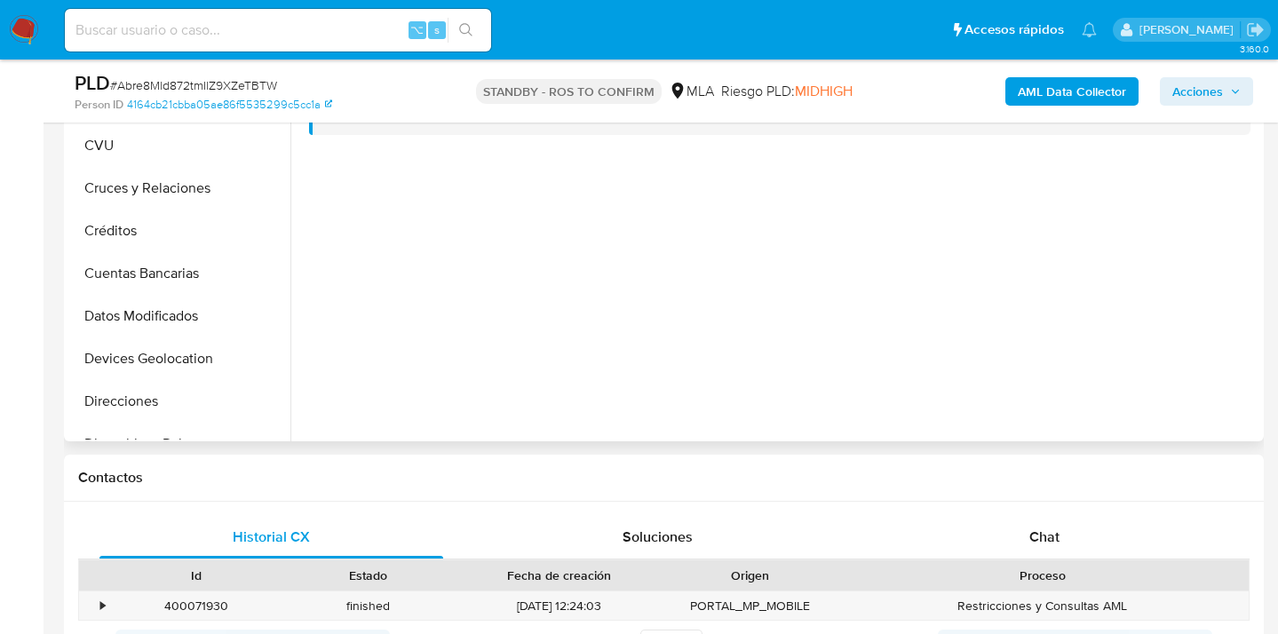
scroll to position [518, 0]
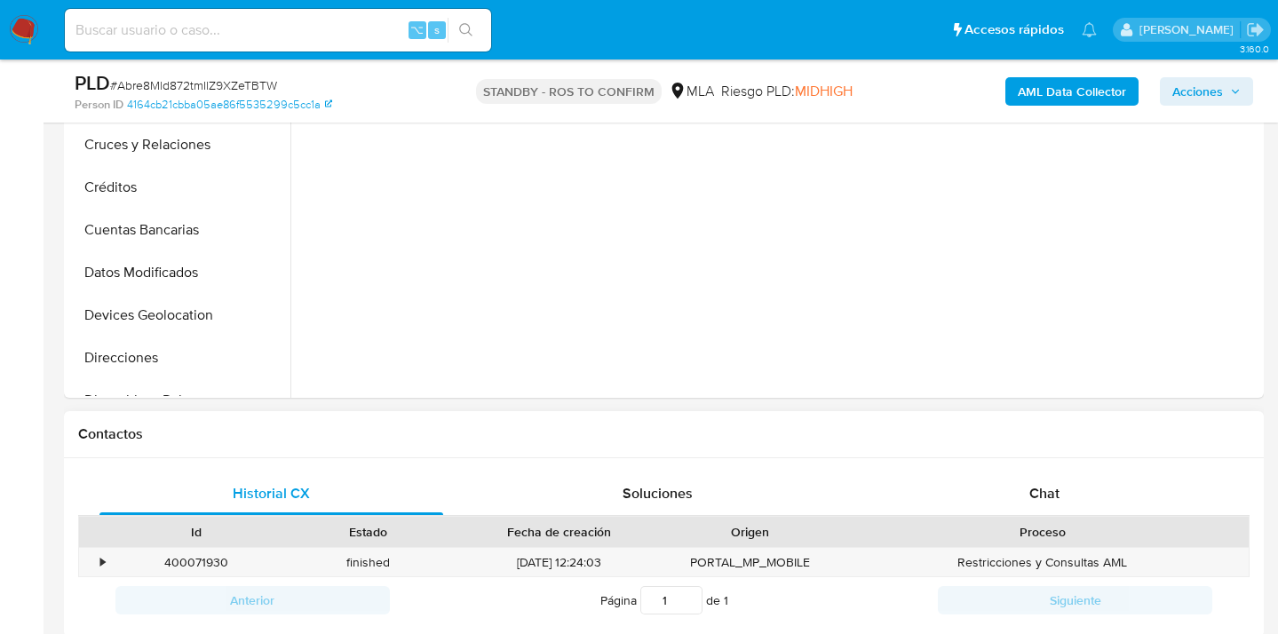
drag, startPoint x: 1052, startPoint y: 494, endPoint x: 1043, endPoint y: 470, distance: 25.6
click at [1052, 494] on span "Chat" at bounding box center [1045, 493] width 30 height 20
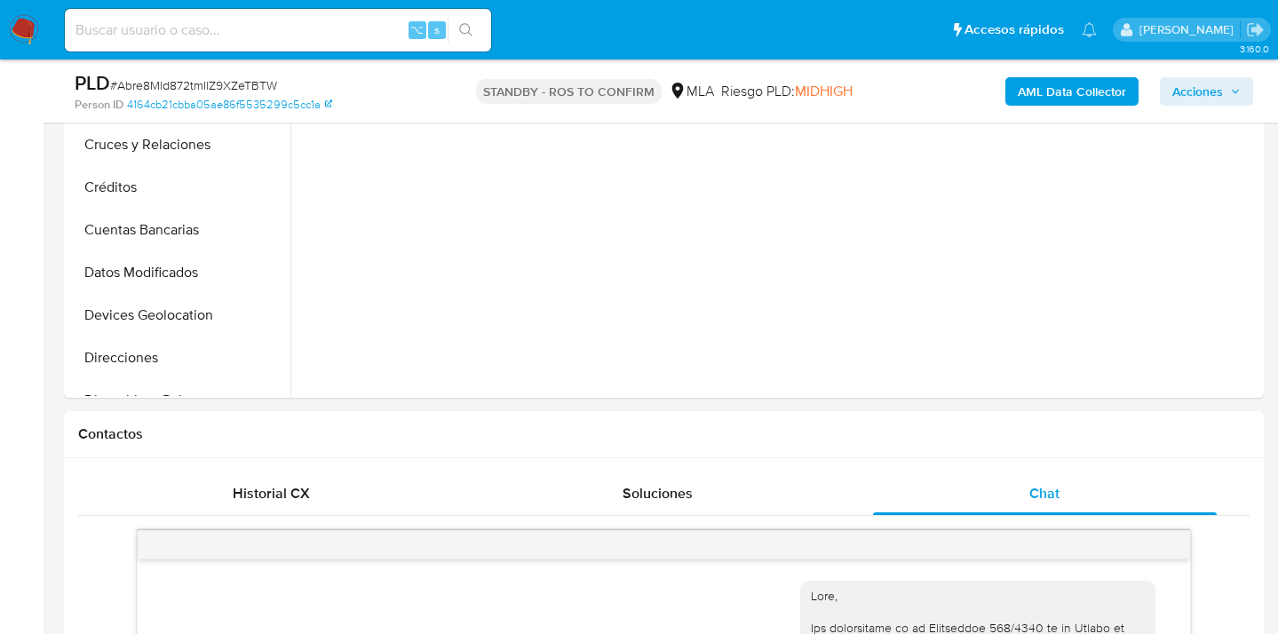
scroll to position [2924, 0]
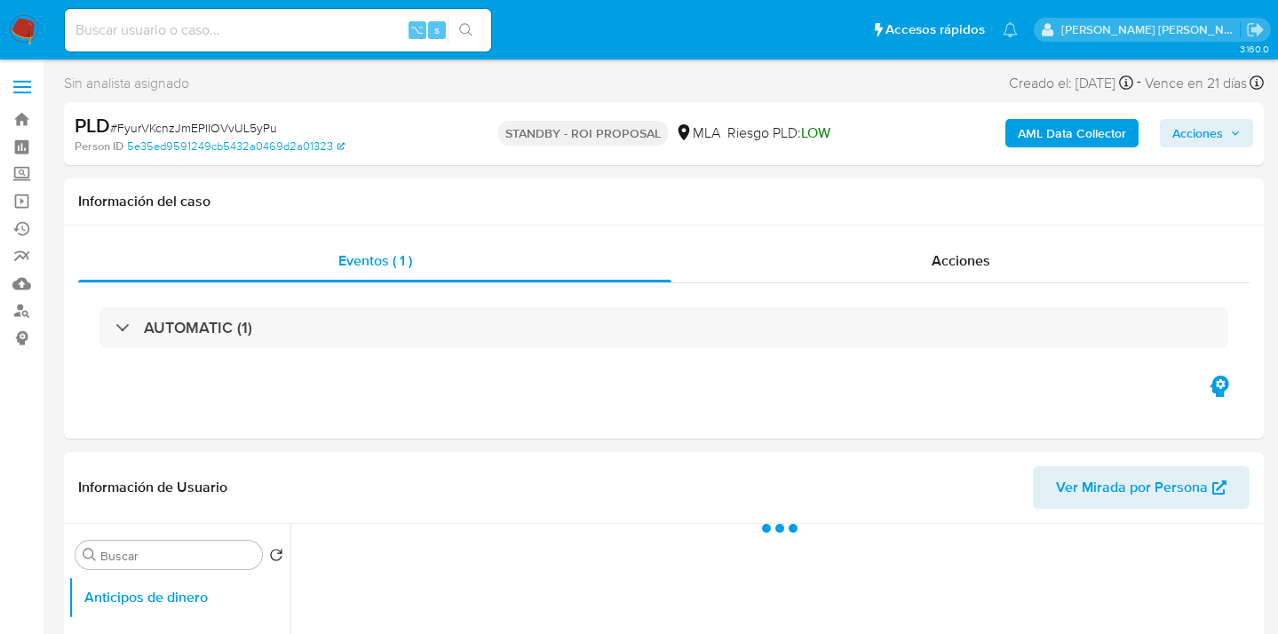
select select "10"
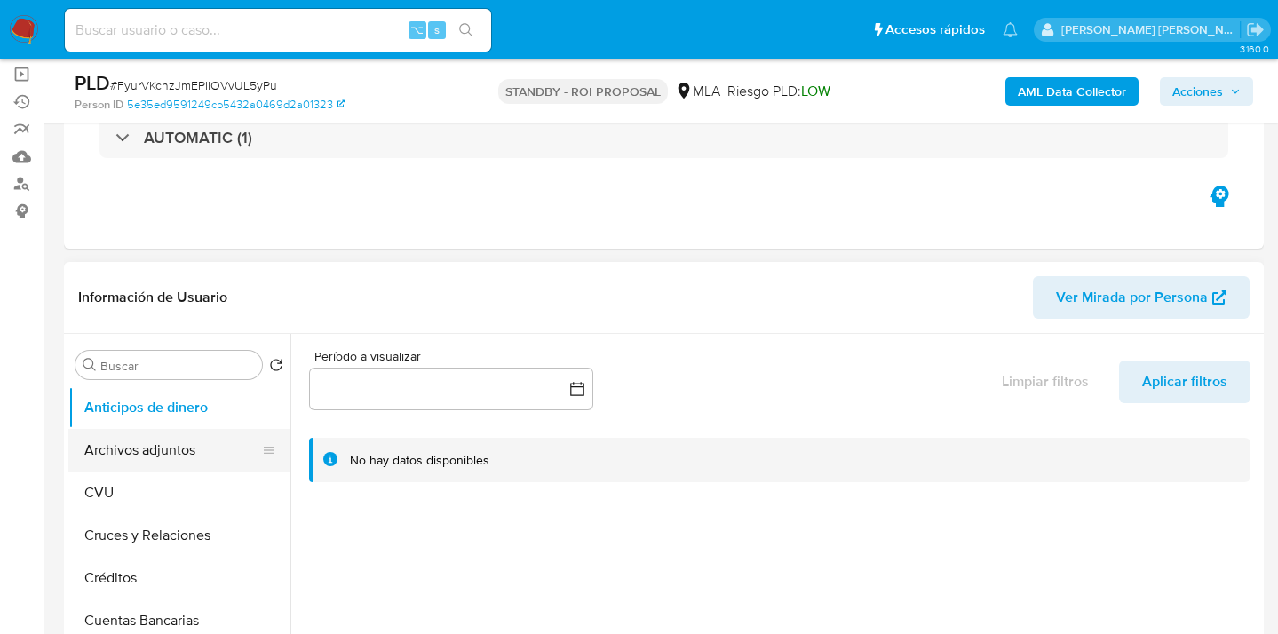
scroll to position [179, 0]
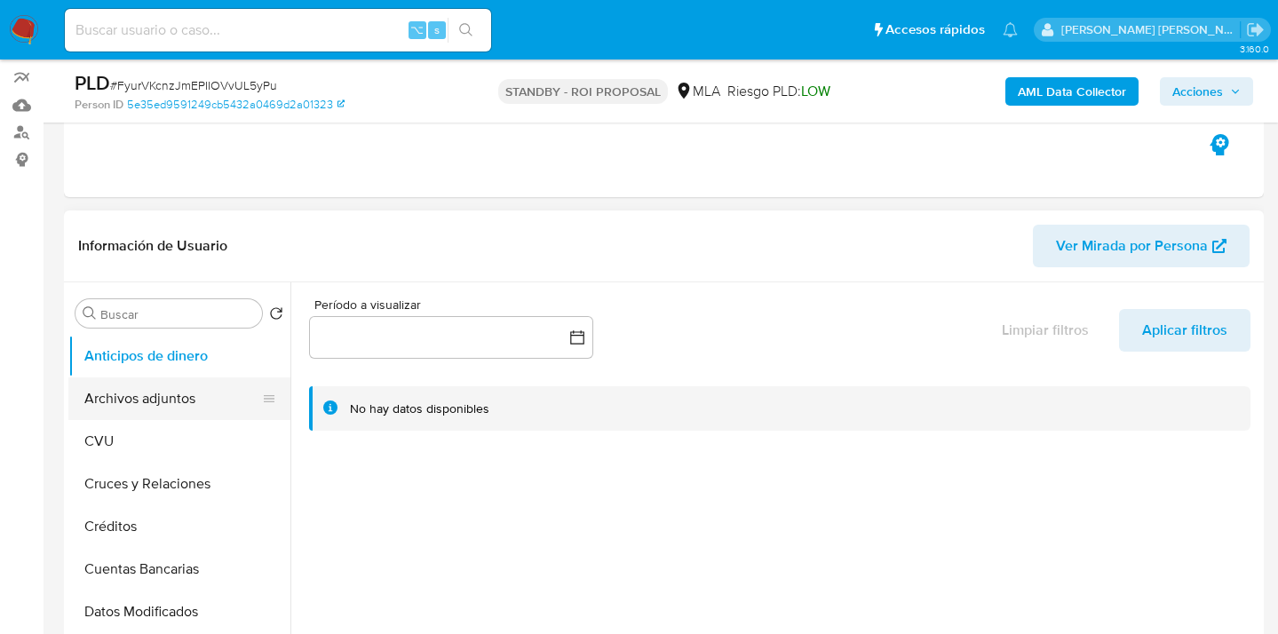
click at [191, 414] on button "Archivos adjuntos" at bounding box center [172, 399] width 208 height 43
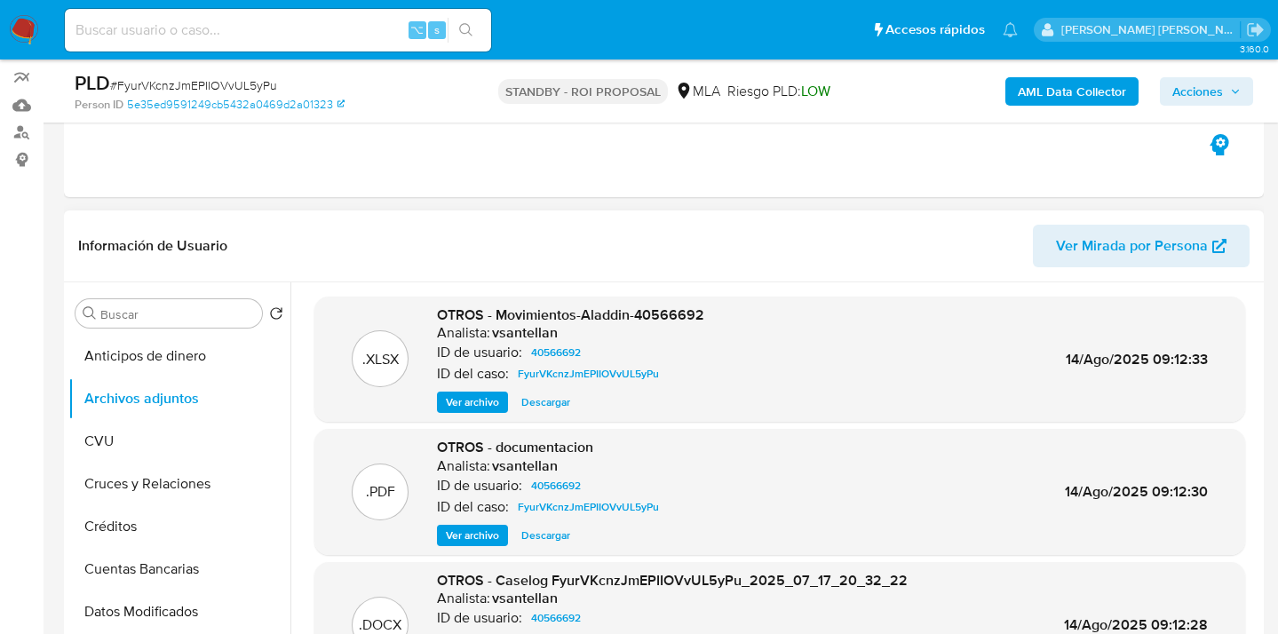
click at [542, 406] on span "Descargar" at bounding box center [545, 403] width 49 height 18
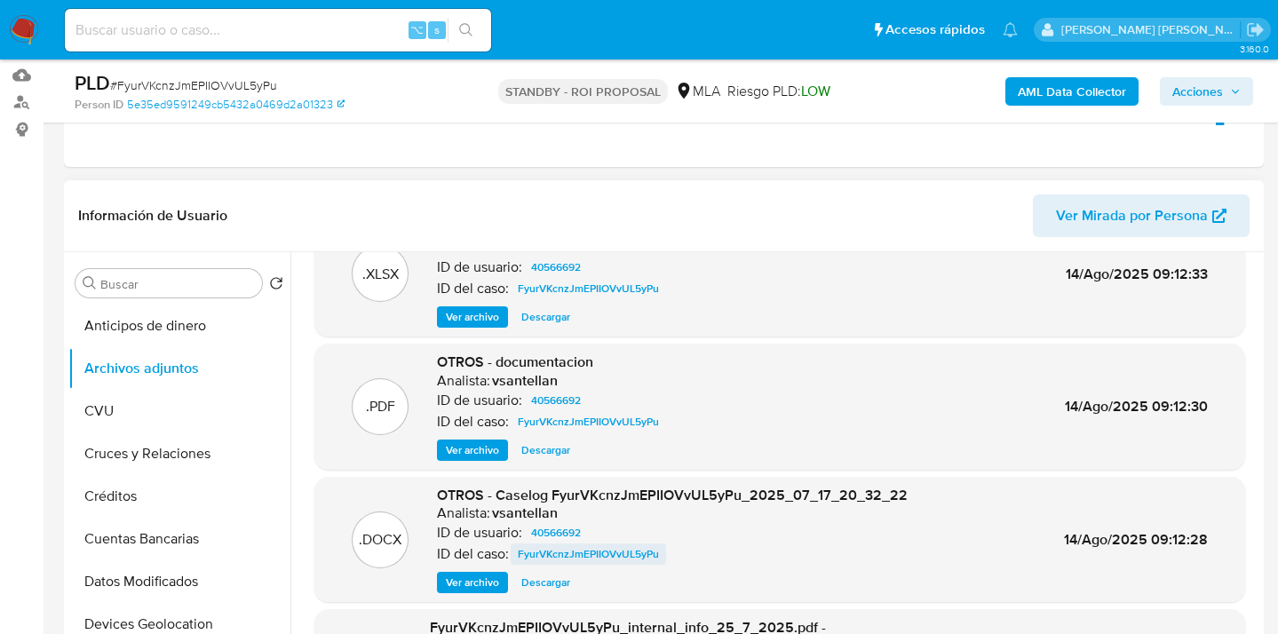
scroll to position [153, 0]
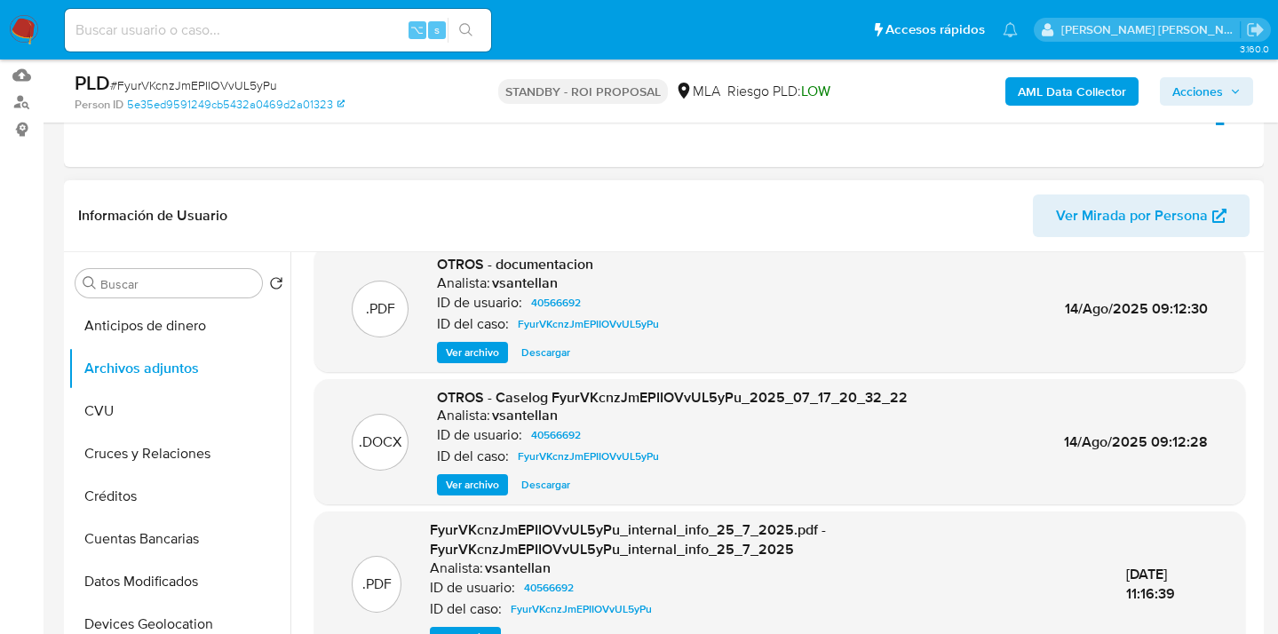
click at [537, 484] on span "Descargar" at bounding box center [545, 485] width 49 height 18
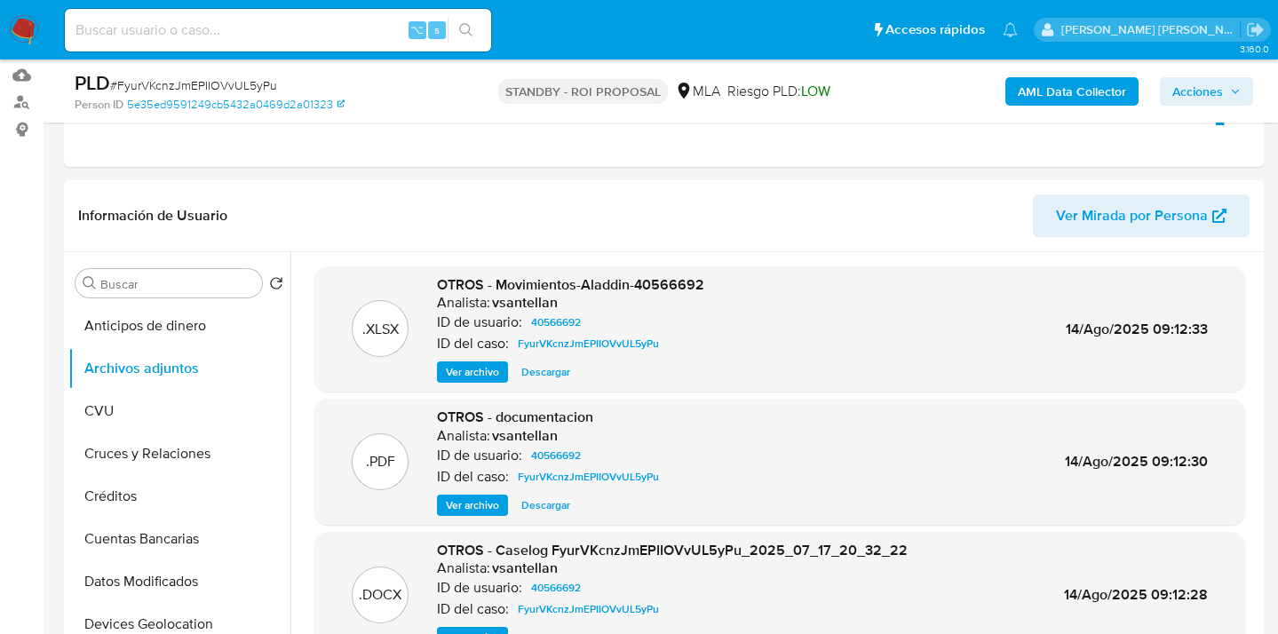
scroll to position [4, 0]
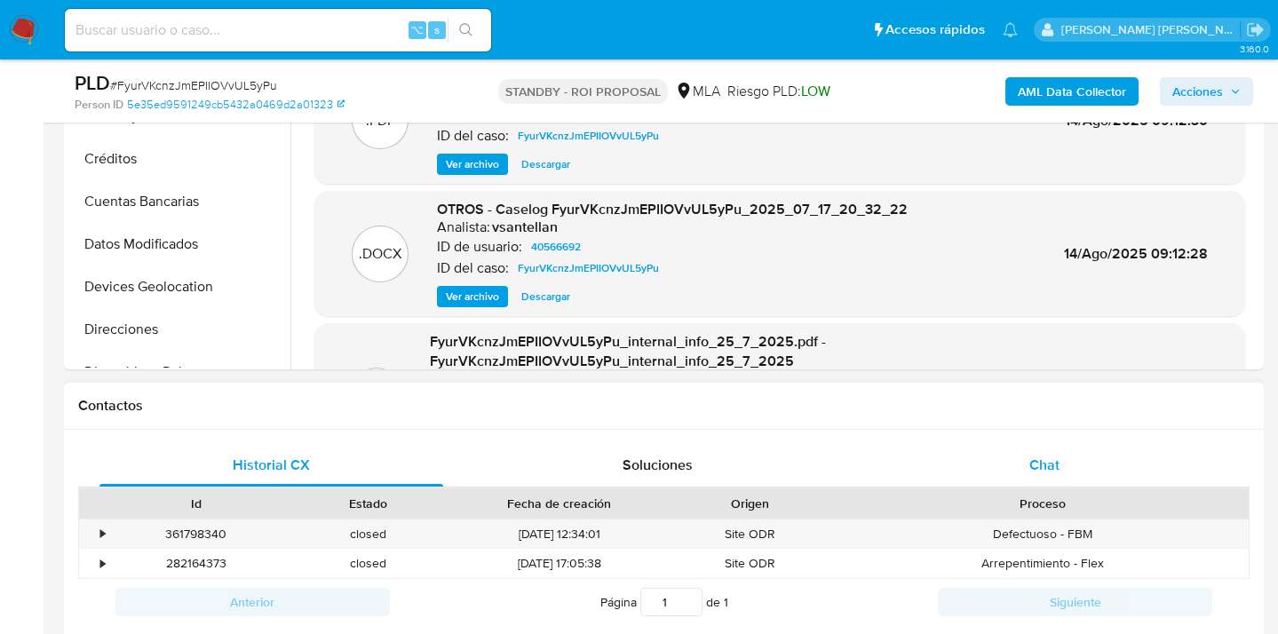
click at [1063, 454] on div "Chat" at bounding box center [1045, 465] width 344 height 43
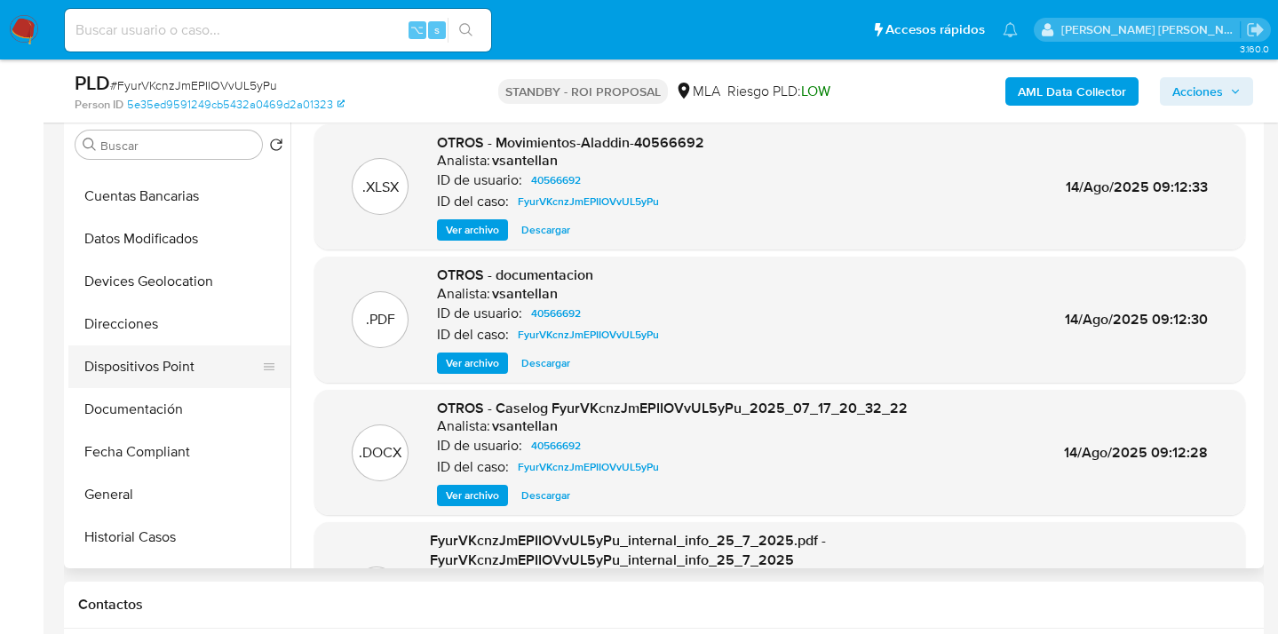
scroll to position [257, 0]
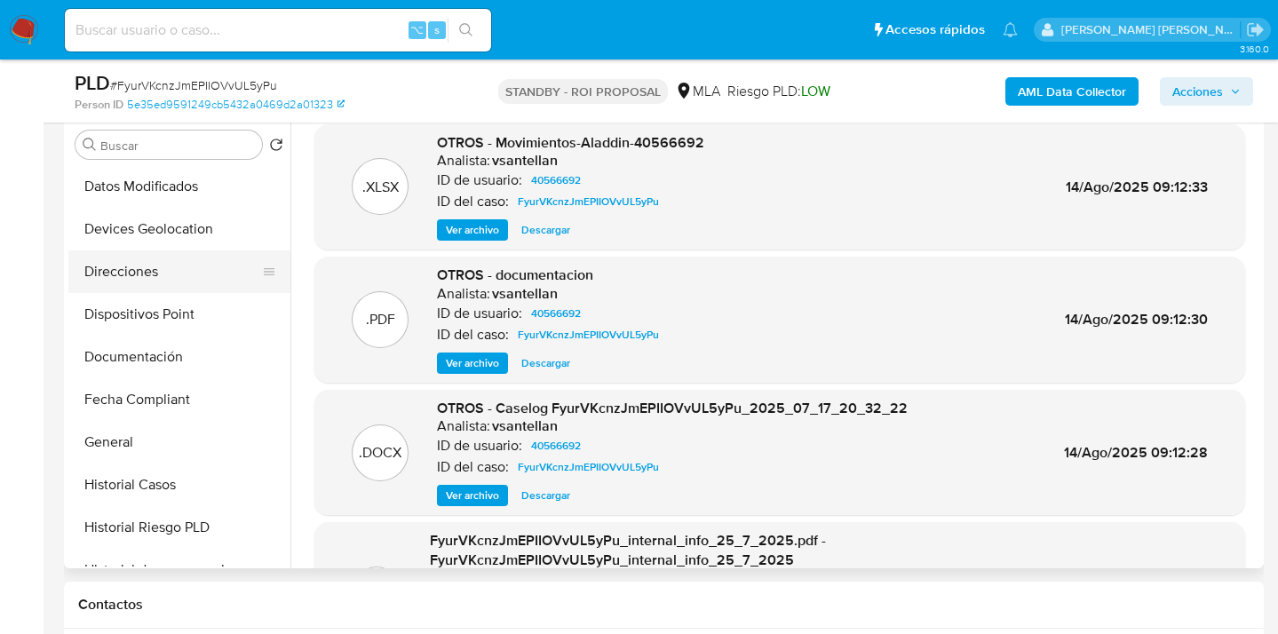
click at [209, 274] on button "Direcciones" at bounding box center [172, 271] width 208 height 43
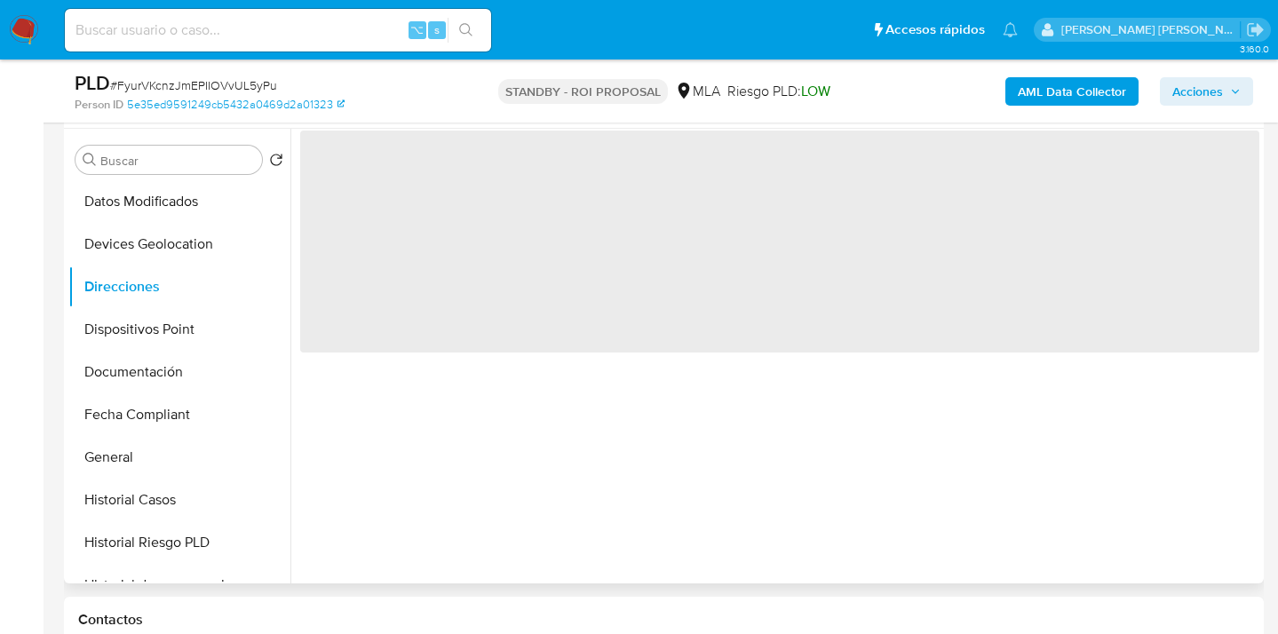
scroll to position [314, 0]
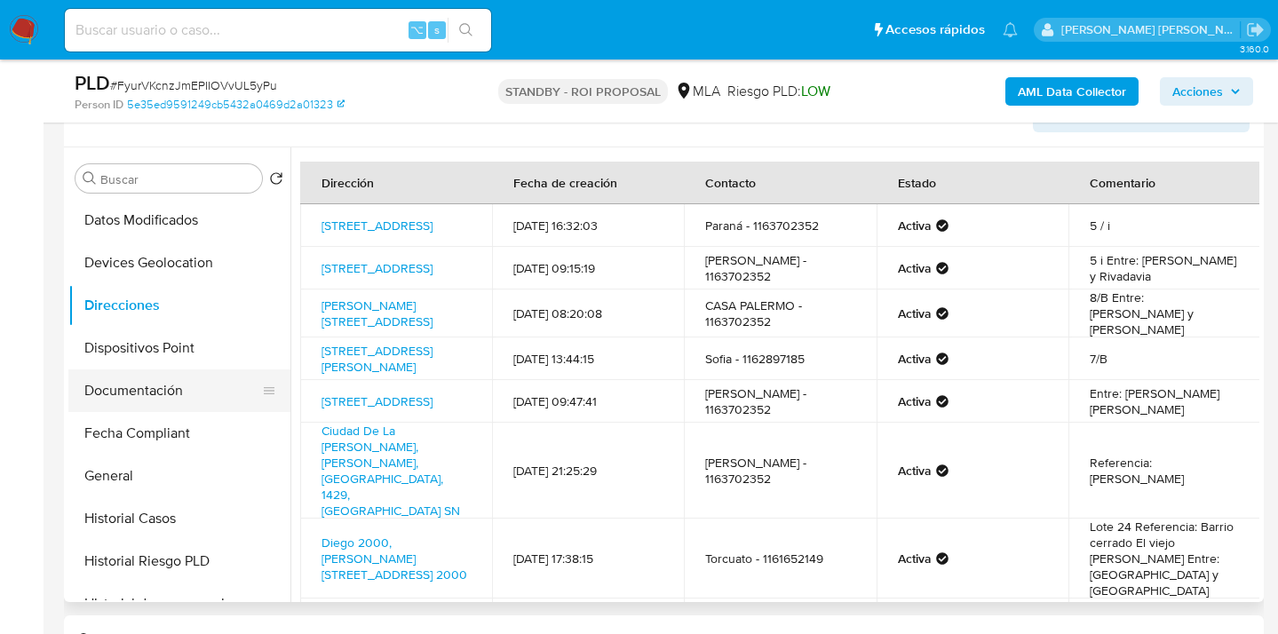
click at [204, 391] on button "Documentación" at bounding box center [172, 391] width 208 height 43
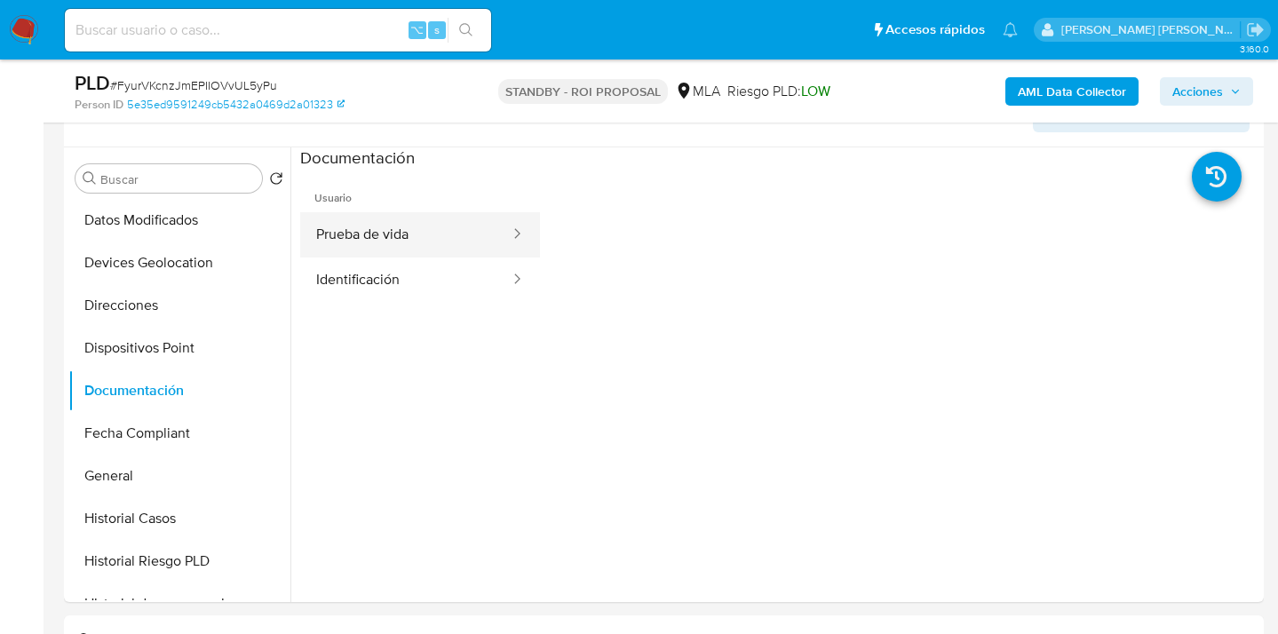
click at [414, 232] on button "Prueba de vida" at bounding box center [405, 234] width 211 height 45
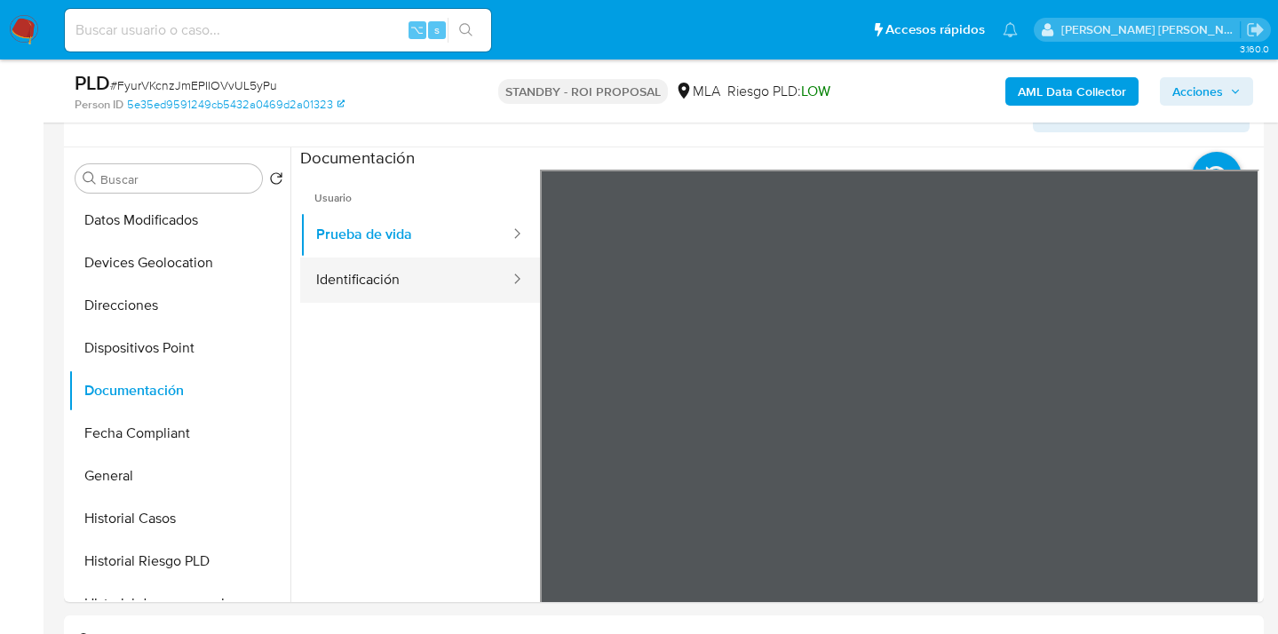
click at [419, 270] on button "Identificación" at bounding box center [405, 280] width 211 height 45
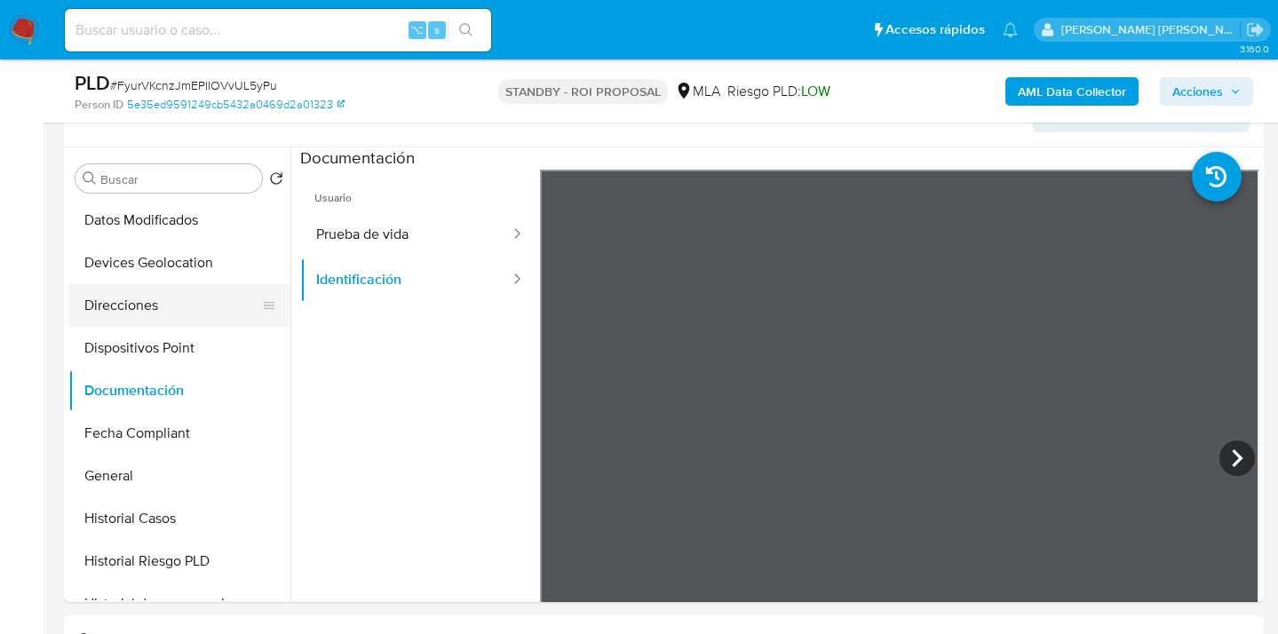
drag, startPoint x: 172, startPoint y: 305, endPoint x: 187, endPoint y: 307, distance: 15.3
click at [172, 305] on button "Direcciones" at bounding box center [172, 305] width 208 height 43
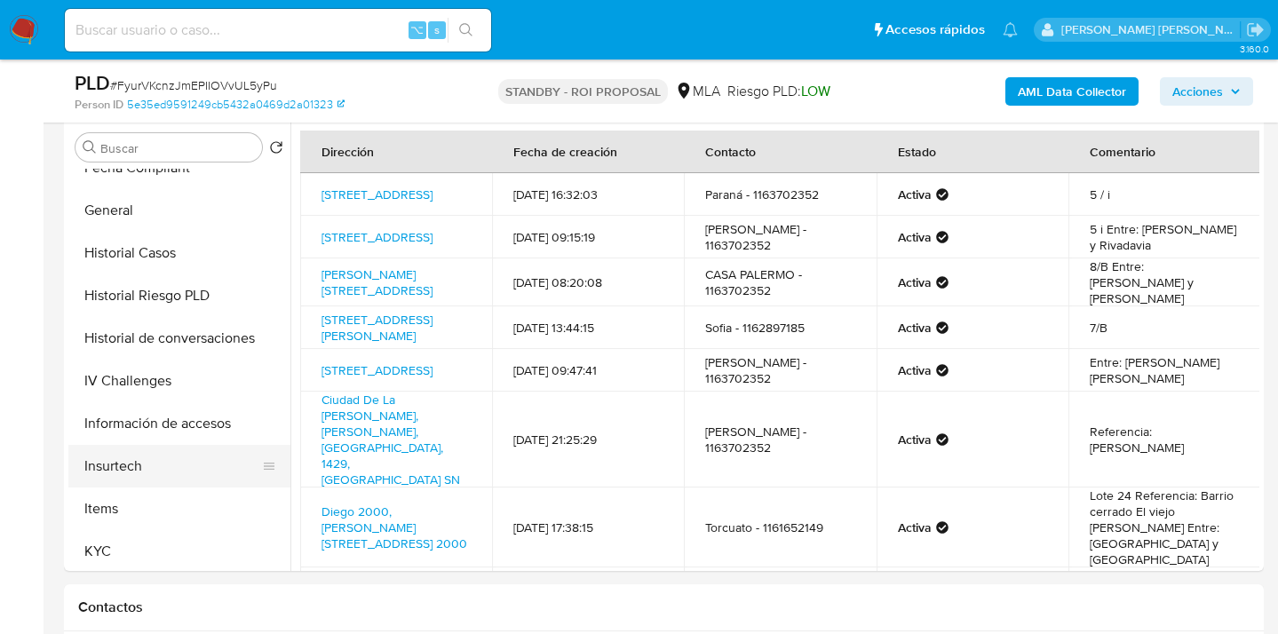
scroll to position [504, 0]
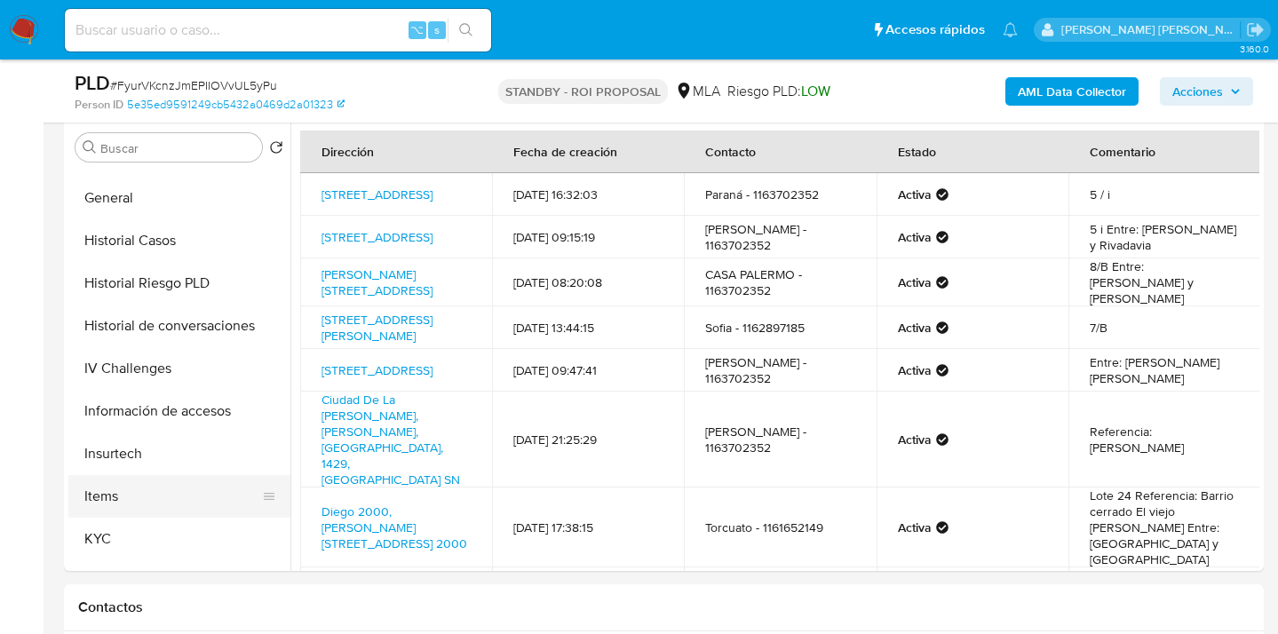
drag, startPoint x: 173, startPoint y: 536, endPoint x: 208, endPoint y: 517, distance: 39.3
click at [174, 536] on button "KYC" at bounding box center [179, 539] width 222 height 43
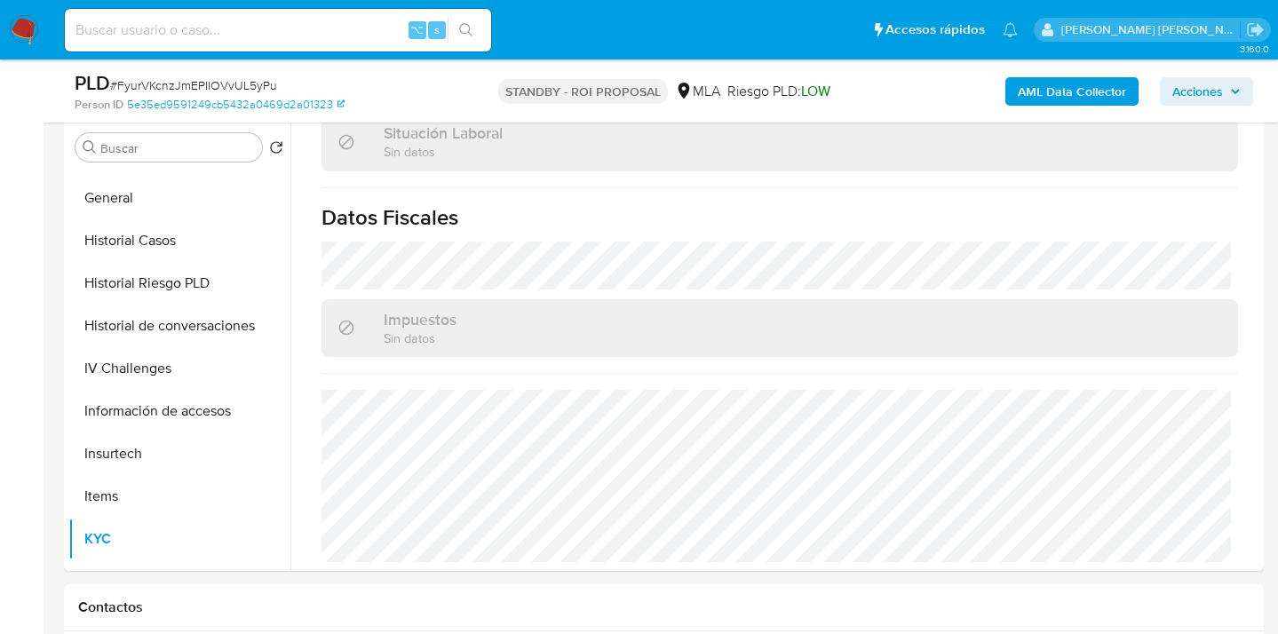
scroll to position [656, 0]
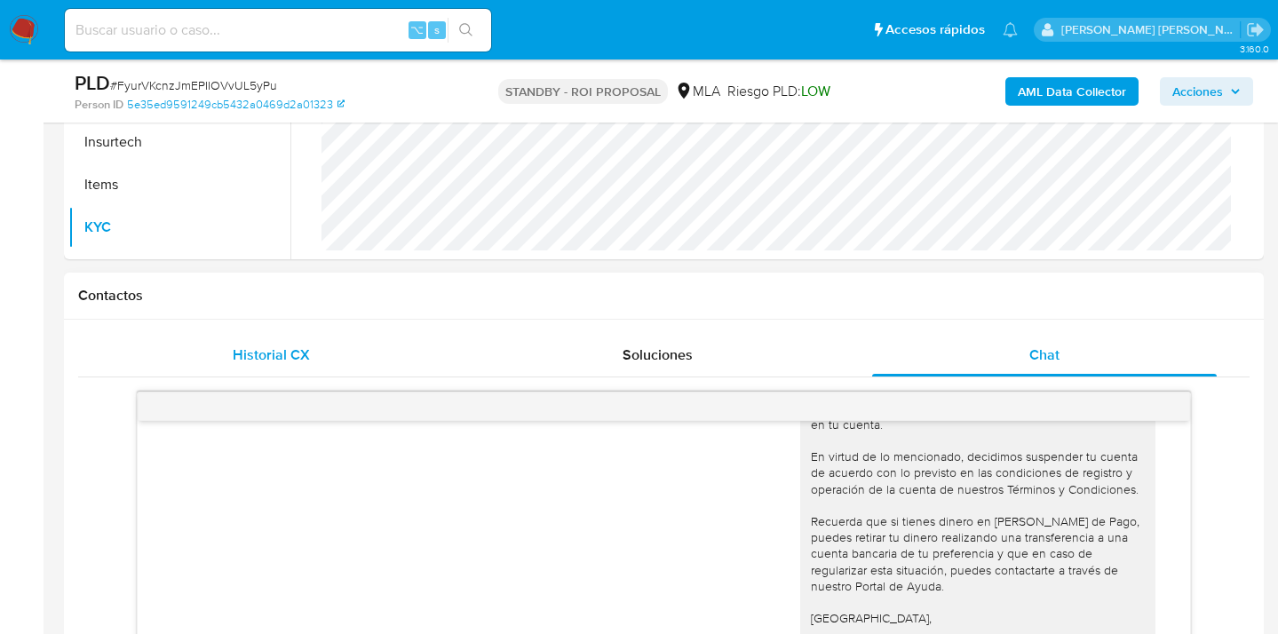
click at [258, 362] on span "Historial CX" at bounding box center [271, 355] width 77 height 20
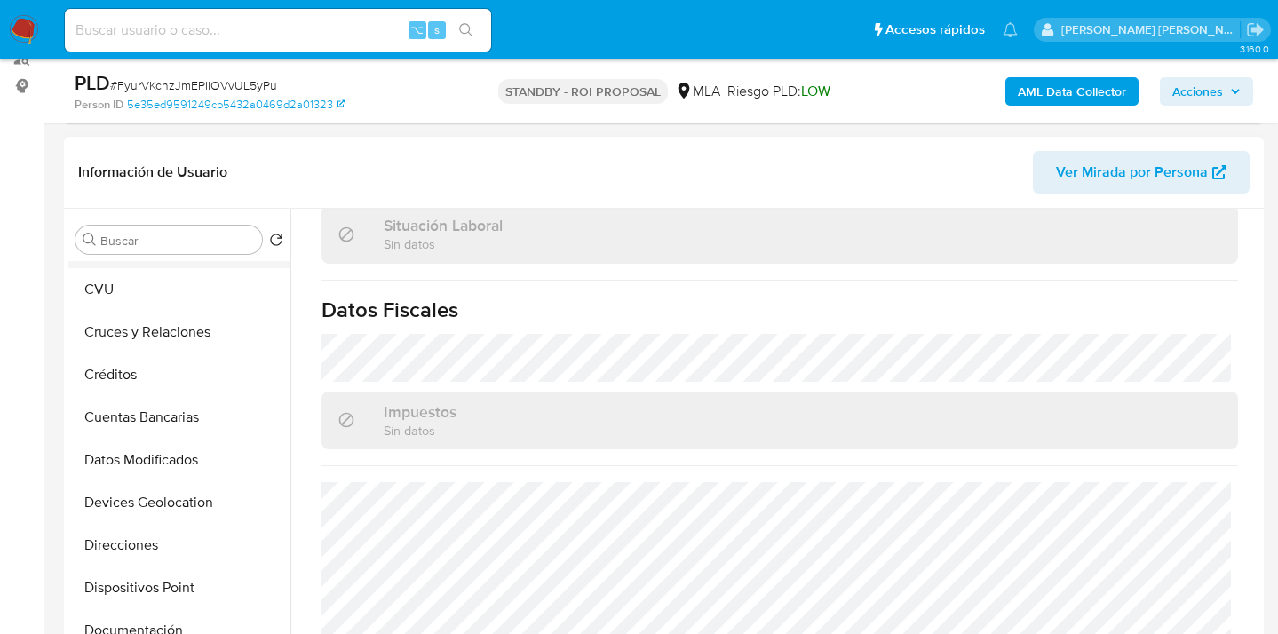
scroll to position [0, 0]
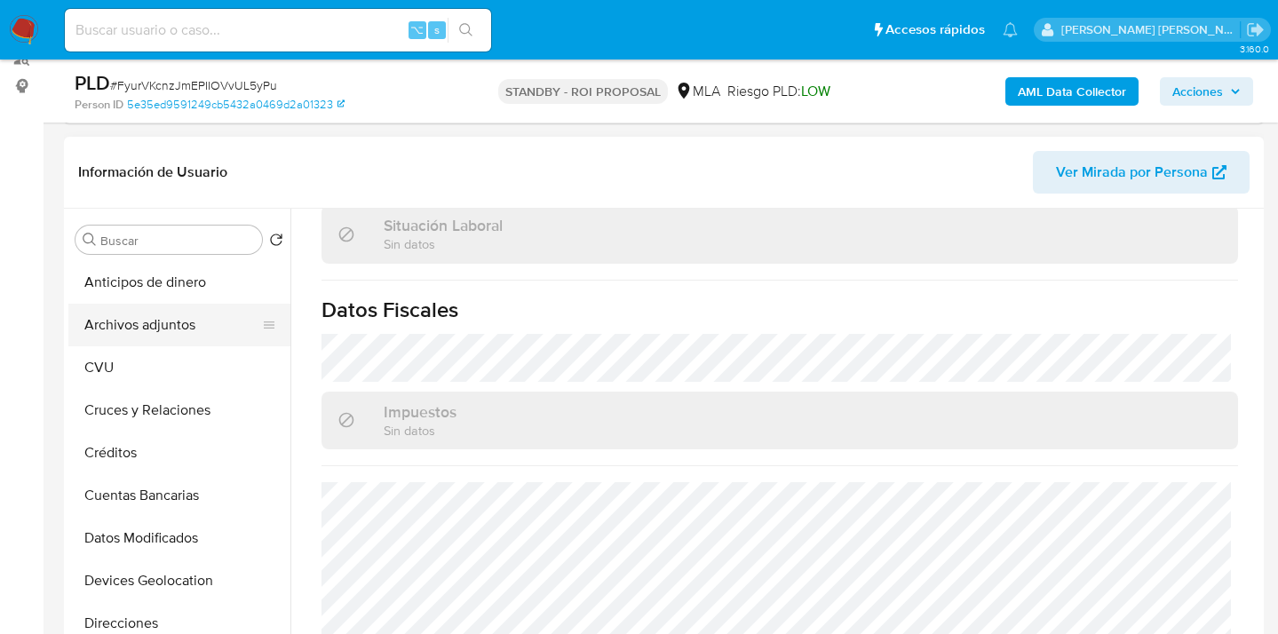
click at [203, 320] on button "Archivos adjuntos" at bounding box center [172, 325] width 208 height 43
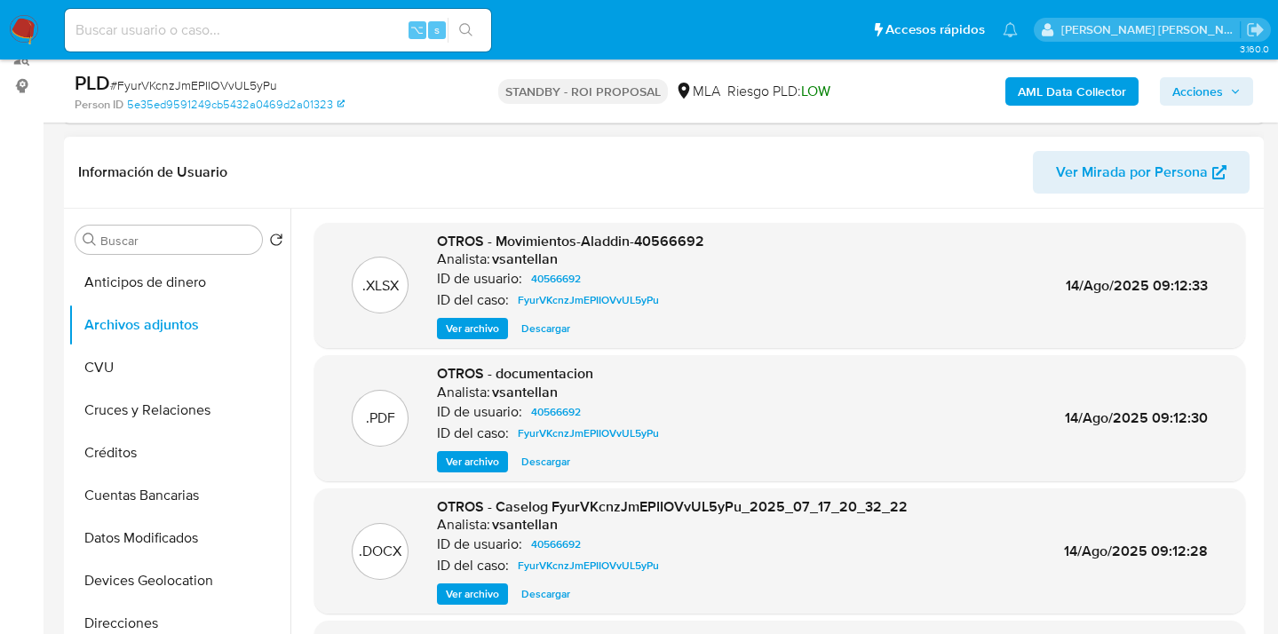
click at [473, 458] on span "Ver archivo" at bounding box center [472, 462] width 53 height 18
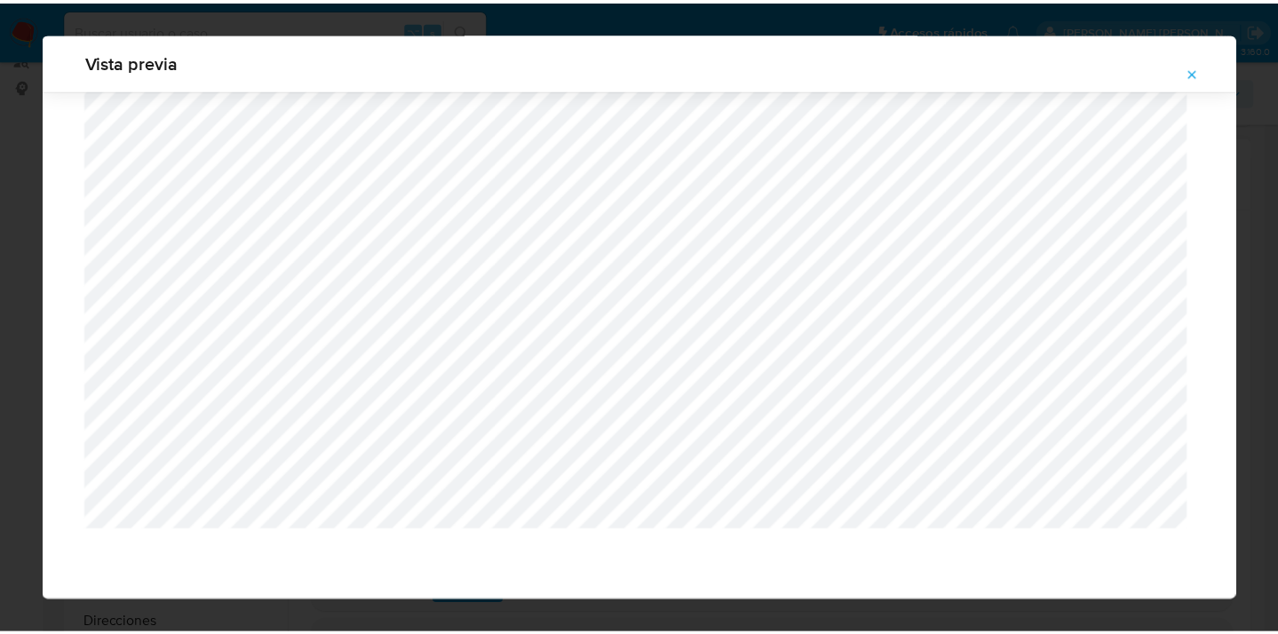
scroll to position [57, 0]
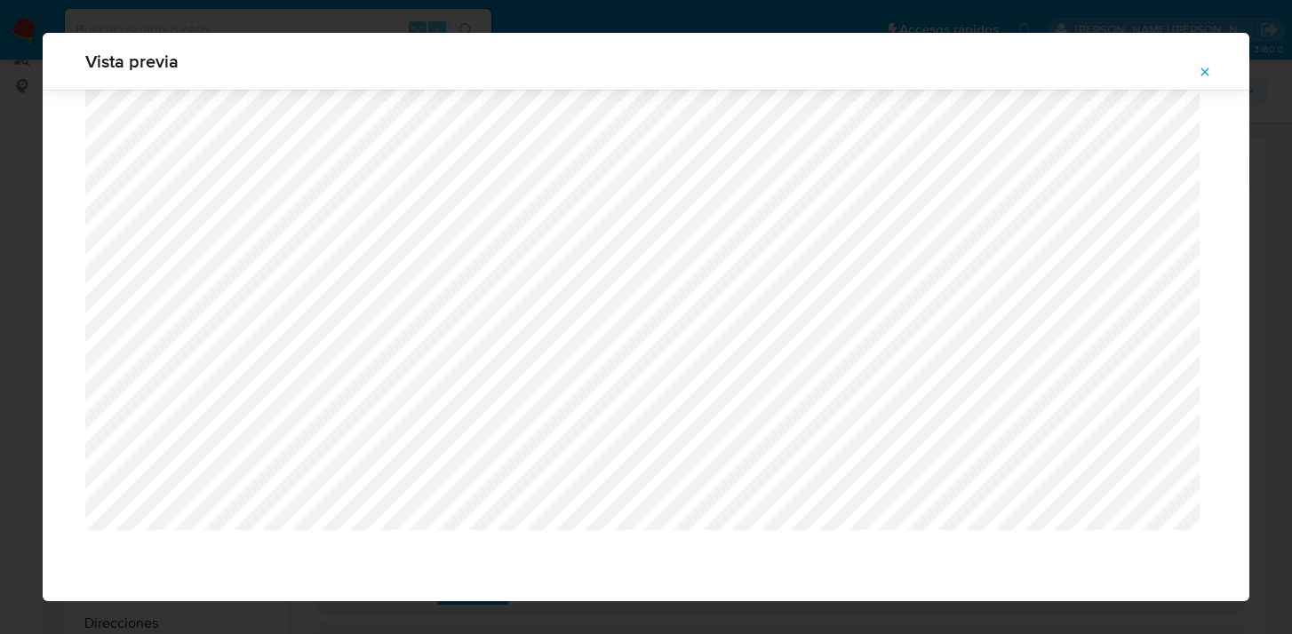
click at [1210, 71] on icon "Attachment preview" at bounding box center [1204, 72] width 14 height 14
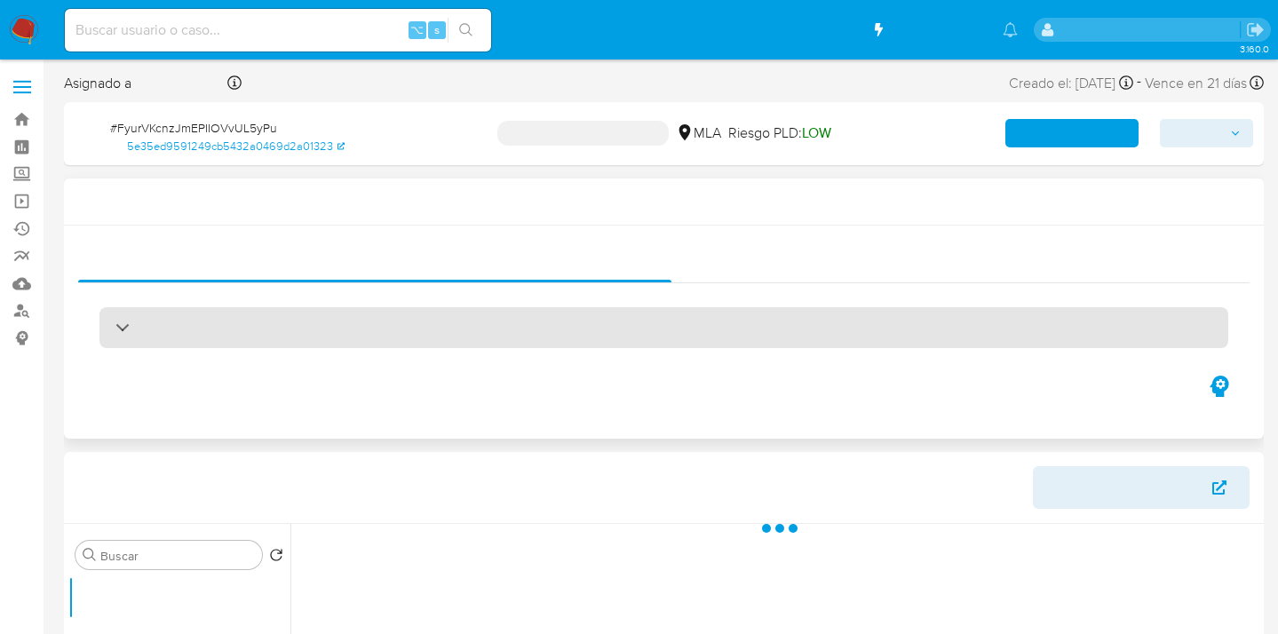
select select "10"
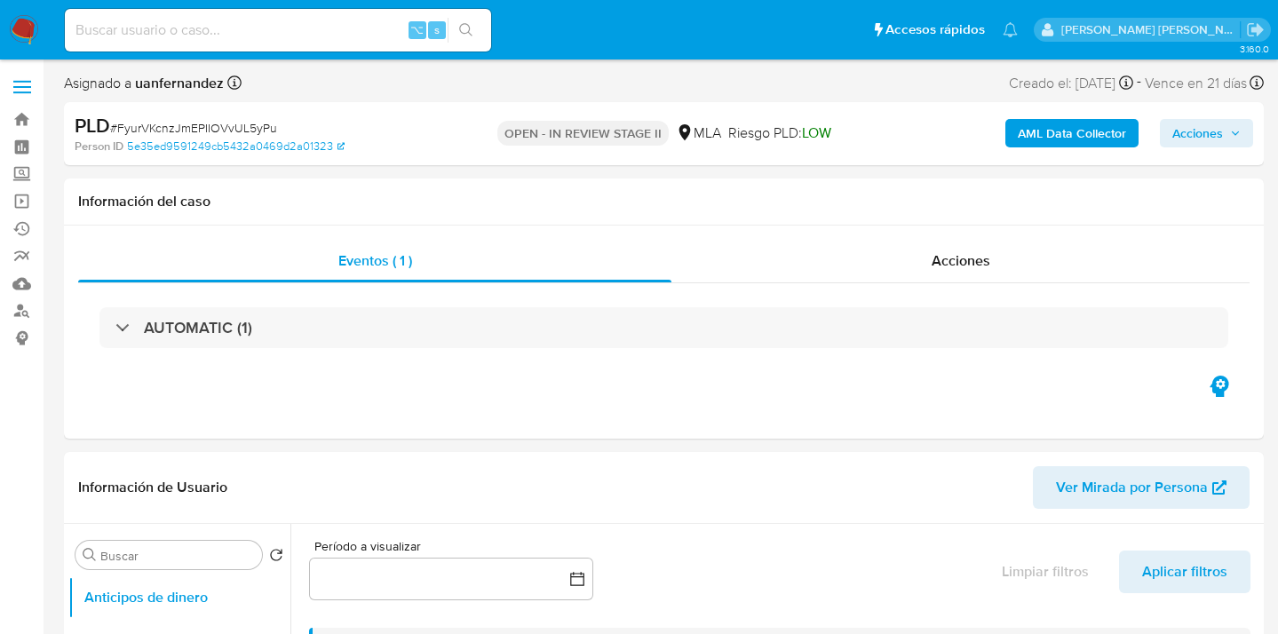
click at [1190, 130] on span "Acciones" at bounding box center [1198, 133] width 51 height 28
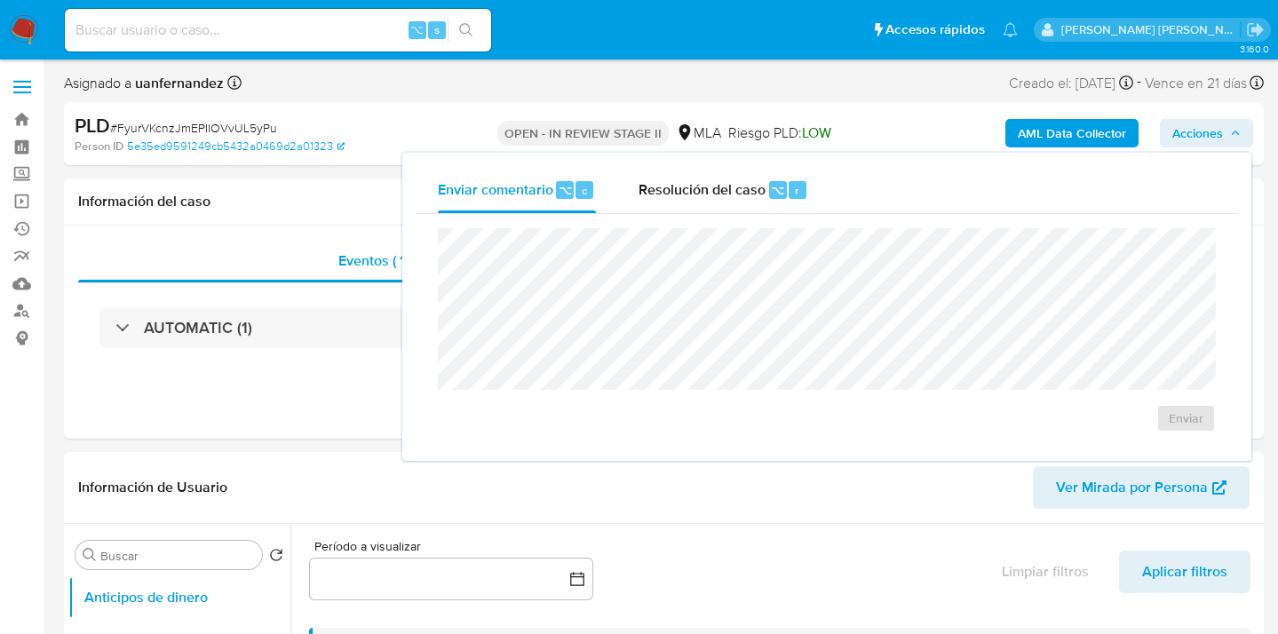
drag, startPoint x: 681, startPoint y: 207, endPoint x: 671, endPoint y: 227, distance: 22.3
click at [681, 207] on div "Resolución del caso ⌥ r" at bounding box center [724, 190] width 170 height 46
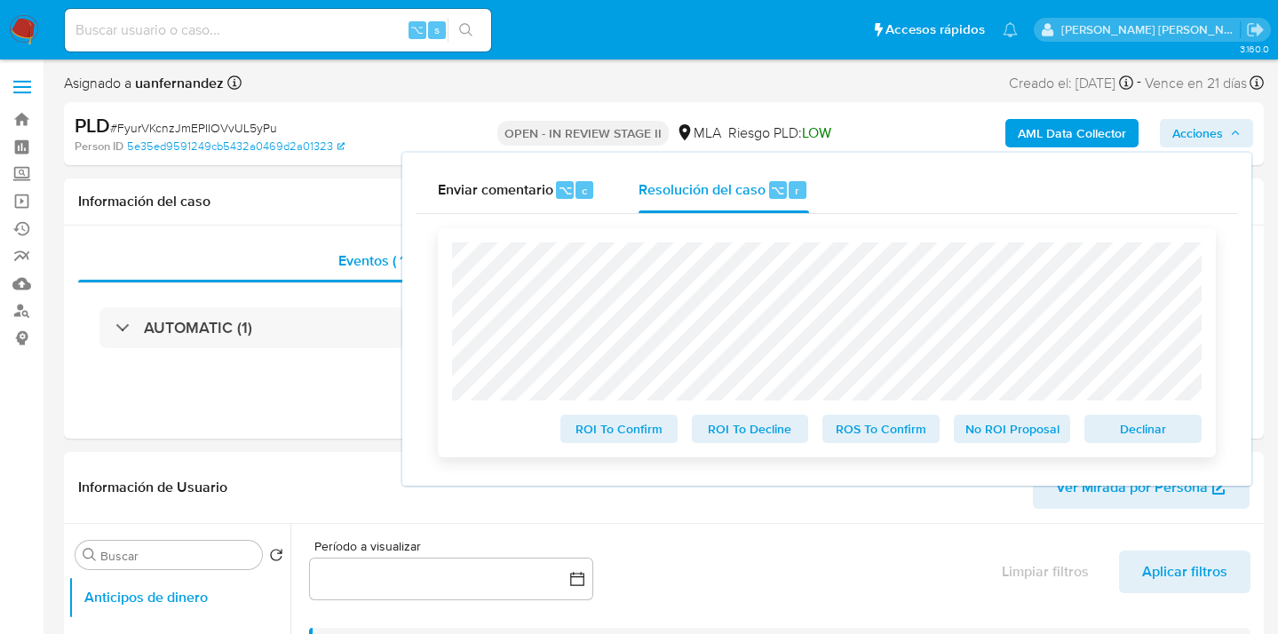
click at [908, 435] on span "ROS To Confirm" at bounding box center [881, 429] width 92 height 25
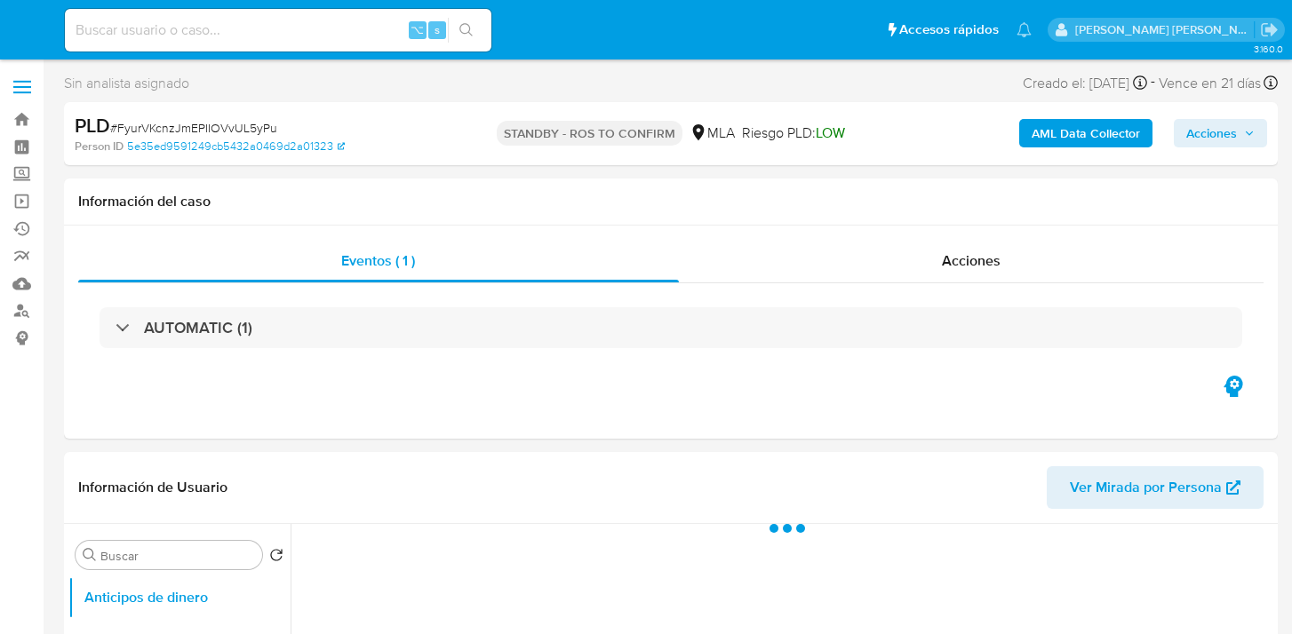
select select "10"
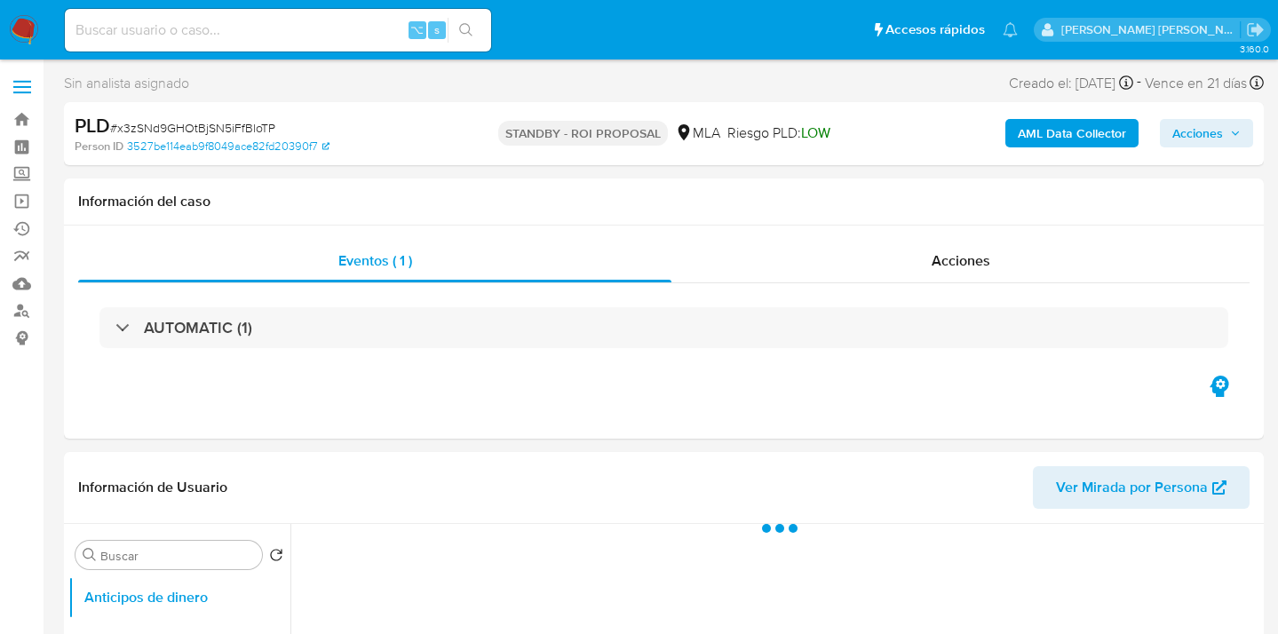
select select "10"
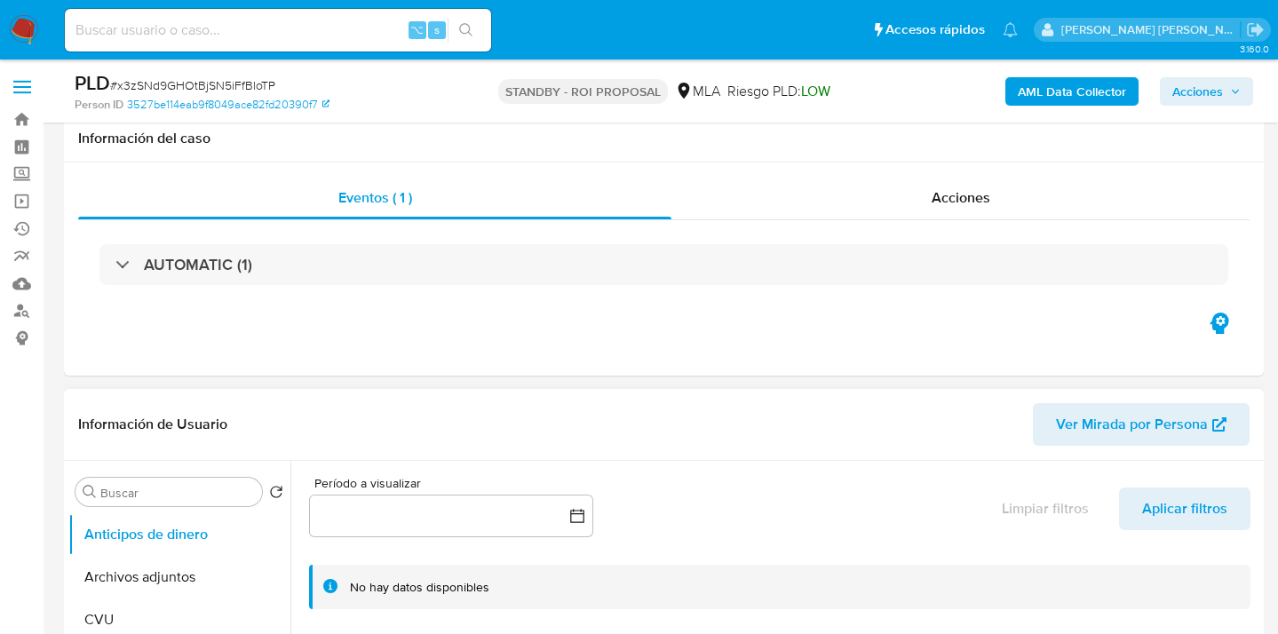
scroll to position [378, 0]
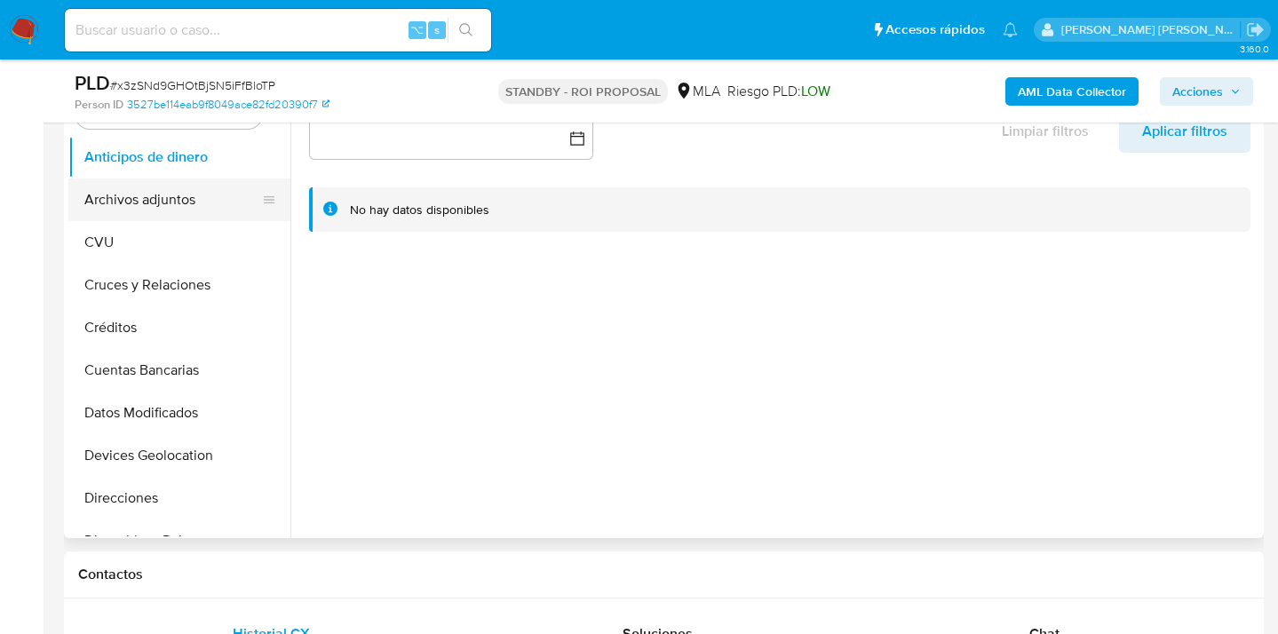
click at [191, 188] on button "Archivos adjuntos" at bounding box center [172, 200] width 208 height 43
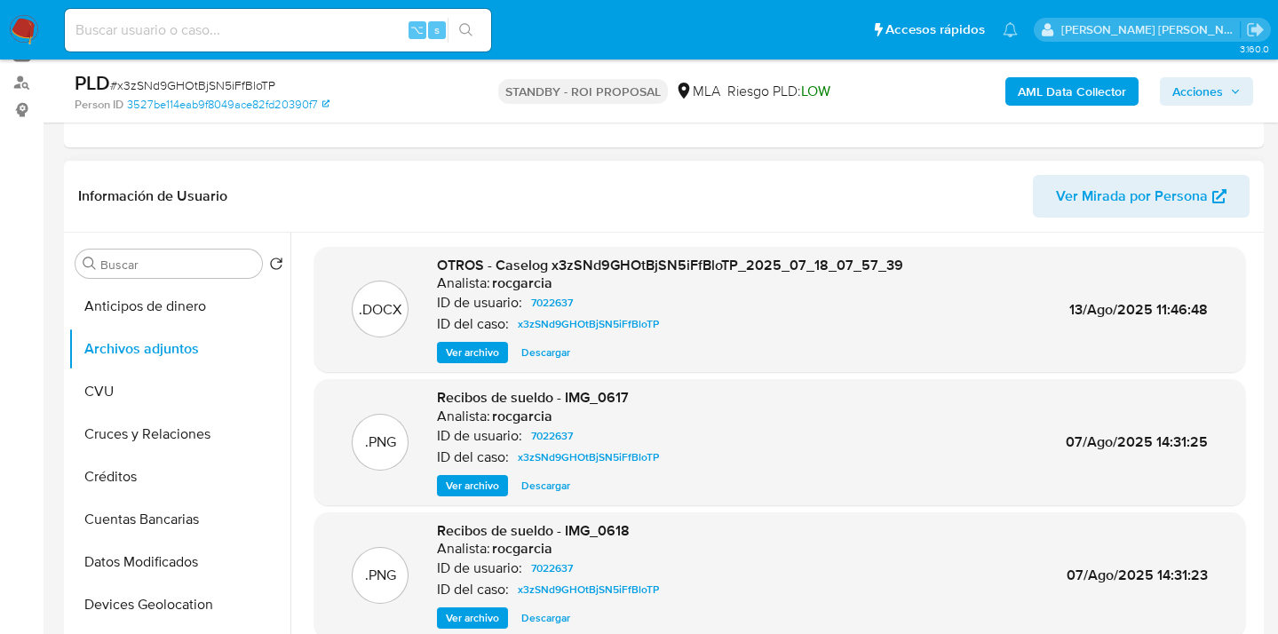
scroll to position [28, 0]
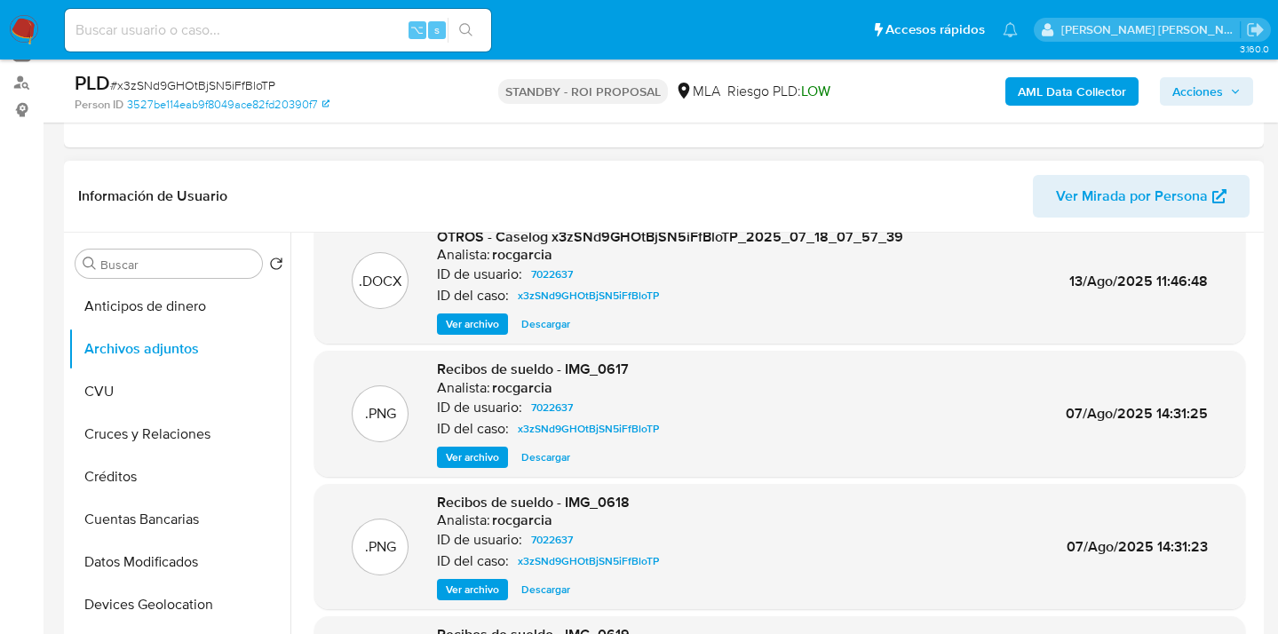
click at [539, 324] on span "Descargar" at bounding box center [545, 324] width 49 height 18
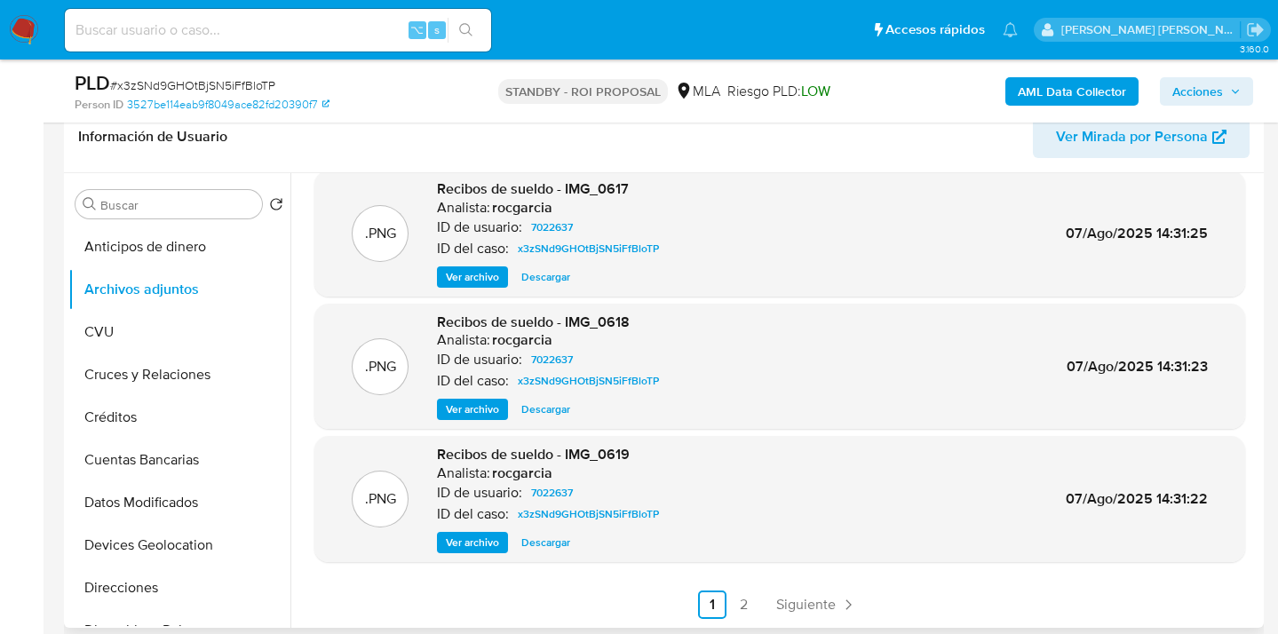
scroll to position [359, 0]
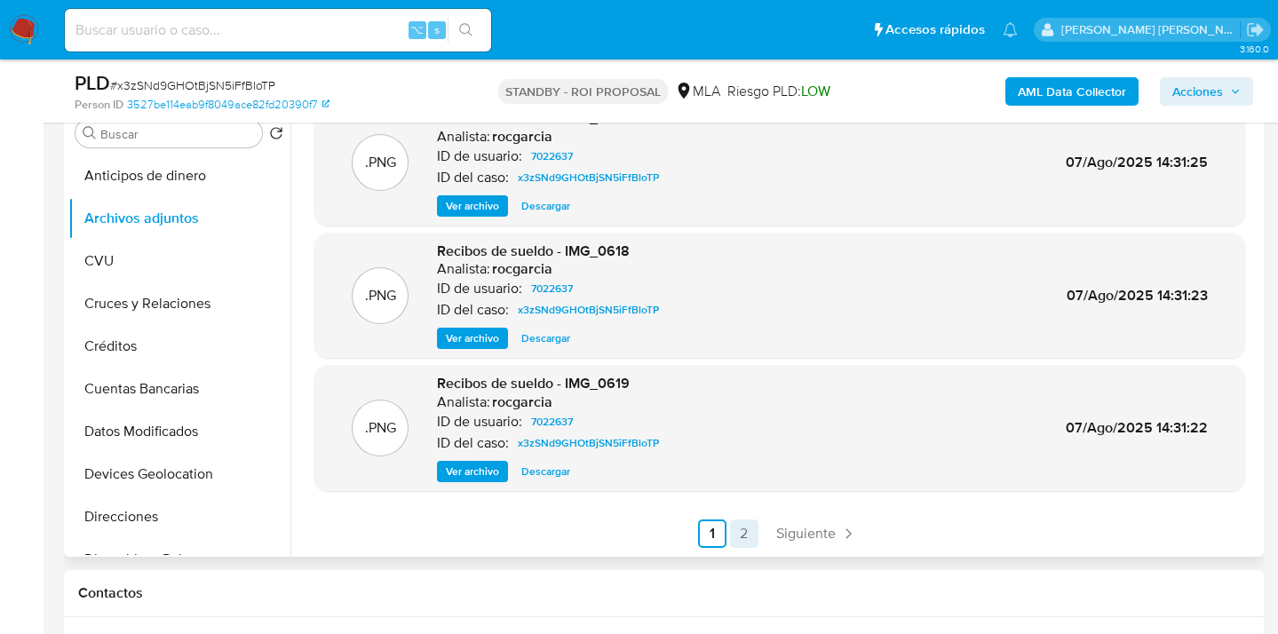
click at [739, 534] on link "2" at bounding box center [744, 534] width 28 height 28
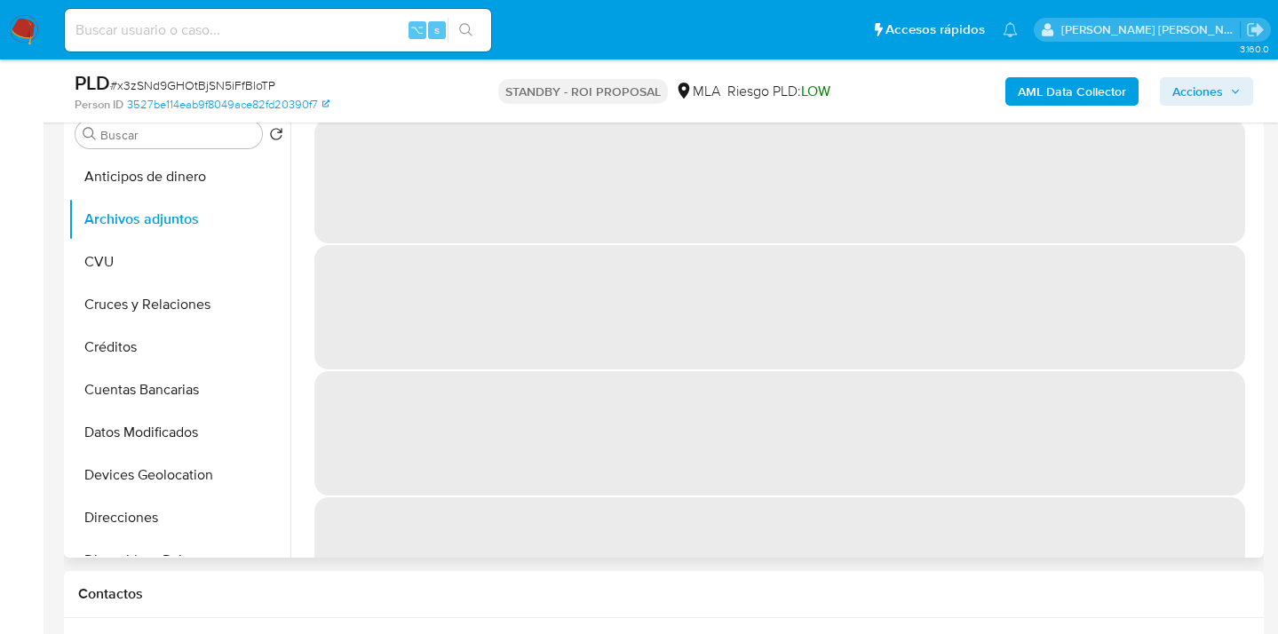
scroll to position [187, 0]
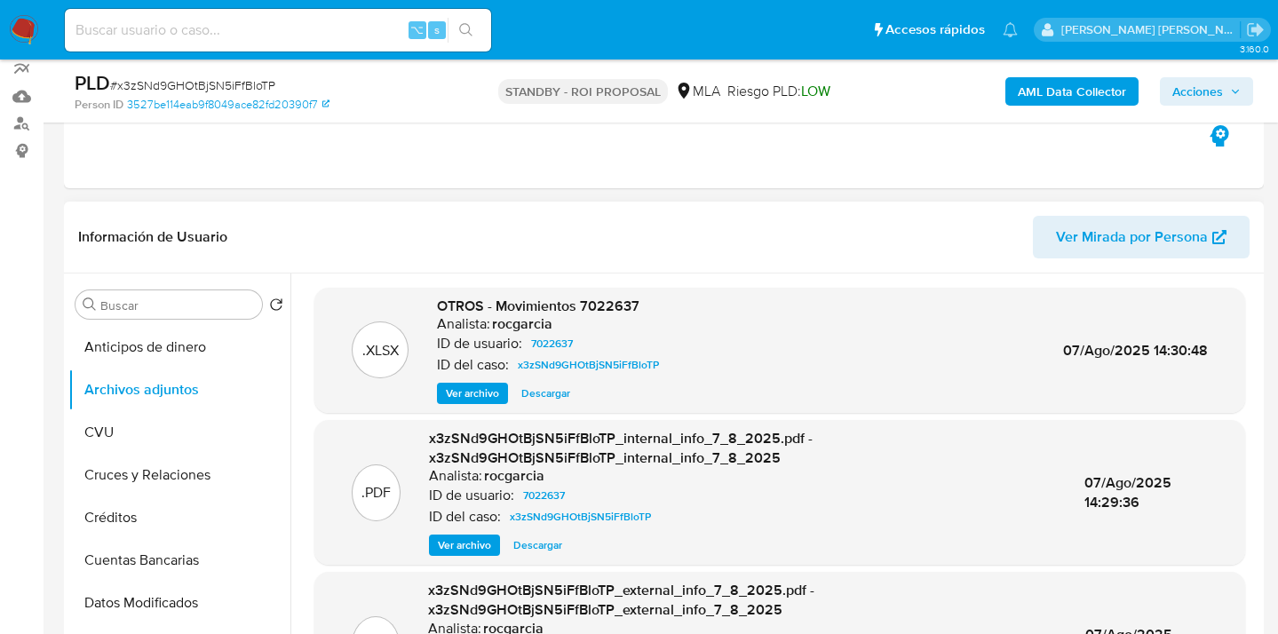
click at [540, 395] on span "Descargar" at bounding box center [545, 394] width 49 height 18
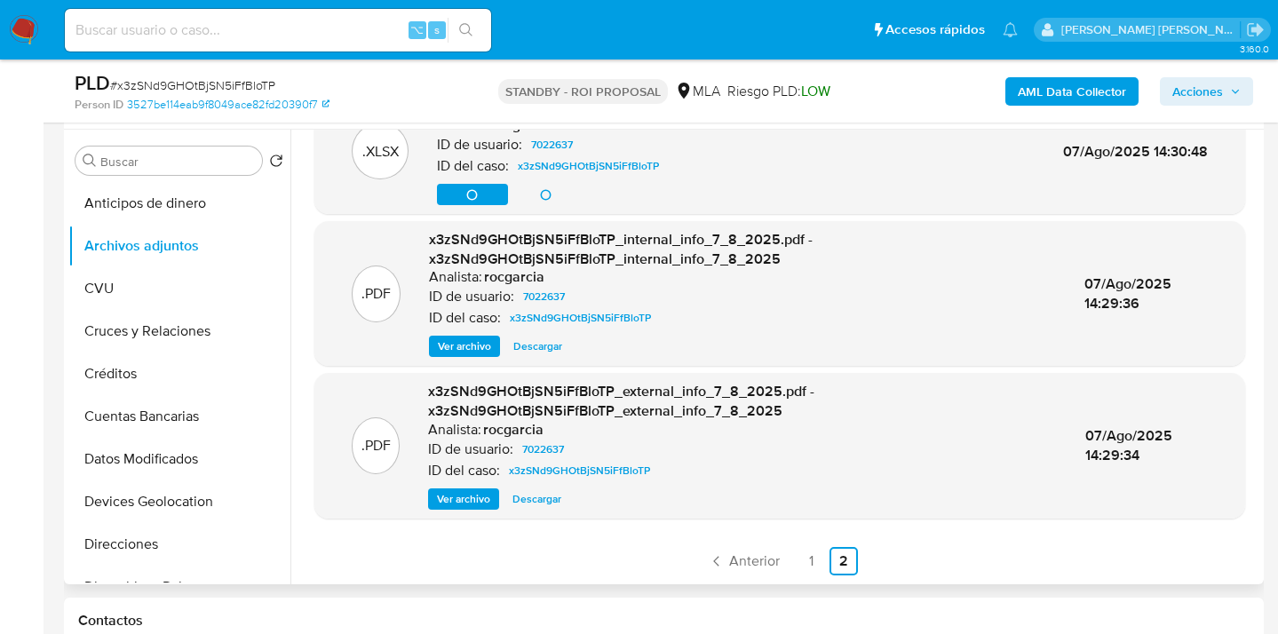
scroll to position [337, 0]
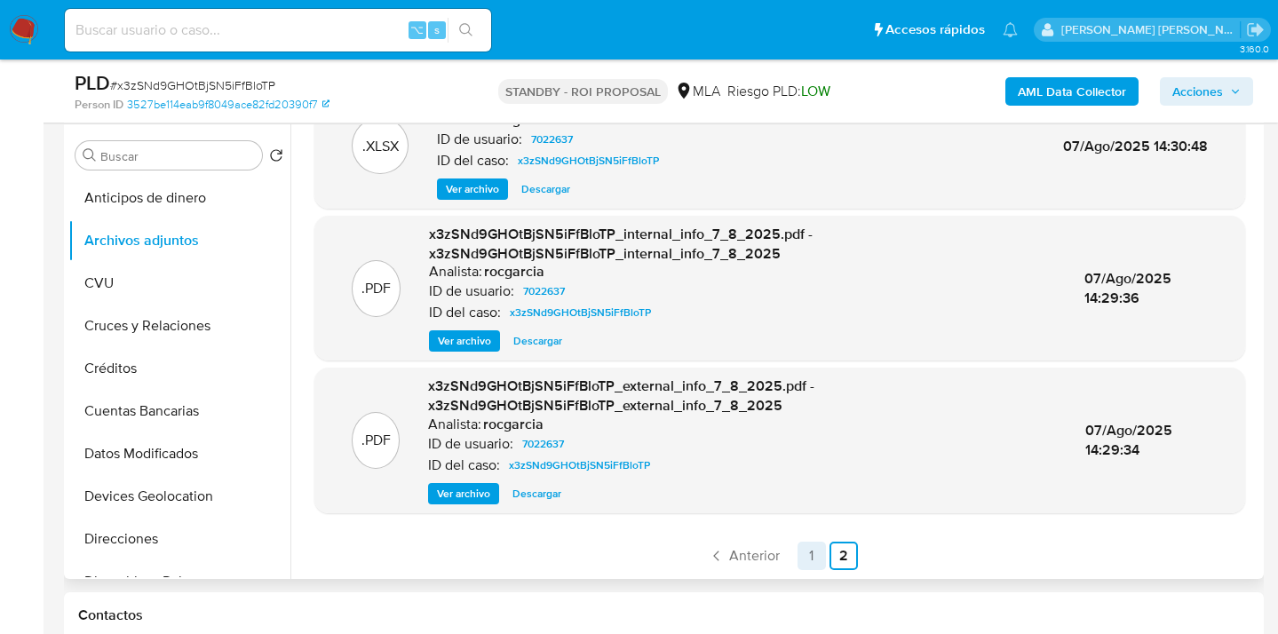
click at [806, 560] on link "1" at bounding box center [812, 556] width 28 height 28
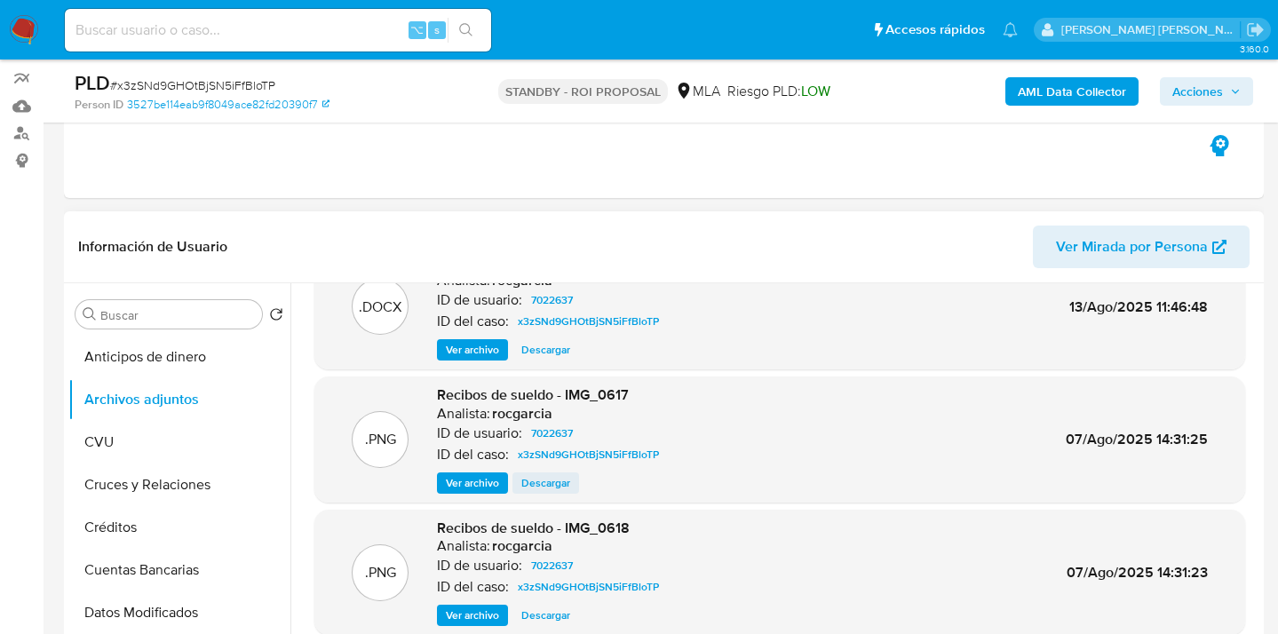
scroll to position [149, 0]
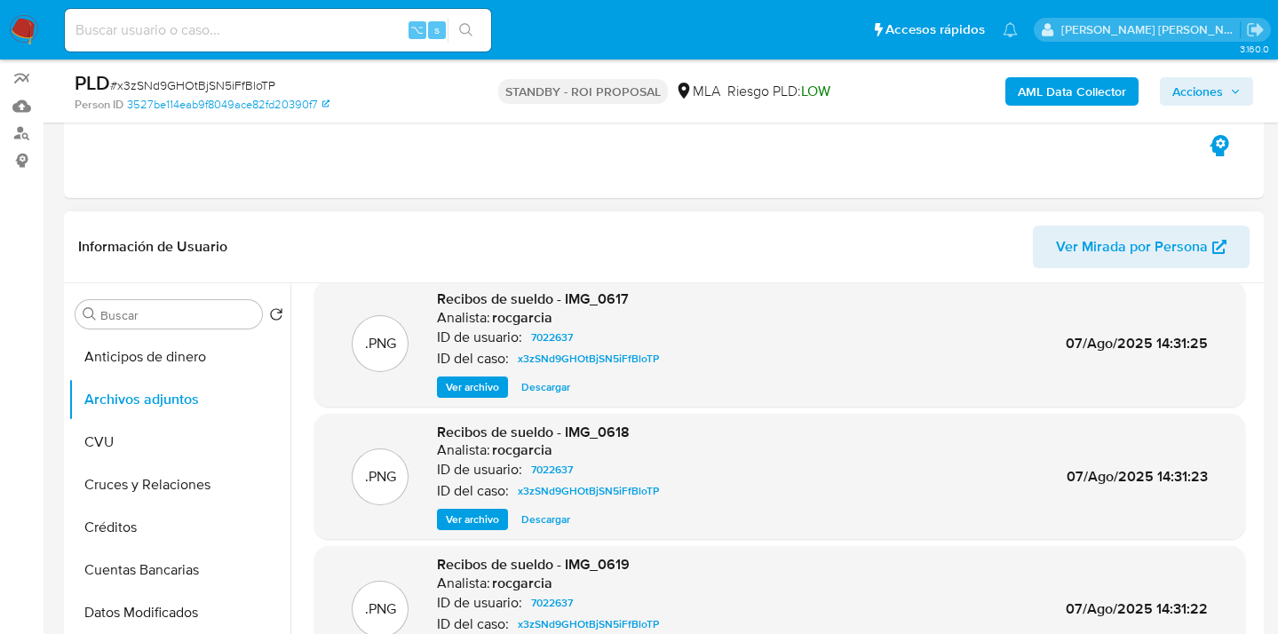
click at [488, 381] on span "Ver archivo" at bounding box center [472, 387] width 53 height 18
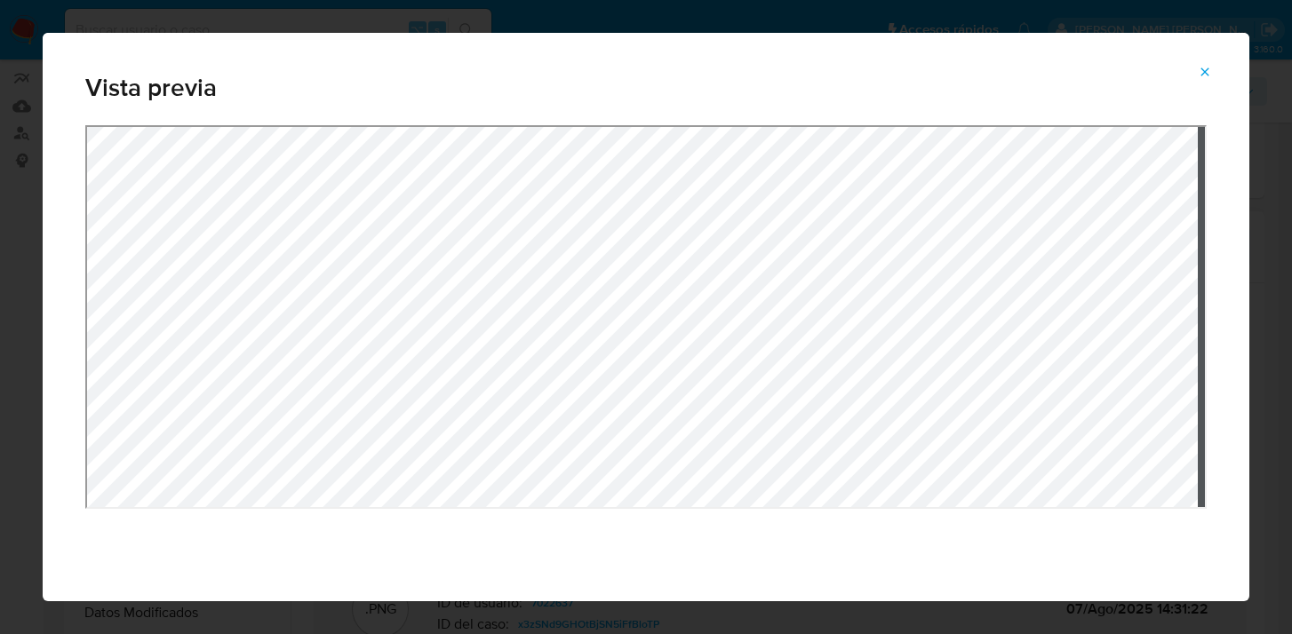
click at [699, 523] on div "Attachment preview" at bounding box center [645, 373] width 1121 height 497
click at [810, 54] on div "Vista previa" at bounding box center [646, 317] width 1206 height 568
click at [1207, 63] on span "Attachment preview" at bounding box center [1204, 72] width 14 height 25
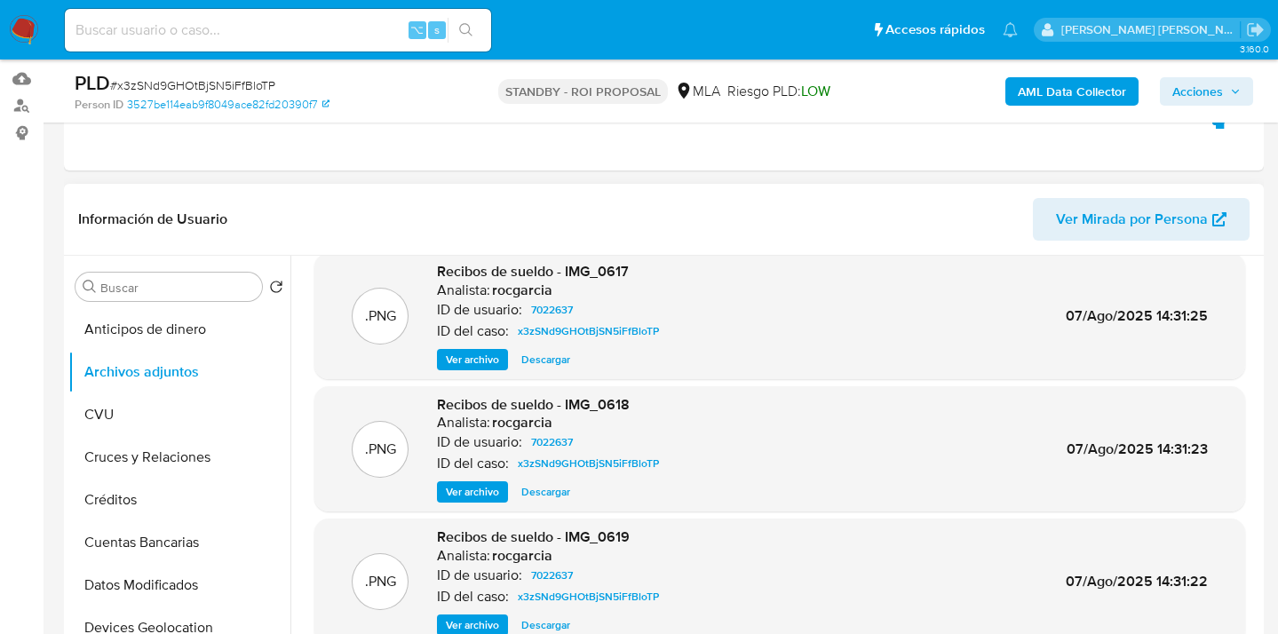
scroll to position [315, 0]
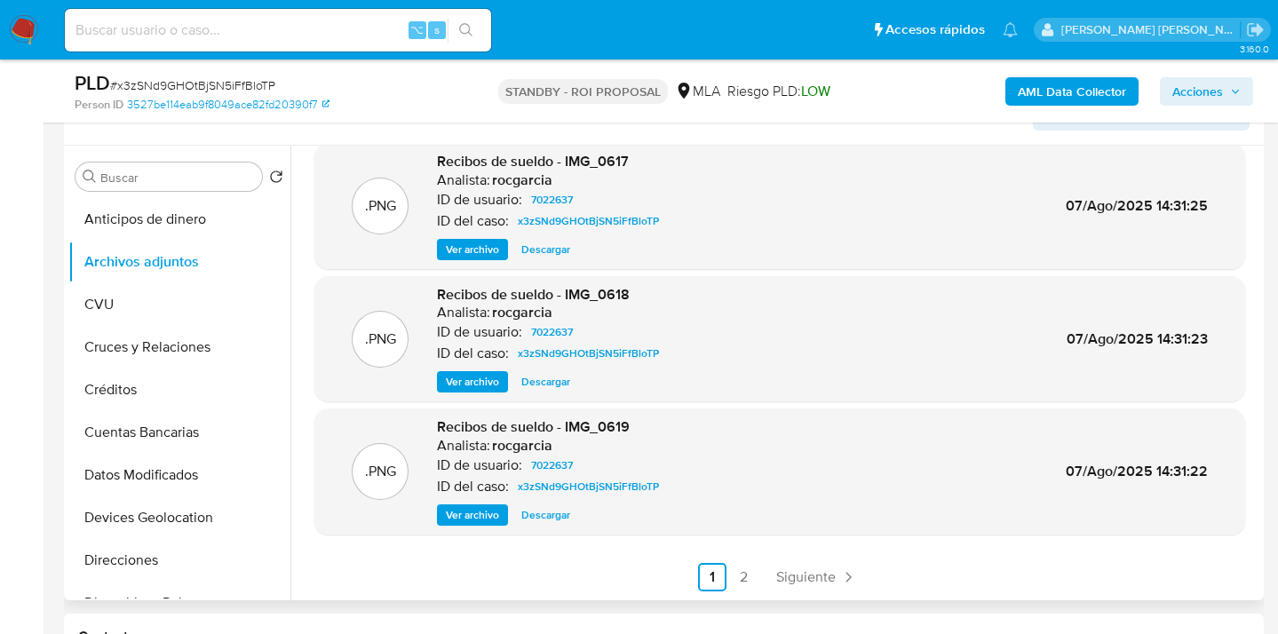
click at [484, 517] on span "Ver archivo" at bounding box center [472, 515] width 53 height 18
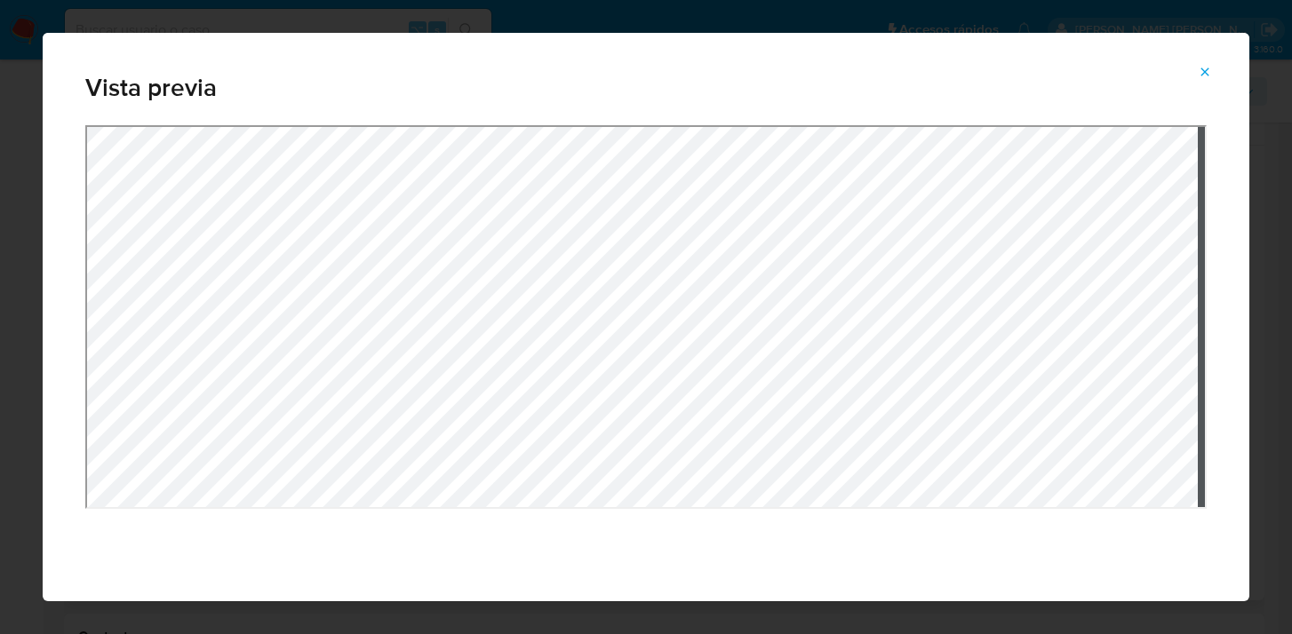
click at [677, 125] on div "Attachment preview" at bounding box center [645, 317] width 1121 height 384
drag, startPoint x: 1205, startPoint y: 66, endPoint x: 1197, endPoint y: 73, distance: 11.4
click at [1204, 67] on icon "Attachment preview" at bounding box center [1204, 72] width 14 height 14
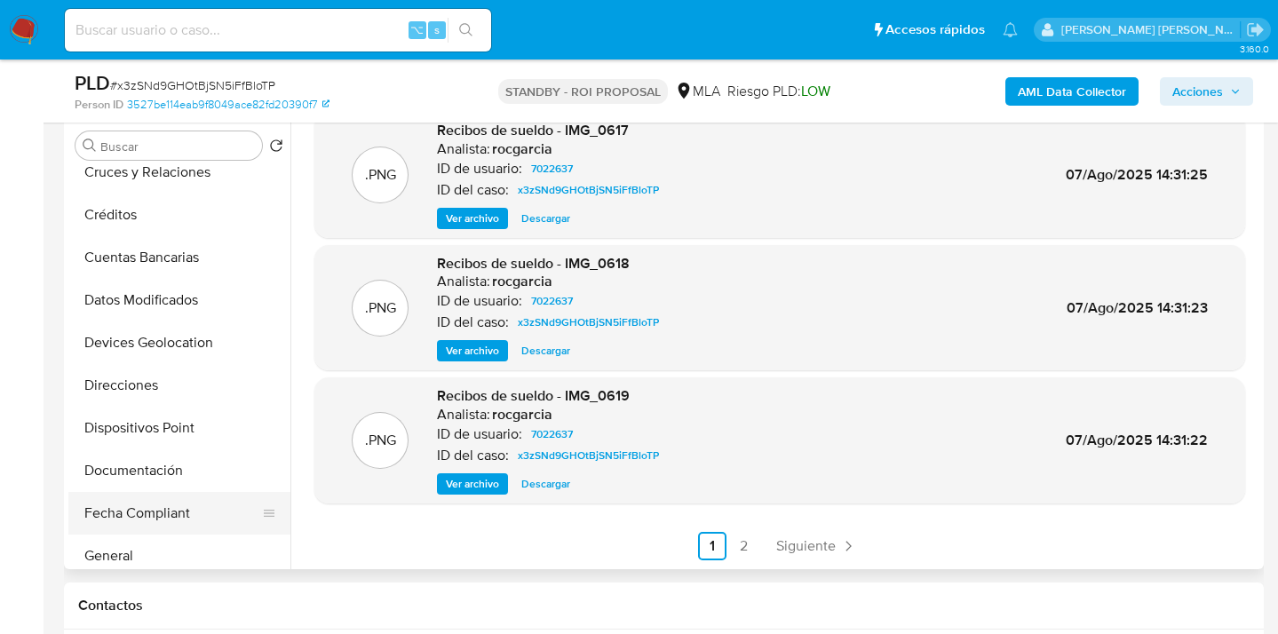
scroll to position [310, 0]
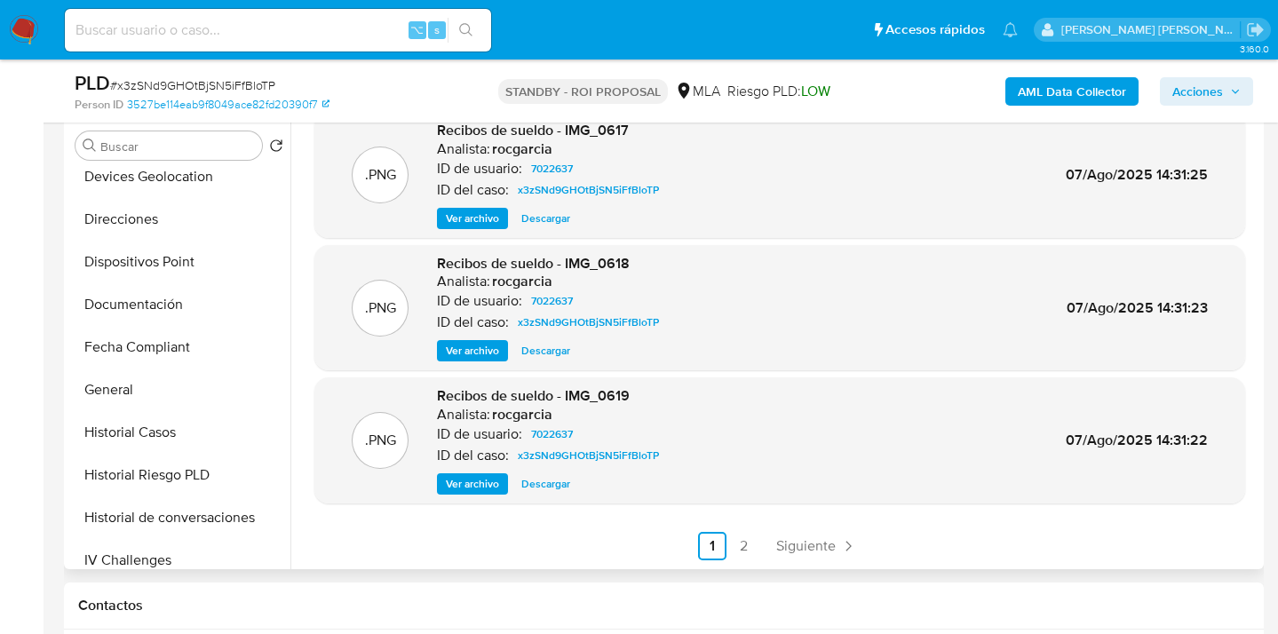
drag, startPoint x: 185, startPoint y: 306, endPoint x: 316, endPoint y: 302, distance: 131.5
click at [185, 306] on button "Documentación" at bounding box center [179, 304] width 222 height 43
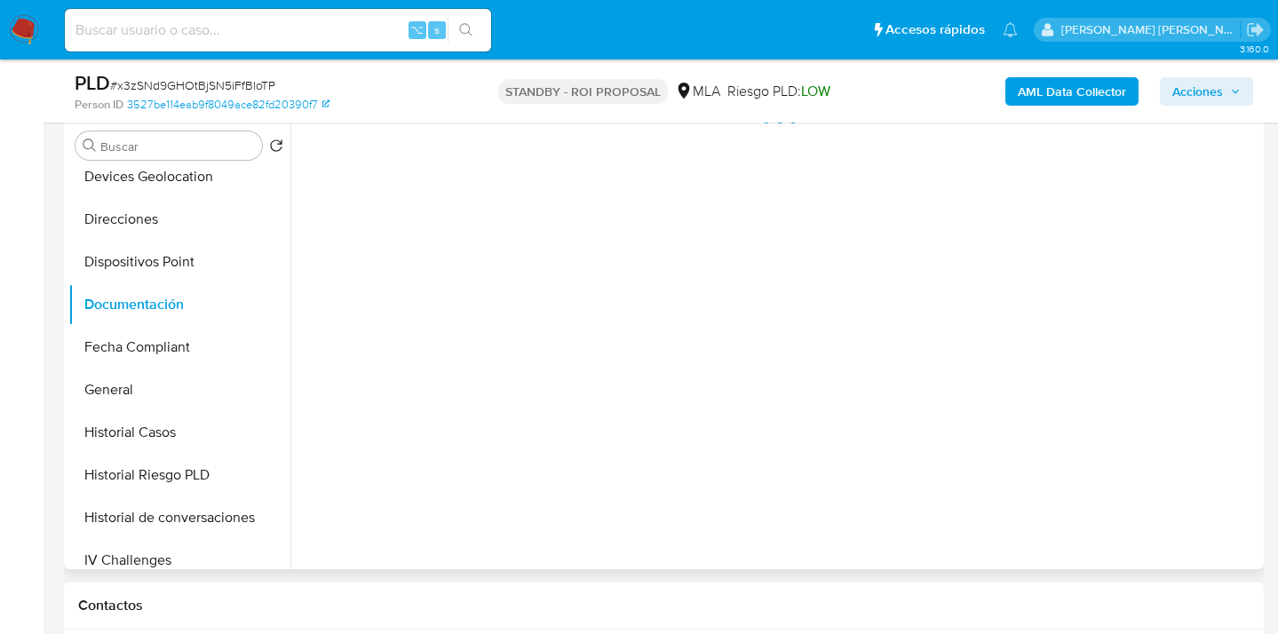
scroll to position [0, 0]
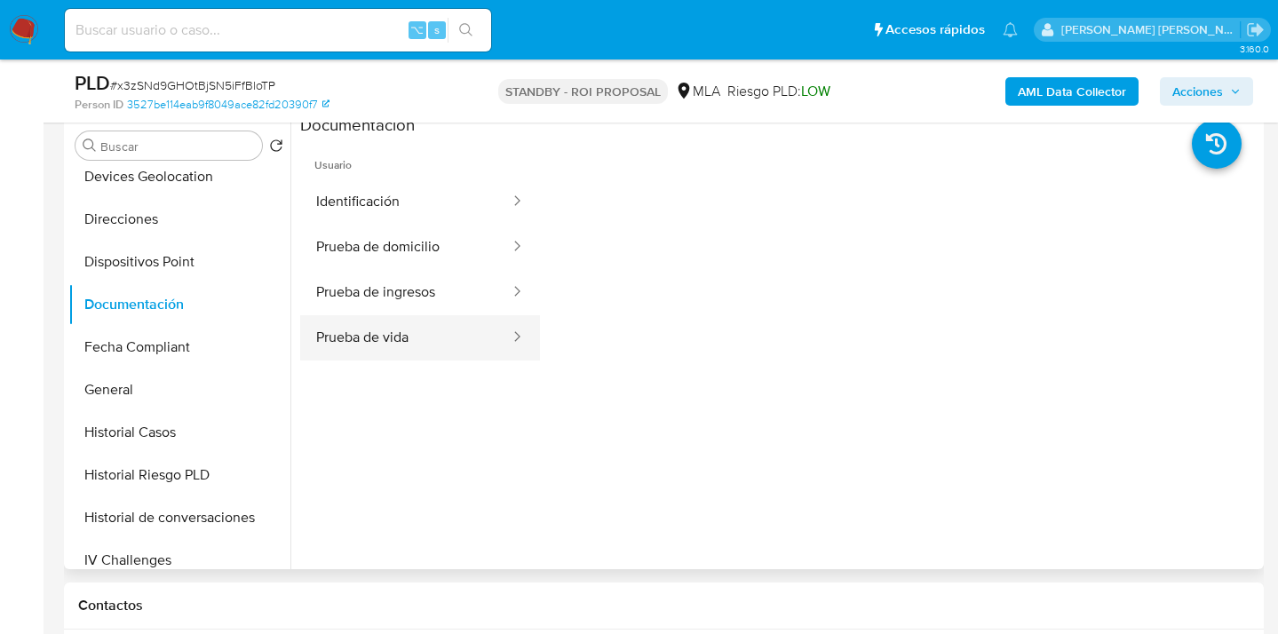
click at [401, 344] on button "Prueba de vida" at bounding box center [405, 337] width 211 height 45
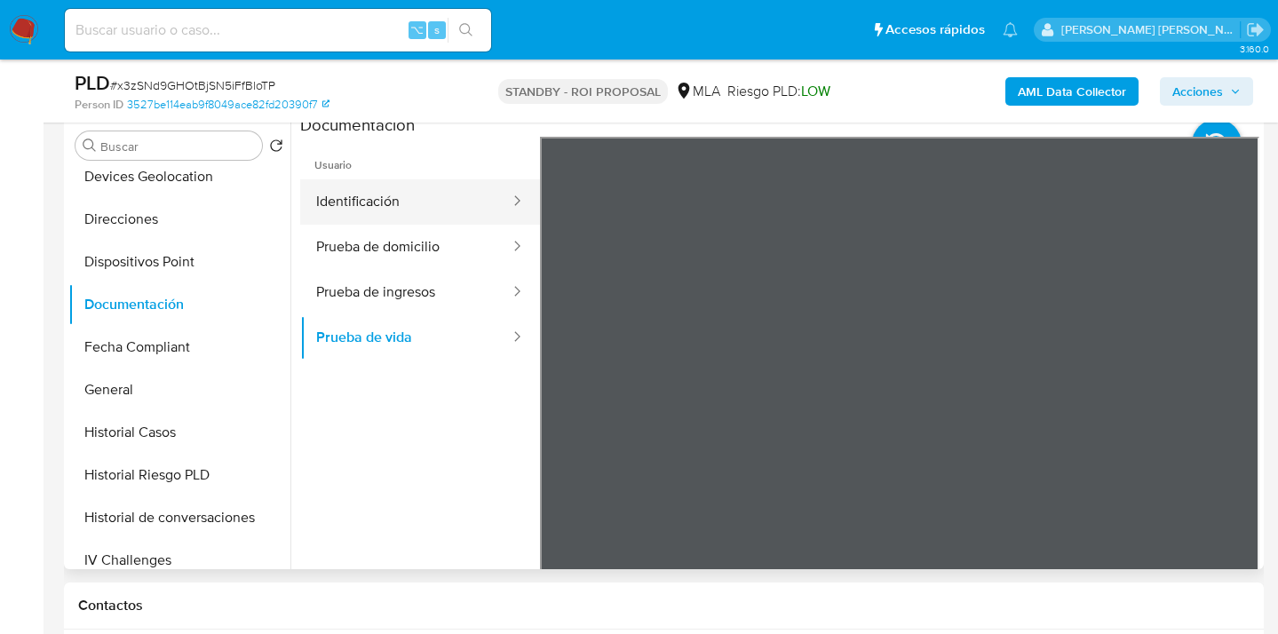
click at [422, 205] on button "Identificación" at bounding box center [405, 201] width 211 height 45
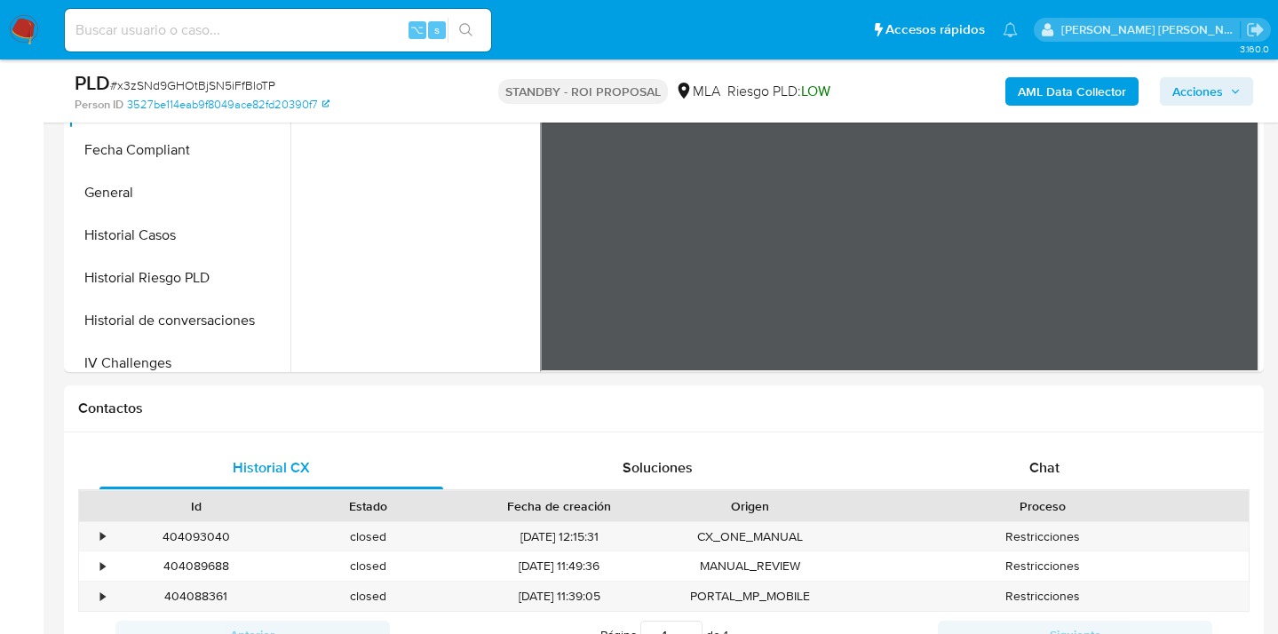
scroll to position [689, 0]
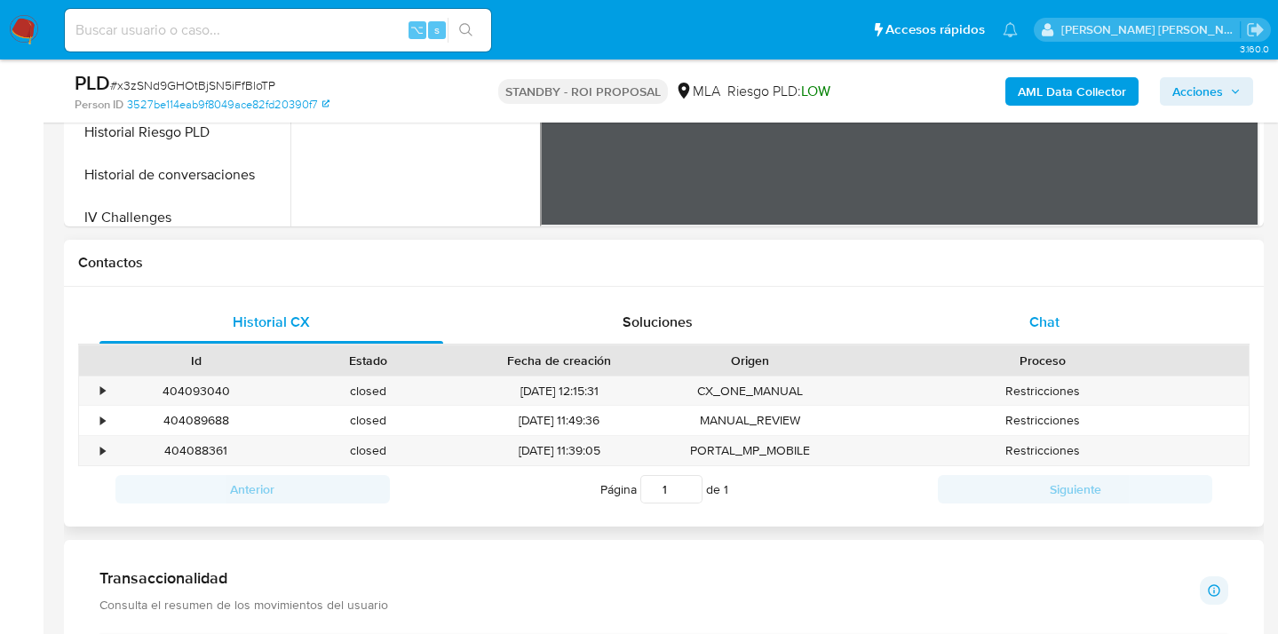
click at [1072, 315] on div "Chat" at bounding box center [1045, 322] width 344 height 43
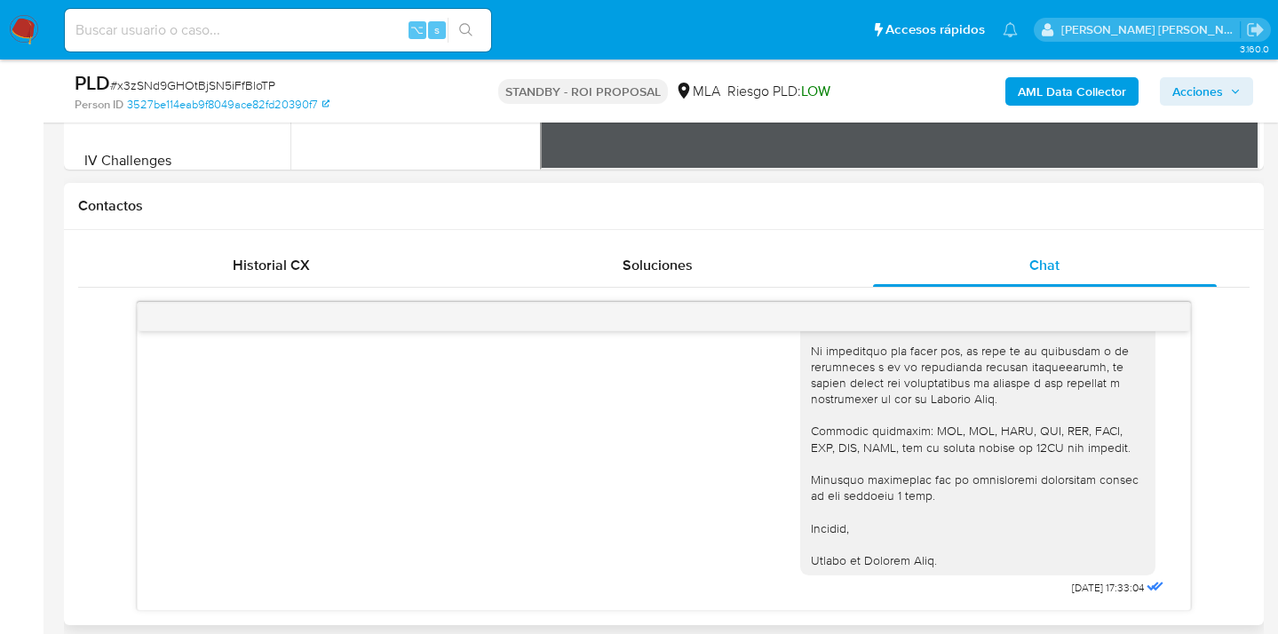
scroll to position [2015, 0]
click at [268, 275] on div "Historial CX" at bounding box center [271, 265] width 344 height 43
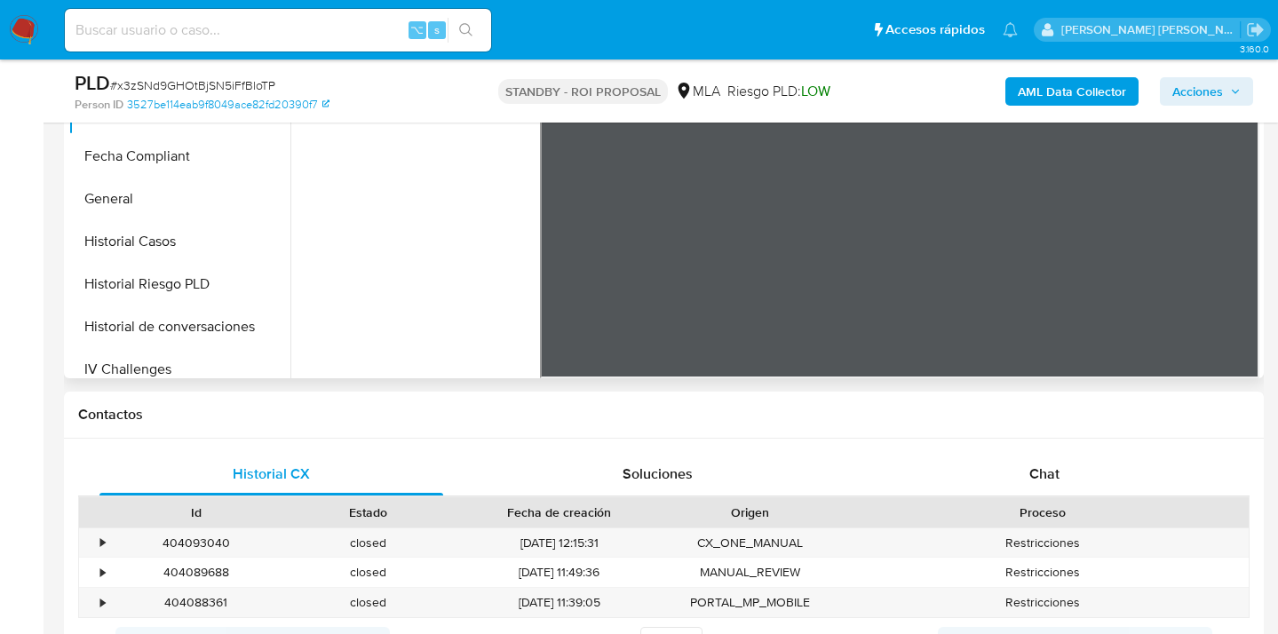
scroll to position [315, 0]
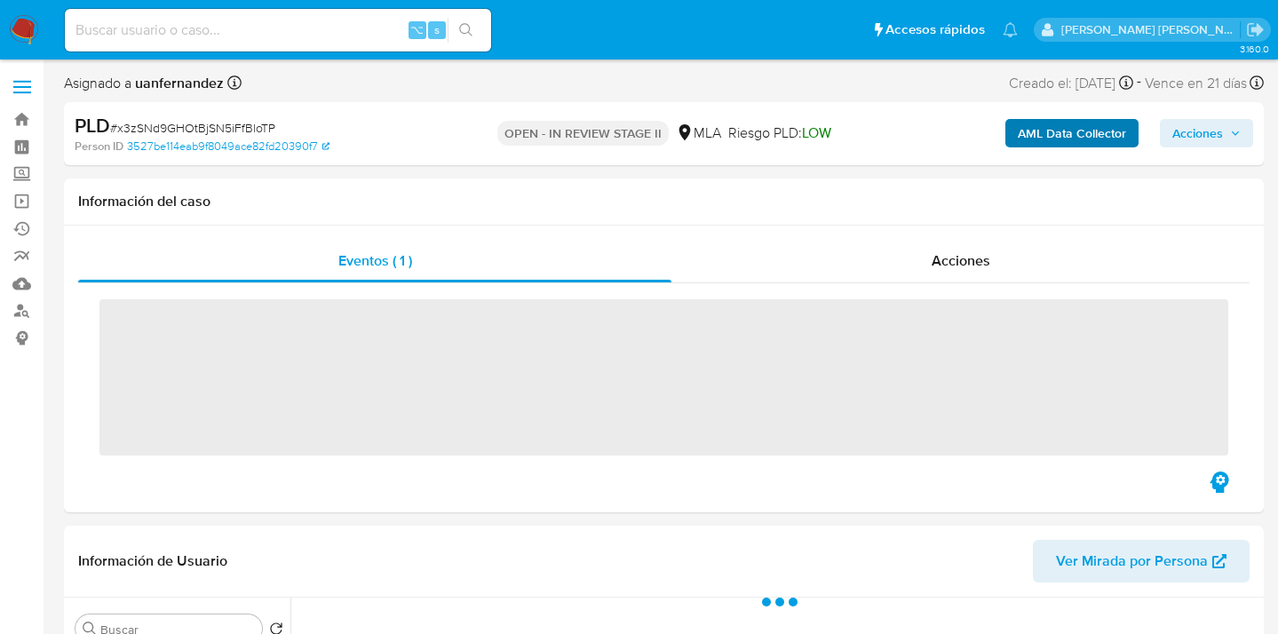
drag, startPoint x: 1173, startPoint y: 129, endPoint x: 1138, endPoint y: 140, distance: 37.4
click at [1173, 129] on span "Acciones" at bounding box center [1198, 133] width 51 height 28
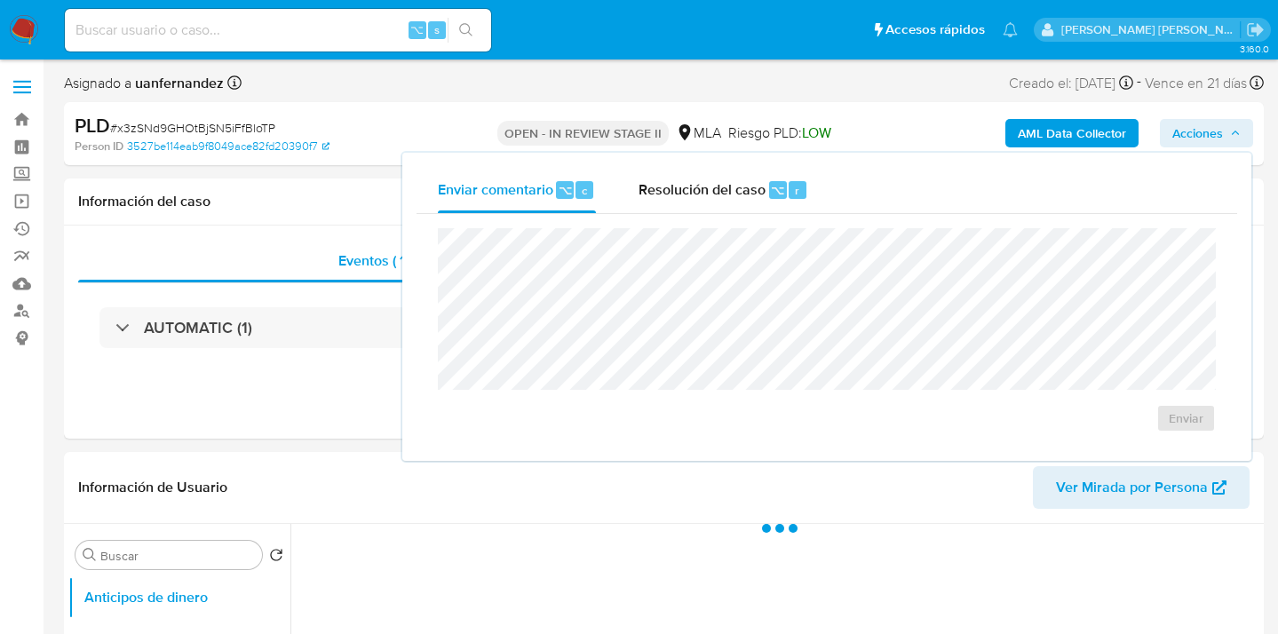
drag, startPoint x: 715, startPoint y: 195, endPoint x: 691, endPoint y: 219, distance: 33.3
click at [712, 198] on span "Resolución del caso" at bounding box center [702, 189] width 127 height 20
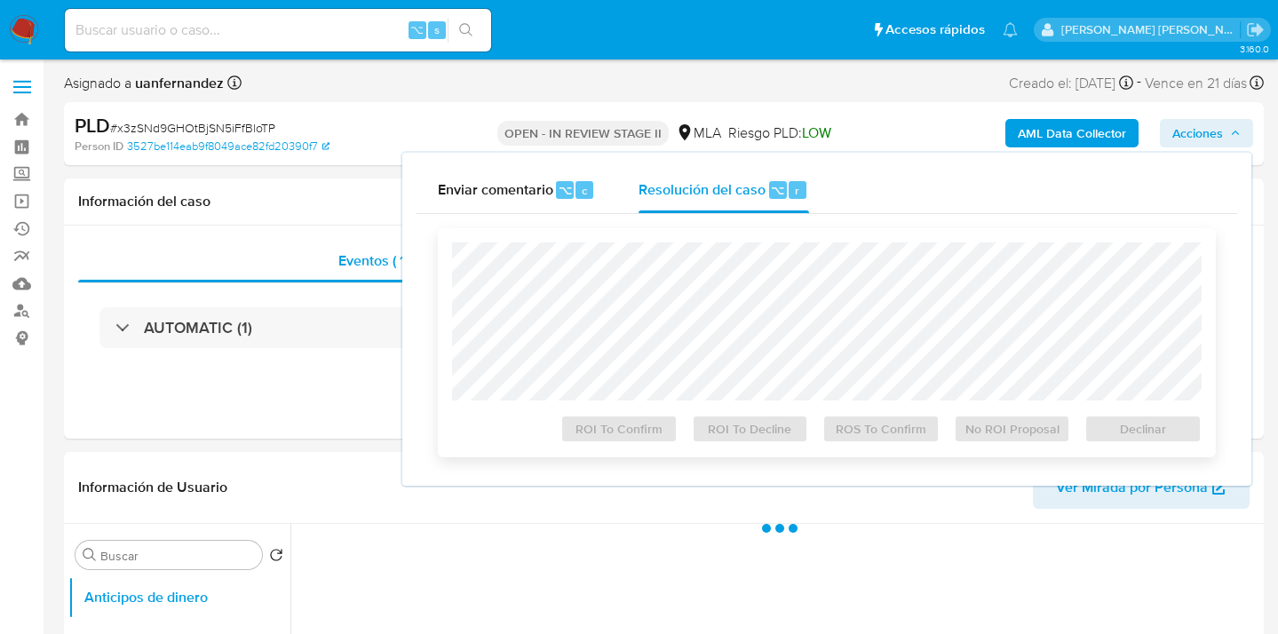
select select "10"
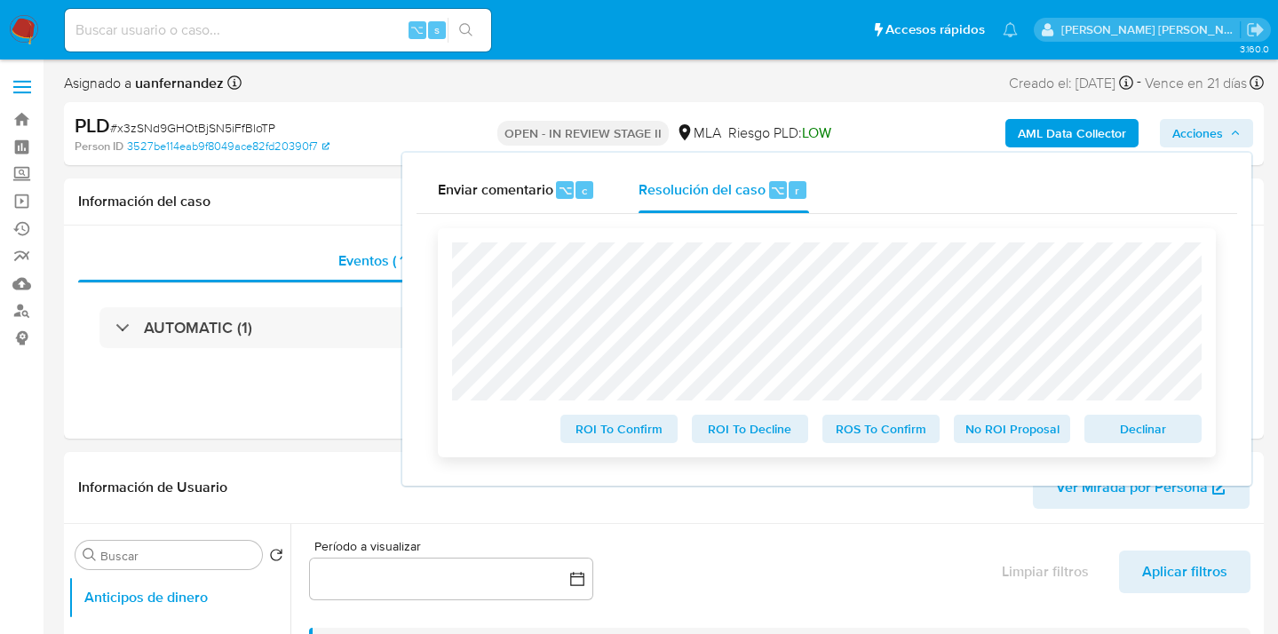
click at [884, 437] on span "ROS To Confirm" at bounding box center [881, 429] width 92 height 25
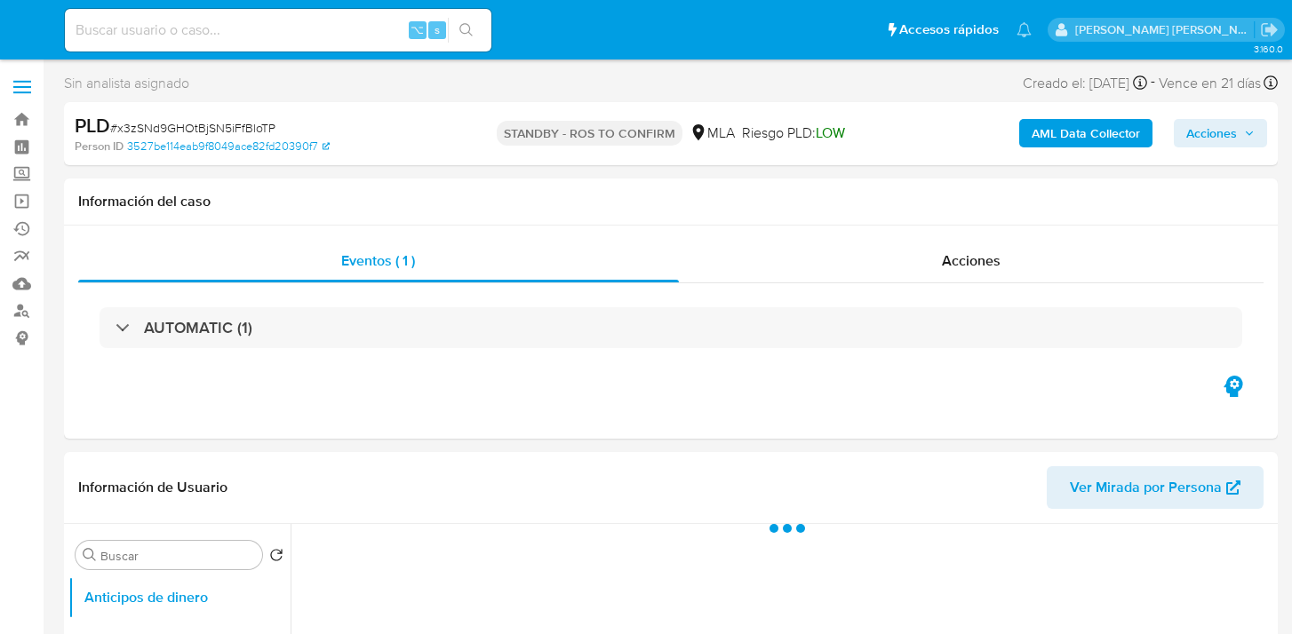
select select "10"
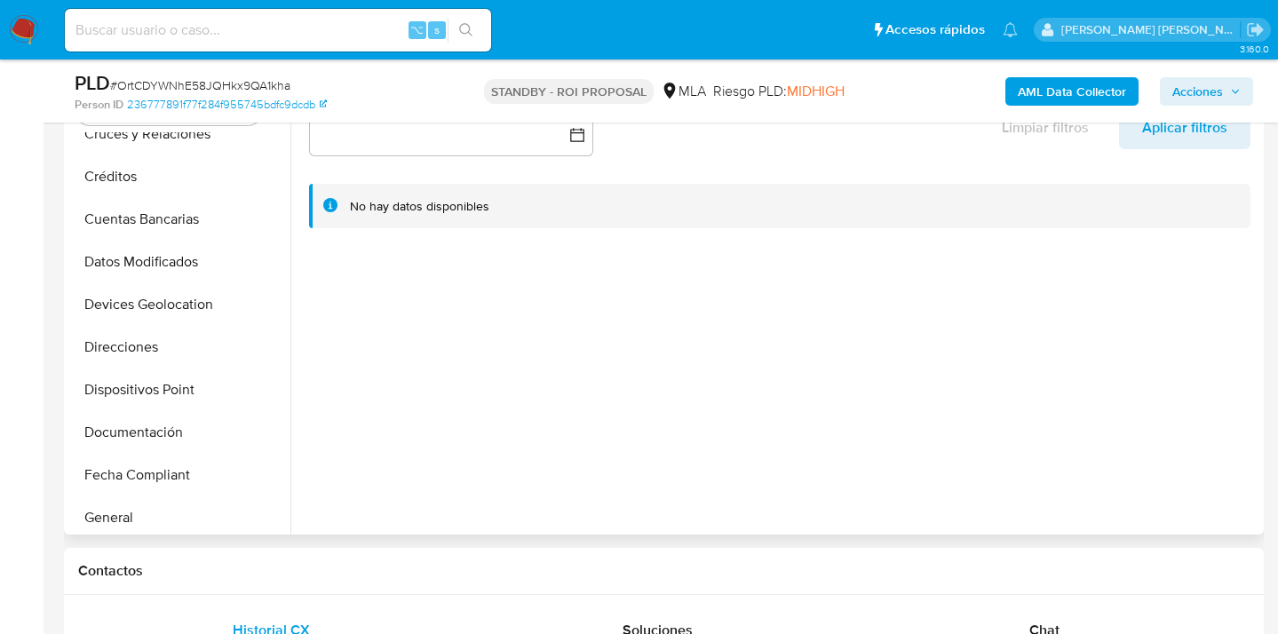
scroll to position [266, 0]
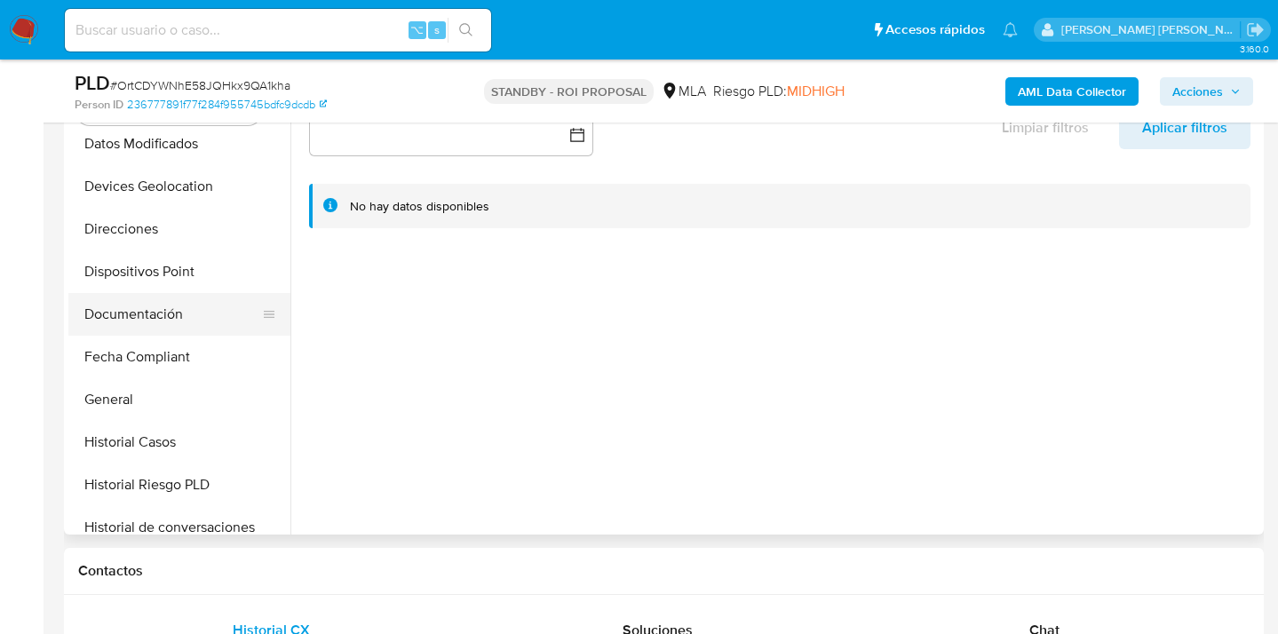
click at [167, 320] on button "Documentación" at bounding box center [172, 314] width 208 height 43
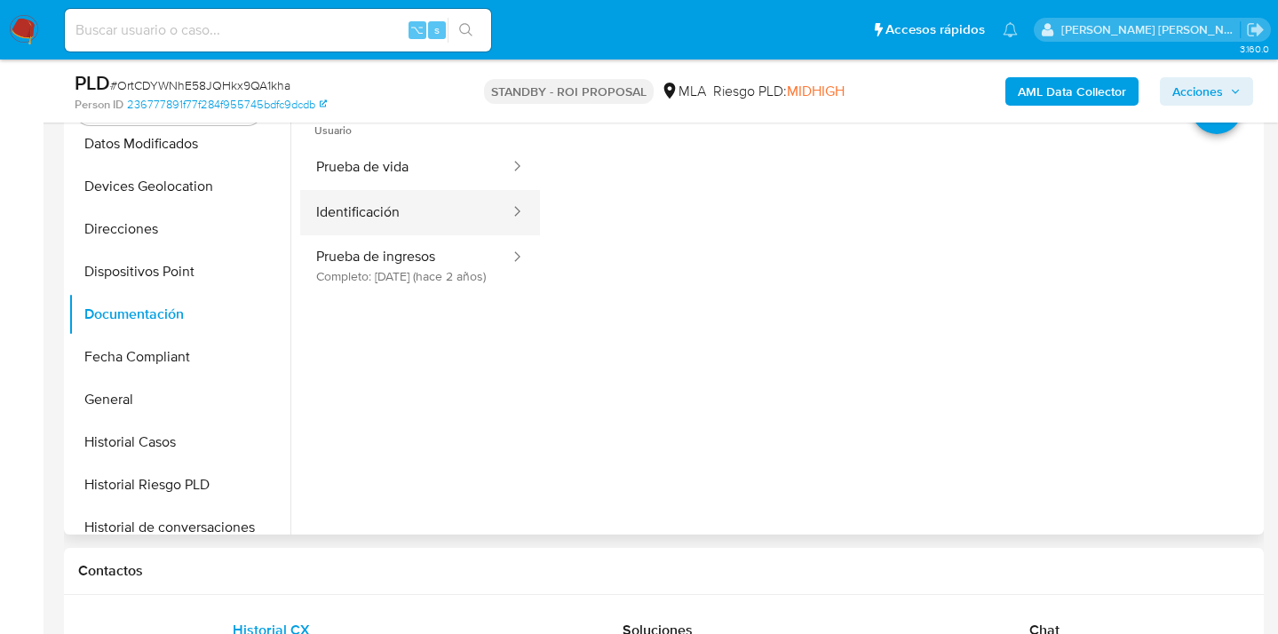
click at [405, 176] on button "Prueba de vida" at bounding box center [405, 167] width 211 height 45
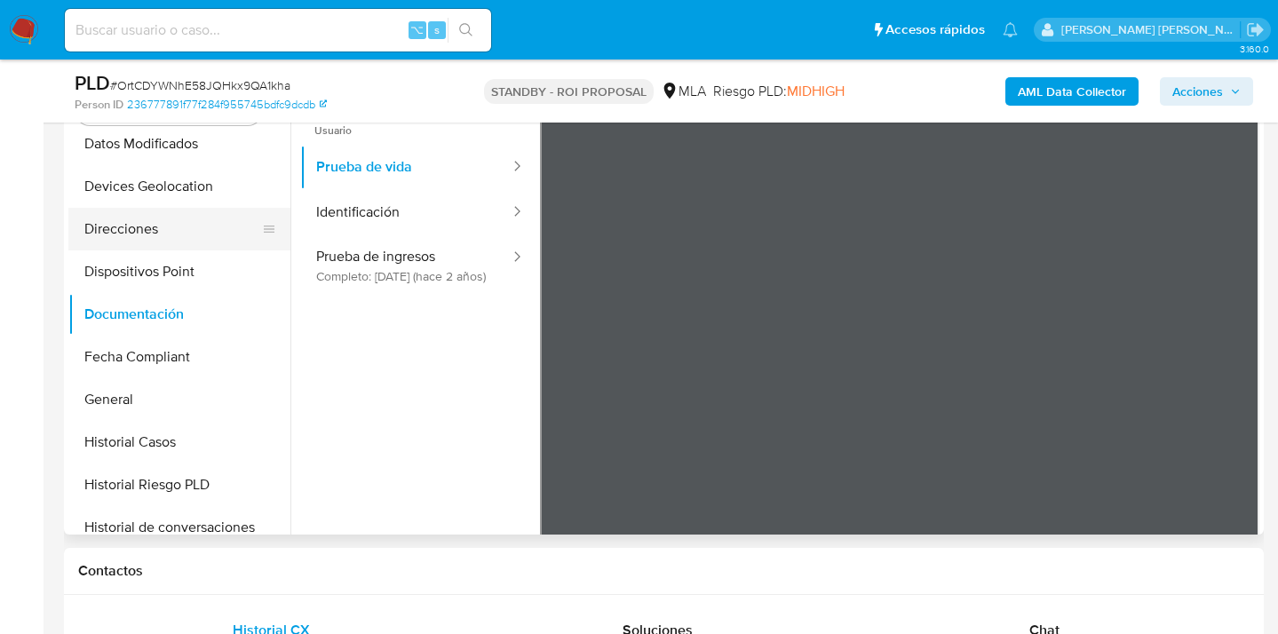
click at [179, 236] on button "Direcciones" at bounding box center [172, 229] width 208 height 43
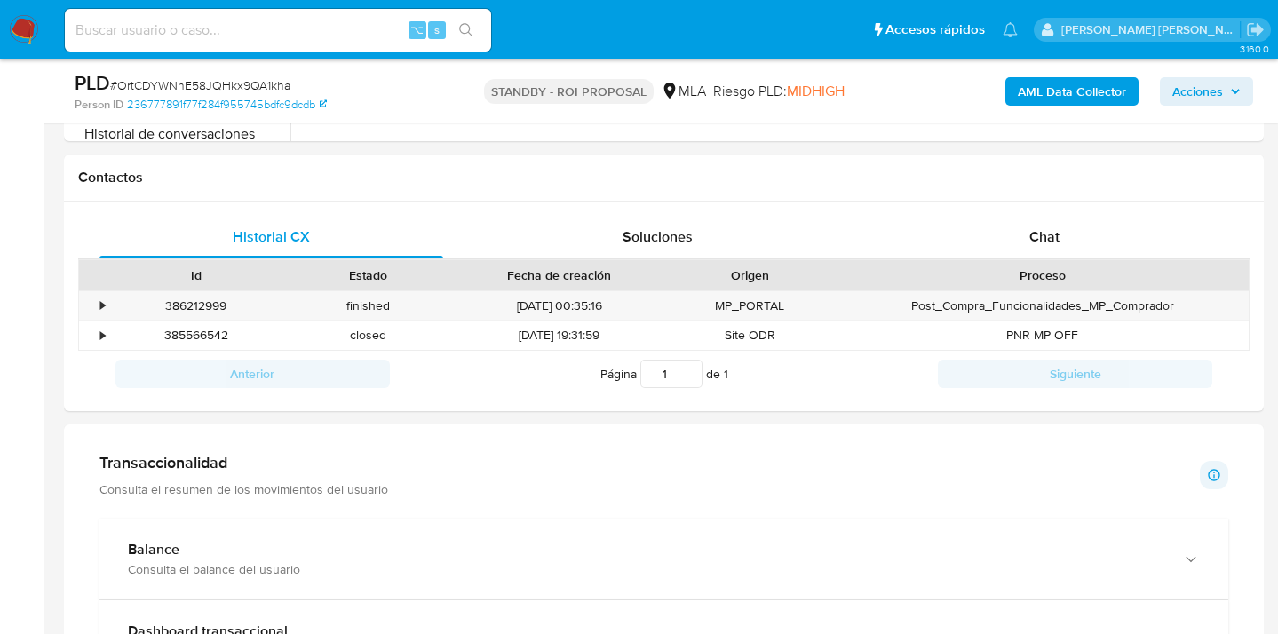
scroll to position [793, 0]
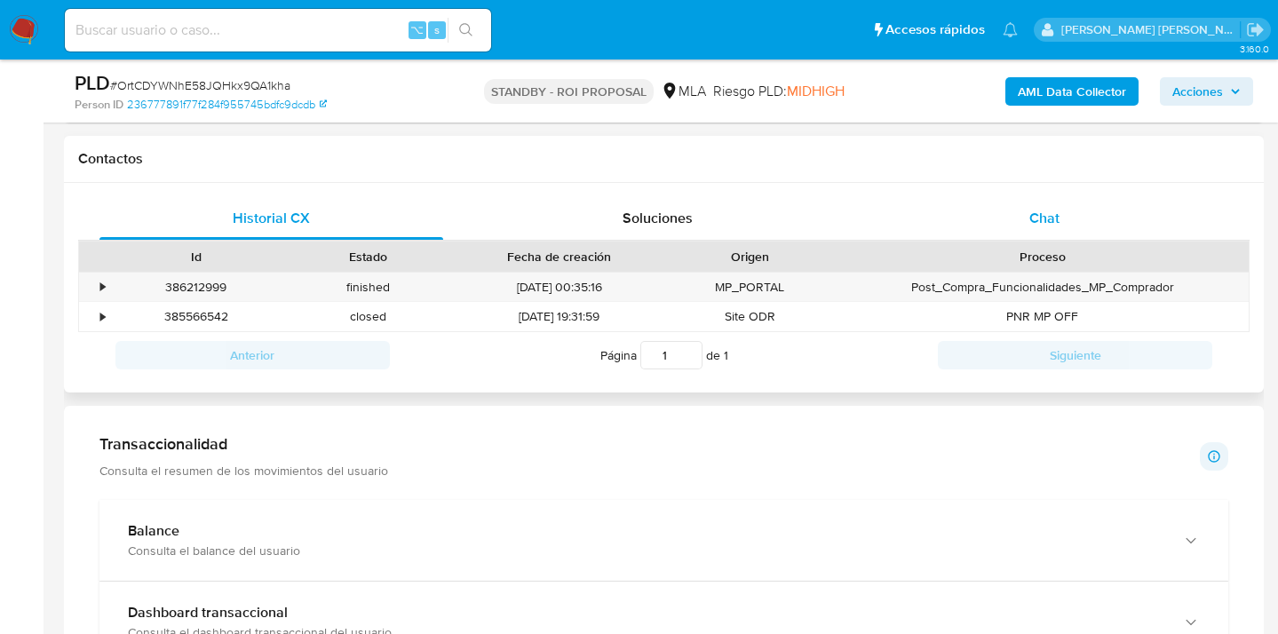
drag, startPoint x: 1098, startPoint y: 195, endPoint x: 1092, endPoint y: 214, distance: 20.5
click at [1098, 195] on div "Historial CX Soluciones Chat Id Estado Fecha de creación Origen Proceso • 38621…" at bounding box center [664, 288] width 1200 height 211
click at [1087, 219] on div "Chat" at bounding box center [1045, 218] width 344 height 43
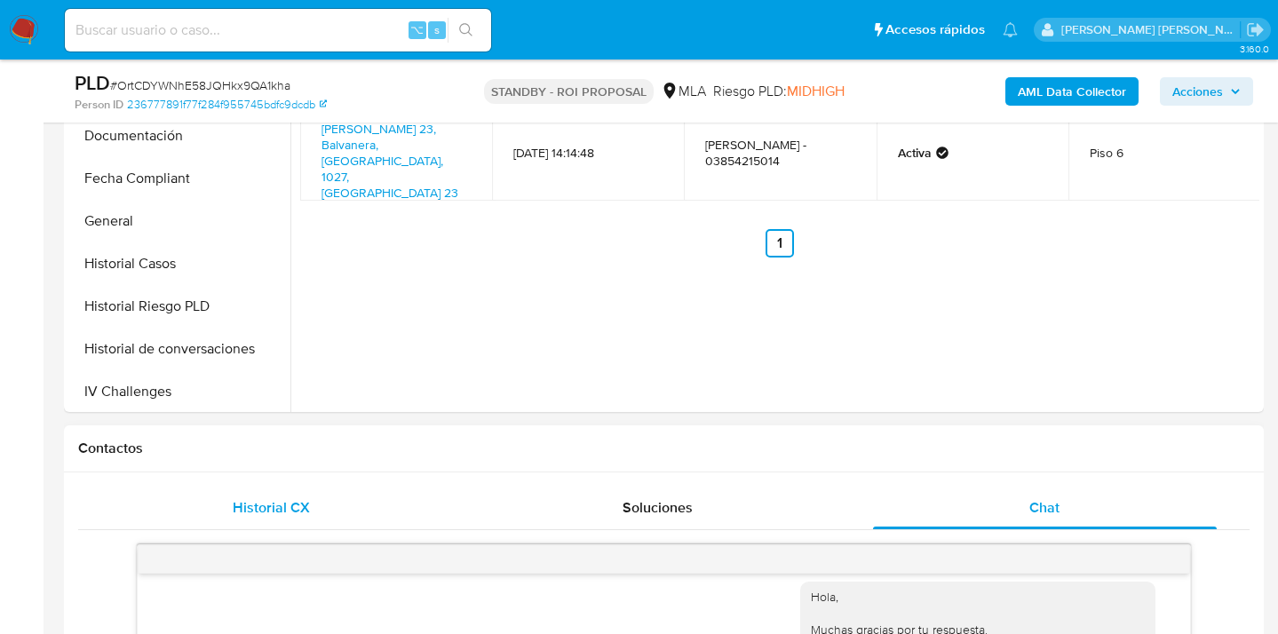
scroll to position [651, 0]
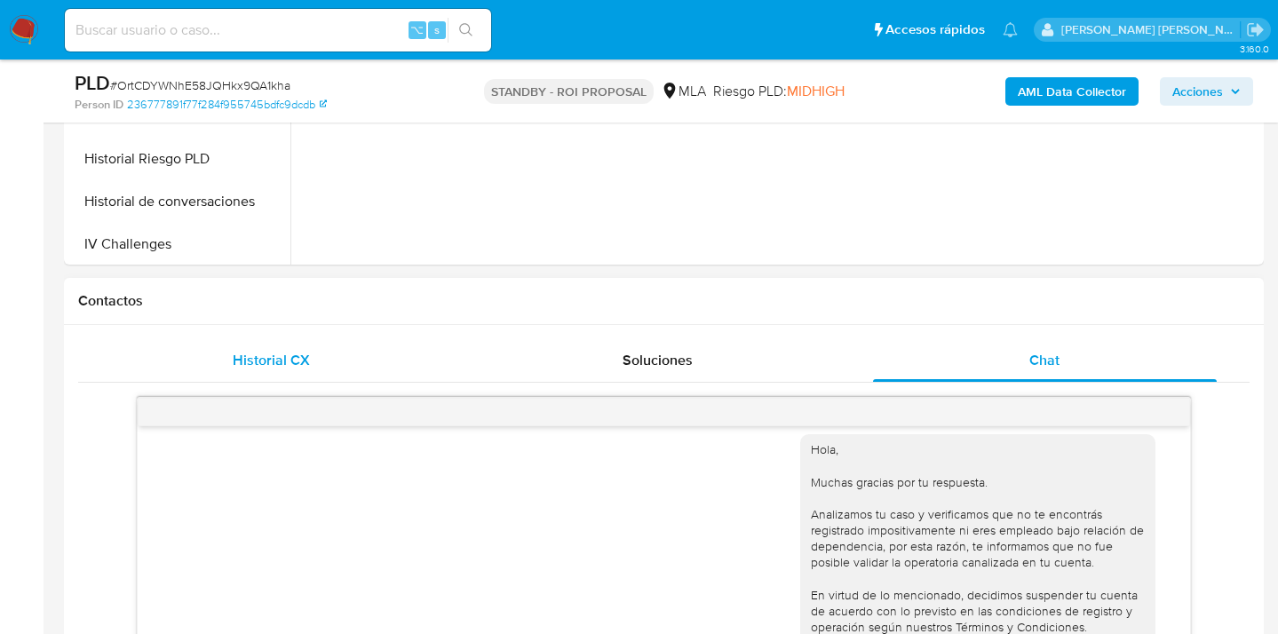
click at [275, 362] on span "Historial CX" at bounding box center [271, 360] width 77 height 20
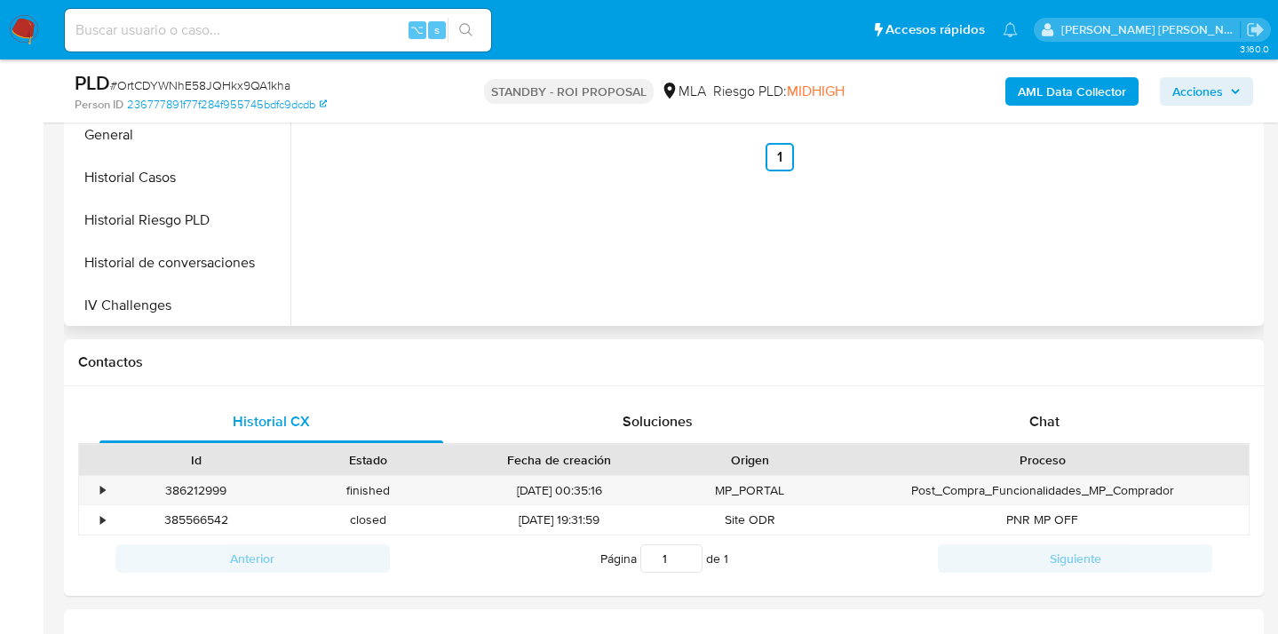
scroll to position [324, 0]
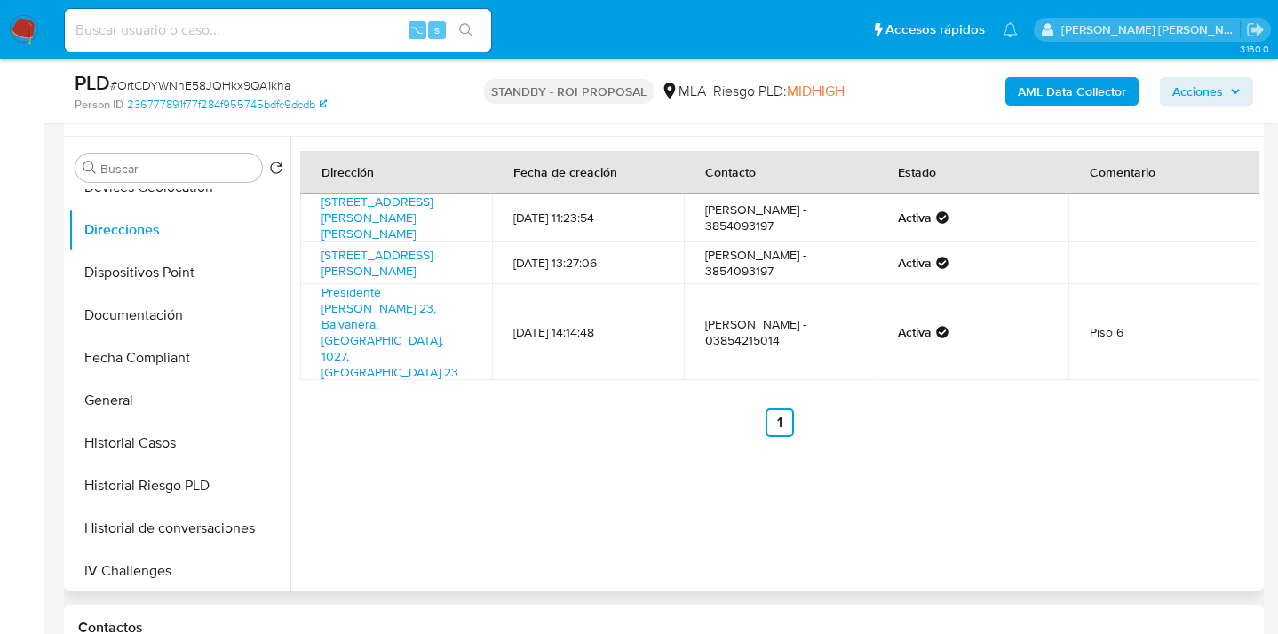
drag, startPoint x: 187, startPoint y: 314, endPoint x: 292, endPoint y: 330, distance: 106.2
click at [187, 314] on button "Documentación" at bounding box center [179, 315] width 222 height 43
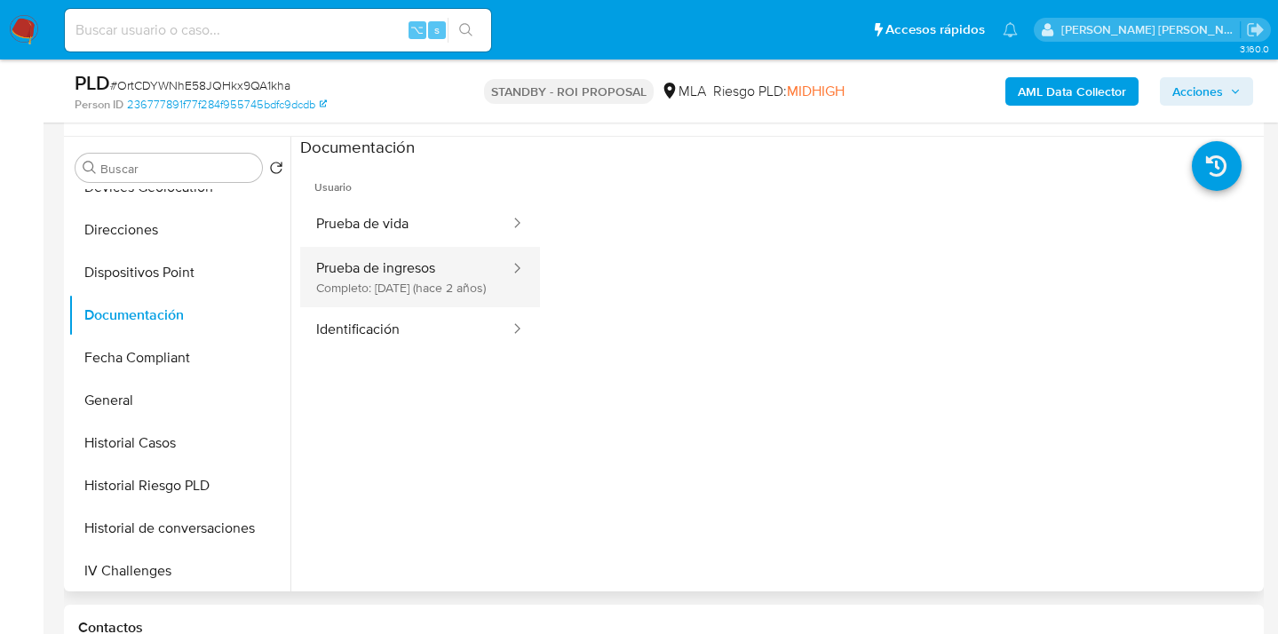
click at [342, 283] on button "Prueba de ingresos Completo: 08/03/2024 (hace 2 años)" at bounding box center [405, 277] width 211 height 60
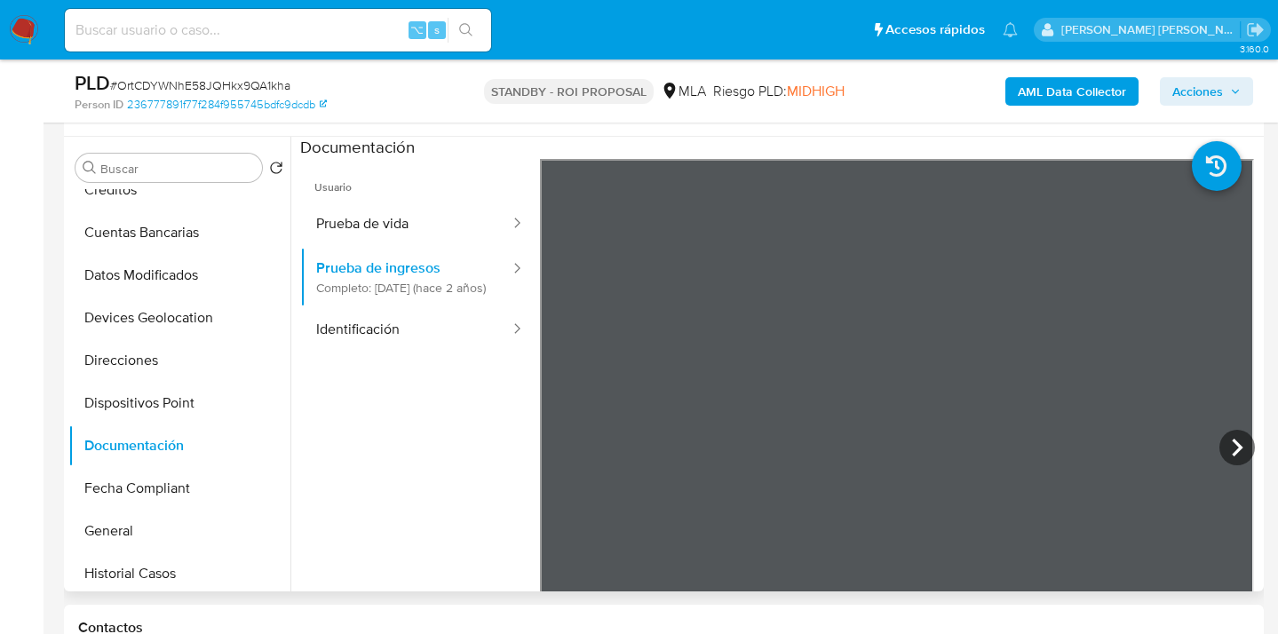
scroll to position [0, 0]
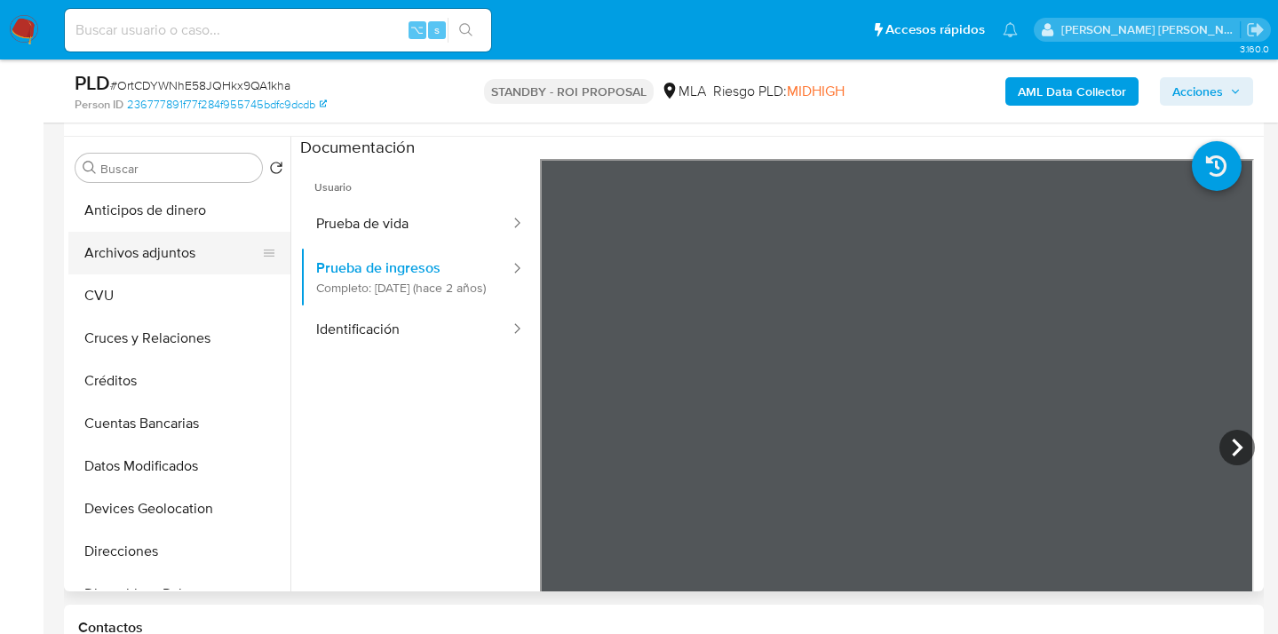
click at [204, 246] on button "Archivos adjuntos" at bounding box center [172, 253] width 208 height 43
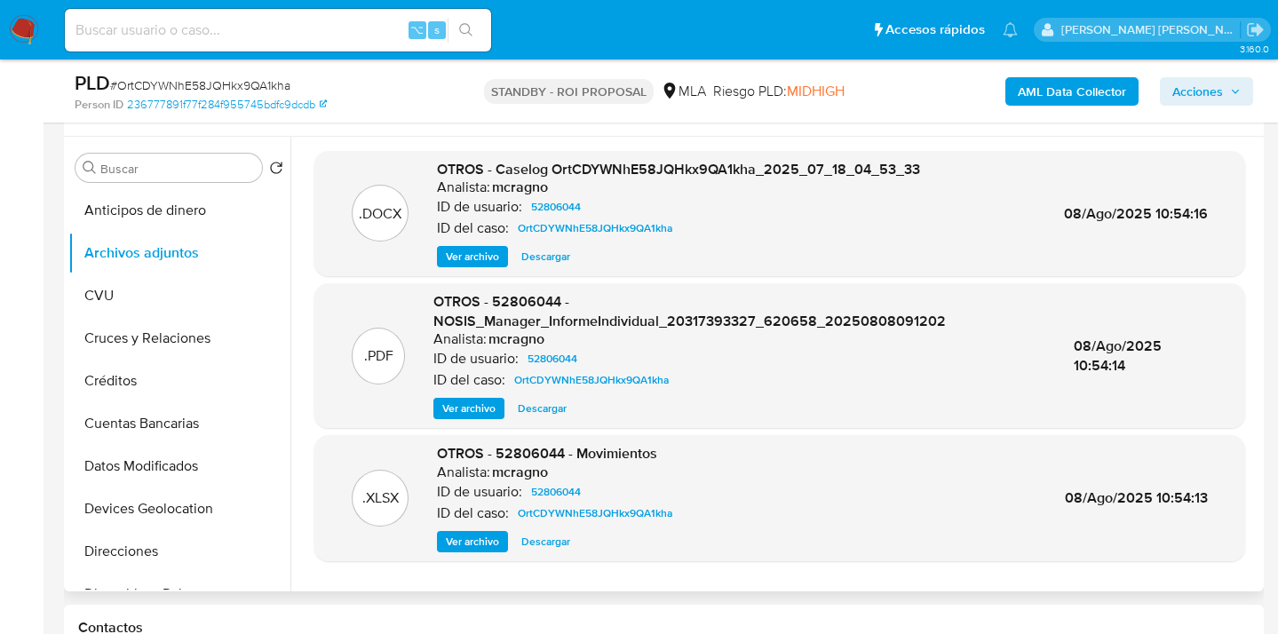
click at [547, 257] on span "Descargar" at bounding box center [545, 257] width 49 height 18
click at [546, 540] on span "Descargar" at bounding box center [545, 542] width 49 height 18
click at [465, 410] on span "Ver archivo" at bounding box center [468, 409] width 53 height 18
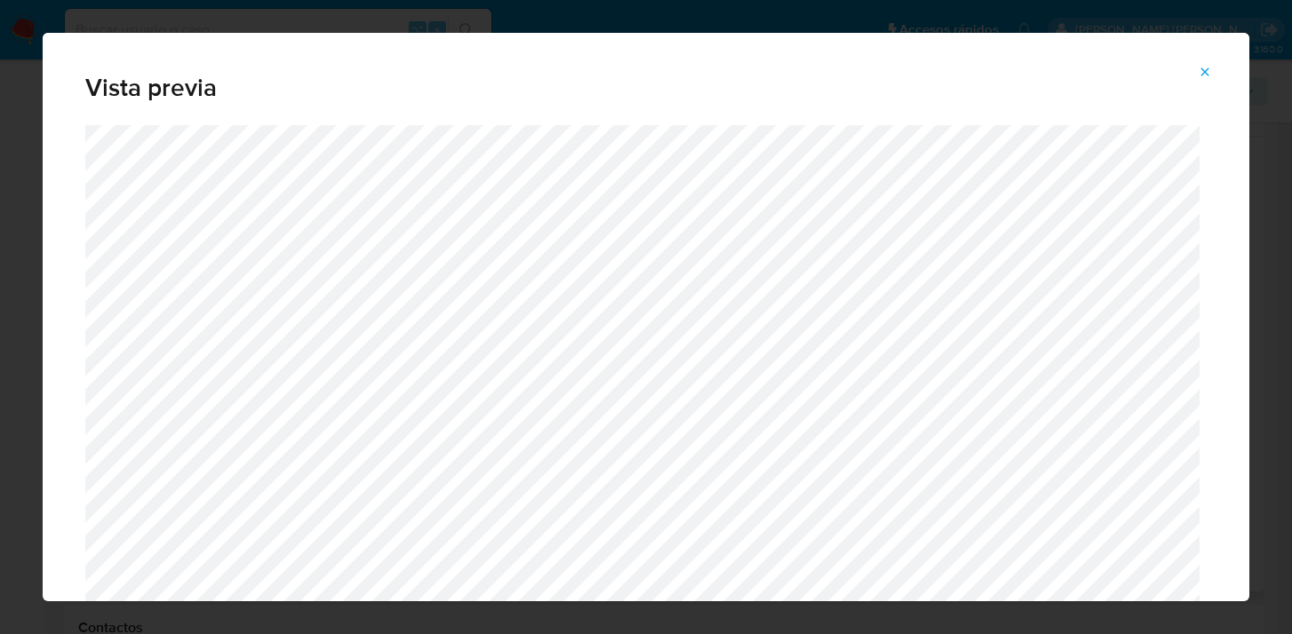
click at [1208, 72] on icon "Attachment preview" at bounding box center [1204, 72] width 14 height 14
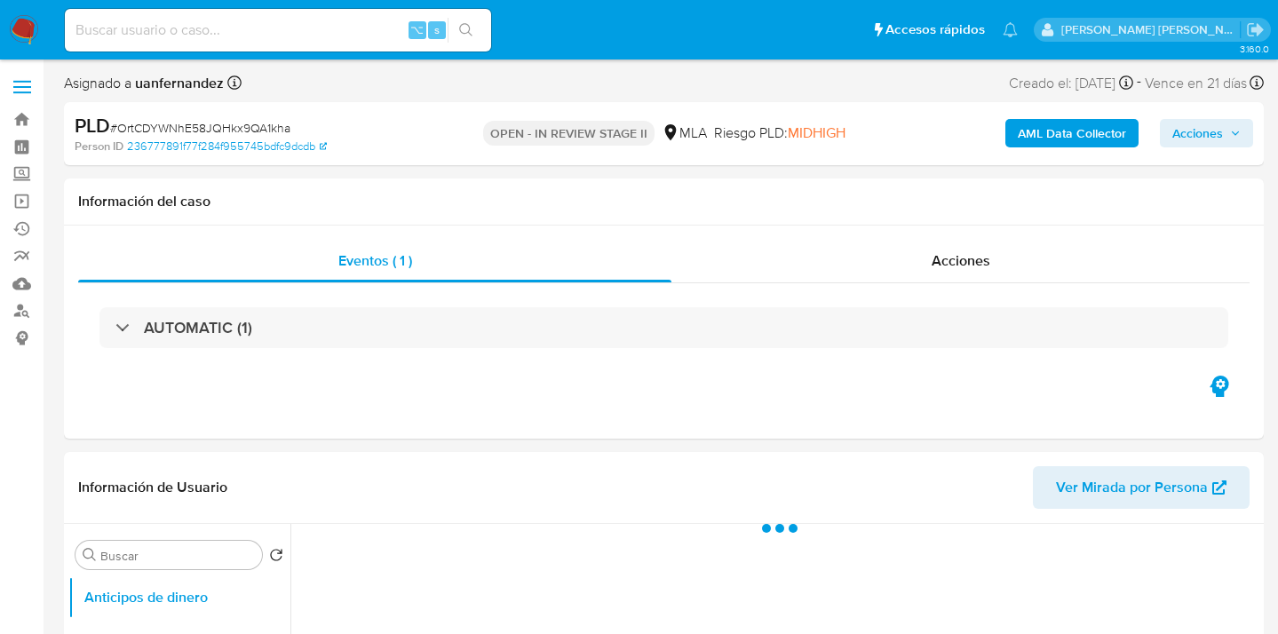
drag, startPoint x: 1181, startPoint y: 133, endPoint x: 1165, endPoint y: 139, distance: 18.0
click at [1181, 133] on span "Acciones" at bounding box center [1198, 133] width 51 height 28
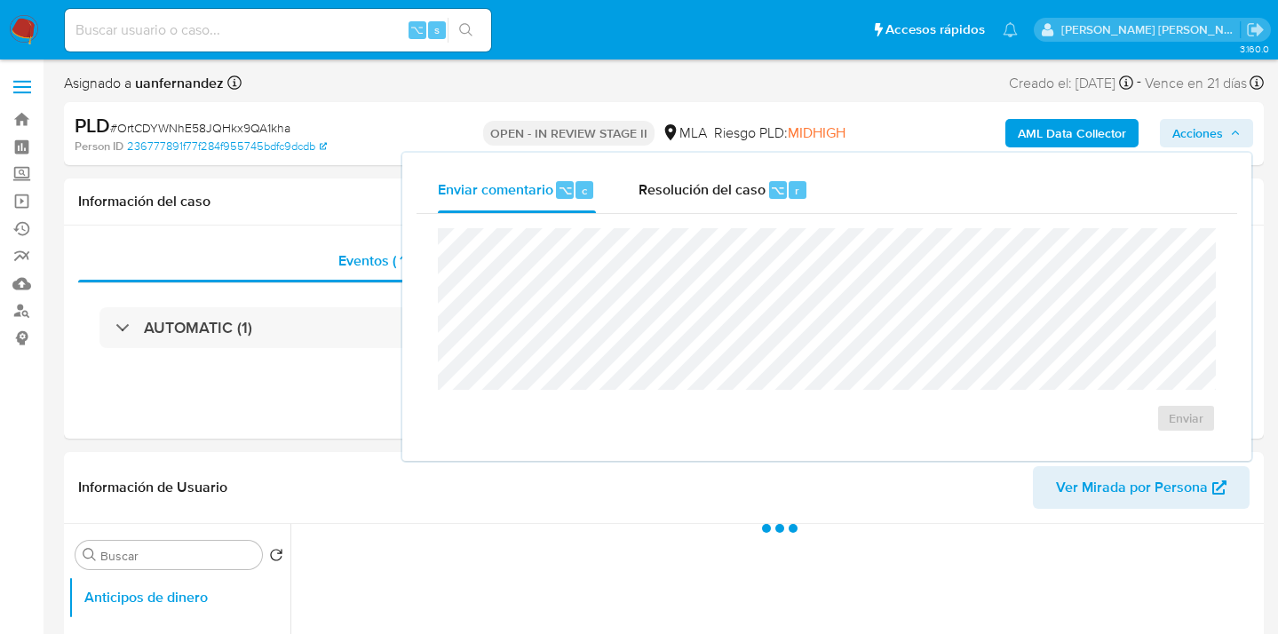
click at [709, 201] on div "Resolución del caso ⌥ r" at bounding box center [724, 190] width 170 height 46
select select "10"
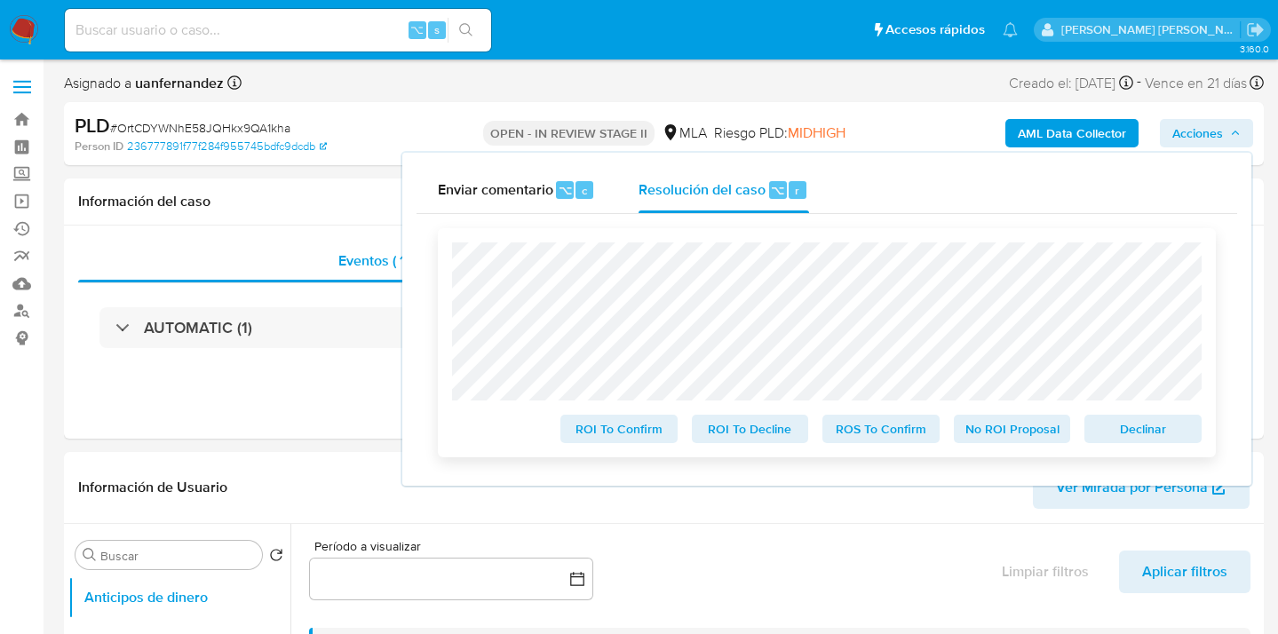
click at [900, 436] on span "ROS To Confirm" at bounding box center [881, 429] width 92 height 25
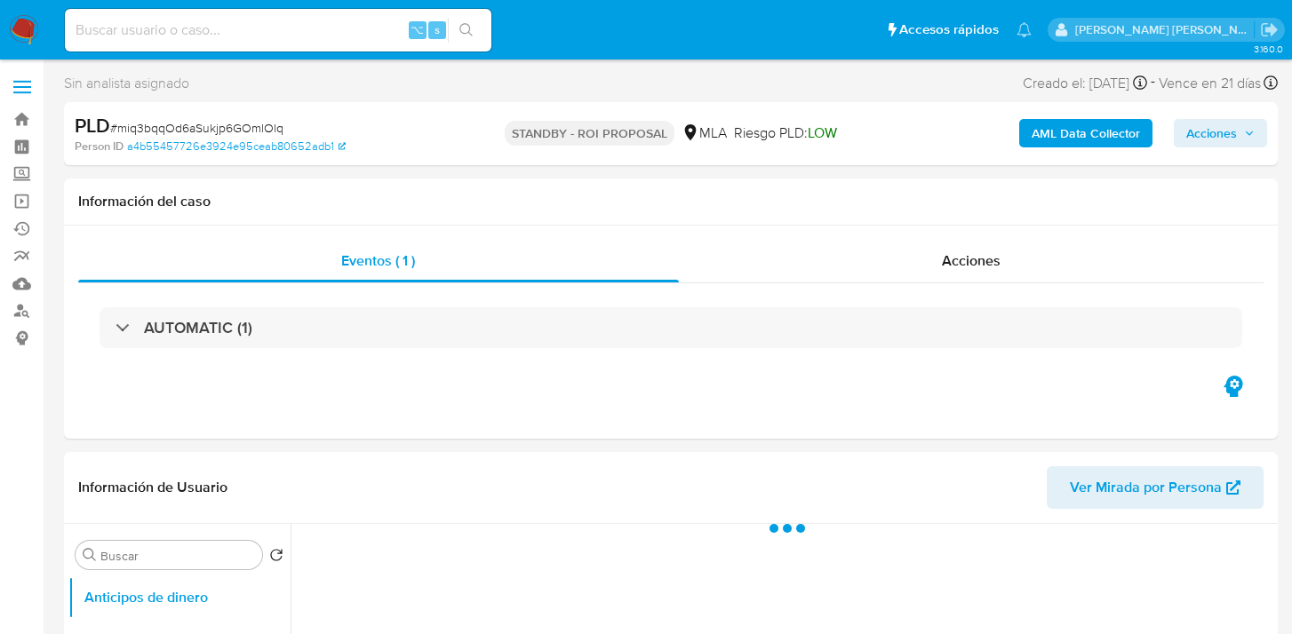
select select "10"
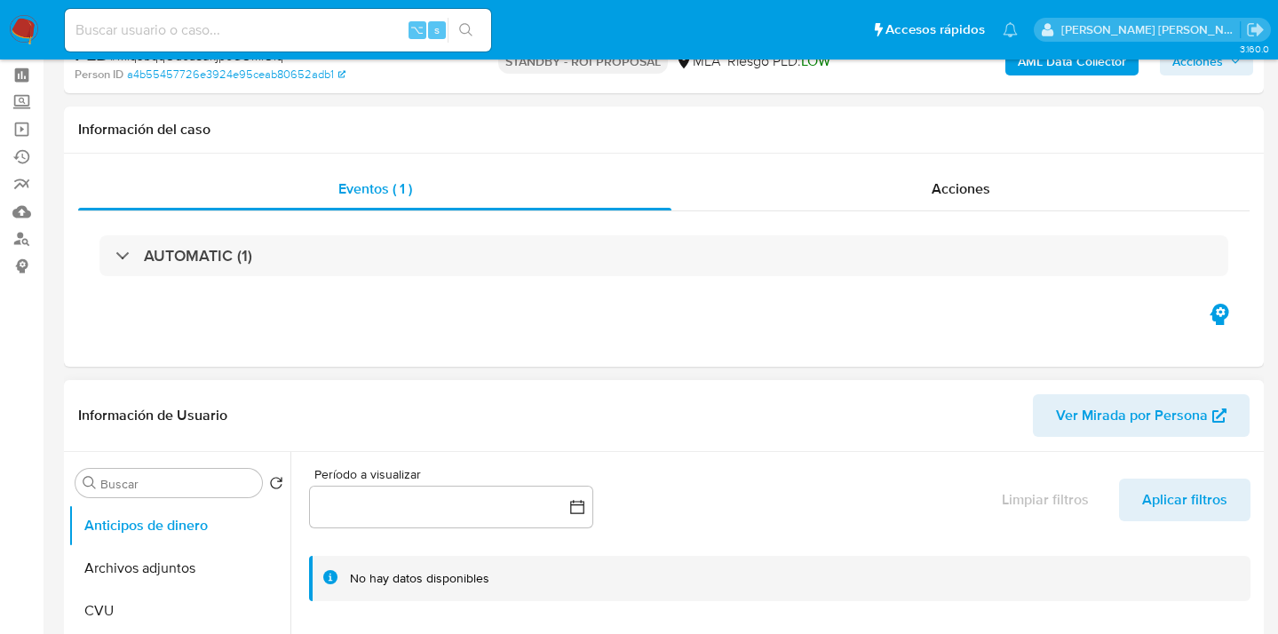
scroll to position [174, 0]
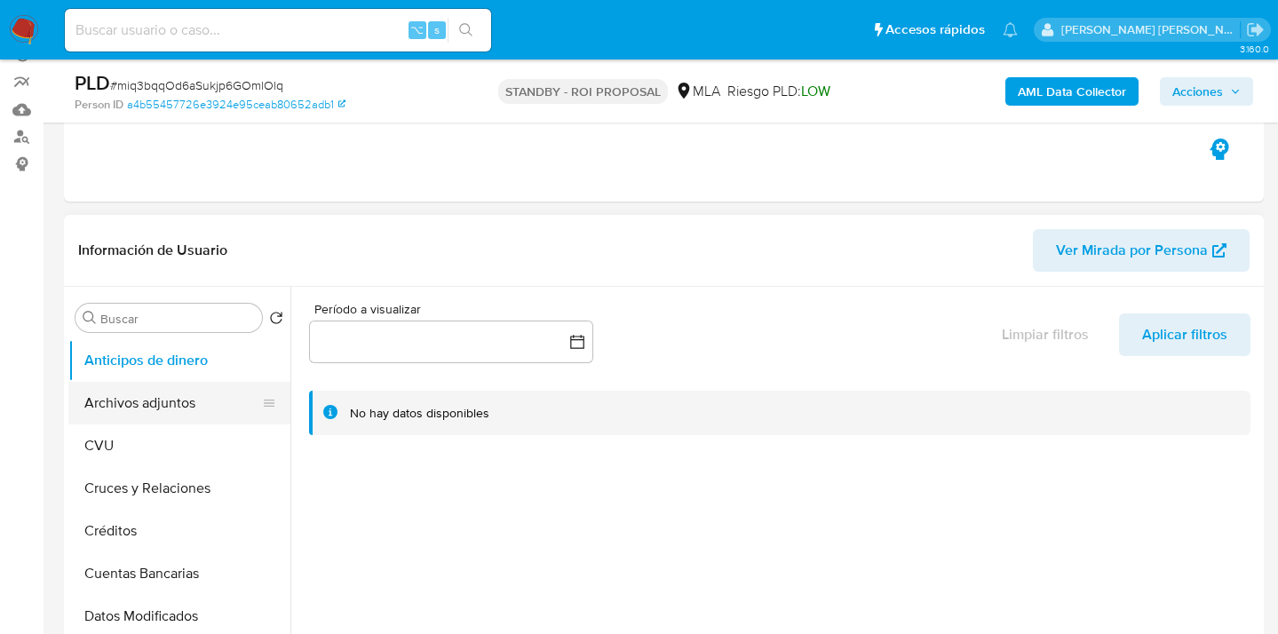
click at [206, 396] on button "Archivos adjuntos" at bounding box center [172, 403] width 208 height 43
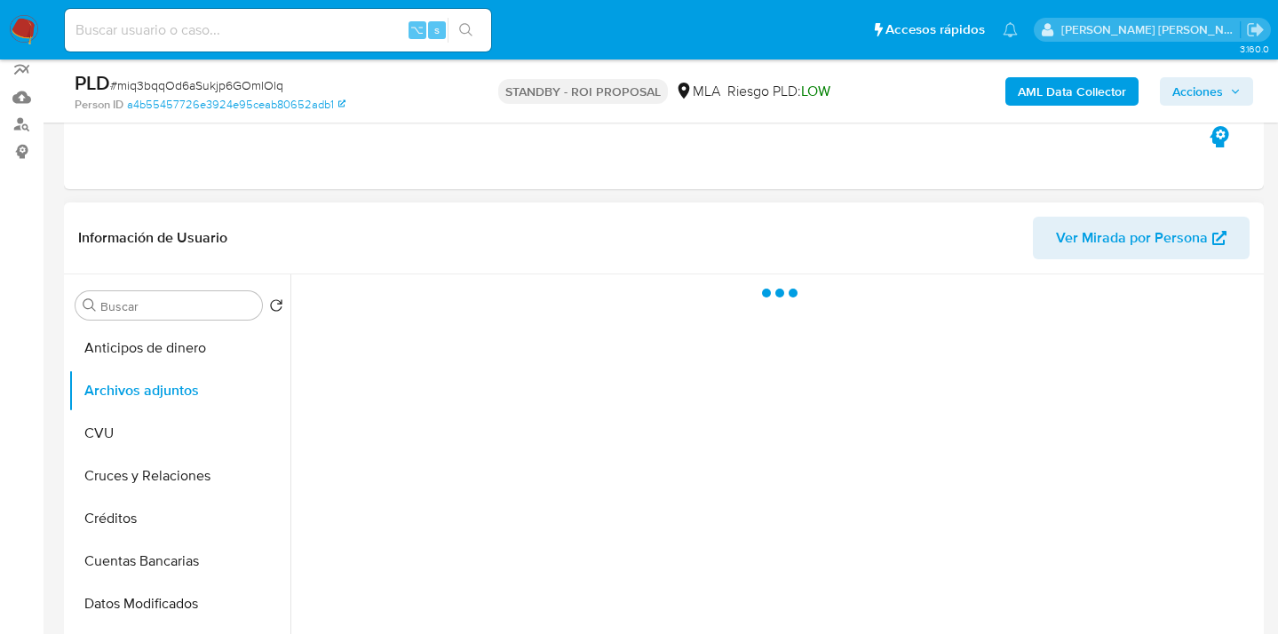
scroll to position [205, 0]
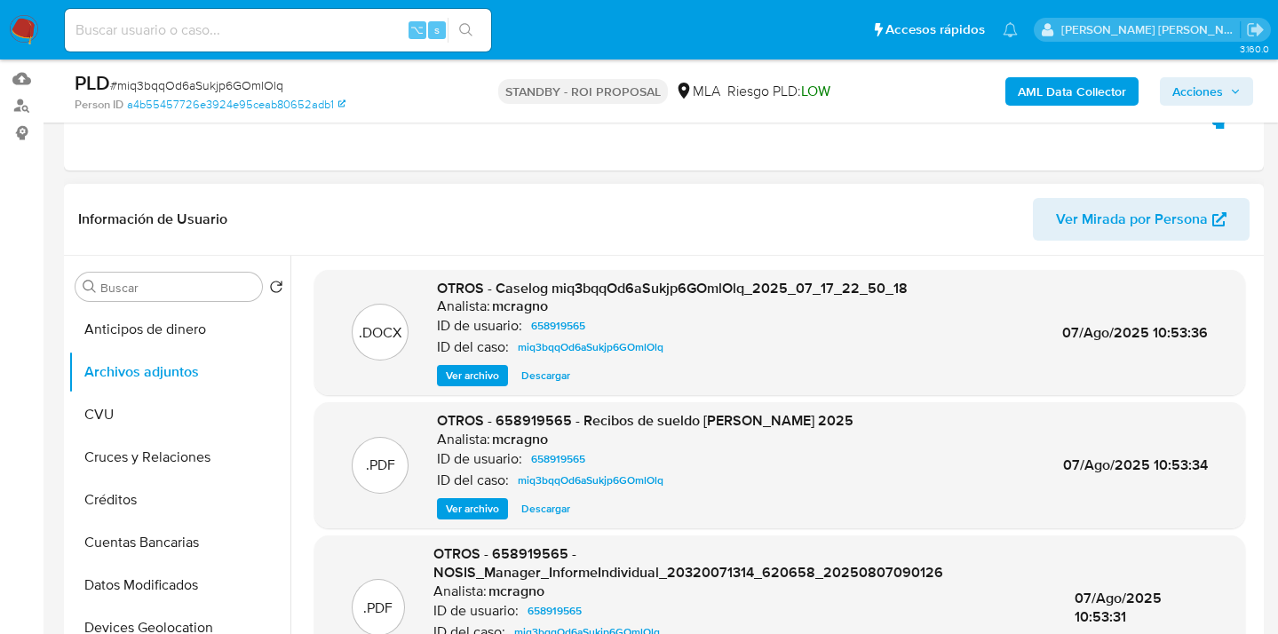
click at [530, 373] on span "Descargar" at bounding box center [545, 376] width 49 height 18
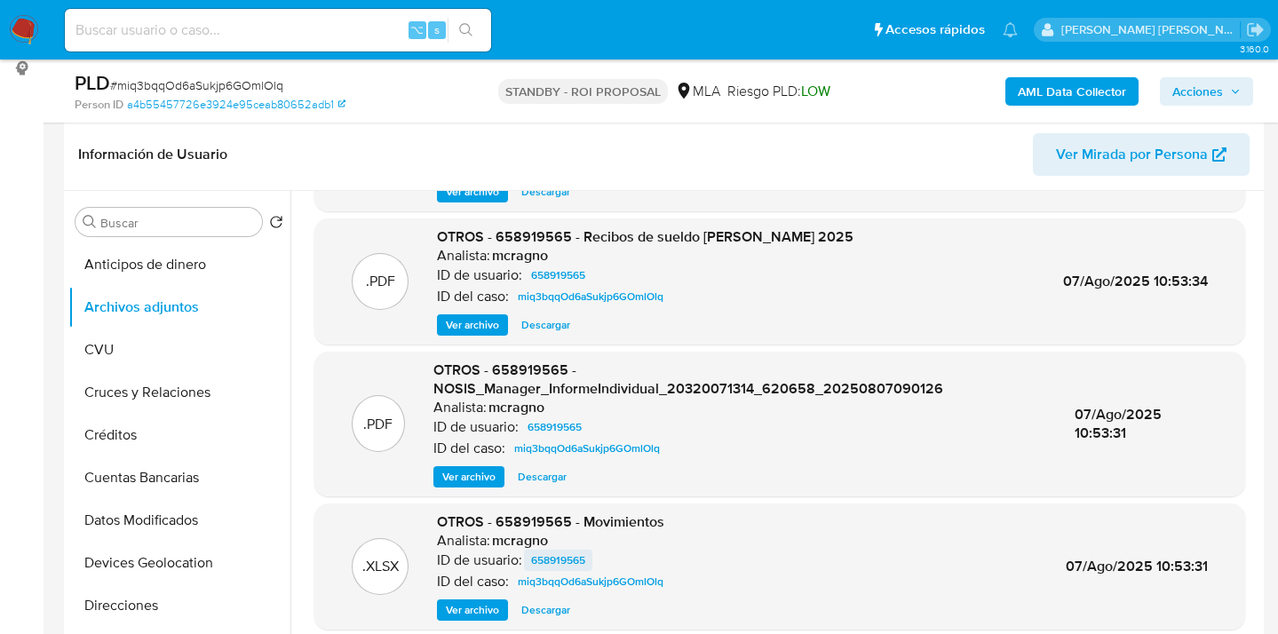
scroll to position [340, 0]
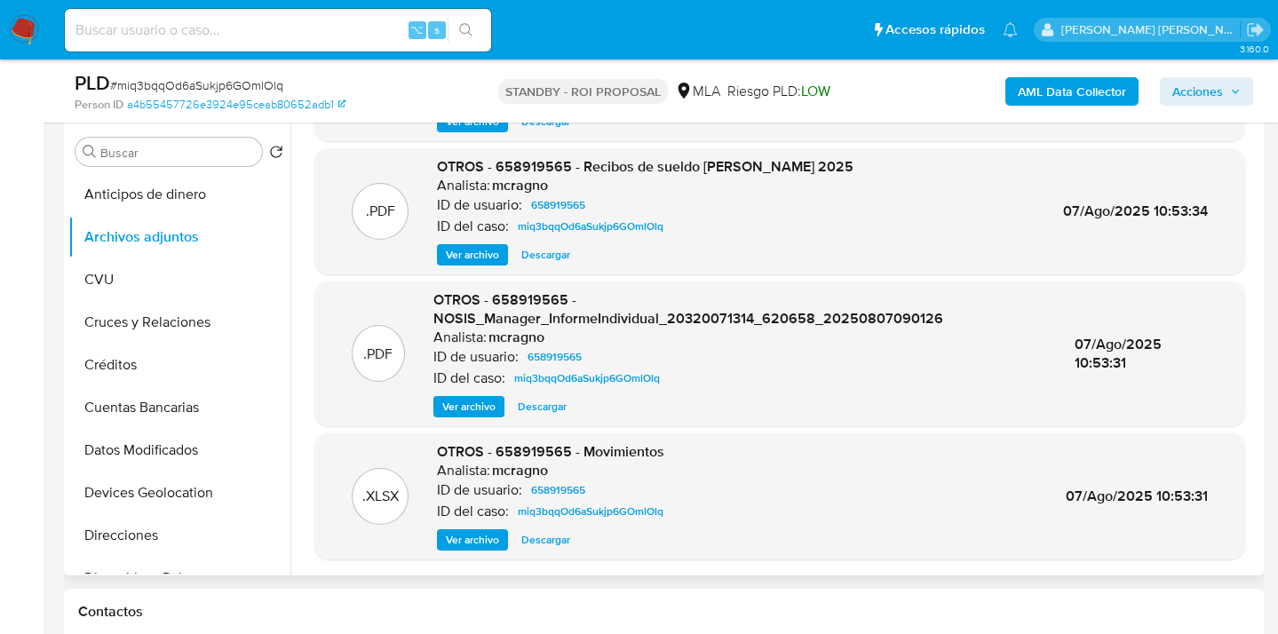
click at [554, 540] on span "Descargar" at bounding box center [545, 540] width 49 height 18
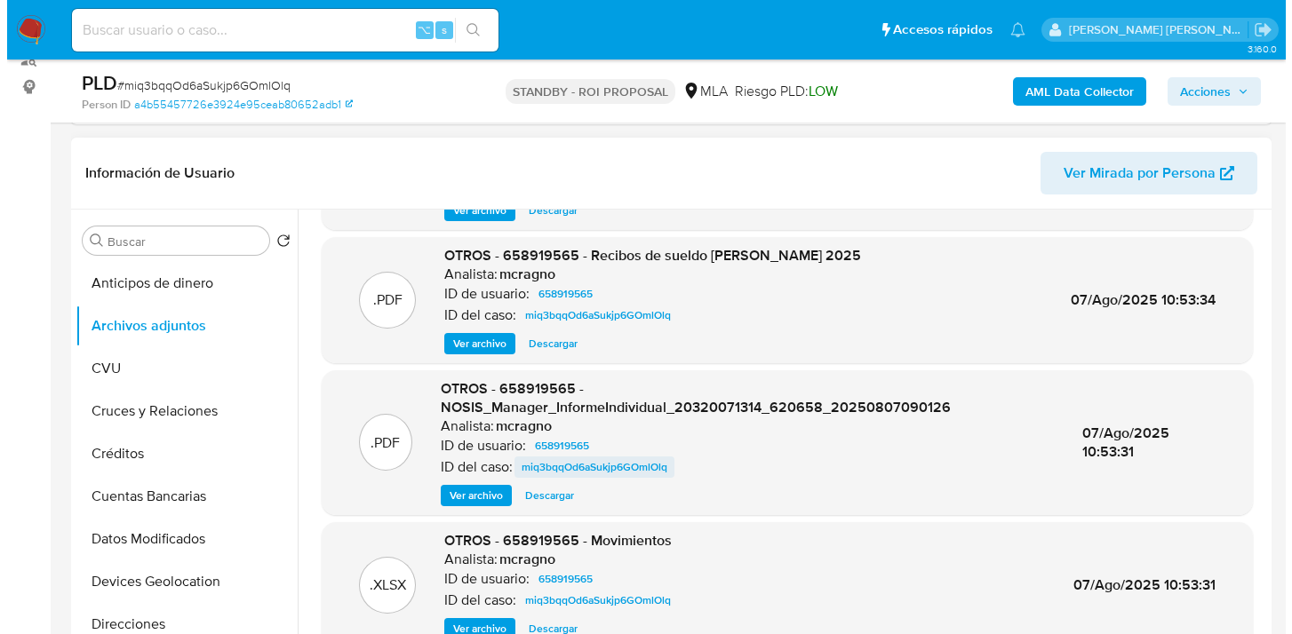
scroll to position [256, 0]
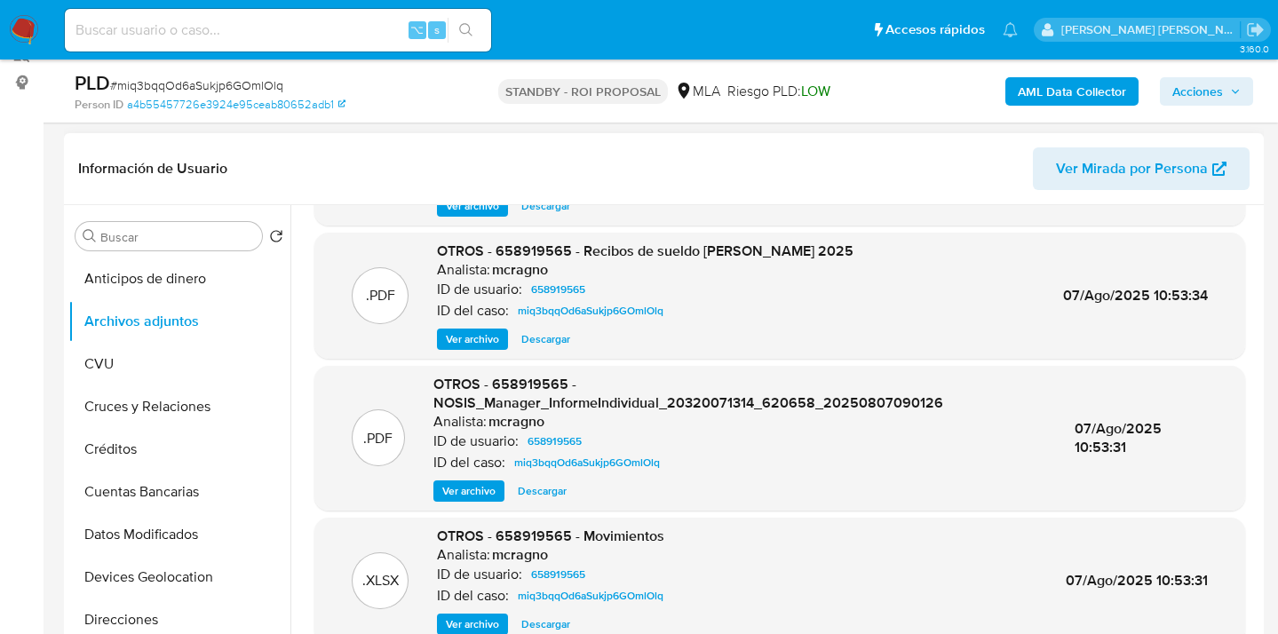
drag, startPoint x: 477, startPoint y: 489, endPoint x: 505, endPoint y: 479, distance: 29.2
click at [477, 489] on span "Ver archivo" at bounding box center [468, 491] width 53 height 18
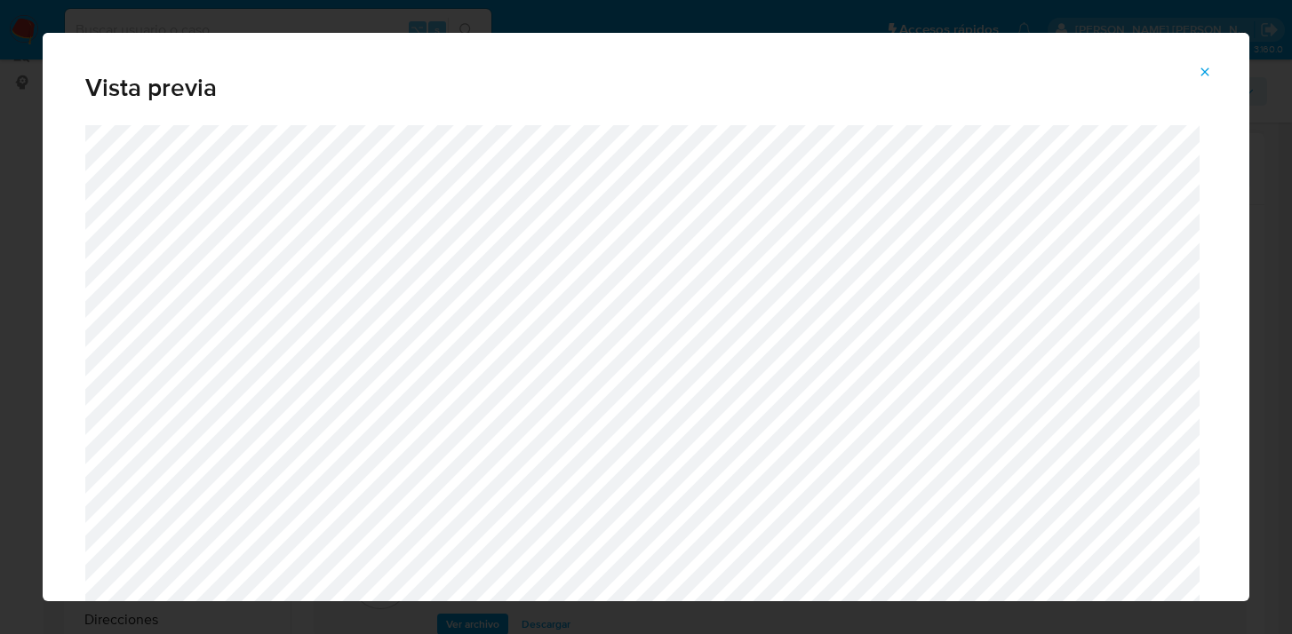
click at [1206, 70] on icon "Attachment preview" at bounding box center [1205, 72] width 8 height 8
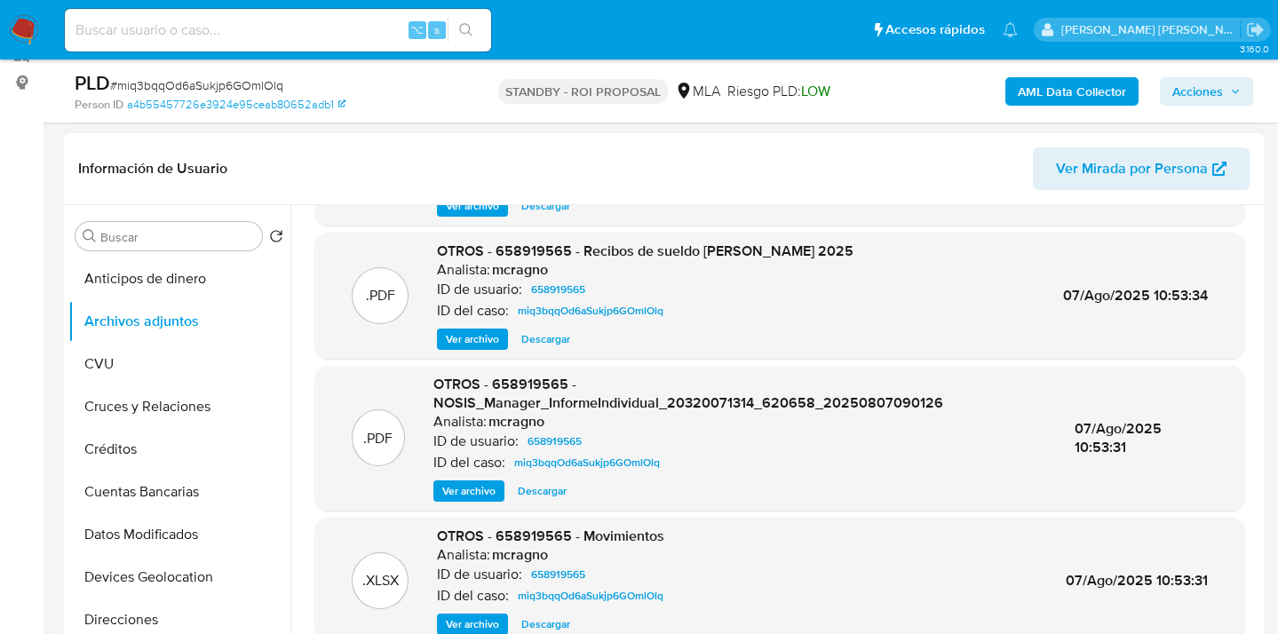
drag, startPoint x: 489, startPoint y: 335, endPoint x: 543, endPoint y: 346, distance: 54.5
click at [489, 336] on span "Ver archivo" at bounding box center [472, 339] width 53 height 18
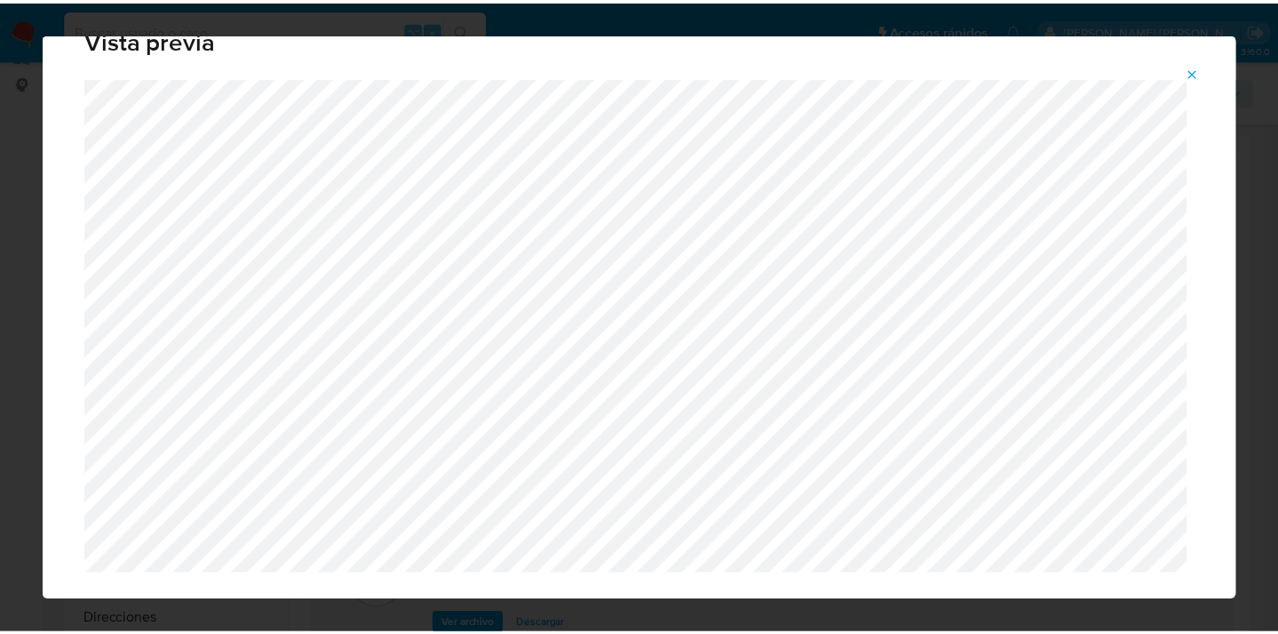
scroll to position [57, 0]
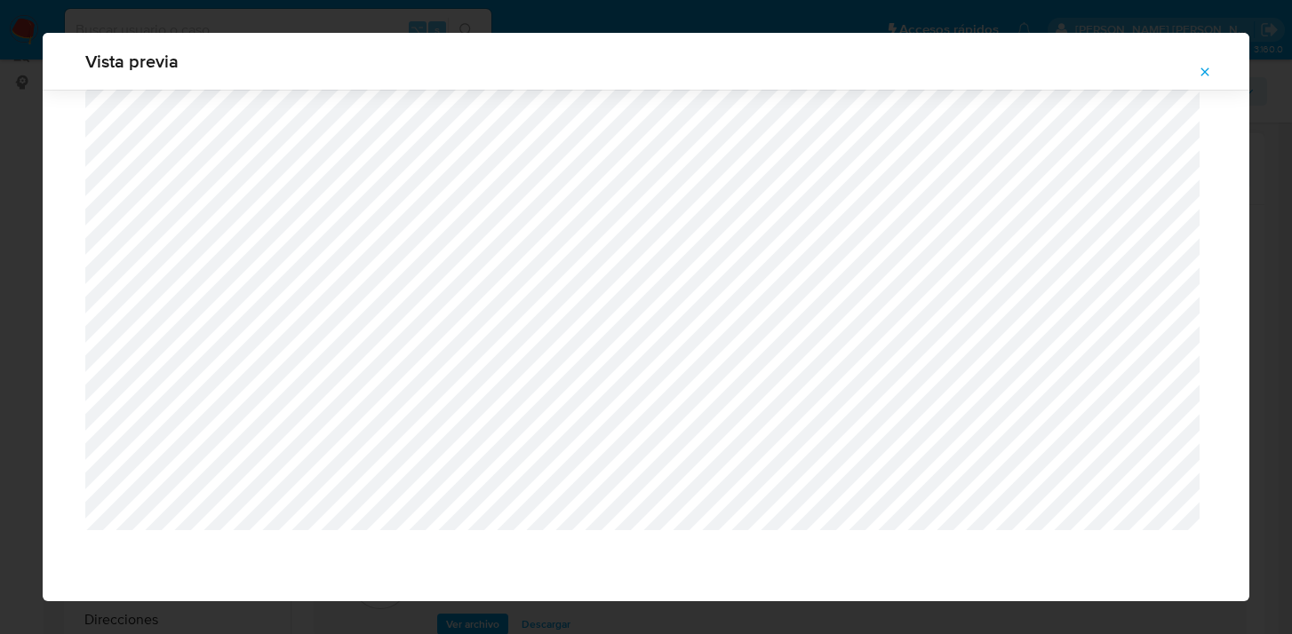
drag, startPoint x: 1202, startPoint y: 75, endPoint x: 1169, endPoint y: 93, distance: 37.8
click at [1202, 76] on icon "Attachment preview" at bounding box center [1204, 72] width 14 height 14
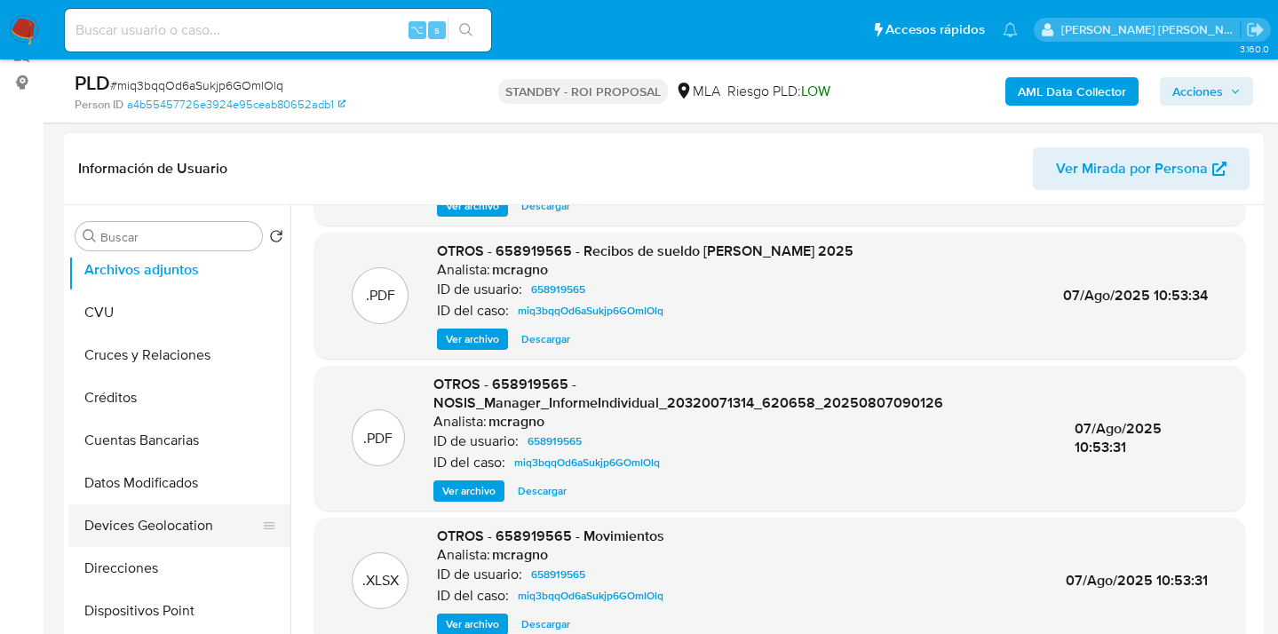
scroll to position [156, 0]
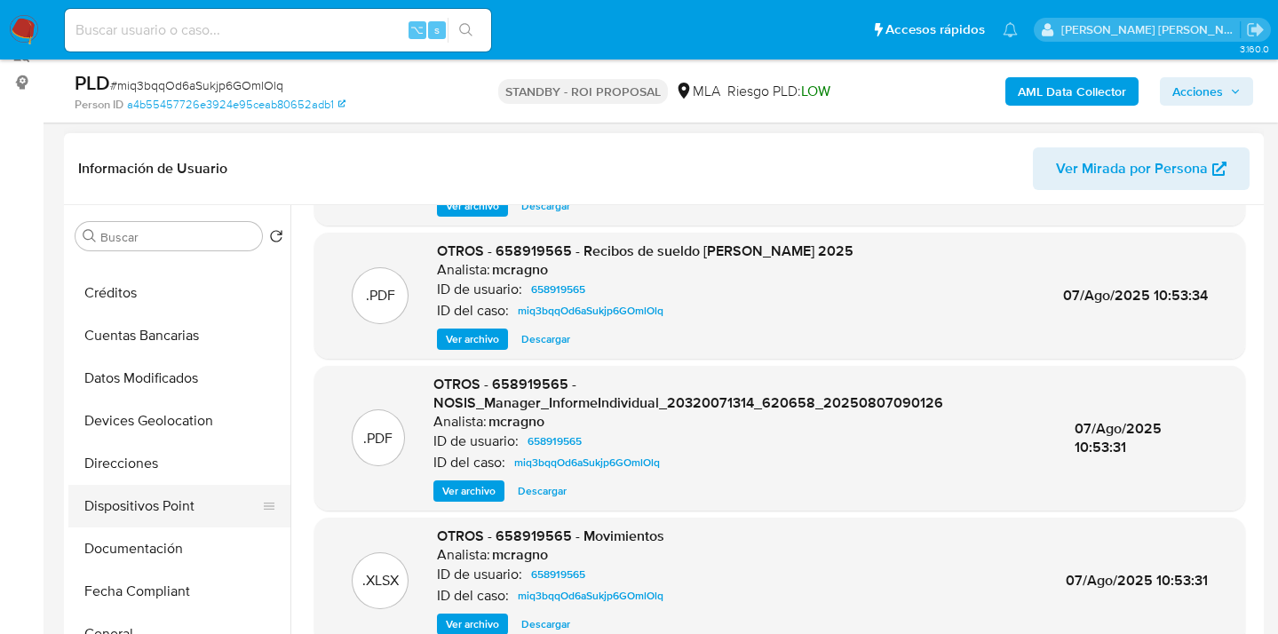
drag, startPoint x: 180, startPoint y: 535, endPoint x: 189, endPoint y: 526, distance: 12.6
click at [180, 534] on button "Documentación" at bounding box center [179, 549] width 222 height 43
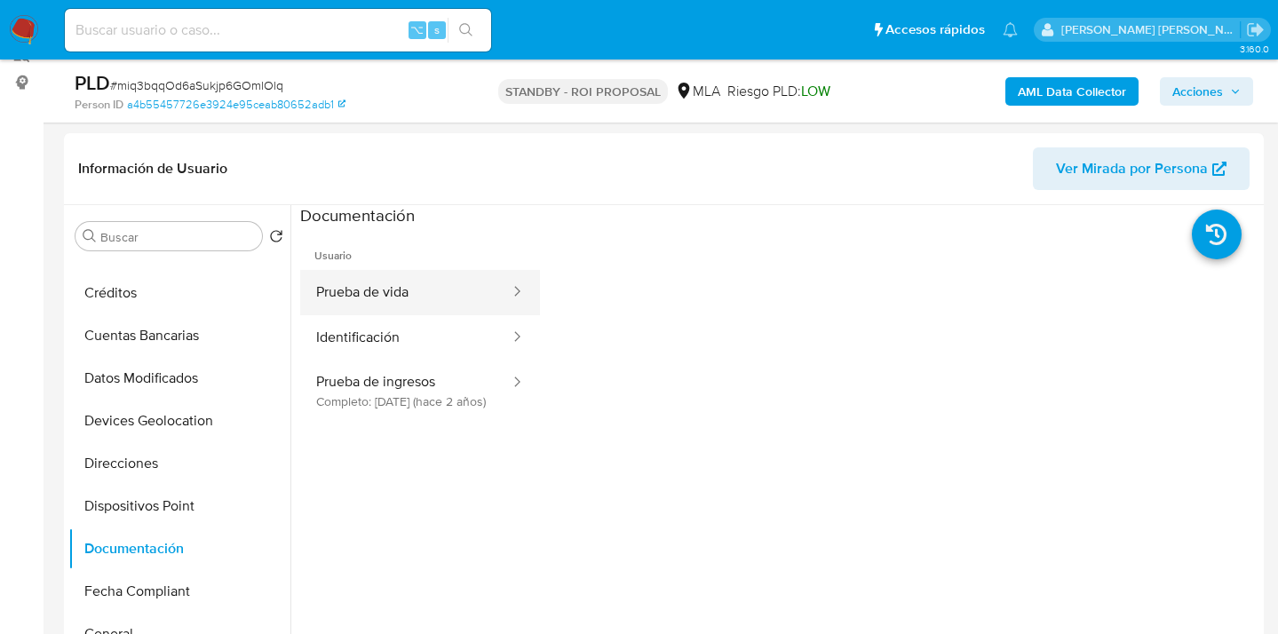
click at [375, 295] on button "Prueba de vida" at bounding box center [405, 292] width 211 height 45
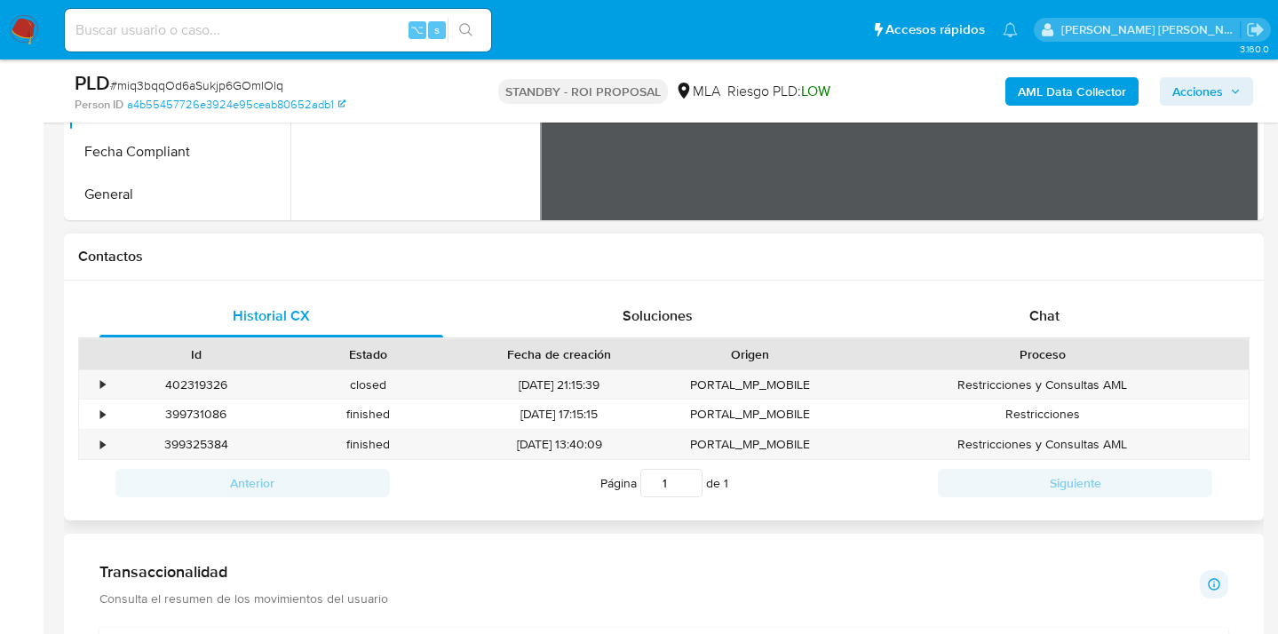
scroll to position [848, 0]
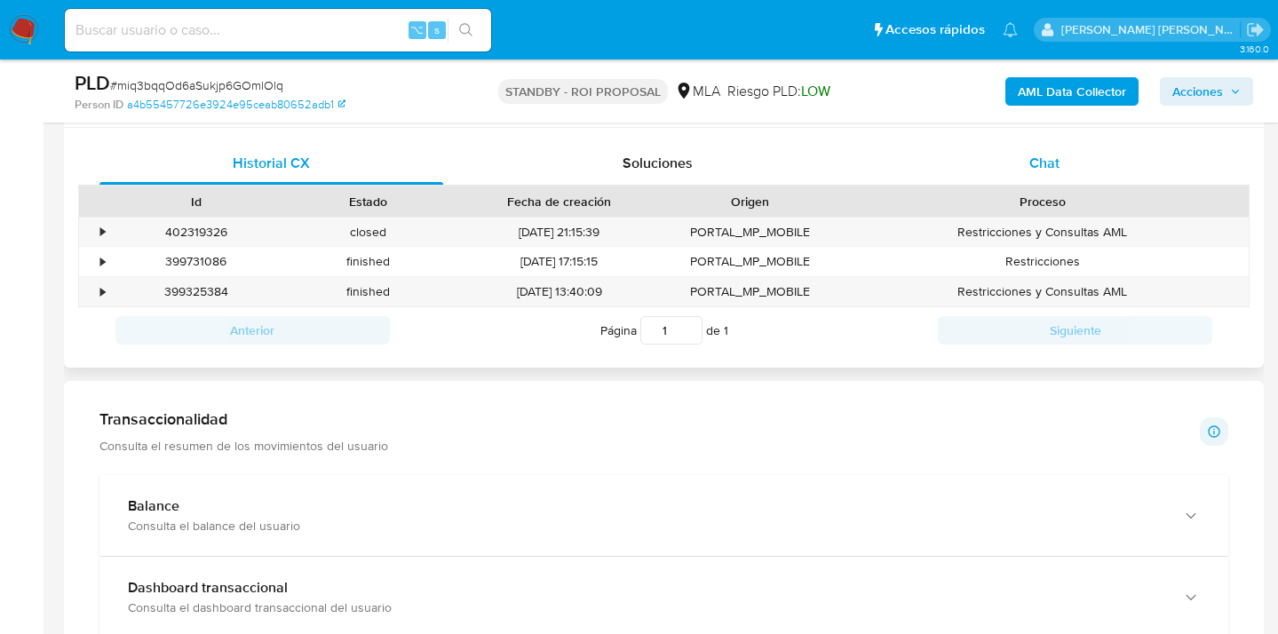
click at [1059, 169] on span "Chat" at bounding box center [1045, 163] width 30 height 20
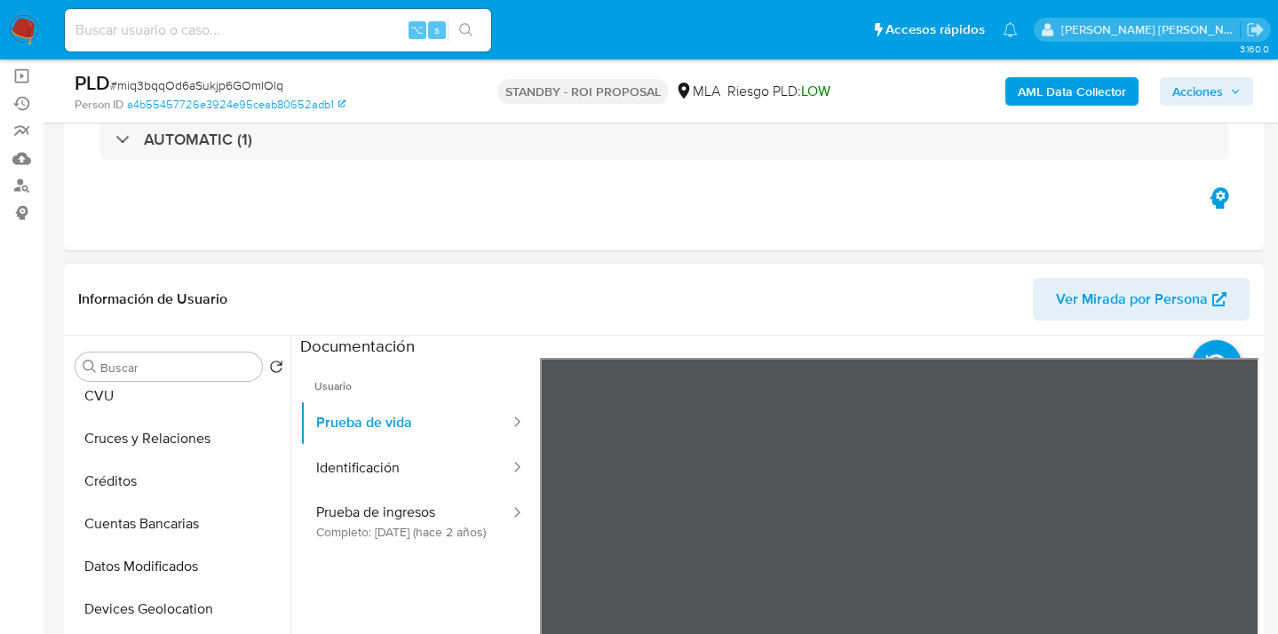
scroll to position [0, 0]
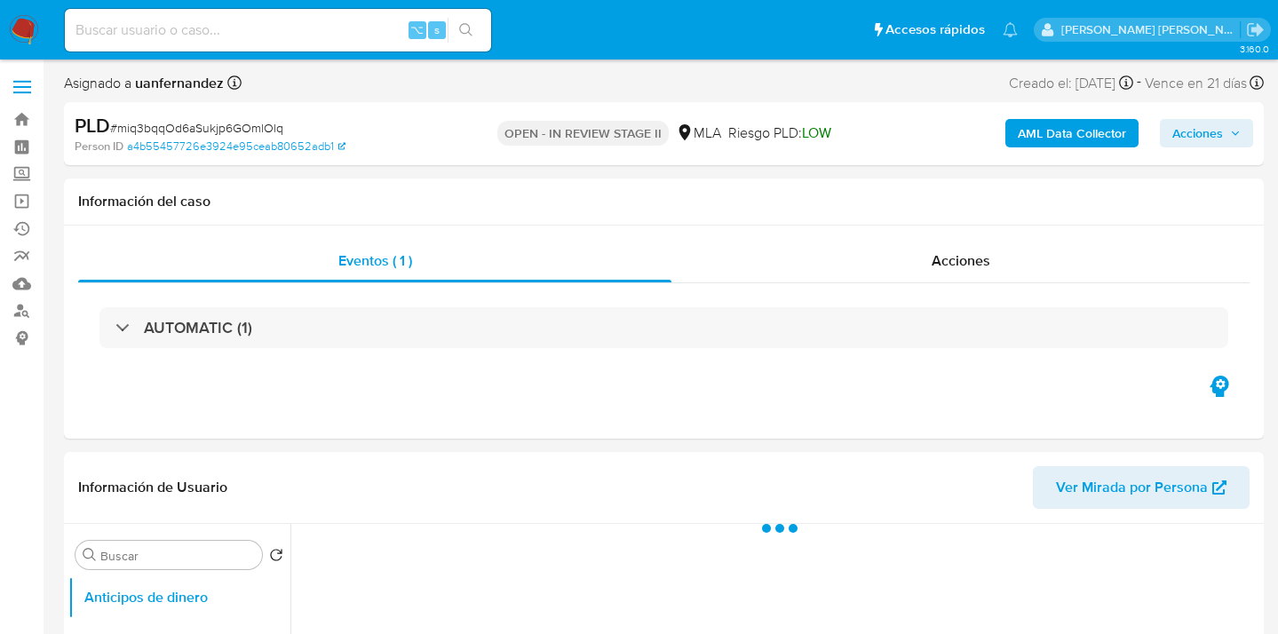
click at [1197, 131] on span "Acciones" at bounding box center [1198, 133] width 51 height 28
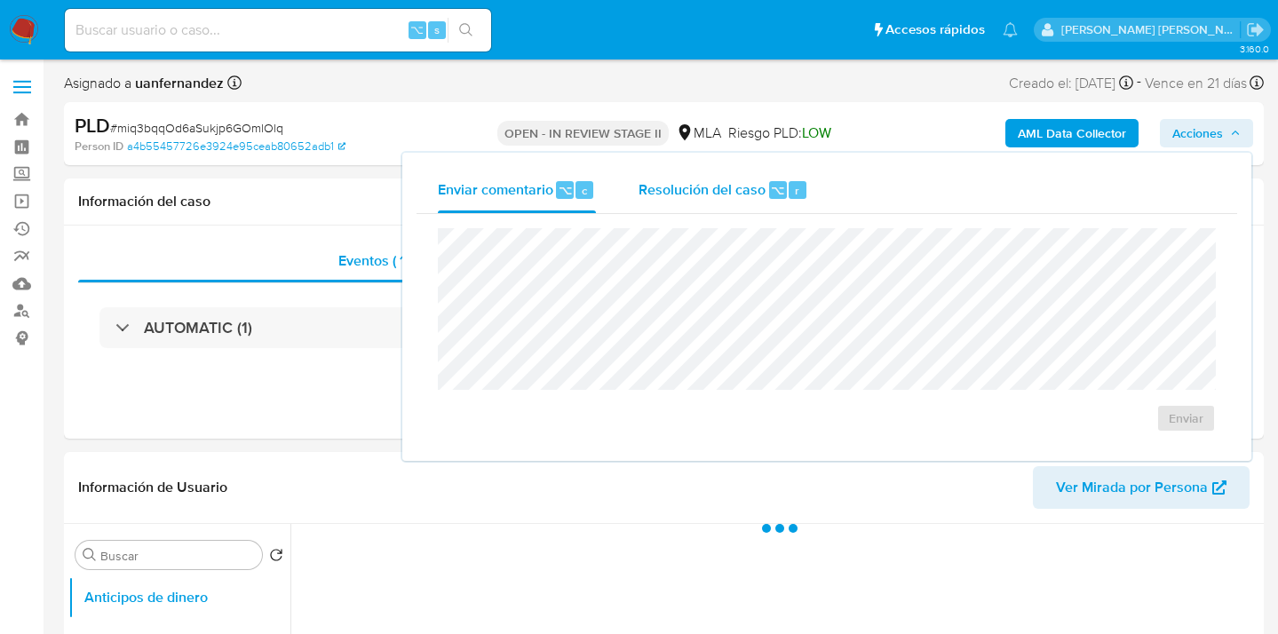
click at [652, 190] on span "Resolución del caso" at bounding box center [702, 189] width 127 height 20
select select "10"
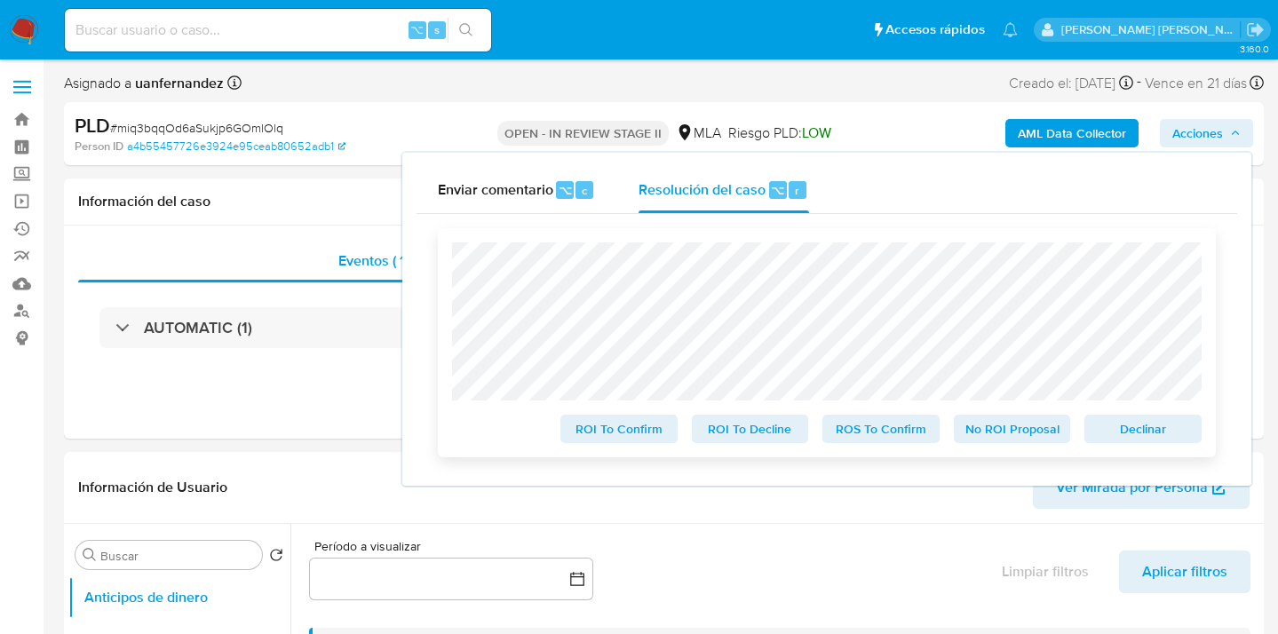
click at [911, 439] on span "ROS To Confirm" at bounding box center [881, 429] width 92 height 25
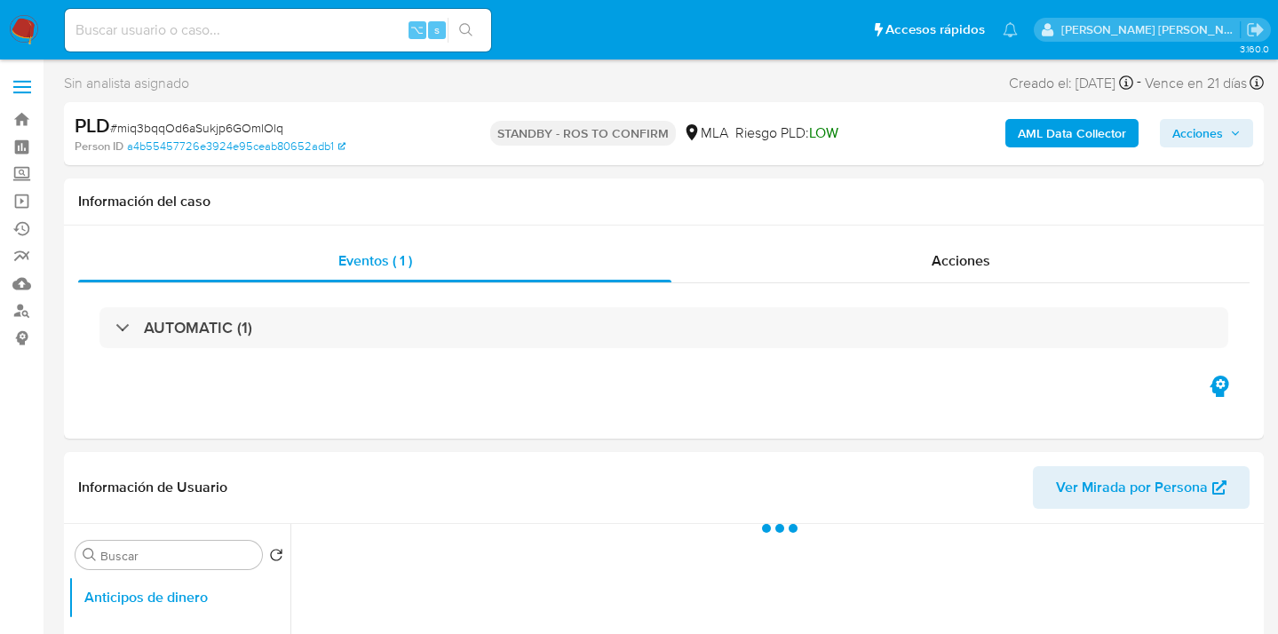
select select "10"
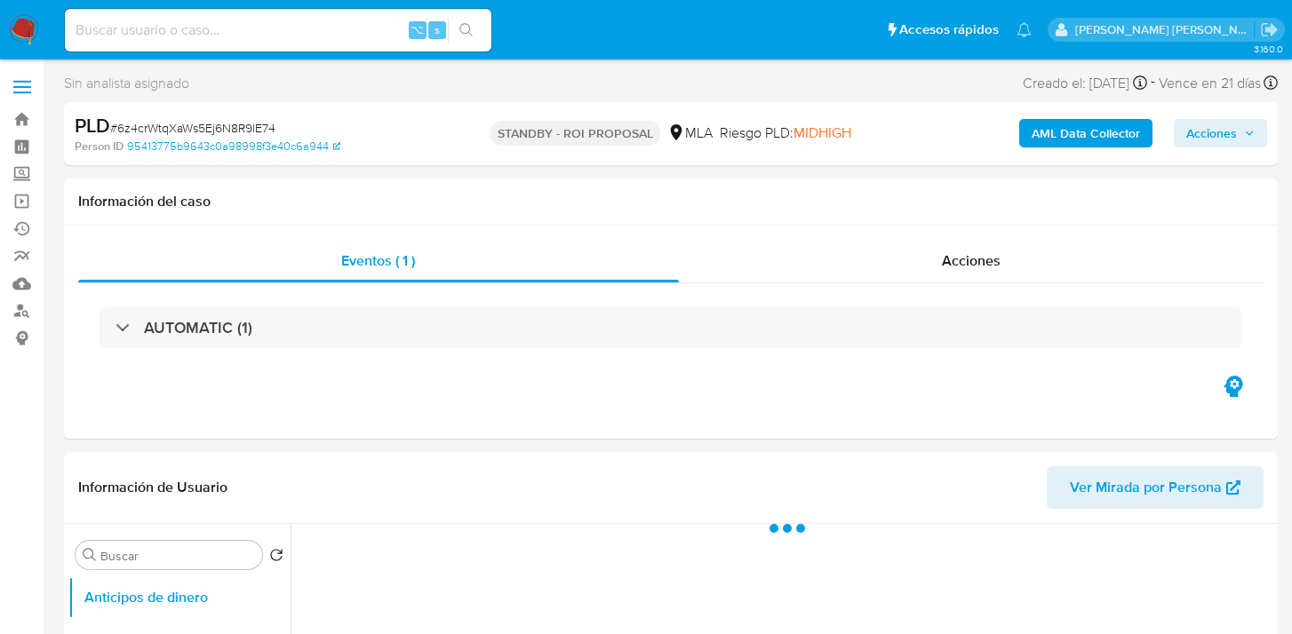
select select "10"
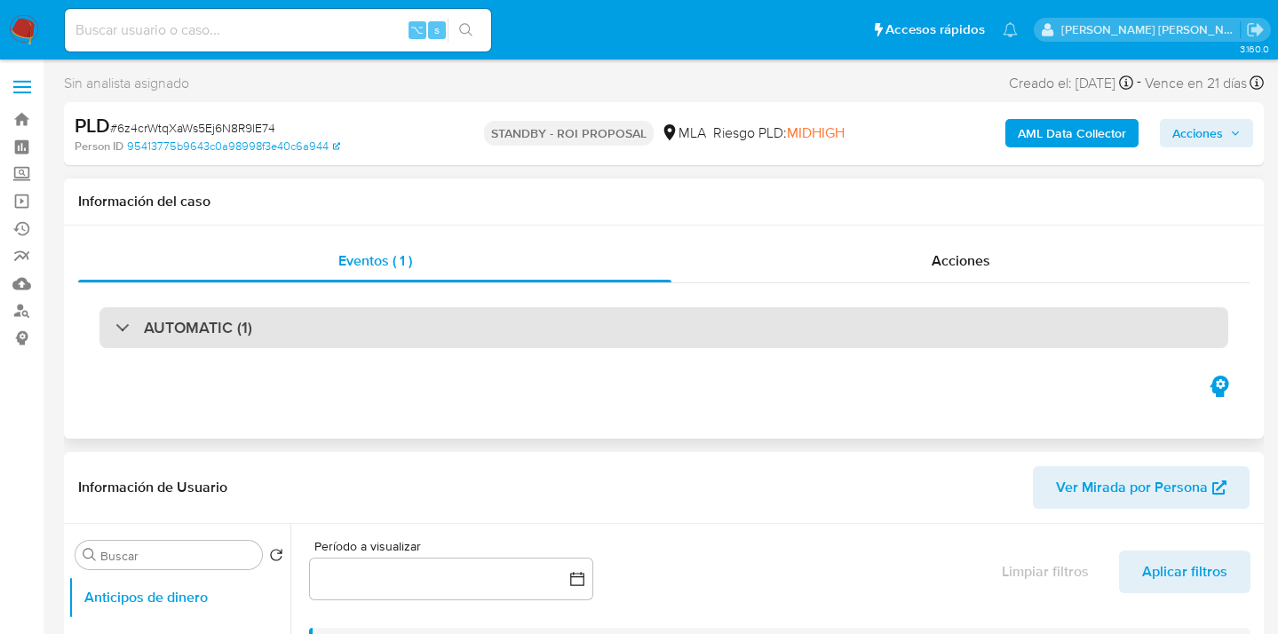
scroll to position [181, 0]
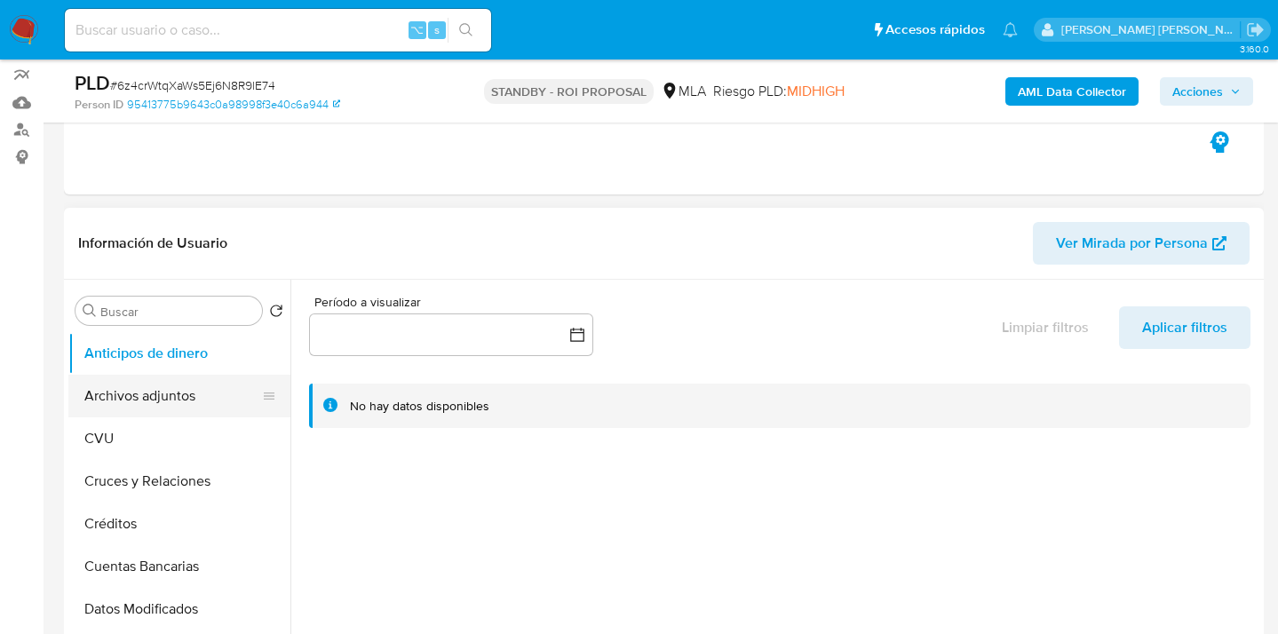
click at [179, 389] on button "Archivos adjuntos" at bounding box center [172, 396] width 208 height 43
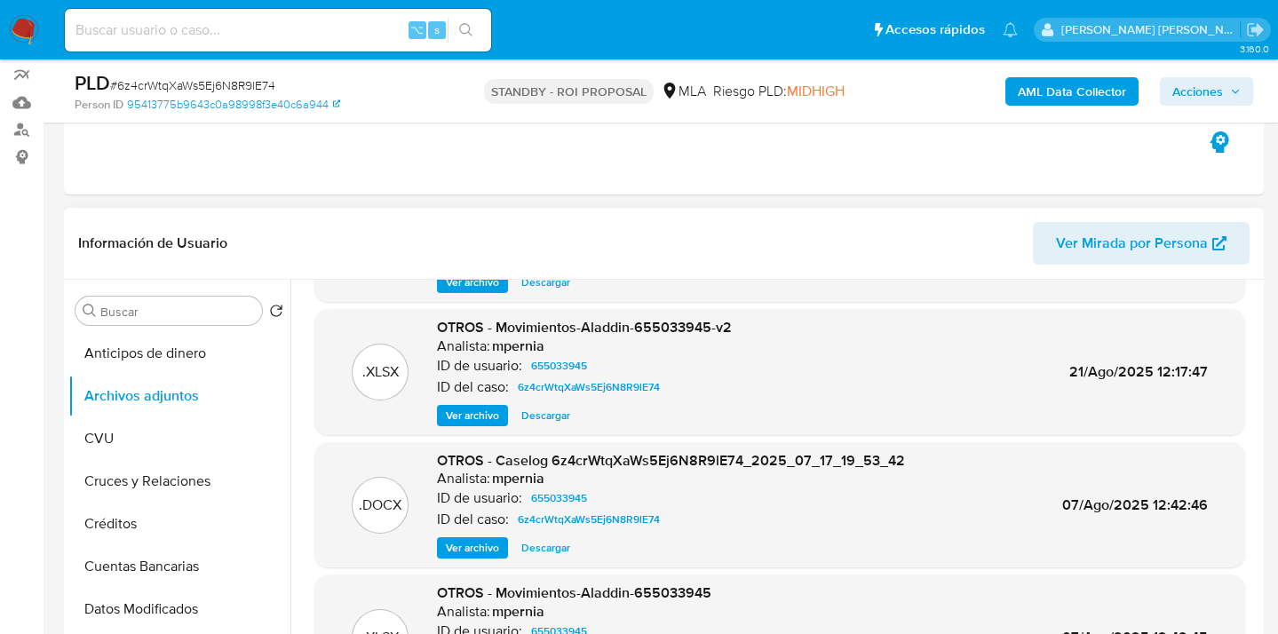
scroll to position [0, 0]
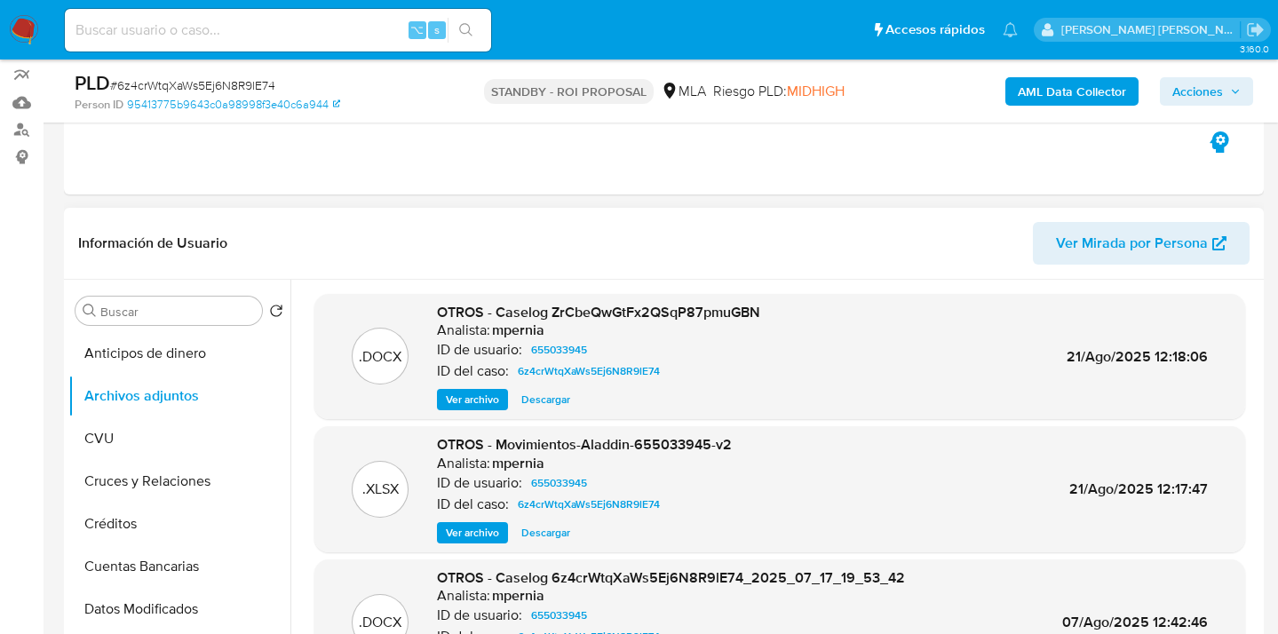
click at [534, 401] on span "Descargar" at bounding box center [545, 400] width 49 height 18
click at [544, 535] on span "Descargar" at bounding box center [545, 533] width 49 height 18
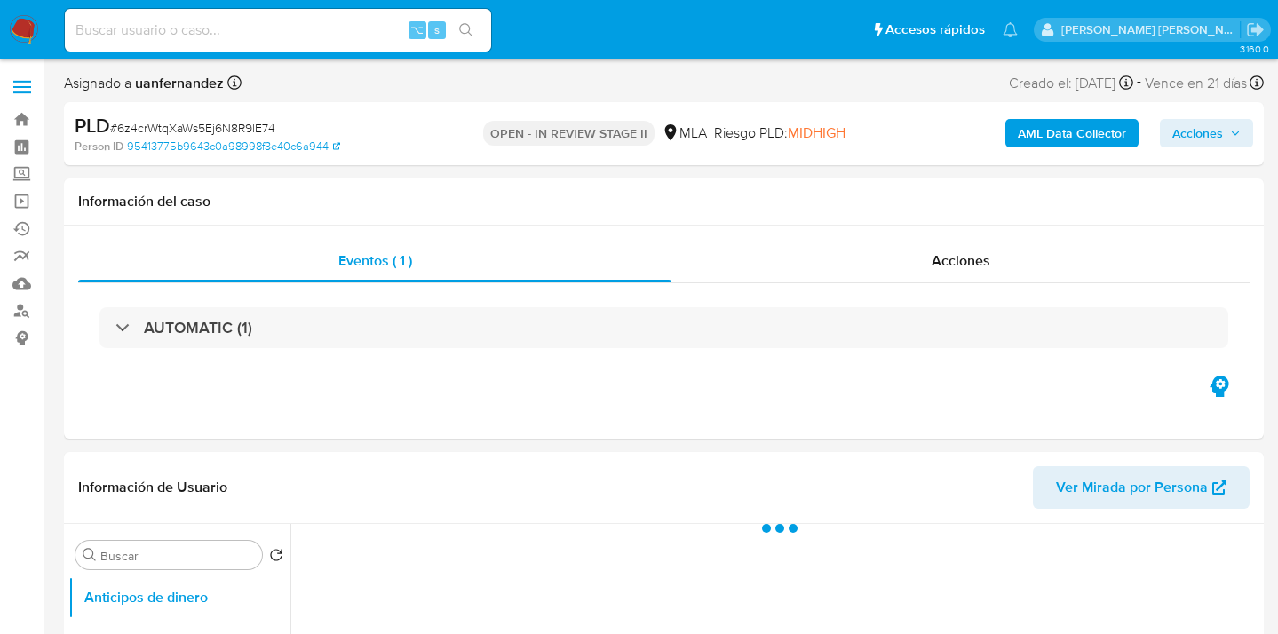
select select "10"
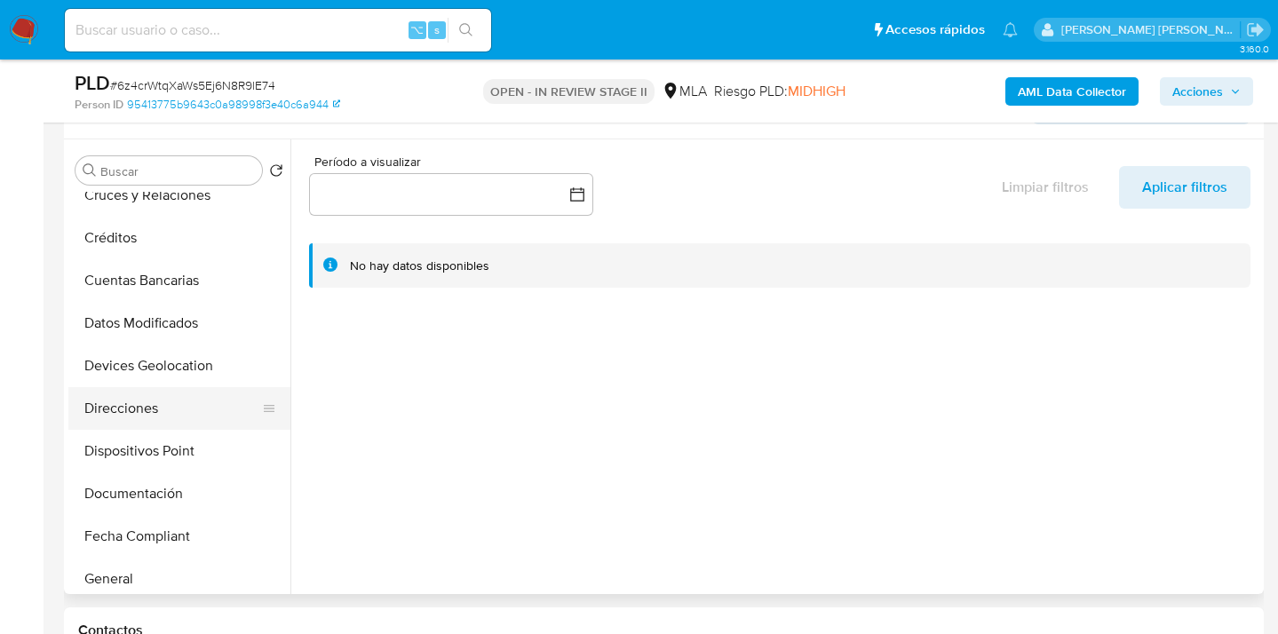
scroll to position [179, 0]
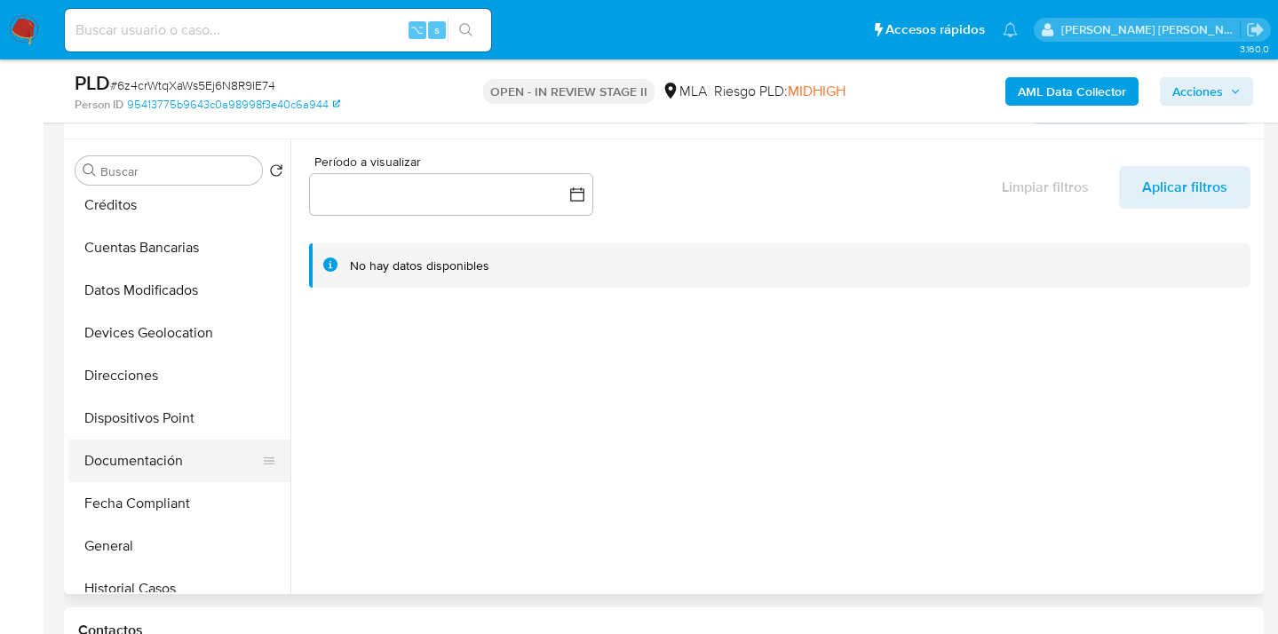
drag, startPoint x: 179, startPoint y: 461, endPoint x: 188, endPoint y: 457, distance: 9.6
click at [179, 461] on button "Documentación" at bounding box center [172, 461] width 208 height 43
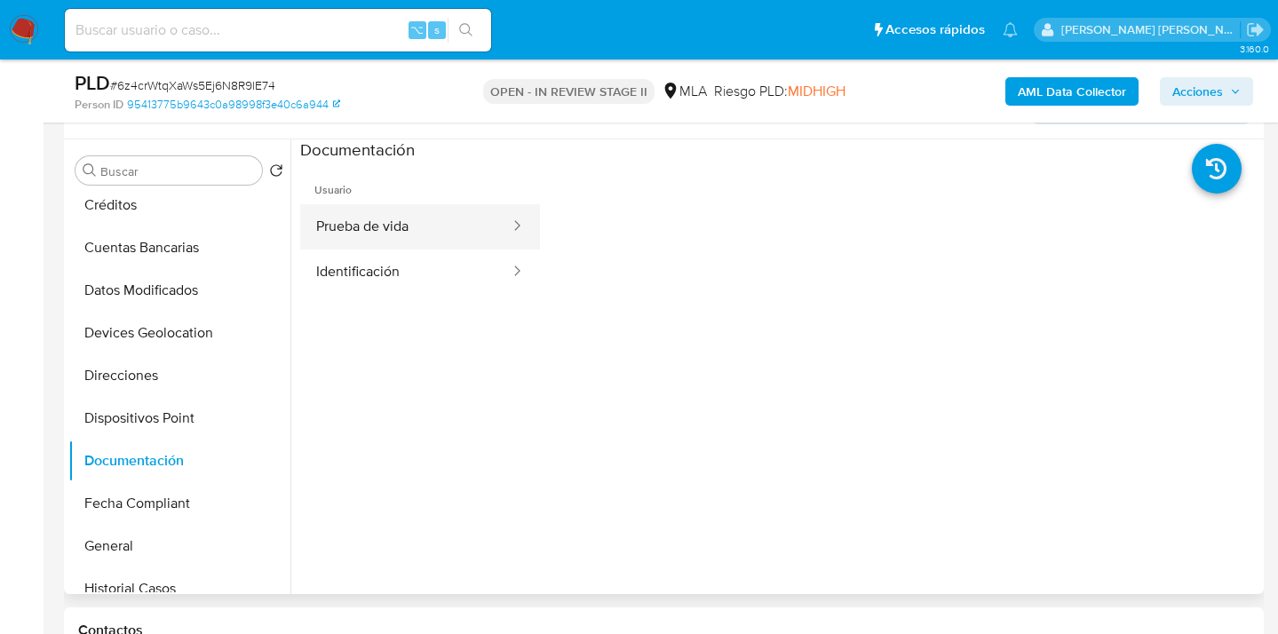
click at [386, 230] on button "Prueba de vida" at bounding box center [405, 226] width 211 height 45
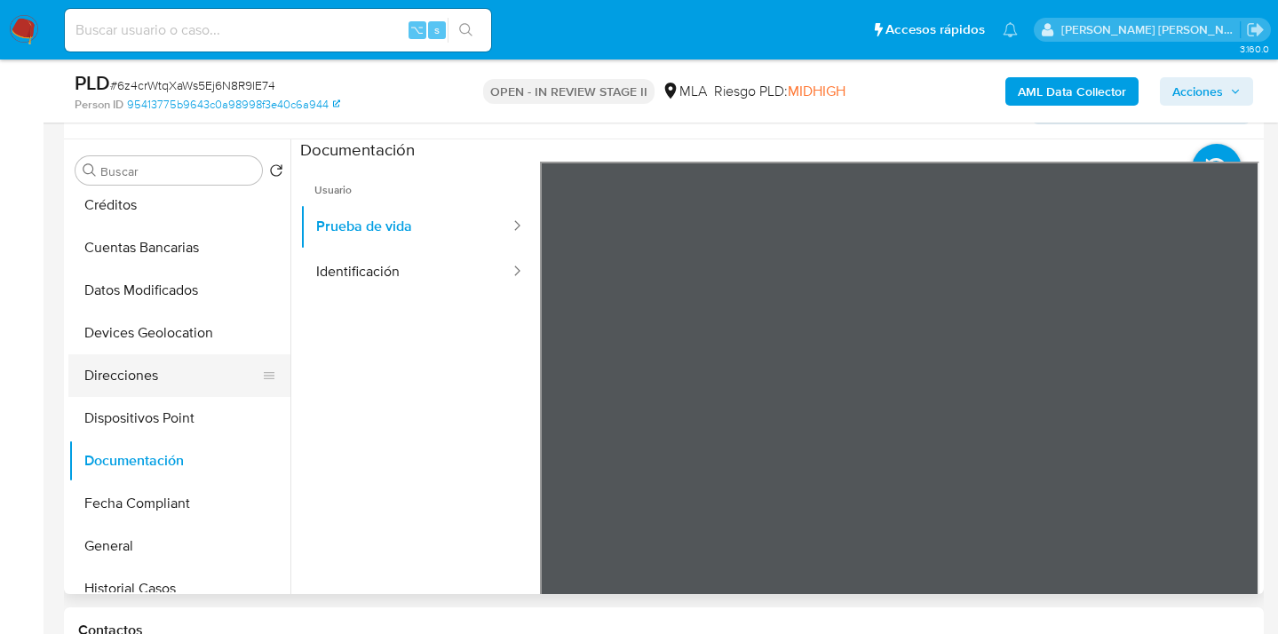
click at [176, 373] on button "Direcciones" at bounding box center [172, 375] width 208 height 43
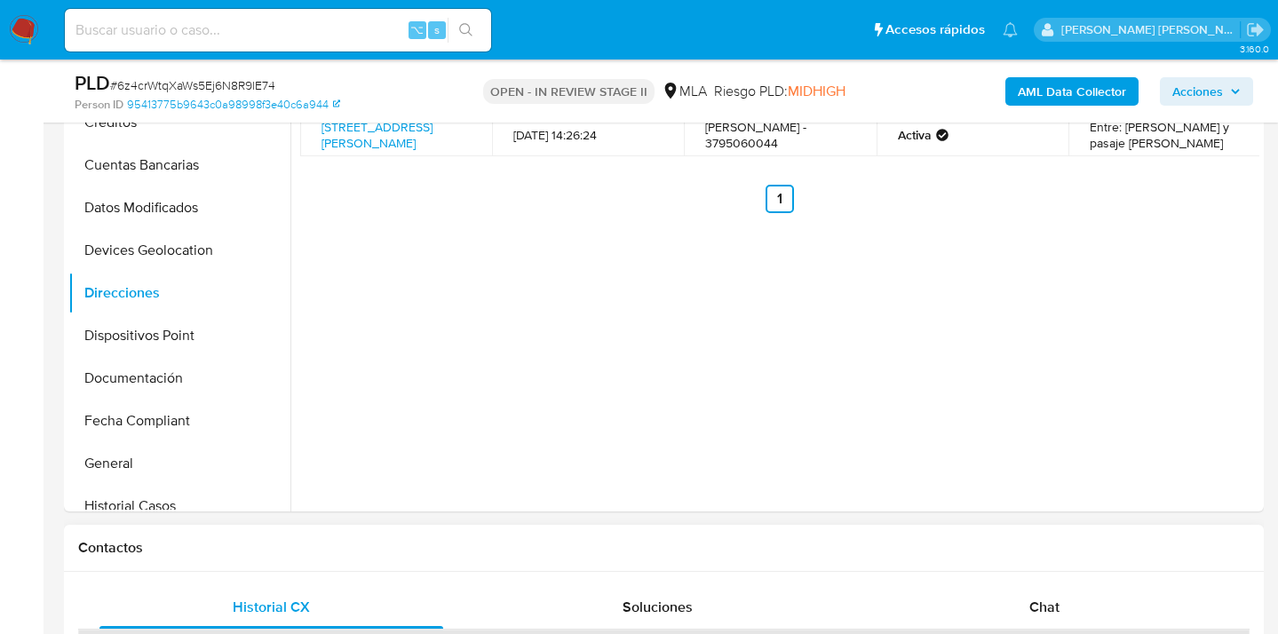
scroll to position [624, 0]
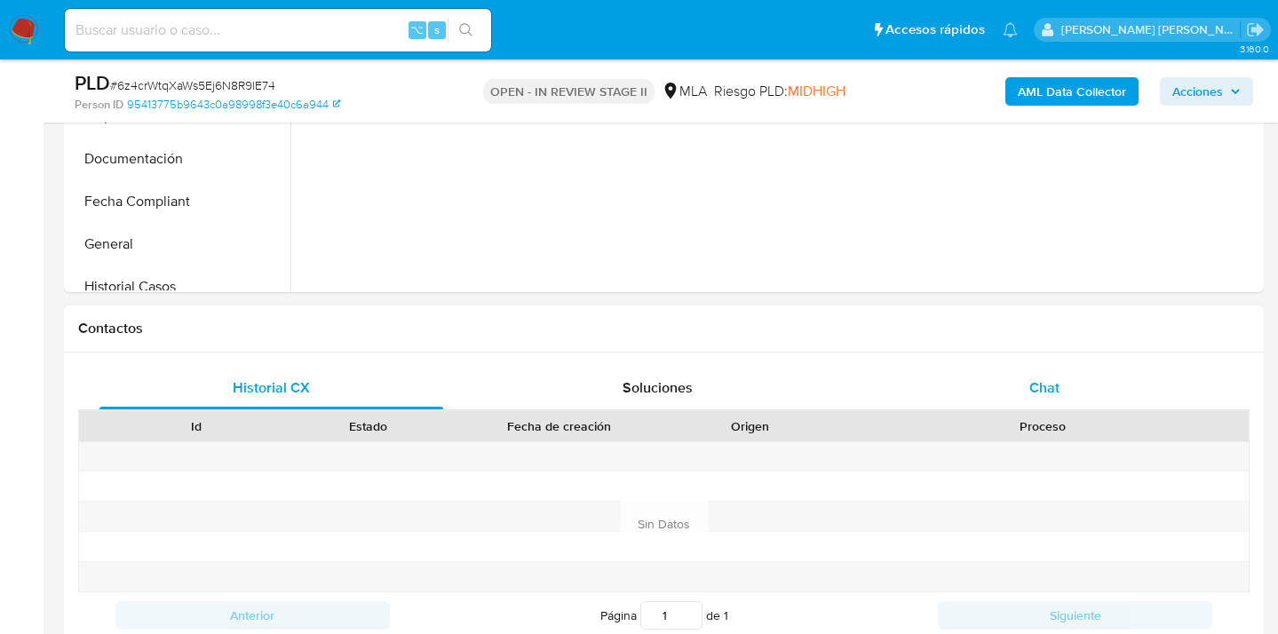
click at [1056, 396] on span "Chat" at bounding box center [1045, 388] width 30 height 20
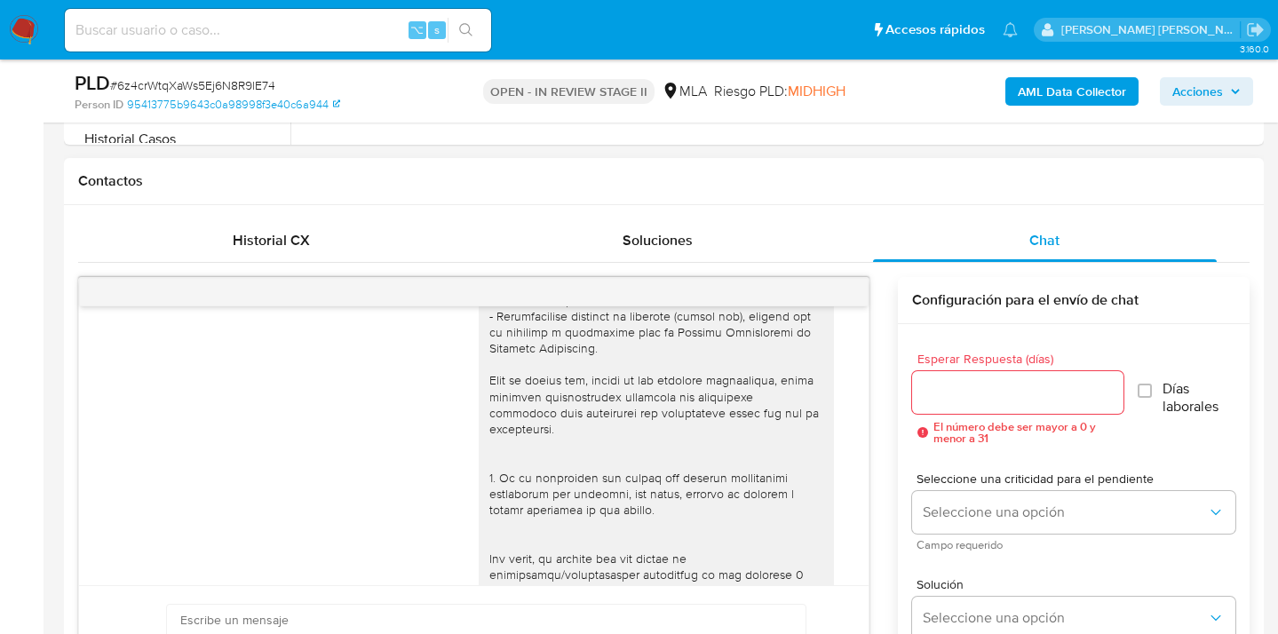
scroll to position [0, 0]
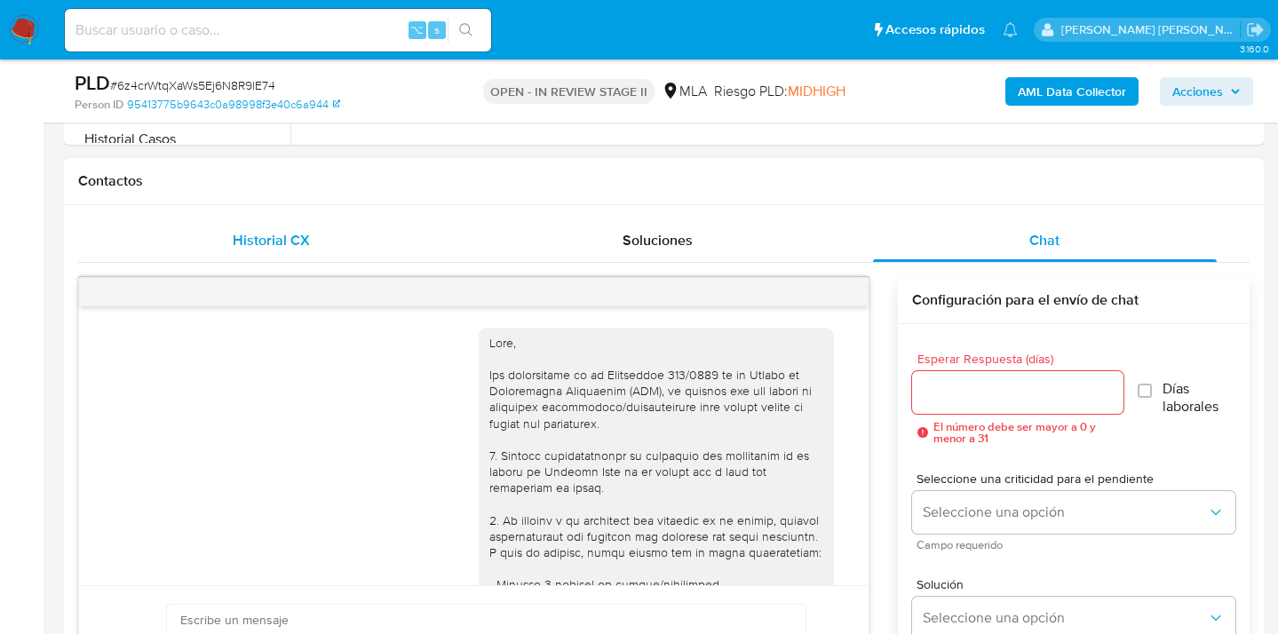
click at [297, 251] on div "Historial CX" at bounding box center [271, 240] width 344 height 43
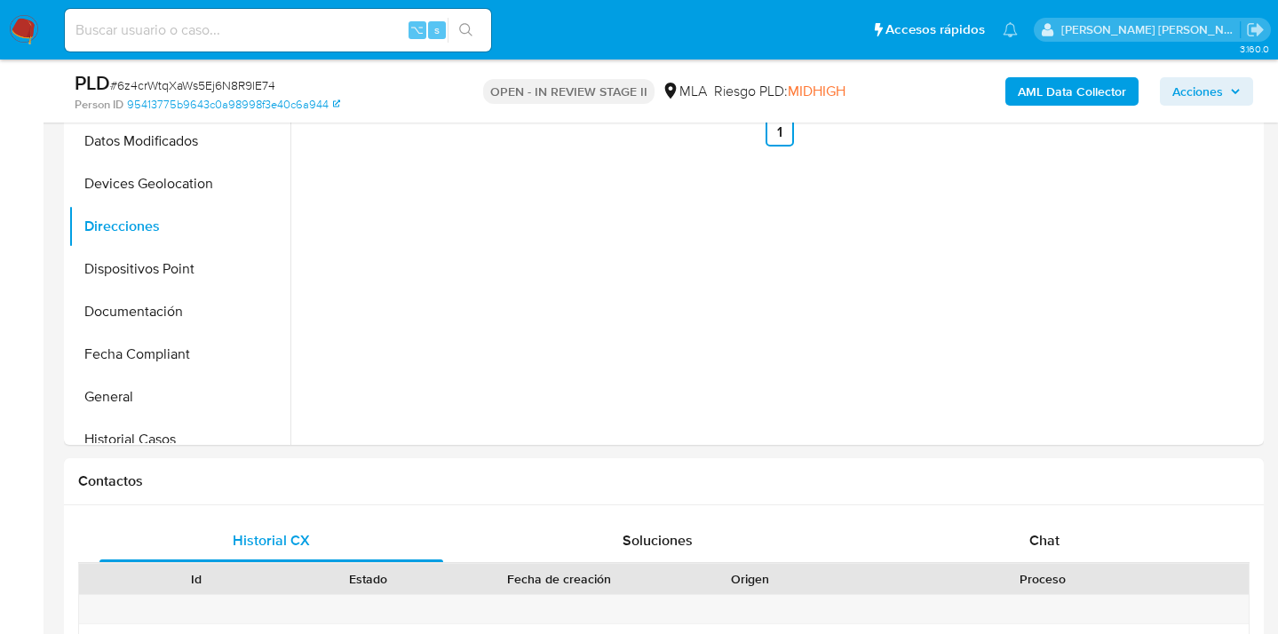
scroll to position [396, 0]
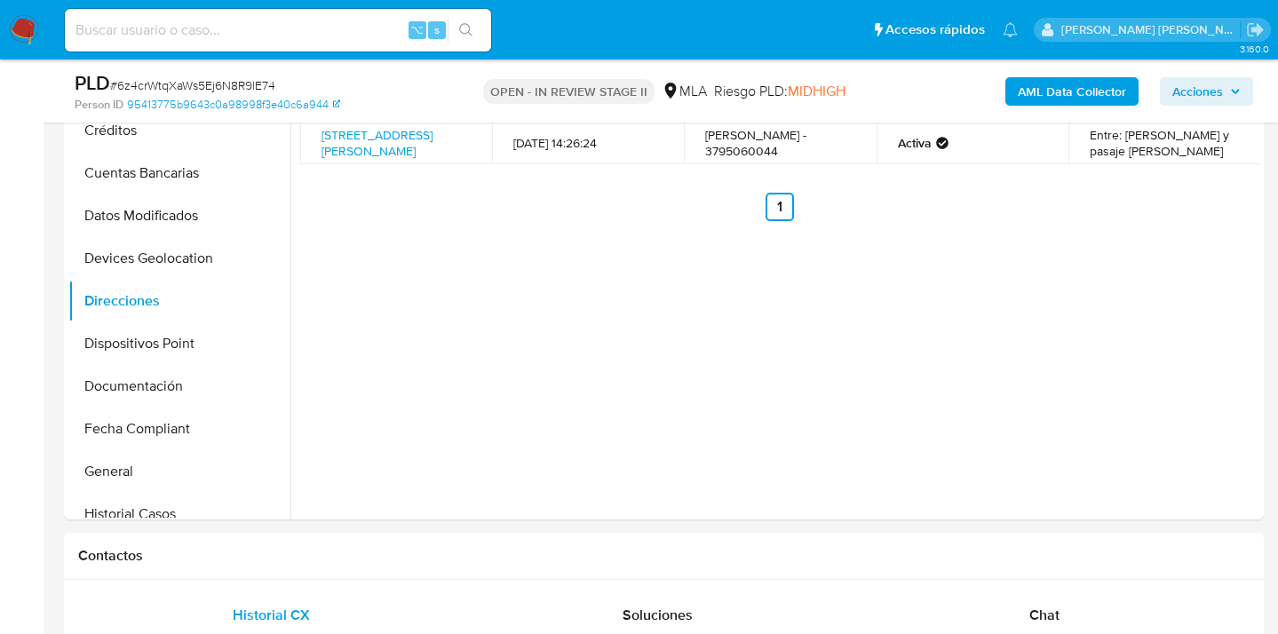
click at [1202, 101] on span "Acciones" at bounding box center [1198, 91] width 51 height 28
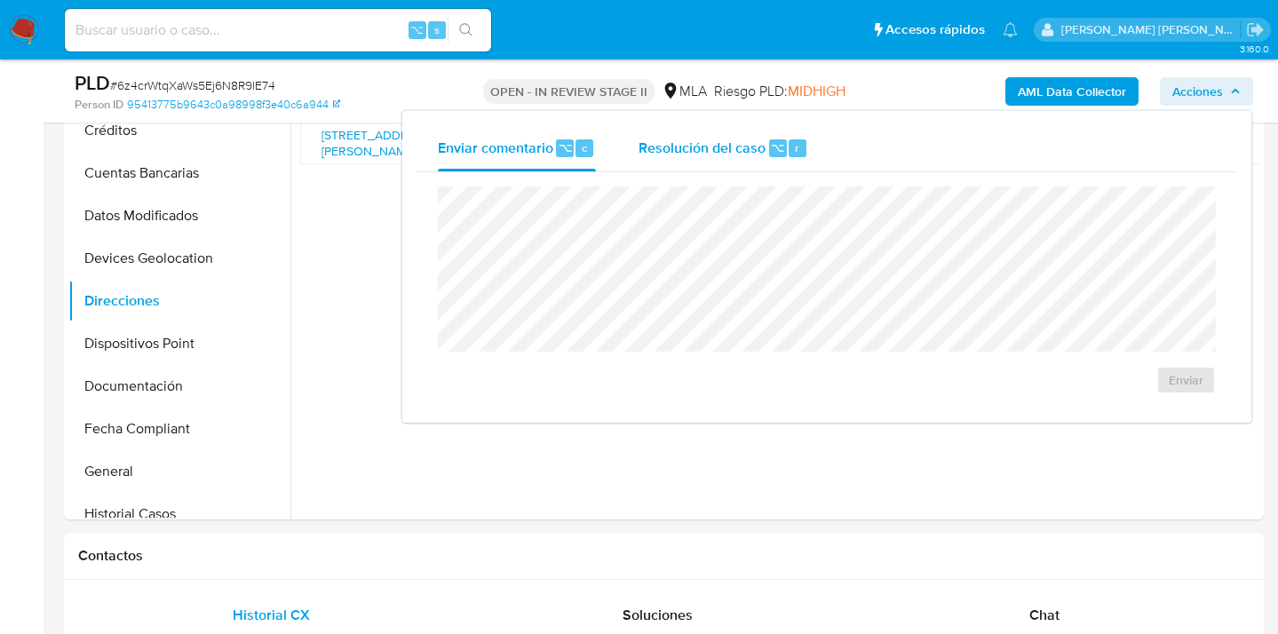
click at [733, 158] on div "Resolución del caso ⌥ r" at bounding box center [724, 148] width 170 height 46
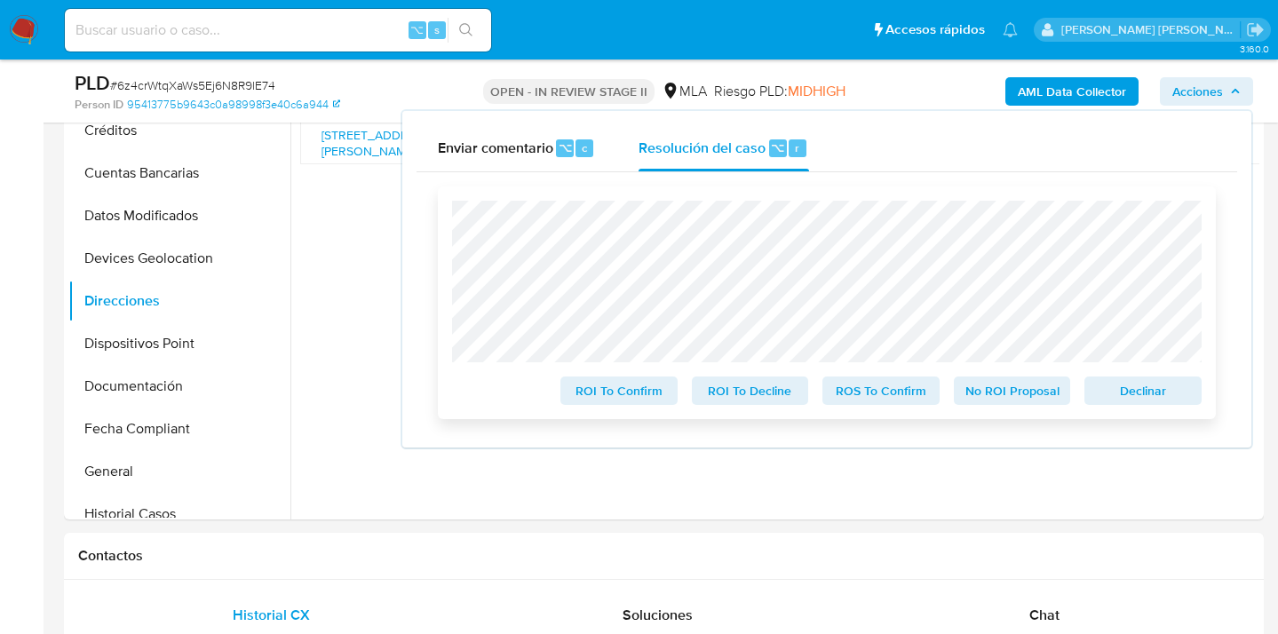
click at [871, 394] on span "ROS To Confirm" at bounding box center [881, 390] width 92 height 25
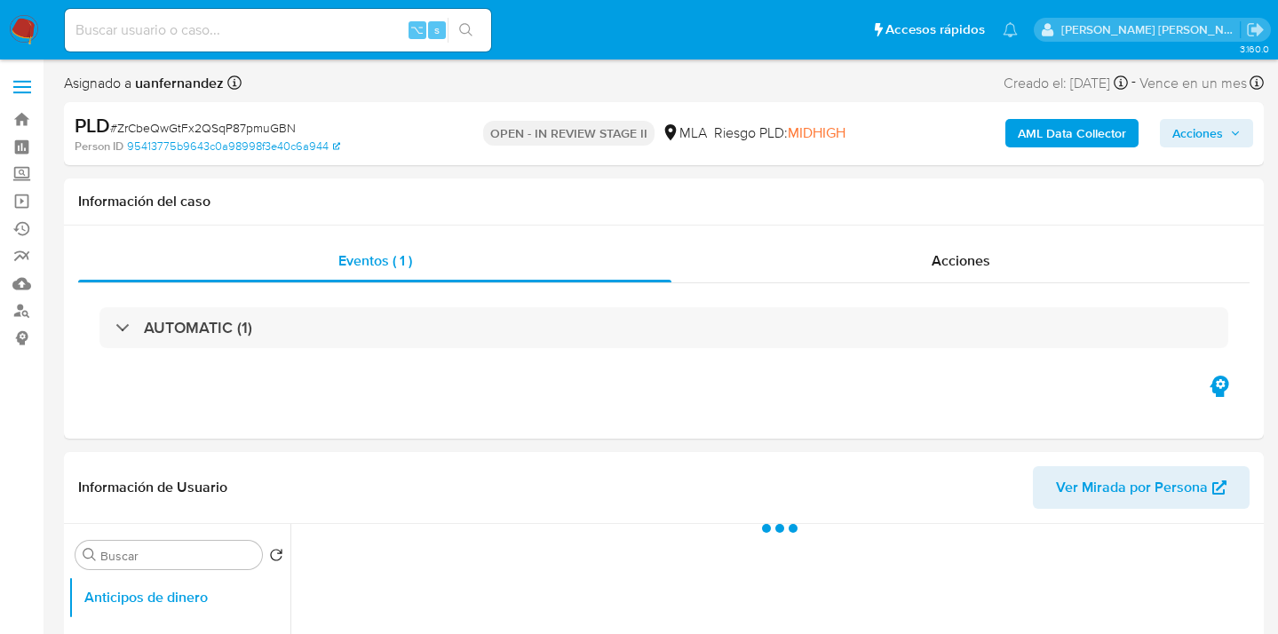
select select "10"
drag, startPoint x: 1196, startPoint y: 140, endPoint x: 1180, endPoint y: 147, distance: 17.2
click at [1196, 140] on span "Acciones" at bounding box center [1198, 133] width 51 height 28
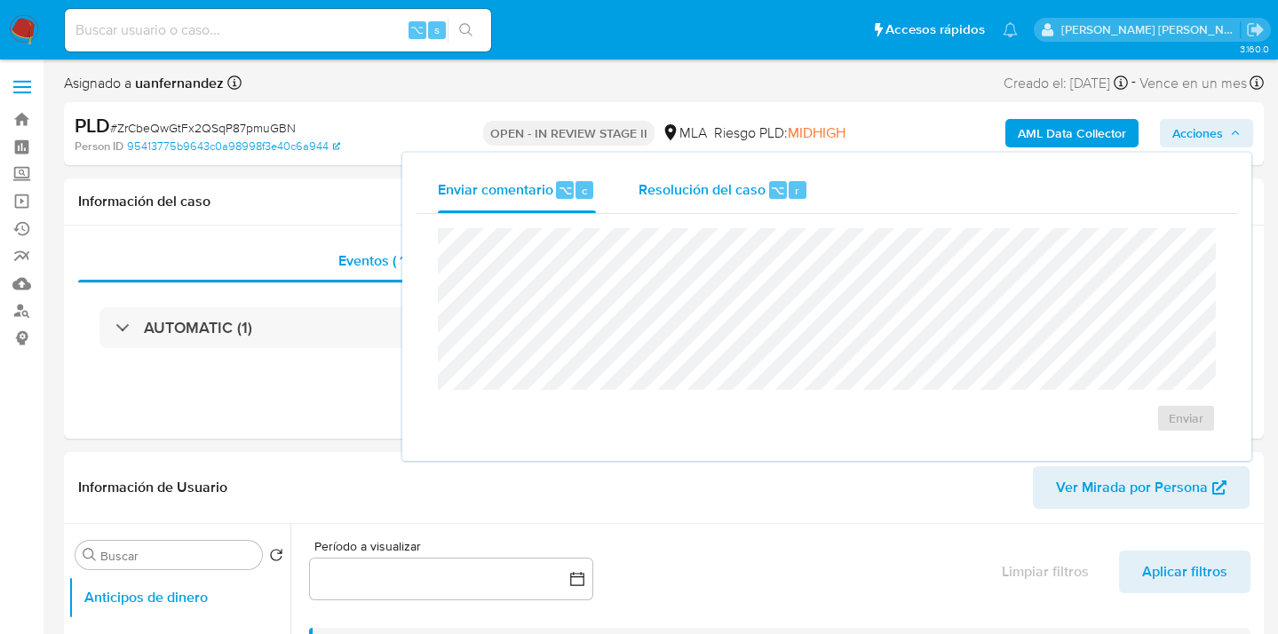
click at [683, 198] on span "Resolución del caso" at bounding box center [702, 189] width 127 height 20
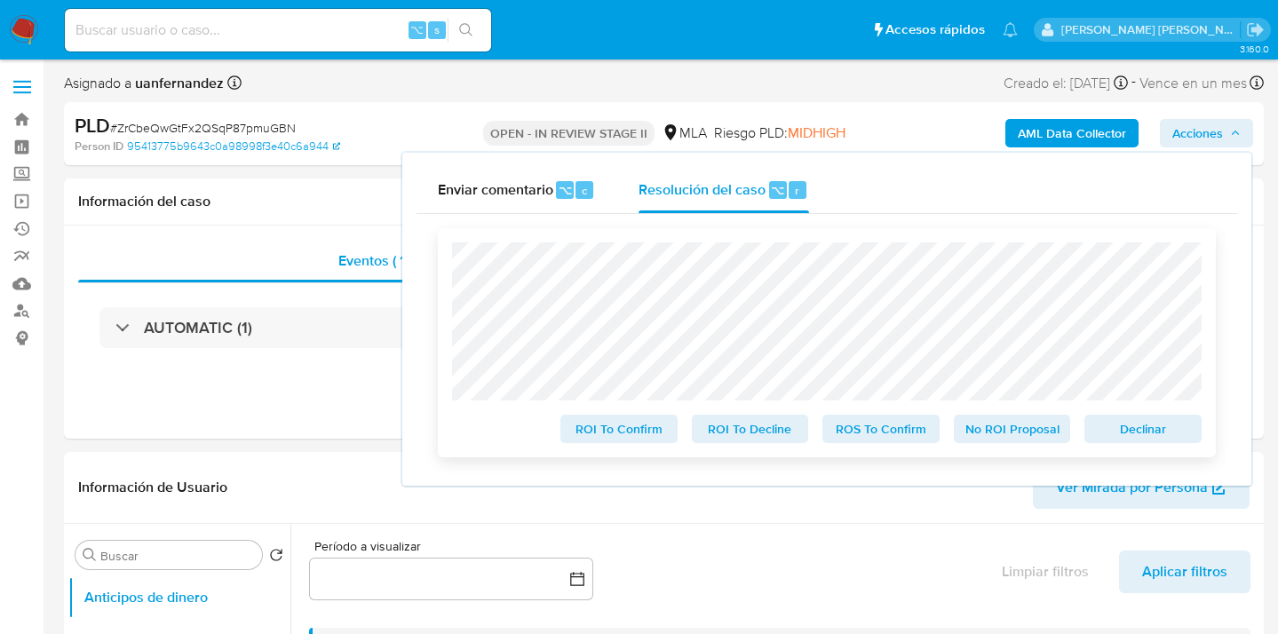
drag, startPoint x: 911, startPoint y: 435, endPoint x: 899, endPoint y: 433, distance: 12.7
click at [911, 436] on span "ROS To Confirm" at bounding box center [881, 429] width 92 height 25
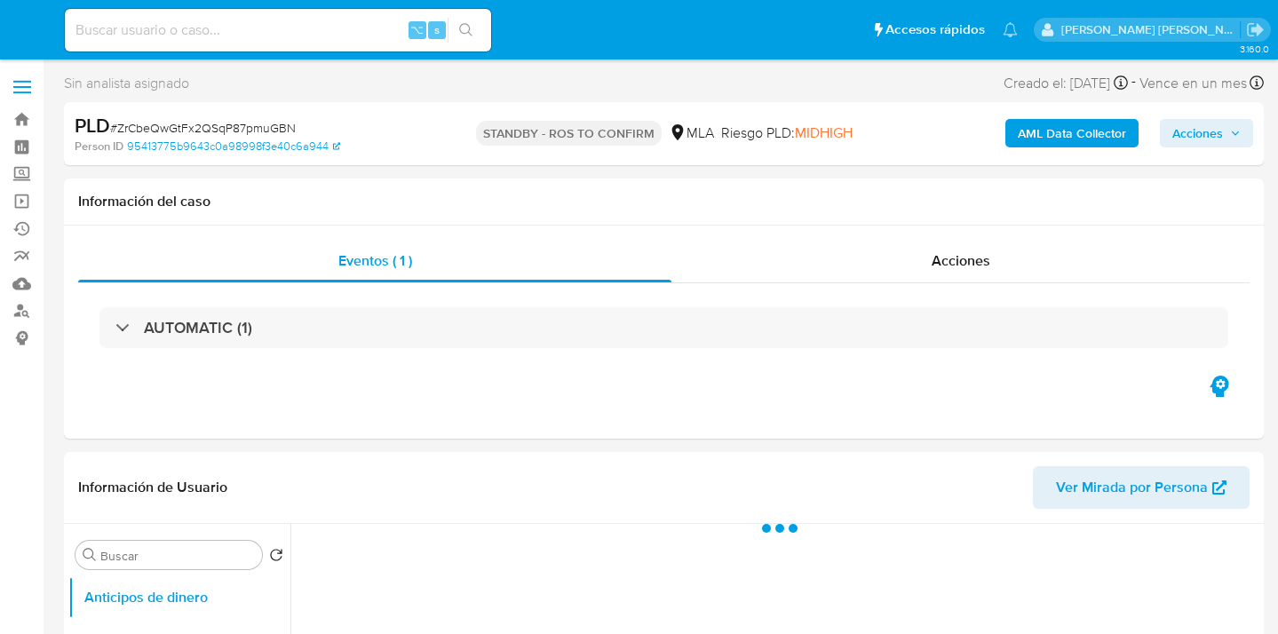
select select "10"
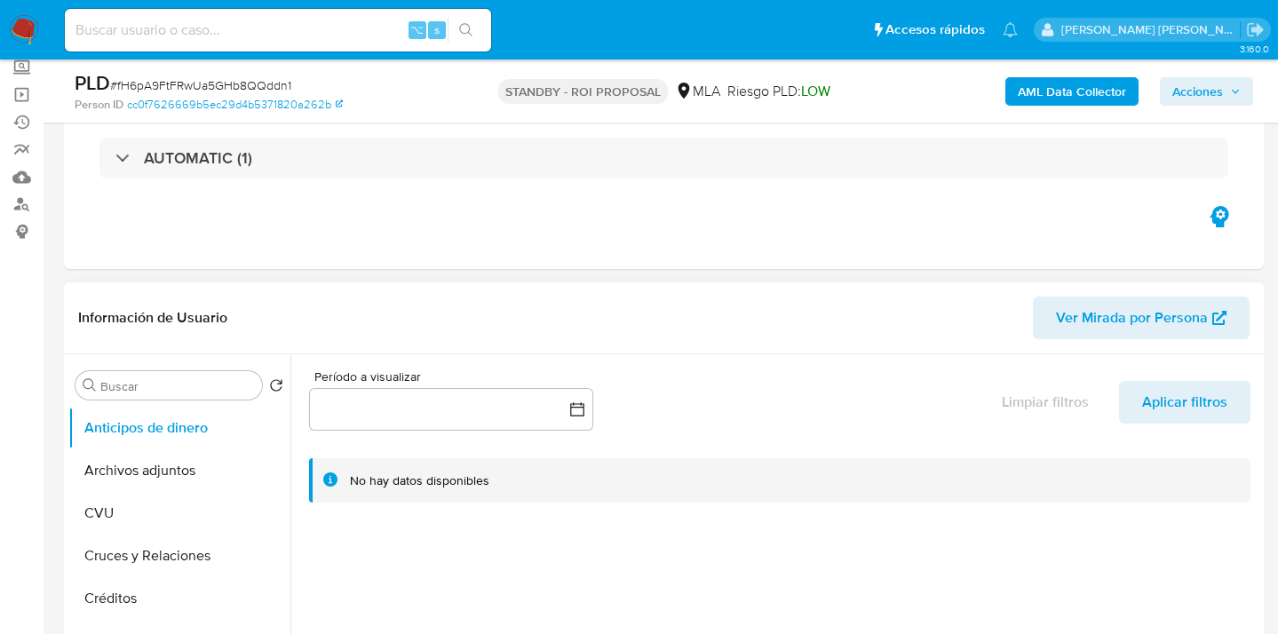
scroll to position [179, 0]
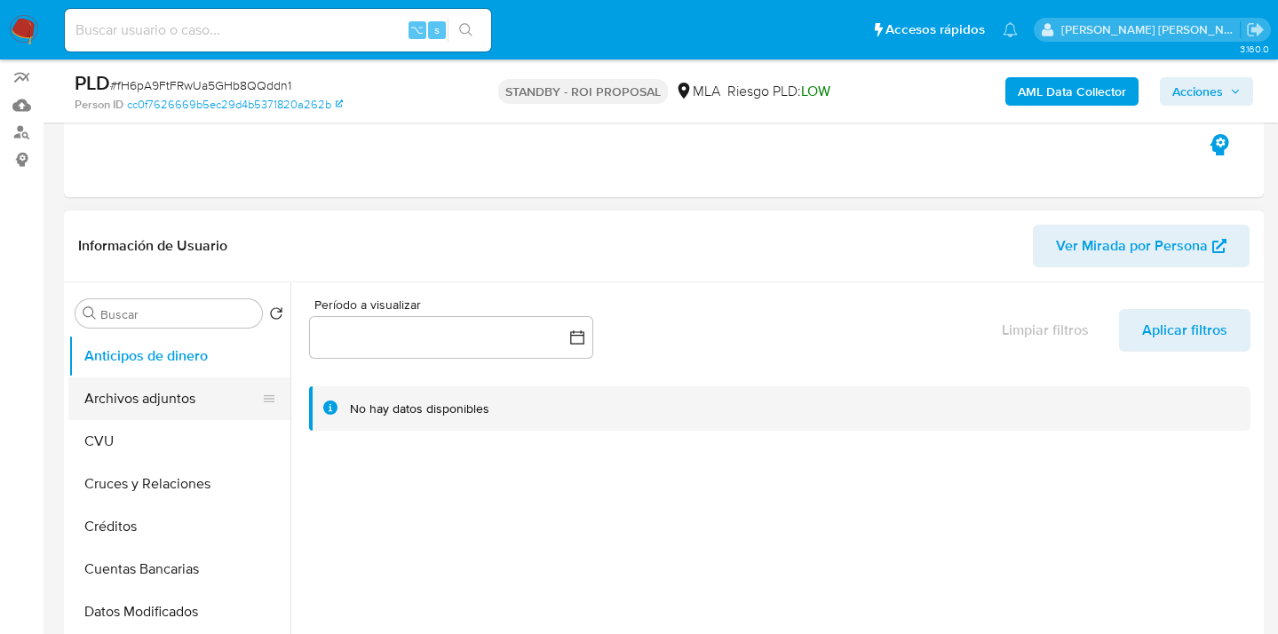
click at [187, 393] on button "Archivos adjuntos" at bounding box center [172, 399] width 208 height 43
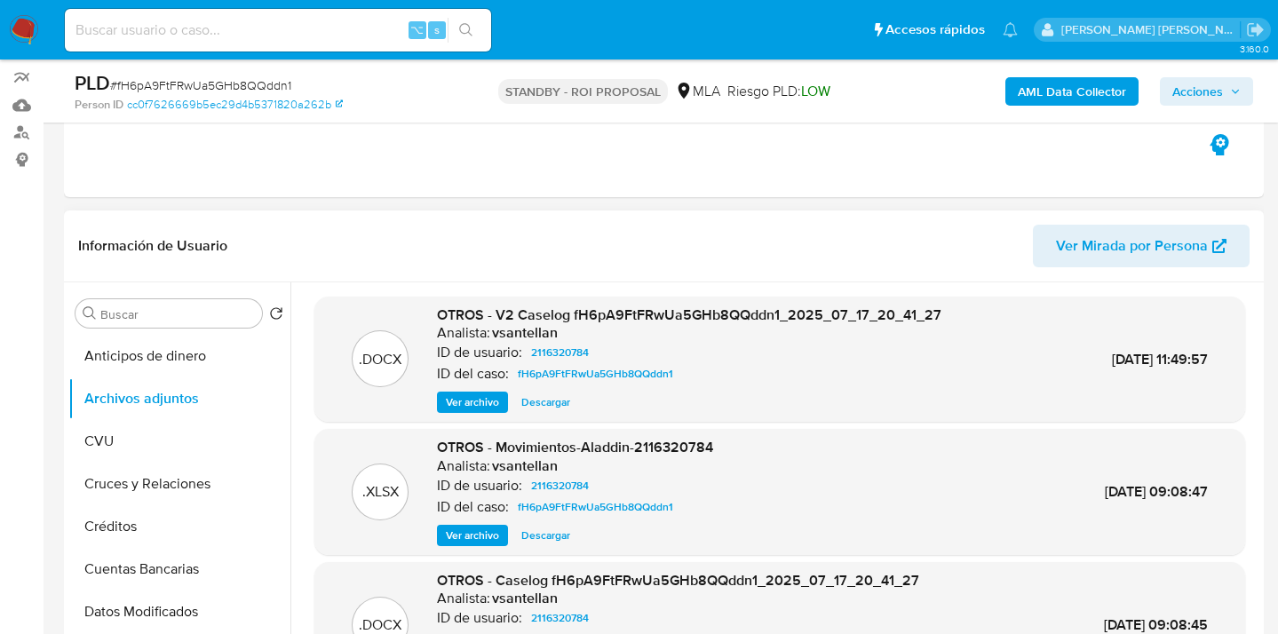
click at [543, 410] on span "Descargar" at bounding box center [545, 403] width 49 height 18
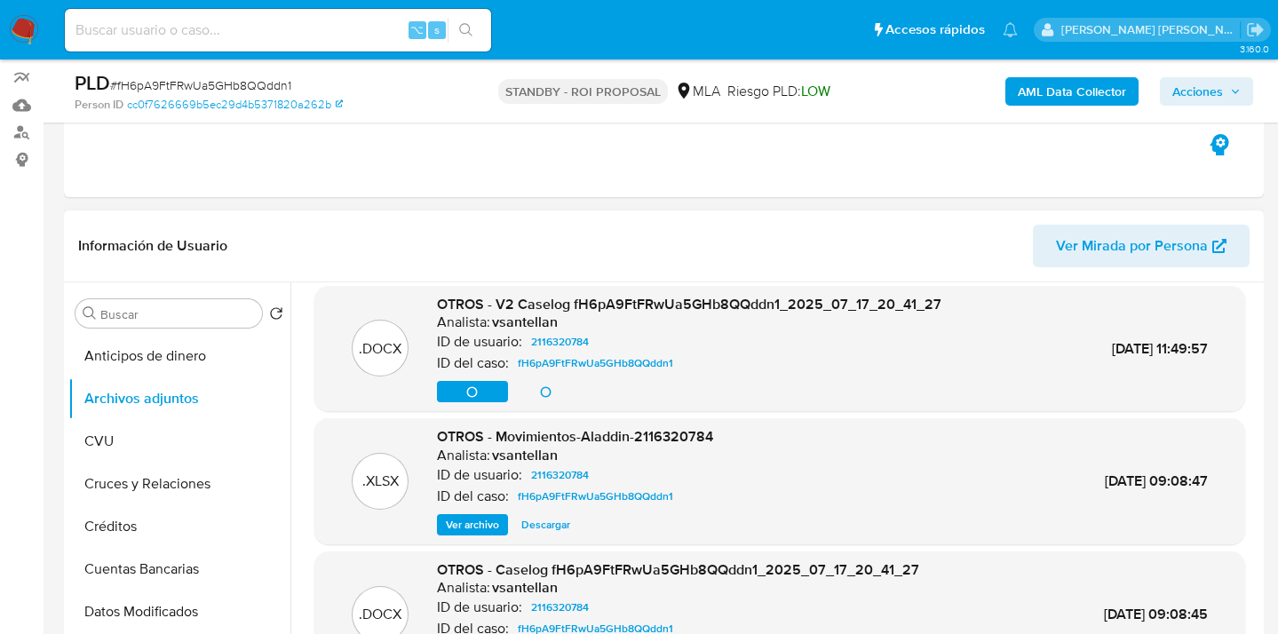
scroll to position [26, 0]
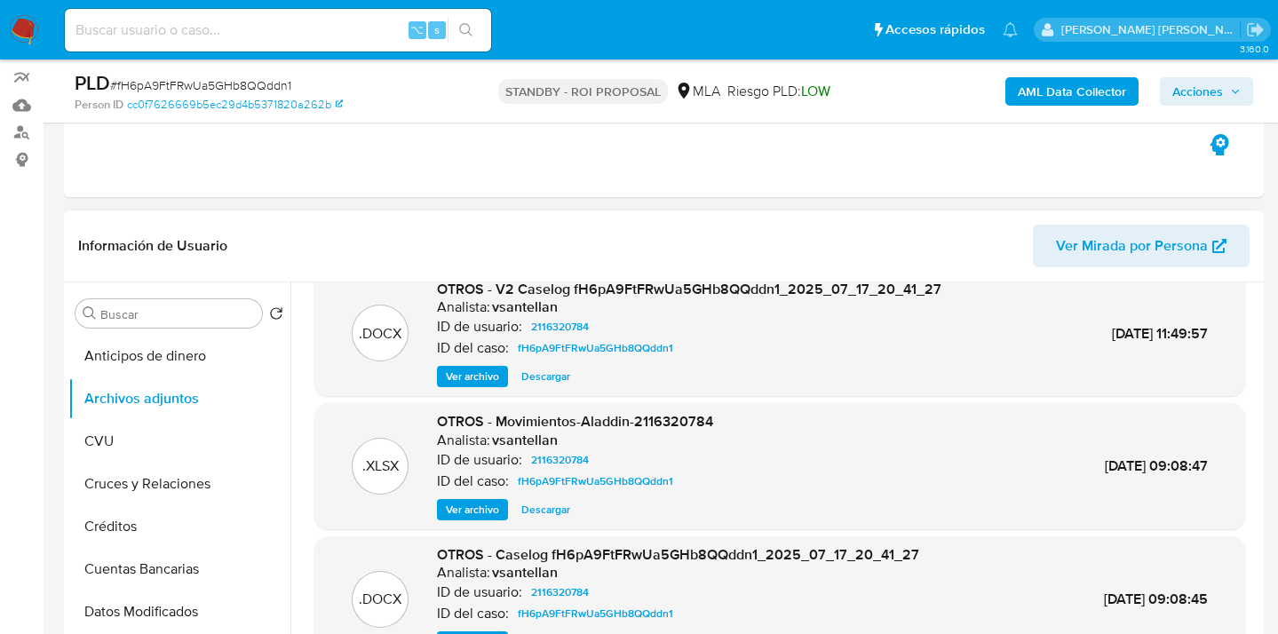
click at [539, 513] on span "Descargar" at bounding box center [545, 510] width 49 height 18
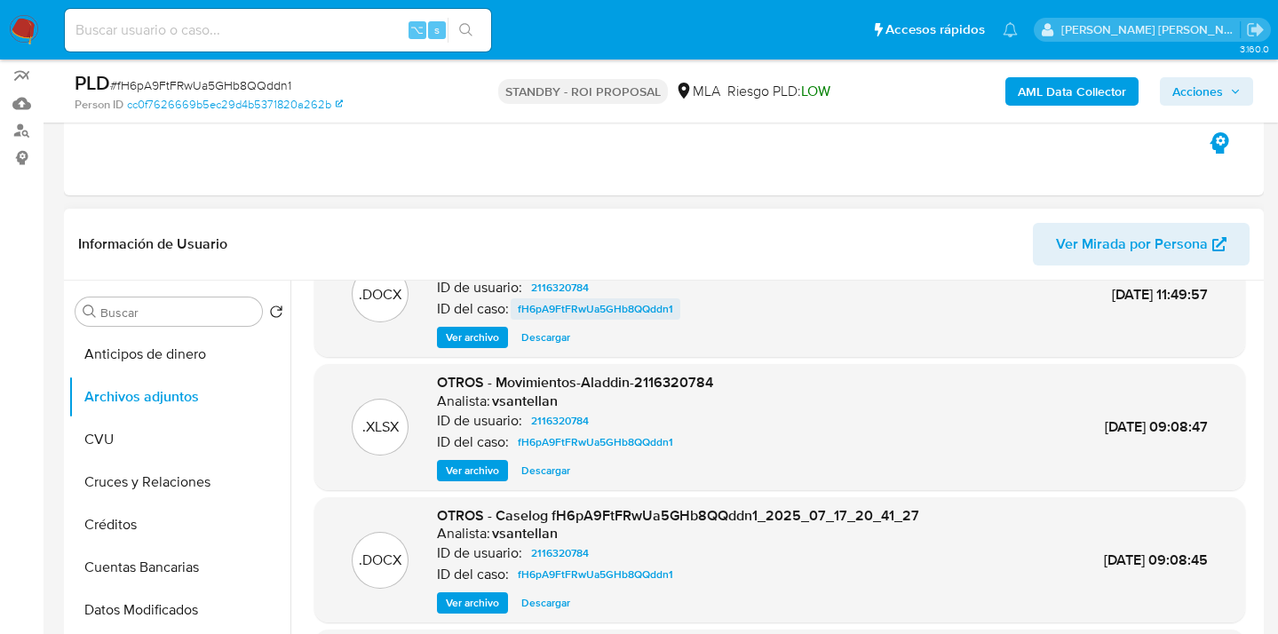
scroll to position [0, 0]
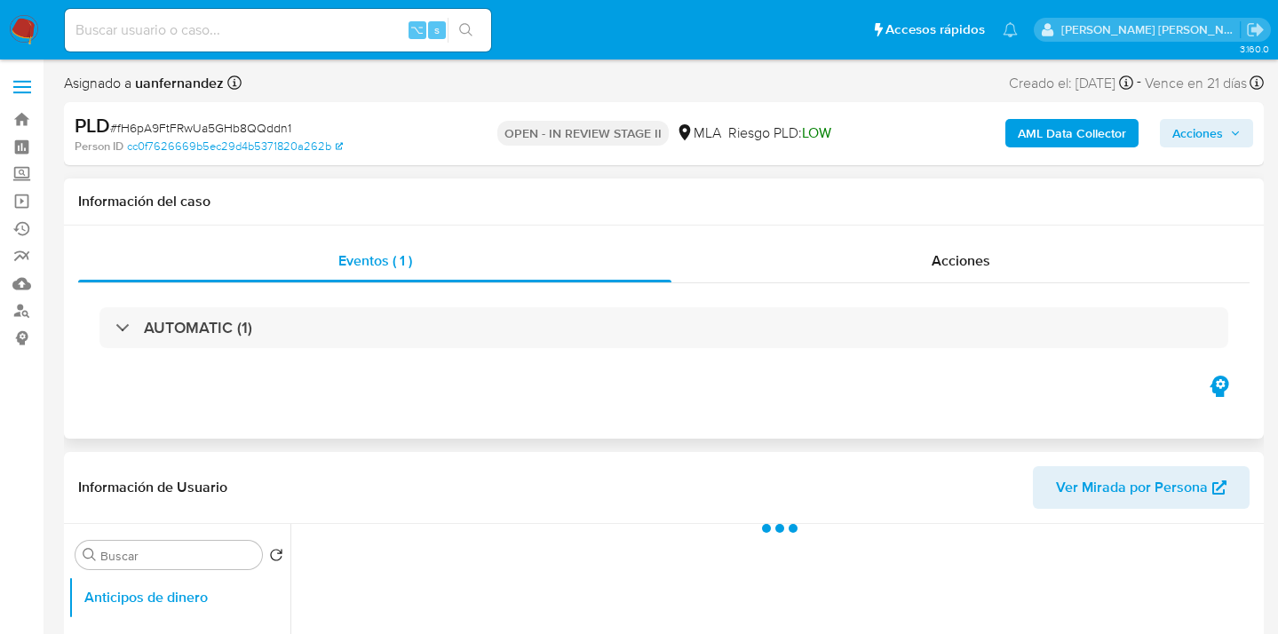
select select "10"
drag, startPoint x: 1189, startPoint y: 139, endPoint x: 1157, endPoint y: 146, distance: 32.6
click at [1189, 140] on span "Acciones" at bounding box center [1198, 133] width 51 height 28
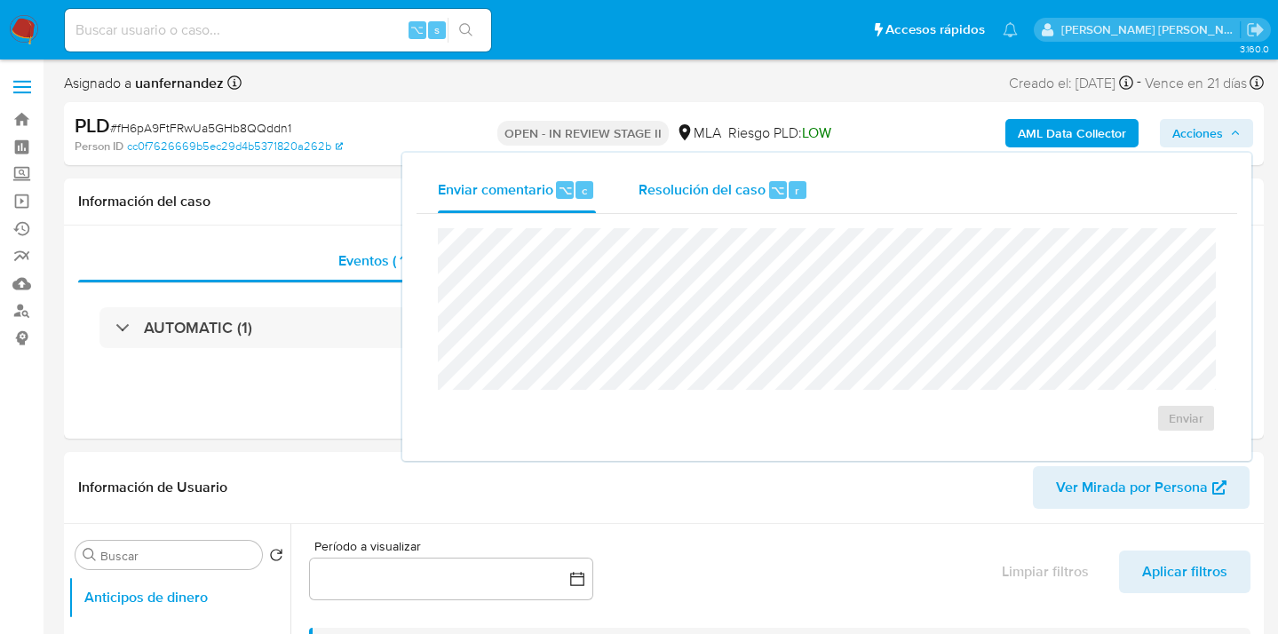
click at [668, 194] on span "Resolución del caso" at bounding box center [702, 189] width 127 height 20
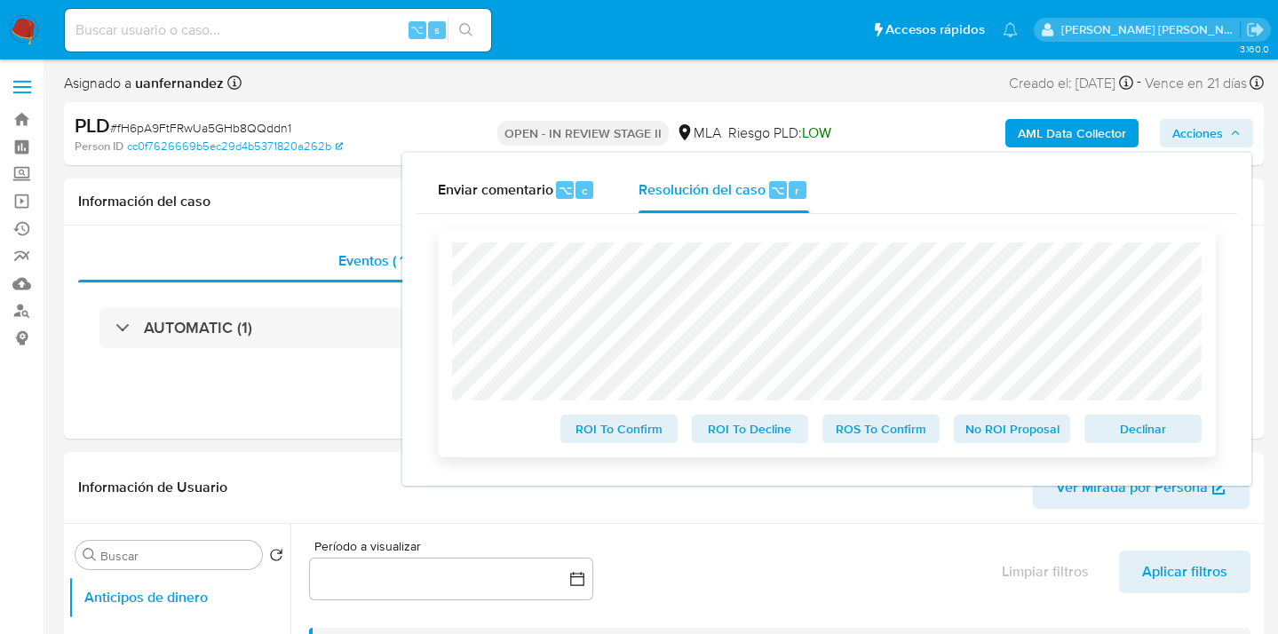
click at [893, 434] on span "ROS To Confirm" at bounding box center [881, 429] width 92 height 25
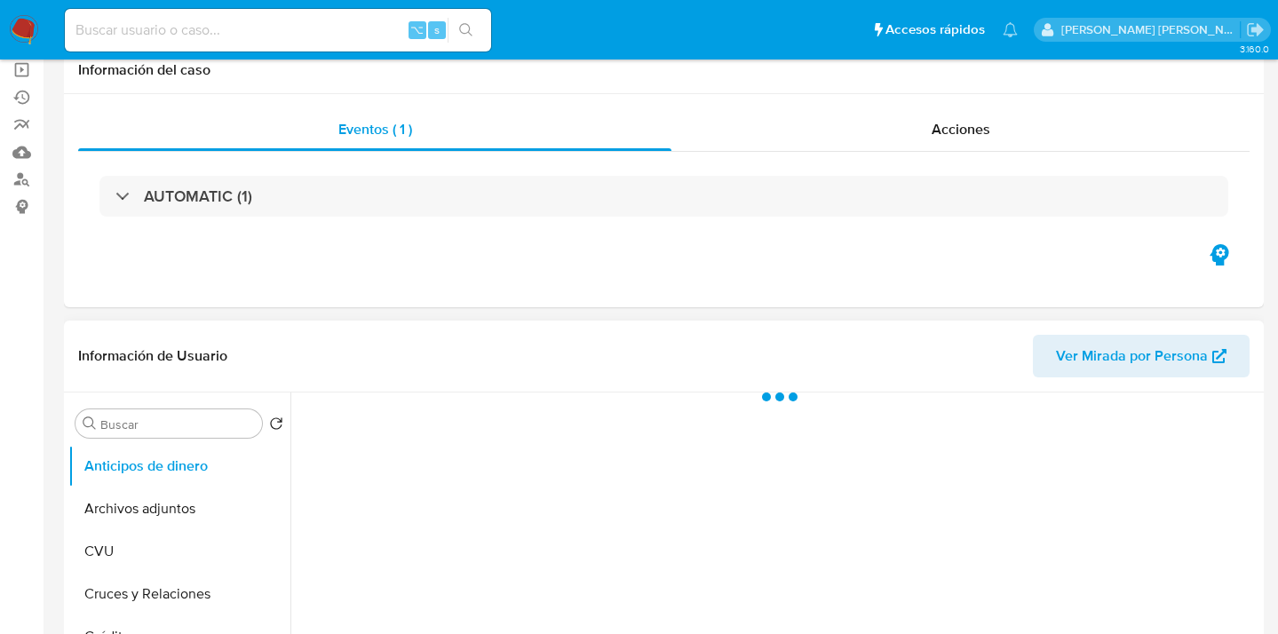
select select "10"
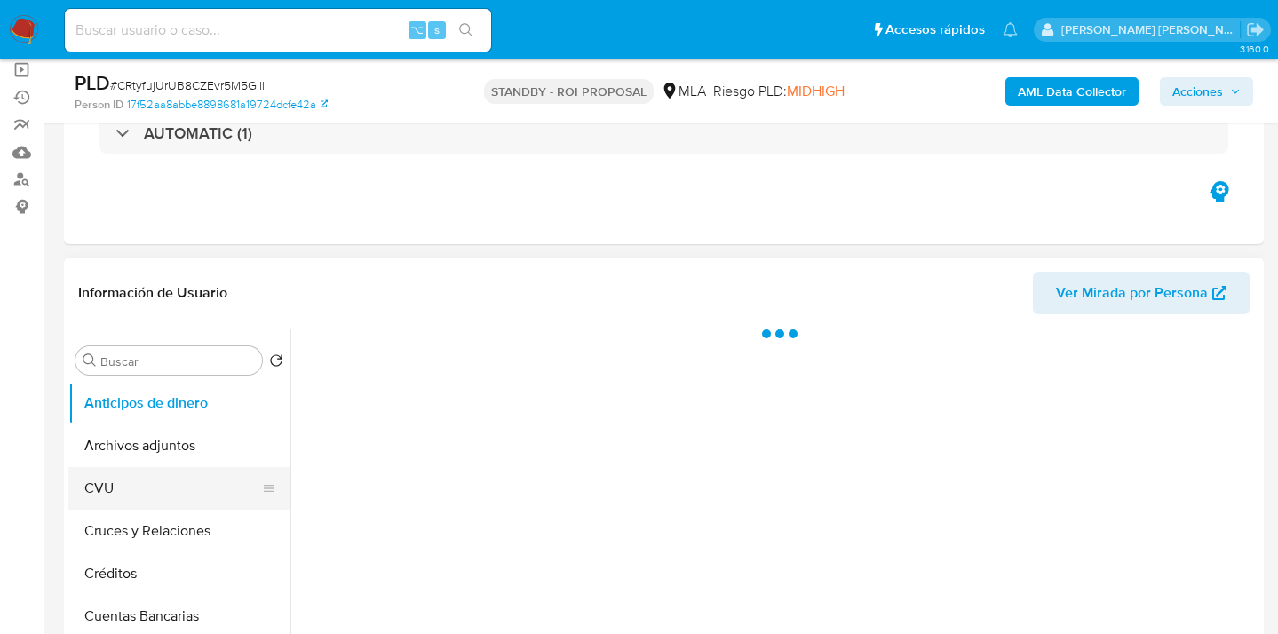
scroll to position [165, 0]
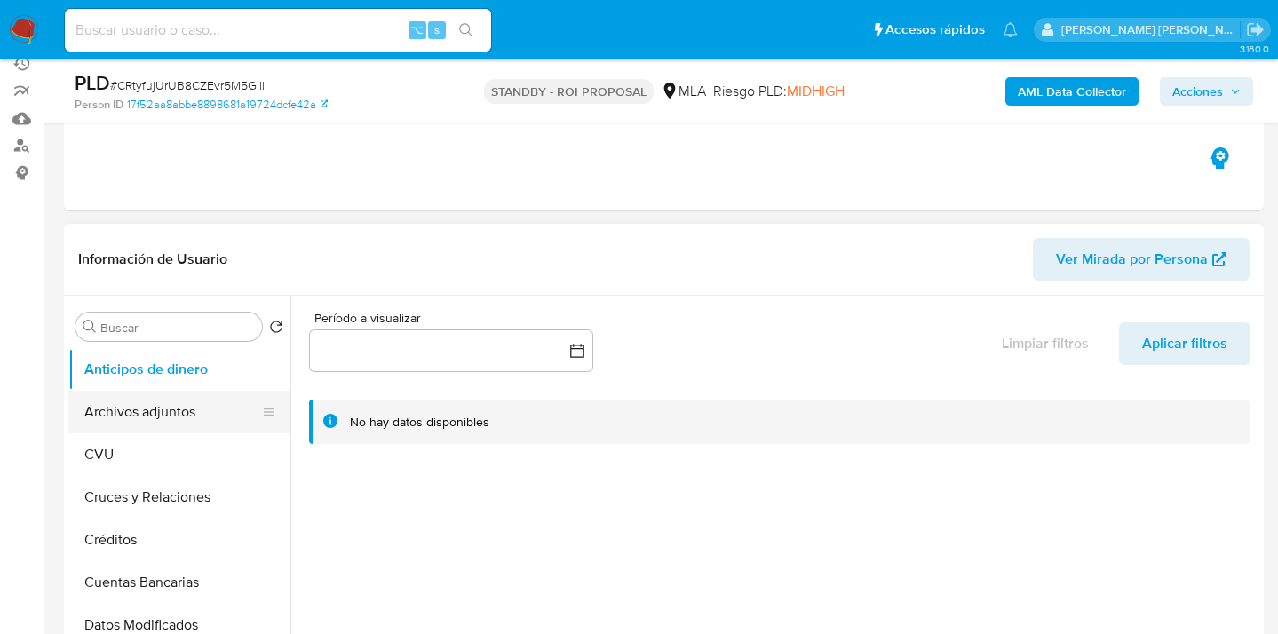
click at [170, 402] on button "Archivos adjuntos" at bounding box center [172, 412] width 208 height 43
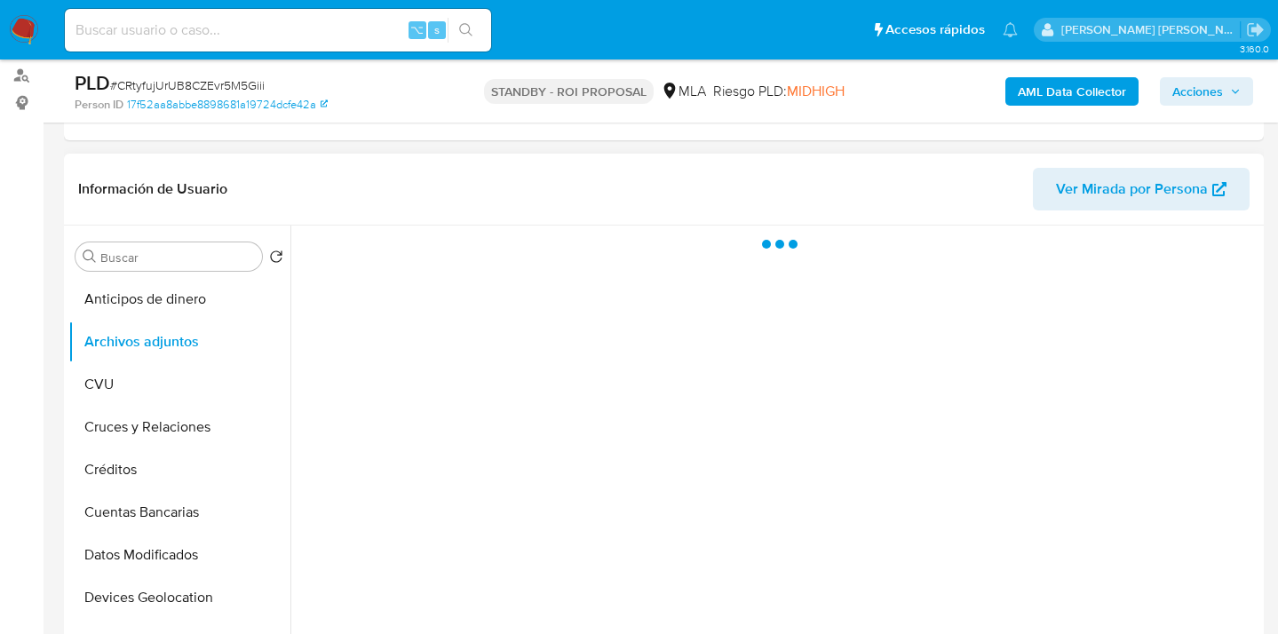
scroll to position [275, 0]
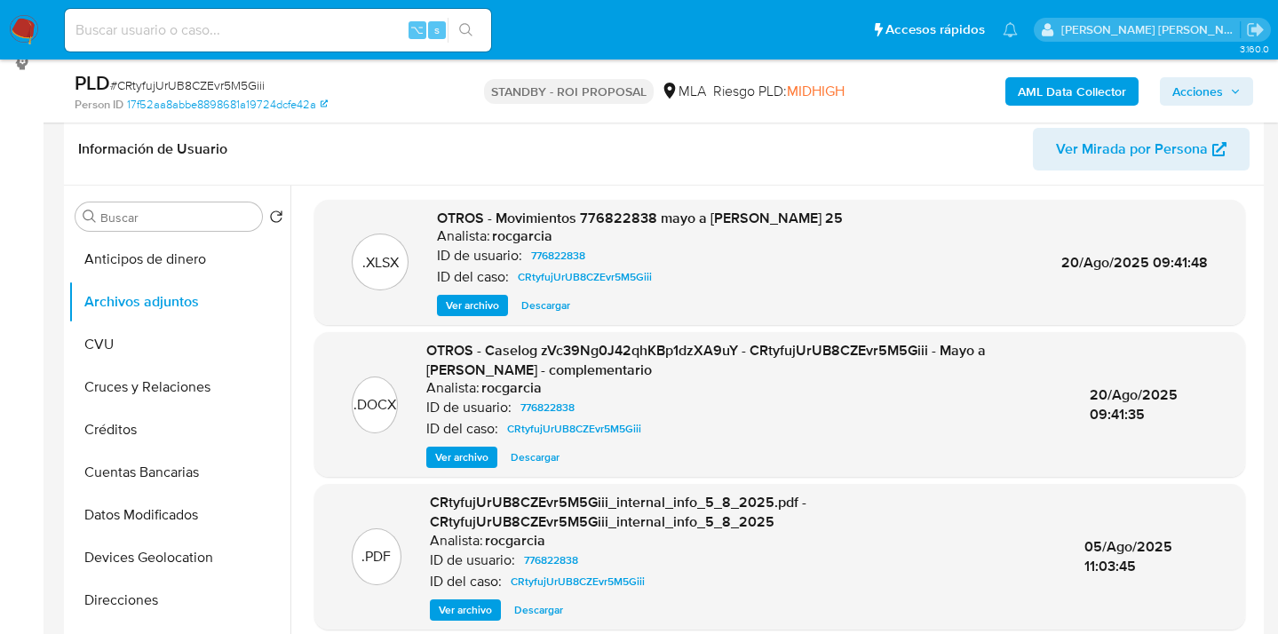
click at [548, 458] on span "Descargar" at bounding box center [535, 458] width 49 height 18
click at [543, 303] on span "Descargar" at bounding box center [545, 306] width 49 height 18
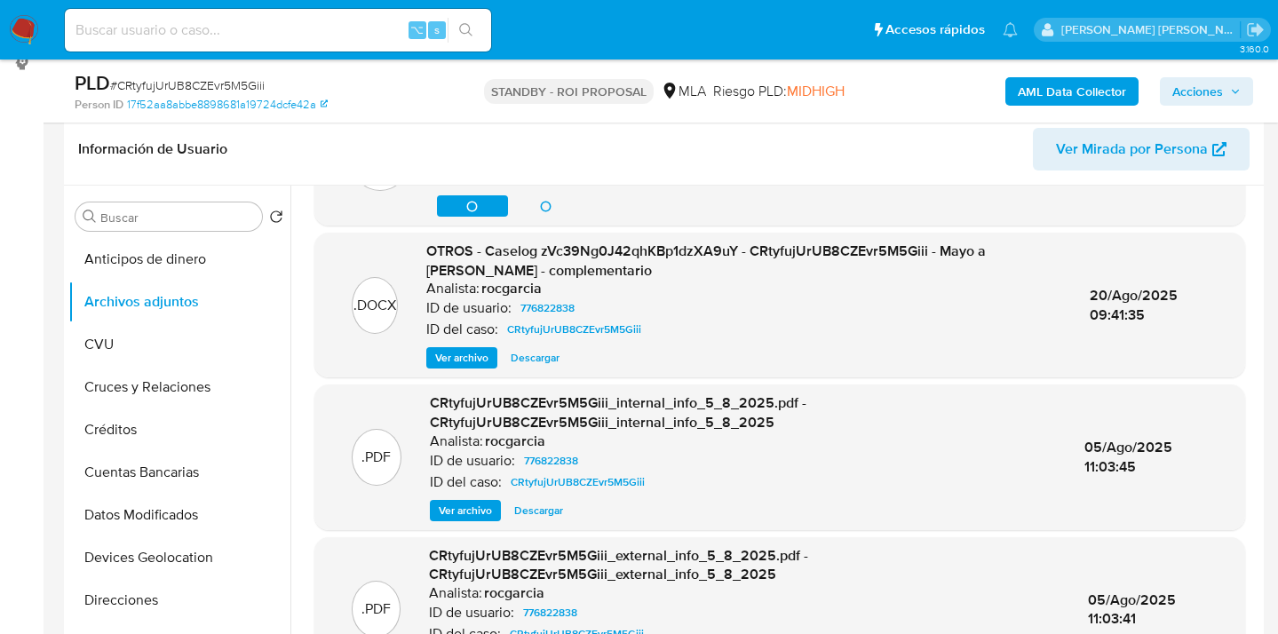
scroll to position [8, 0]
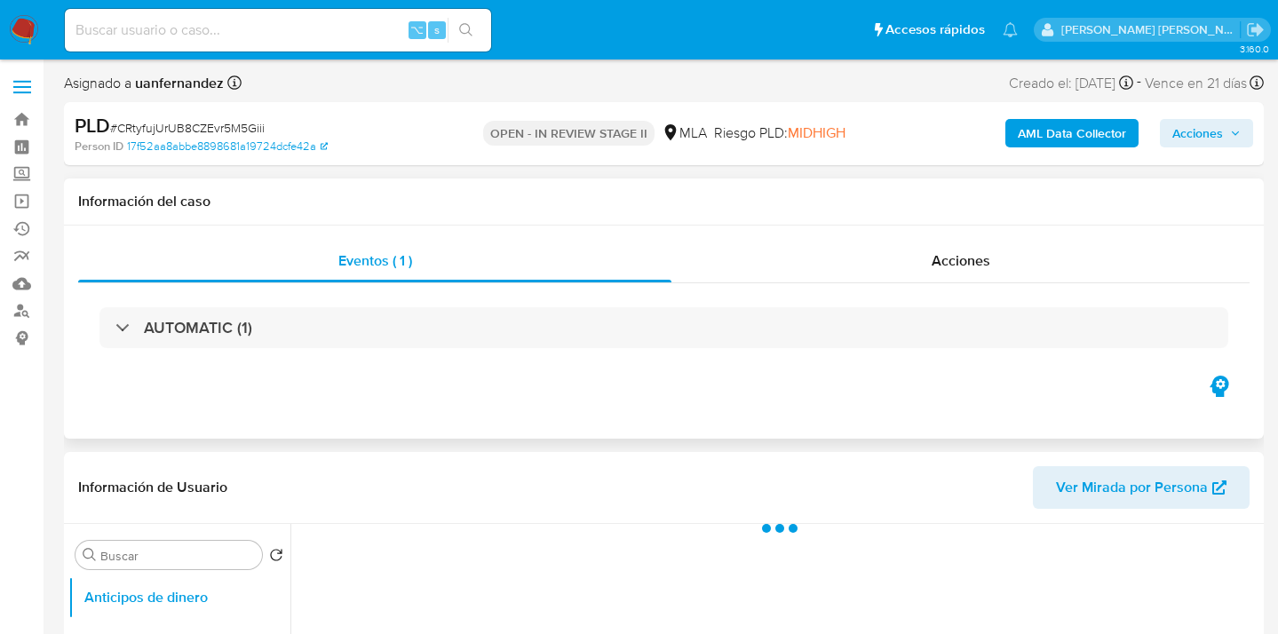
select select "10"
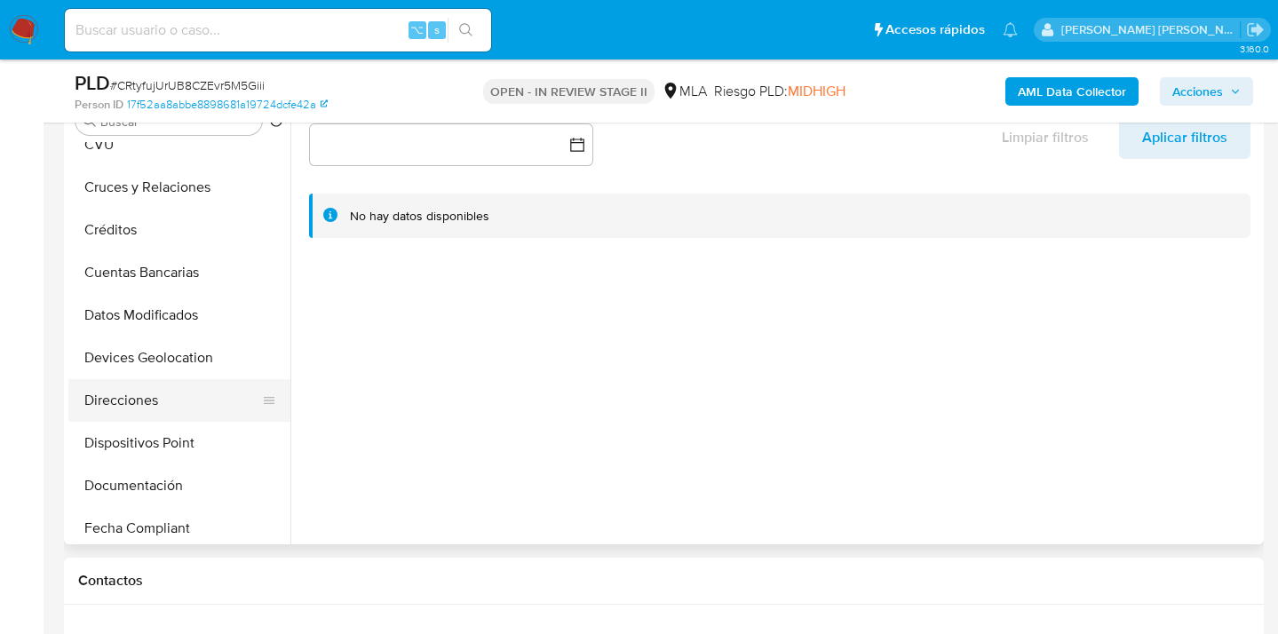
scroll to position [176, 0]
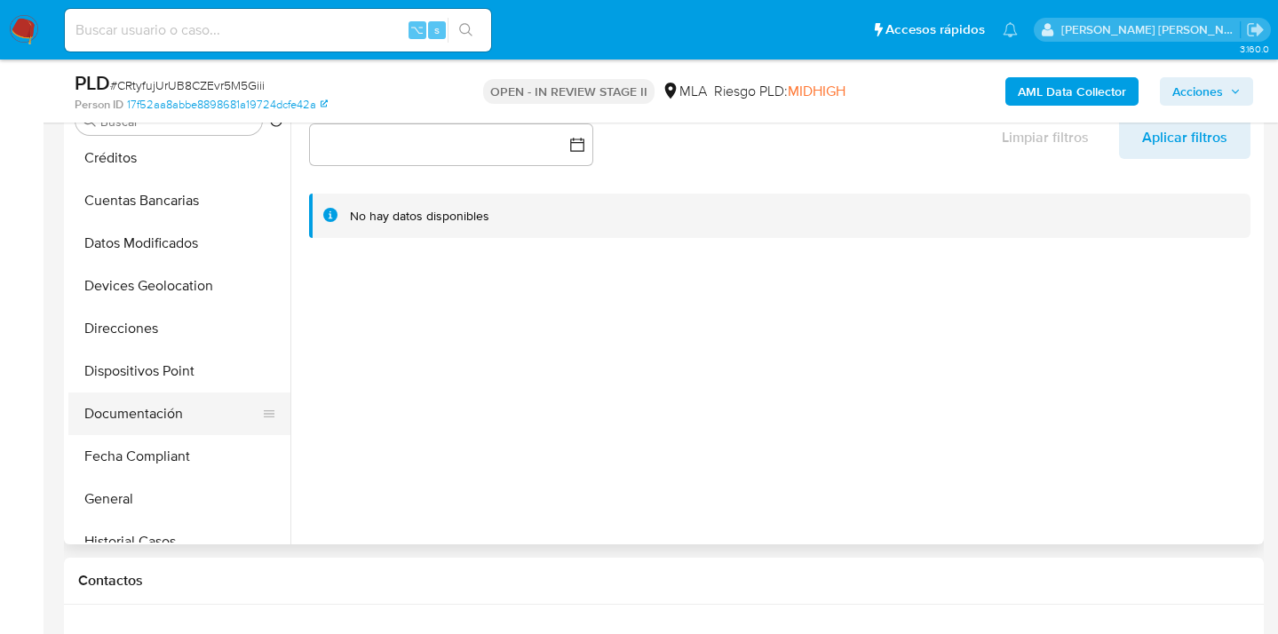
click at [171, 405] on button "Documentación" at bounding box center [172, 414] width 208 height 43
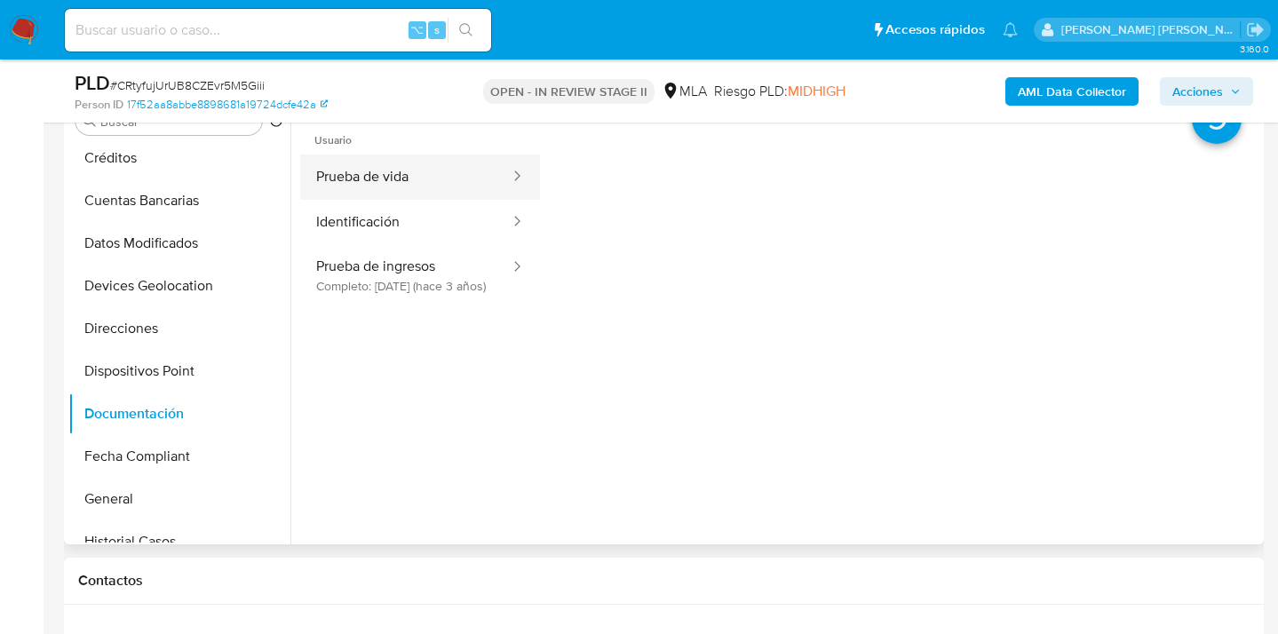
drag, startPoint x: 387, startPoint y: 179, endPoint x: 400, endPoint y: 174, distance: 13.5
click at [387, 179] on button "Prueba de vida" at bounding box center [405, 177] width 211 height 45
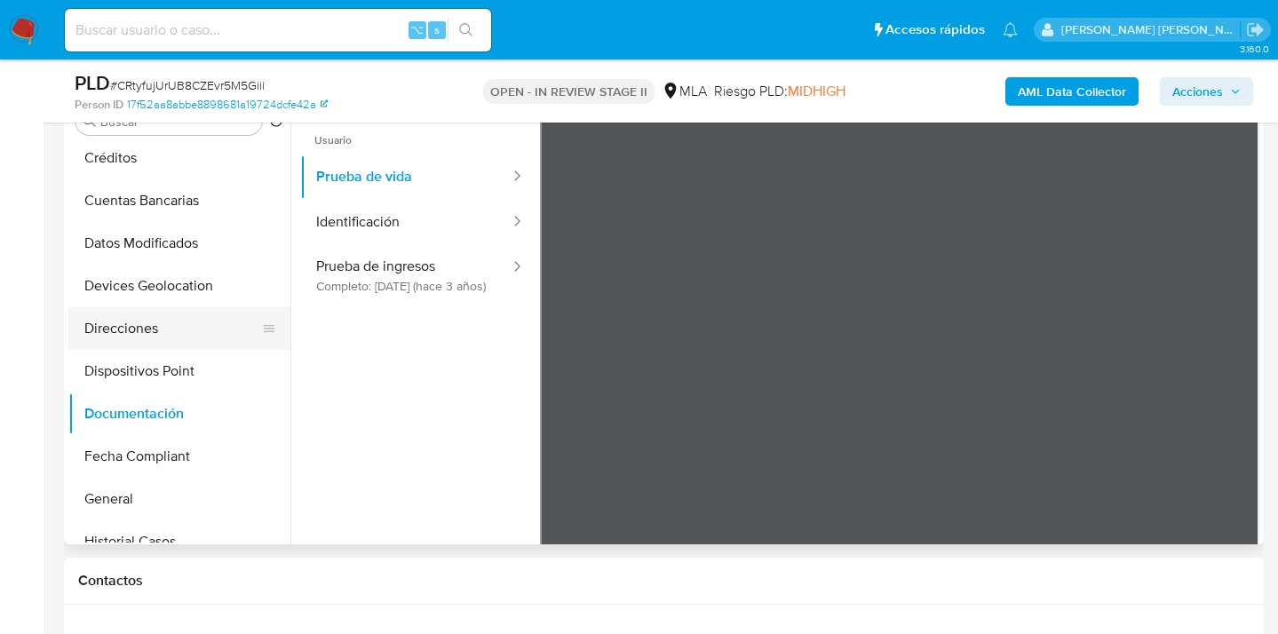
click at [173, 322] on button "Direcciones" at bounding box center [172, 328] width 208 height 43
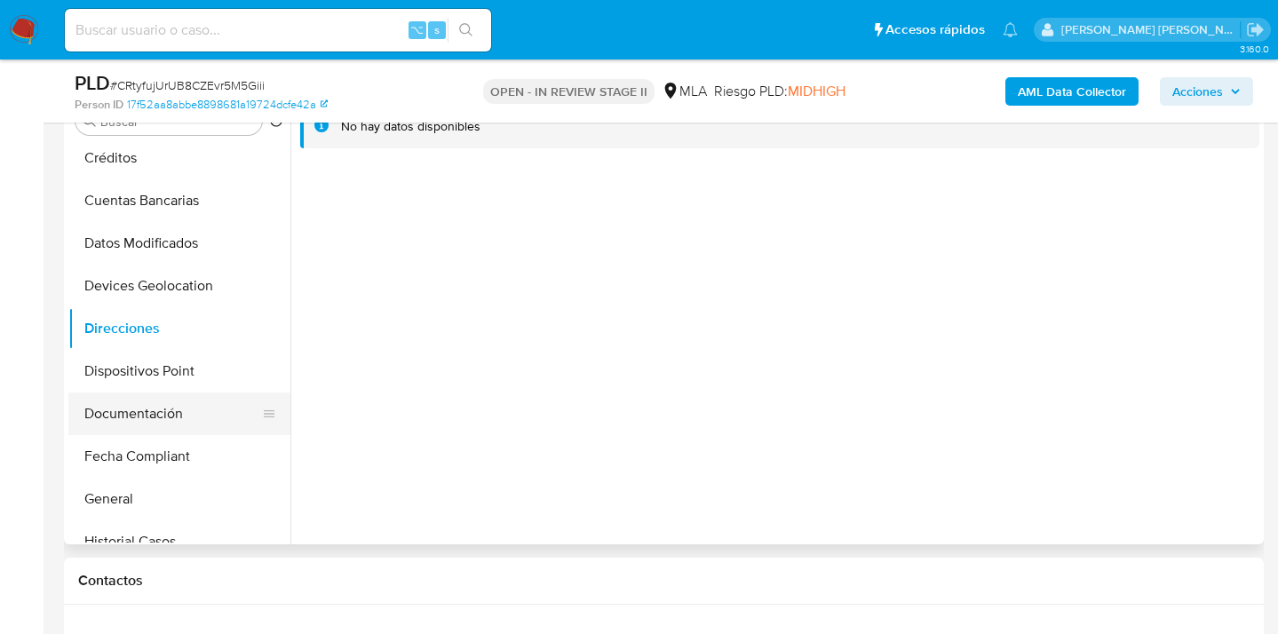
click at [180, 416] on button "Documentación" at bounding box center [172, 414] width 208 height 43
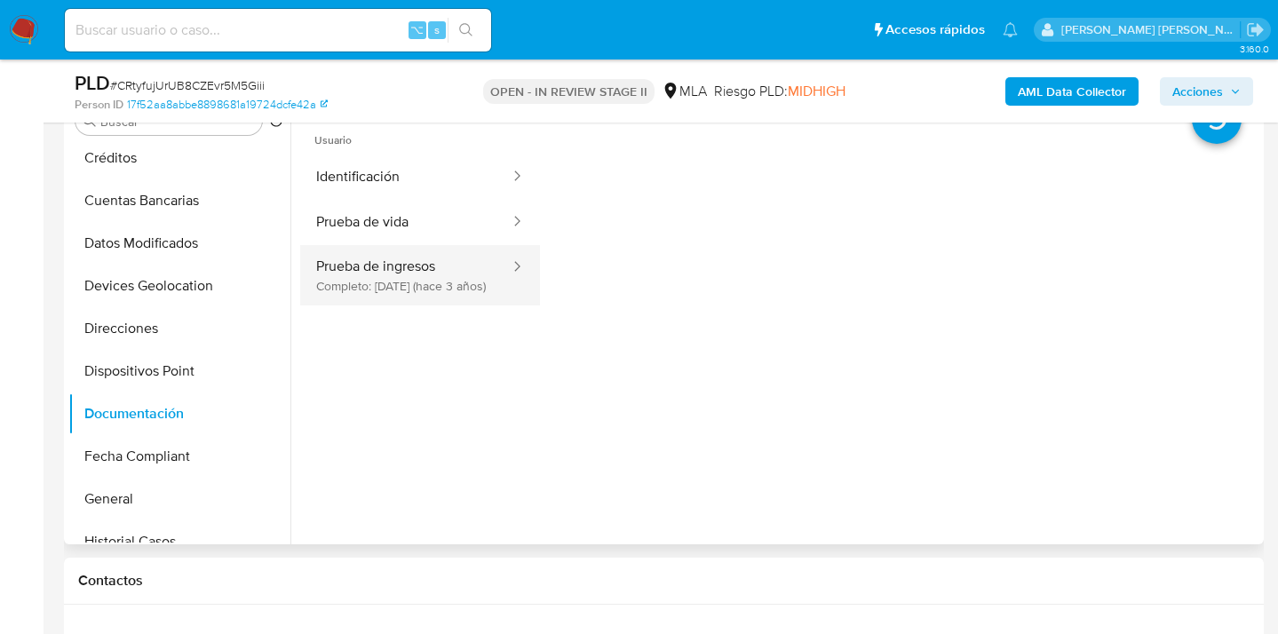
drag, startPoint x: 332, startPoint y: 260, endPoint x: 368, endPoint y: 259, distance: 35.5
click at [332, 261] on button "Prueba de ingresos Completo: 12/12/2022 (hace 3 años)" at bounding box center [405, 275] width 211 height 60
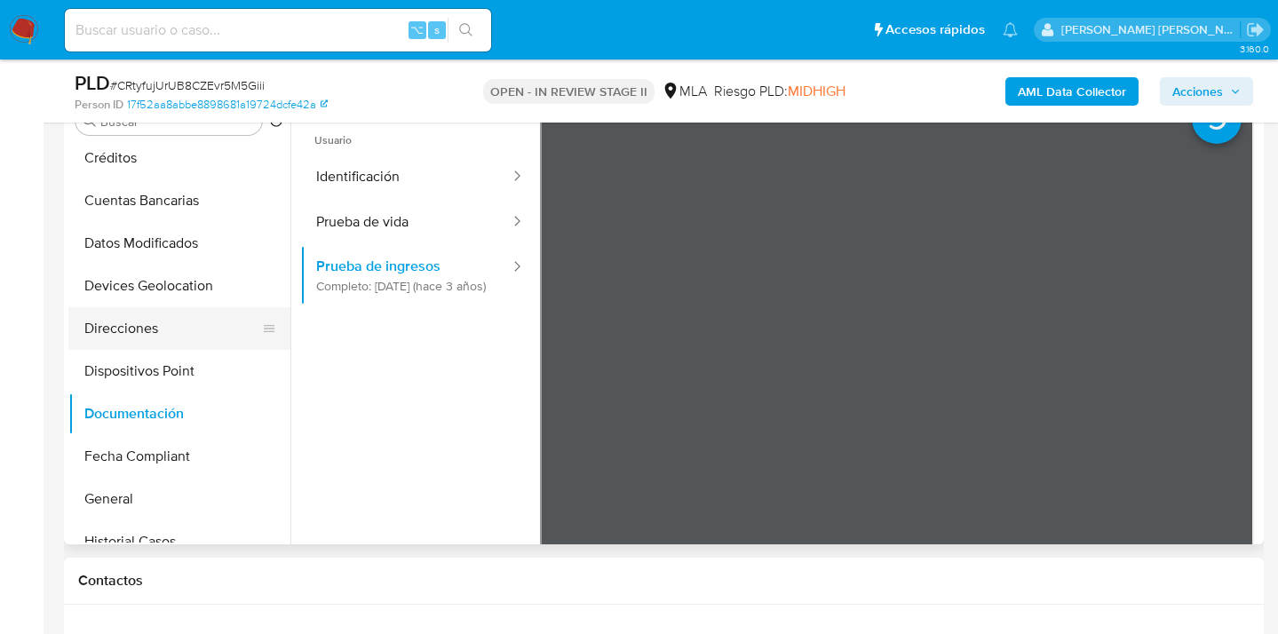
click at [195, 319] on button "Direcciones" at bounding box center [172, 328] width 208 height 43
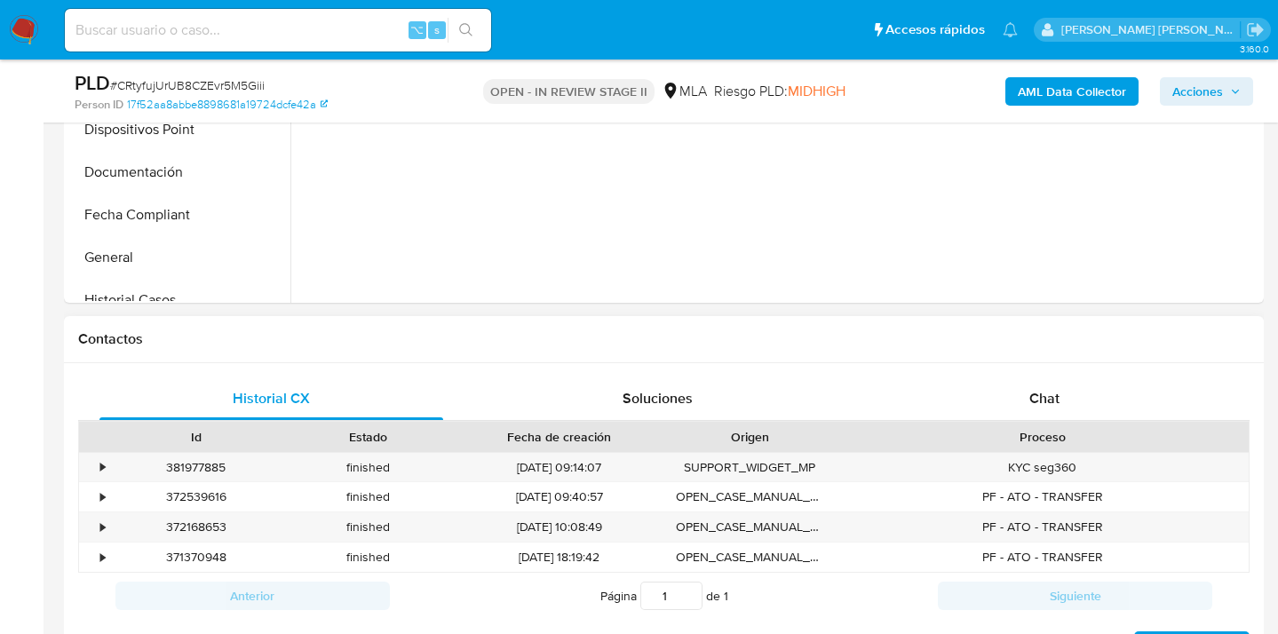
scroll to position [747, 0]
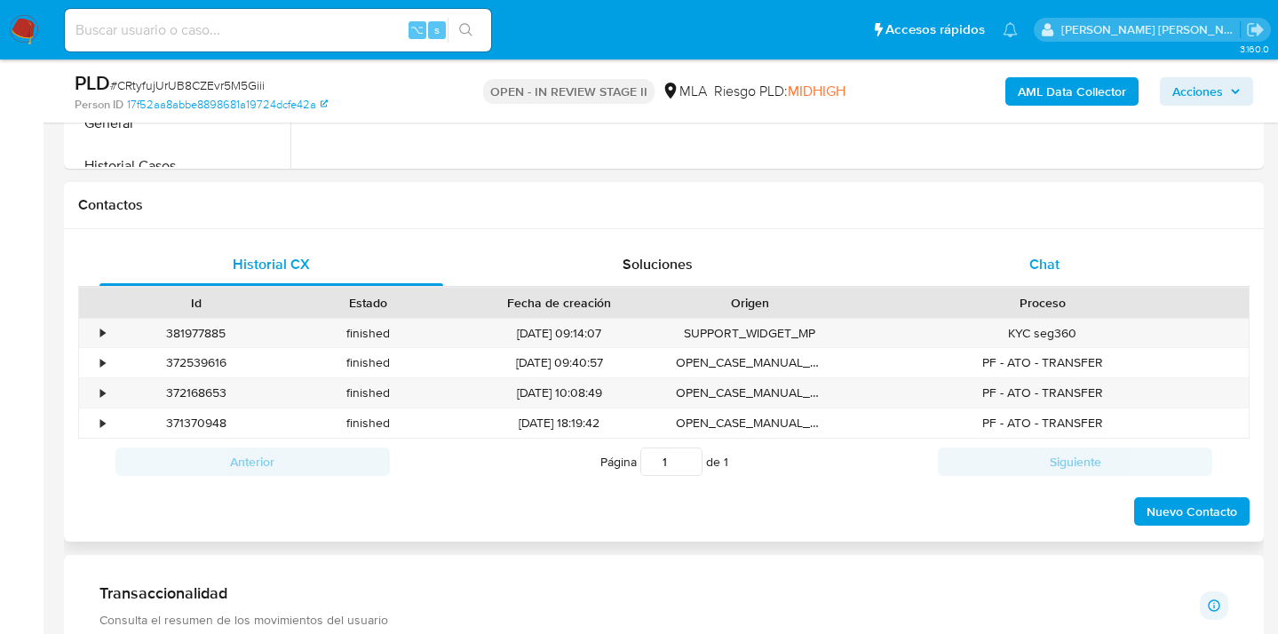
click at [1044, 266] on span "Chat" at bounding box center [1045, 264] width 30 height 20
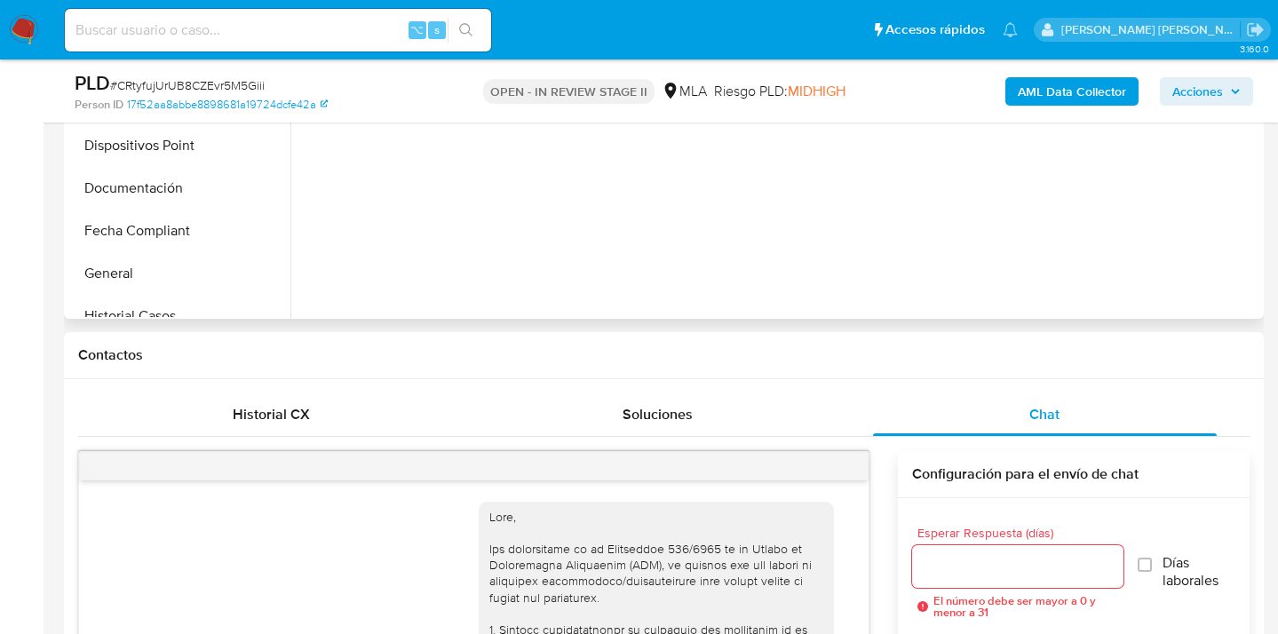
scroll to position [522, 0]
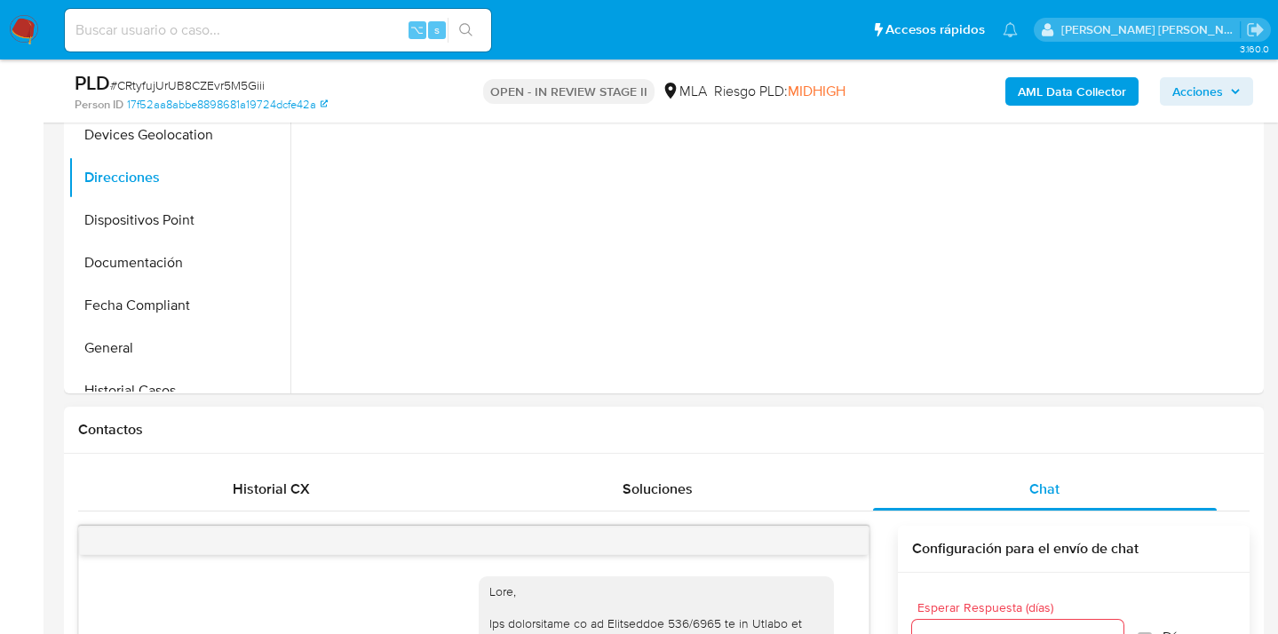
click at [241, 548] on div at bounding box center [474, 541] width 790 height 28
click at [256, 500] on div "Historial CX" at bounding box center [271, 489] width 344 height 43
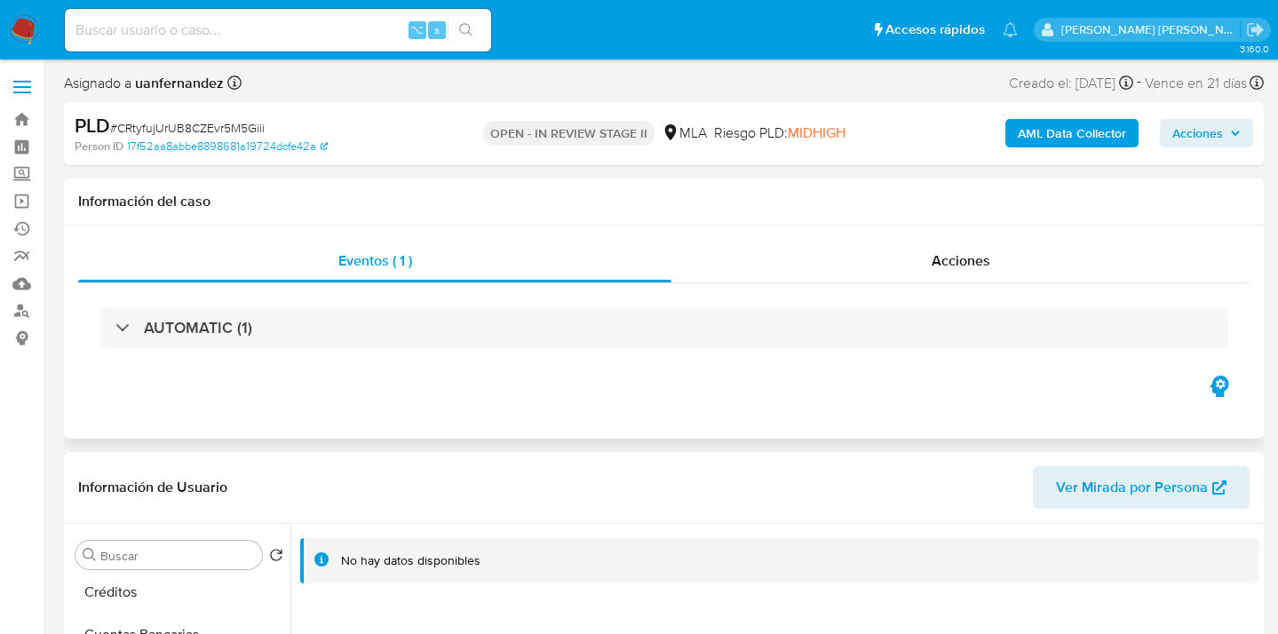
scroll to position [597, 0]
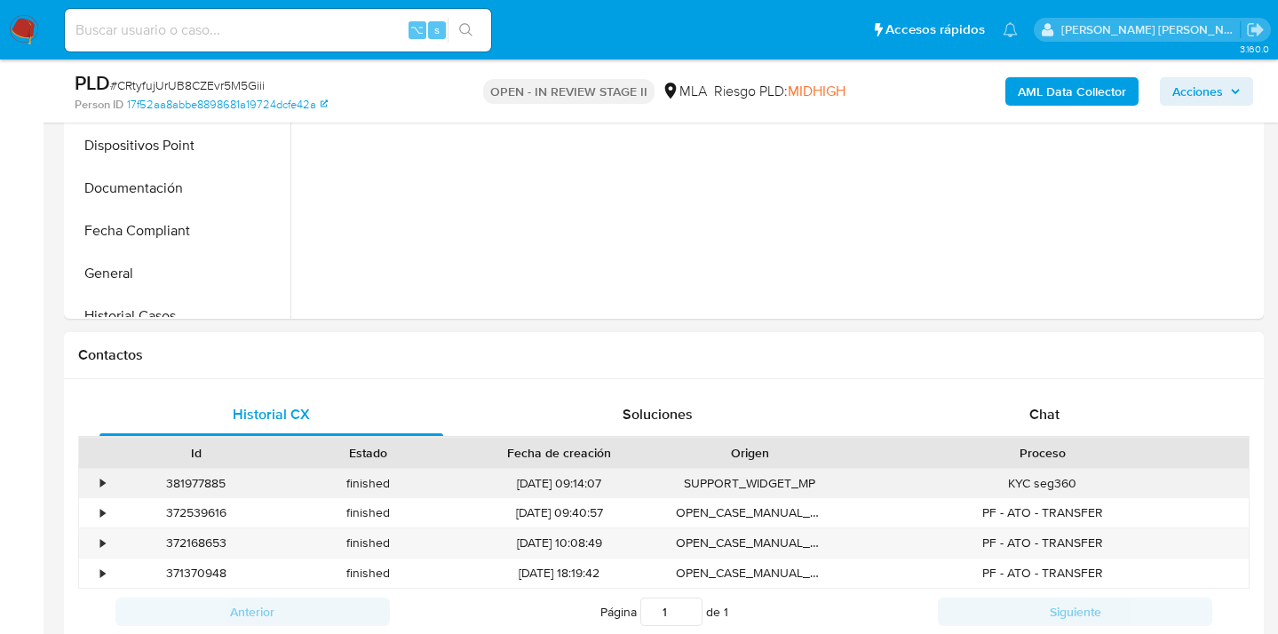
click at [104, 479] on div "•" at bounding box center [102, 483] width 4 height 17
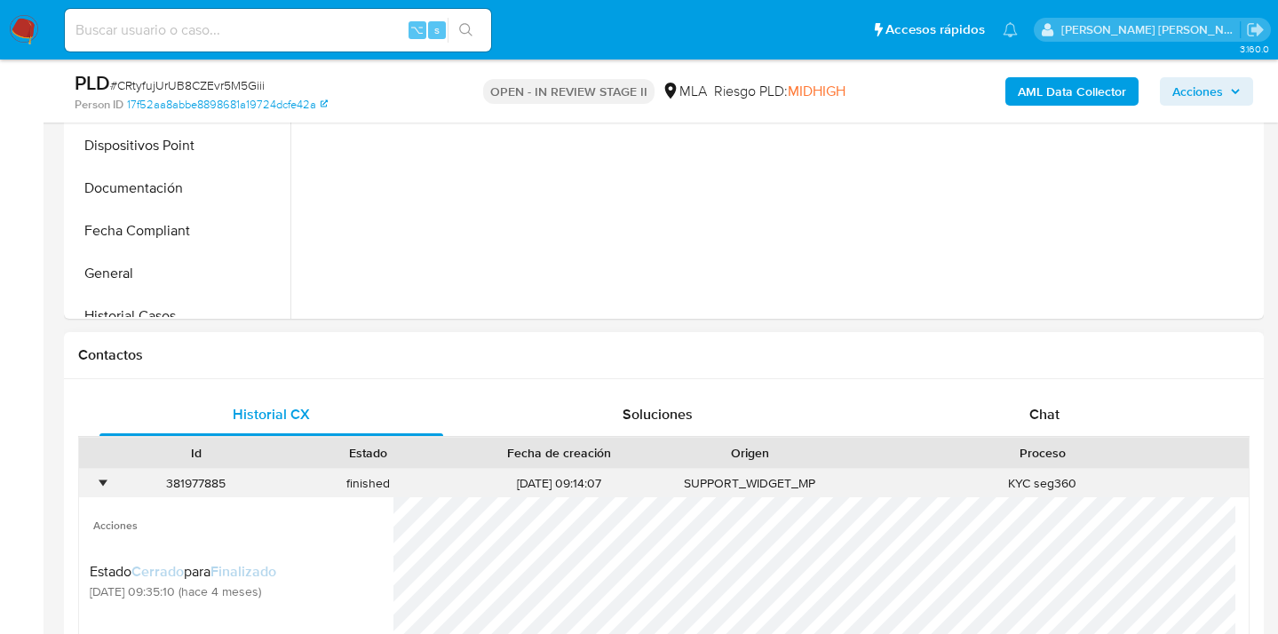
click at [104, 479] on div "•" at bounding box center [102, 483] width 4 height 17
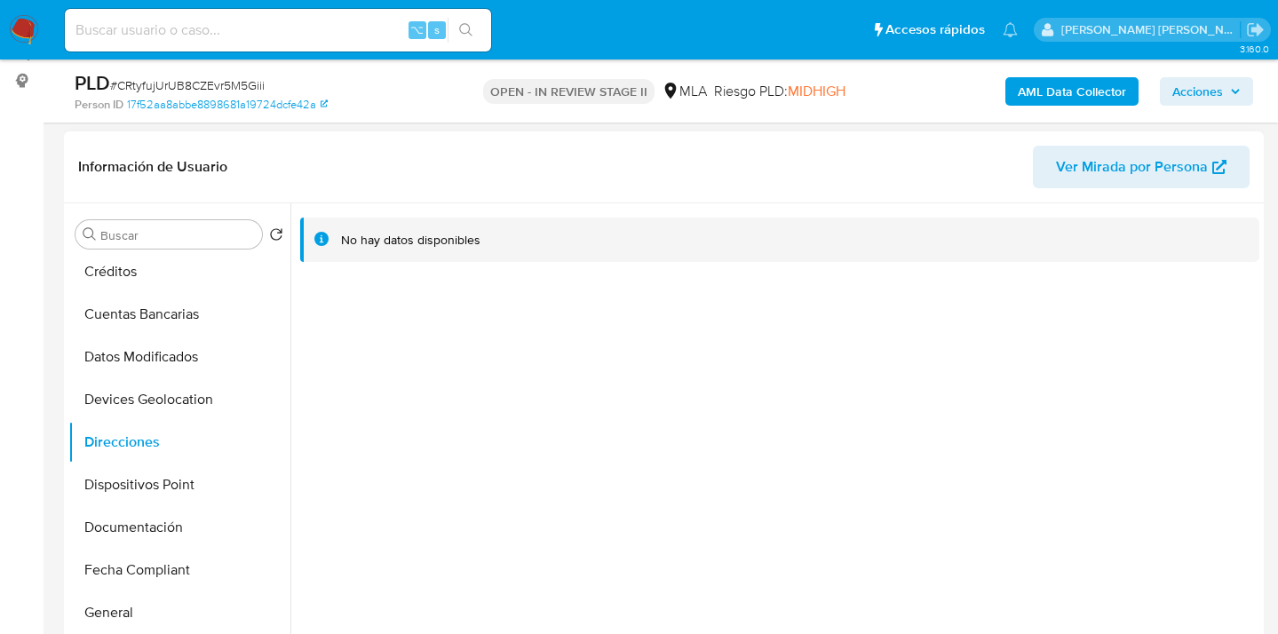
scroll to position [0, 0]
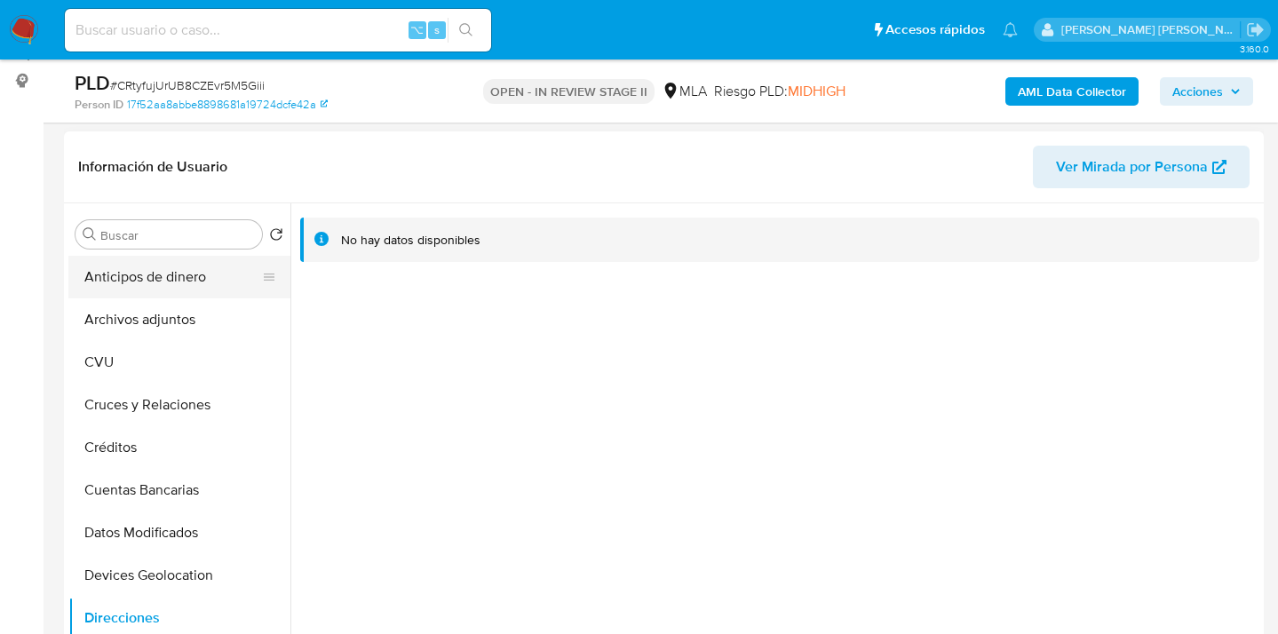
click at [214, 296] on button "Anticipos de dinero" at bounding box center [172, 277] width 208 height 43
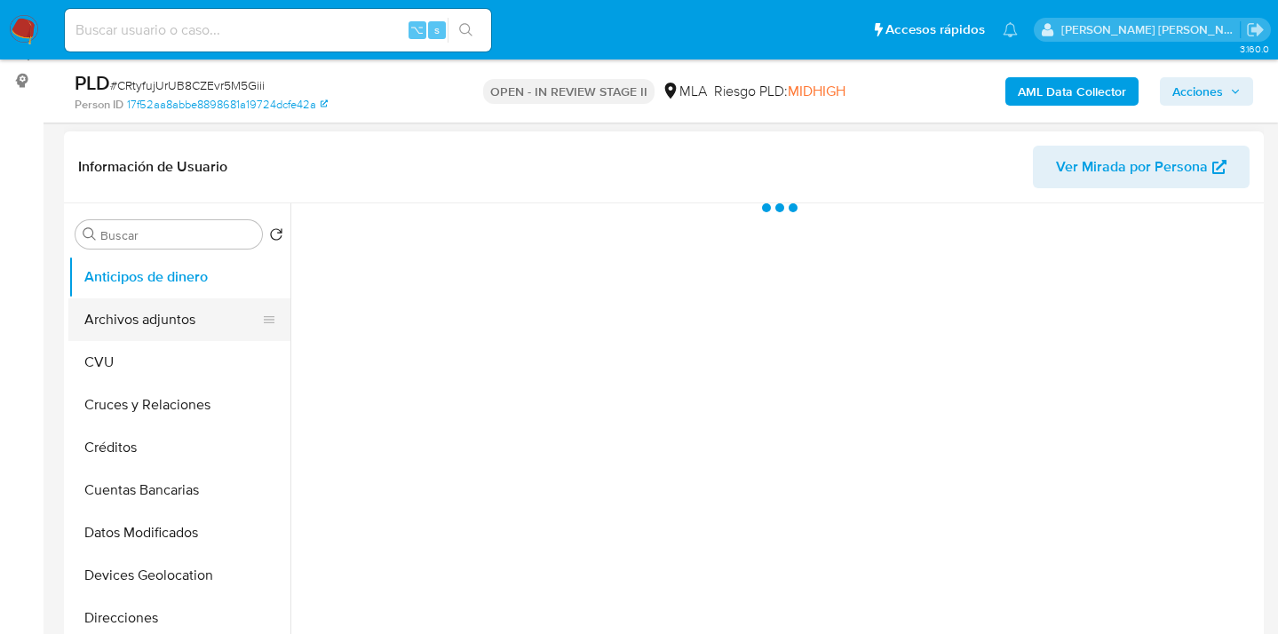
click at [208, 315] on button "Archivos adjuntos" at bounding box center [172, 319] width 208 height 43
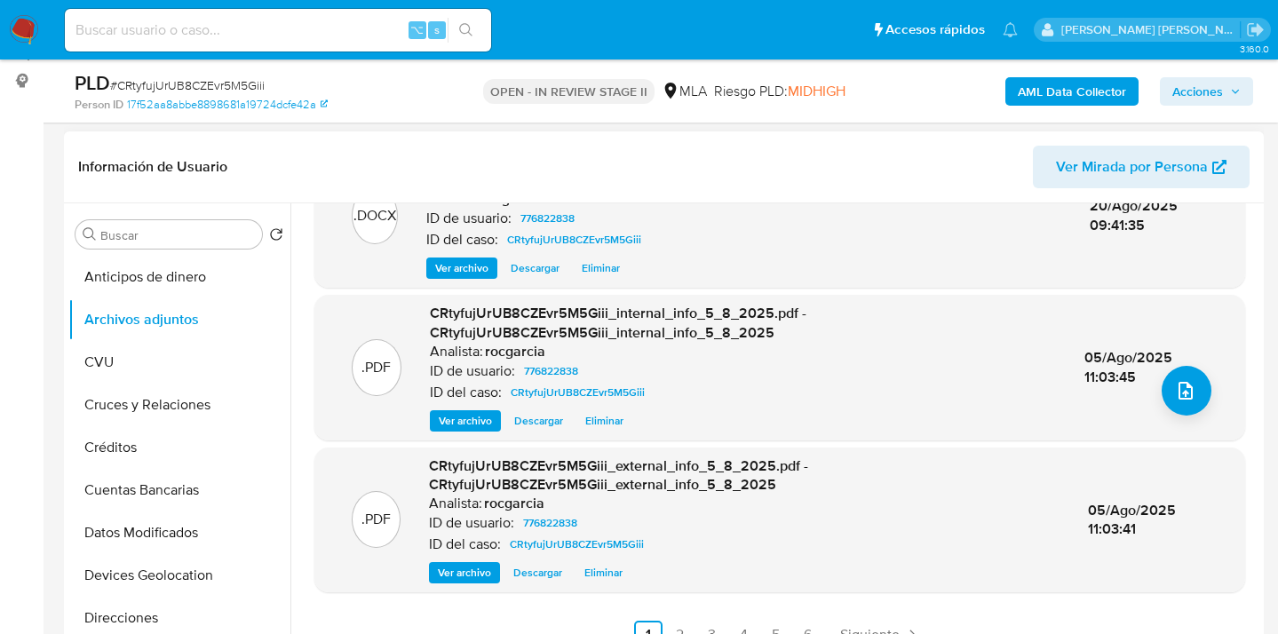
scroll to position [600, 0]
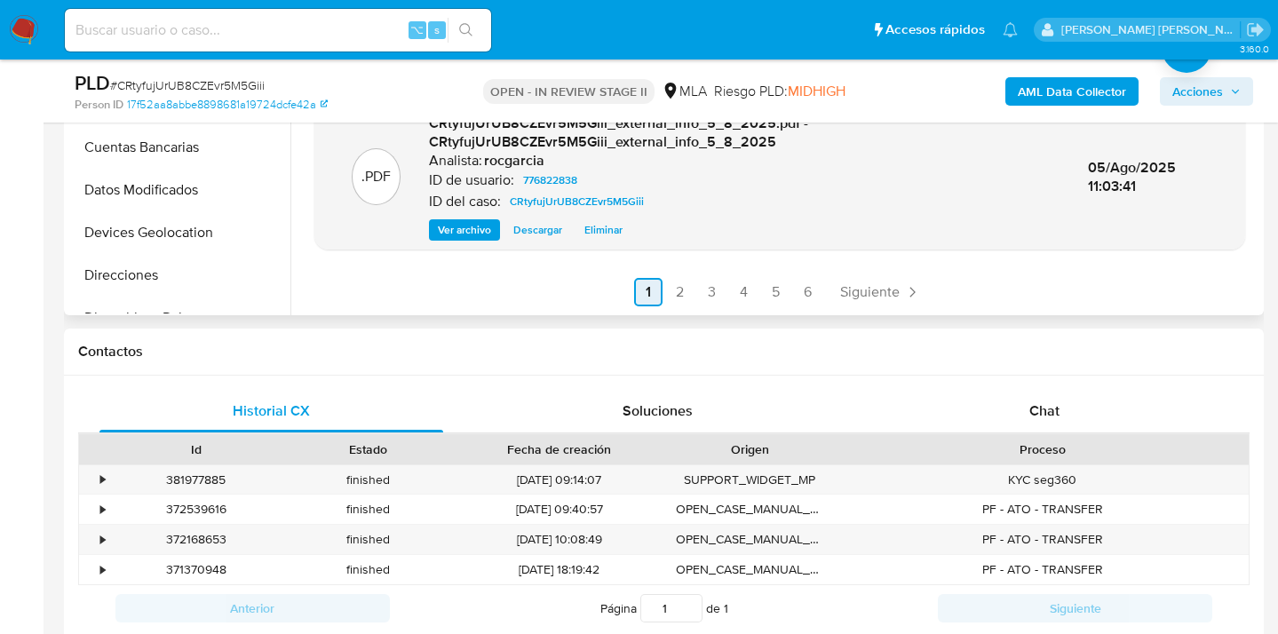
click at [679, 296] on link "2" at bounding box center [680, 292] width 28 height 28
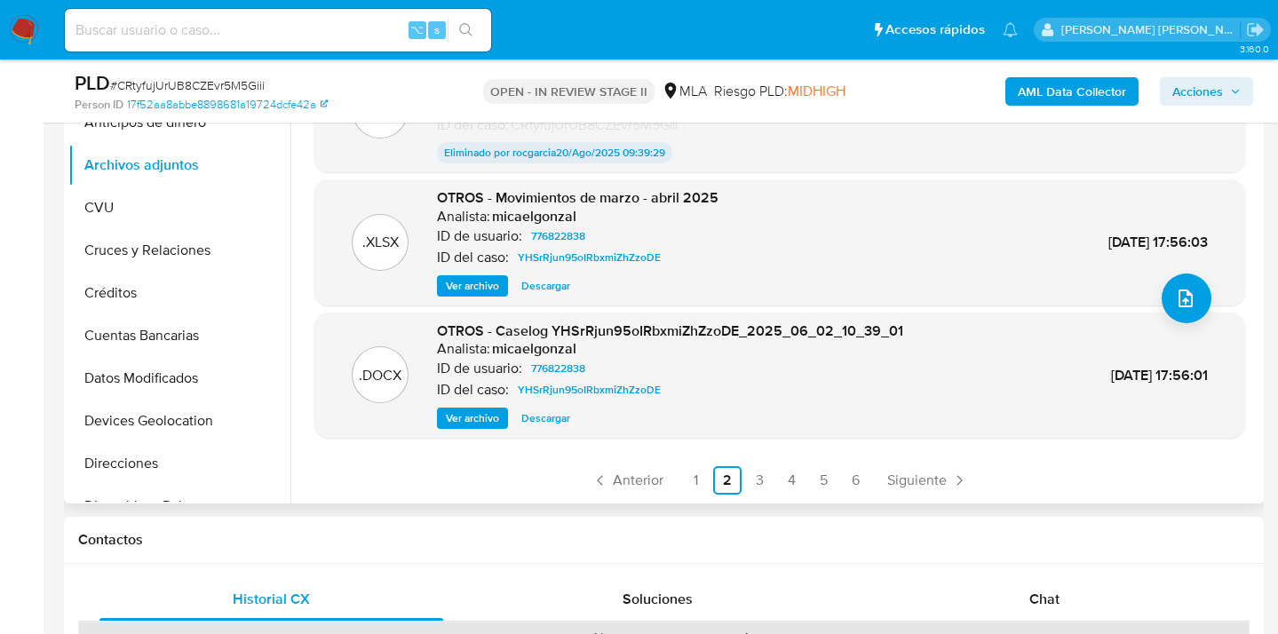
scroll to position [414, 0]
click at [758, 484] on link "3" at bounding box center [759, 479] width 28 height 28
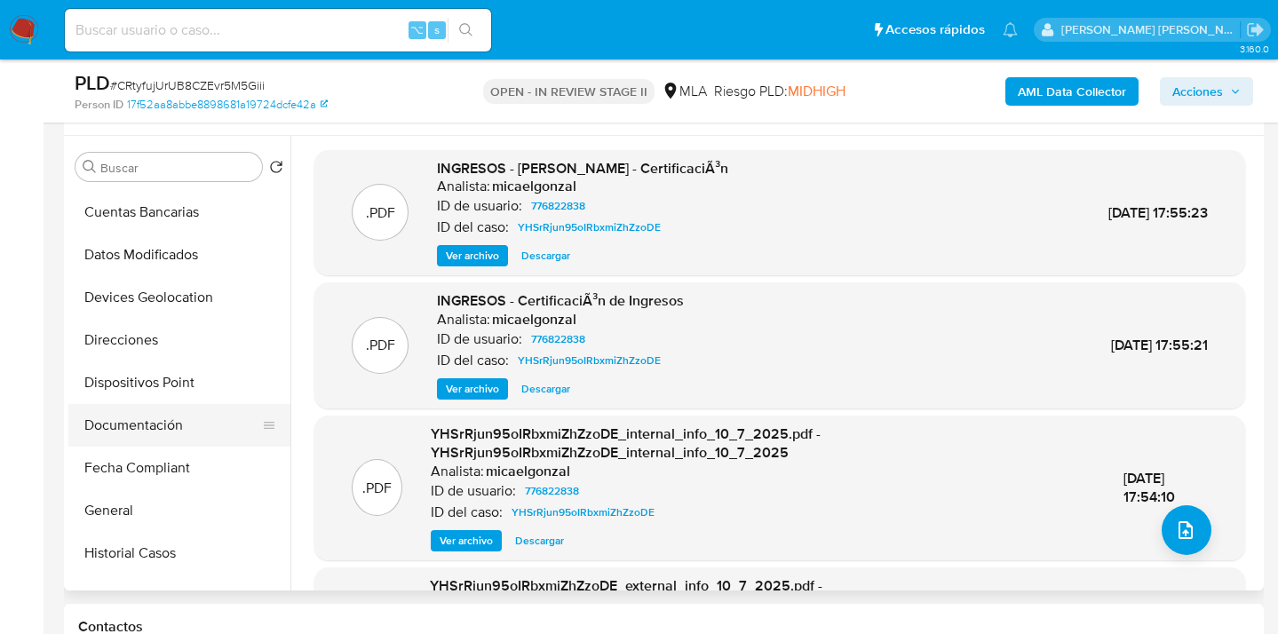
scroll to position [333, 0]
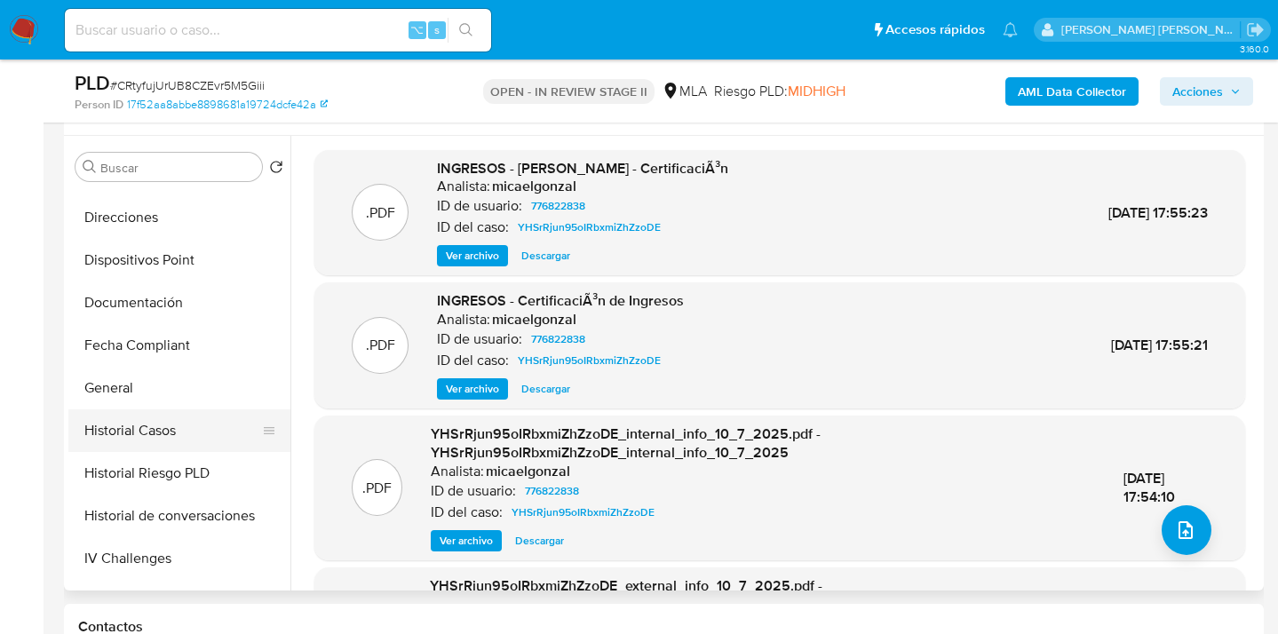
click at [187, 436] on button "Historial Casos" at bounding box center [172, 430] width 208 height 43
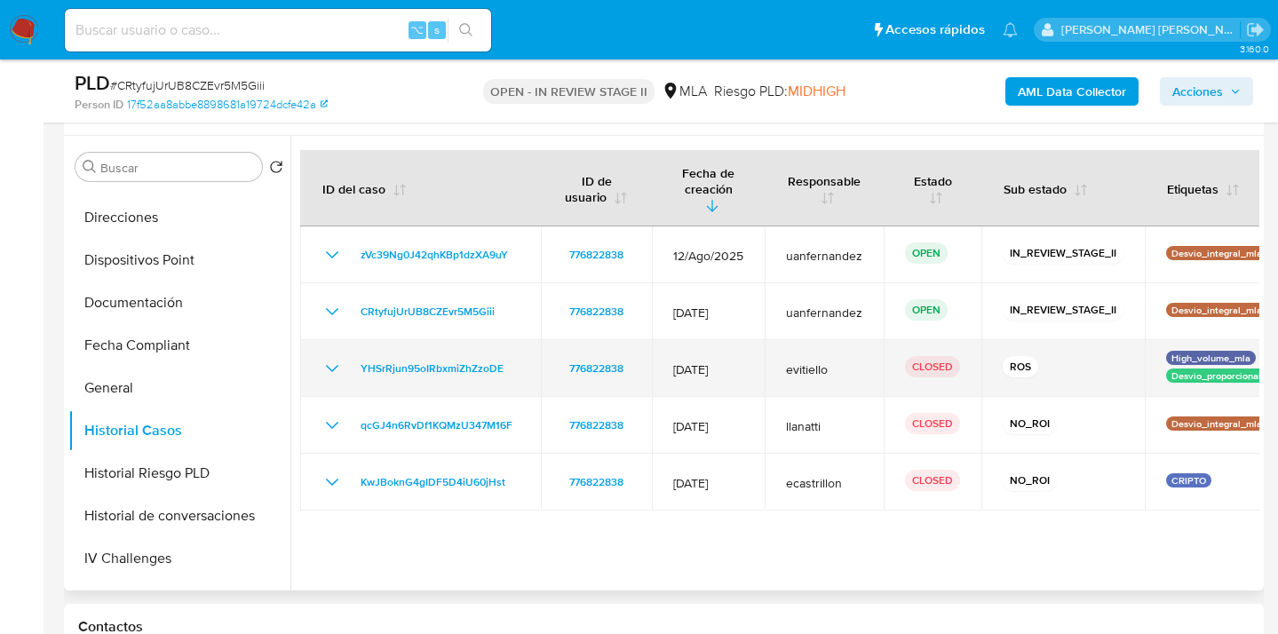
click at [330, 365] on icon "Mostrar/Ocultar" at bounding box center [332, 368] width 12 height 7
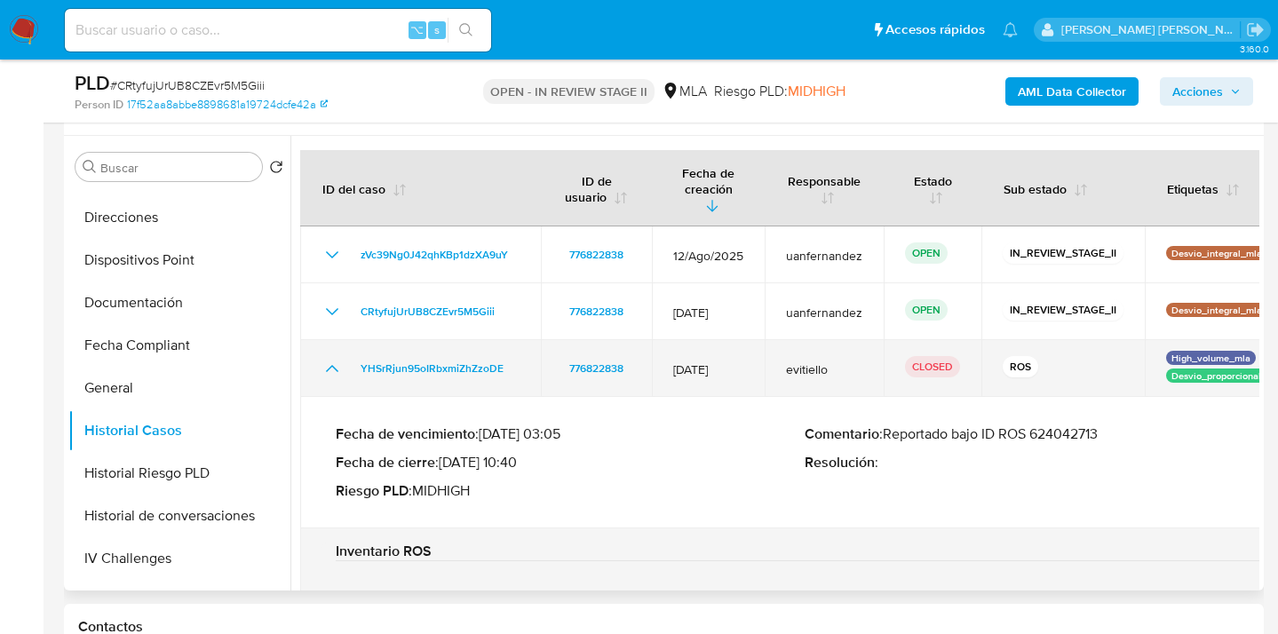
click at [335, 358] on icon "Mostrar/Ocultar" at bounding box center [332, 368] width 21 height 21
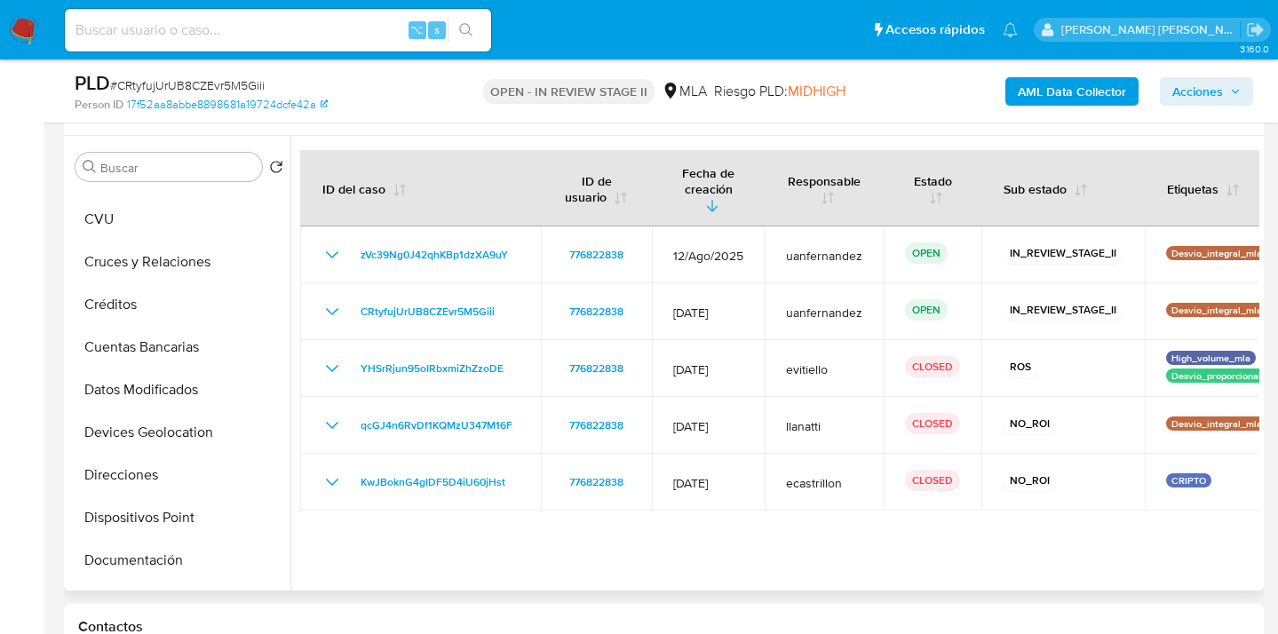
scroll to position [0, 0]
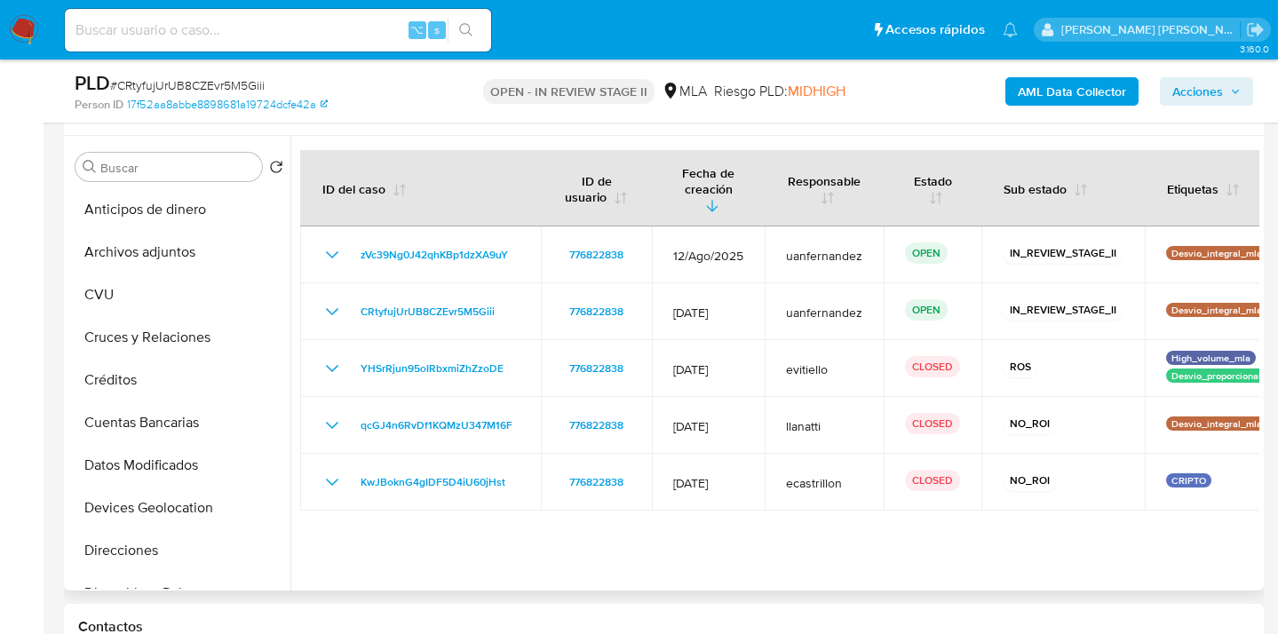
drag, startPoint x: 200, startPoint y: 254, endPoint x: 352, endPoint y: 252, distance: 151.9
click at [203, 254] on button "Archivos adjuntos" at bounding box center [179, 252] width 222 height 43
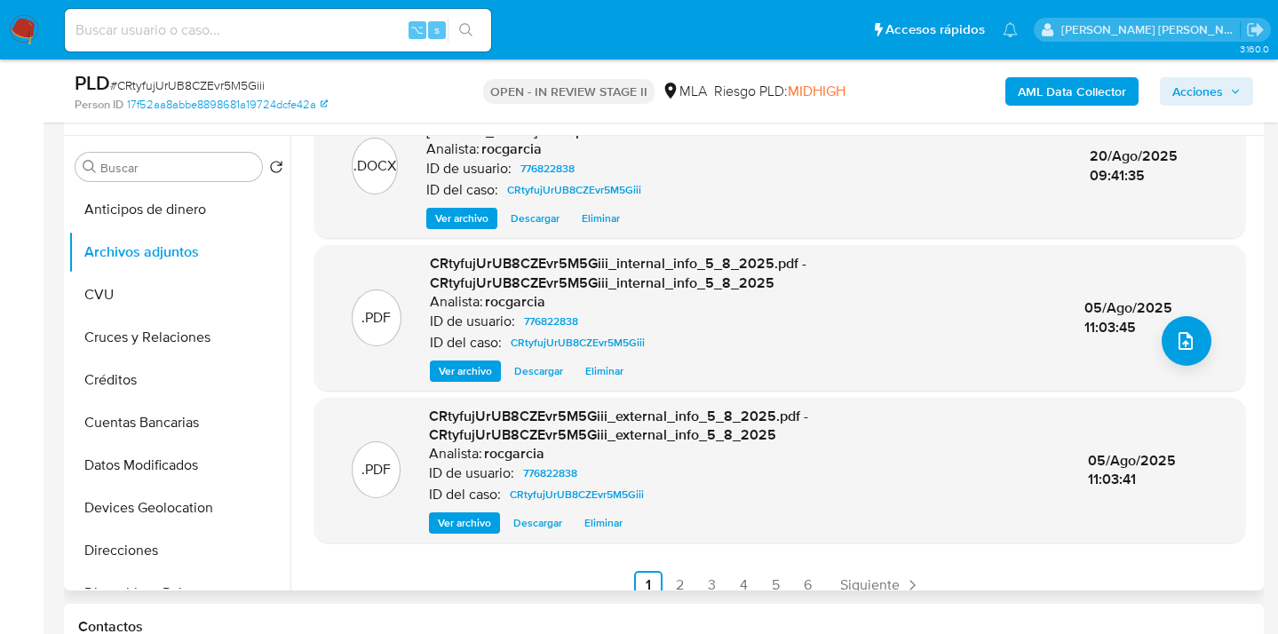
scroll to position [207, 0]
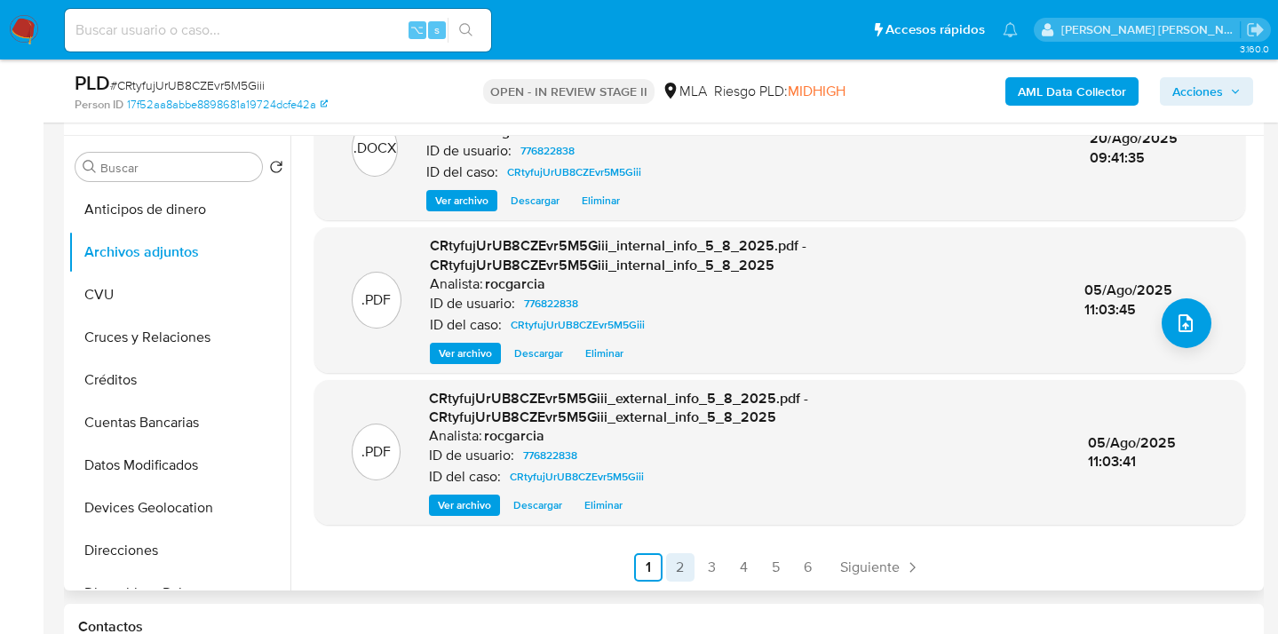
click at [680, 566] on link "2" at bounding box center [680, 567] width 28 height 28
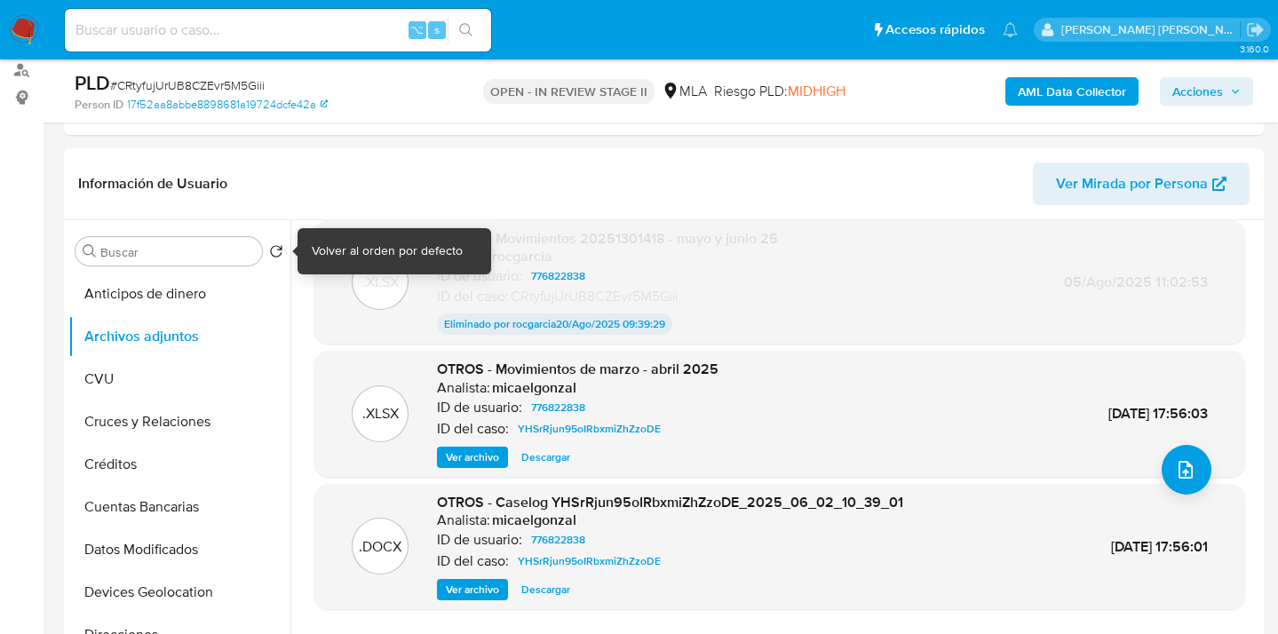
scroll to position [0, 0]
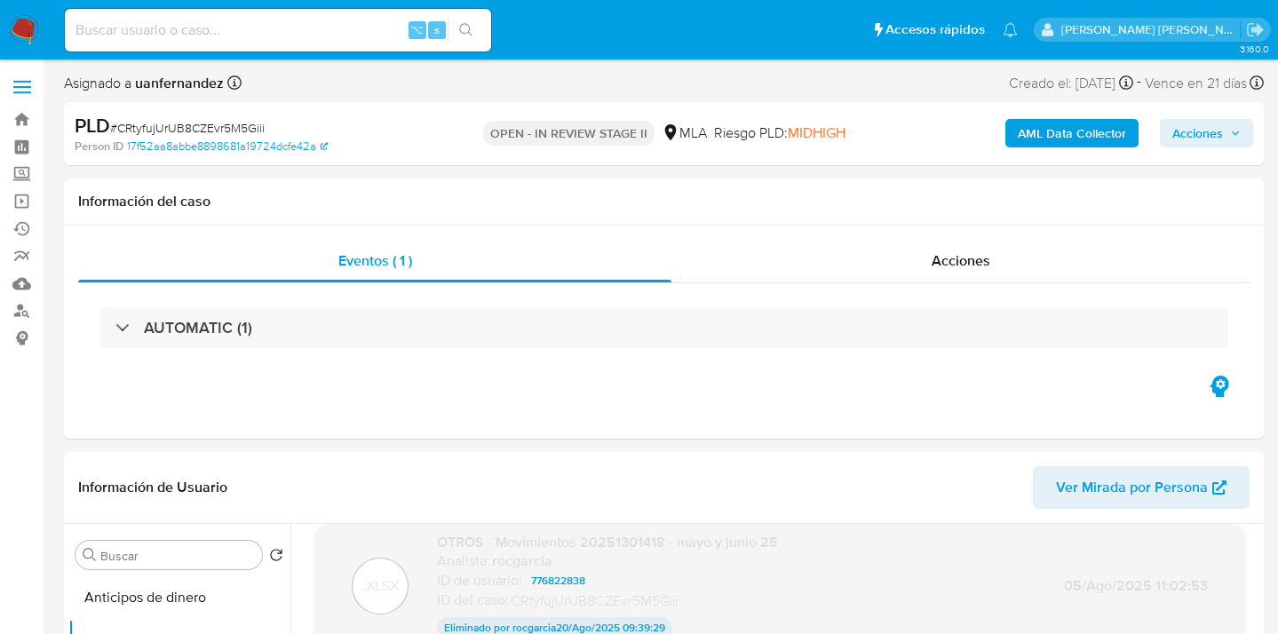
drag, startPoint x: 1202, startPoint y: 135, endPoint x: 1160, endPoint y: 148, distance: 43.8
click at [1202, 136] on span "Acciones" at bounding box center [1198, 133] width 51 height 28
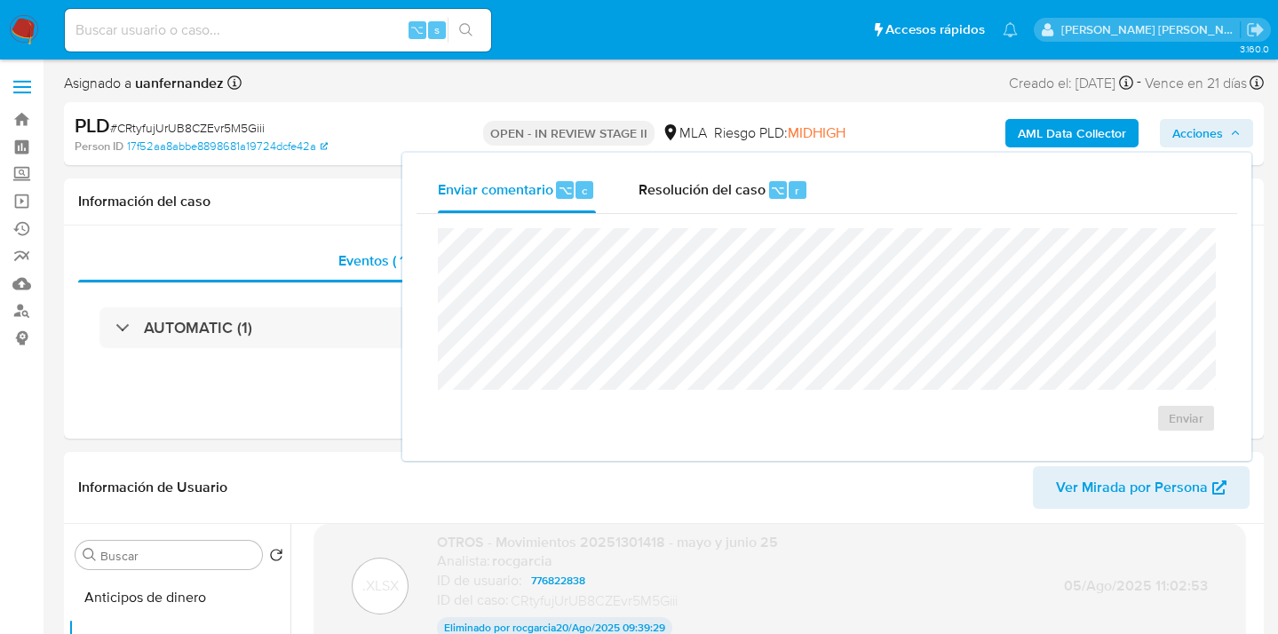
click at [728, 206] on div "Resolución del caso ⌥ r" at bounding box center [724, 190] width 170 height 46
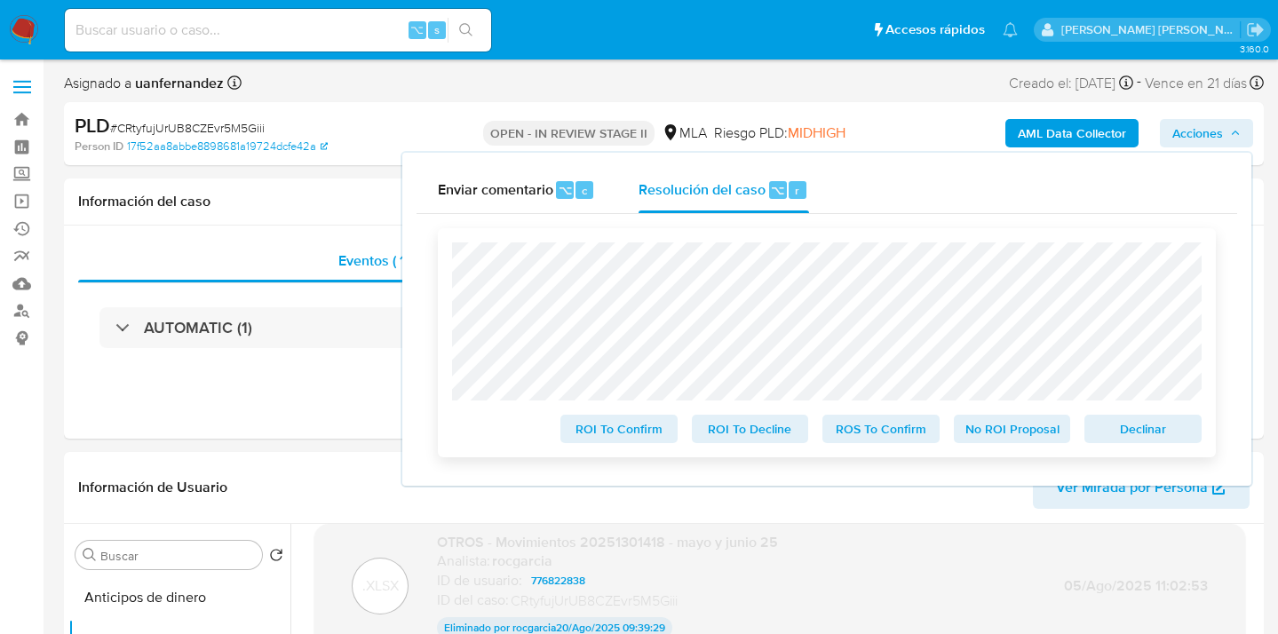
click at [873, 433] on span "ROS To Confirm" at bounding box center [881, 429] width 92 height 25
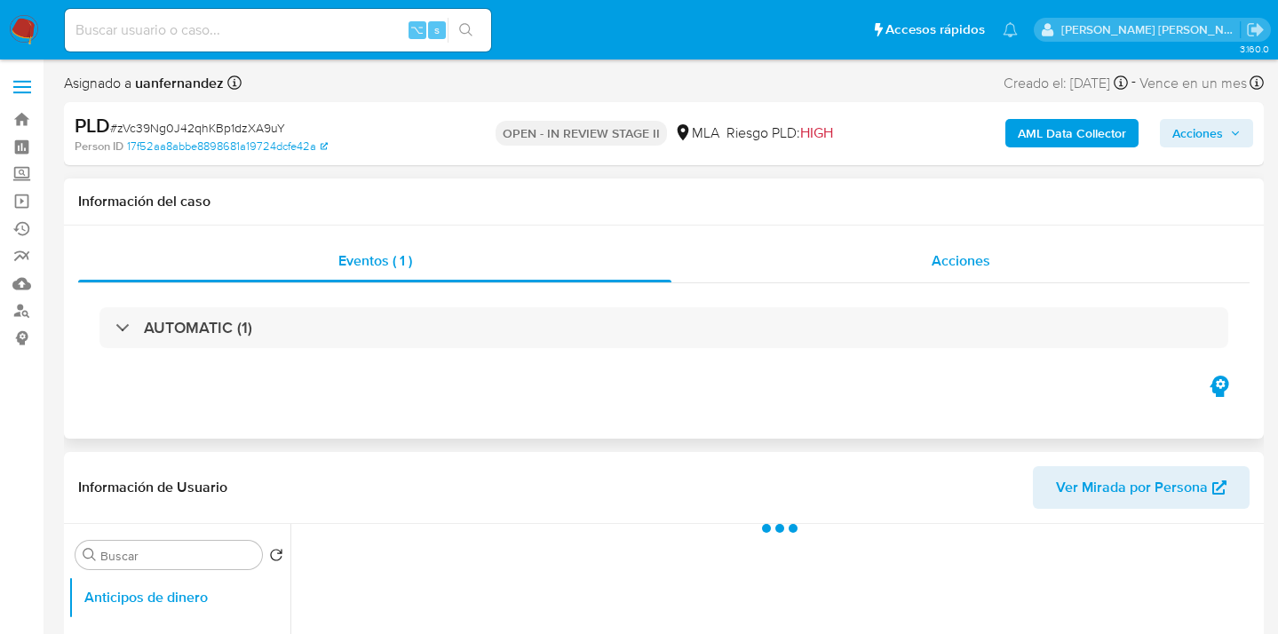
select select "10"
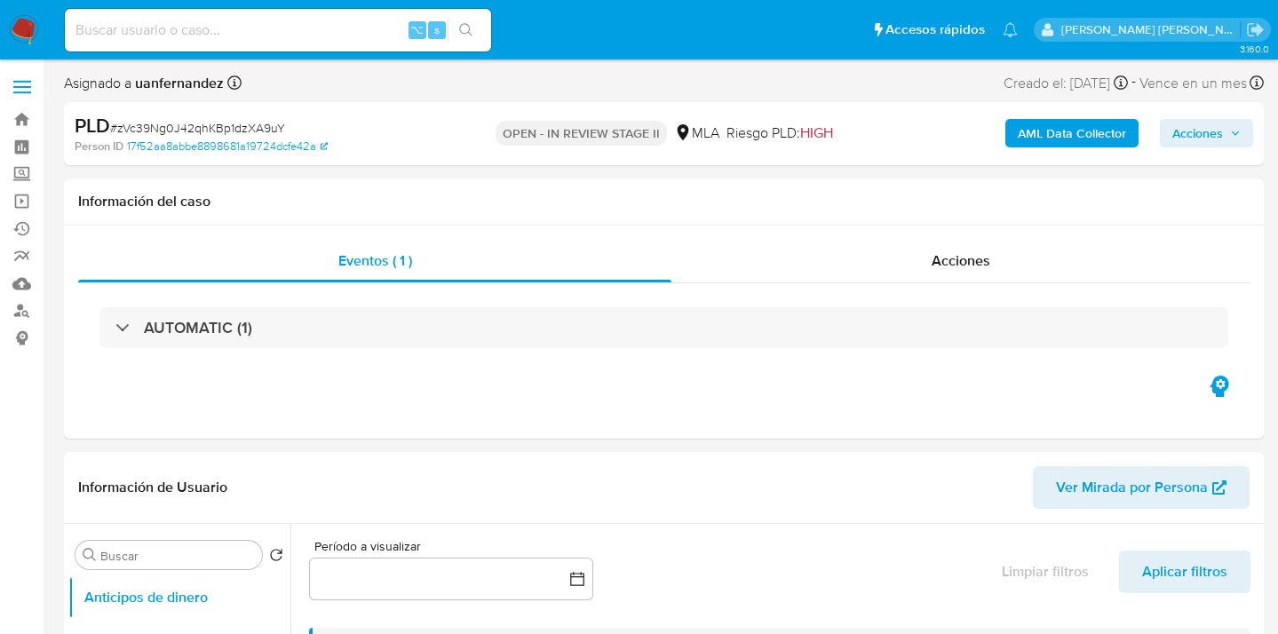
drag, startPoint x: 1194, startPoint y: 132, endPoint x: 1184, endPoint y: 138, distance: 11.1
click at [1194, 133] on span "Acciones" at bounding box center [1198, 133] width 51 height 28
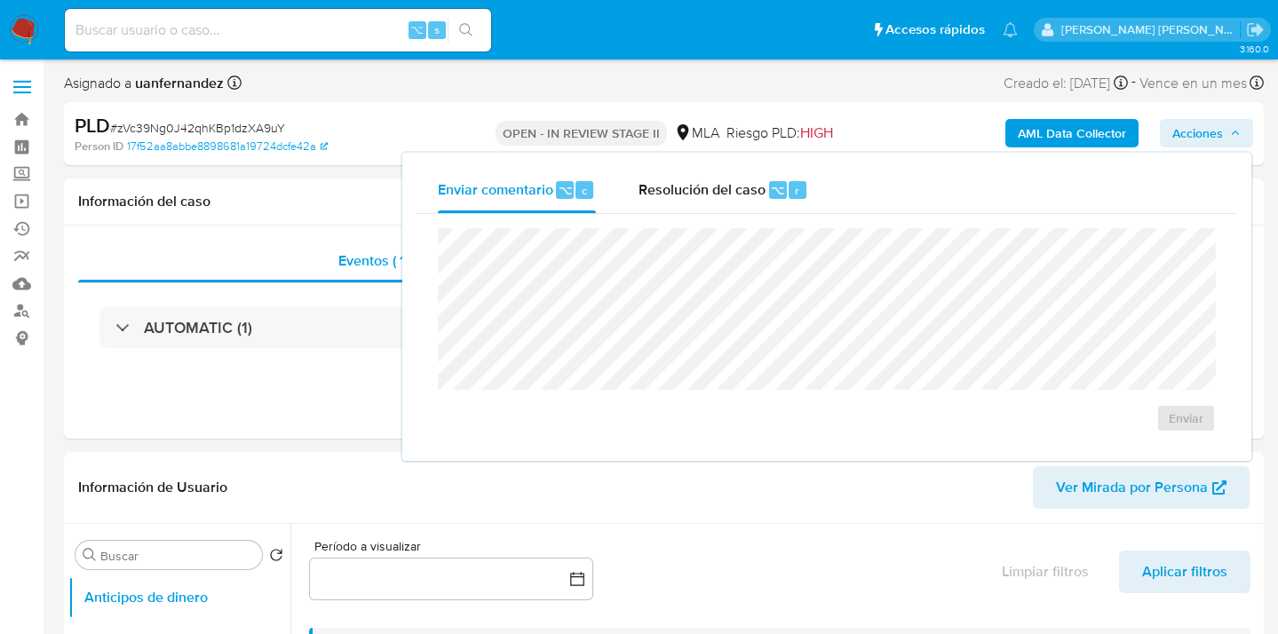
drag, startPoint x: 705, startPoint y: 203, endPoint x: 696, endPoint y: 219, distance: 18.3
click at [704, 203] on div "Resolución del caso ⌥ r" at bounding box center [724, 190] width 170 height 46
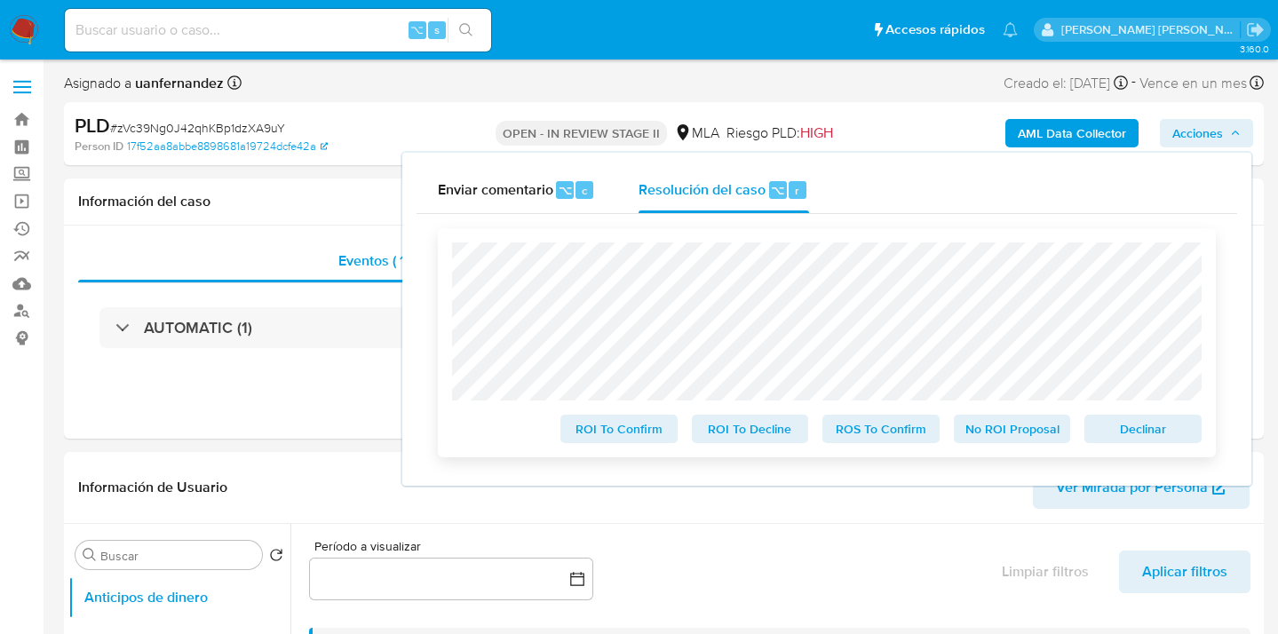
click at [883, 428] on span "ROS To Confirm" at bounding box center [881, 429] width 92 height 25
